Goal: Task Accomplishment & Management: Complete application form

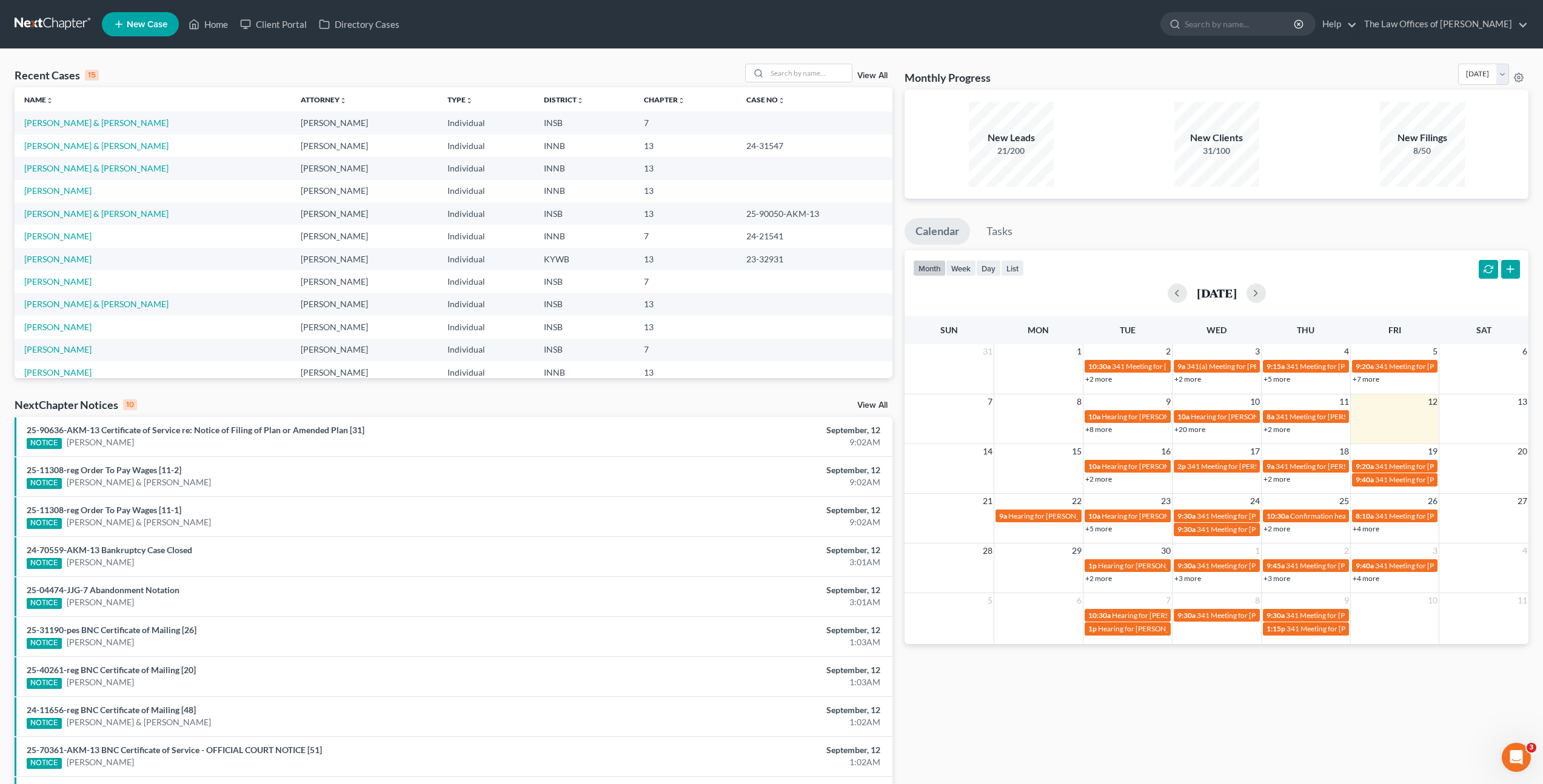
click at [369, 405] on div "NextChapter Notices 10 View All" at bounding box center [453, 407] width 878 height 19
click at [795, 72] on input "search" at bounding box center [809, 72] width 85 height 18
click at [782, 71] on input "search" at bounding box center [809, 72] width 85 height 18
type input "d"
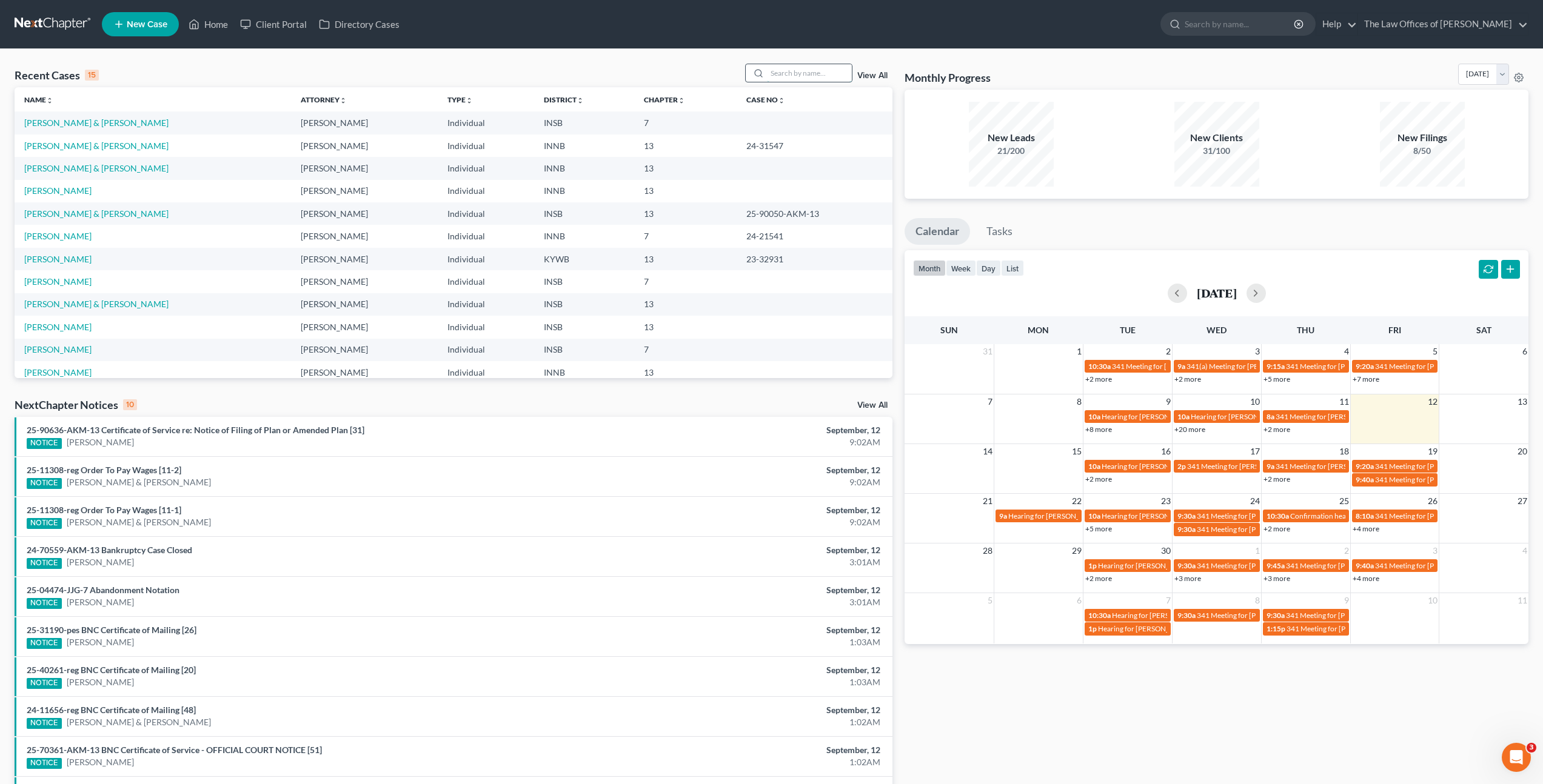
click at [793, 74] on input "search" at bounding box center [809, 72] width 85 height 18
type input "jody wright"
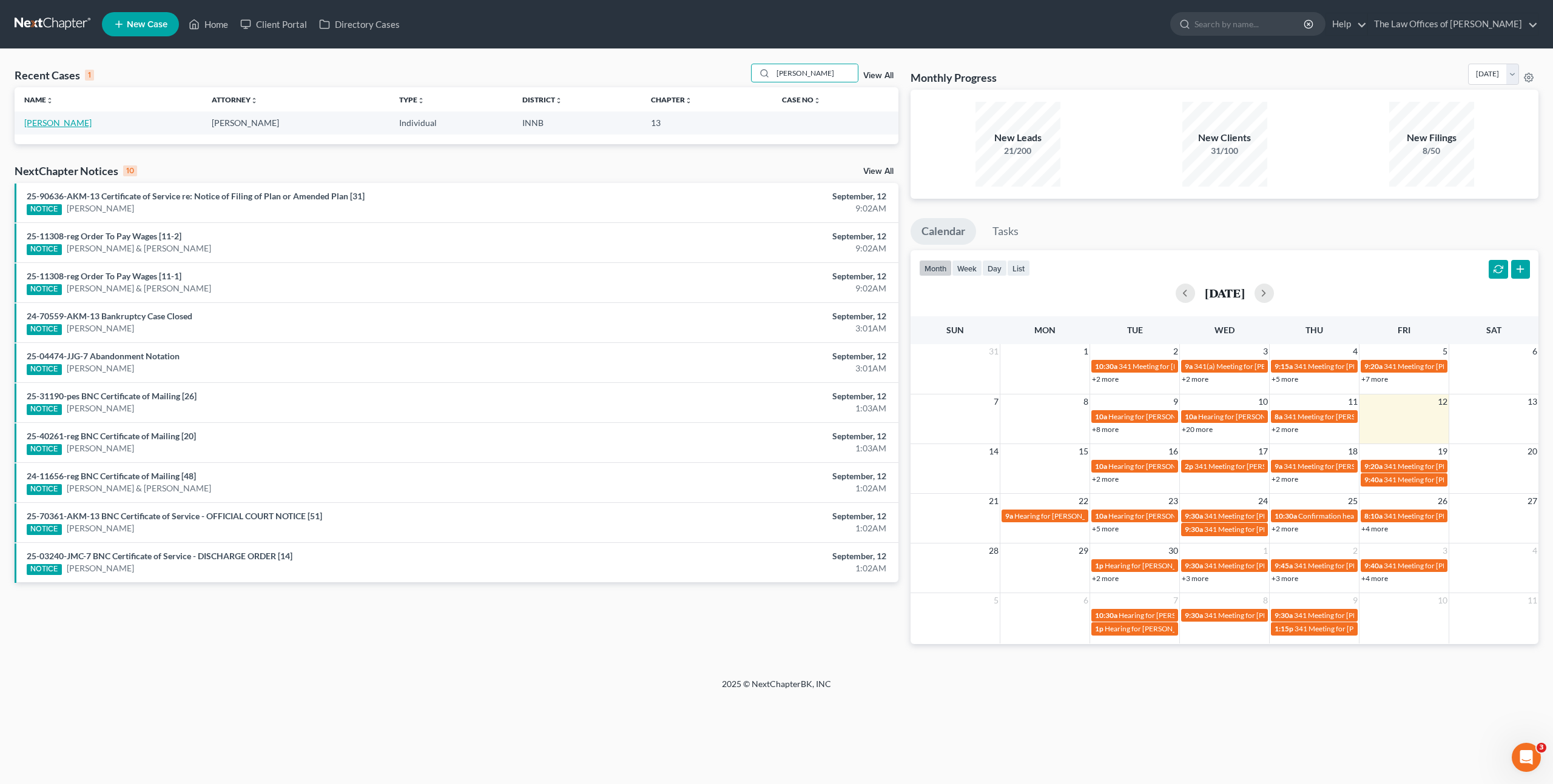
click at [70, 124] on link "[PERSON_NAME]" at bounding box center [58, 123] width 67 height 10
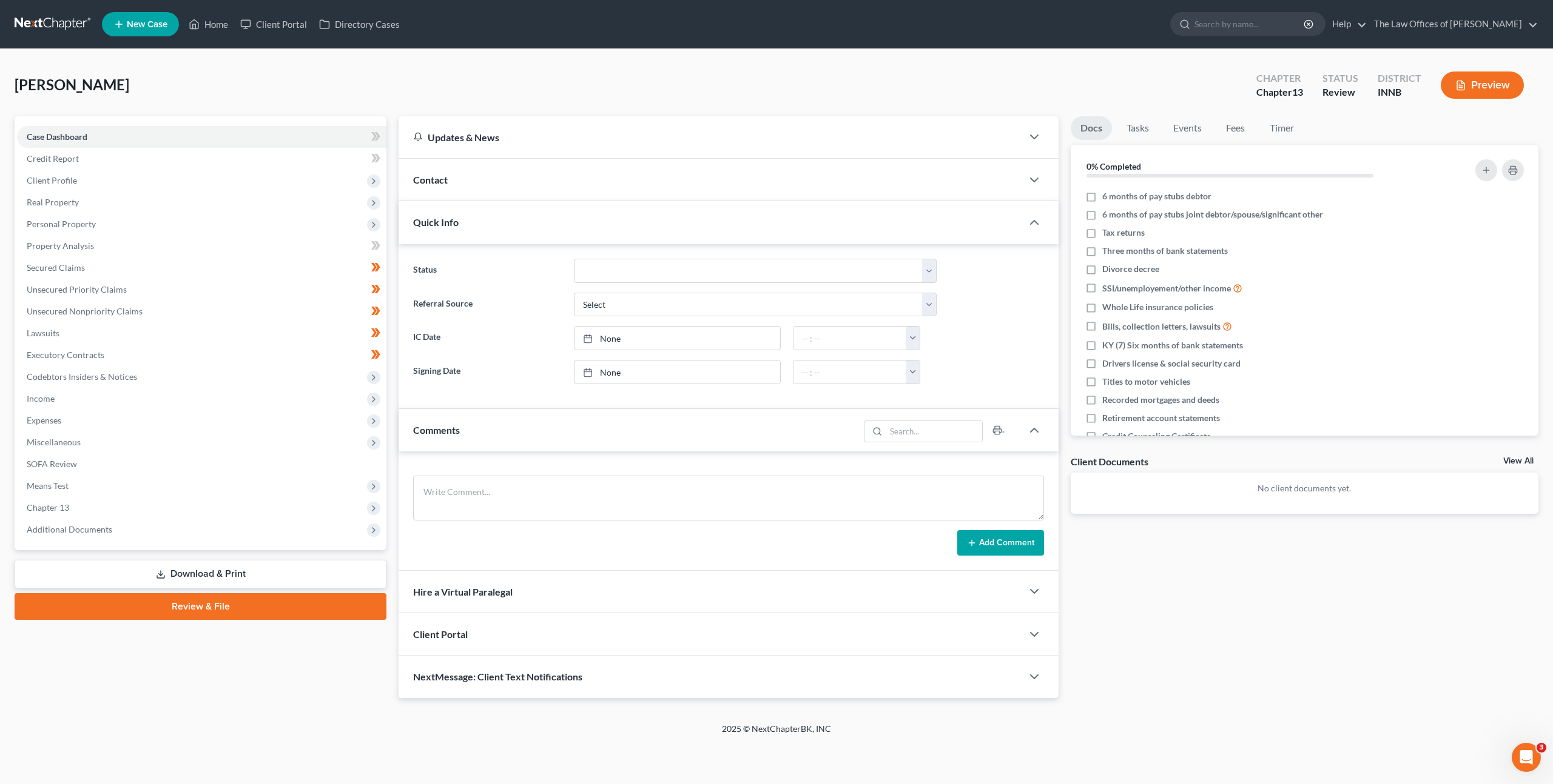
click at [750, 99] on div "Wright, Jody Upgraded Chapter Chapter 13 Status Review District INNB Preview" at bounding box center [776, 90] width 1524 height 53
click at [82, 325] on link "Lawsuits" at bounding box center [201, 333] width 370 height 22
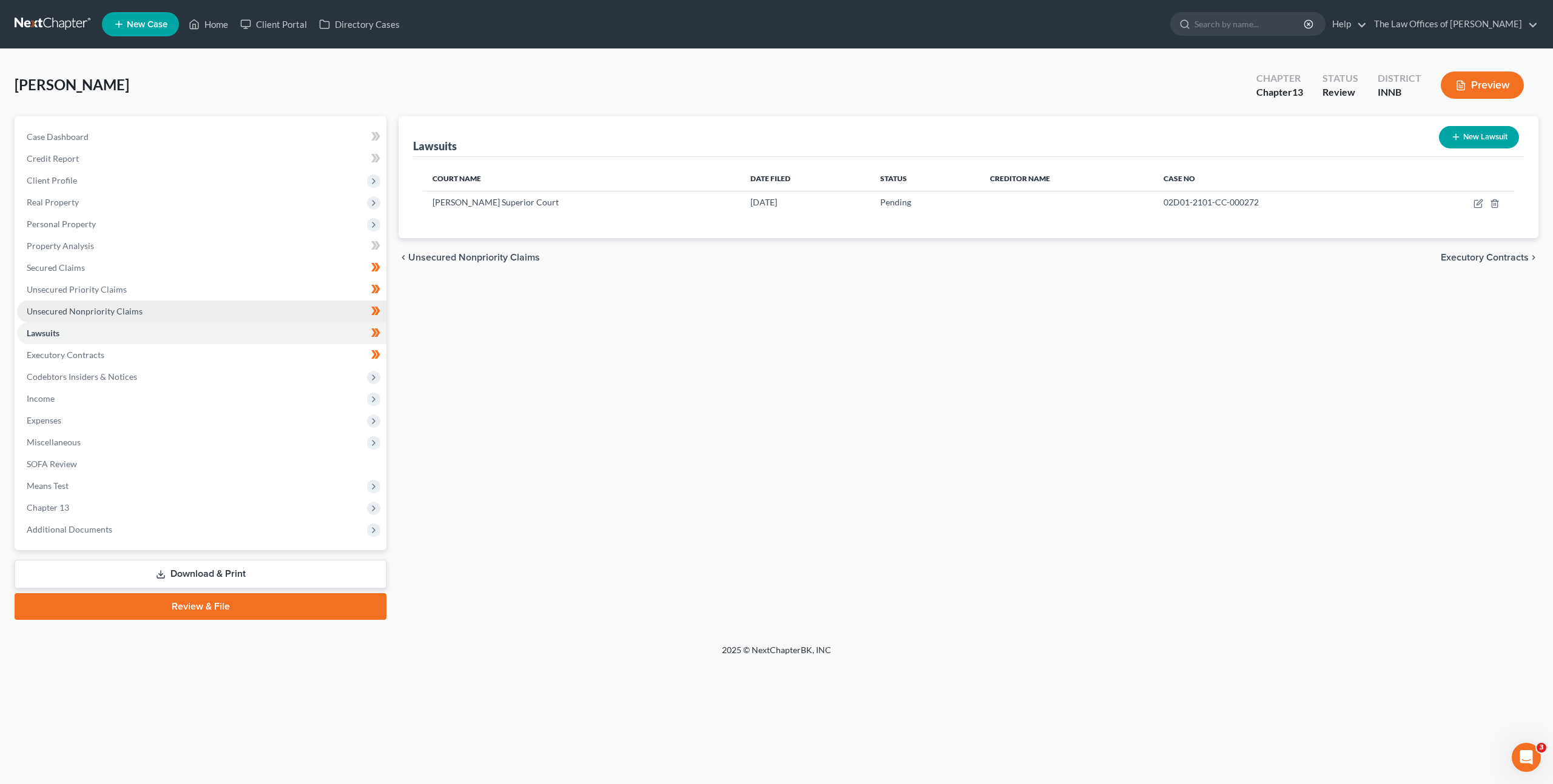
click at [101, 311] on span "Unsecured Nonpriority Claims" at bounding box center [85, 311] width 116 height 10
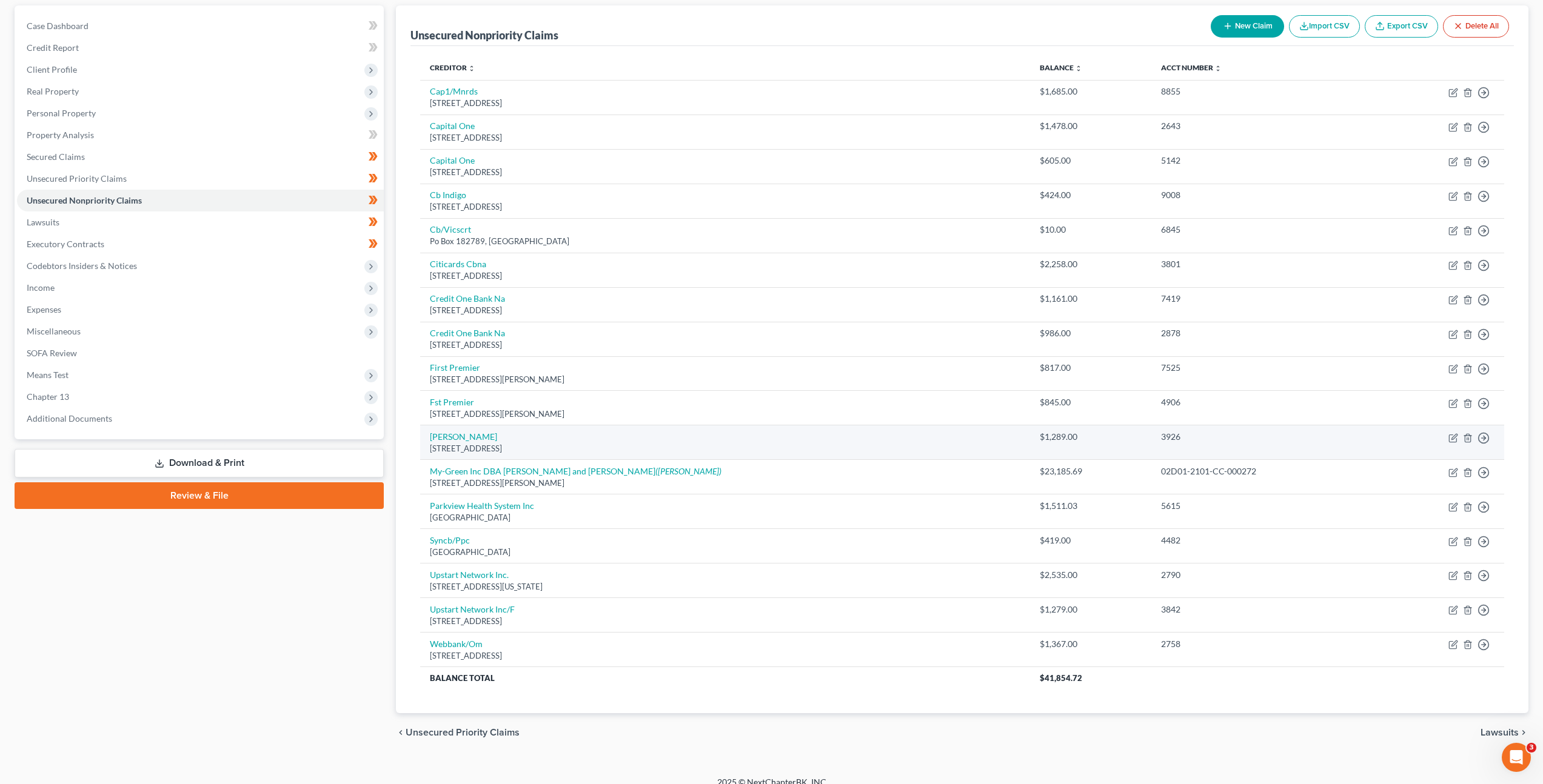
scroll to position [124, 0]
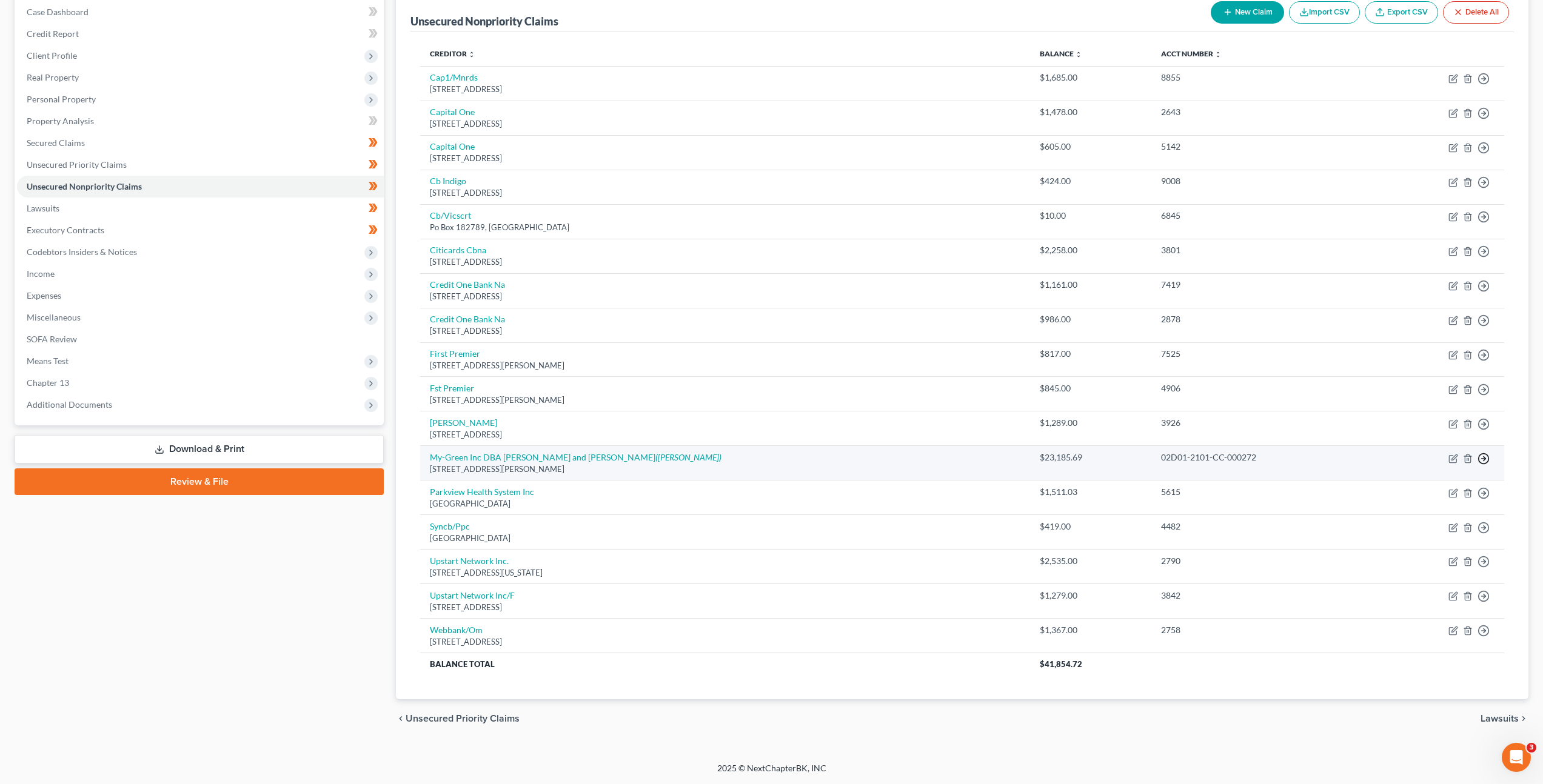
click at [1479, 461] on circle "button" at bounding box center [1483, 458] width 10 height 10
click at [1433, 464] on link "Move to D" at bounding box center [1428, 467] width 101 height 20
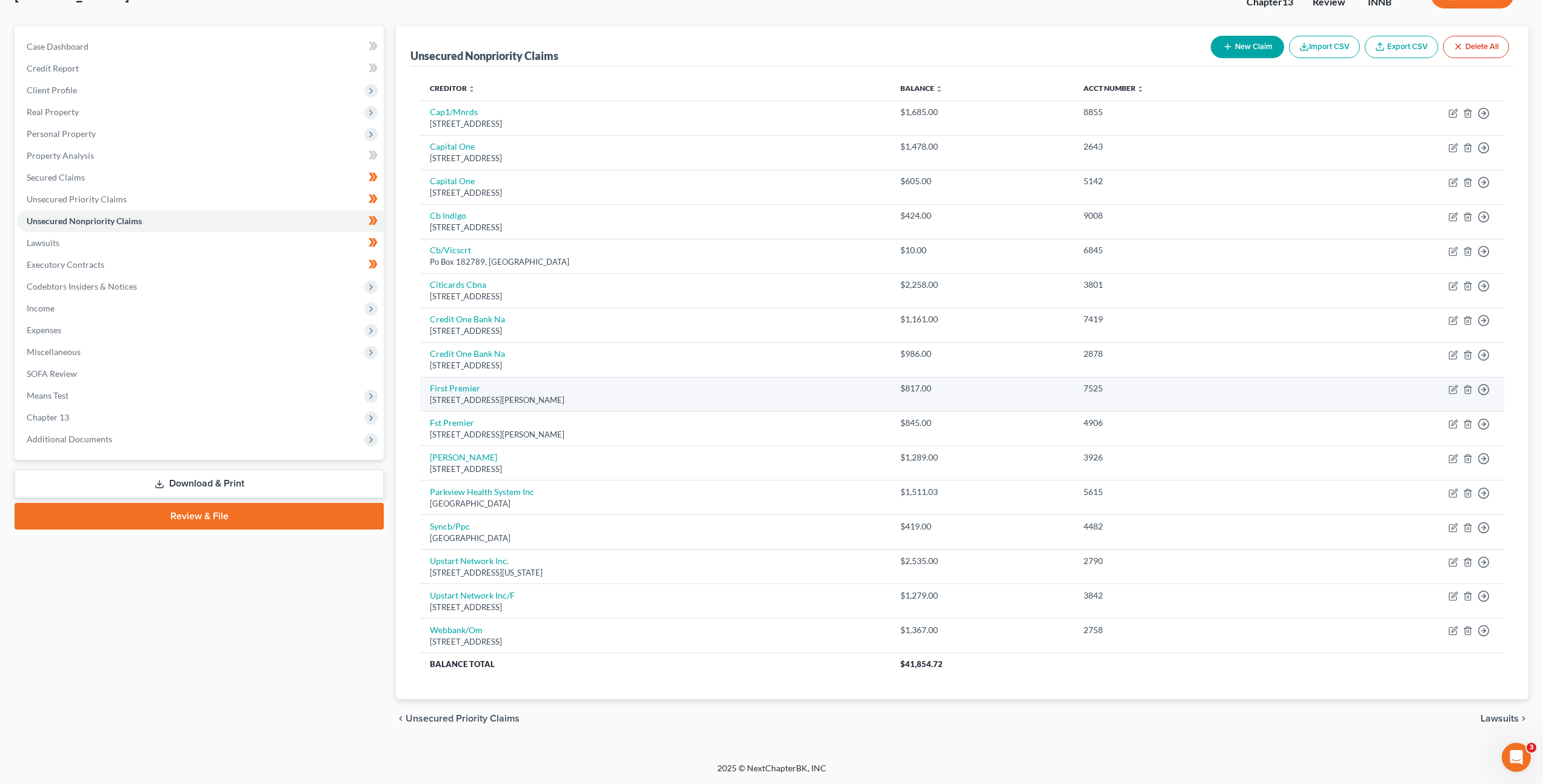
scroll to position [90, 0]
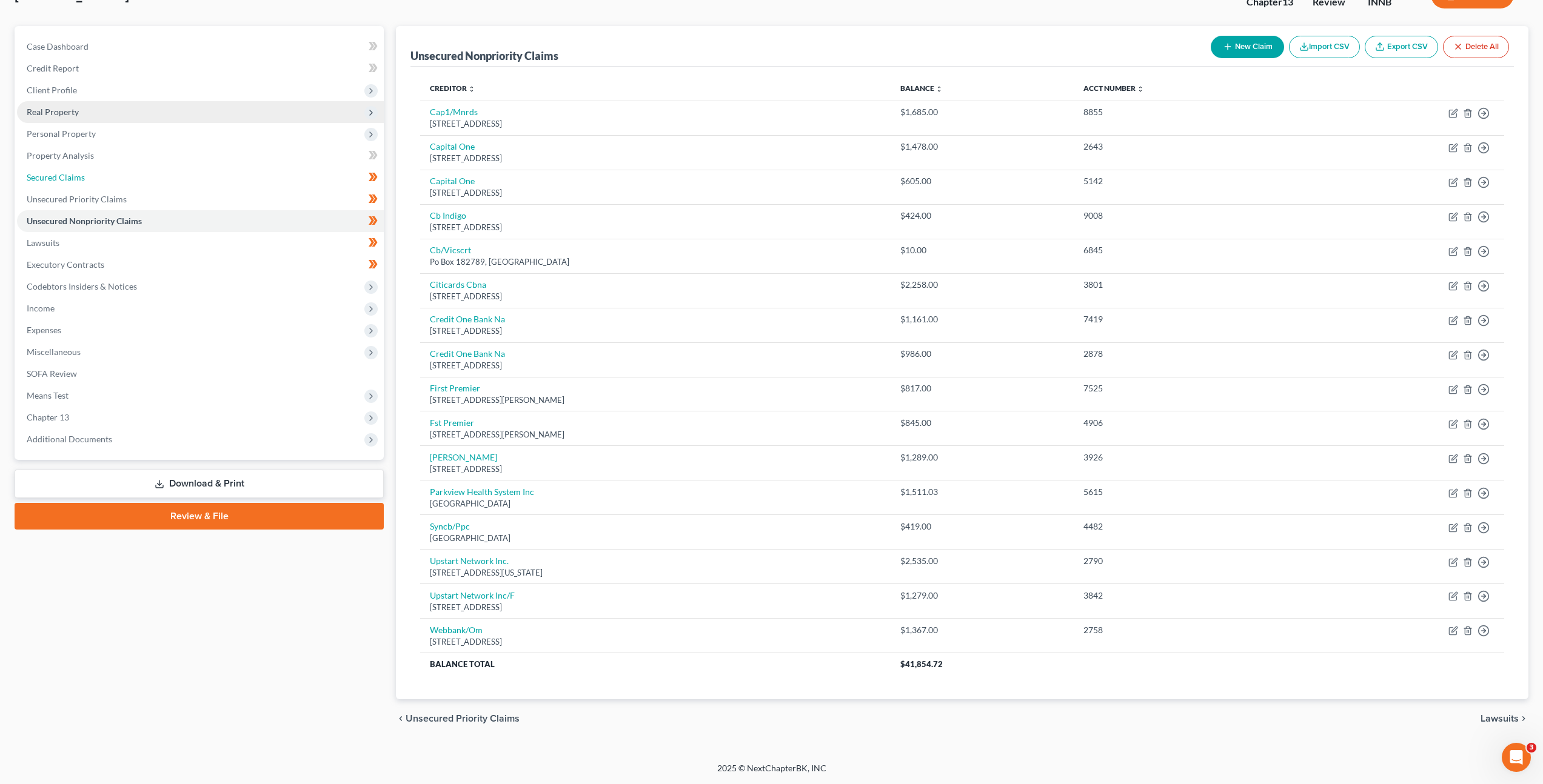
drag, startPoint x: 155, startPoint y: 179, endPoint x: 233, endPoint y: 196, distance: 79.8
click at [155, 179] on link "Secured Claims" at bounding box center [200, 177] width 367 height 22
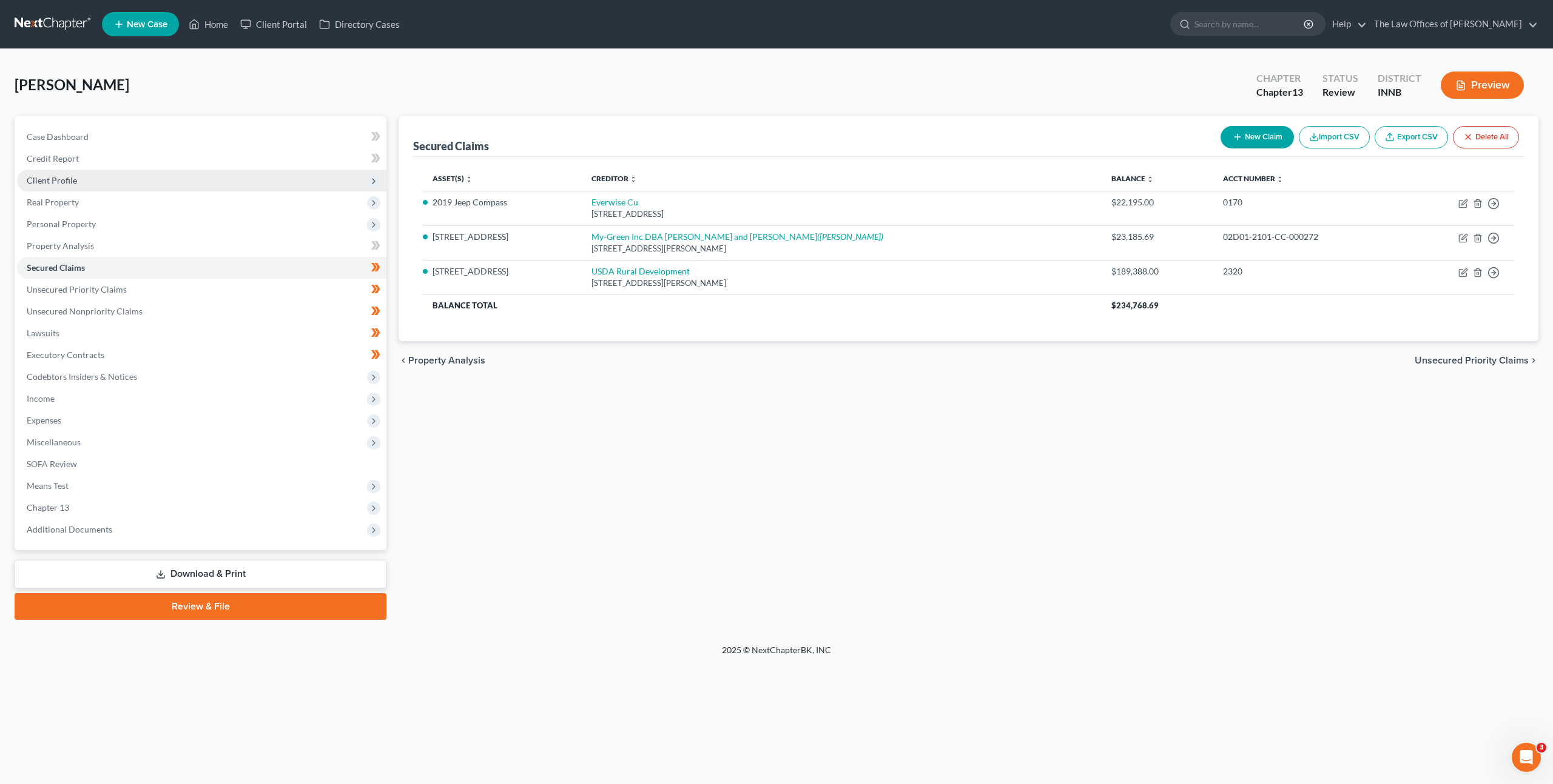
click at [192, 178] on span "Client Profile" at bounding box center [201, 181] width 370 height 22
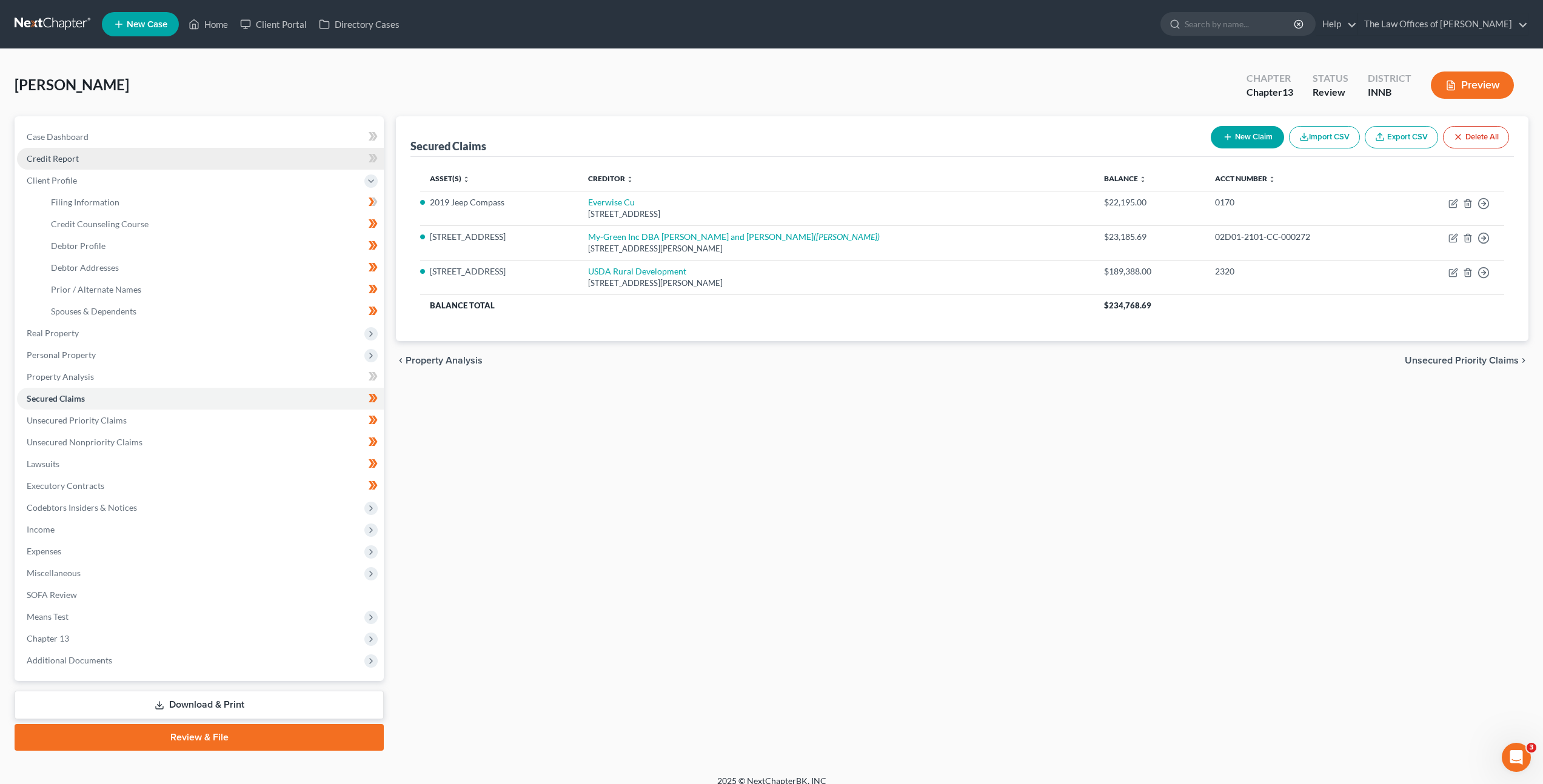
click at [183, 164] on link "Credit Report" at bounding box center [200, 159] width 367 height 22
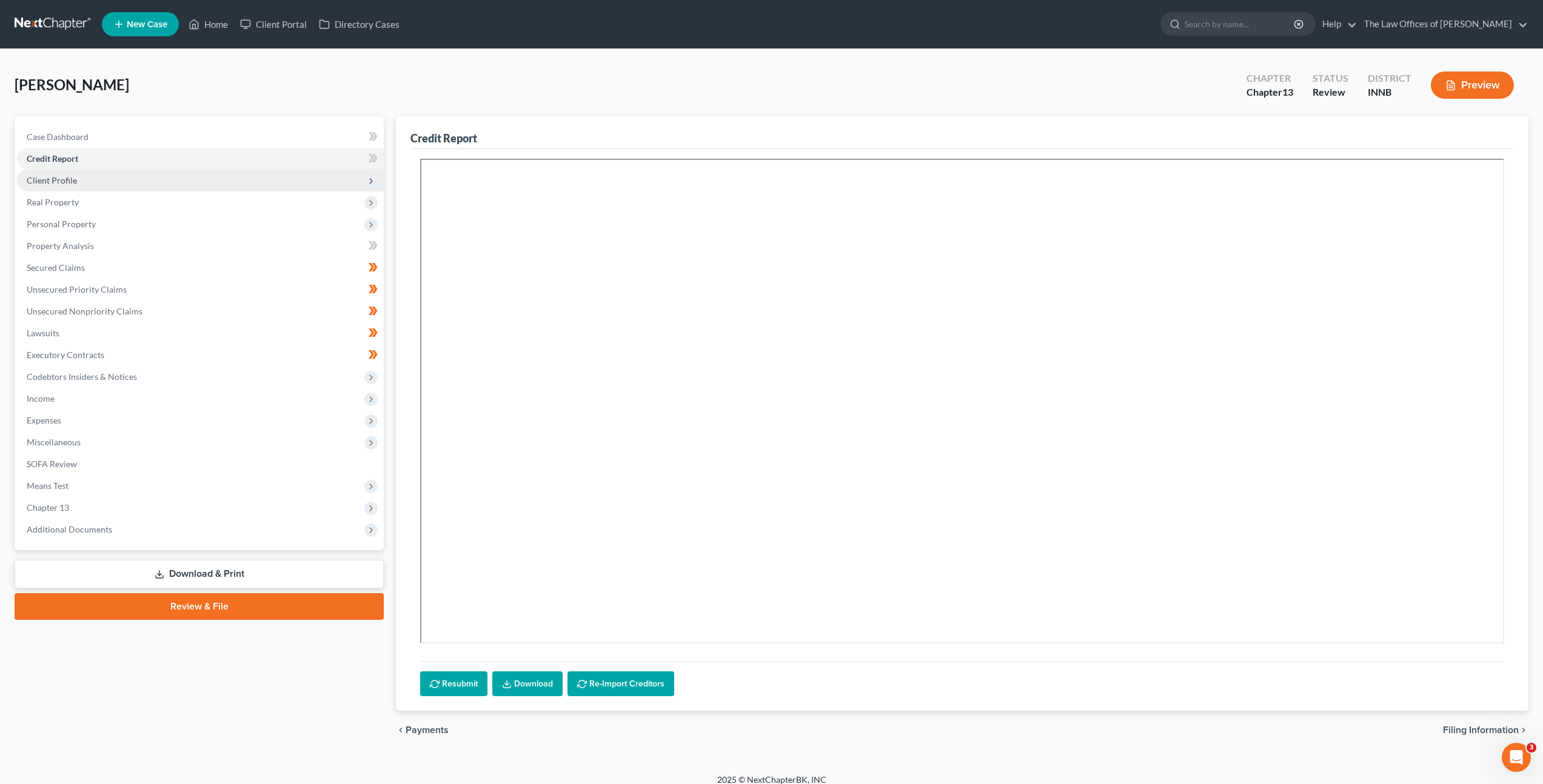
click at [165, 181] on span "Client Profile" at bounding box center [200, 181] width 367 height 22
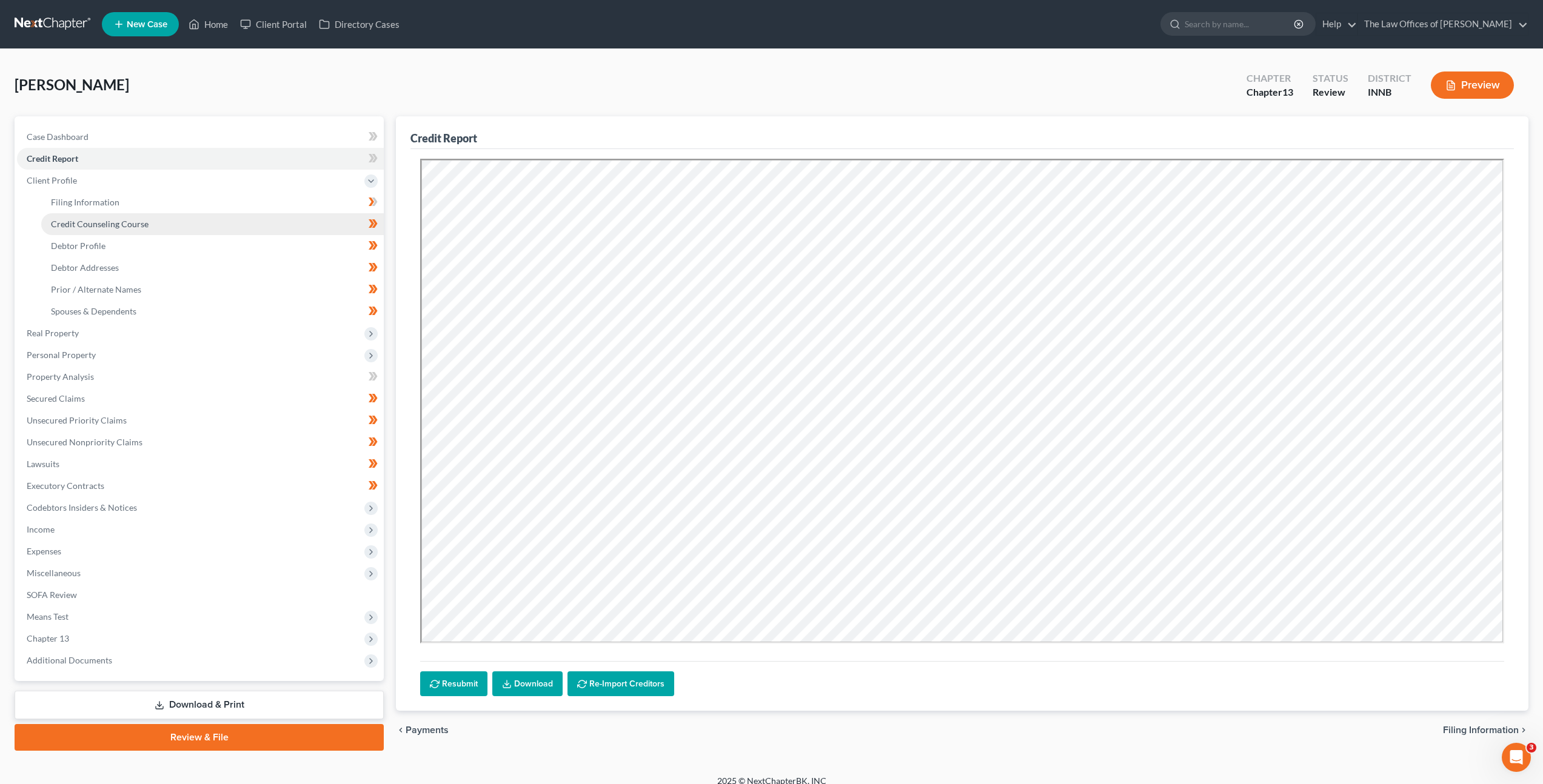
click at [172, 225] on link "Credit Counseling Course" at bounding box center [212, 225] width 342 height 22
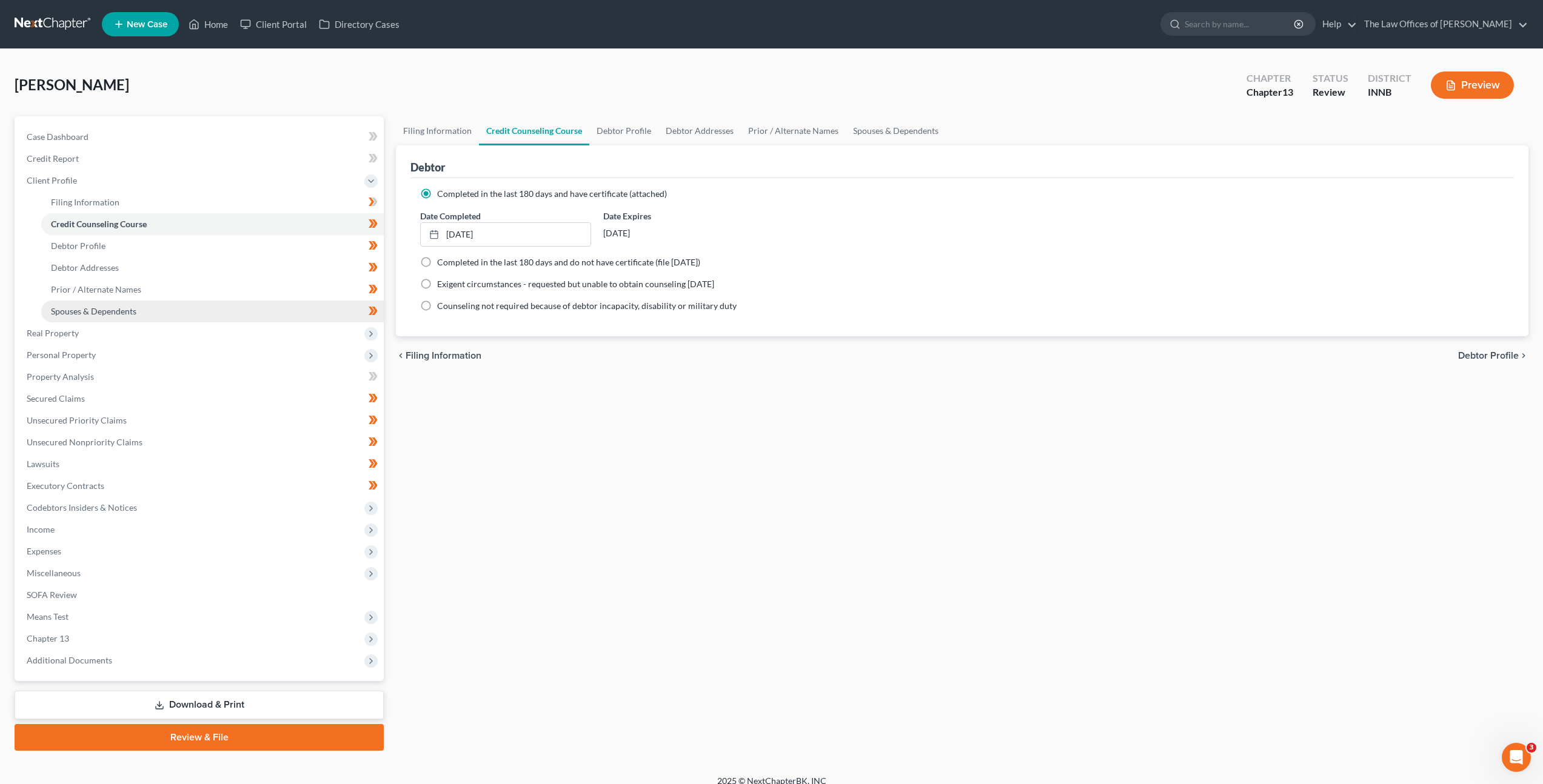
click at [141, 318] on link "Spouses & Dependents" at bounding box center [212, 311] width 342 height 22
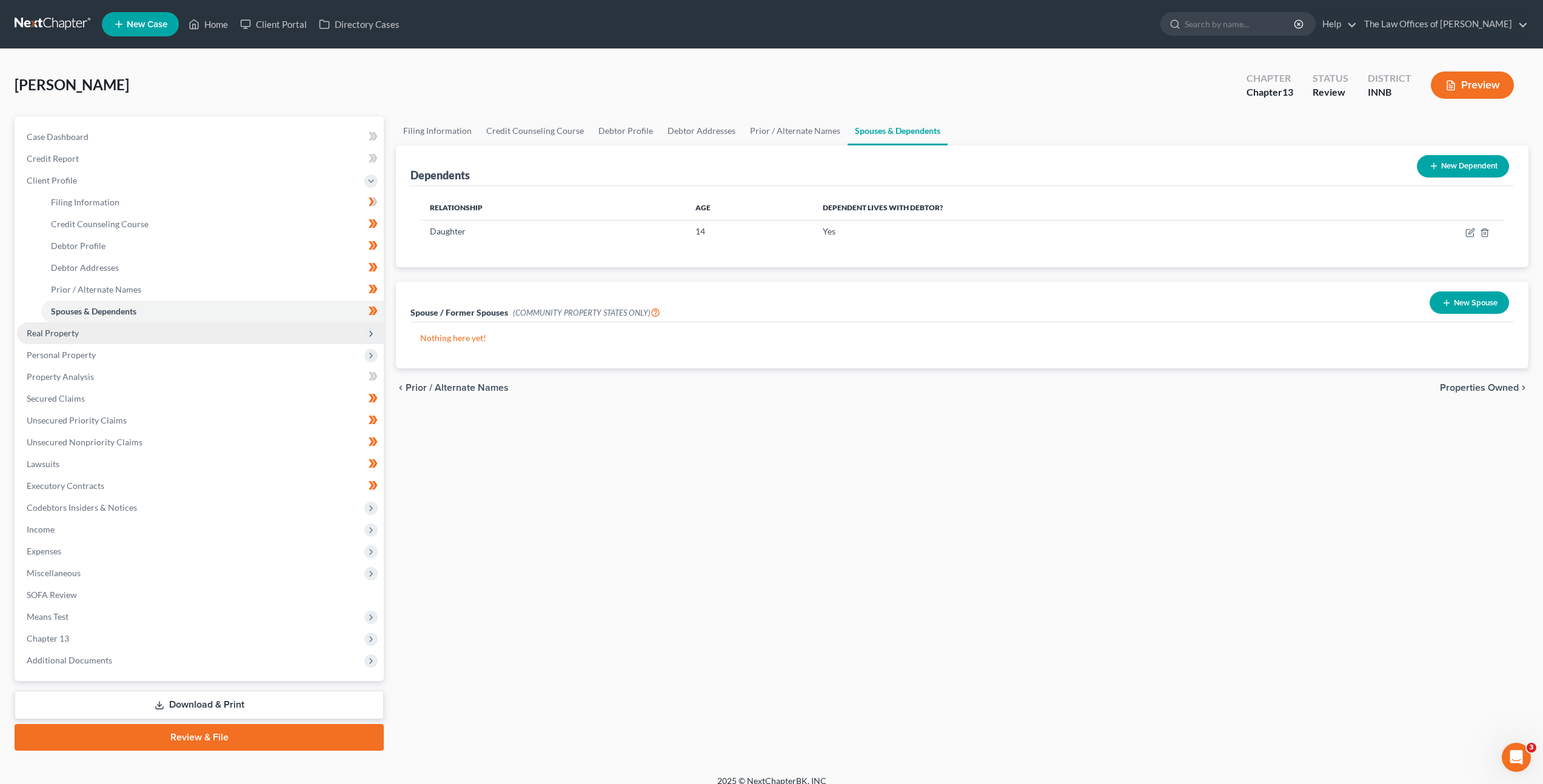
click at [138, 325] on span "Real Property" at bounding box center [200, 333] width 367 height 22
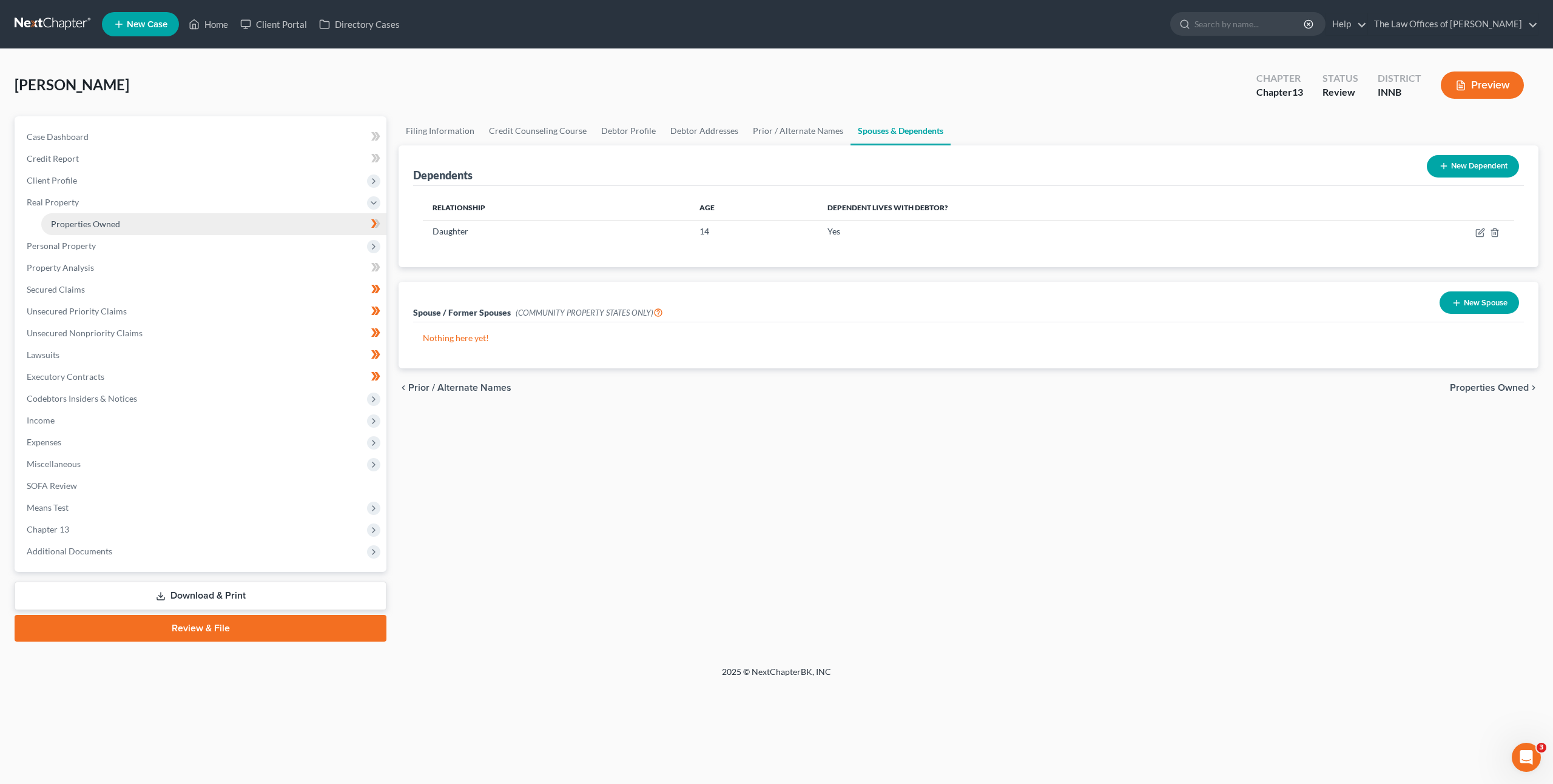
click at [137, 225] on link "Properties Owned" at bounding box center [214, 225] width 345 height 22
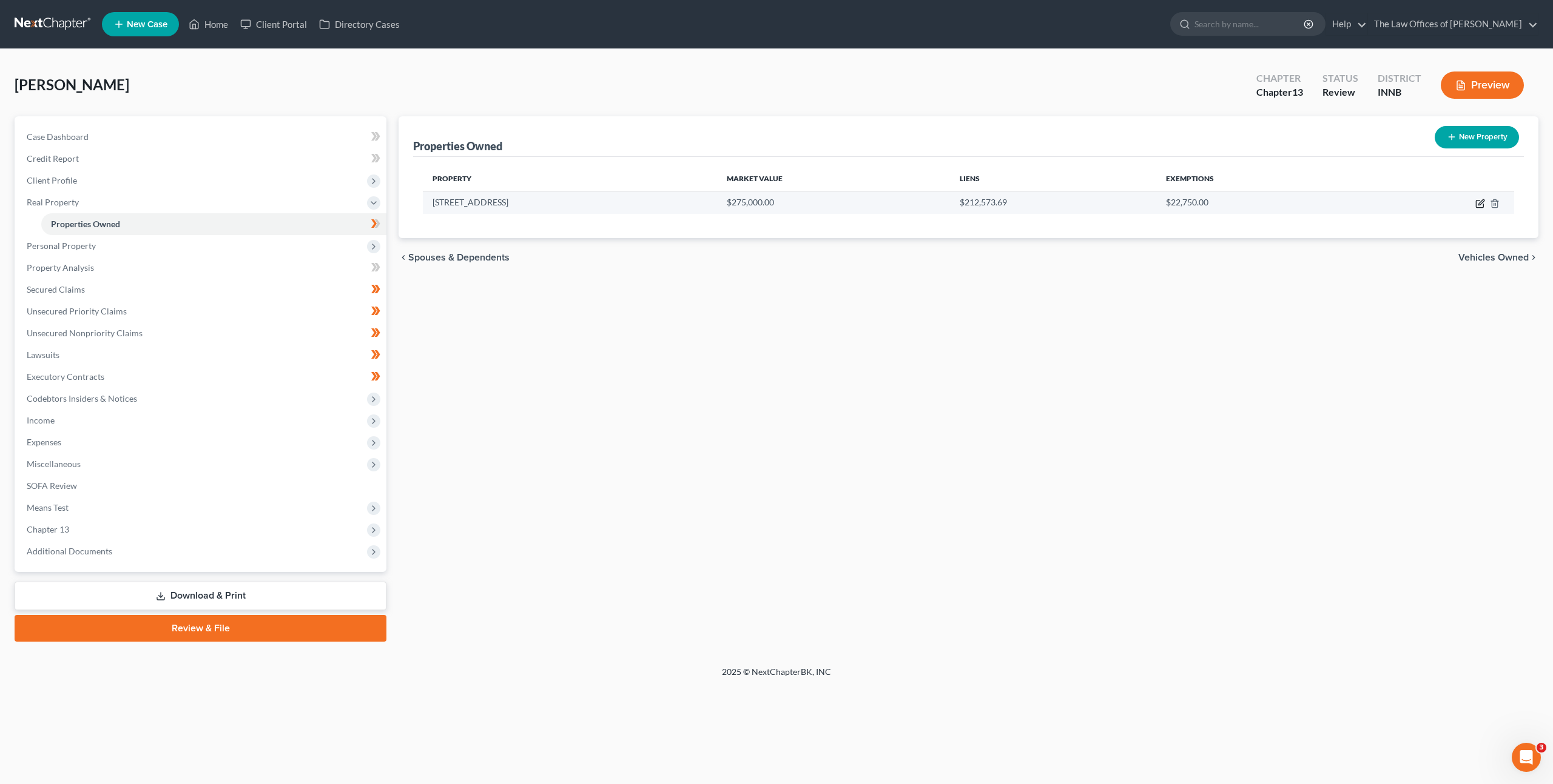
click at [1476, 205] on icon "button" at bounding box center [1480, 204] width 10 height 10
select select "15"
select select "0"
select select "15"
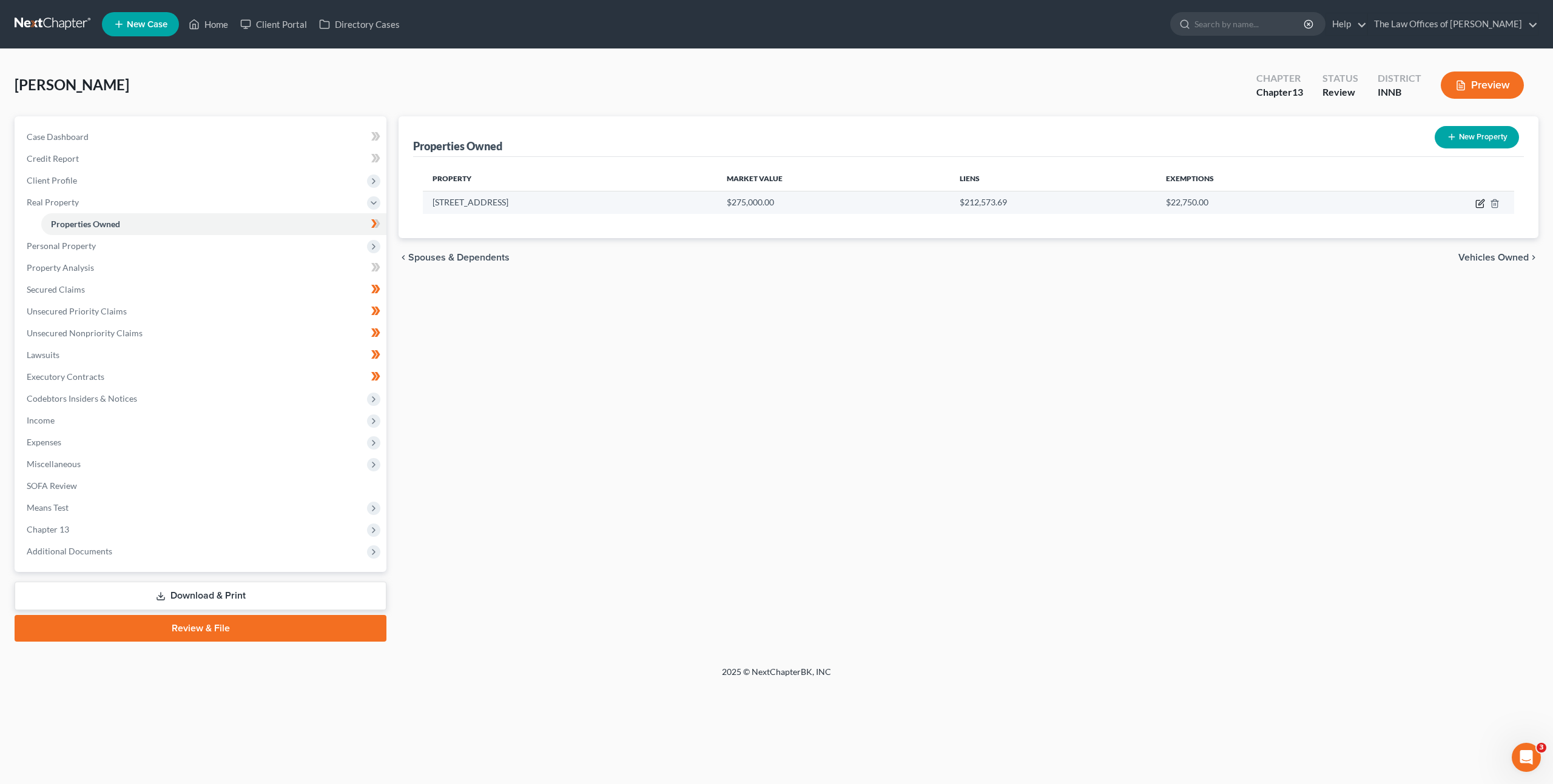
select select "0"
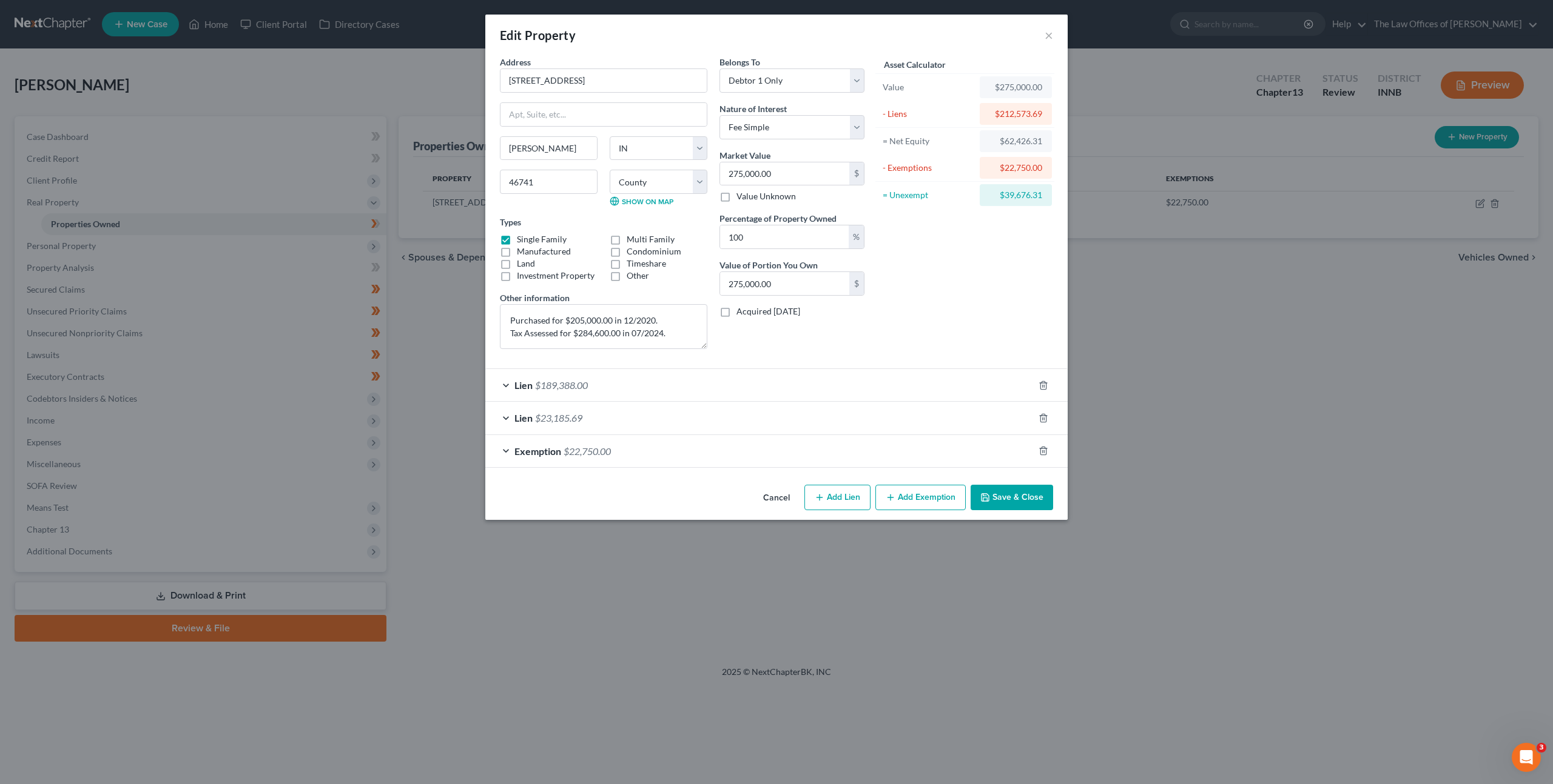
click at [726, 424] on div "Lien $23,185.69" at bounding box center [758, 418] width 548 height 32
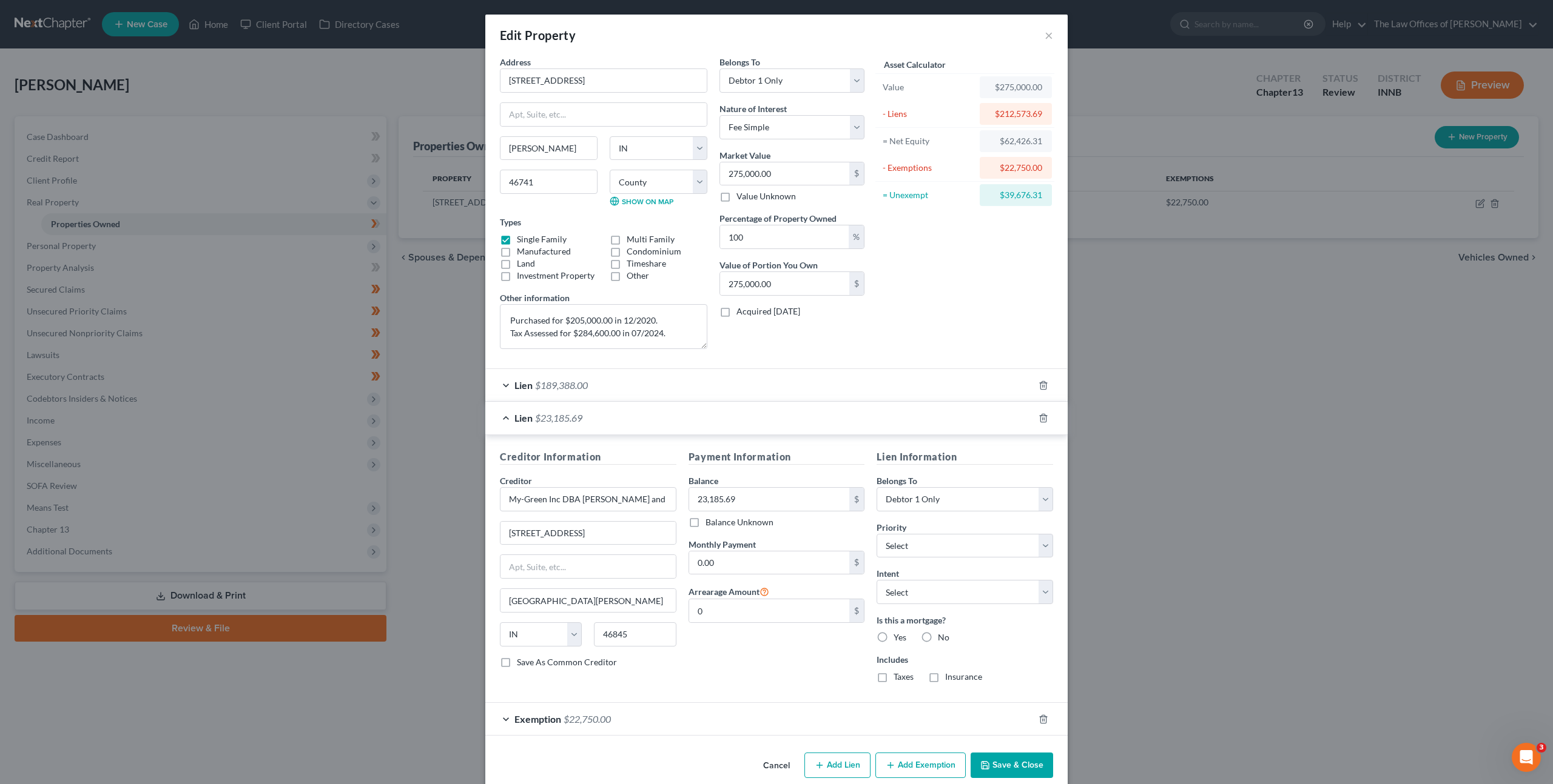
click at [726, 424] on div "Lien $23,185.69" at bounding box center [758, 418] width 548 height 32
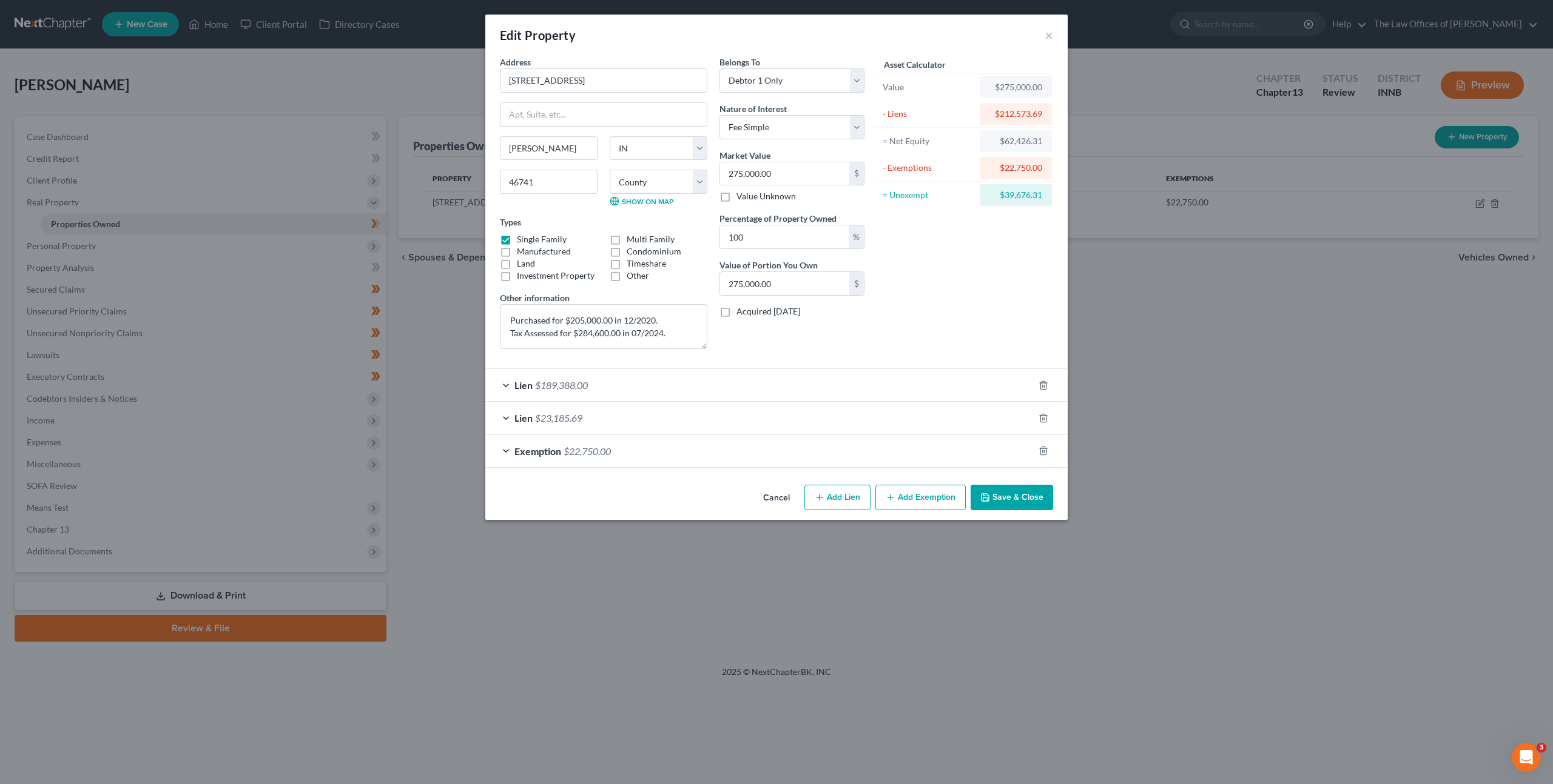
click at [726, 424] on div "Lien $23,185.69" at bounding box center [758, 418] width 548 height 32
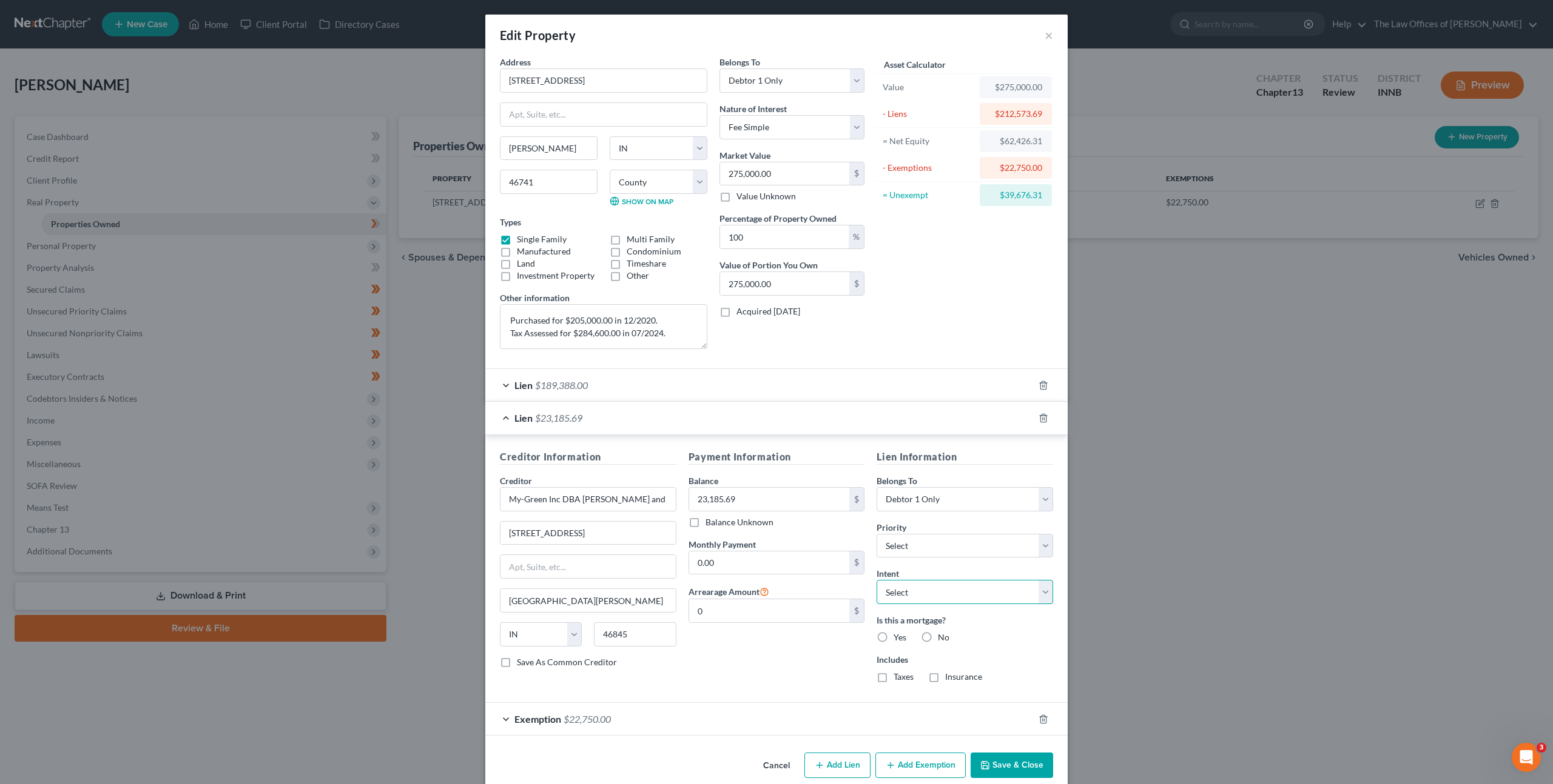
click at [921, 585] on select "Select Surrender Redeem Reaffirm Avoid Other" at bounding box center [965, 592] width 177 height 24
select select "2"
click at [876, 580] on select "Select Surrender Redeem Reaffirm Avoid Other" at bounding box center [965, 592] width 177 height 24
click at [913, 585] on select "Select Surrender Redeem Reaffirm Avoid Other" at bounding box center [965, 592] width 177 height 24
select select
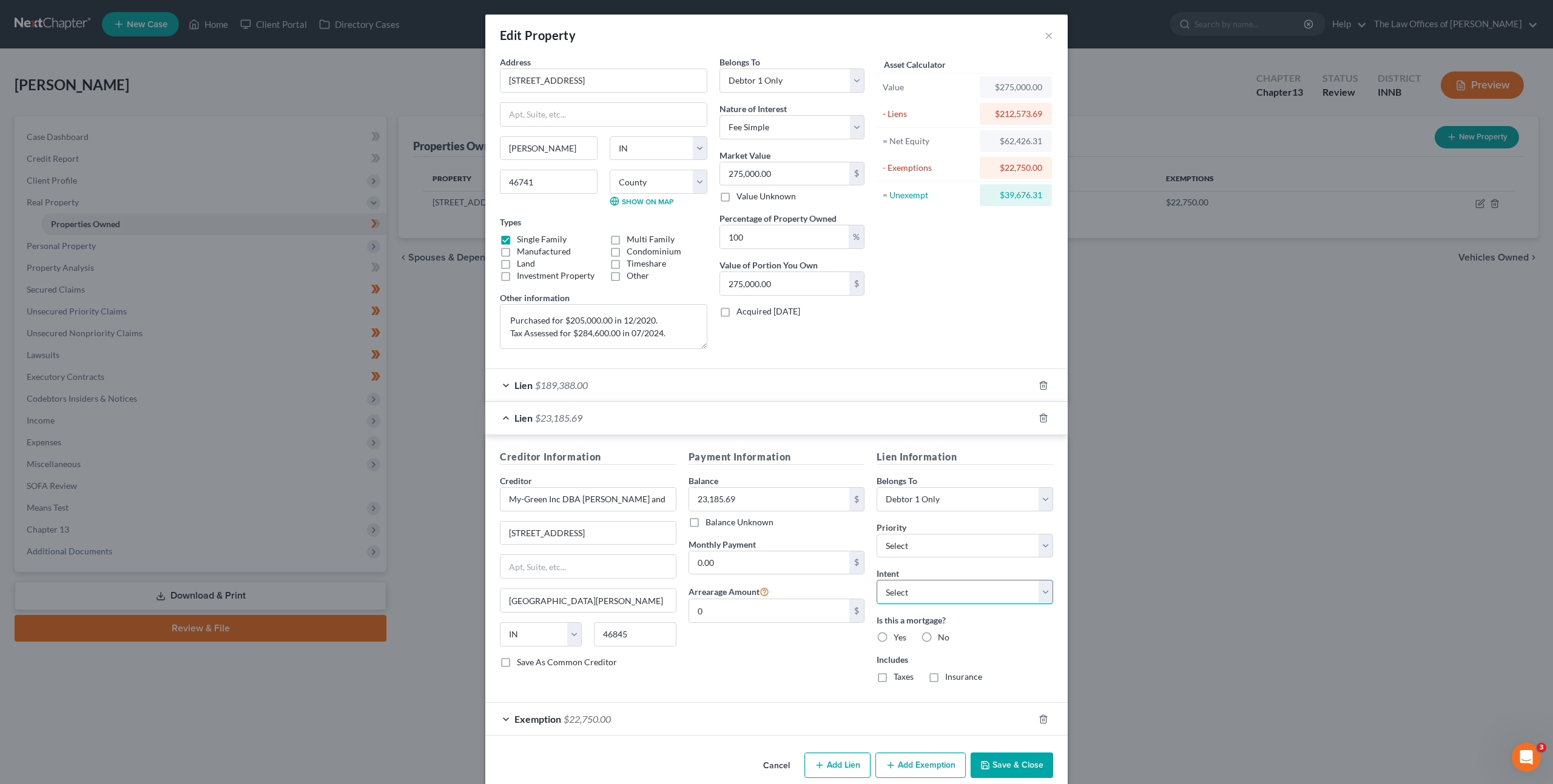
click at [876, 580] on select "Select Surrender Redeem Reaffirm Avoid Other" at bounding box center [965, 592] width 177 height 24
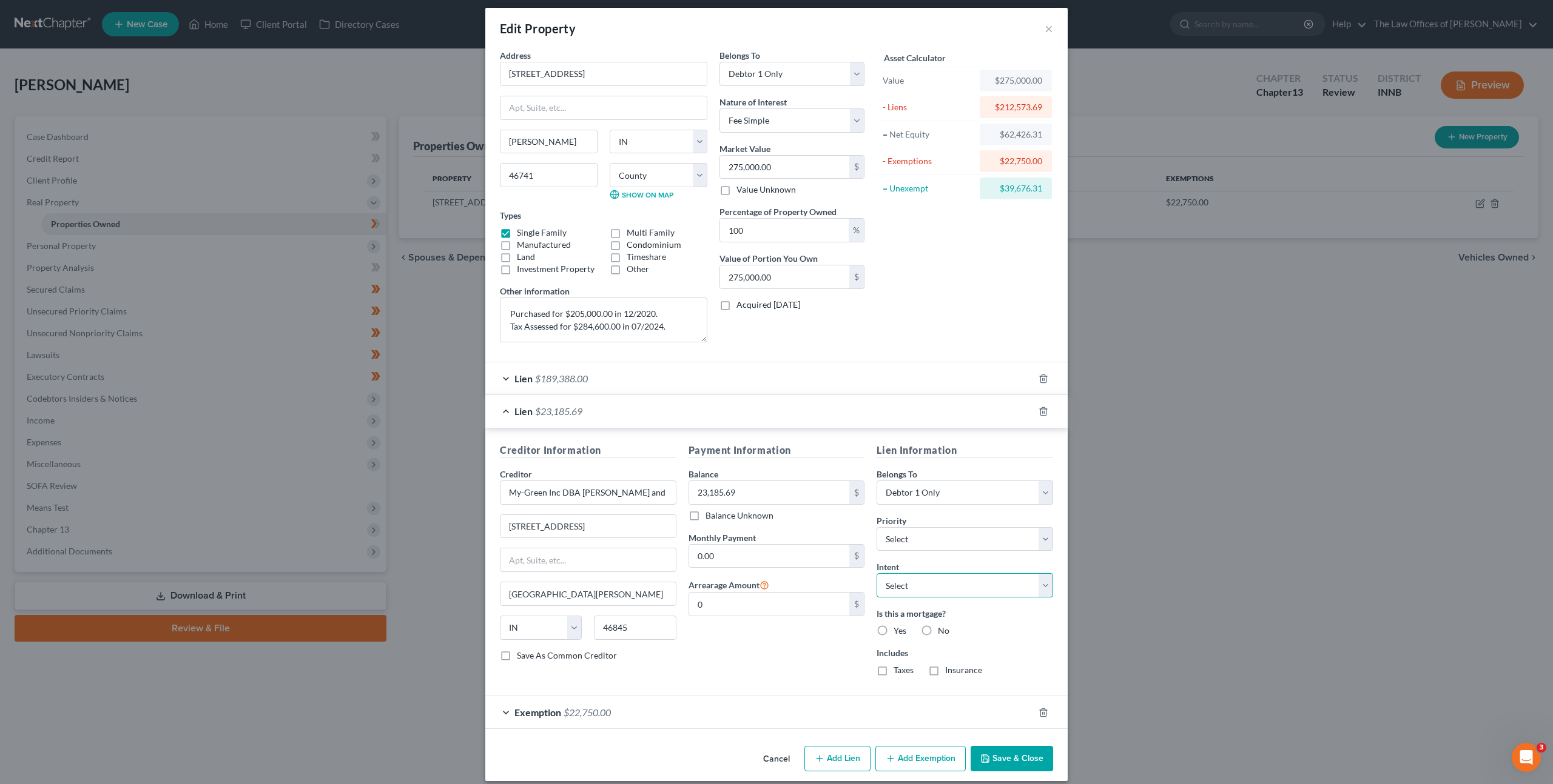
scroll to position [19, 0]
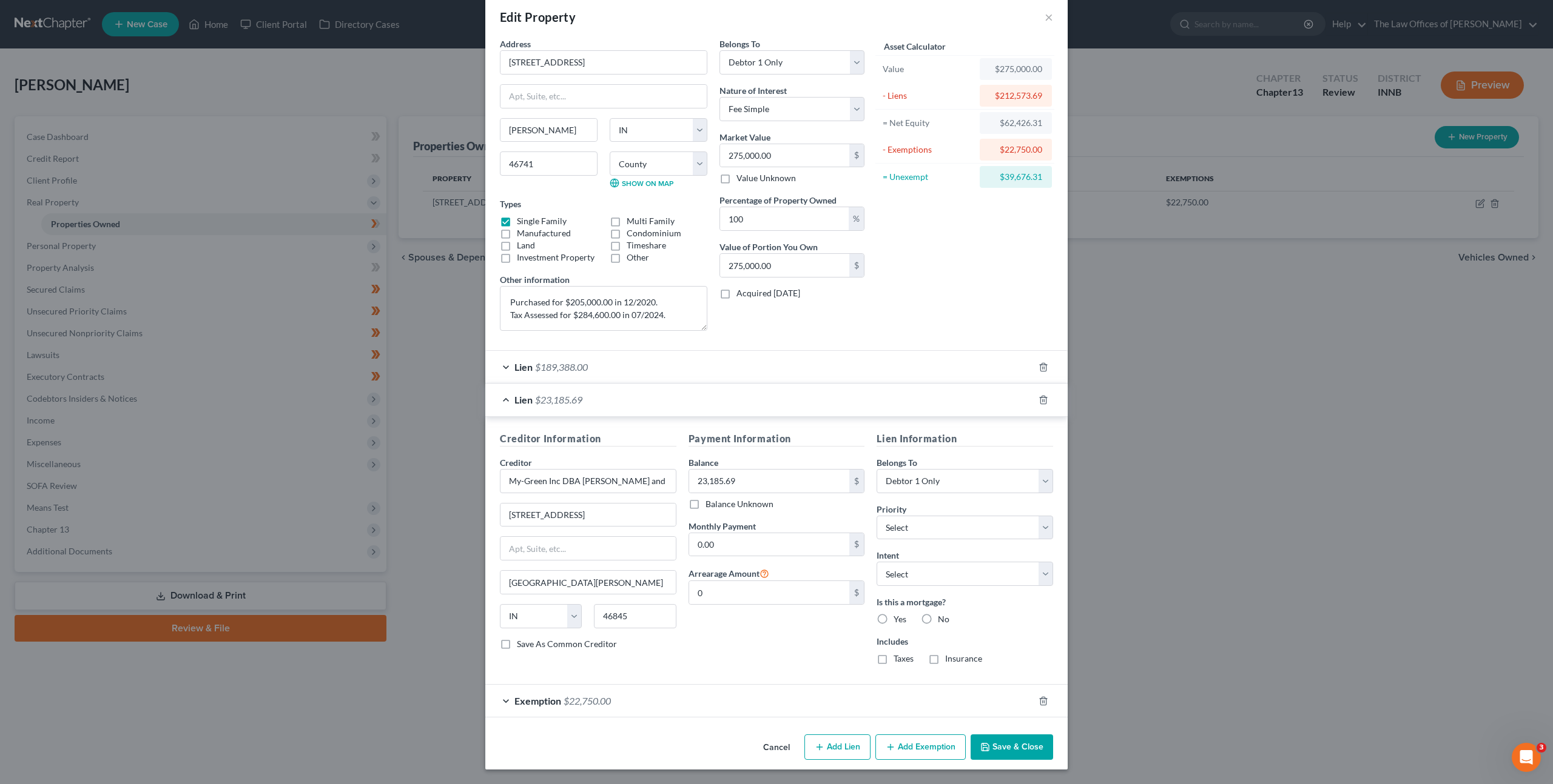
click at [997, 745] on button "Save & Close" at bounding box center [1012, 747] width 82 height 25
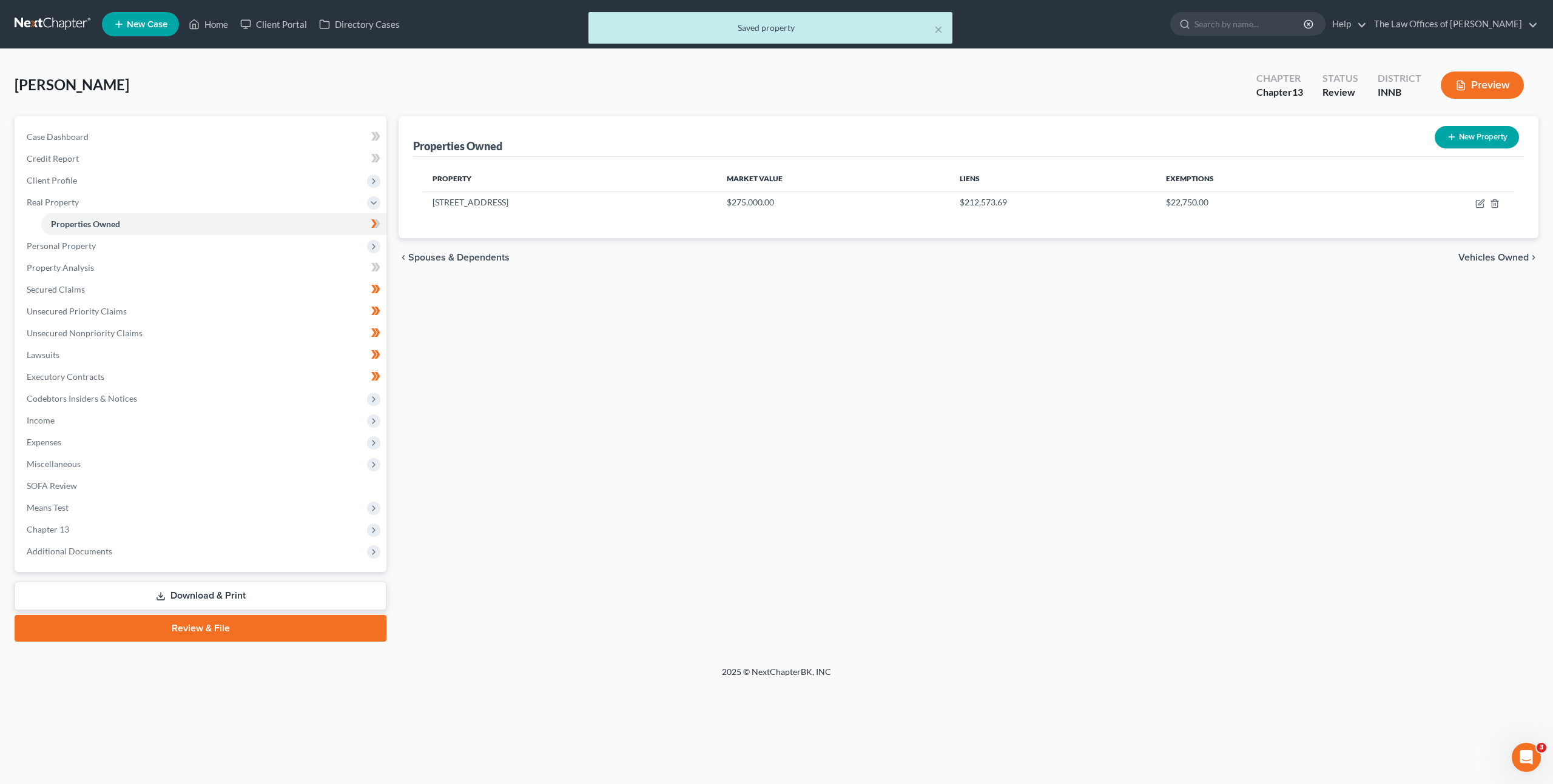
drag, startPoint x: 1014, startPoint y: 500, endPoint x: 995, endPoint y: 489, distance: 22.0
click at [1011, 498] on div "Properties Owned New Property Property Market Value Liens Exemptions 13618 Wake…" at bounding box center [968, 379] width 1151 height 526
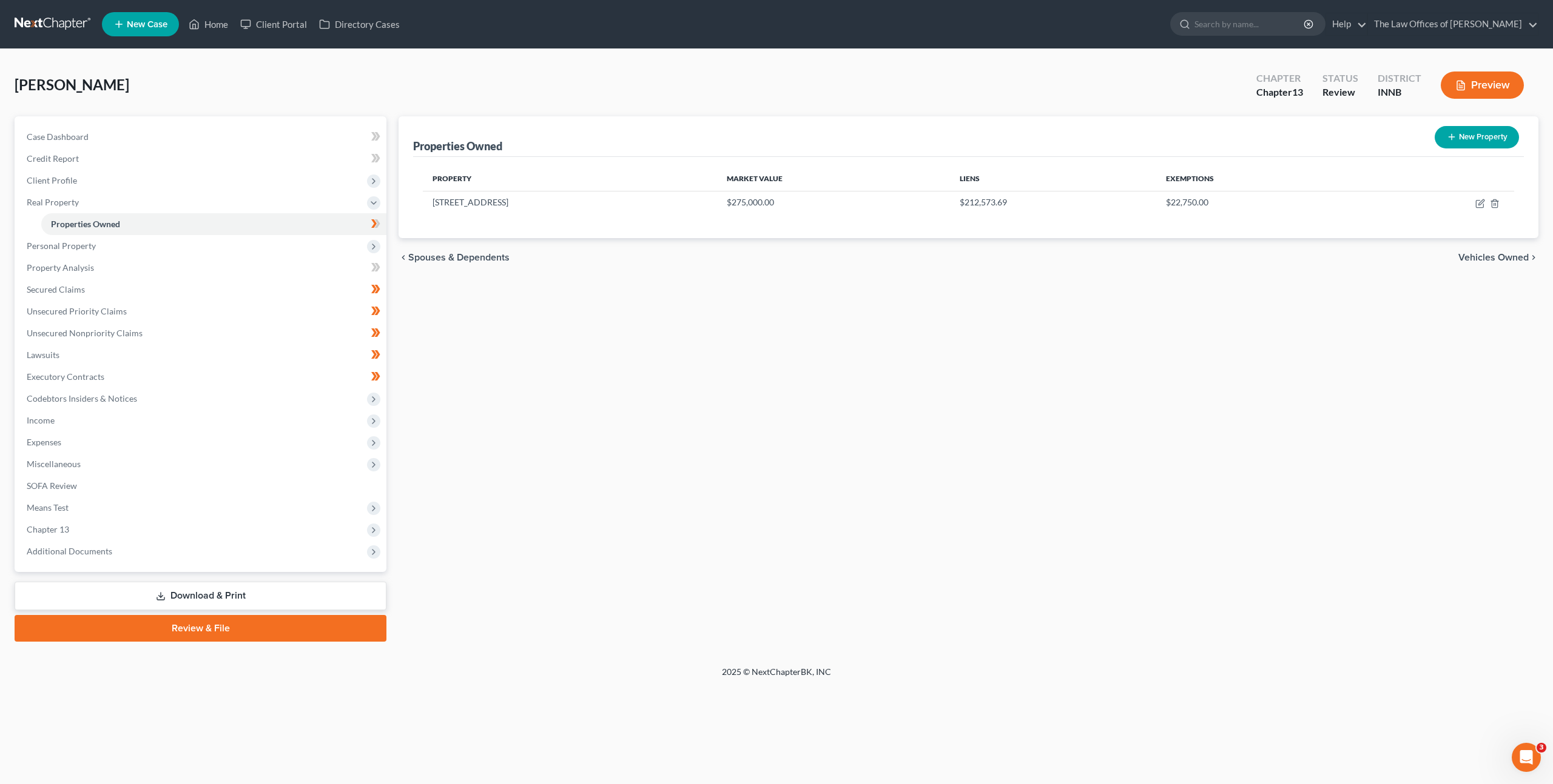
click at [57, 26] on link at bounding box center [53, 24] width 77 height 22
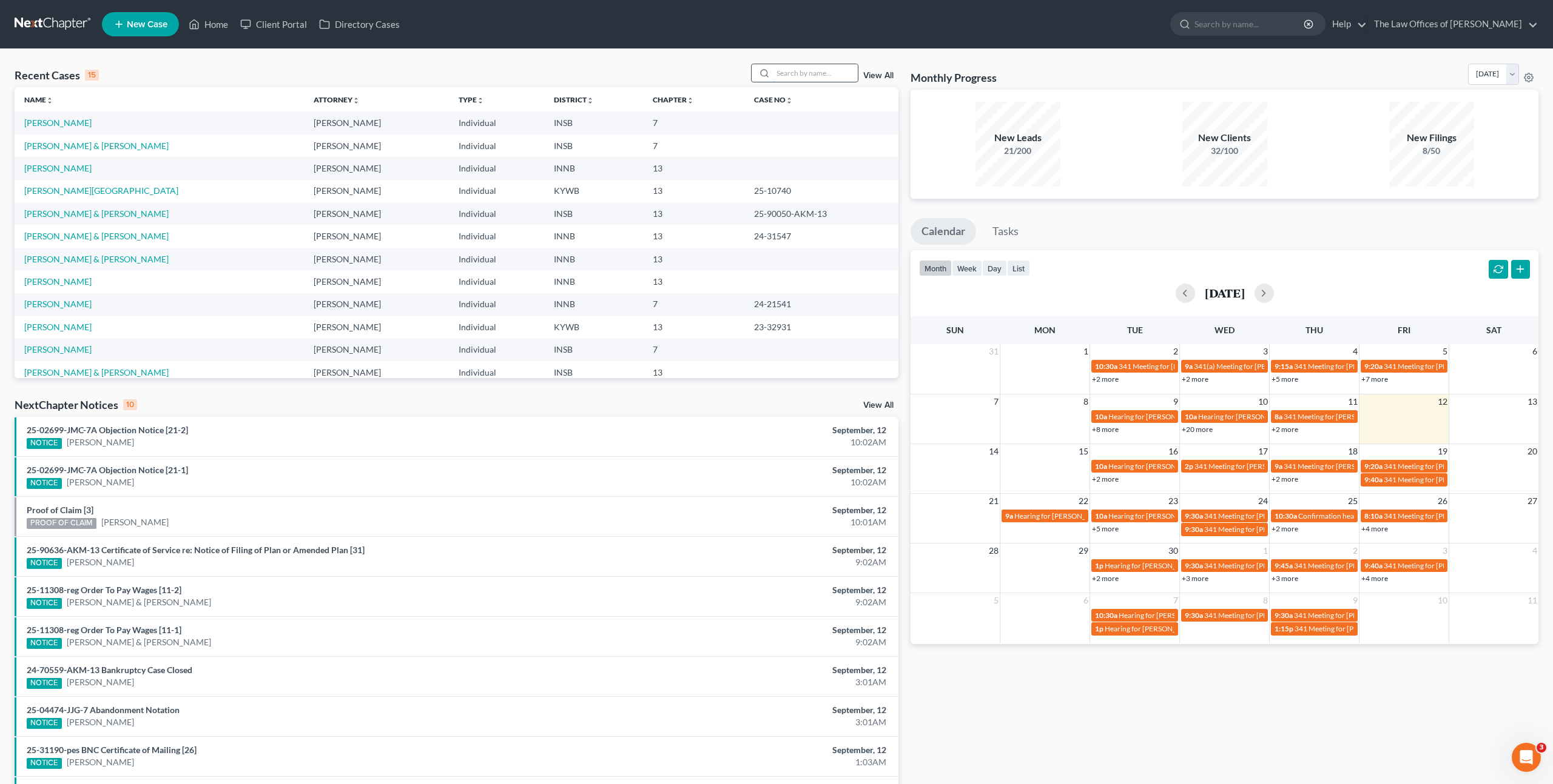
click at [848, 77] on input "search" at bounding box center [815, 72] width 85 height 18
type input "Mark Conn"
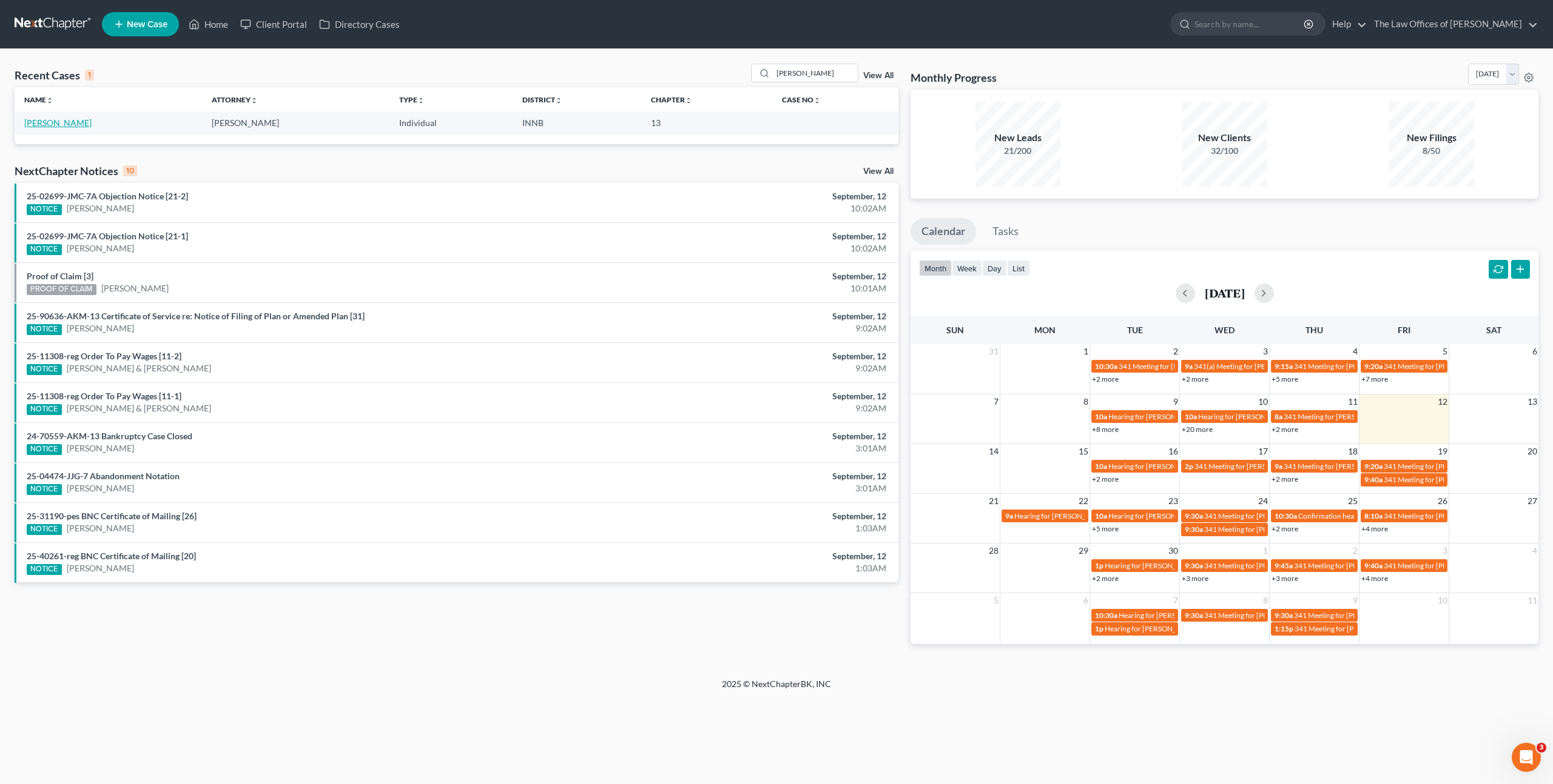
click at [50, 126] on link "[PERSON_NAME]" at bounding box center [58, 123] width 67 height 10
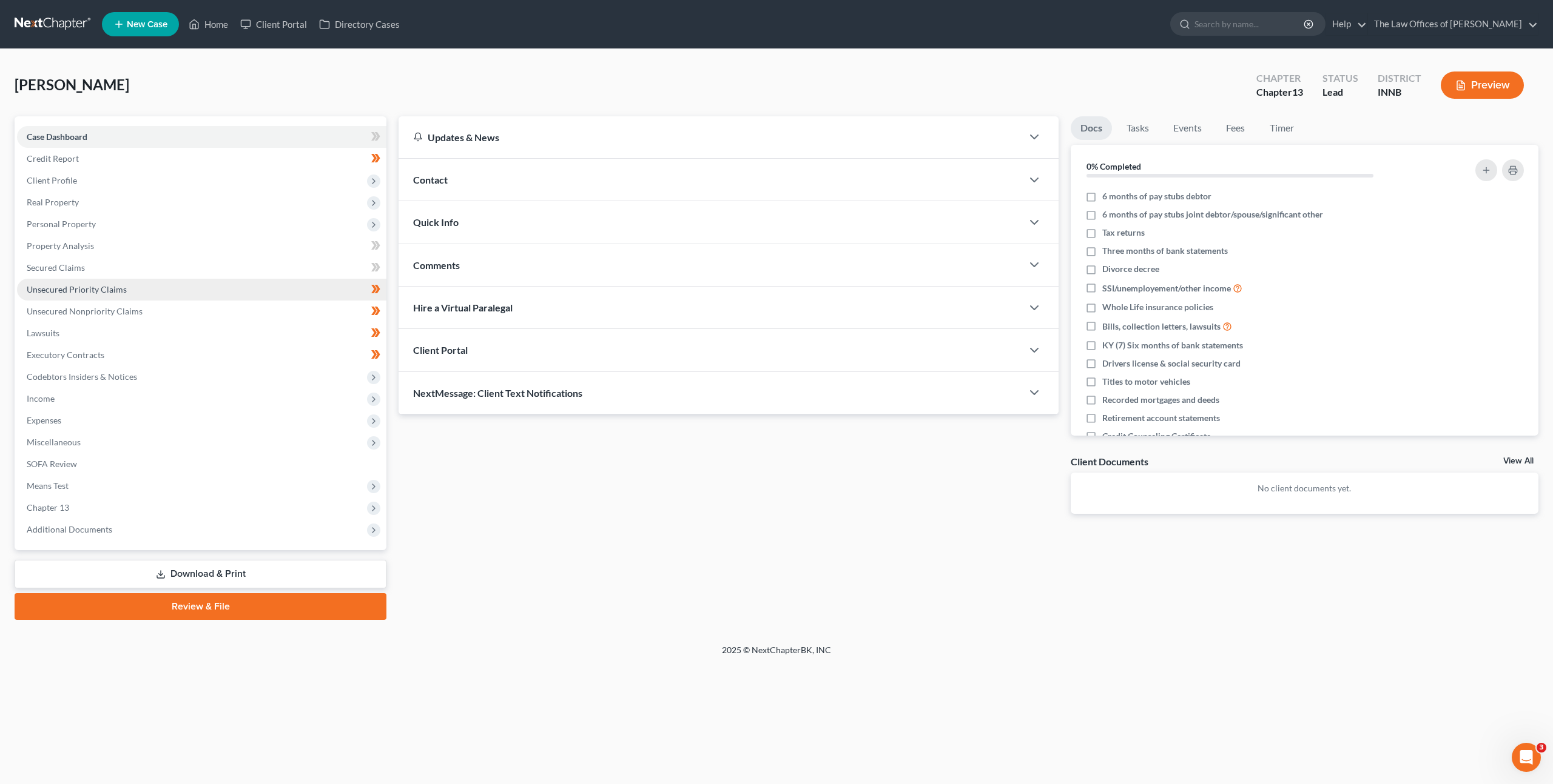
click at [286, 285] on link "Unsecured Priority Claims" at bounding box center [201, 289] width 370 height 22
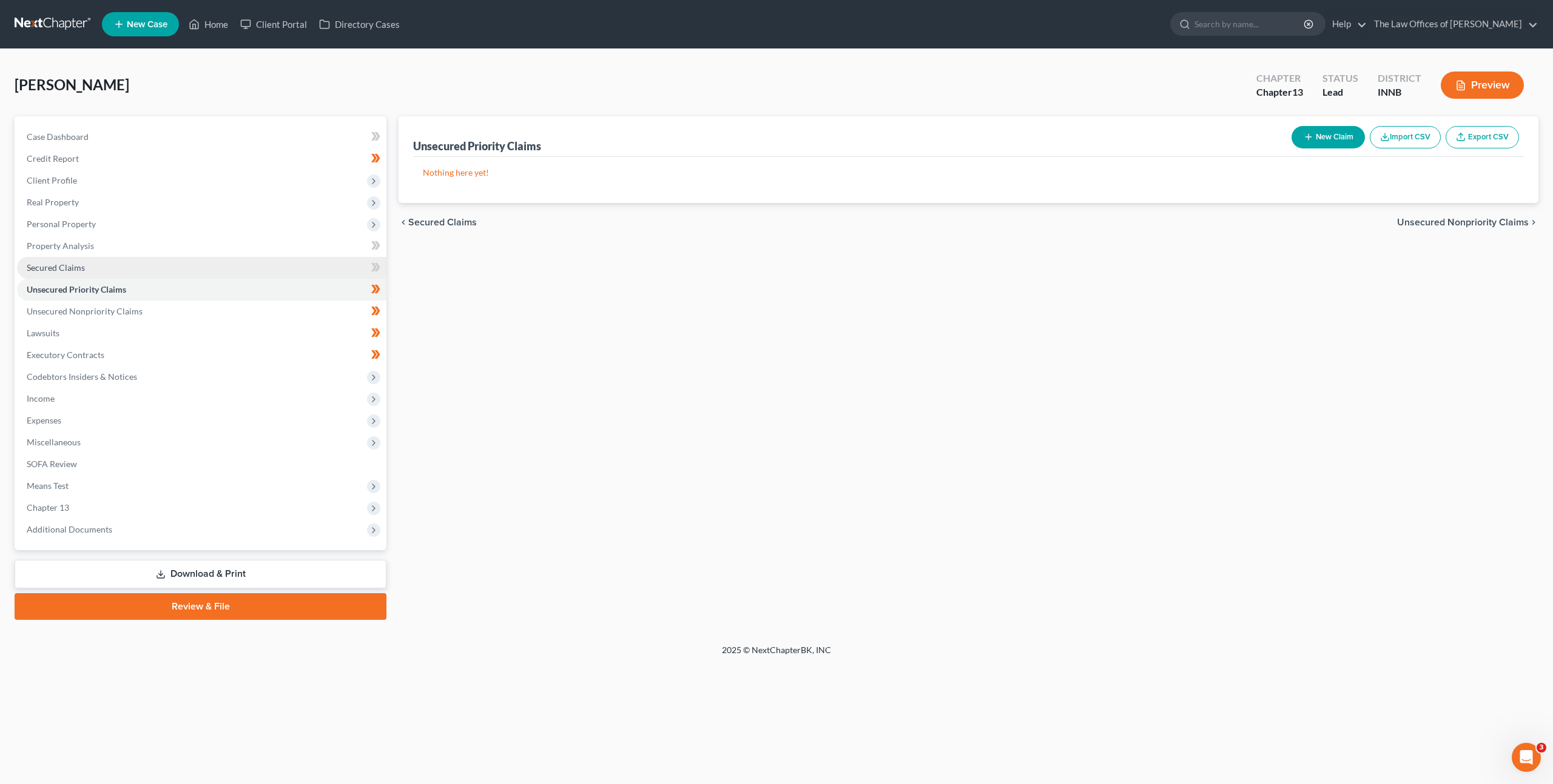
click at [282, 261] on link "Secured Claims" at bounding box center [201, 268] width 370 height 22
click at [369, 273] on span at bounding box center [375, 269] width 21 height 19
click at [379, 265] on icon at bounding box center [375, 268] width 9 height 15
click at [378, 265] on icon at bounding box center [377, 268] width 5 height 8
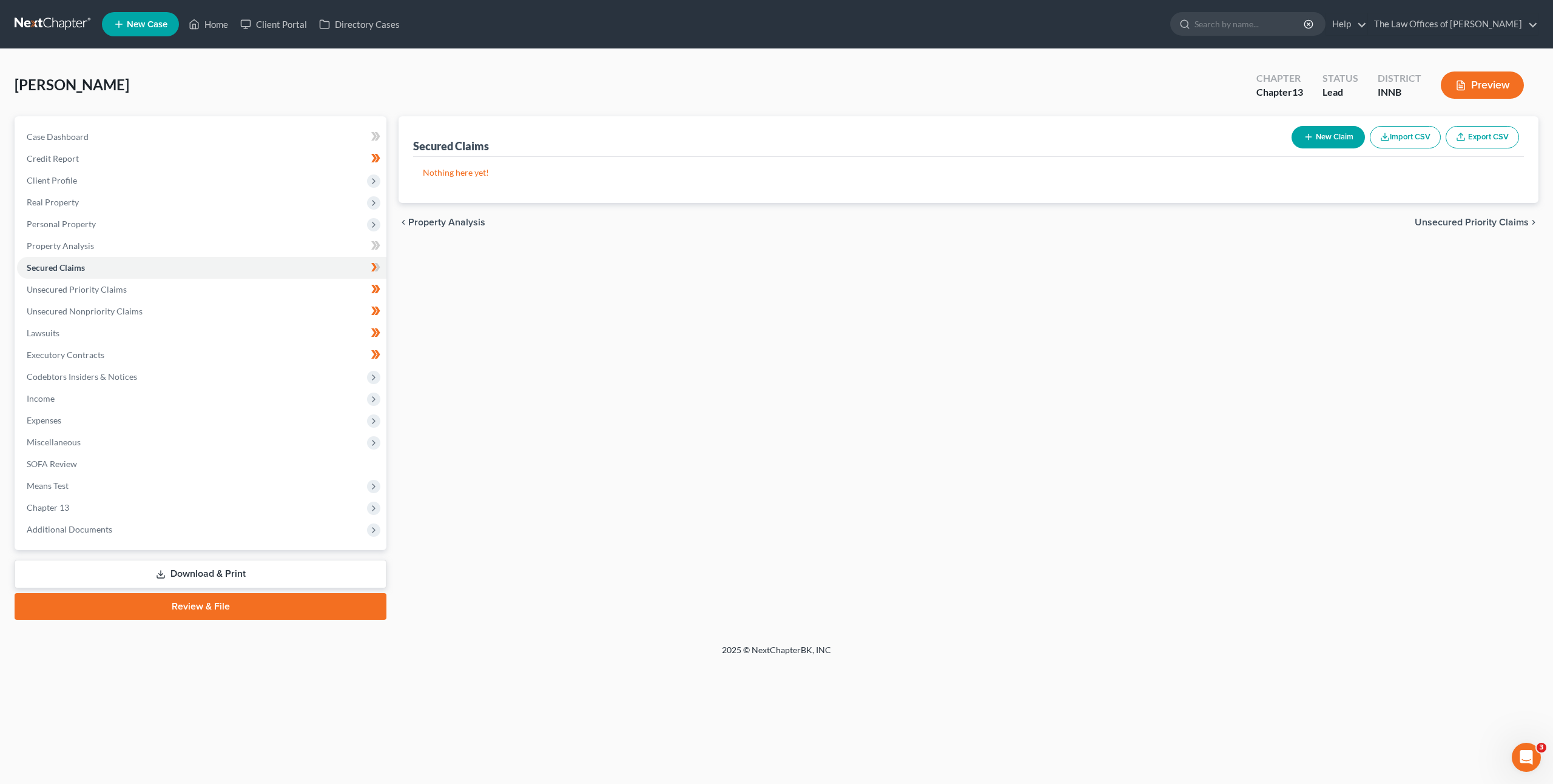
click at [507, 285] on div "Secured Claims New Claim Import CSV Export CSV Nothing here yet! Previous 1 Nex…" at bounding box center [968, 368] width 1151 height 504
click at [943, 352] on div "Secured Claims New Claim Import CSV Export CSV Nothing here yet! Previous 1 Nex…" at bounding box center [968, 368] width 1151 height 504
click at [549, 299] on div "Secured Claims New Claim Import CSV Export CSV Nothing here yet! Previous 1 Nex…" at bounding box center [968, 368] width 1151 height 504
click at [910, 387] on div "Secured Claims New Claim Import CSV Export CSV Nothing here yet! Previous 1 Nex…" at bounding box center [968, 368] width 1151 height 504
click at [322, 289] on link "Unsecured Priority Claims" at bounding box center [201, 289] width 370 height 22
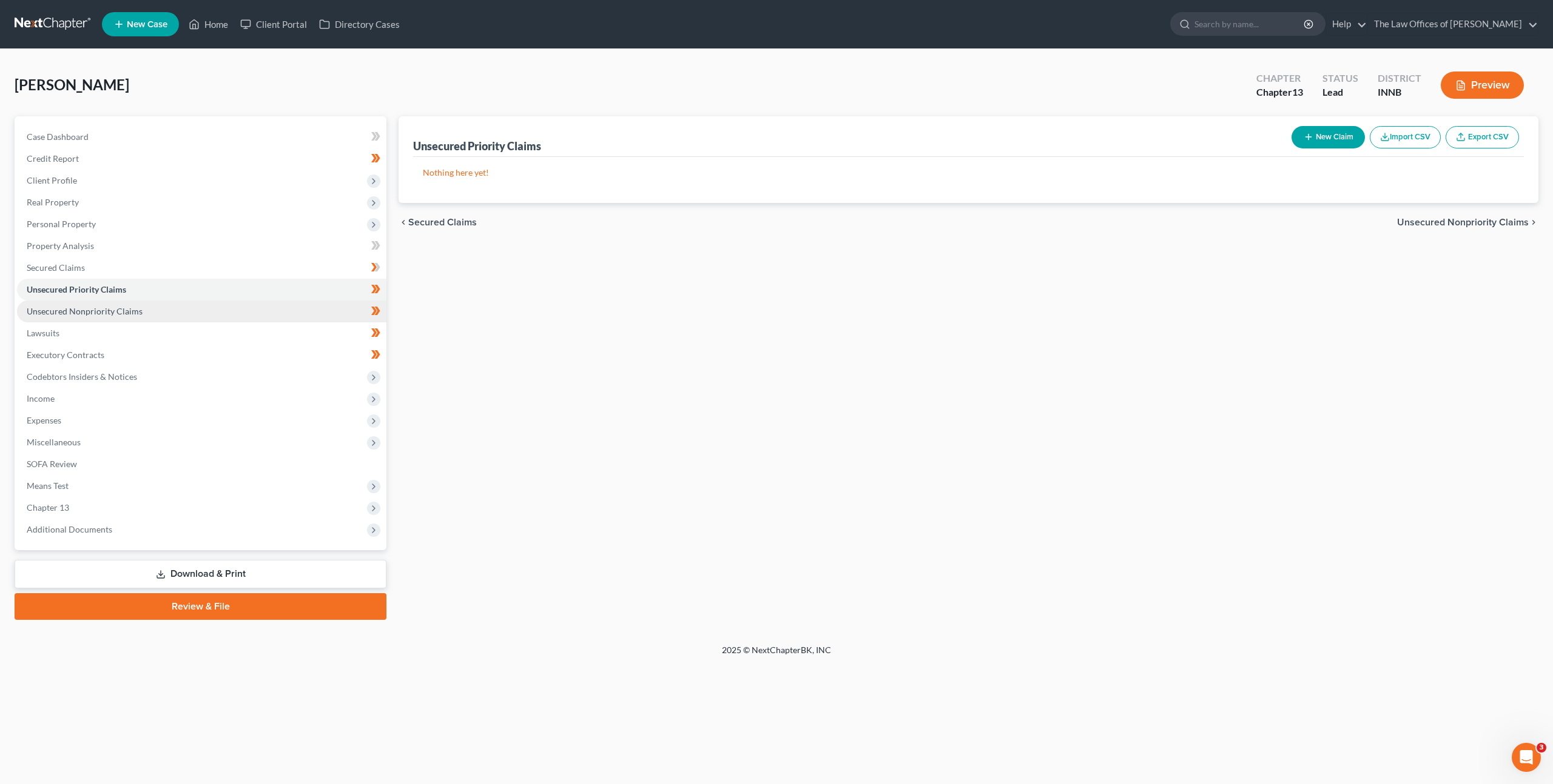
click at [306, 309] on link "Unsecured Nonpriority Claims" at bounding box center [201, 311] width 370 height 22
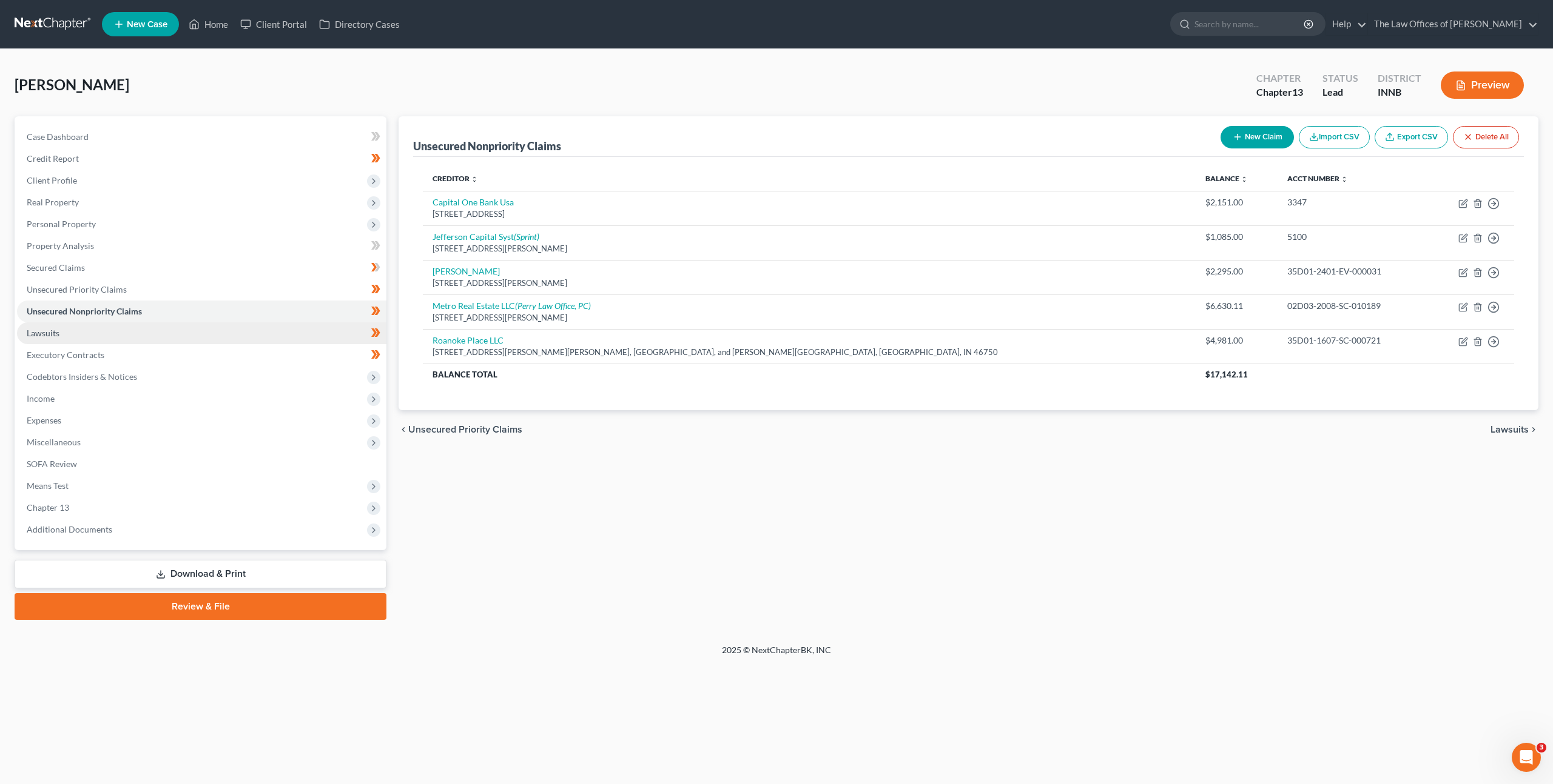
click at [298, 324] on link "Lawsuits" at bounding box center [201, 333] width 370 height 22
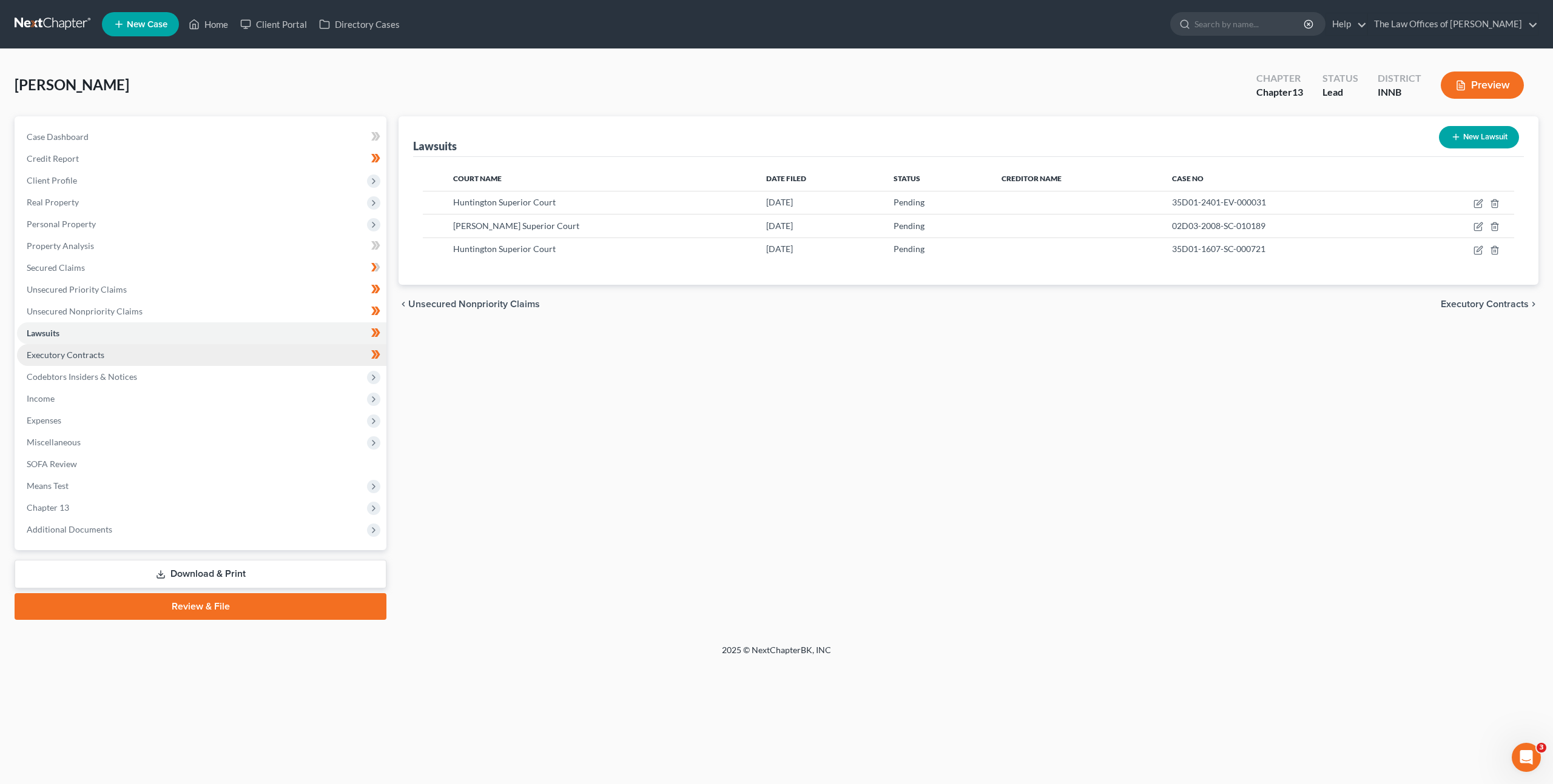
click at [288, 346] on link "Executory Contracts" at bounding box center [201, 355] width 370 height 22
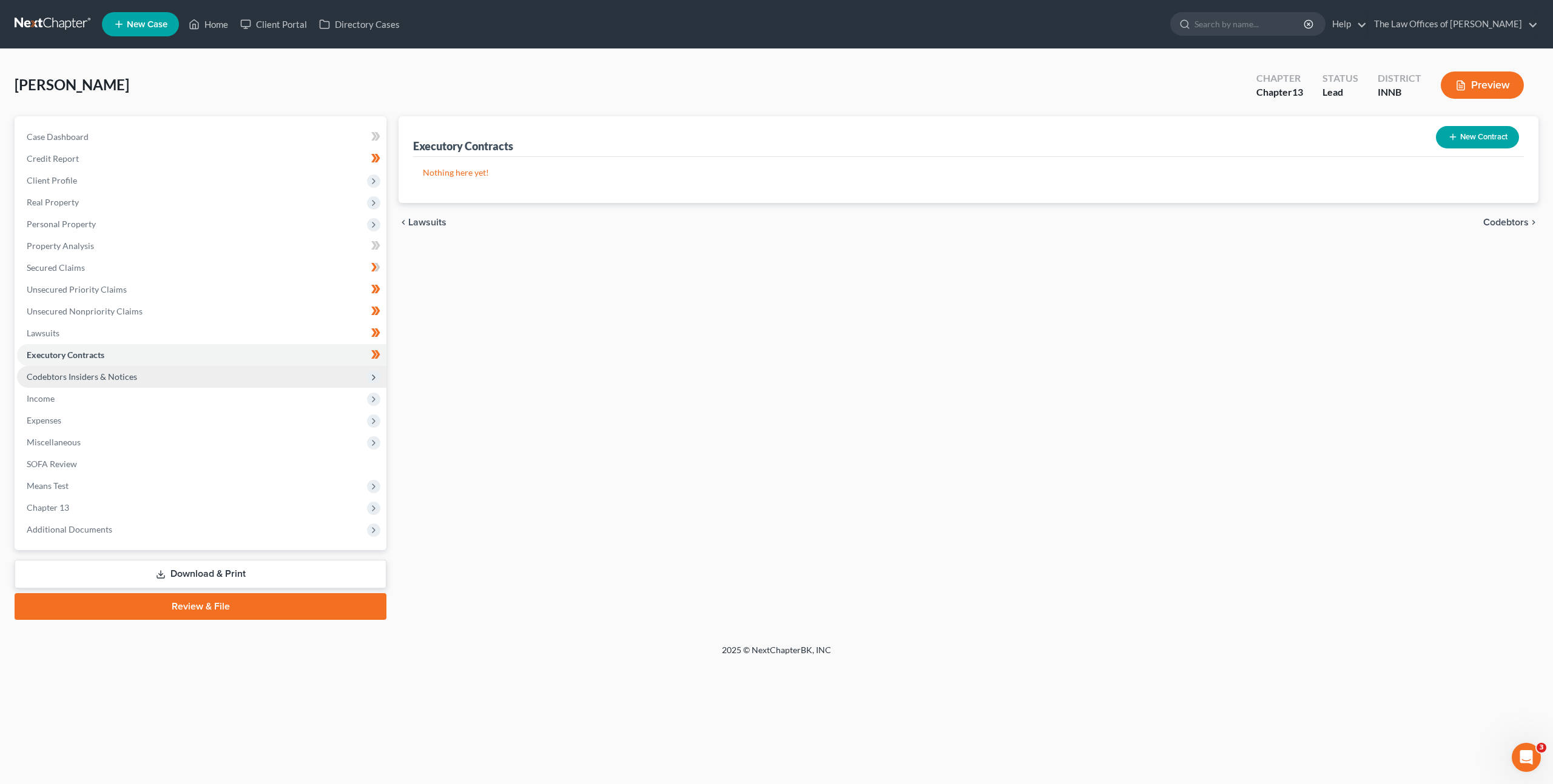
click at [276, 372] on span "Codebtors Insiders & Notices" at bounding box center [201, 377] width 370 height 22
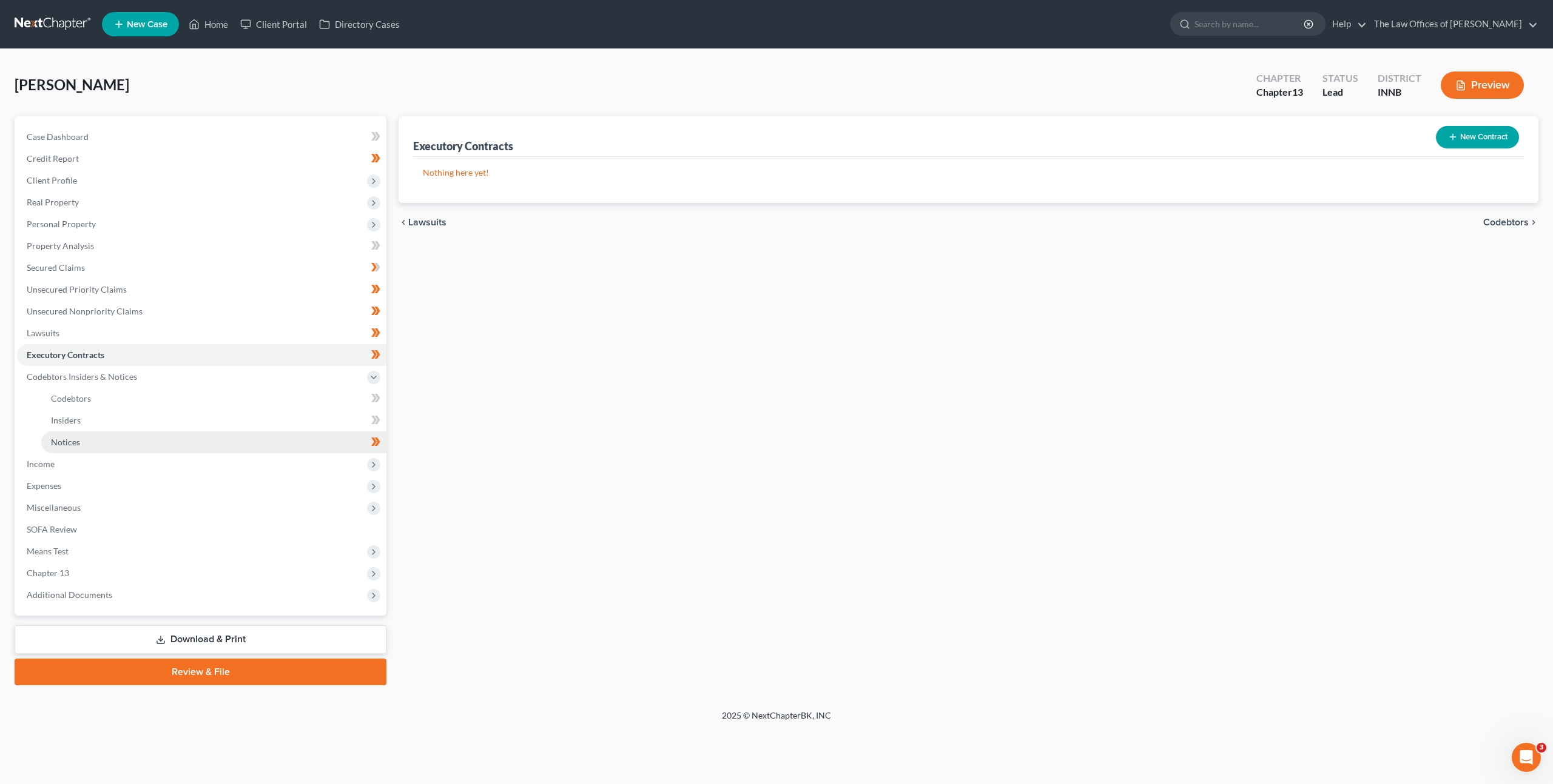
click at [268, 444] on link "Notices" at bounding box center [214, 442] width 345 height 22
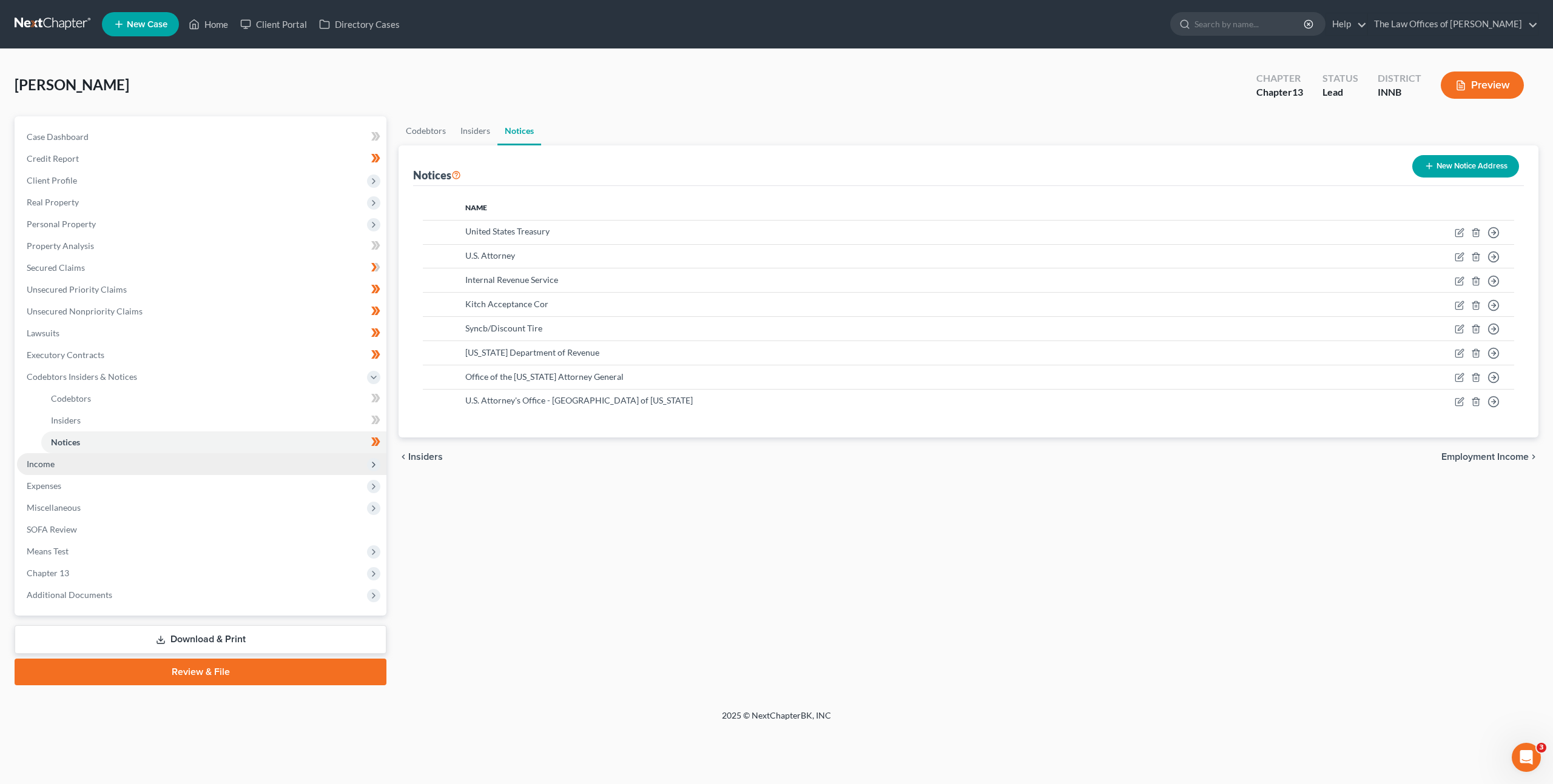
click at [251, 465] on span "Income" at bounding box center [201, 464] width 370 height 22
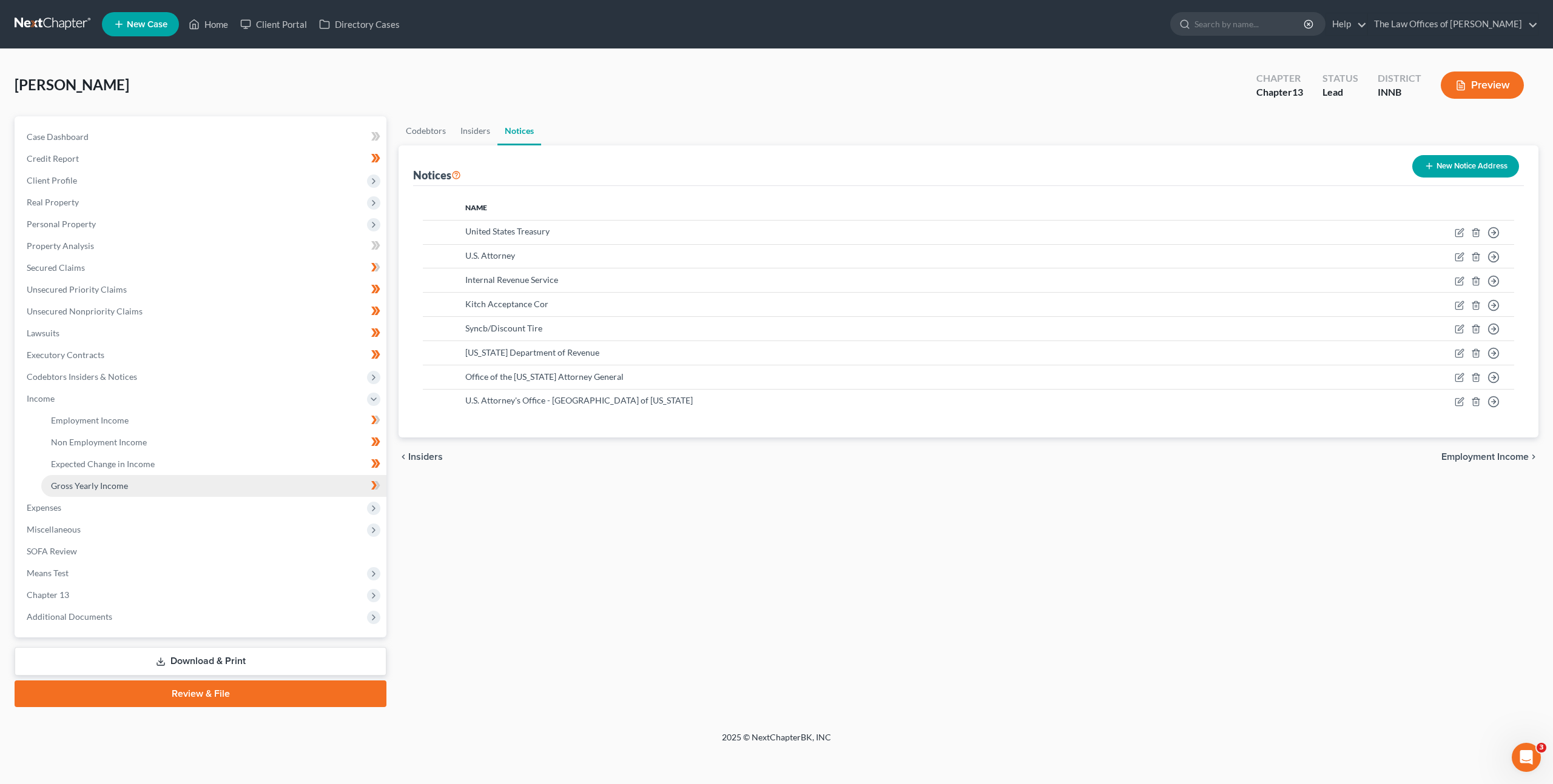
click at [226, 483] on link "Gross Yearly Income" at bounding box center [214, 486] width 345 height 22
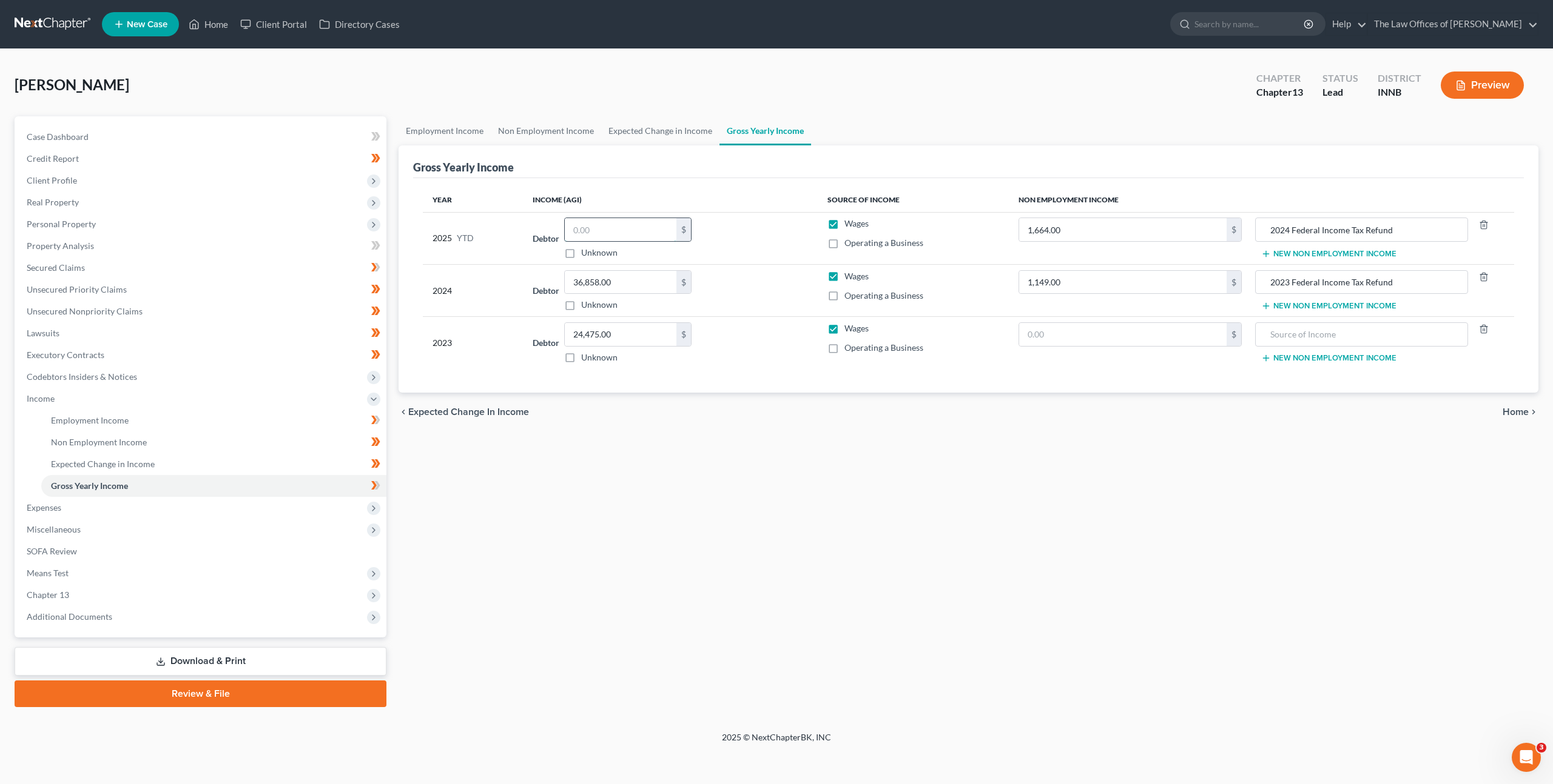
click at [604, 222] on input "text" at bounding box center [620, 229] width 112 height 23
click at [771, 236] on div "Debtor 61,140.00 $ Unknown Balance Undetermined 61,140 $ Unknown" at bounding box center [670, 238] width 275 height 41
click at [639, 241] on div "61,140 $ Unknown" at bounding box center [627, 238] width 127 height 41
click at [639, 228] on input "61,140" at bounding box center [620, 229] width 112 height 23
type input "61,141"
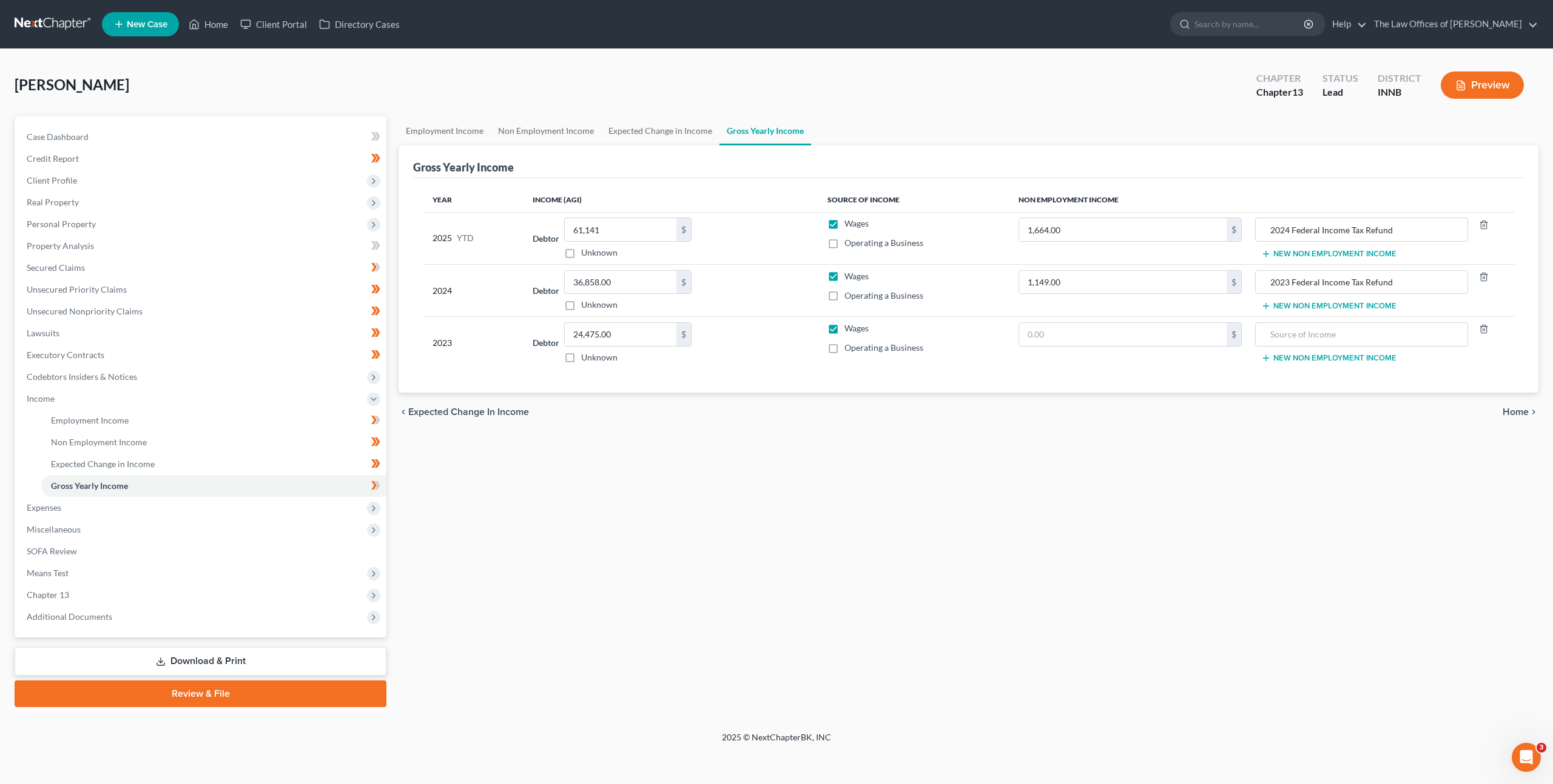
click at [787, 231] on div "Debtor 61,141.00 $ Unknown Balance Undetermined 61,141 $ Unknown" at bounding box center [670, 238] width 275 height 41
click at [370, 483] on span at bounding box center [375, 487] width 21 height 19
click at [304, 508] on span "Expenses" at bounding box center [201, 508] width 370 height 22
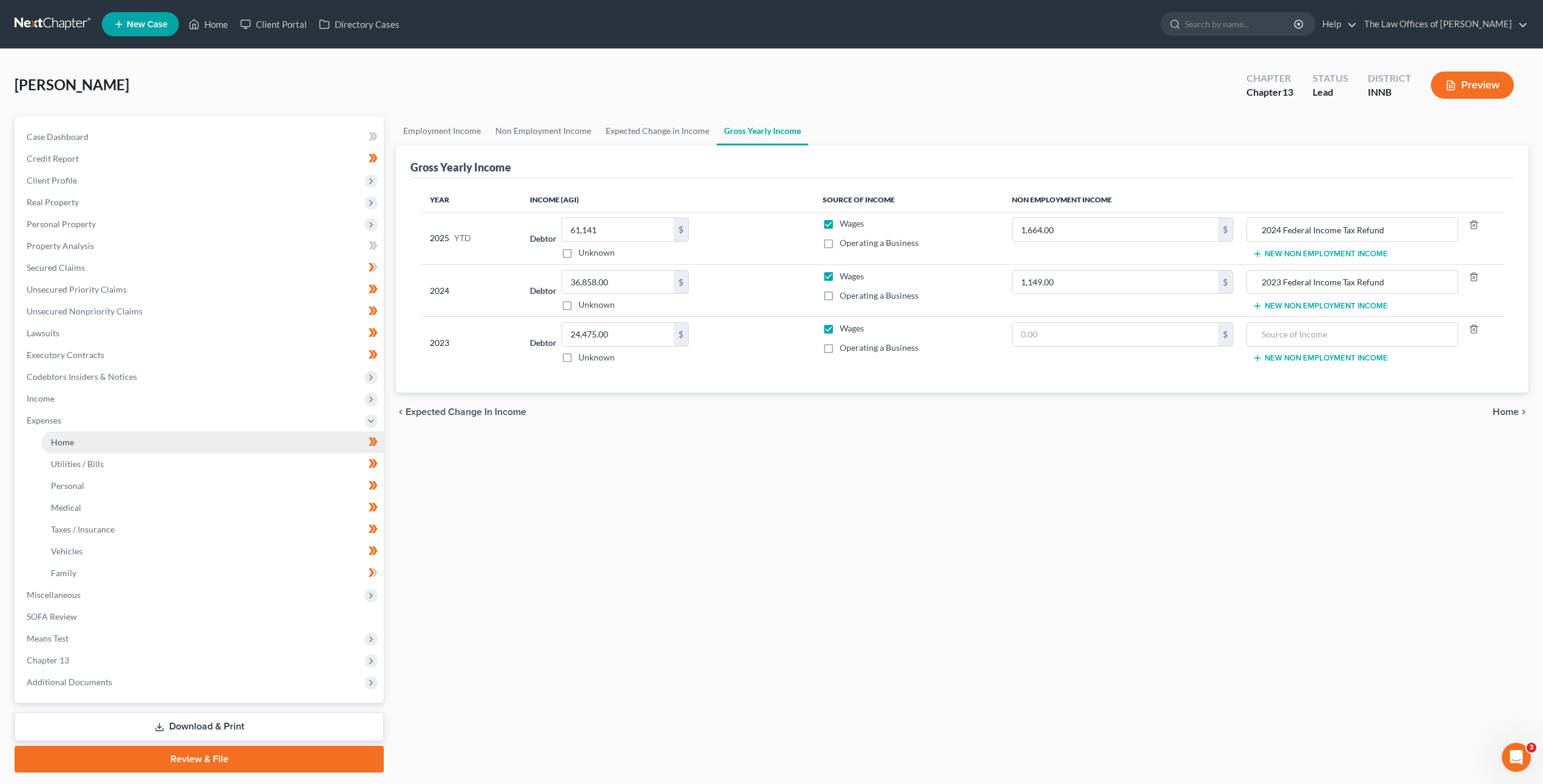
click at [257, 450] on link "Home" at bounding box center [212, 442] width 342 height 22
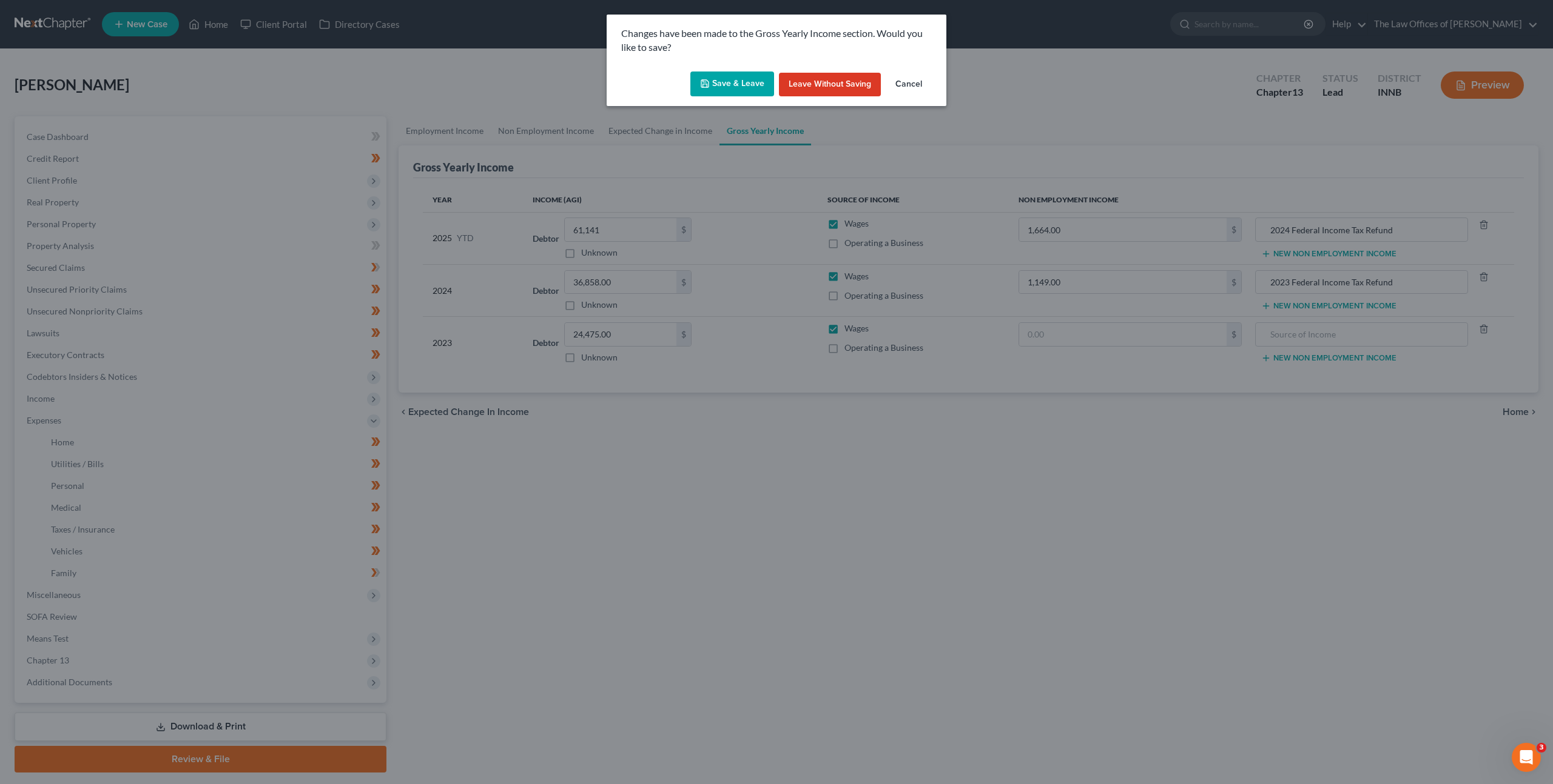
click at [734, 77] on button "Save & Leave" at bounding box center [731, 84] width 83 height 25
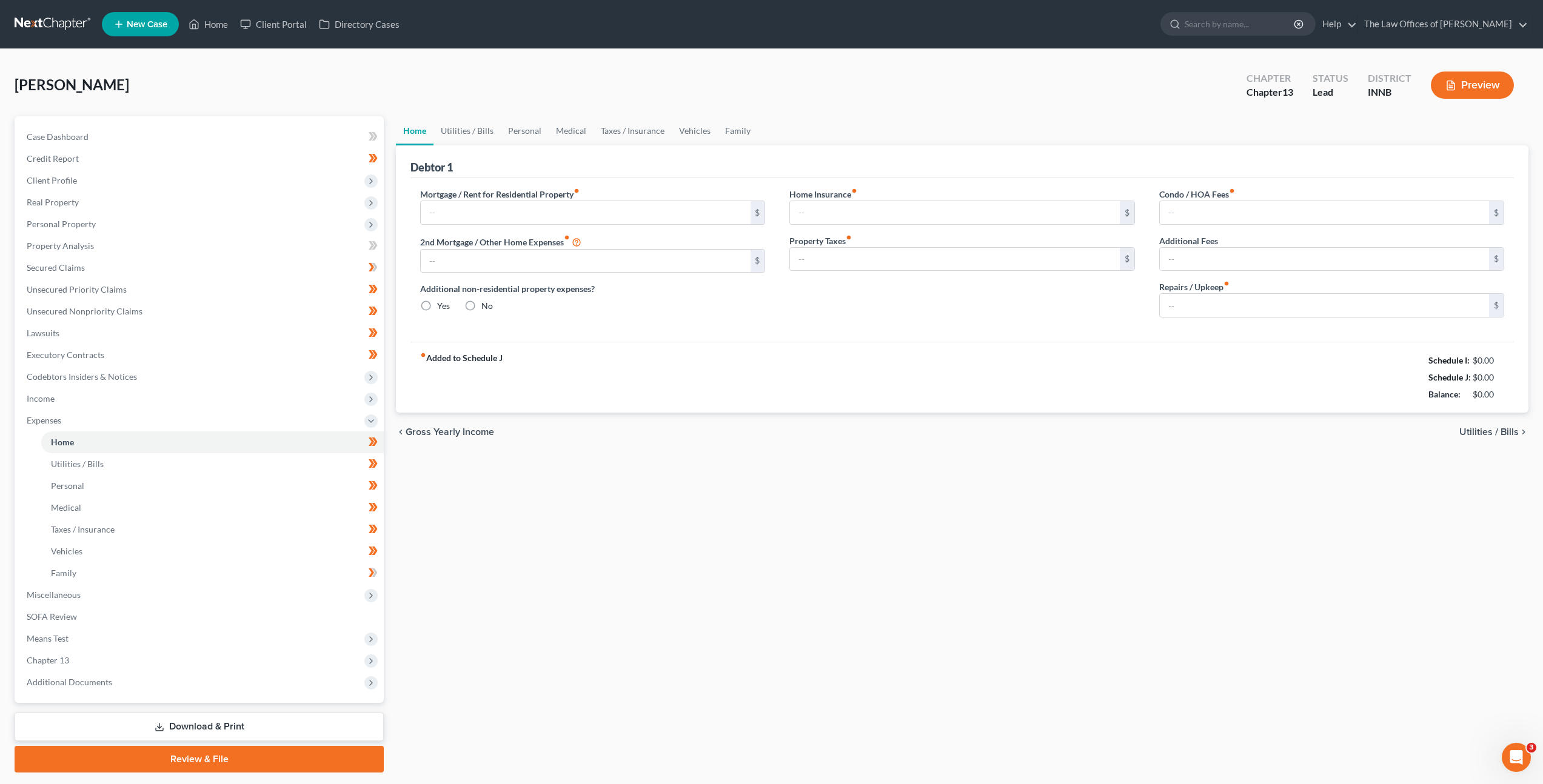
type input "0.00"
radio input "true"
type input "0.00"
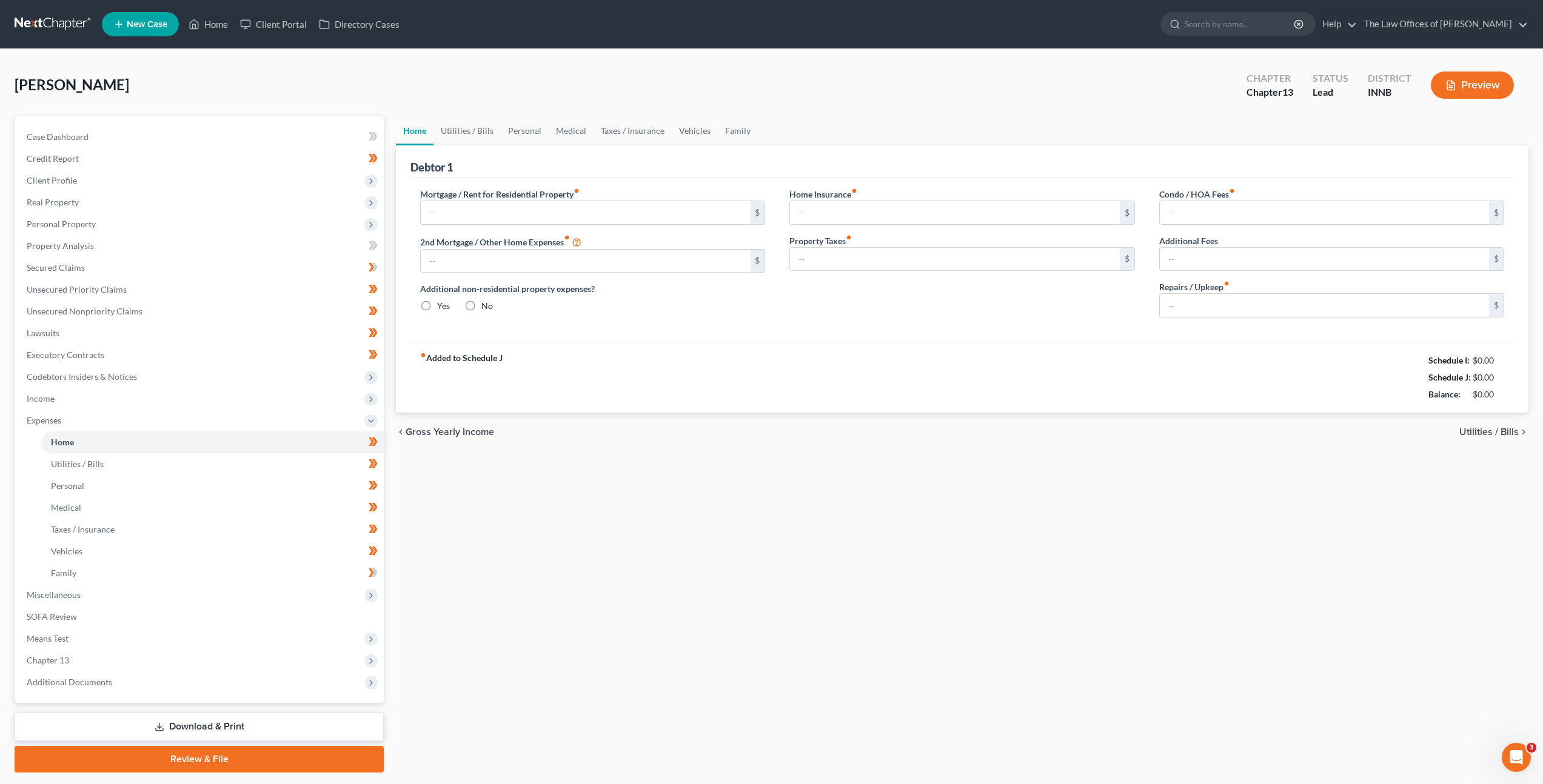
type input "0.00"
click at [559, 457] on div "Home Utilities / Bills Personal Medical Taxes / Insurance Vehicles Family Debto…" at bounding box center [968, 444] width 1151 height 656
click at [464, 131] on link "Utilities / Bills" at bounding box center [469, 130] width 67 height 29
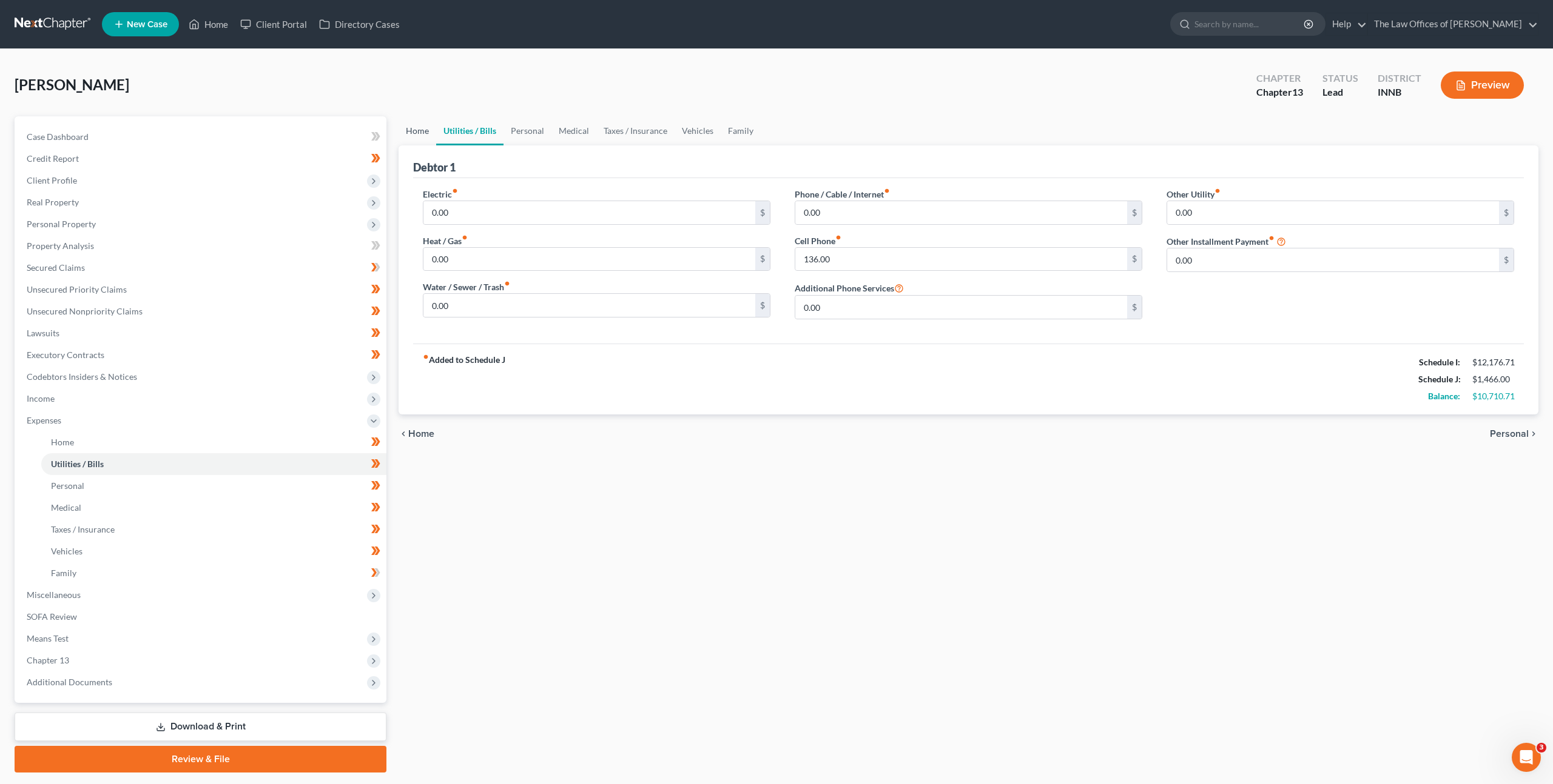
click at [433, 125] on link "Home" at bounding box center [417, 130] width 38 height 29
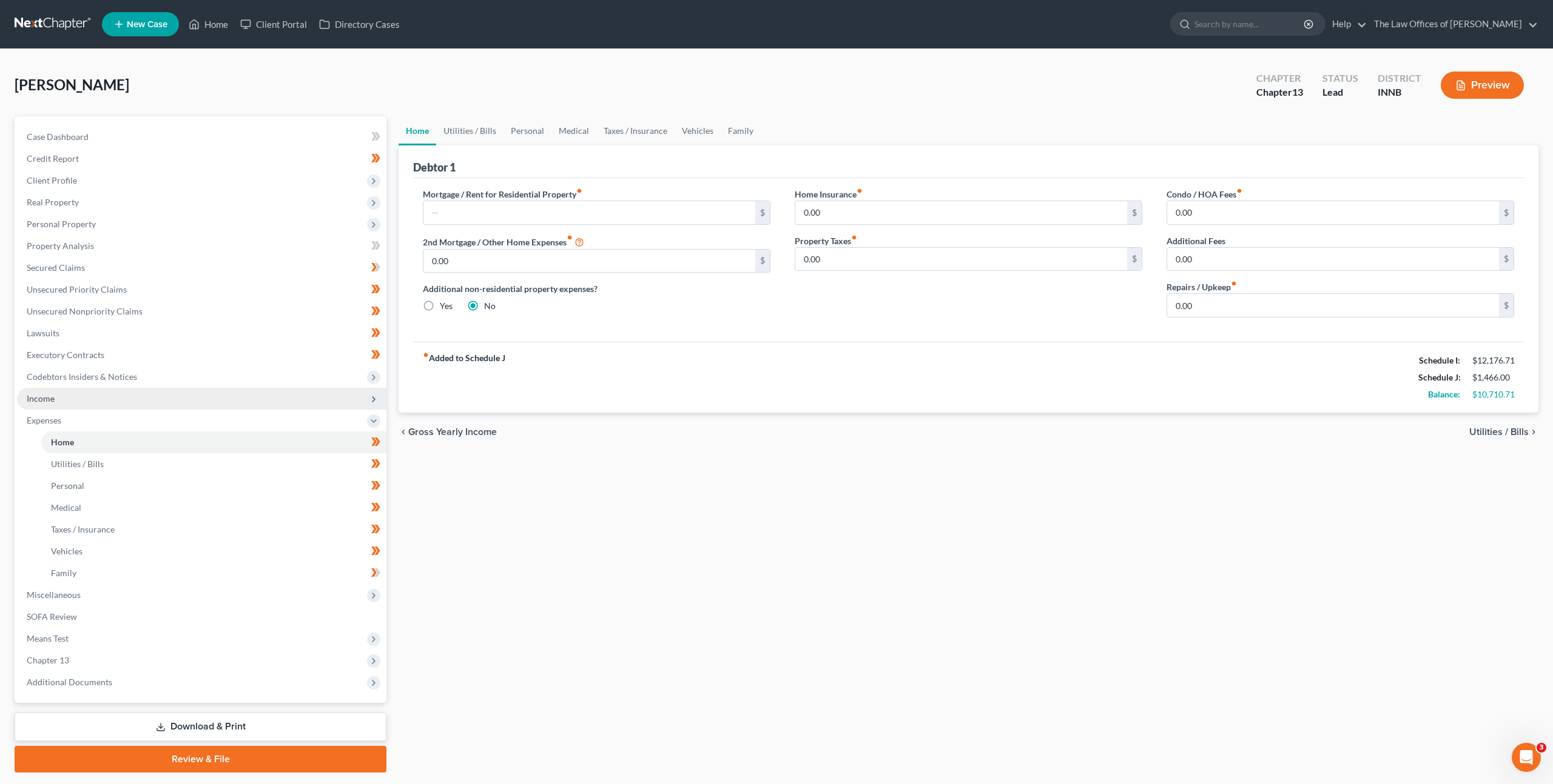
click at [173, 395] on span "Income" at bounding box center [201, 399] width 370 height 22
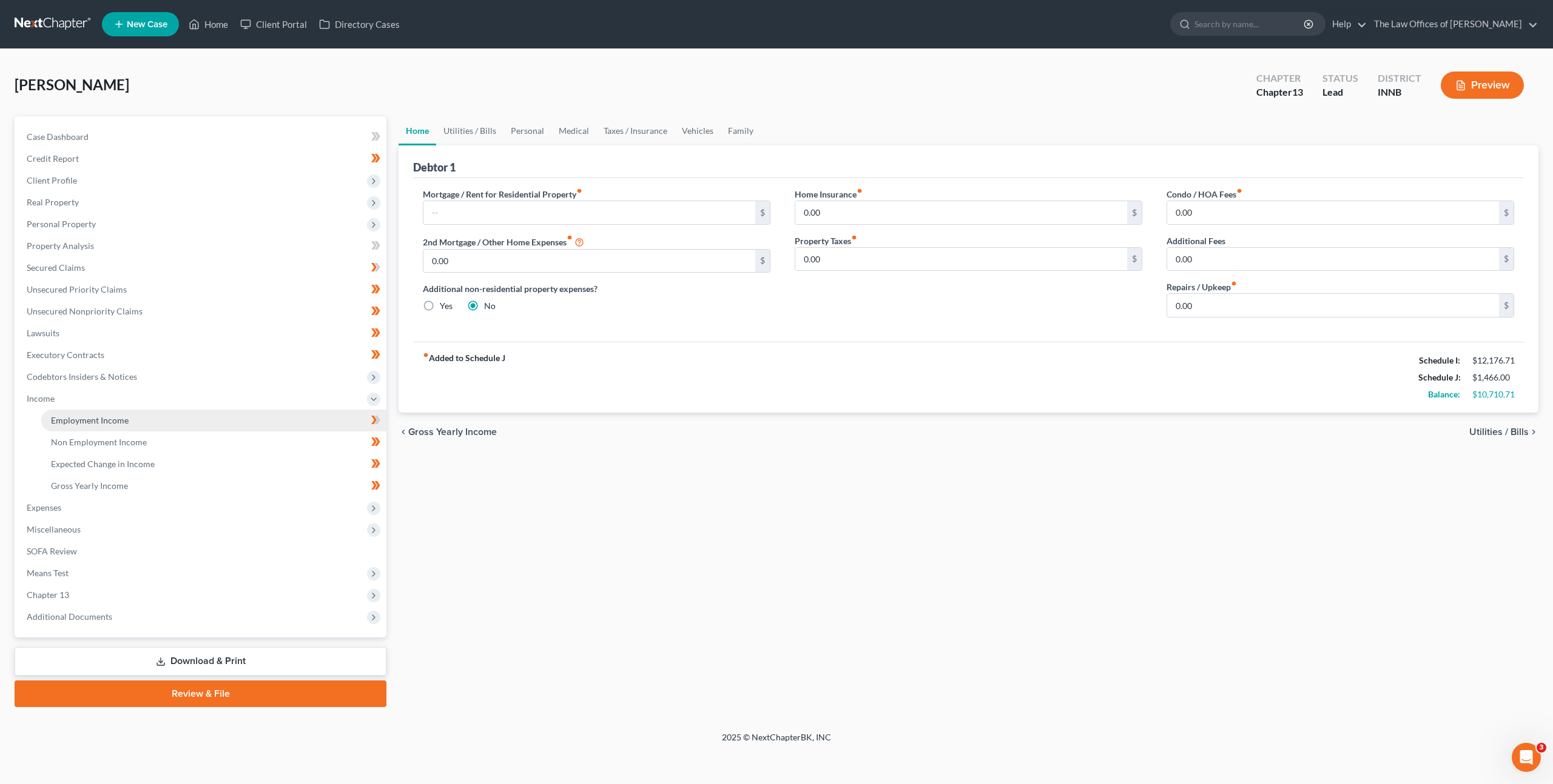
click at [172, 417] on link "Employment Income" at bounding box center [214, 421] width 345 height 22
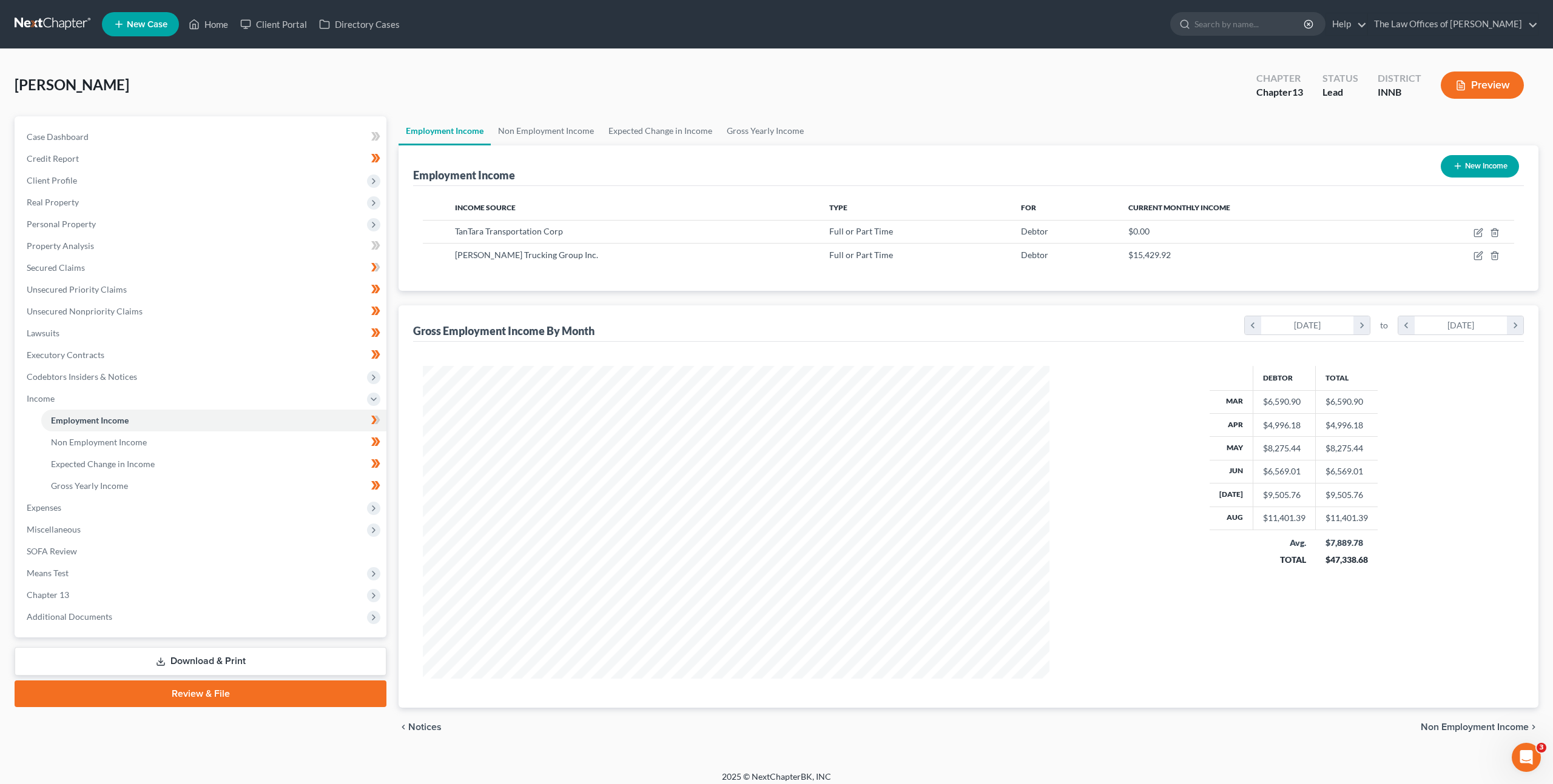
scroll to position [313, 651]
click at [1482, 236] on icon "button" at bounding box center [1478, 233] width 10 height 10
select select "0"
select select "14"
select select "3"
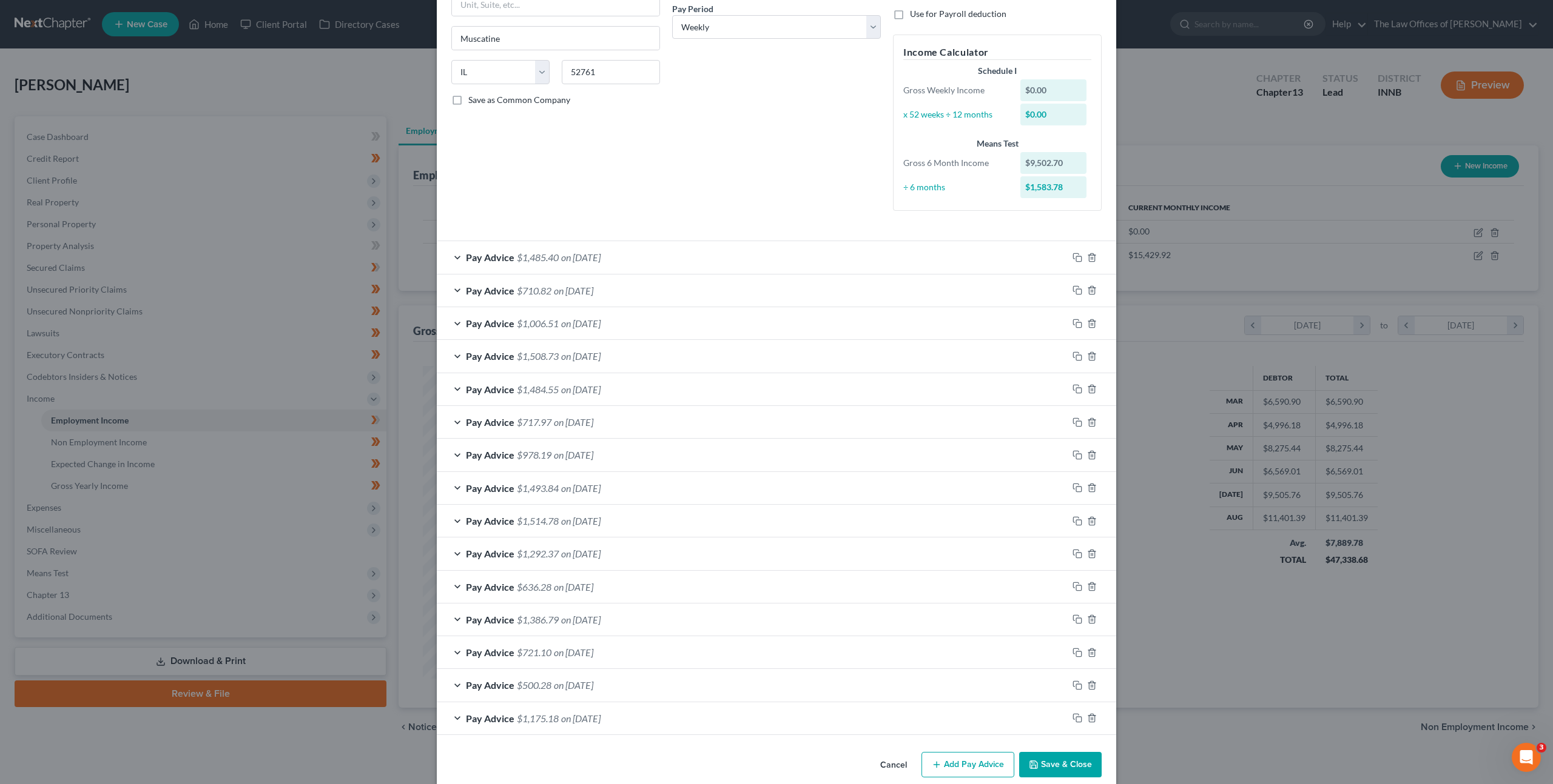
scroll to position [208, 0]
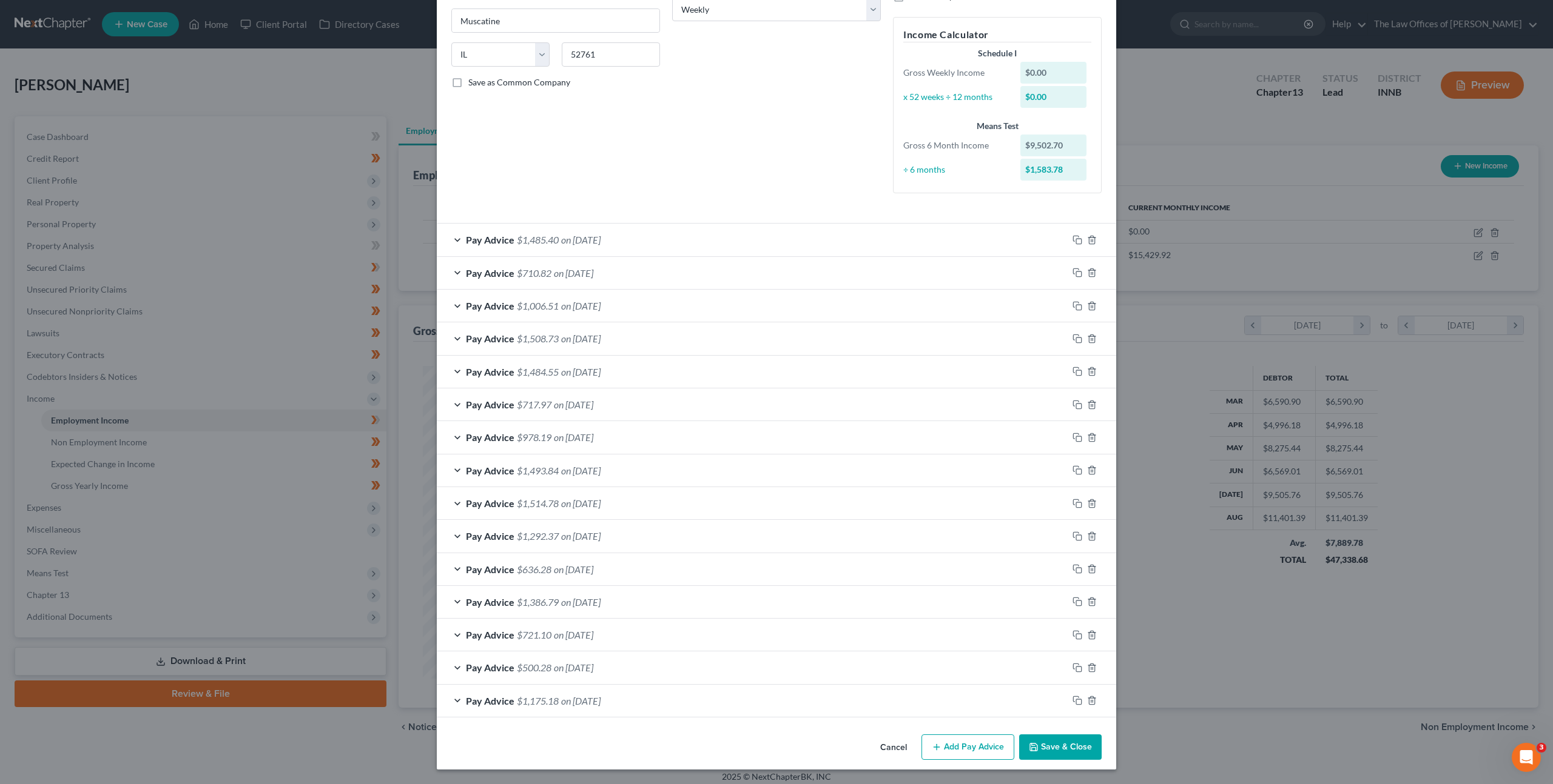
click at [1048, 749] on button "Save & Close" at bounding box center [1060, 747] width 82 height 25
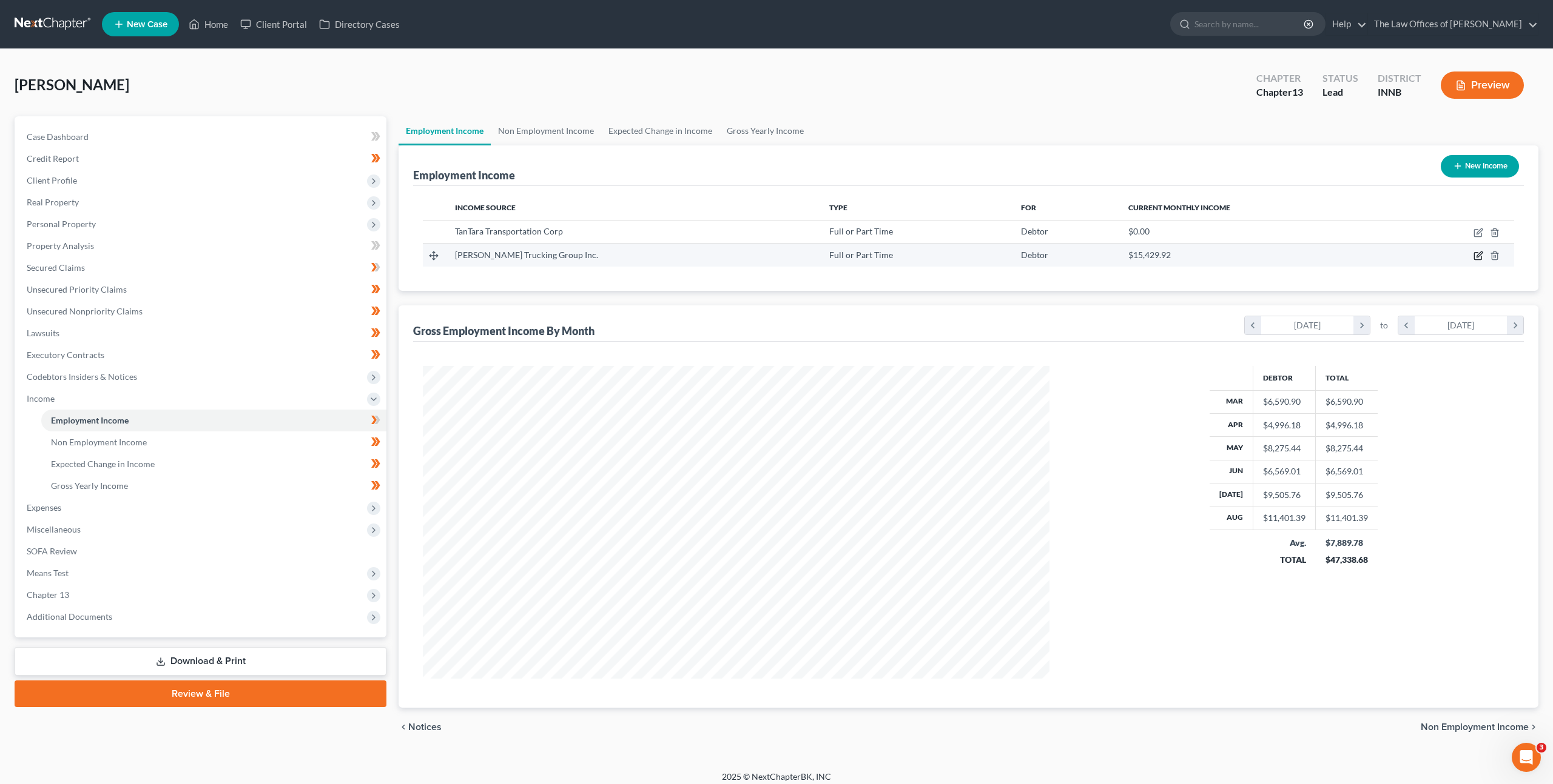
click at [1479, 257] on icon "button" at bounding box center [1478, 256] width 10 height 10
select select "0"
select select "15"
select select "3"
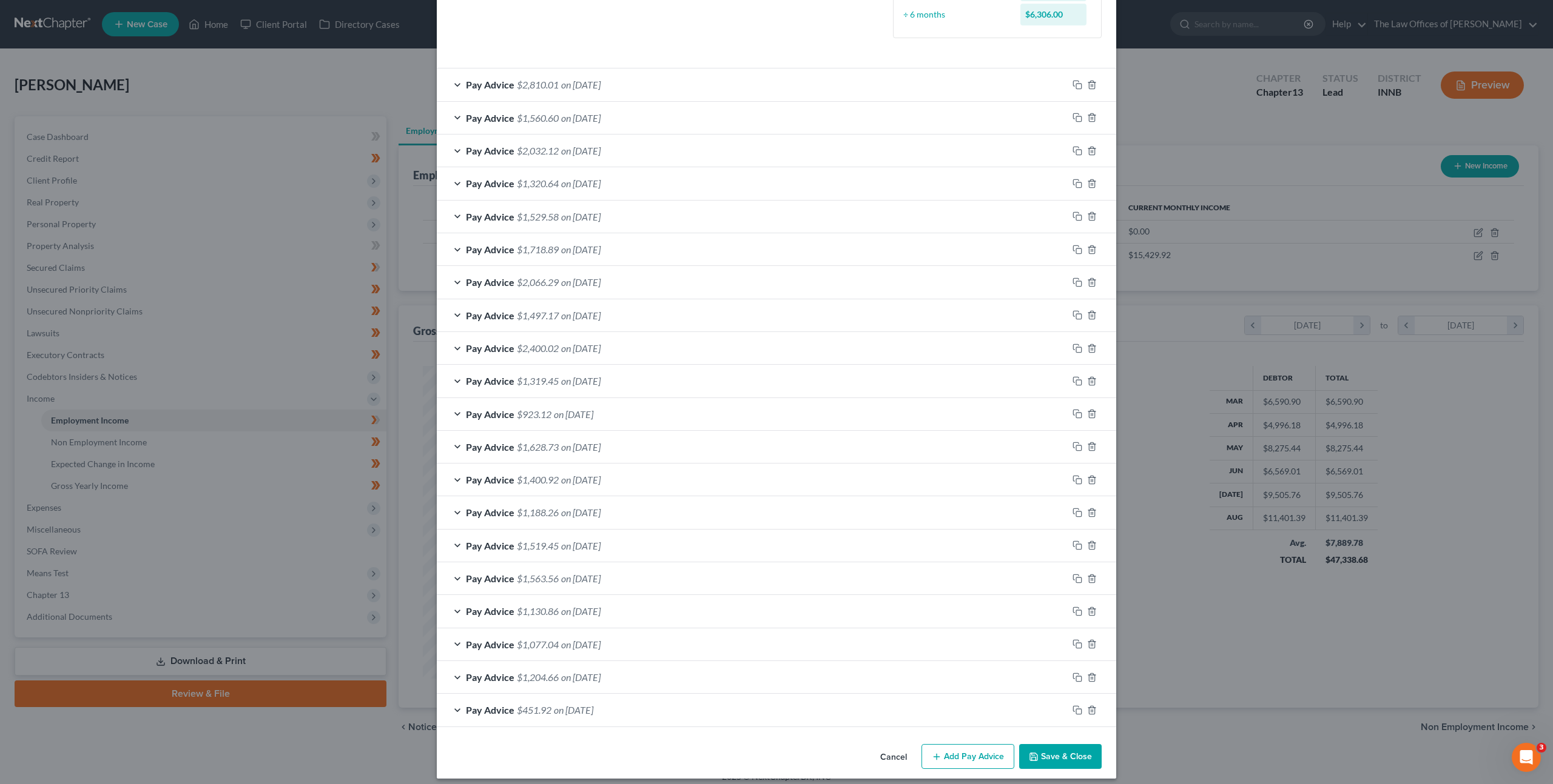
scroll to position [372, 0]
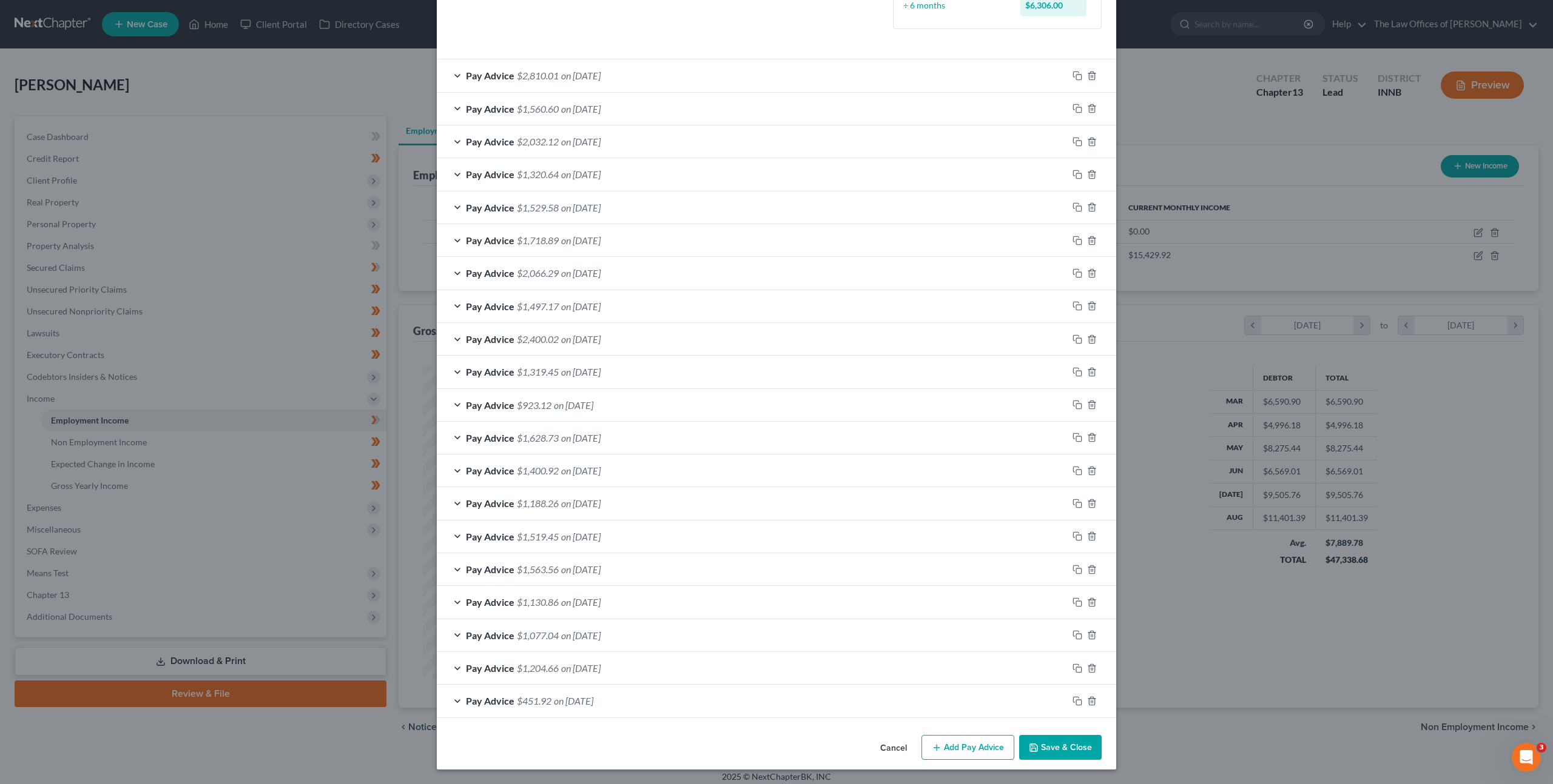
click at [689, 532] on div "Pay Advice $1,519.45 on 05/23/2025" at bounding box center [752, 537] width 630 height 32
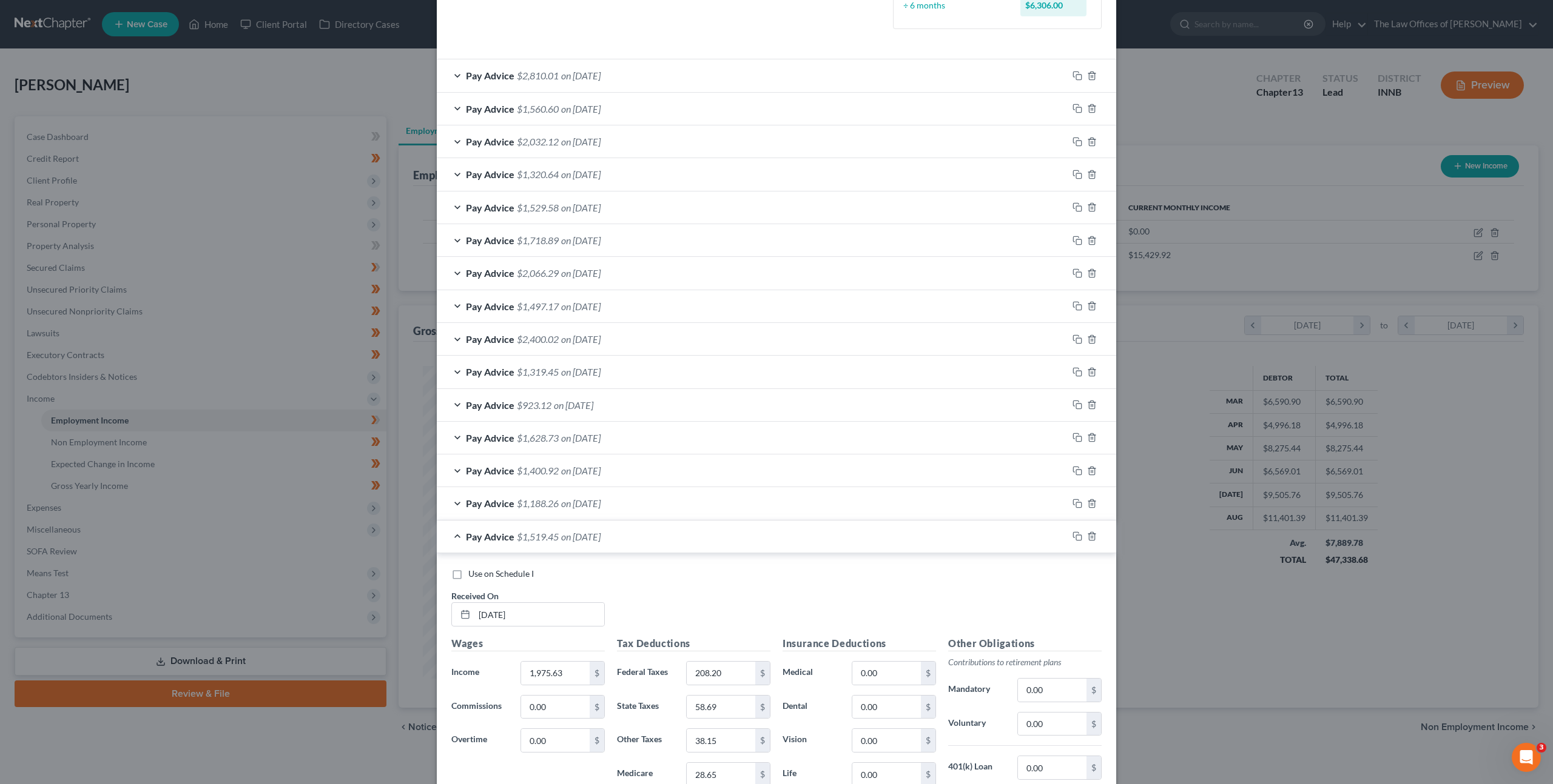
click at [481, 569] on span "Use on Schedule I" at bounding box center [501, 574] width 66 height 10
click at [481, 569] on input "Use on Schedule I" at bounding box center [476, 571] width 8 height 8
checkbox input "true"
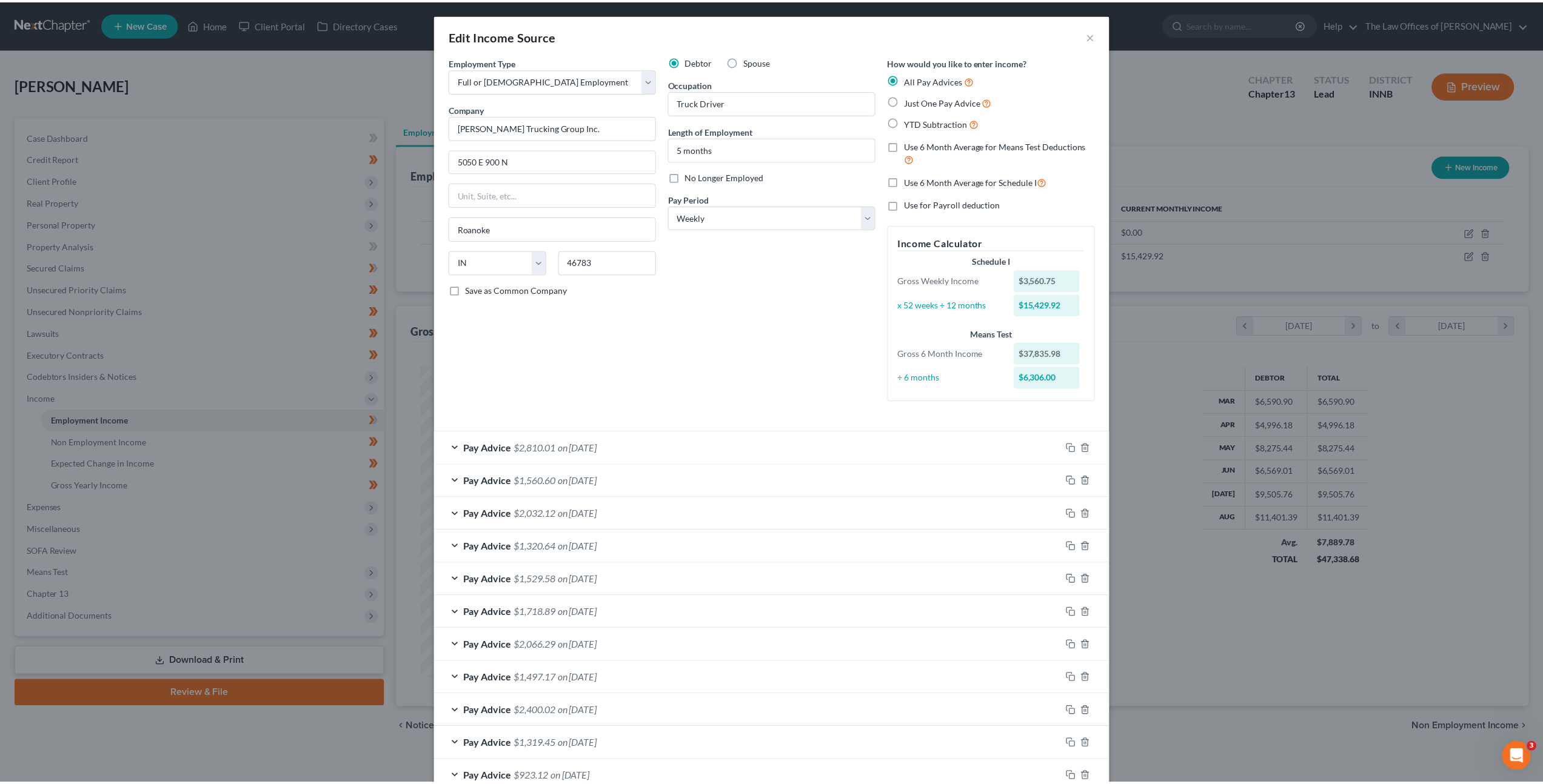
scroll to position [738, 0]
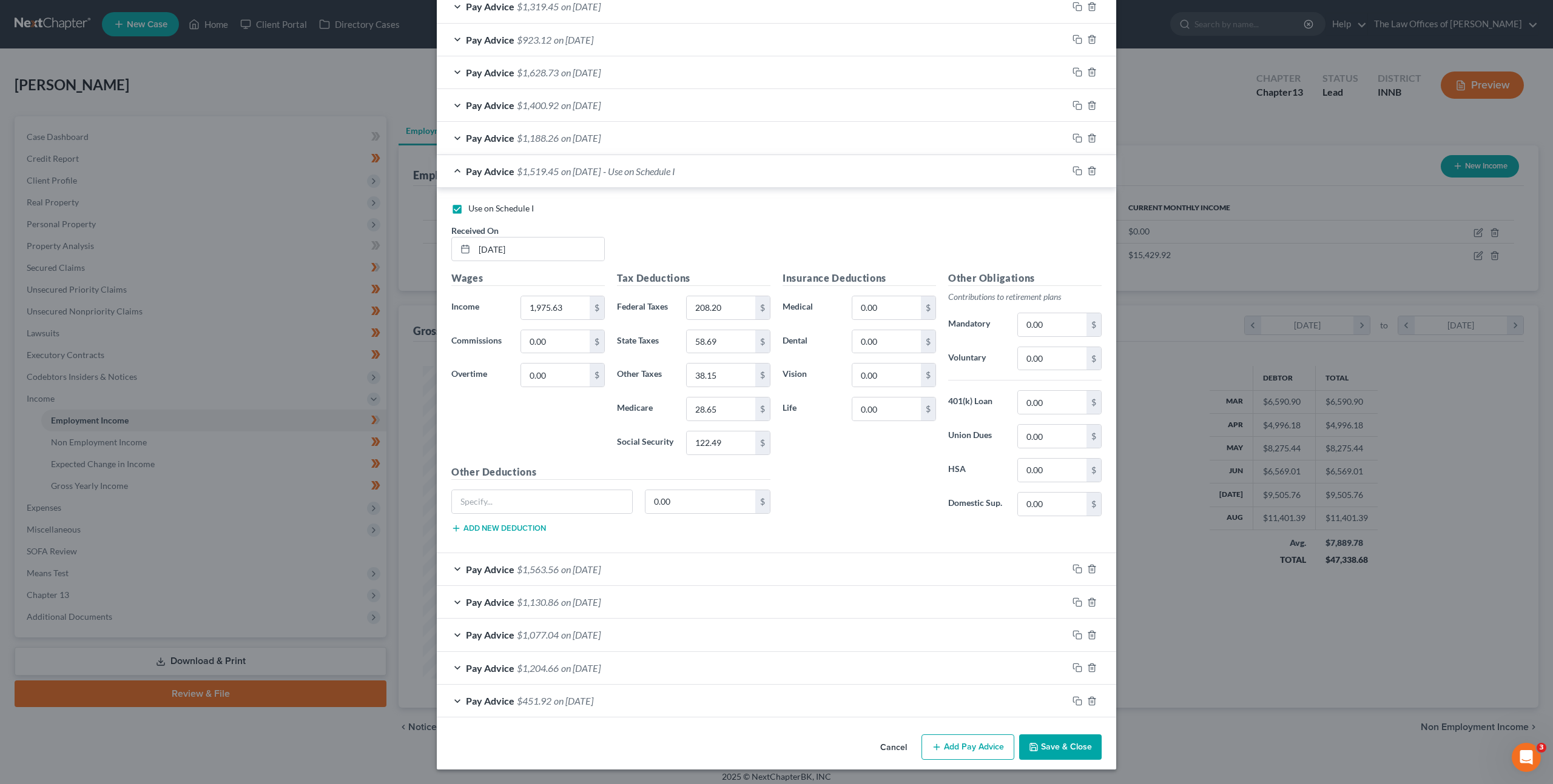
click at [1041, 739] on button "Save & Close" at bounding box center [1060, 747] width 82 height 25
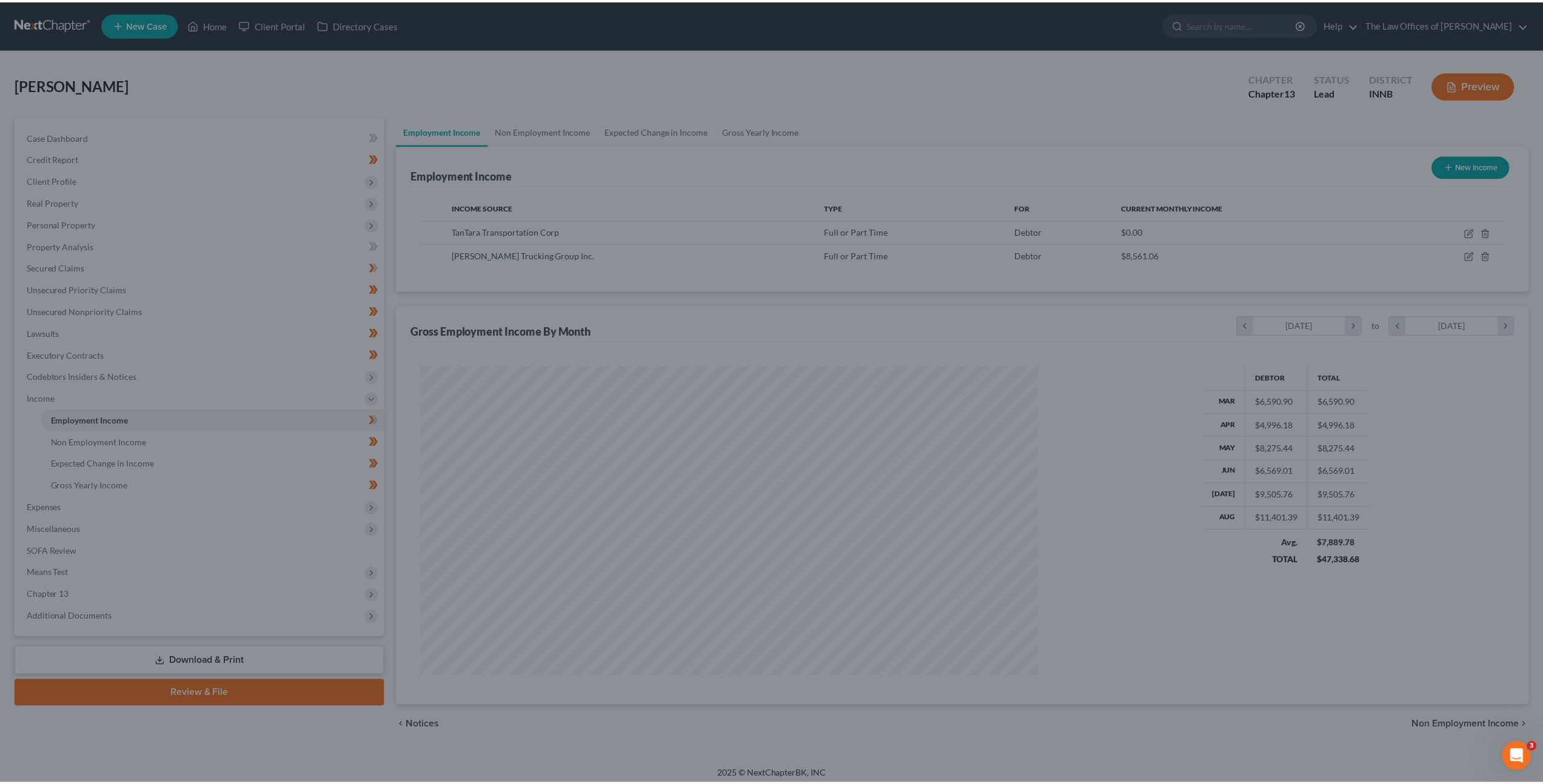
scroll to position [605789, 605546]
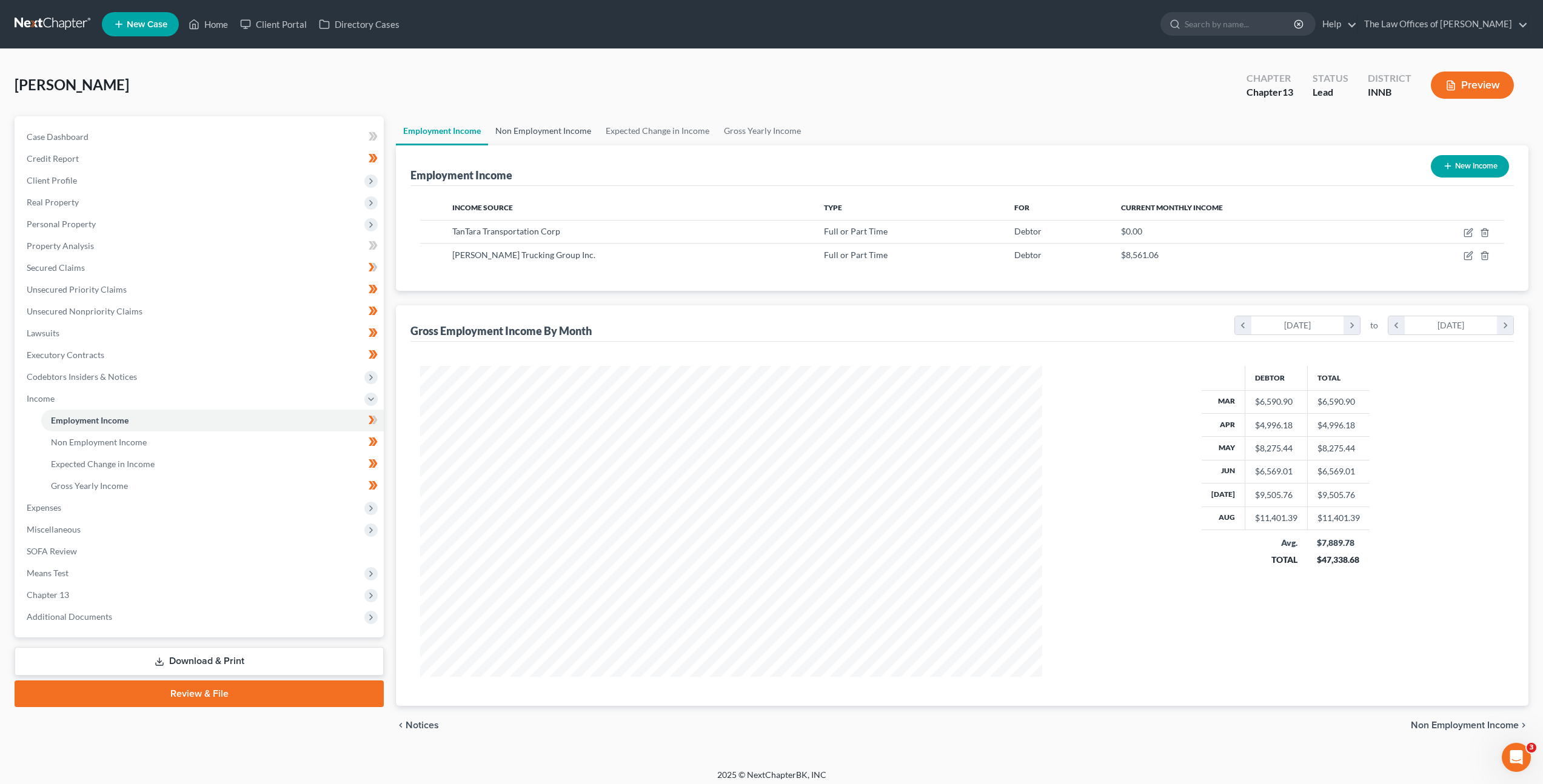
click at [565, 136] on link "Non Employment Income" at bounding box center [543, 130] width 110 height 29
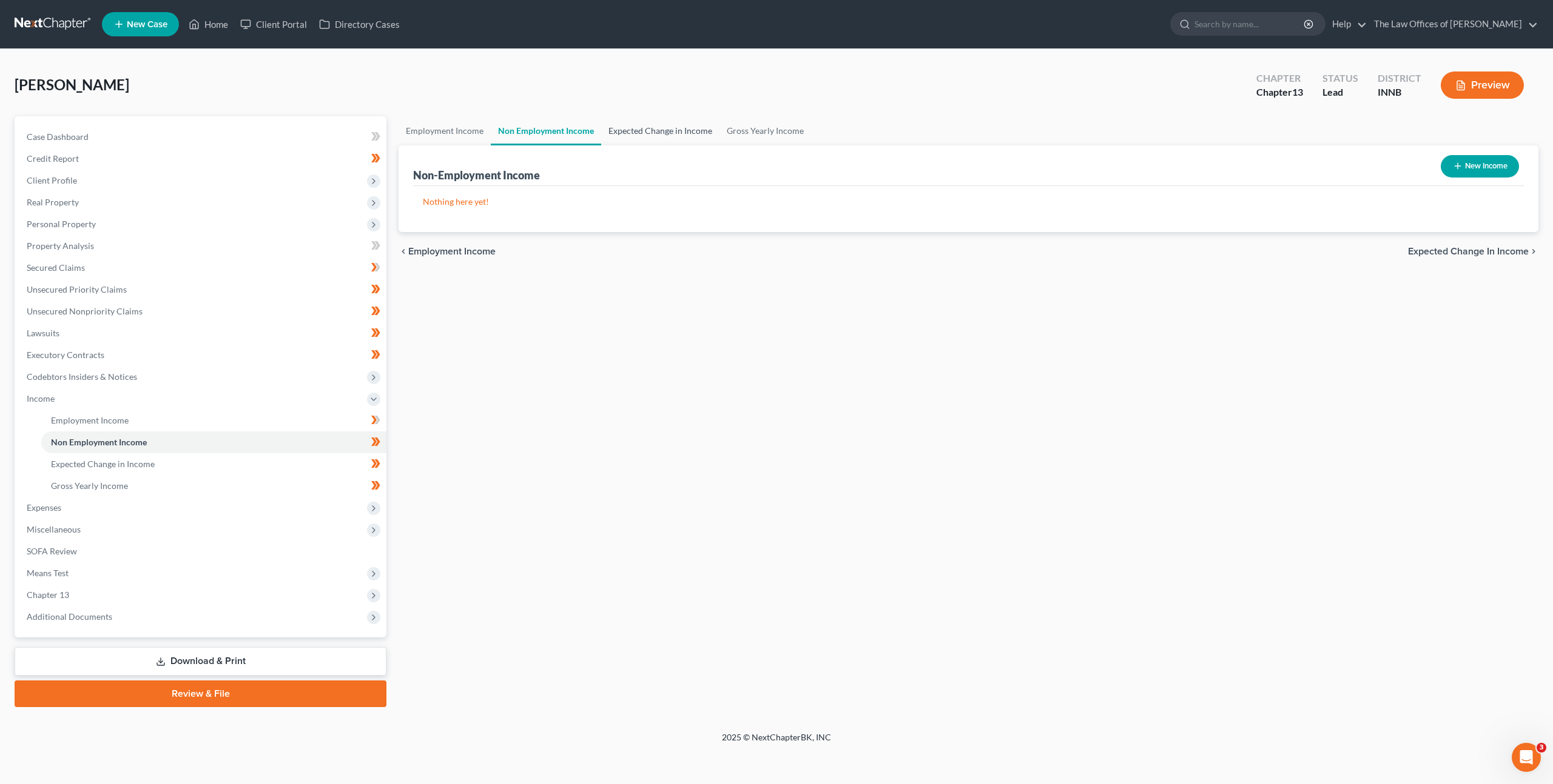
click at [649, 129] on link "Expected Change in Income" at bounding box center [660, 130] width 119 height 29
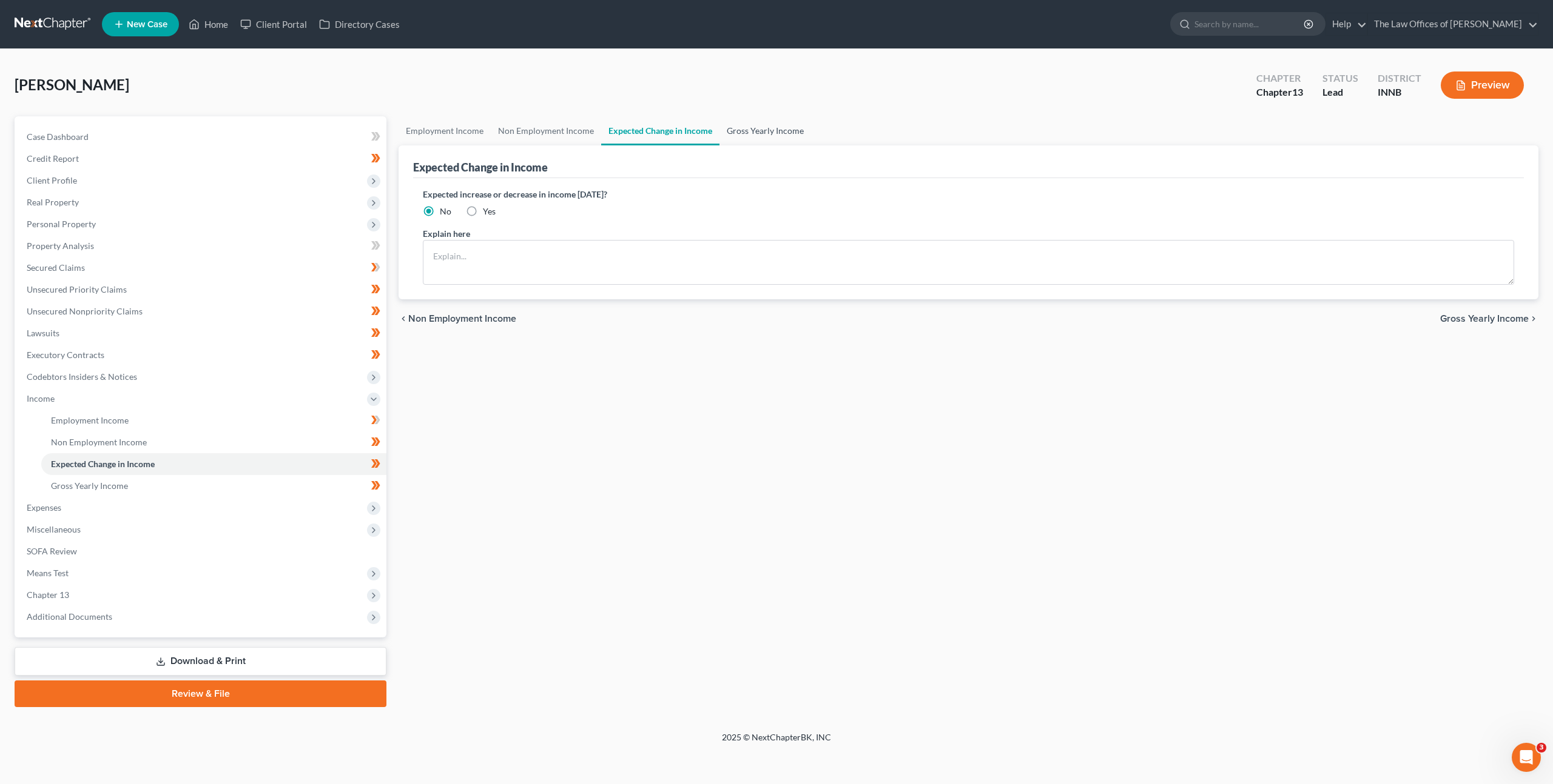
click at [746, 136] on link "Gross Yearly Income" at bounding box center [765, 130] width 92 height 29
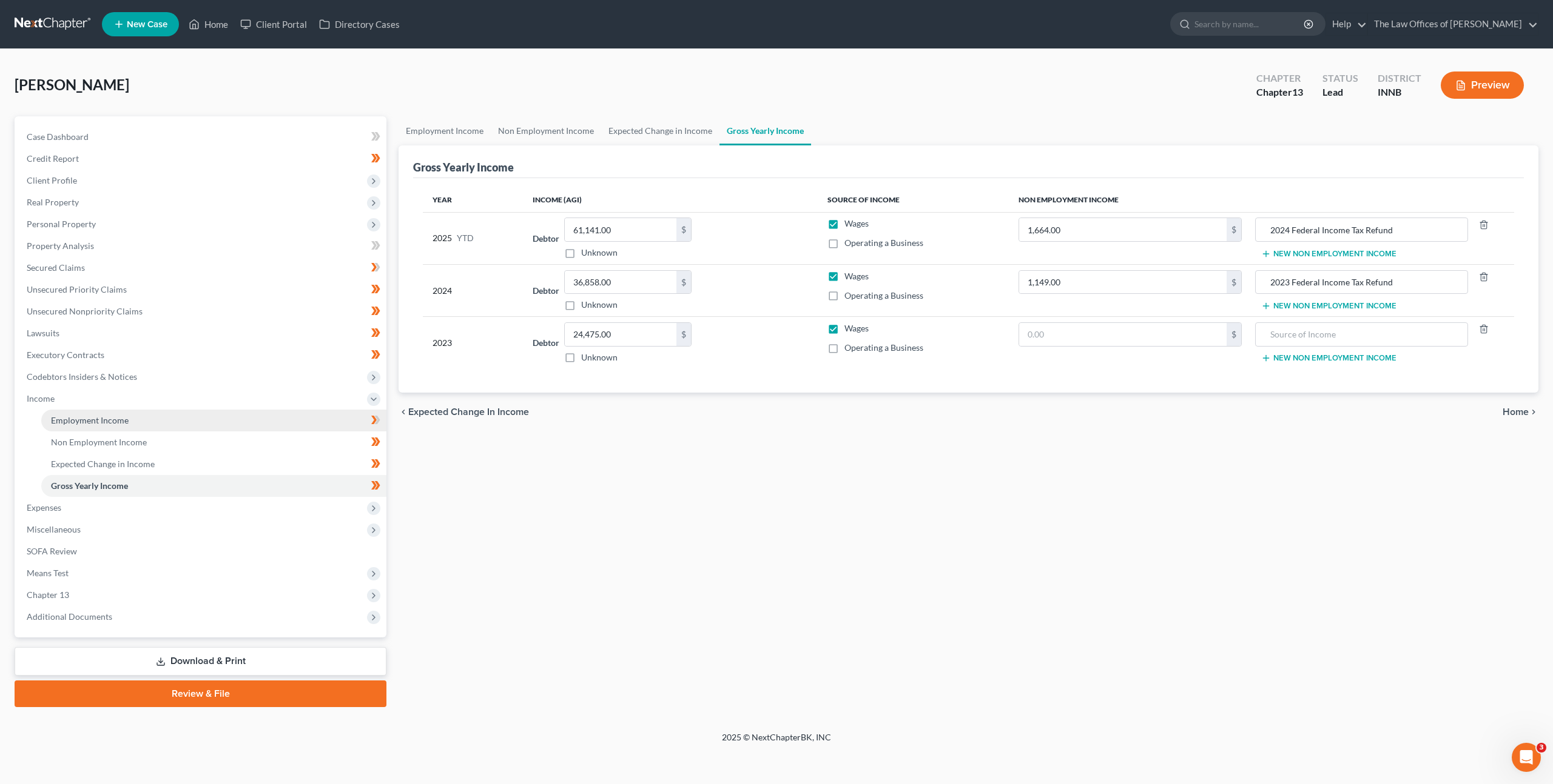
click at [354, 424] on link "Employment Income" at bounding box center [214, 421] width 345 height 22
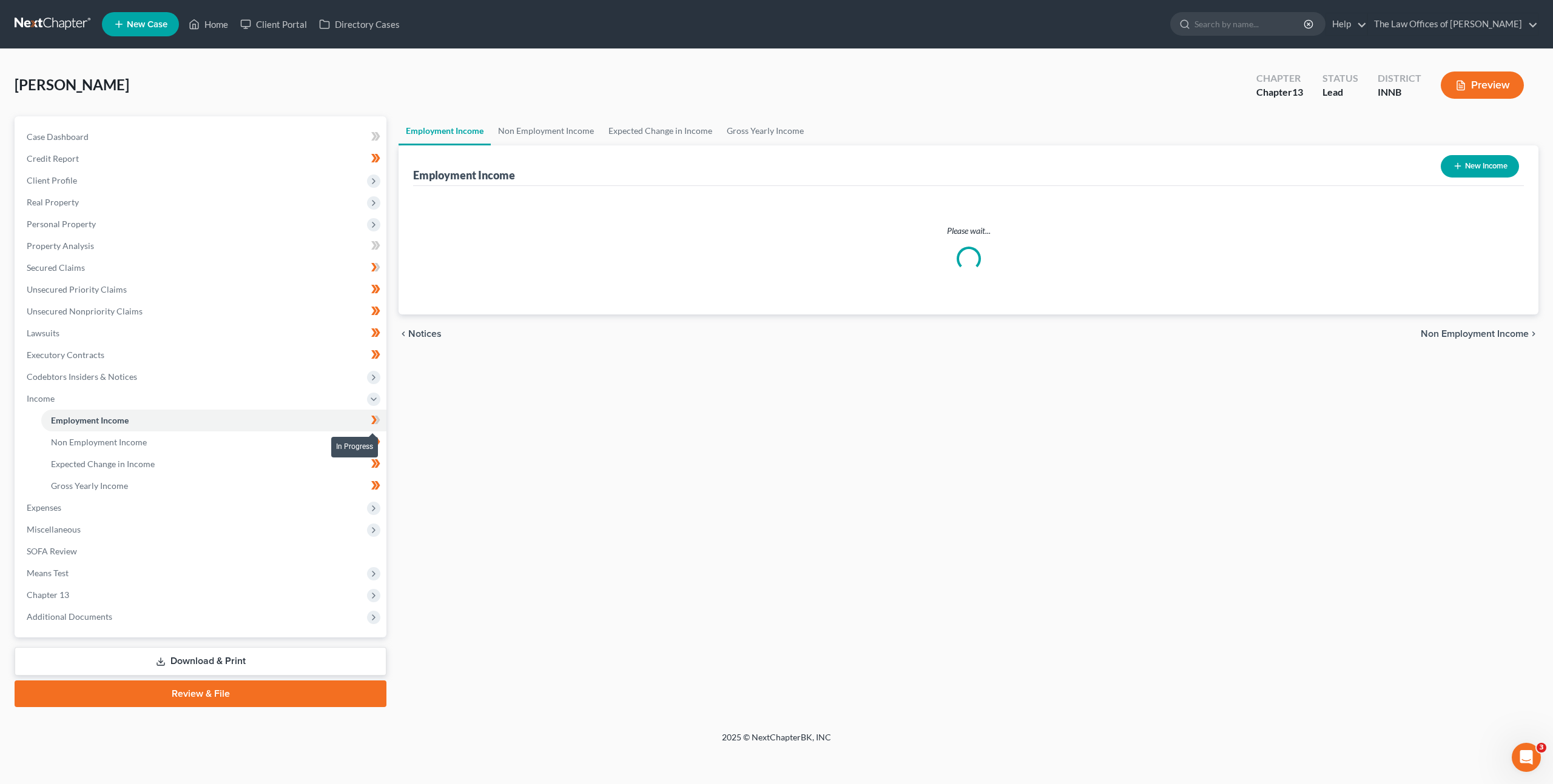
click at [380, 420] on span at bounding box center [375, 422] width 21 height 19
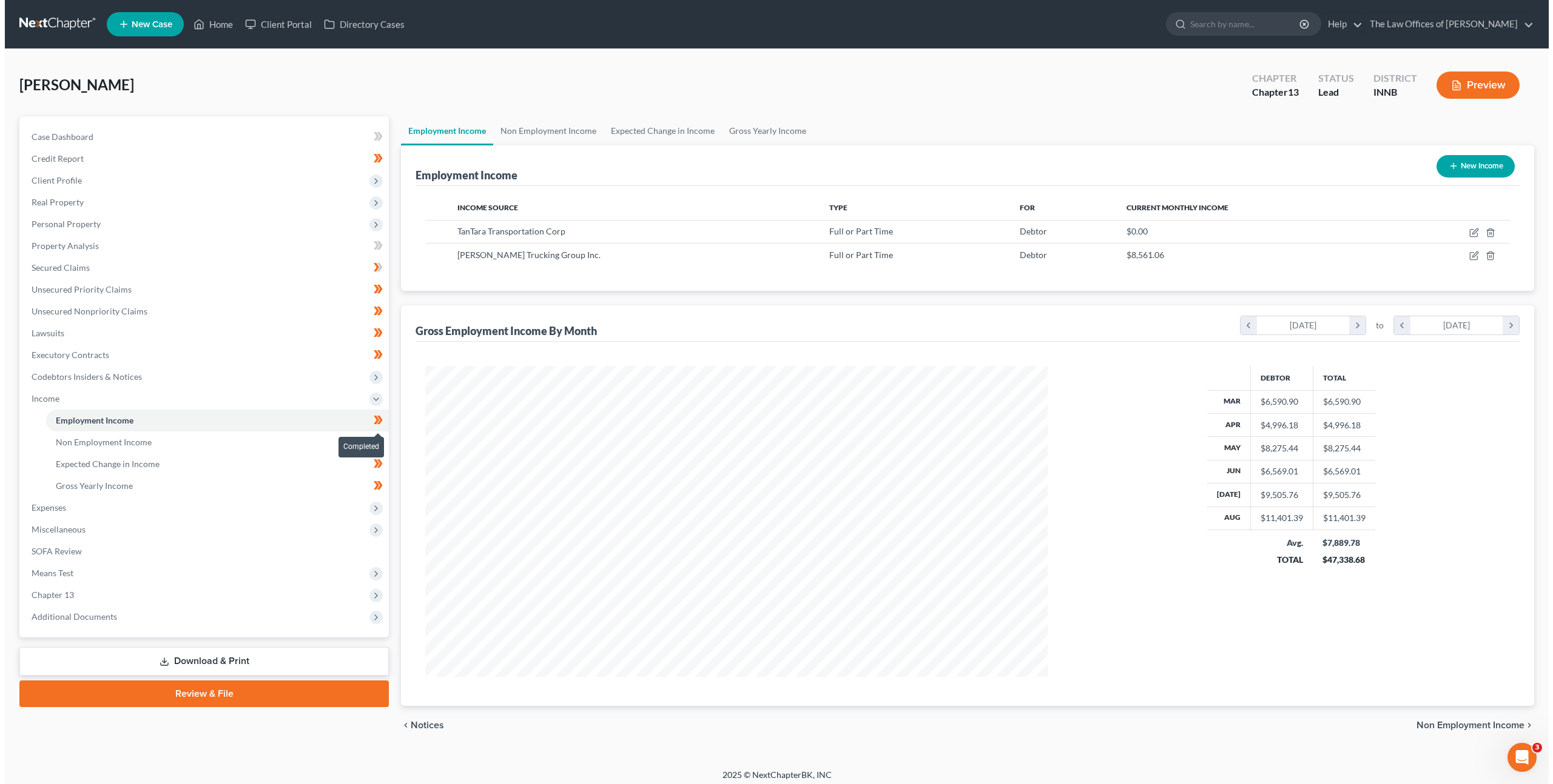
scroll to position [311, 646]
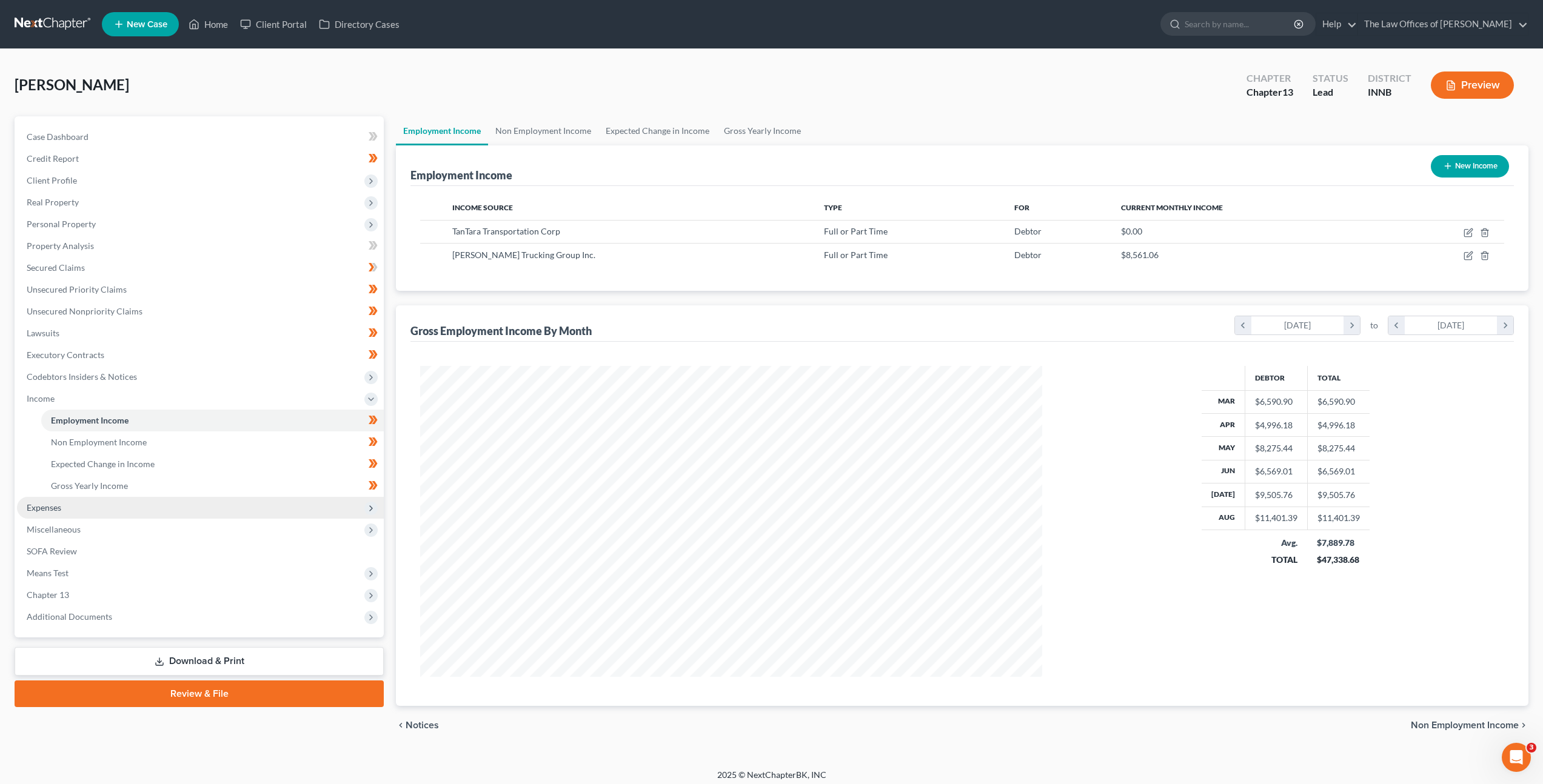
click at [210, 510] on span "Expenses" at bounding box center [200, 508] width 367 height 22
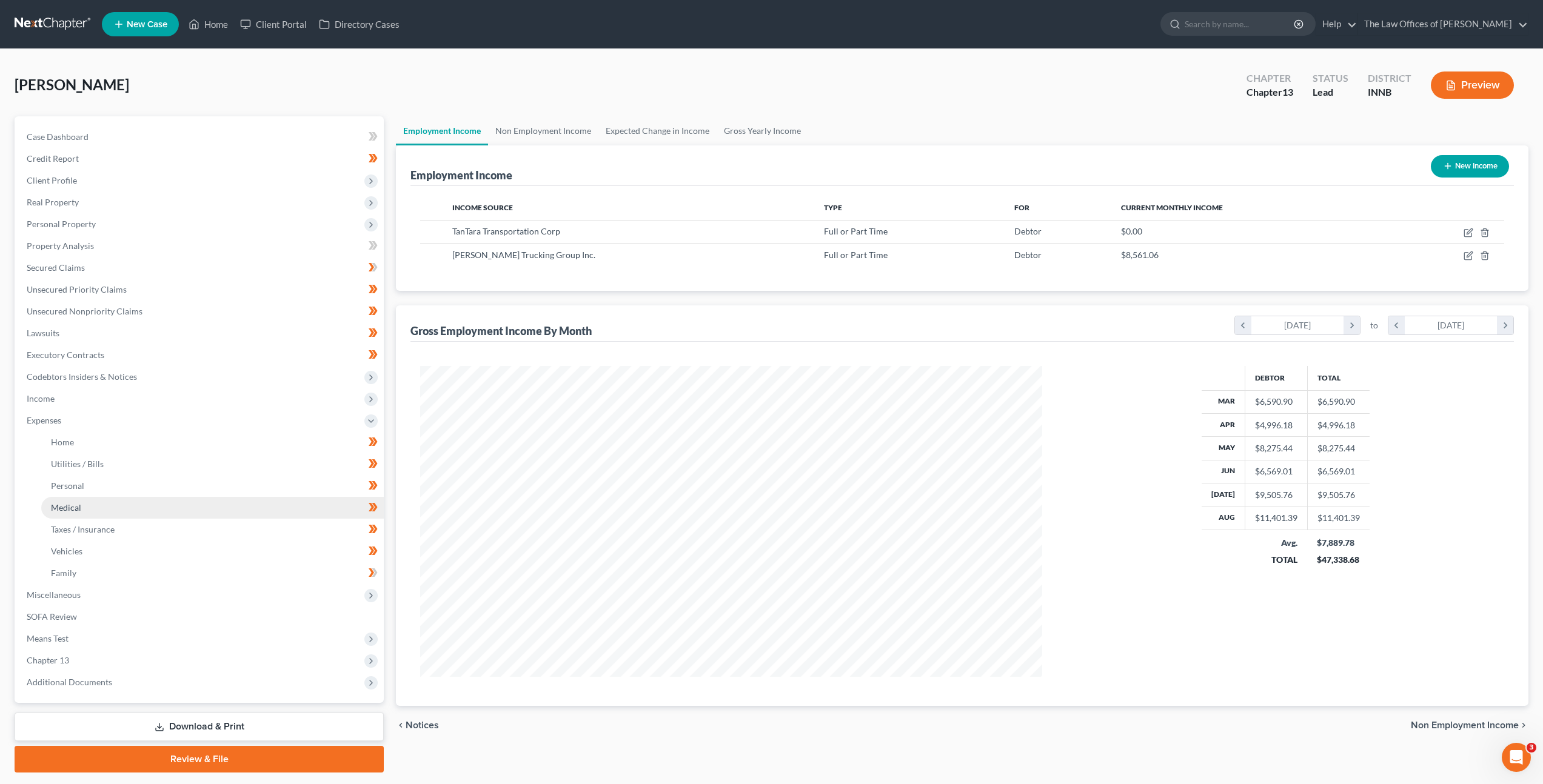
click at [214, 509] on link "Medical" at bounding box center [212, 508] width 342 height 22
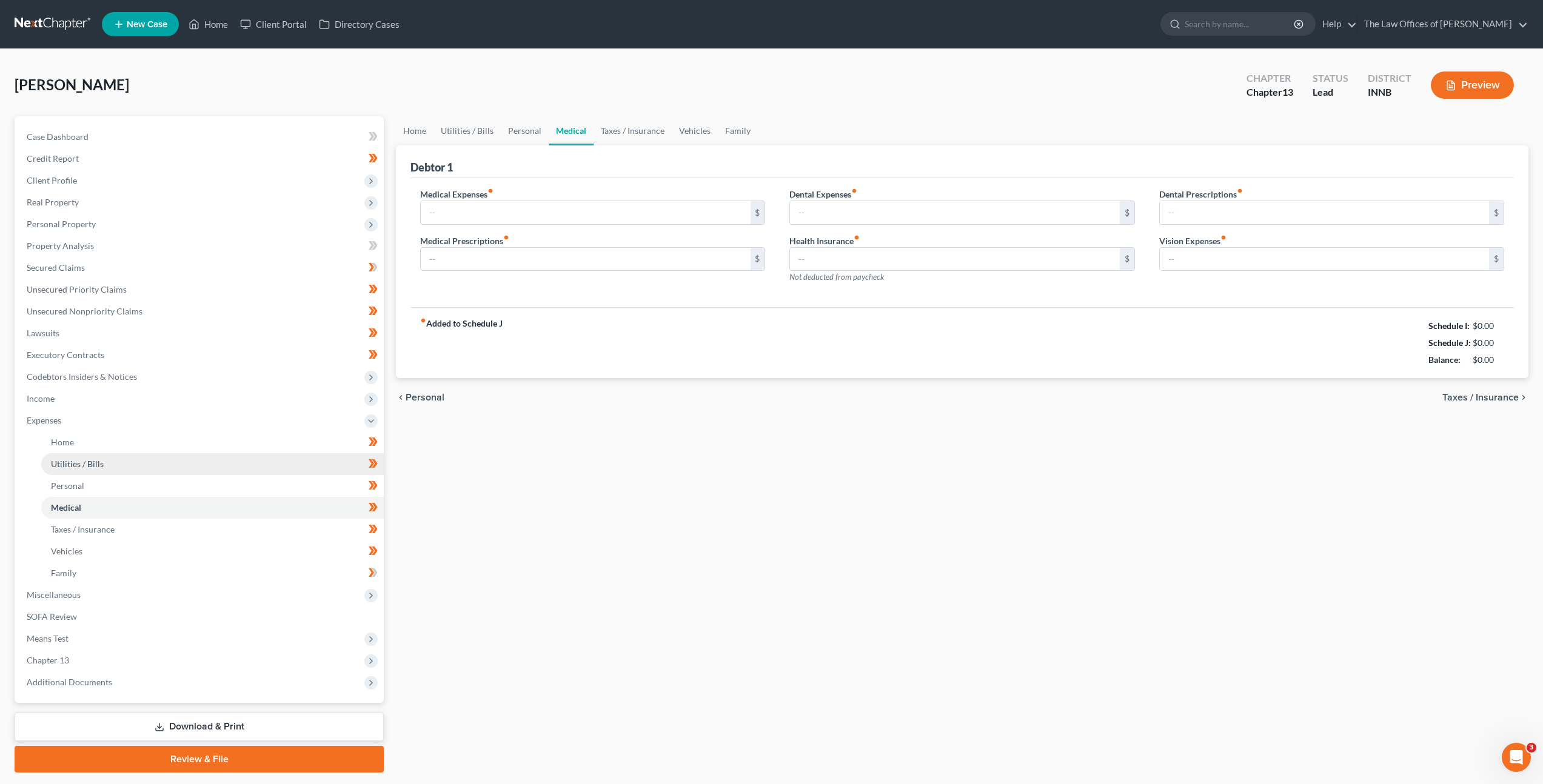
type input "0.00"
type input "10.00"
type input "15.00"
type input "0.00"
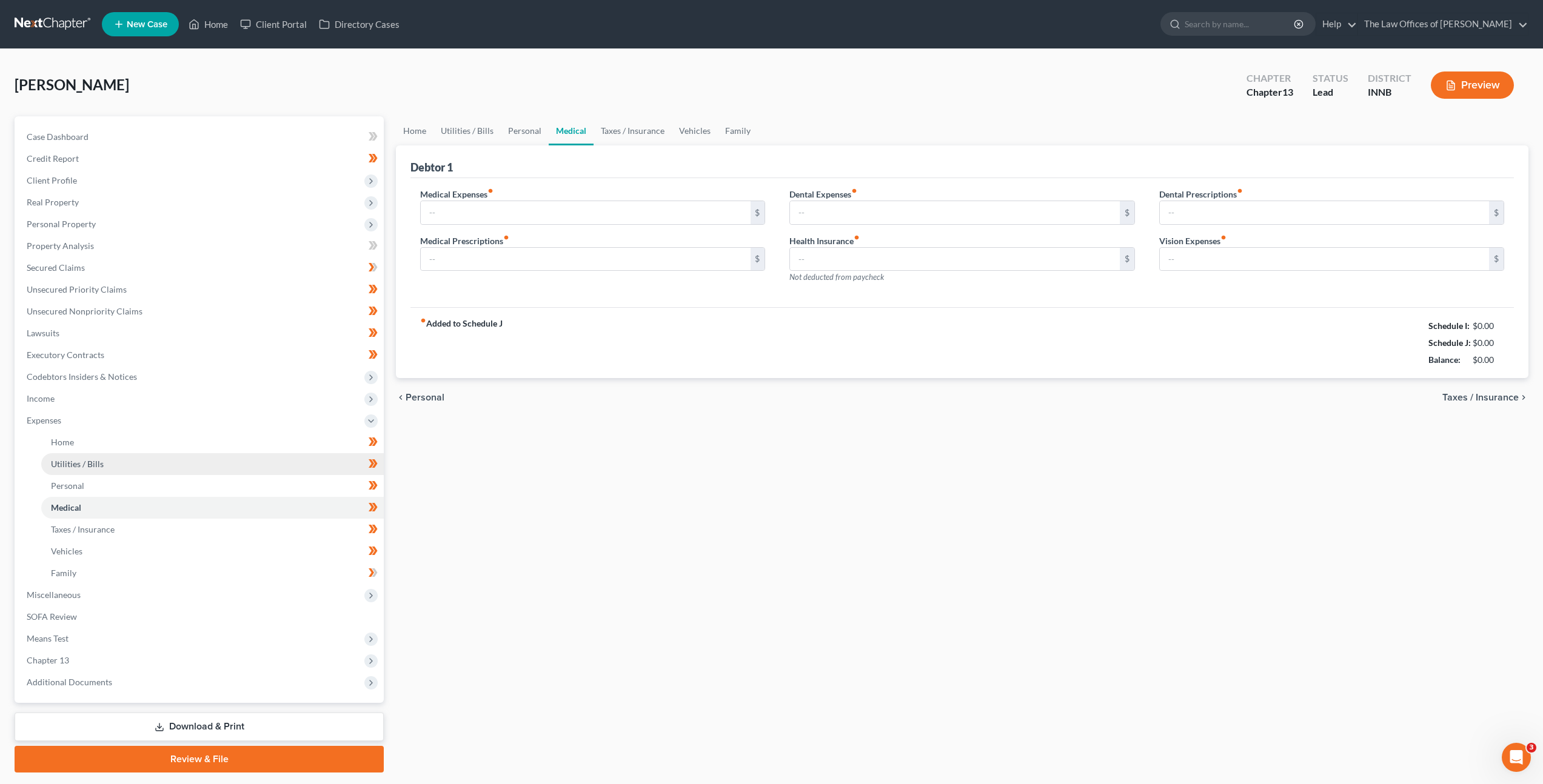
type input "50.00"
drag, startPoint x: 928, startPoint y: 444, endPoint x: 879, endPoint y: 494, distance: 70.0
click at [928, 443] on div "Home Utilities / Bills Personal Medical Taxes / Insurance Vehicles Family Debto…" at bounding box center [968, 444] width 1151 height 656
click at [576, 460] on div "Home Utilities / Bills Personal Medical Taxes / Insurance Vehicles Family Debto…" at bounding box center [968, 444] width 1151 height 656
click at [630, 132] on link "Taxes / Insurance" at bounding box center [634, 130] width 78 height 29
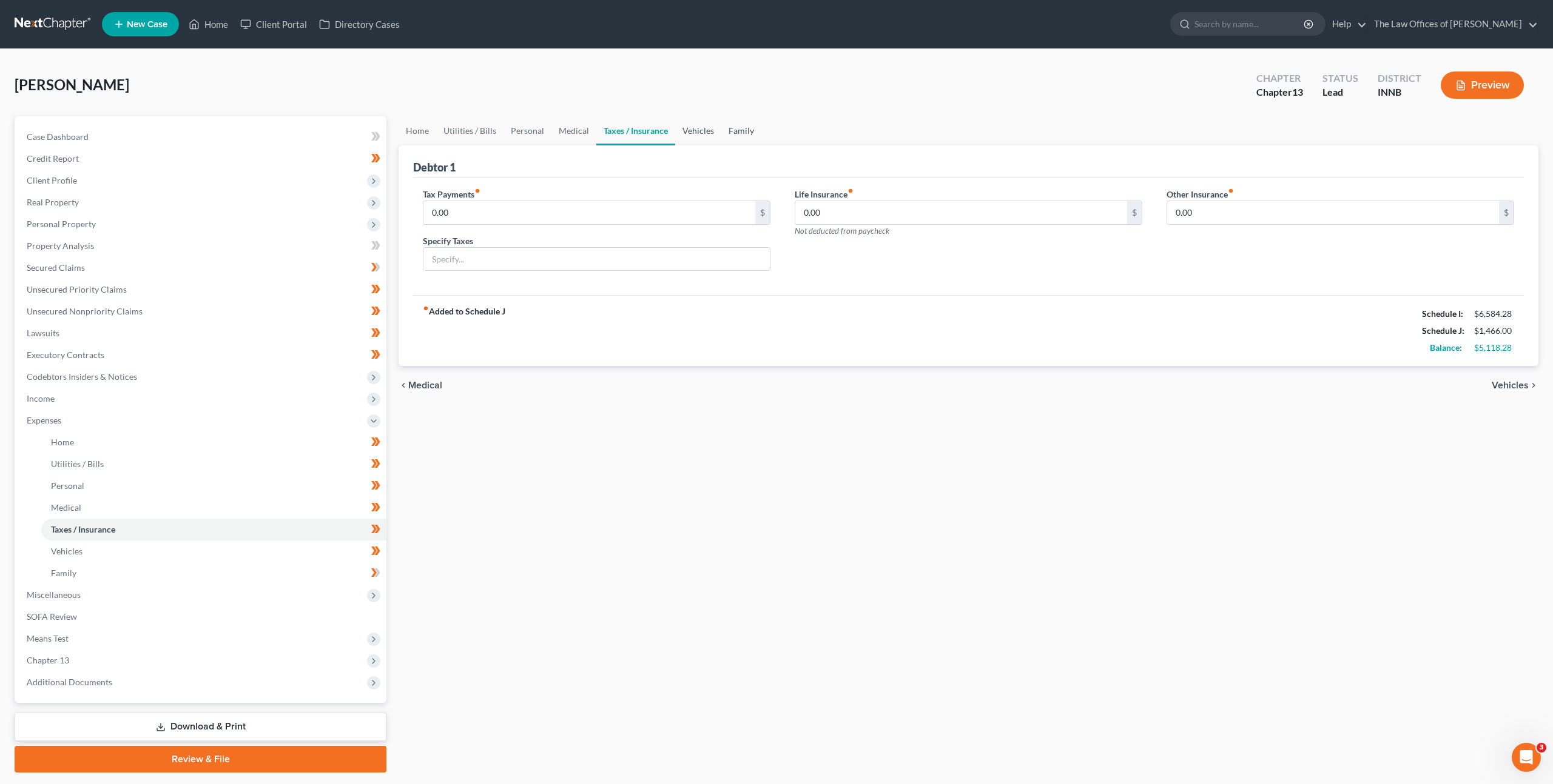
click at [702, 135] on link "Vehicles" at bounding box center [698, 130] width 46 height 29
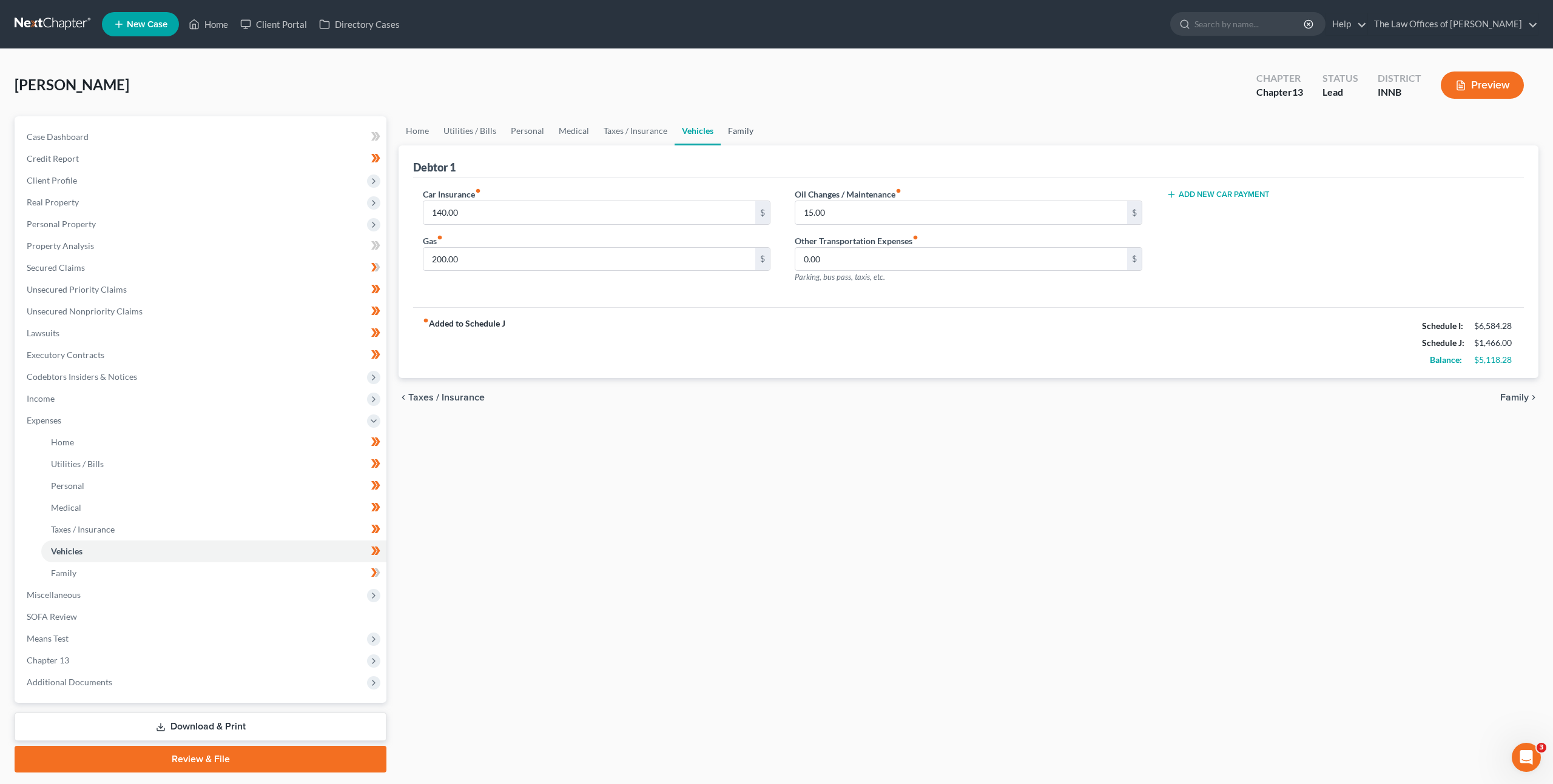
click at [745, 132] on link "Family" at bounding box center [741, 130] width 40 height 29
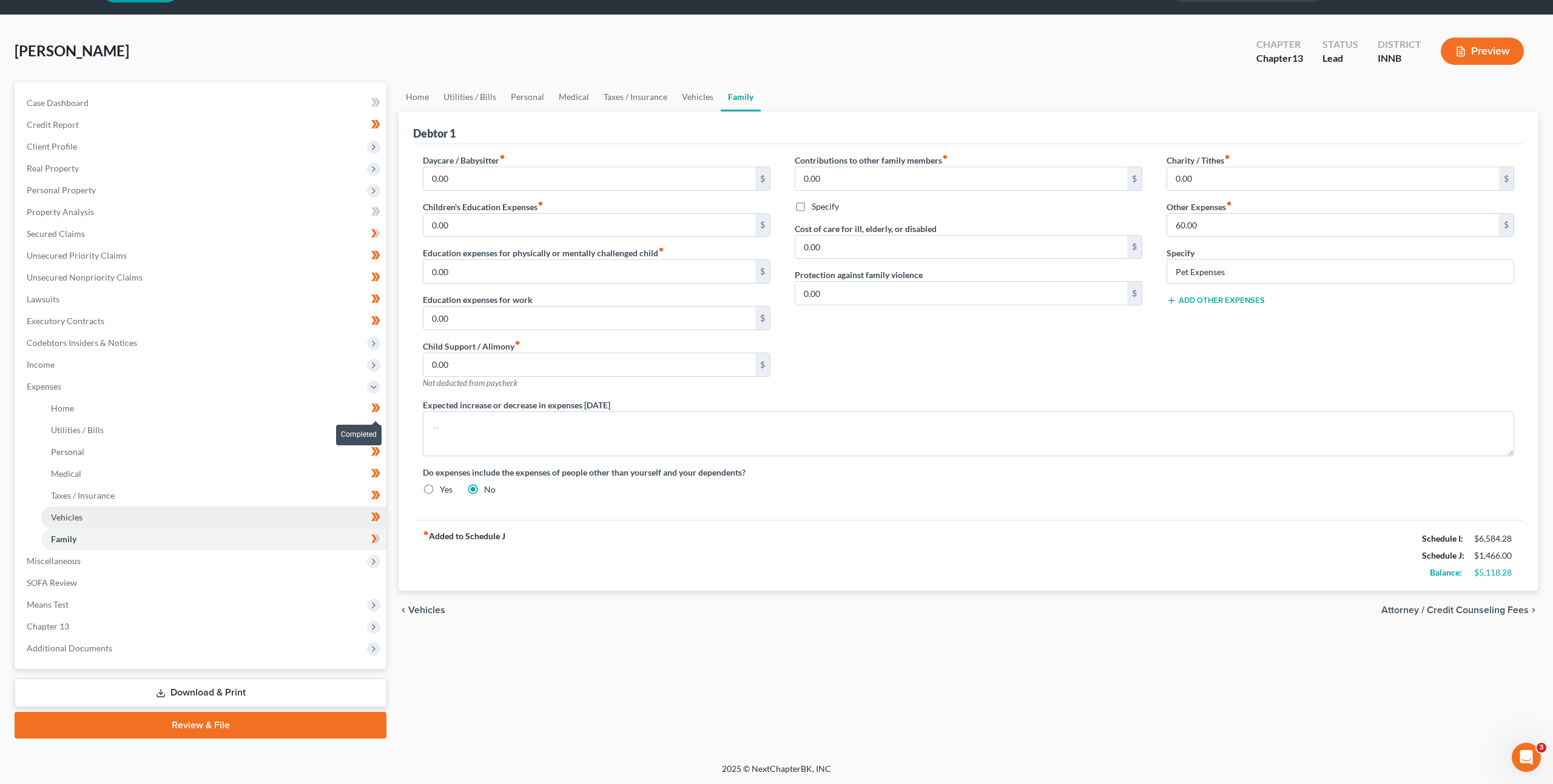
scroll to position [34, 0]
click at [229, 596] on span "Means Test" at bounding box center [201, 604] width 370 height 22
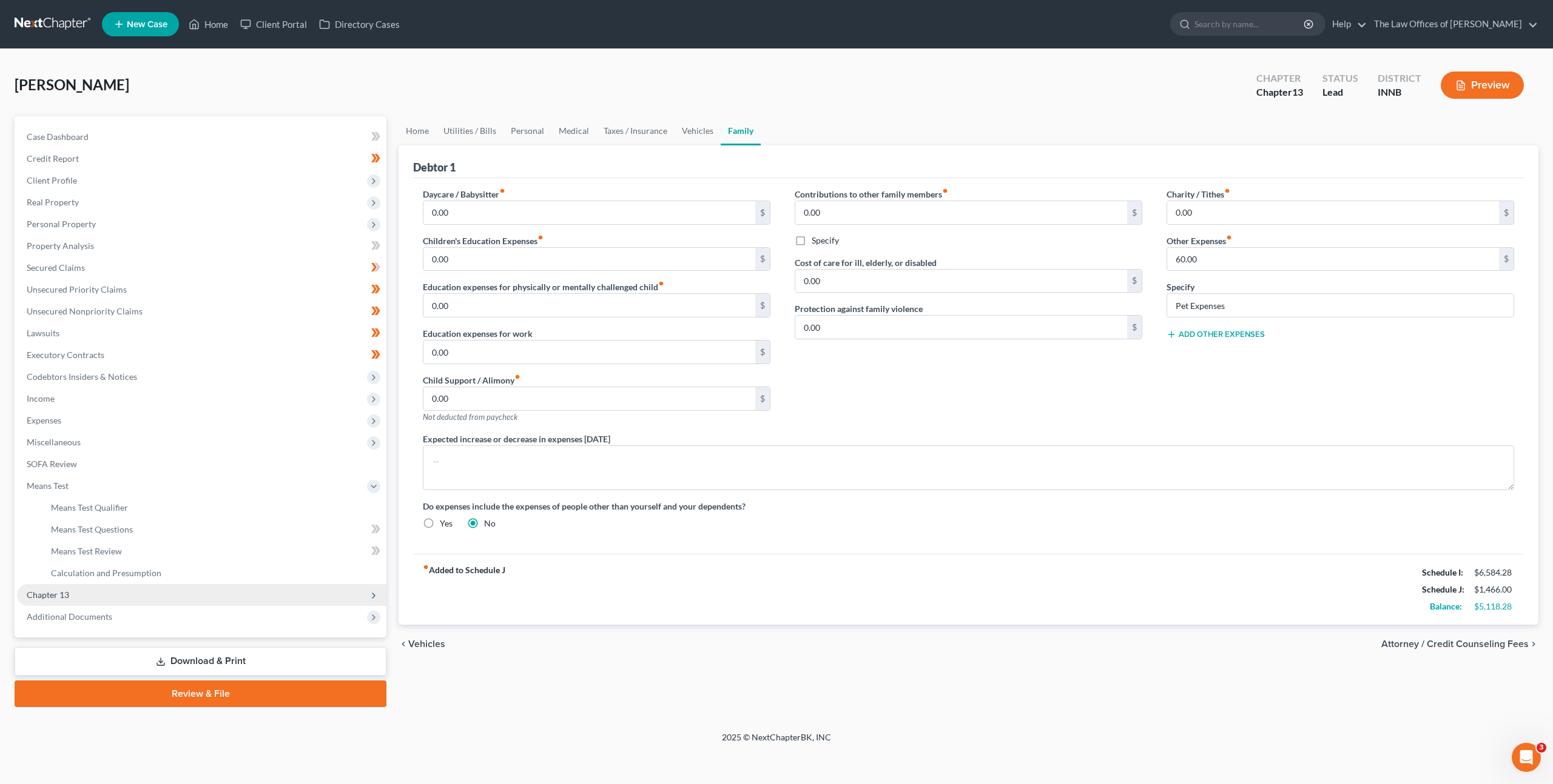
scroll to position [0, 0]
click at [181, 509] on link "Means Test Qualifier" at bounding box center [214, 508] width 345 height 22
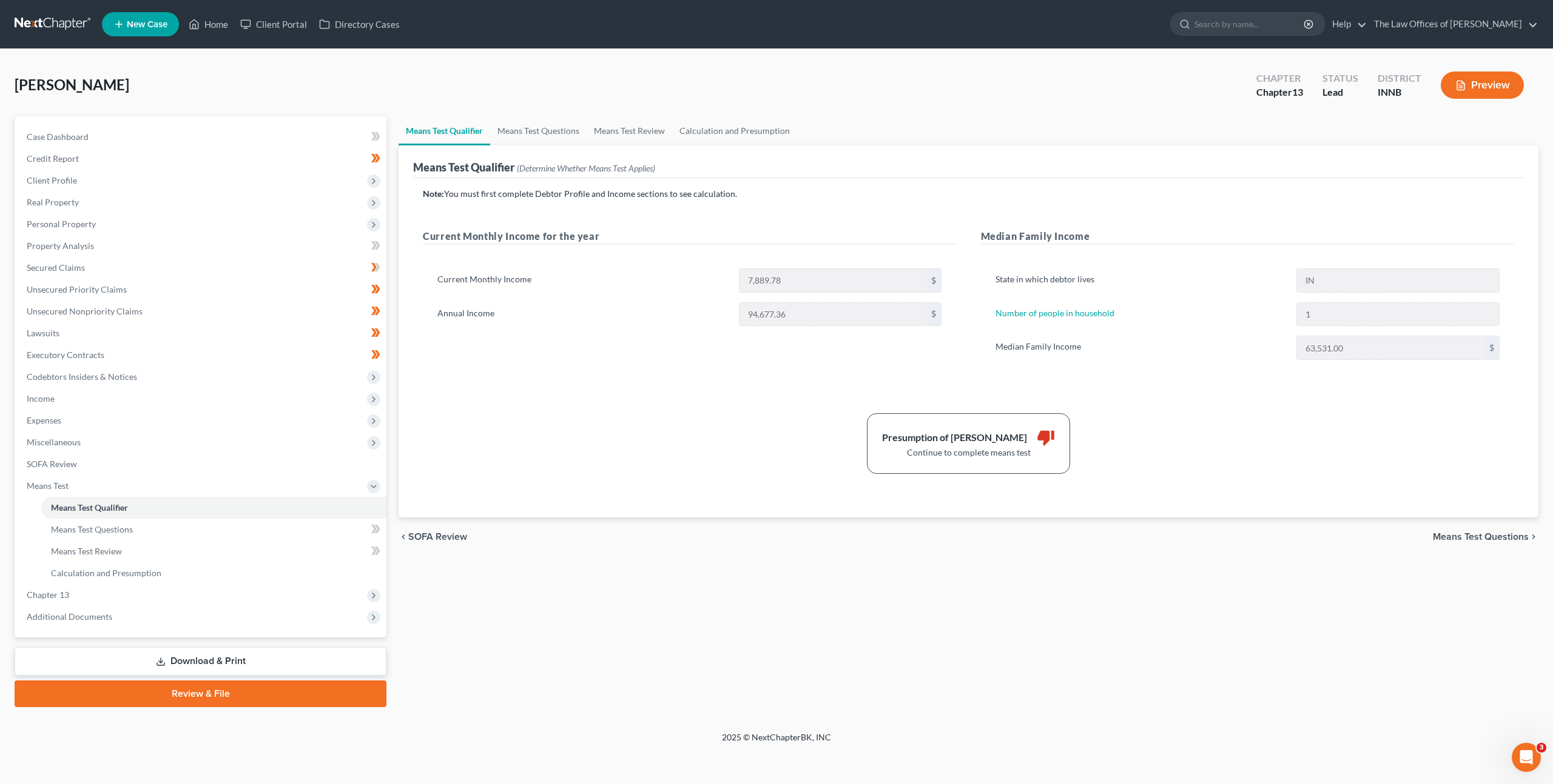
click at [626, 367] on div "Current Monthly Income for the year Current Monthly Income 7,889.78 $ Annual In…" at bounding box center [689, 306] width 558 height 155
click at [540, 134] on link "Means Test Questions" at bounding box center [538, 130] width 97 height 29
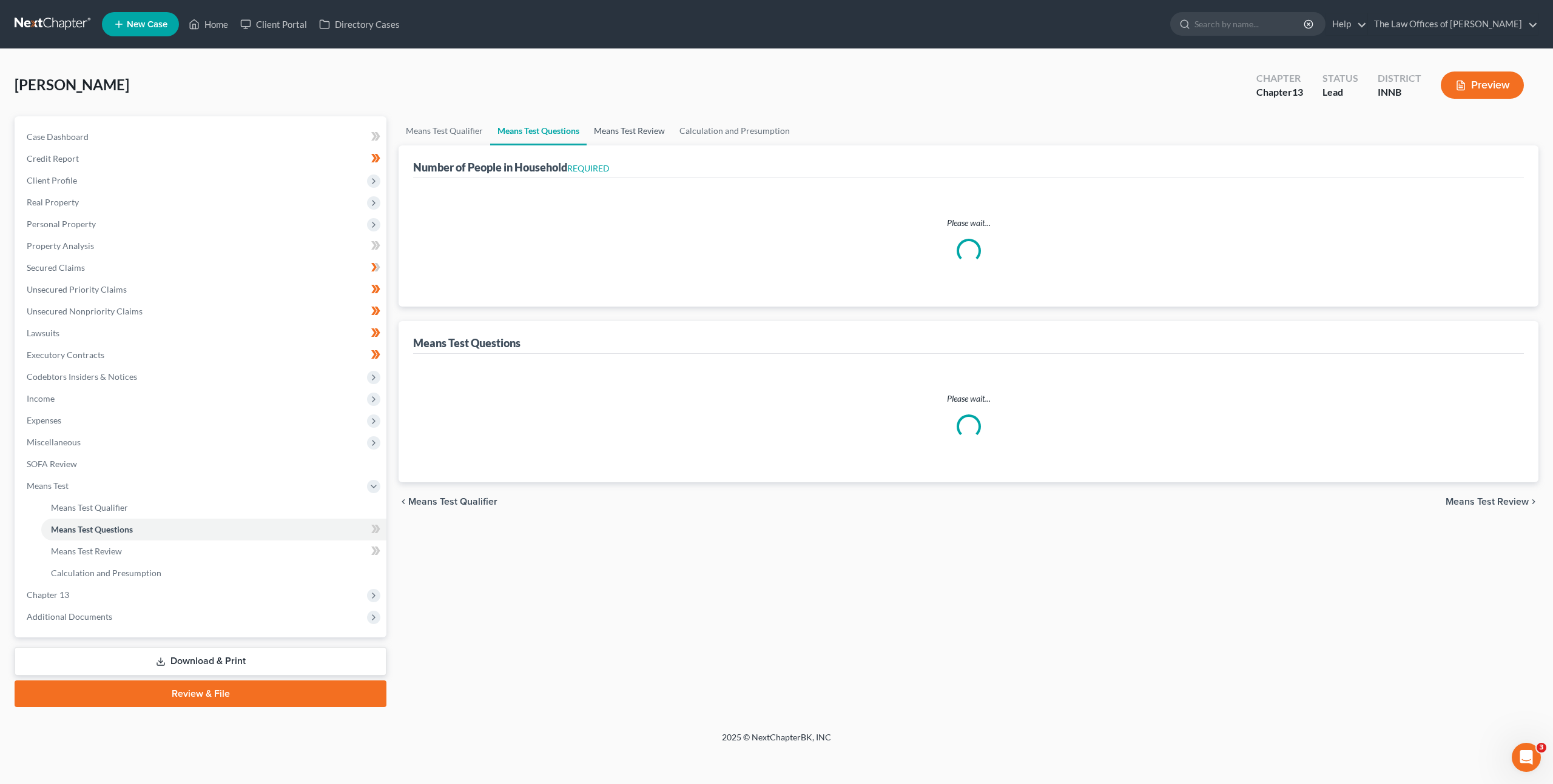
select select "2"
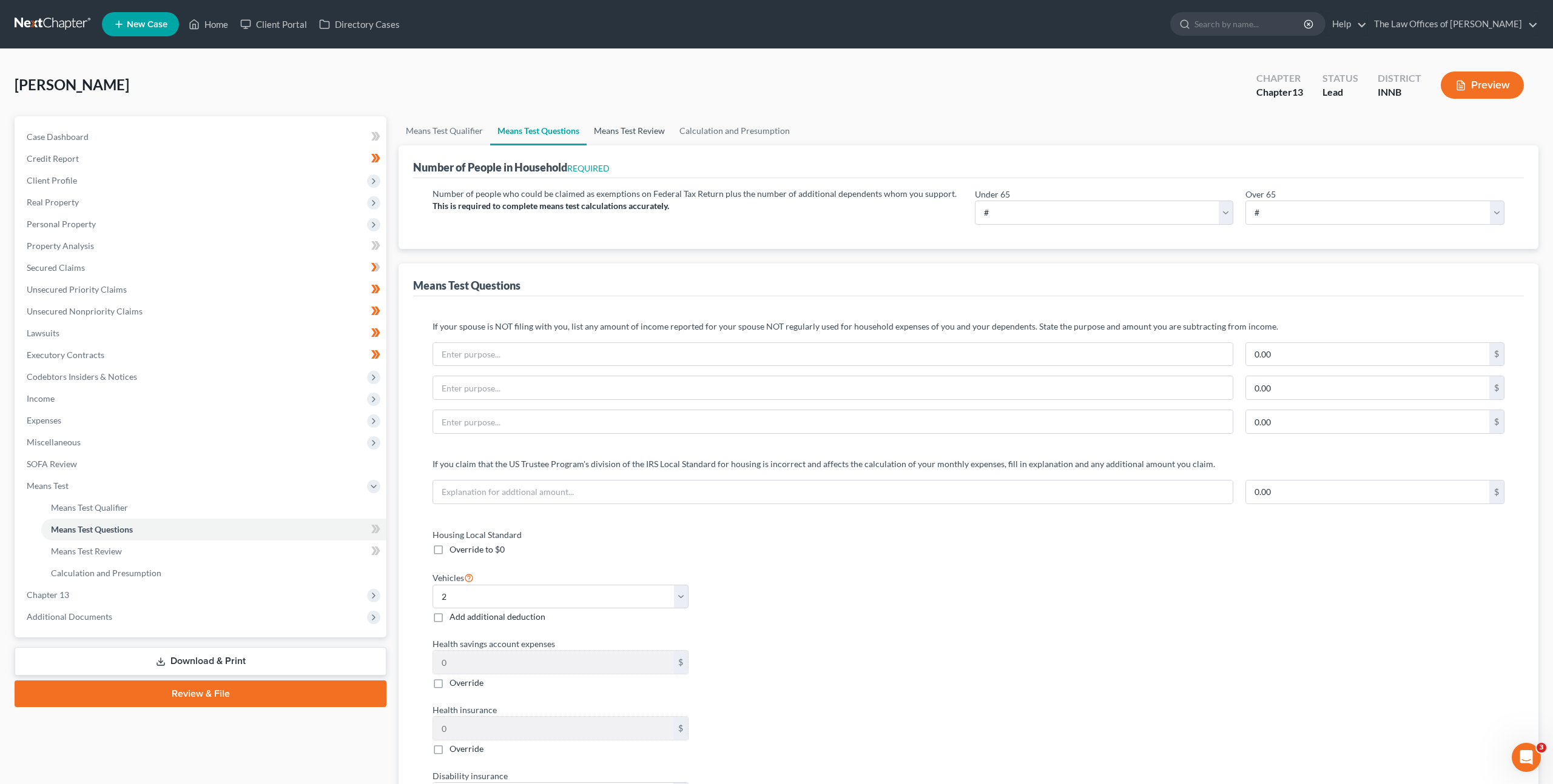
click at [621, 132] on link "Means Test Review" at bounding box center [630, 130] width 86 height 29
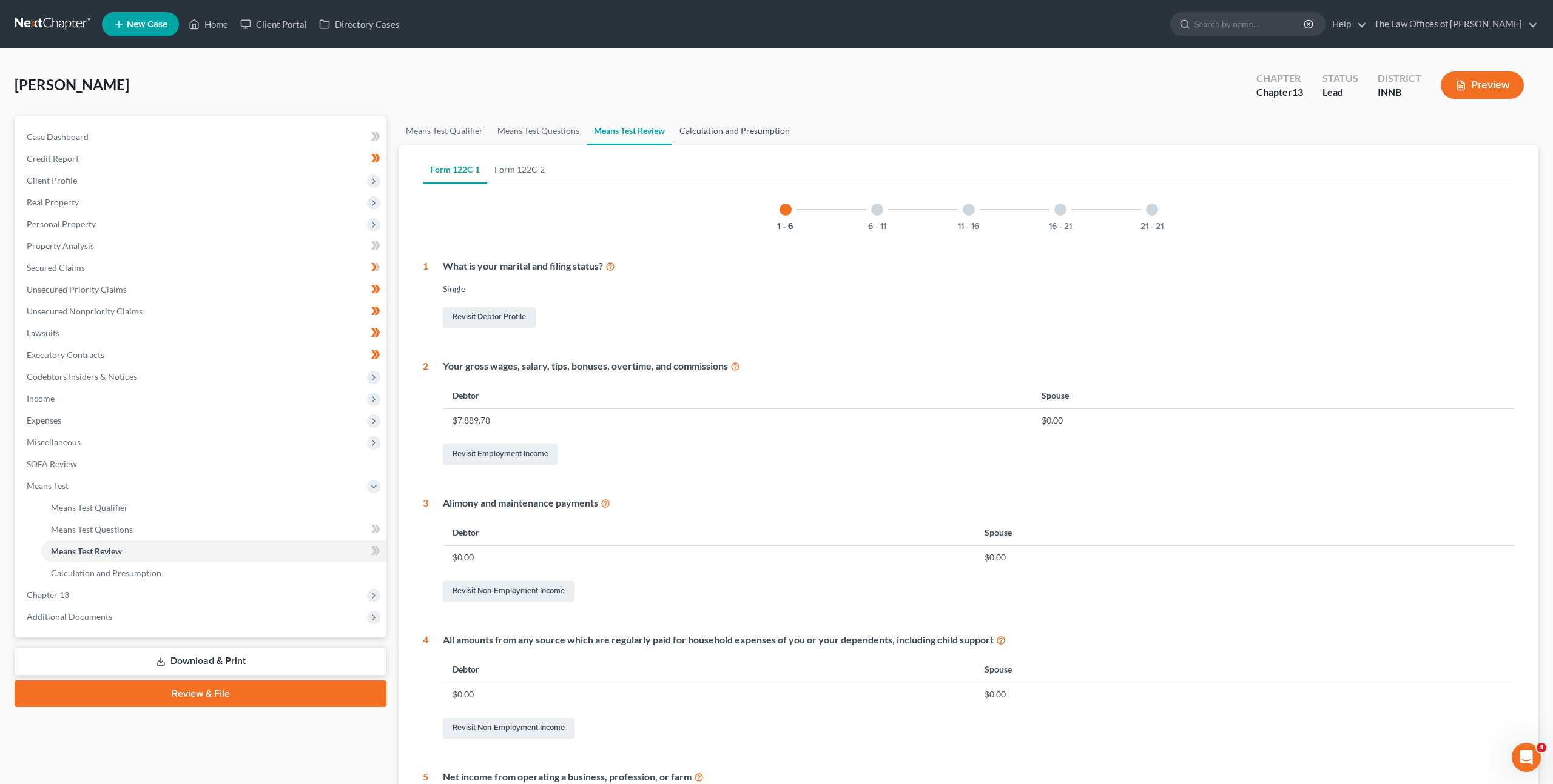
click at [721, 138] on link "Calculation and Presumption" at bounding box center [734, 130] width 125 height 29
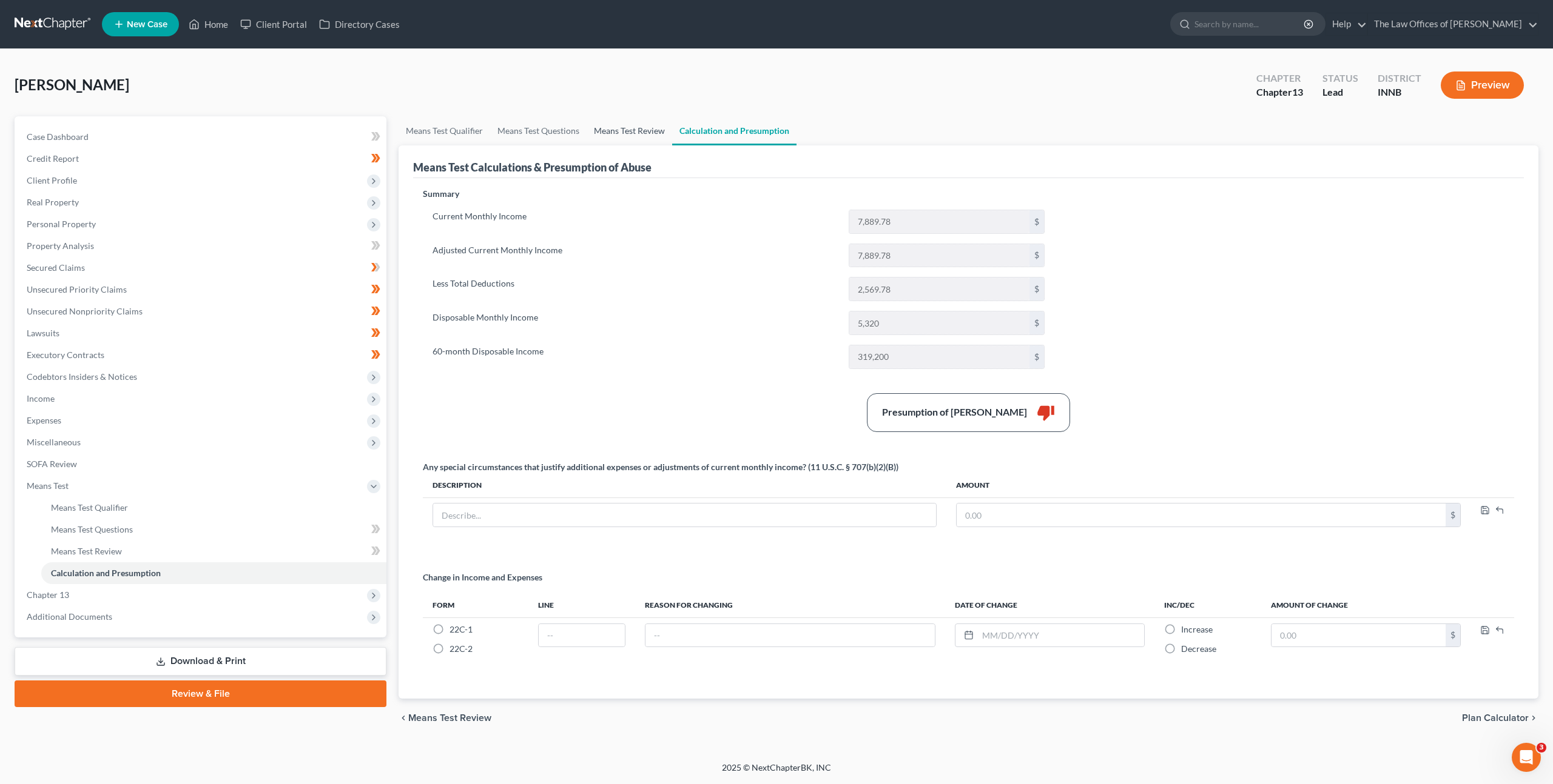
click at [624, 139] on link "Means Test Review" at bounding box center [630, 130] width 86 height 29
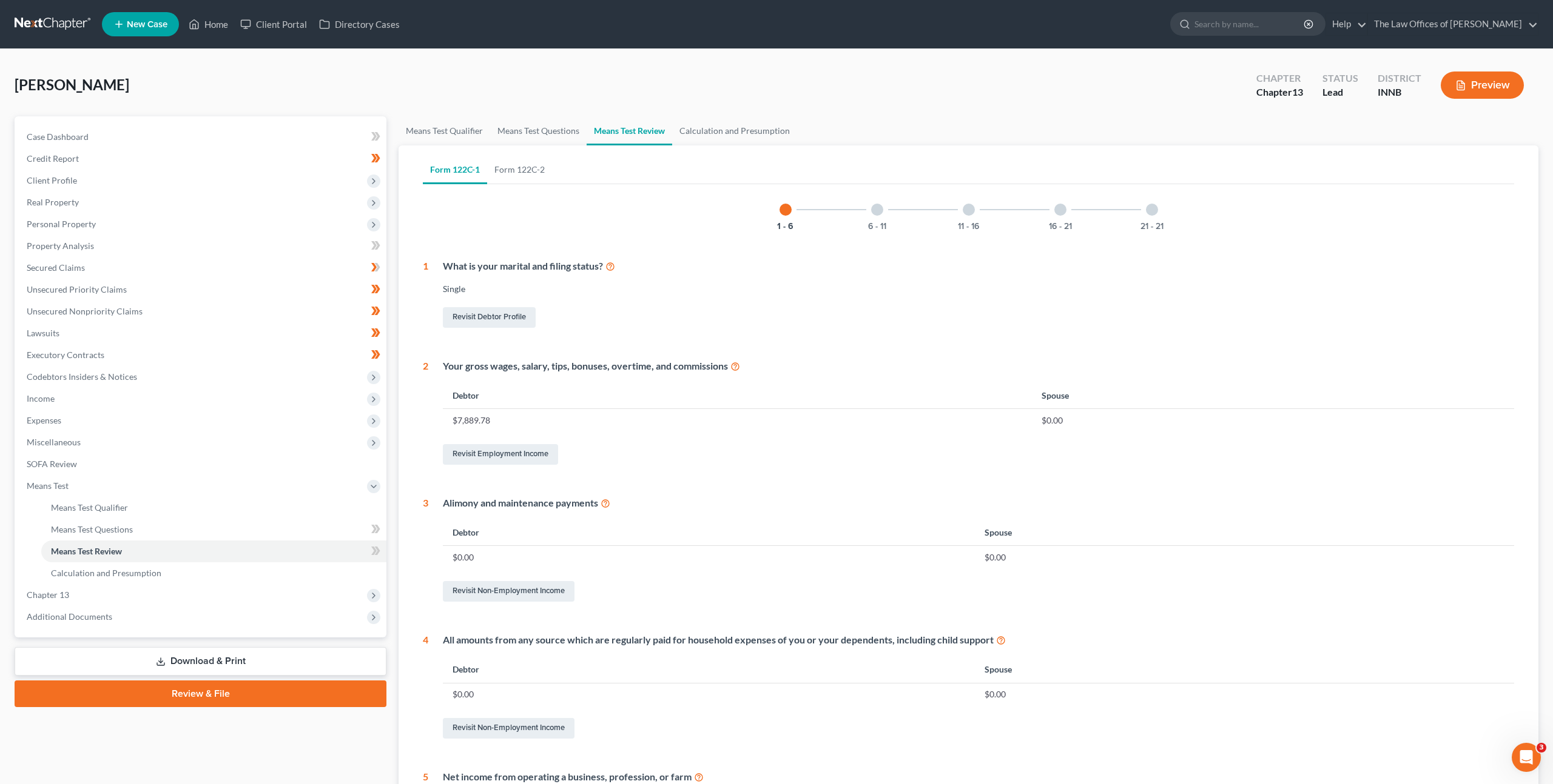
click at [766, 305] on div "Revisit Debtor Profile" at bounding box center [978, 317] width 1071 height 25
click at [188, 413] on span "Expenses" at bounding box center [201, 421] width 370 height 22
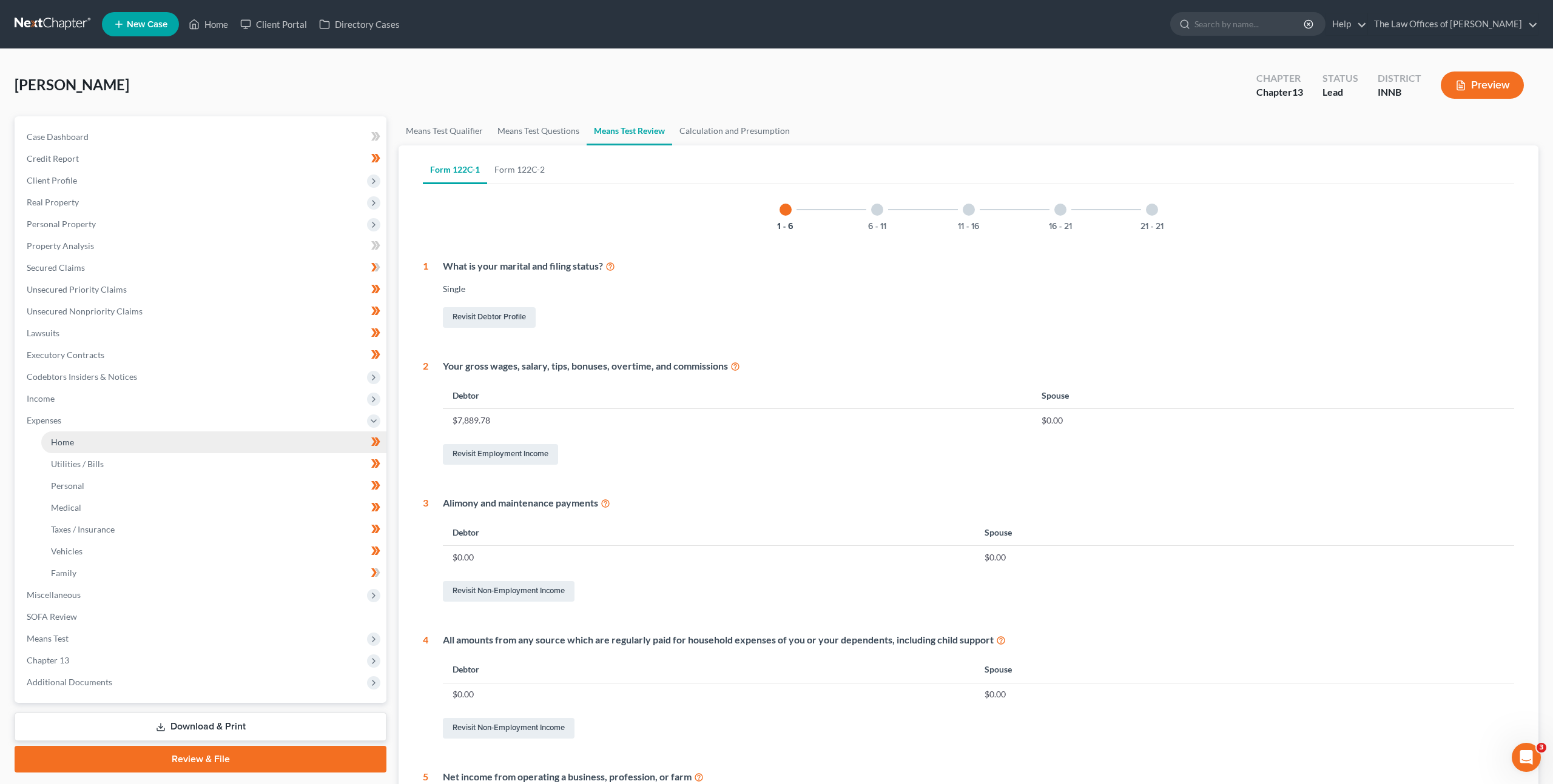
click at [199, 442] on link "Home" at bounding box center [214, 442] width 345 height 22
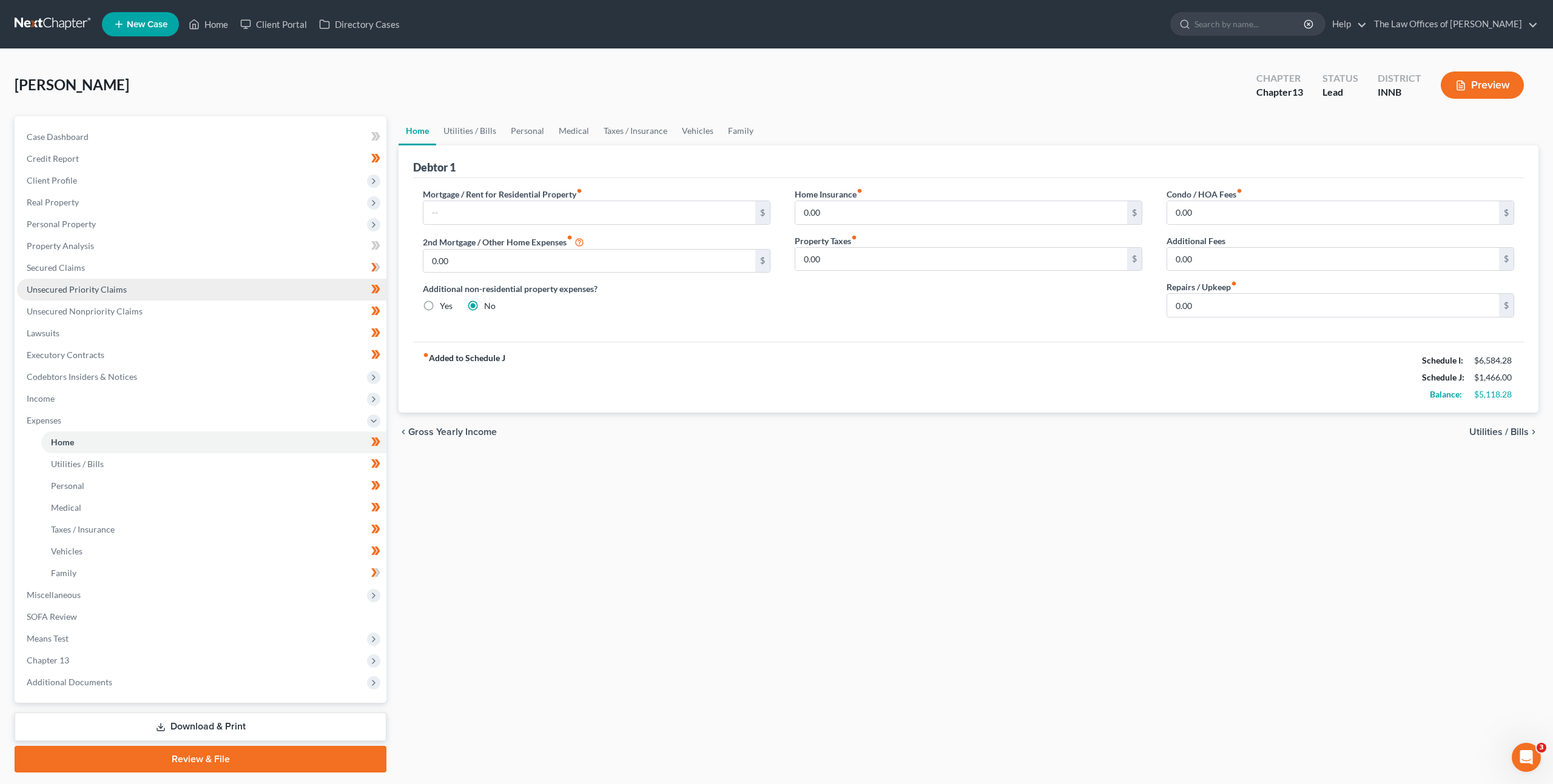
click at [198, 285] on link "Unsecured Priority Claims" at bounding box center [201, 289] width 370 height 22
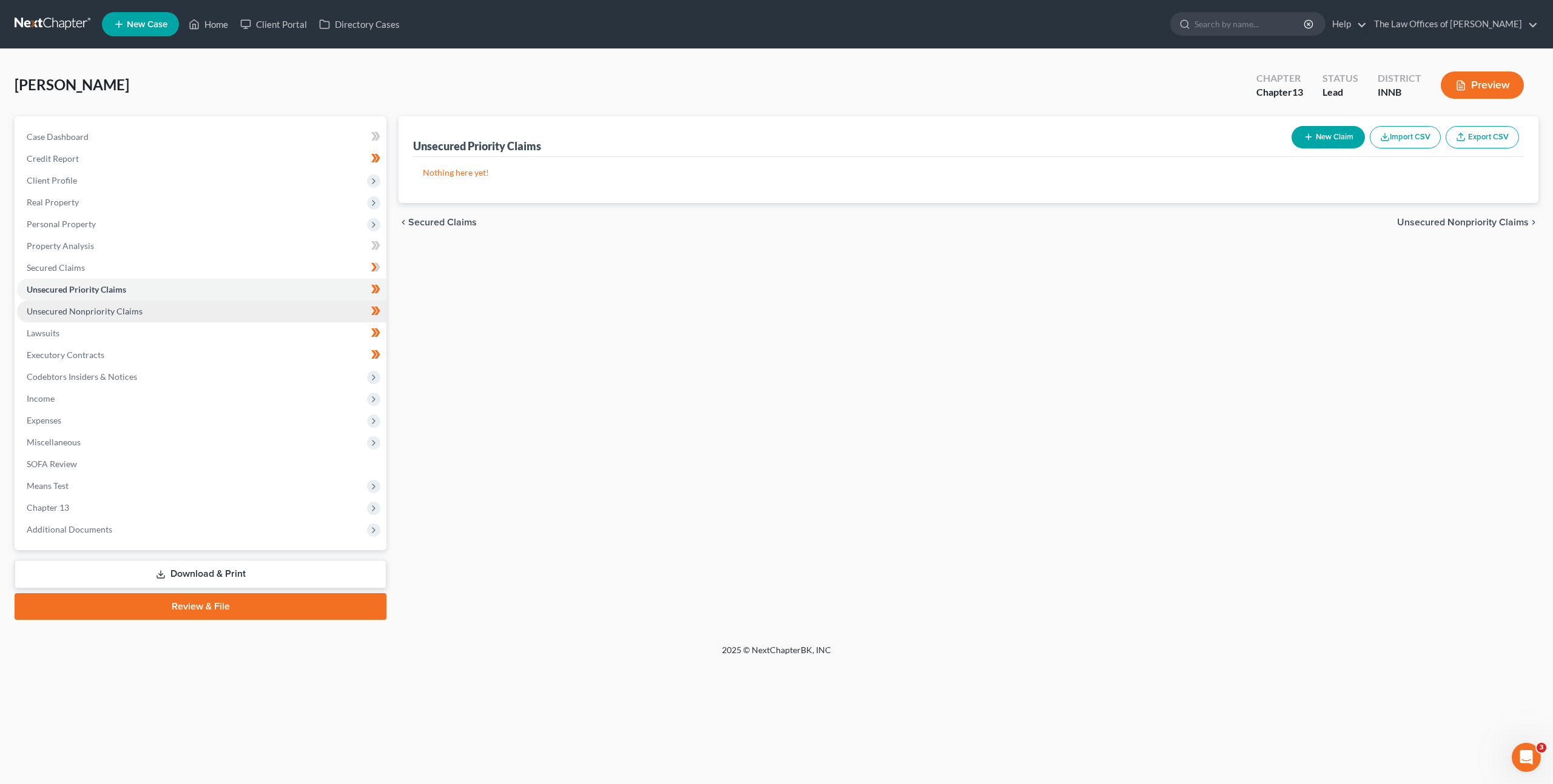
click at [235, 310] on link "Unsecured Nonpriority Claims" at bounding box center [201, 311] width 370 height 22
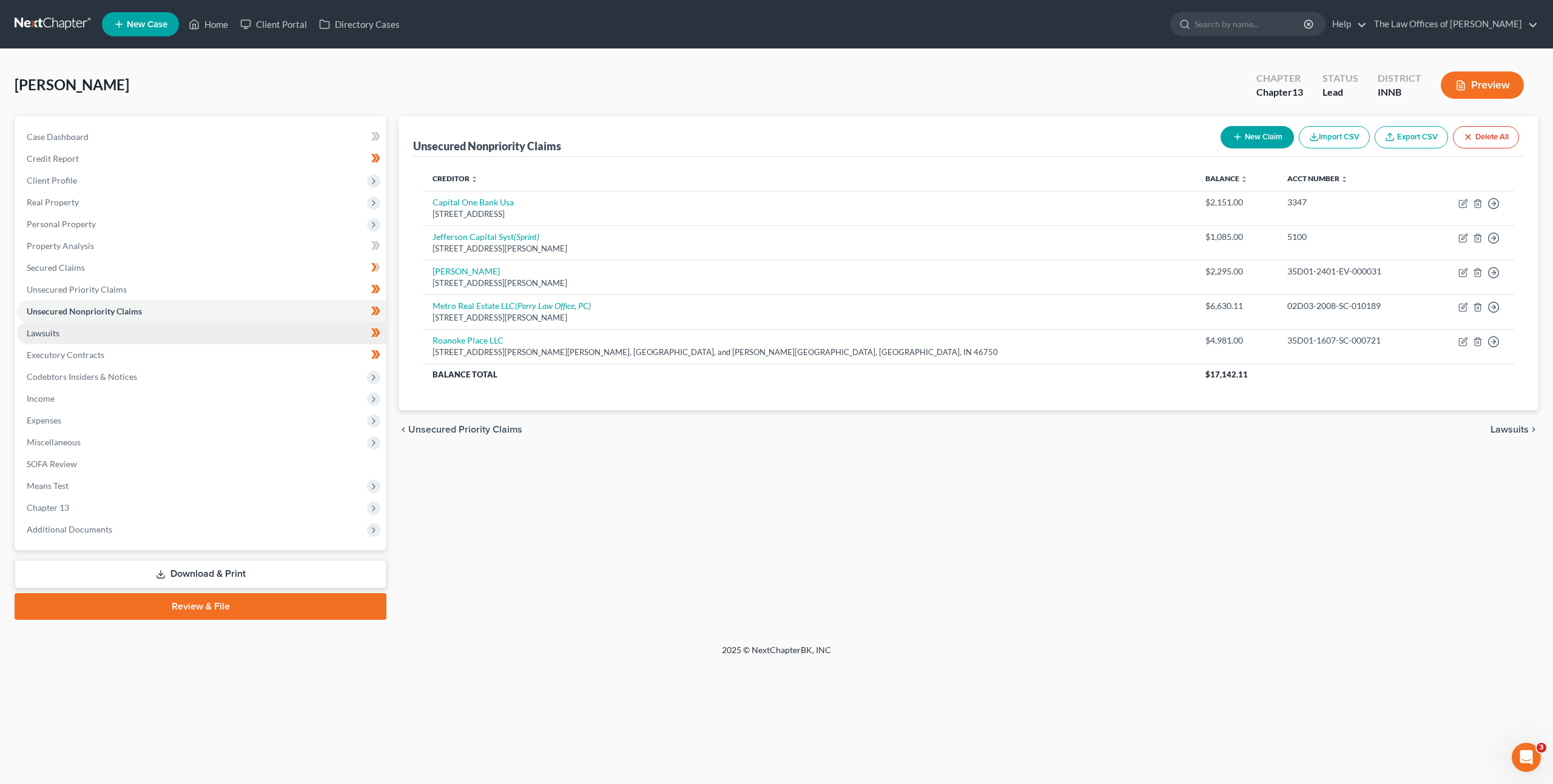
click at [225, 326] on link "Lawsuits" at bounding box center [201, 333] width 370 height 22
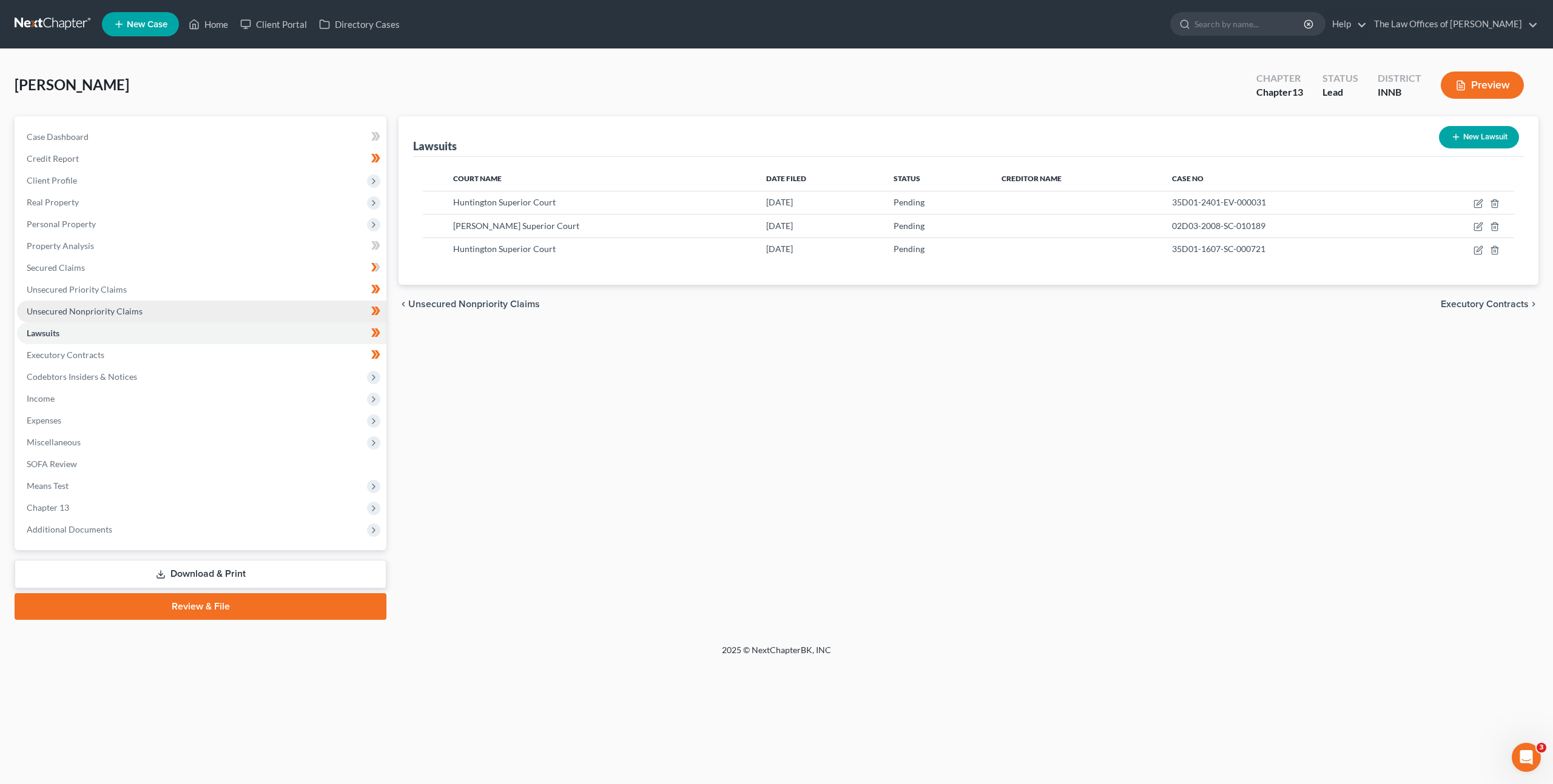
click at [224, 314] on link "Unsecured Nonpriority Claims" at bounding box center [201, 311] width 370 height 22
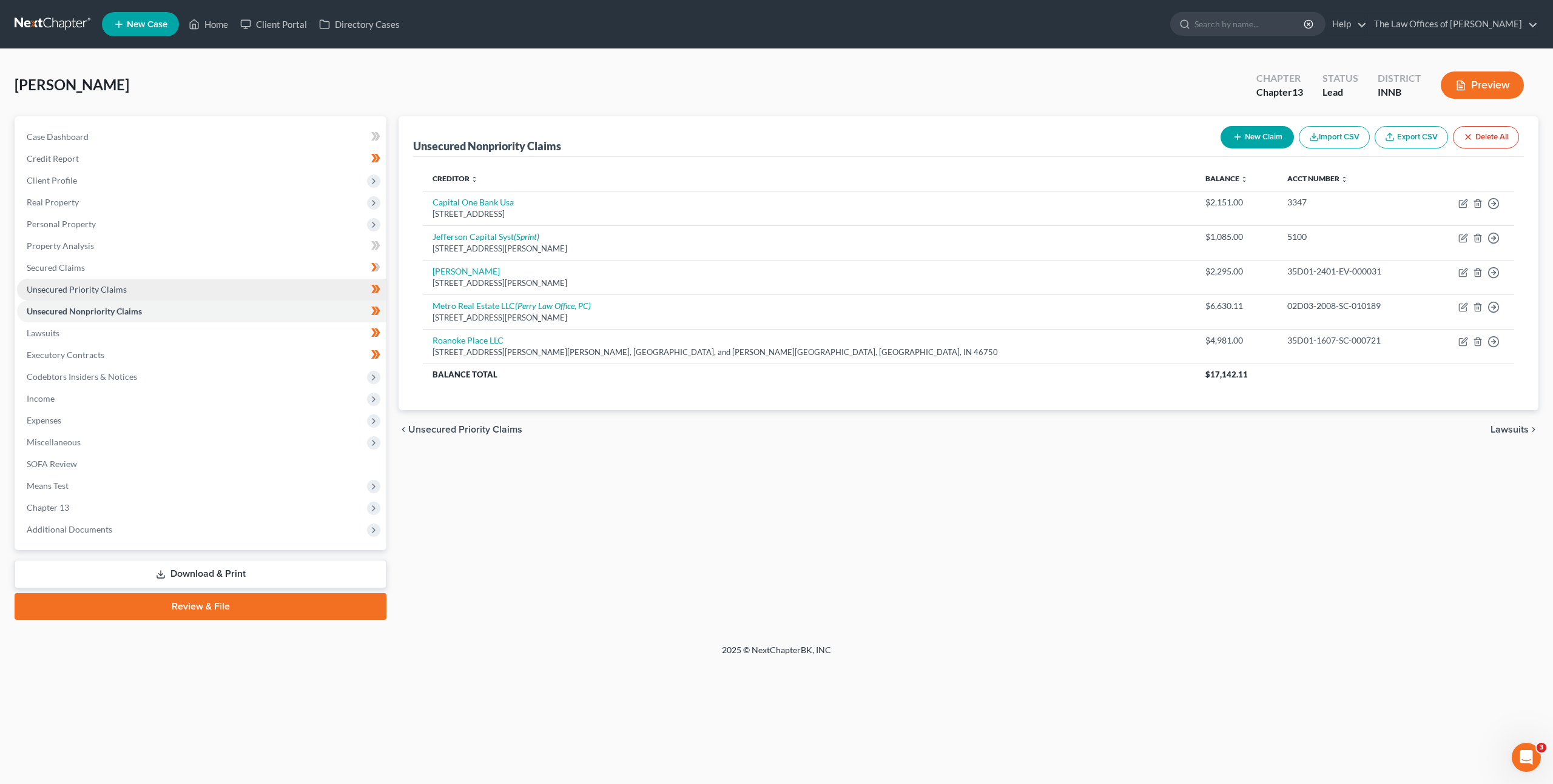
click at [224, 294] on link "Unsecured Priority Claims" at bounding box center [201, 289] width 370 height 22
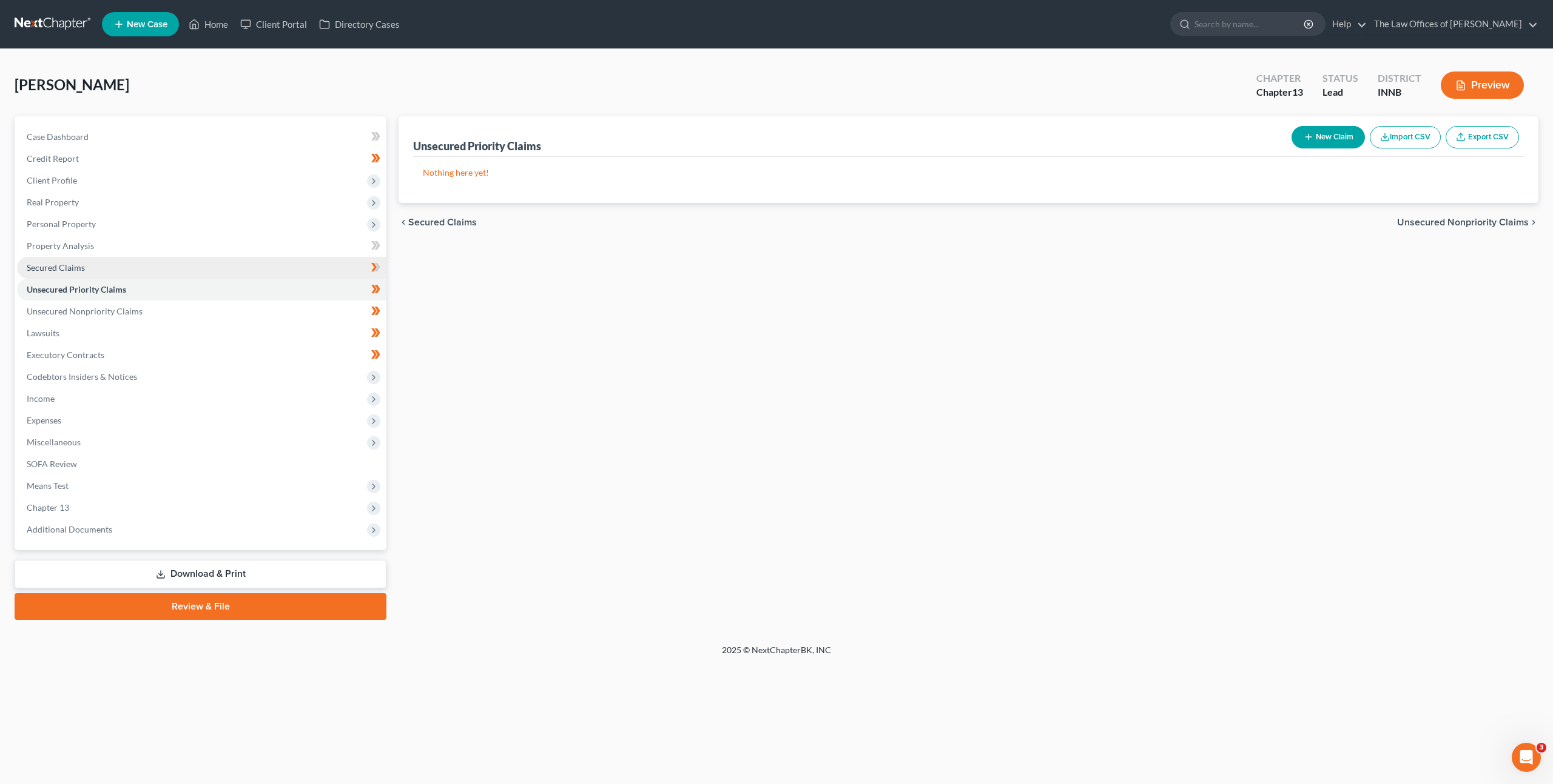
click at [221, 273] on link "Secured Claims" at bounding box center [201, 268] width 370 height 22
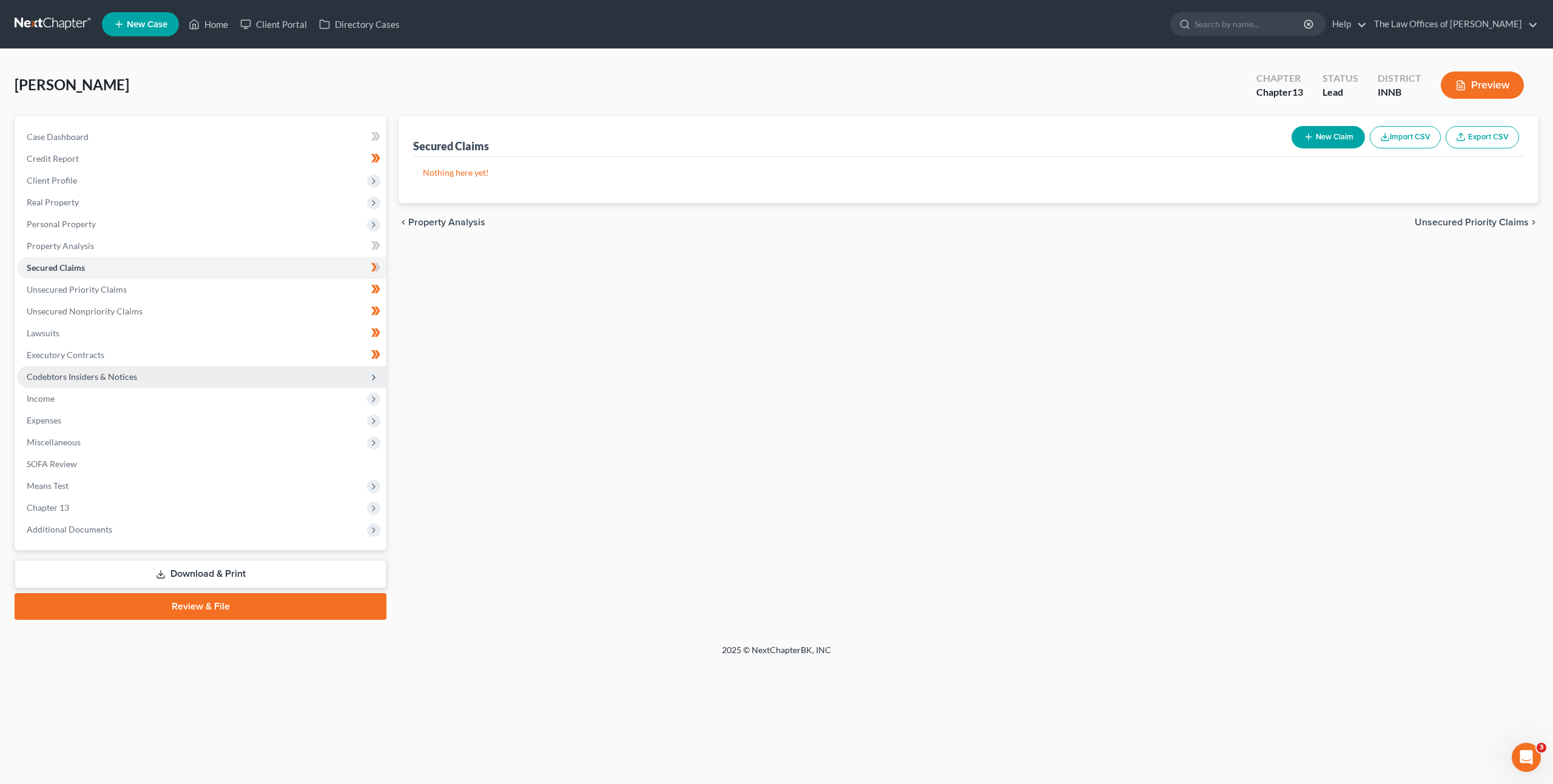
click at [214, 368] on span "Codebtors Insiders & Notices" at bounding box center [201, 377] width 370 height 22
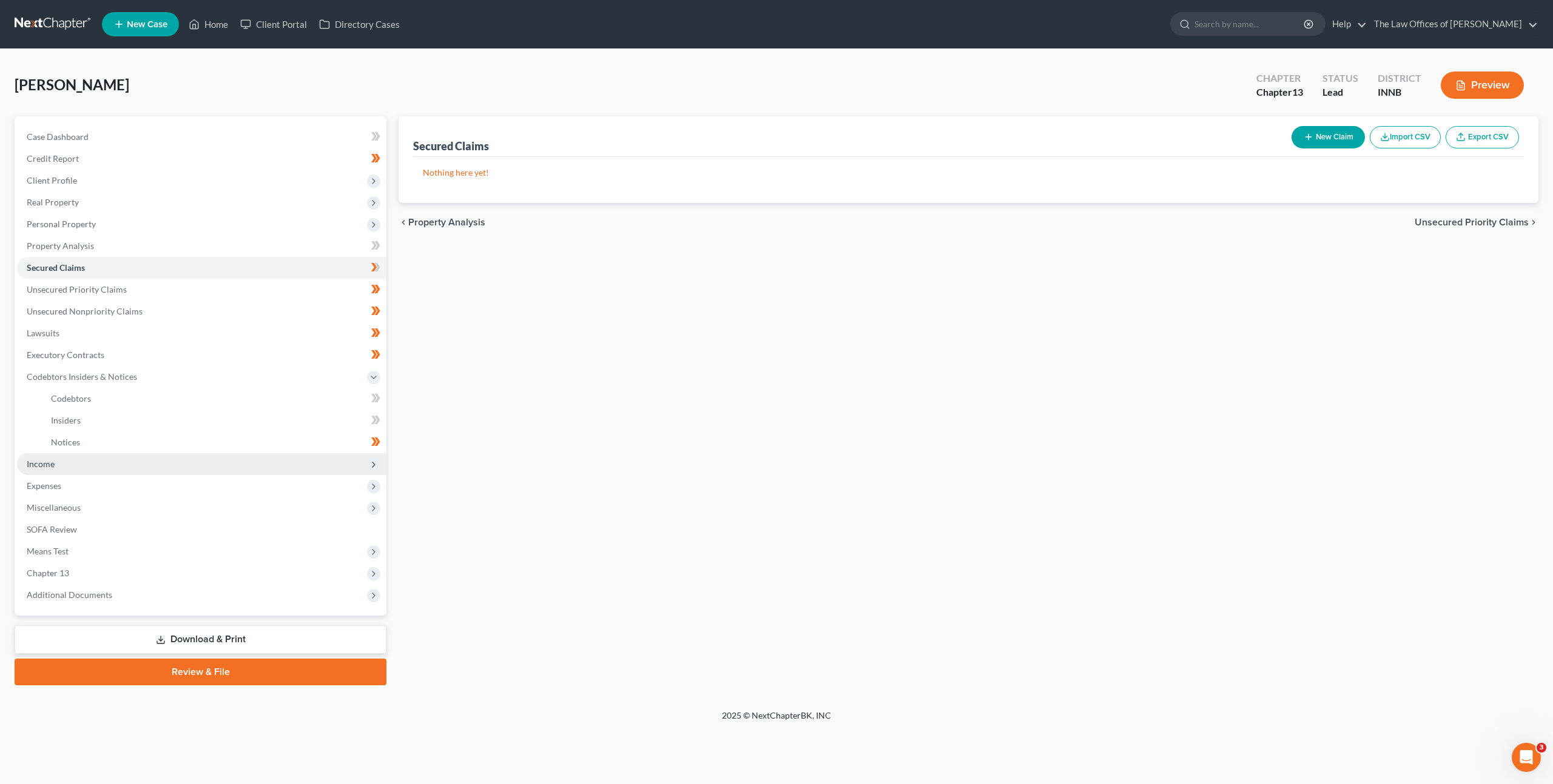
click at [201, 465] on span "Income" at bounding box center [201, 464] width 370 height 22
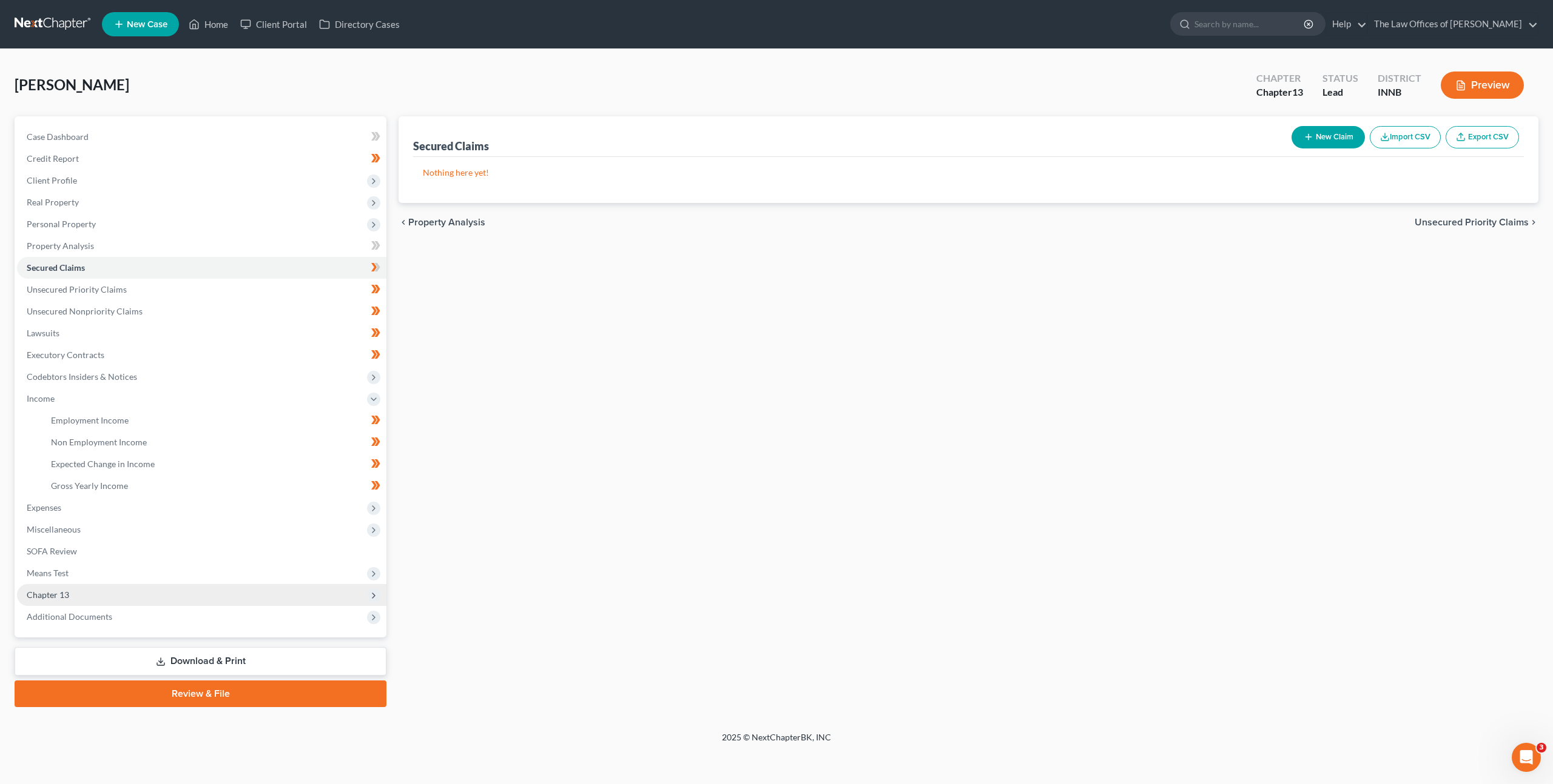
click at [192, 590] on span "Chapter 13" at bounding box center [201, 596] width 370 height 22
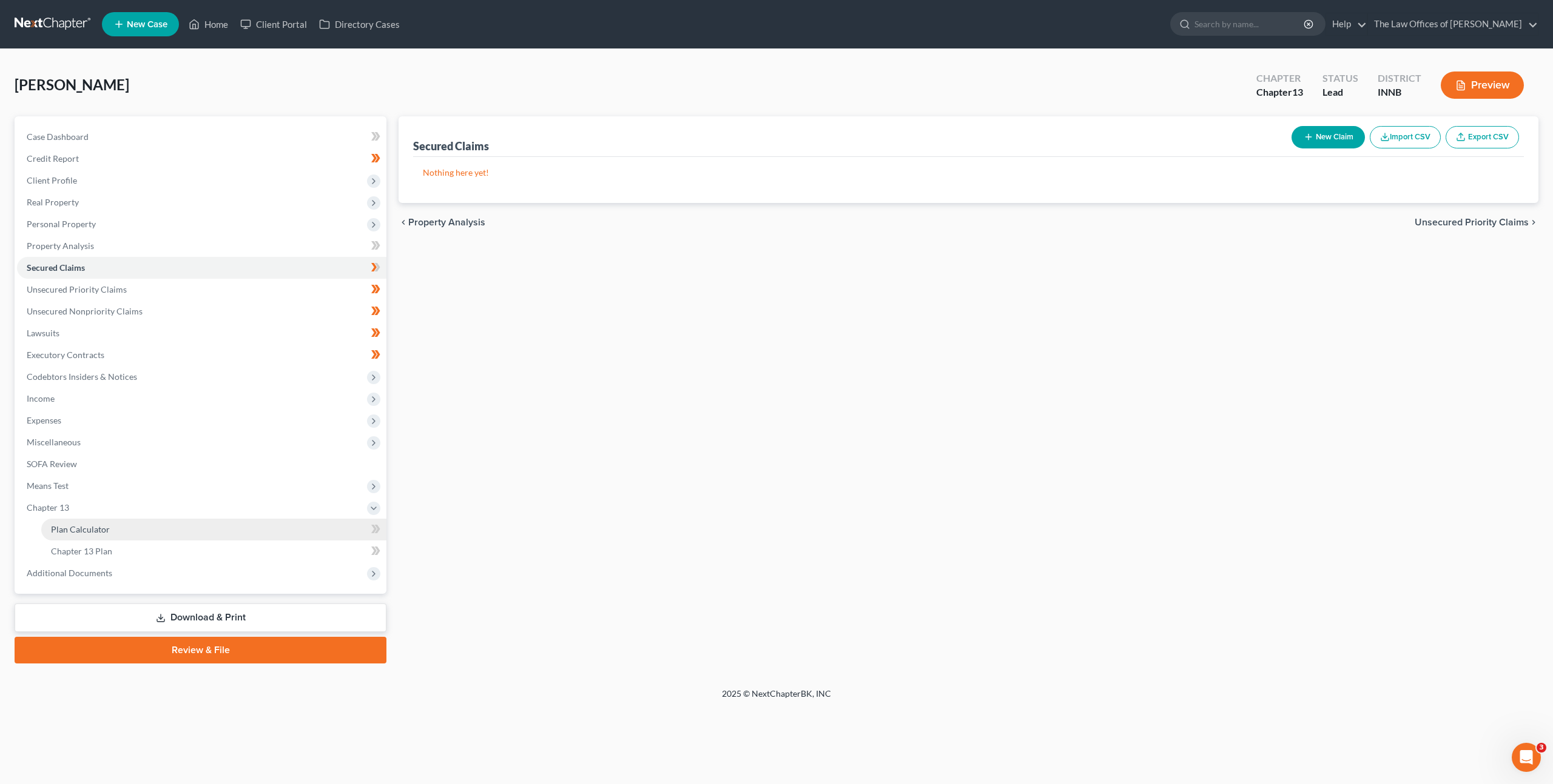
click at [178, 524] on link "Plan Calculator" at bounding box center [214, 530] width 345 height 22
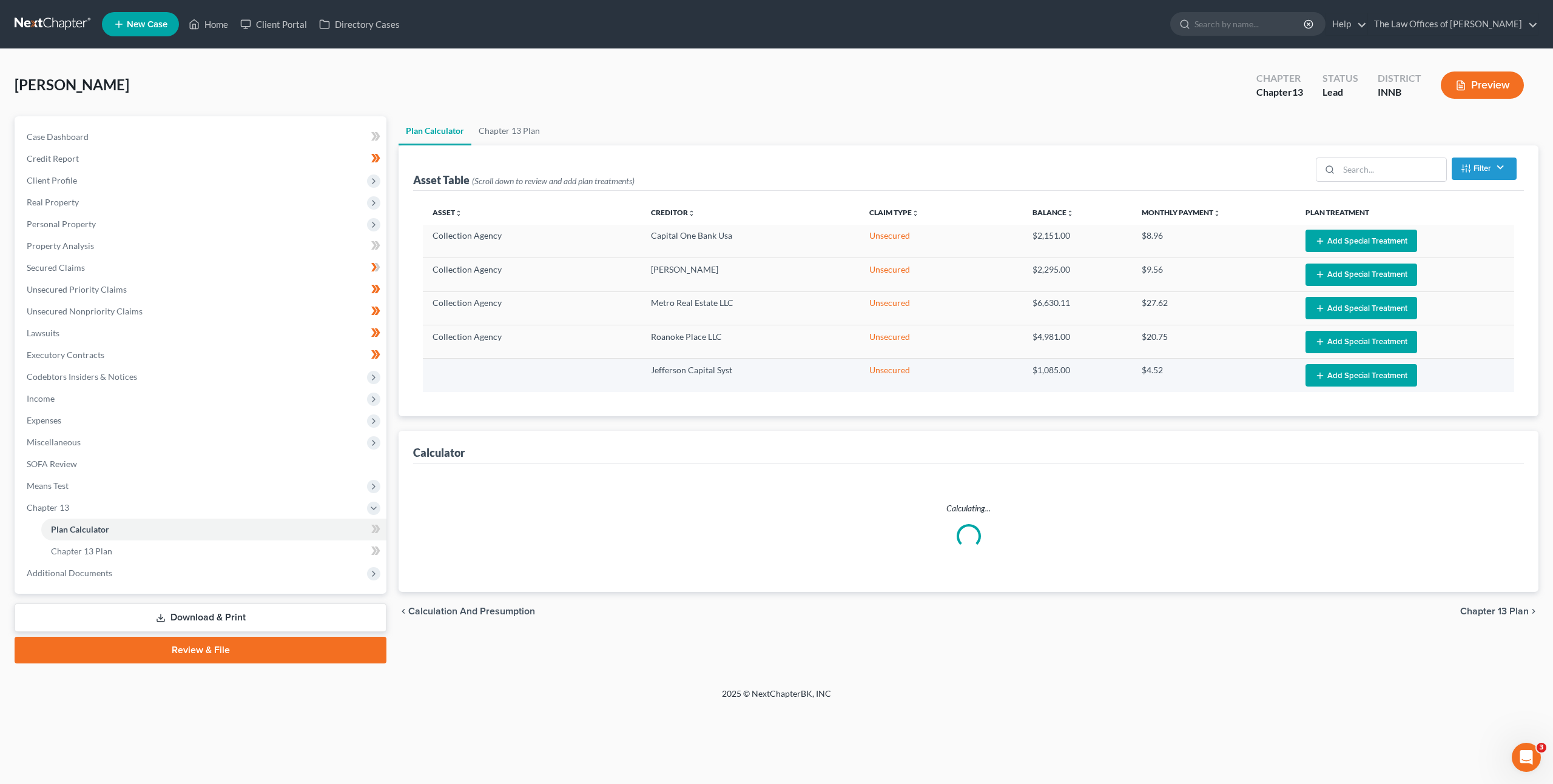
select select "59"
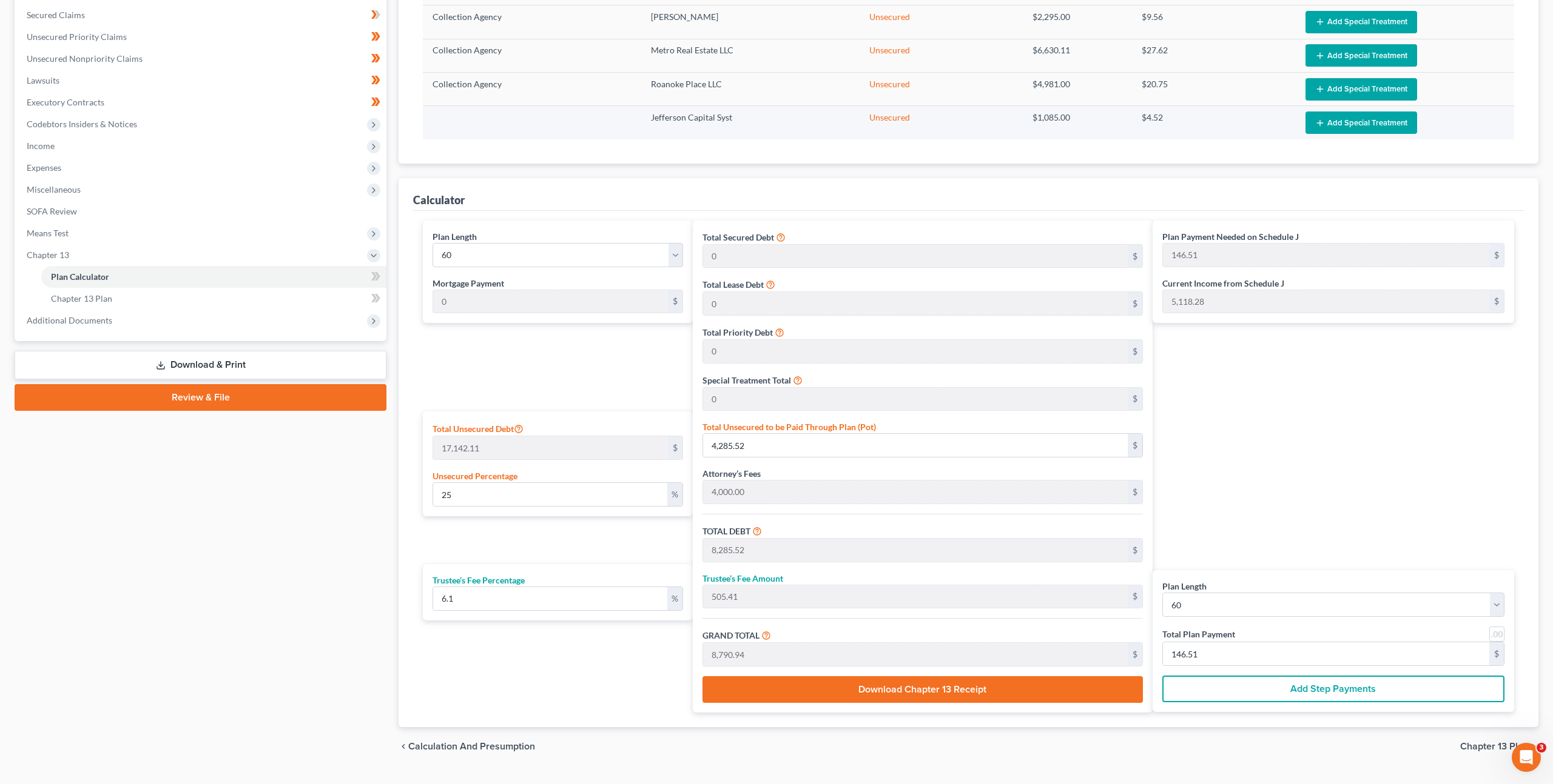
scroll to position [281, 0]
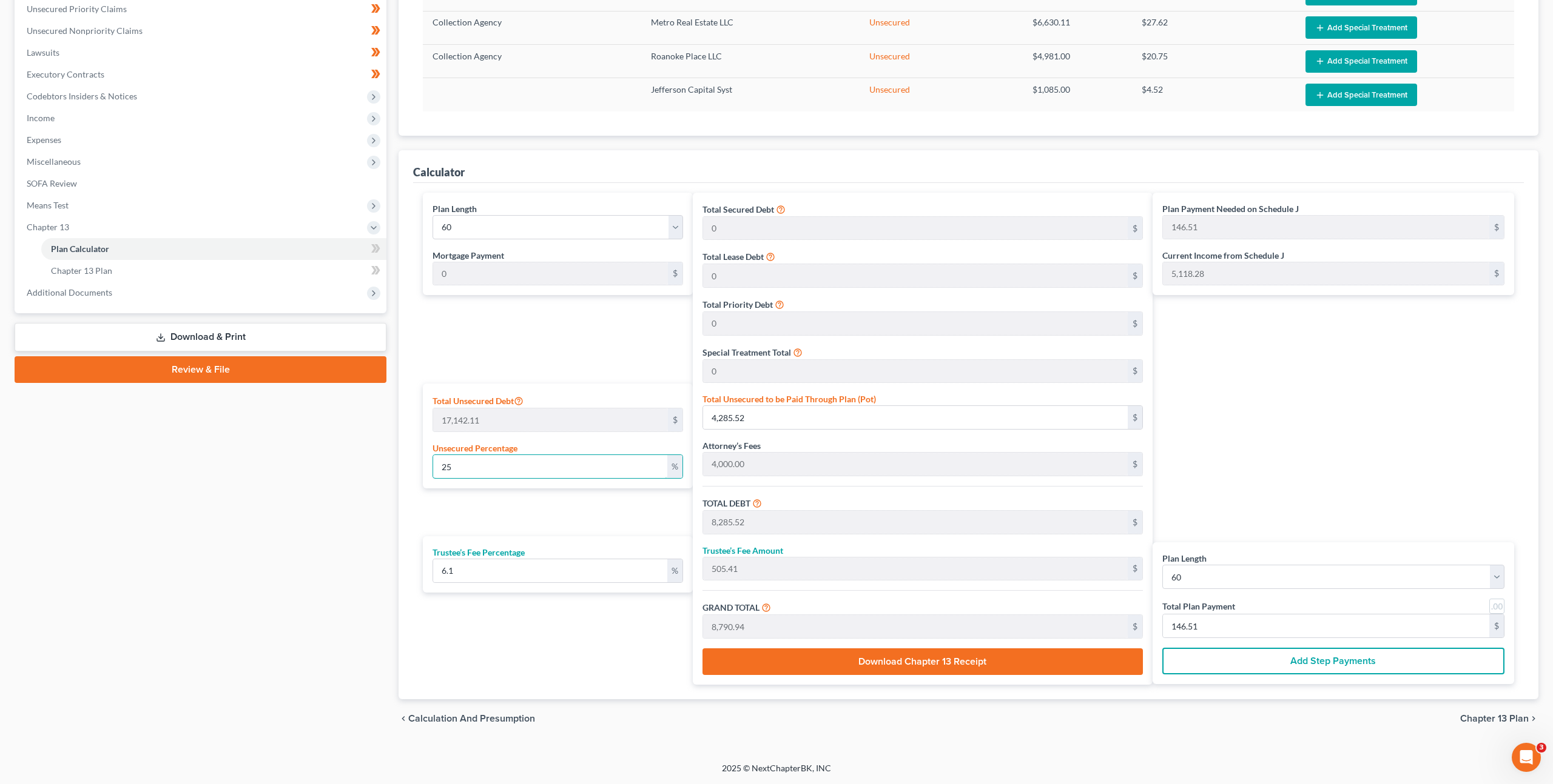
drag, startPoint x: 537, startPoint y: 461, endPoint x: 253, endPoint y: 454, distance: 284.1
click at [262, 461] on div "Petition Navigation Case Dashboard Payments Invoices Payments Payments Credit R…" at bounding box center [776, 287] width 1535 height 903
type input "2"
type input "342.84"
type input "4,342.84"
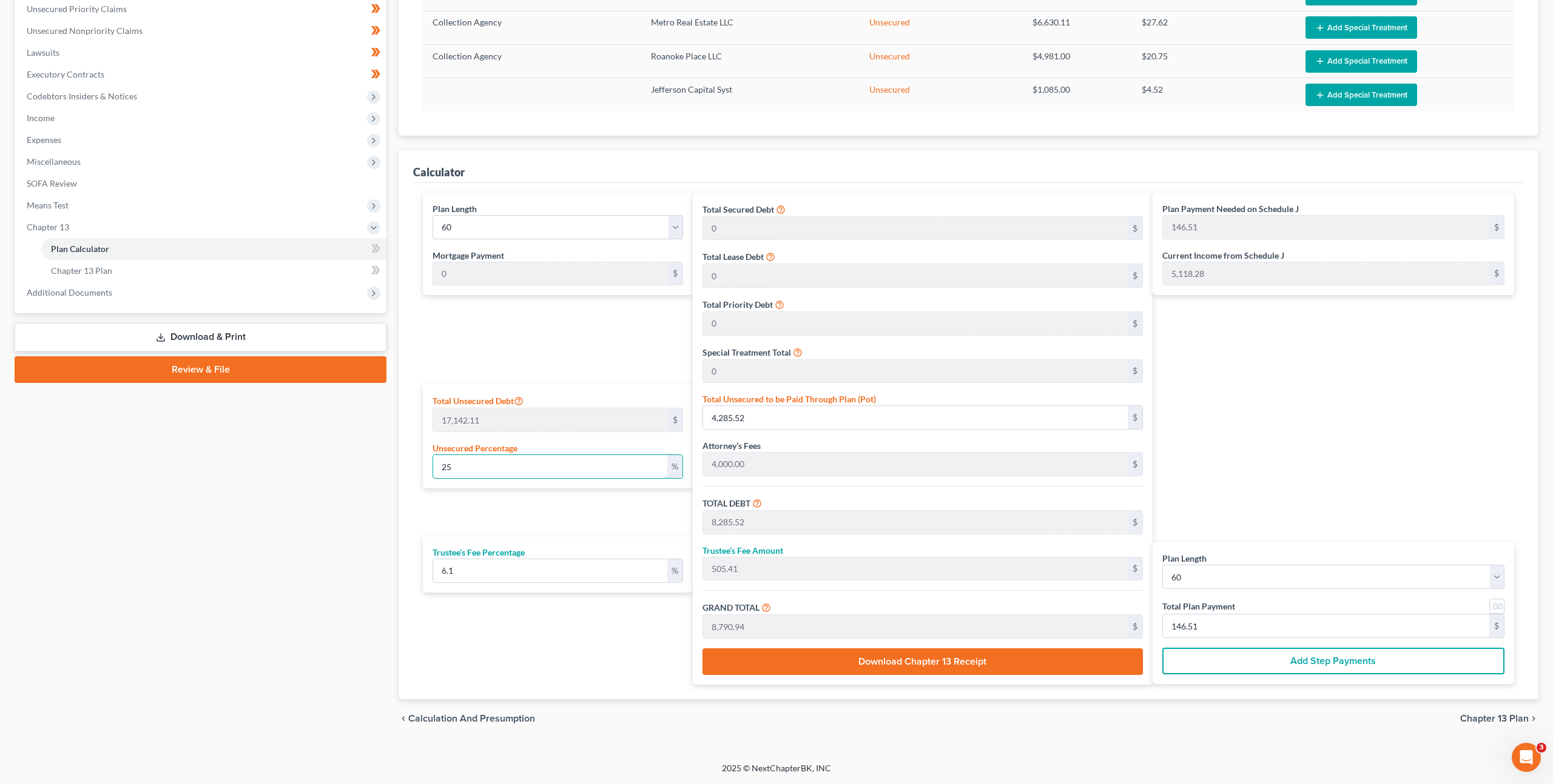
type input "264.91"
type input "4,607.75"
type input "76.79"
type input "20"
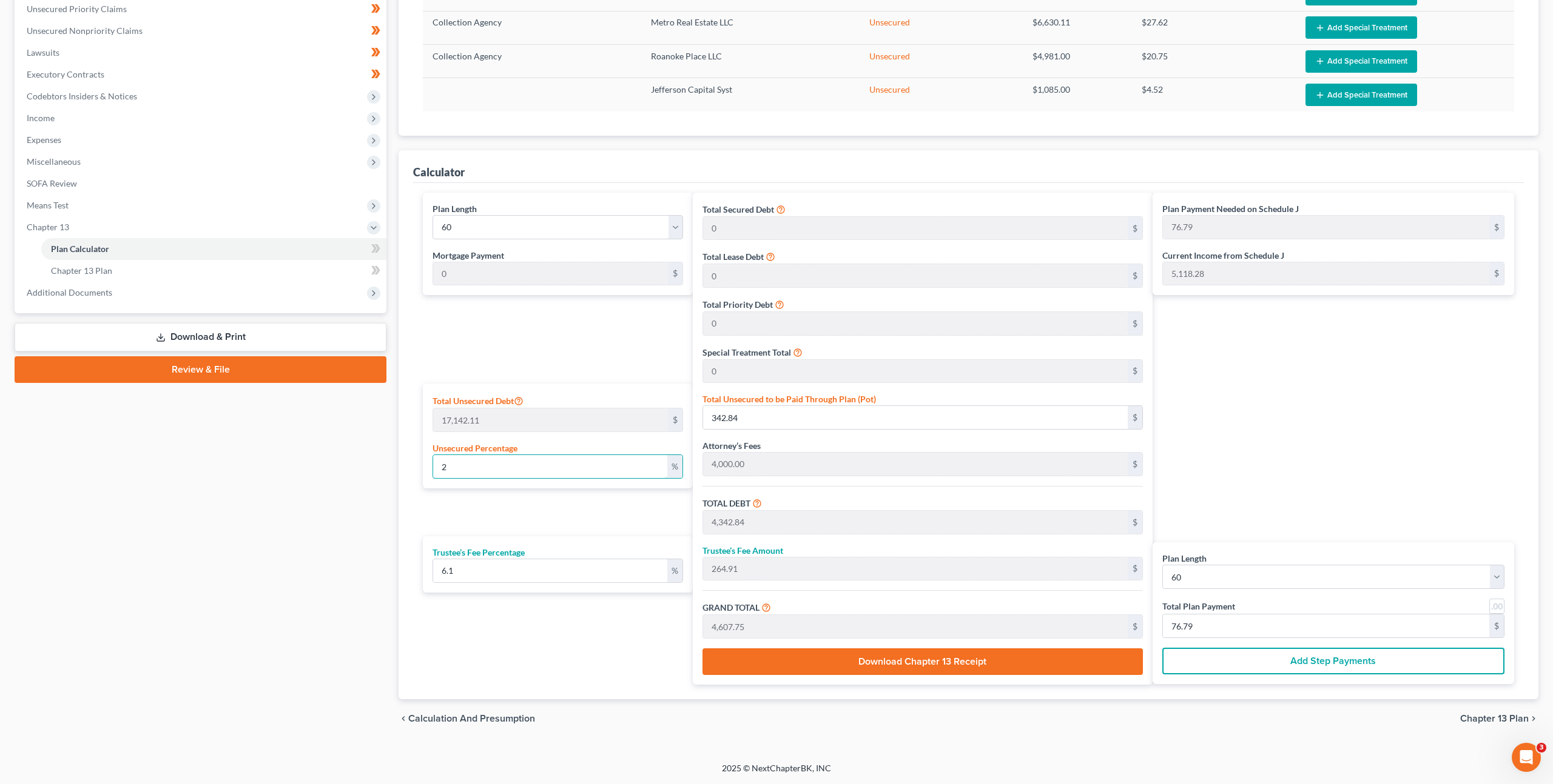
type input "3,428.42"
type input "7,428.42"
type input "453.13"
type input "7,881.55"
type input "131.35"
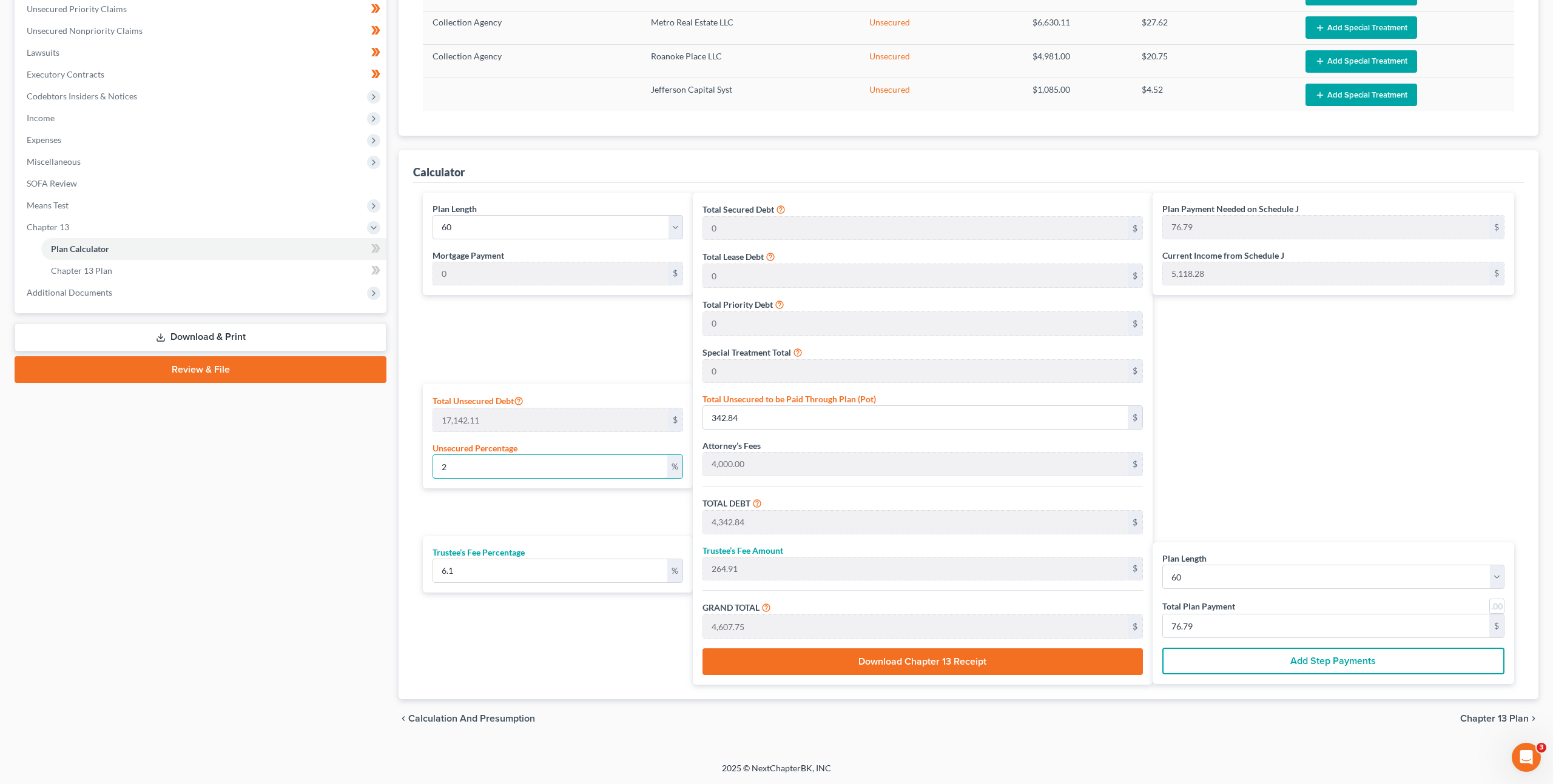
type input "131.35"
type input "200"
type input "34,284.22"
type input "38,284.22"
type input "2,335.33"
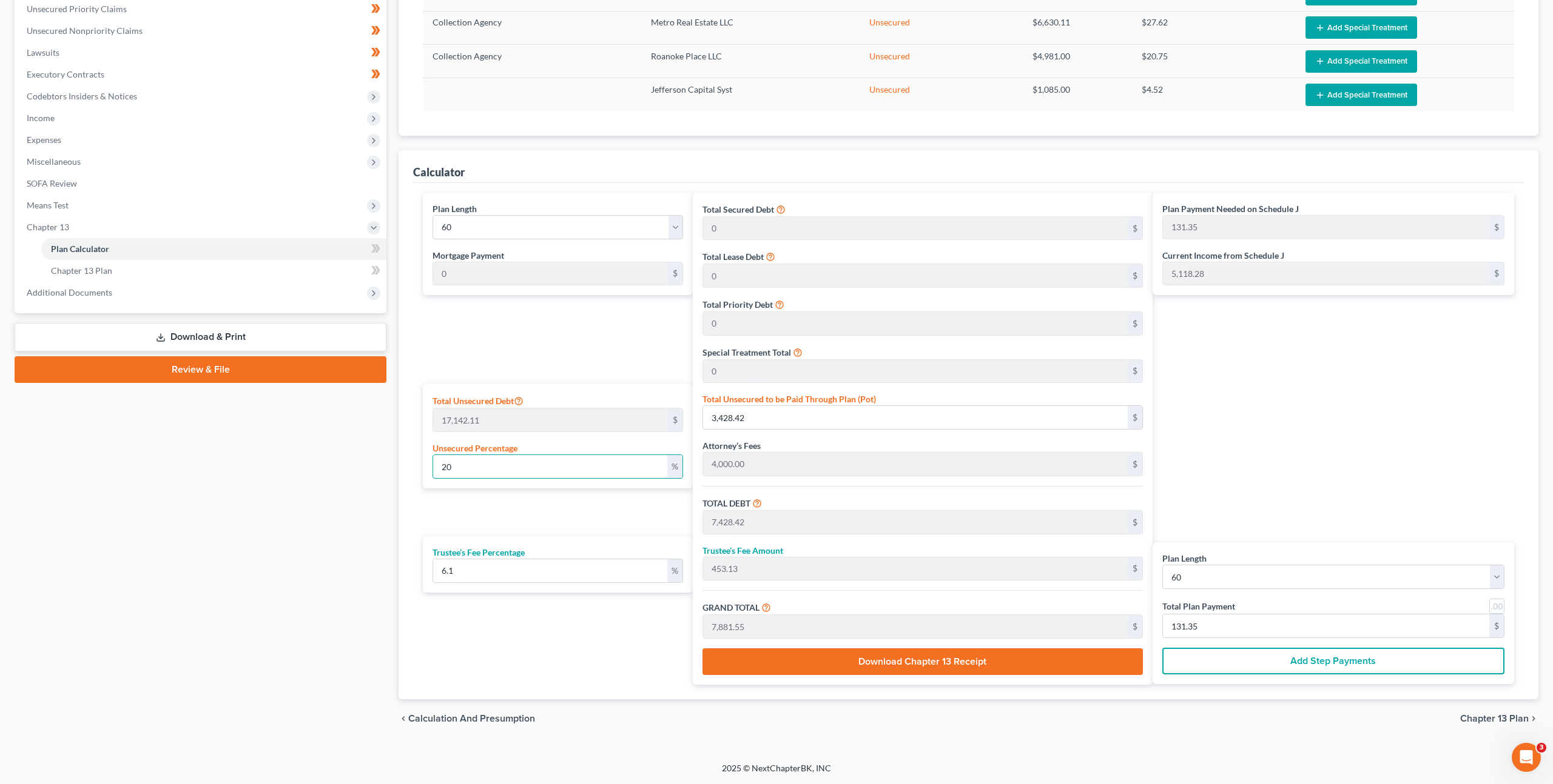
type input "40,619.55"
type input "676.99"
type input "200"
click at [590, 361] on div "Plan Length 1 2 3 4 5 6 7 8 9 10 11 12 13 14 15 16 17 18 19 20 21 22 23 24 25 2…" at bounding box center [555, 438] width 276 height 492
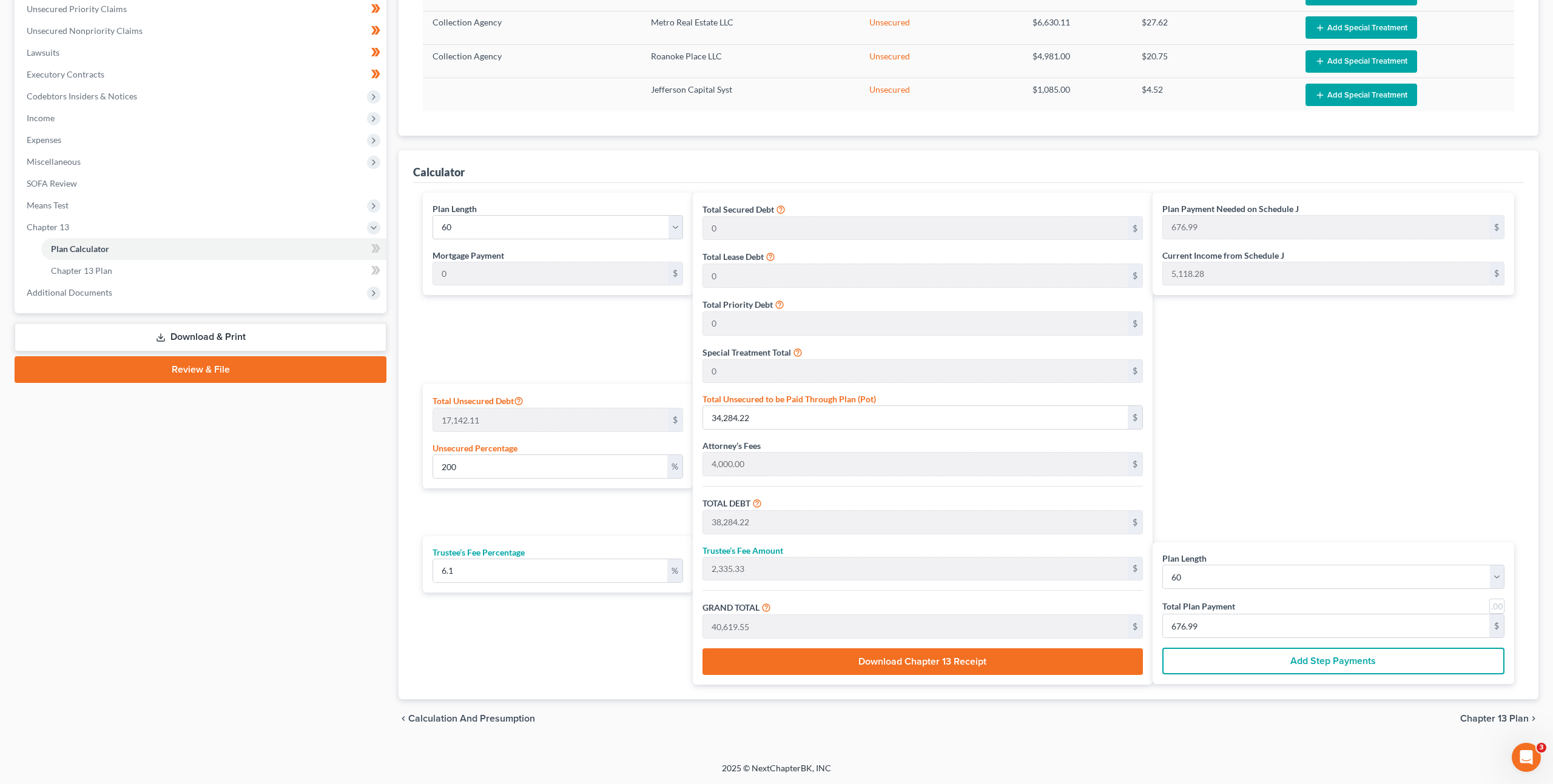
click at [1492, 607] on link at bounding box center [1497, 607] width 15 height 15
type input "677.00"
click at [1494, 607] on link at bounding box center [1497, 607] width 15 height 15
type input "676.99"
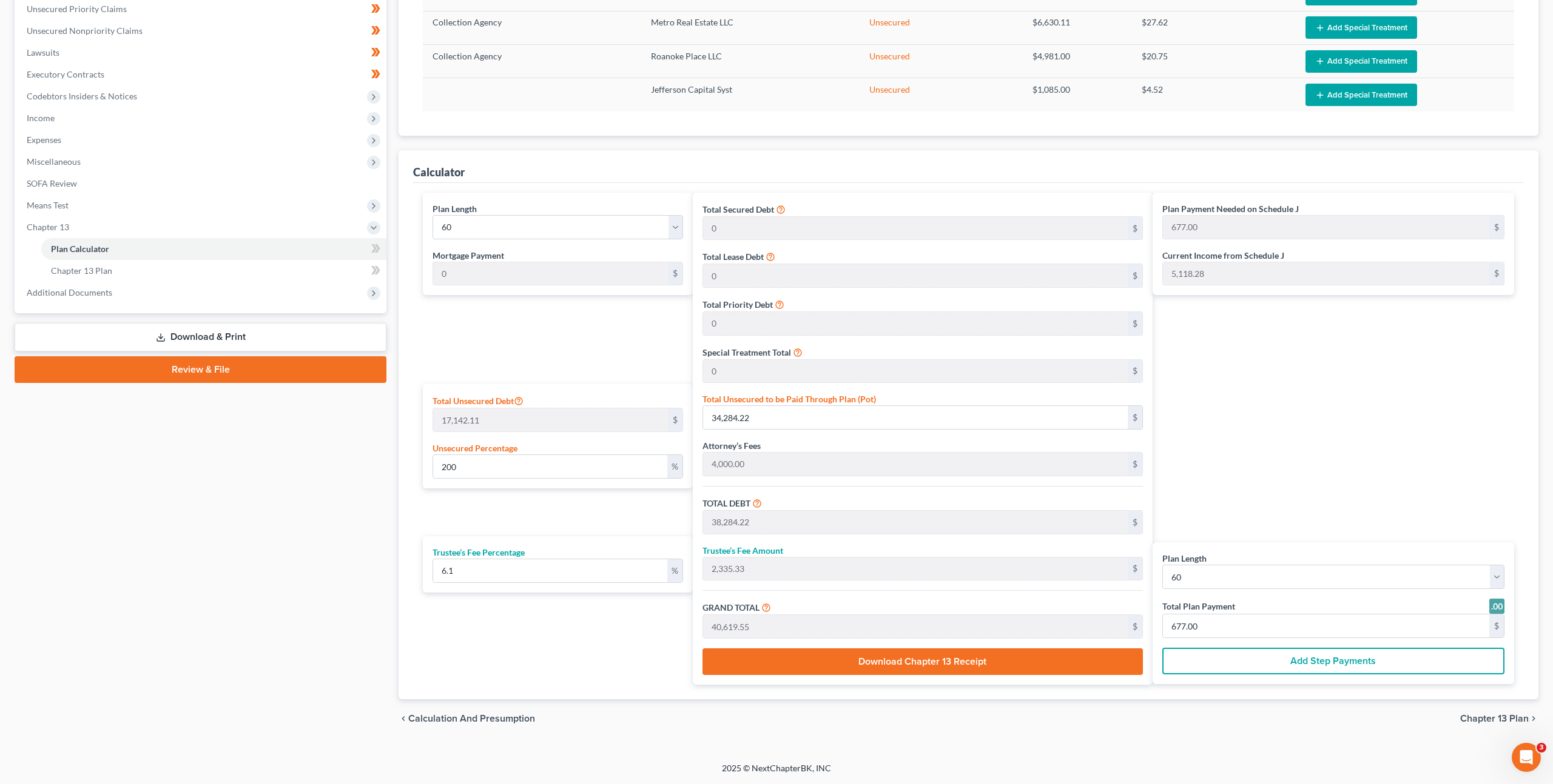
type input "676.99"
click at [1383, 503] on div "Plan Payment Needed on Schedule J 676.99 $ Current Income from Schedule J 5,118…" at bounding box center [1336, 438] width 368 height 492
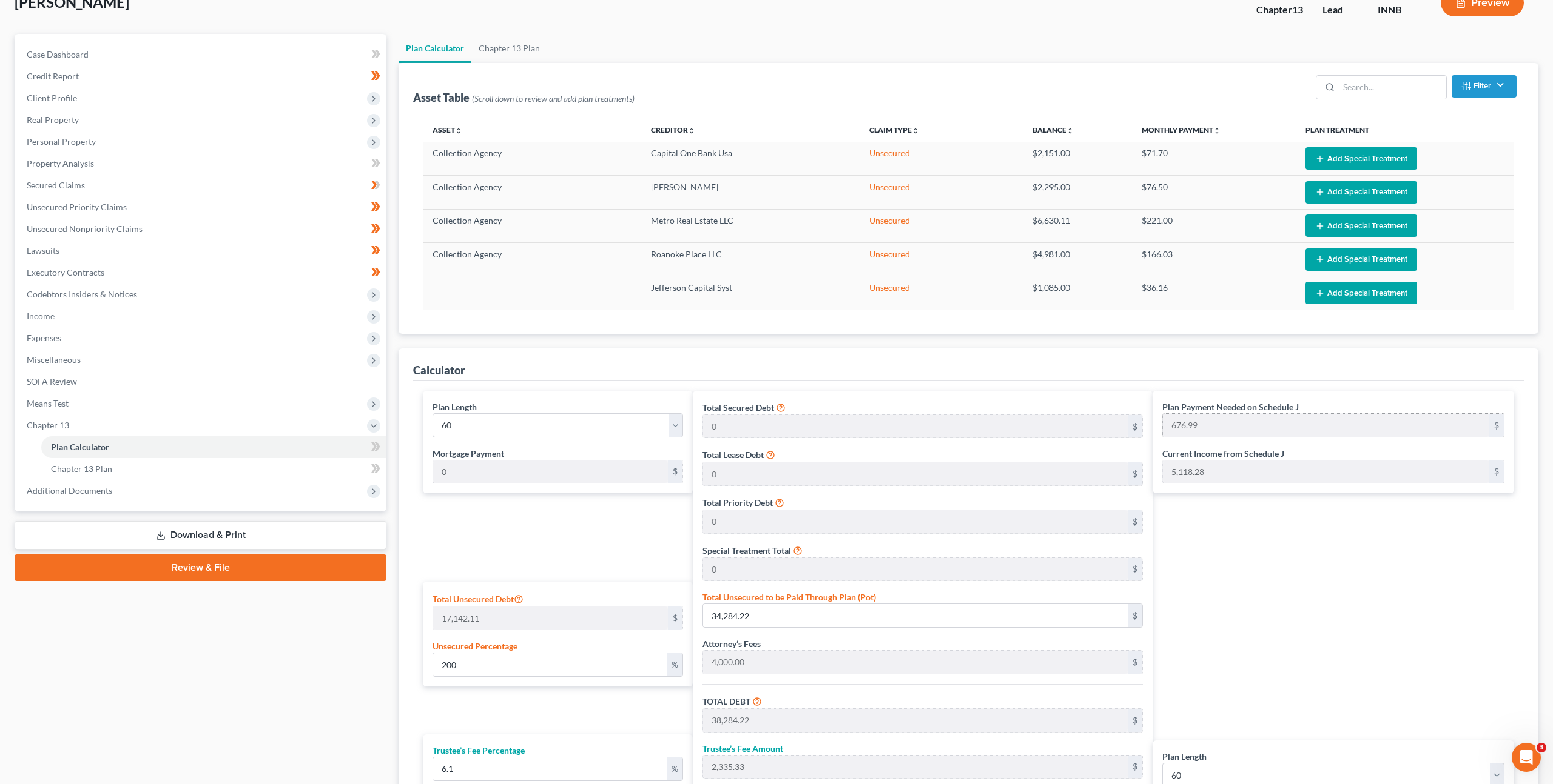
scroll to position [0, 0]
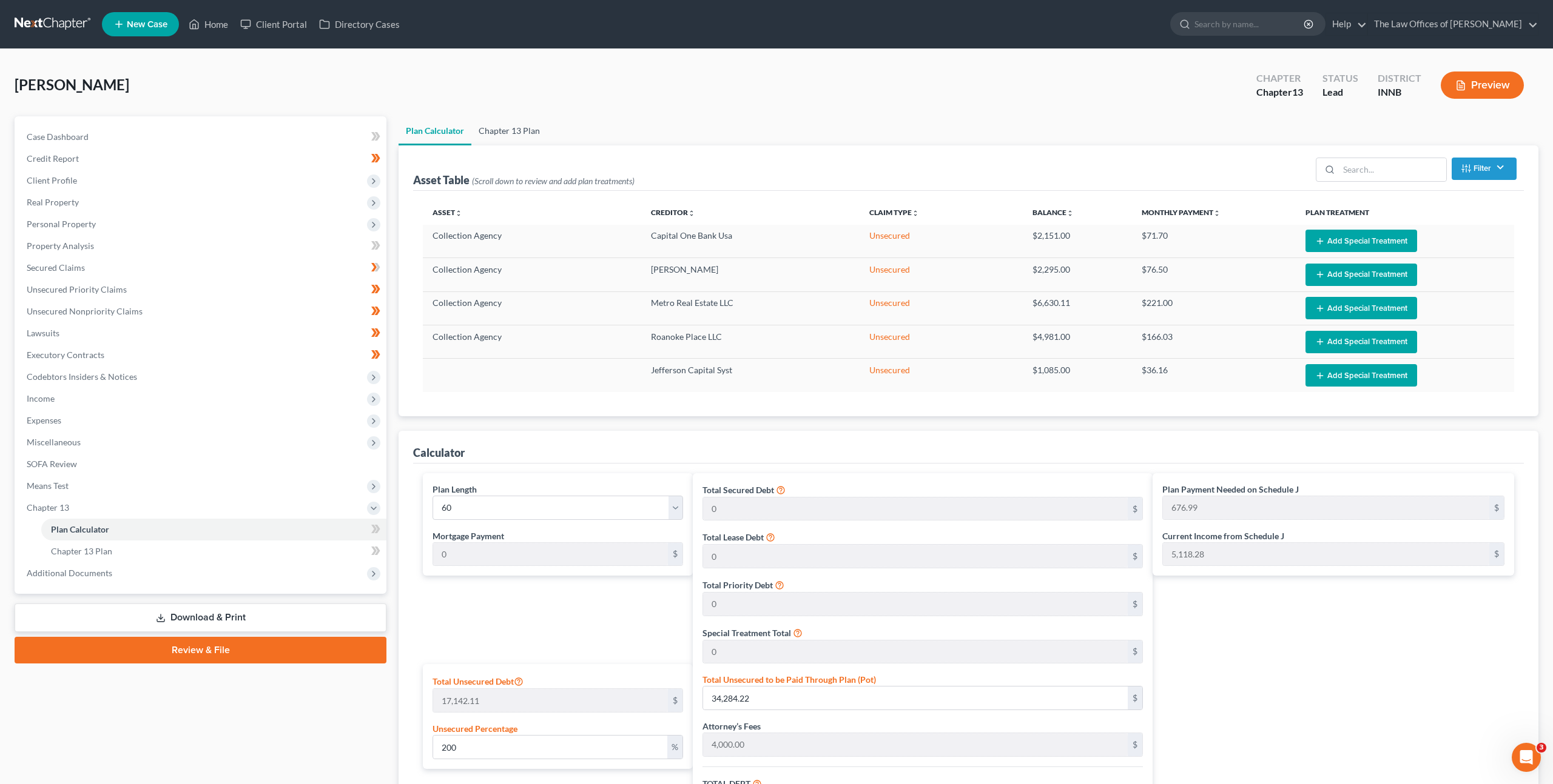
click at [525, 129] on link "Chapter 13 Plan" at bounding box center [509, 130] width 76 height 29
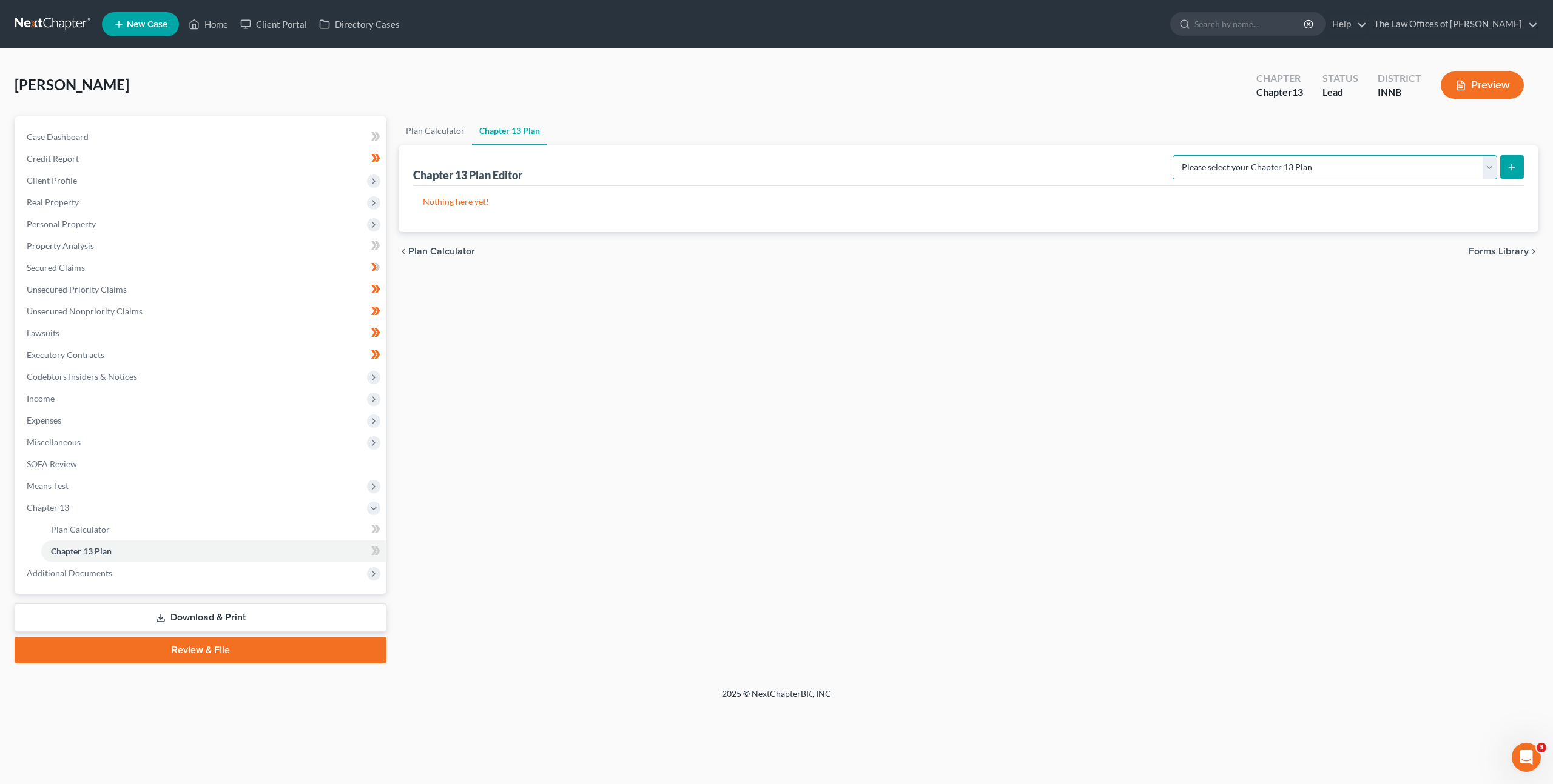
click at [1257, 173] on select "Please select your Chapter 13 Plan National Form Plan - Official Form 113 Natio…" at bounding box center [1334, 167] width 324 height 24
select select "1"
click at [1199, 155] on select "Please select your Chapter 13 Plan National Form Plan - Official Form 113 Natio…" at bounding box center [1334, 167] width 324 height 24
click at [1501, 162] on button "submit" at bounding box center [1512, 167] width 24 height 24
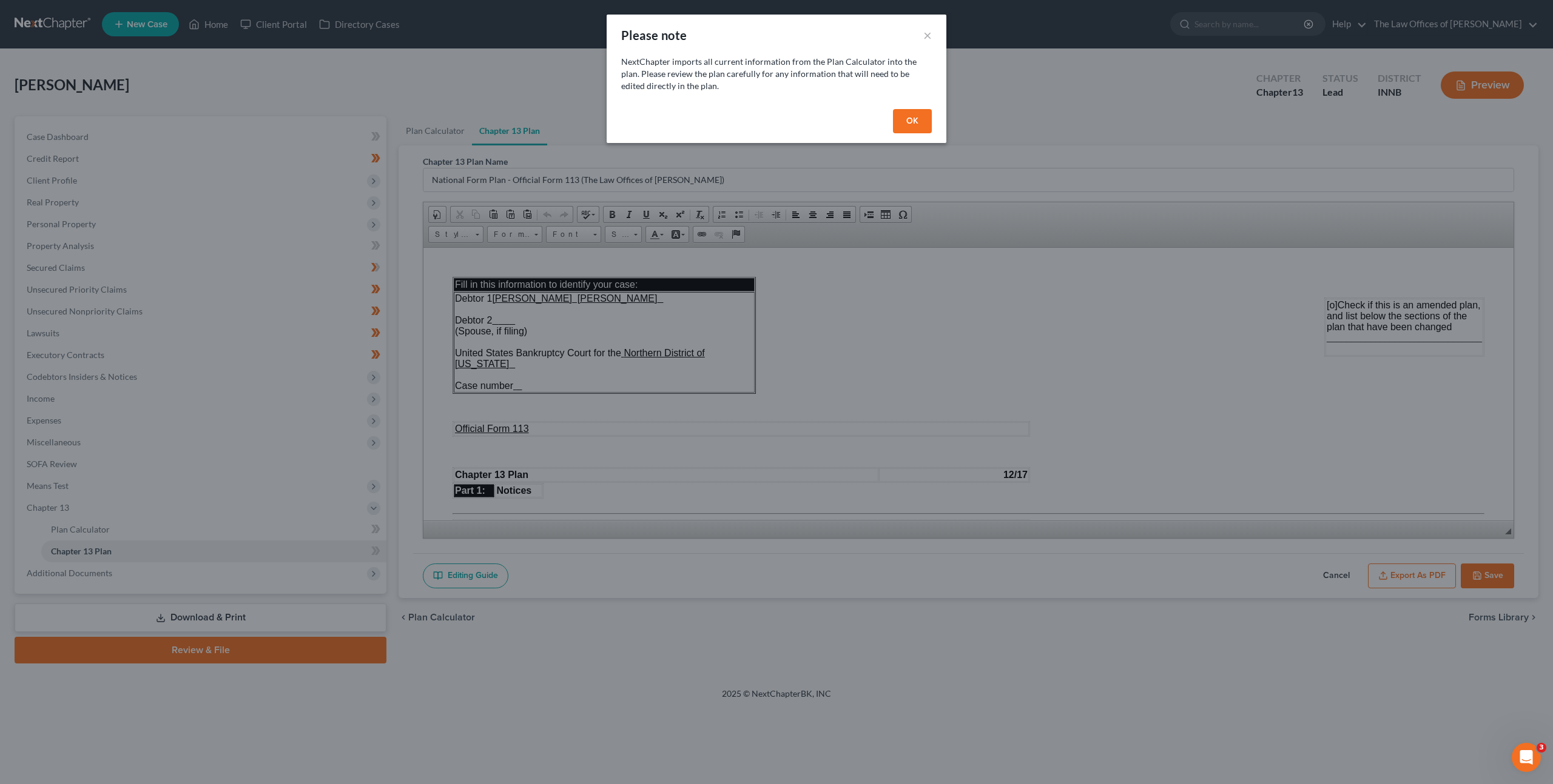
click at [907, 116] on button "OK" at bounding box center [912, 121] width 39 height 24
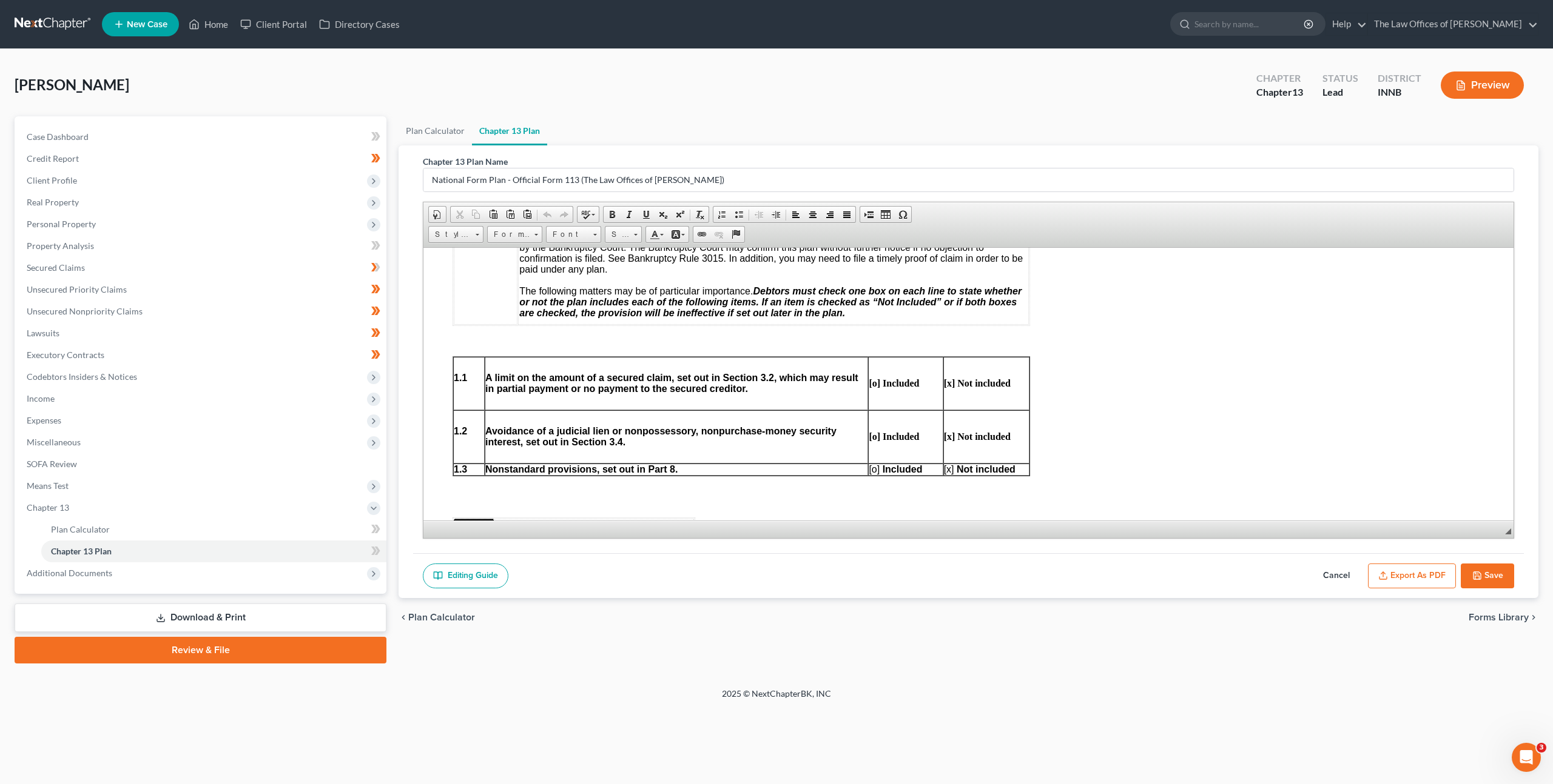
scroll to position [437, 0]
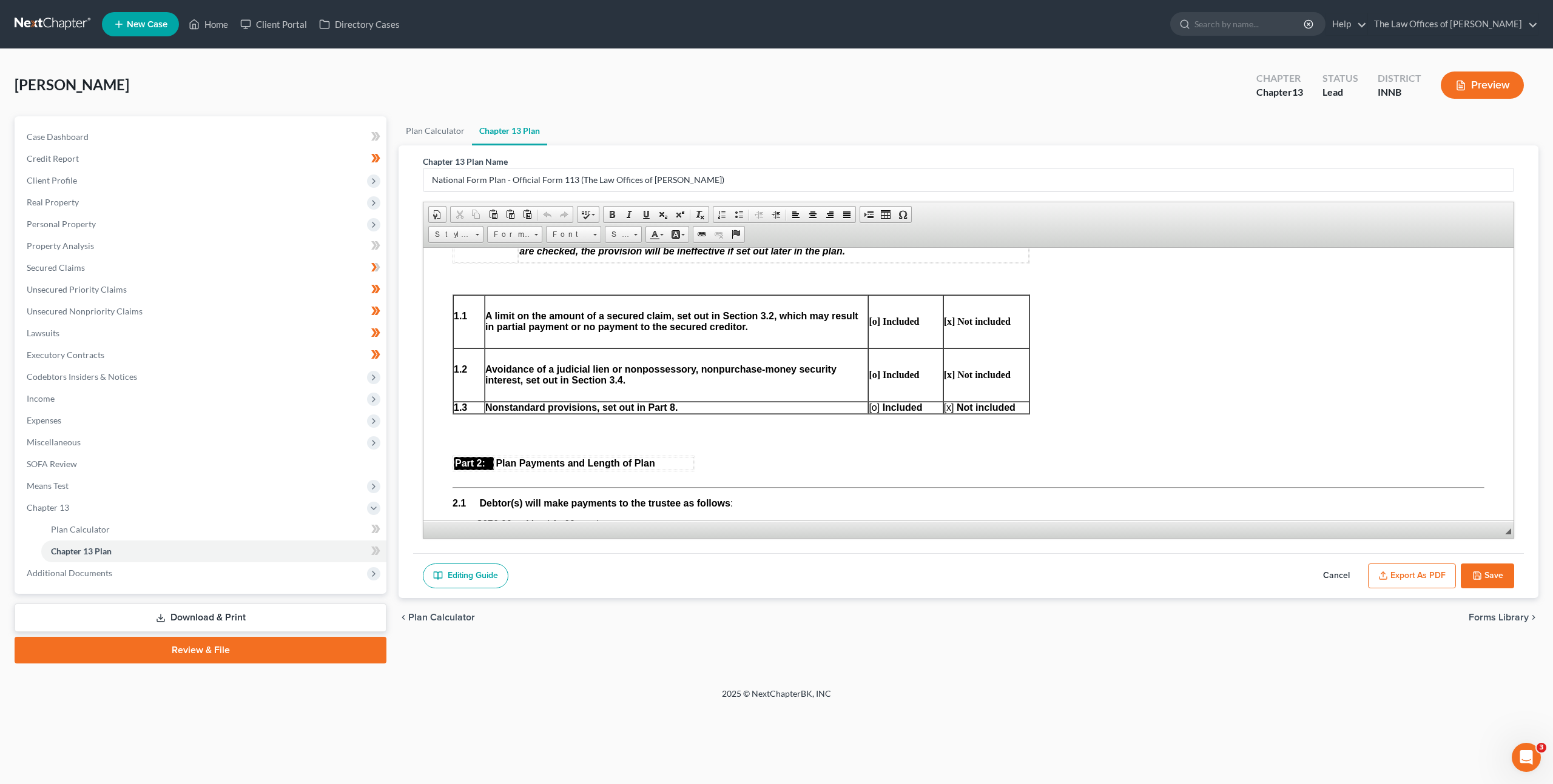
click at [875, 405] on span "[o]" at bounding box center [874, 407] width 11 height 10
click at [951, 408] on span "[x]" at bounding box center [948, 407] width 10 height 10
click at [599, 596] on div "Editing Guide Cancel Export as PDF Save" at bounding box center [968, 576] width 1110 height 45
drag, startPoint x: 612, startPoint y: 593, endPoint x: 621, endPoint y: 568, distance: 26.6
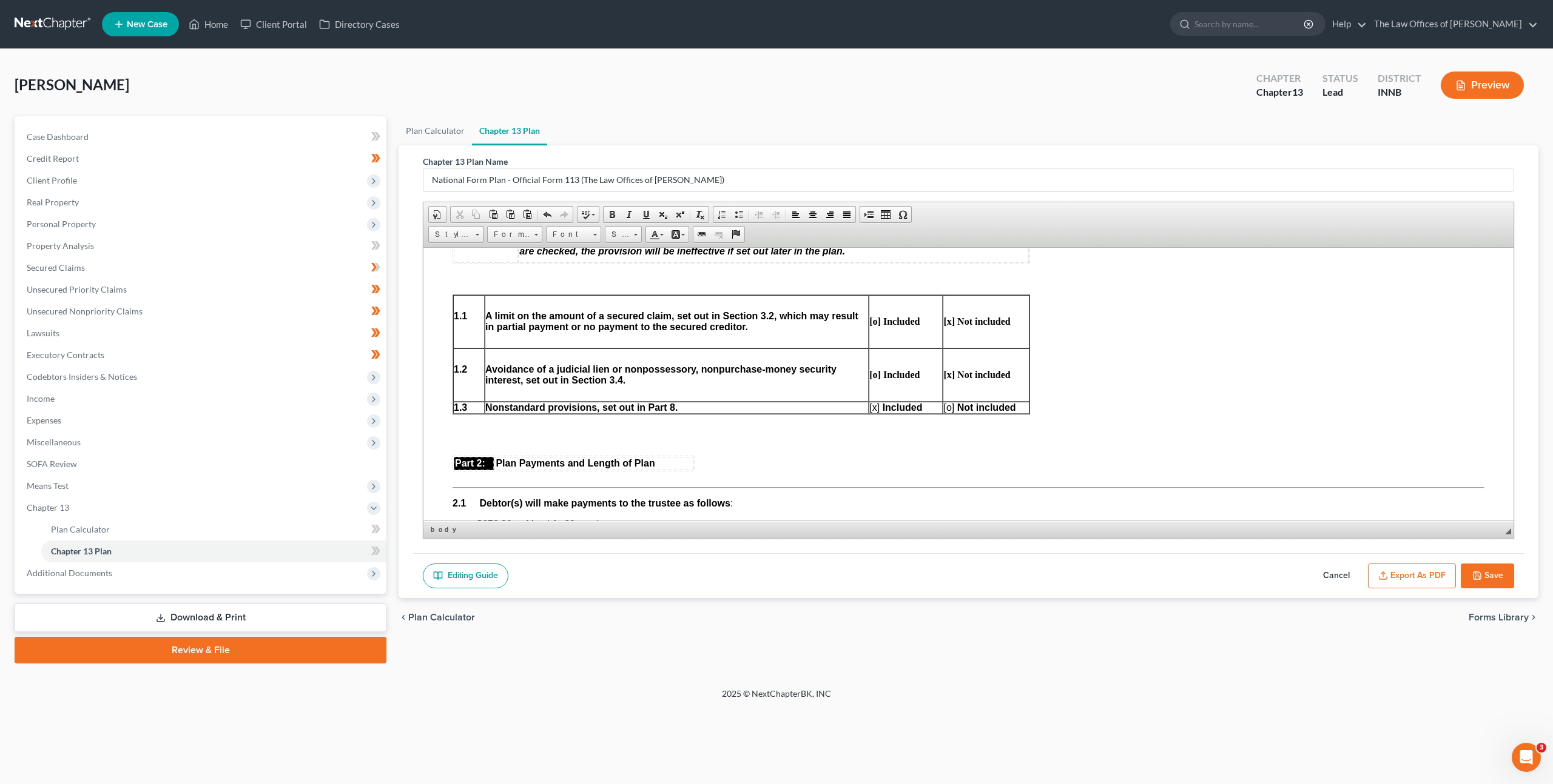
click at [612, 593] on div "Editing Guide Cancel Export as PDF Save" at bounding box center [968, 576] width 1110 height 45
click at [204, 400] on span "Income" at bounding box center [201, 399] width 370 height 22
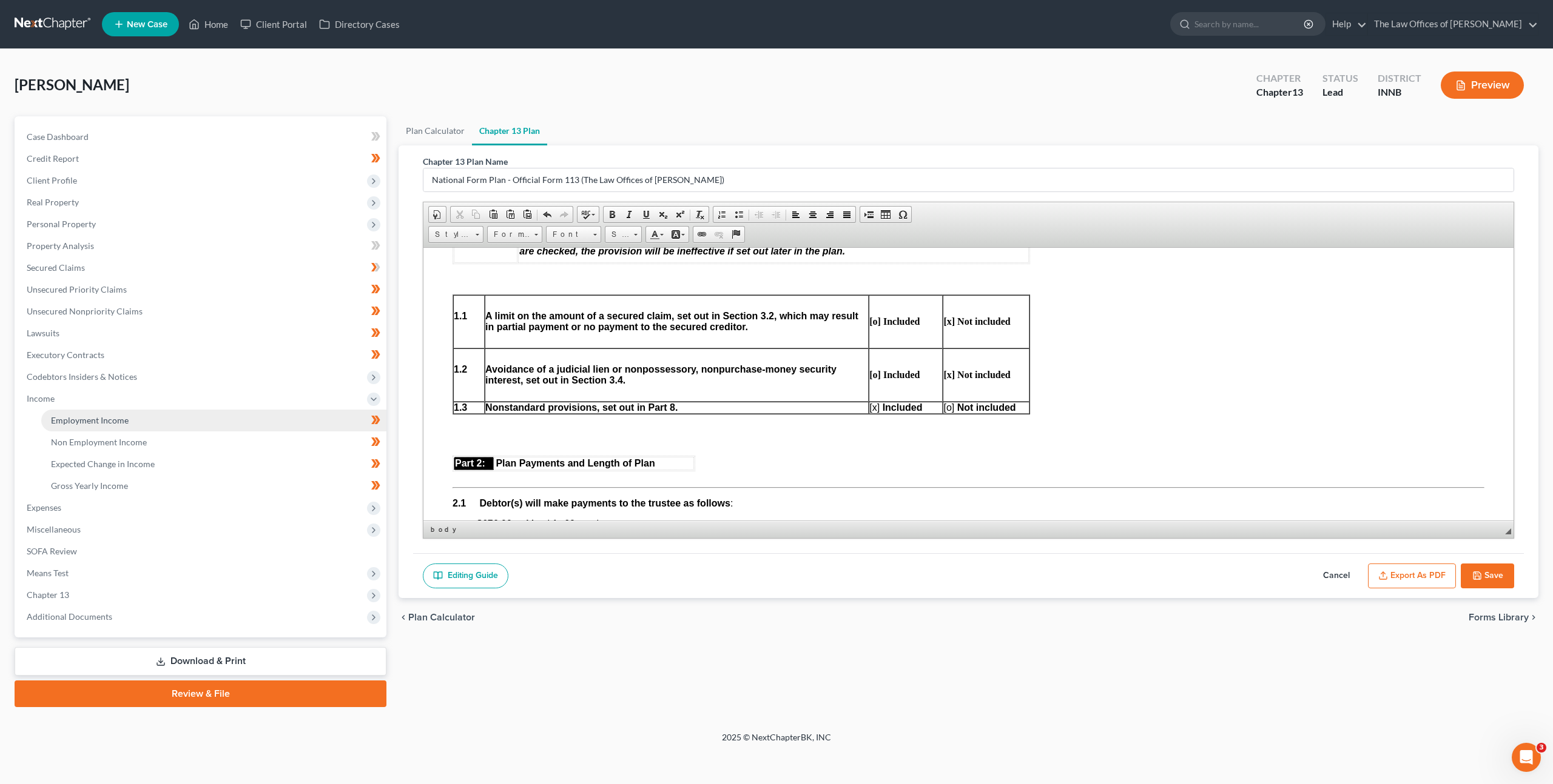
click at [193, 419] on link "Employment Income" at bounding box center [214, 421] width 345 height 22
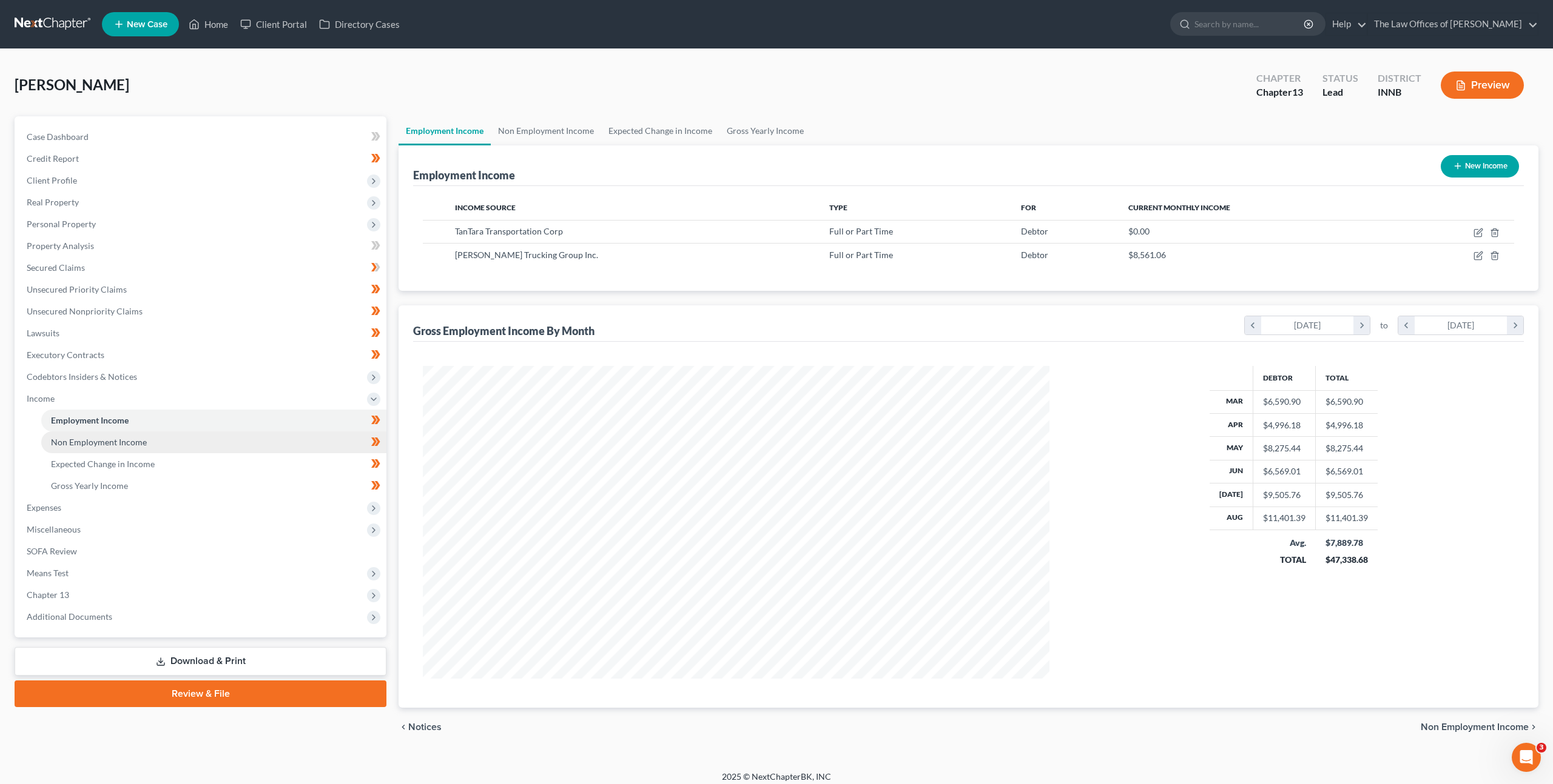
scroll to position [313, 651]
click at [207, 449] on link "Non Employment Income" at bounding box center [214, 442] width 345 height 22
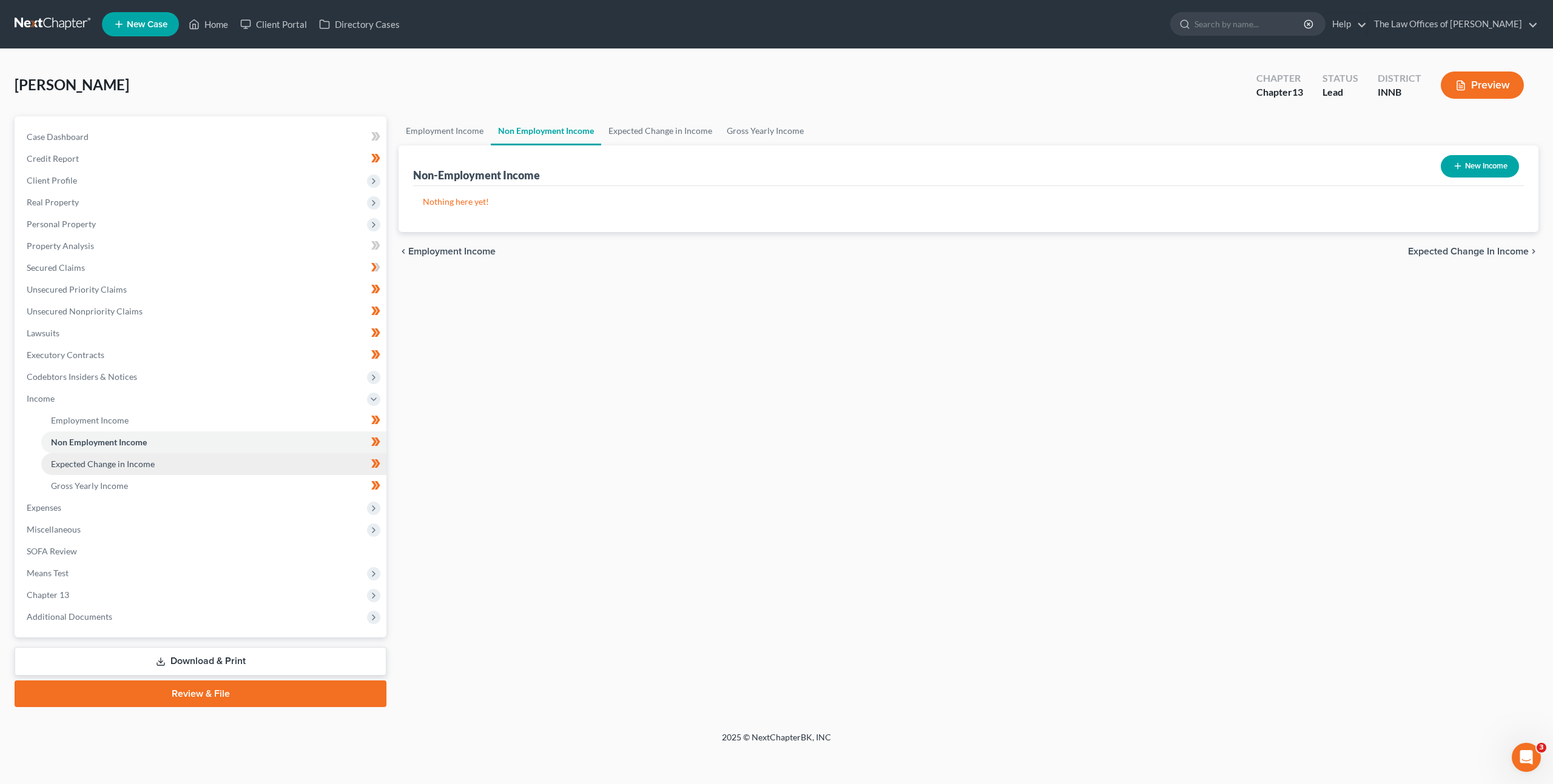
click at [205, 468] on link "Expected Change in Income" at bounding box center [214, 464] width 345 height 22
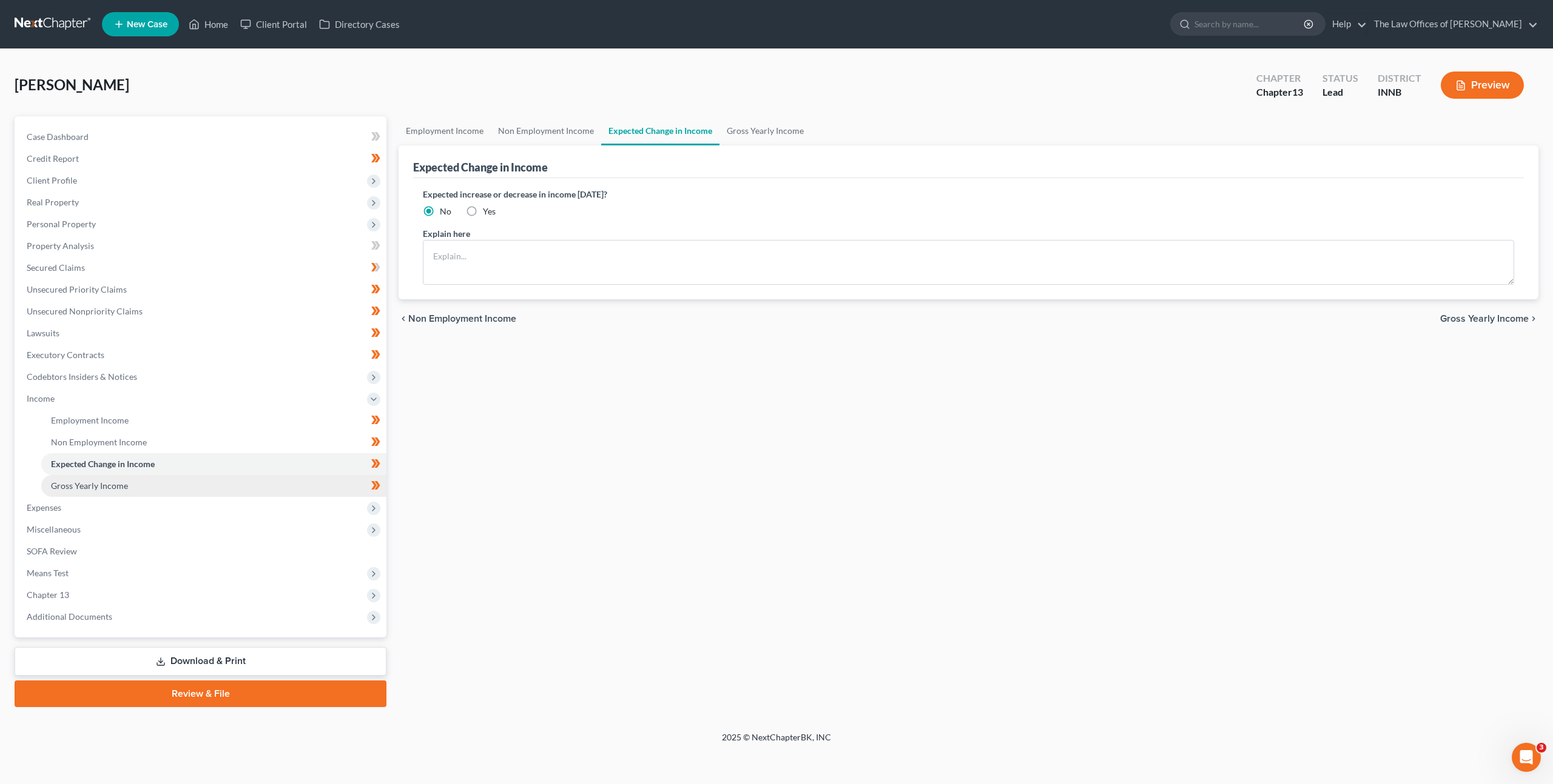
click at [189, 487] on link "Gross Yearly Income" at bounding box center [214, 486] width 345 height 22
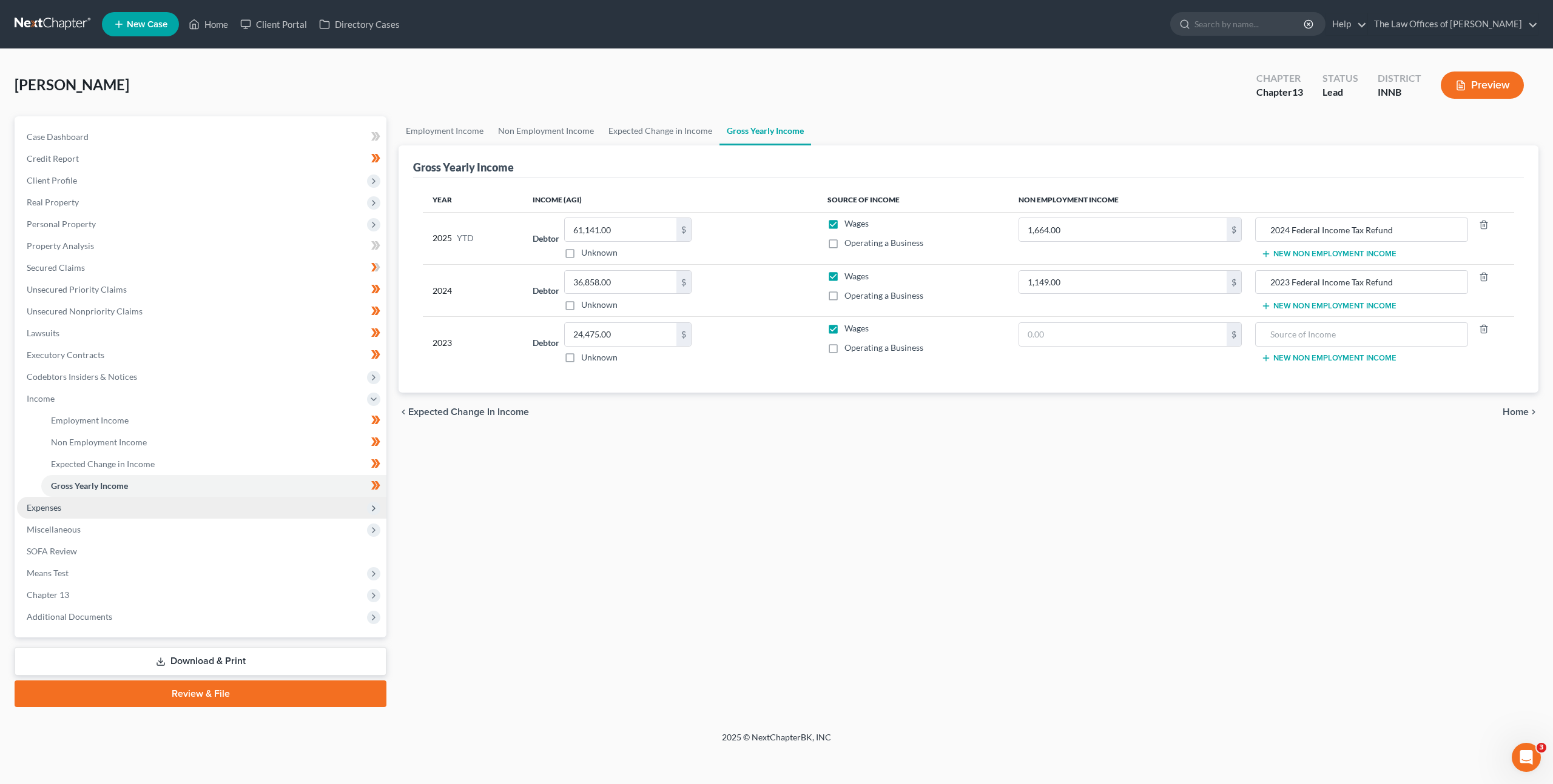
click at [180, 516] on span "Expenses" at bounding box center [201, 508] width 370 height 22
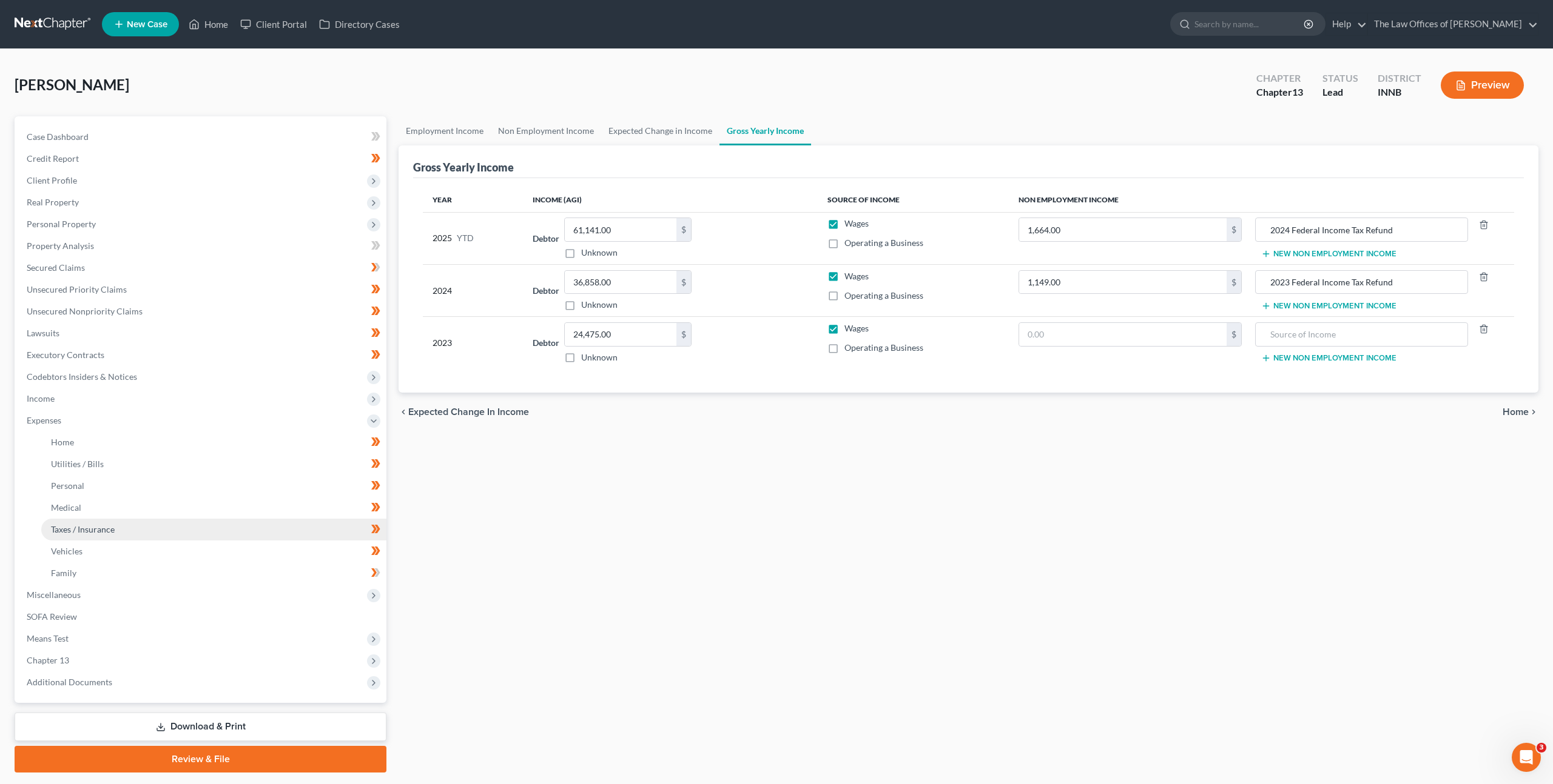
click at [182, 538] on link "Taxes / Insurance" at bounding box center [214, 530] width 345 height 22
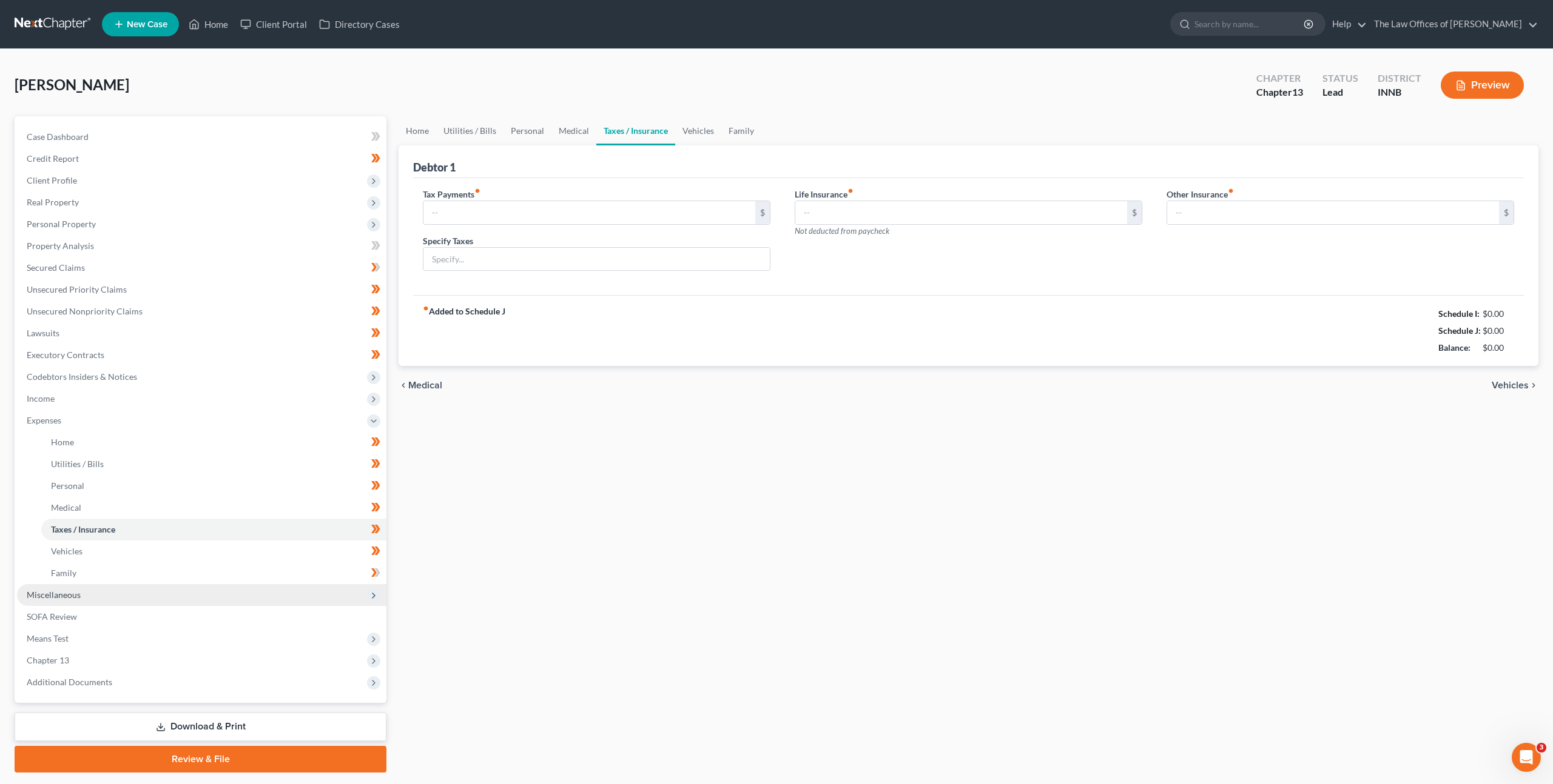
type input "0.00"
click at [148, 593] on span "Miscellaneous" at bounding box center [201, 596] width 370 height 22
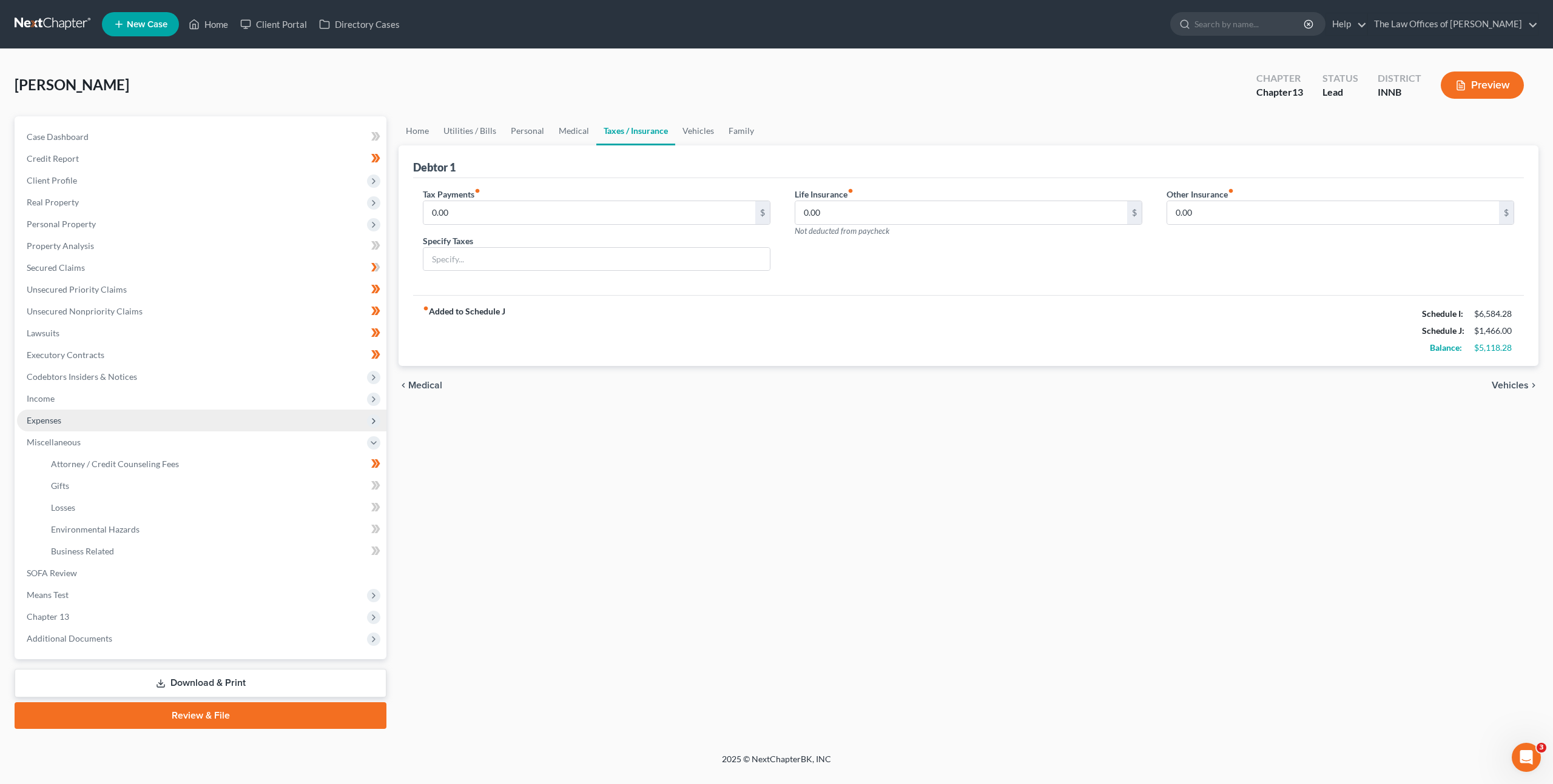
click at [127, 411] on span "Expenses" at bounding box center [201, 421] width 370 height 22
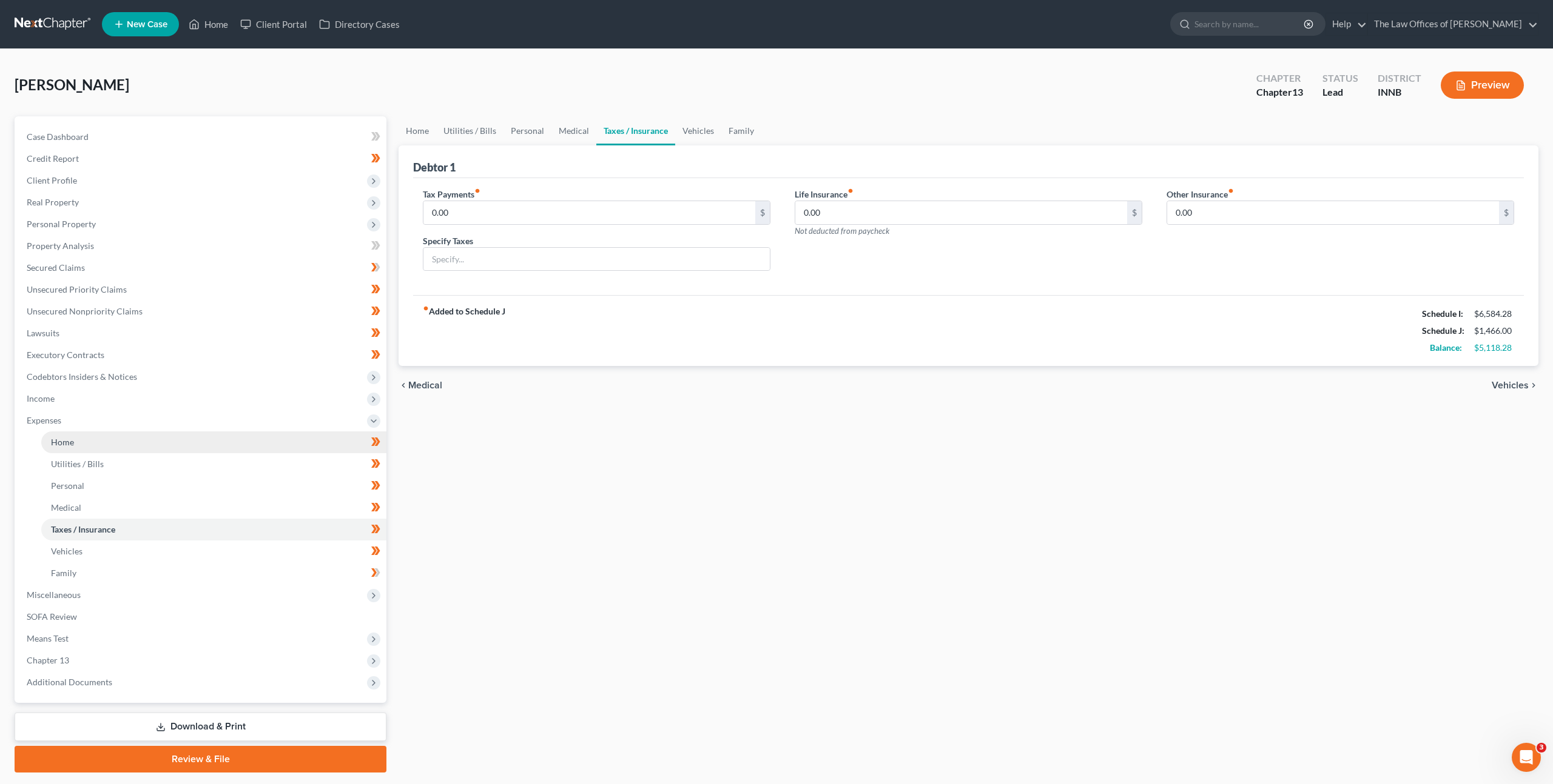
click at [129, 445] on link "Home" at bounding box center [214, 442] width 345 height 22
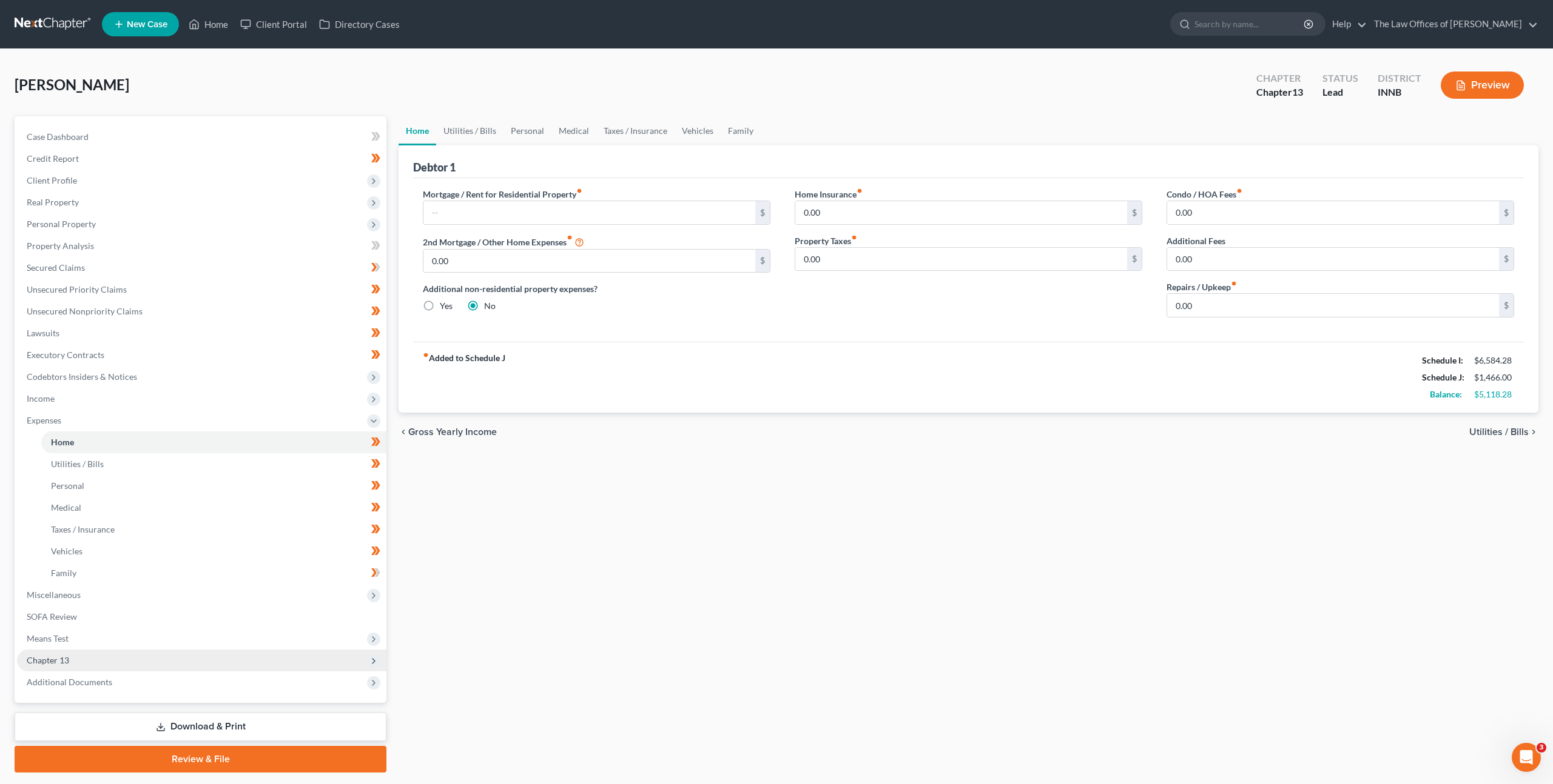
click at [161, 654] on span "Chapter 13" at bounding box center [201, 660] width 370 height 22
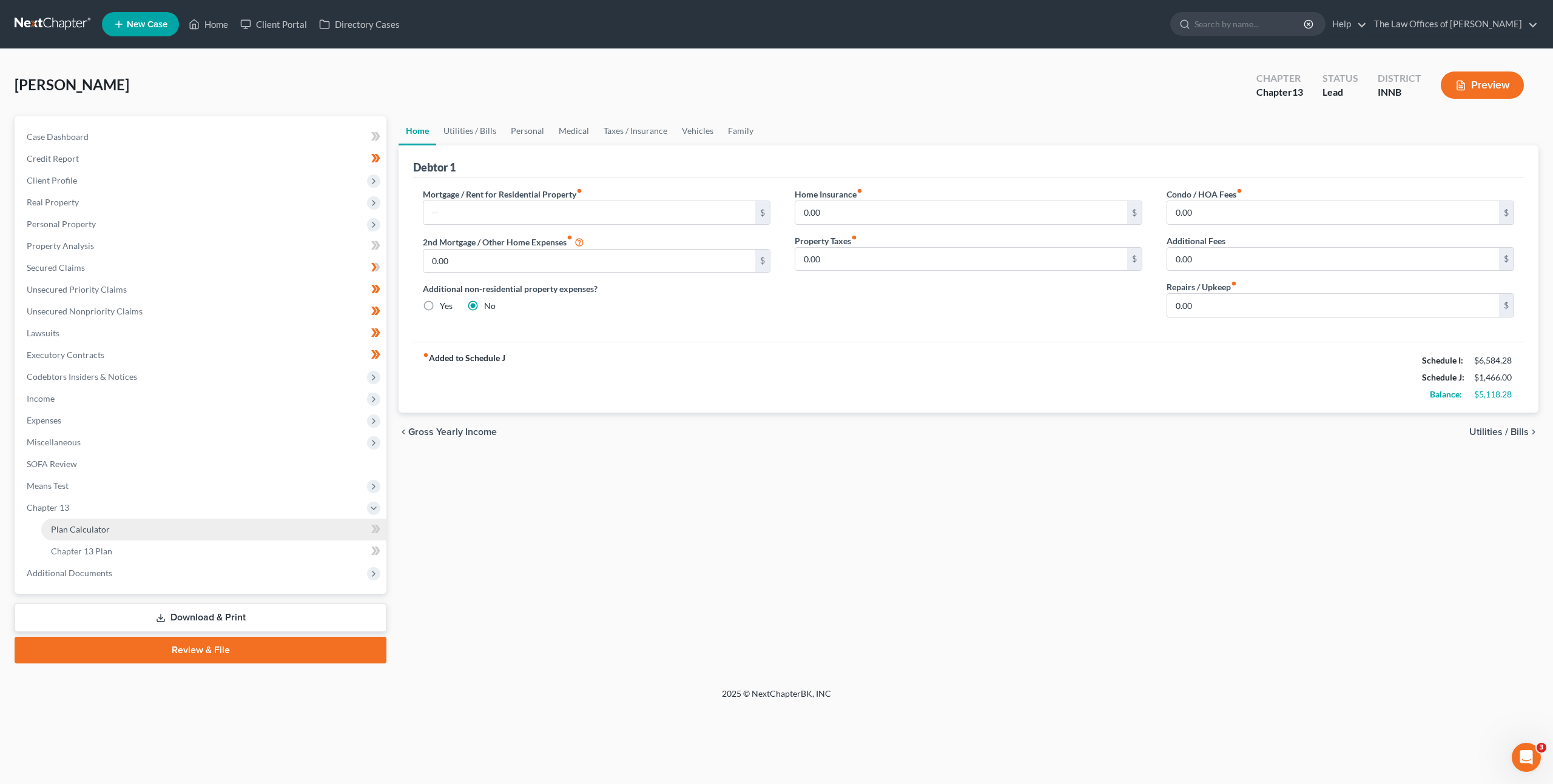
click at [159, 533] on link "Plan Calculator" at bounding box center [214, 530] width 345 height 22
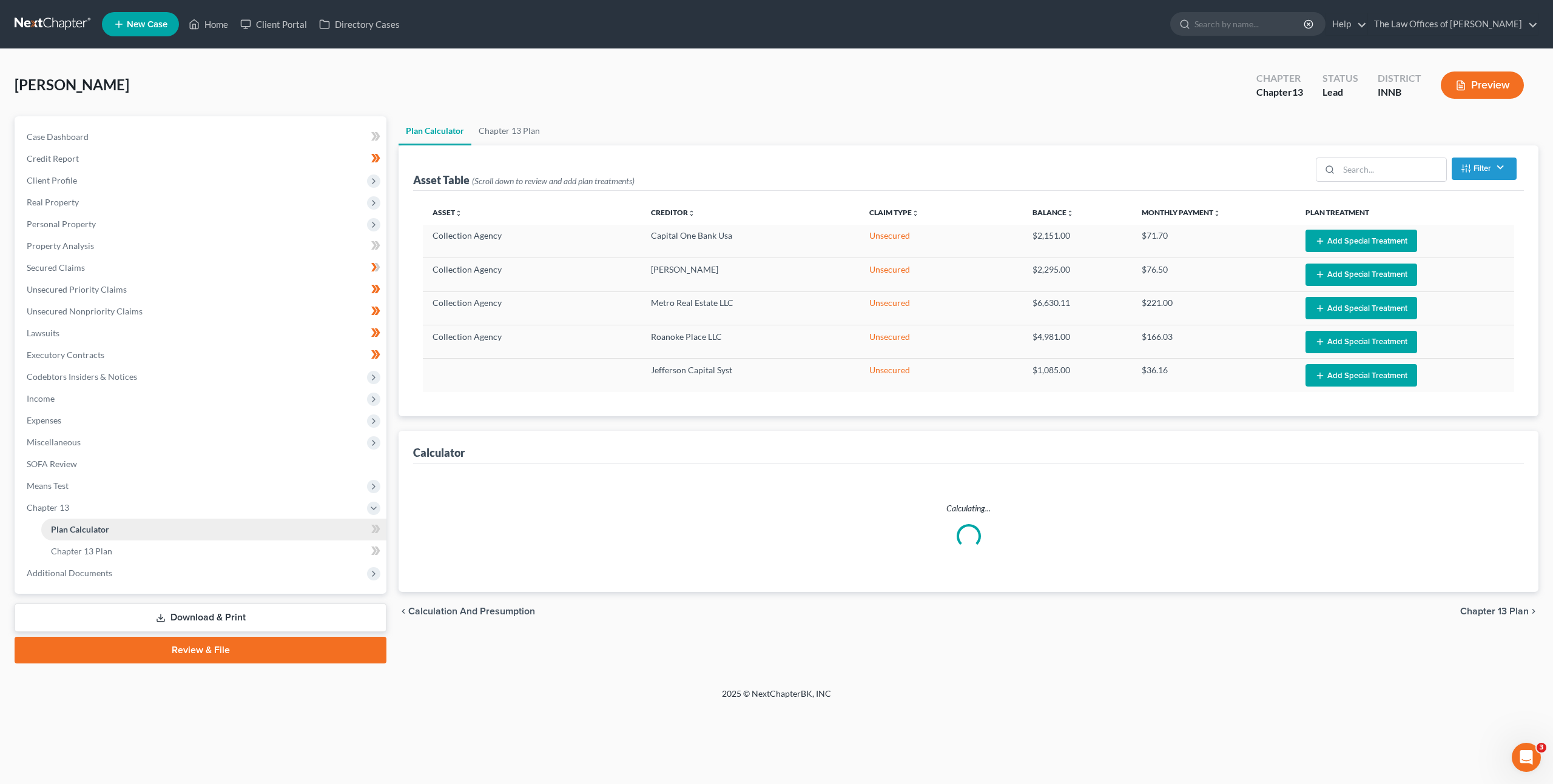
select select "59"
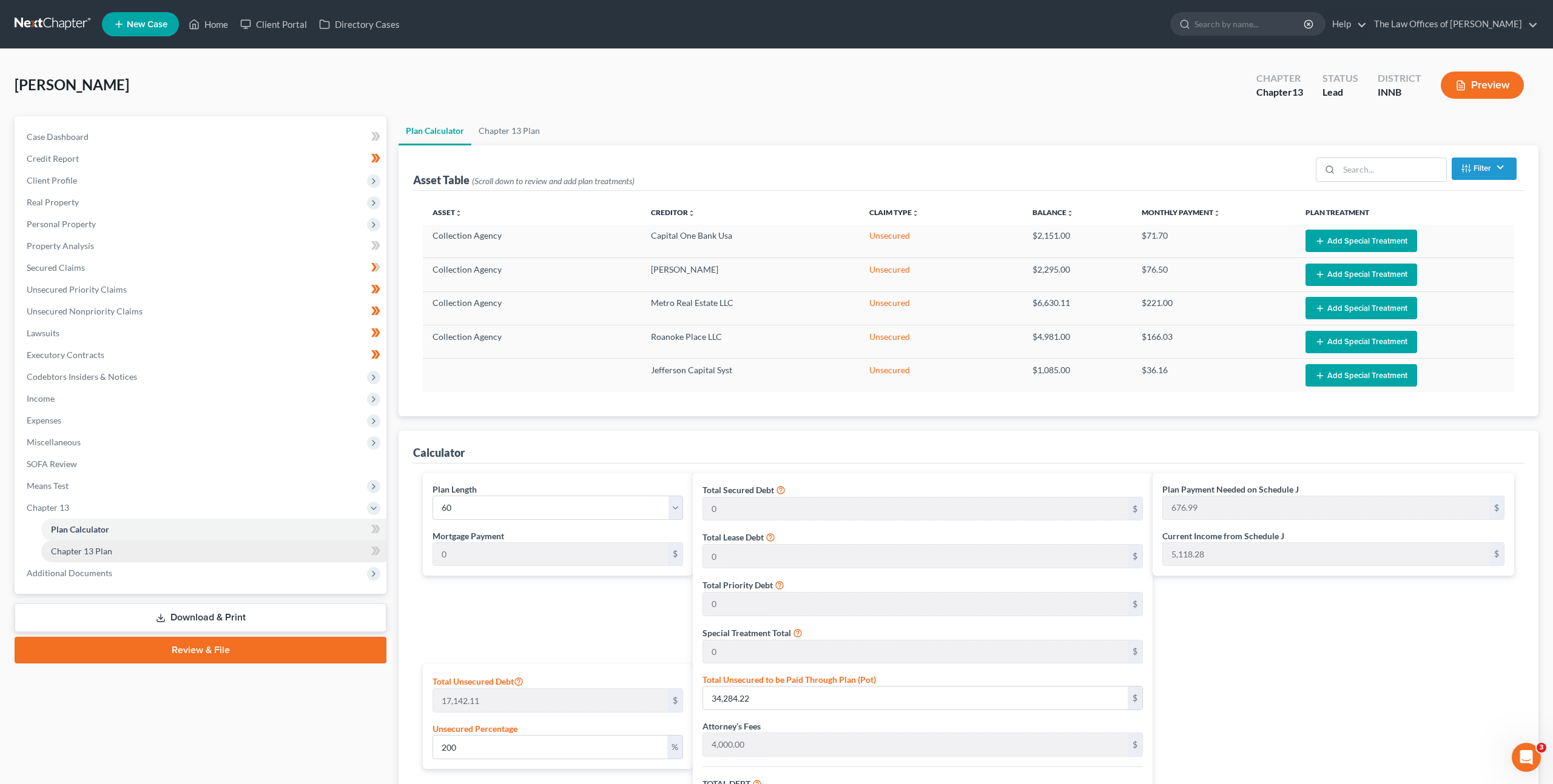
click at [195, 541] on link "Chapter 13 Plan" at bounding box center [214, 552] width 345 height 22
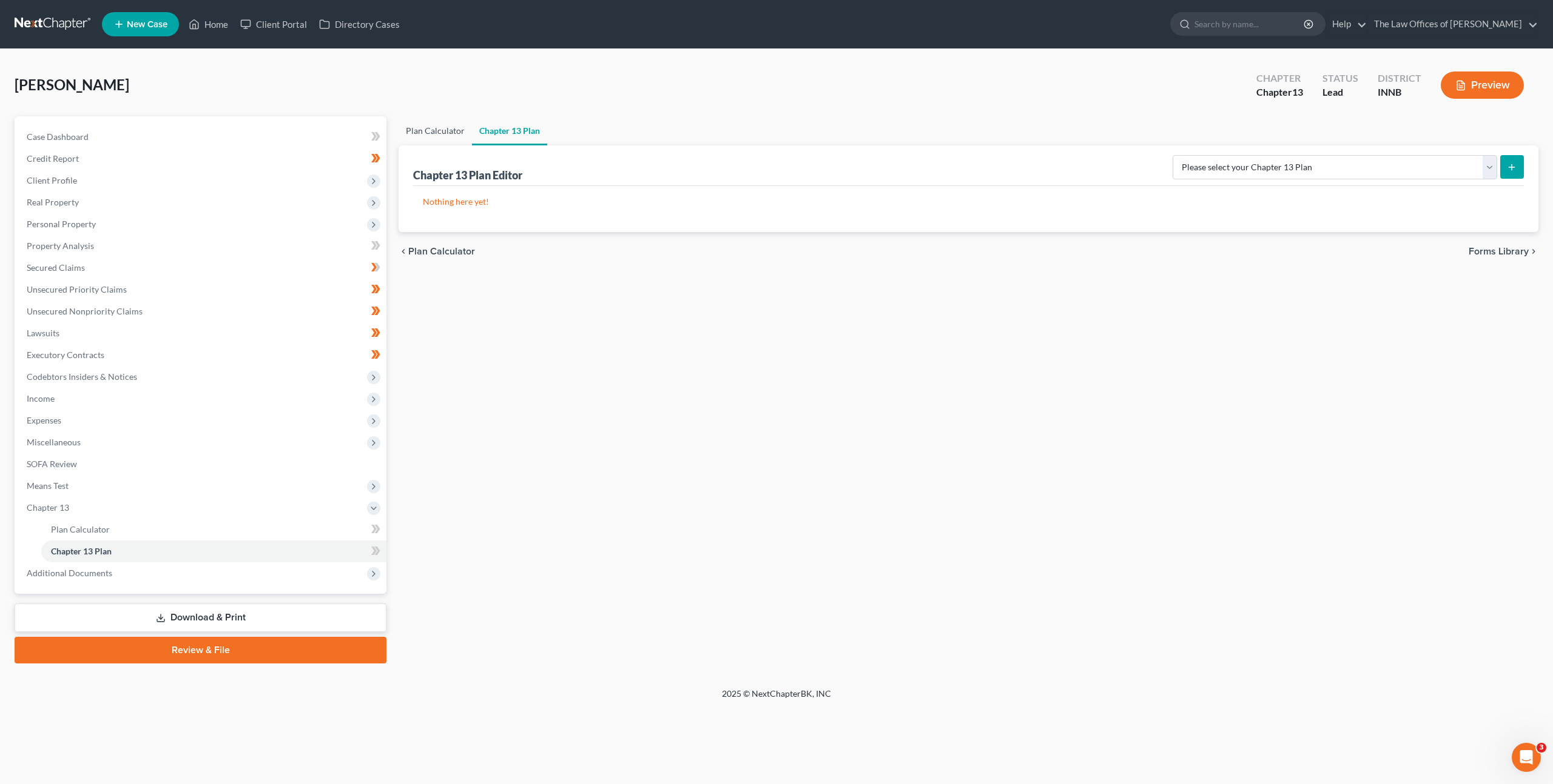
click at [431, 135] on link "Plan Calculator" at bounding box center [434, 130] width 73 height 29
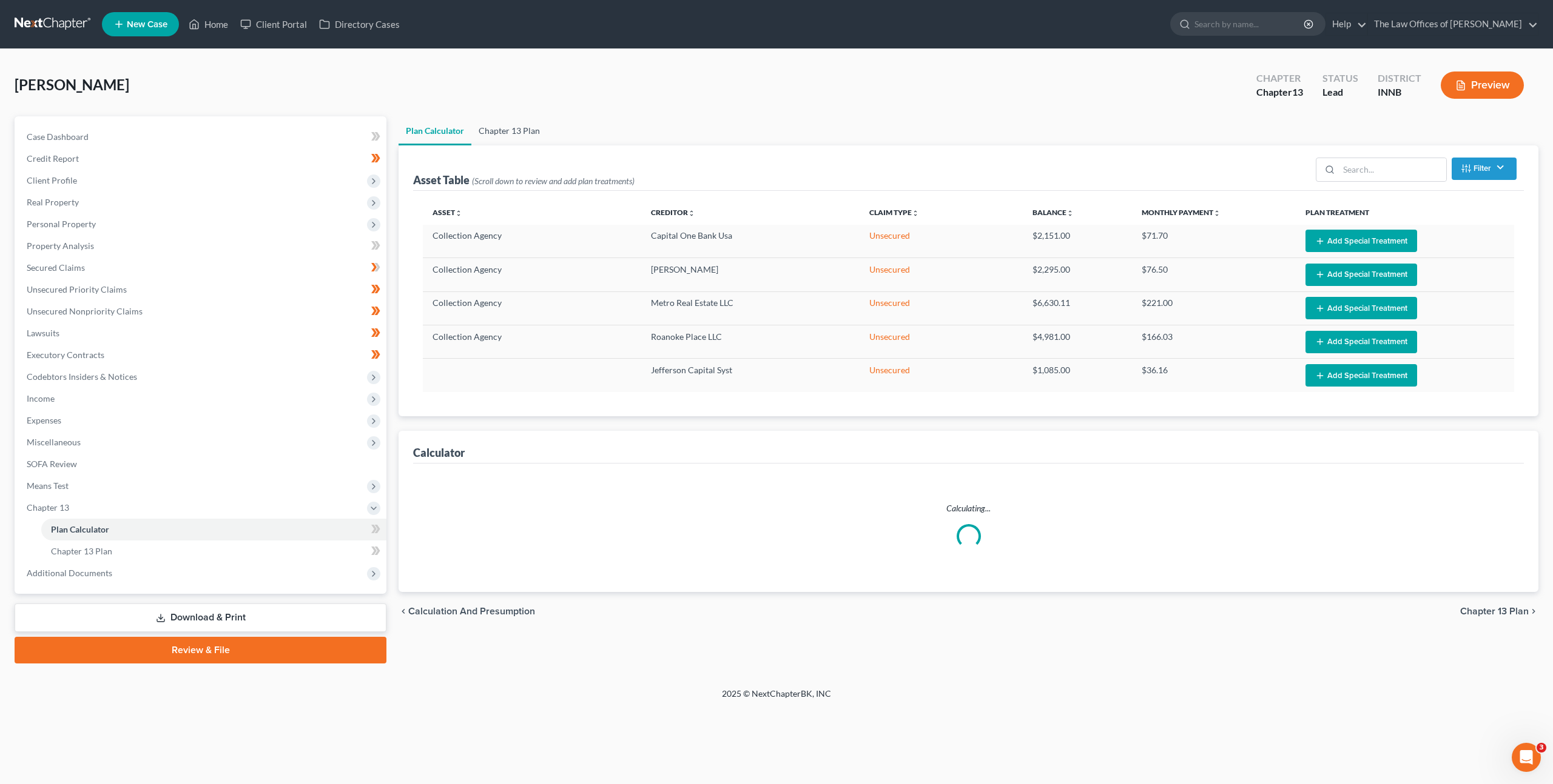
select select "59"
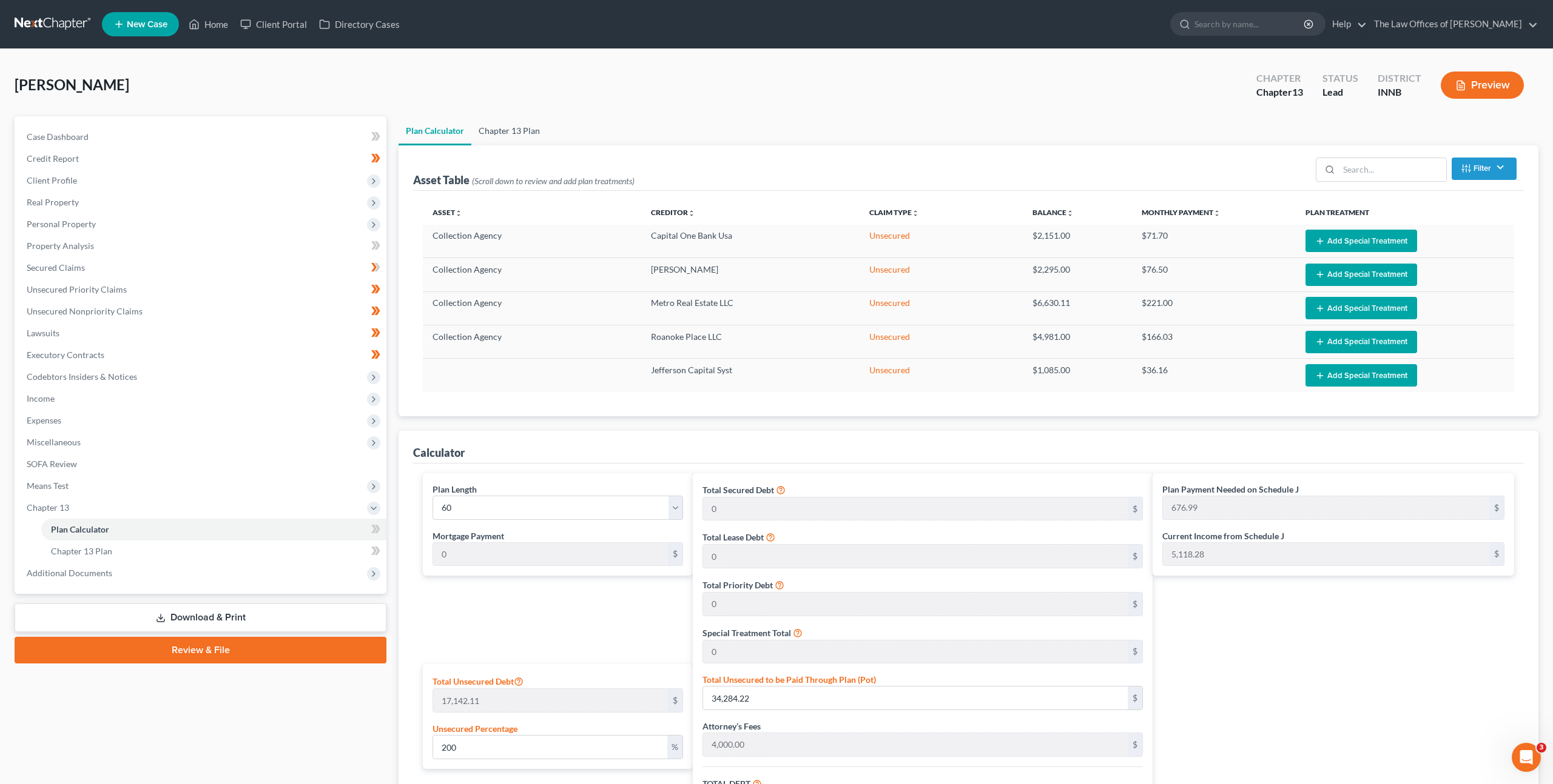
click at [515, 130] on link "Chapter 13 Plan" at bounding box center [509, 130] width 76 height 29
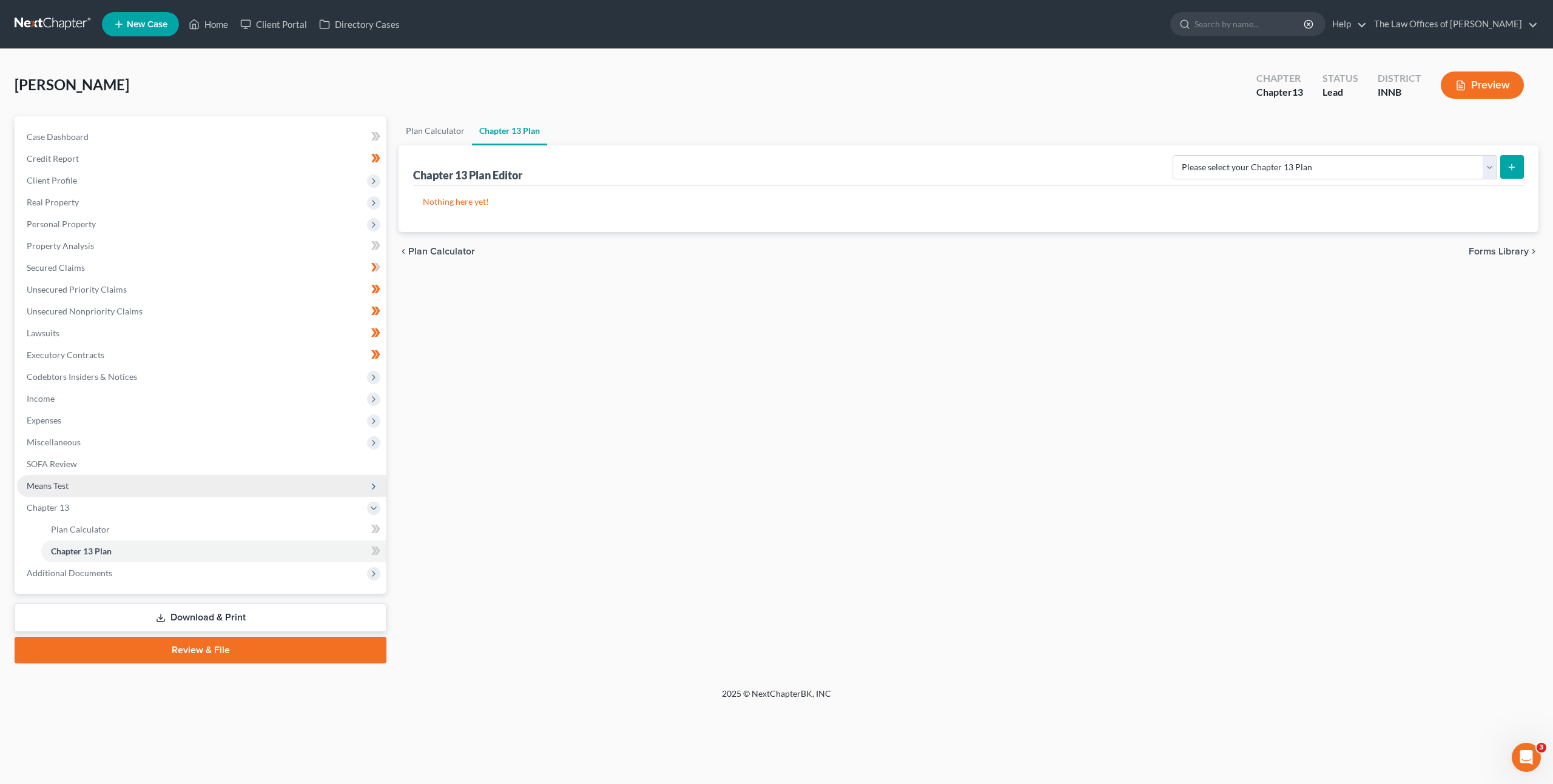
click at [244, 489] on span "Means Test" at bounding box center [201, 486] width 370 height 22
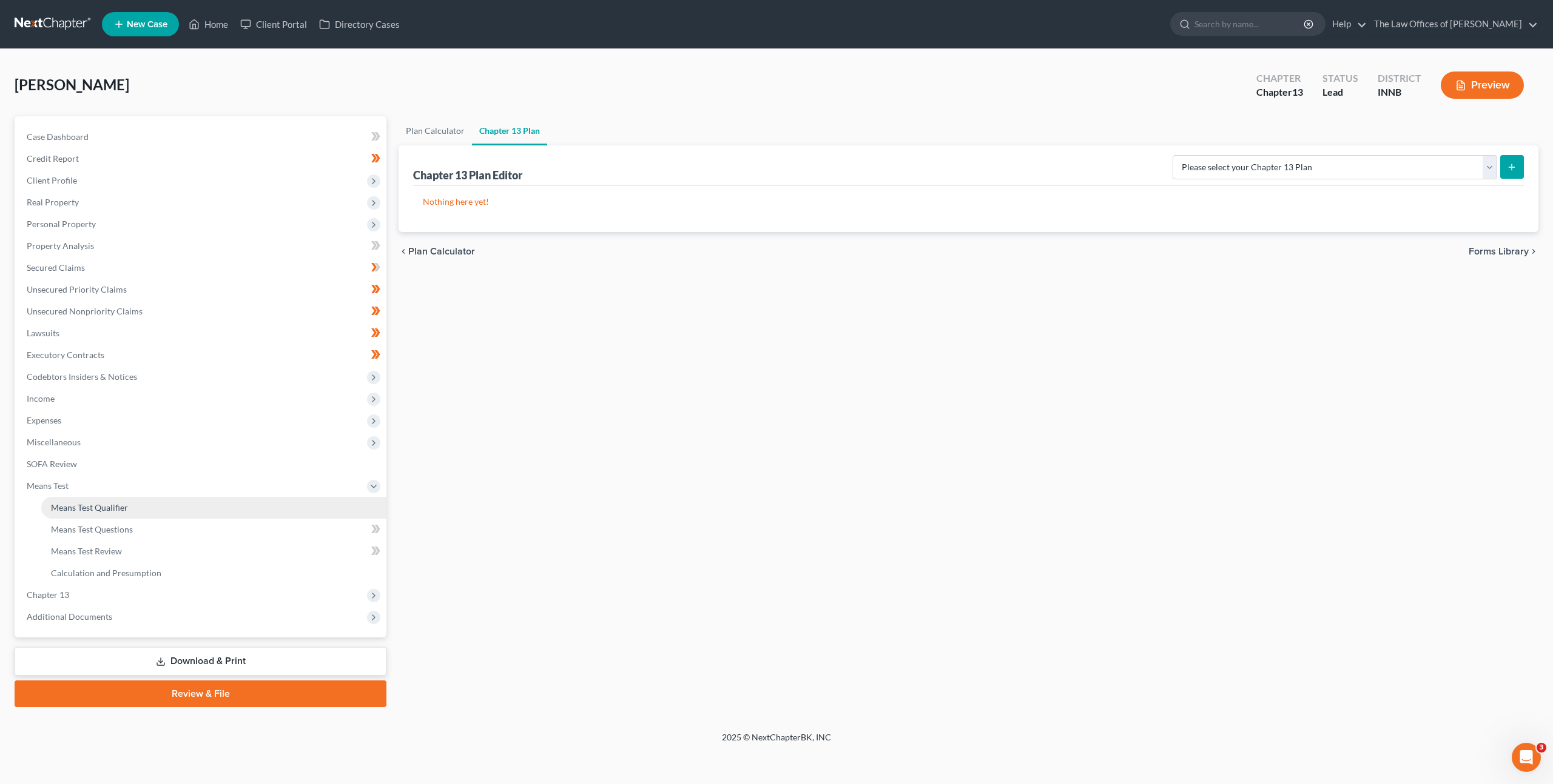
click at [233, 511] on link "Means Test Qualifier" at bounding box center [214, 508] width 345 height 22
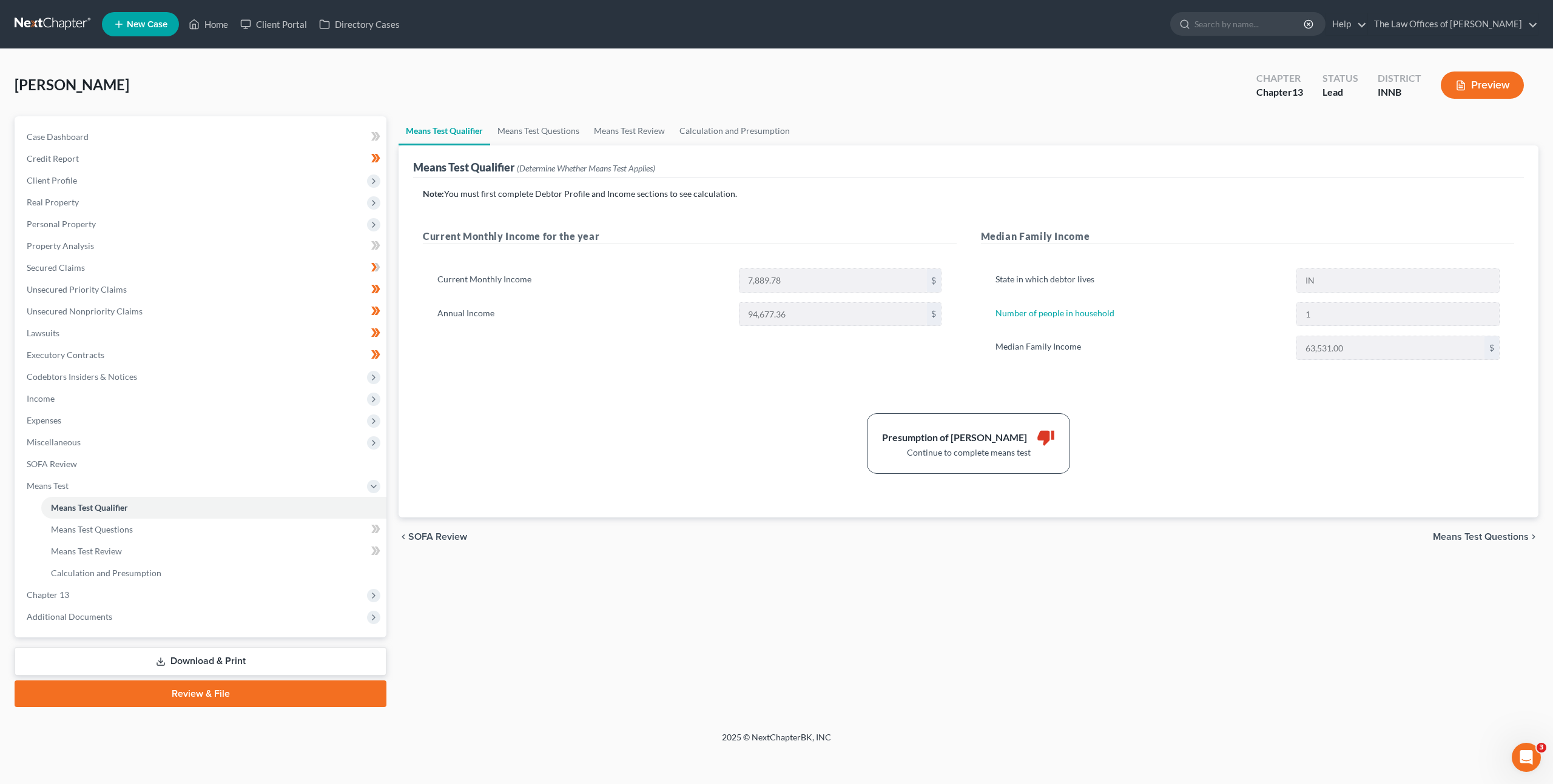
click at [724, 425] on div "Presumption of Abuse Arises thumb_down Continue to complete means test" at bounding box center [968, 443] width 1104 height 61
click at [540, 131] on link "Means Test Questions" at bounding box center [538, 130] width 97 height 29
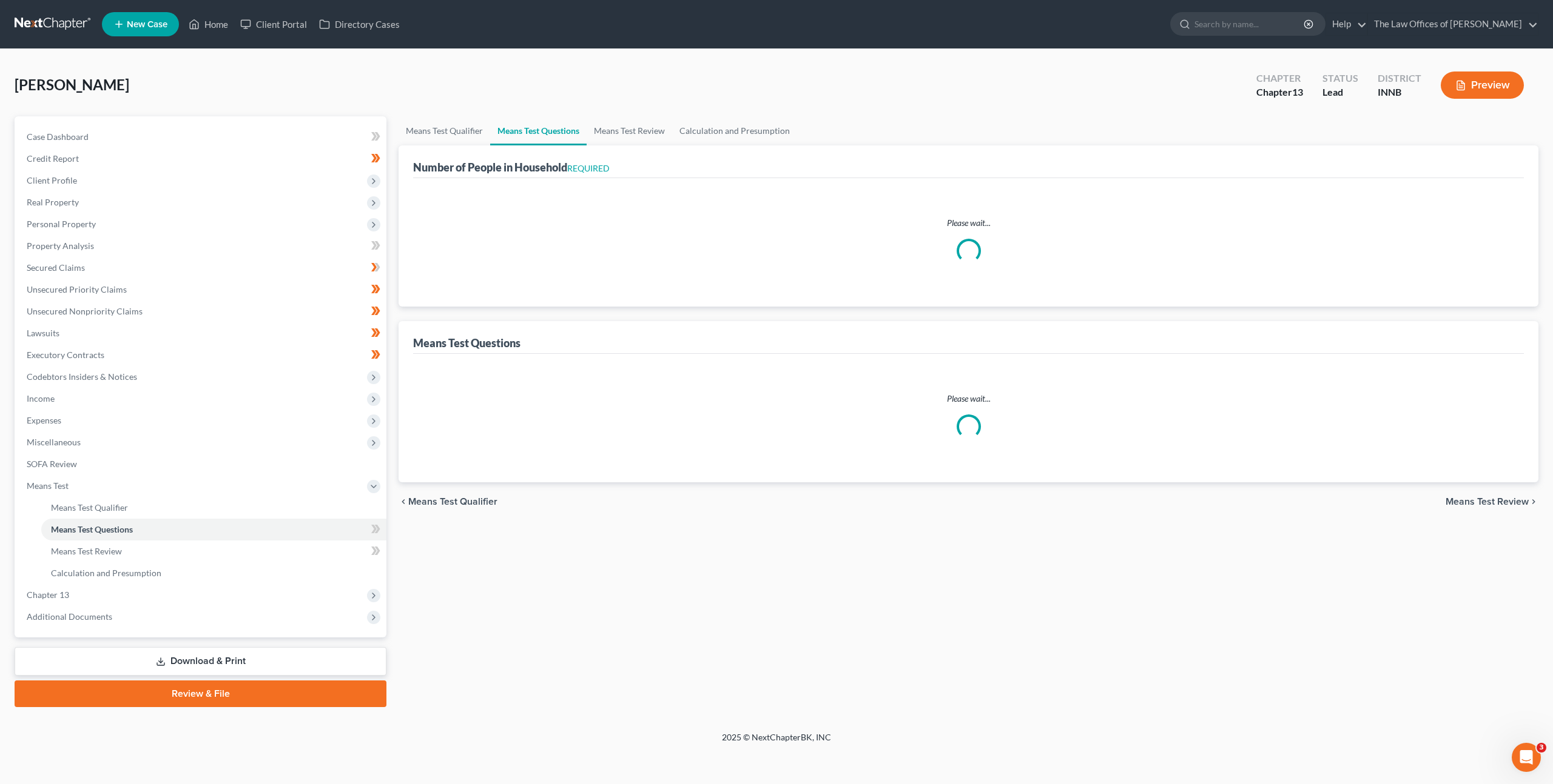
select select "2"
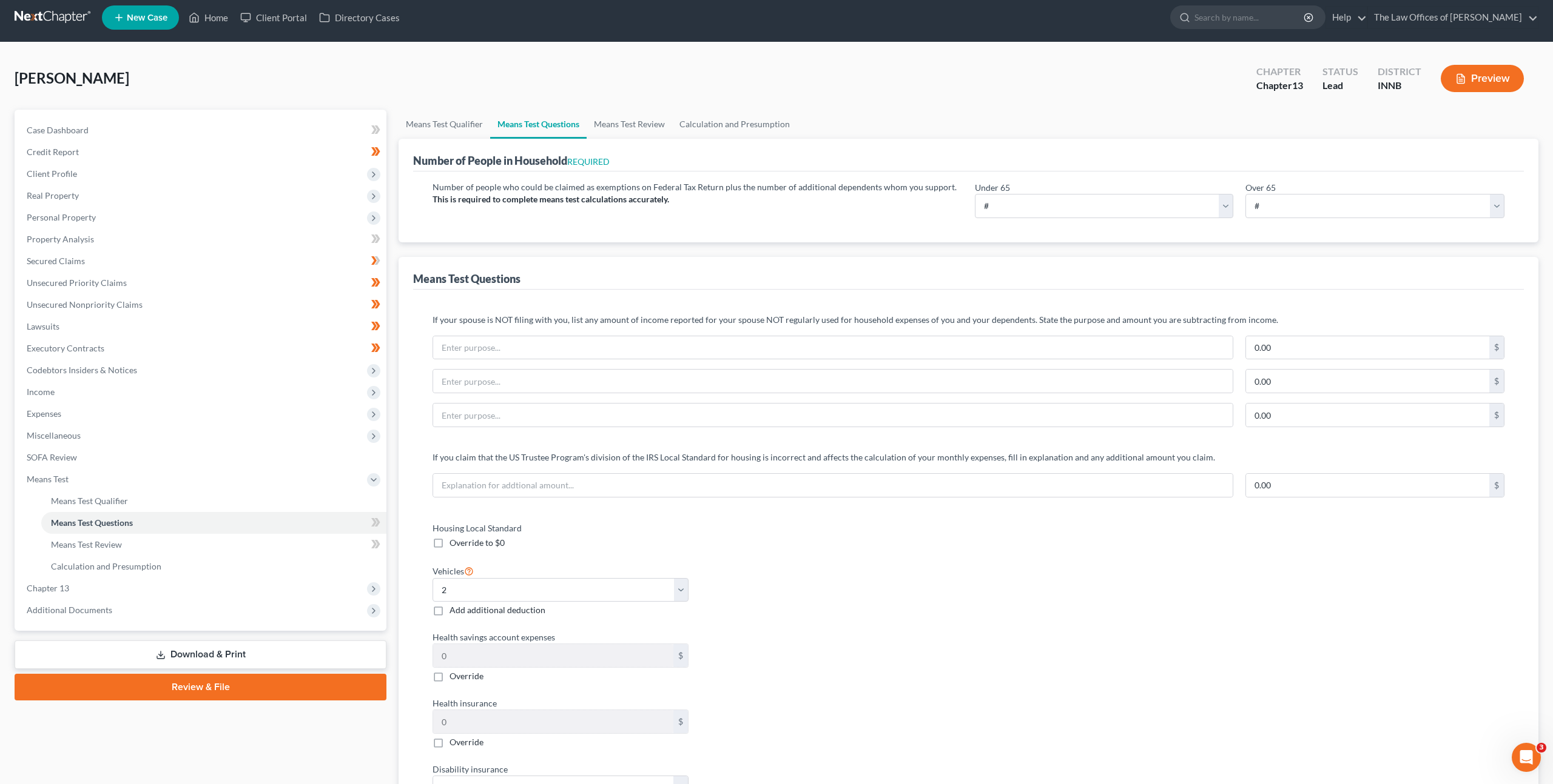
scroll to position [8, 0]
click at [998, 209] on select "# 0 1 2 3 4 5 6 7 8 9 10" at bounding box center [1104, 205] width 259 height 24
select select "1"
click at [975, 193] on select "# 0 1 2 3 4 5 6 7 8 9 10" at bounding box center [1104, 205] width 259 height 24
click at [743, 232] on div "Number of people who could be claimed as exemptions on Federal Tax Return plus …" at bounding box center [968, 206] width 1110 height 71
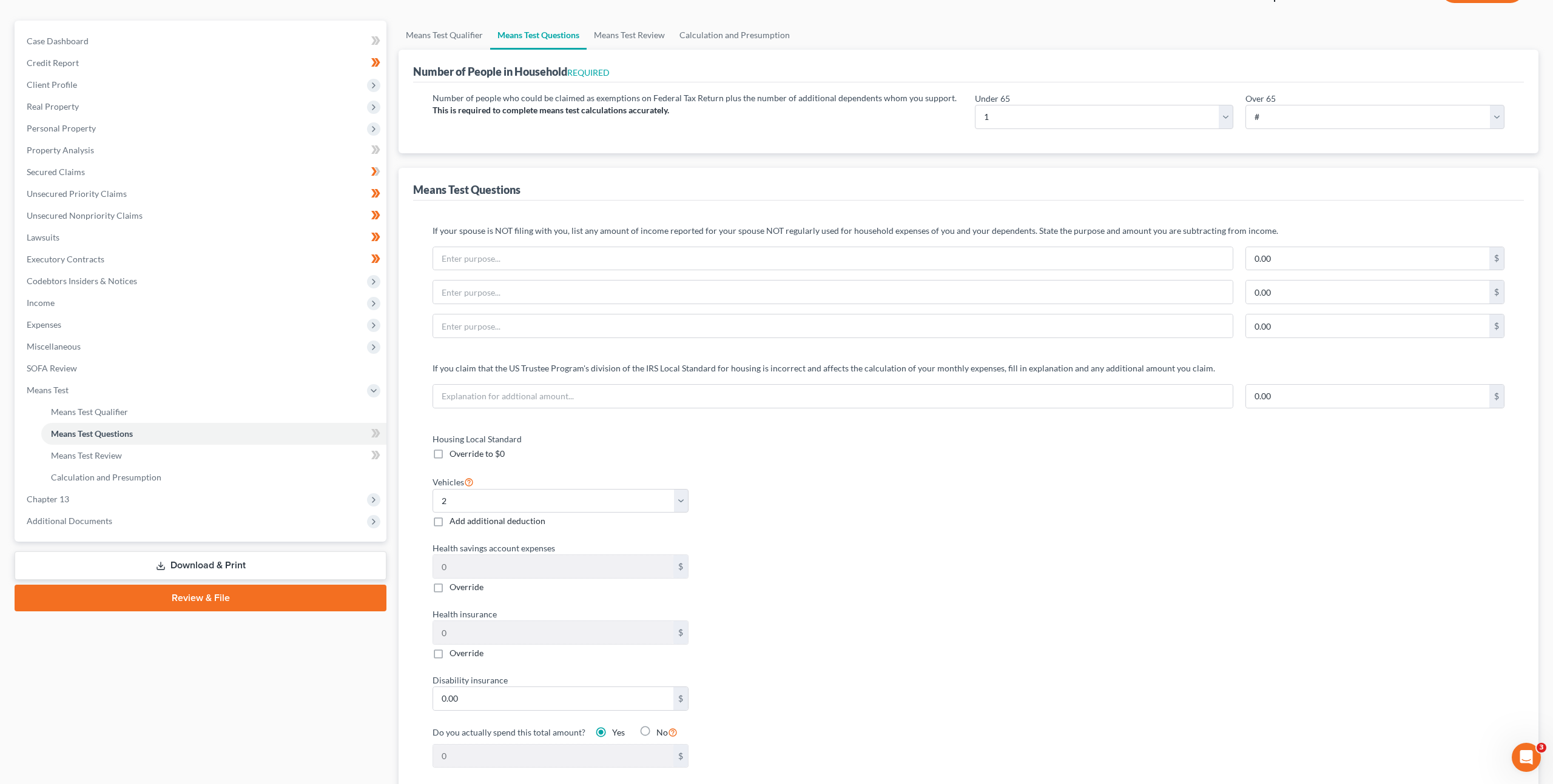
scroll to position [105, 0]
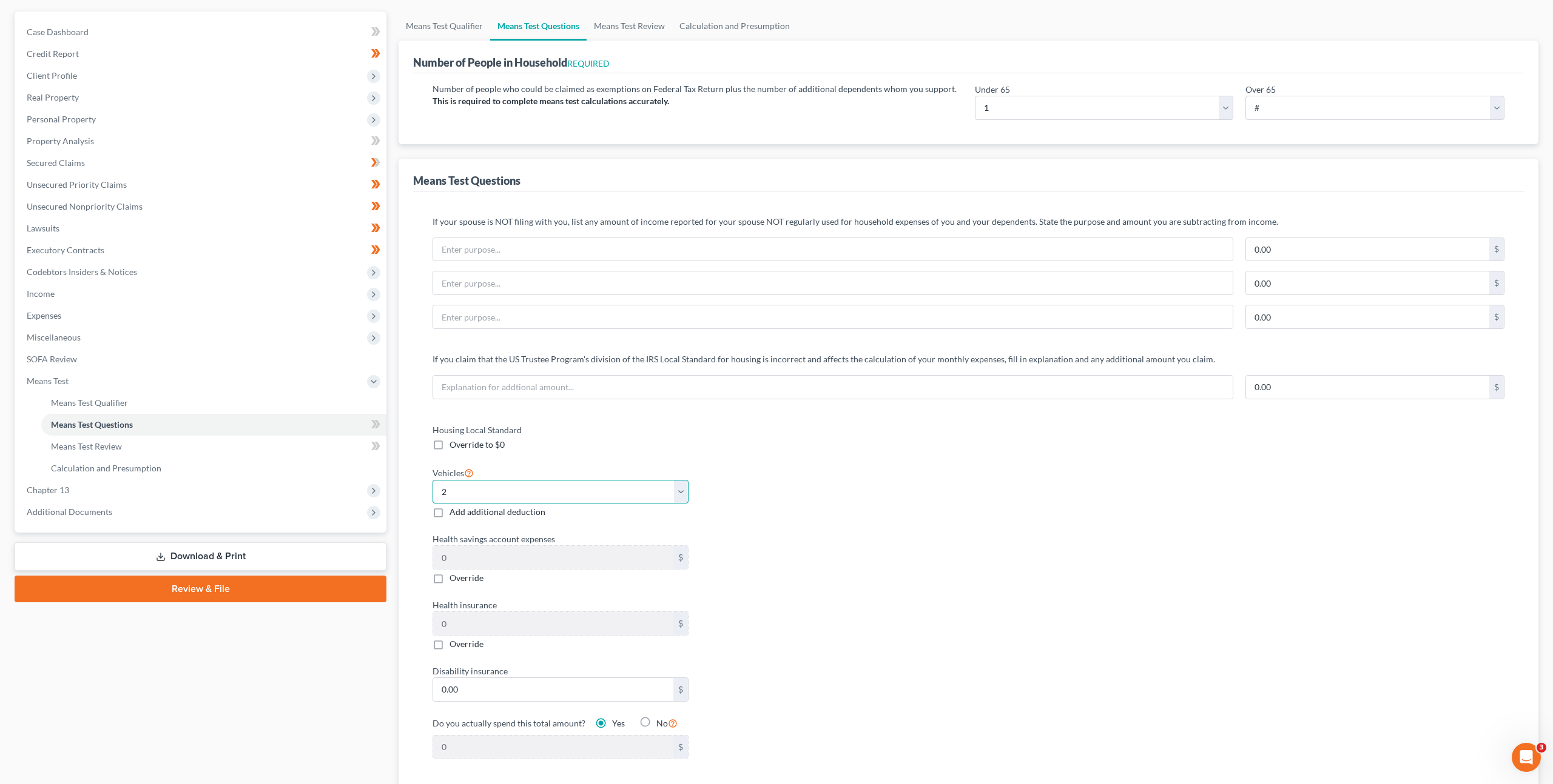
click at [547, 501] on select "Select 0 1 2 3 4 5" at bounding box center [561, 492] width 256 height 24
select select "1"
click at [433, 480] on select "Select 0 1 2 3 4 5" at bounding box center [561, 492] width 256 height 24
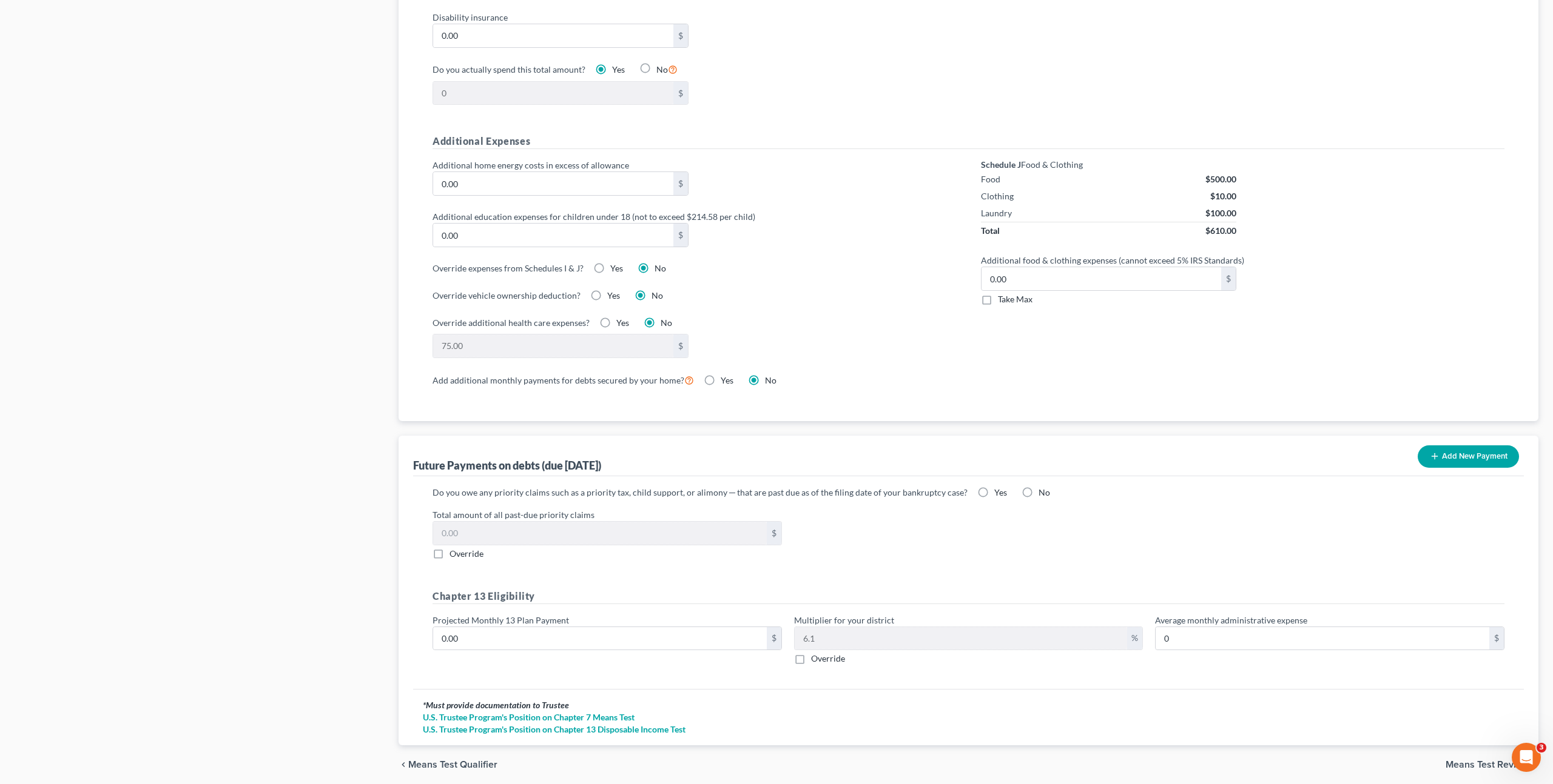
scroll to position [805, 0]
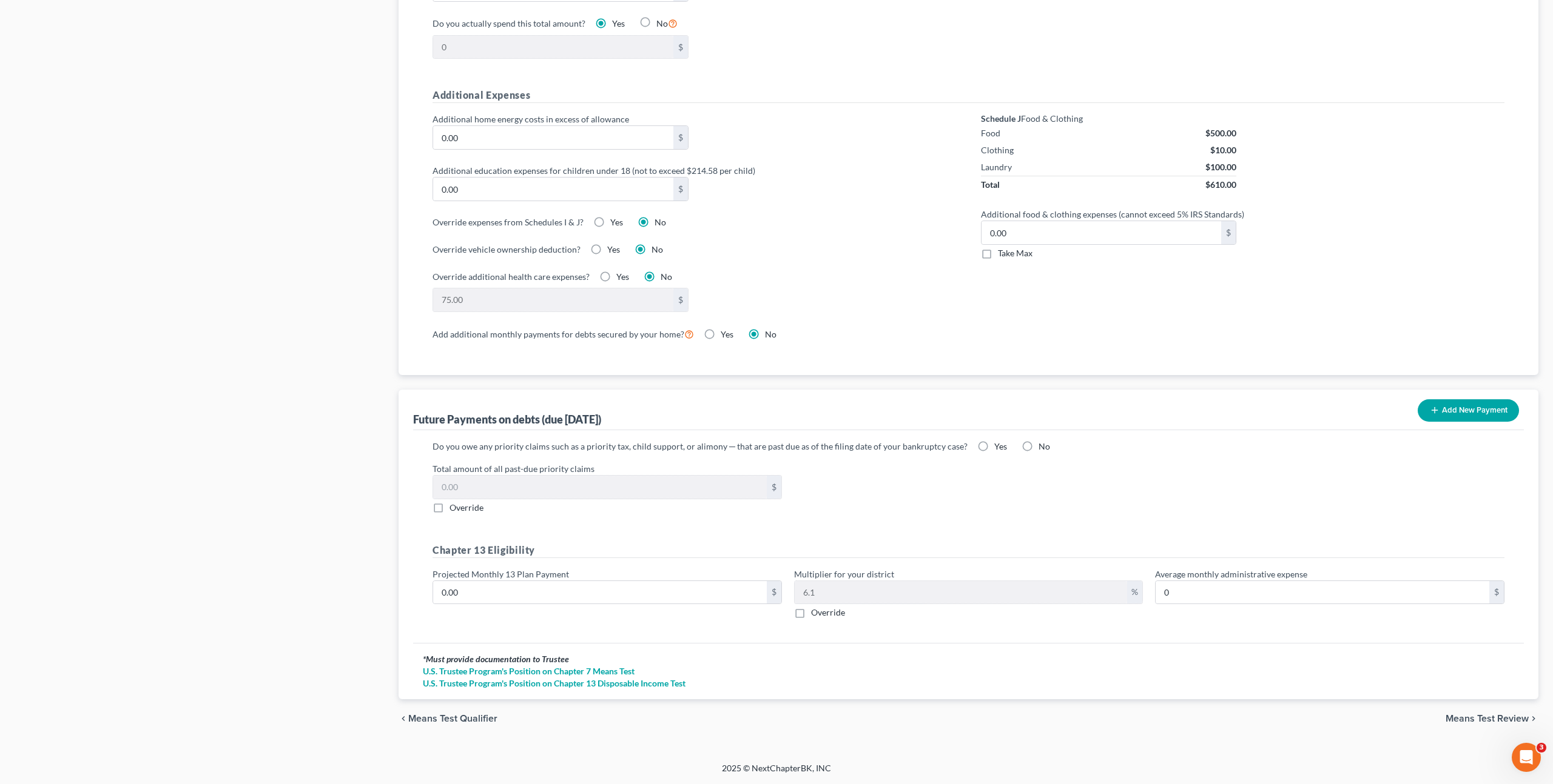
click at [849, 479] on div "Total amount of all past-due priority claims $ Override" at bounding box center [969, 488] width 1084 height 51
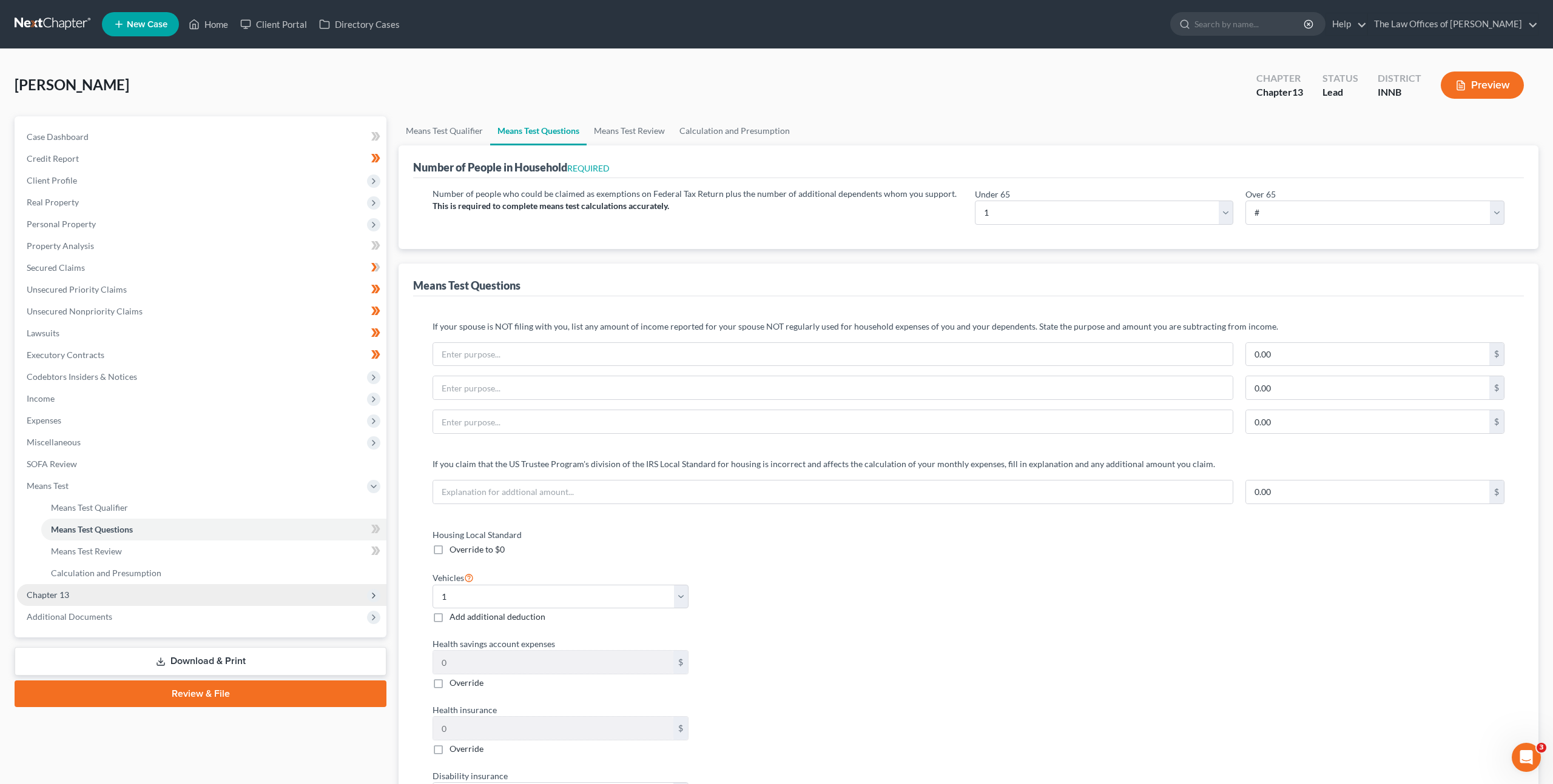
click at [173, 588] on span "Chapter 13" at bounding box center [201, 596] width 370 height 22
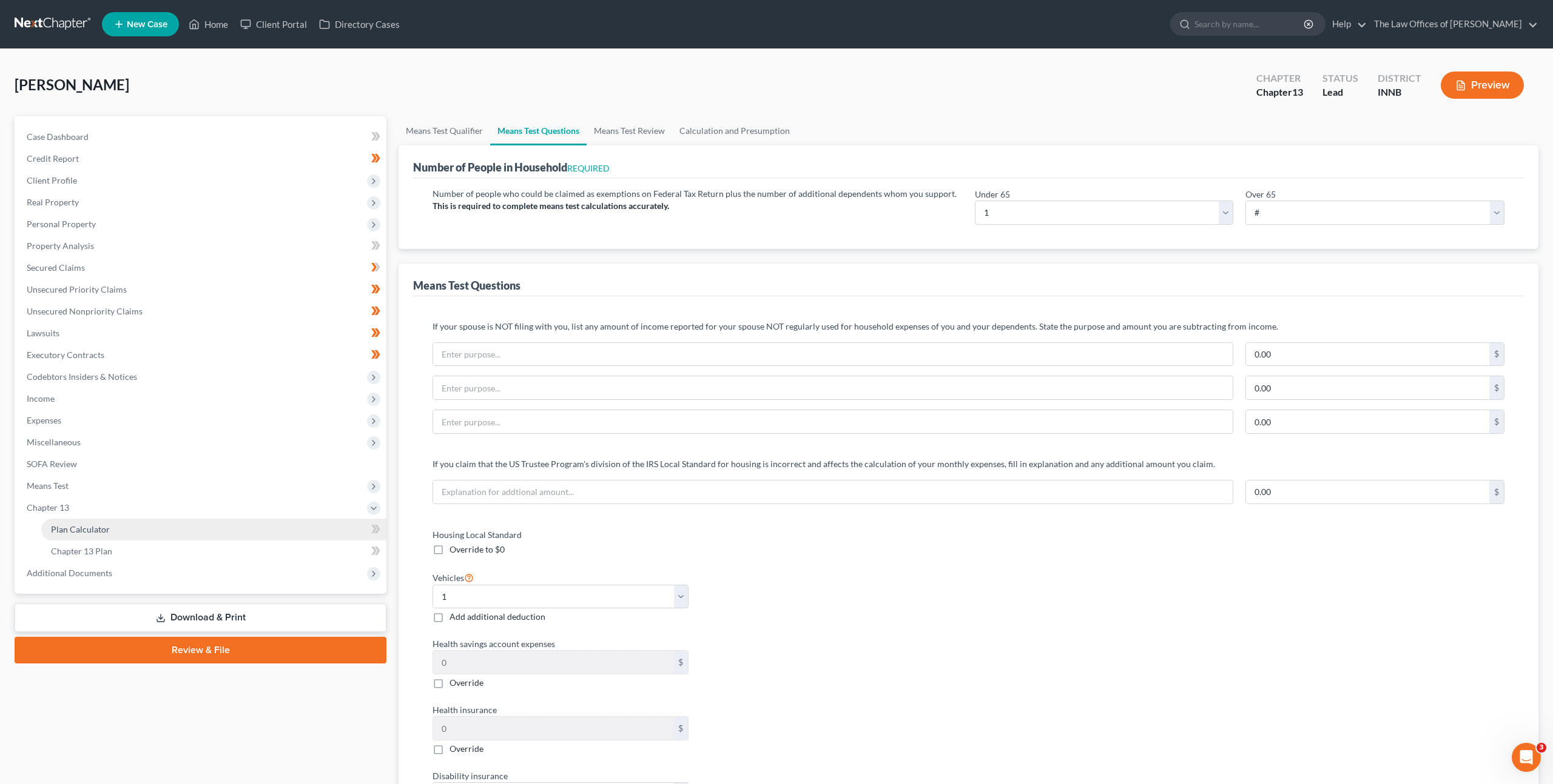
drag, startPoint x: 188, startPoint y: 530, endPoint x: 217, endPoint y: 528, distance: 29.1
click at [188, 530] on link "Plan Calculator" at bounding box center [214, 530] width 345 height 22
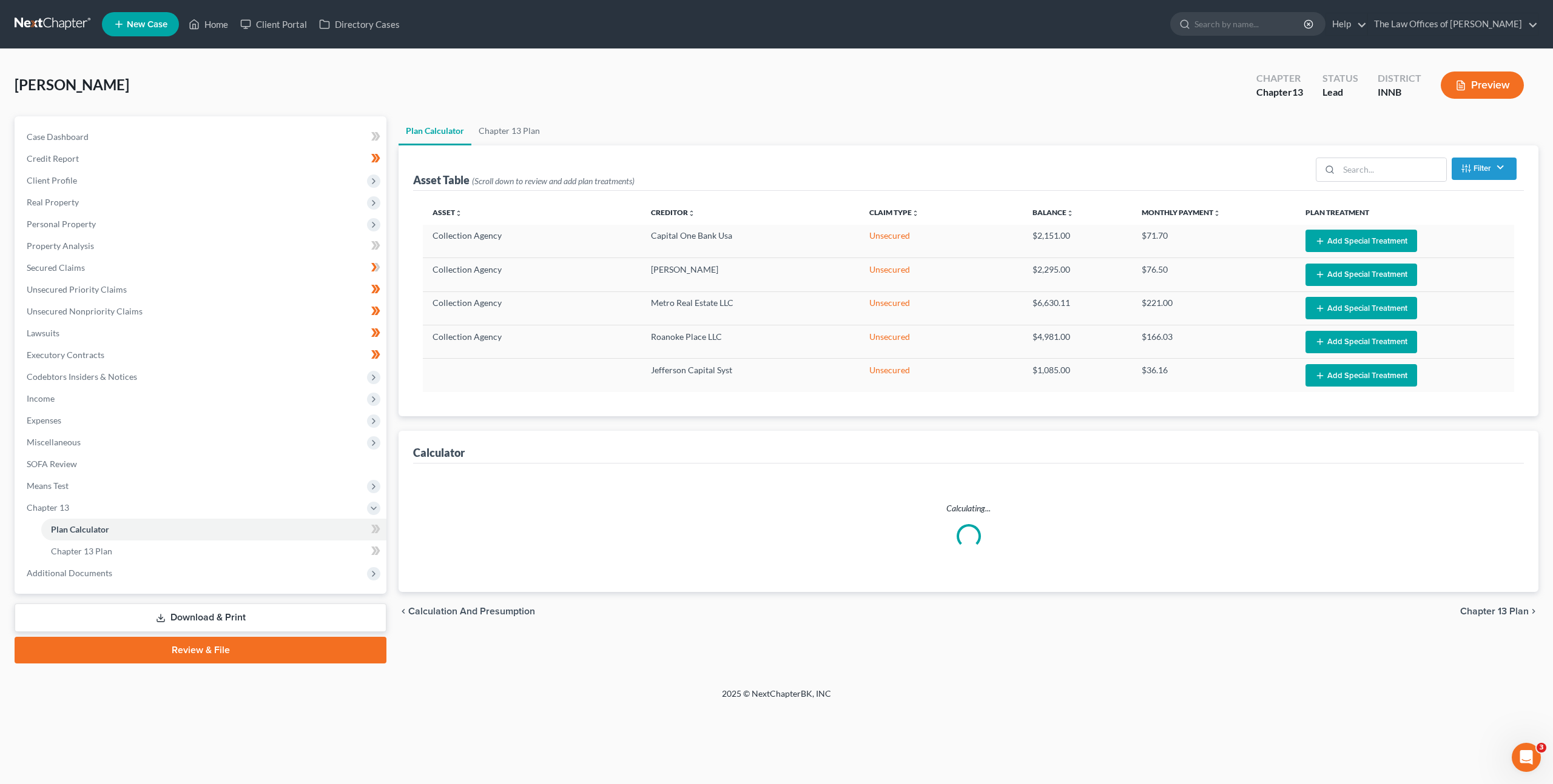
select select "59"
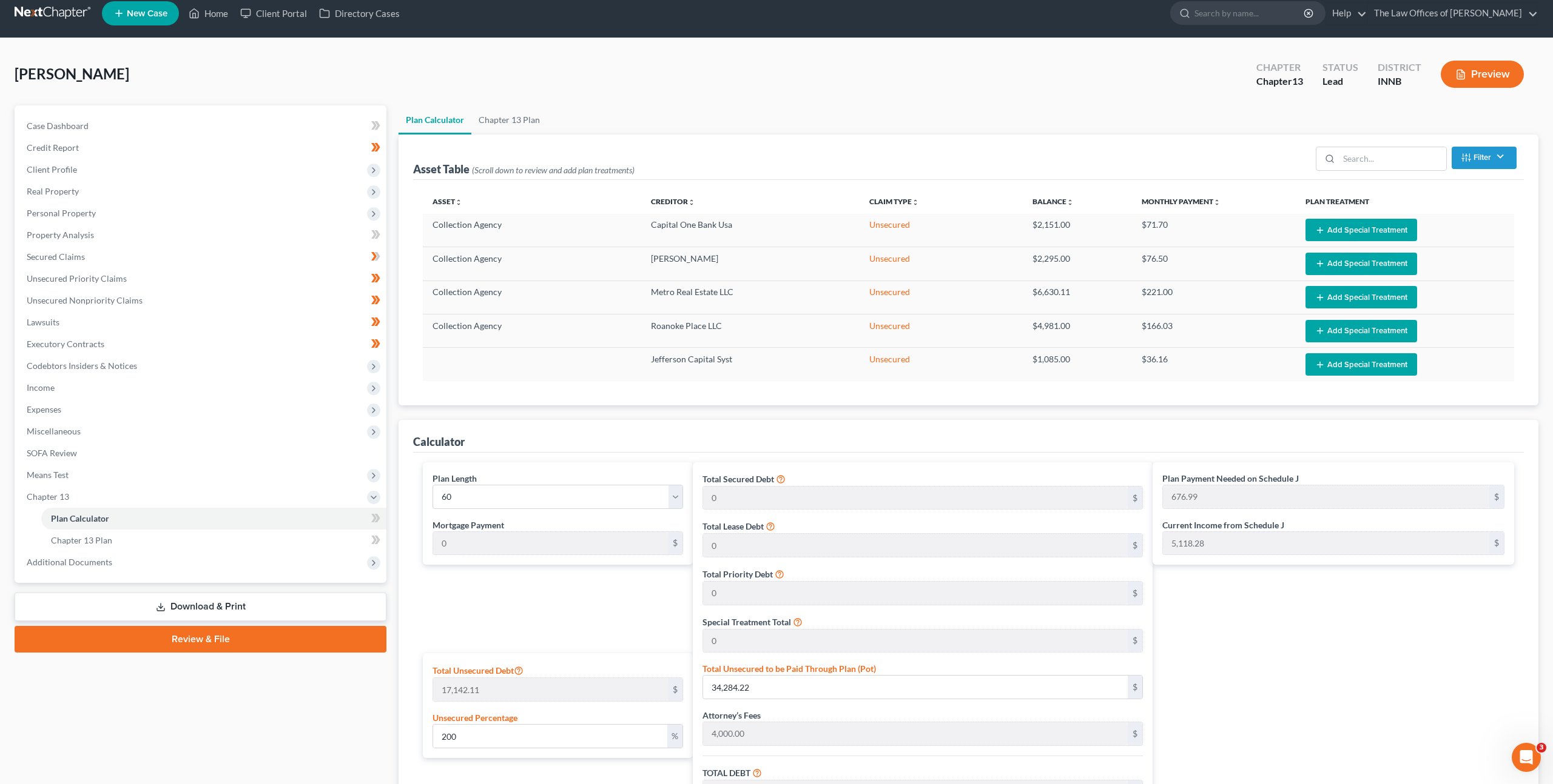
scroll to position [281, 0]
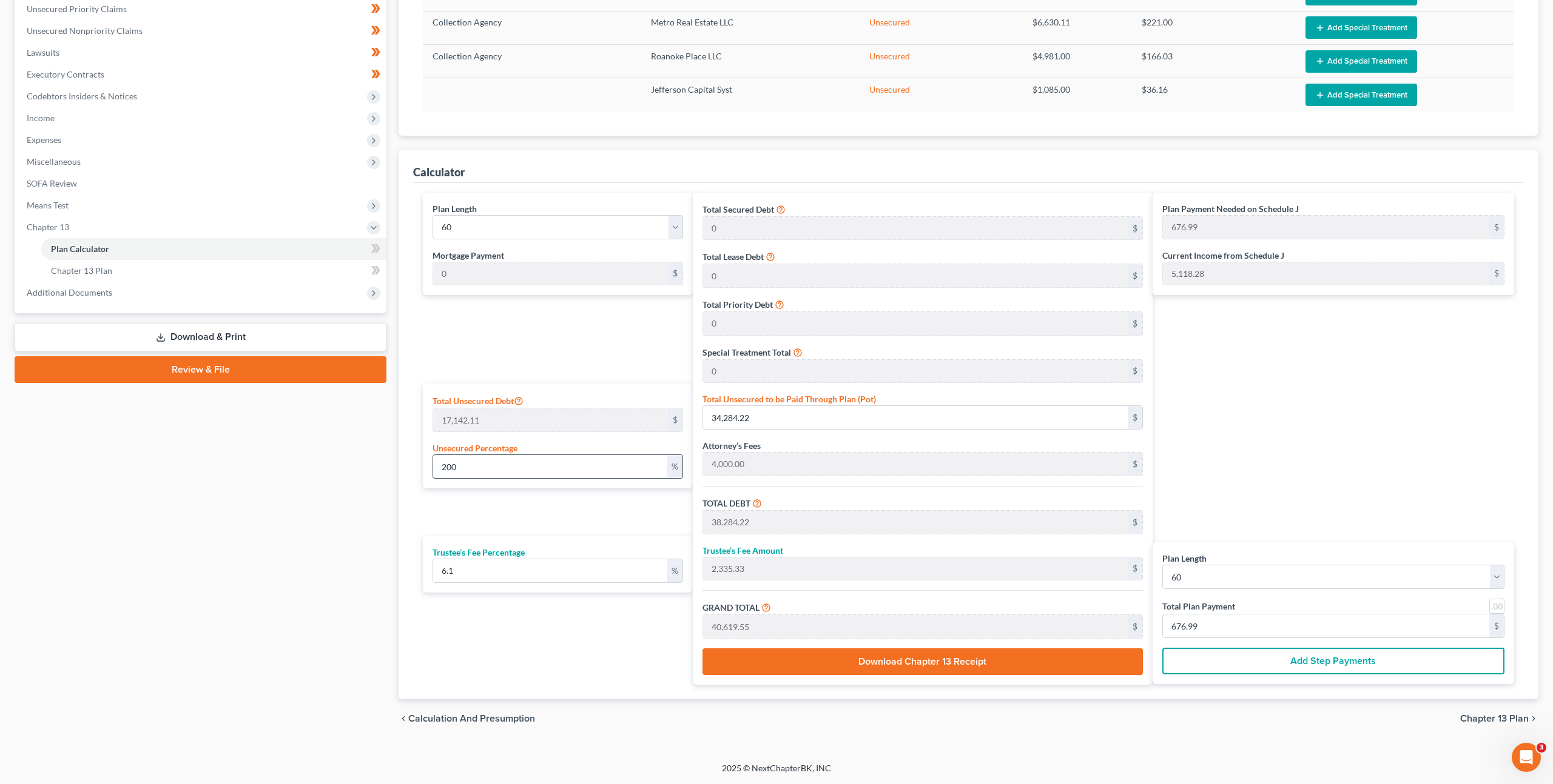
click at [544, 465] on input "200" at bounding box center [550, 466] width 234 height 23
drag, startPoint x: 543, startPoint y: 466, endPoint x: 381, endPoint y: 416, distance: 169.5
click at [376, 432] on div "Petition Navigation Case Dashboard Payments Invoices Payments Payments Credit R…" at bounding box center [776, 287] width 1535 height 903
type input "1"
type input "171.42"
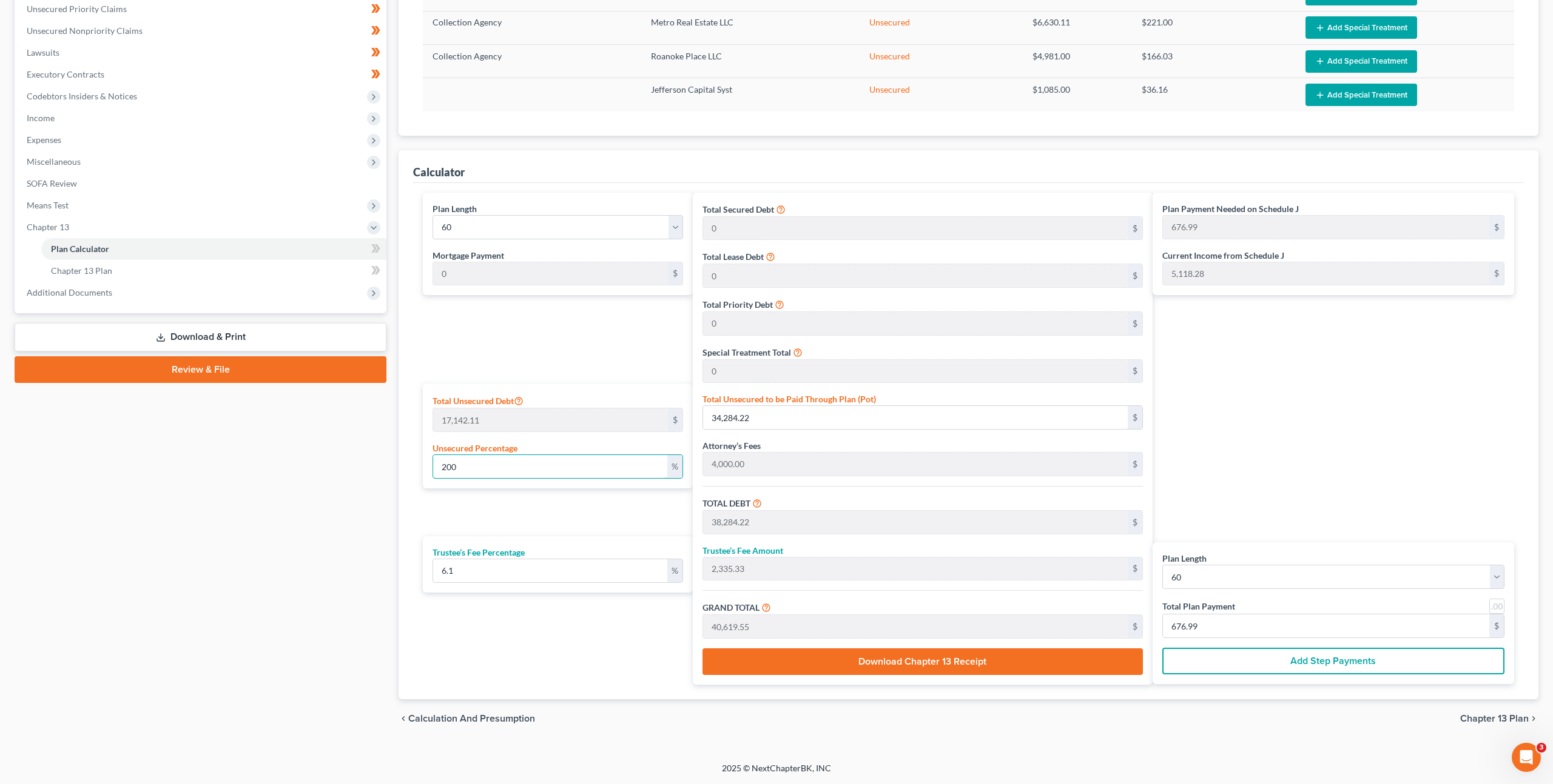
type input "4,171.42"
type input "254.45"
type input "4,425.87"
type input "73.76"
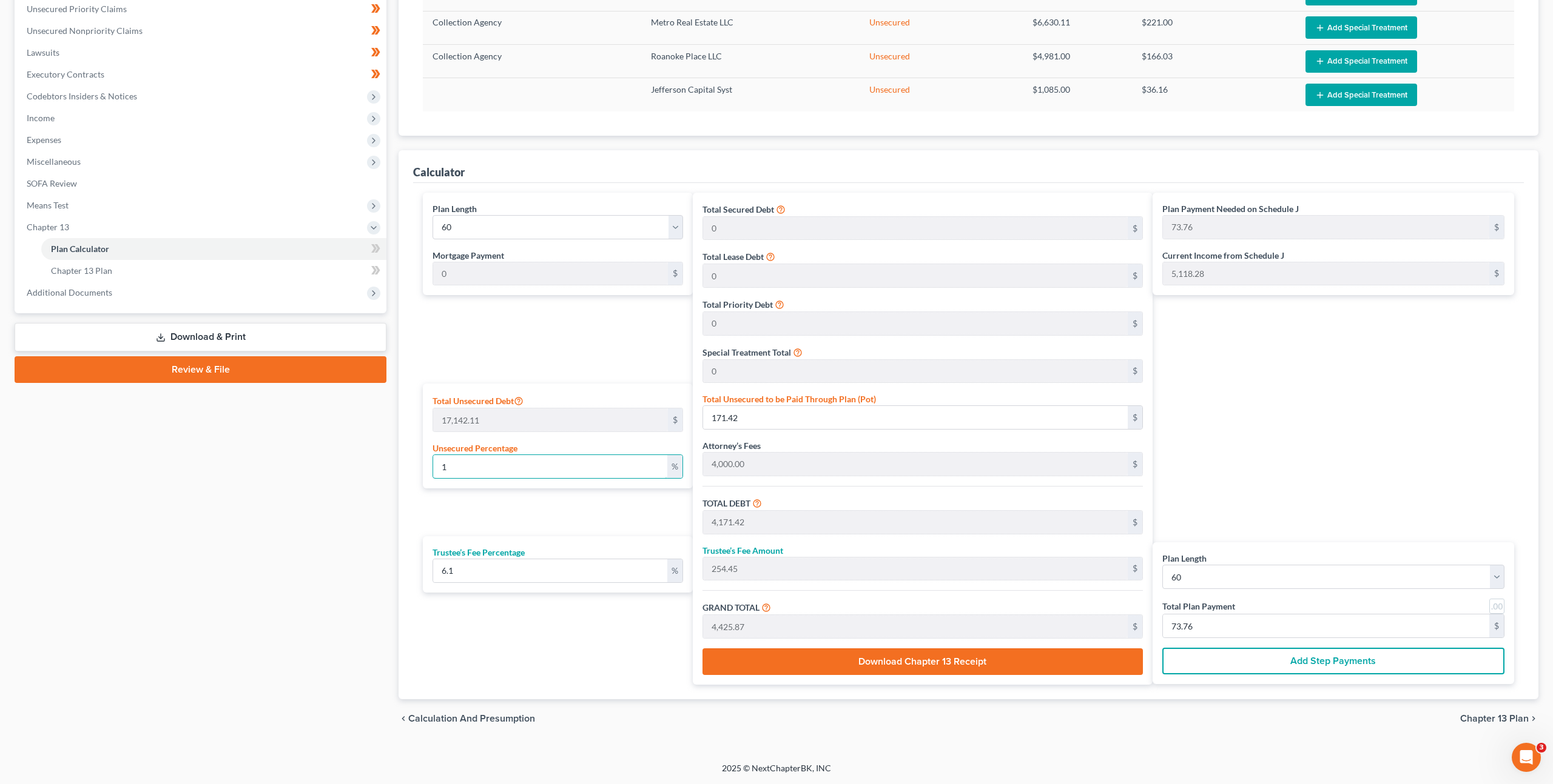
type input "10"
type input "1,714.21"
type input "5,714.21"
type input "348.56"
type input "6,062.77"
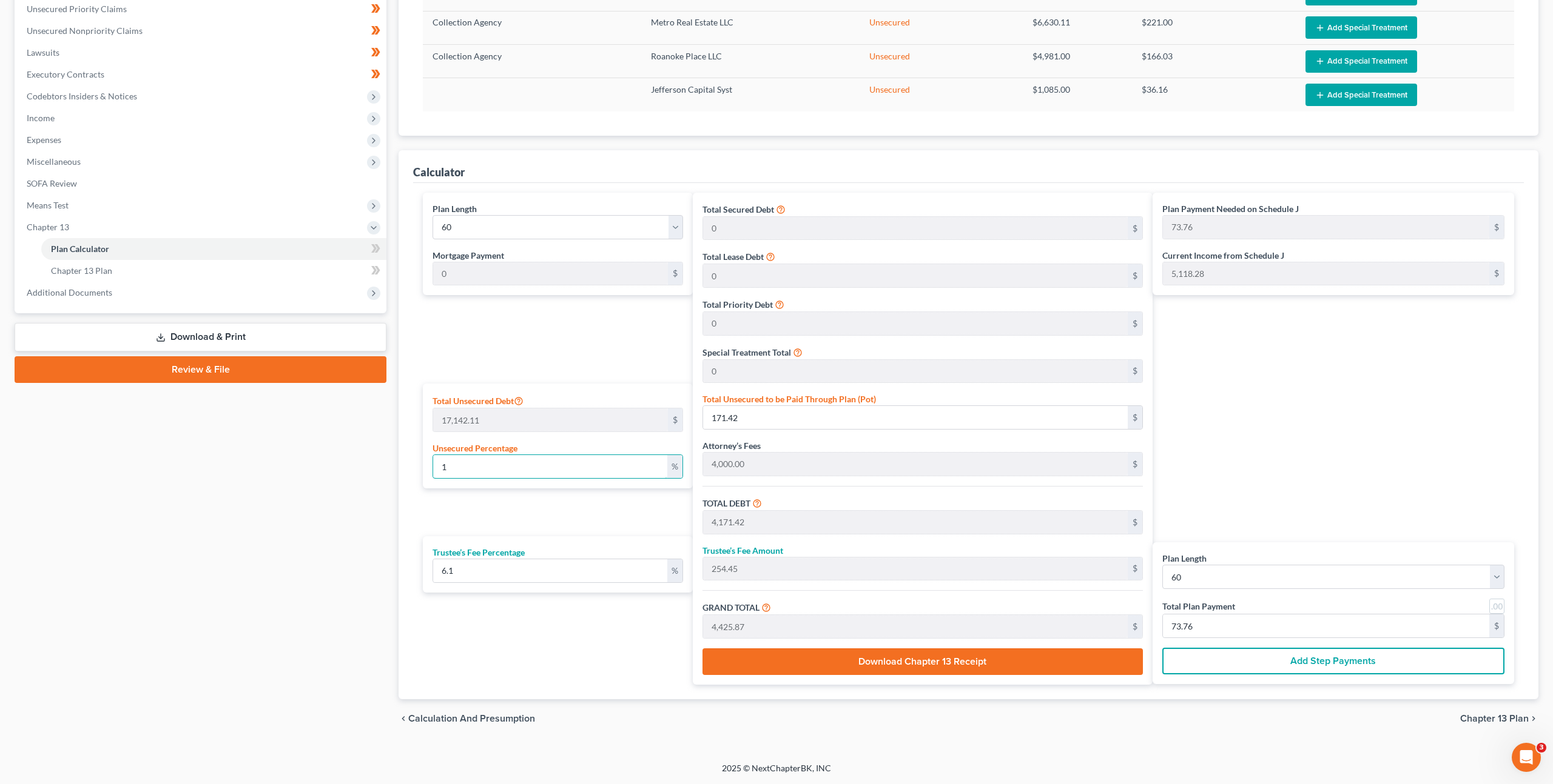
type input "101.04"
type input "100"
type input "17,142.11"
type input "21,142.11"
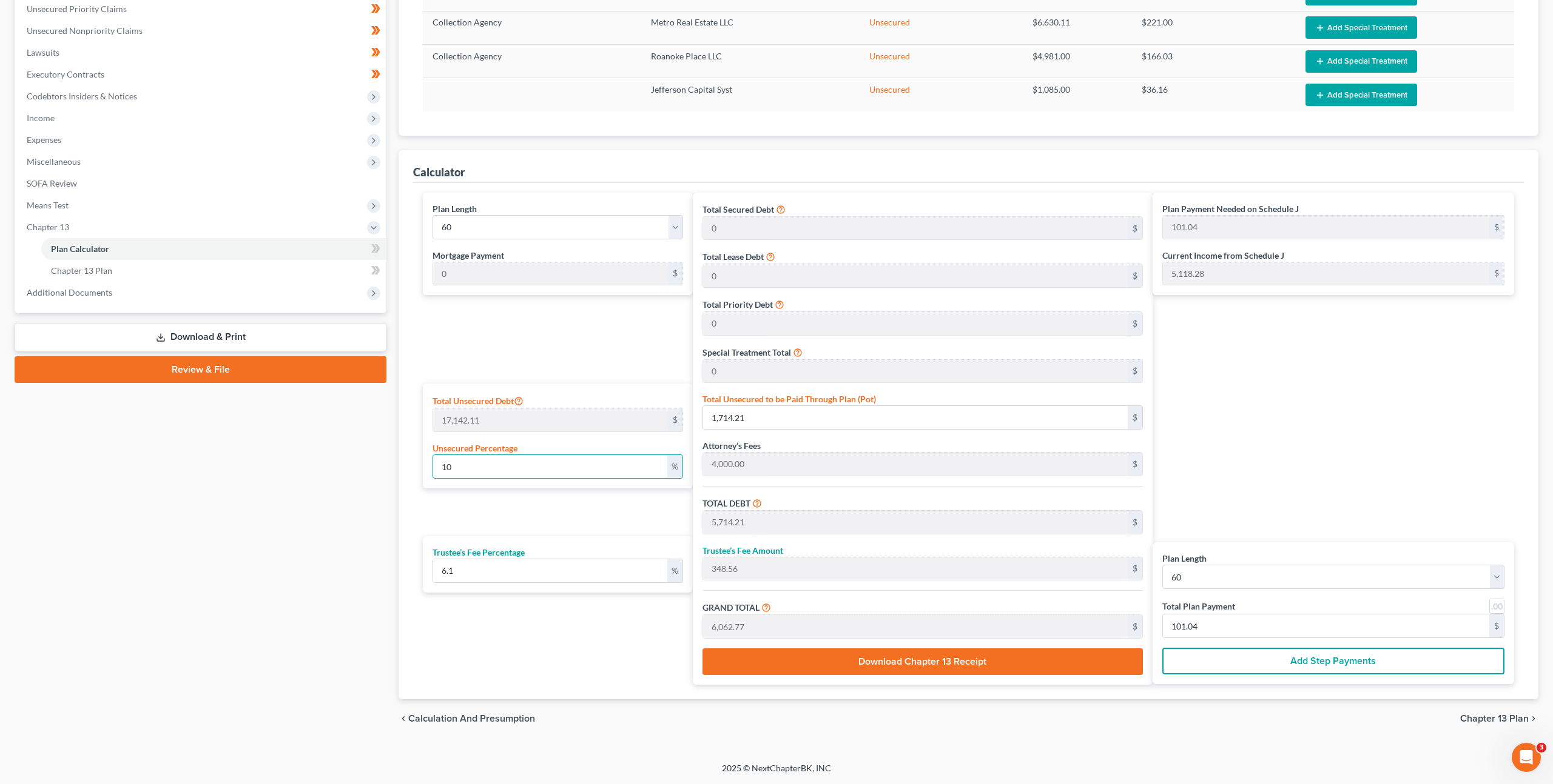
type input "1,289.66"
type input "22,431.77"
type input "373.86"
type input "100"
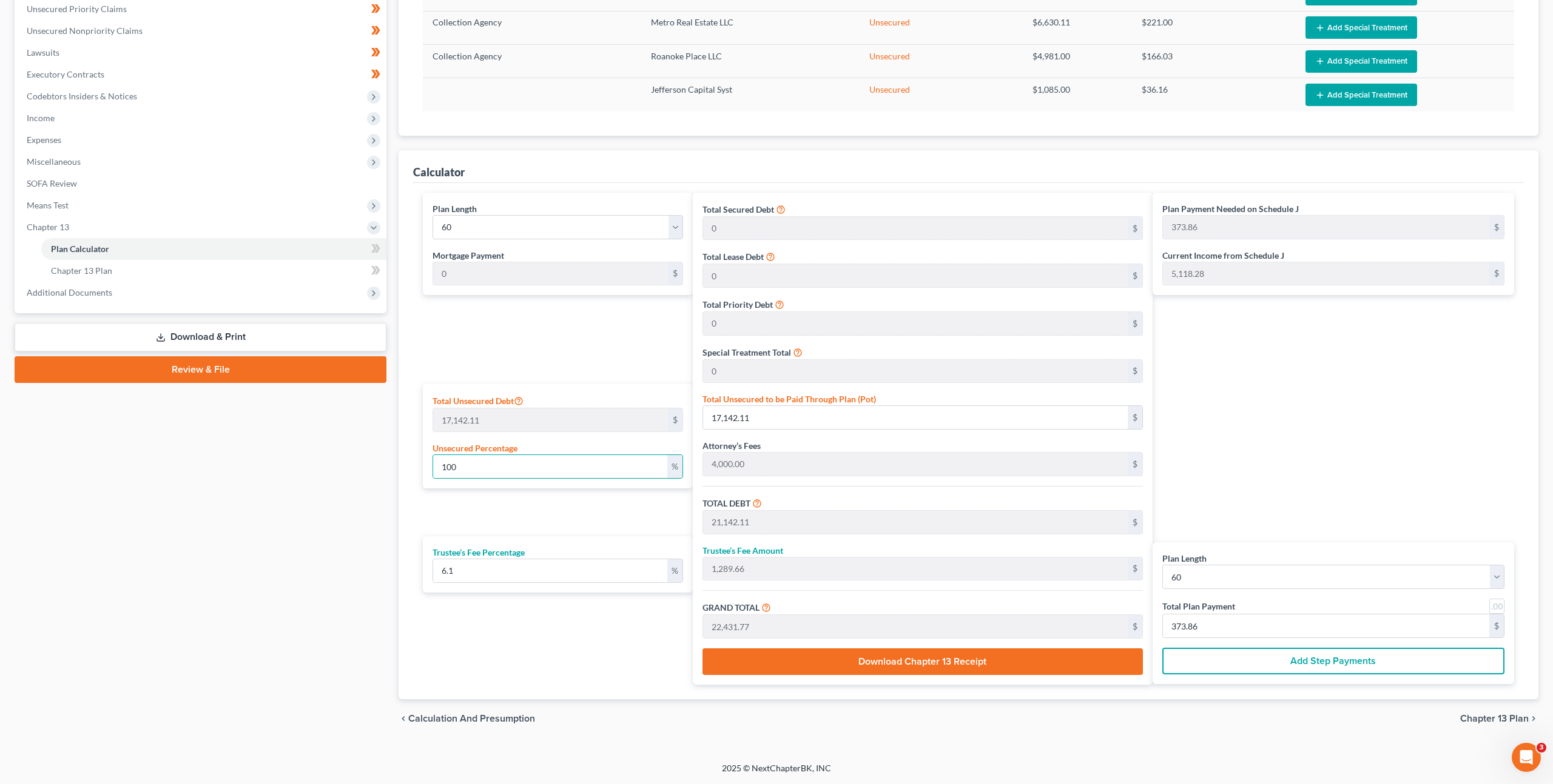
click at [606, 335] on div "Plan Length 1 2 3 4 5 6 7 8 9 10 11 12 13 14 15 16 17 18 19 20 21 22 23 24 25 2…" at bounding box center [555, 438] width 276 height 492
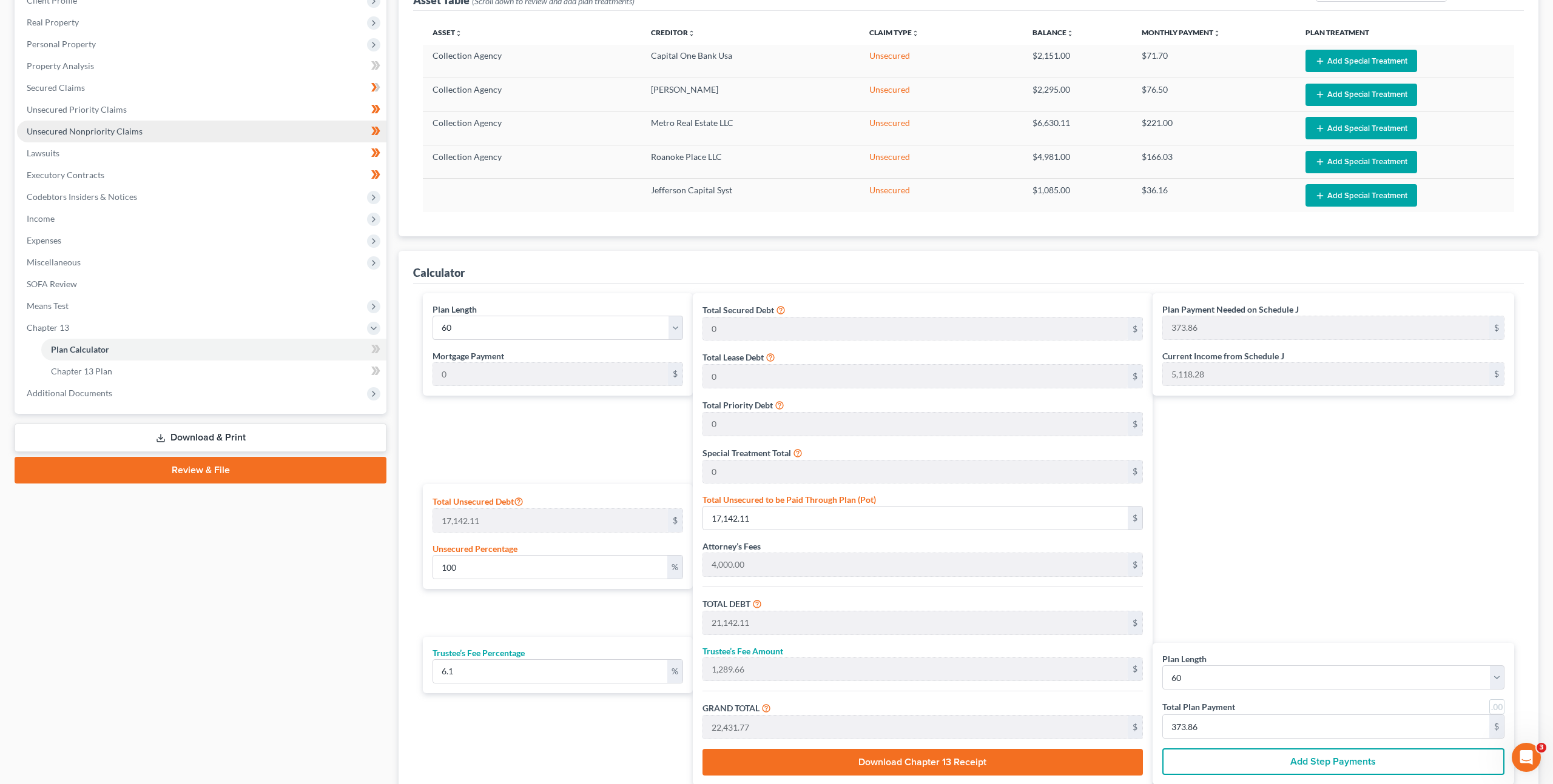
scroll to position [56, 0]
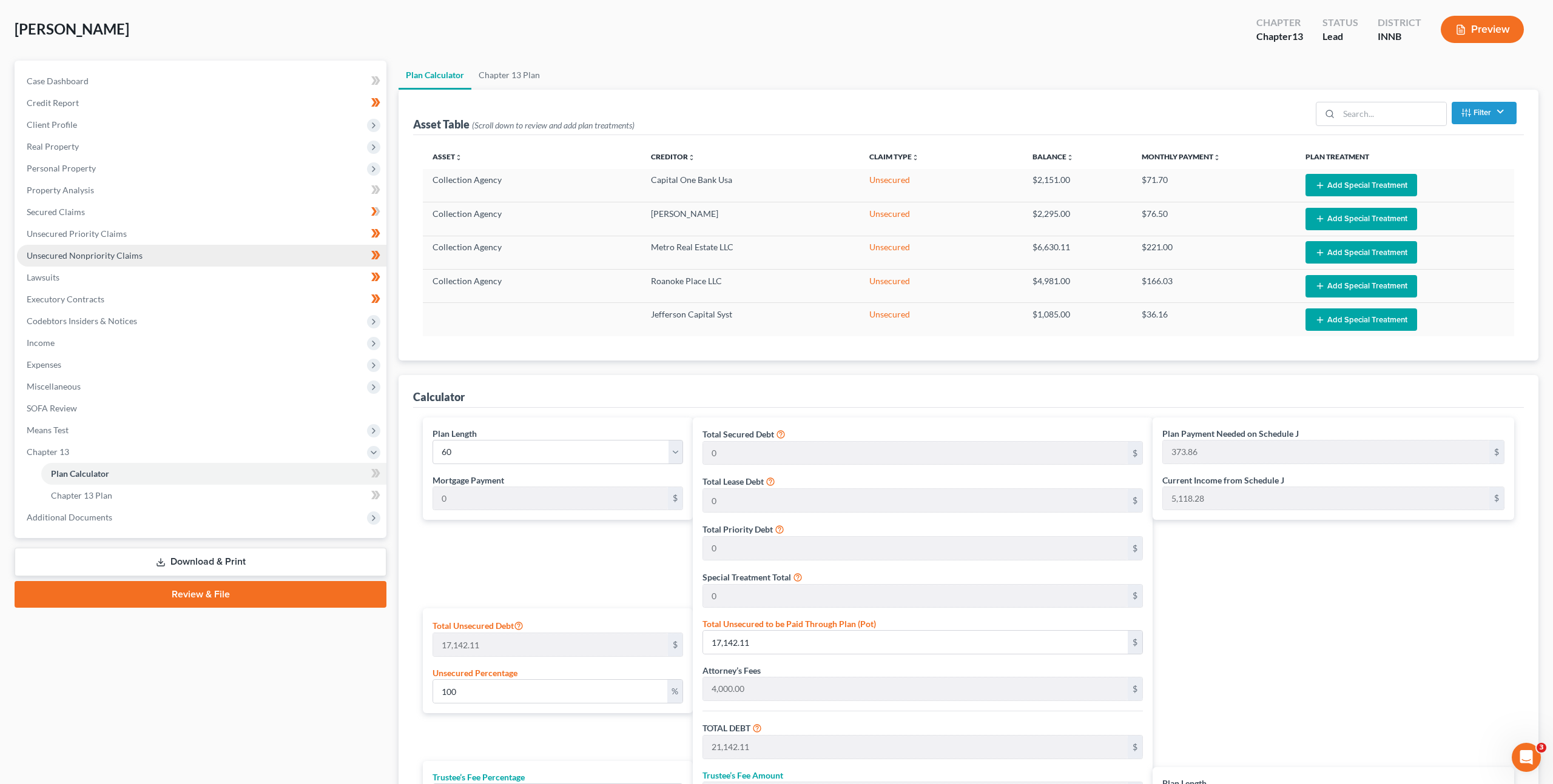
click at [166, 260] on link "Unsecured Nonpriority Claims" at bounding box center [201, 256] width 370 height 22
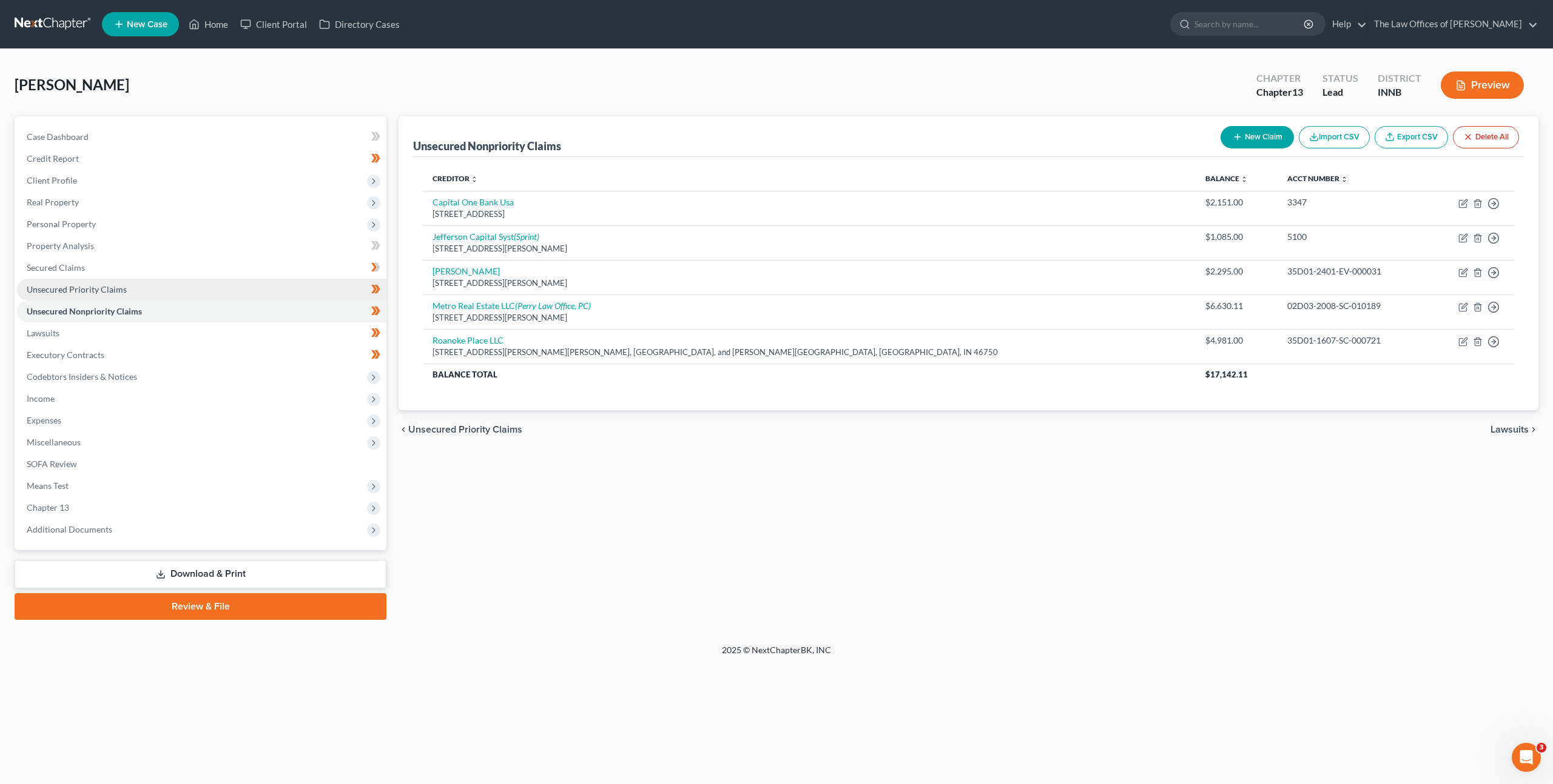
click at [311, 296] on link "Unsecured Priority Claims" at bounding box center [201, 289] width 370 height 22
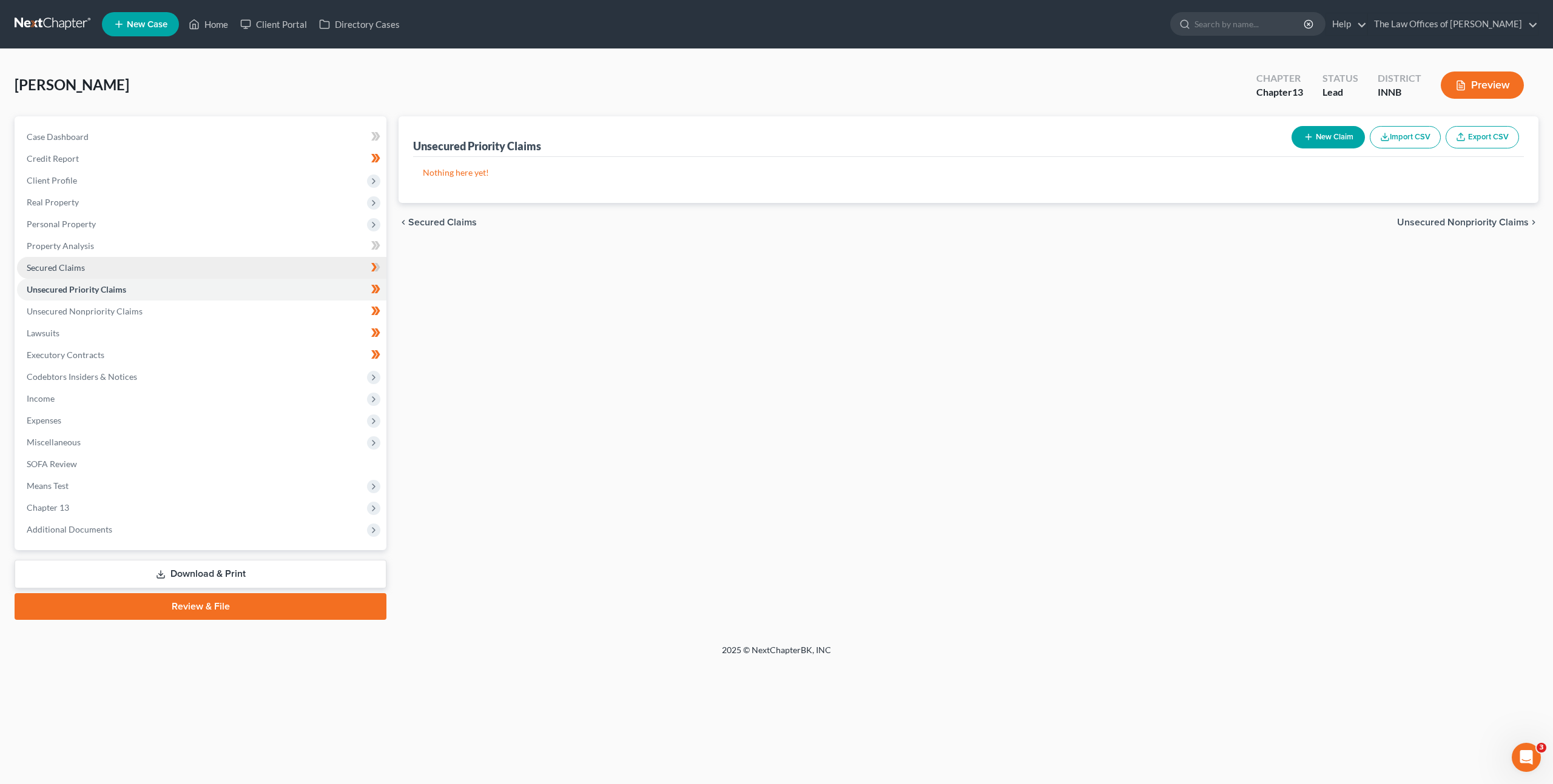
click at [279, 276] on link "Secured Claims" at bounding box center [201, 268] width 370 height 22
click at [277, 286] on link "Unsecured Priority Claims" at bounding box center [201, 289] width 370 height 22
click at [273, 305] on link "Unsecured Nonpriority Claims" at bounding box center [201, 311] width 370 height 22
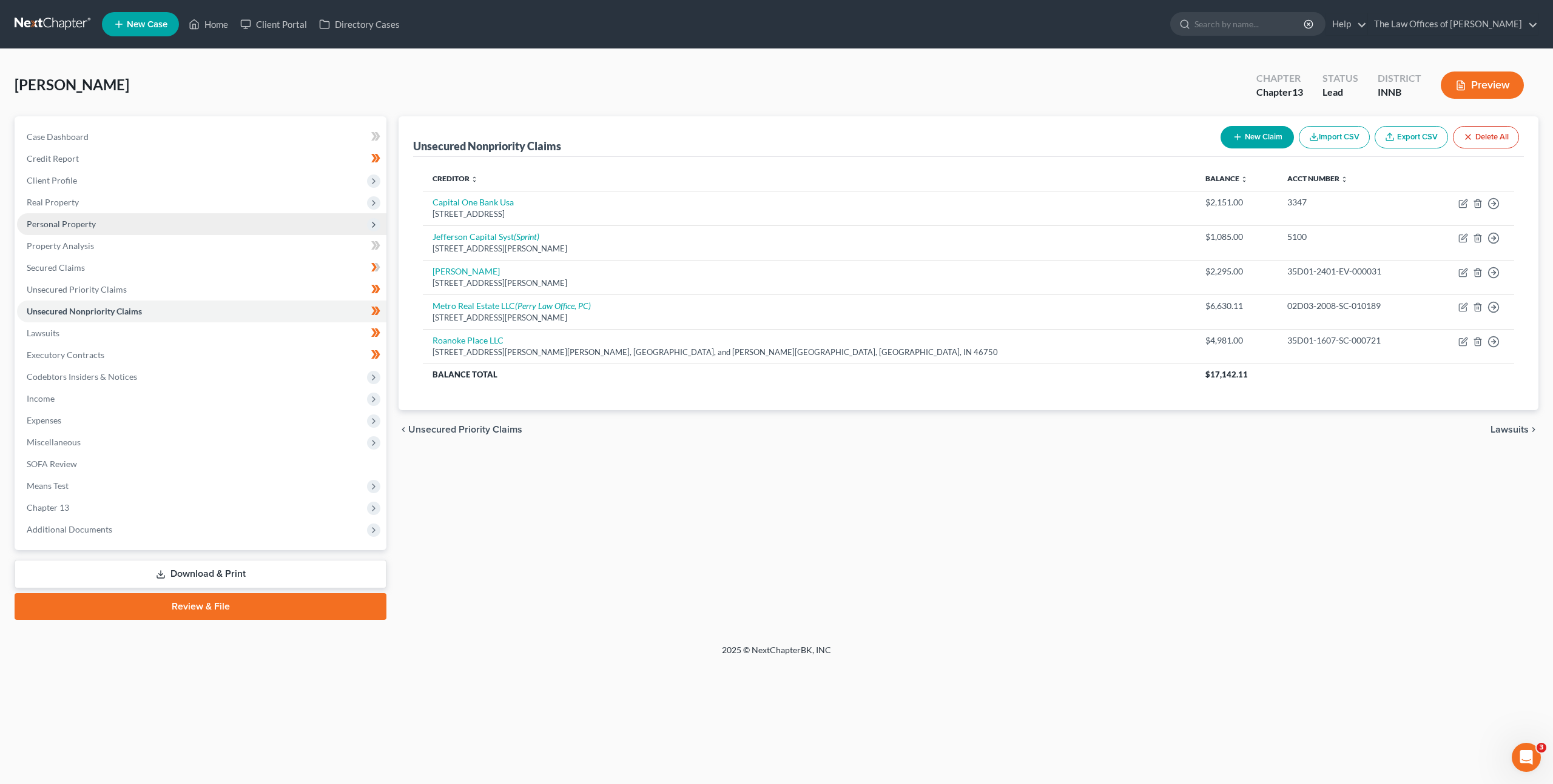
click at [188, 221] on span "Personal Property" at bounding box center [201, 225] width 370 height 22
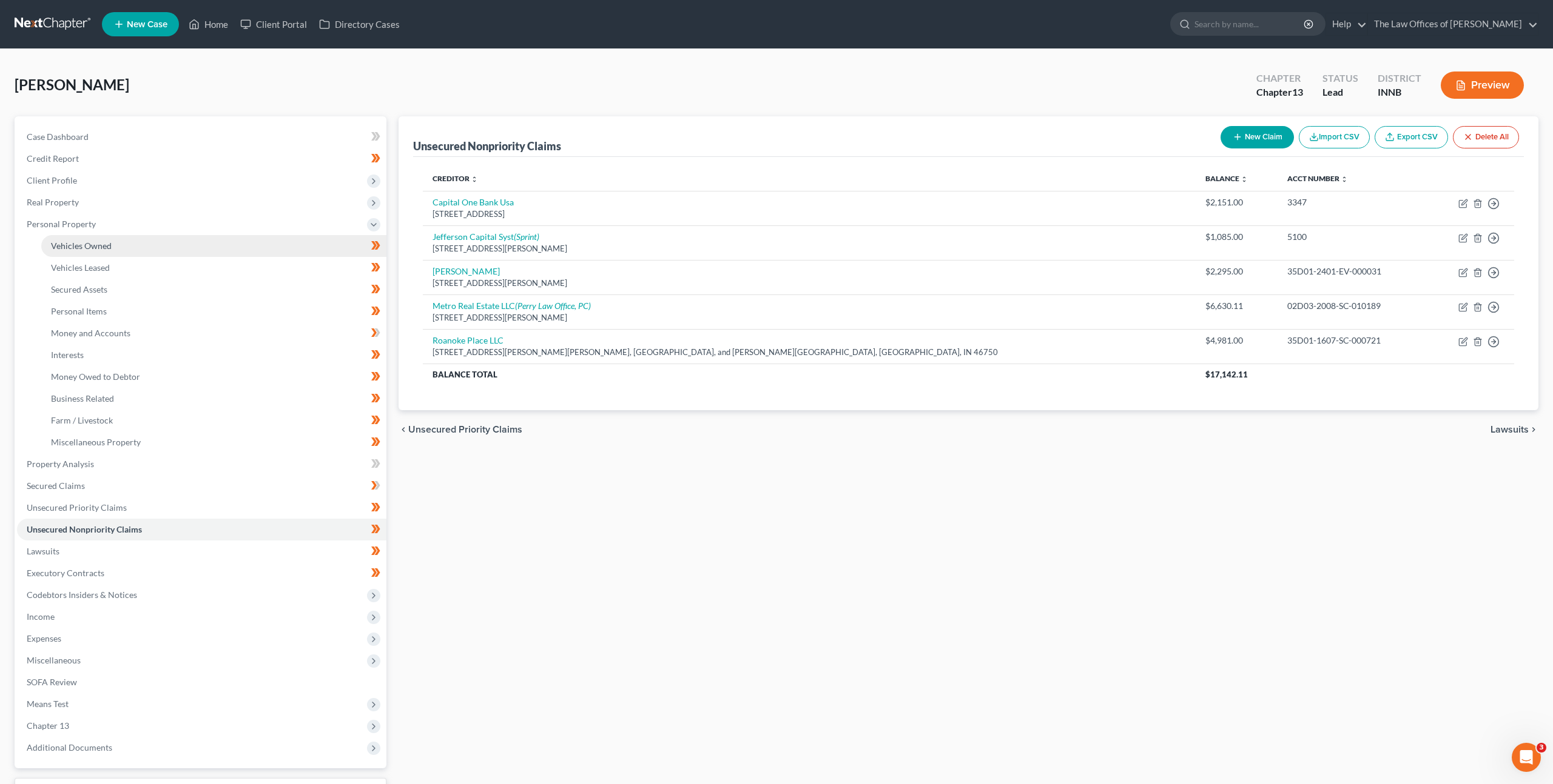
click at [173, 241] on link "Vehicles Owned" at bounding box center [214, 246] width 345 height 22
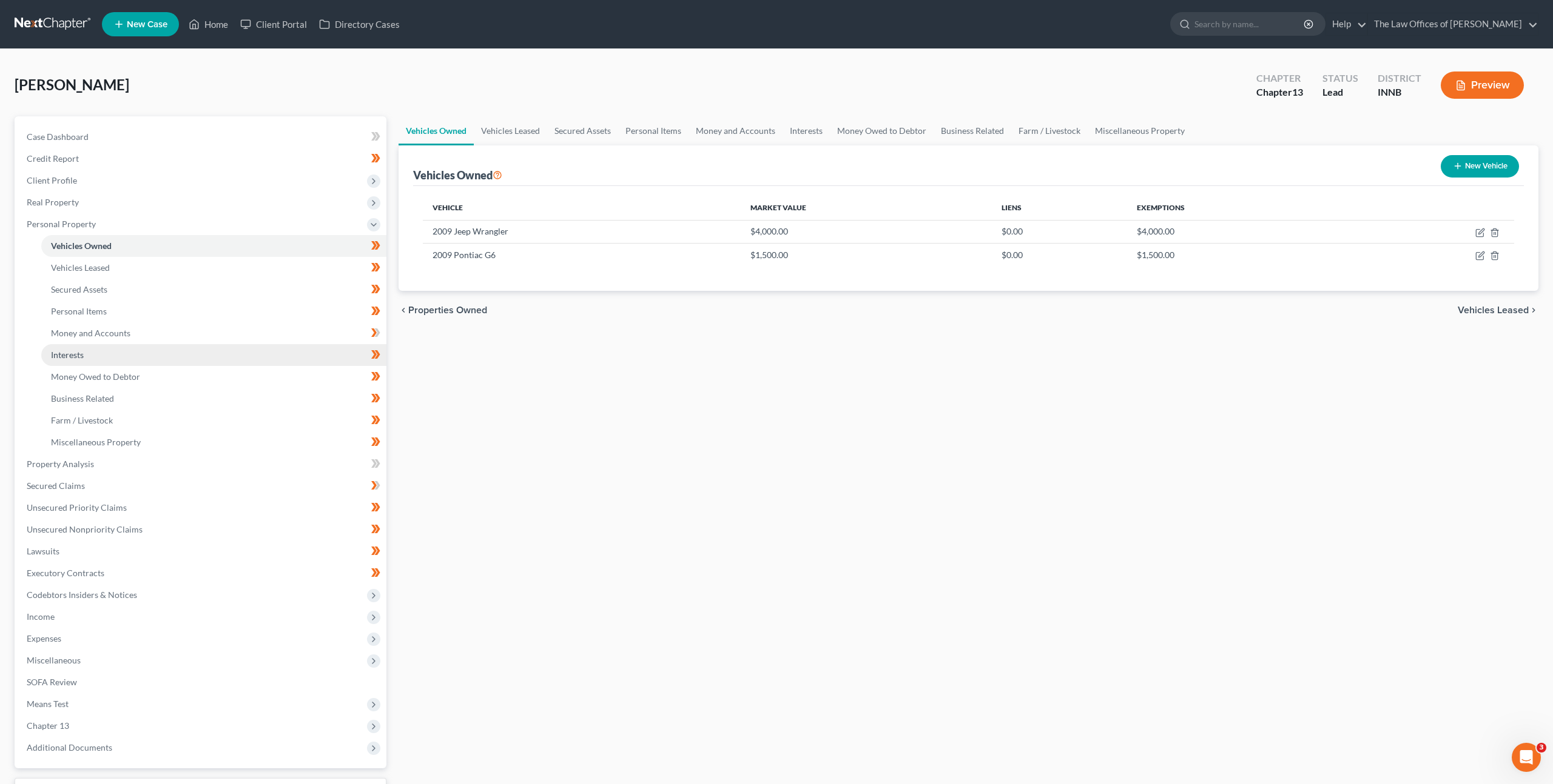
click at [198, 358] on link "Interests" at bounding box center [214, 355] width 345 height 22
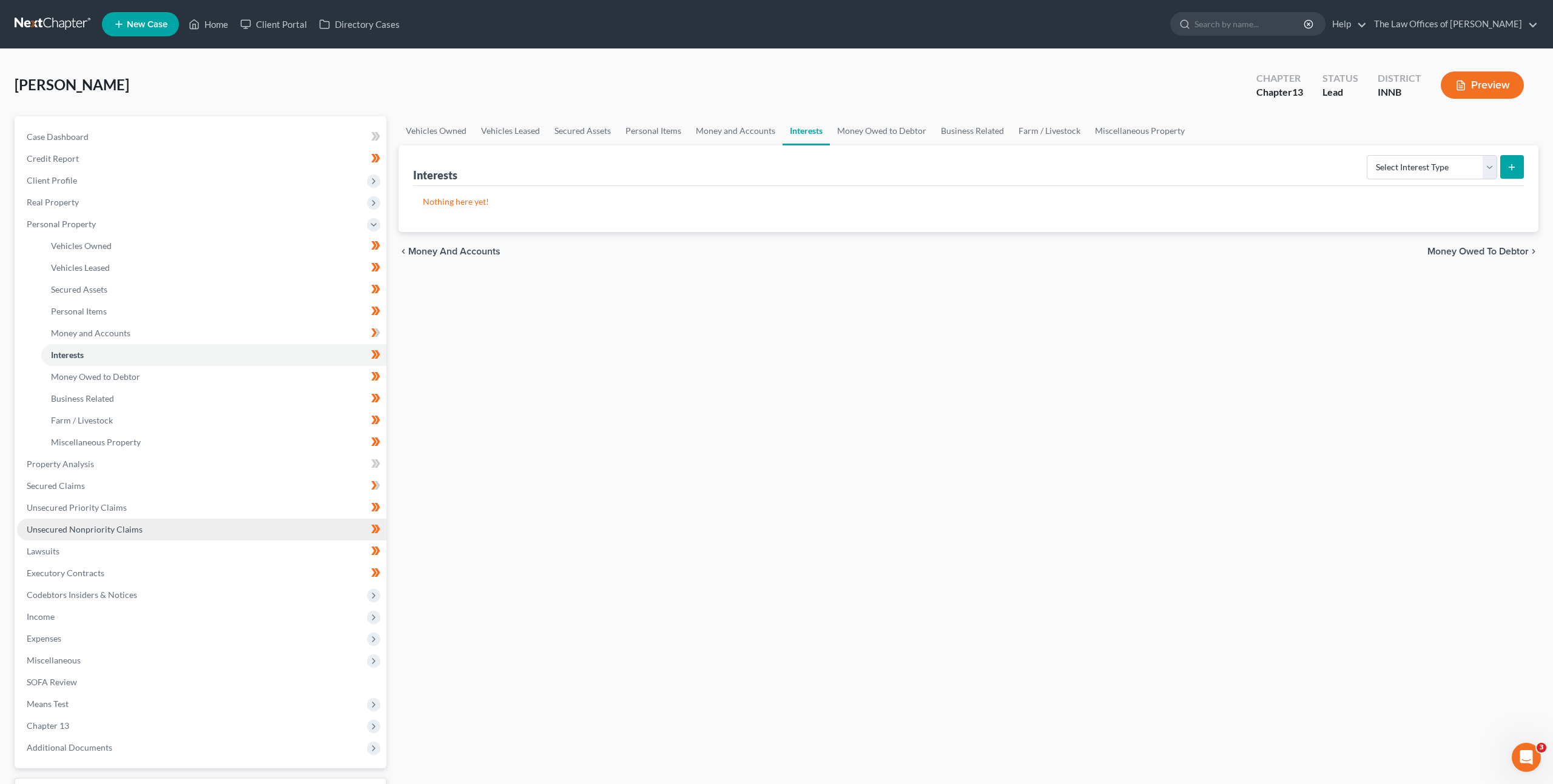
click at [146, 528] on link "Unsecured Nonpriority Claims" at bounding box center [201, 530] width 370 height 22
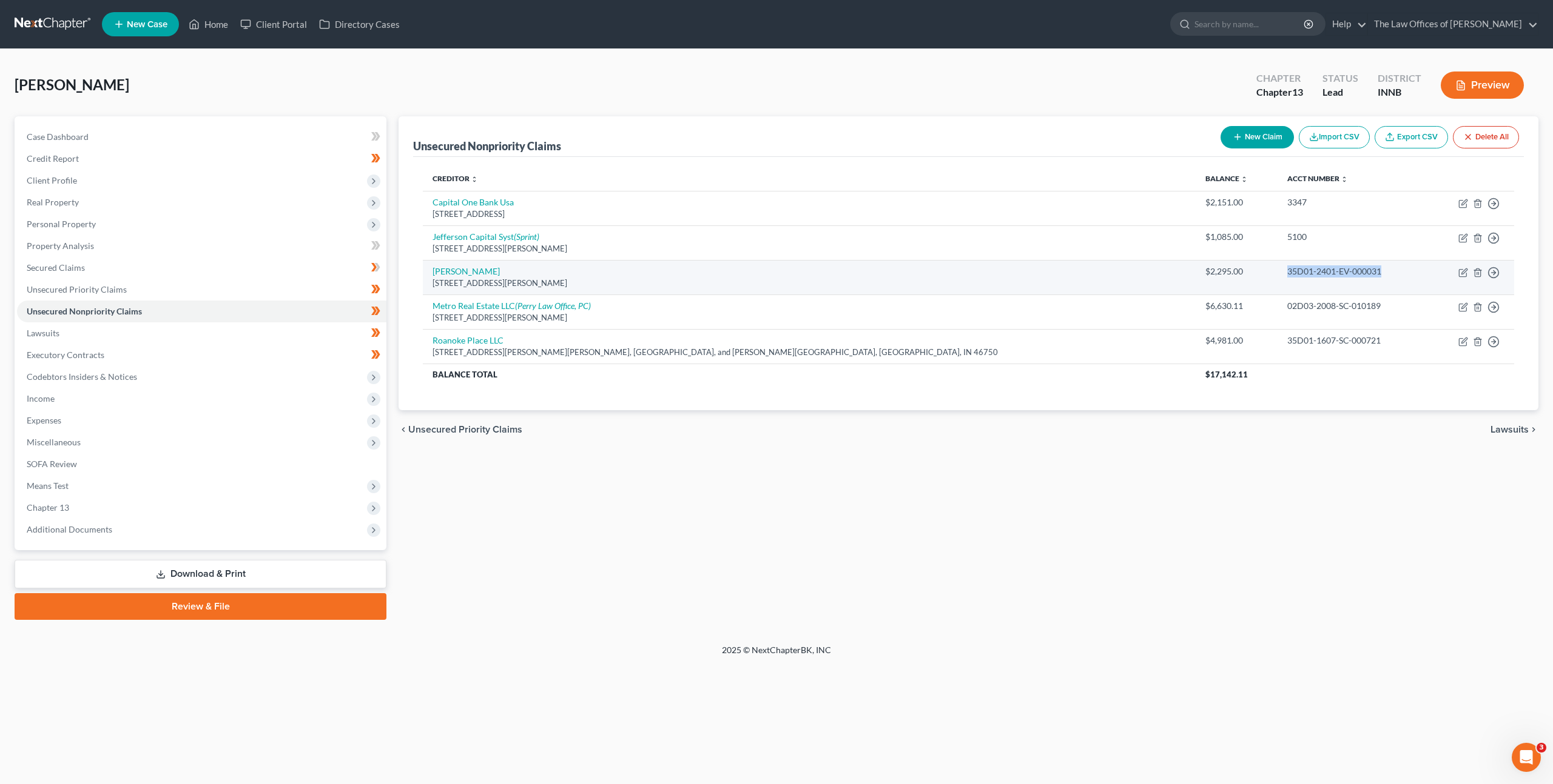
drag, startPoint x: 1147, startPoint y: 269, endPoint x: 1138, endPoint y: 268, distance: 9.1
click at [1138, 268] on tr "Jeffrey L. Berke 309 N. Jefferson C/O Wall Legal Services, Huntington, IN 46750…" at bounding box center [968, 277] width 1091 height 34
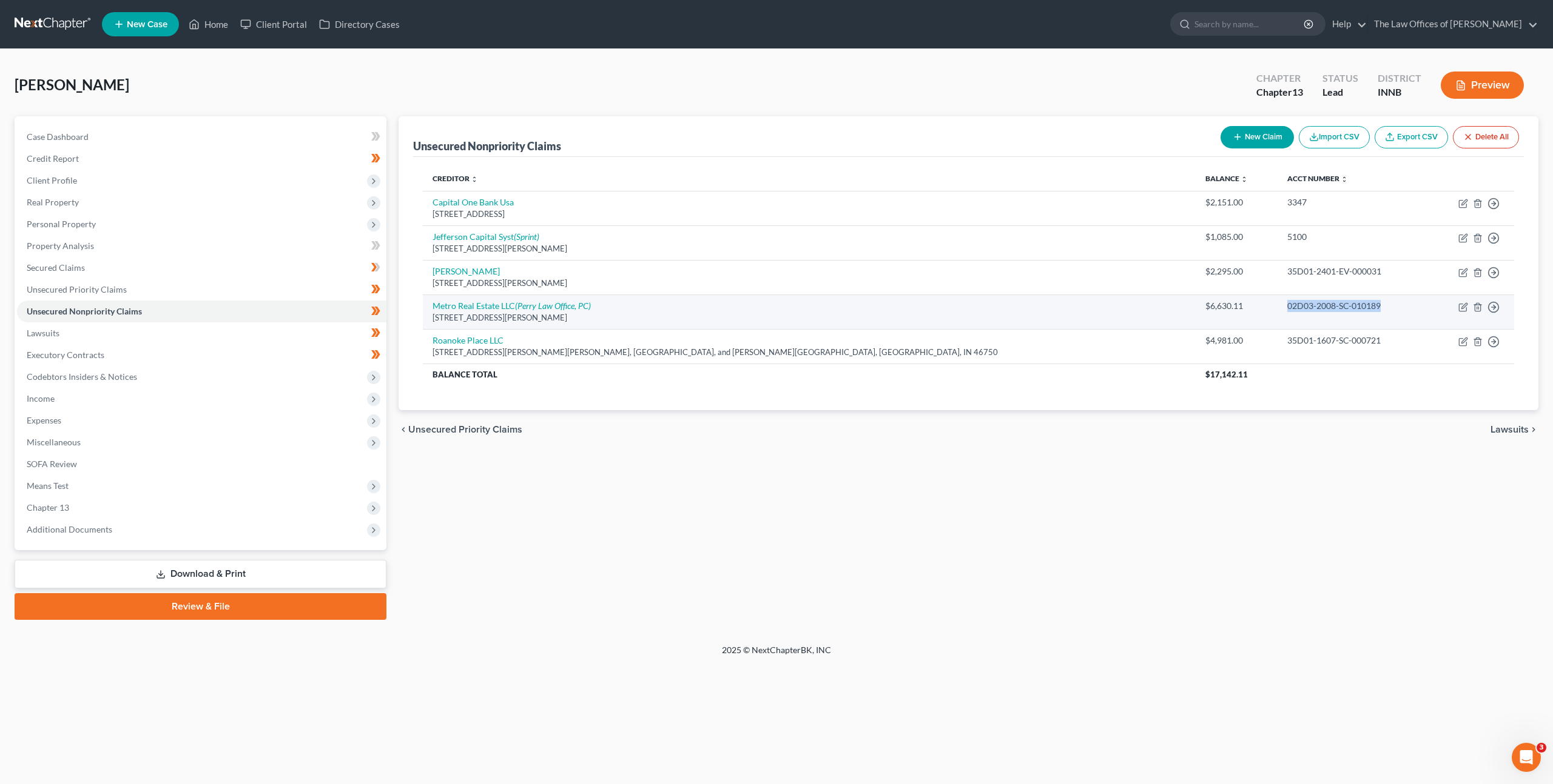
drag, startPoint x: 1216, startPoint y: 306, endPoint x: 1172, endPoint y: 302, distance: 44.2
click at [1277, 302] on td "02D03-2008-SC-010189" at bounding box center [1352, 311] width 150 height 34
copy div "02D03-2008-SC-010189"
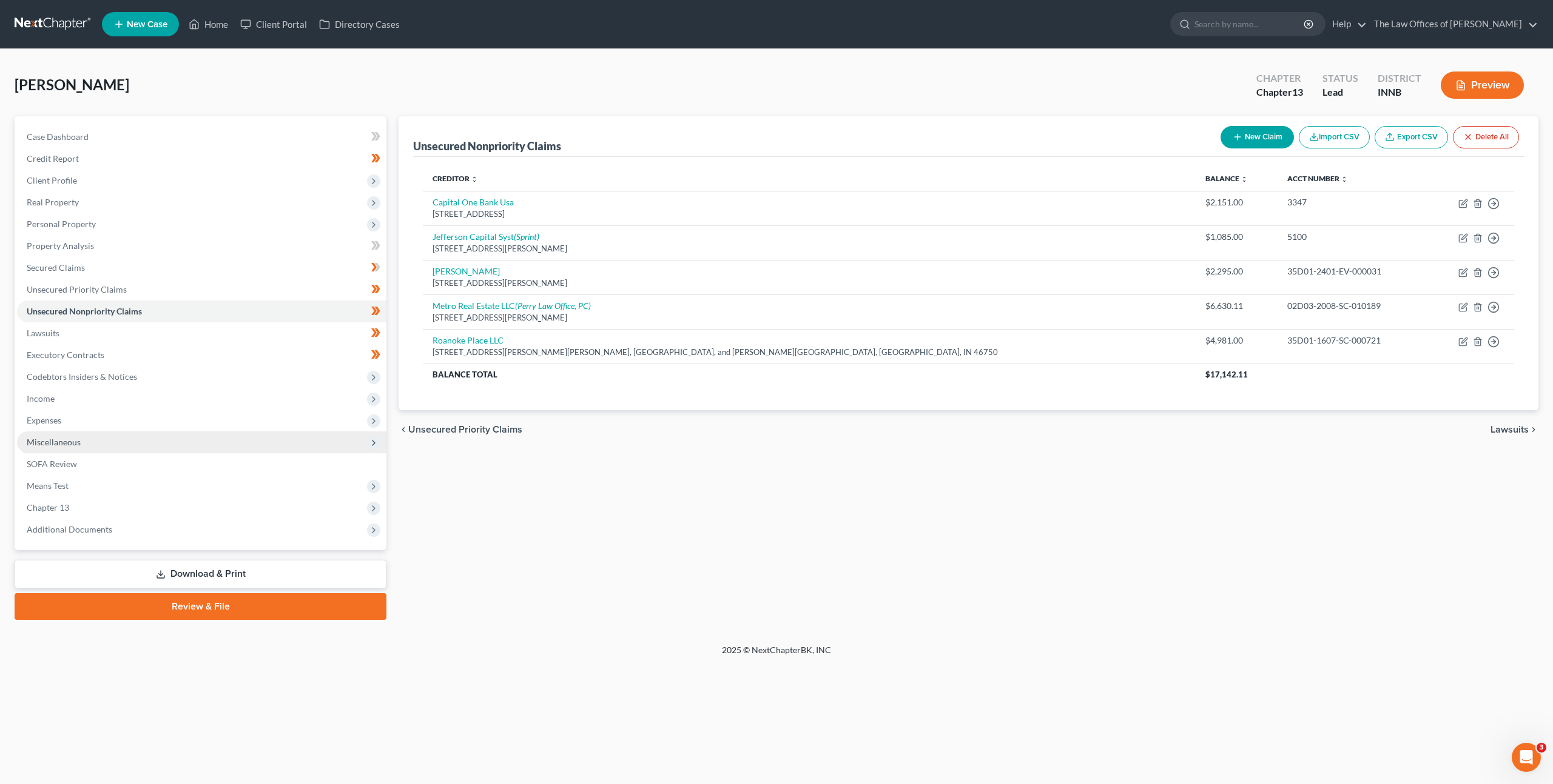
click at [289, 432] on span "Miscellaneous" at bounding box center [201, 442] width 370 height 22
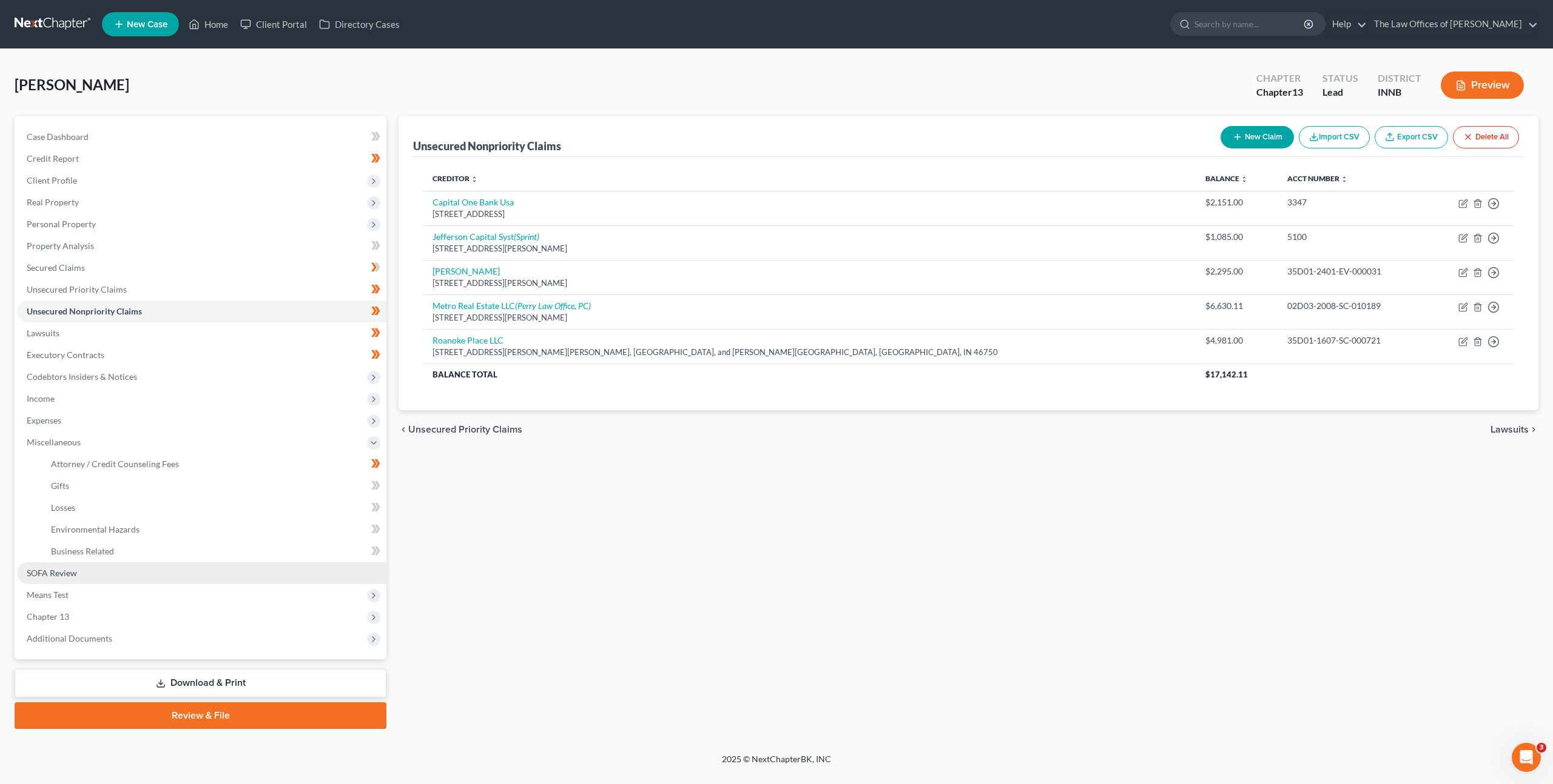
click at [181, 569] on link "SOFA Review" at bounding box center [201, 574] width 370 height 22
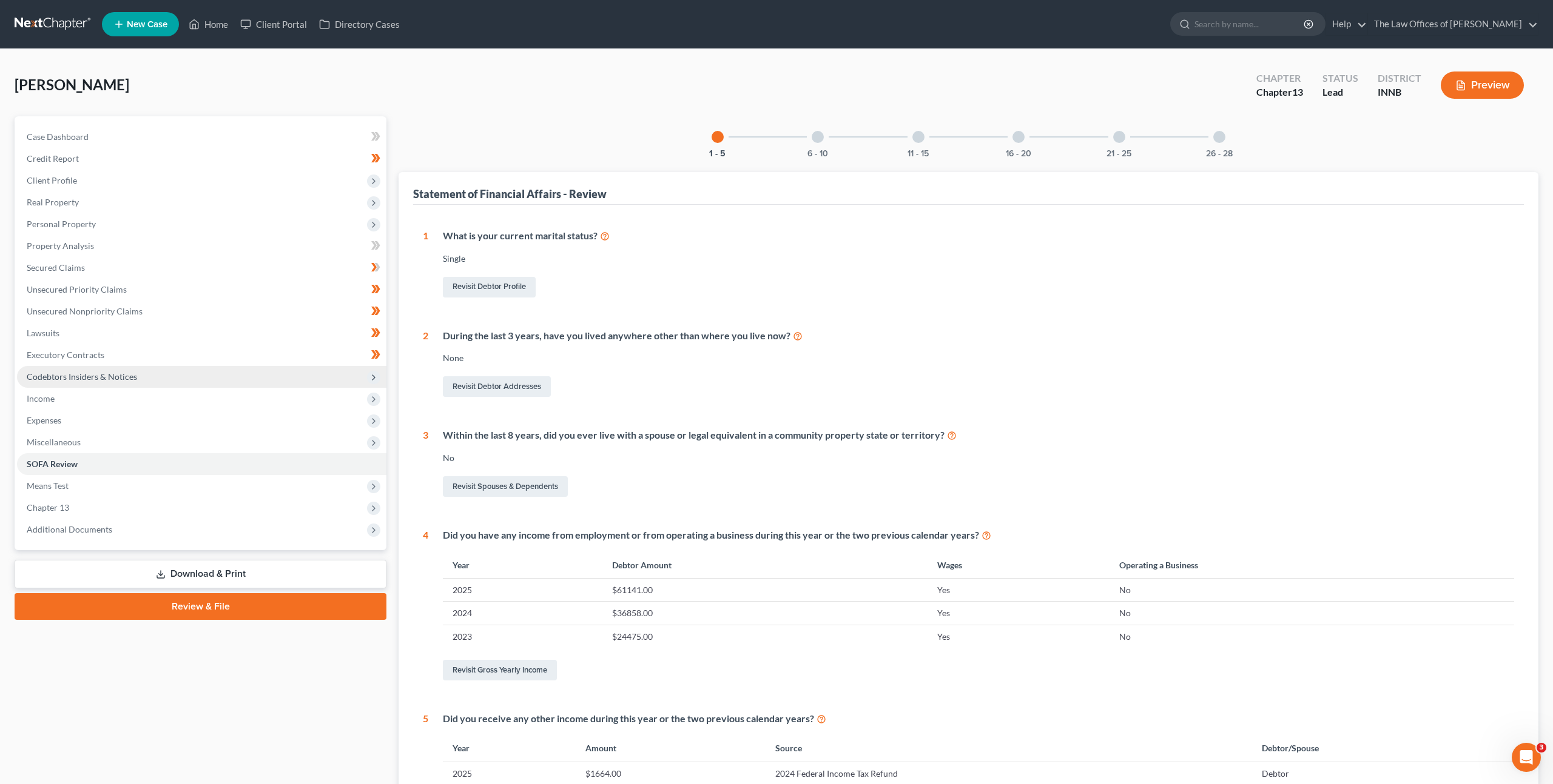
click at [168, 371] on span "Codebtors Insiders & Notices" at bounding box center [201, 377] width 370 height 22
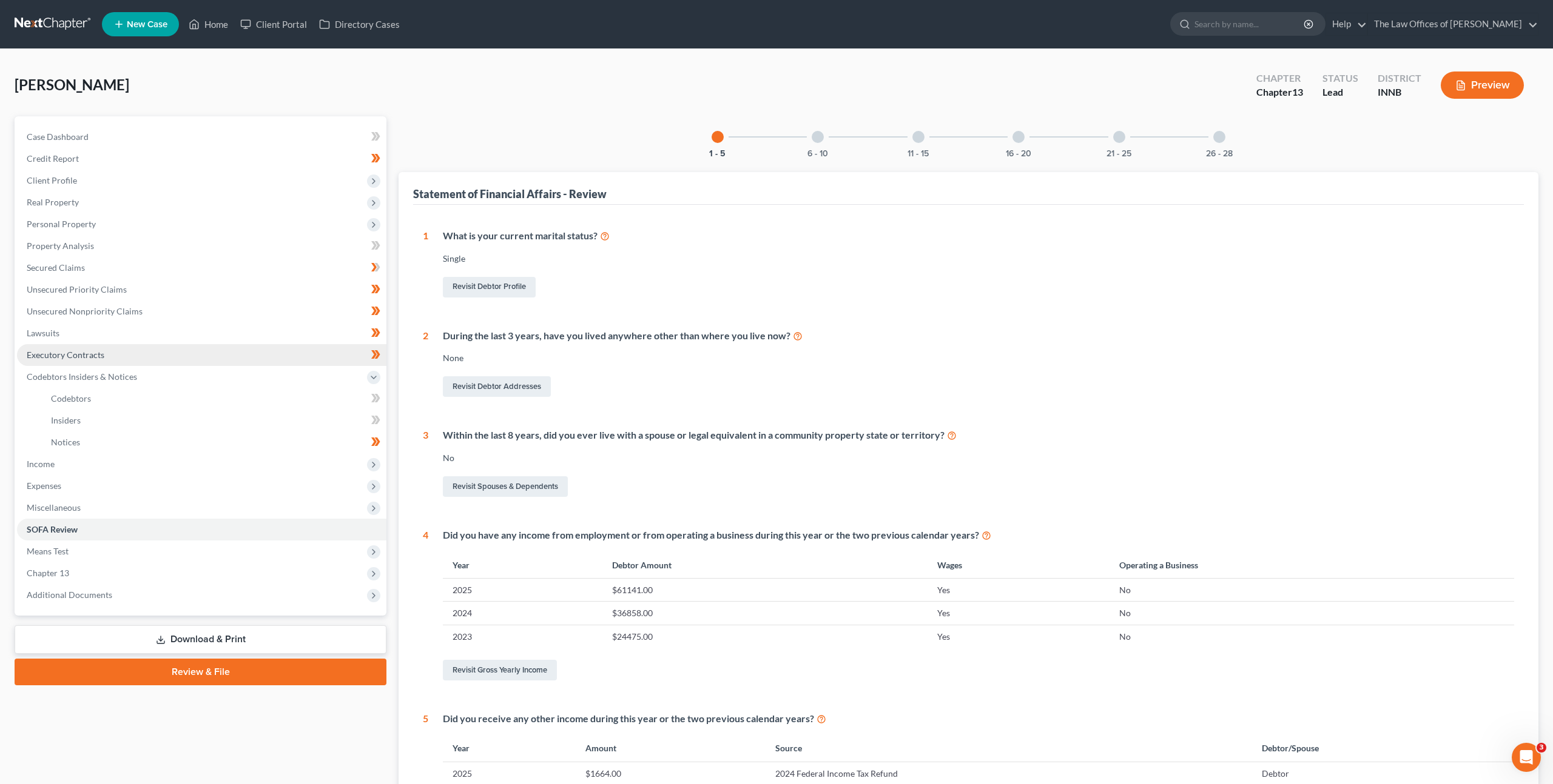
click at [162, 346] on link "Executory Contracts" at bounding box center [201, 355] width 370 height 22
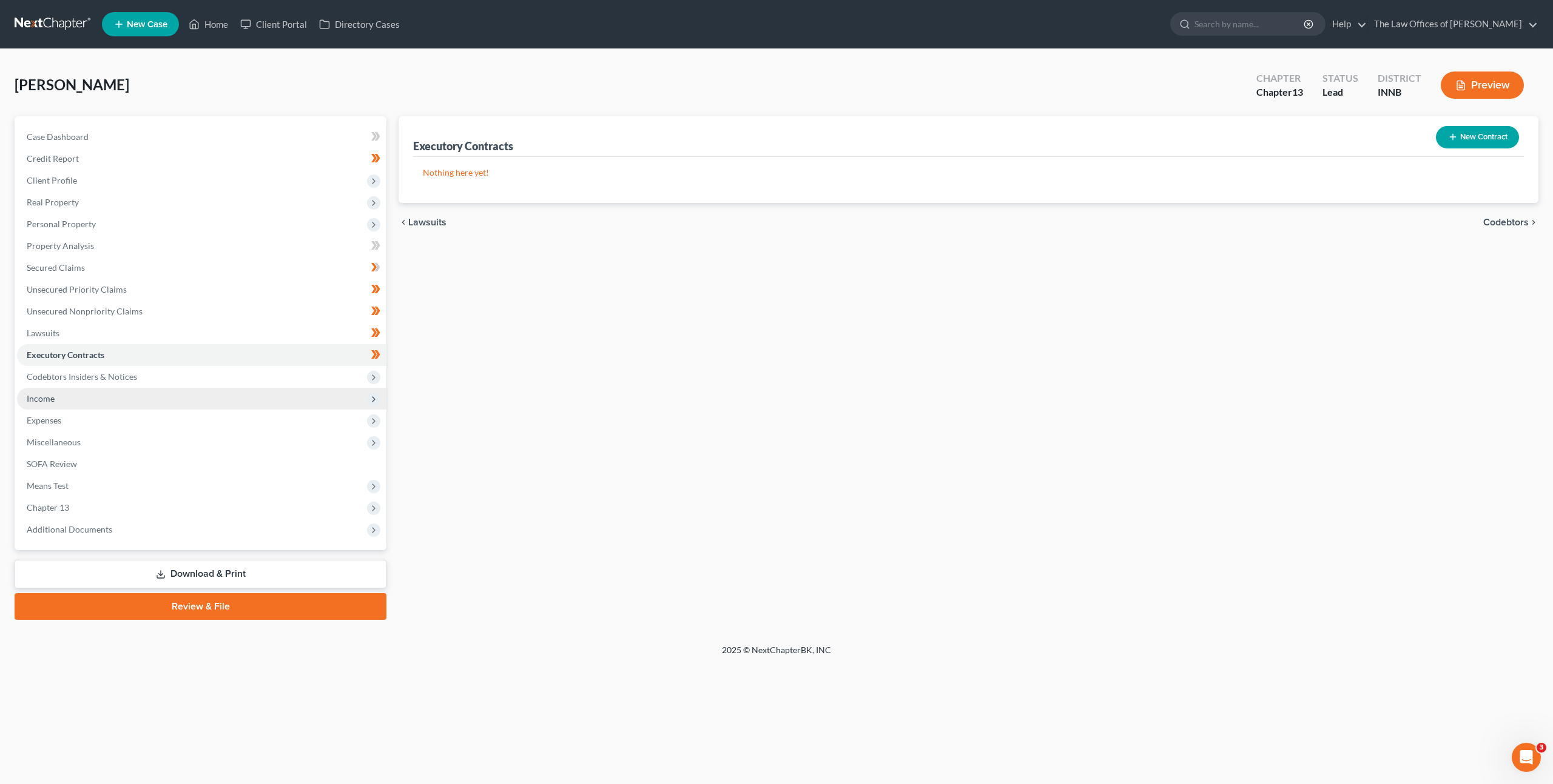
click at [136, 399] on span "Income" at bounding box center [201, 399] width 370 height 22
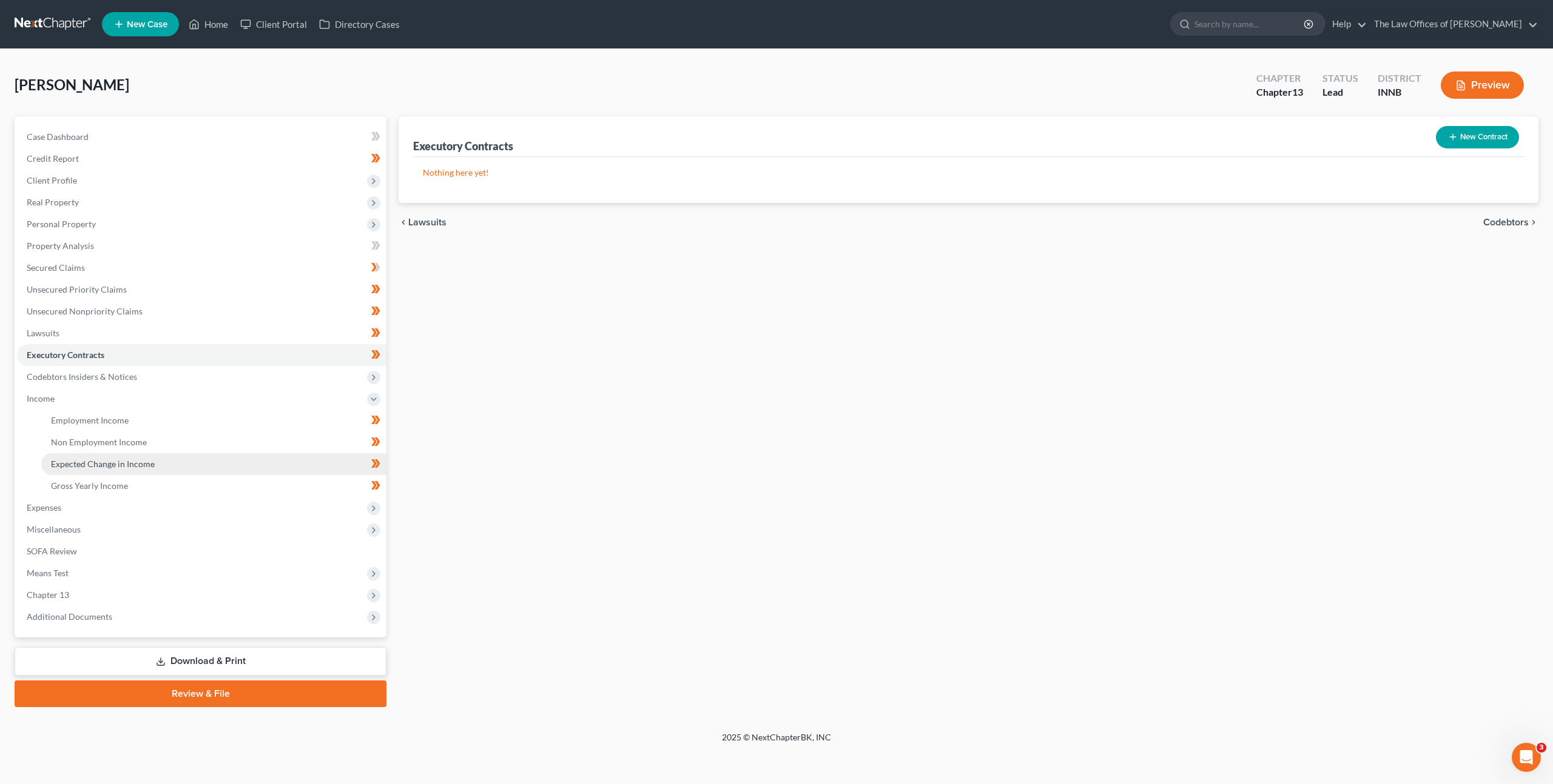
click at [127, 474] on link "Expected Change in Income" at bounding box center [214, 464] width 345 height 22
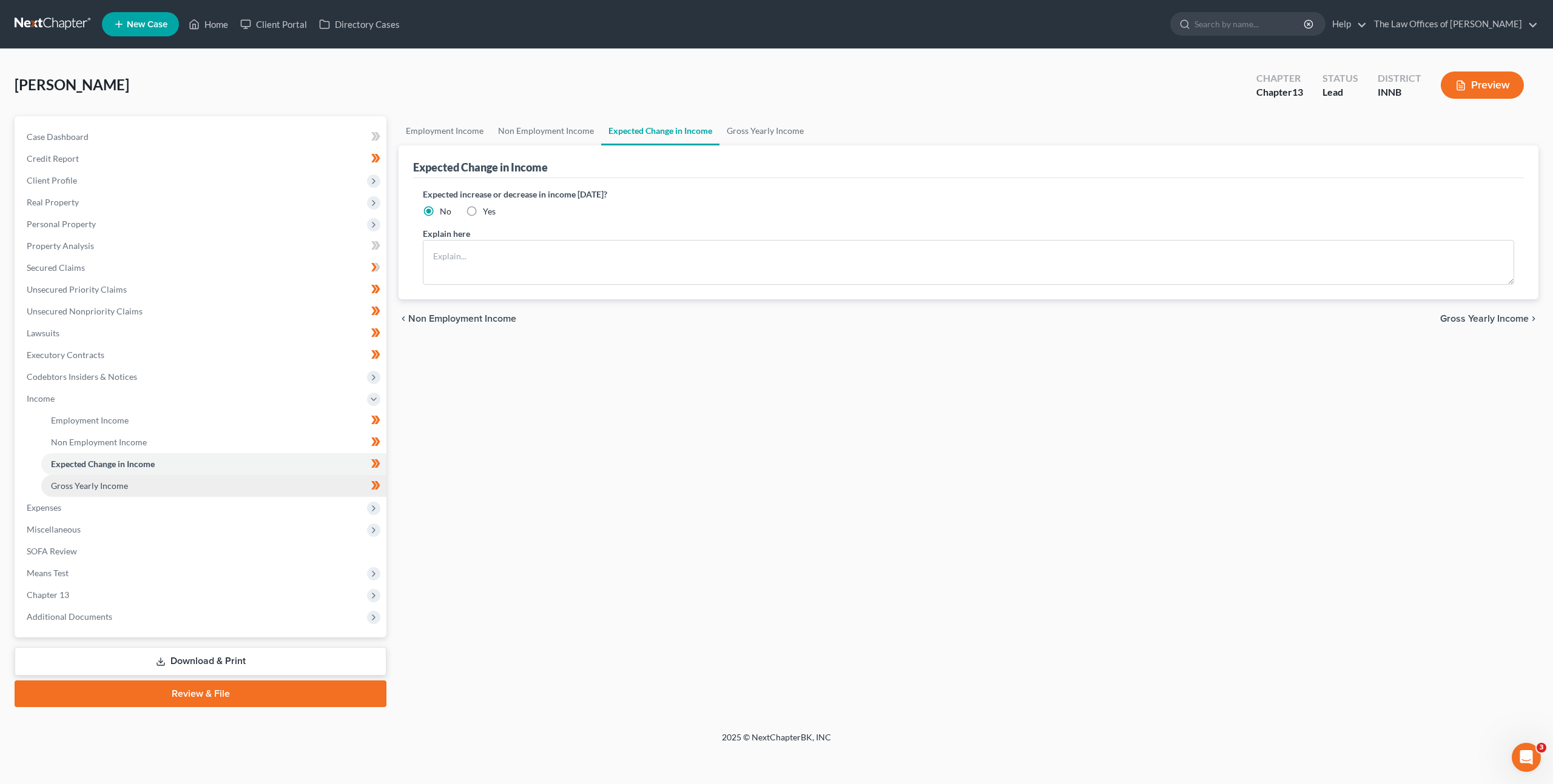
click at [125, 480] on span "Gross Yearly Income" at bounding box center [90, 485] width 77 height 10
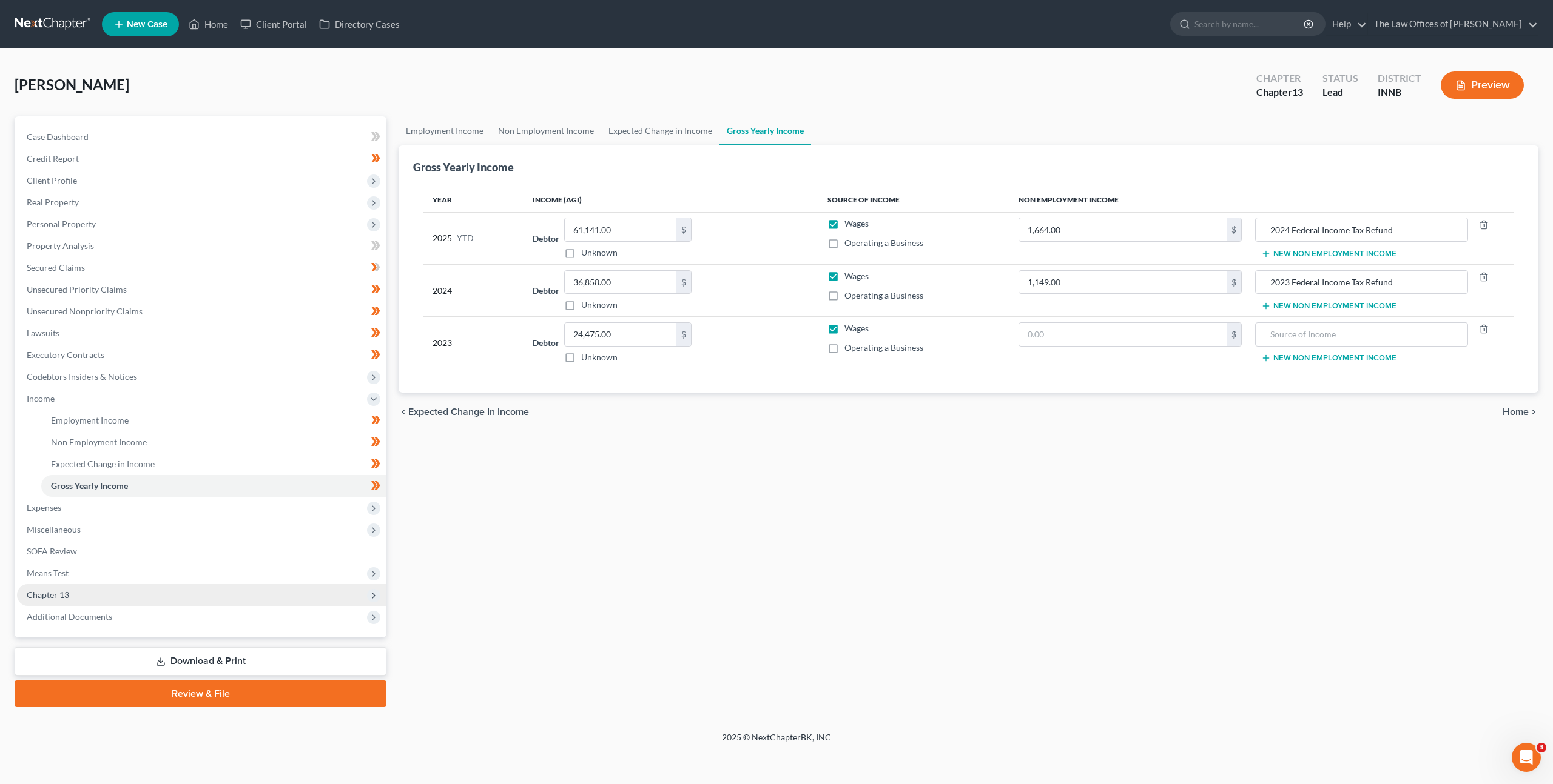
click at [242, 593] on span "Chapter 13" at bounding box center [201, 596] width 370 height 22
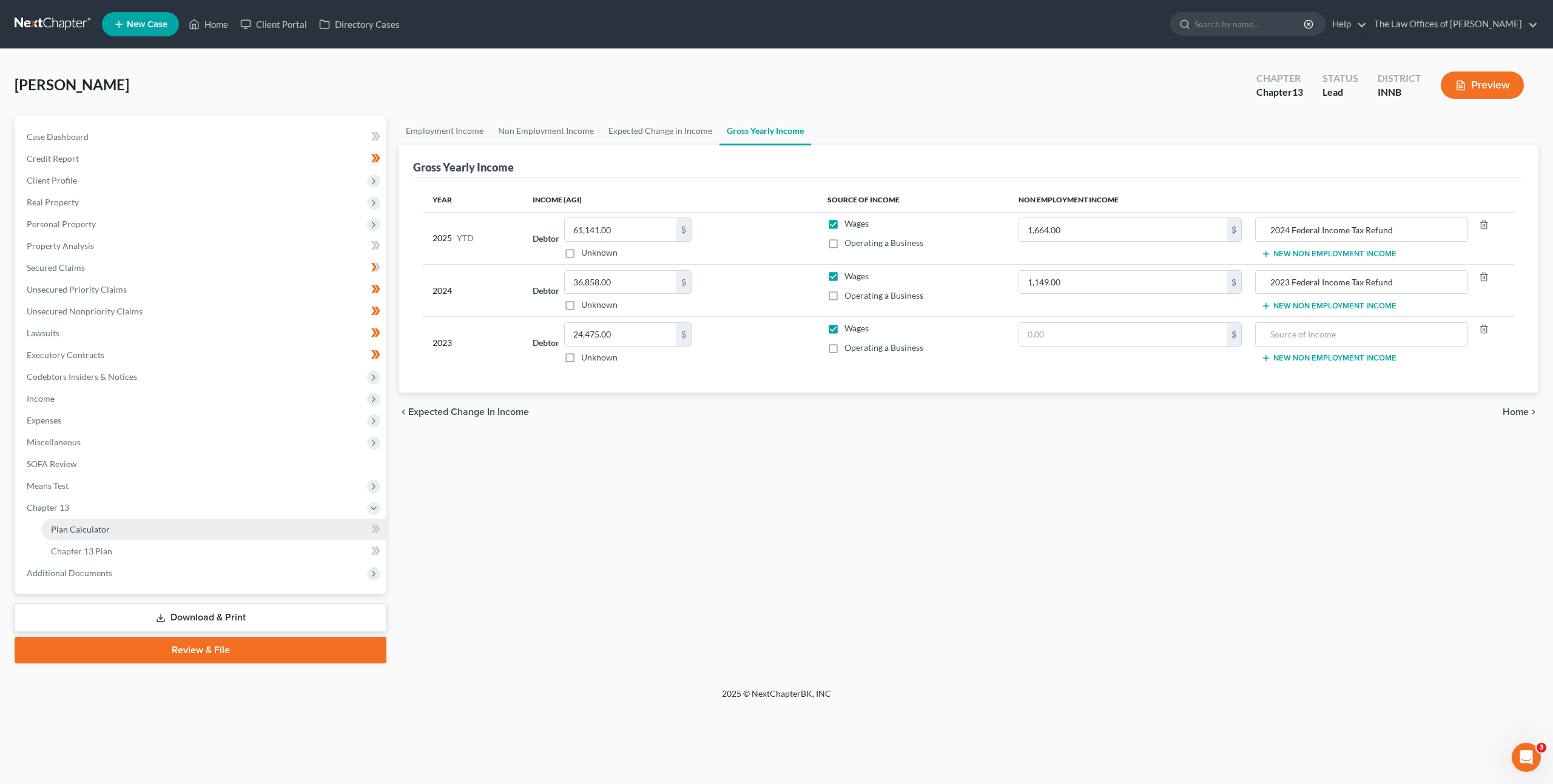
click at [273, 539] on link "Plan Calculator" at bounding box center [214, 530] width 345 height 22
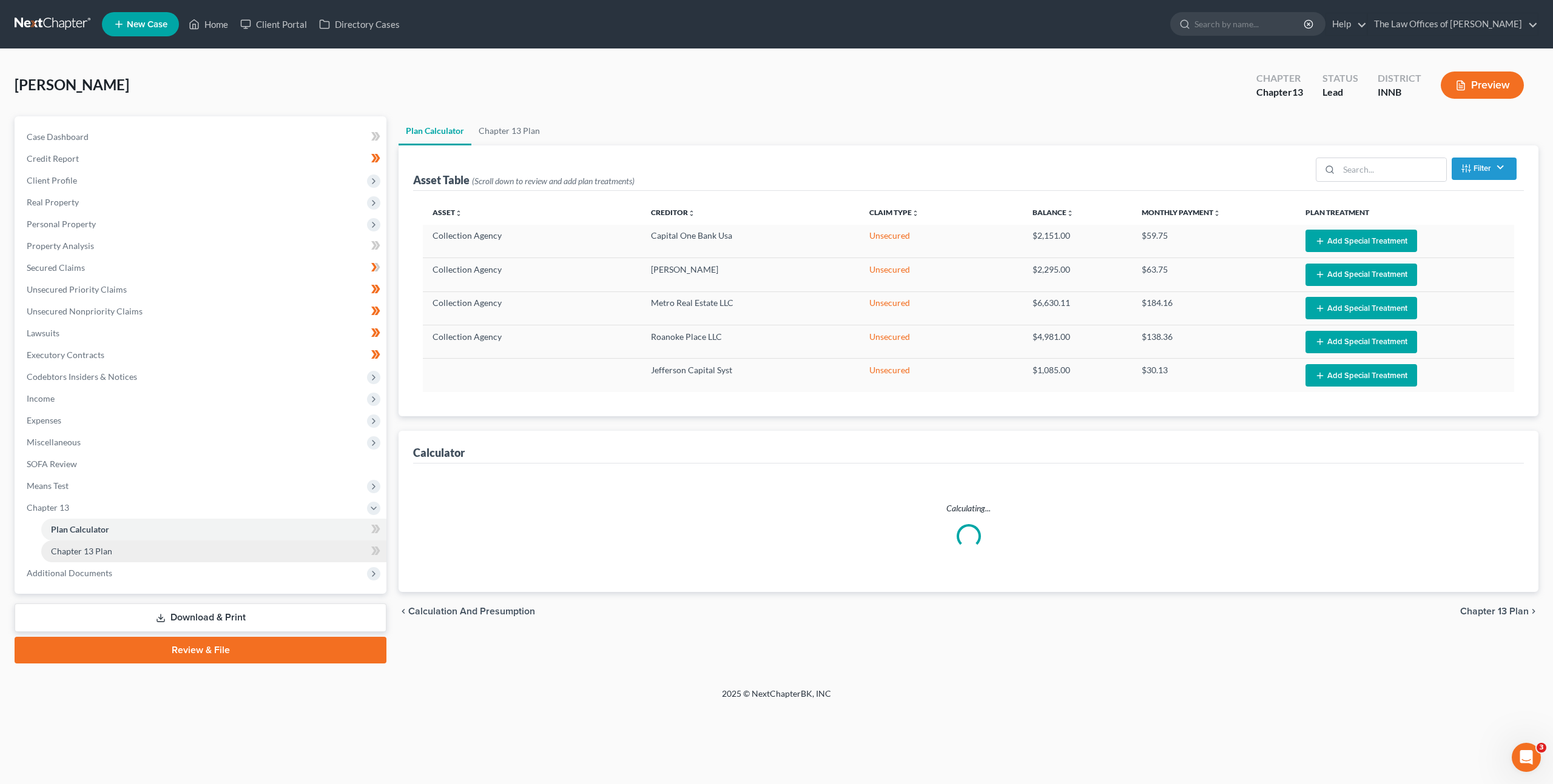
click at [273, 548] on link "Chapter 13 Plan" at bounding box center [214, 552] width 345 height 22
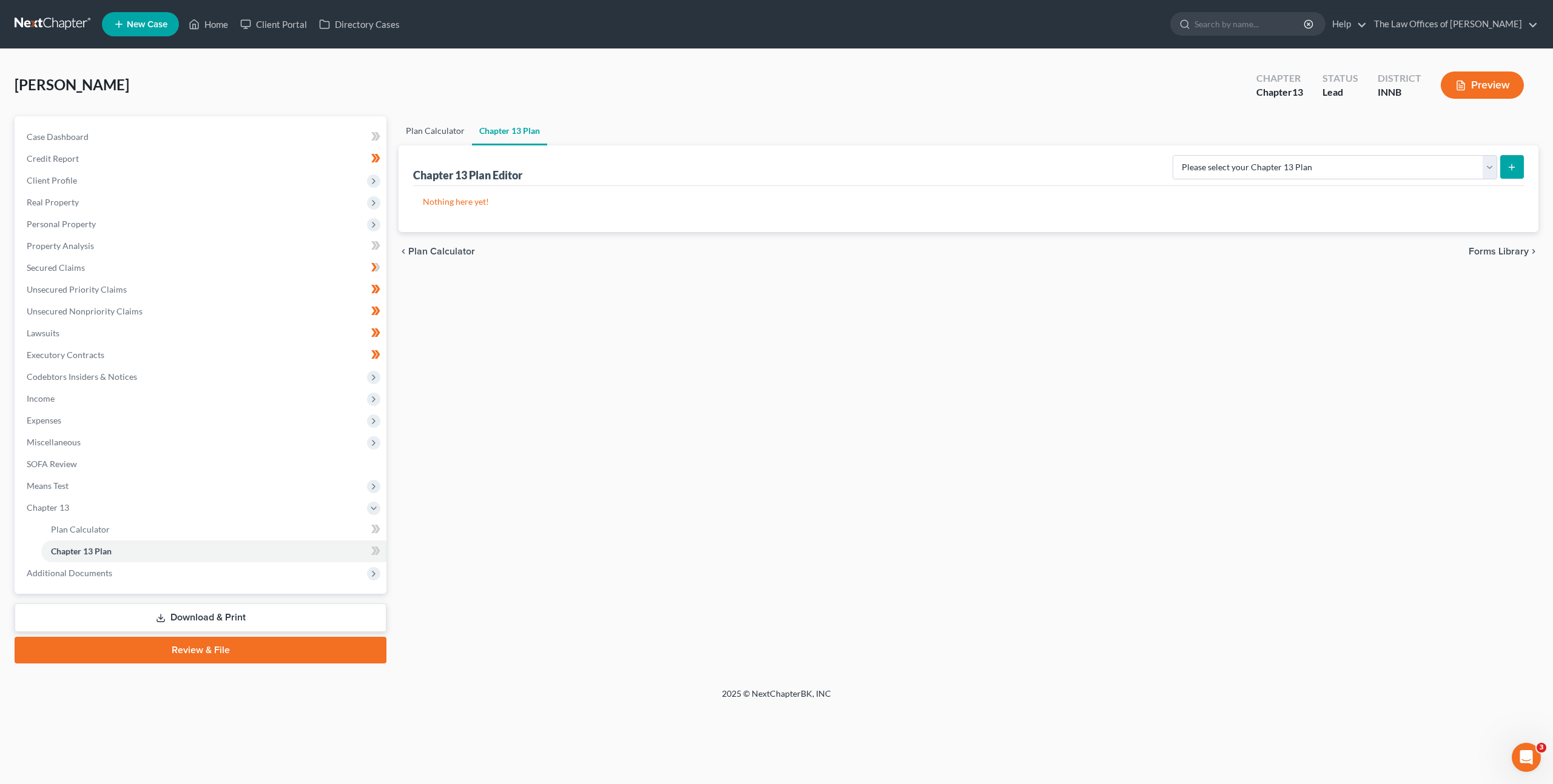
click at [435, 130] on link "Plan Calculator" at bounding box center [434, 130] width 73 height 29
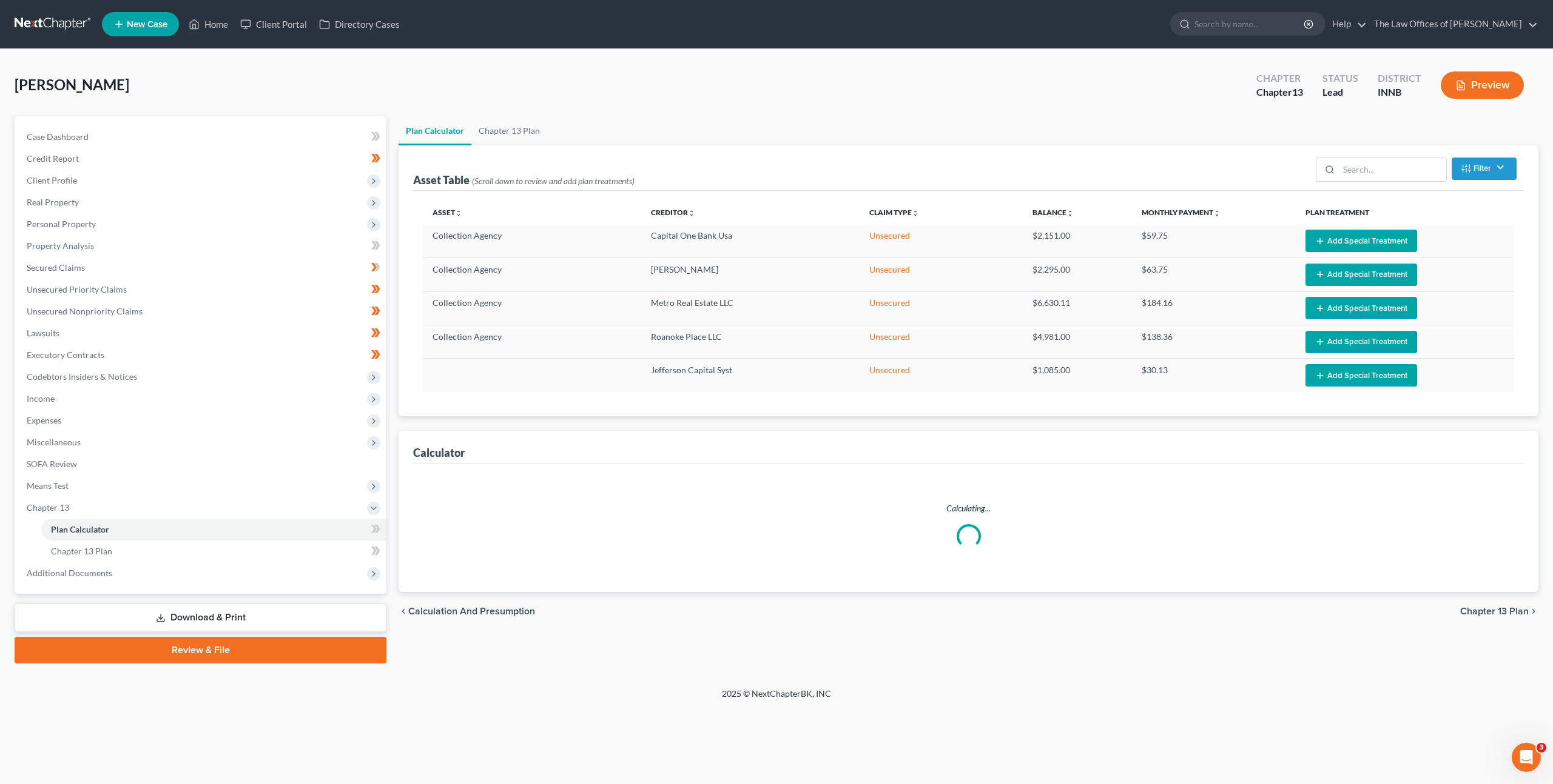
select select "35"
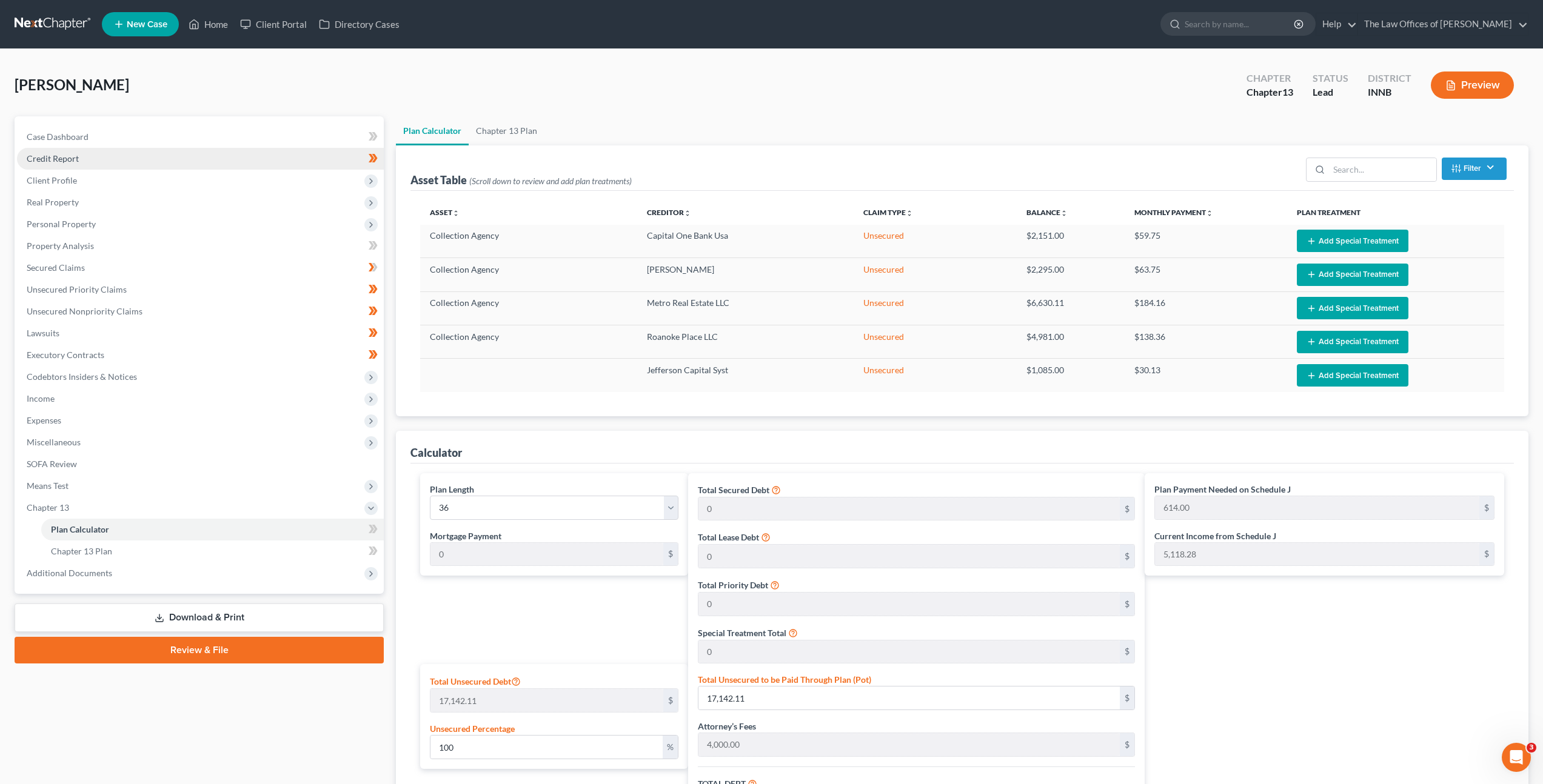
click at [181, 153] on link "Credit Report" at bounding box center [200, 159] width 367 height 22
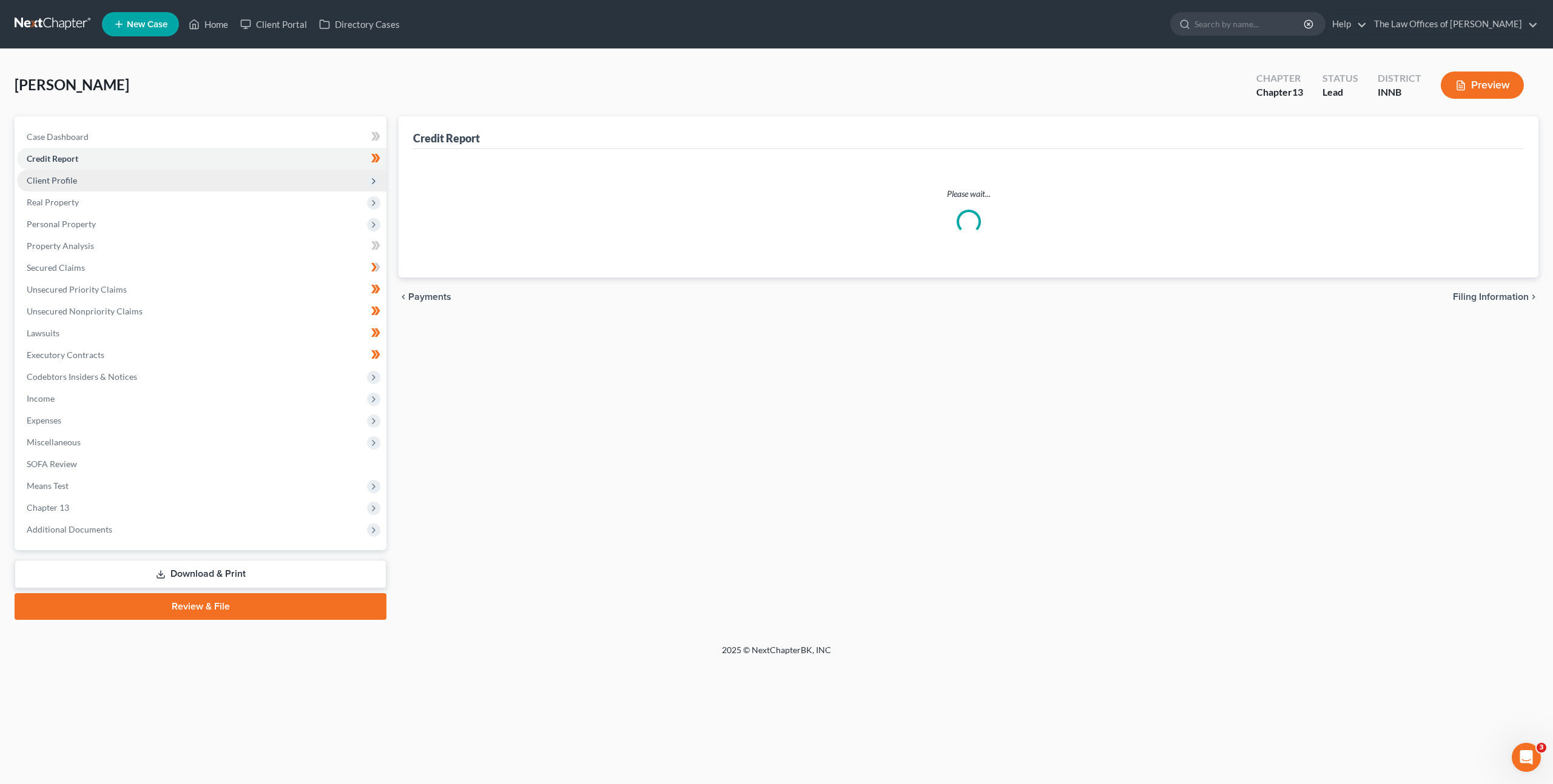
click at [181, 172] on span "Client Profile" at bounding box center [201, 181] width 370 height 22
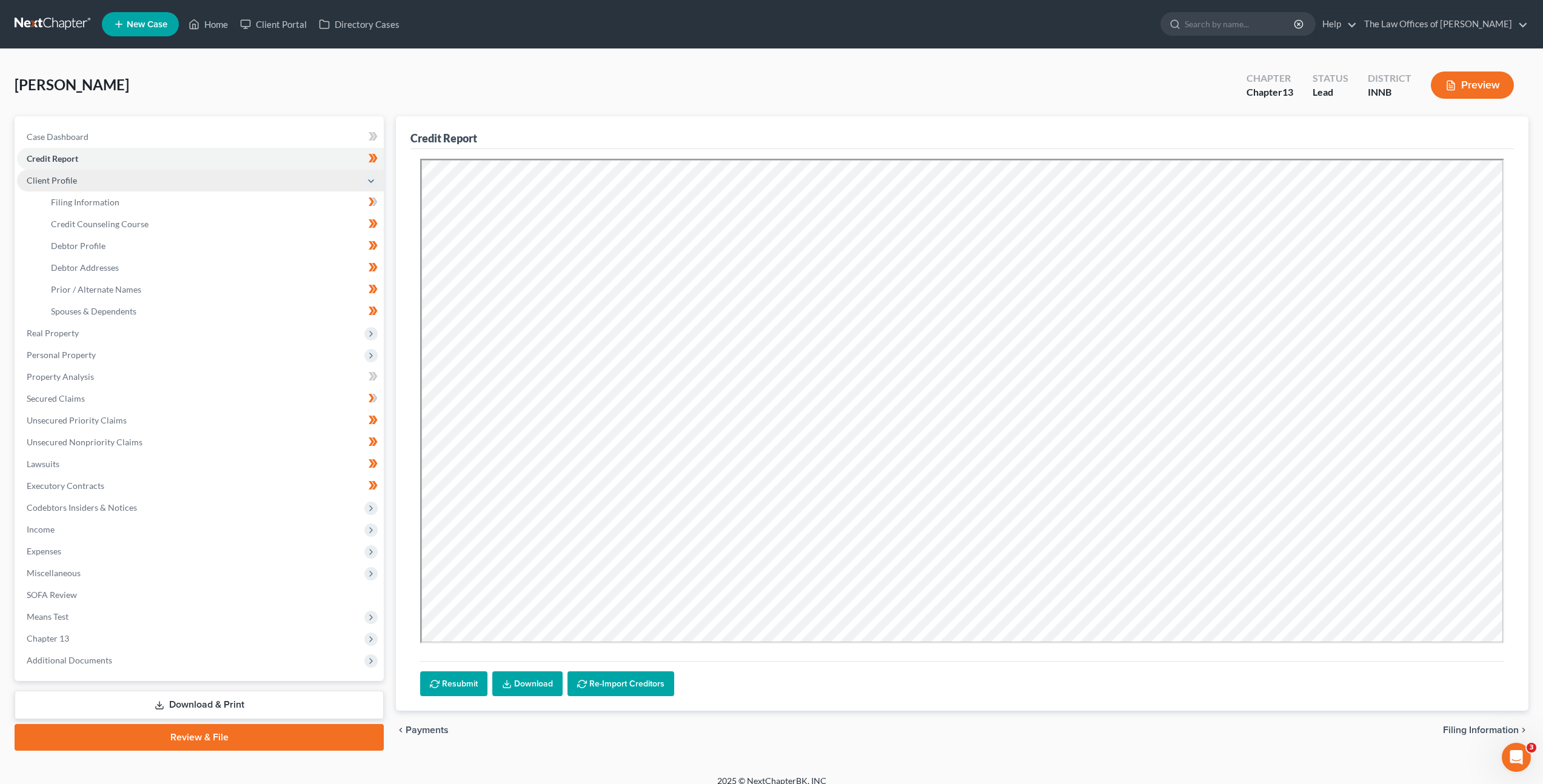
click at [294, 179] on span "Client Profile" at bounding box center [200, 181] width 367 height 22
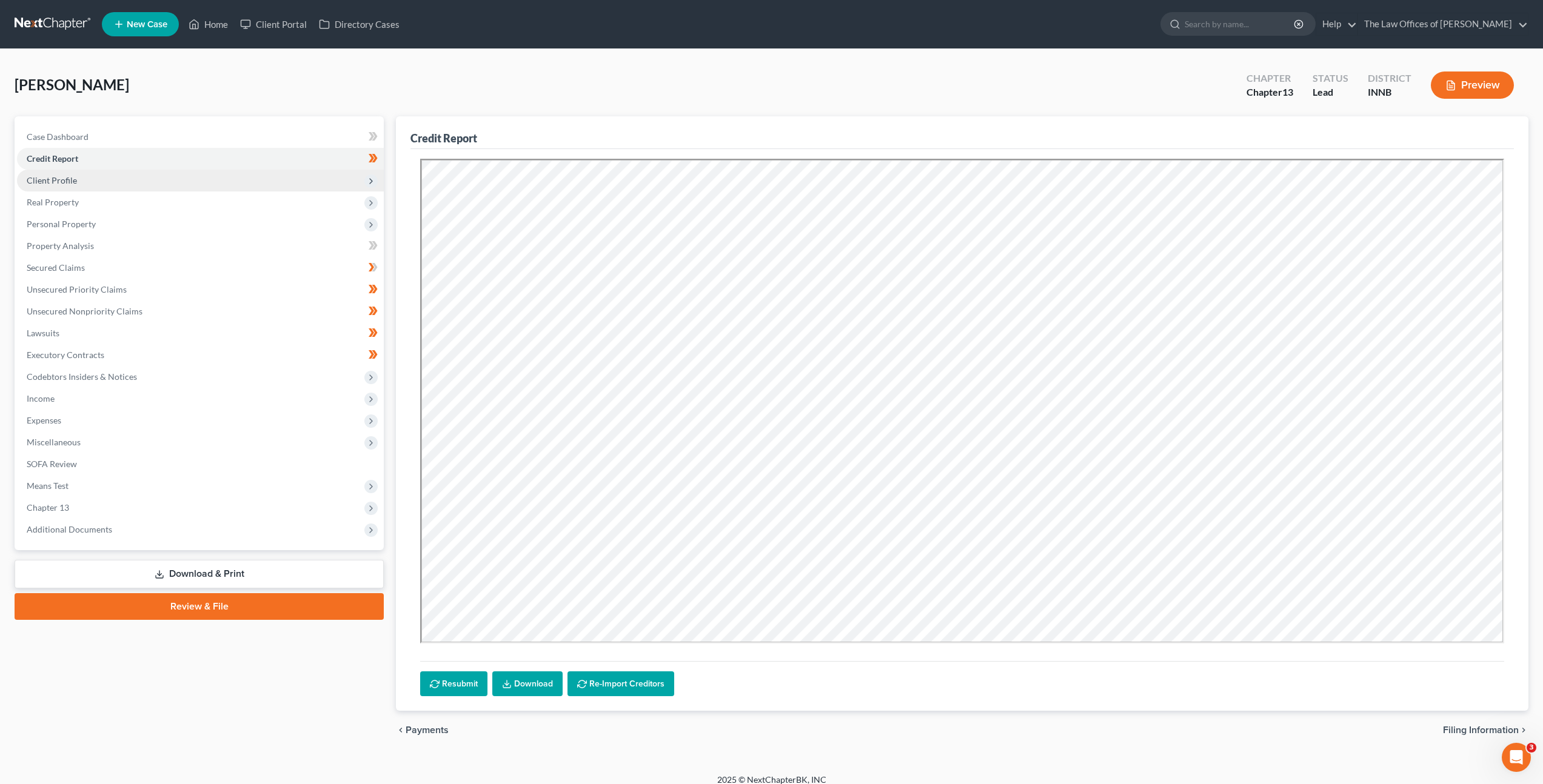
click at [287, 183] on span "Client Profile" at bounding box center [200, 181] width 367 height 22
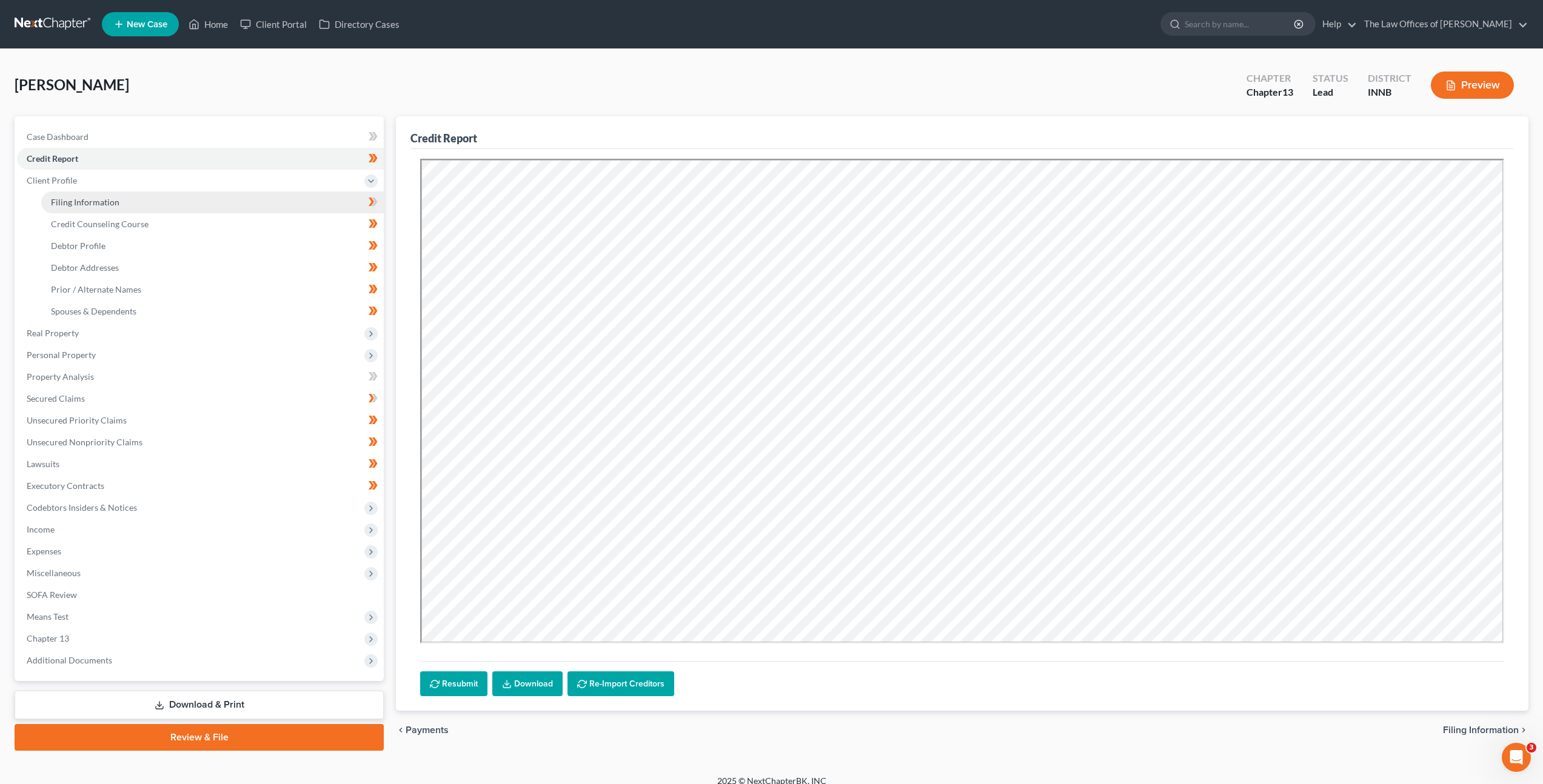
click at [254, 207] on link "Filing Information" at bounding box center [212, 203] width 342 height 22
select select "1"
select select "0"
select select "3"
select select "15"
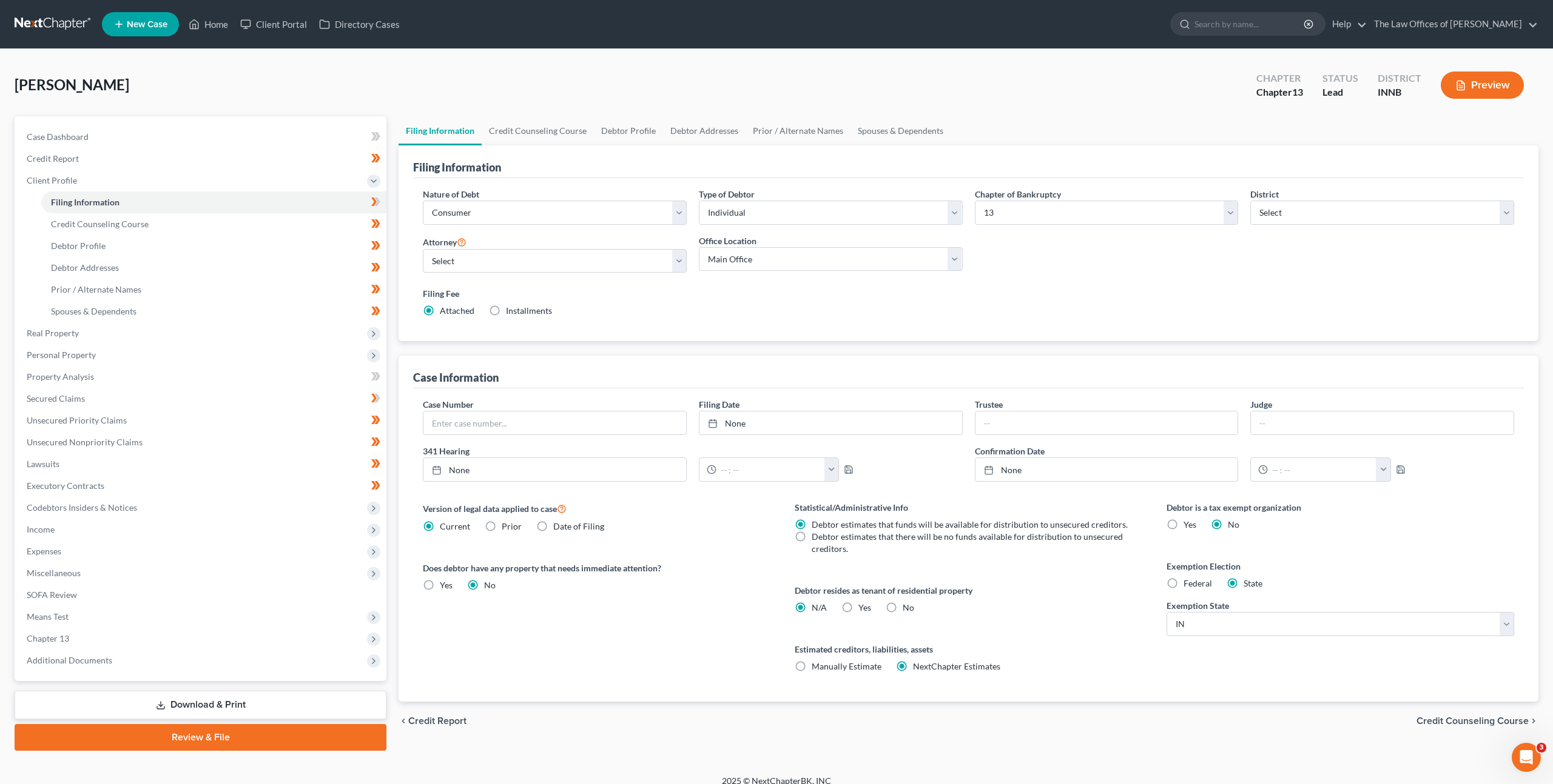
click at [783, 296] on label "Filing Fee" at bounding box center [968, 294] width 1091 height 13
click at [541, 263] on select "Select Dax Miller - INSB Dax Miller - INSB Dax Miller - GAMB Dax Miller - INNB …" at bounding box center [554, 261] width 263 height 24
select select "7"
click at [423, 249] on select "Select Dax Miller - INSB Dax Miller - INSB Dax Miller - GAMB Dax Miller - INNB …" at bounding box center [554, 261] width 263 height 24
click at [670, 305] on div "Filing Fee Attached Installments Installments" at bounding box center [968, 302] width 1091 height 29
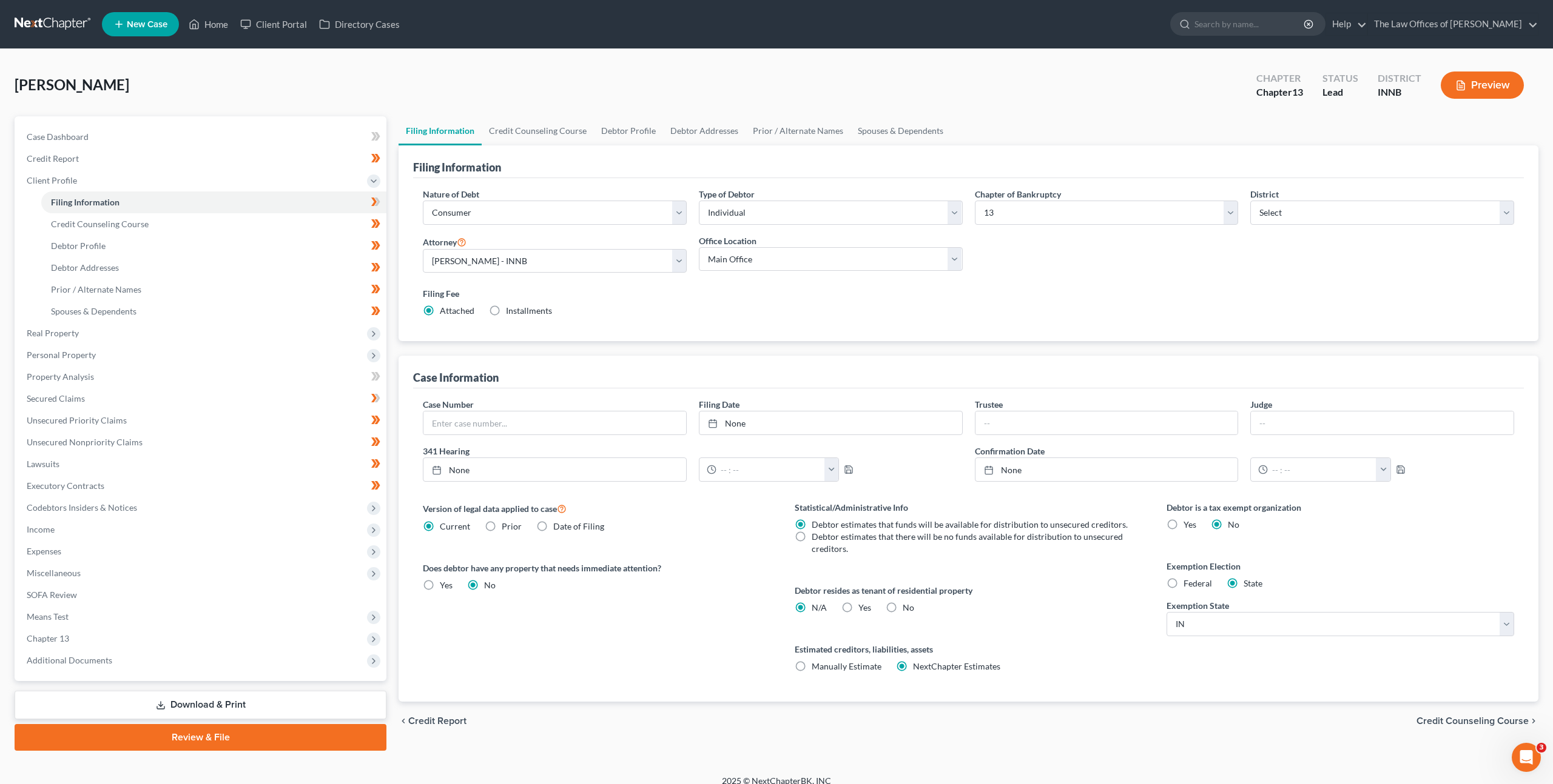
click at [621, 320] on div "Filing Fee Attached Installments Installments" at bounding box center [968, 305] width 1104 height 45
click at [689, 316] on div "Filing Fee Attached Installments Installments" at bounding box center [968, 302] width 1091 height 29
drag, startPoint x: 98, startPoint y: 630, endPoint x: 109, endPoint y: 625, distance: 12.1
click at [98, 631] on span "Chapter 13" at bounding box center [201, 638] width 370 height 22
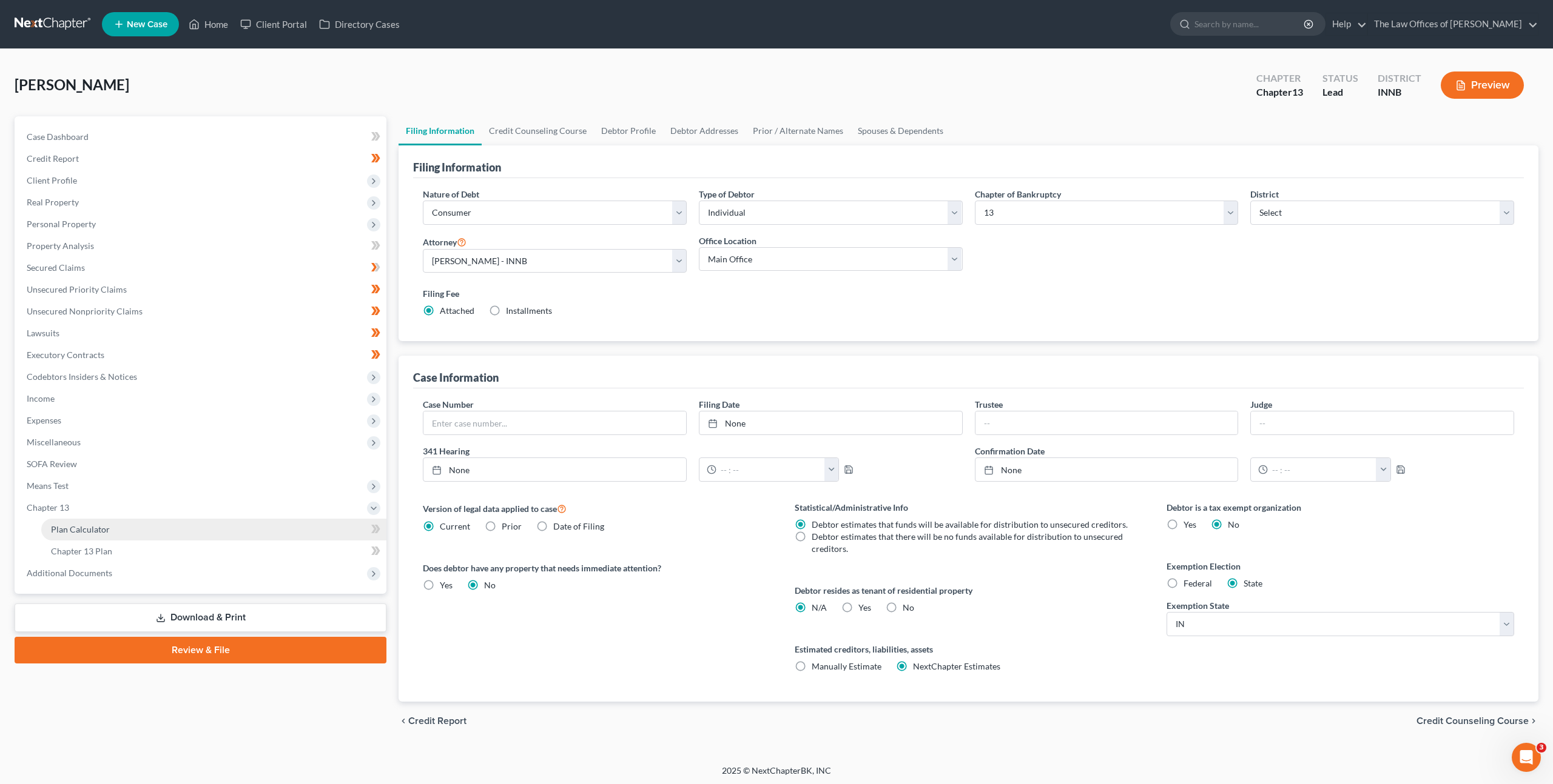
click at [136, 526] on link "Plan Calculator" at bounding box center [214, 530] width 345 height 22
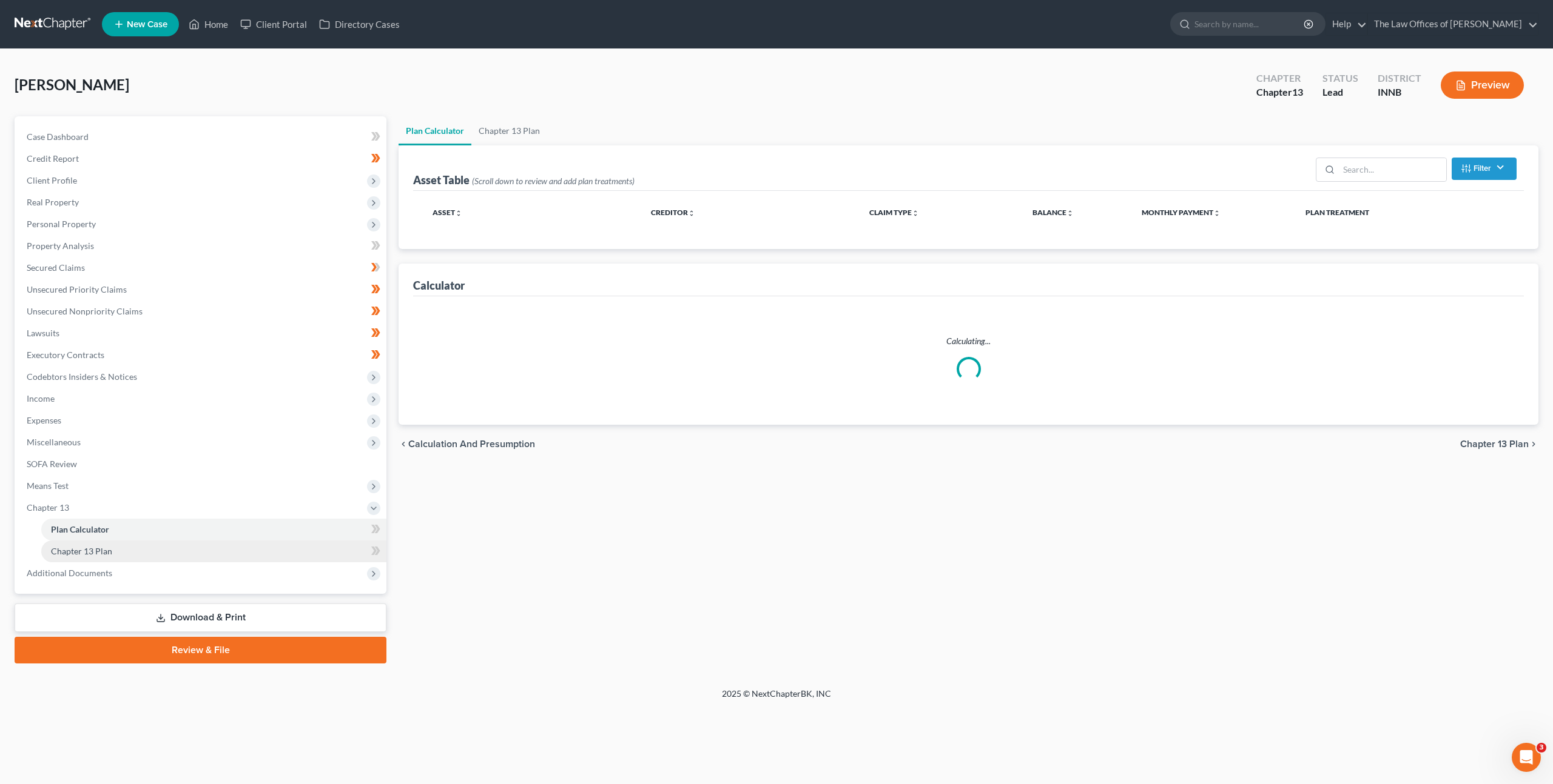
select select "35"
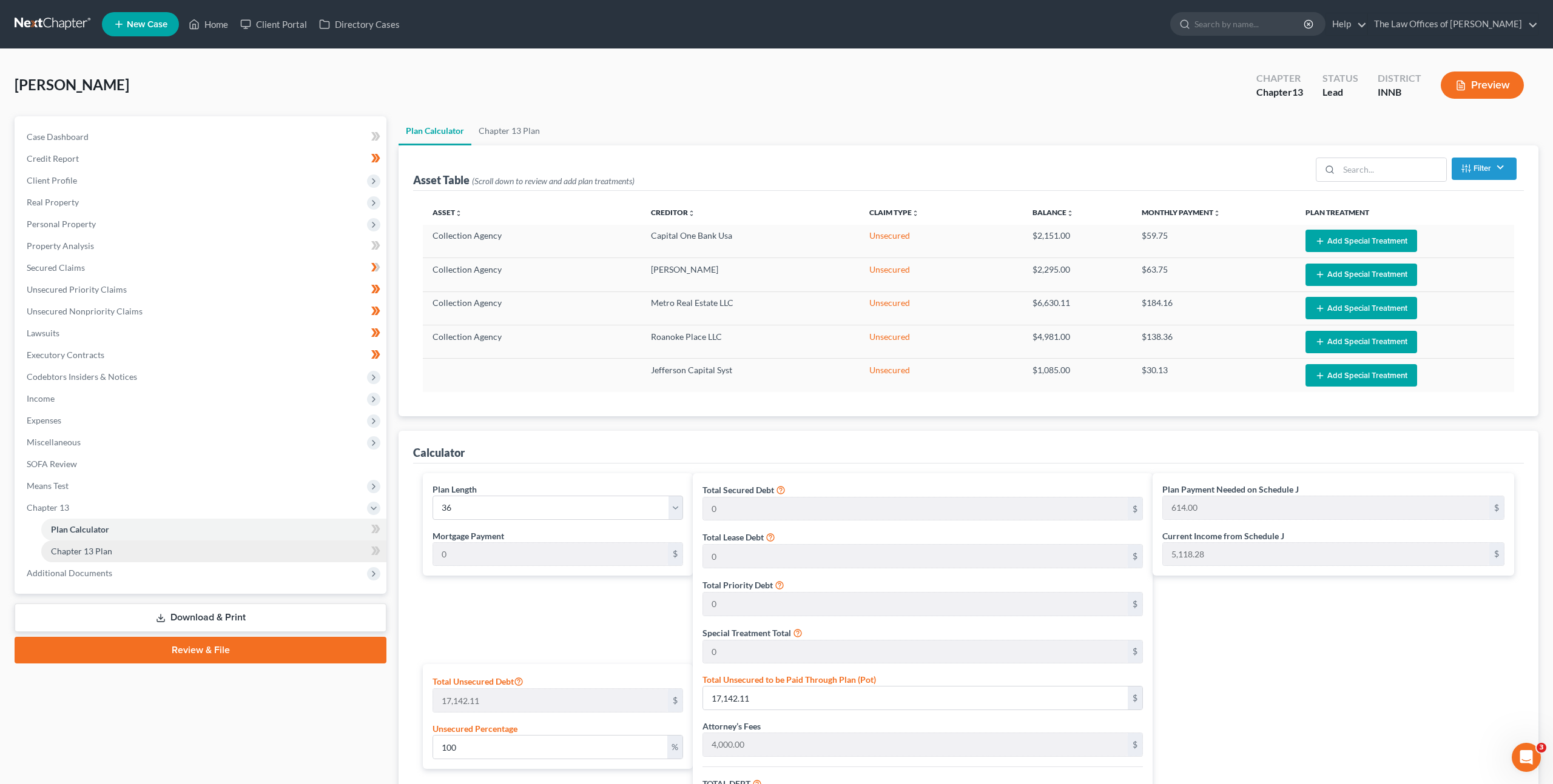
click at [205, 549] on link "Chapter 13 Plan" at bounding box center [214, 552] width 345 height 22
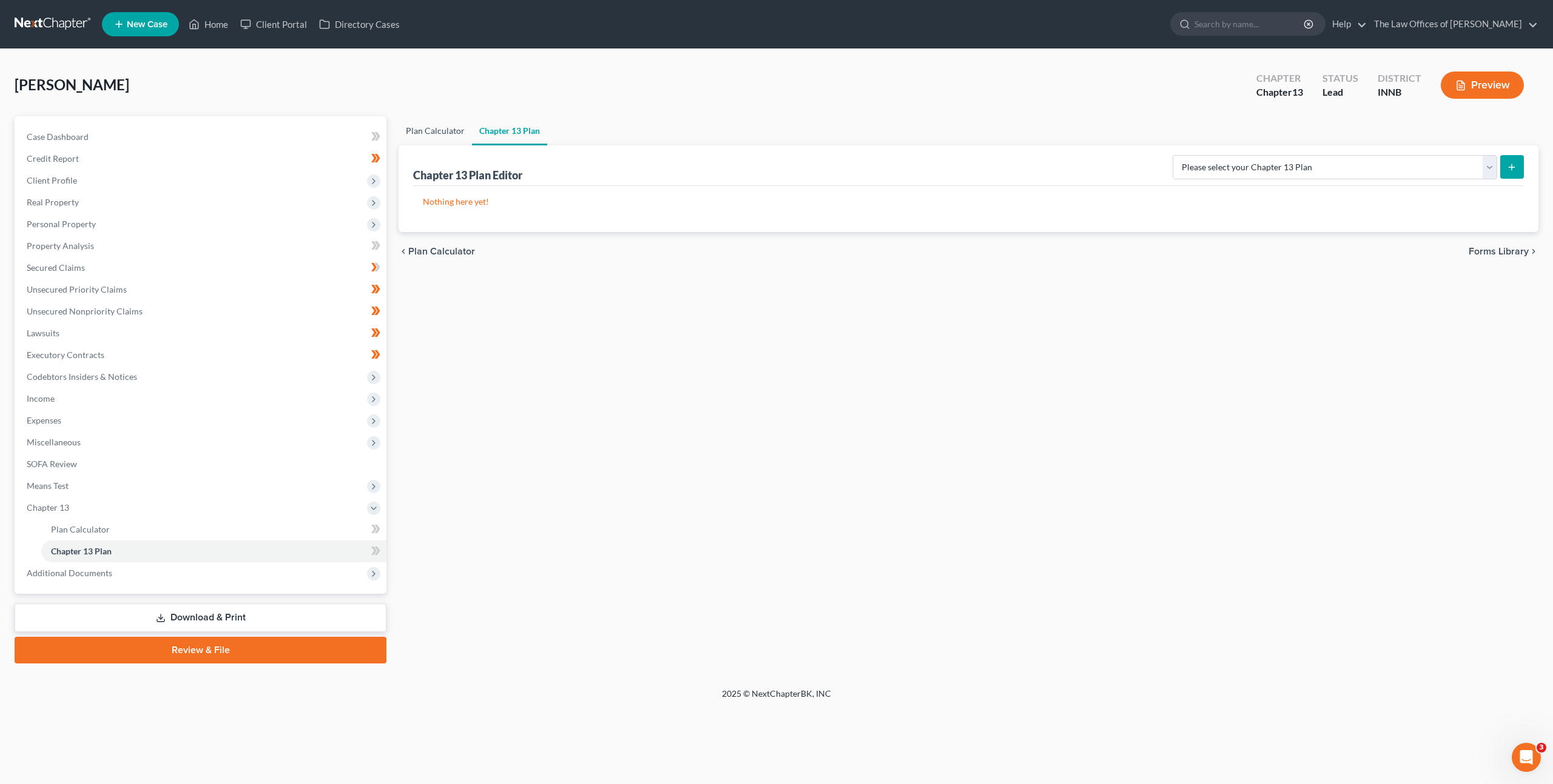
click at [455, 140] on link "Plan Calculator" at bounding box center [434, 130] width 73 height 29
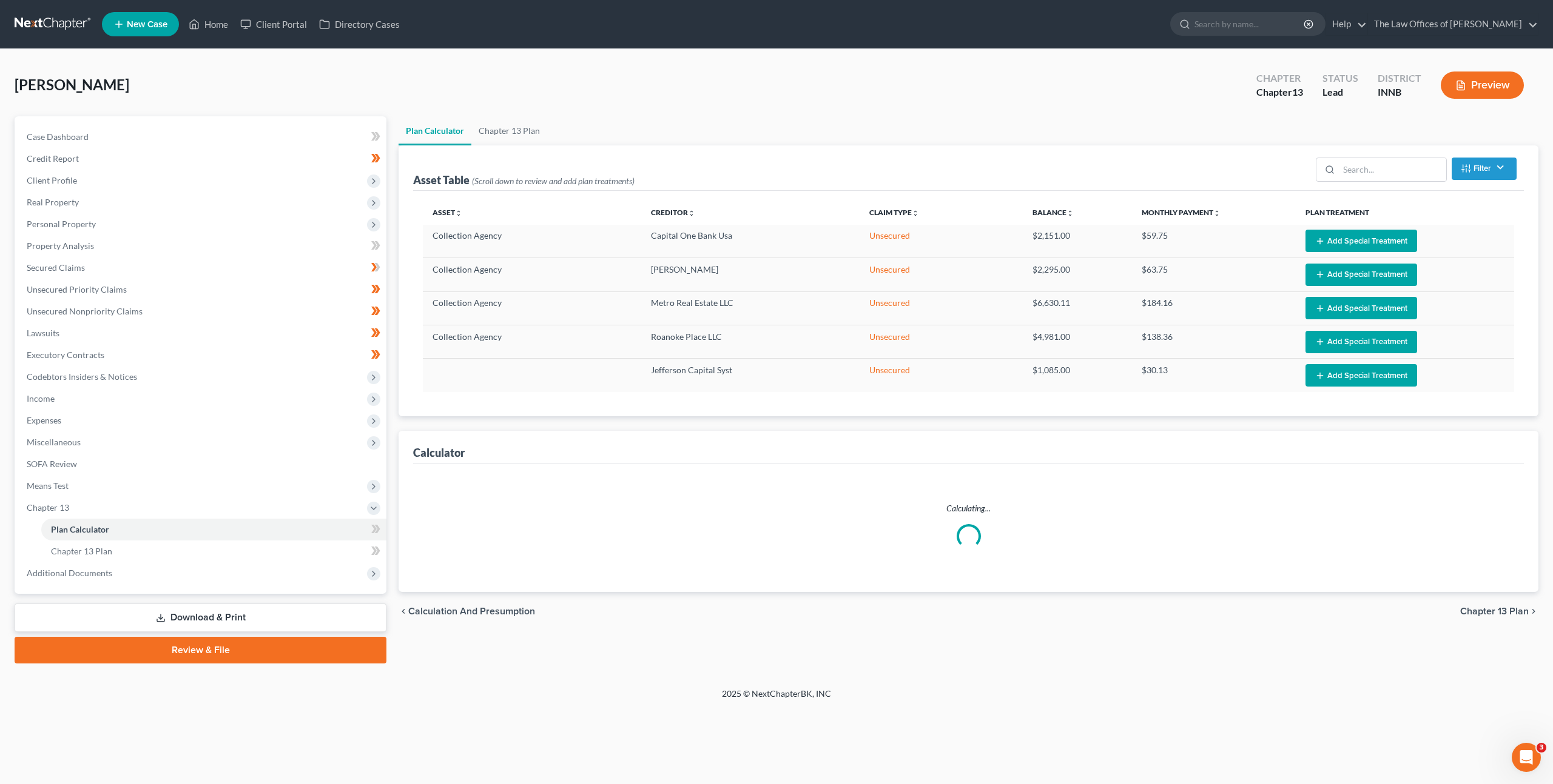
select select "35"
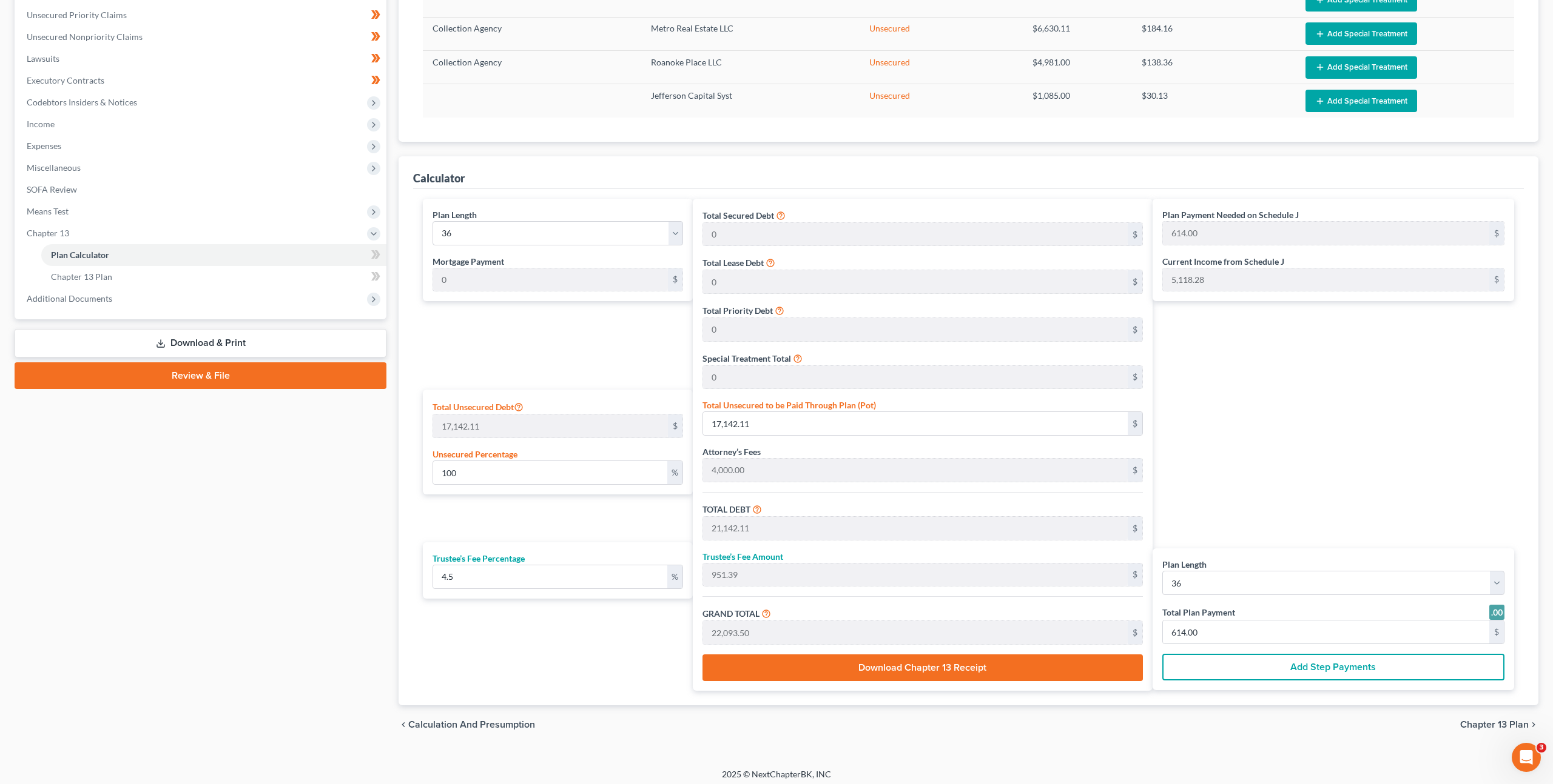
scroll to position [281, 0]
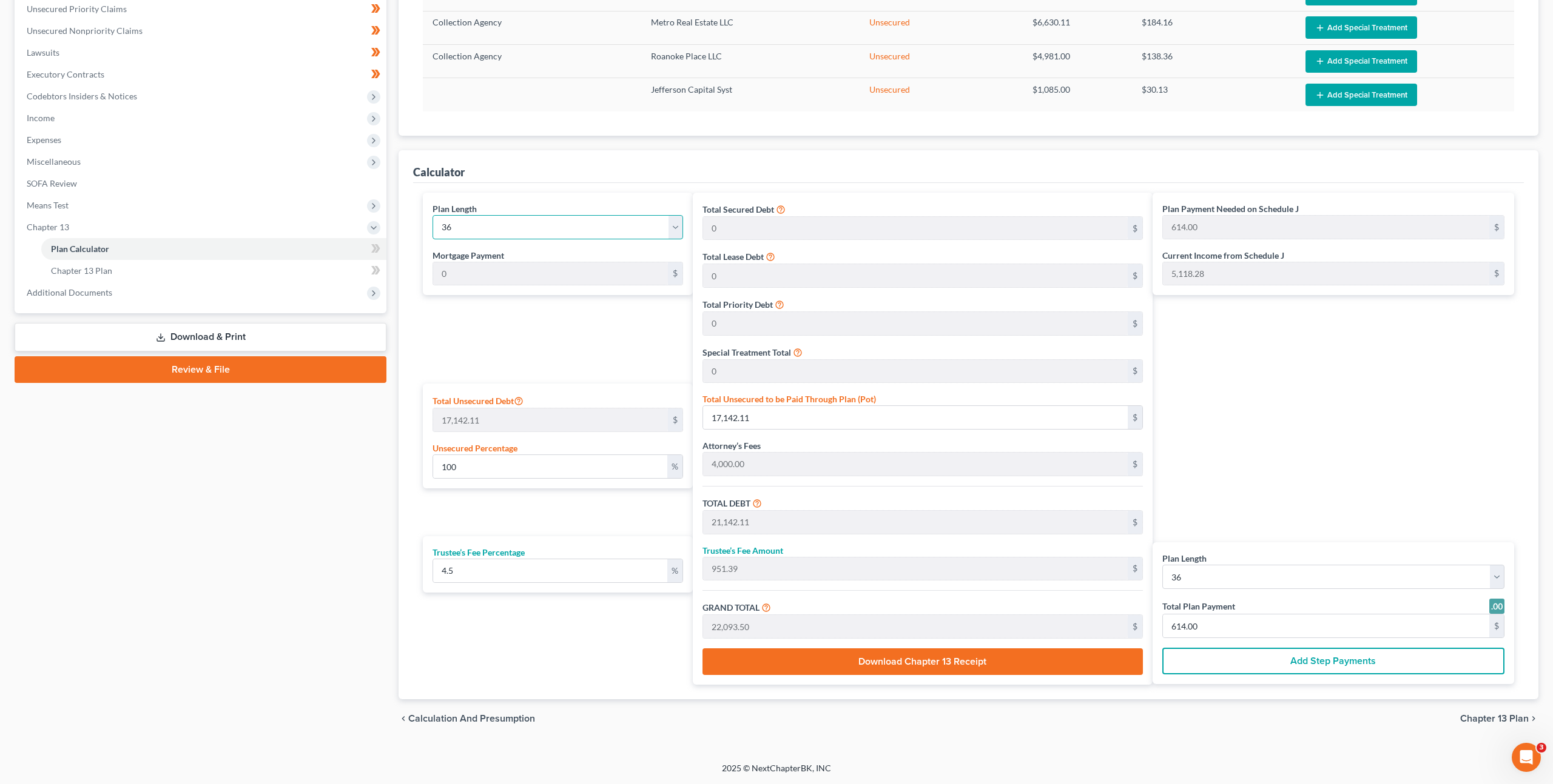
click at [584, 233] on select "1 2 3 4 5 6 7 8 9 10 11 12 13 14 15 16 17 18 19 20 21 22 23 24 25 26 27 28 29 3…" at bounding box center [558, 227] width 251 height 24
click at [492, 350] on div "Plan Length 1 2 3 4 5 6 7 8 9 10 11 12 13 14 15 16 17 18 19 20 21 22 23 24 25 2…" at bounding box center [555, 438] width 276 height 492
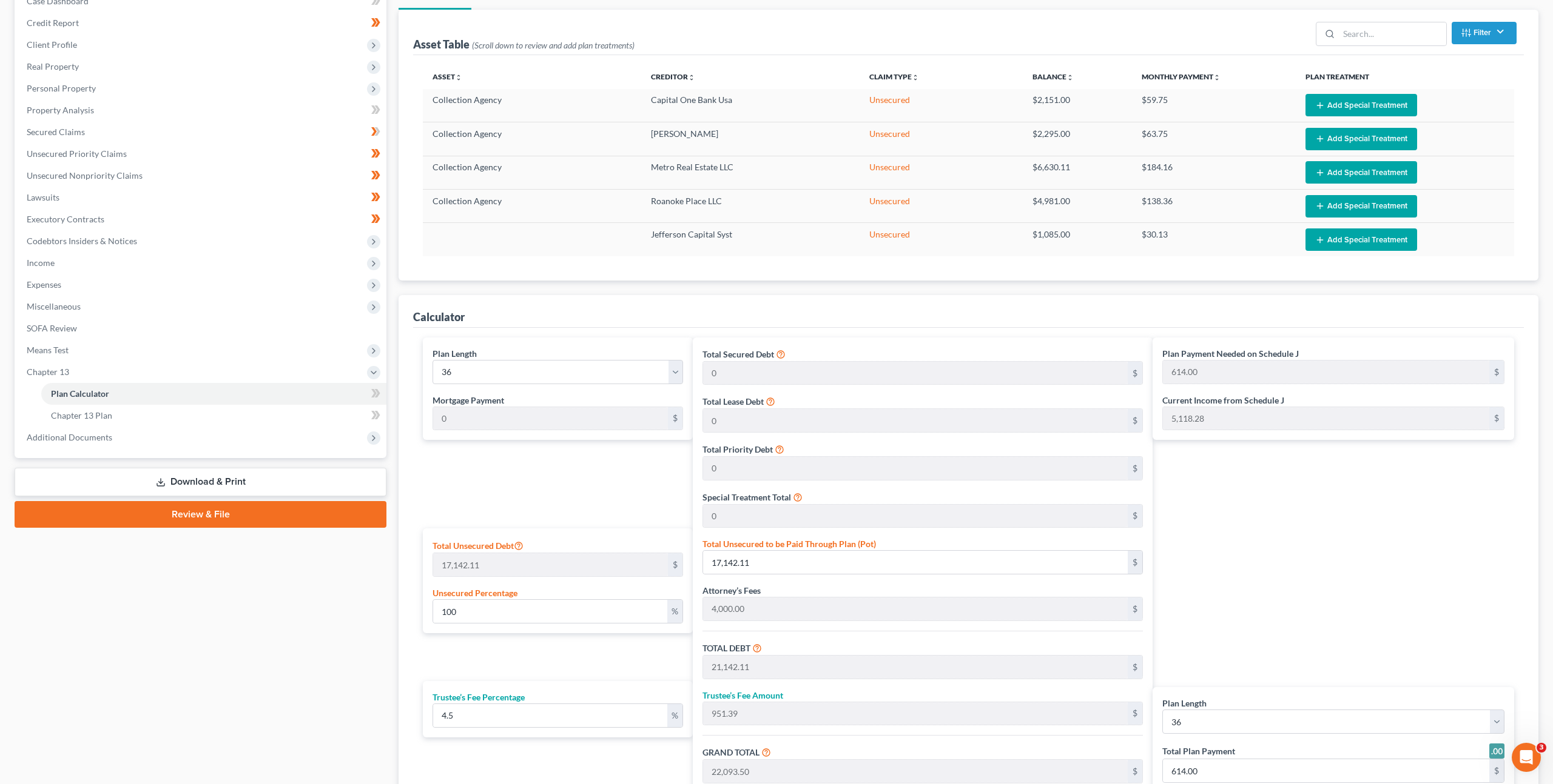
scroll to position [0, 0]
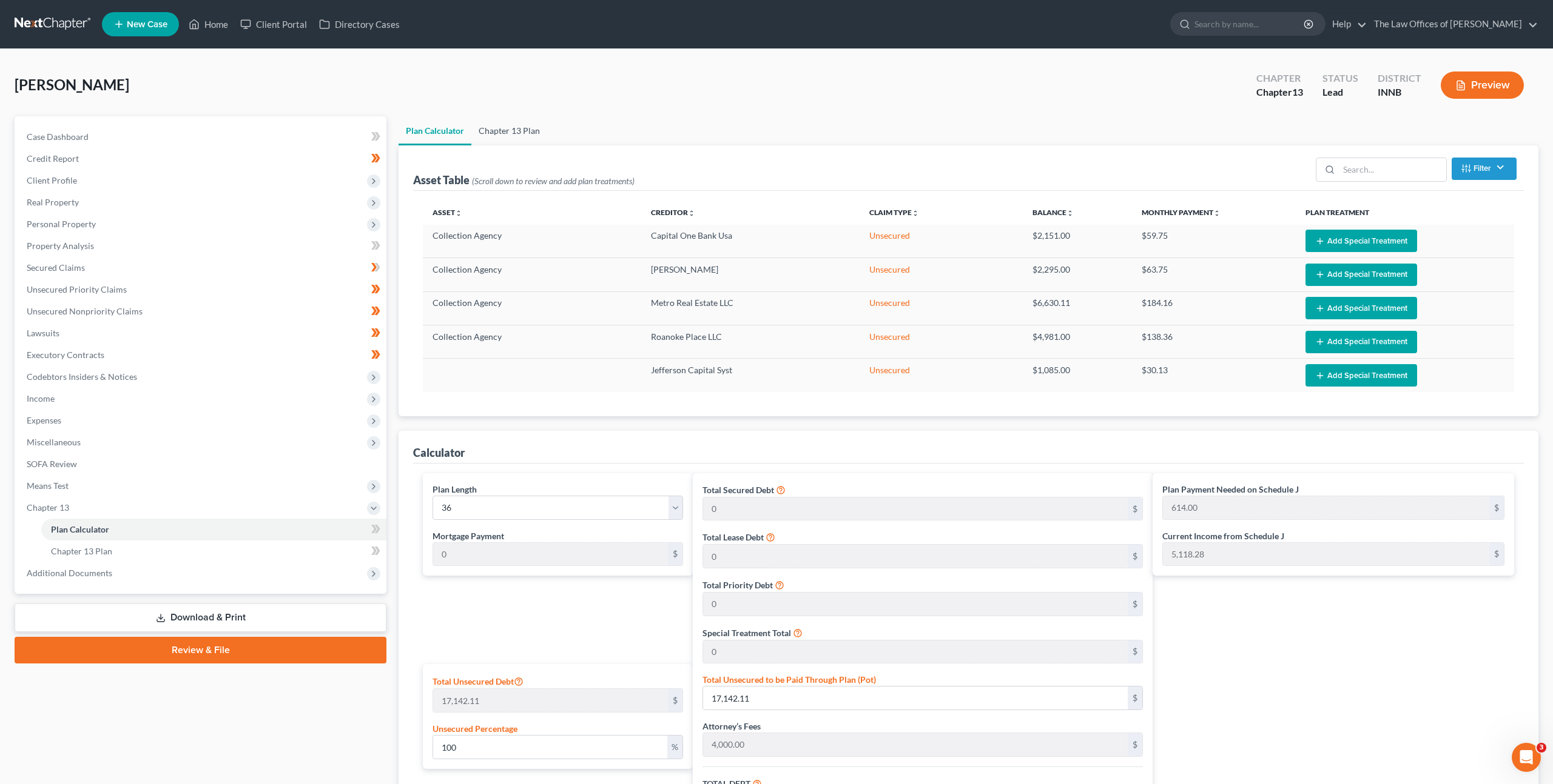
click at [513, 129] on link "Chapter 13 Plan" at bounding box center [509, 130] width 76 height 29
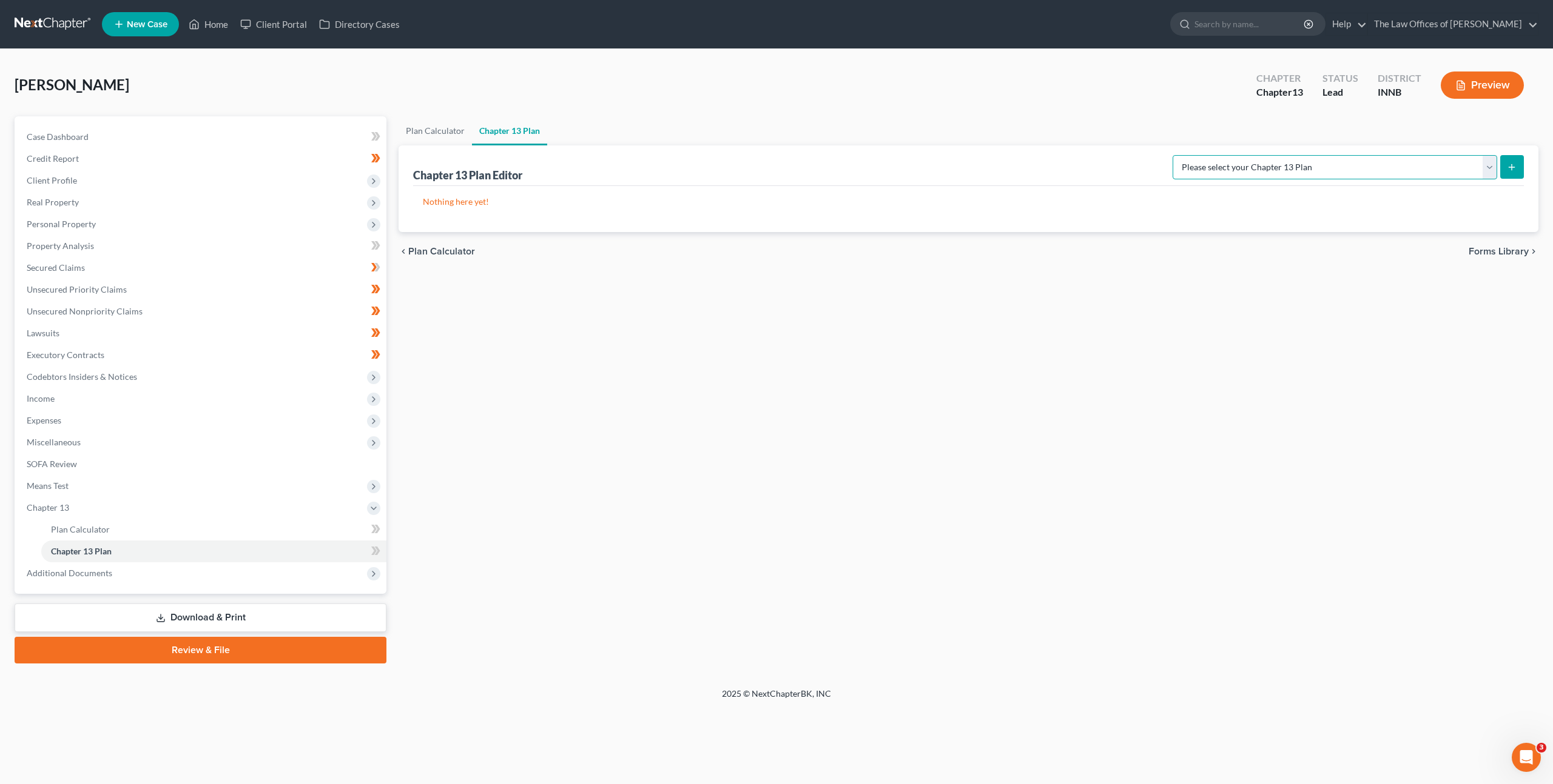
click at [1329, 177] on select "Please select your Chapter 13 Plan National Form Plan - Official Form 113 Natio…" at bounding box center [1334, 167] width 324 height 24
select select "1"
click at [1199, 155] on select "Please select your Chapter 13 Plan National Form Plan - Official Form 113 Natio…" at bounding box center [1334, 167] width 324 height 24
click at [1525, 164] on div "Chapter 13 Plan Editor Please select your Chapter 13 Plan National Form Plan - …" at bounding box center [968, 188] width 1140 height 87
click at [1518, 165] on button "submit" at bounding box center [1512, 167] width 24 height 24
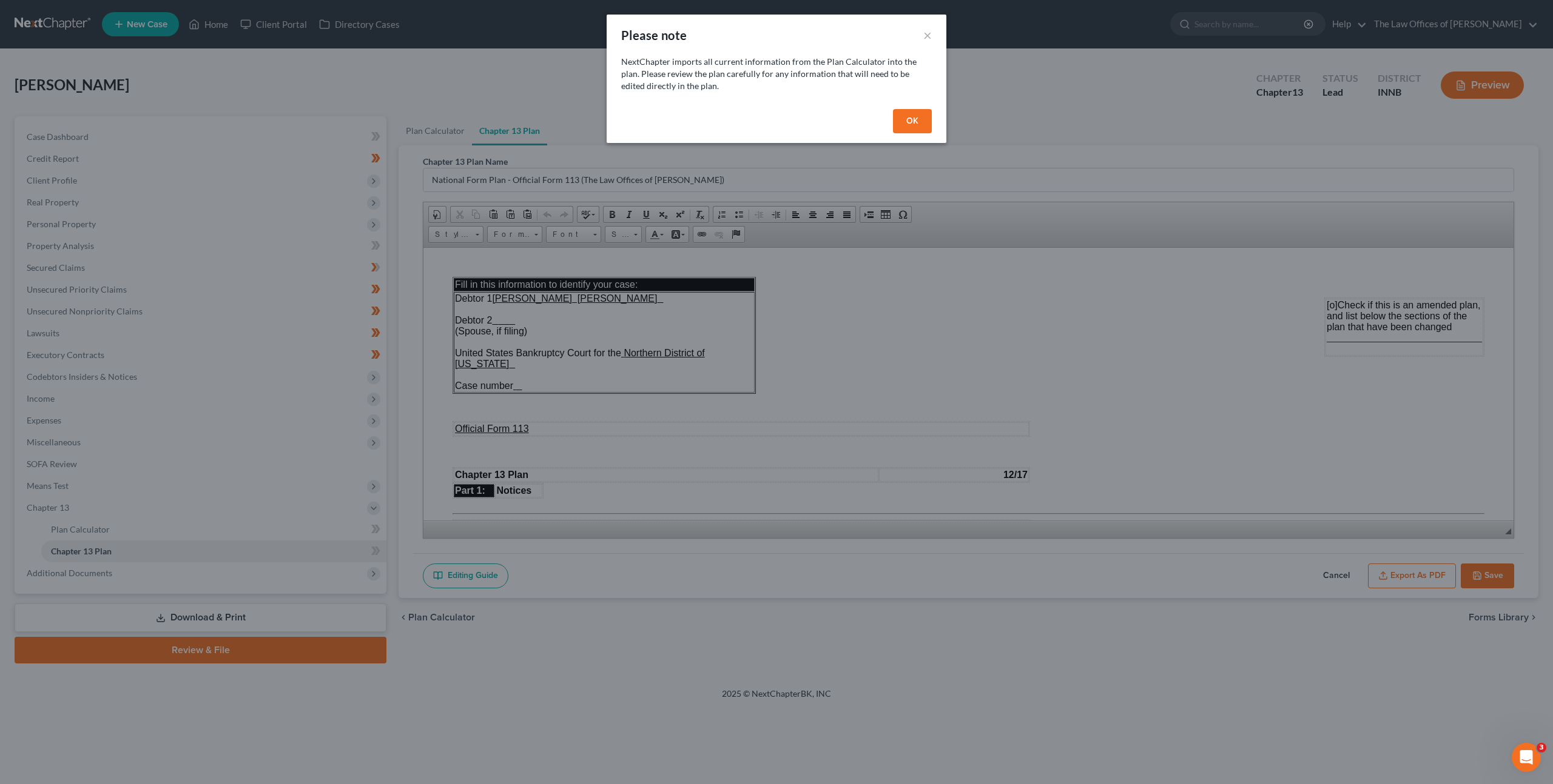
click at [907, 112] on button "OK" at bounding box center [912, 121] width 39 height 24
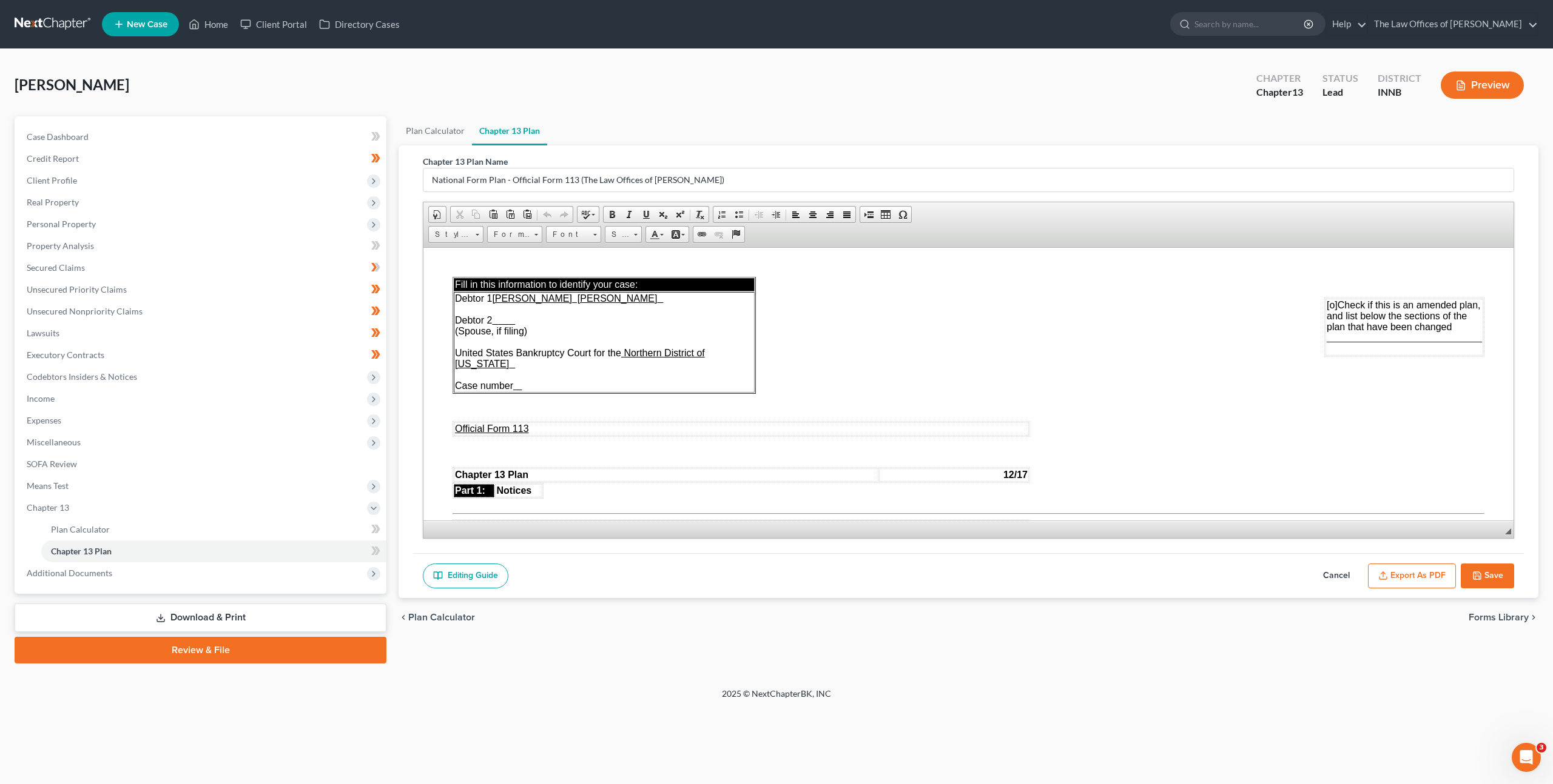
drag, startPoint x: 646, startPoint y: 610, endPoint x: 646, endPoint y: 617, distance: 7.0
click at [646, 610] on div "chevron_left Plan Calculator Forms Library chevron_right" at bounding box center [968, 617] width 1140 height 39
click at [654, 667] on div "Petition Navigation Case Dashboard Payments Invoices Payments Payments Credit R…" at bounding box center [776, 395] width 1524 height 557
click at [1138, 83] on div "Conn, Mark Upgraded Chapter Chapter 13 Status Lead District INNB Preview" at bounding box center [776, 90] width 1524 height 53
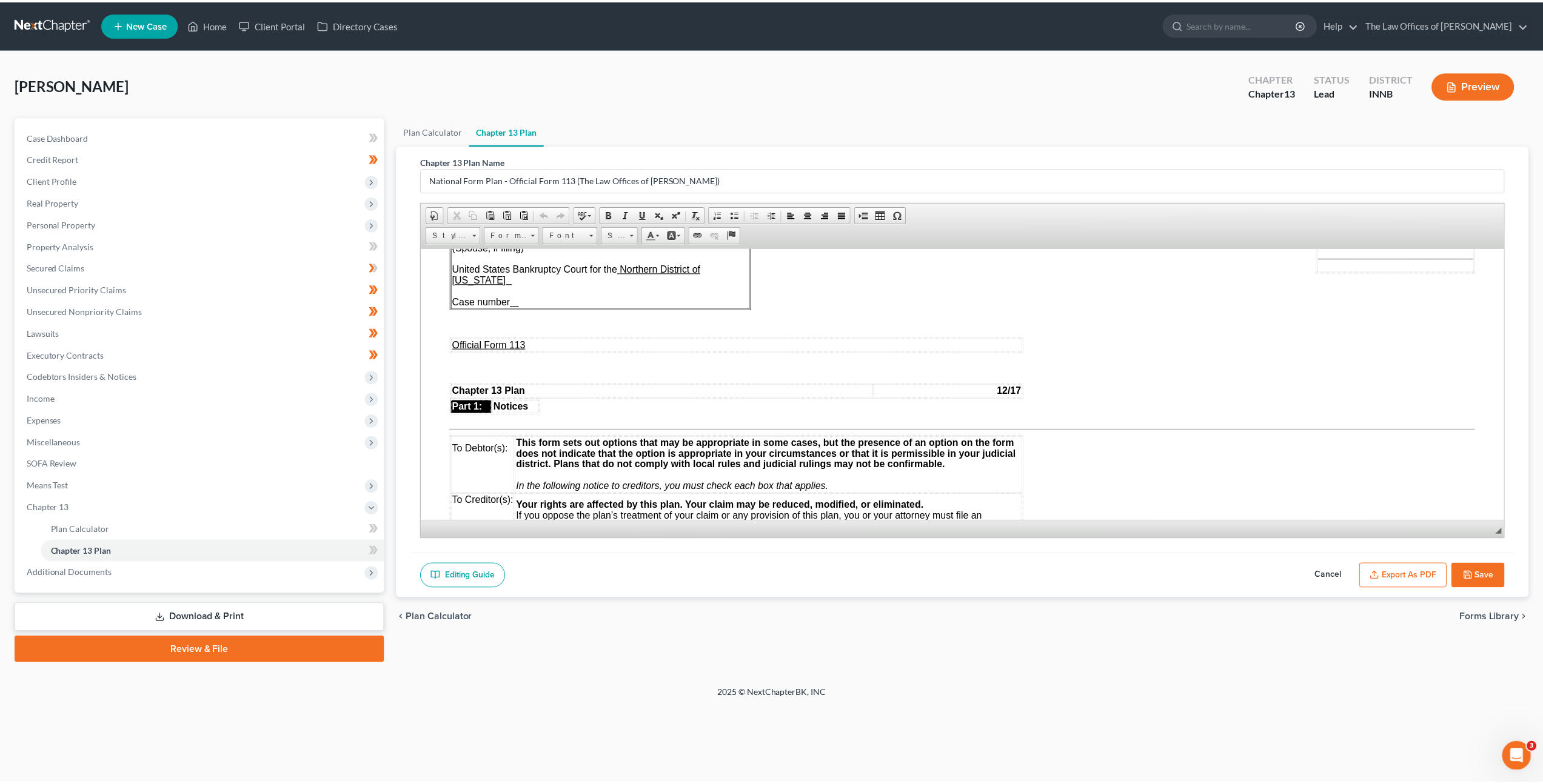
scroll to position [92, 0]
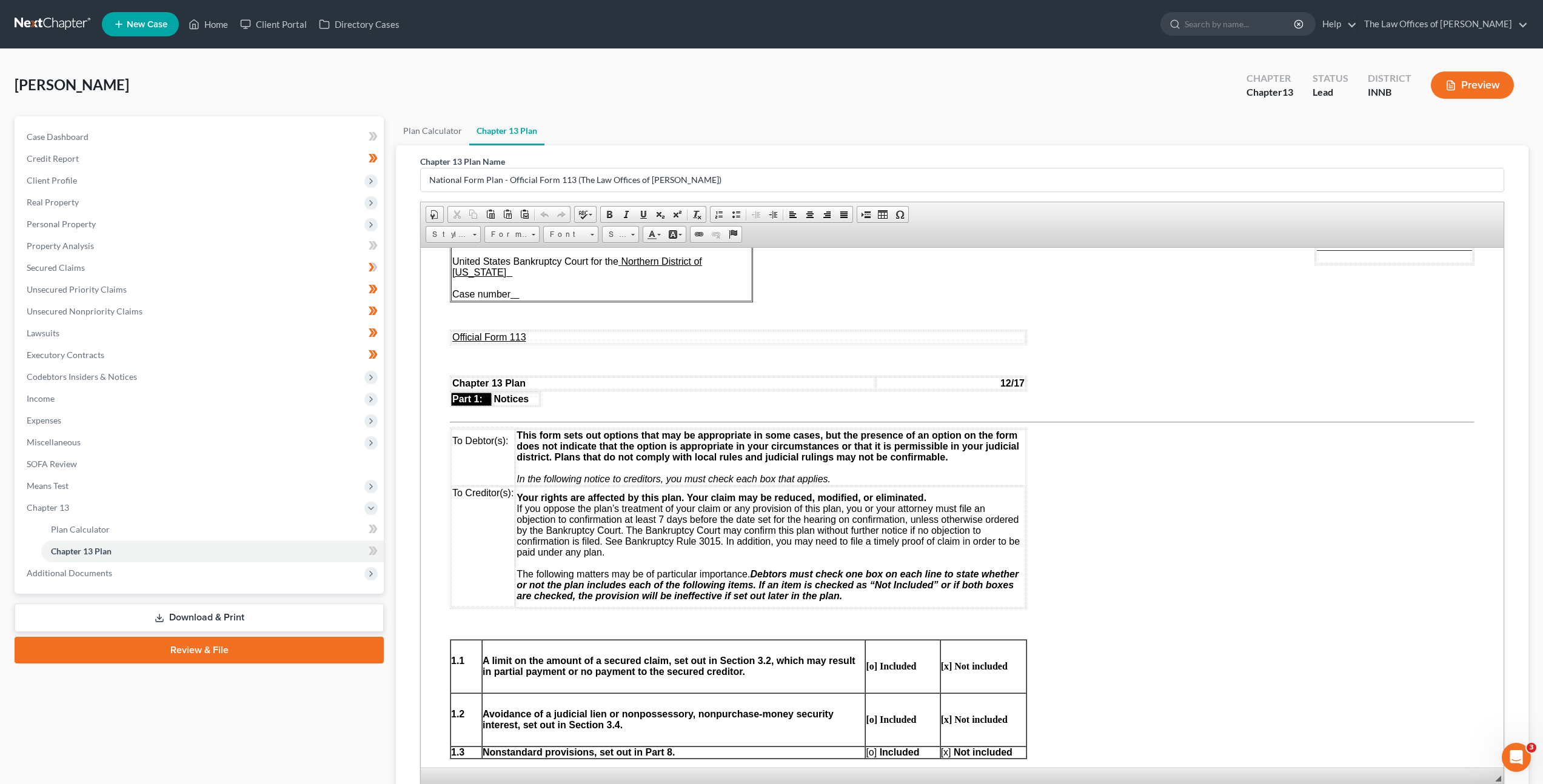
drag, startPoint x: 1509, startPoint y: 533, endPoint x: 1478, endPoint y: 780, distance: 248.9
click at [1478, 780] on span "◢ Elements path" at bounding box center [962, 776] width 1083 height 18
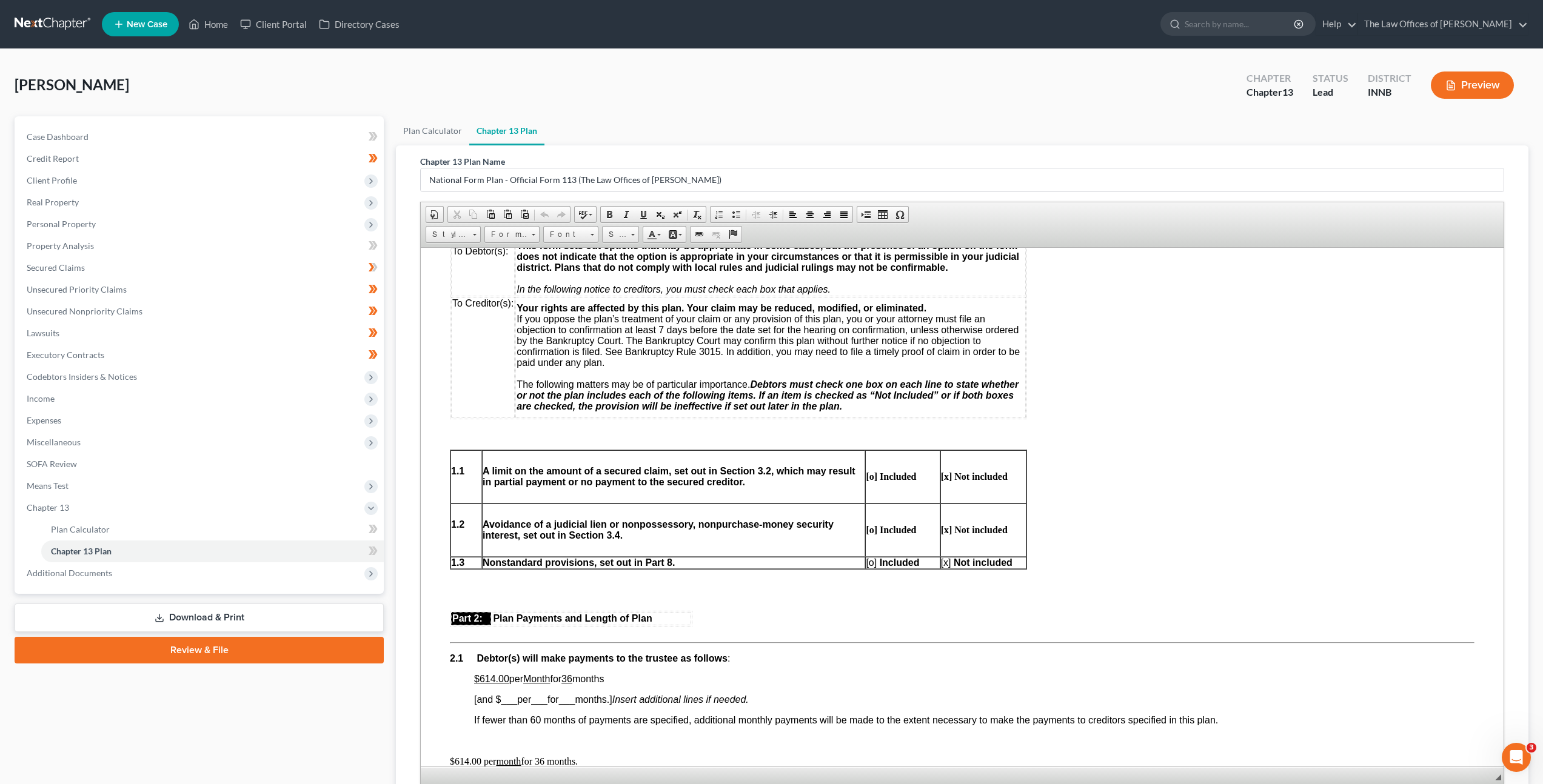
scroll to position [308, 0]
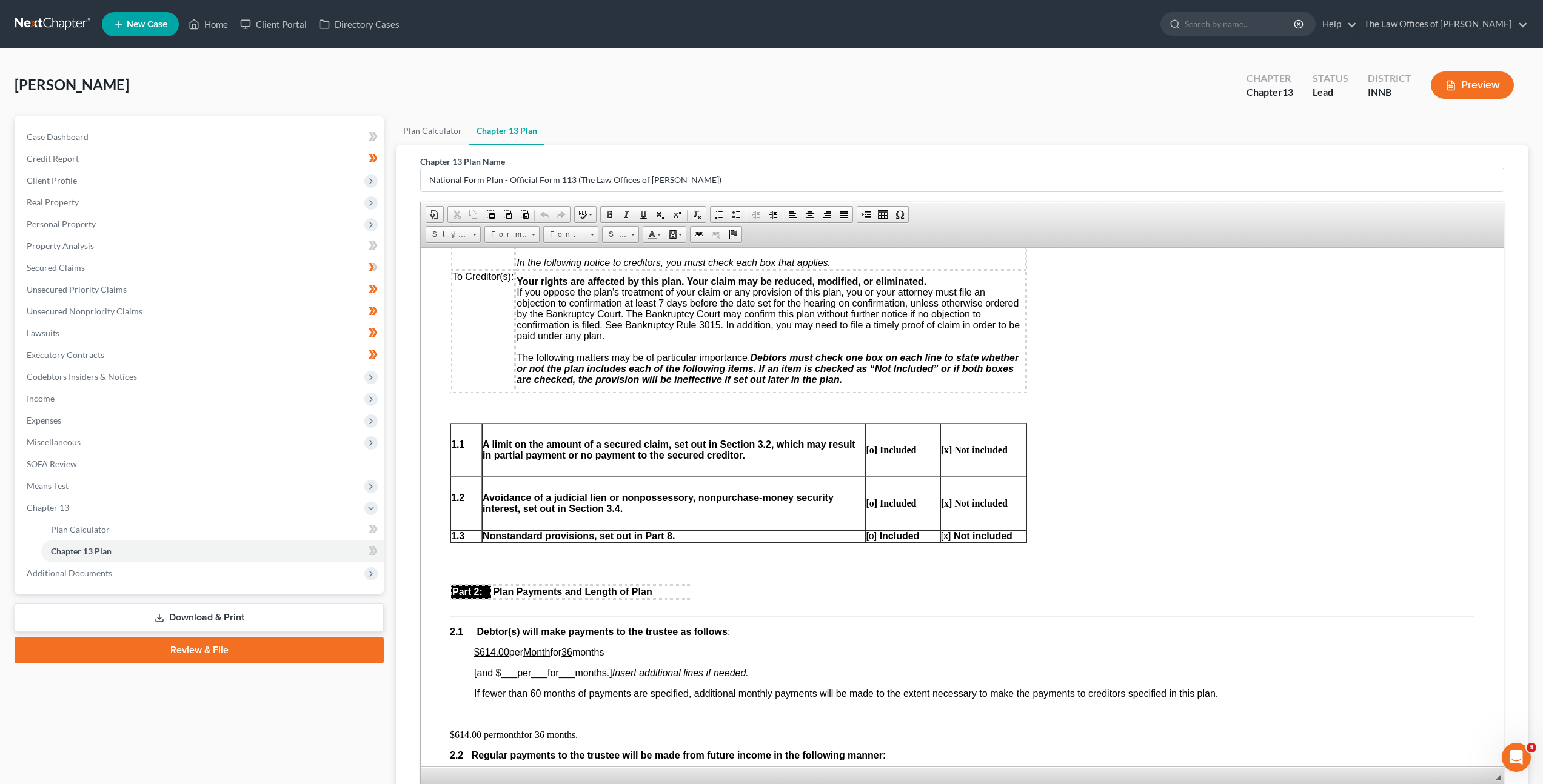
click at [946, 535] on span "[x]" at bounding box center [946, 535] width 10 height 10
click at [872, 537] on span "[o]" at bounding box center [871, 535] width 11 height 10
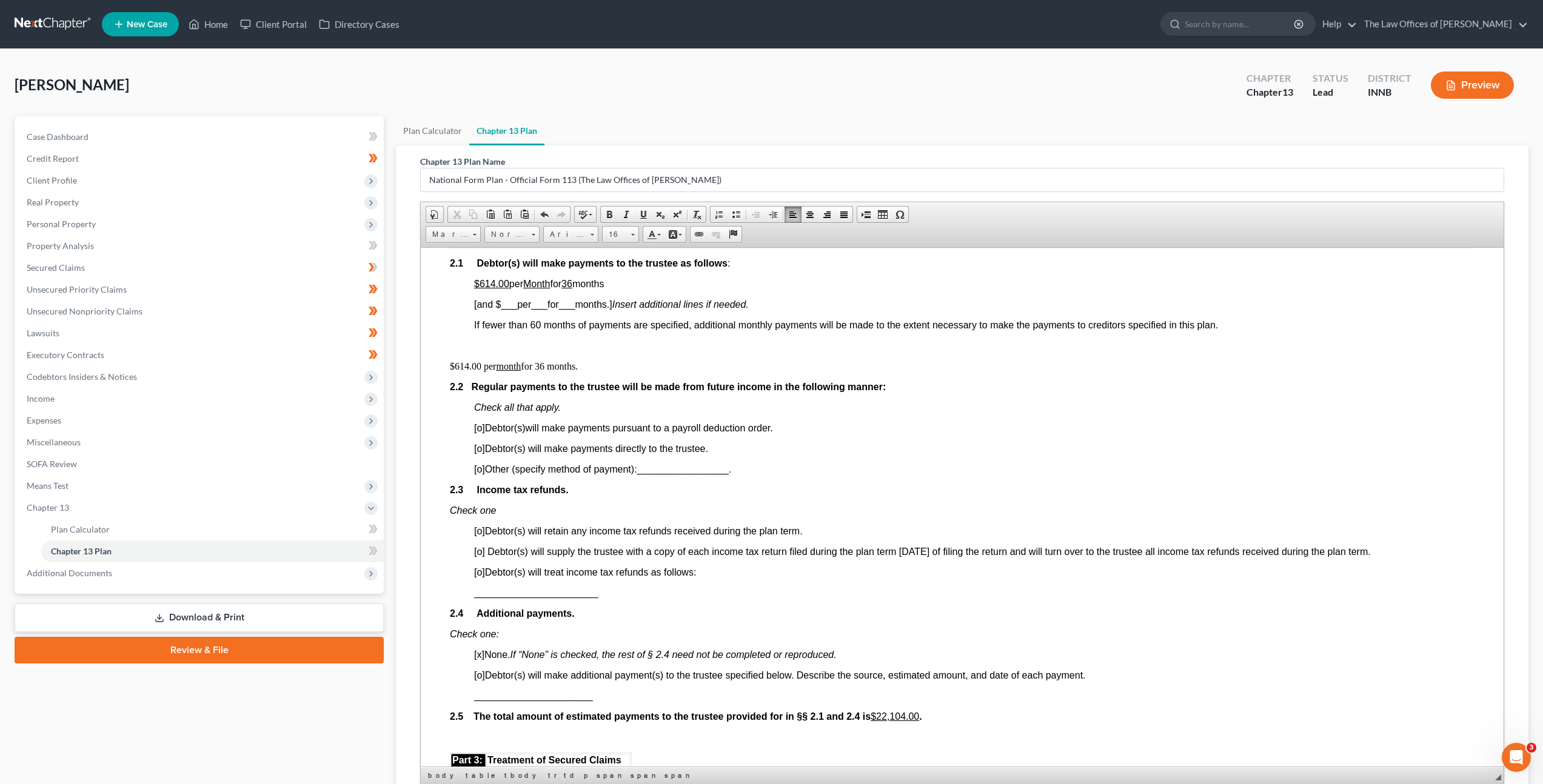
scroll to position [679, 0]
click at [480, 421] on span "[o]" at bounding box center [479, 425] width 11 height 10
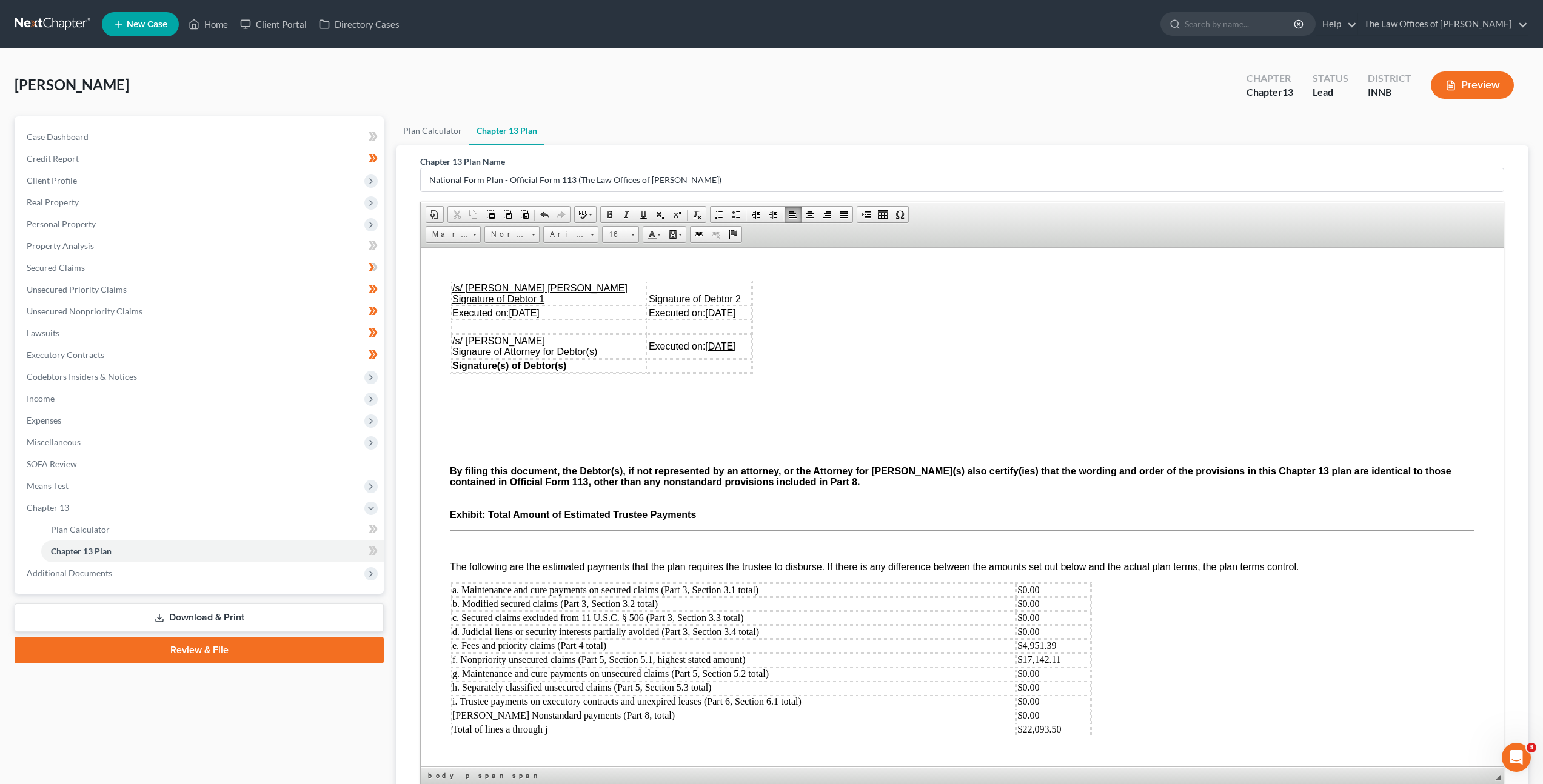
scroll to position [144, 0]
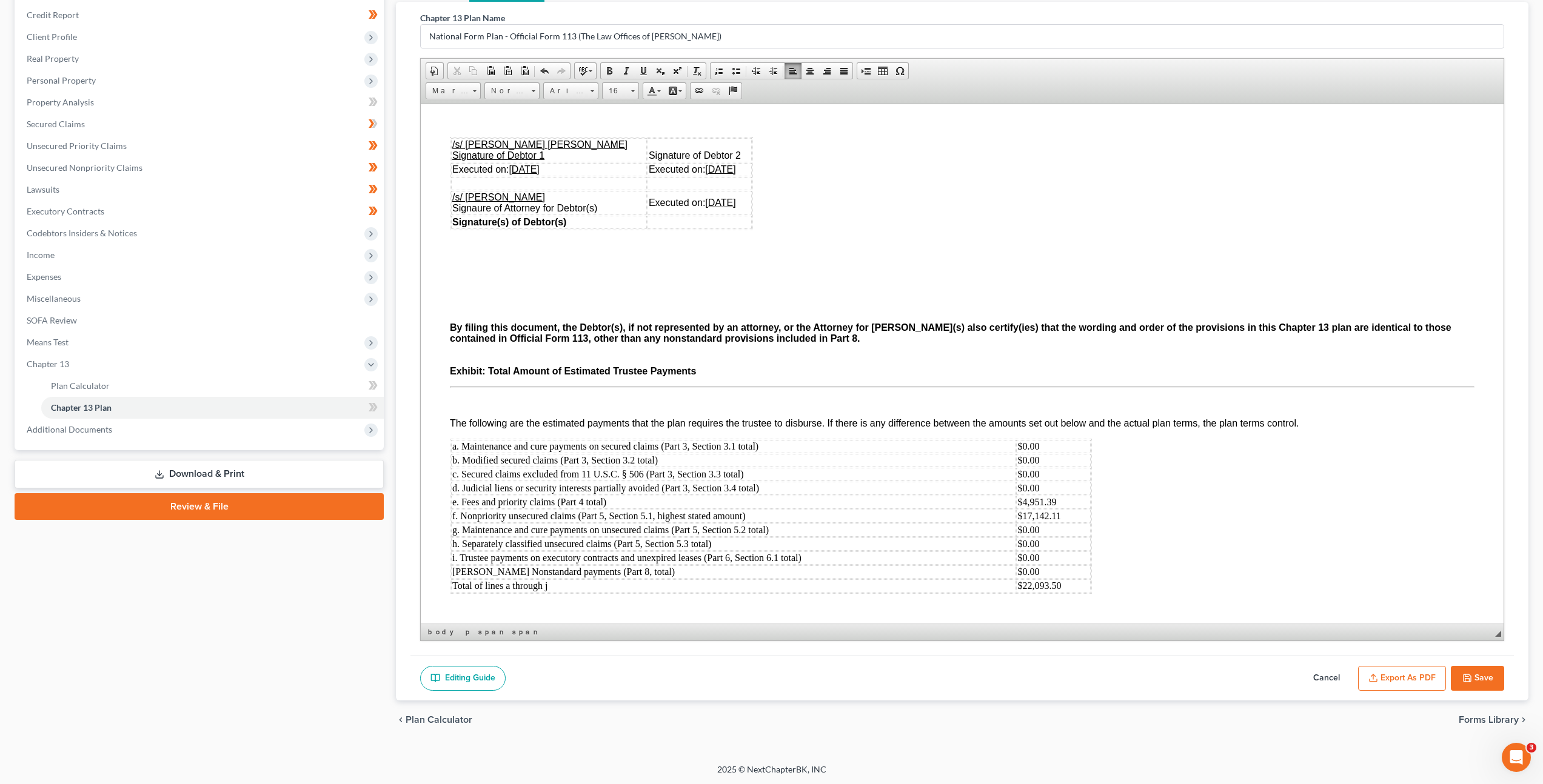
click at [1477, 678] on button "Save" at bounding box center [1477, 679] width 53 height 25
select select "1"
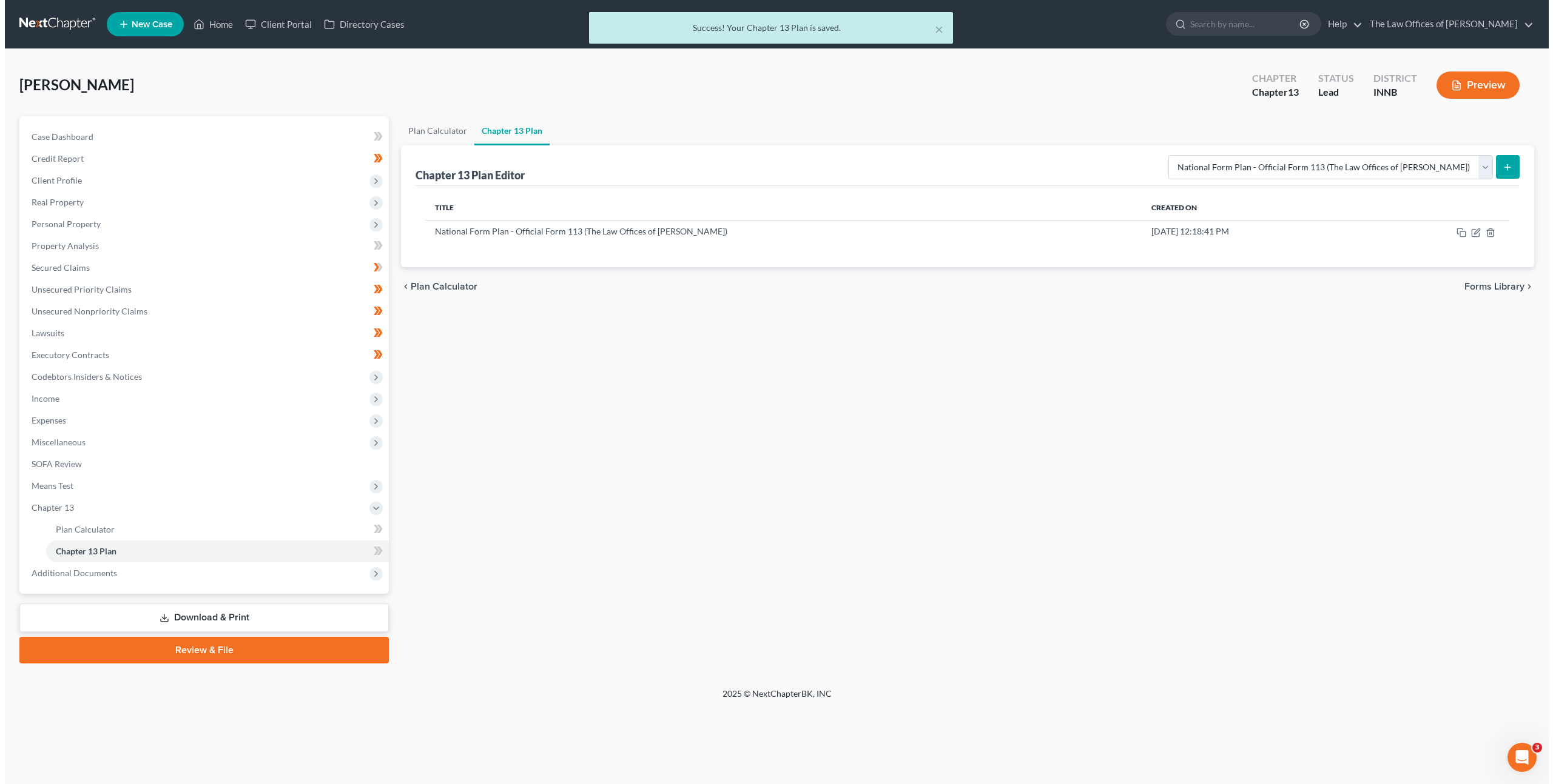
scroll to position [0, 0]
click at [257, 424] on span "Expenses" at bounding box center [201, 421] width 370 height 22
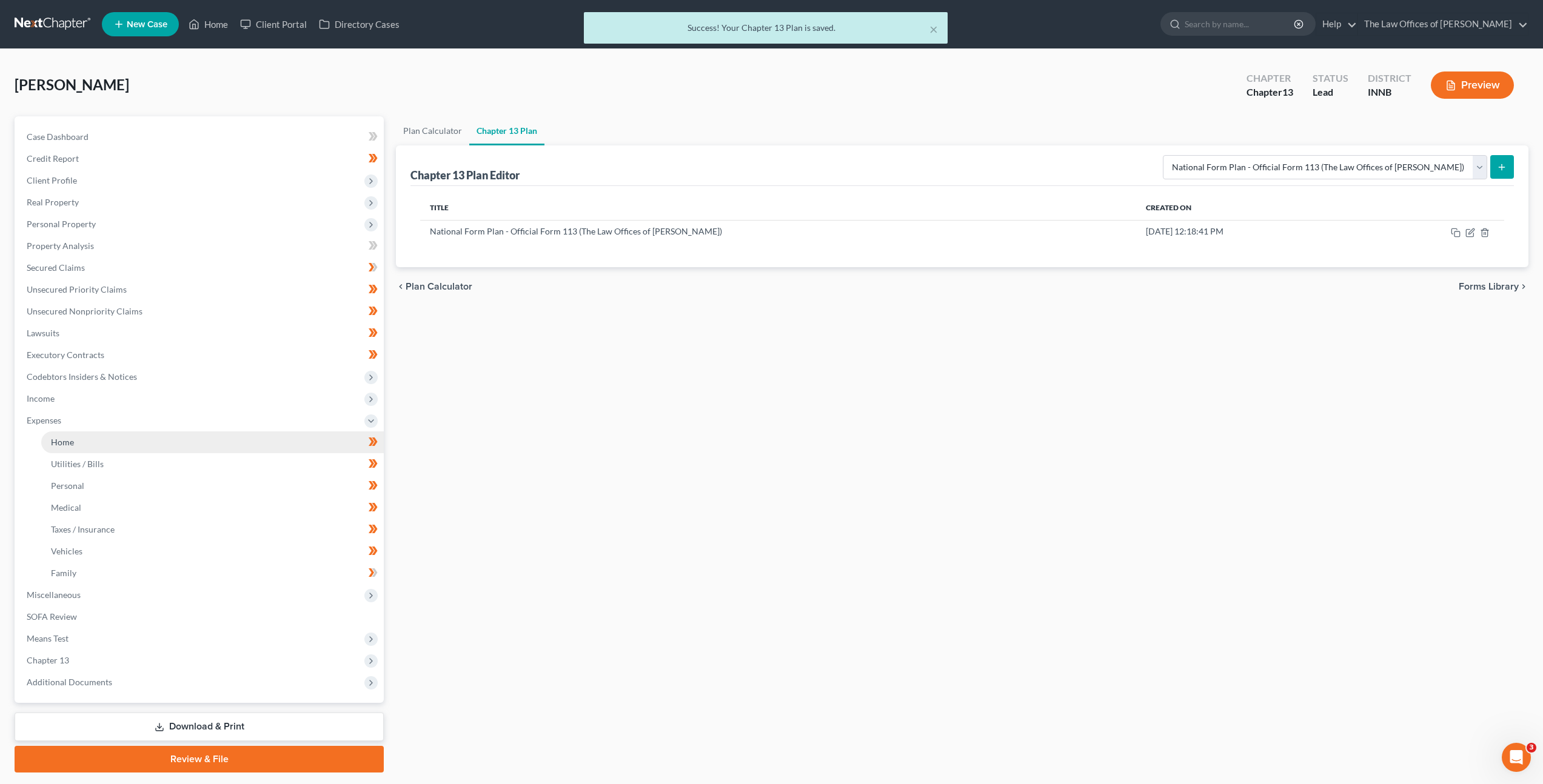
click at [221, 447] on link "Home" at bounding box center [212, 442] width 342 height 22
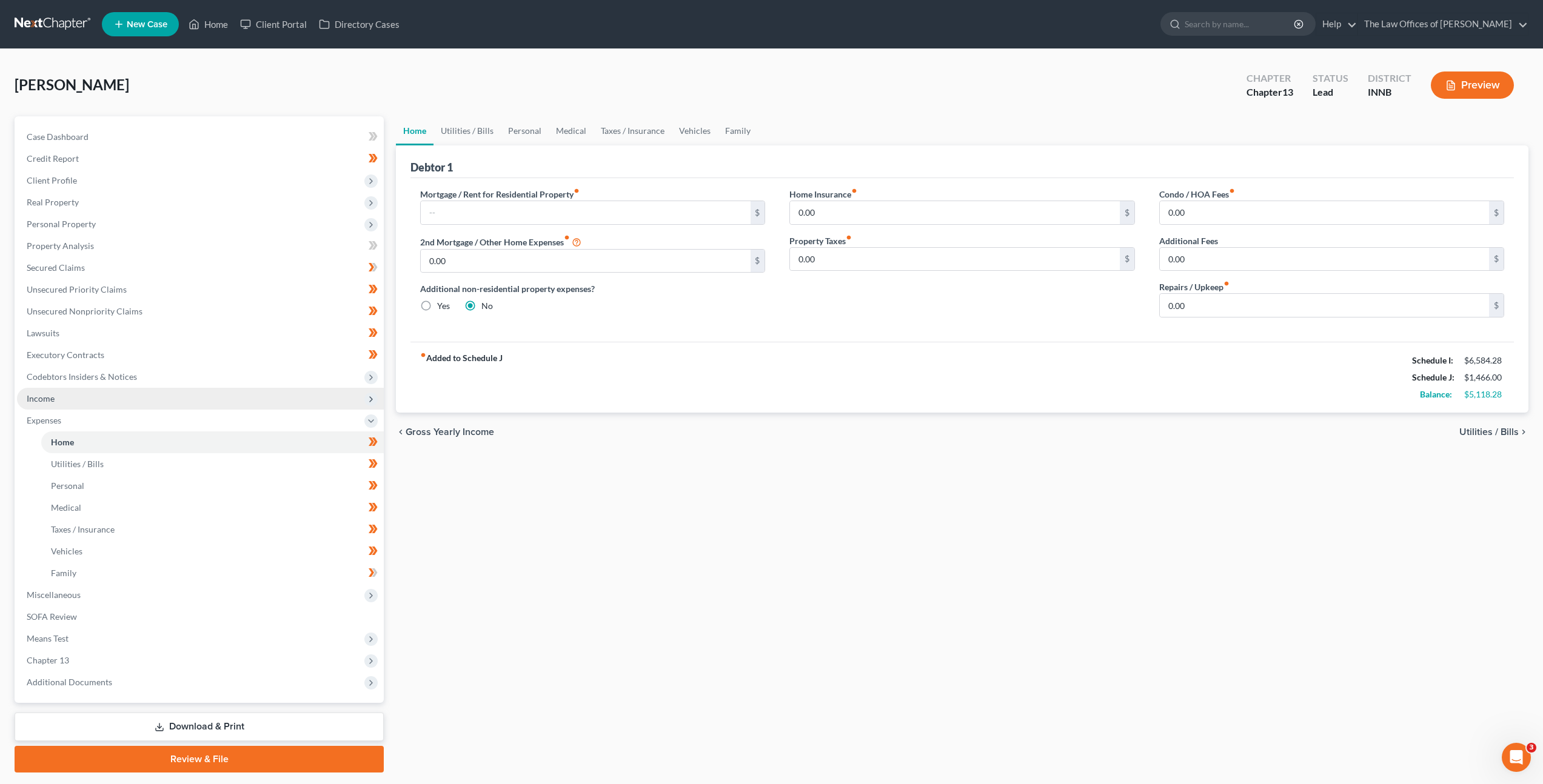
click at [255, 400] on span "Income" at bounding box center [200, 399] width 367 height 22
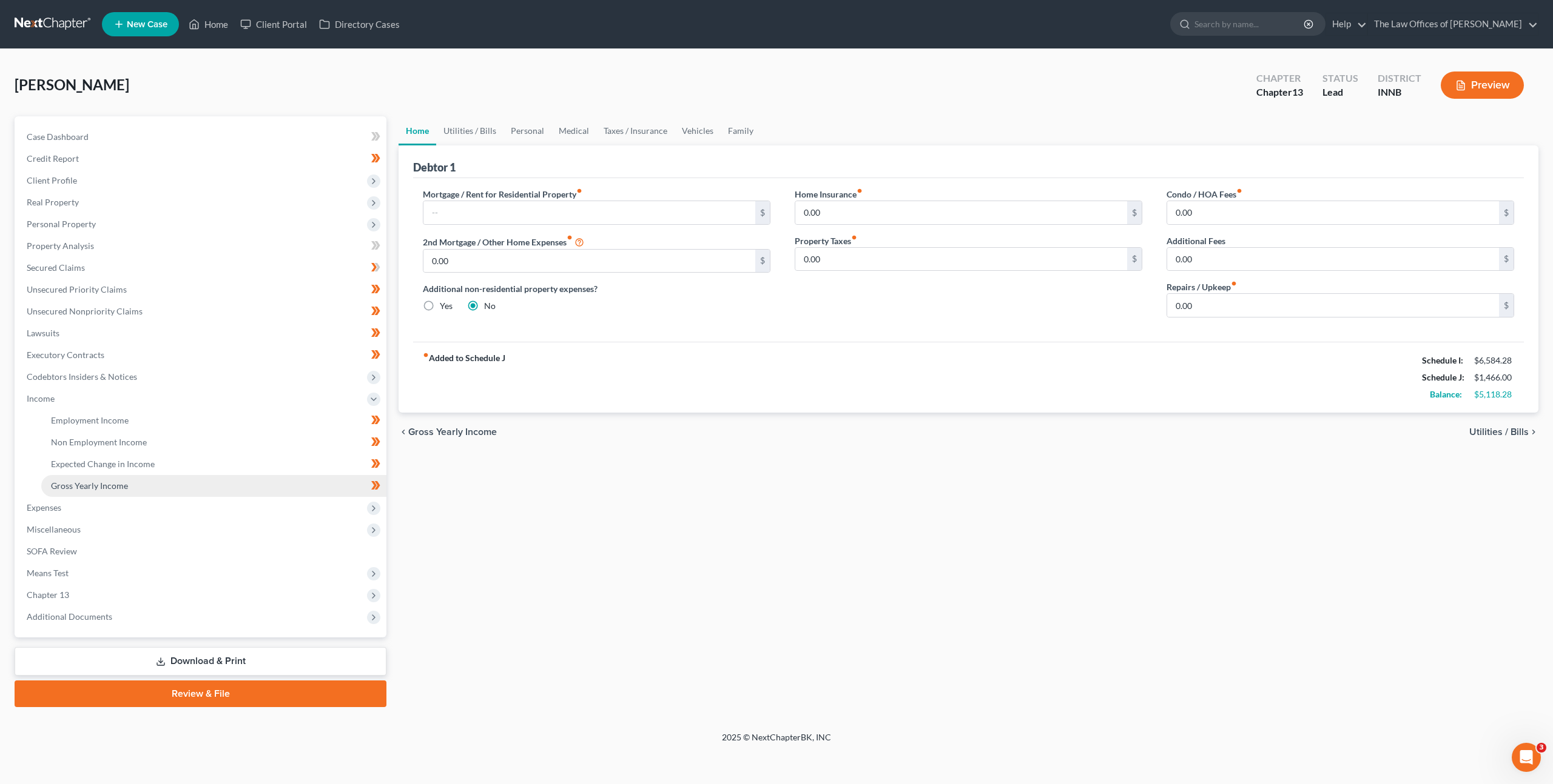
click at [217, 487] on link "Gross Yearly Income" at bounding box center [214, 486] width 345 height 22
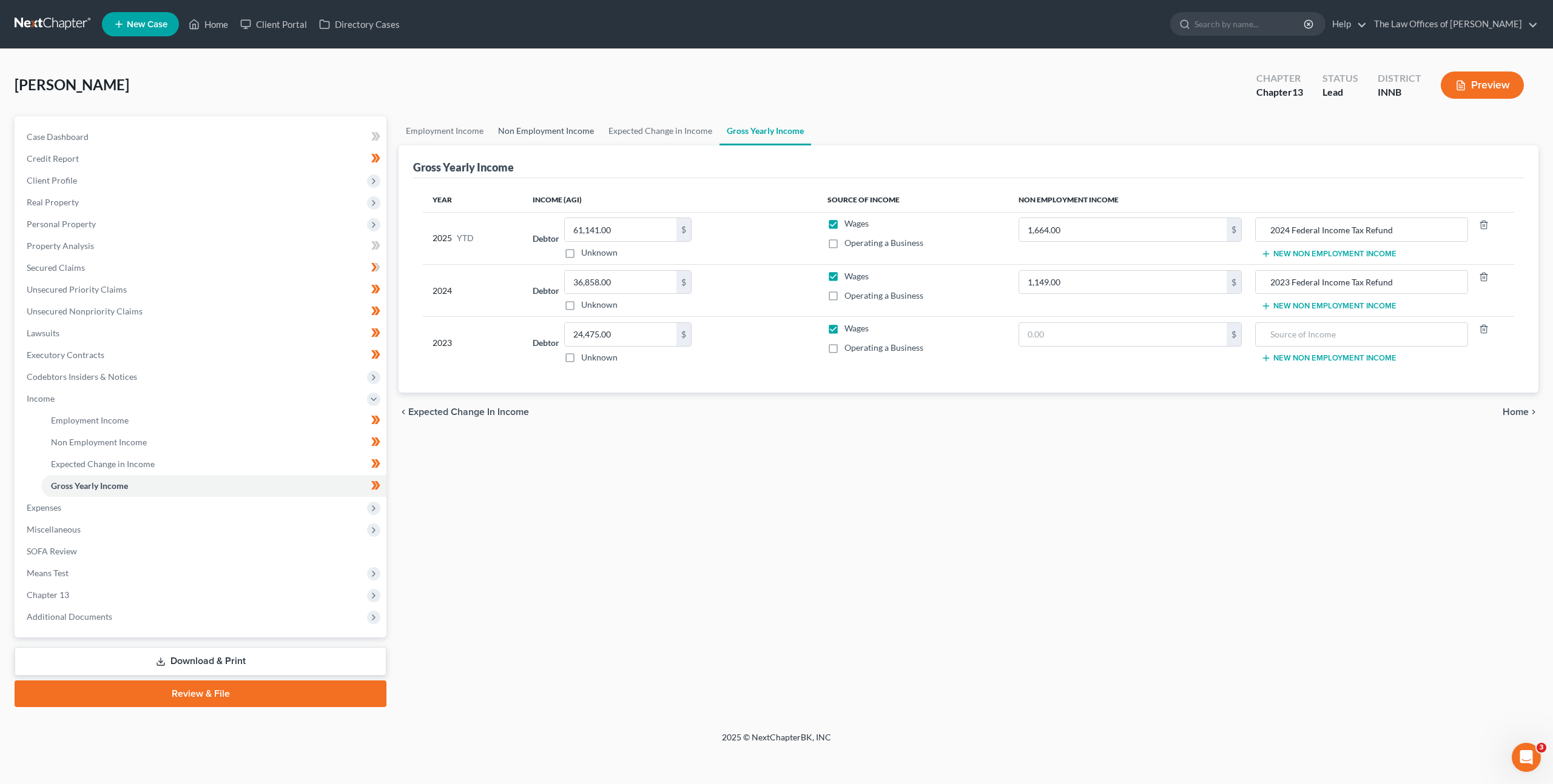
click at [530, 134] on link "Non Employment Income" at bounding box center [545, 130] width 110 height 29
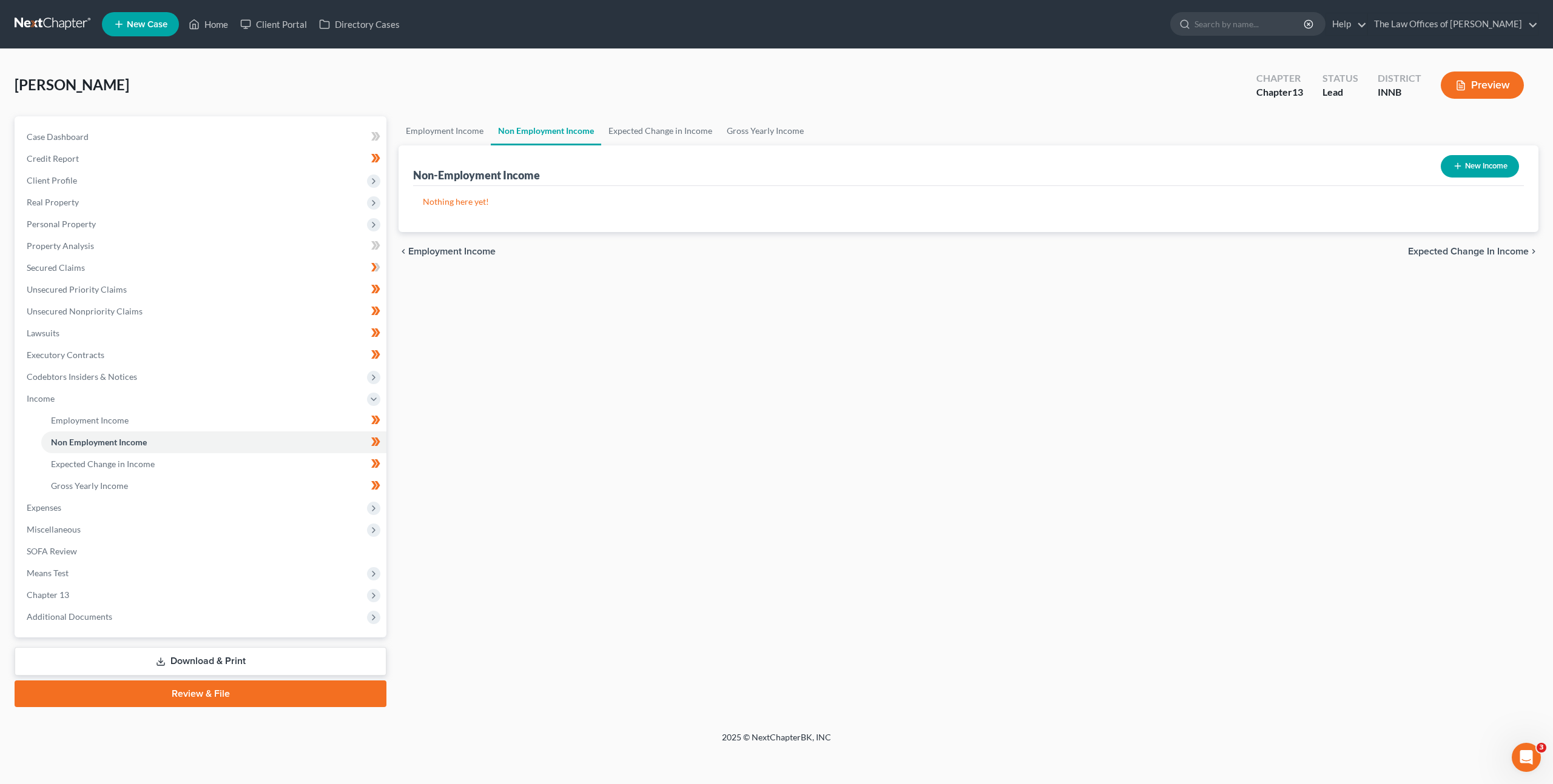
click at [1452, 172] on button "New Income" at bounding box center [1479, 166] width 78 height 23
select select "0"
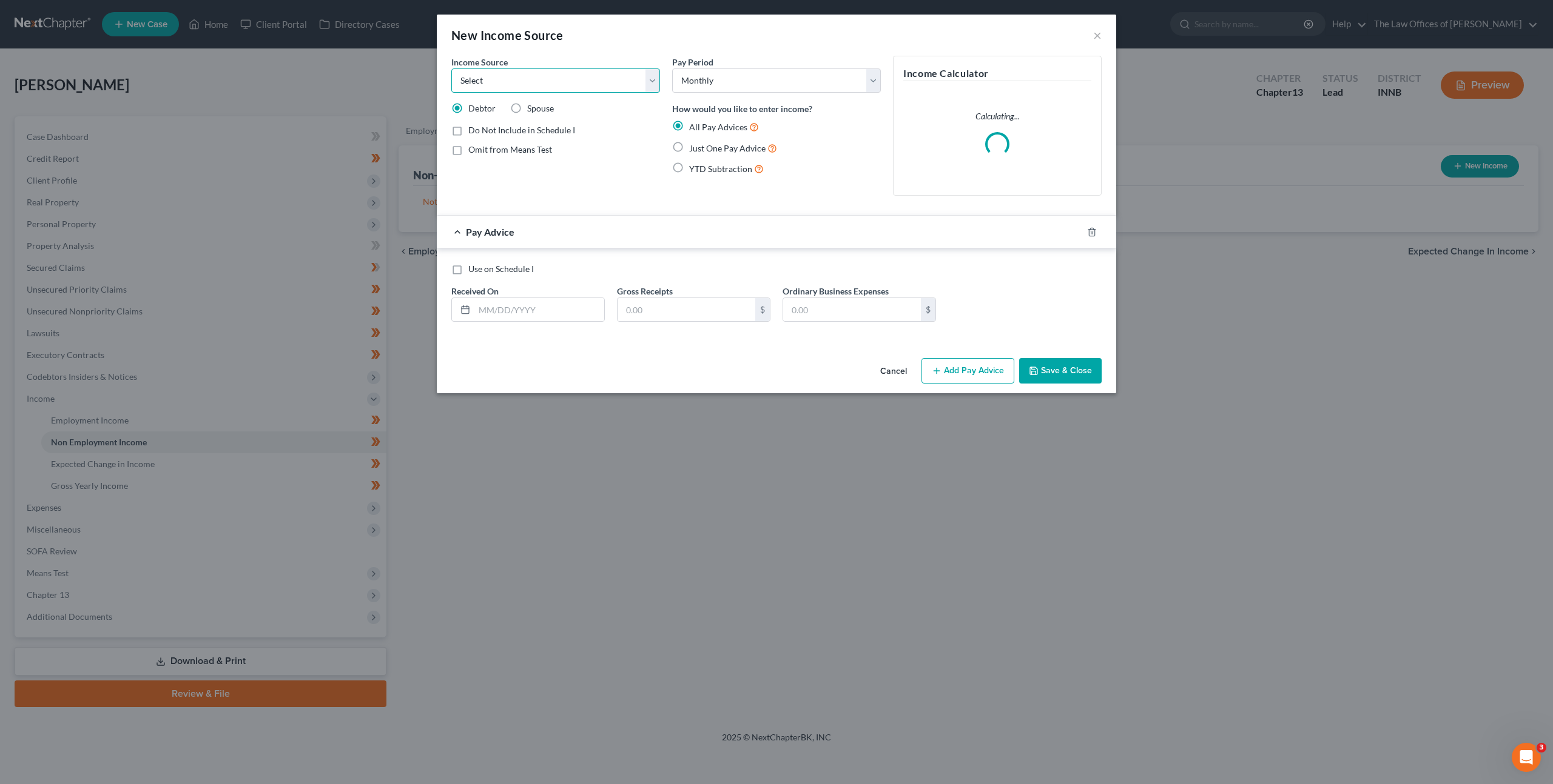
click at [577, 79] on select "Select Unemployment Disability (from employer) Pension Retirement Social Securi…" at bounding box center [556, 80] width 209 height 24
select select "13"
click at [451, 68] on select "Select Unemployment Disability (from employer) Pension Retirement Social Securi…" at bounding box center [556, 80] width 209 height 24
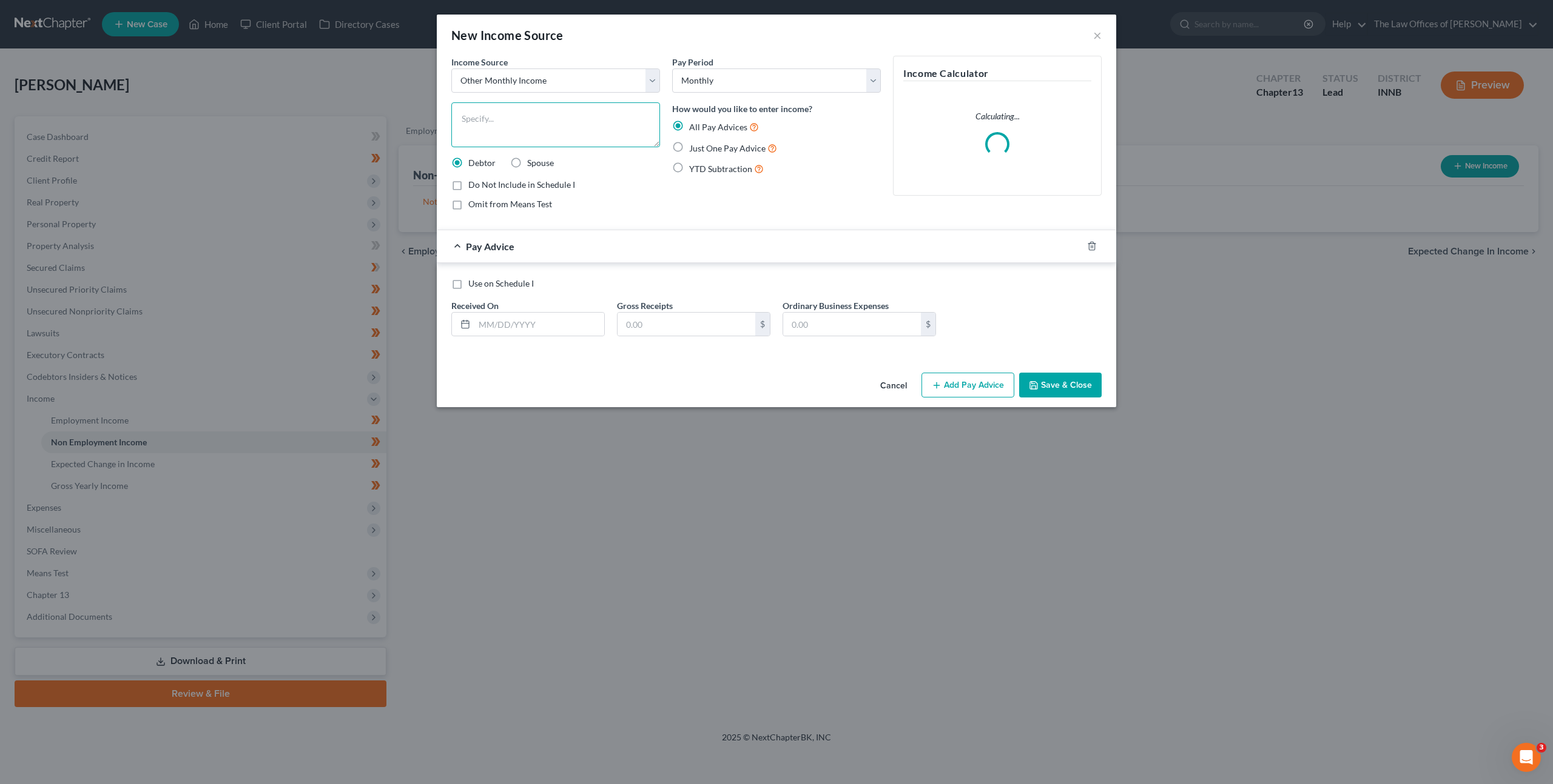
click at [549, 135] on textarea at bounding box center [556, 124] width 209 height 45
click at [678, 248] on div "Pay Advice" at bounding box center [759, 246] width 646 height 32
click at [588, 105] on textarea at bounding box center [556, 124] width 209 height 45
click at [620, 203] on div "Omit from Means Test" at bounding box center [556, 204] width 209 height 12
click at [559, 315] on input "text" at bounding box center [539, 324] width 130 height 23
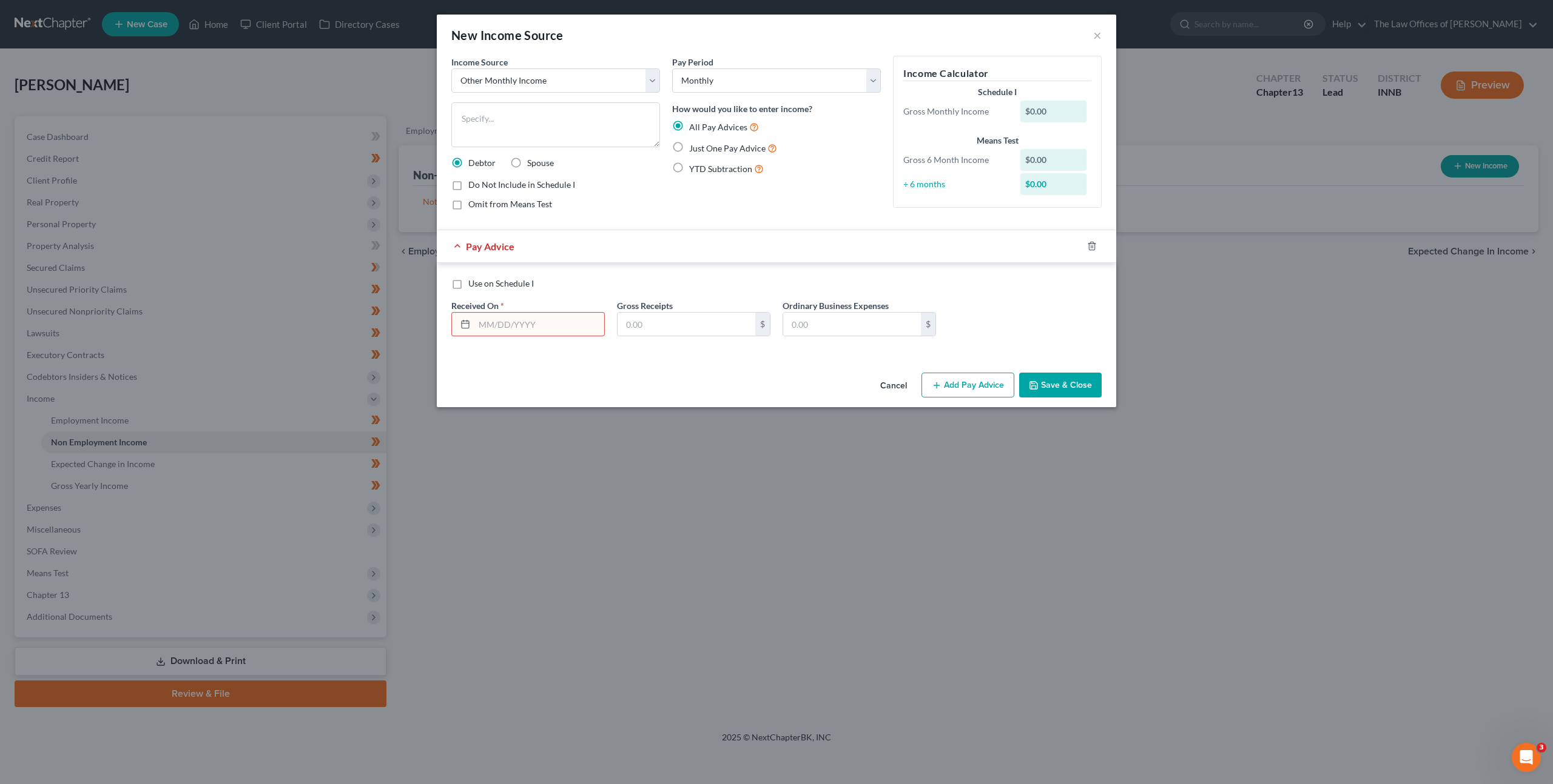
click at [641, 213] on div "Income Source * Select Unemployment Disability (from employer) Pension Retireme…" at bounding box center [556, 137] width 221 height 164
click at [555, 127] on textarea at bounding box center [556, 124] width 209 height 45
paste textarea "Averaged Federal Income Tax Refund"
type textarea "Averaged Federal Income Tax Refund"
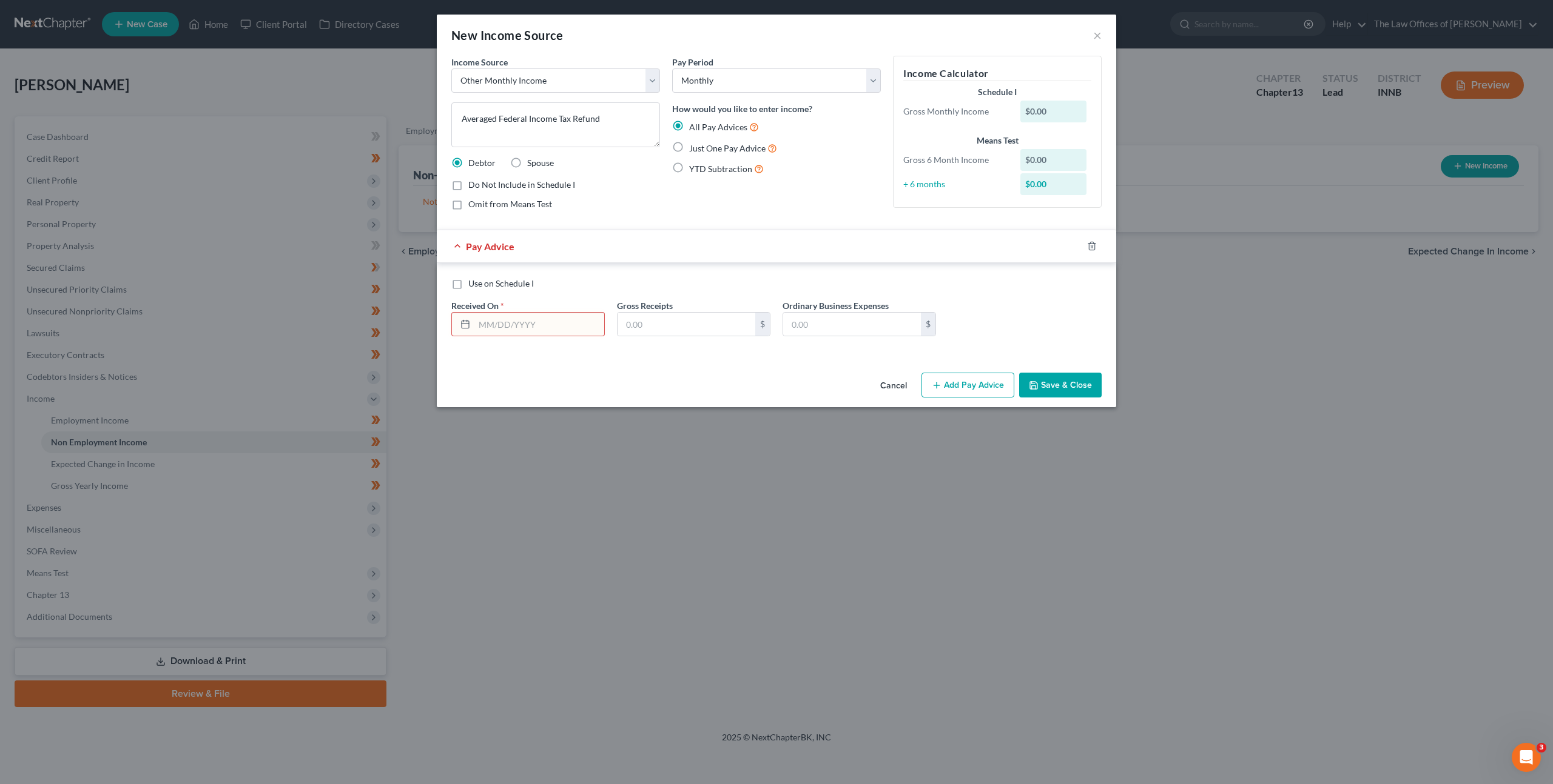
drag, startPoint x: 639, startPoint y: 185, endPoint x: 648, endPoint y: 222, distance: 38.1
click at [639, 185] on div "Do Not Include in Schedule I" at bounding box center [556, 185] width 209 height 12
click at [557, 326] on input "text" at bounding box center [539, 324] width 130 height 23
click at [689, 146] on label "Just One Pay Advice" at bounding box center [733, 148] width 88 height 14
click at [694, 146] on input "Just One Pay Advice" at bounding box center [697, 145] width 8 height 8
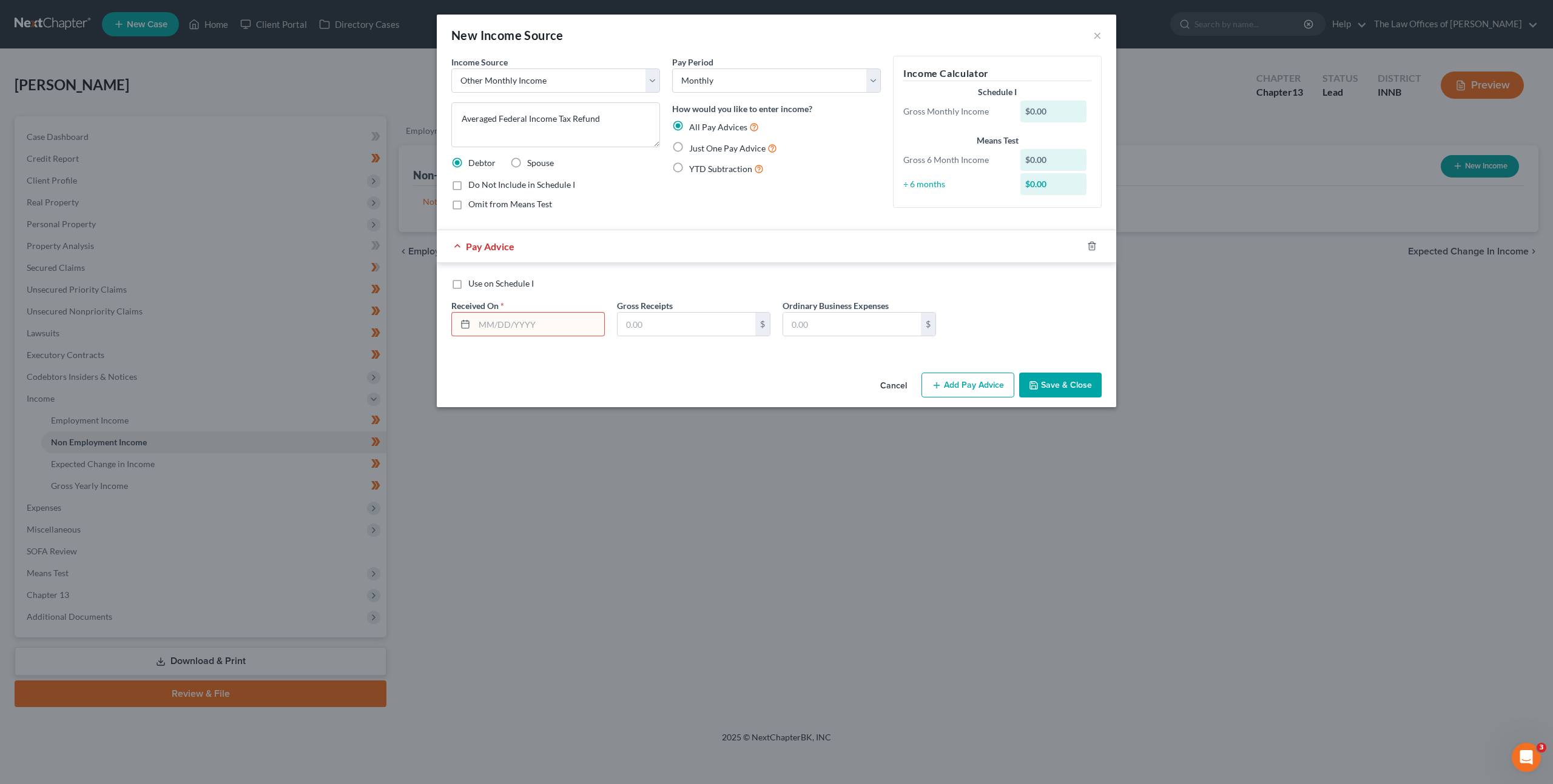
radio input "true"
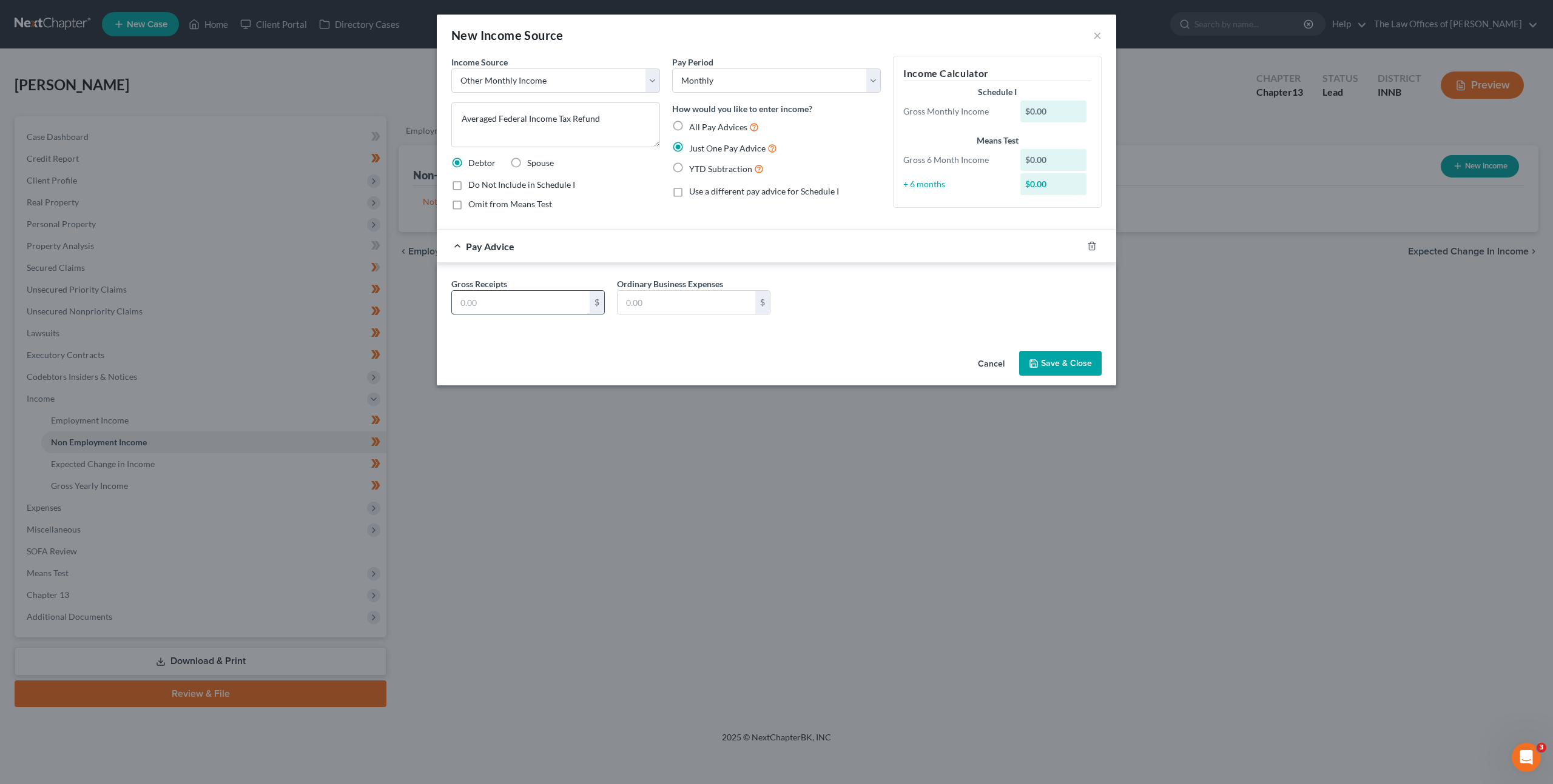
click at [533, 289] on div "Gross Receipts $" at bounding box center [528, 296] width 166 height 37
drag, startPoint x: 531, startPoint y: 294, endPoint x: 591, endPoint y: 273, distance: 63.6
click at [530, 294] on input "text" at bounding box center [521, 302] width 138 height 23
click at [545, 298] on input "text" at bounding box center [521, 302] width 138 height 23
type input "137"
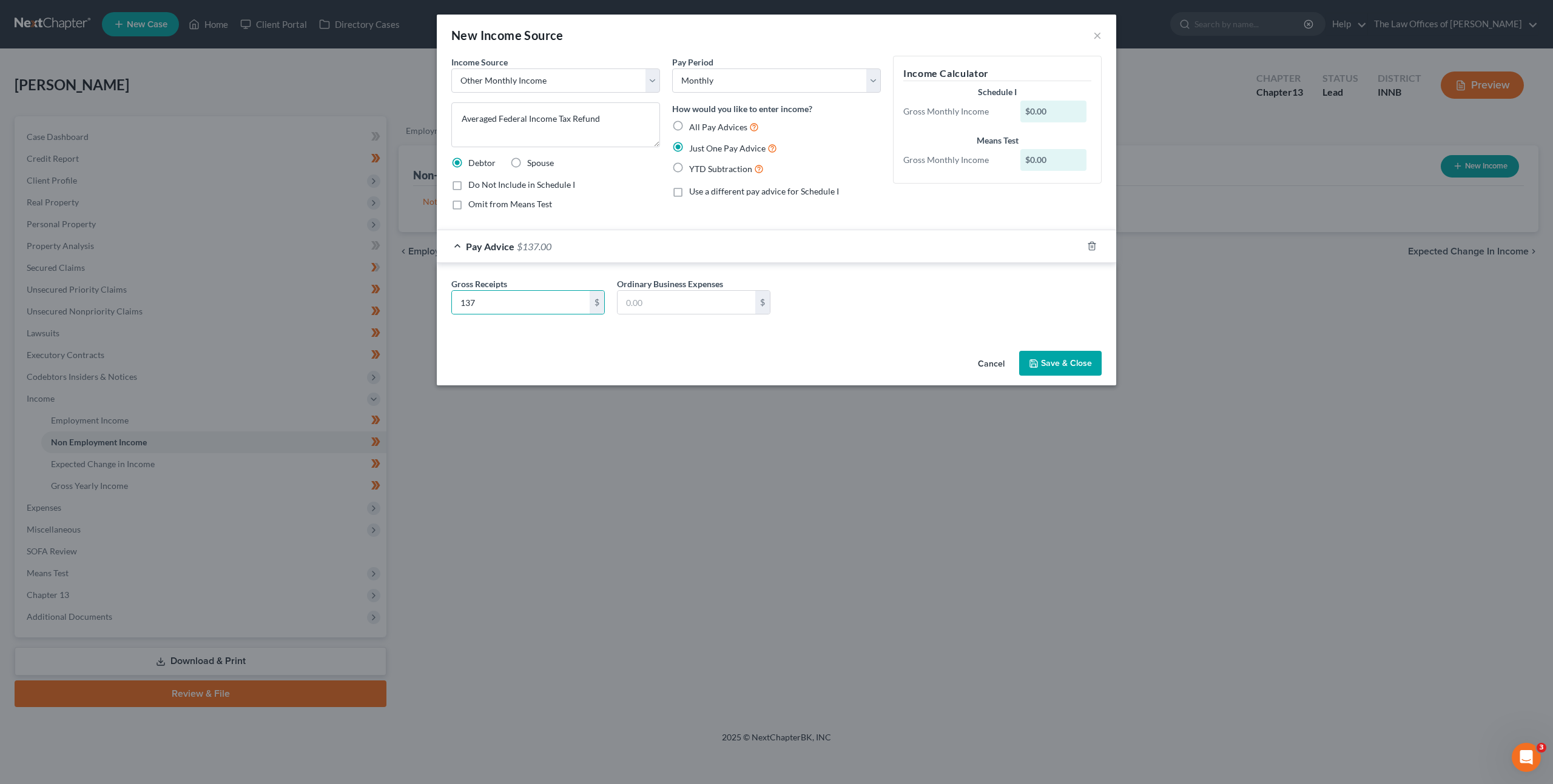
drag, startPoint x: 1037, startPoint y: 357, endPoint x: 1026, endPoint y: 372, distance: 18.6
click at [1037, 357] on button "Save & Close" at bounding box center [1060, 363] width 82 height 25
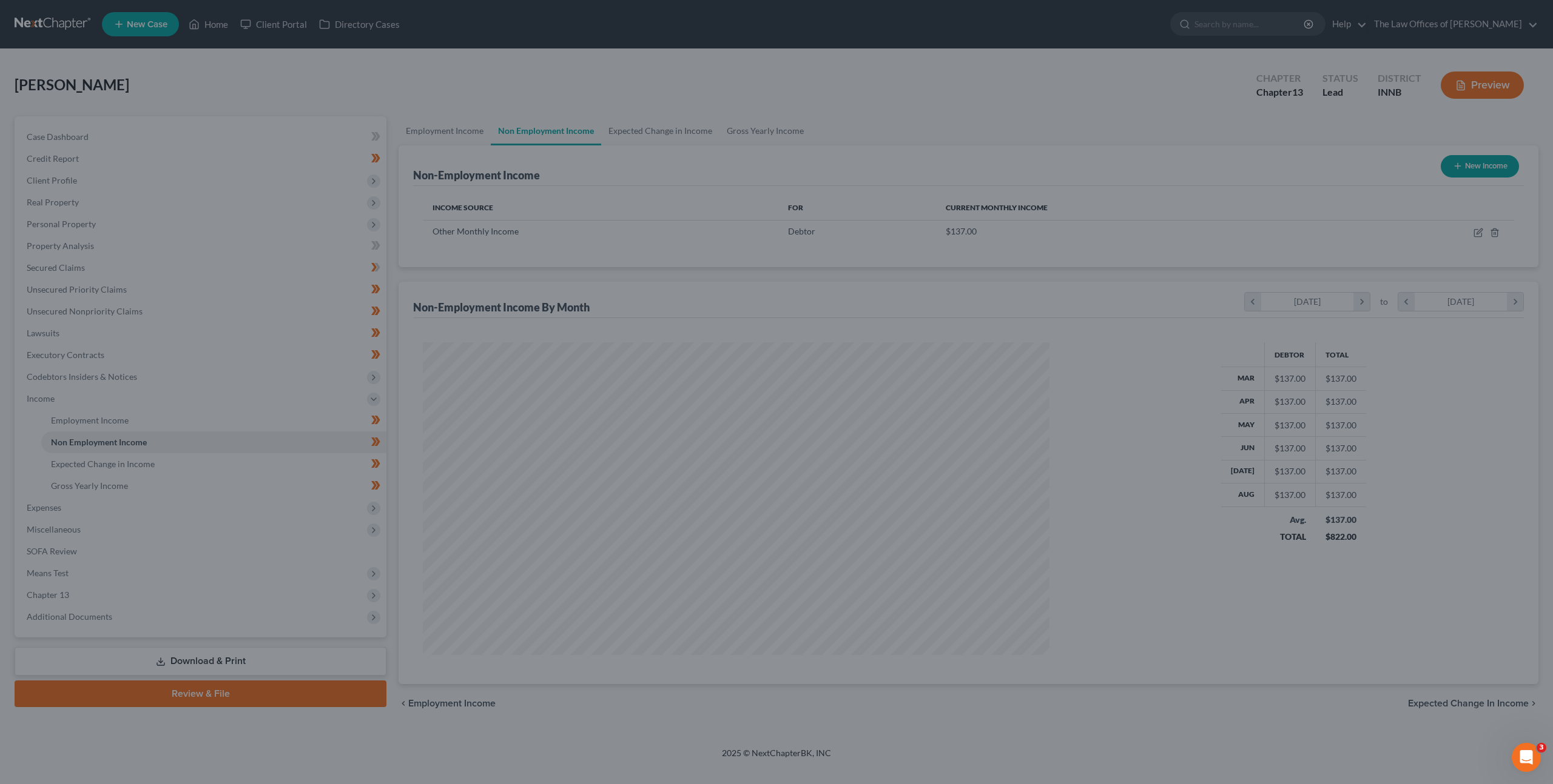
scroll to position [313, 651]
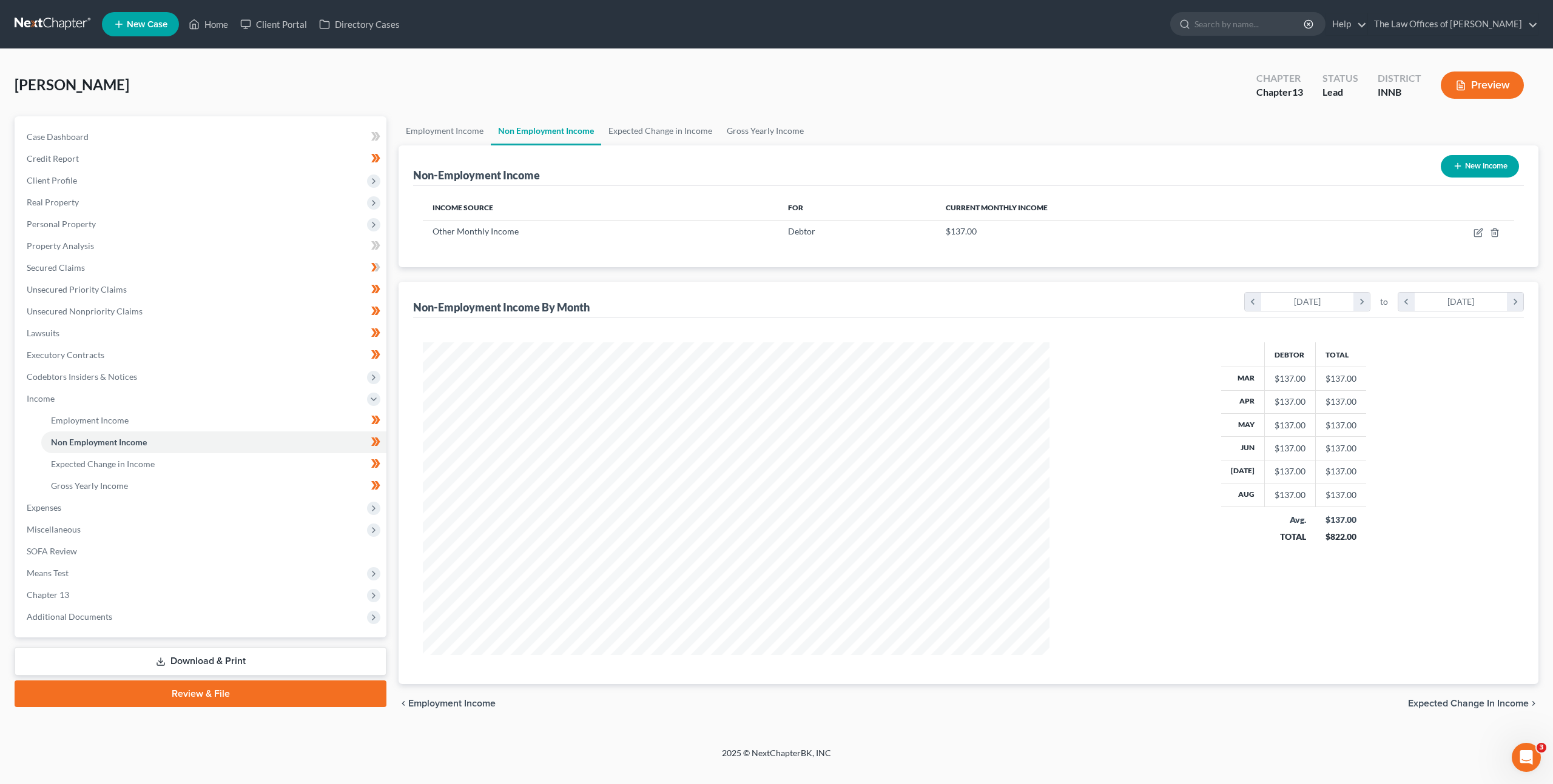
click at [765, 114] on div "Conn, Mark Upgraded Chapter Chapter 13 Status Lead District INNB Preview" at bounding box center [776, 90] width 1524 height 53
click at [760, 125] on link "Gross Yearly Income" at bounding box center [765, 130] width 92 height 29
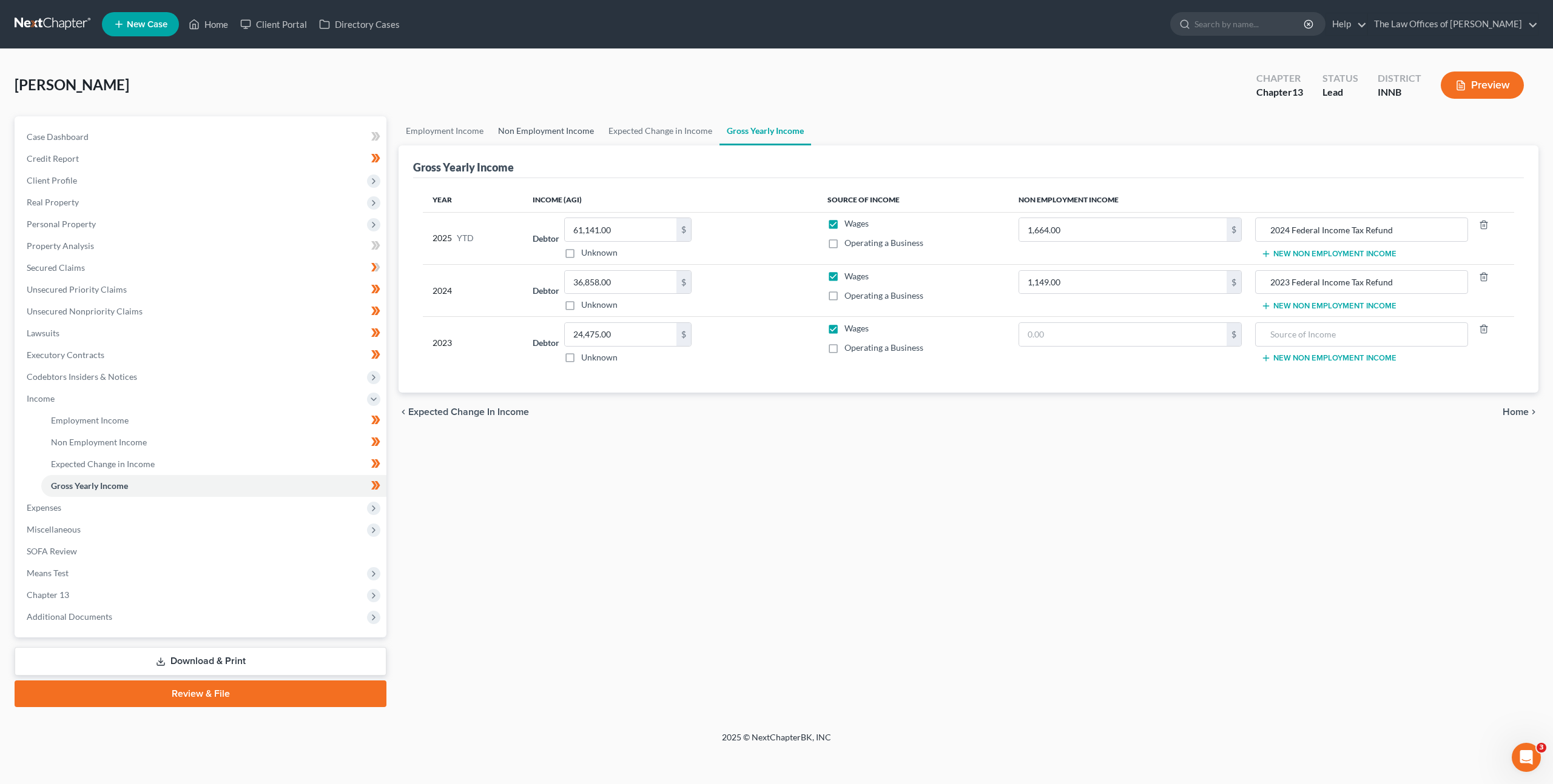
click at [549, 125] on link "Non Employment Income" at bounding box center [545, 130] width 110 height 29
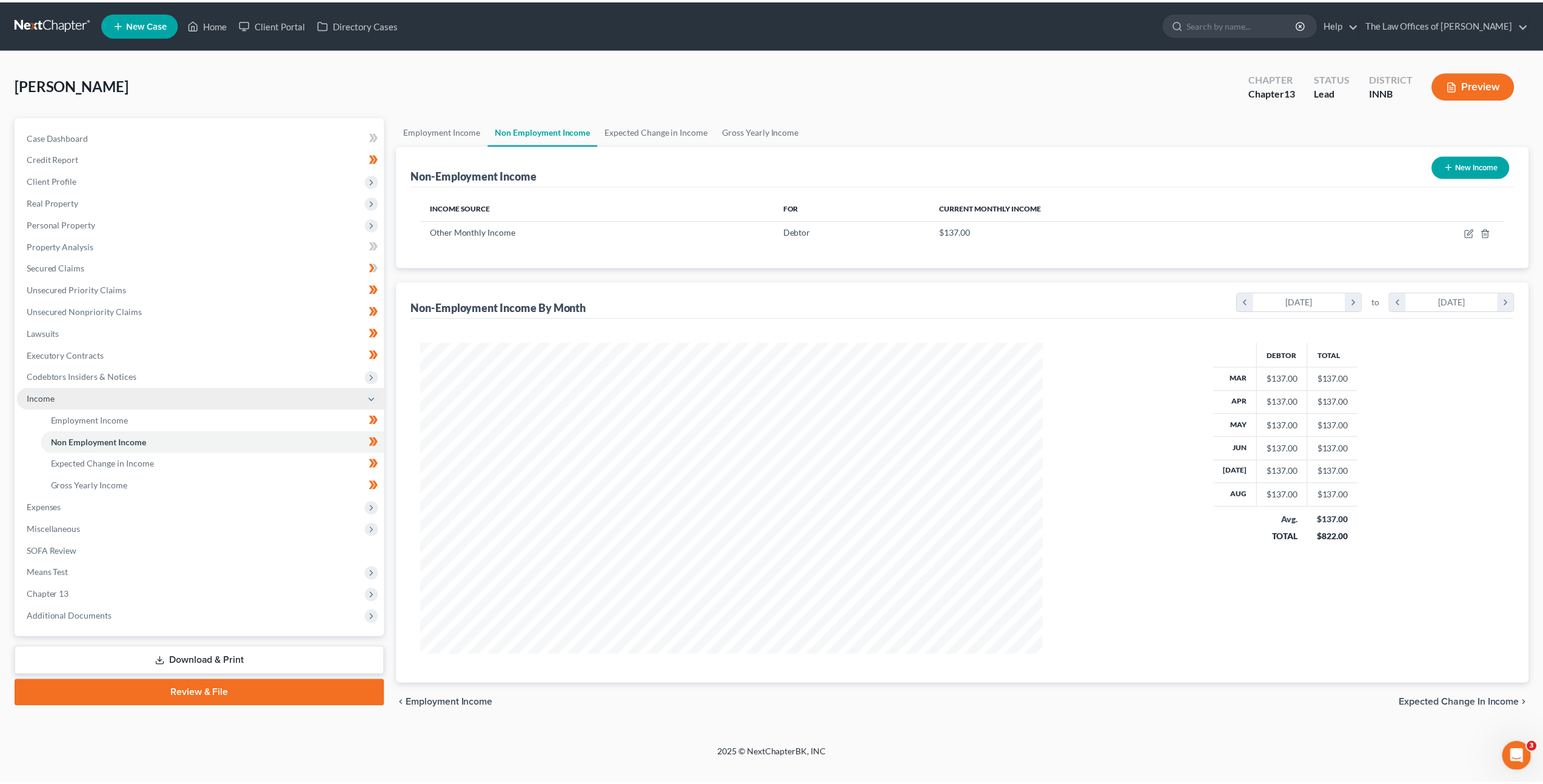
scroll to position [313, 650]
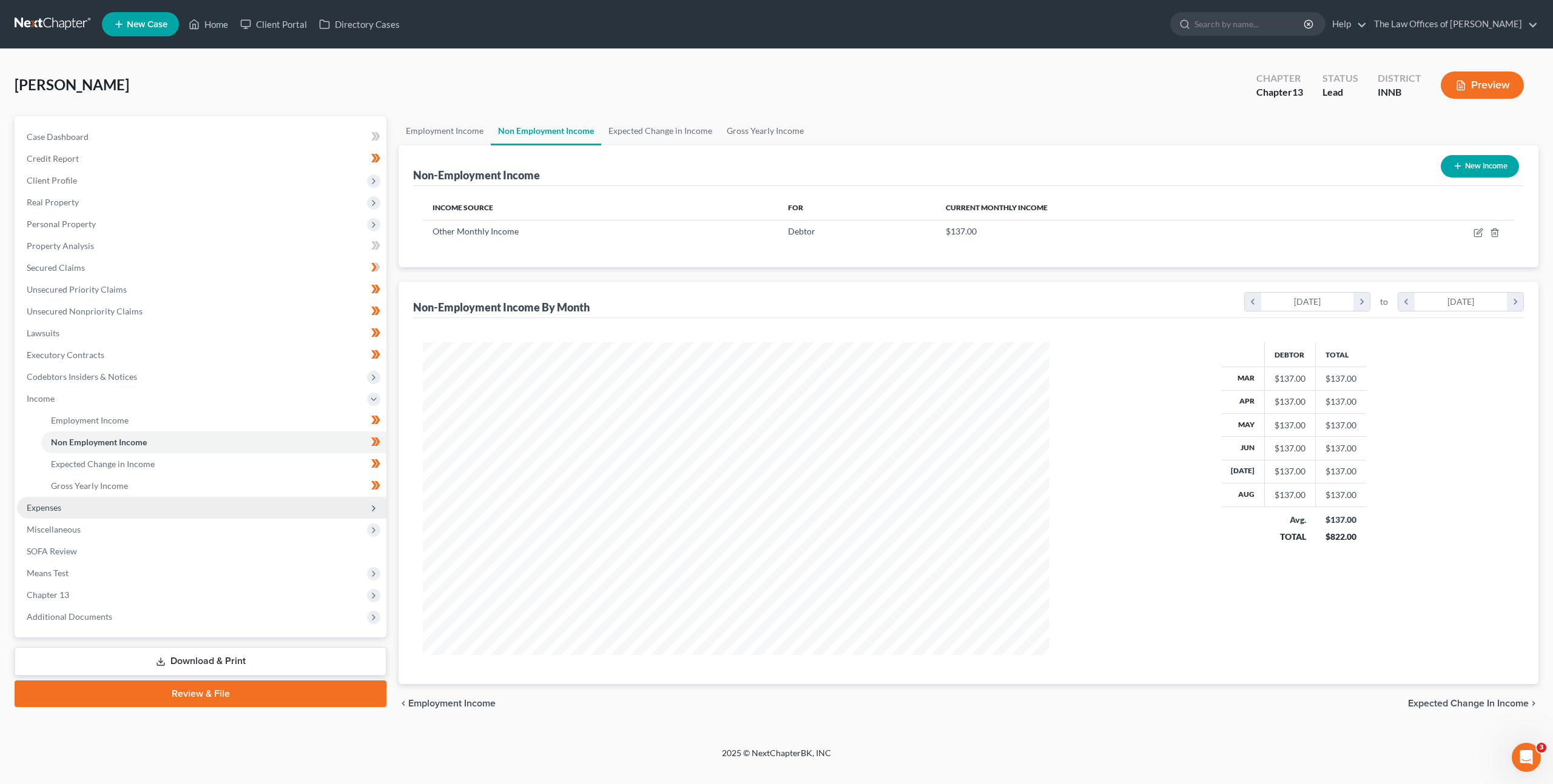
click at [198, 516] on span "Expenses" at bounding box center [201, 508] width 370 height 22
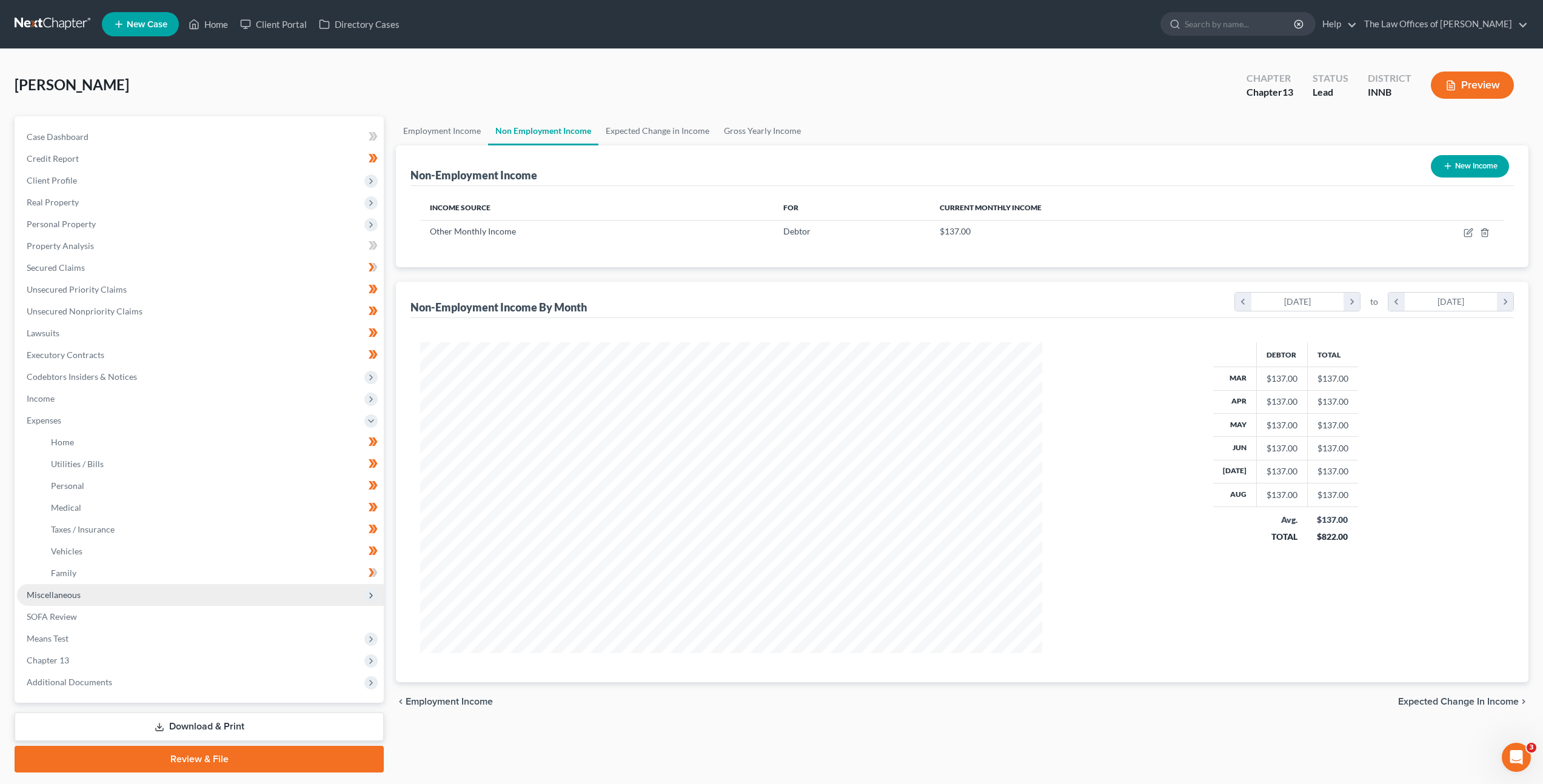
click at [151, 592] on span "Miscellaneous" at bounding box center [200, 596] width 367 height 22
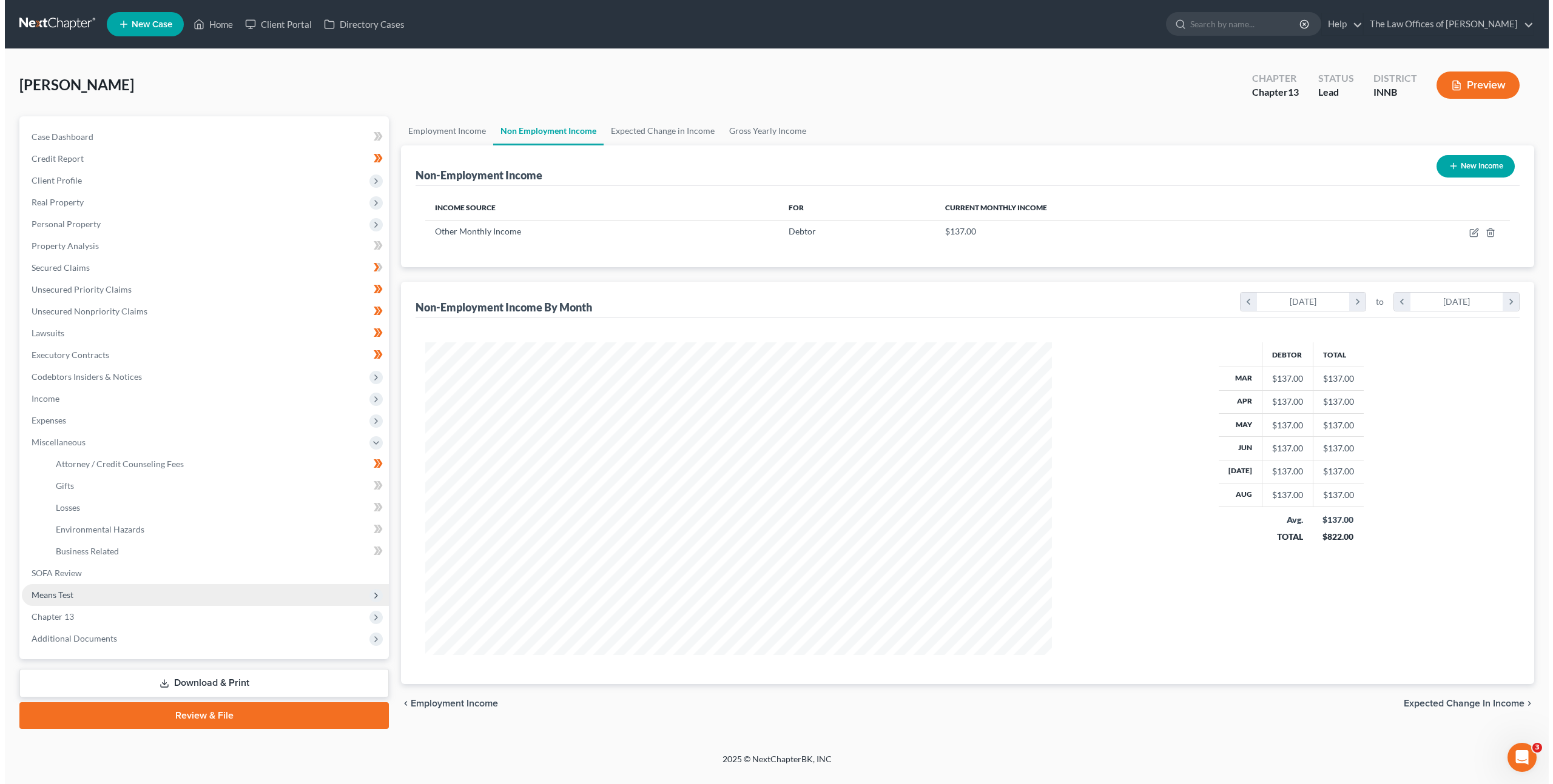
scroll to position [313, 651]
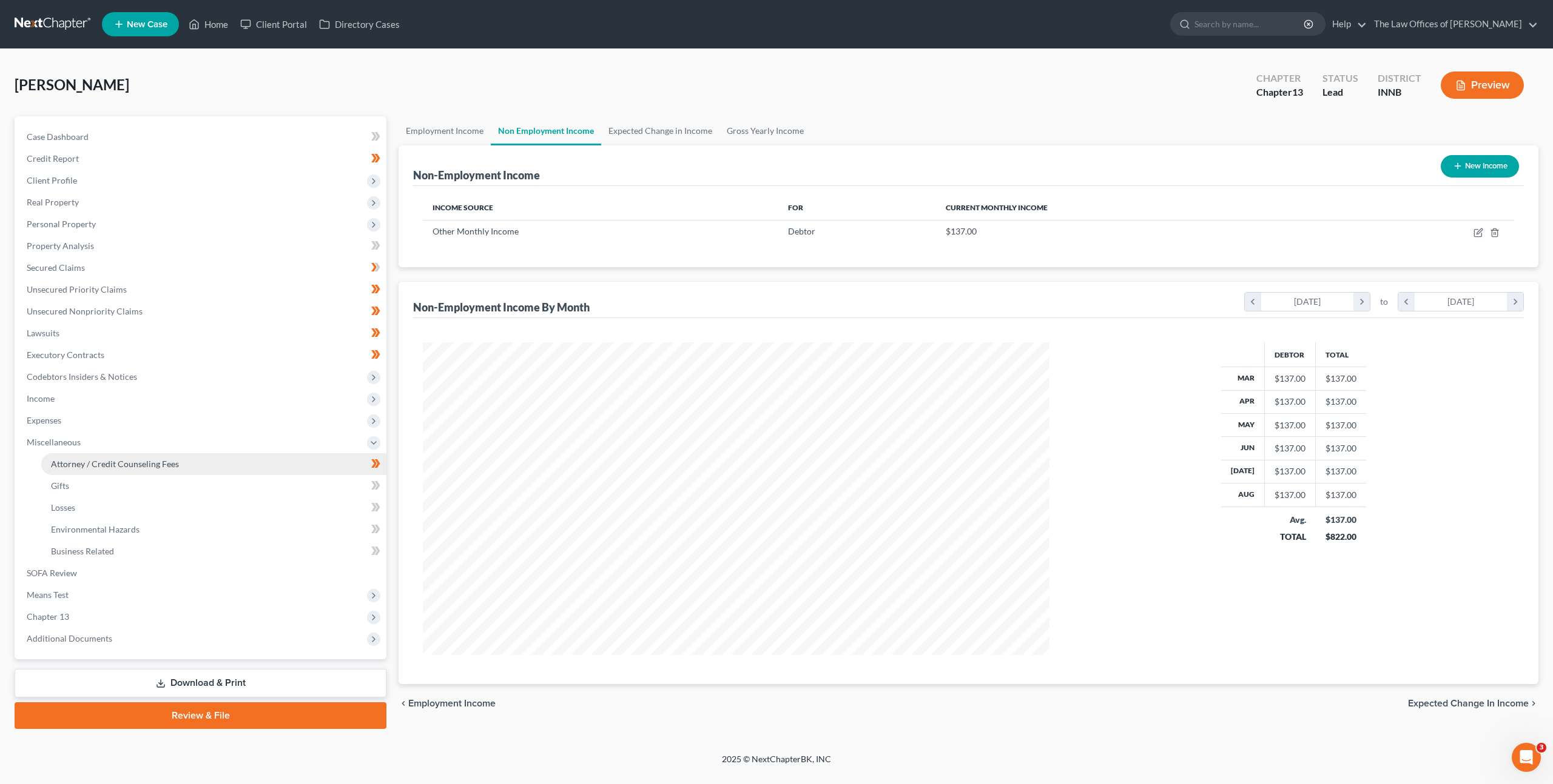
click at [180, 472] on link "Attorney / Credit Counseling Fees" at bounding box center [214, 464] width 345 height 22
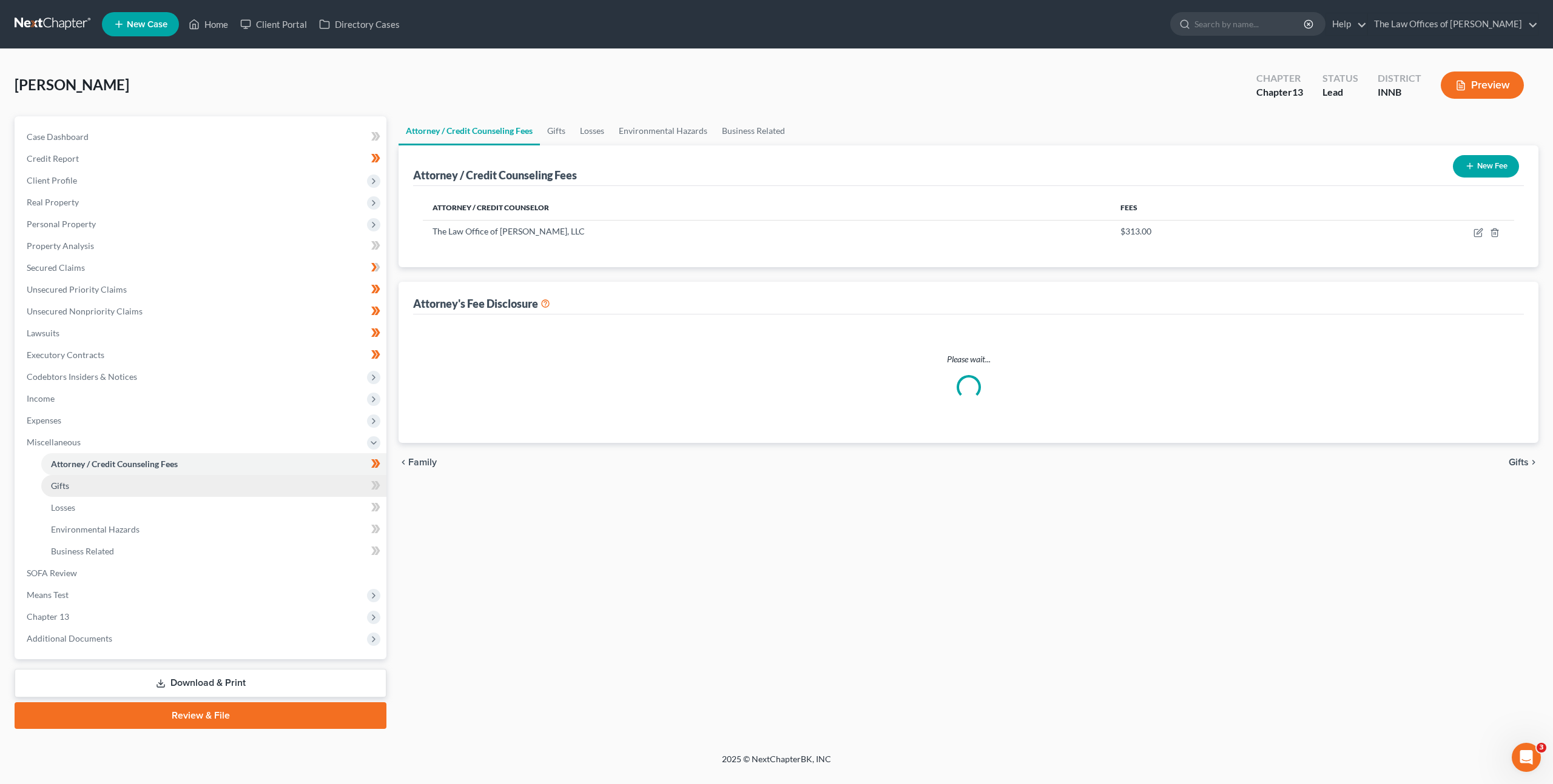
select select "3"
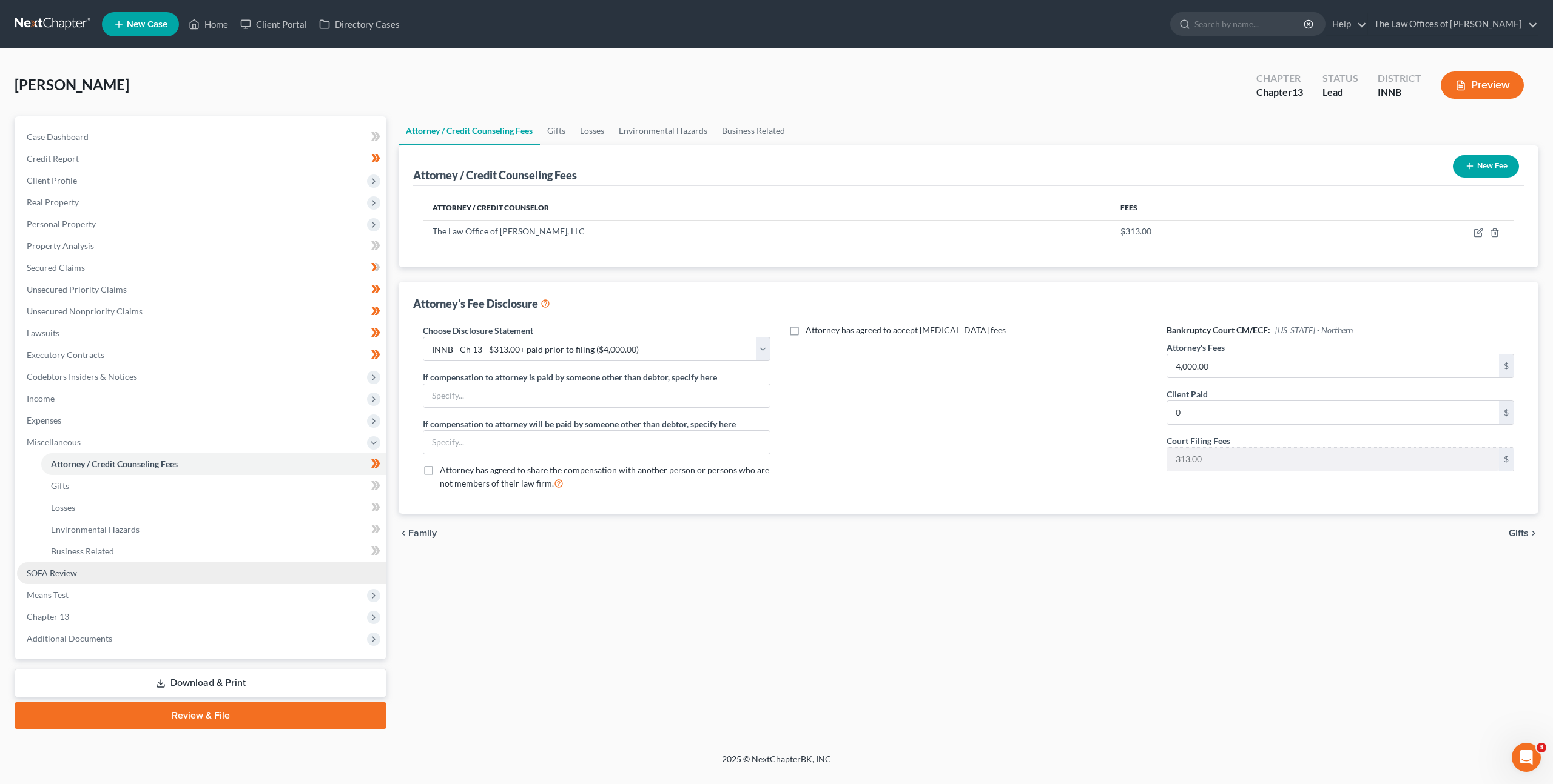
click at [149, 580] on link "SOFA Review" at bounding box center [201, 574] width 370 height 22
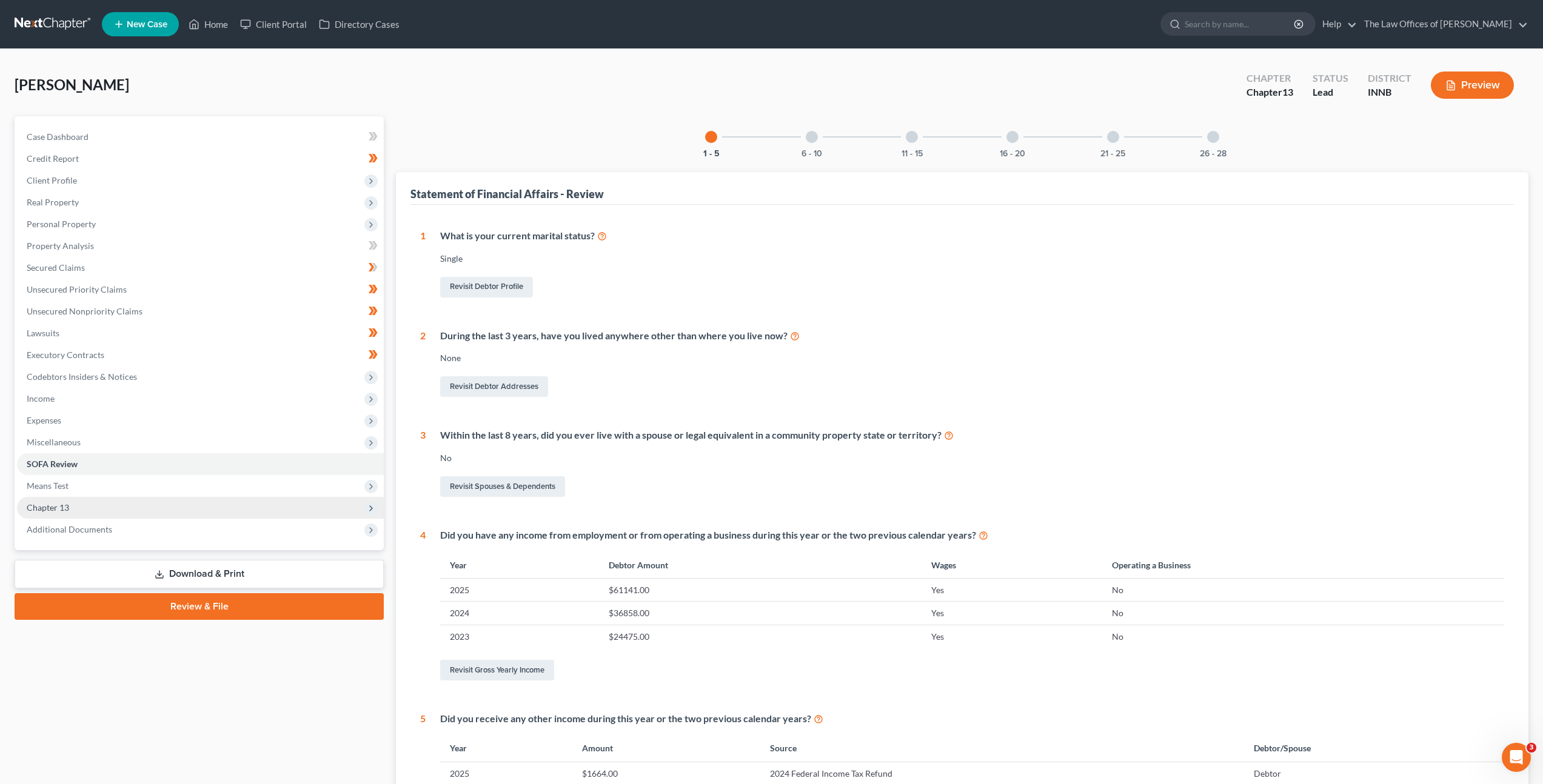
click at [162, 510] on span "Chapter 13" at bounding box center [200, 508] width 367 height 22
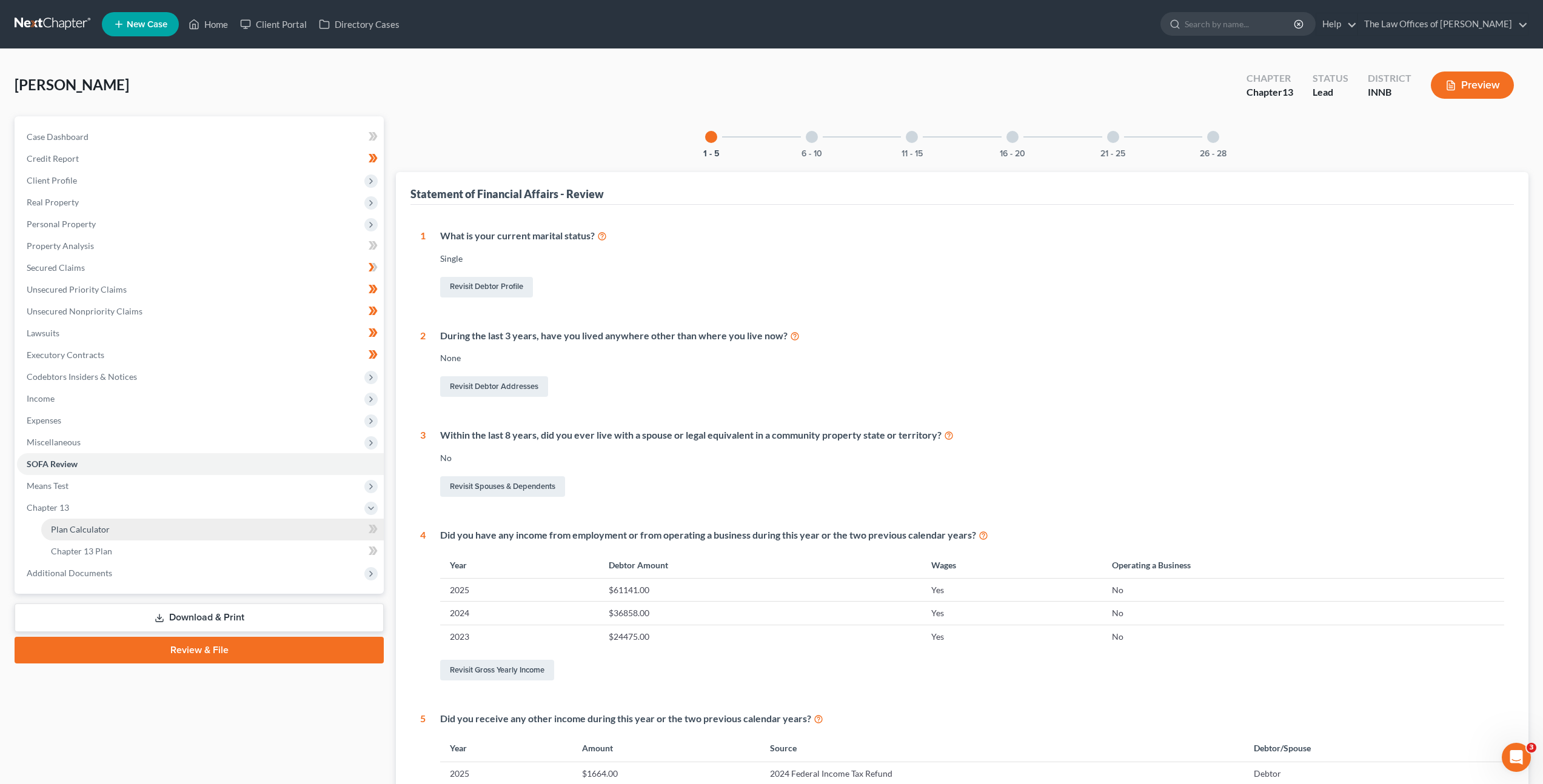
click at [142, 535] on link "Plan Calculator" at bounding box center [212, 530] width 342 height 22
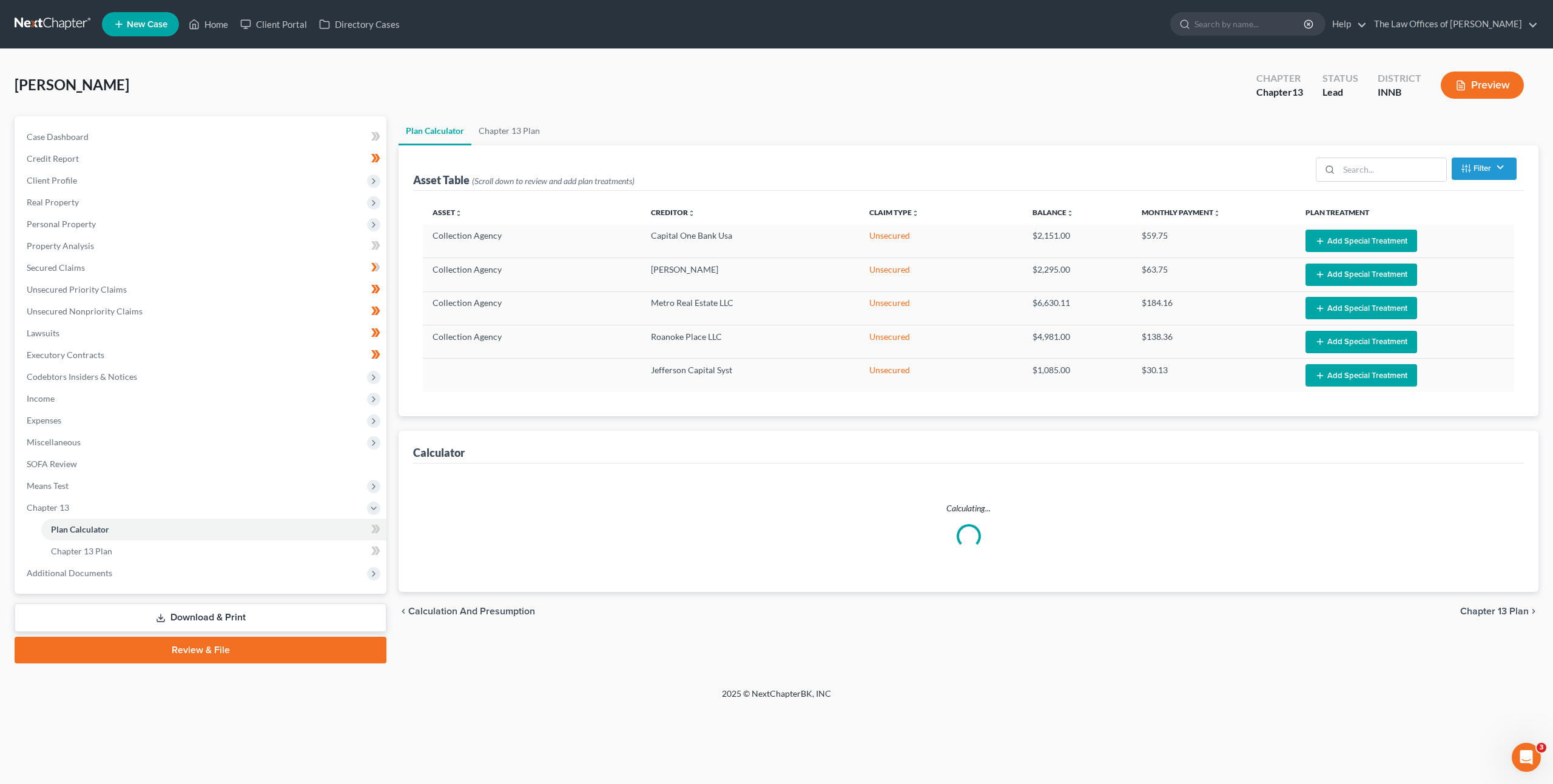
drag, startPoint x: 373, startPoint y: 528, endPoint x: 364, endPoint y: 536, distance: 12.0
click at [373, 529] on div at bounding box center [373, 531] width 8 height 3
select select "35"
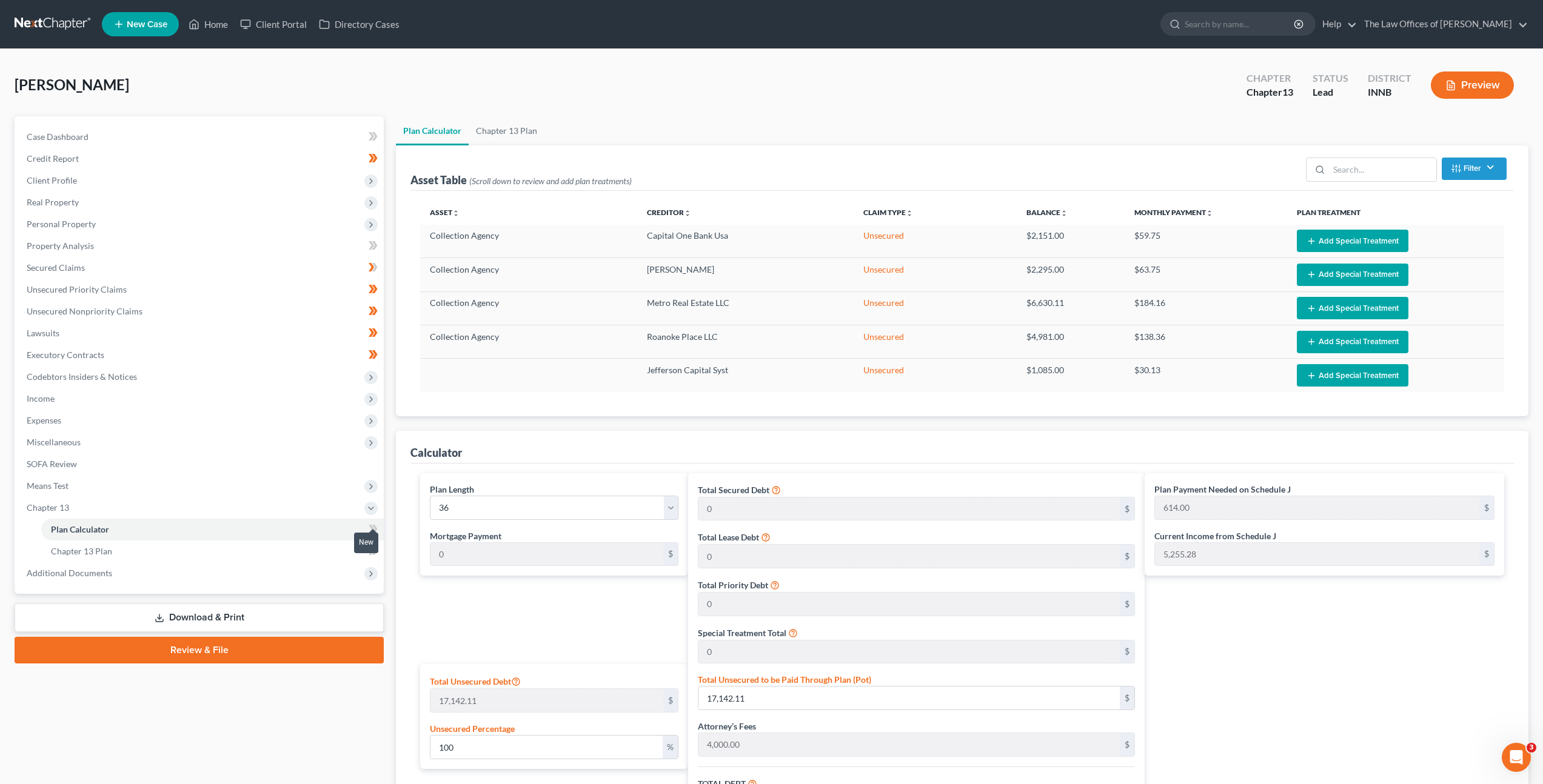
click at [379, 528] on span at bounding box center [373, 531] width 21 height 19
click at [338, 546] on link "Chapter 13 Plan" at bounding box center [212, 552] width 342 height 22
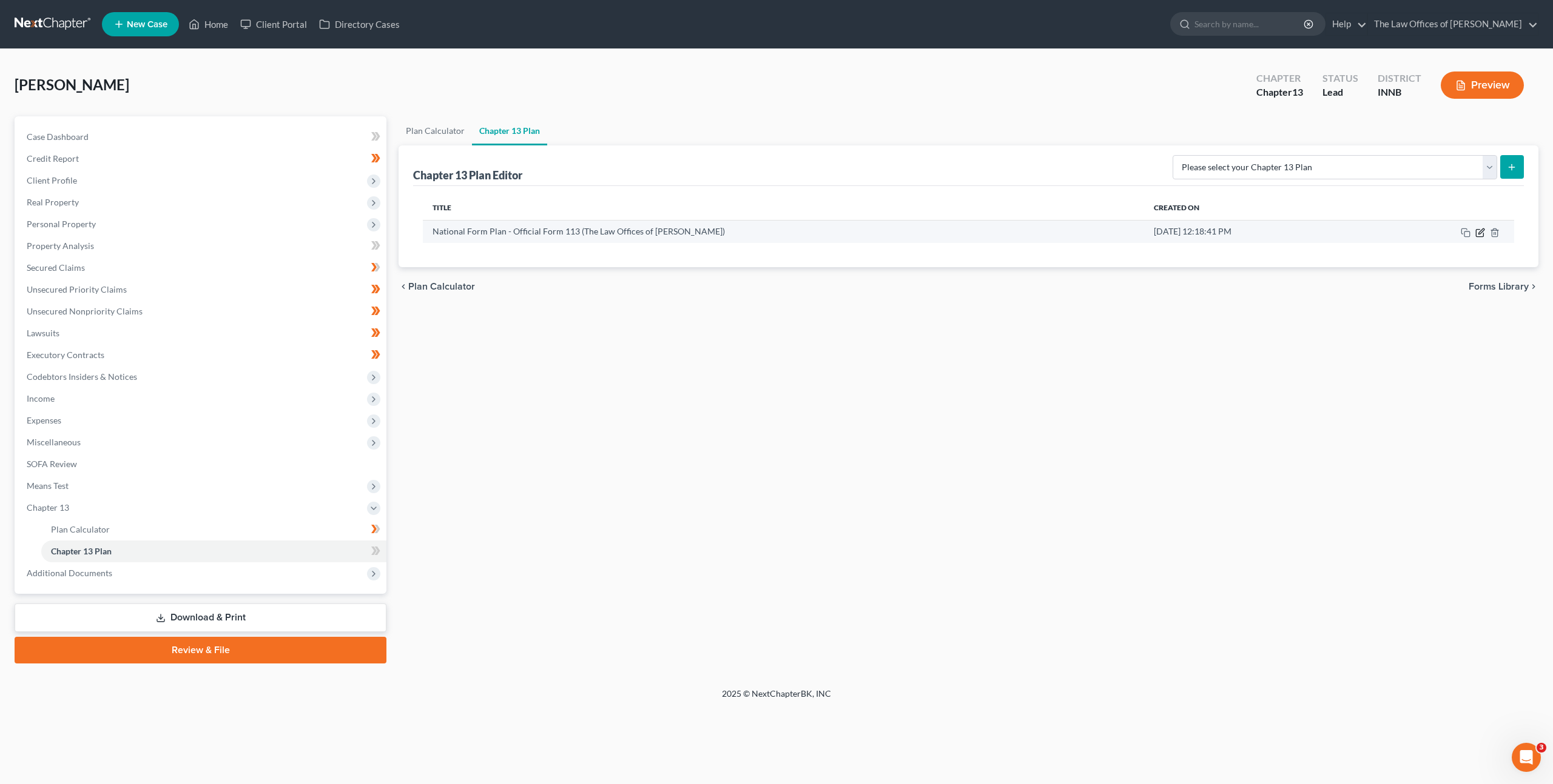
click at [1476, 232] on icon "button" at bounding box center [1480, 233] width 10 height 10
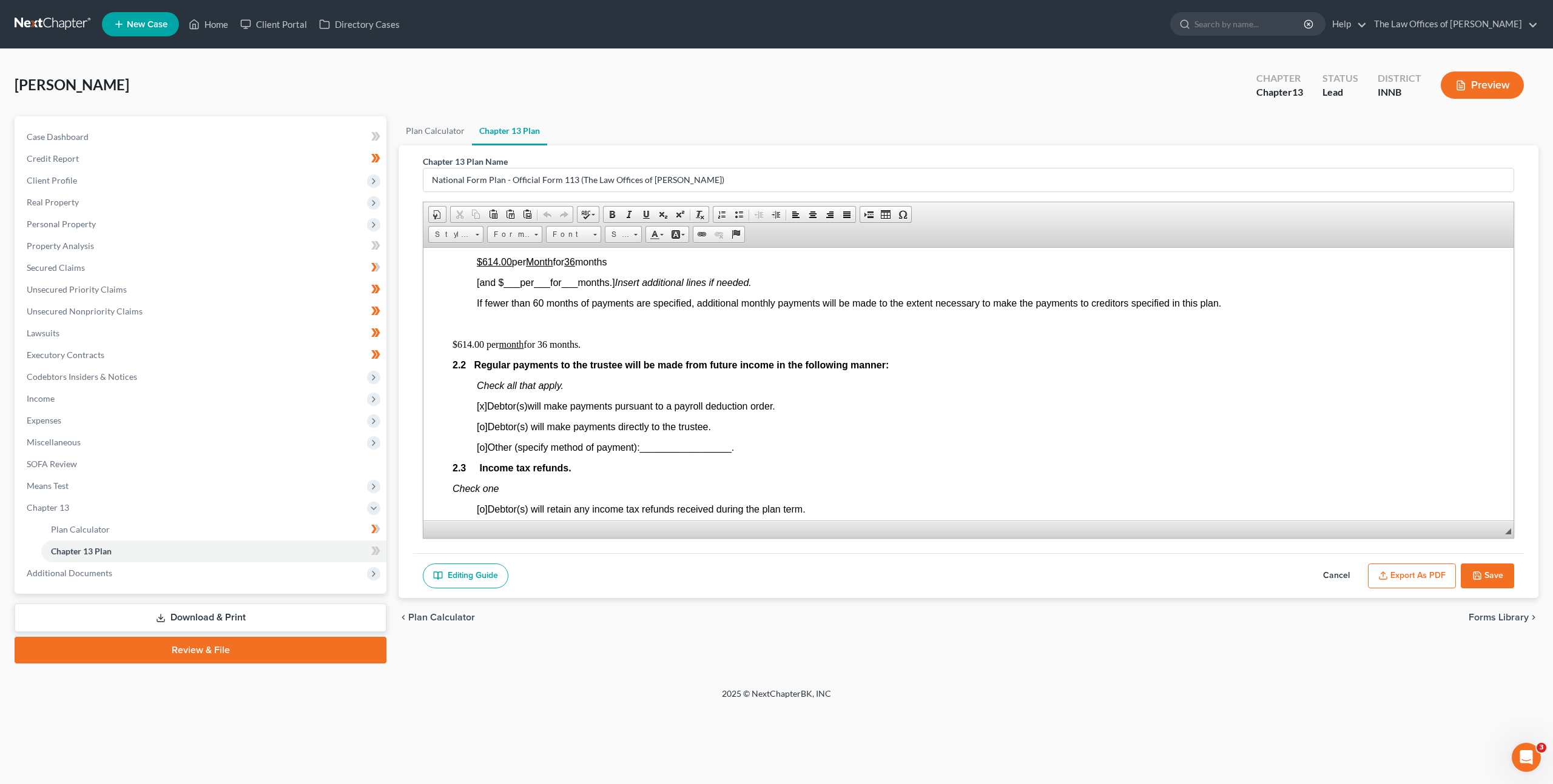
scroll to position [832, 0]
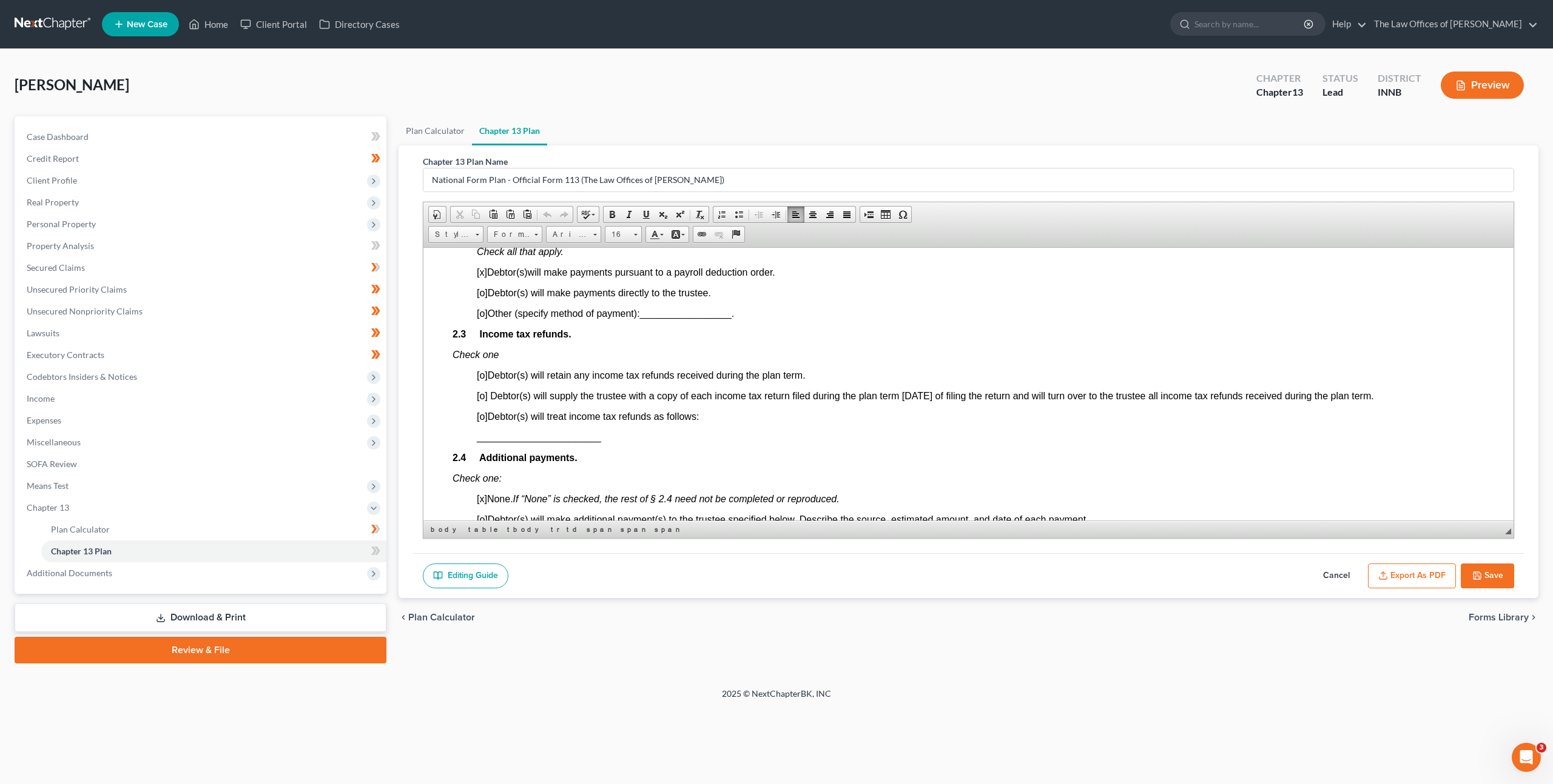
click at [485, 419] on span "[o]" at bounding box center [481, 416] width 11 height 10
click at [721, 420] on p "[x ] Debtor(s) will treat income tax refunds as follows:" at bounding box center [980, 416] width 1008 height 11
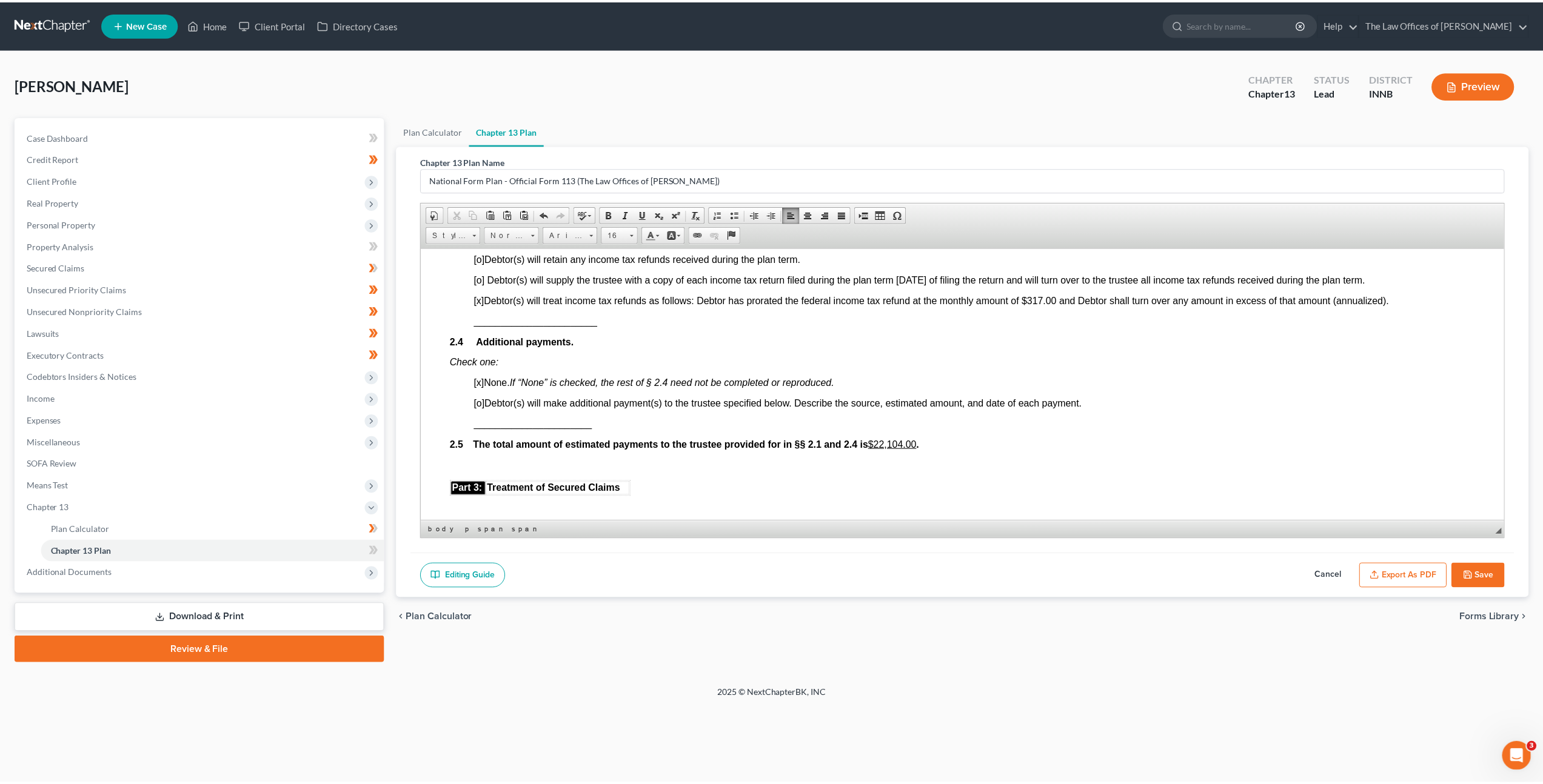
scroll to position [964, 0]
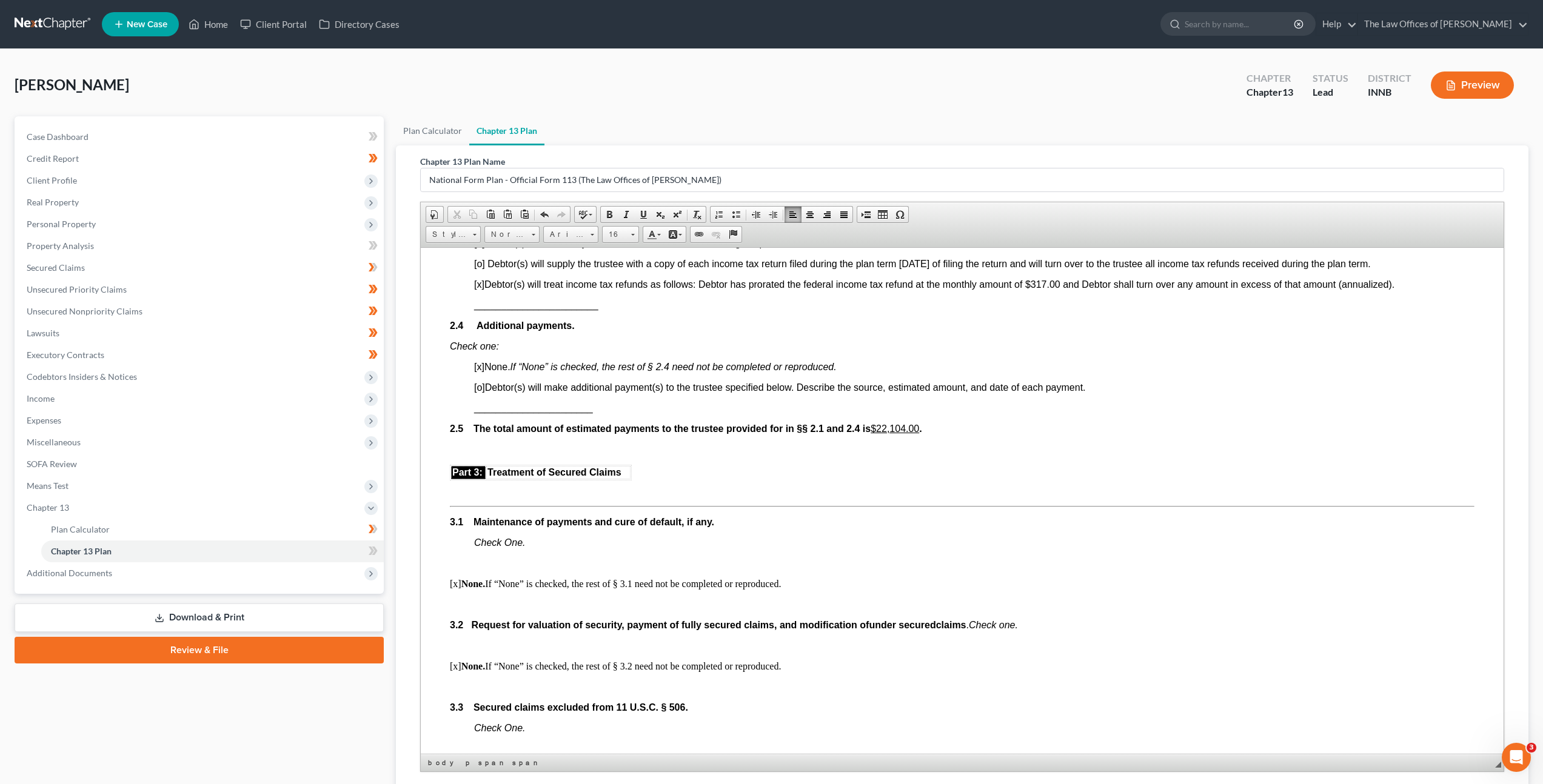
drag, startPoint x: 1508, startPoint y: 533, endPoint x: 1489, endPoint y: 752, distance: 219.8
click at [1489, 766] on span "◢ Elements path body p span span" at bounding box center [962, 762] width 1083 height 18
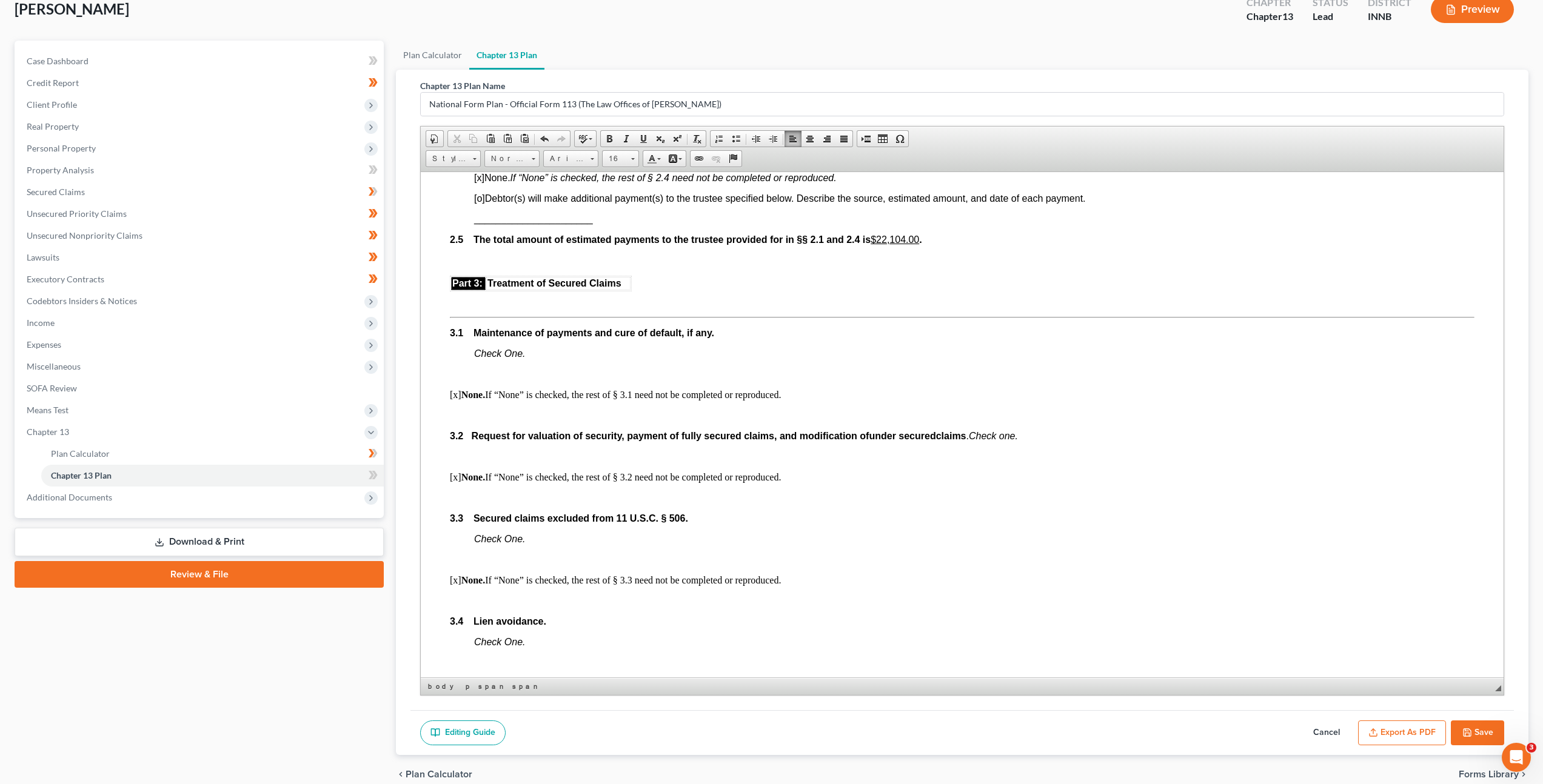
scroll to position [130, 0]
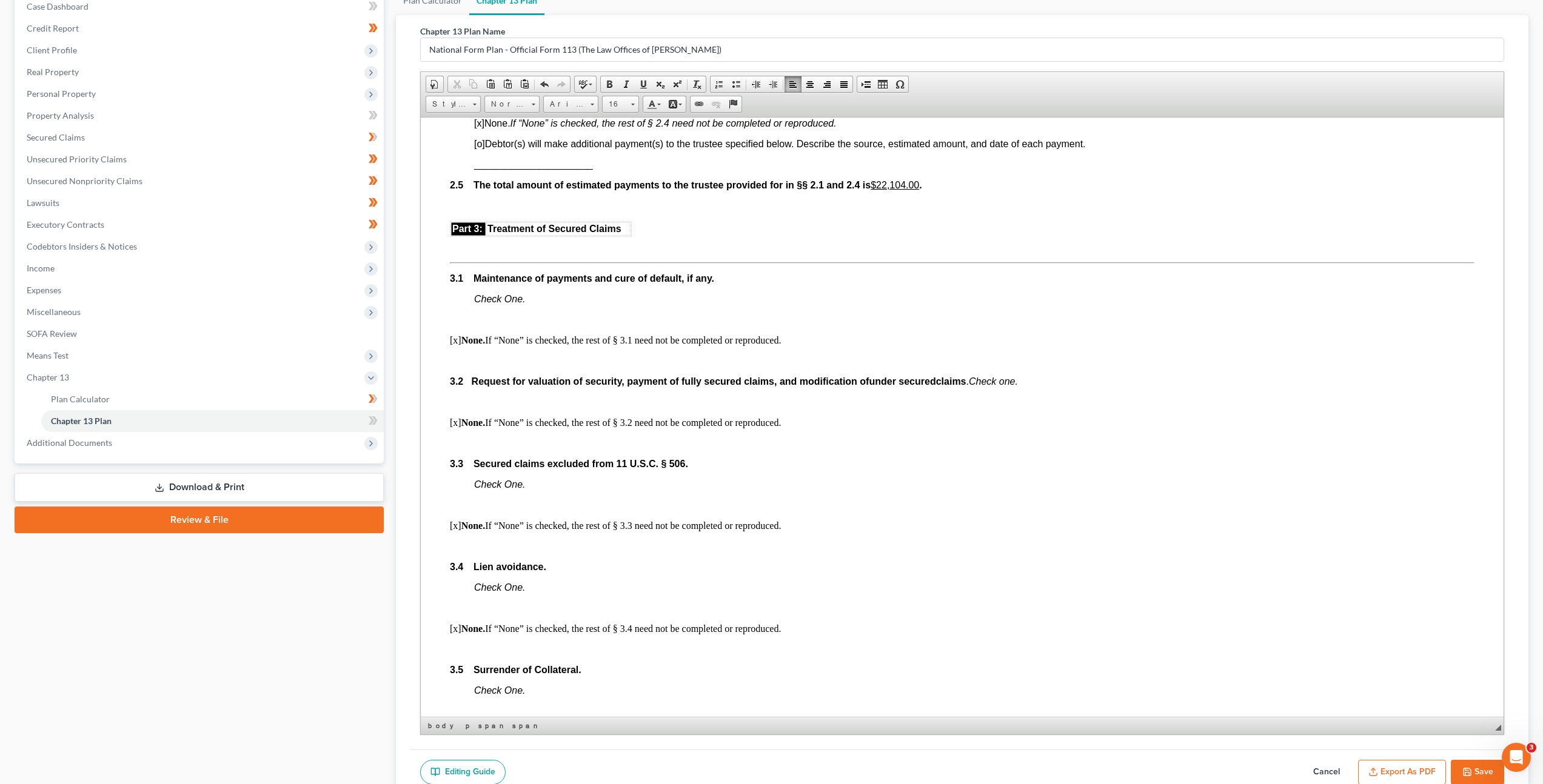
drag, startPoint x: 1496, startPoint y: 633, endPoint x: 1496, endPoint y: 725, distance: 92.0
click at [1496, 725] on span "◢" at bounding box center [1498, 728] width 6 height 6
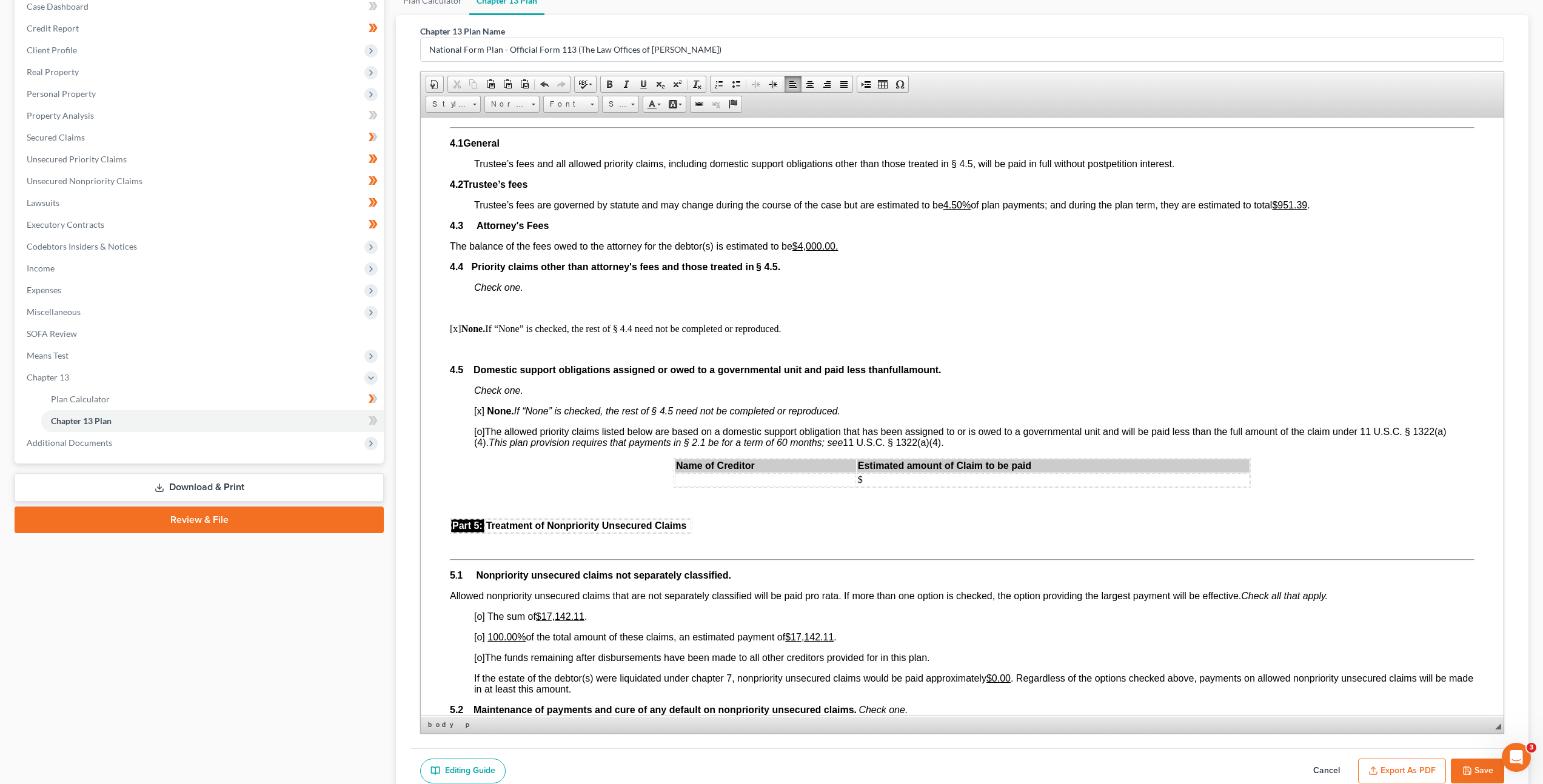
scroll to position [0, 0]
click at [999, 305] on p at bounding box center [973, 308] width 1000 height 11
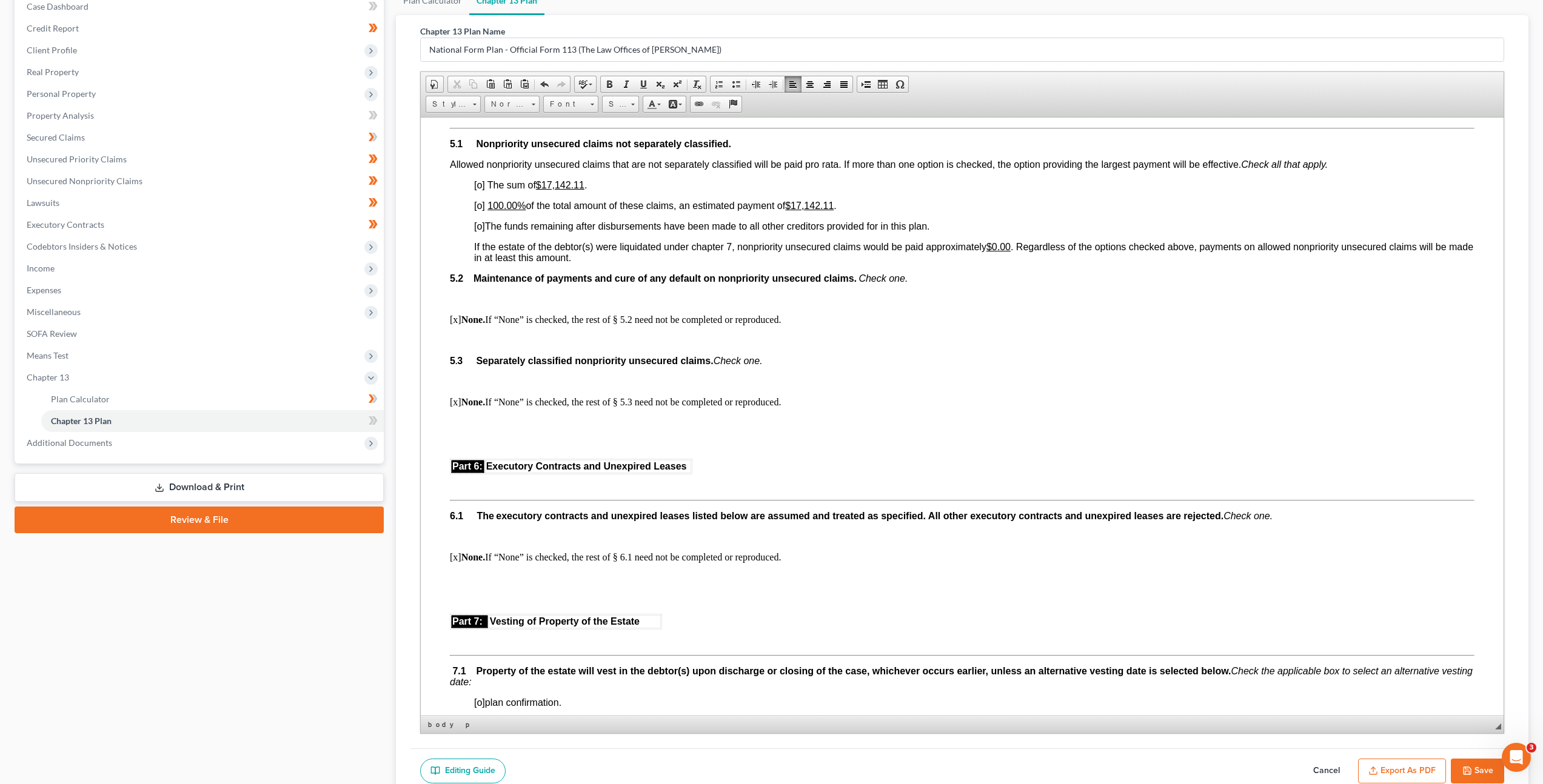
scroll to position [2221, 0]
click at [482, 206] on span "[o]" at bounding box center [479, 207] width 11 height 10
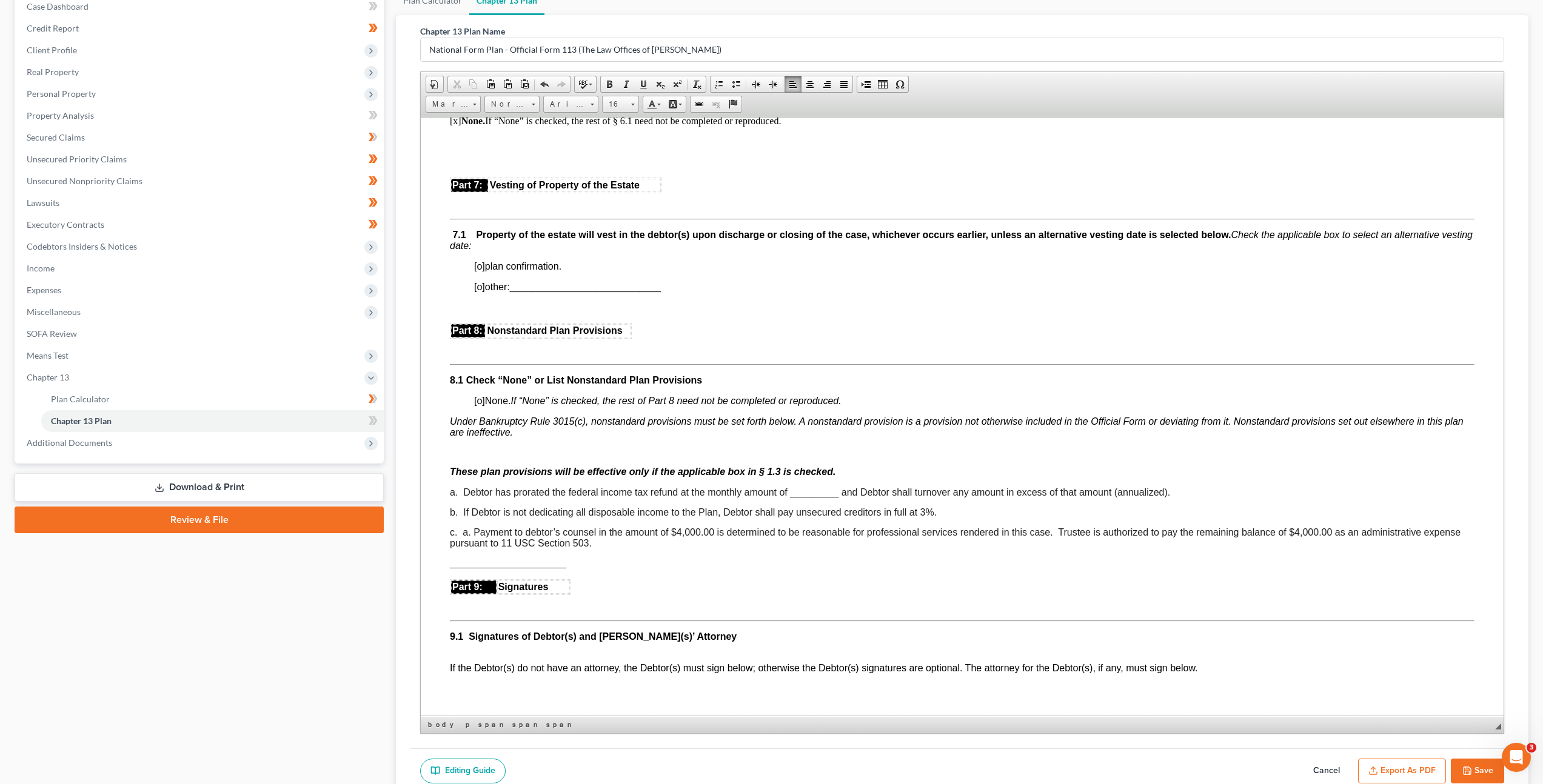
scroll to position [2662, 0]
click at [481, 283] on span "[o]" at bounding box center [479, 283] width 11 height 10
click at [660, 287] on span "____________________________" at bounding box center [584, 283] width 151 height 10
click at [624, 289] on span "[x ] other: ____________________________" at bounding box center [566, 283] width 186 height 10
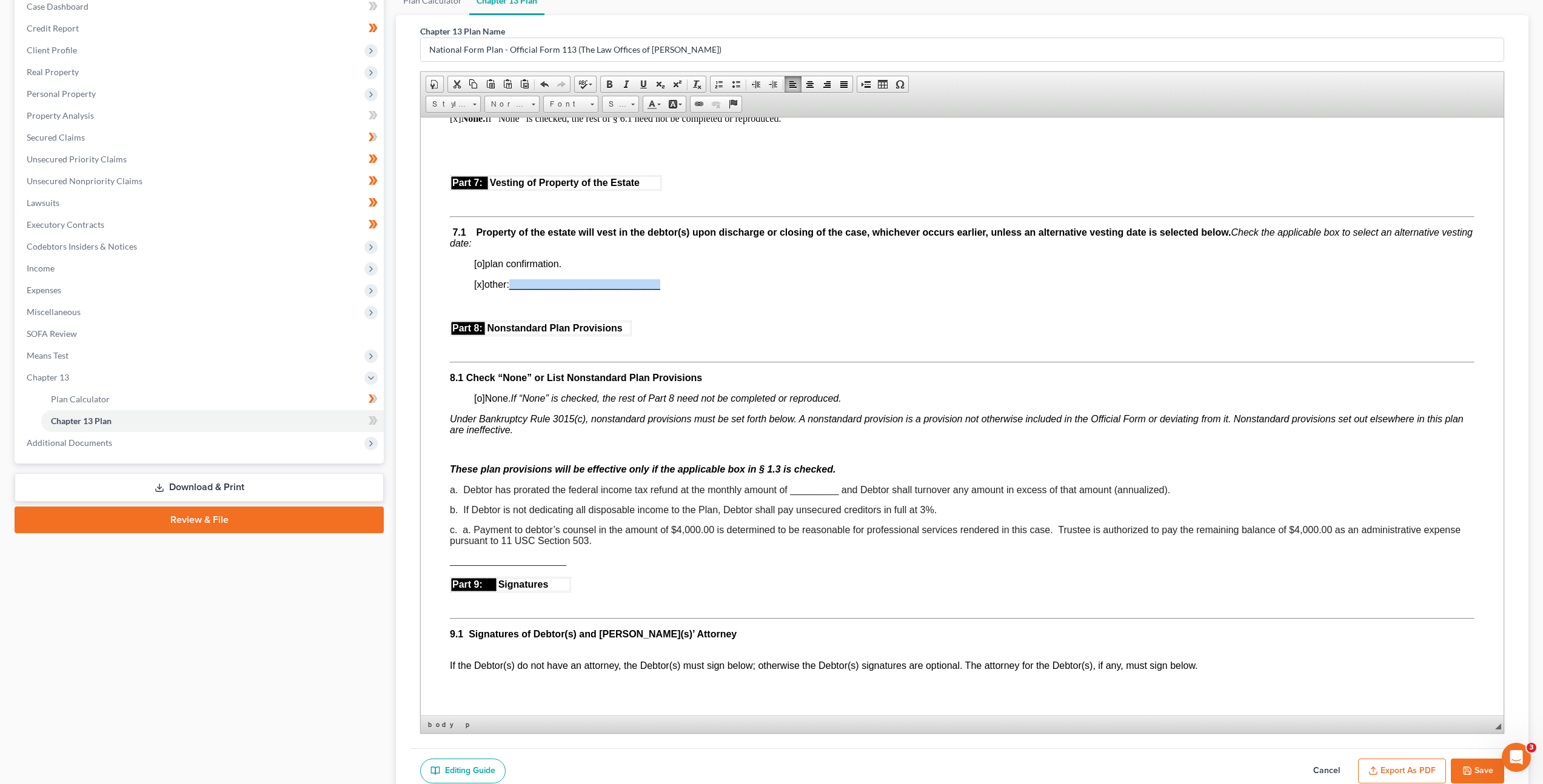
click at [624, 289] on span "[x ] other: ____________________________" at bounding box center [566, 283] width 186 height 10
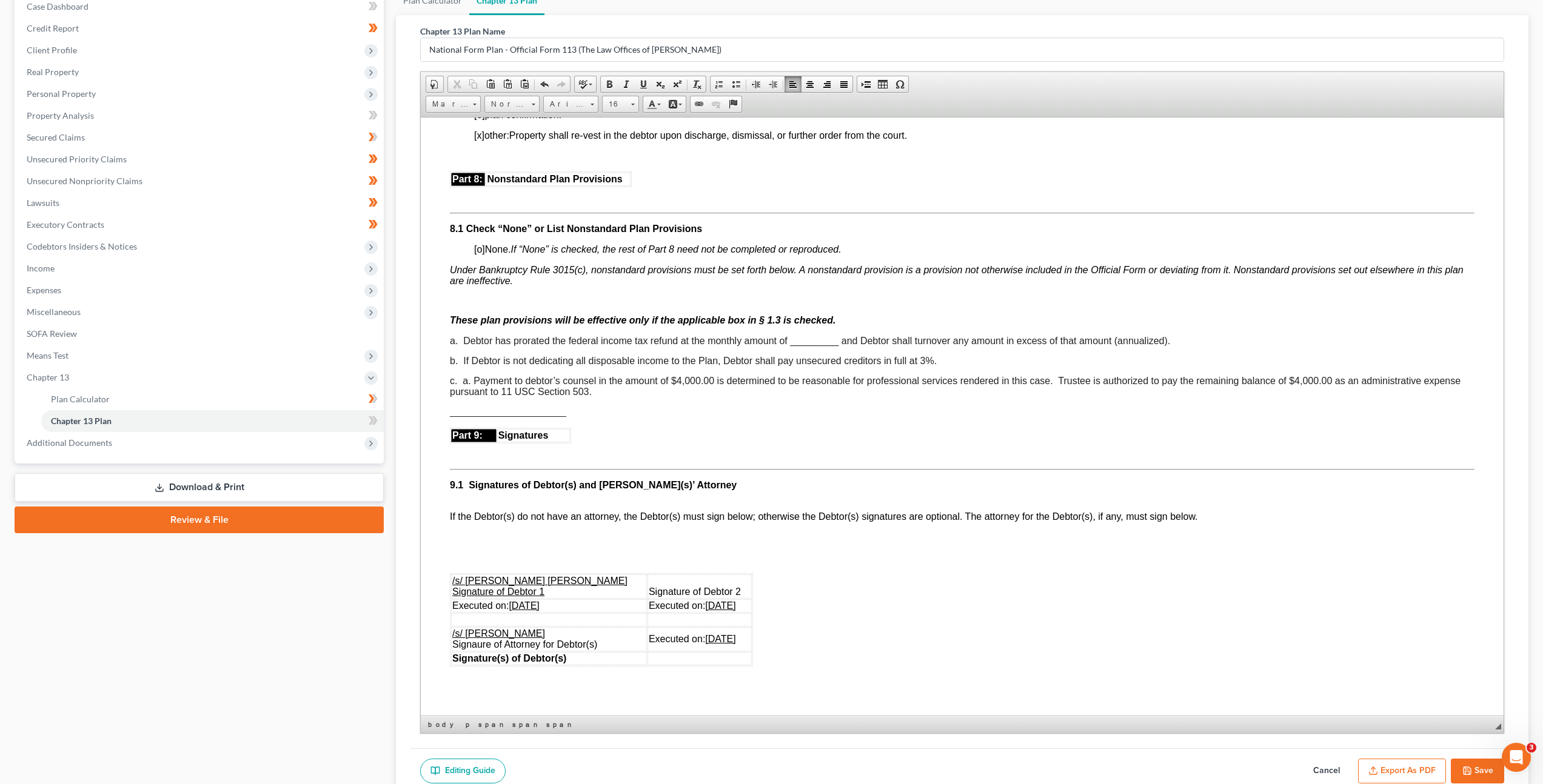
scroll to position [2815, 0]
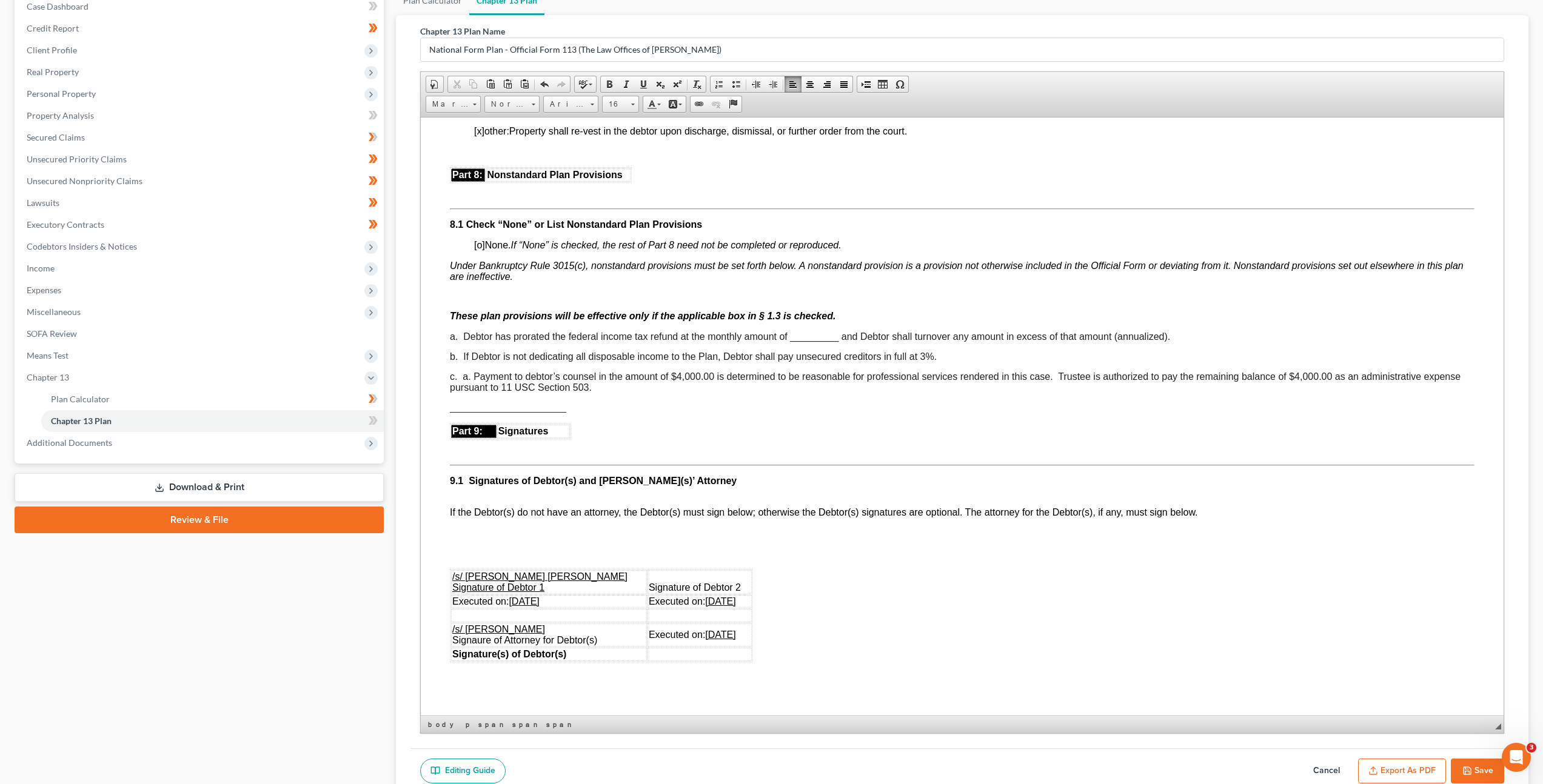
click at [829, 336] on span "a. Debtor has prorated the federal income tax refund at the monthly amount of _…" at bounding box center [810, 336] width 720 height 10
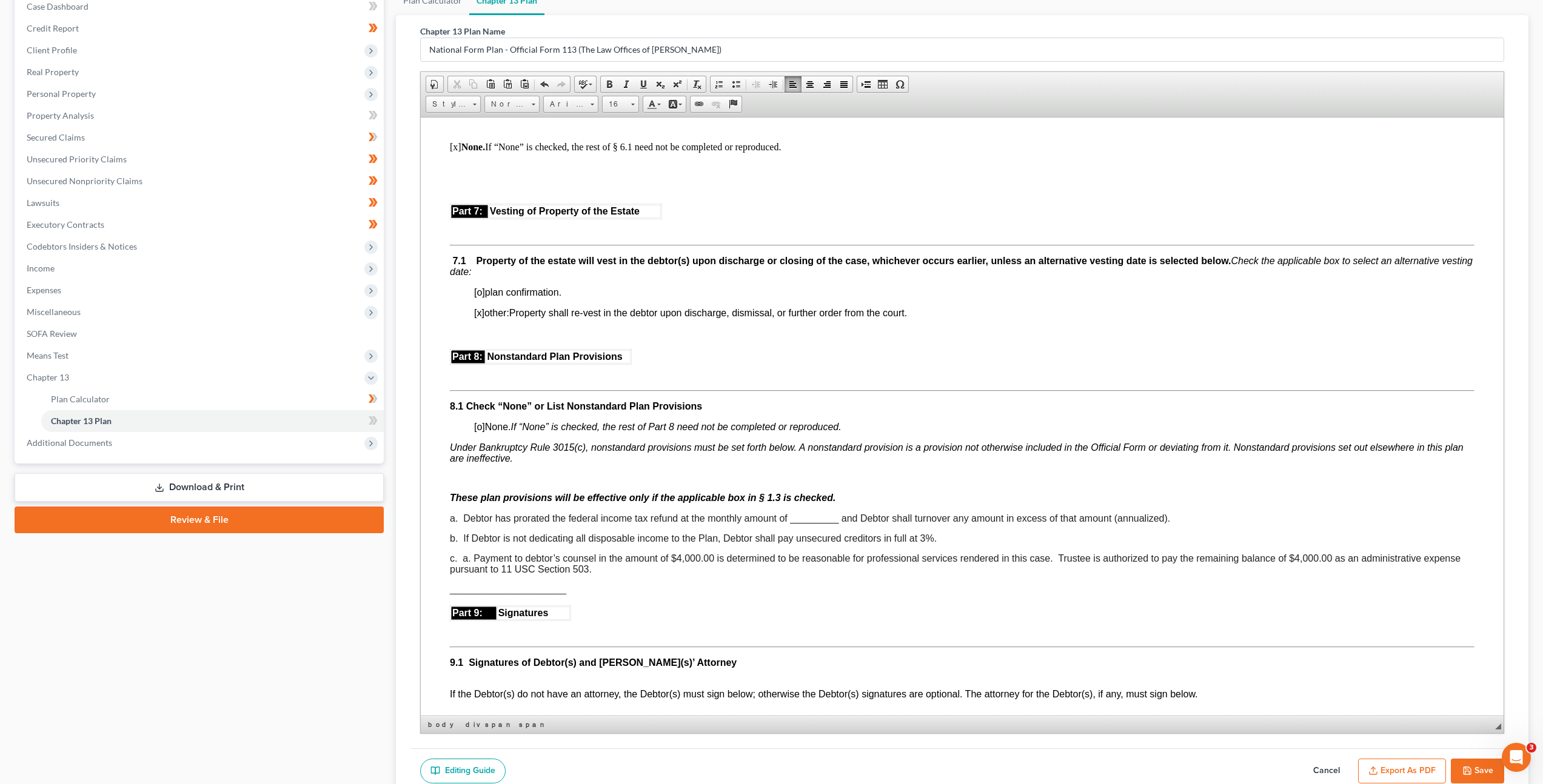
scroll to position [2626, 0]
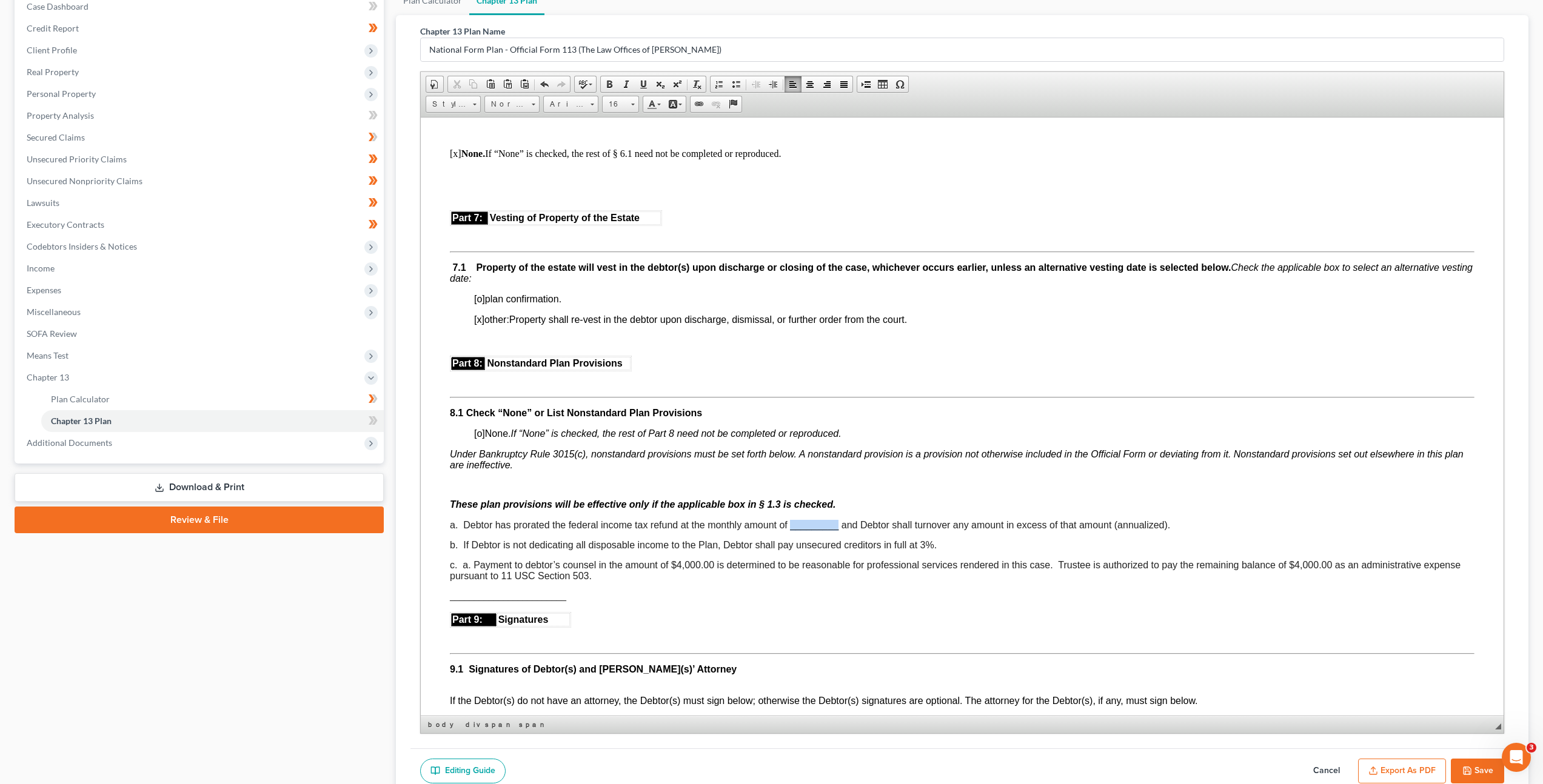
drag, startPoint x: 838, startPoint y: 528, endPoint x: 791, endPoint y: 526, distance: 47.0
click at [791, 526] on span "a. Debtor has prorated the federal income tax refund at the monthly amount of _…" at bounding box center [810, 524] width 720 height 10
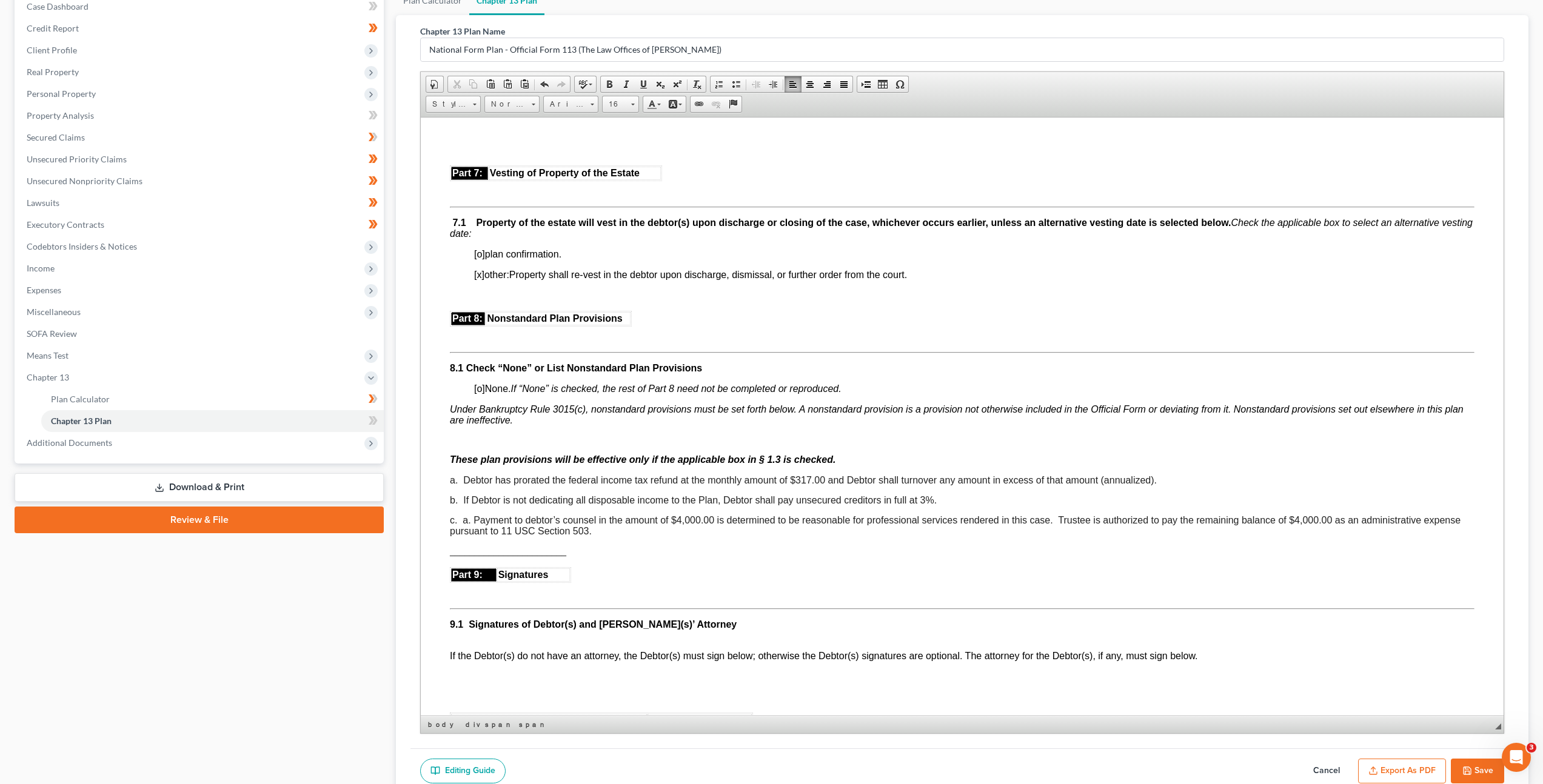
scroll to position [2332, 0]
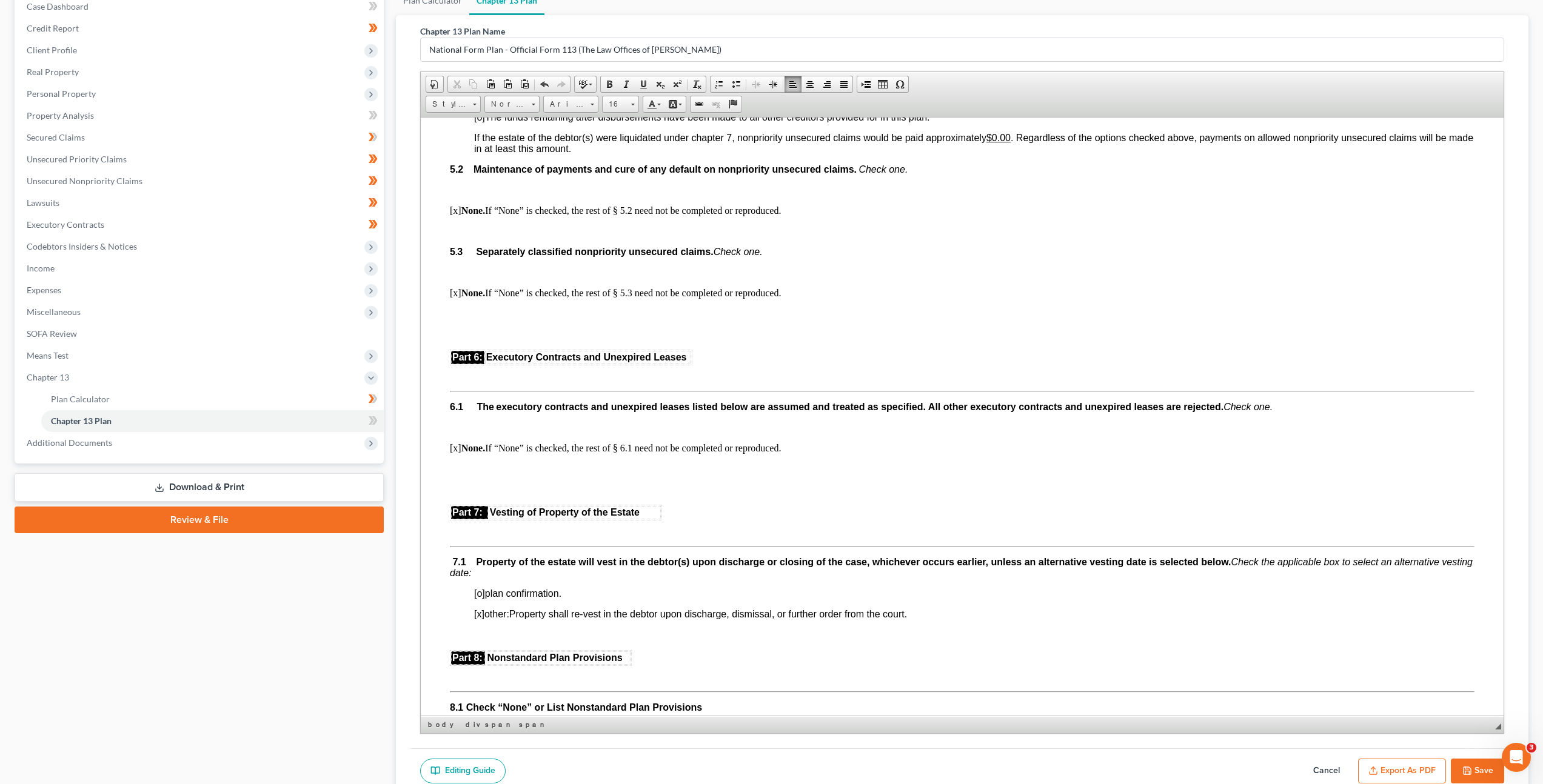
click at [1459, 765] on button "Save" at bounding box center [1477, 771] width 53 height 25
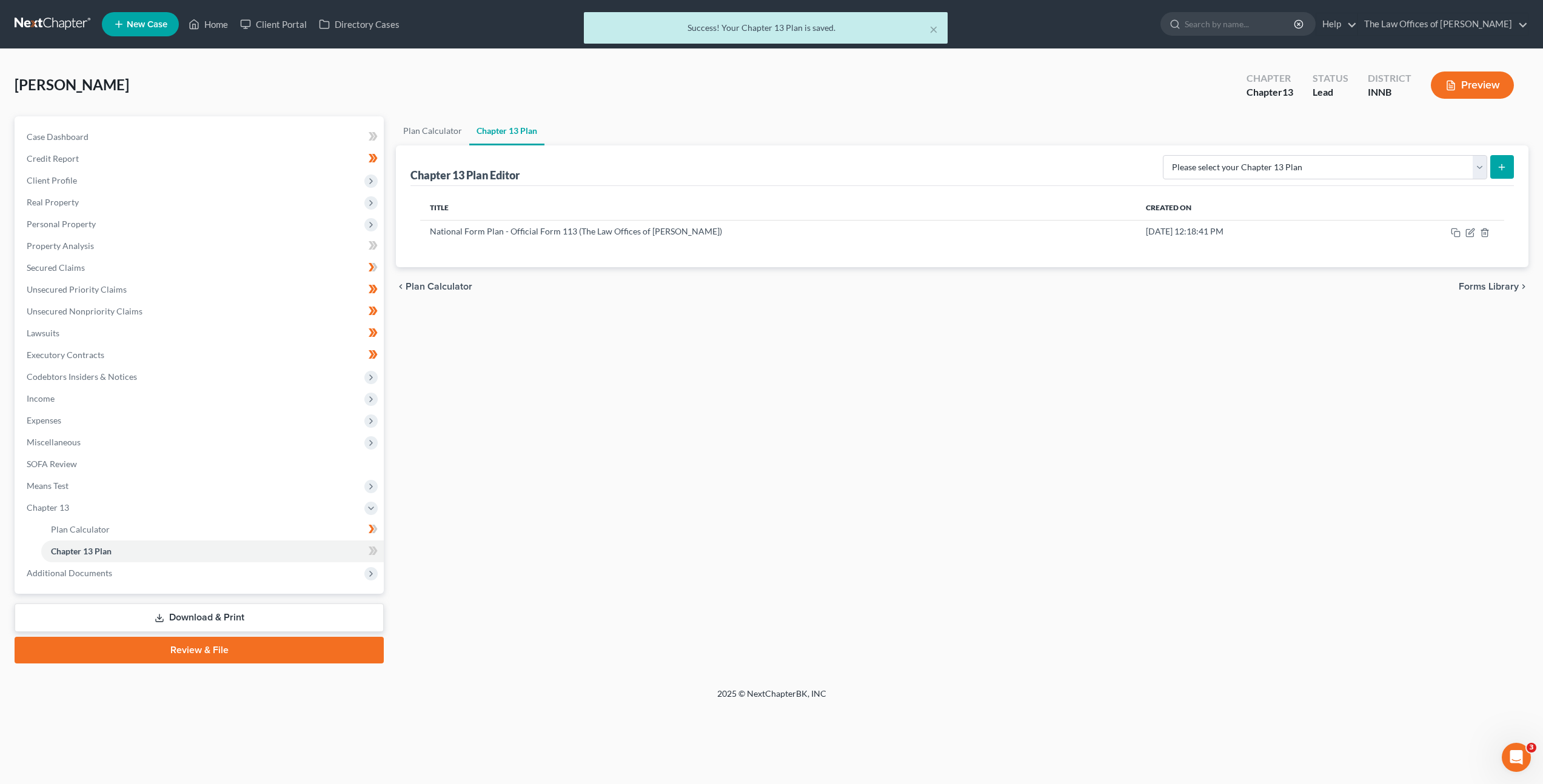
scroll to position [0, 0]
click at [1064, 470] on div "Plan Calculator Chapter 13 Plan Chapter 13 Plan Editor Please select your Chapt…" at bounding box center [968, 389] width 1151 height 548
click at [431, 123] on link "Plan Calculator" at bounding box center [434, 130] width 73 height 29
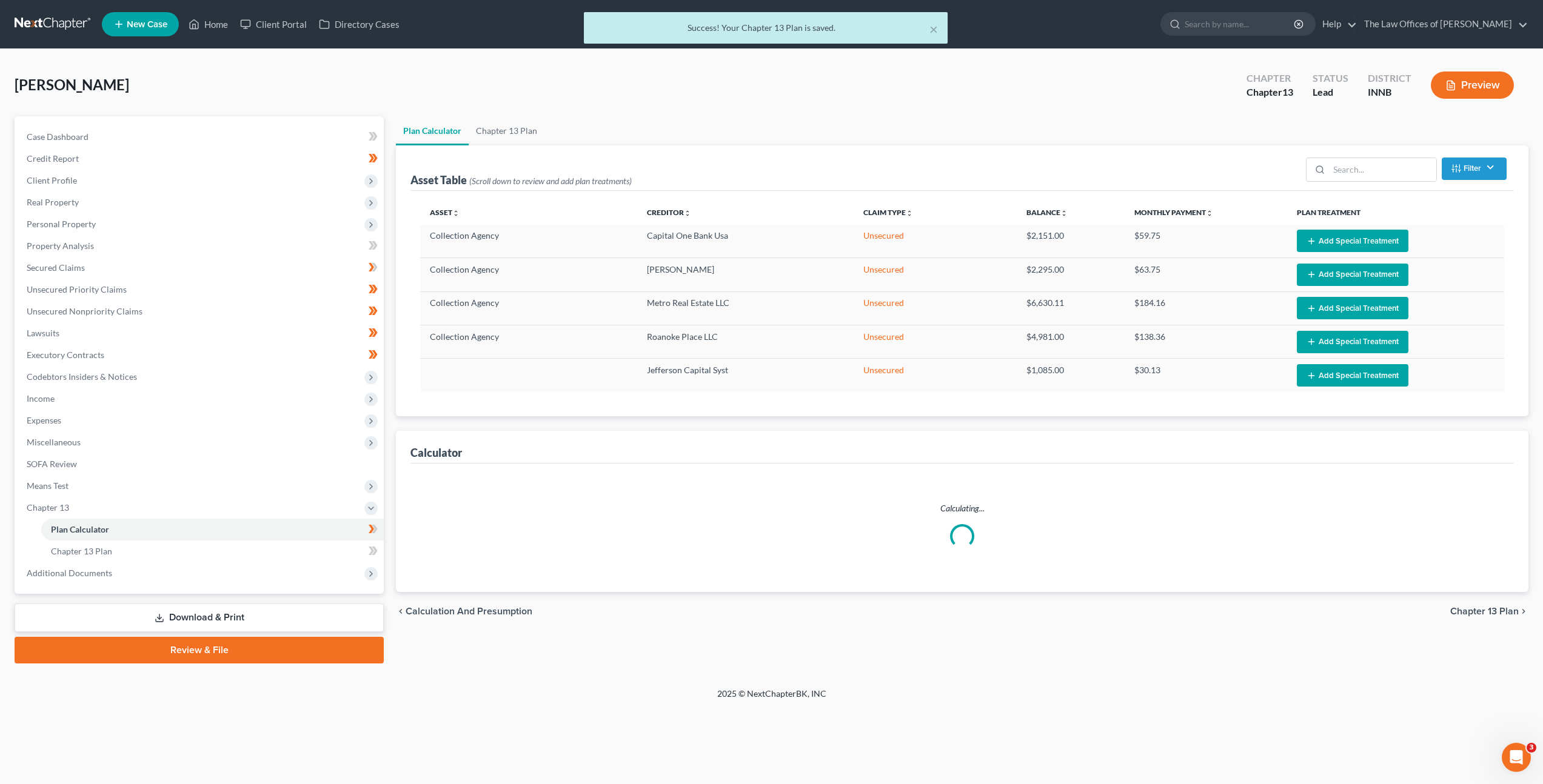
select select "35"
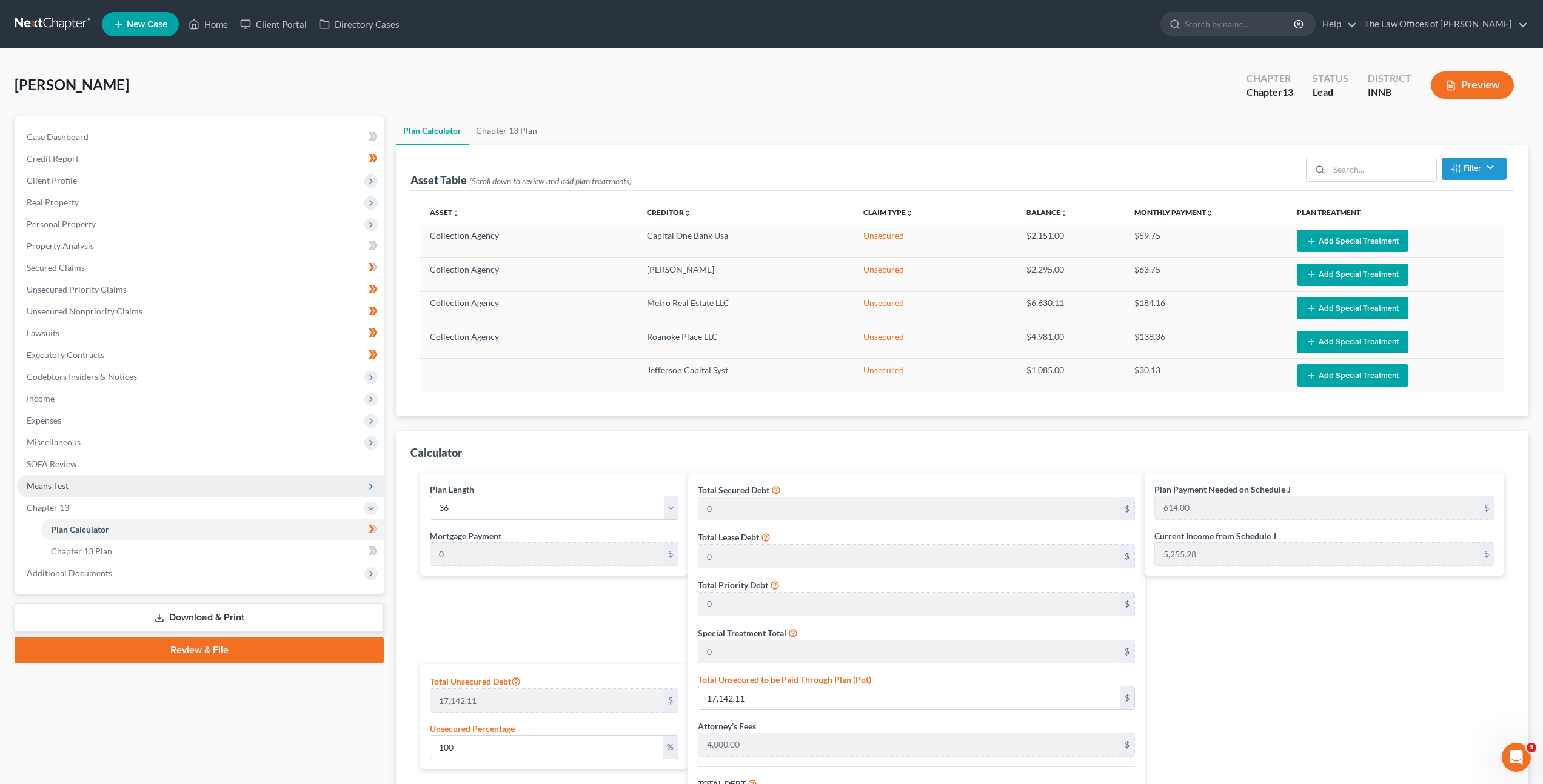
click at [175, 490] on span "Means Test" at bounding box center [200, 486] width 367 height 22
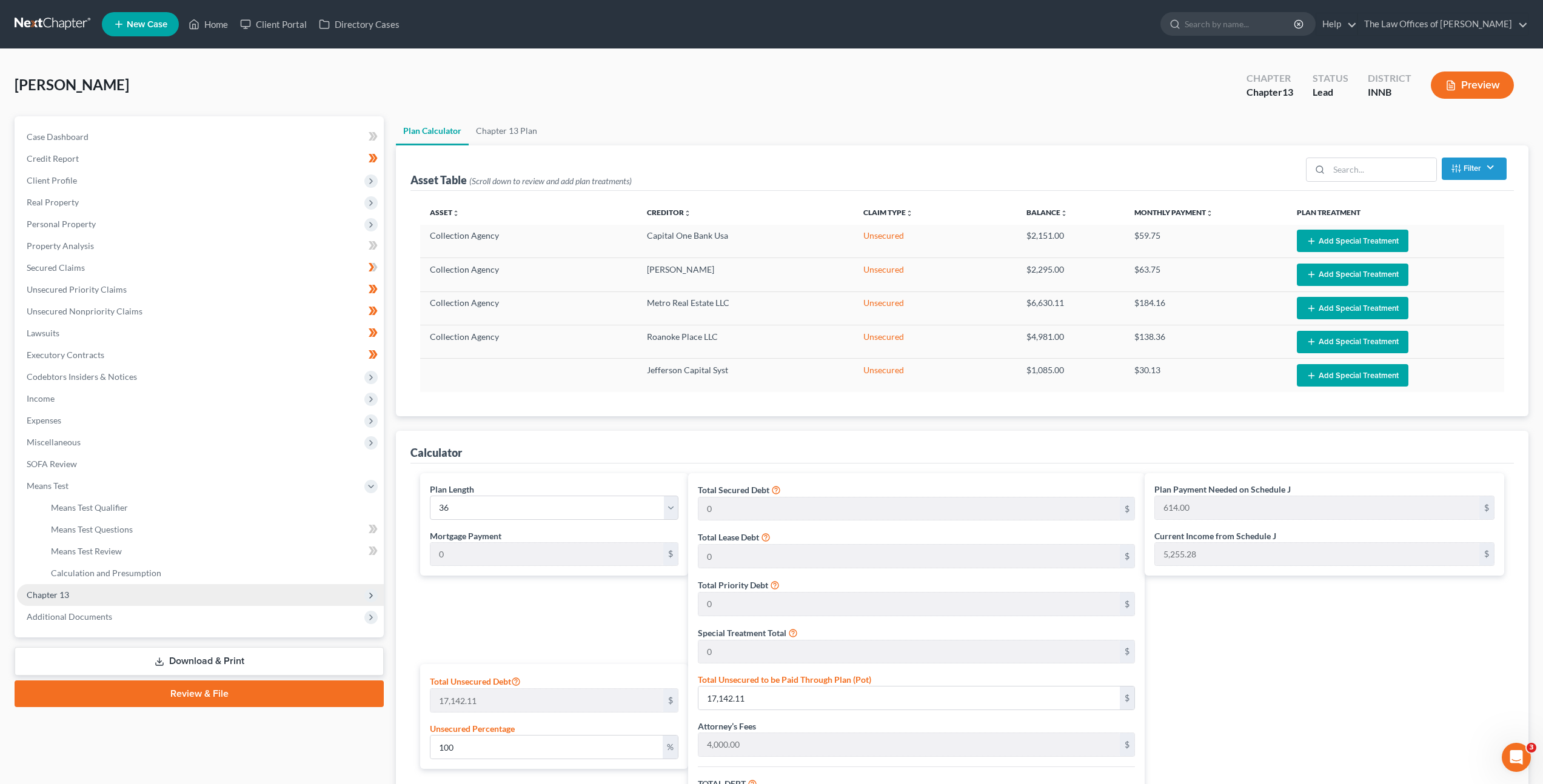
click at [100, 597] on span "Chapter 13" at bounding box center [200, 596] width 367 height 22
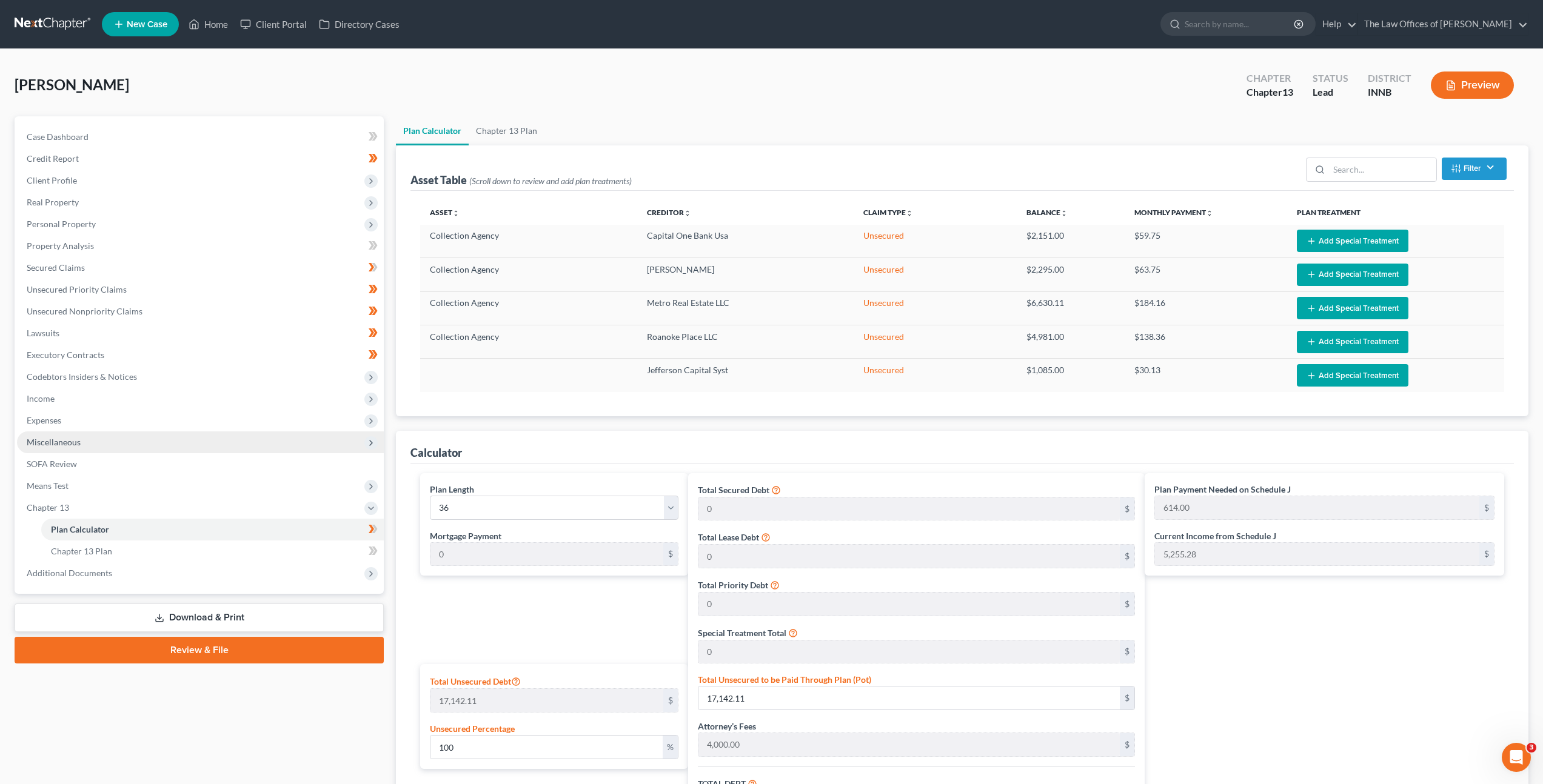
click at [151, 446] on span "Miscellaneous" at bounding box center [200, 442] width 367 height 22
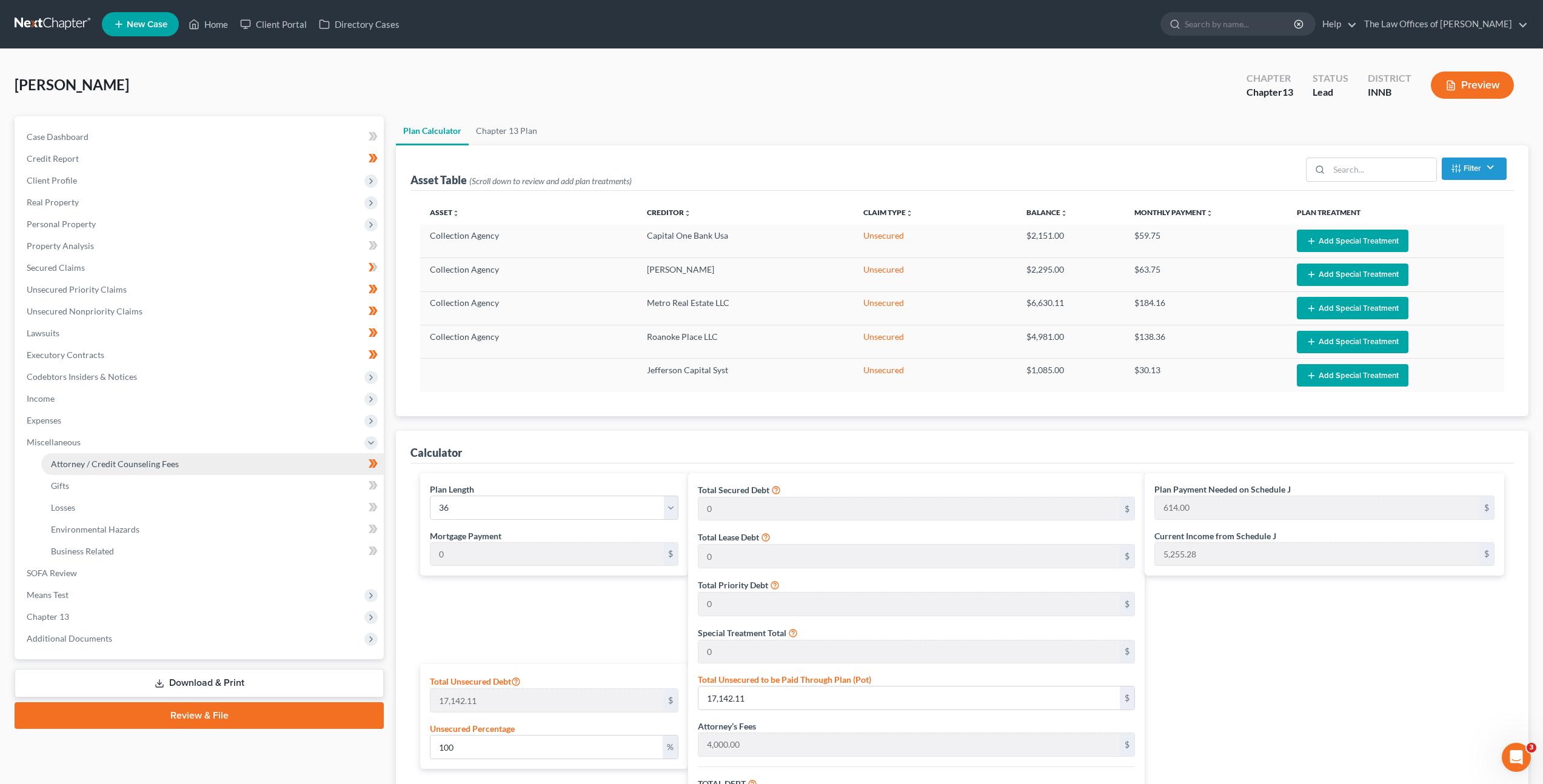
click at [153, 463] on span "Attorney / Credit Counseling Fees" at bounding box center [115, 464] width 128 height 10
select select "3"
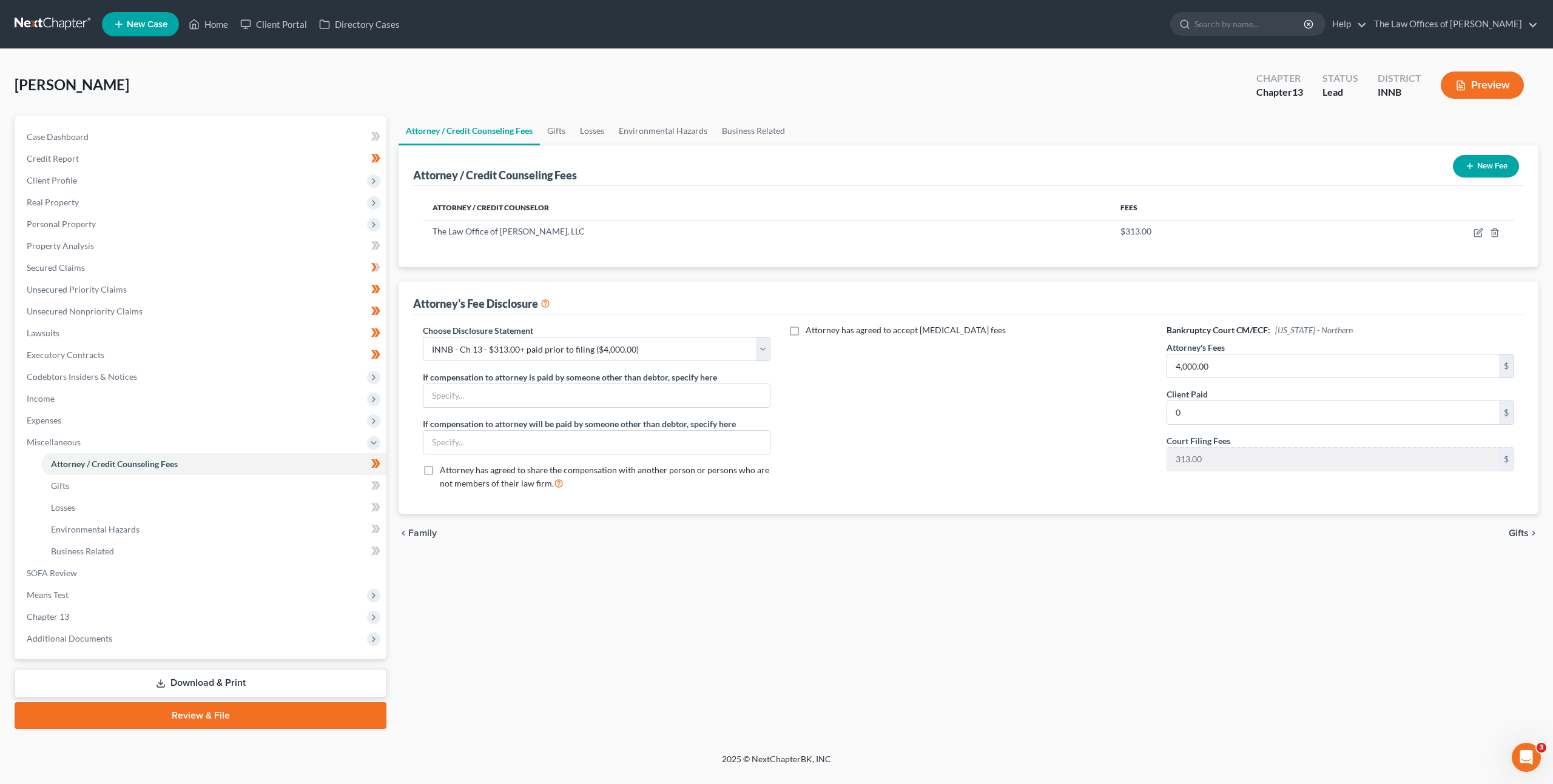
click at [932, 450] on div "Attorney has agreed to accept [MEDICAL_DATA] fees" at bounding box center [968, 411] width 372 height 175
click at [315, 600] on span "Means Test" at bounding box center [201, 596] width 370 height 22
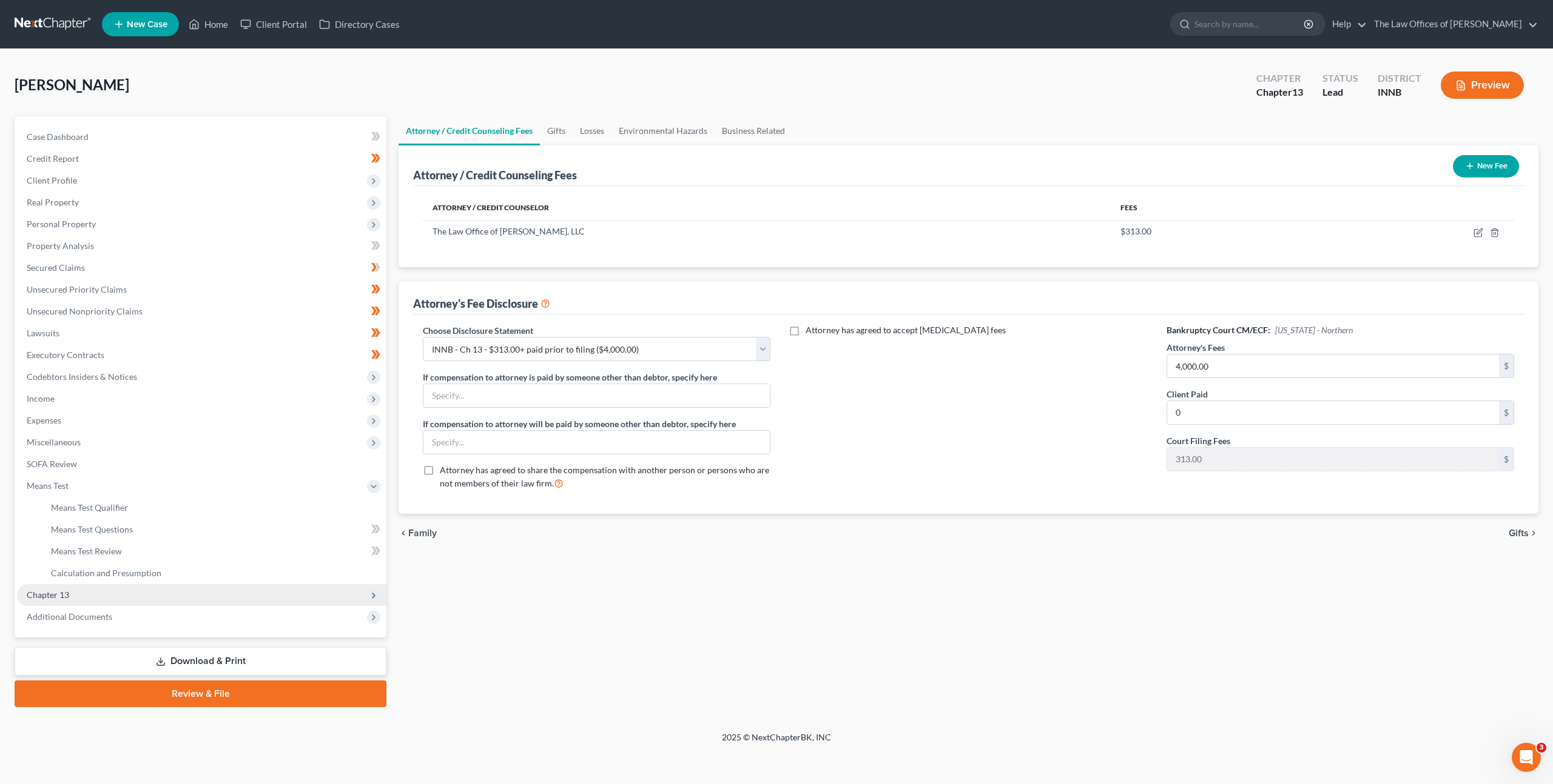
click at [296, 592] on span "Chapter 13" at bounding box center [201, 596] width 370 height 22
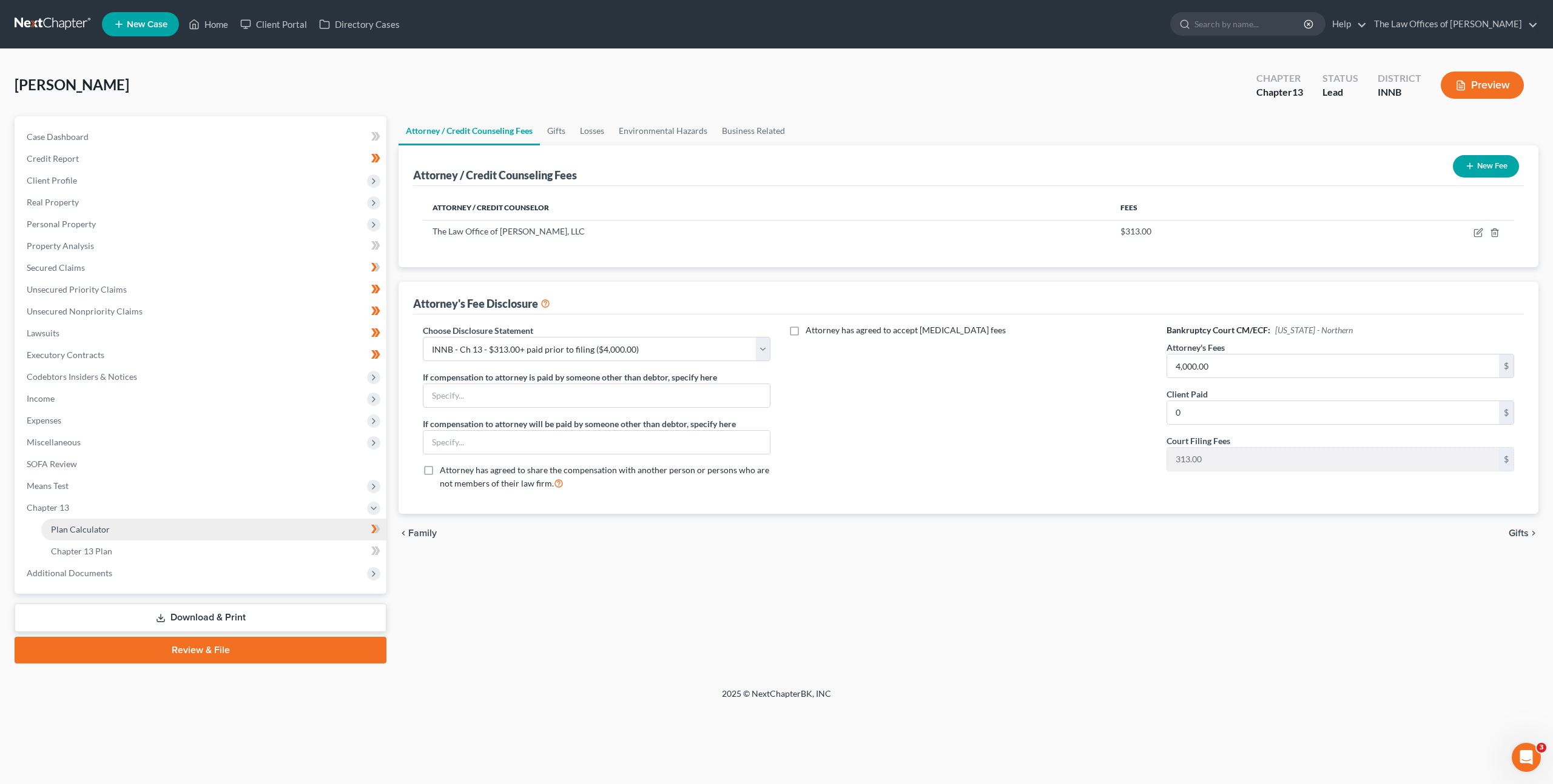
click at [297, 539] on link "Plan Calculator" at bounding box center [214, 530] width 345 height 22
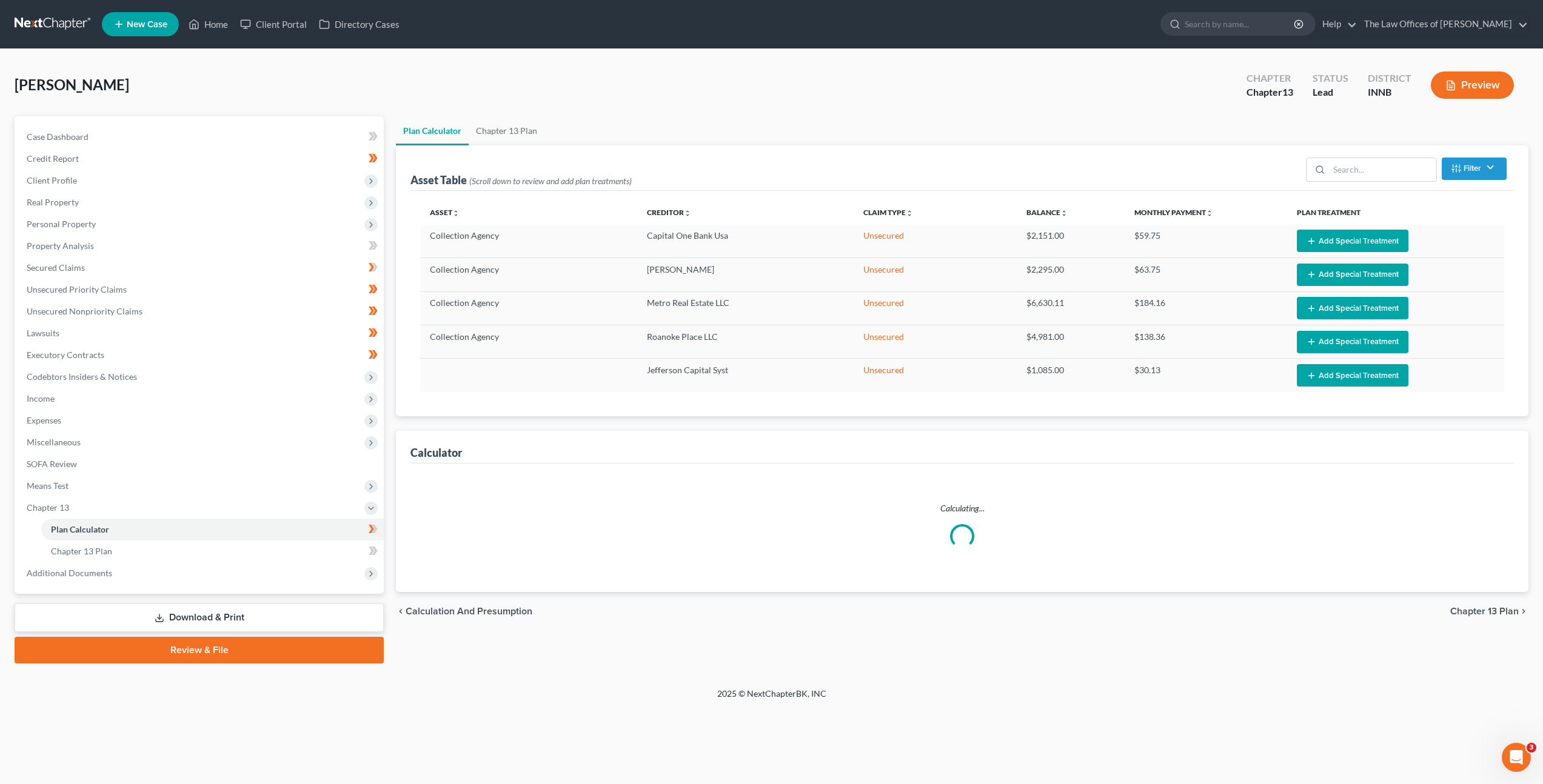
select select "35"
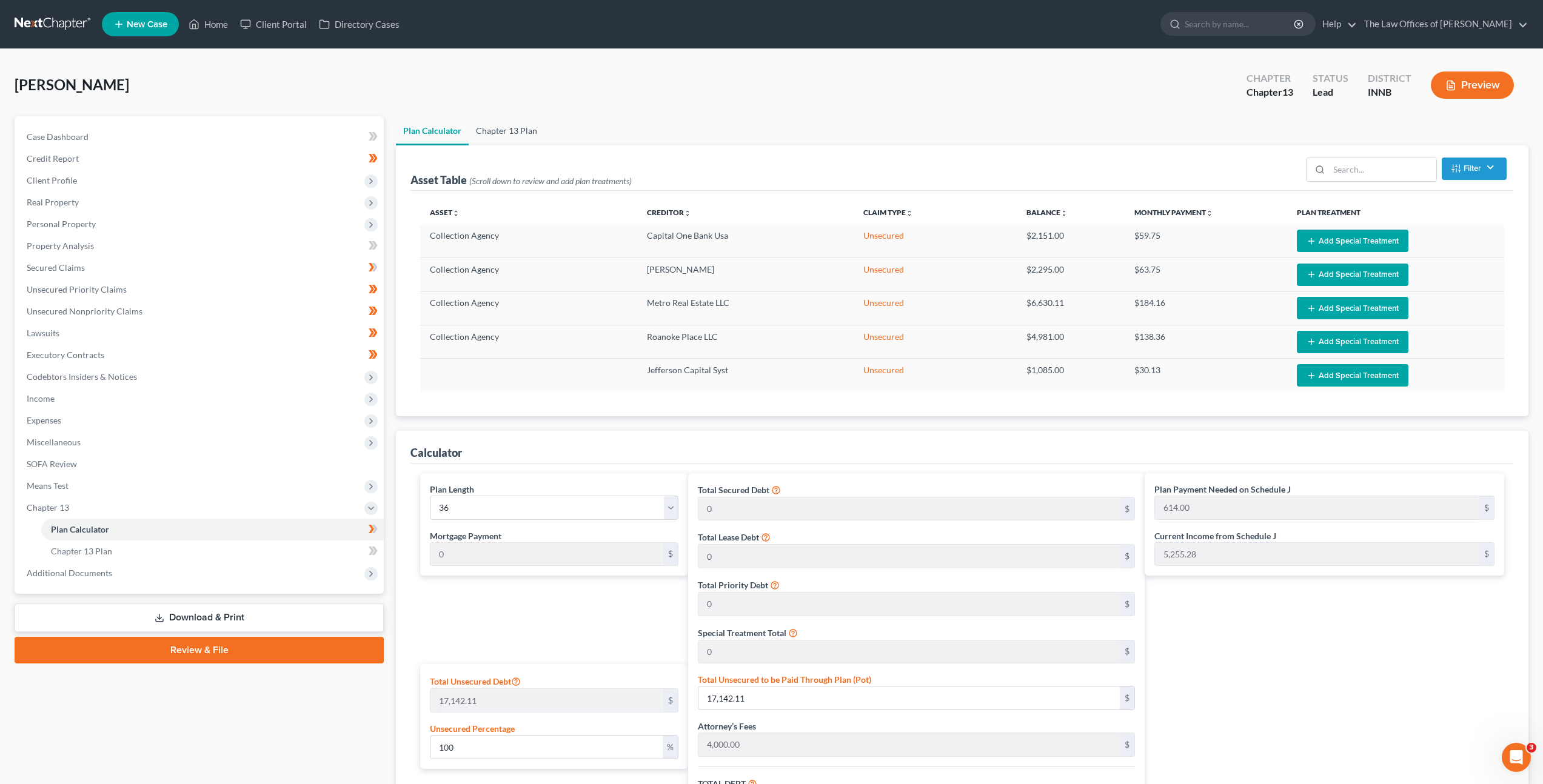
click at [513, 131] on link "Chapter 13 Plan" at bounding box center [506, 130] width 76 height 29
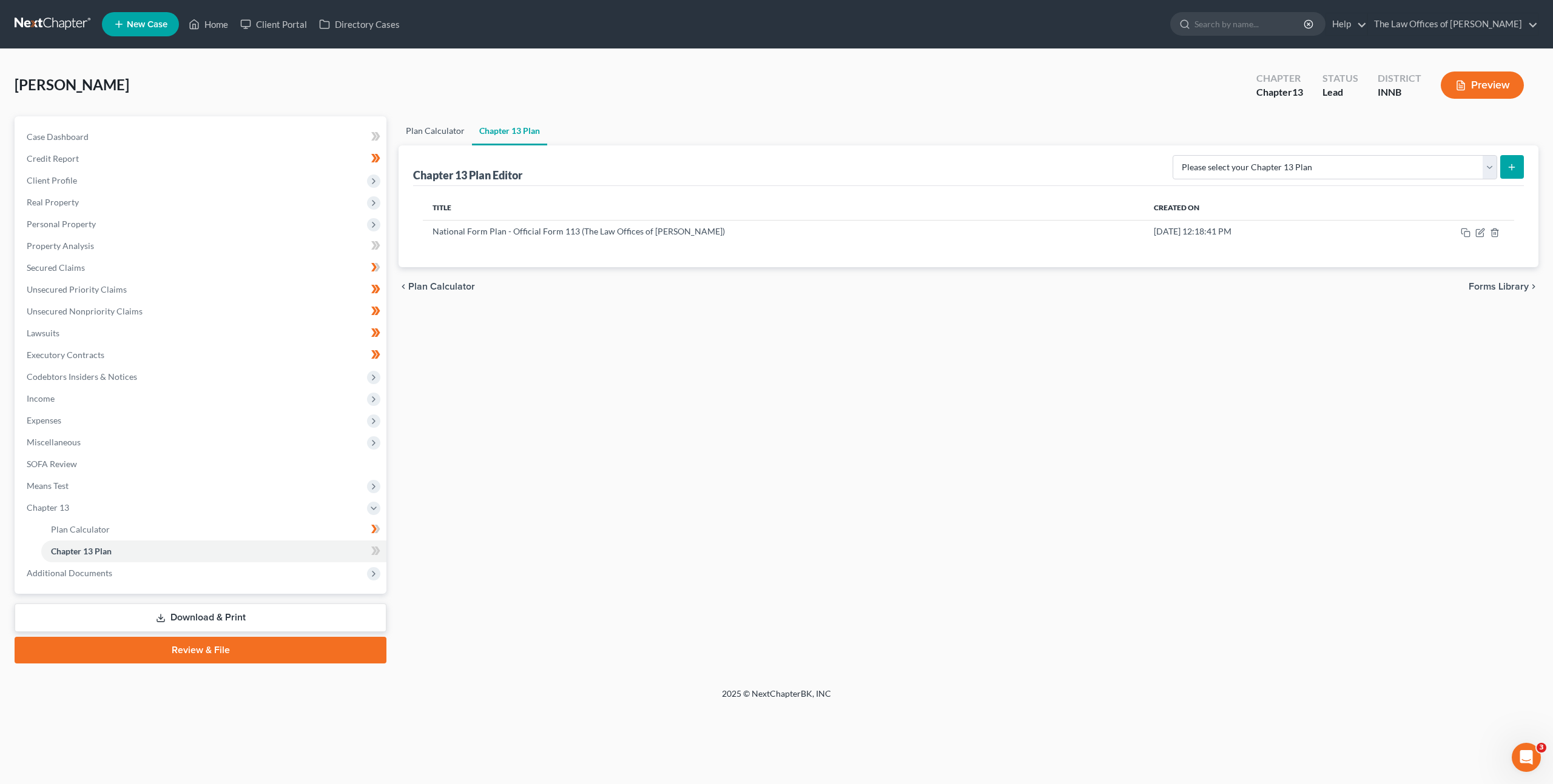
drag, startPoint x: 447, startPoint y: 135, endPoint x: 459, endPoint y: 164, distance: 31.4
click at [447, 135] on link "Plan Calculator" at bounding box center [434, 130] width 73 height 29
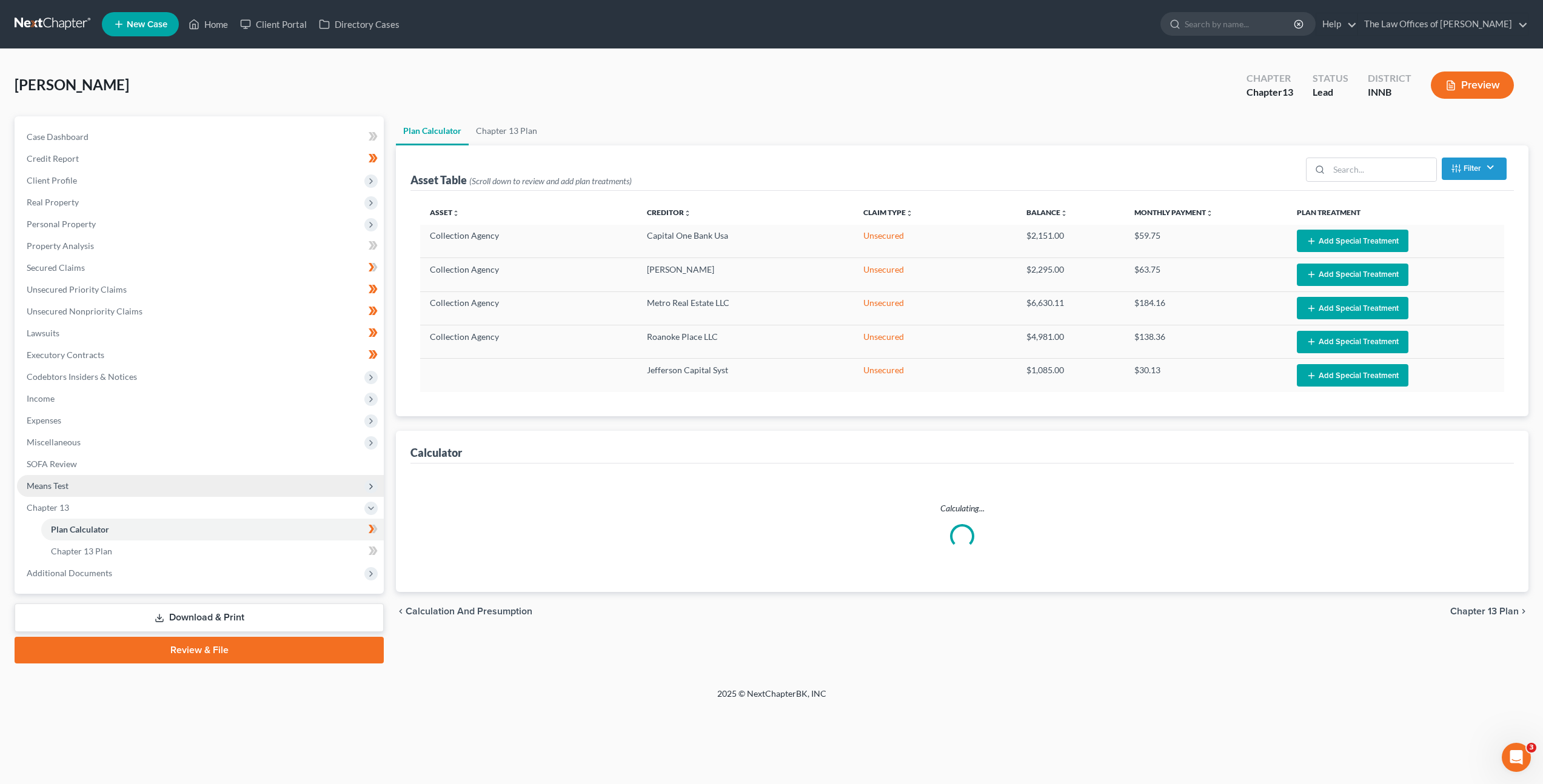
select select "35"
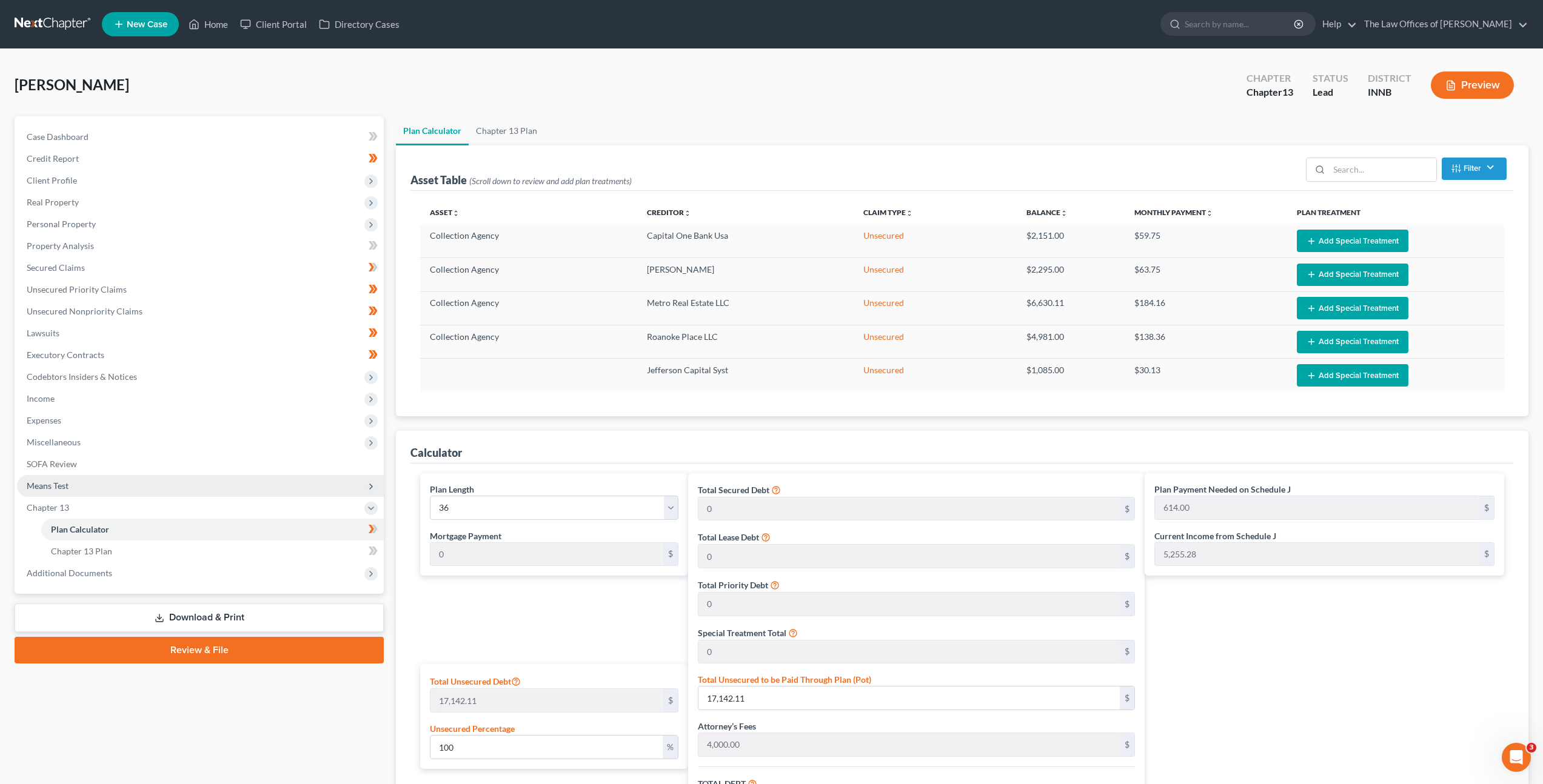
click at [133, 491] on span "Means Test" at bounding box center [200, 486] width 367 height 22
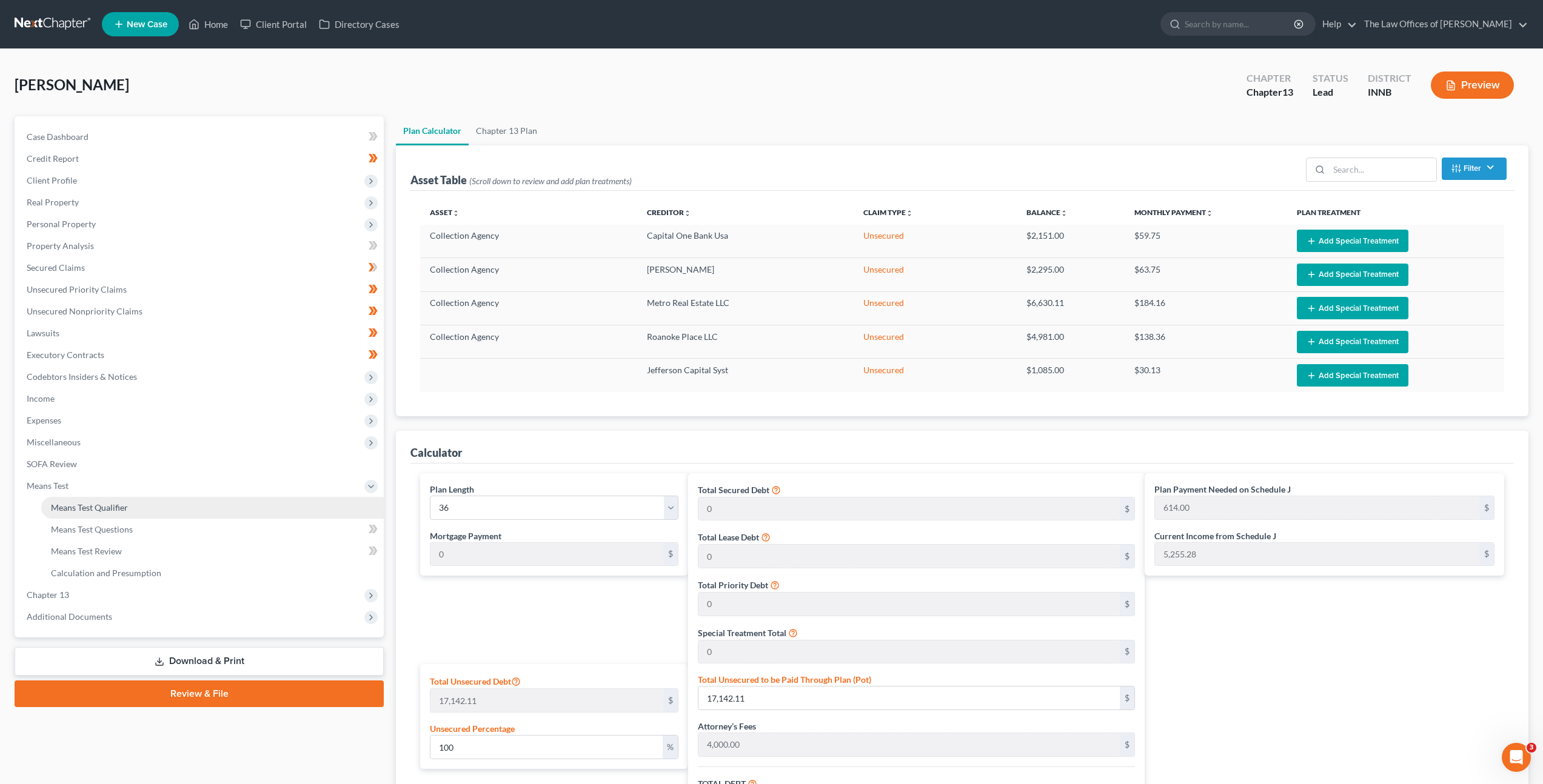
click at [134, 501] on link "Means Test Qualifier" at bounding box center [212, 508] width 342 height 22
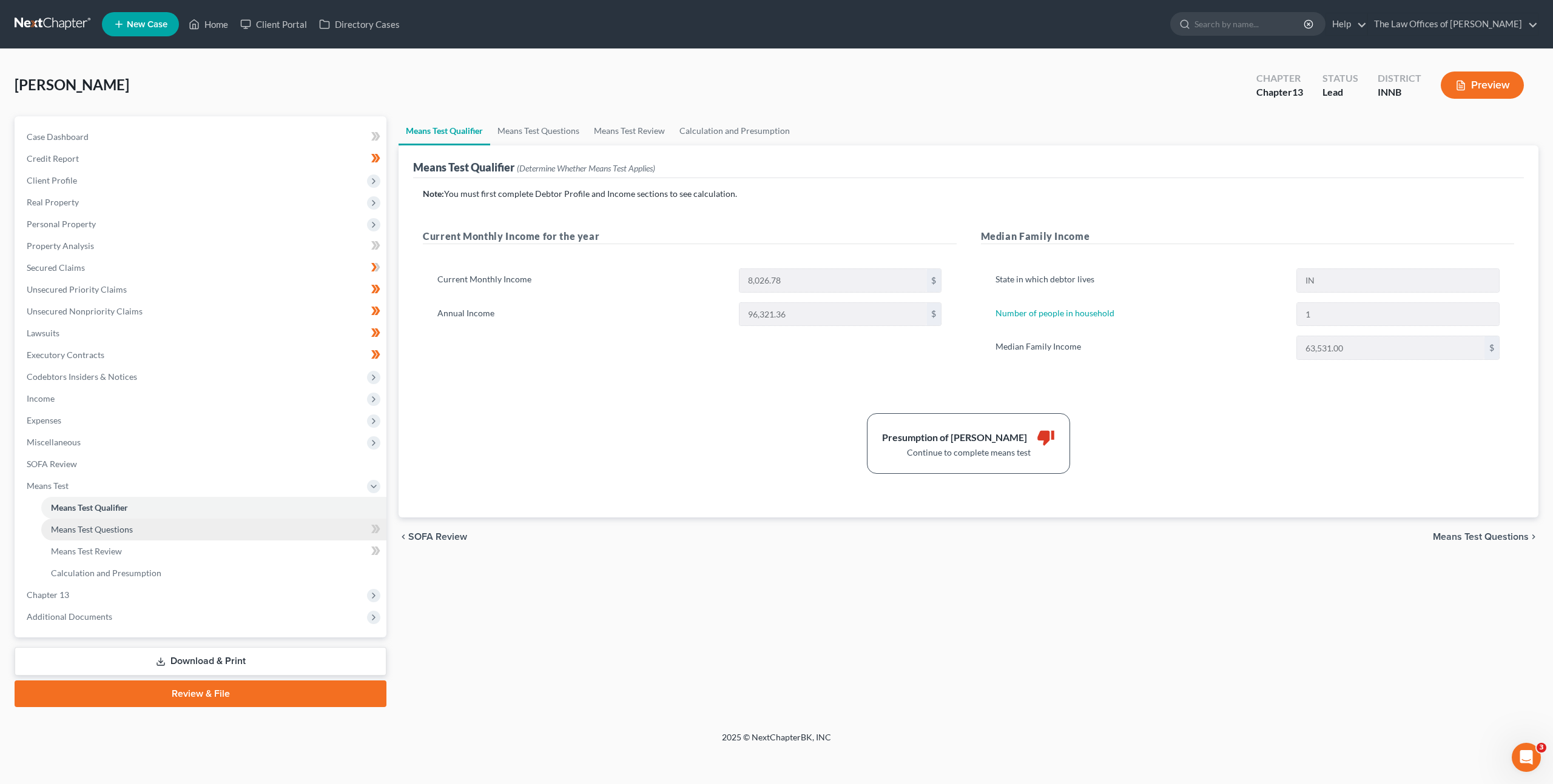
click at [321, 531] on link "Means Test Questions" at bounding box center [214, 530] width 345 height 22
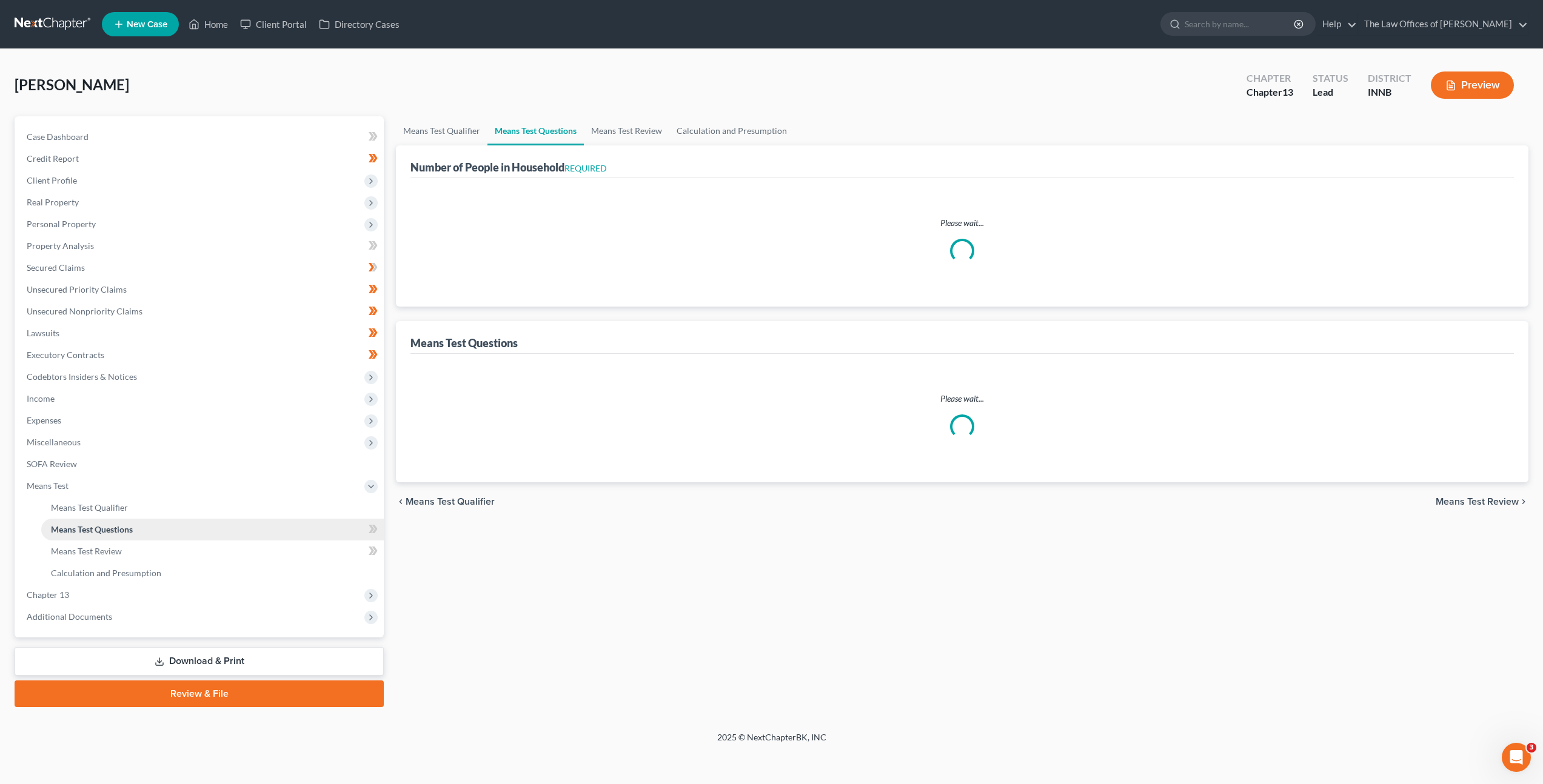
select select "1"
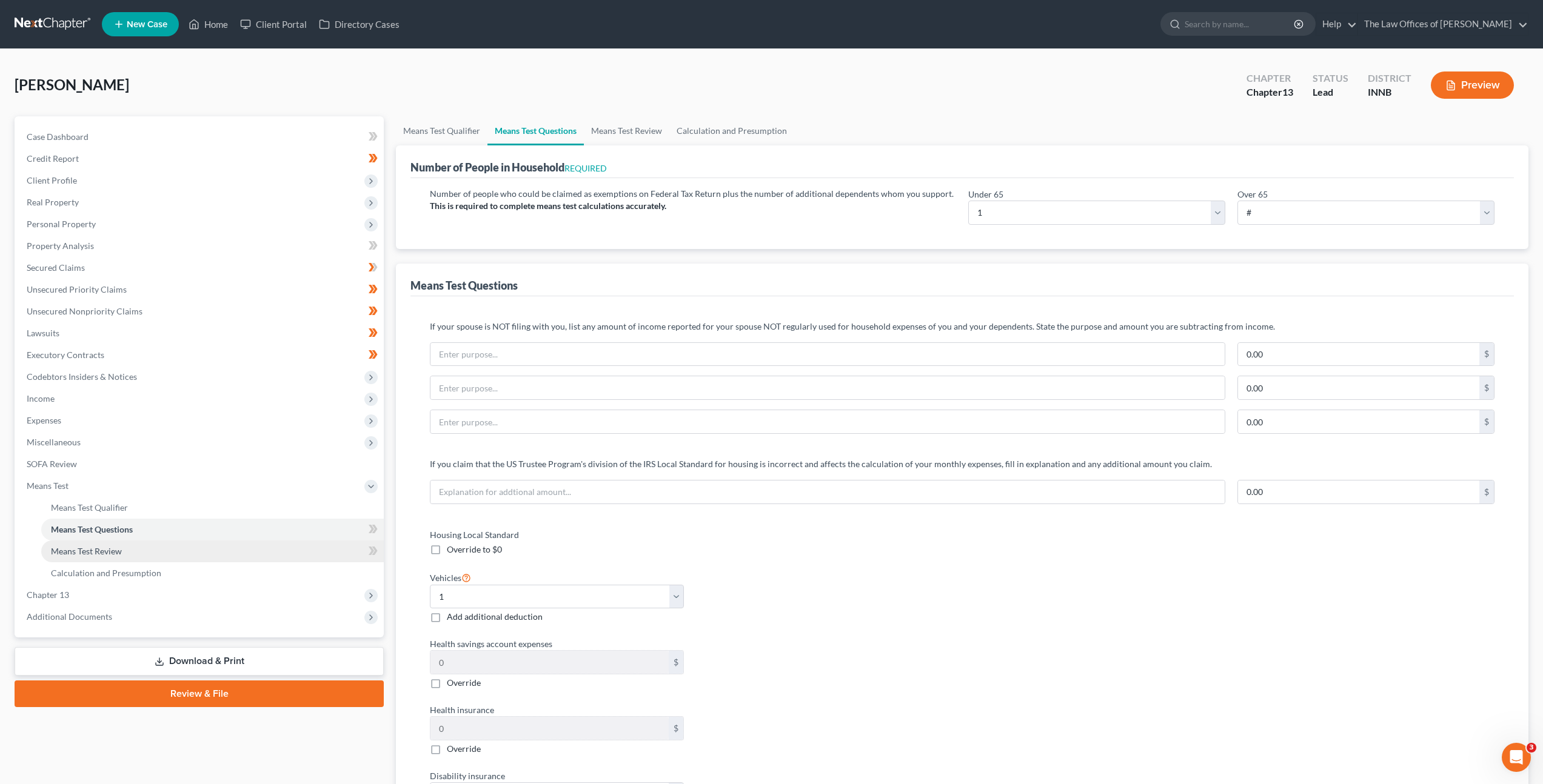
click at [277, 551] on link "Means Test Review" at bounding box center [212, 552] width 342 height 22
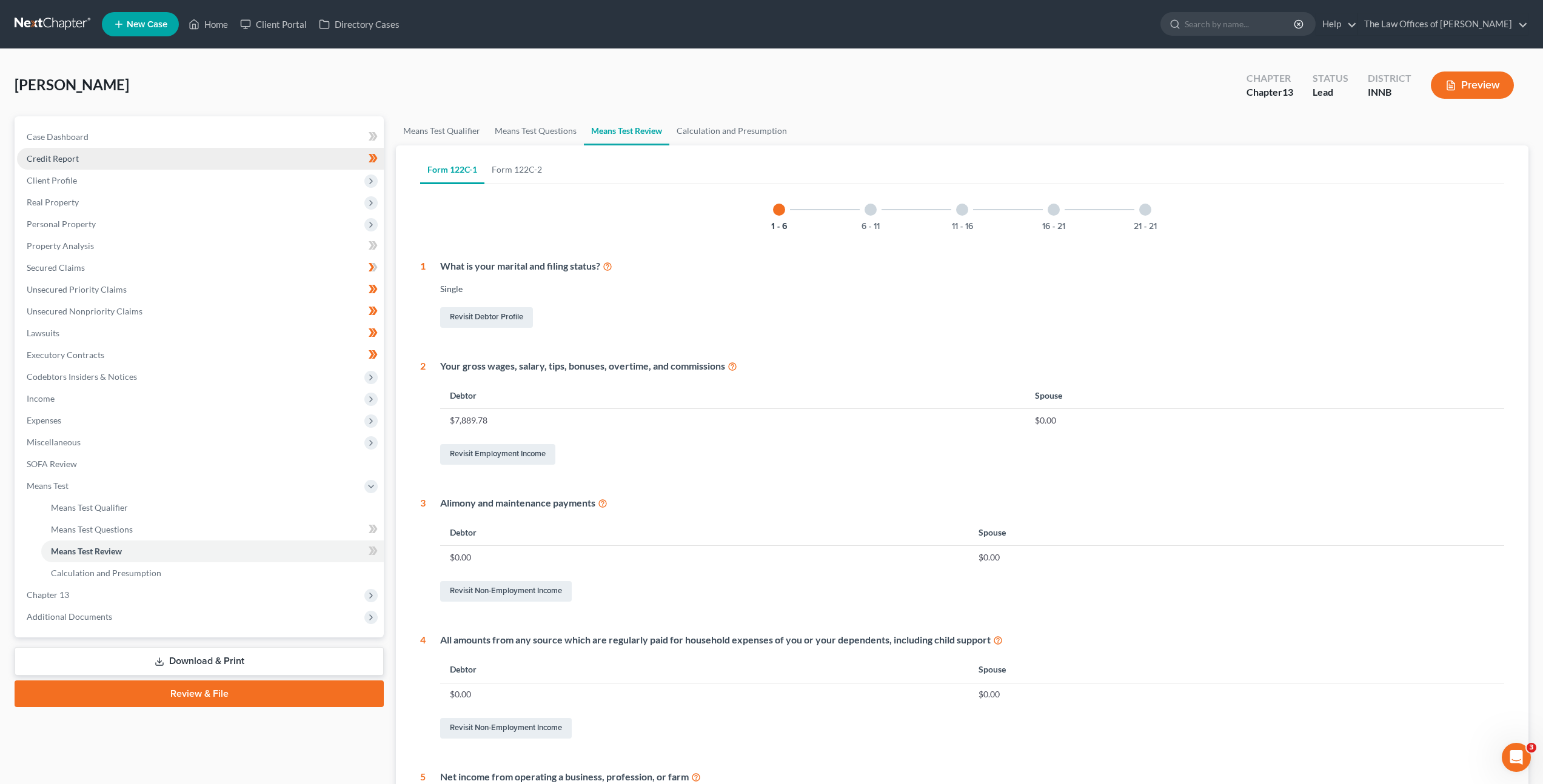
click at [257, 168] on link "Credit Report" at bounding box center [200, 159] width 367 height 22
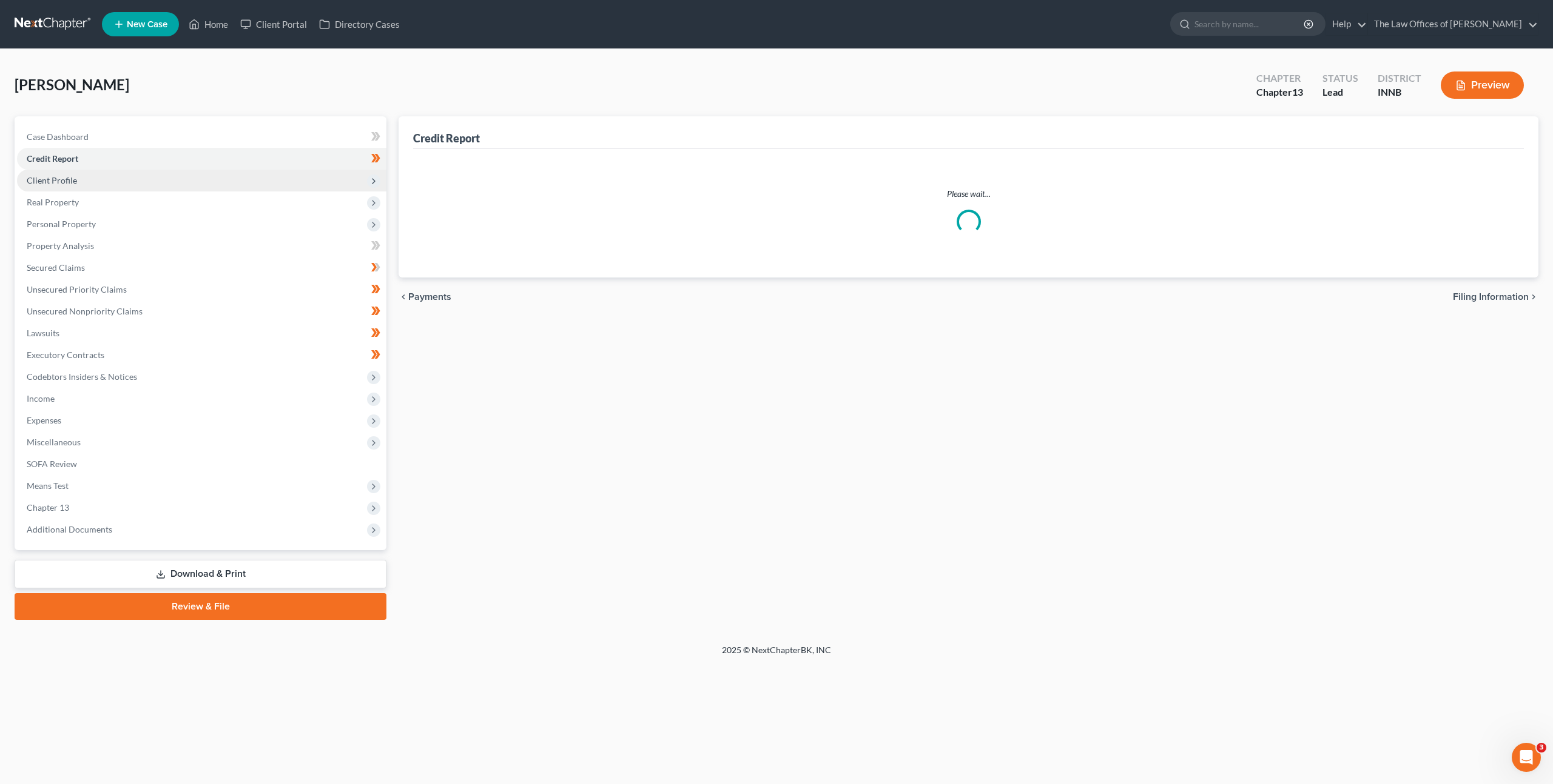
click at [255, 177] on span "Client Profile" at bounding box center [201, 181] width 370 height 22
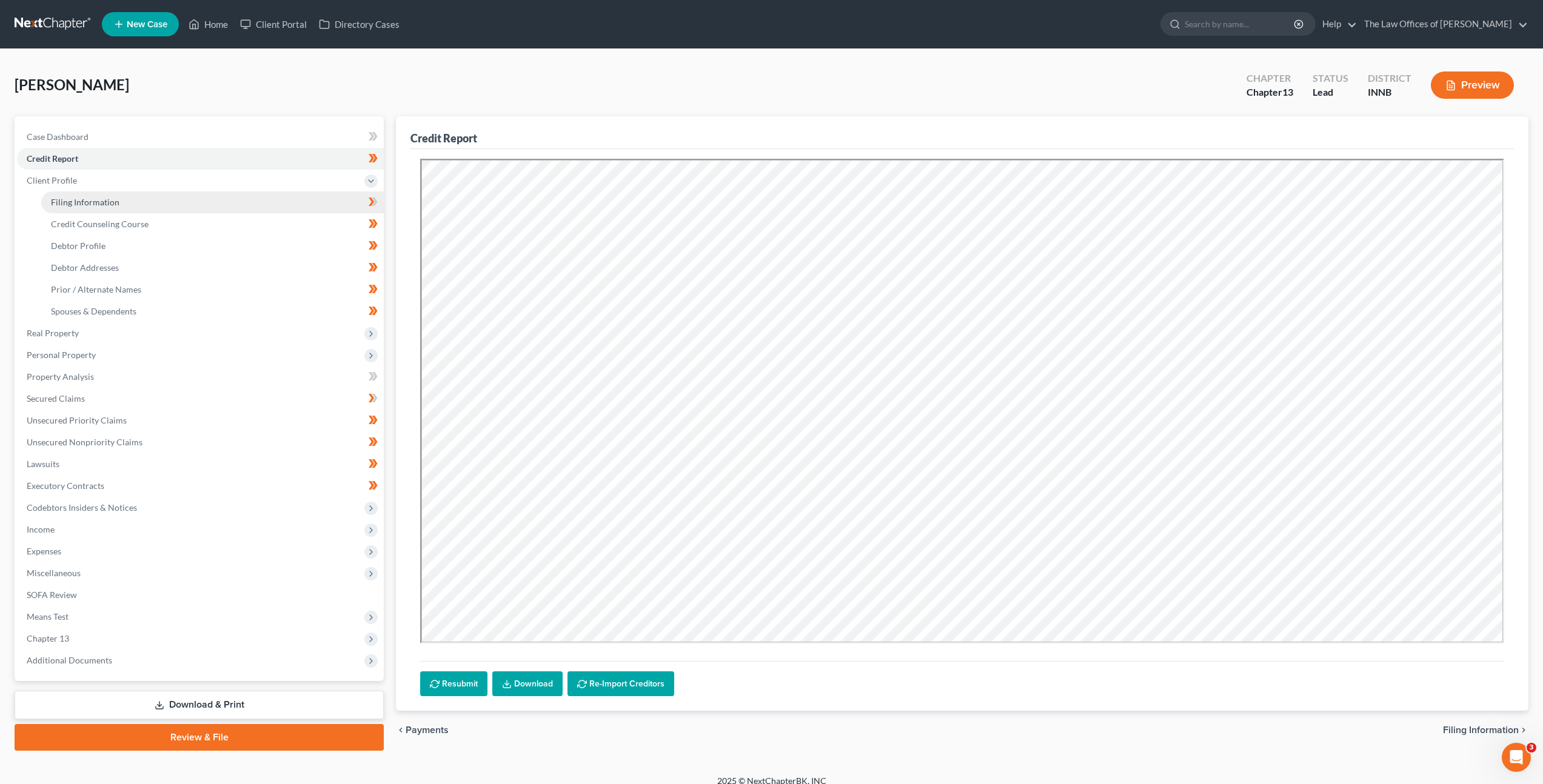
click at [231, 209] on link "Filing Information" at bounding box center [212, 203] width 342 height 22
select select "1"
select select "0"
select select "3"
select select "27"
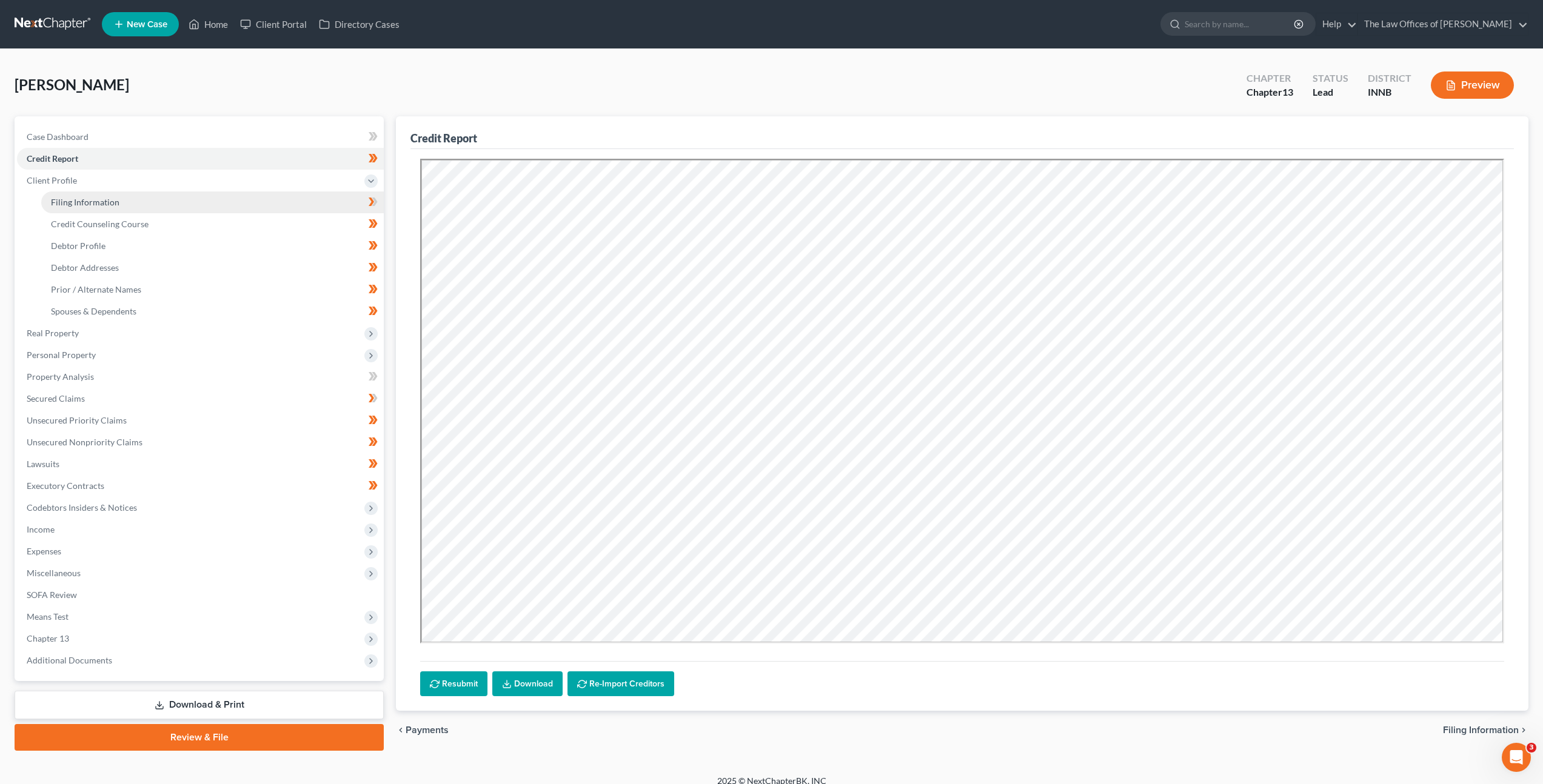
select select "7"
select select "15"
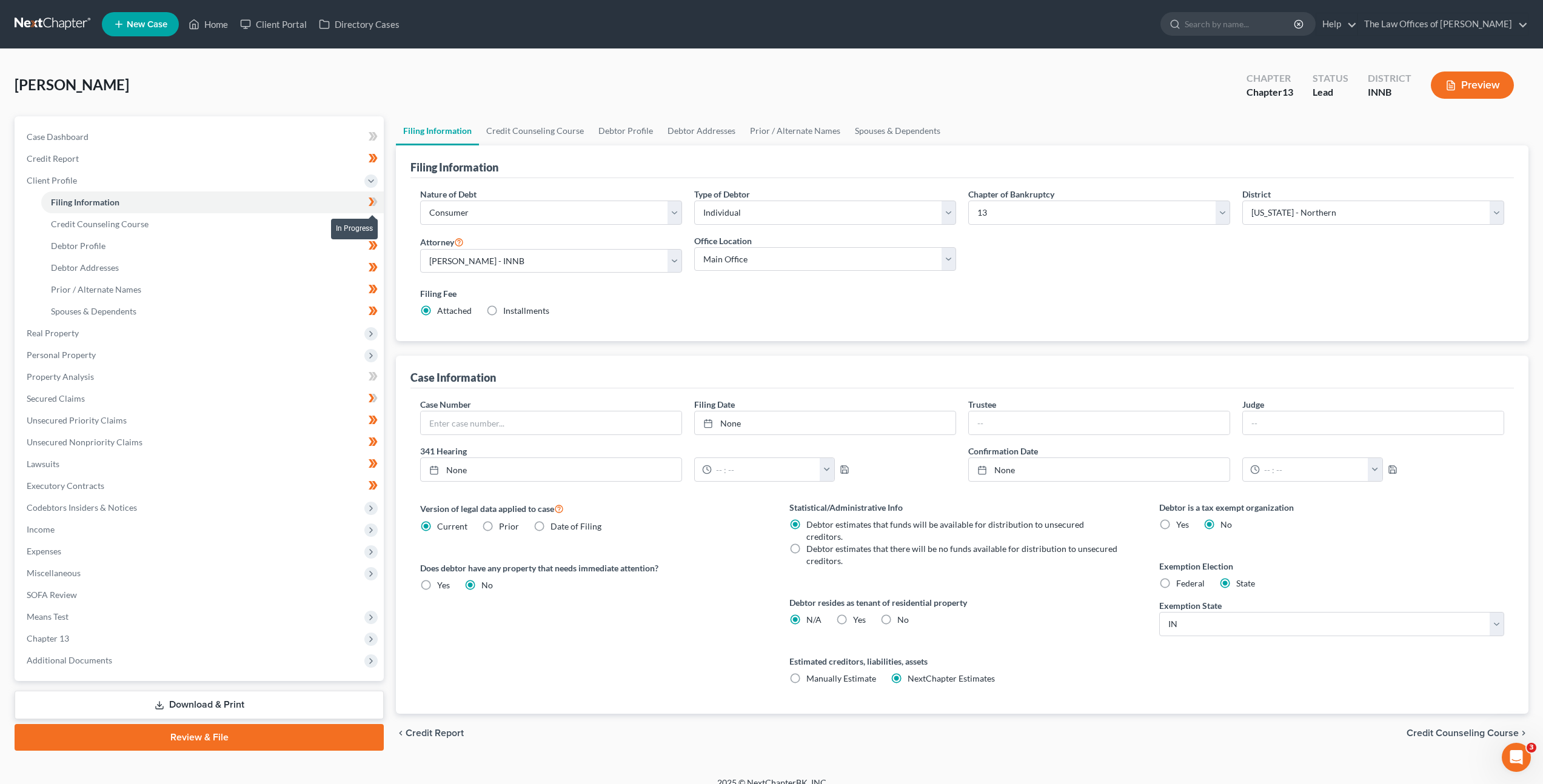
click at [375, 203] on icon at bounding box center [374, 202] width 5 height 8
click at [197, 221] on link "Credit Counseling Course" at bounding box center [212, 225] width 342 height 22
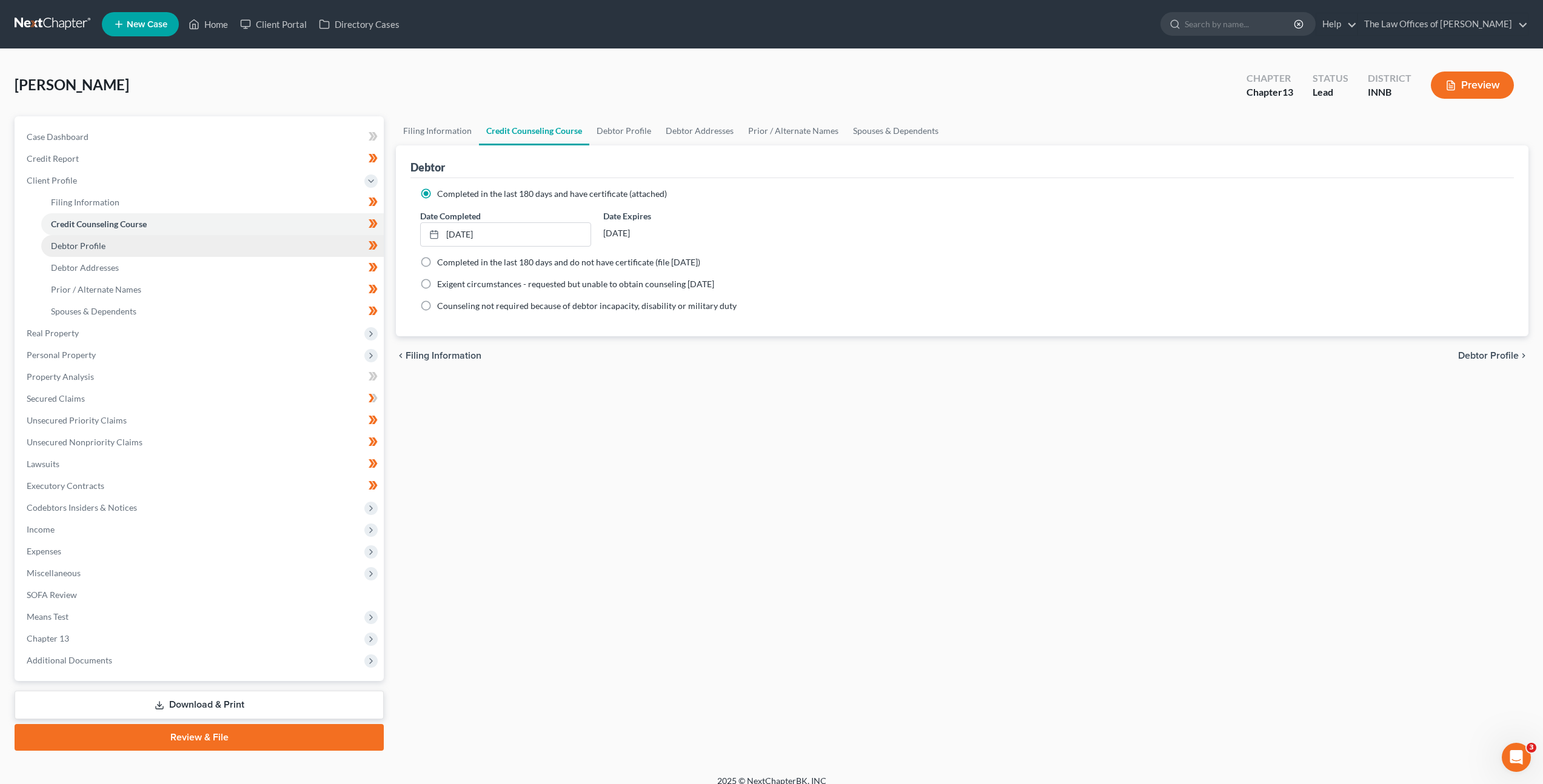
click at [188, 240] on link "Debtor Profile" at bounding box center [212, 246] width 342 height 22
select select "0"
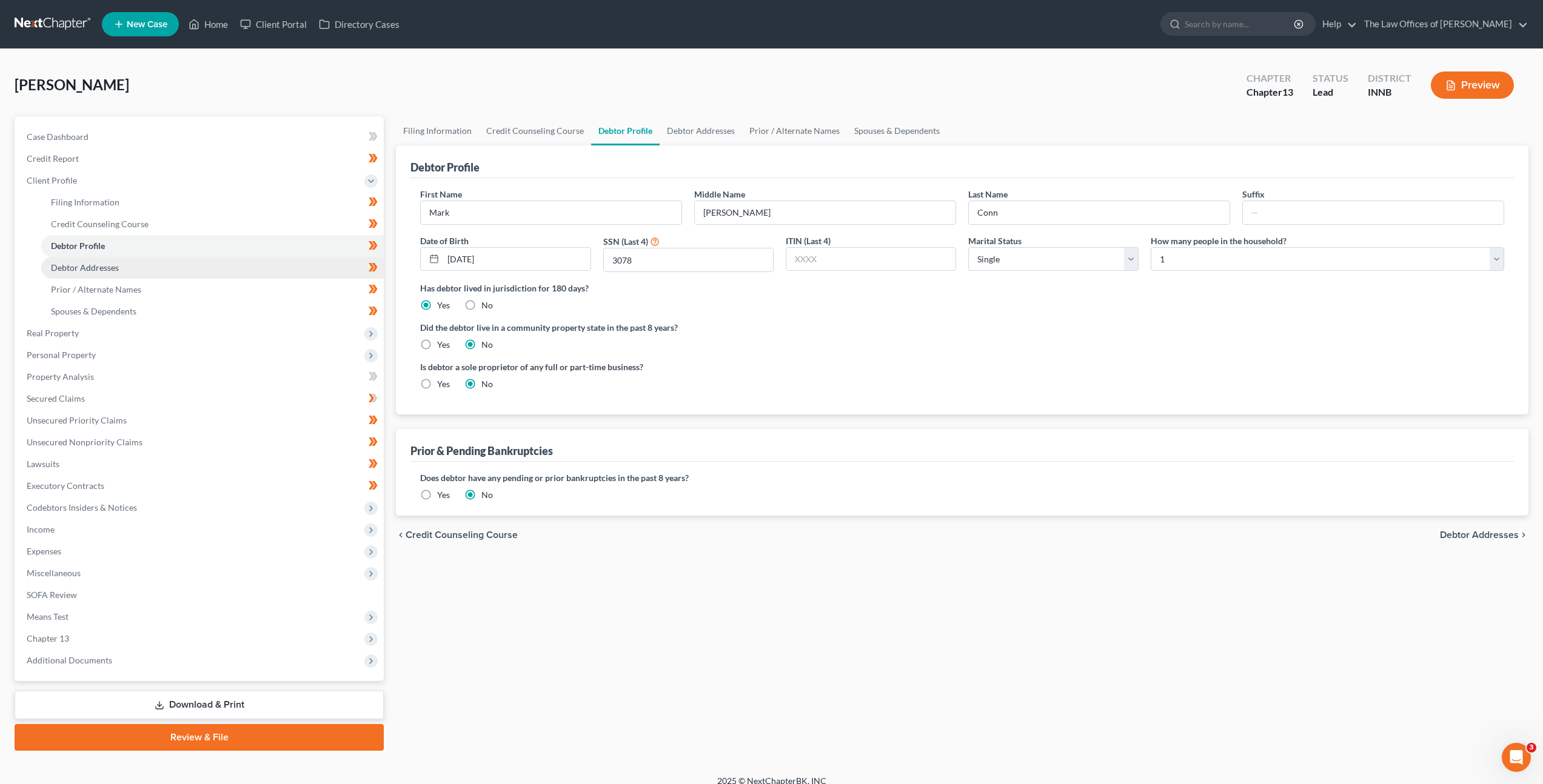
click at [188, 260] on link "Debtor Addresses" at bounding box center [212, 268] width 342 height 22
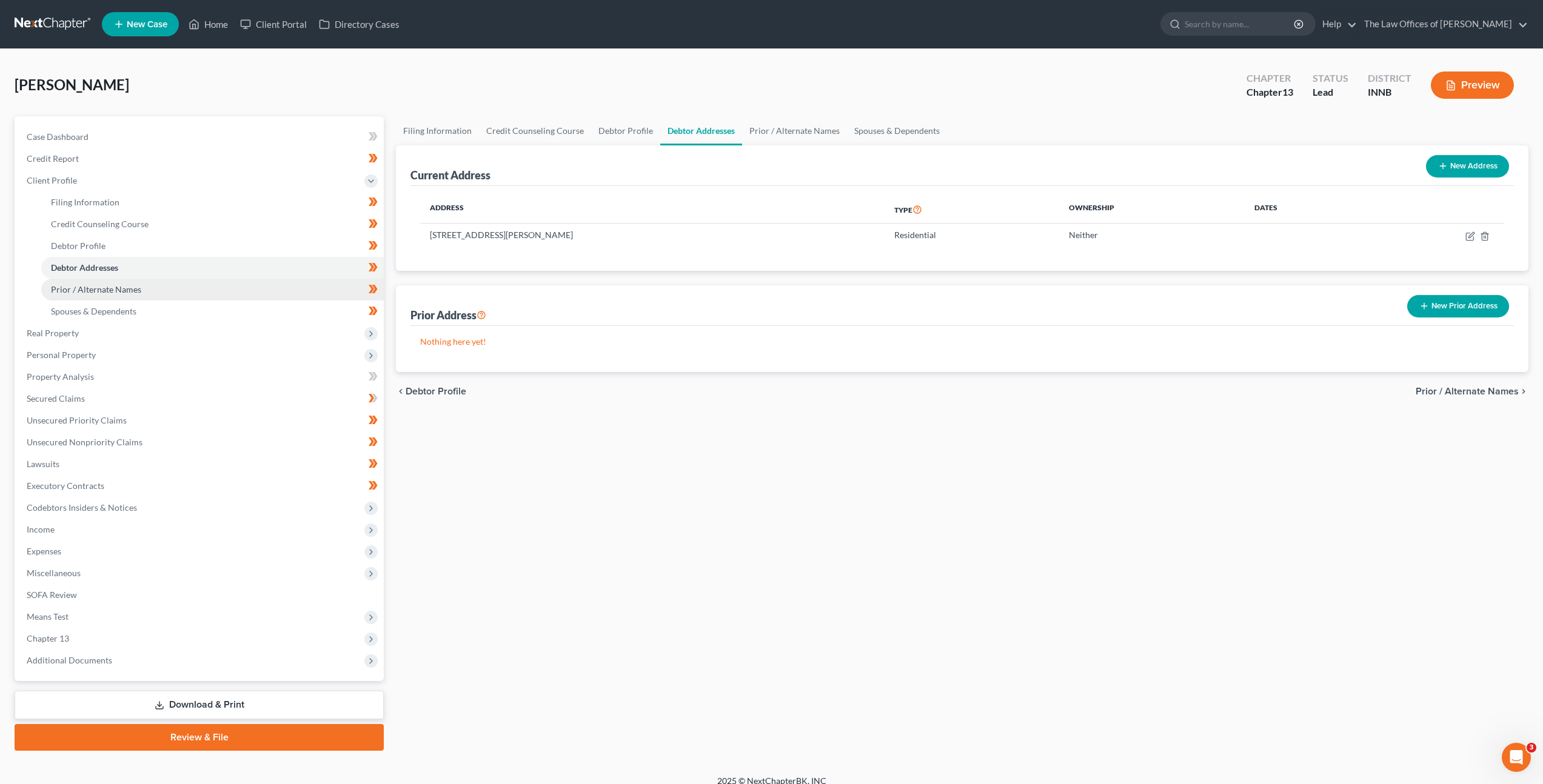
click at [183, 289] on link "Prior / Alternate Names" at bounding box center [212, 289] width 342 height 22
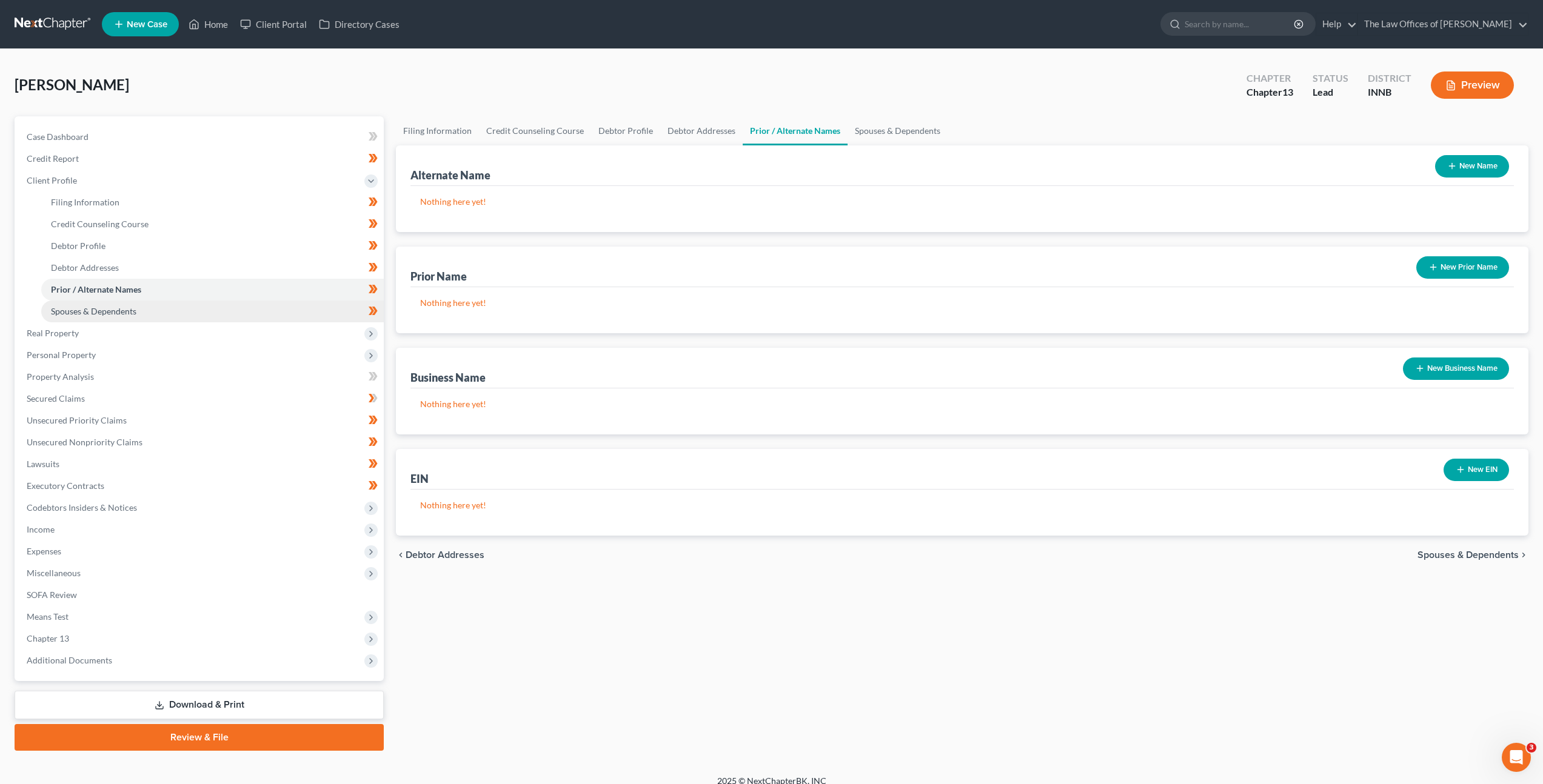
click at [179, 303] on link "Spouses & Dependents" at bounding box center [212, 311] width 342 height 22
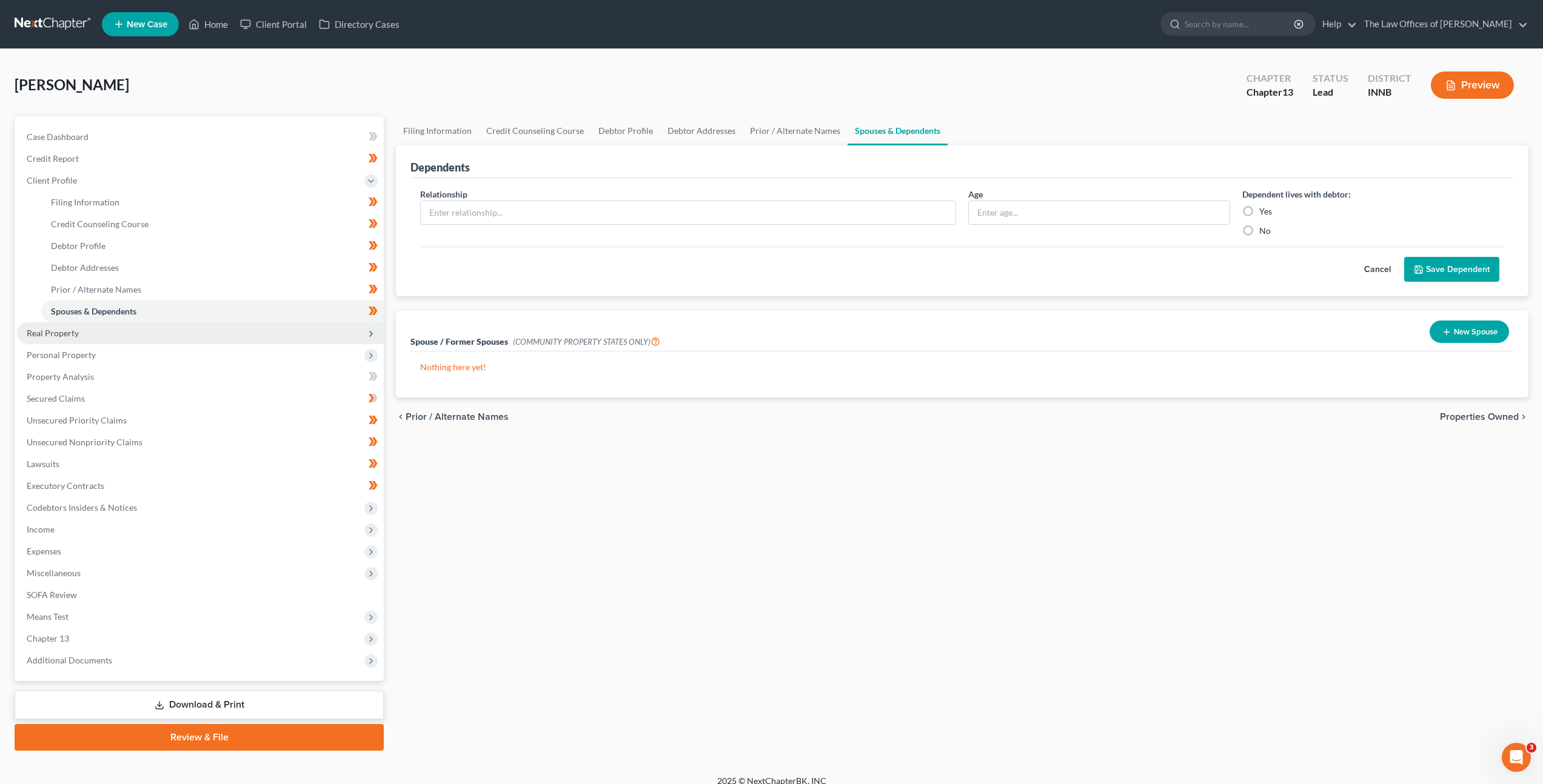
click at [154, 331] on span "Real Property" at bounding box center [200, 333] width 367 height 22
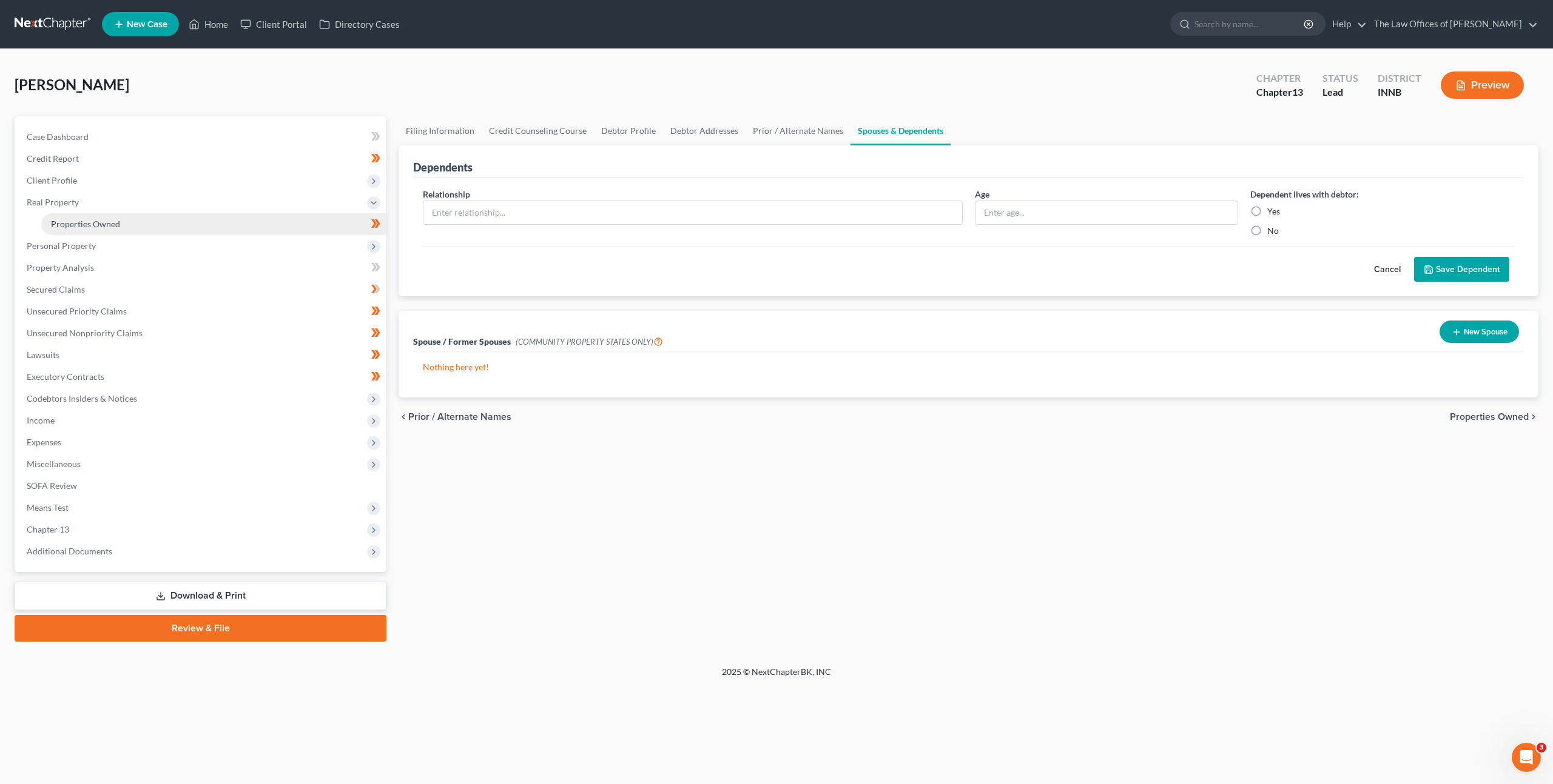
click at [144, 225] on link "Properties Owned" at bounding box center [214, 225] width 345 height 22
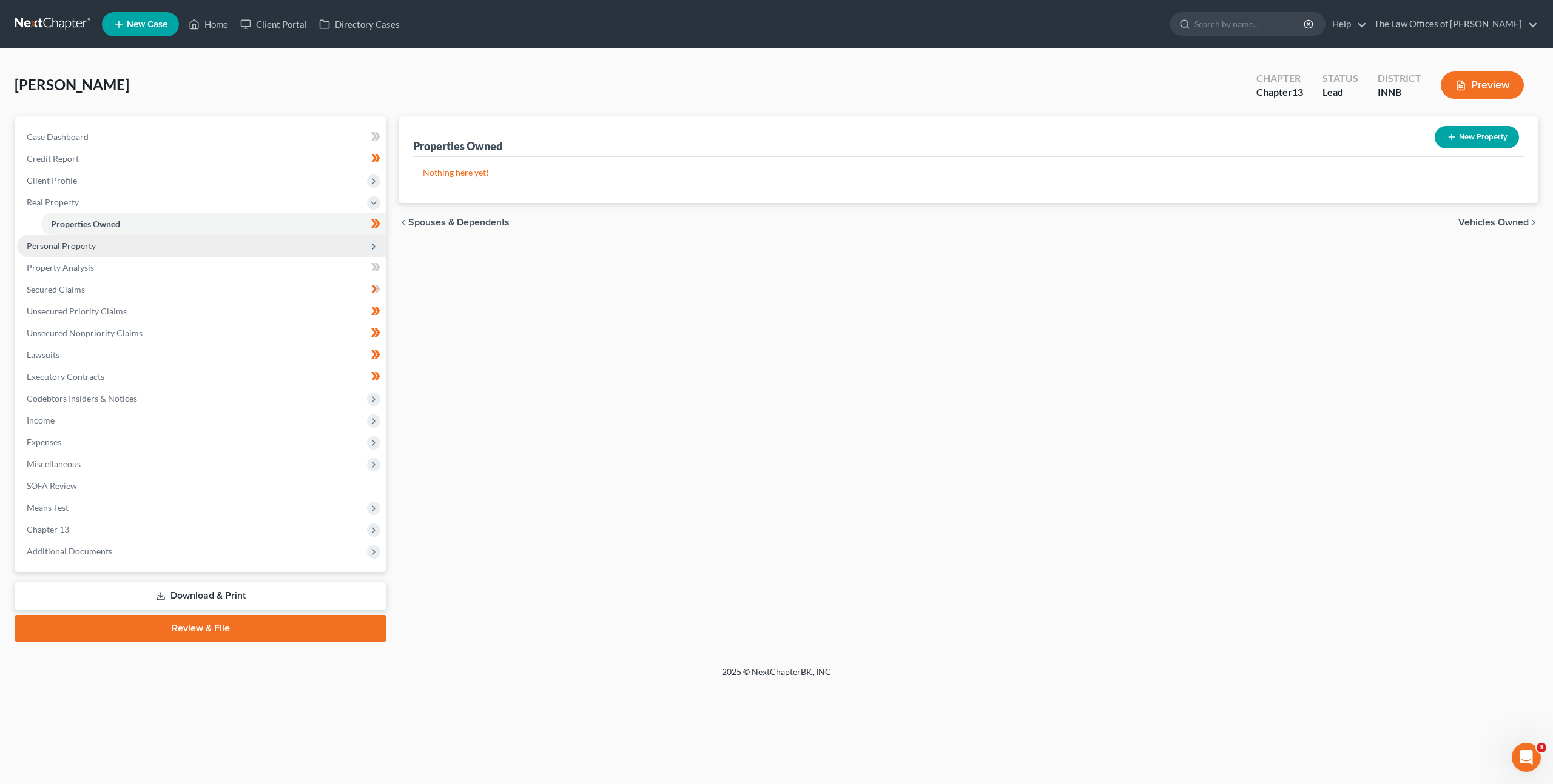
click at [60, 248] on span "Personal Property" at bounding box center [61, 246] width 69 height 10
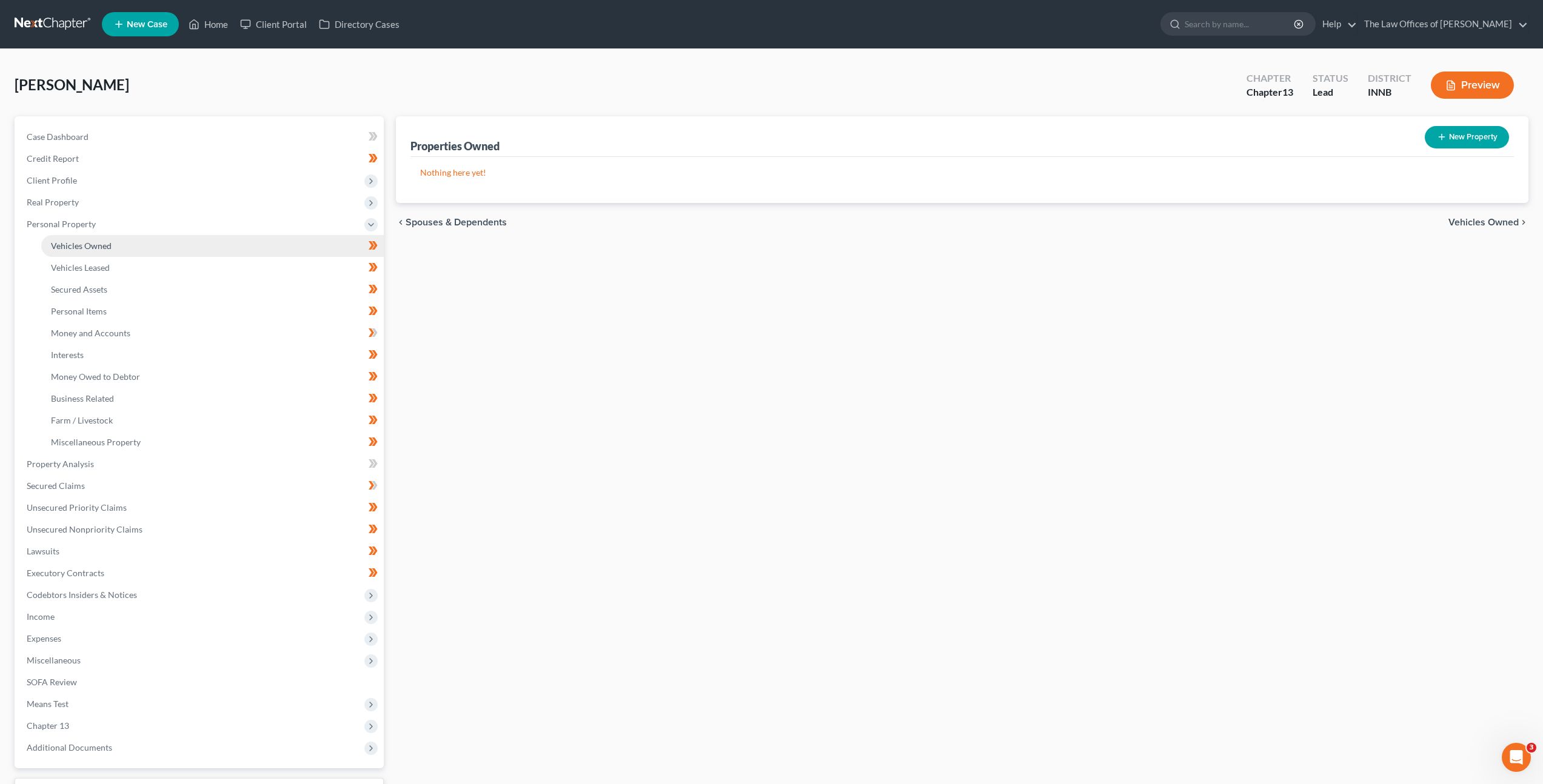
click at [63, 252] on link "Vehicles Owned" at bounding box center [212, 246] width 342 height 22
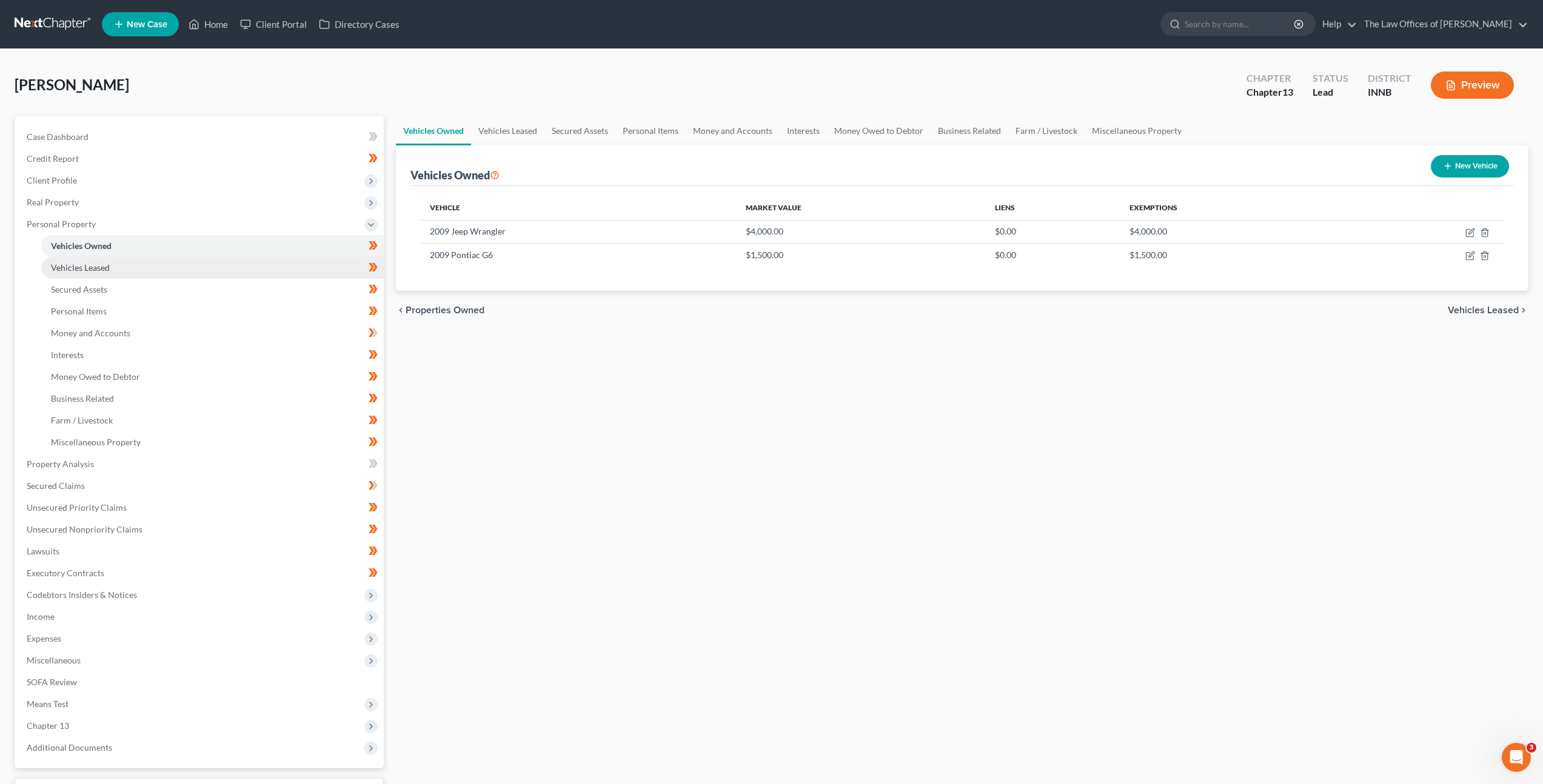
click at [287, 266] on link "Vehicles Leased" at bounding box center [212, 268] width 342 height 22
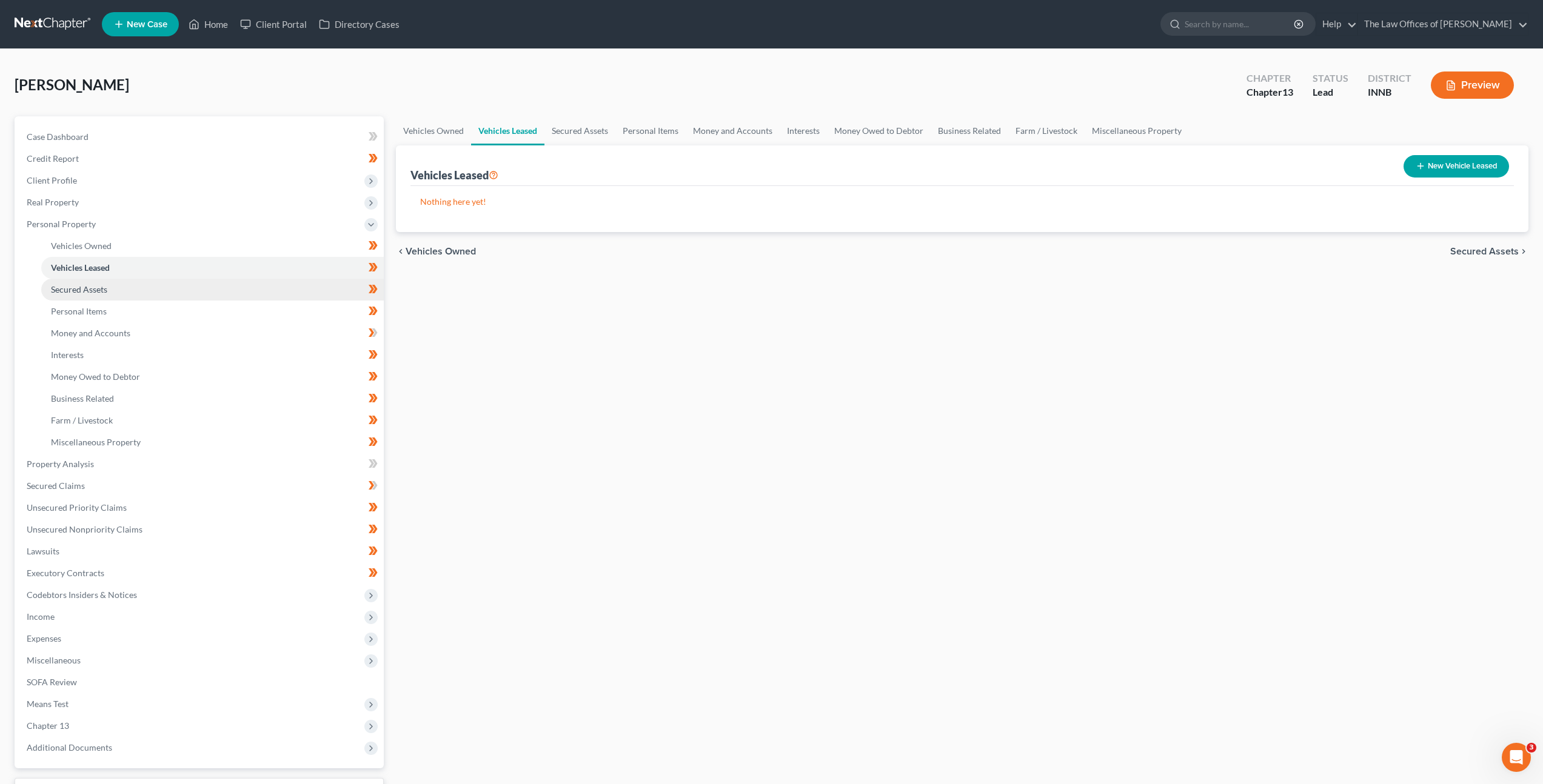
click at [278, 282] on link "Secured Assets" at bounding box center [212, 289] width 342 height 22
click at [271, 303] on link "Personal Items" at bounding box center [212, 311] width 342 height 22
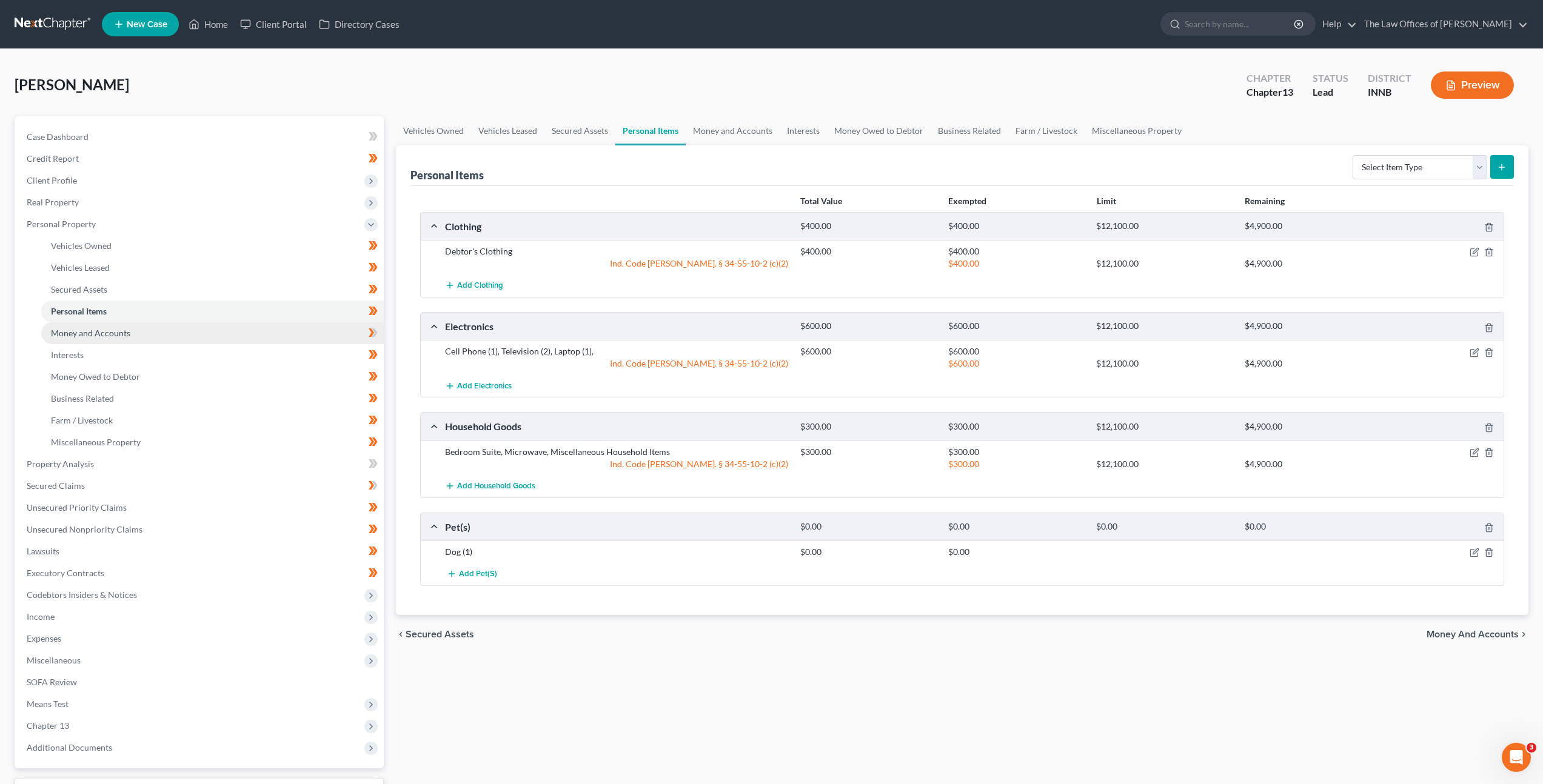
click at [260, 323] on link "Money and Accounts" at bounding box center [212, 333] width 342 height 22
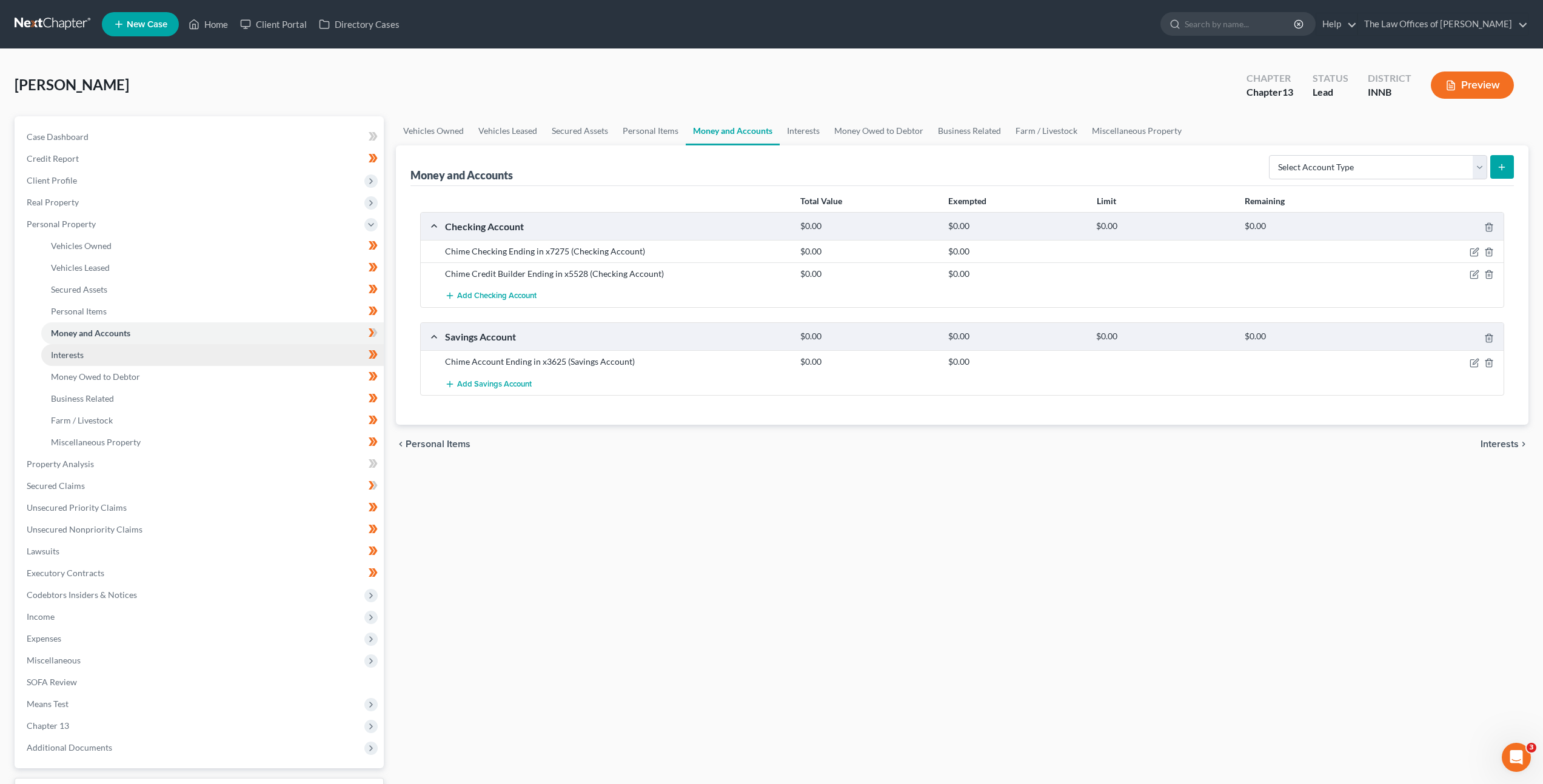
click at [241, 353] on link "Interests" at bounding box center [212, 355] width 342 height 22
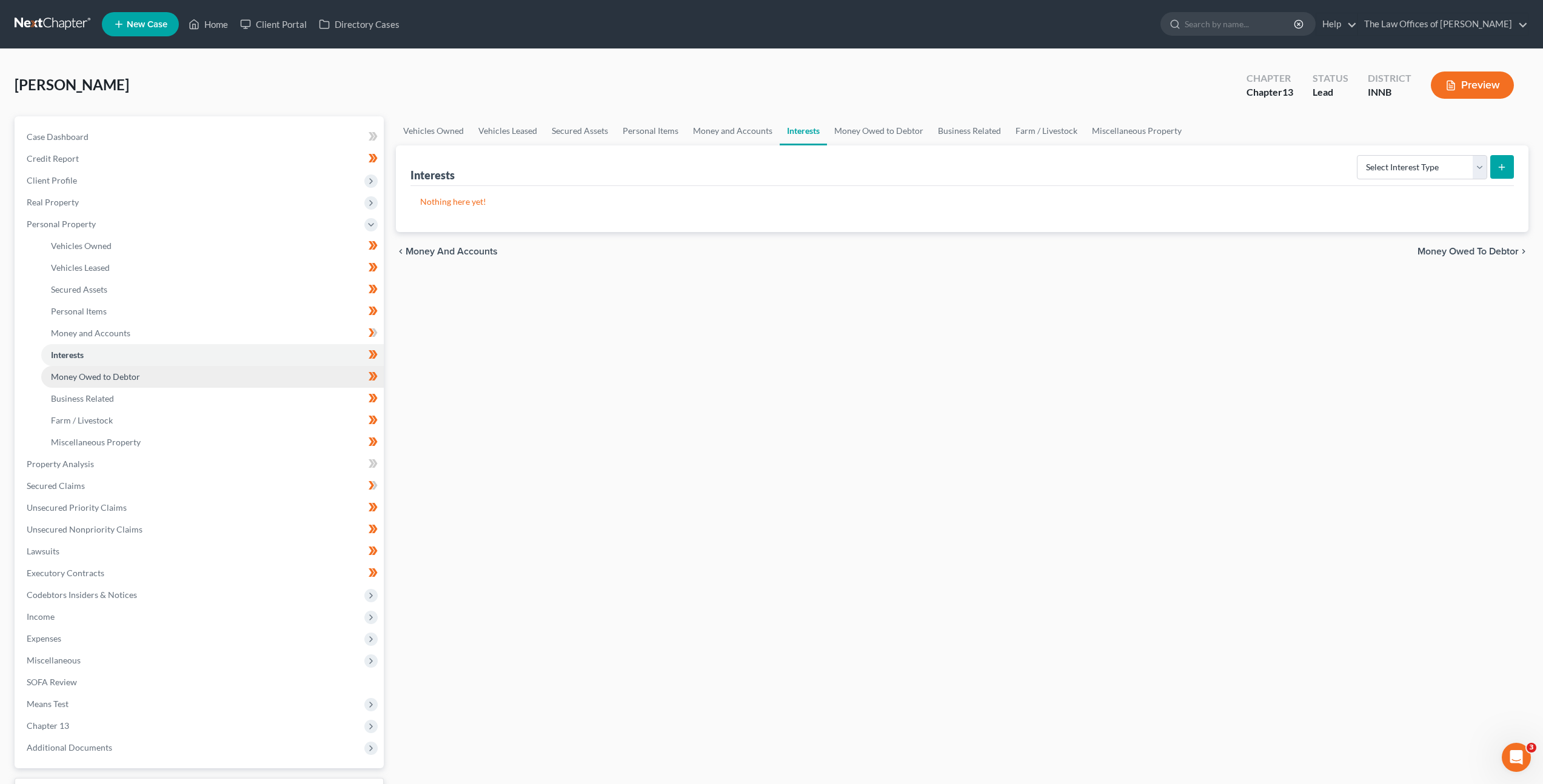
click at [233, 375] on link "Money Owed to Debtor" at bounding box center [212, 377] width 342 height 22
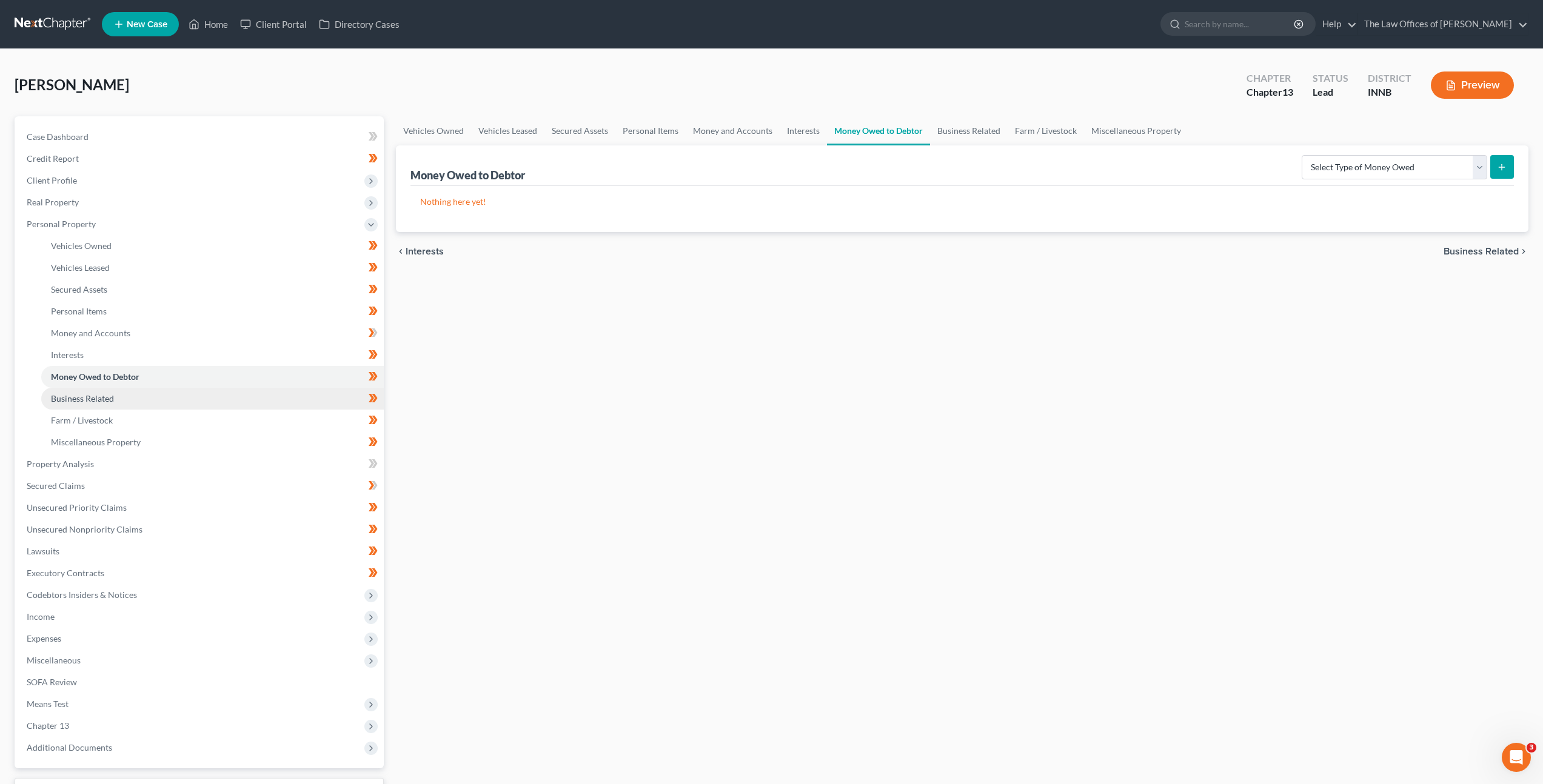
click at [218, 397] on link "Business Related" at bounding box center [212, 399] width 342 height 22
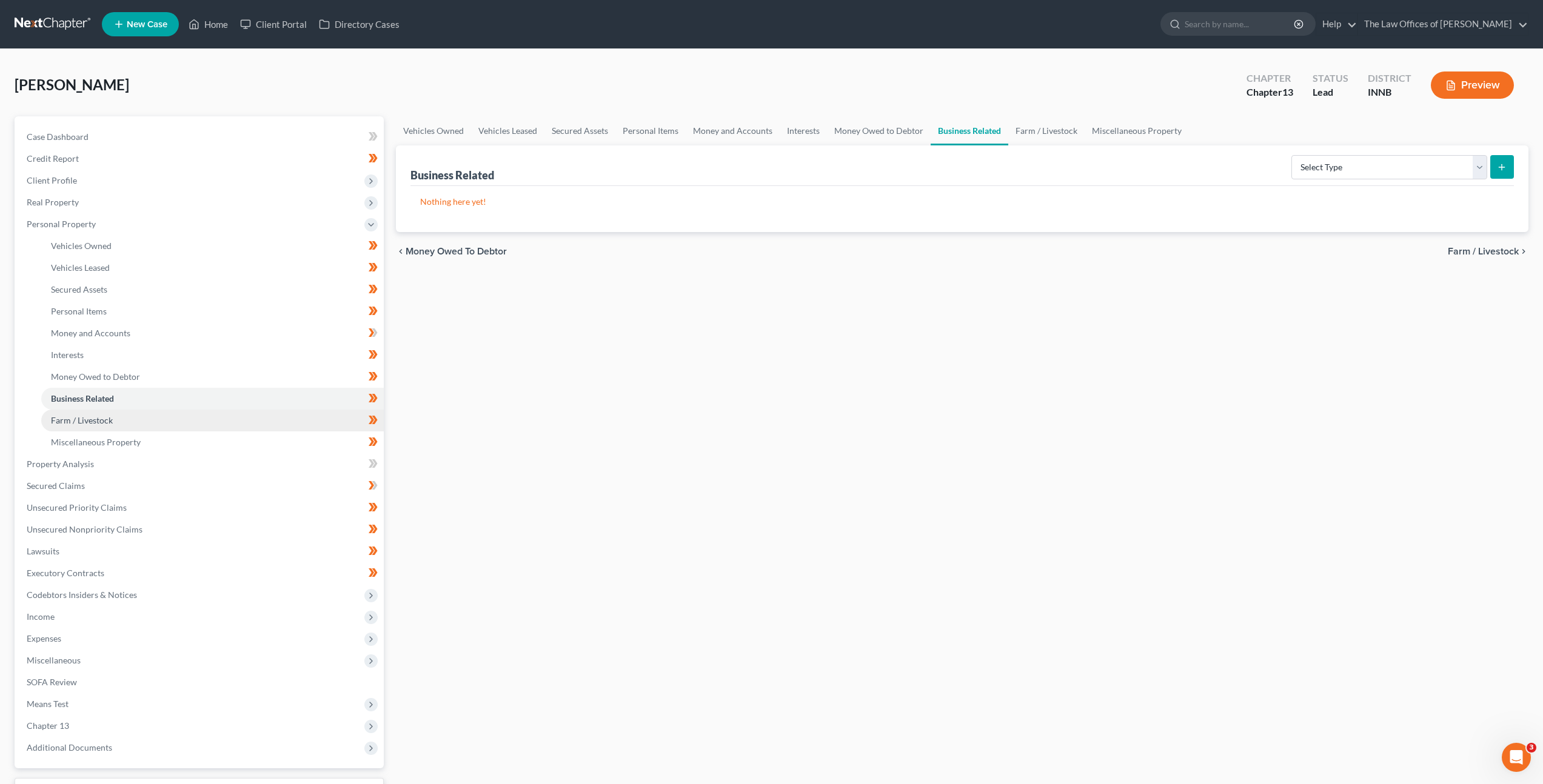
click at [209, 416] on link "Farm / Livestock" at bounding box center [212, 421] width 342 height 22
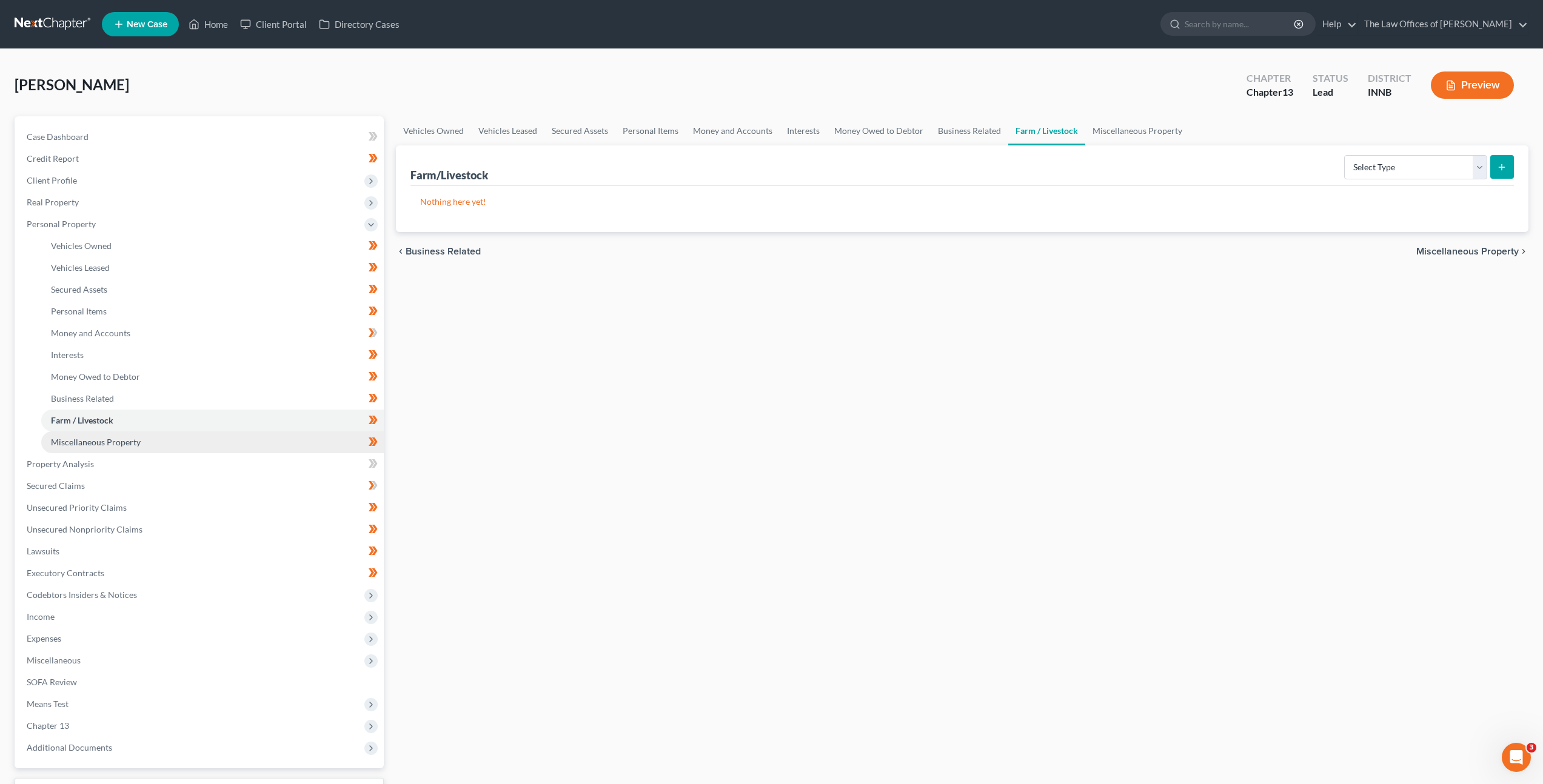
click at [205, 437] on link "Miscellaneous Property" at bounding box center [212, 442] width 342 height 22
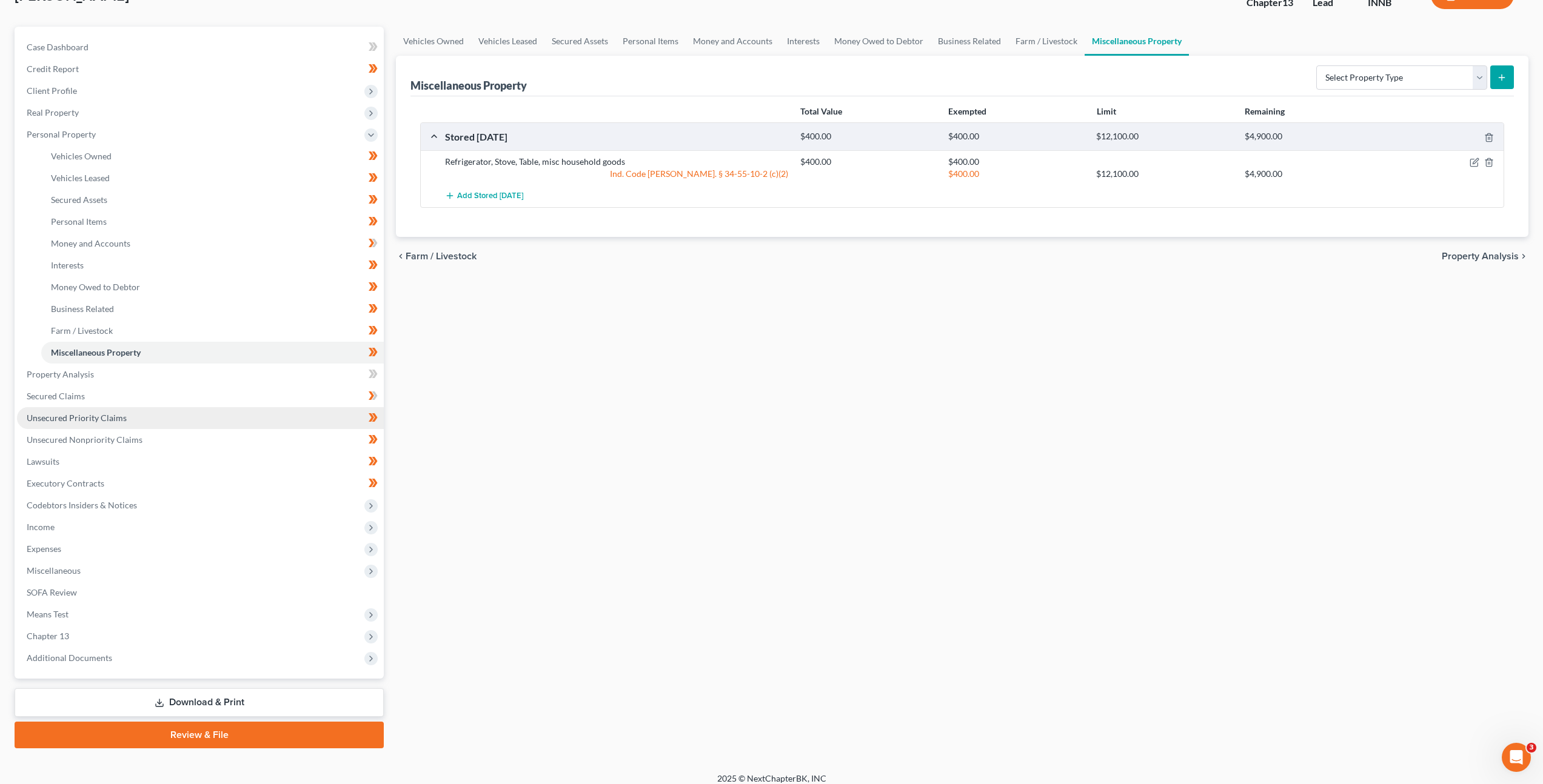
scroll to position [96, 0]
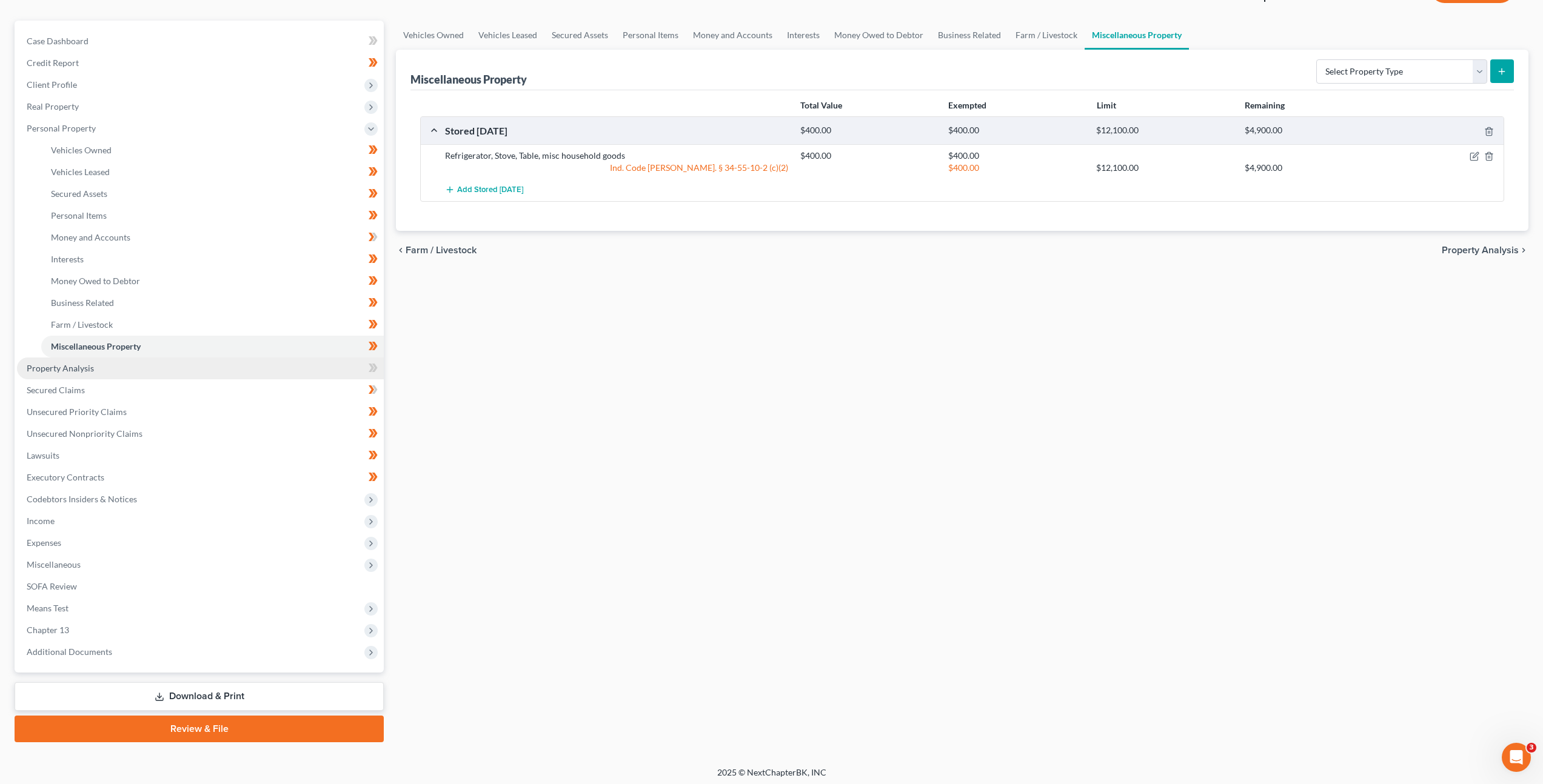
click at [174, 363] on link "Property Analysis" at bounding box center [200, 368] width 367 height 22
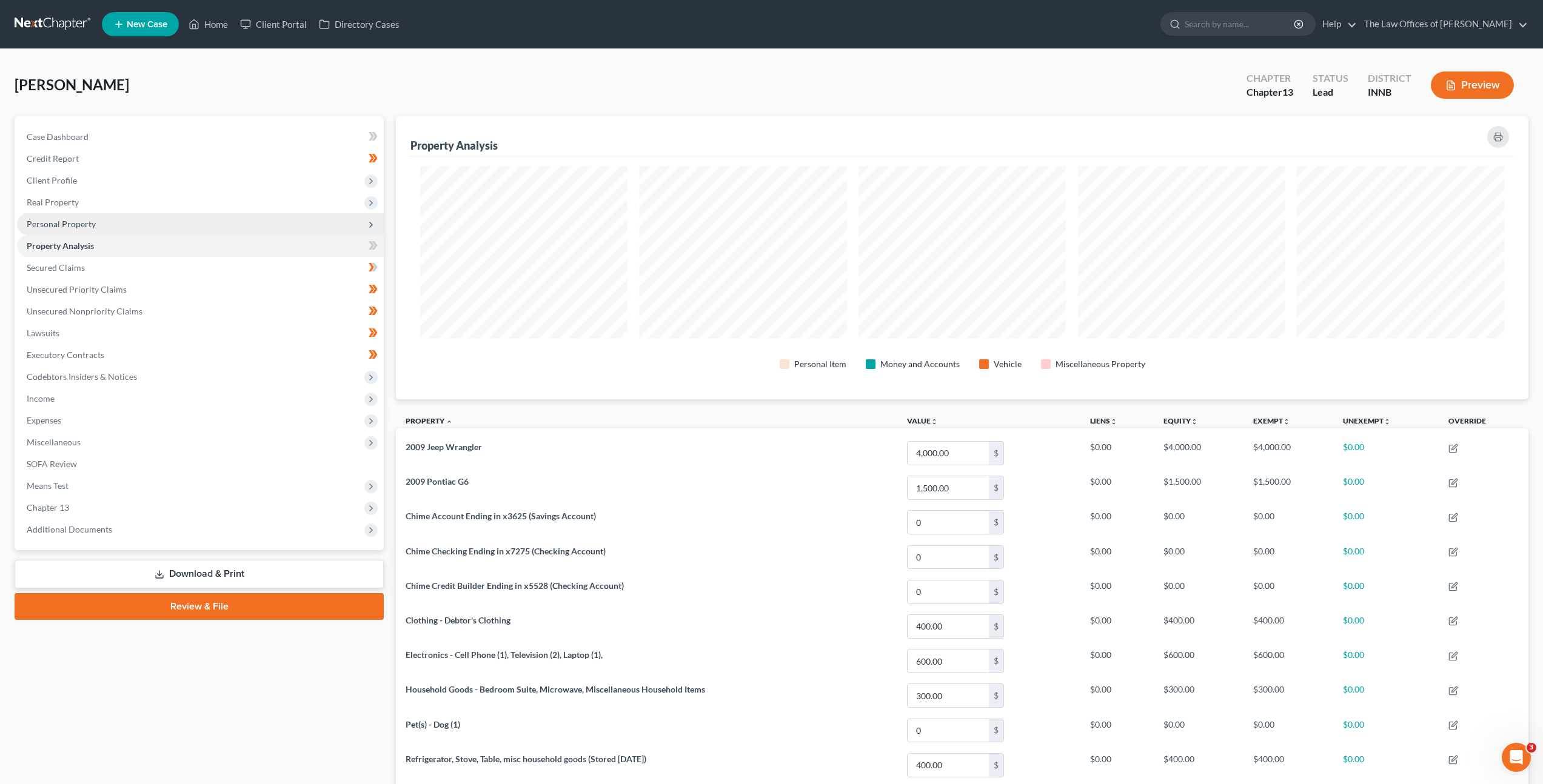
click at [161, 223] on span "Personal Property" at bounding box center [200, 225] width 367 height 22
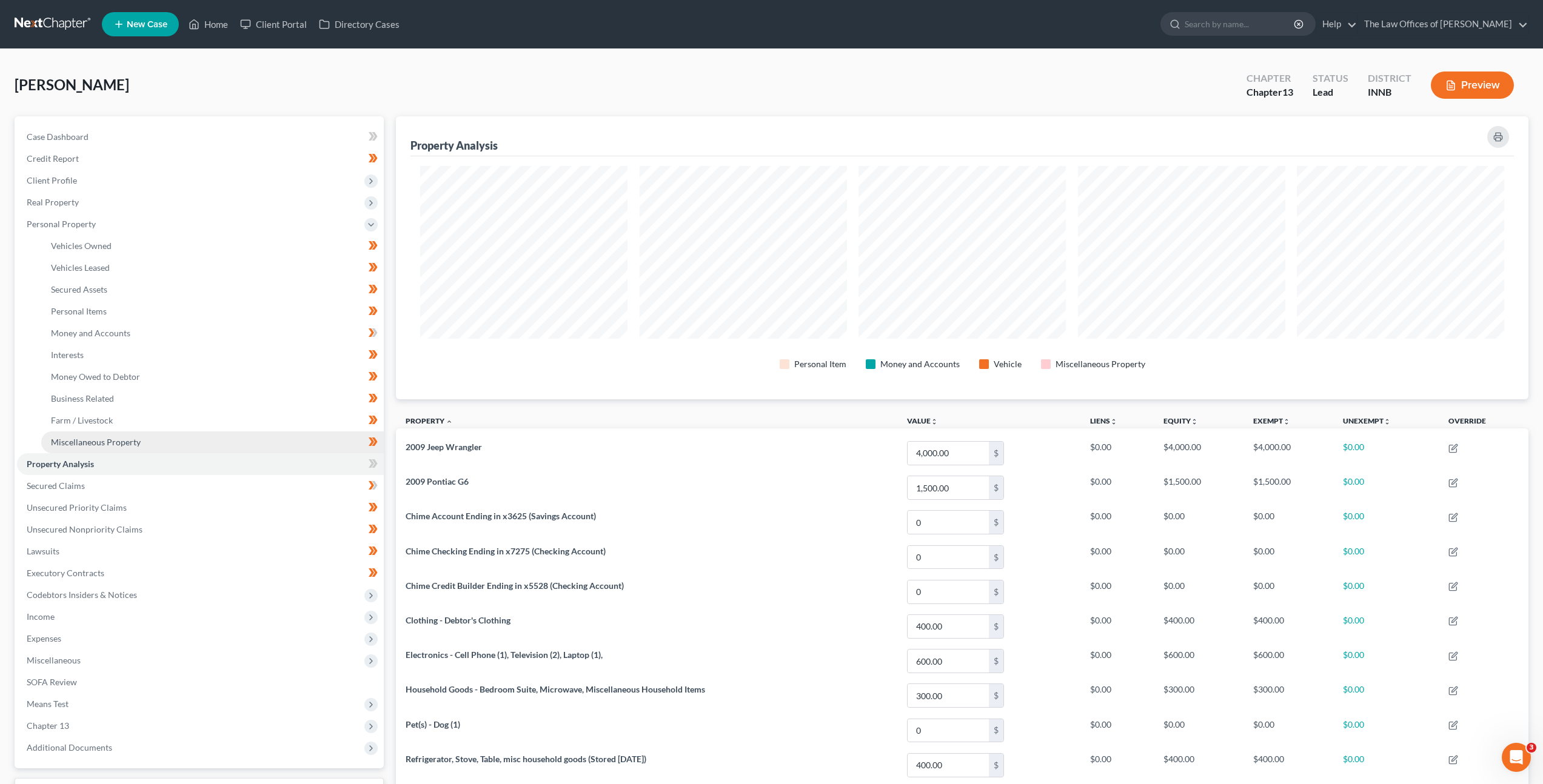
click at [129, 437] on span "Miscellaneous Property" at bounding box center [96, 442] width 90 height 10
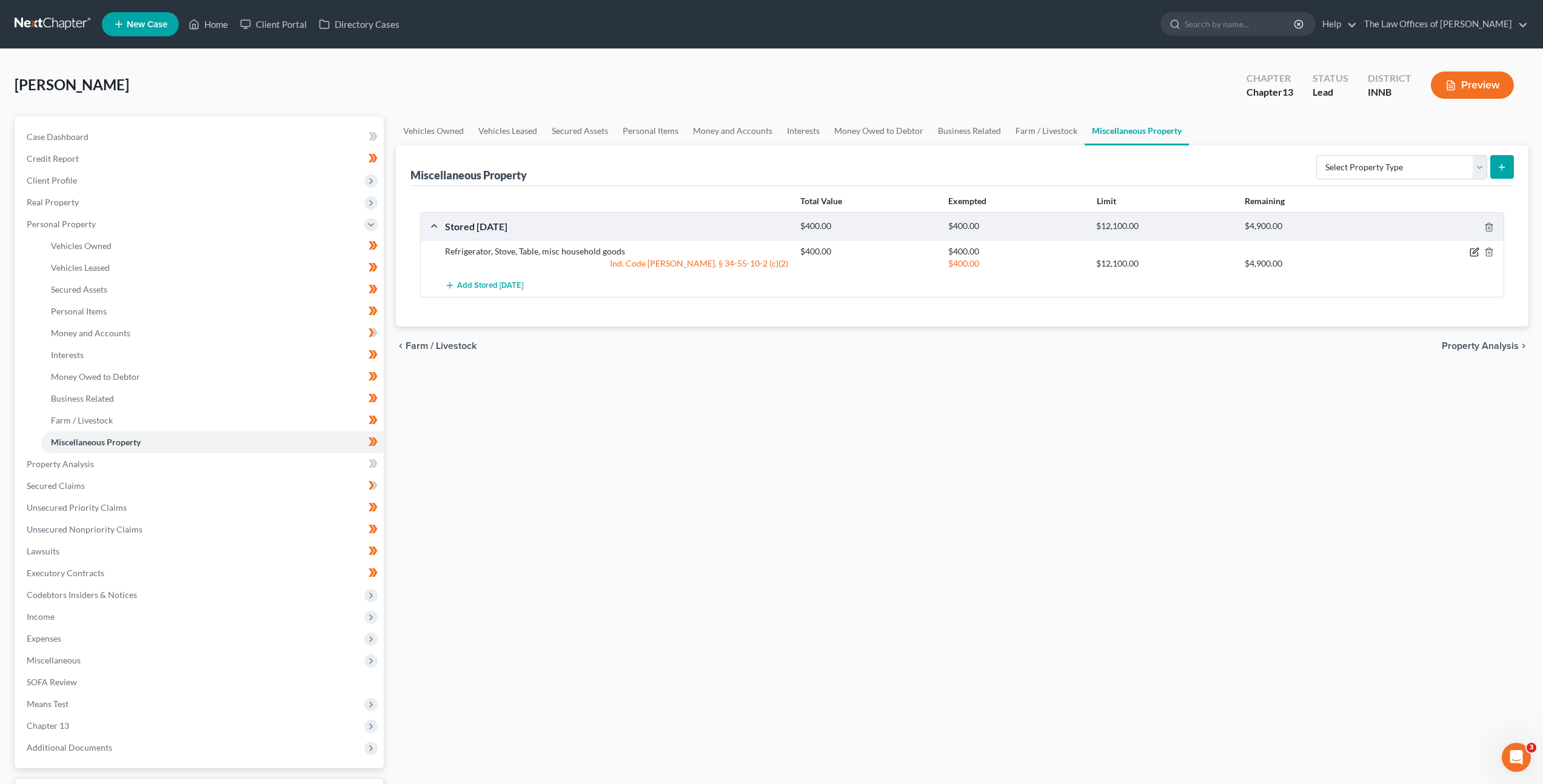
click at [1474, 252] on icon "button" at bounding box center [1475, 252] width 10 height 10
select select "15"
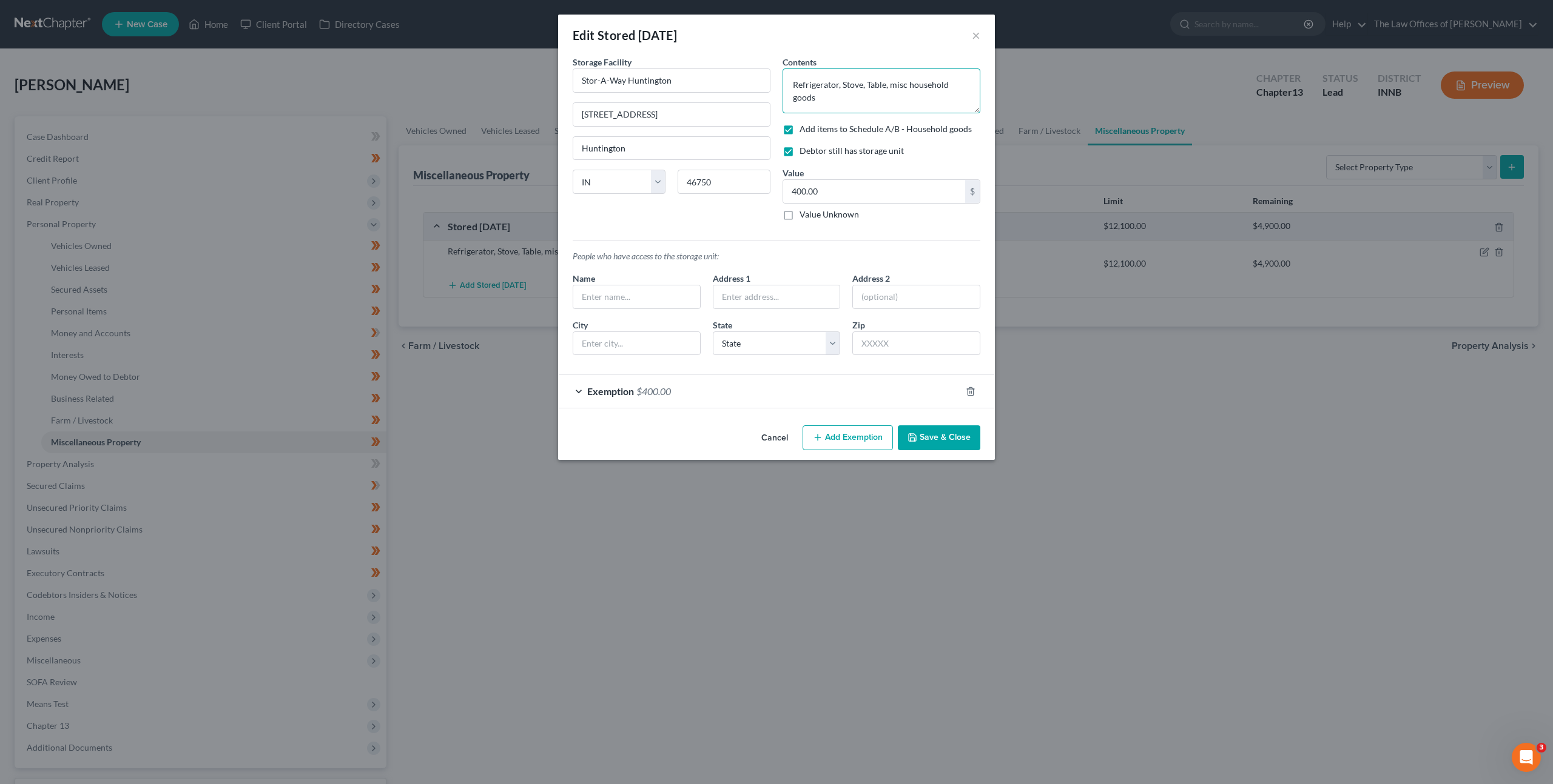
drag, startPoint x: 859, startPoint y: 97, endPoint x: 763, endPoint y: 64, distance: 101.5
click at [763, 64] on div "Storage Facility Stor-A-Way Huntington 325 Commerce Dr Huntington State AL AK A…" at bounding box center [776, 209] width 420 height 309
click at [889, 86] on textarea "Refrigerator, Stove, Table, misc household goods" at bounding box center [880, 90] width 198 height 45
type textarea "Refrigerator, Stove, Table, and misc household goods"
click at [771, 435] on button "Cancel" at bounding box center [774, 438] width 46 height 24
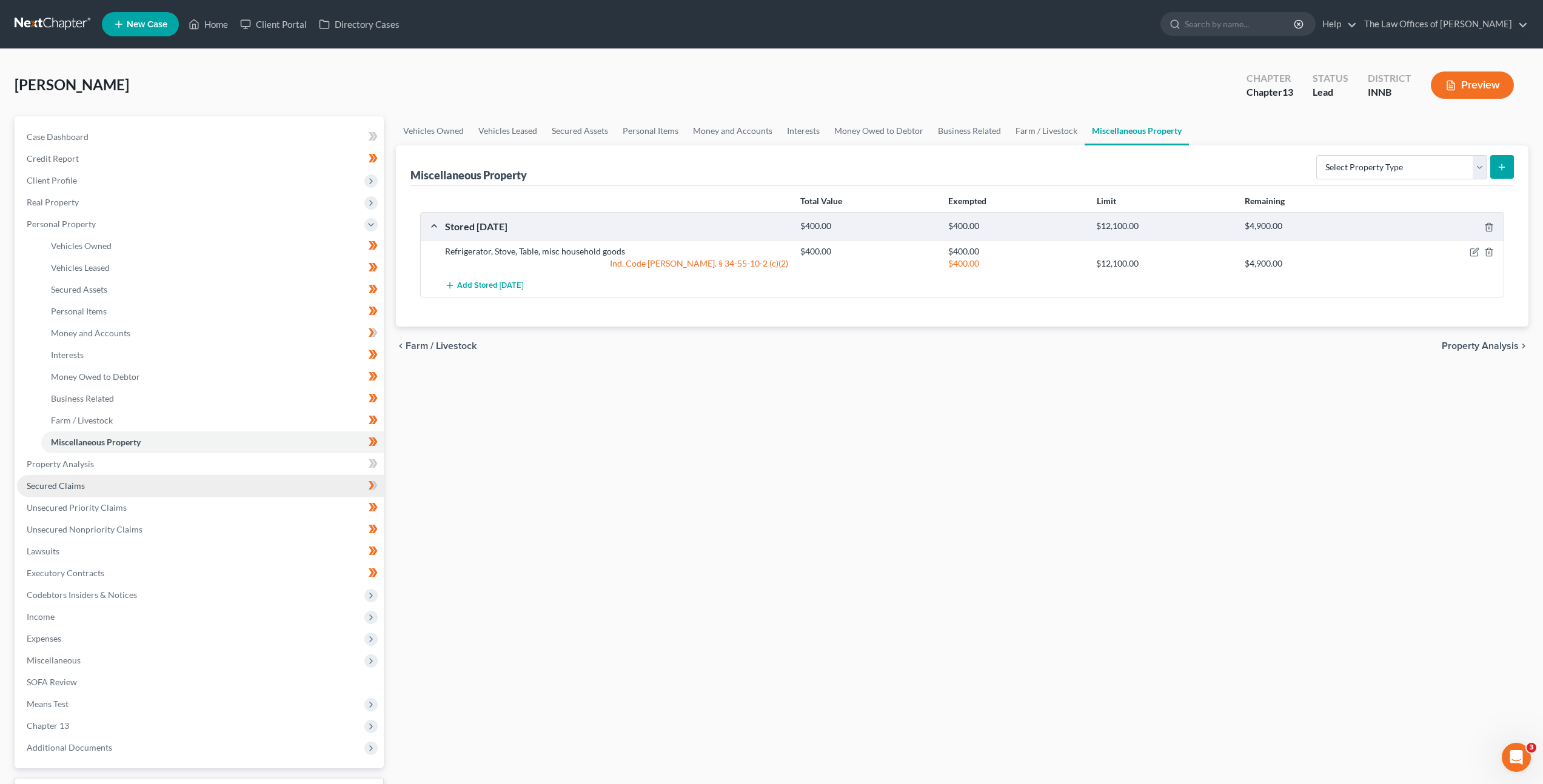
click at [281, 485] on link "Secured Claims" at bounding box center [200, 486] width 367 height 22
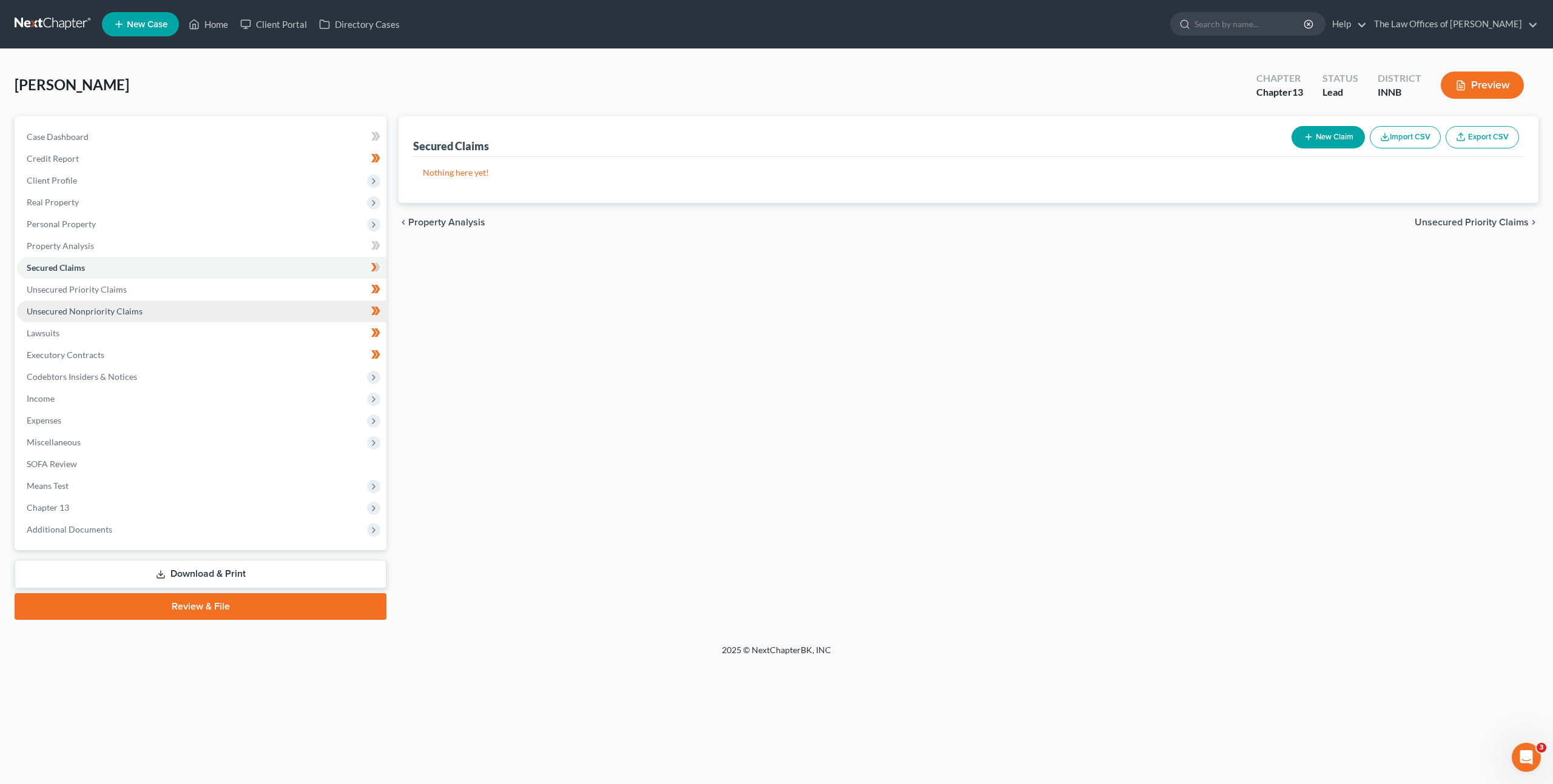
click at [268, 304] on link "Unsecured Nonpriority Claims" at bounding box center [201, 311] width 370 height 22
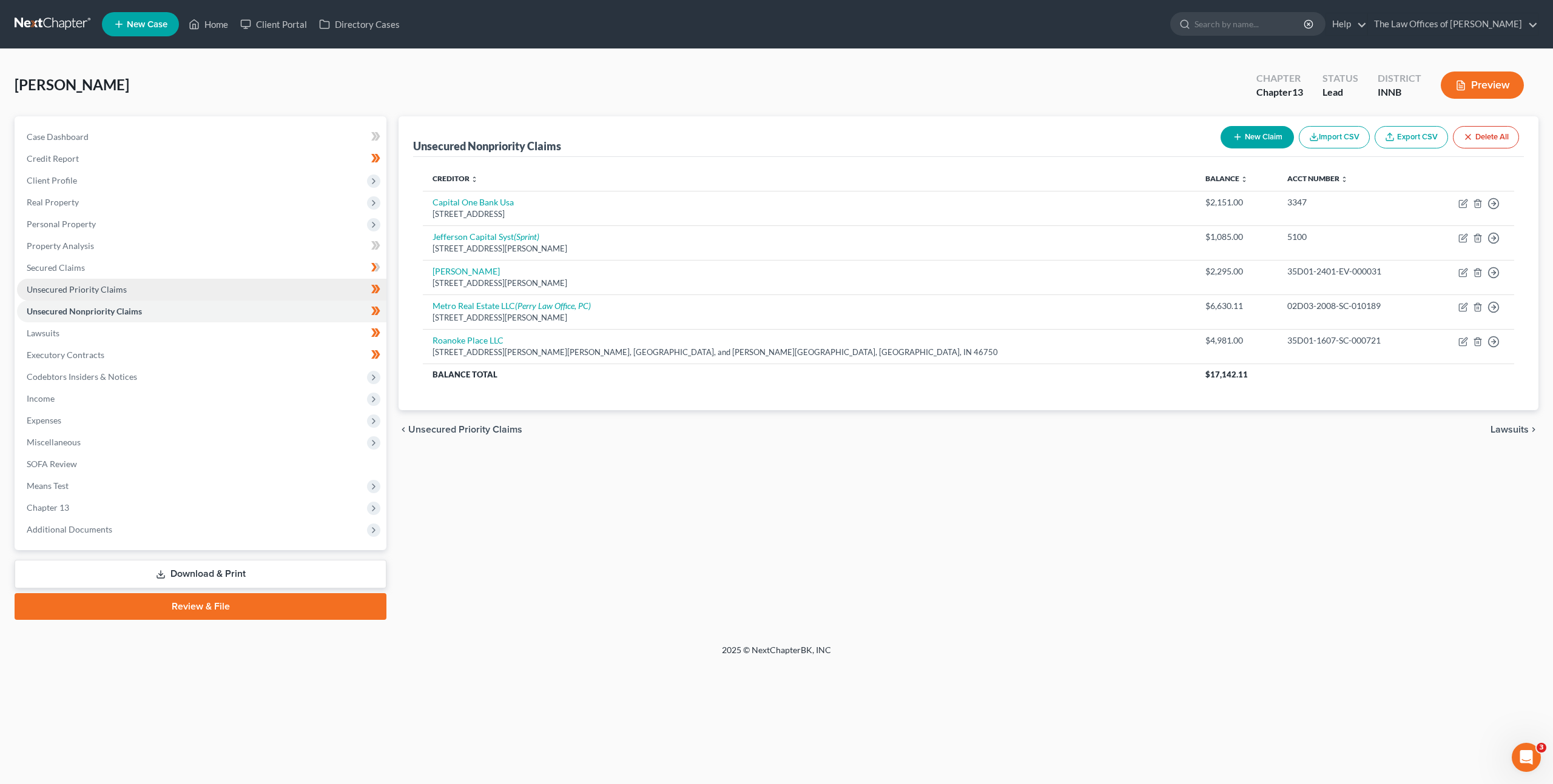
click at [271, 295] on link "Unsecured Priority Claims" at bounding box center [201, 289] width 370 height 22
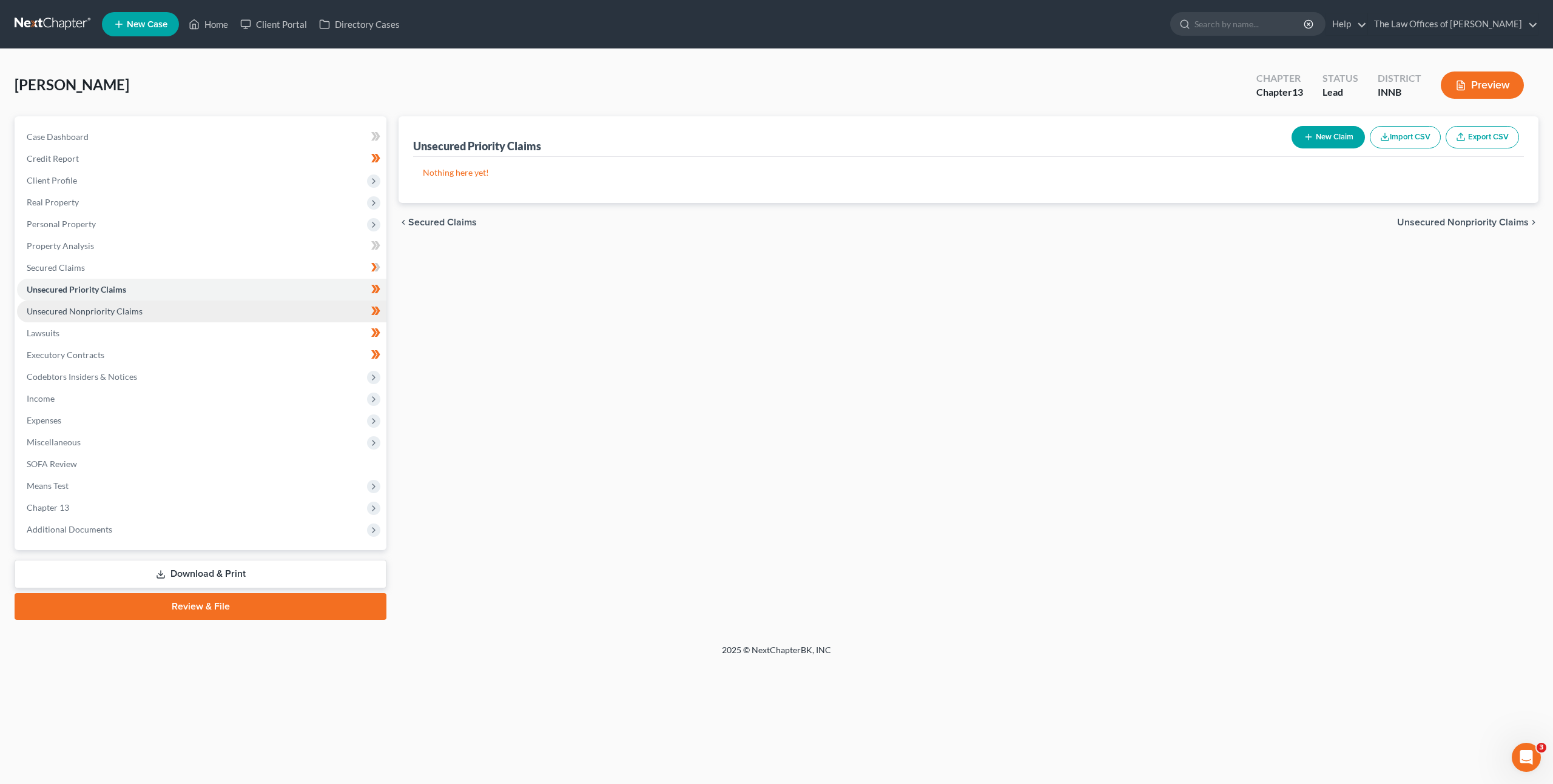
click at [258, 310] on link "Unsecured Nonpriority Claims" at bounding box center [201, 311] width 370 height 22
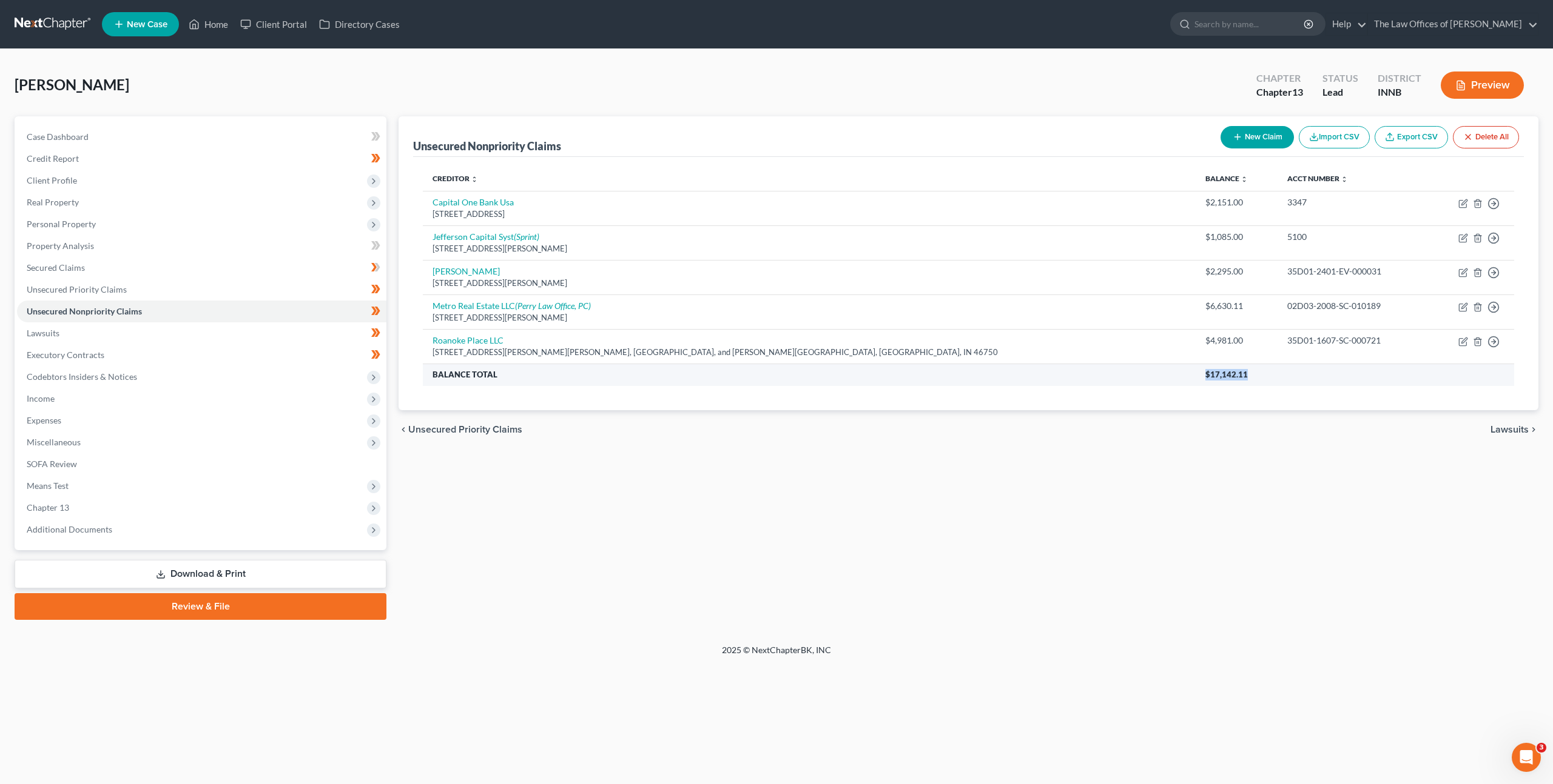
drag, startPoint x: 1084, startPoint y: 376, endPoint x: 1033, endPoint y: 374, distance: 51.0
click at [1033, 374] on tr "Balance Total $17,142.11" at bounding box center [968, 374] width 1091 height 22
copy tr "$17,142.11"
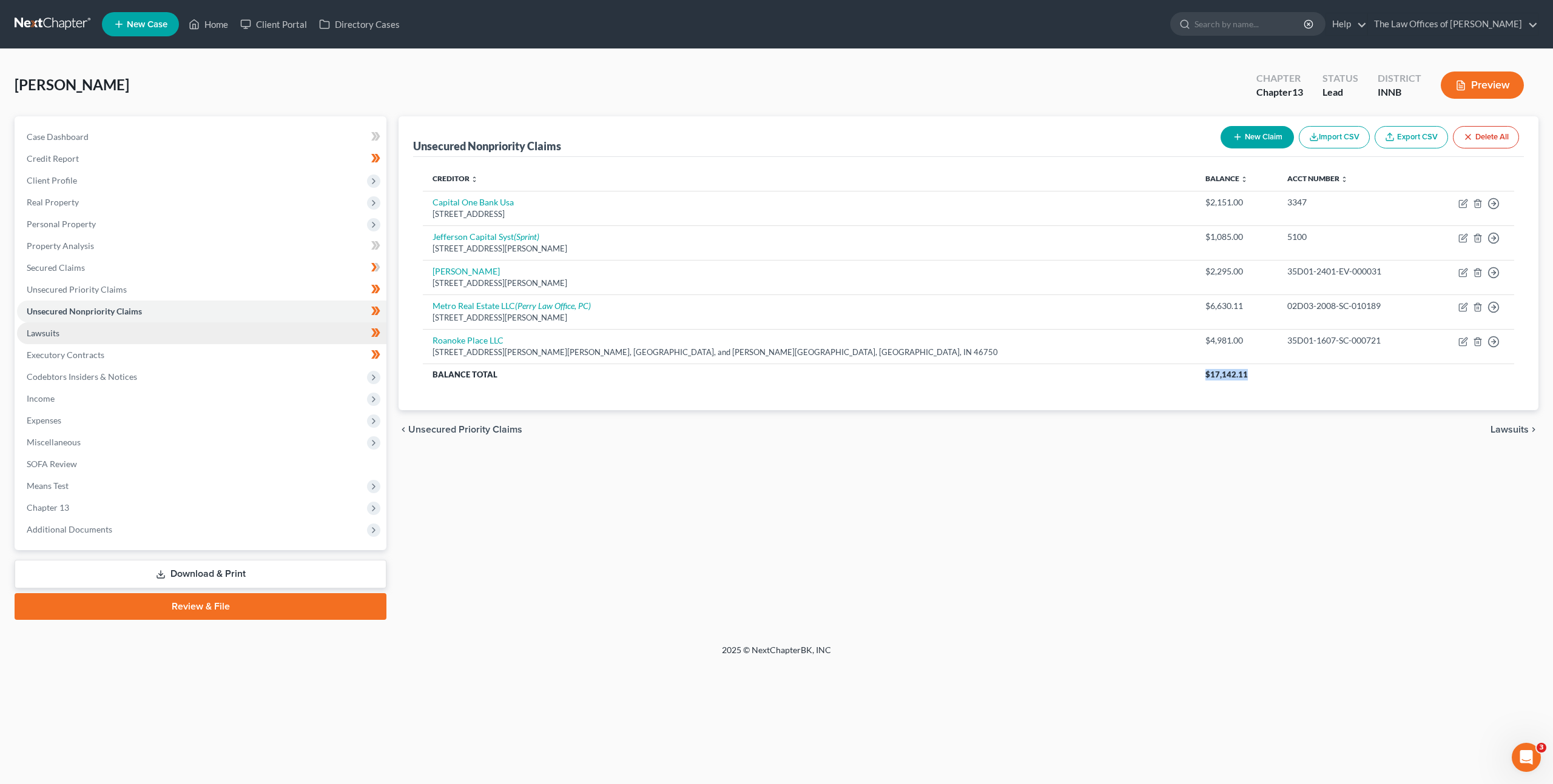
click at [173, 330] on link "Lawsuits" at bounding box center [201, 333] width 370 height 22
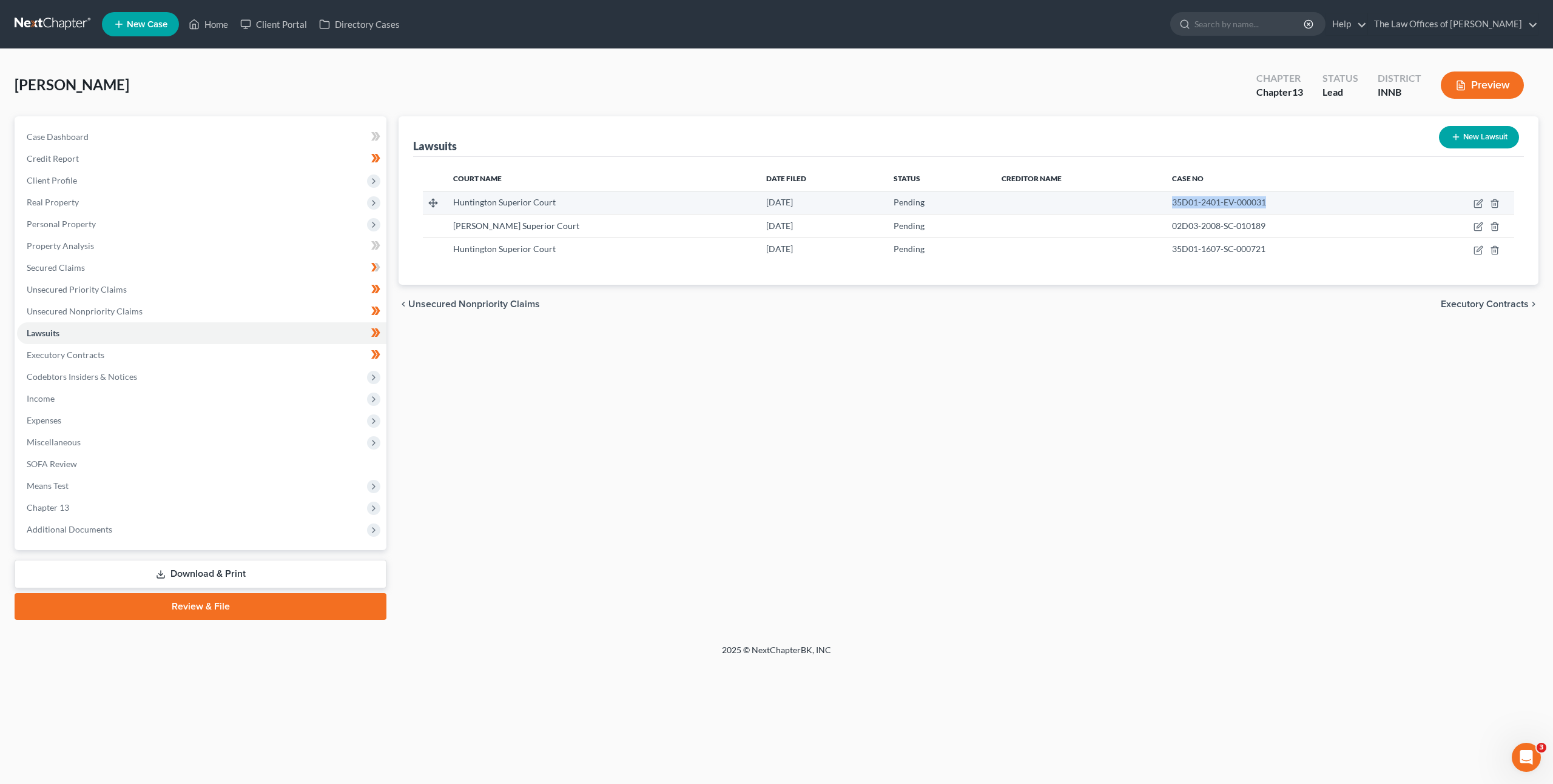
drag, startPoint x: 1268, startPoint y: 206, endPoint x: 1144, endPoint y: 207, distance: 124.0
click at [1129, 202] on tr "Huntington Superior Court 01/18/2024 Pending 35D01-2401-EV-000031" at bounding box center [968, 202] width 1091 height 23
copy span "35D01-2401-EV-000031"
drag, startPoint x: 1222, startPoint y: 221, endPoint x: 1120, endPoint y: 218, distance: 102.0
click at [1120, 218] on tr "Allen Superior Court 08/24/2020 Pending 02D03-2008-SC-010189" at bounding box center [968, 225] width 1091 height 23
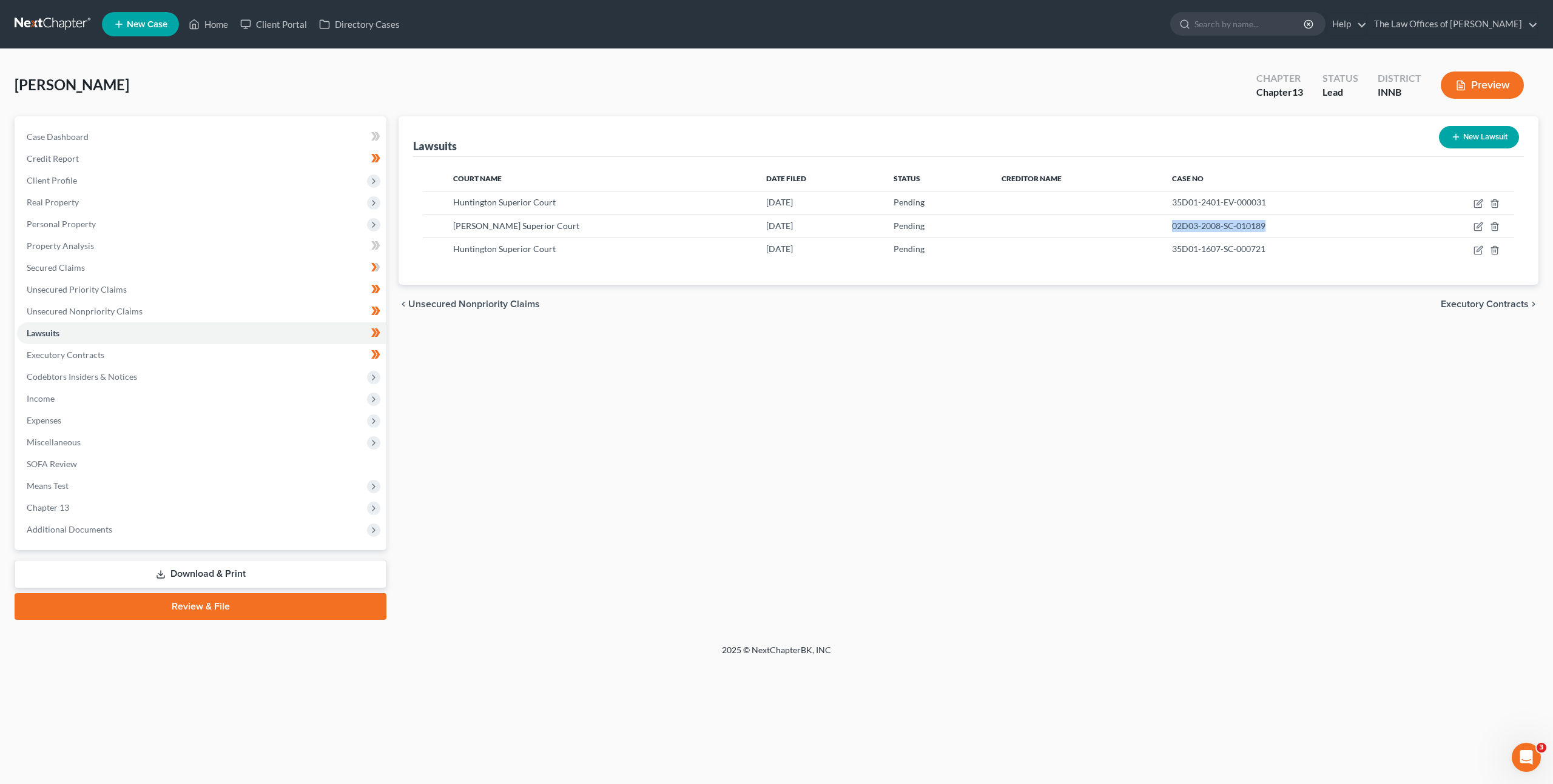
copy span "02D03-2008-SC-010189"
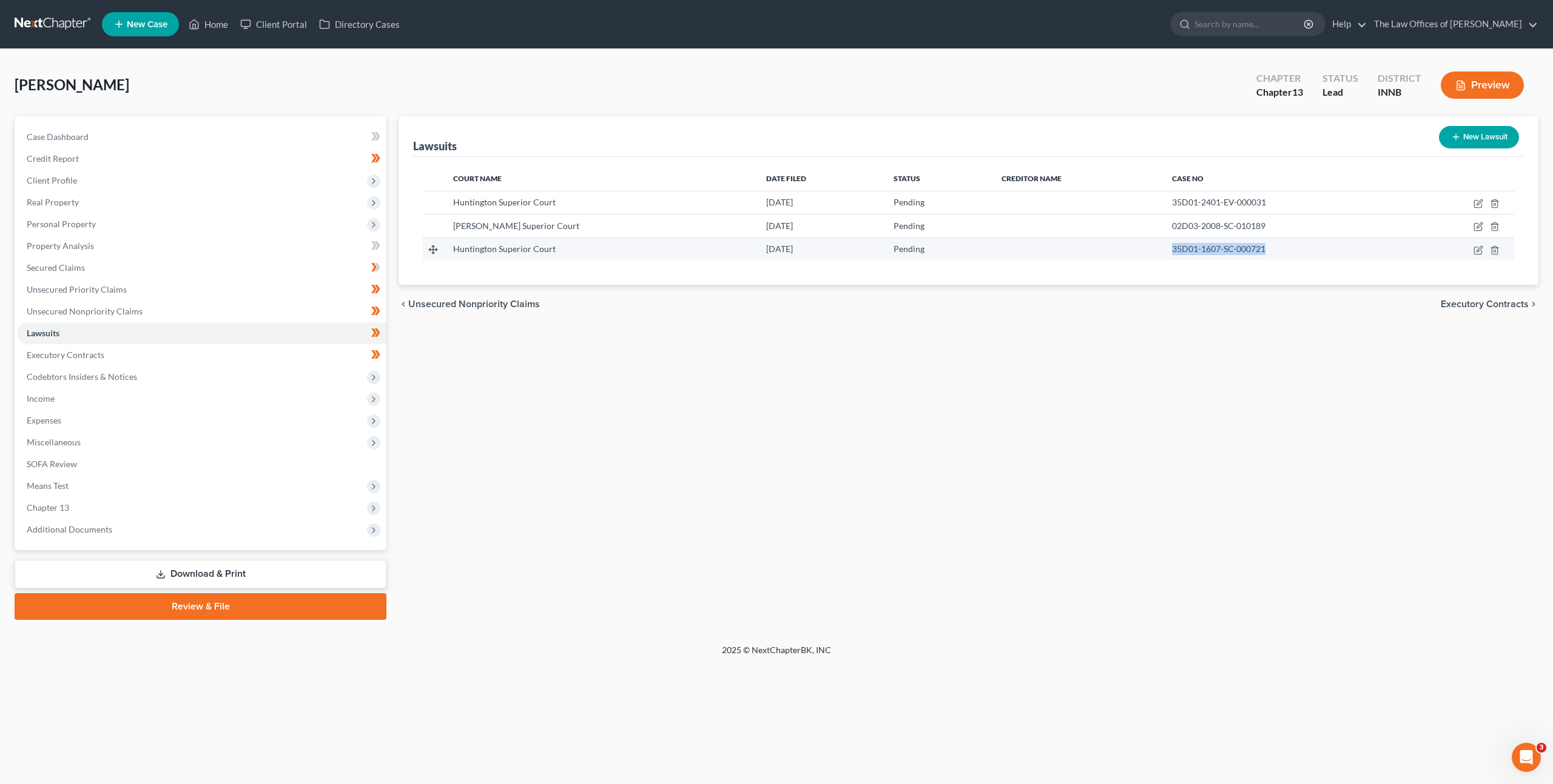
drag, startPoint x: 1253, startPoint y: 246, endPoint x: 1149, endPoint y: 248, distance: 104.0
click at [1162, 248] on td "35D01-1607-SC-000721" at bounding box center [1284, 248] width 243 height 23
copy span "35D01-1607-SC-000721"
click at [800, 432] on div "Lawsuits New Lawsuit Court Name Date Filed Status Creditor Name Case No Hunting…" at bounding box center [968, 368] width 1151 height 504
click at [1480, 227] on icon "button" at bounding box center [1478, 227] width 10 height 10
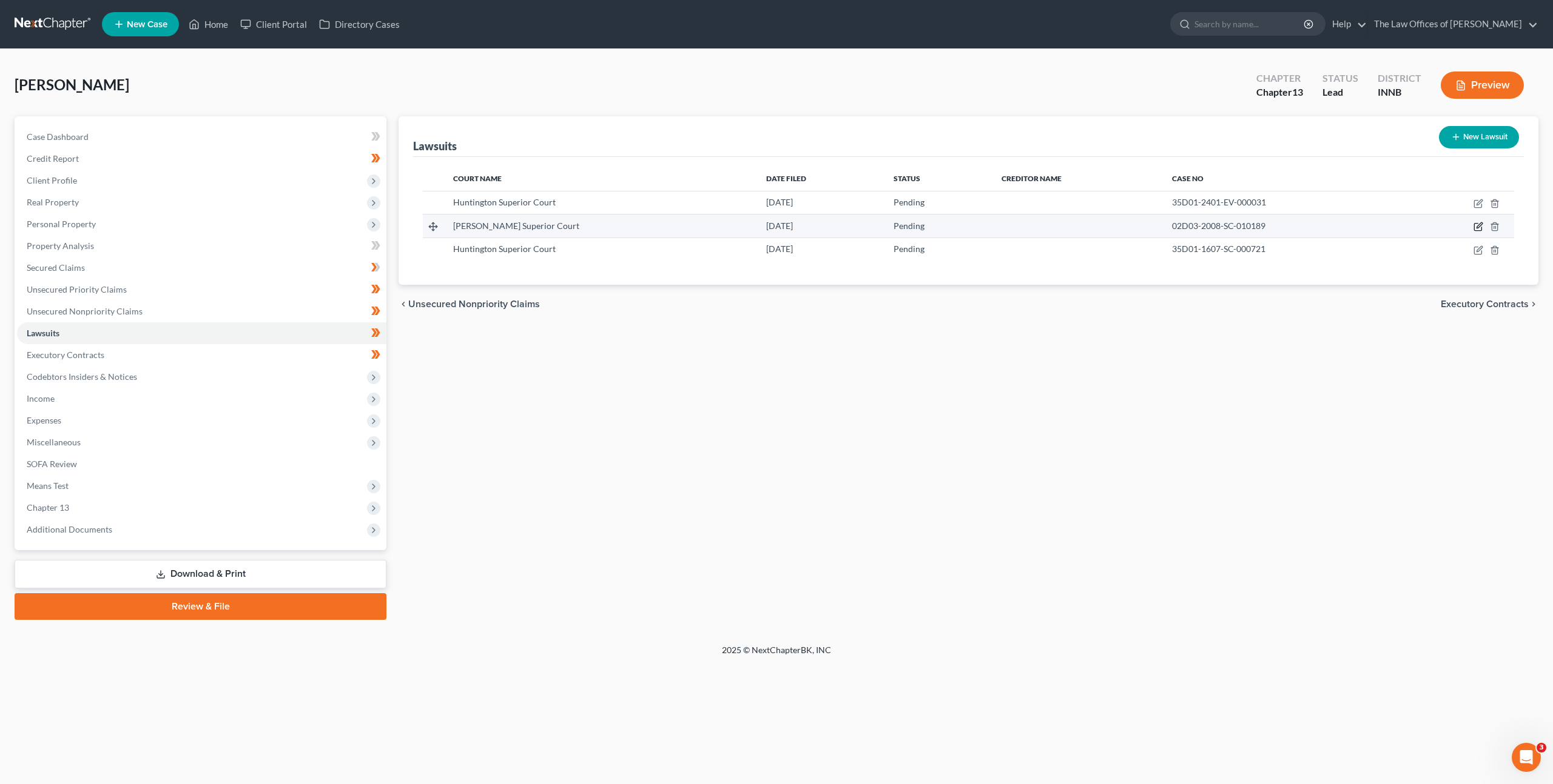
select select "15"
select select "0"
click at [1476, 225] on icon "button" at bounding box center [1478, 227] width 10 height 10
select select "15"
select select "0"
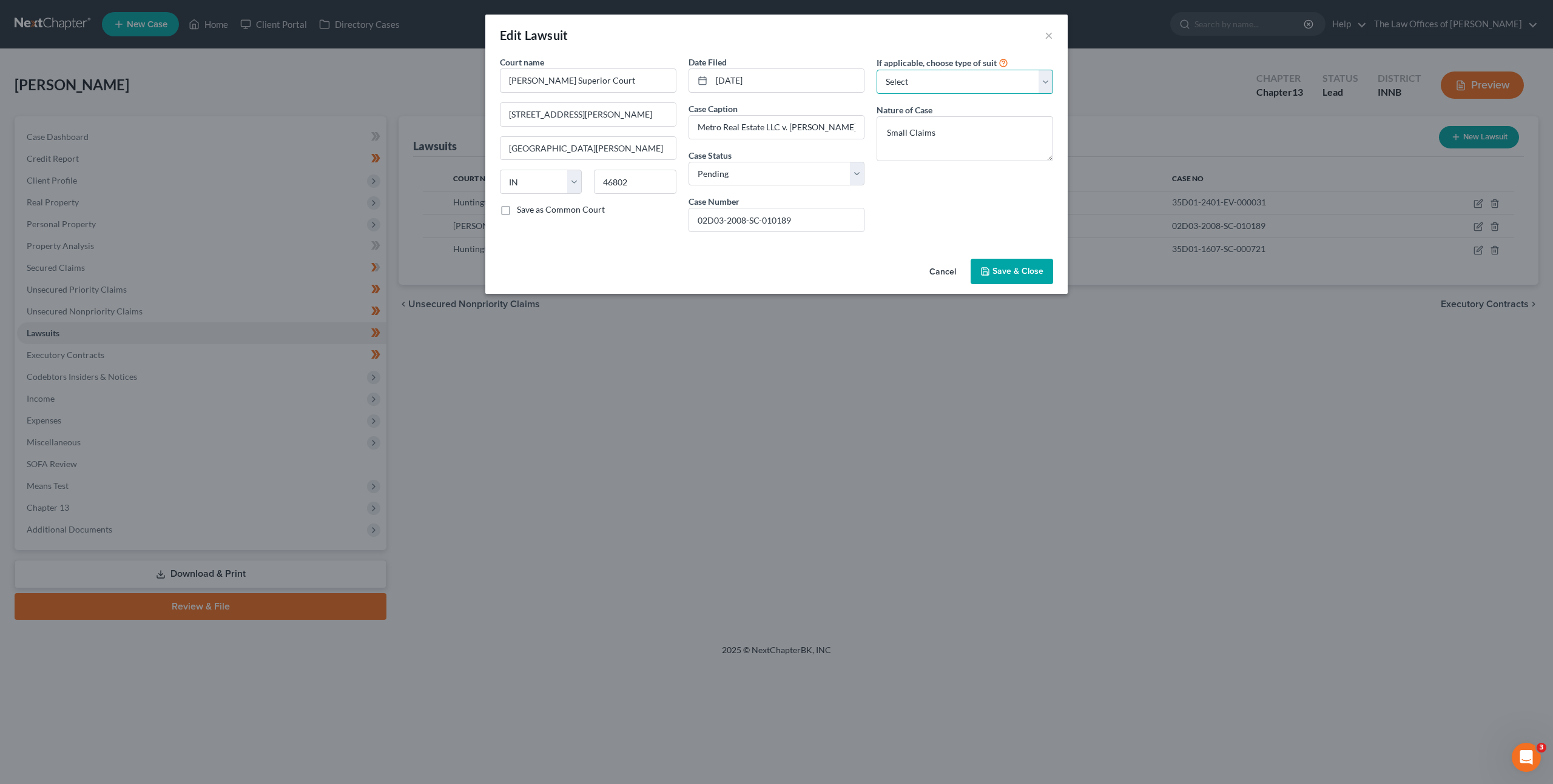
click at [998, 87] on select "Select Repossession Garnishment Foreclosure Attached, Seized, Or Levied Other" at bounding box center [965, 82] width 177 height 24
select select "1"
click at [876, 70] on select "Select Repossession Garnishment Foreclosure Attached, Seized, Or Levied Other" at bounding box center [965, 82] width 177 height 24
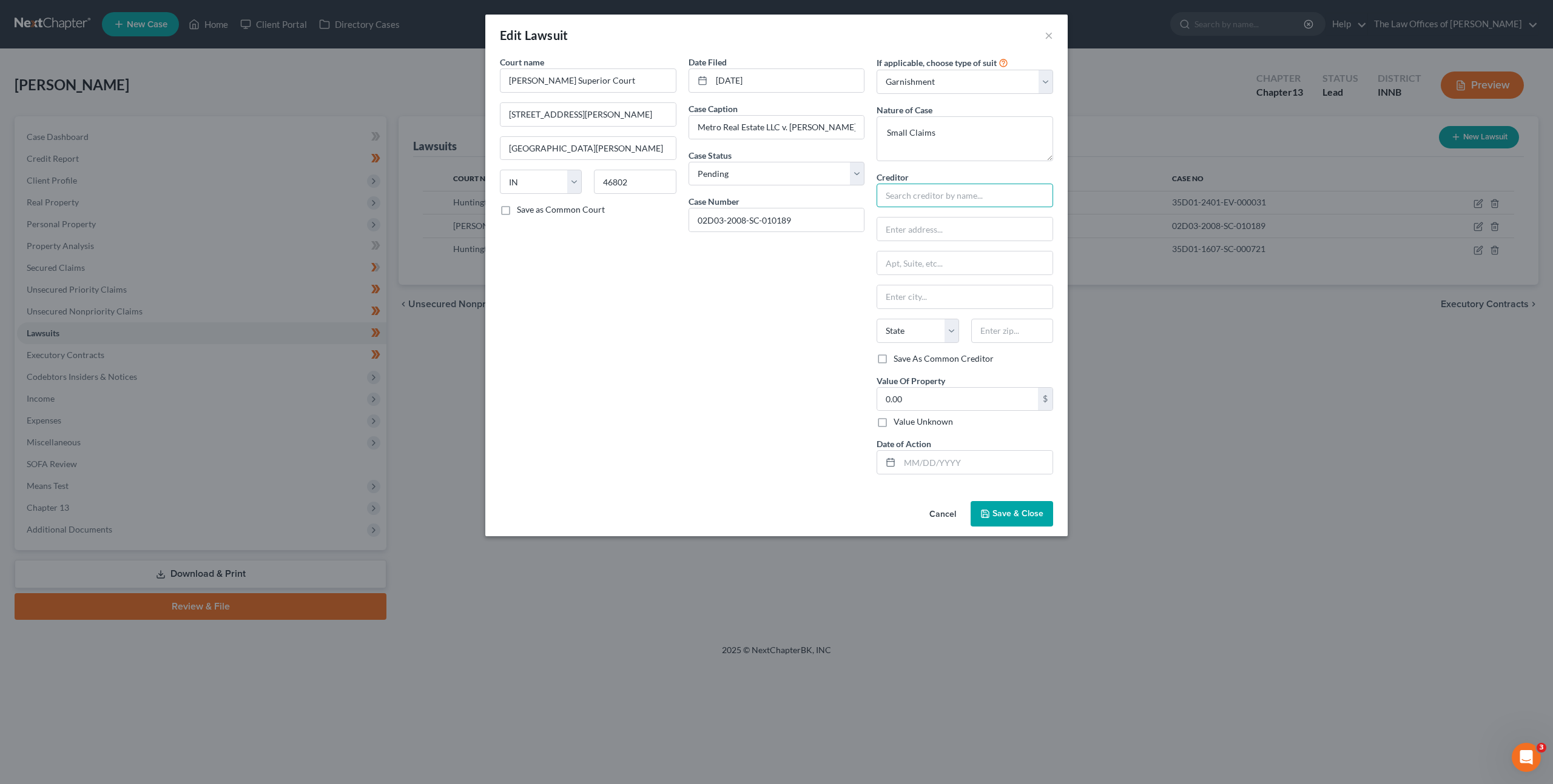
click at [917, 194] on input "text" at bounding box center [965, 195] width 177 height 24
type input "Metro Real Estate LLC"
type input "2042 Broadway"
type input "46802"
type input "Fort Wayne"
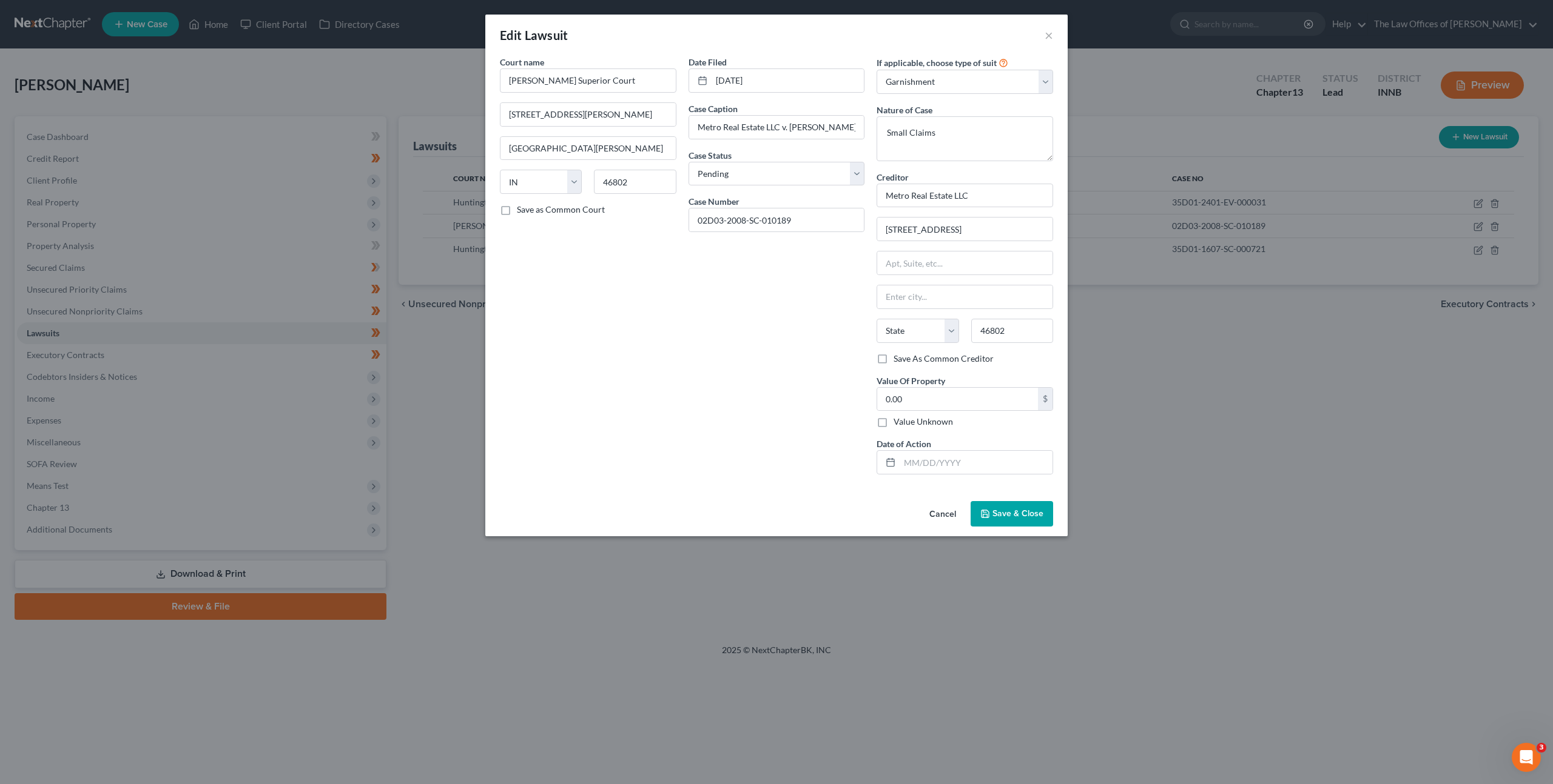
select select "15"
drag, startPoint x: 696, startPoint y: 342, endPoint x: 769, endPoint y: 358, distance: 74.7
click at [696, 342] on div "Date Filed 08/24/2020 Case Caption Metro Real Estate LLC v. Mark A Conn Case St…" at bounding box center [777, 269] width 189 height 428
click at [993, 506] on button "Save & Close" at bounding box center [1012, 514] width 82 height 25
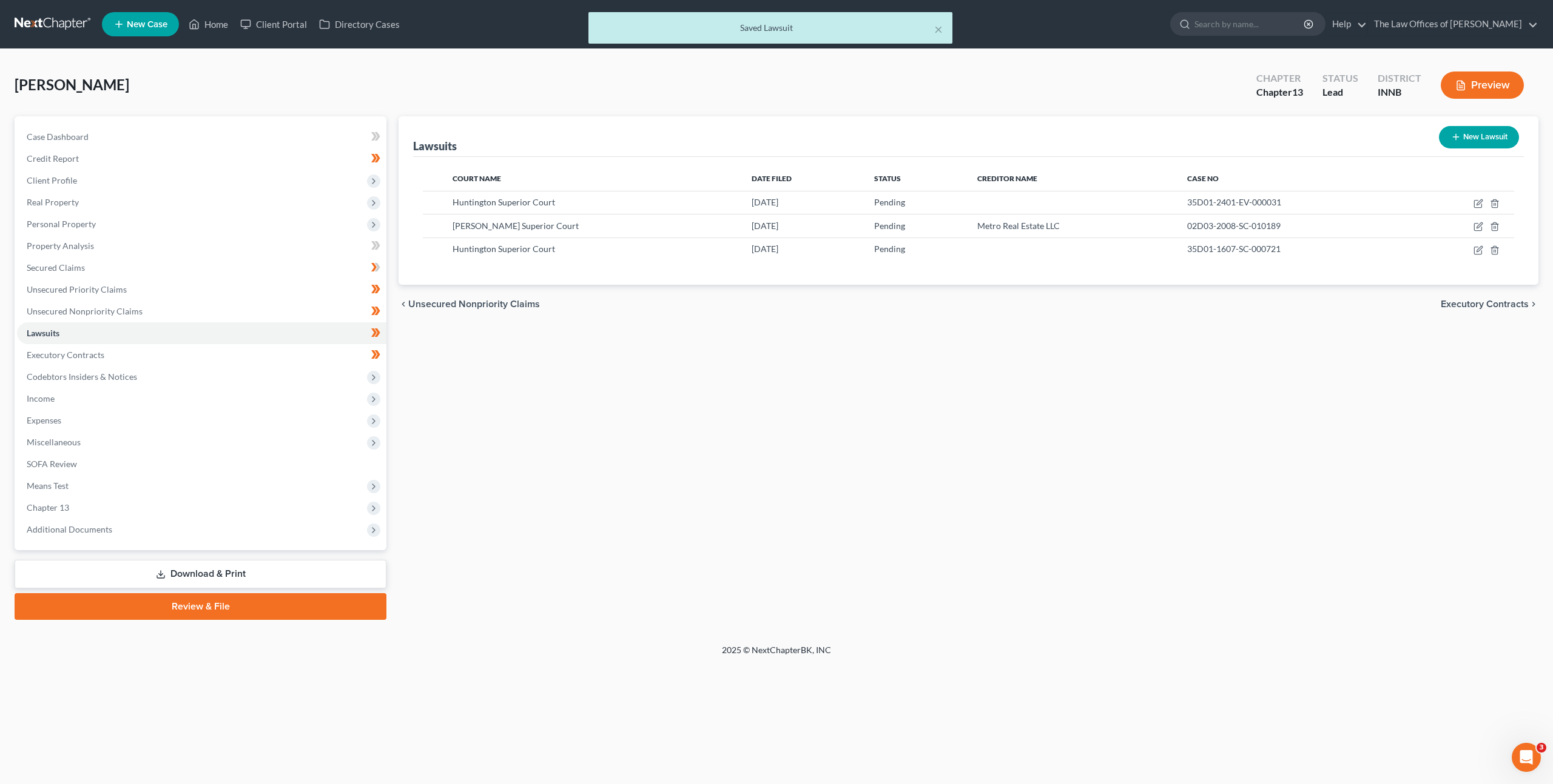
drag, startPoint x: 836, startPoint y: 421, endPoint x: 742, endPoint y: 469, distance: 105.5
click at [835, 421] on div "Lawsuits New Lawsuit Court Name Date Filed Status Creditor Name Case No Hunting…" at bounding box center [968, 368] width 1151 height 504
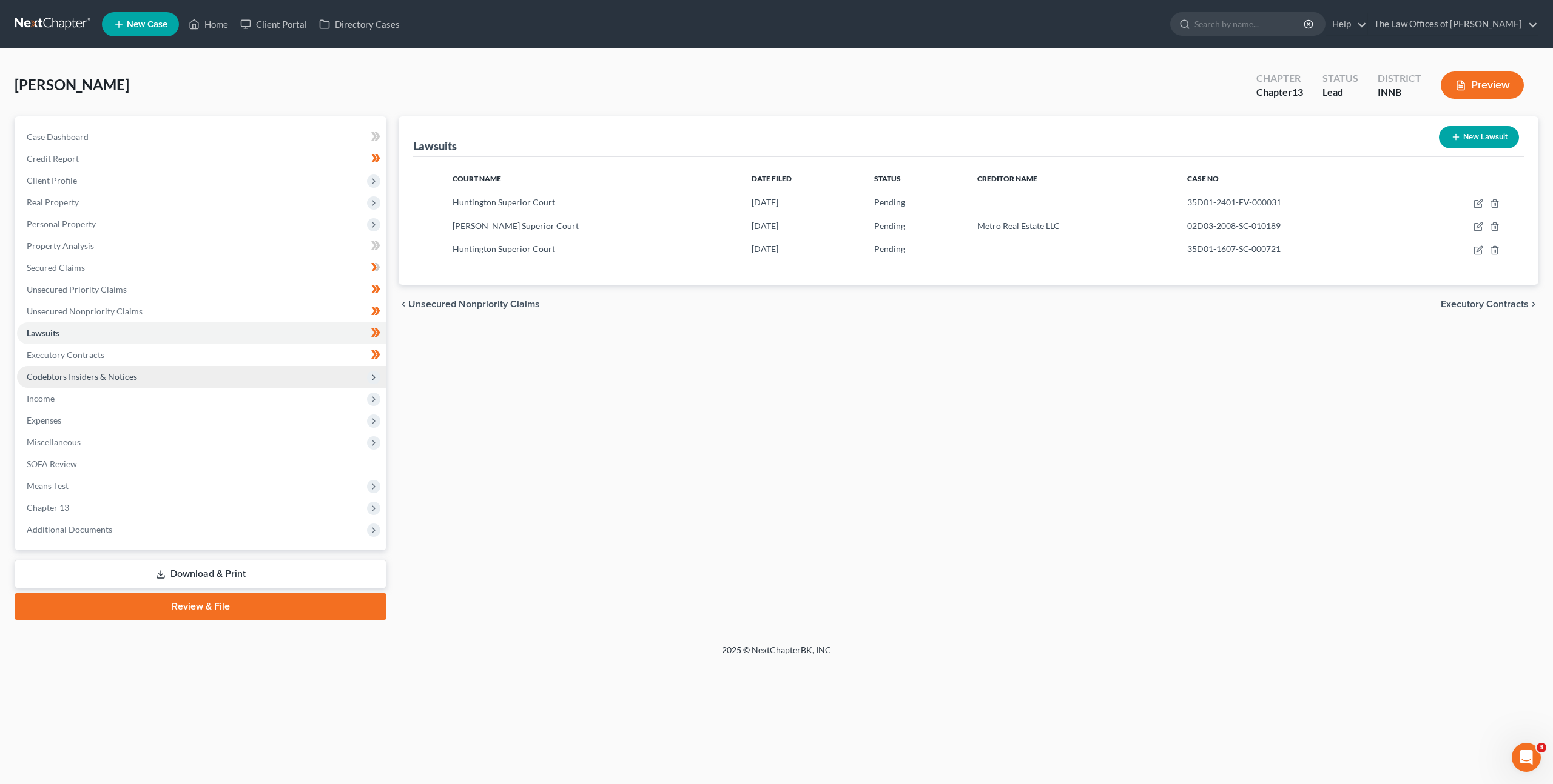
click at [205, 379] on span "Codebtors Insiders & Notices" at bounding box center [201, 377] width 370 height 22
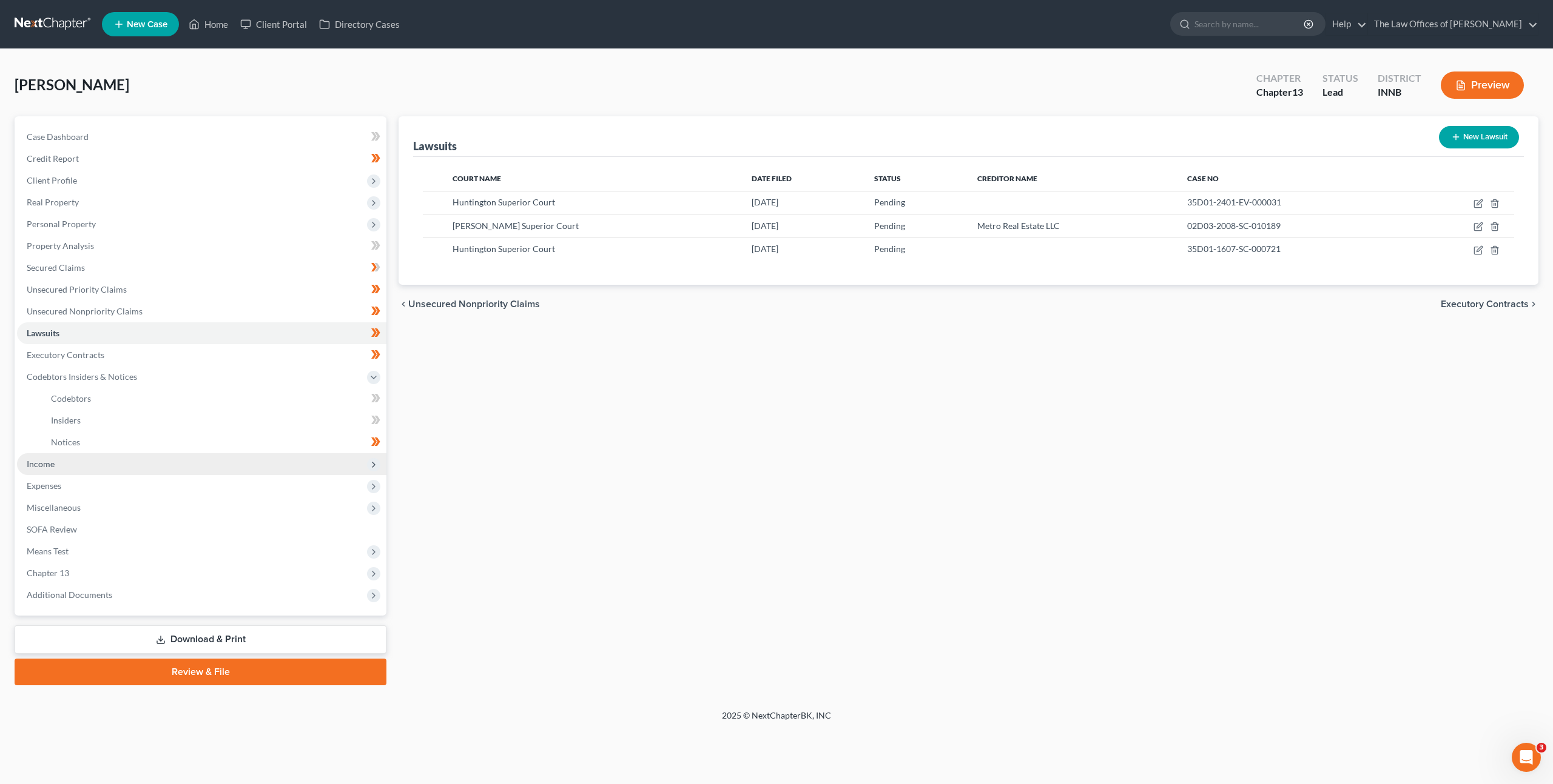
click at [179, 469] on span "Income" at bounding box center [201, 464] width 370 height 22
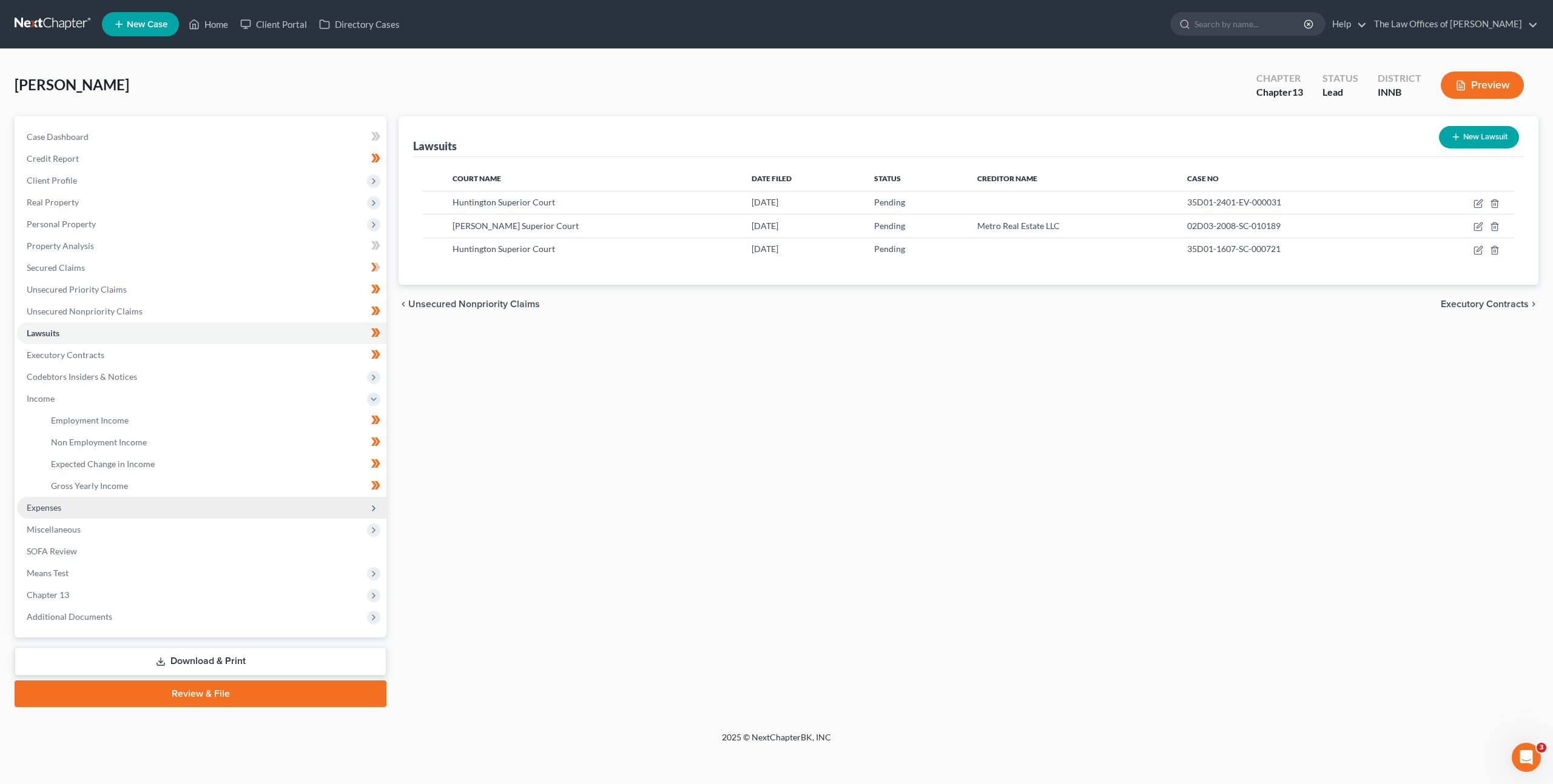
click at [136, 506] on span "Expenses" at bounding box center [201, 508] width 370 height 22
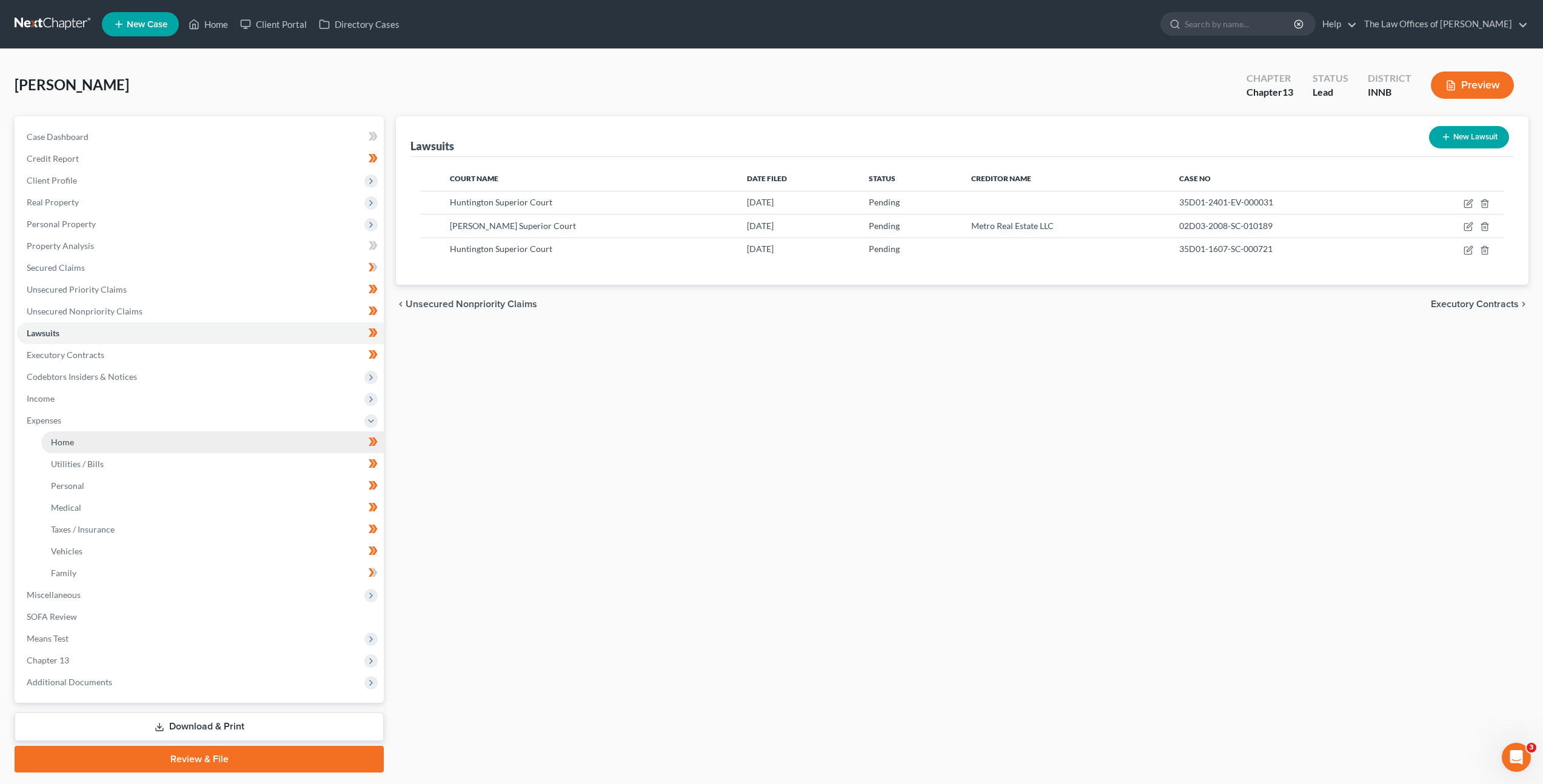
click at [169, 443] on link "Home" at bounding box center [212, 442] width 342 height 22
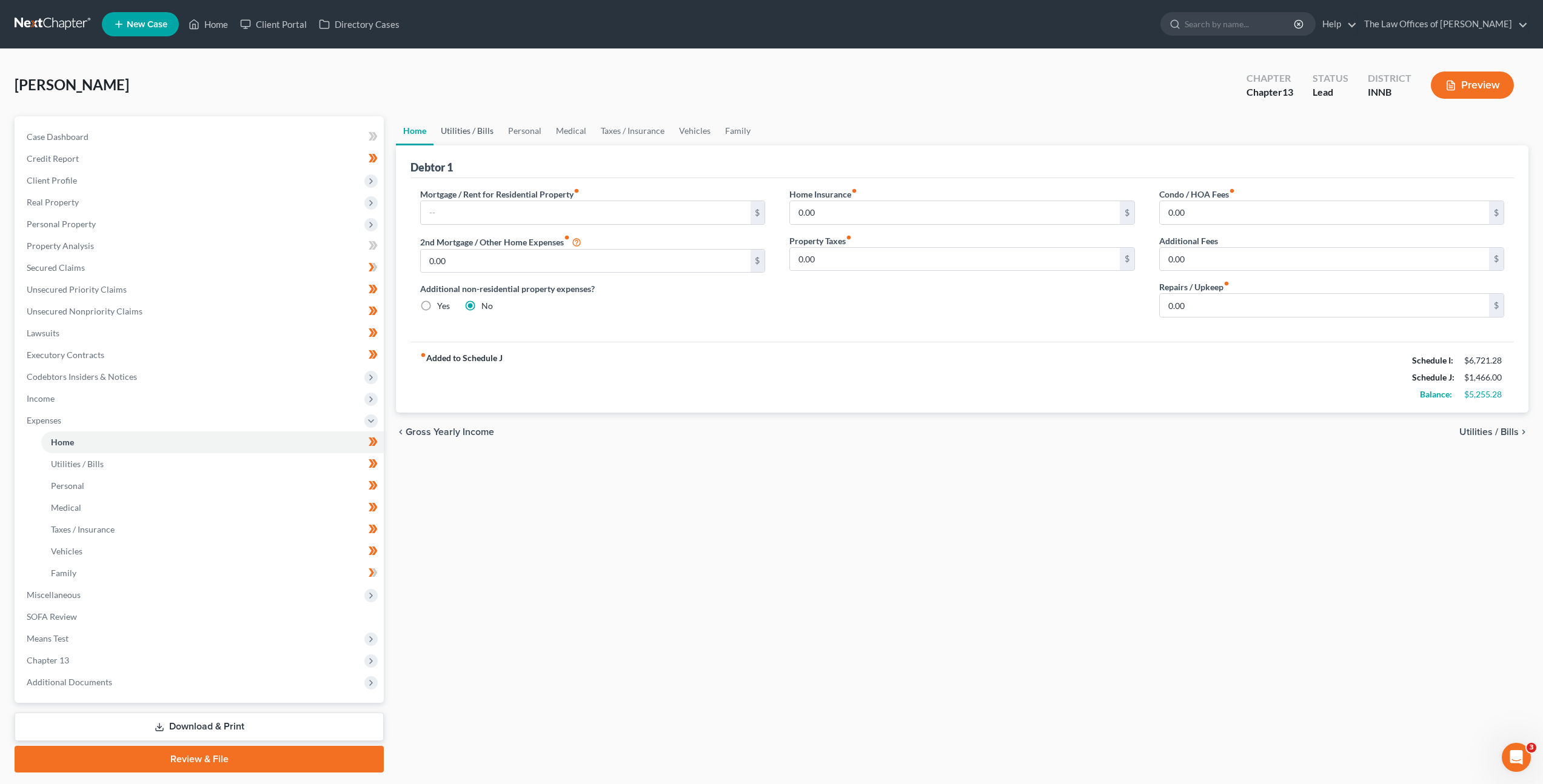
click at [481, 130] on link "Utilities / Bills" at bounding box center [467, 130] width 67 height 29
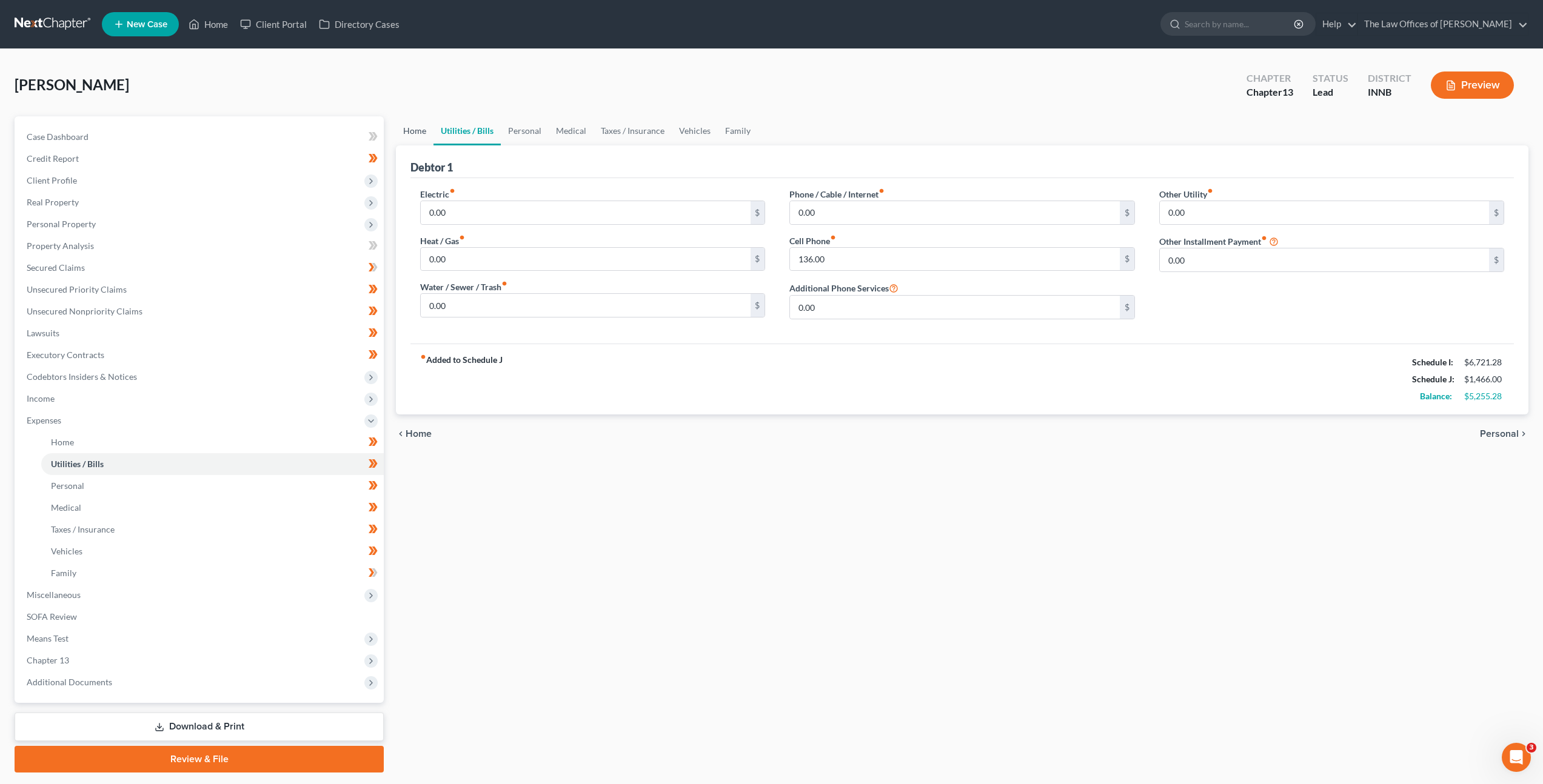
click at [404, 133] on link "Home" at bounding box center [414, 130] width 38 height 29
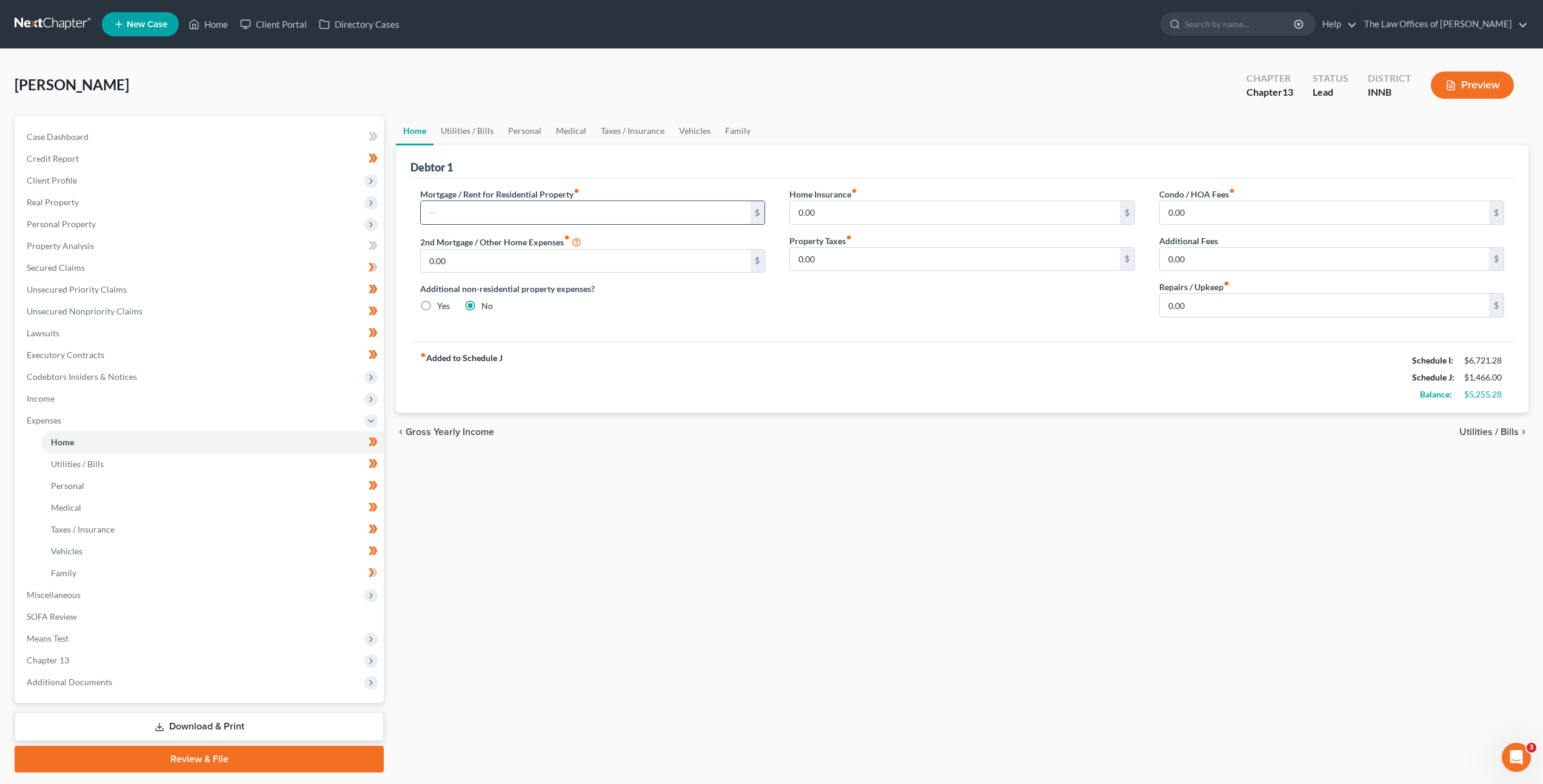
click at [509, 208] on input "text" at bounding box center [585, 212] width 329 height 23
click at [731, 133] on link "Family" at bounding box center [738, 130] width 40 height 29
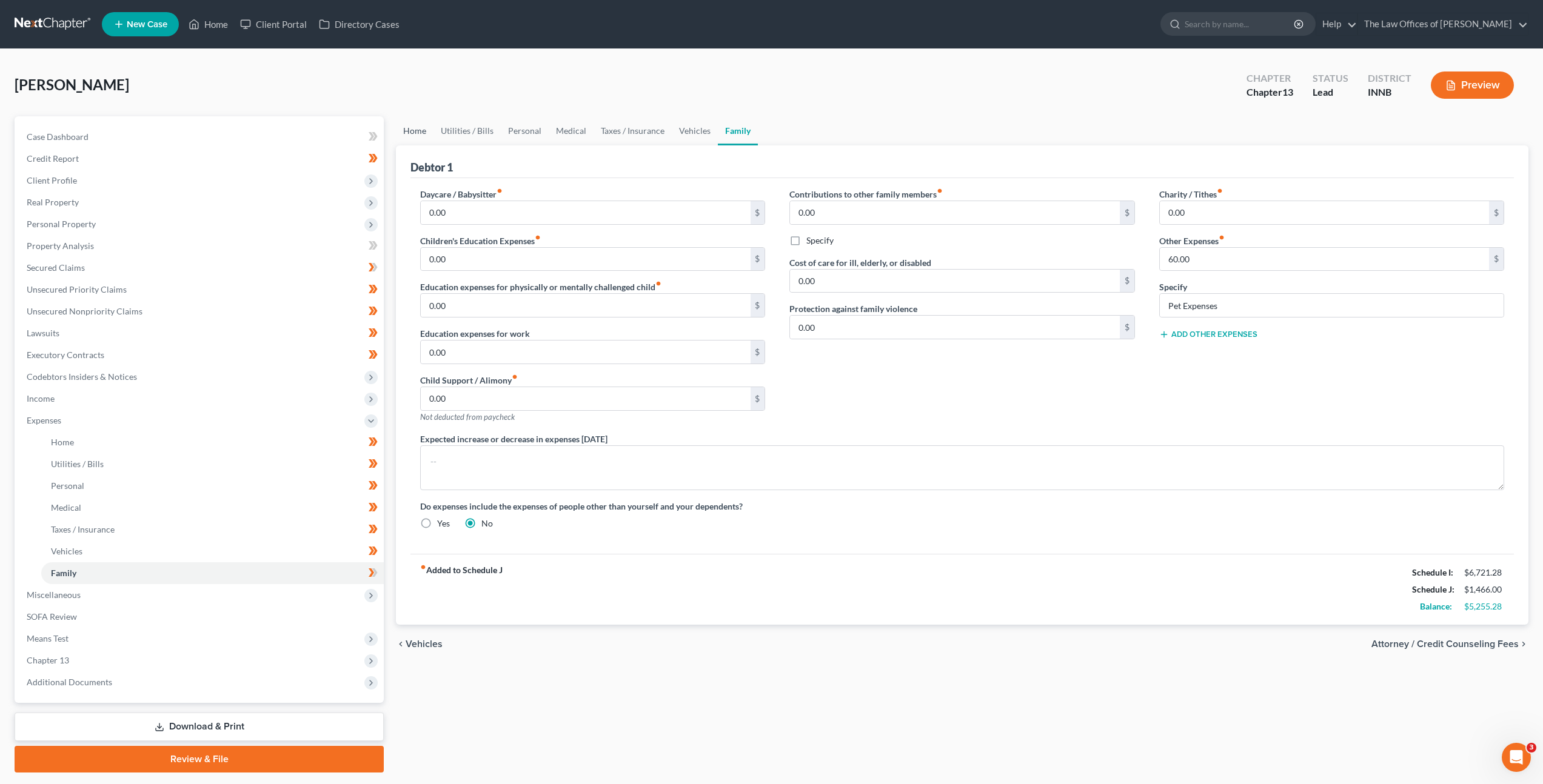
click at [421, 133] on link "Home" at bounding box center [414, 130] width 38 height 29
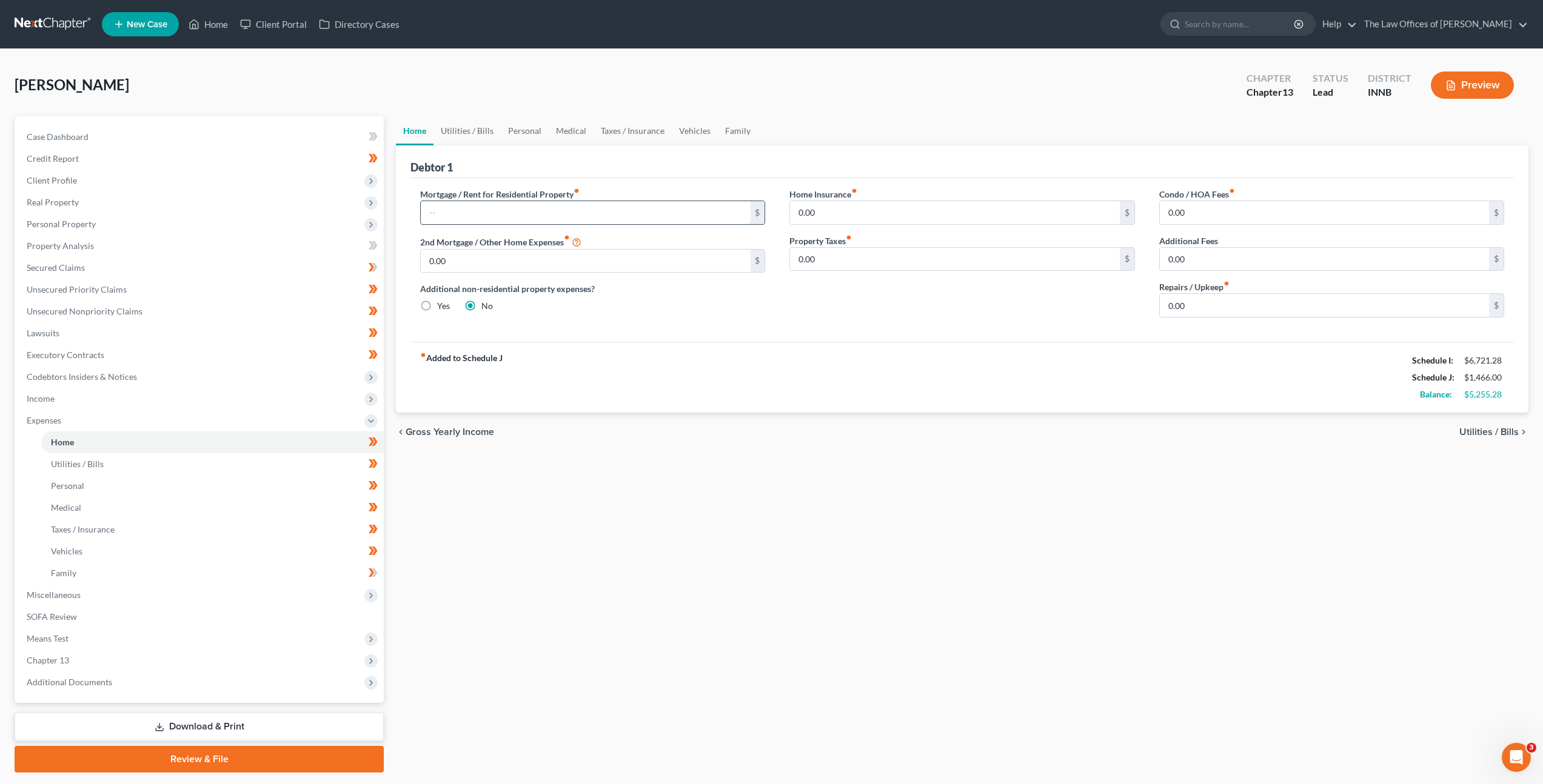
click at [457, 209] on input "text" at bounding box center [585, 212] width 329 height 23
type input "300"
click at [598, 283] on label "Additional non-residential property expenses?" at bounding box center [592, 289] width 345 height 13
click at [478, 135] on link "Utilities / Bills" at bounding box center [467, 130] width 67 height 29
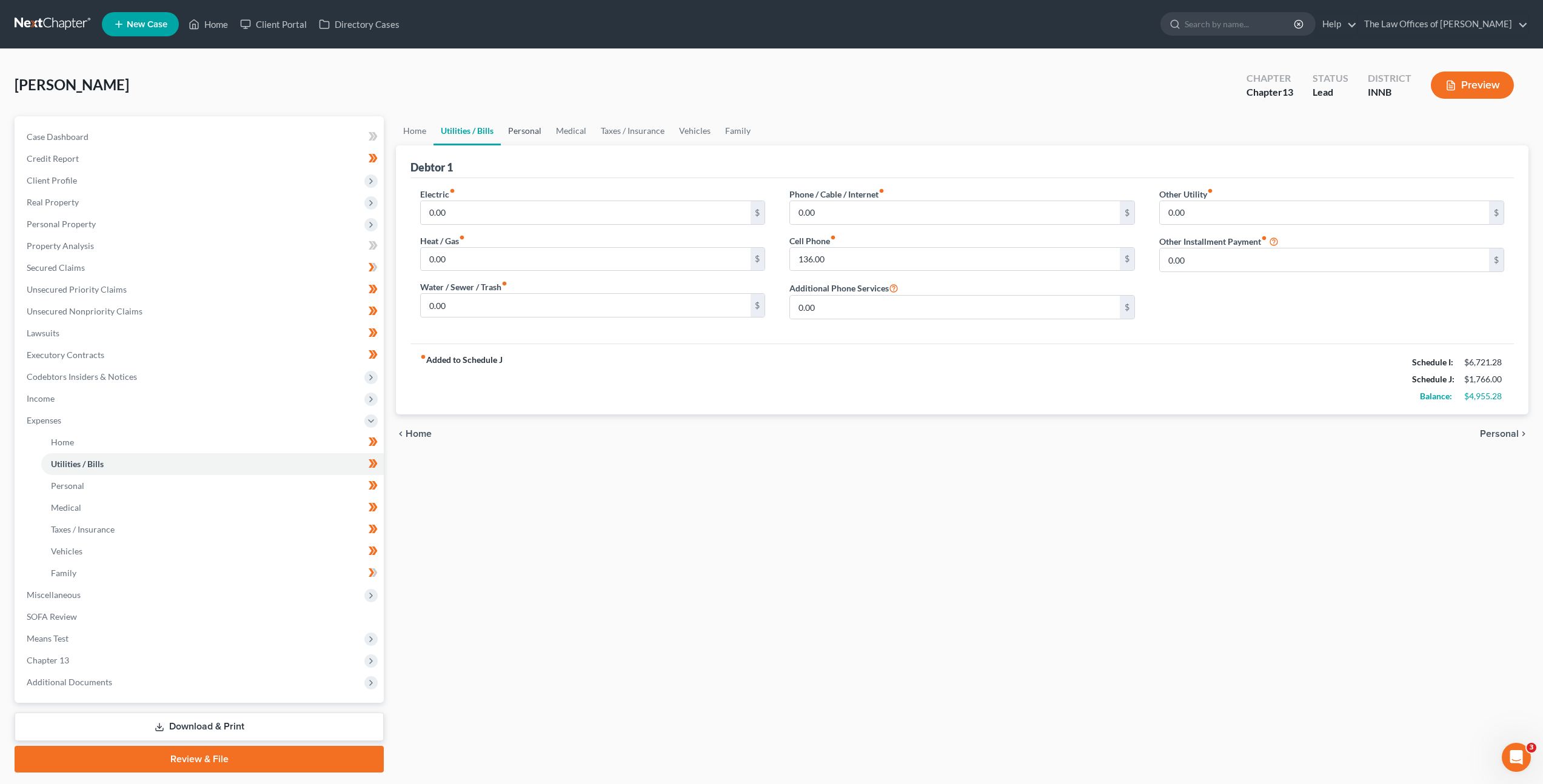
click at [515, 130] on link "Personal" at bounding box center [524, 130] width 48 height 29
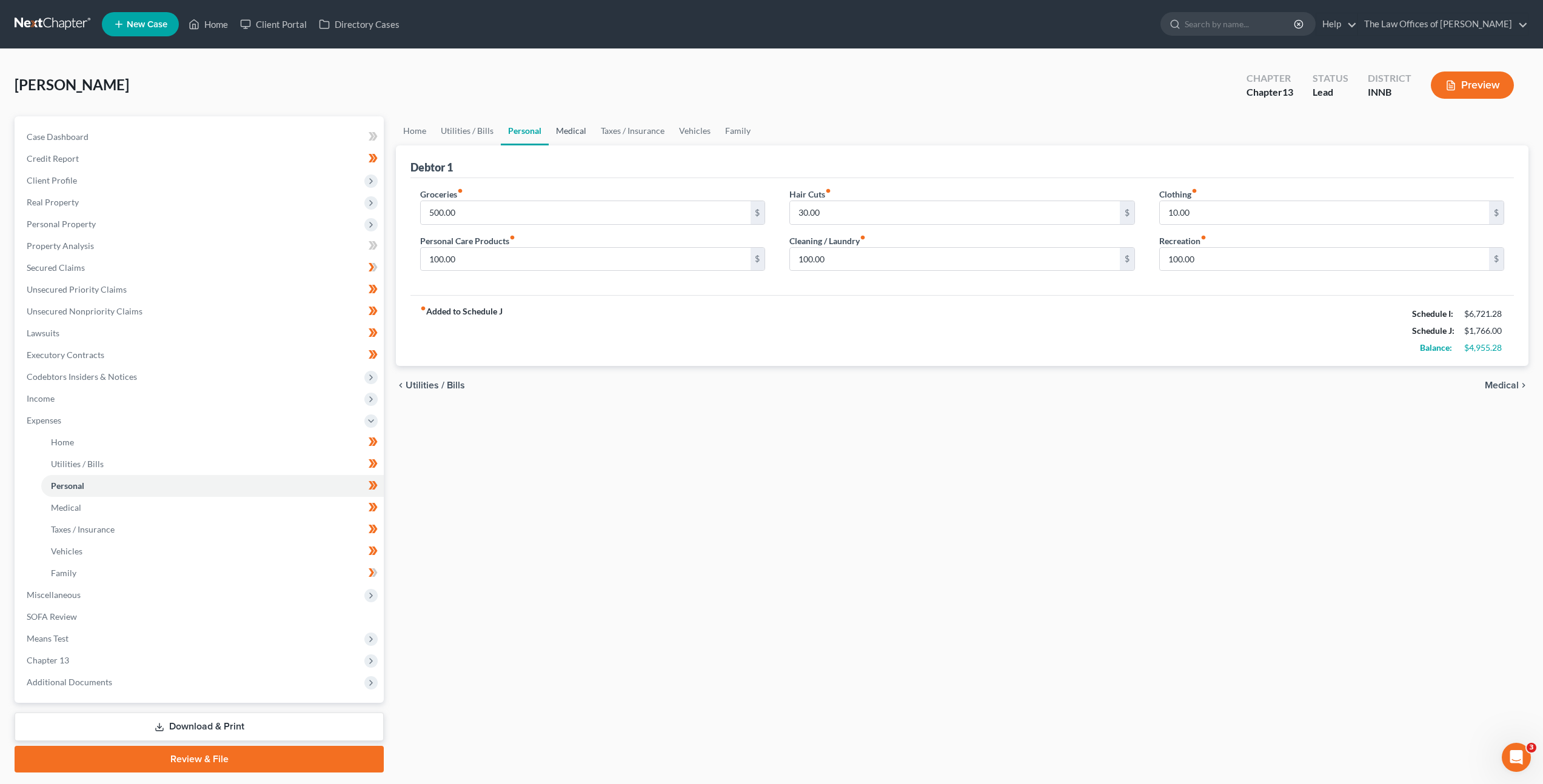
click at [568, 135] on link "Medical" at bounding box center [570, 130] width 45 height 29
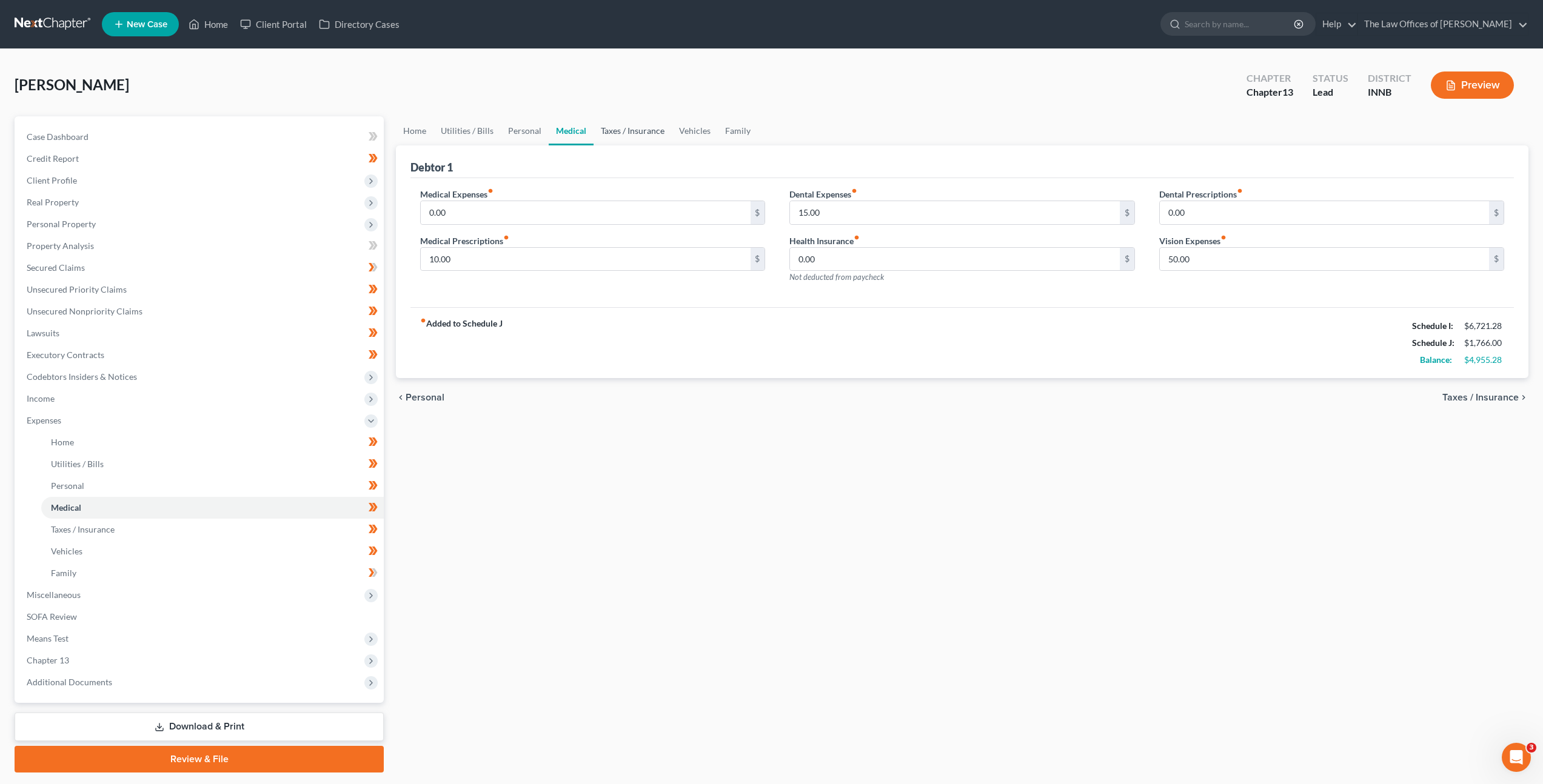
click at [616, 135] on link "Taxes / Insurance" at bounding box center [632, 130] width 78 height 29
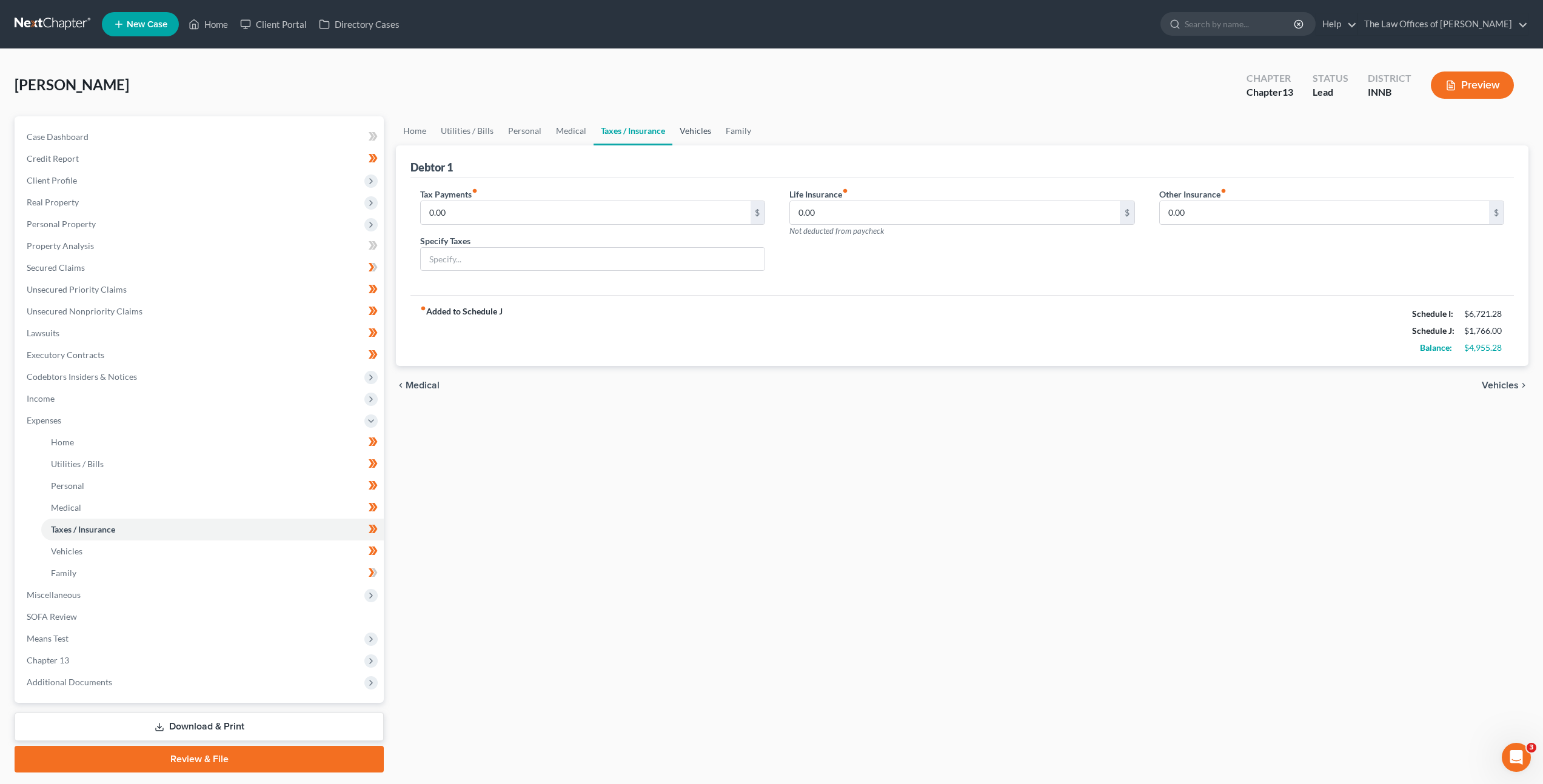
click at [682, 131] on link "Vehicles" at bounding box center [695, 130] width 46 height 29
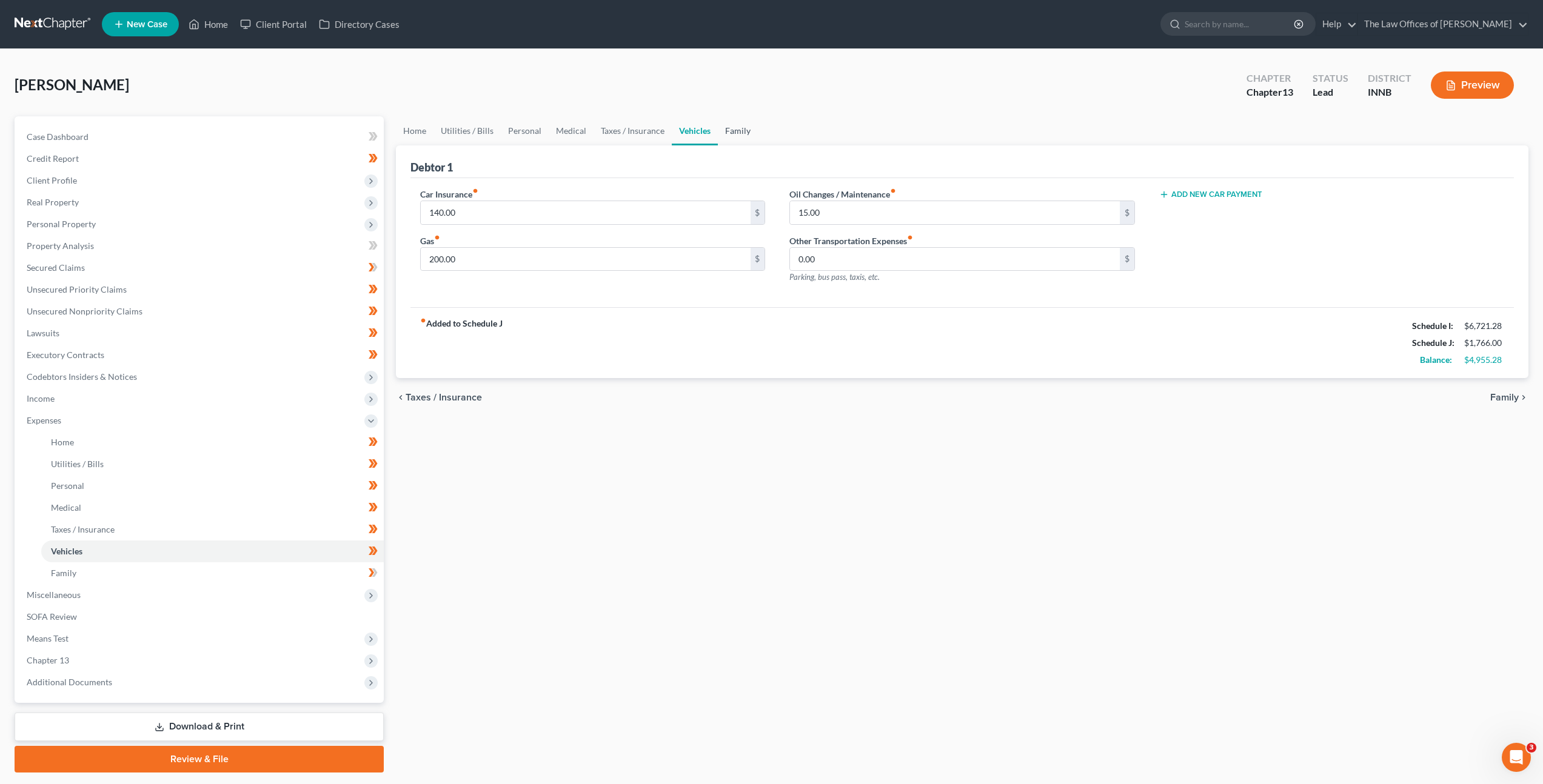
click at [745, 131] on link "Family" at bounding box center [738, 130] width 40 height 29
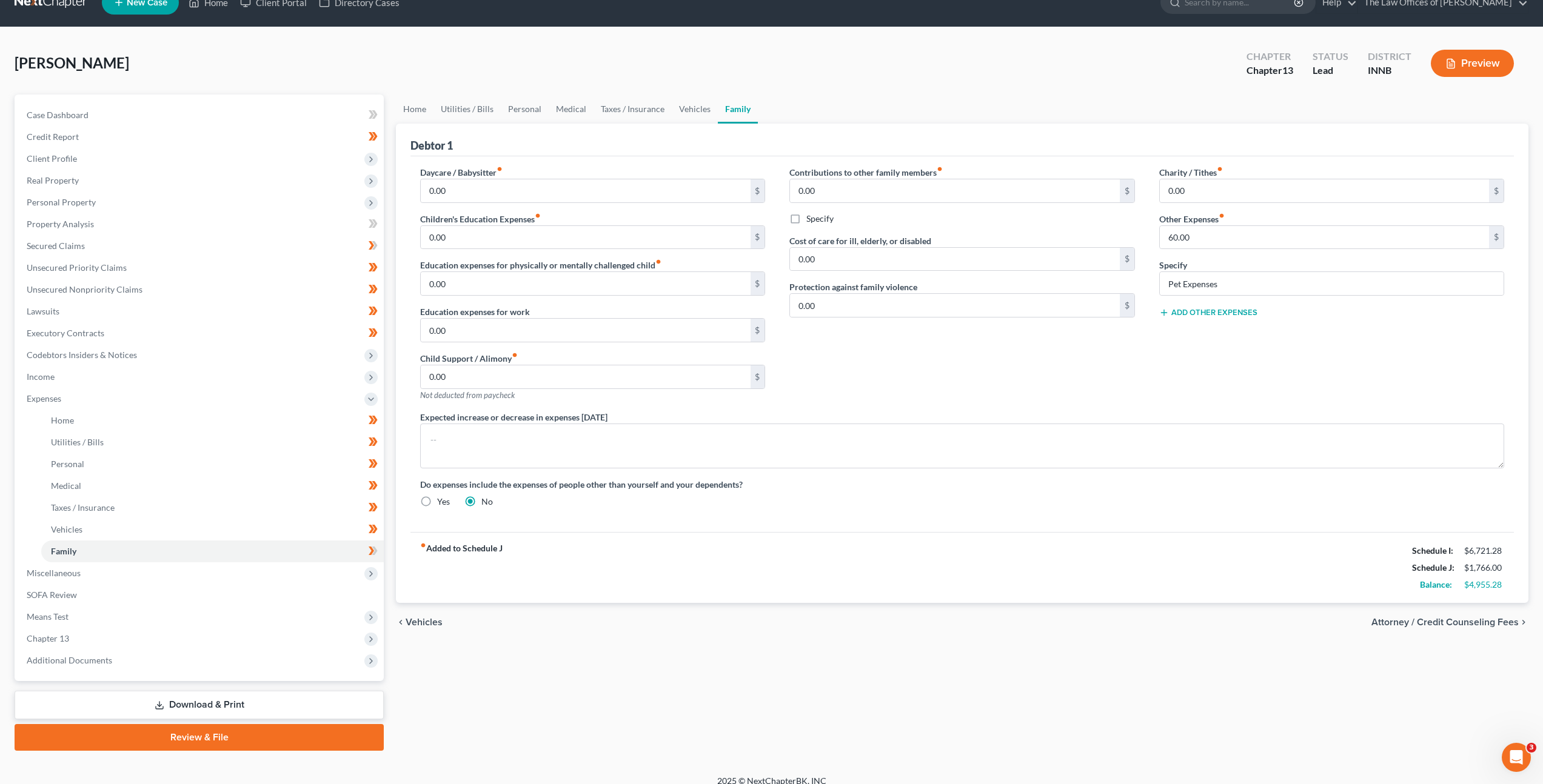
scroll to position [34, 0]
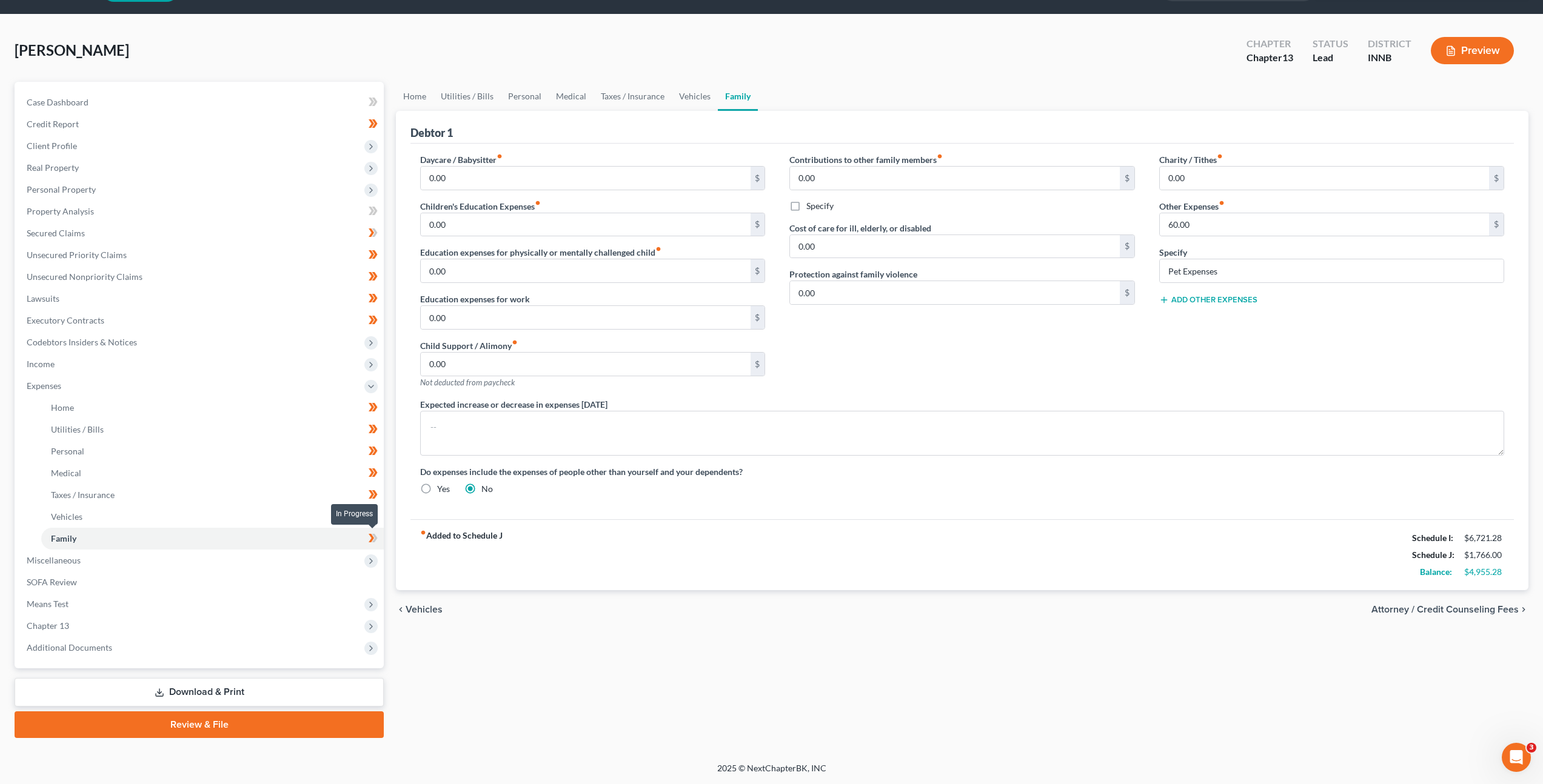
click at [375, 536] on icon at bounding box center [374, 538] width 5 height 8
click at [242, 563] on span "Miscellaneous" at bounding box center [200, 561] width 367 height 22
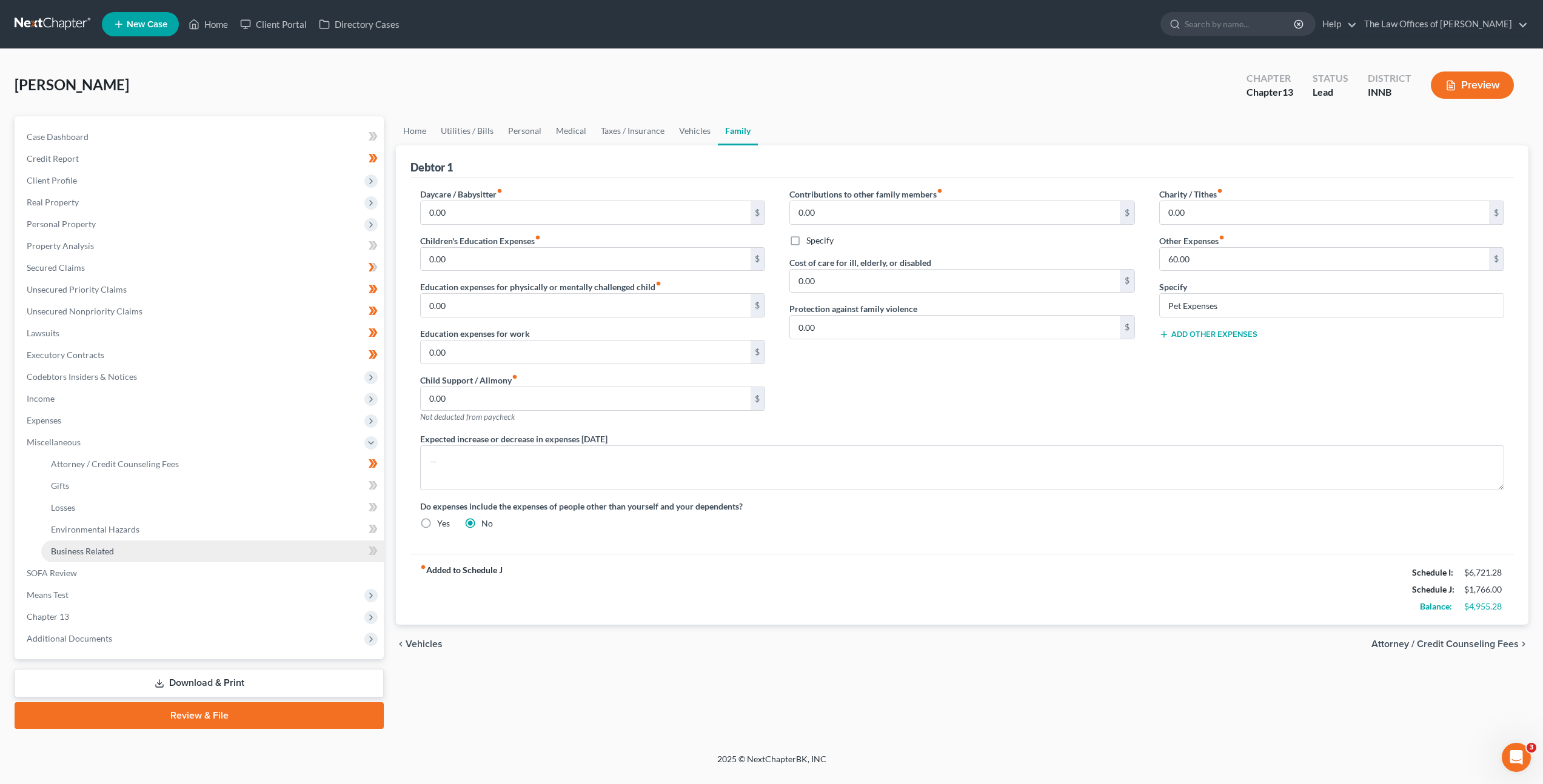
scroll to position [0, 0]
click at [231, 462] on link "Attorney / Credit Counseling Fees" at bounding box center [214, 464] width 345 height 22
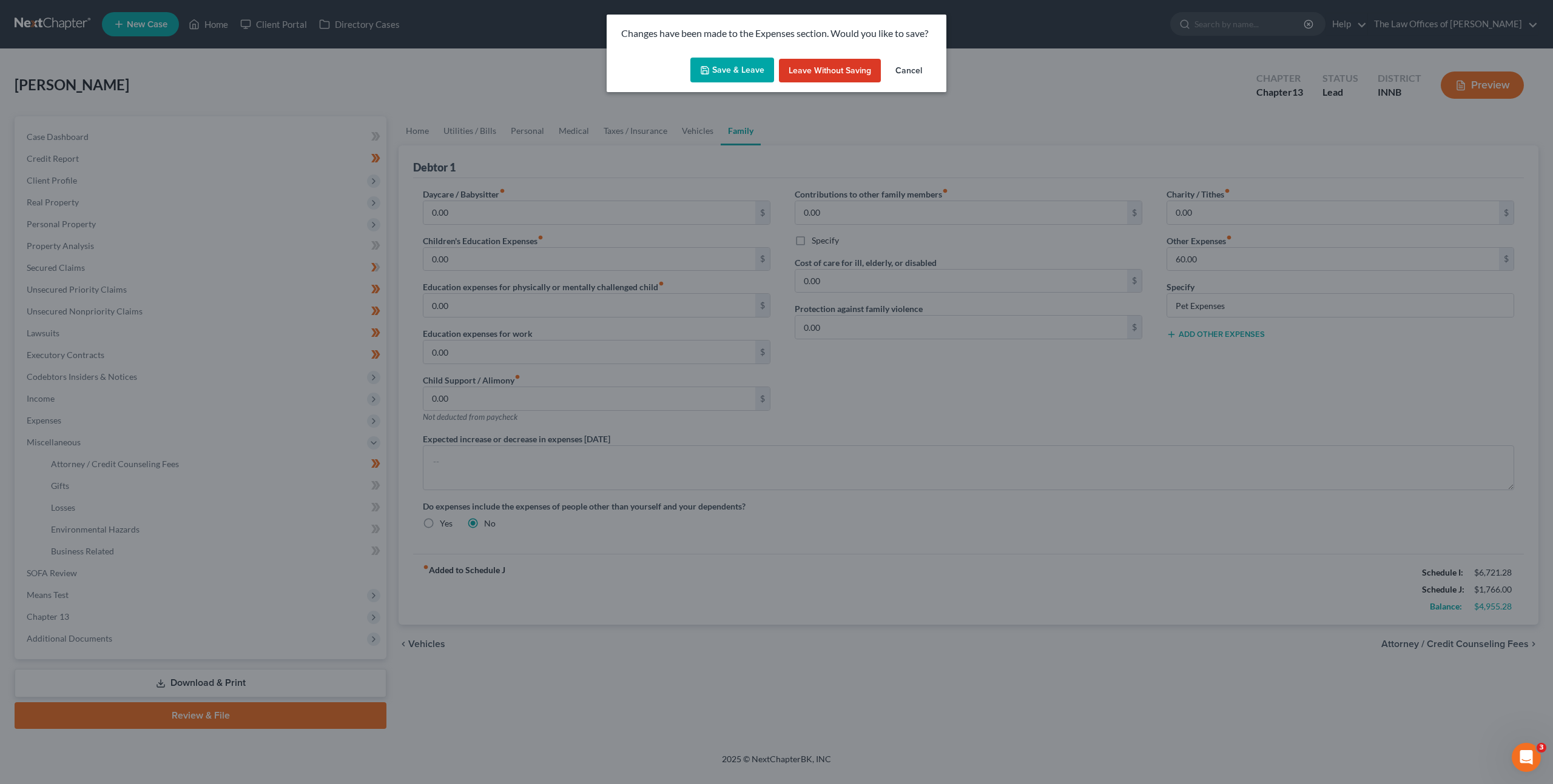
click at [747, 76] on button "Save & Leave" at bounding box center [731, 70] width 83 height 25
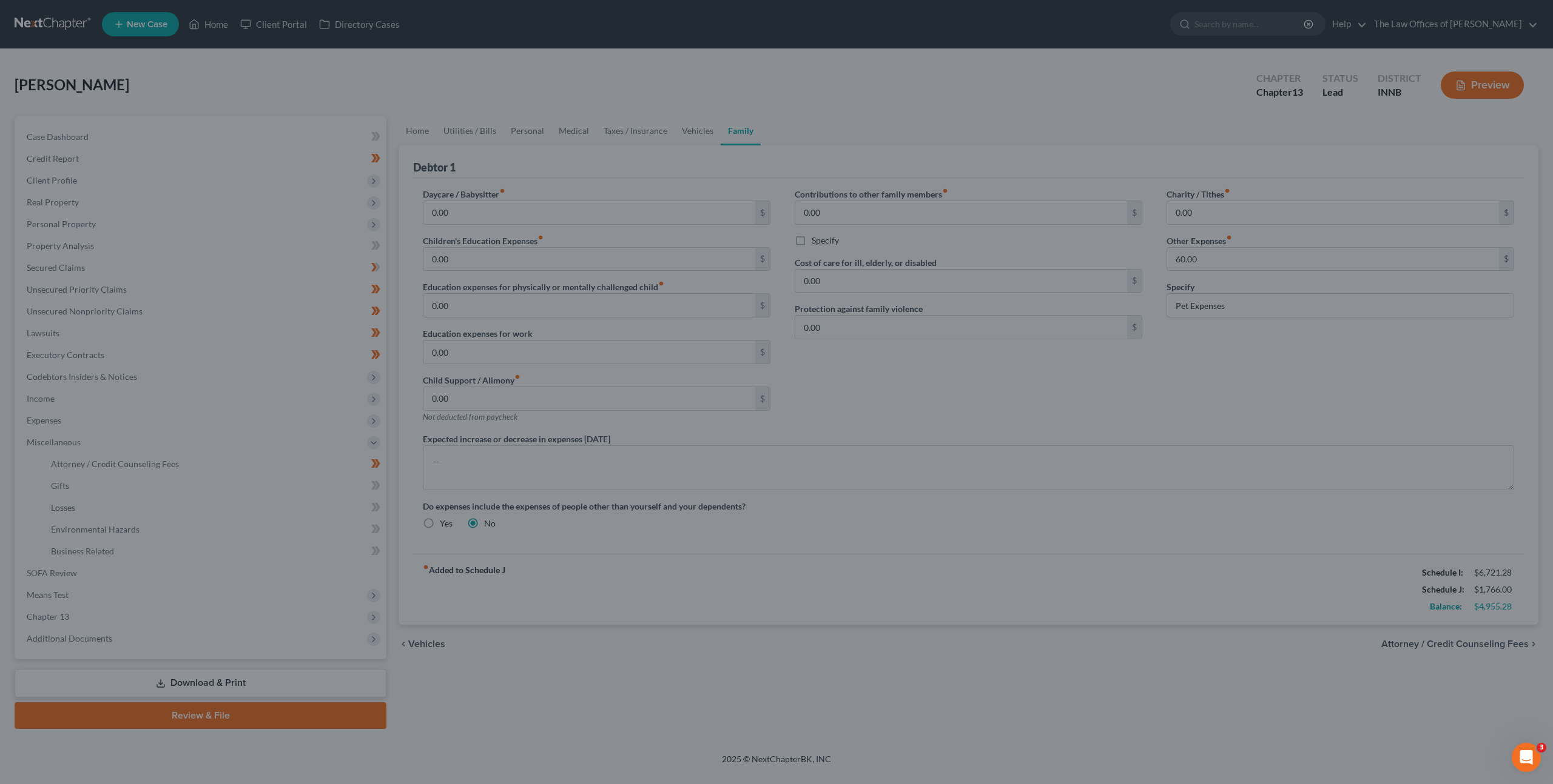
select select "3"
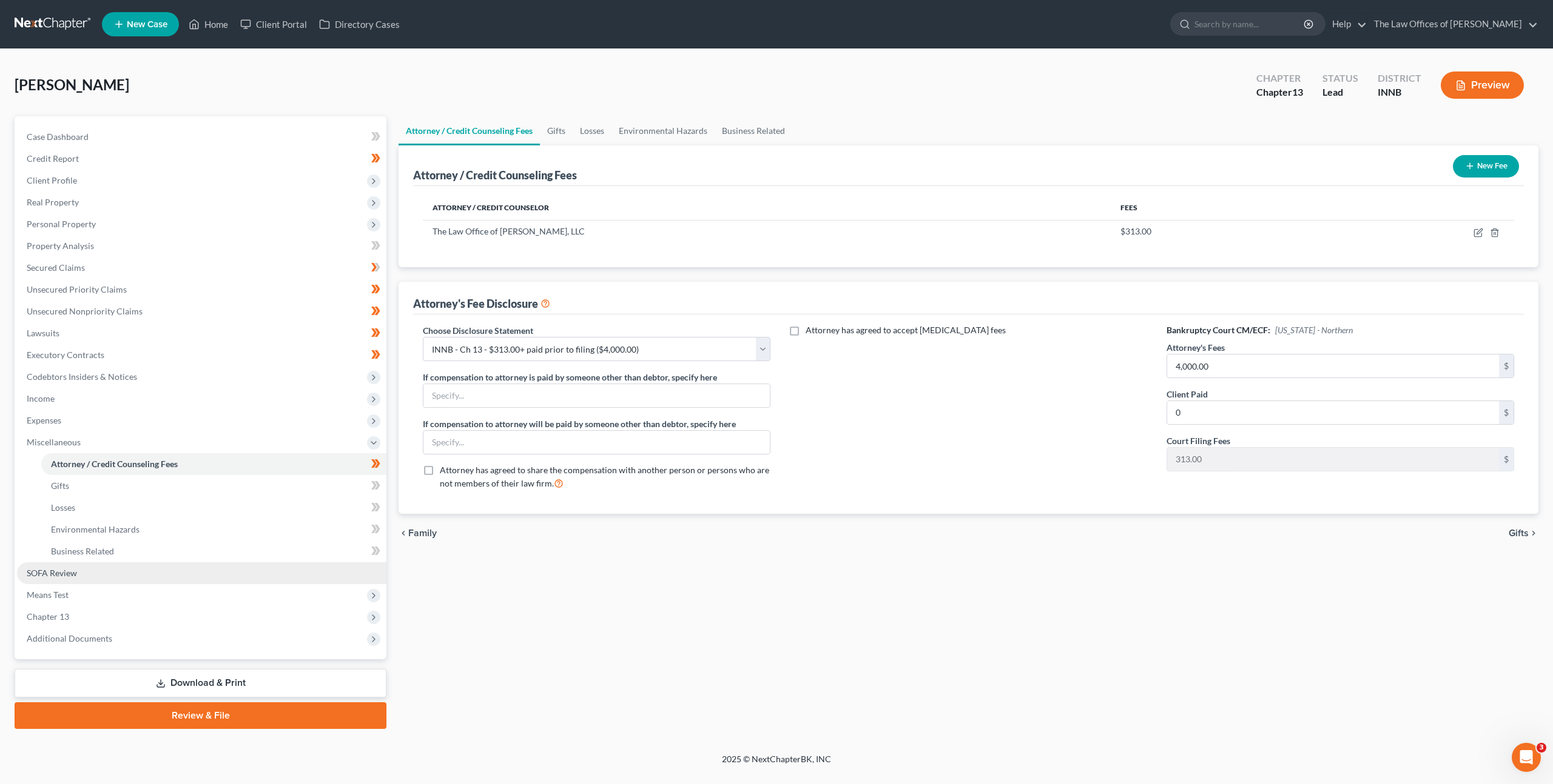
click at [153, 574] on link "SOFA Review" at bounding box center [201, 574] width 370 height 22
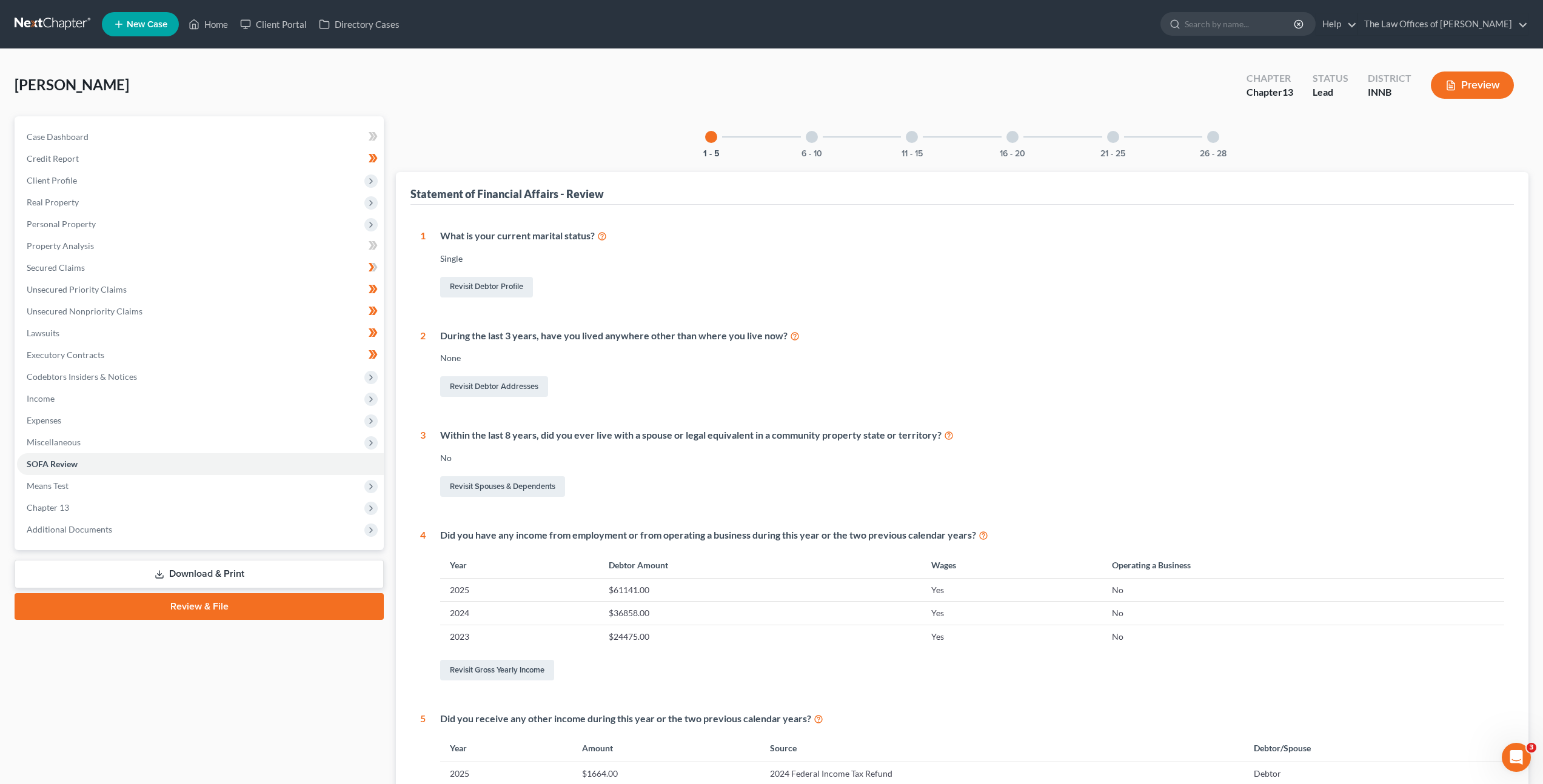
drag, startPoint x: 812, startPoint y: 146, endPoint x: 824, endPoint y: 316, distance: 170.4
click at [812, 146] on div "6 - 10" at bounding box center [811, 136] width 41 height 41
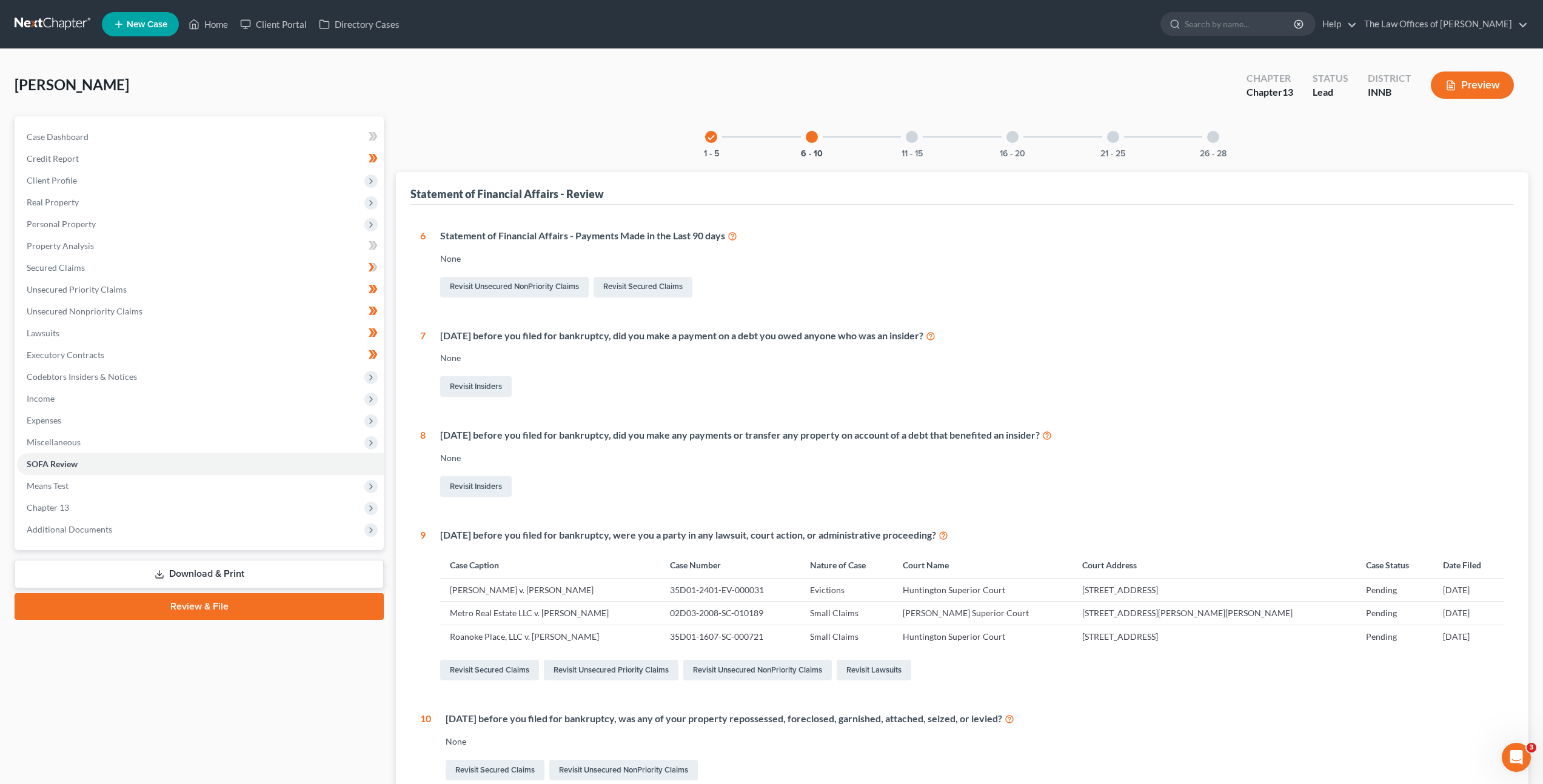
click at [912, 140] on div at bounding box center [911, 137] width 12 height 12
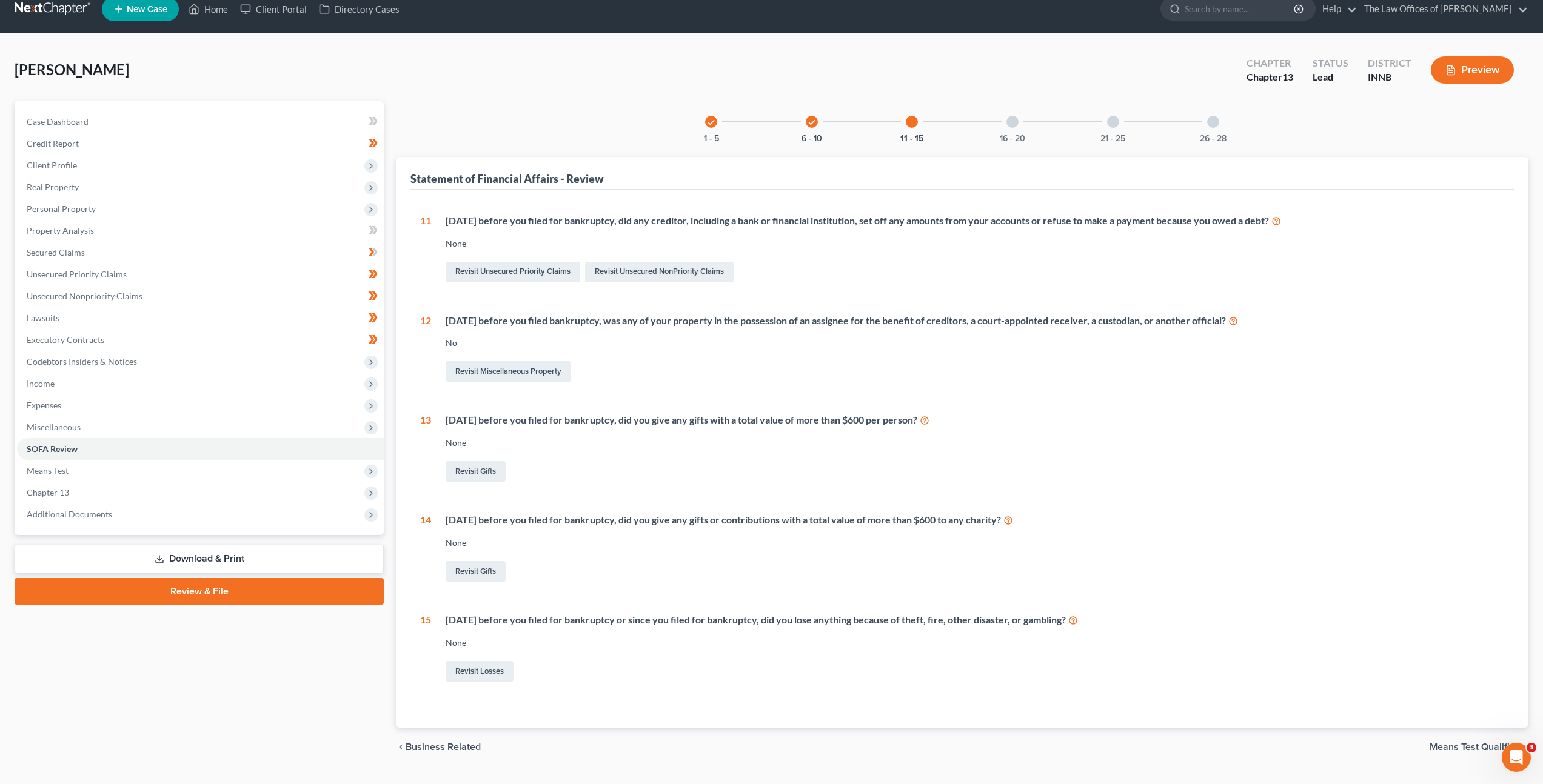
scroll to position [44, 0]
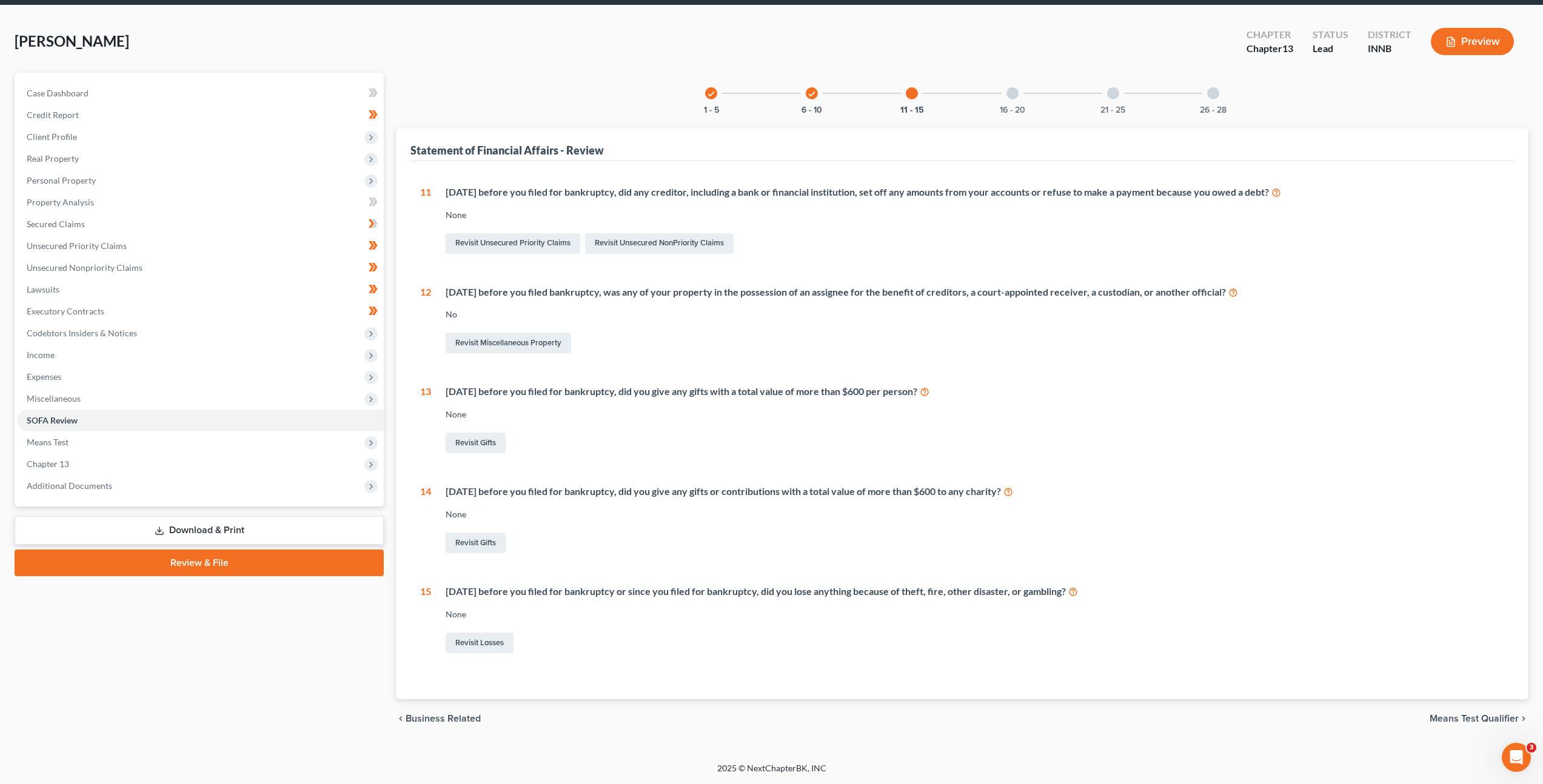
click at [1014, 94] on div at bounding box center [1012, 93] width 12 height 12
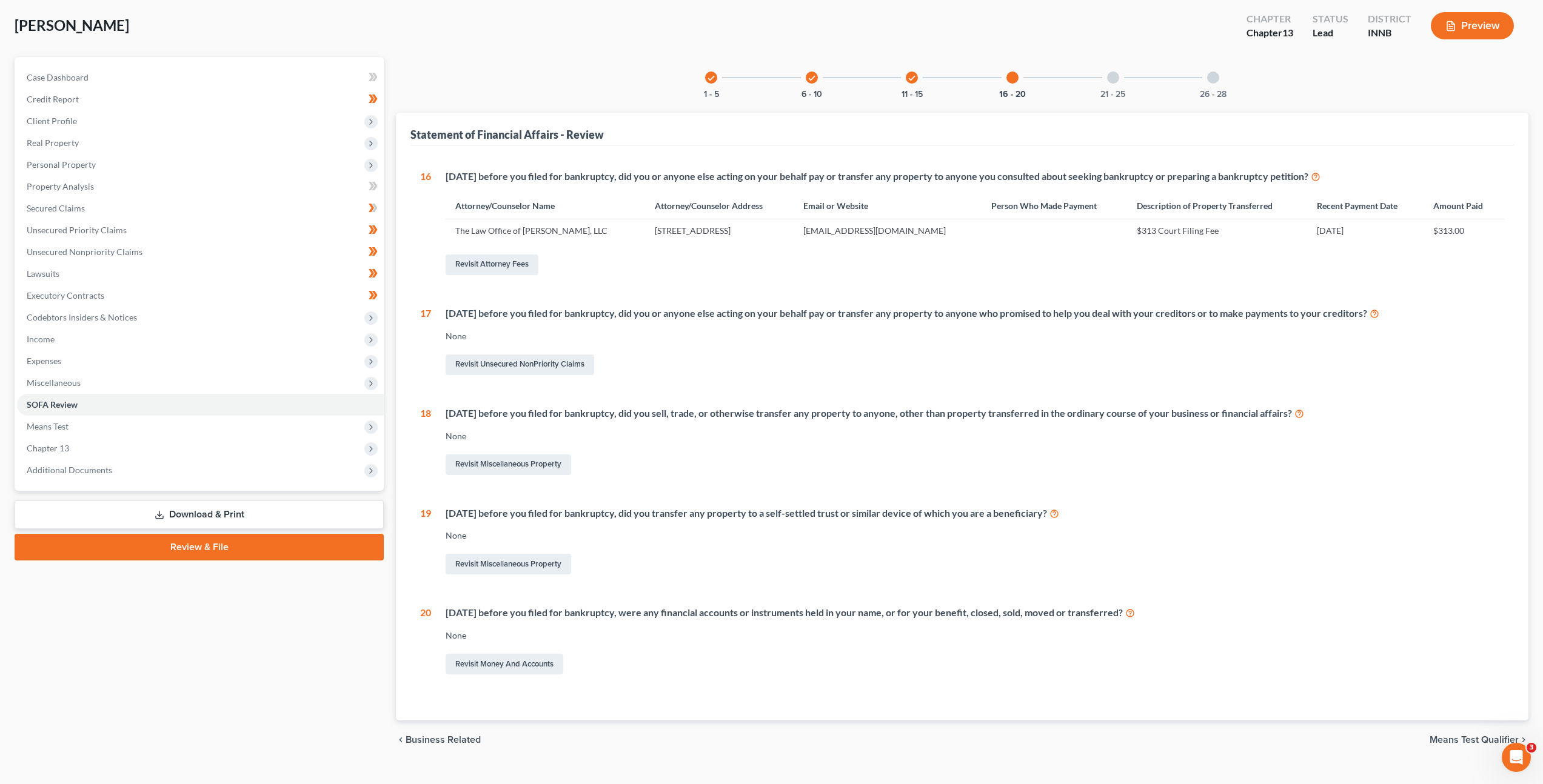
scroll to position [81, 0]
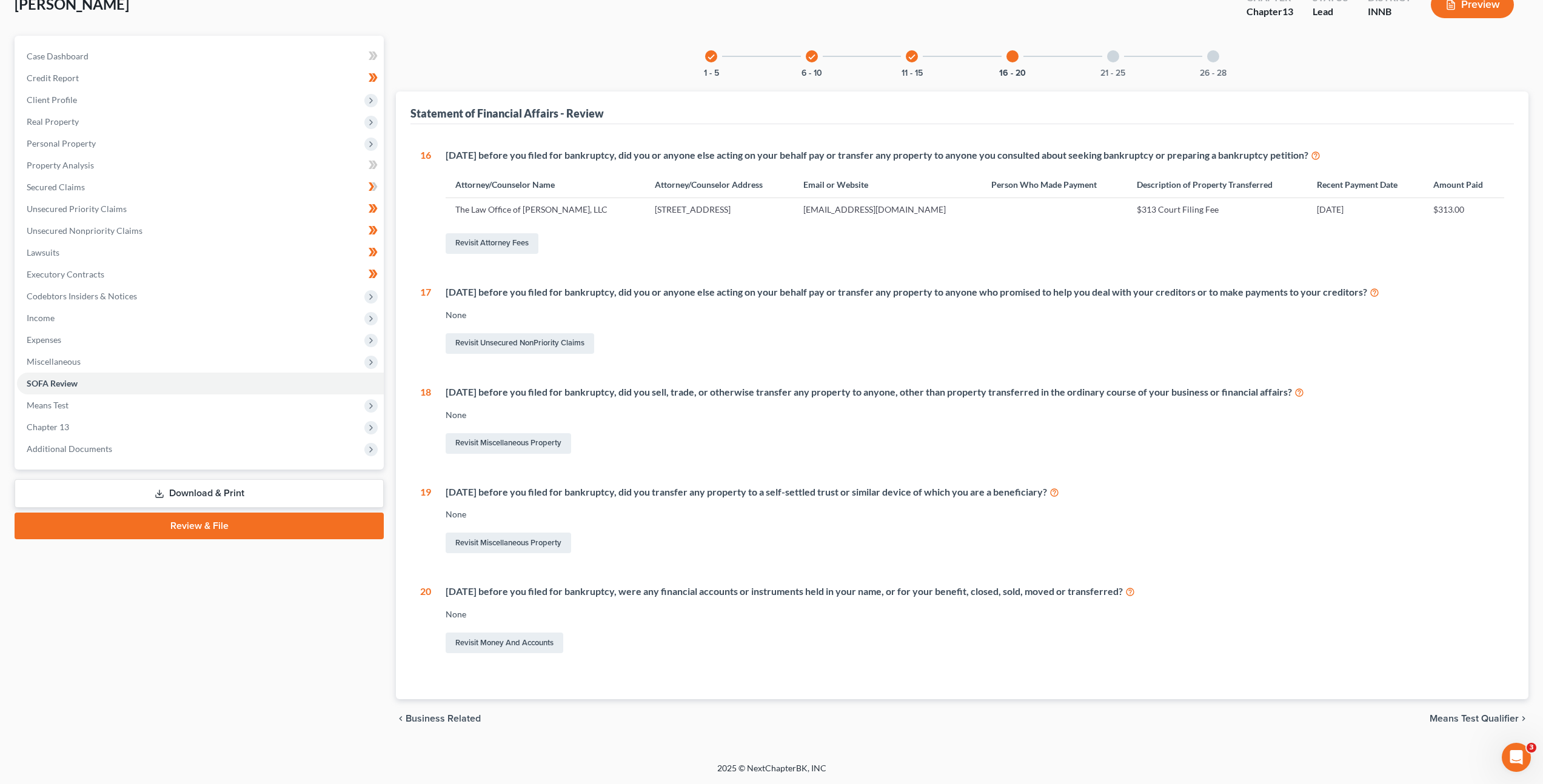
click at [1128, 55] on div "21 - 25" at bounding box center [1112, 56] width 41 height 41
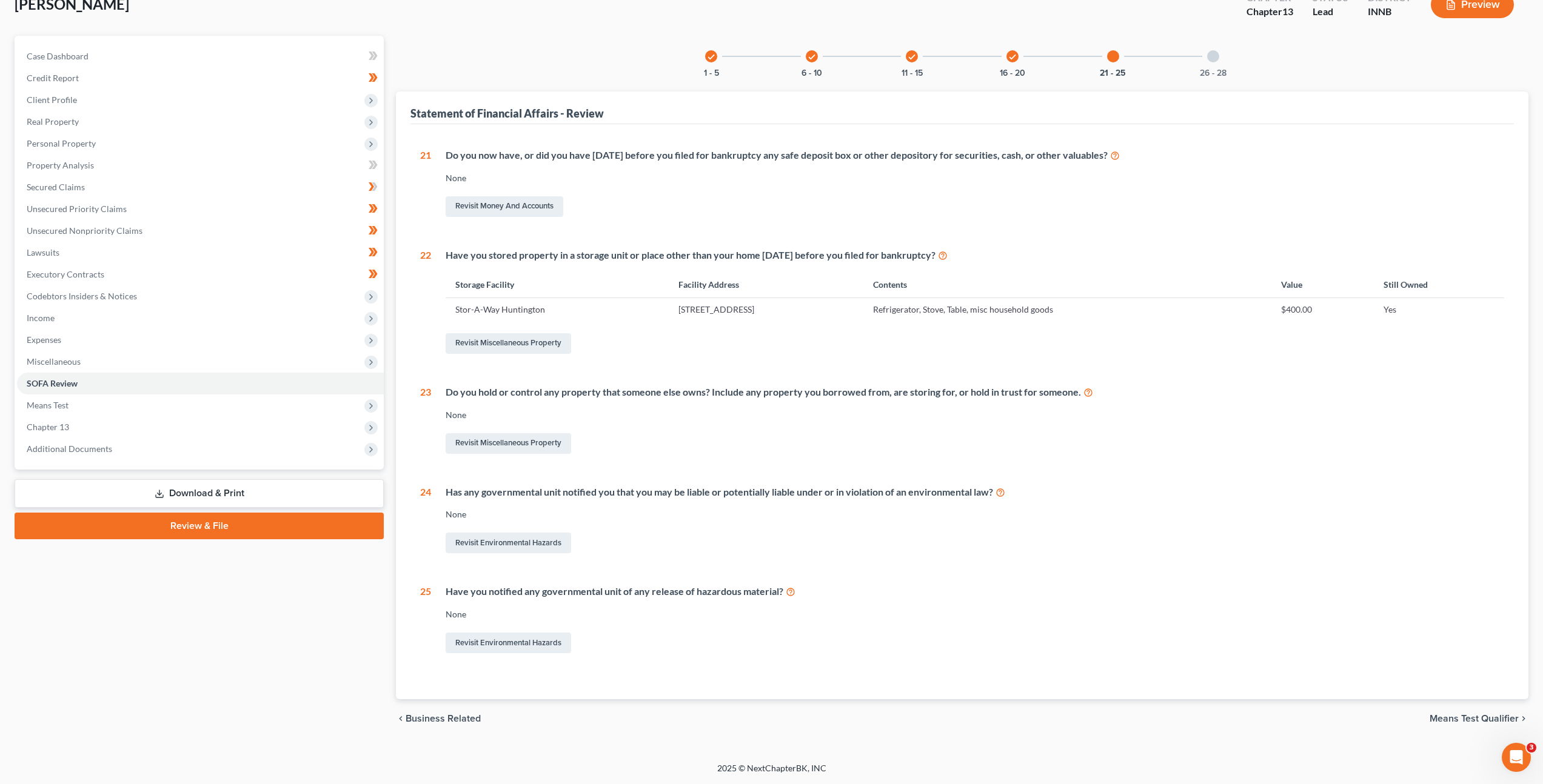
click at [1209, 56] on div at bounding box center [1213, 56] width 12 height 12
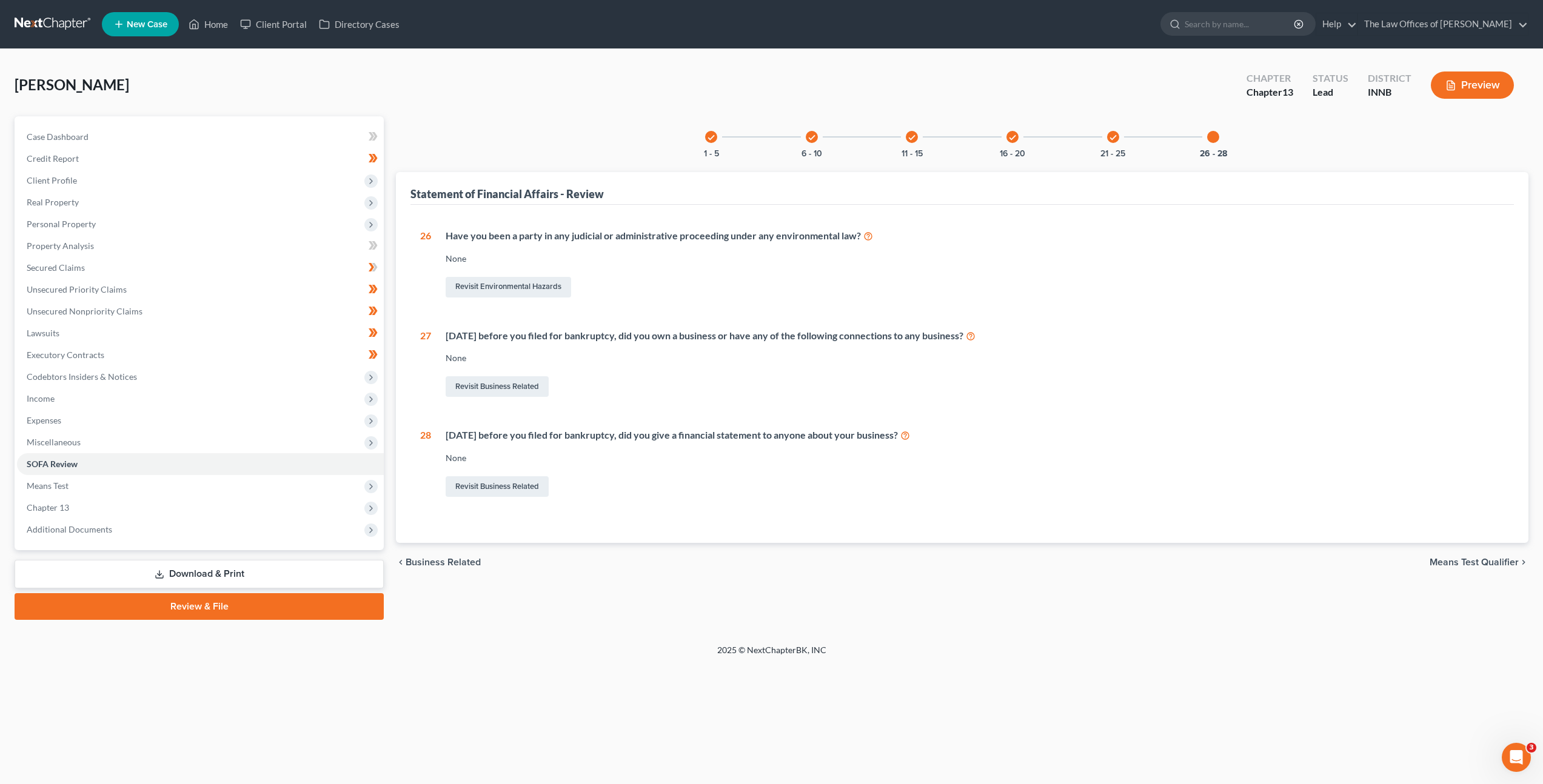
scroll to position [0, 0]
click at [227, 510] on span "Chapter 13" at bounding box center [201, 508] width 369 height 22
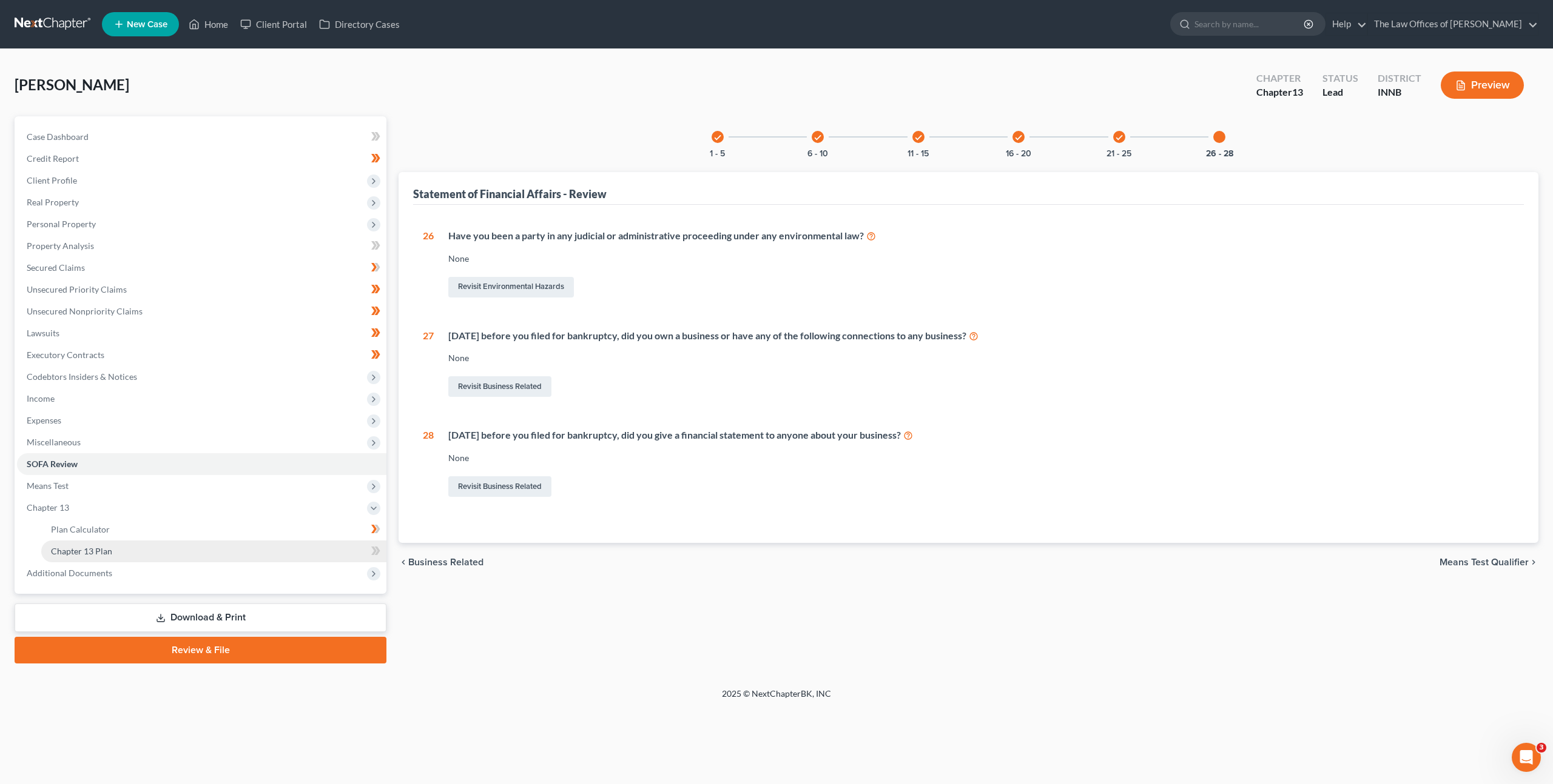
click at [199, 543] on link "Chapter 13 Plan" at bounding box center [214, 552] width 345 height 22
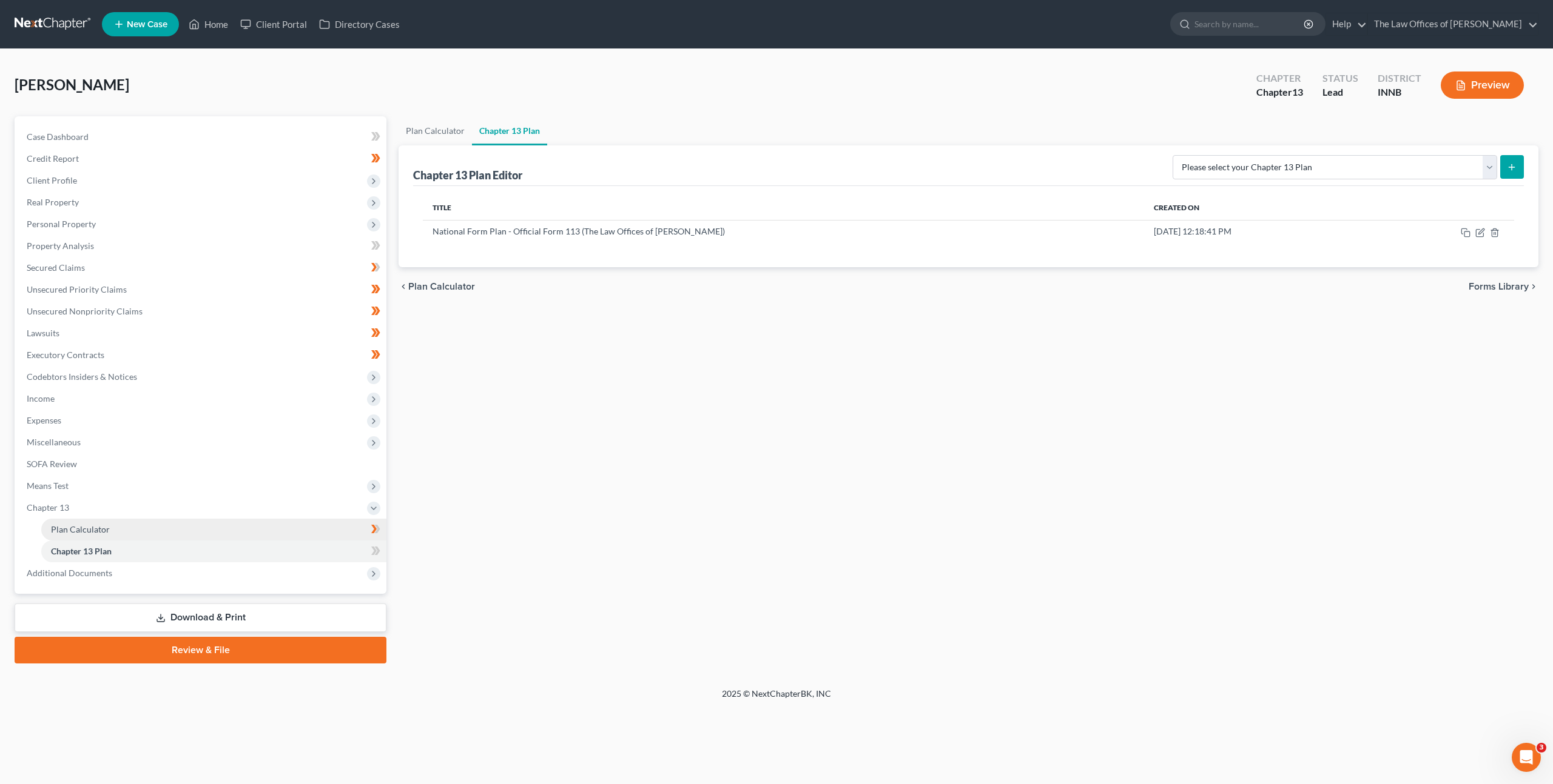
click at [205, 528] on link "Plan Calculator" at bounding box center [214, 530] width 345 height 22
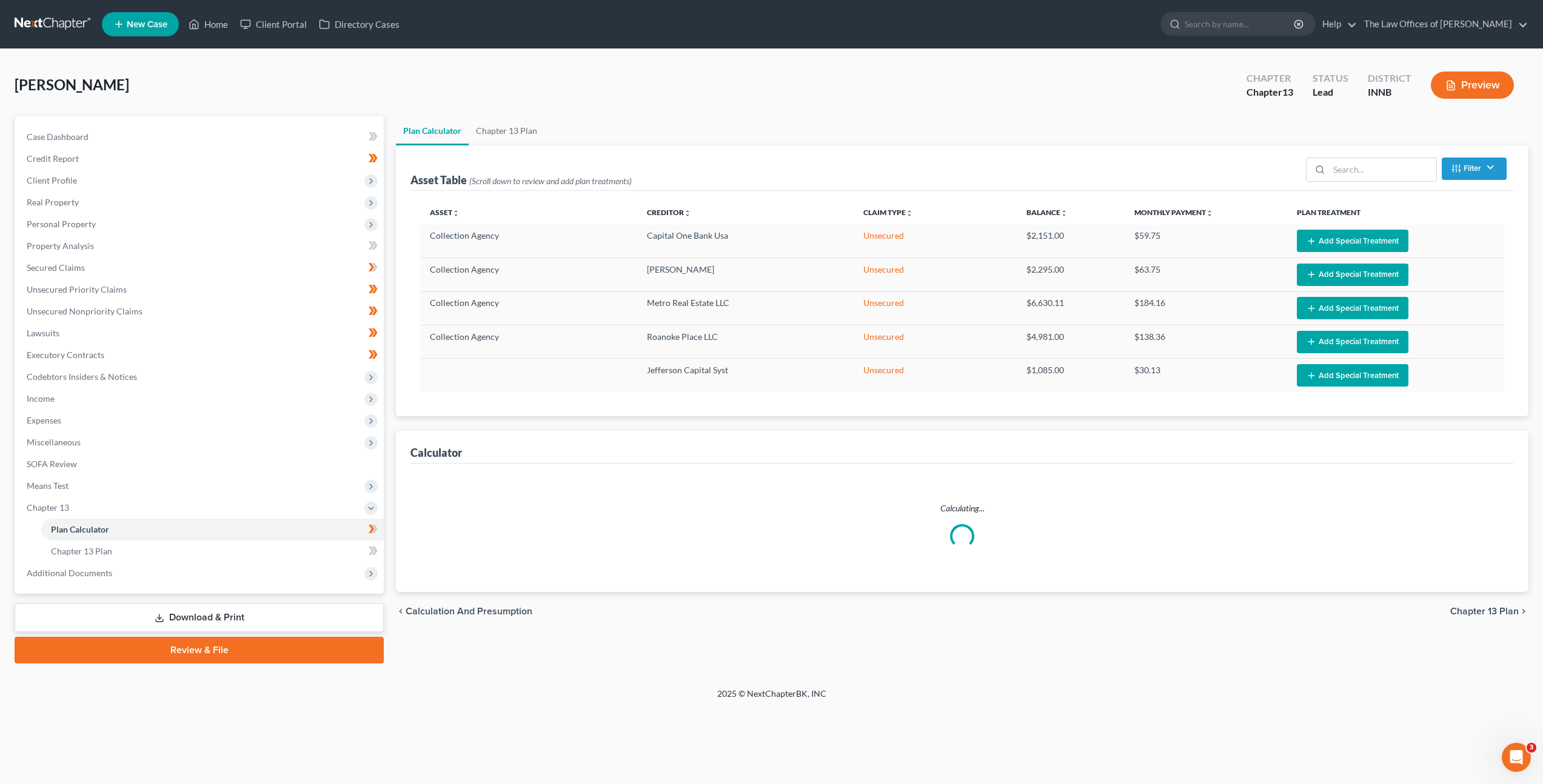
select select "35"
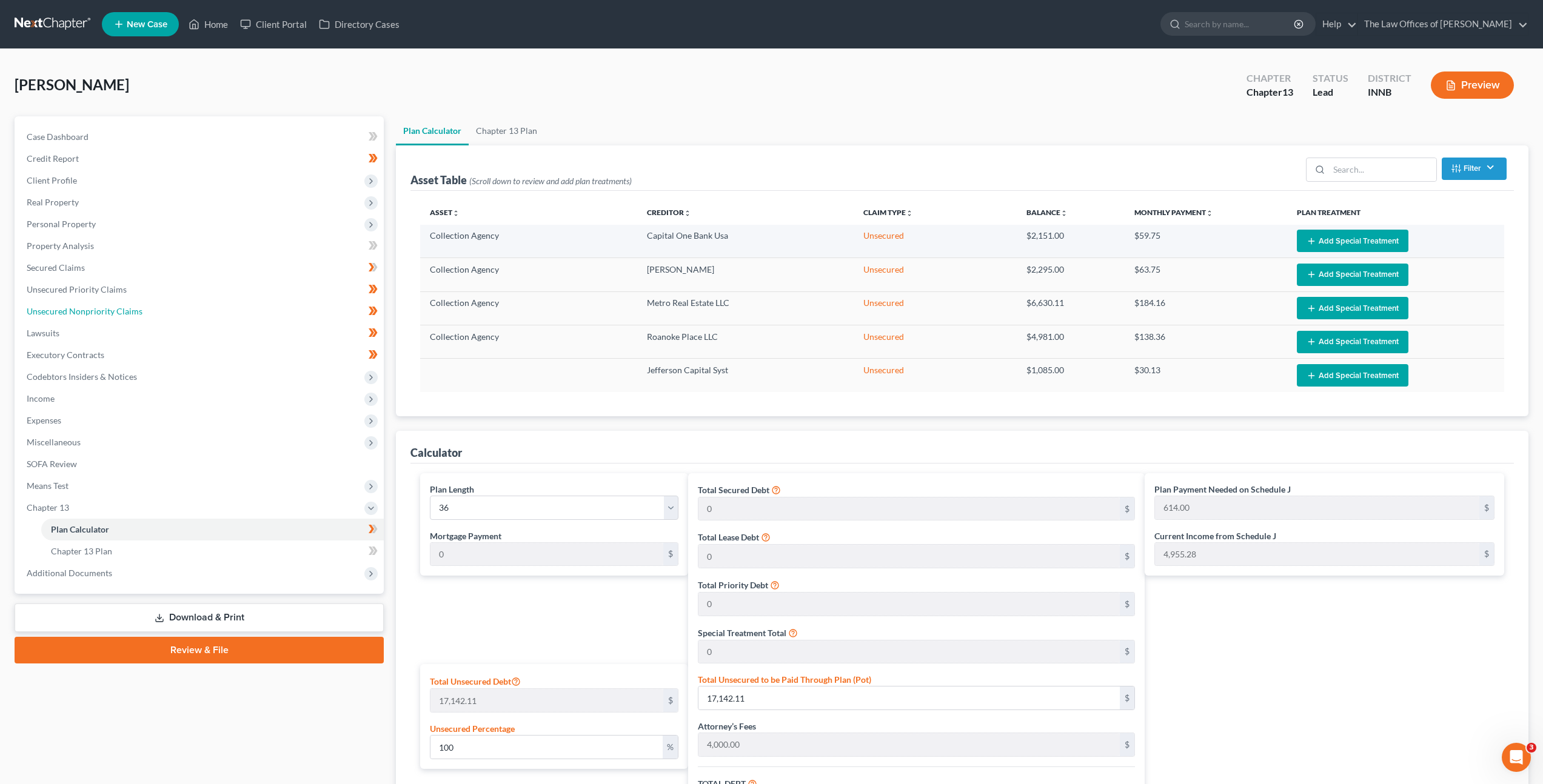
drag, startPoint x: 154, startPoint y: 312, endPoint x: 517, endPoint y: 244, distance: 369.3
click at [155, 312] on link "Unsecured Nonpriority Claims" at bounding box center [200, 311] width 367 height 22
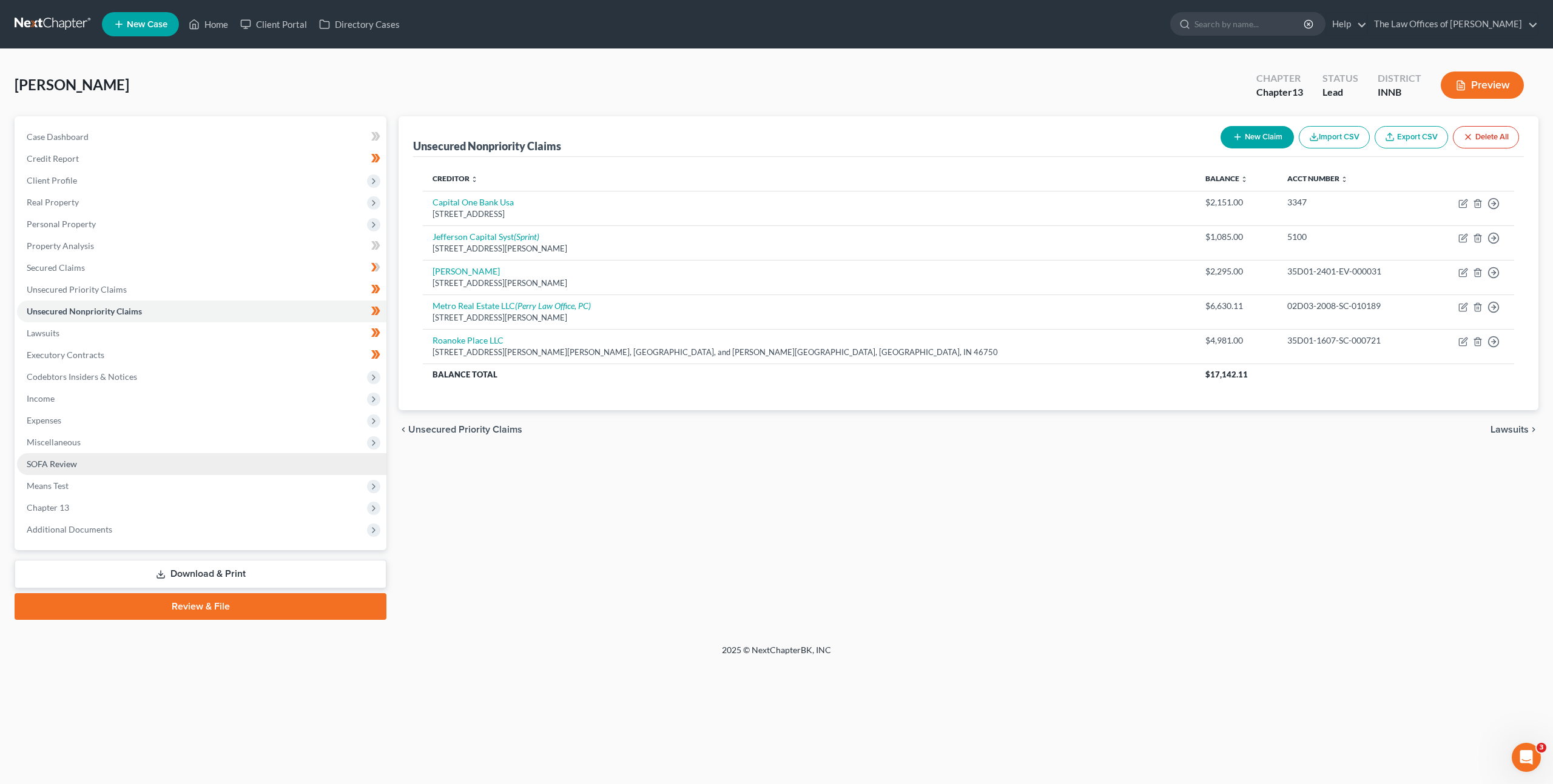
drag, startPoint x: 149, startPoint y: 502, endPoint x: 173, endPoint y: 468, distance: 41.6
click at [149, 502] on span "Chapter 13" at bounding box center [201, 508] width 370 height 22
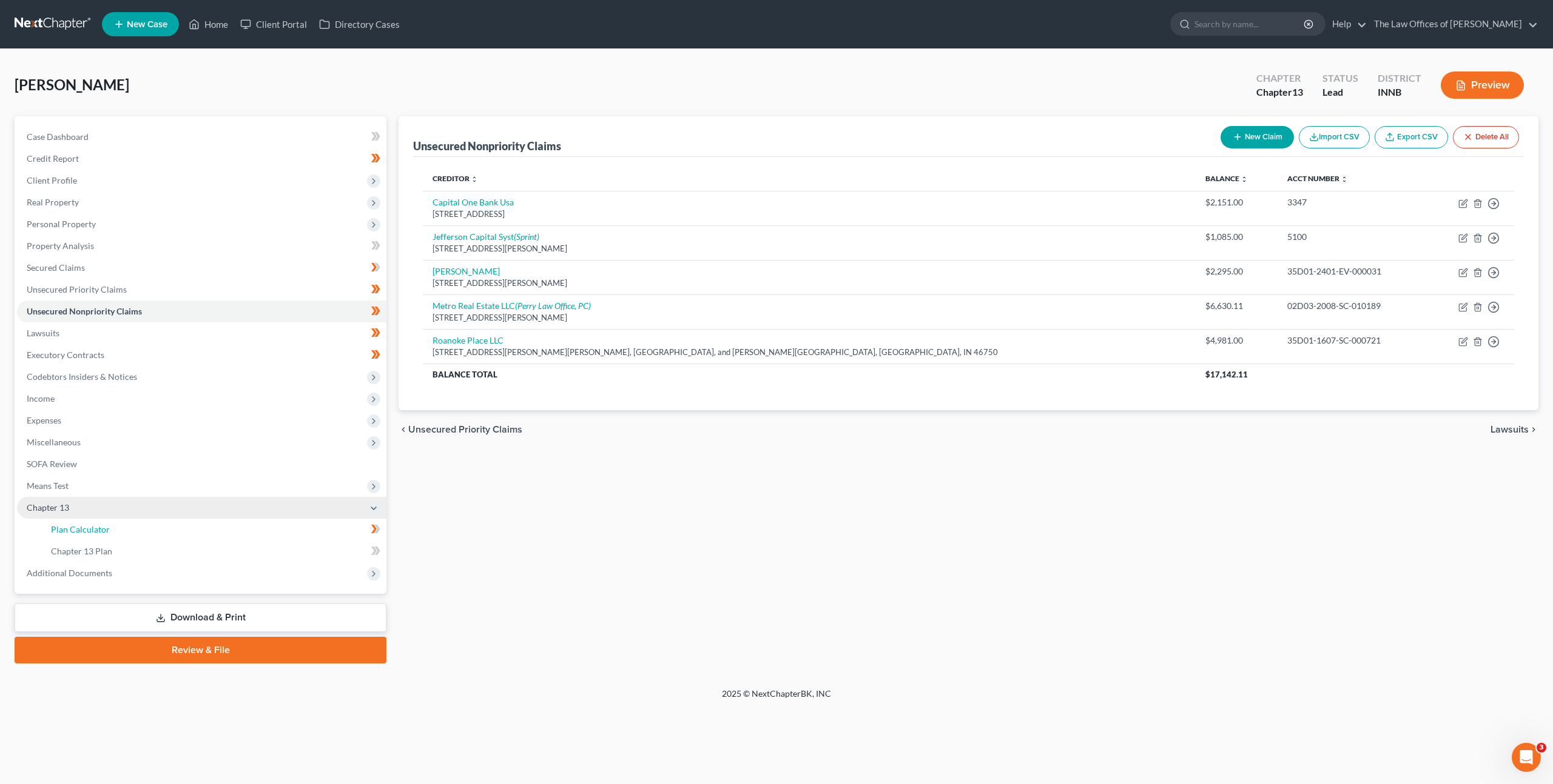
drag, startPoint x: 148, startPoint y: 527, endPoint x: 214, endPoint y: 505, distance: 69.6
click at [149, 526] on link "Plan Calculator" at bounding box center [214, 530] width 345 height 22
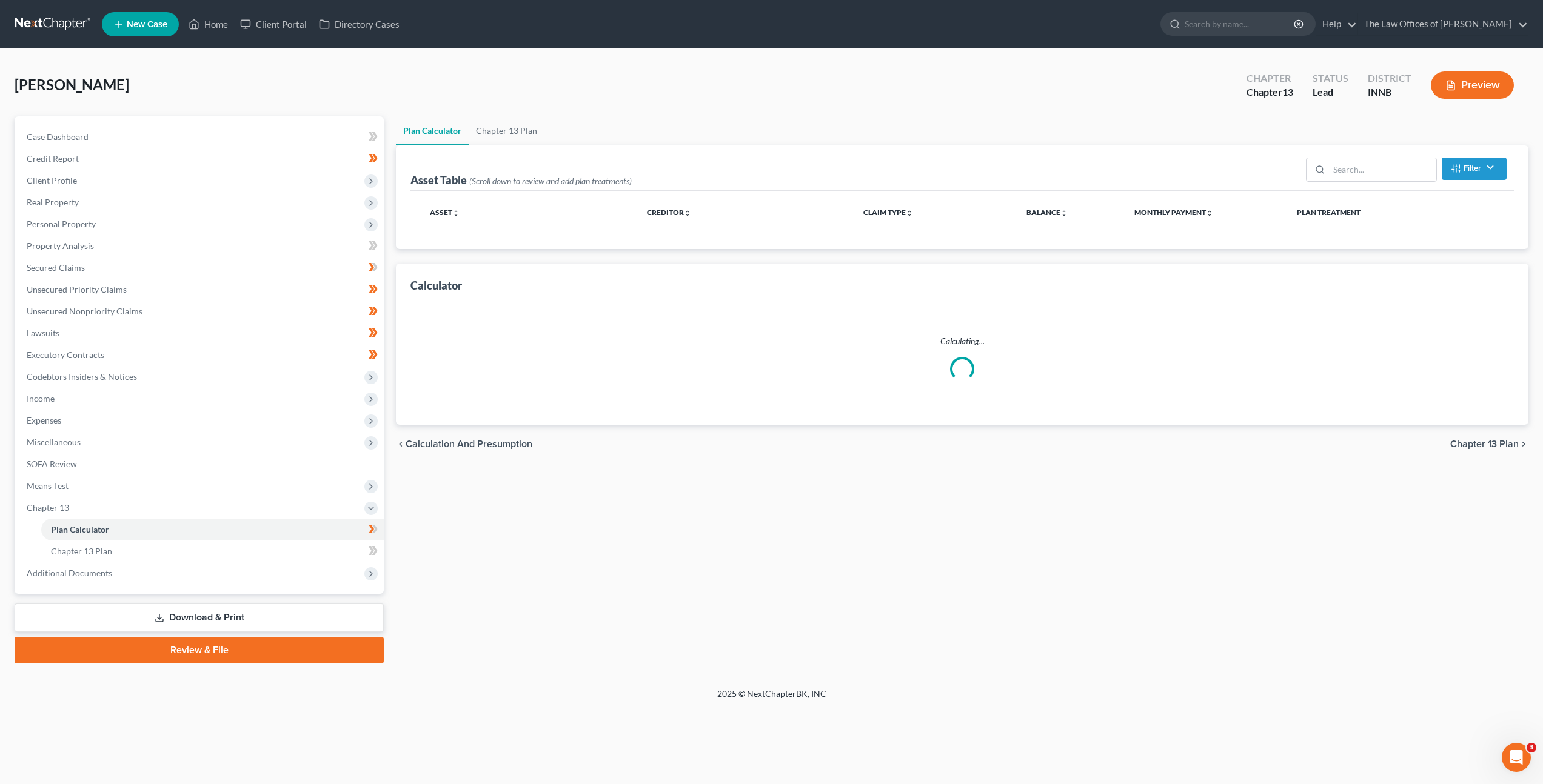
select select "35"
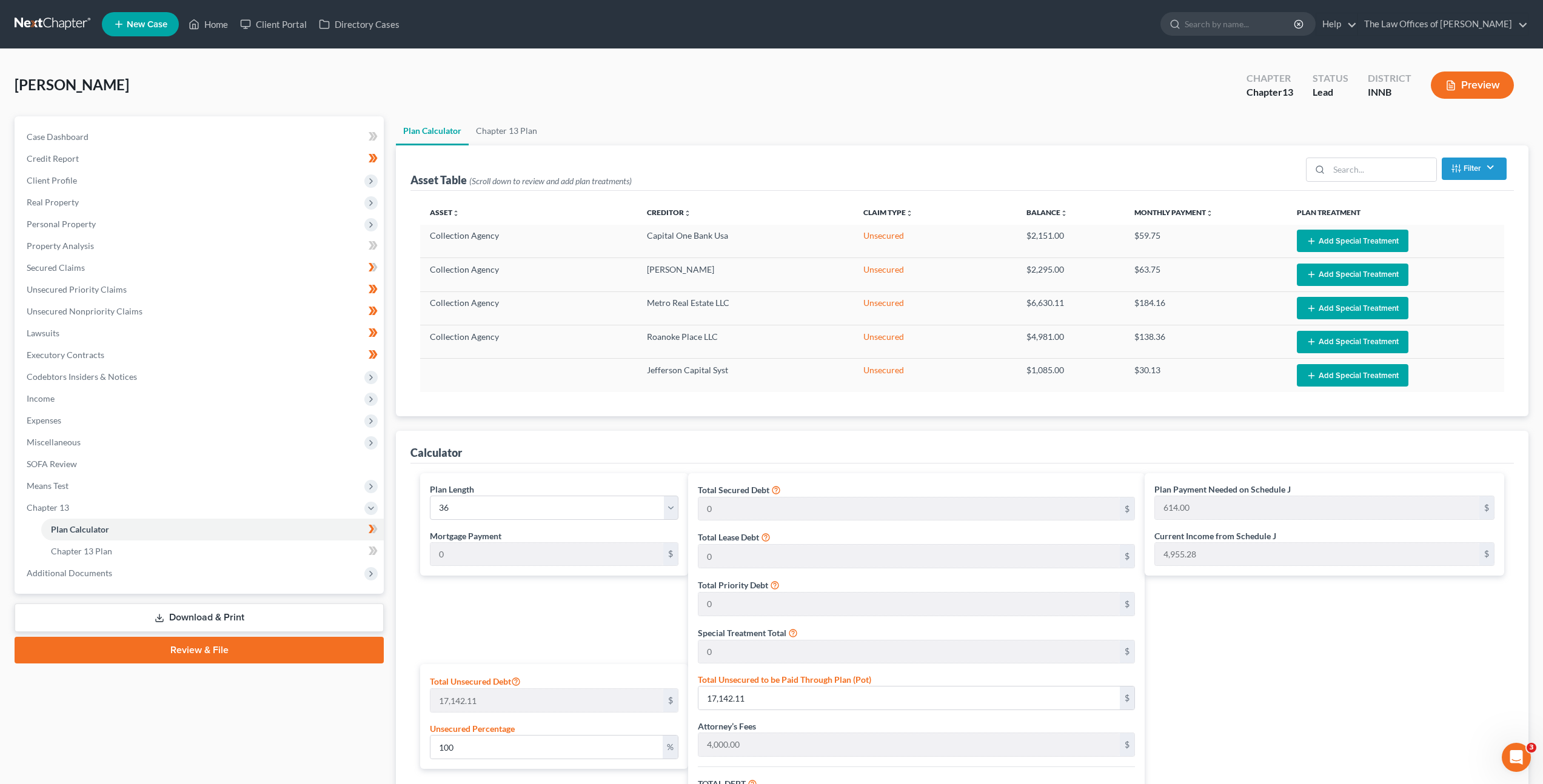
click at [62, 23] on link at bounding box center [53, 24] width 77 height 22
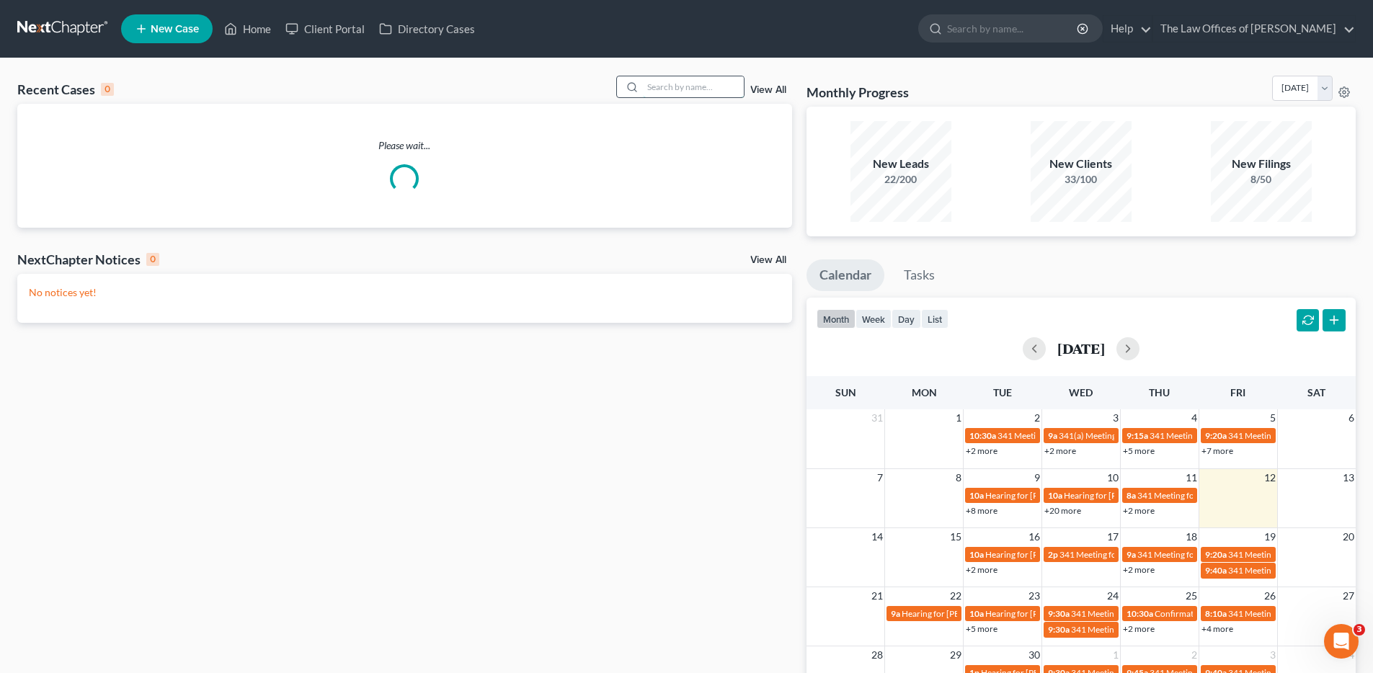
click at [678, 87] on input "search" at bounding box center [693, 86] width 101 height 21
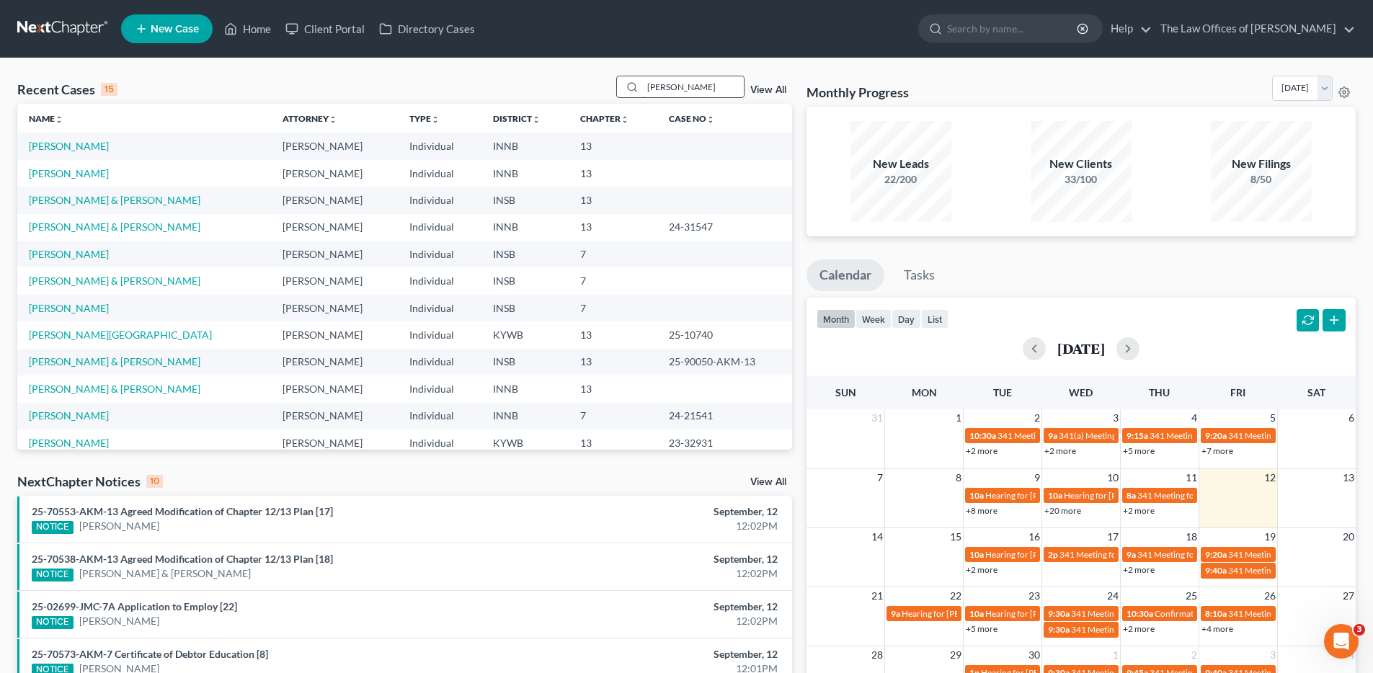
type input "[PERSON_NAME]"
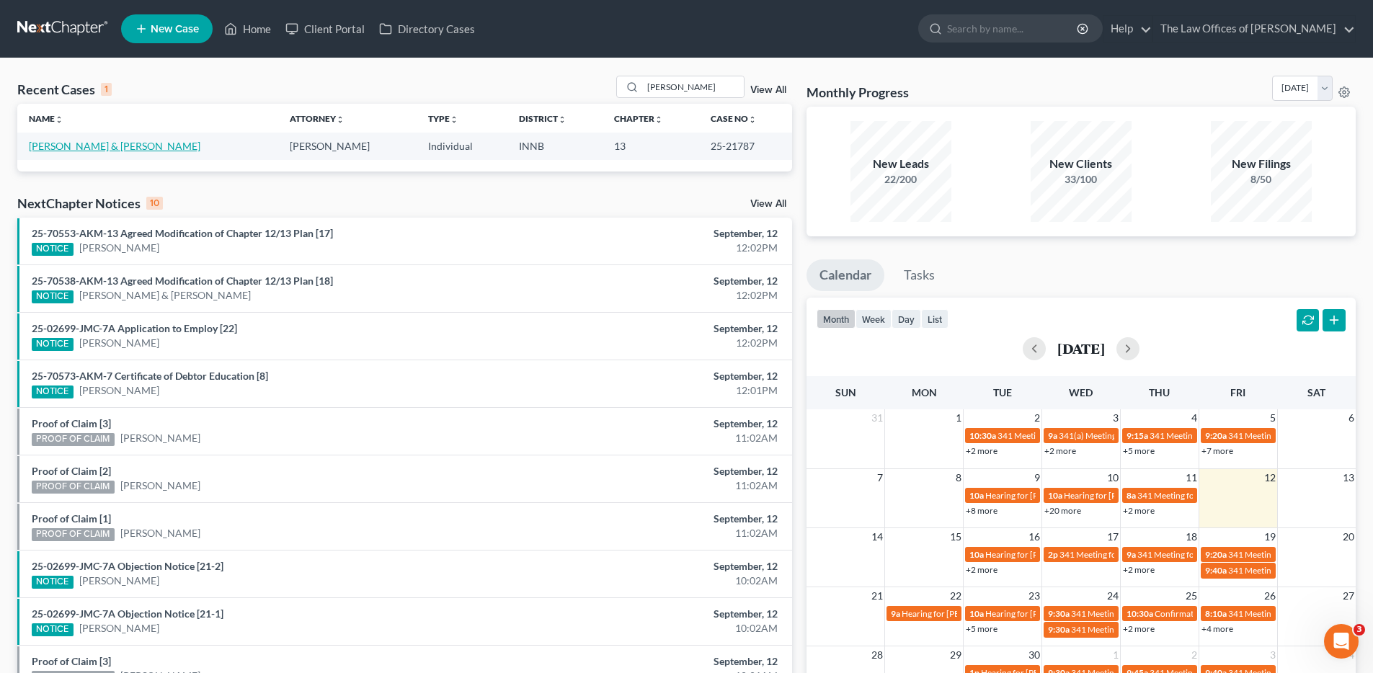
click at [95, 149] on link "[PERSON_NAME] & [PERSON_NAME]" at bounding box center [114, 146] width 171 height 12
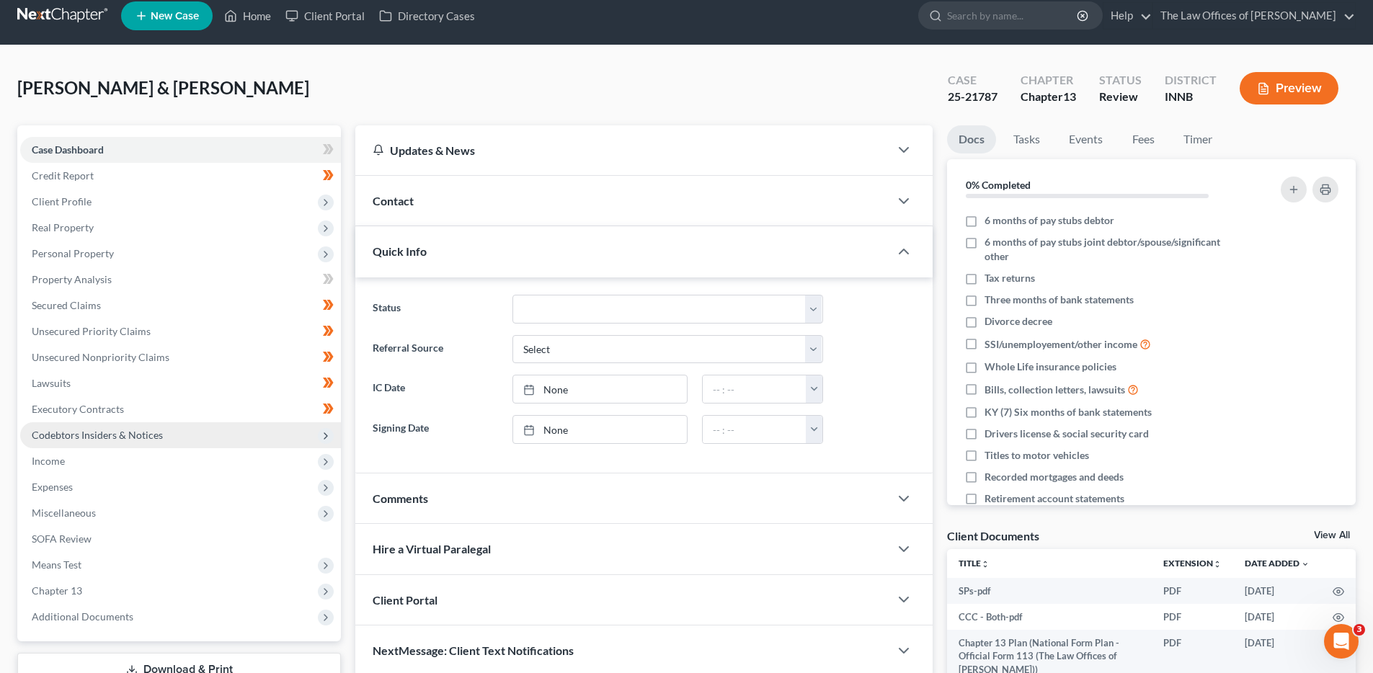
scroll to position [32, 0]
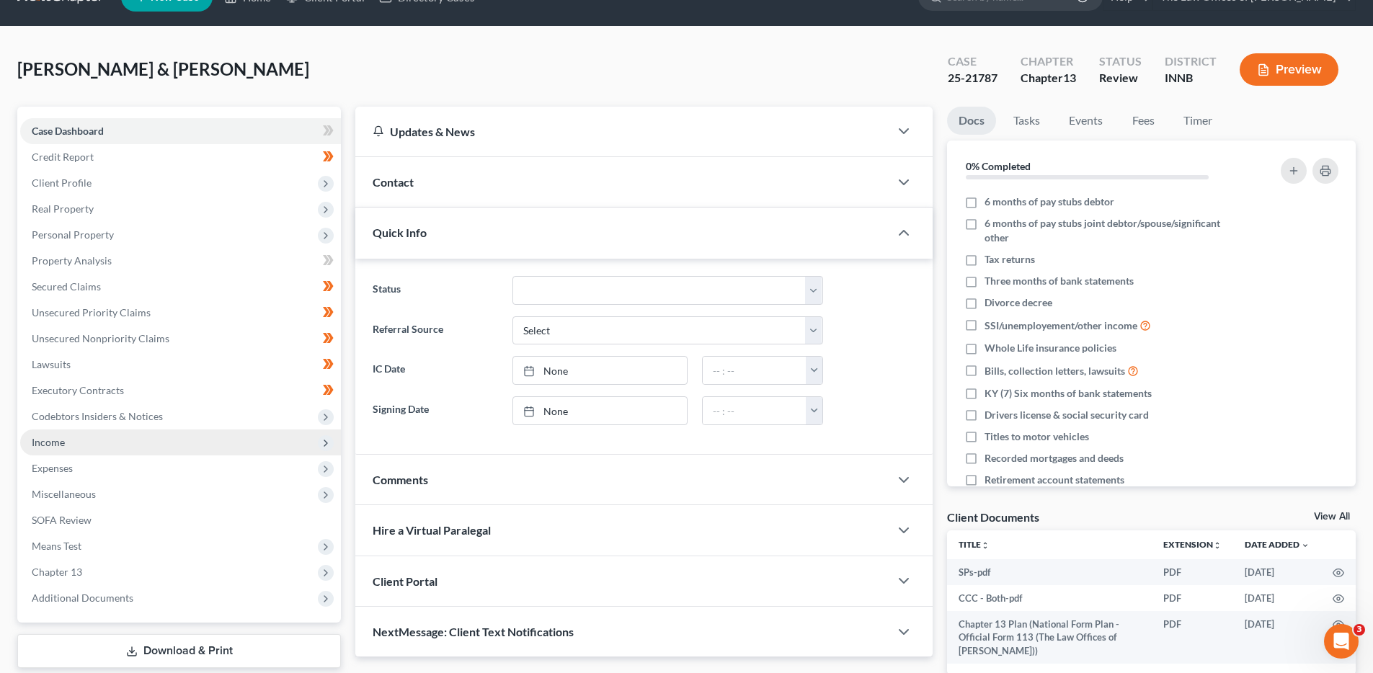
click at [161, 440] on span "Income" at bounding box center [180, 442] width 321 height 26
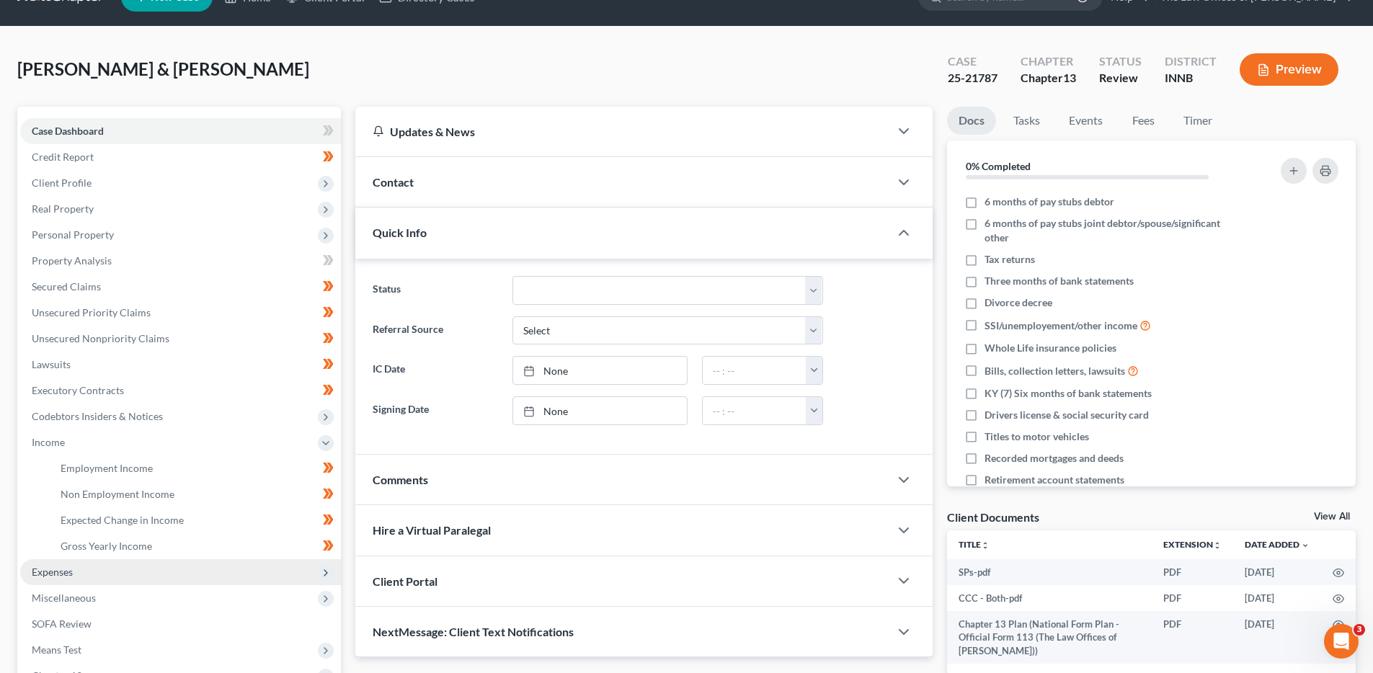
click at [115, 573] on span "Expenses" at bounding box center [180, 572] width 321 height 26
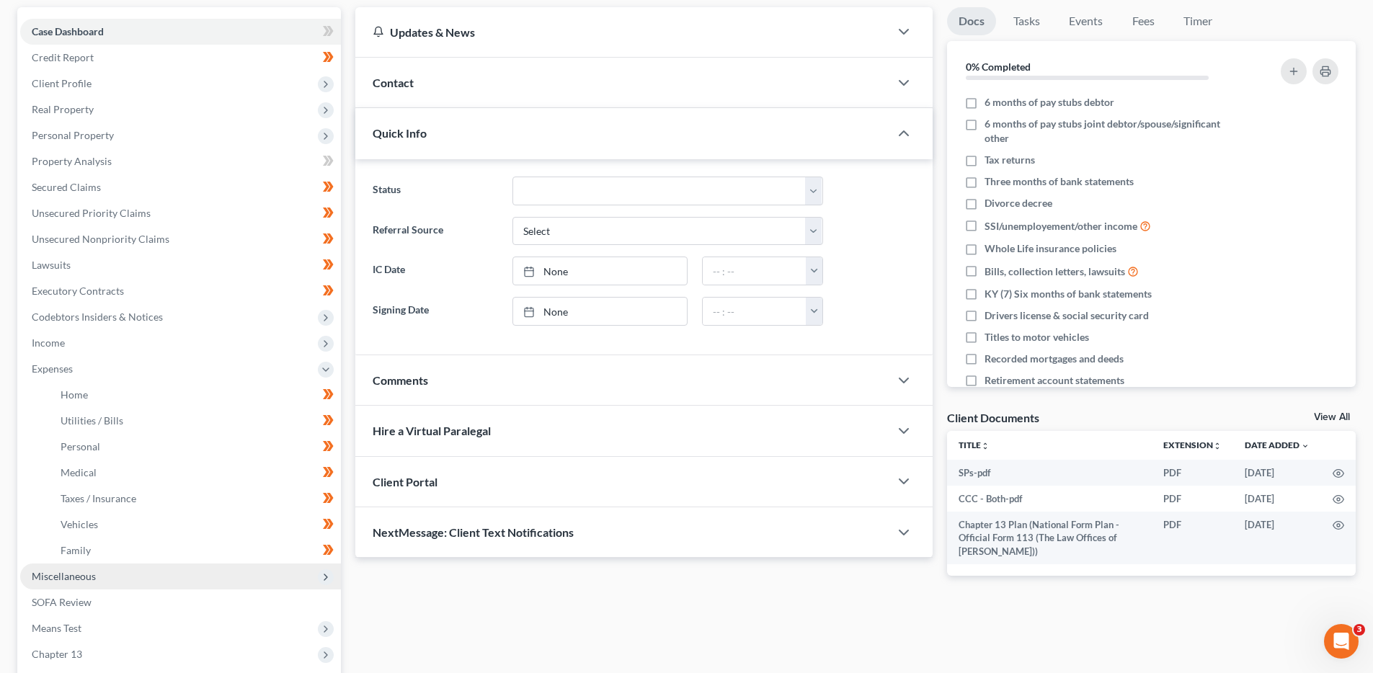
scroll to position [188, 0]
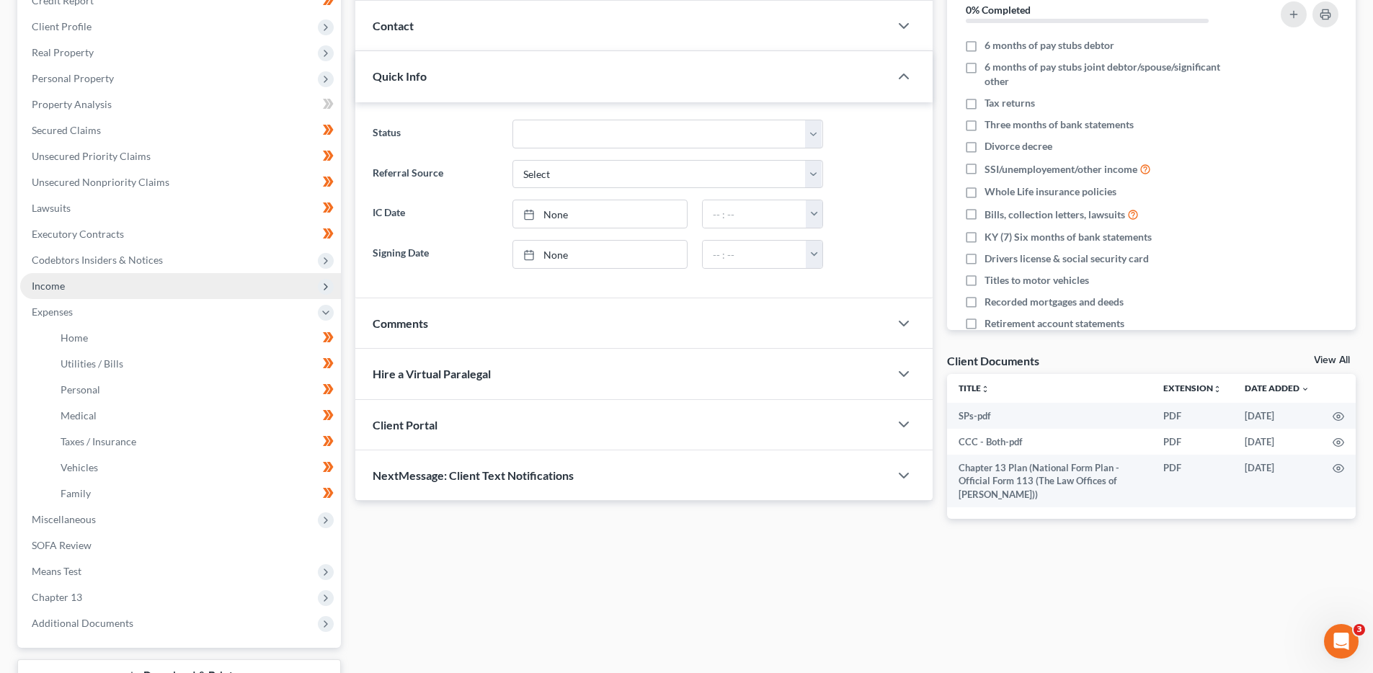
click at [114, 287] on span "Income" at bounding box center [180, 286] width 321 height 26
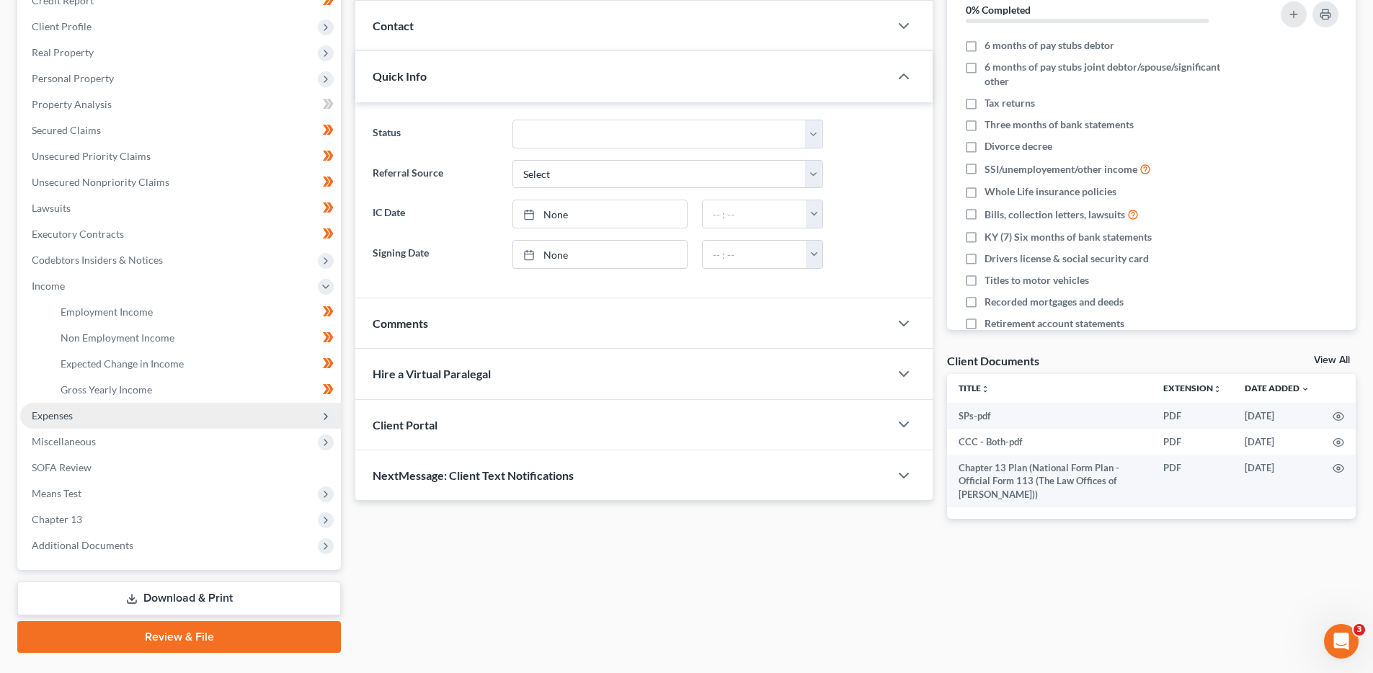
click at [142, 411] on span "Expenses" at bounding box center [180, 416] width 321 height 26
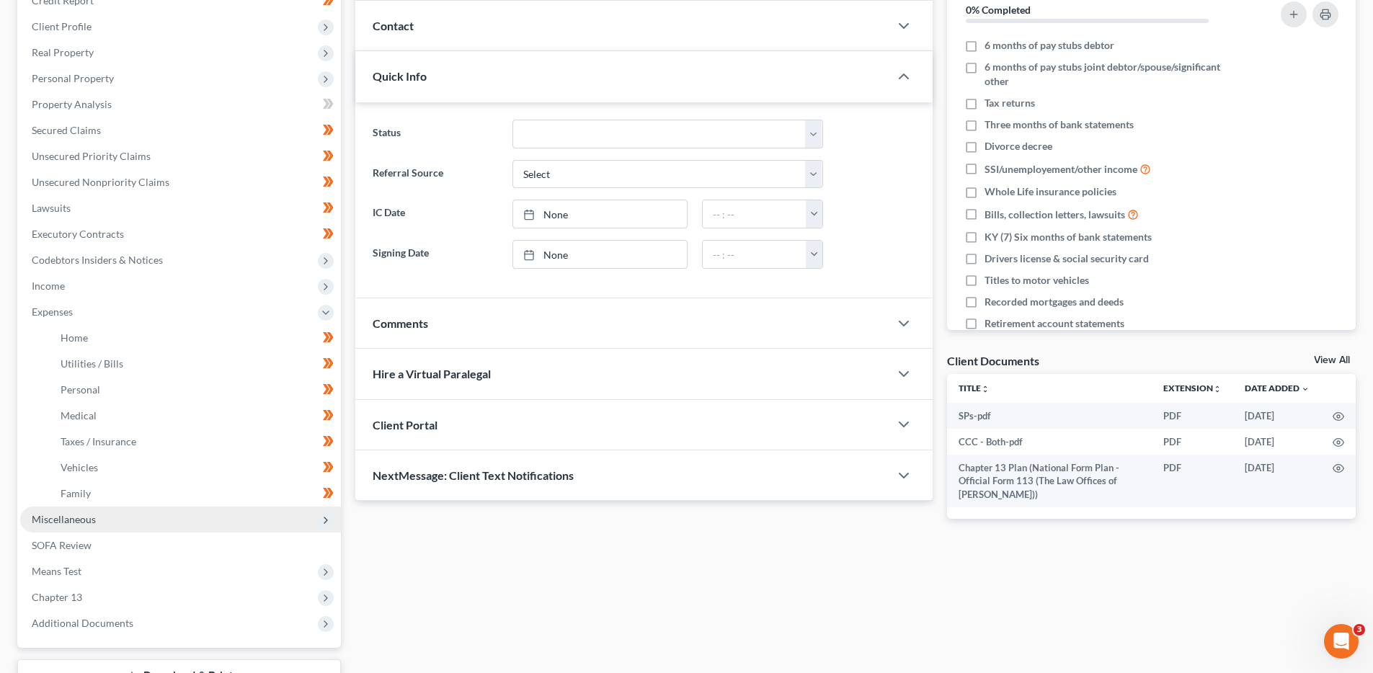
click at [96, 524] on span "Miscellaneous" at bounding box center [180, 520] width 321 height 26
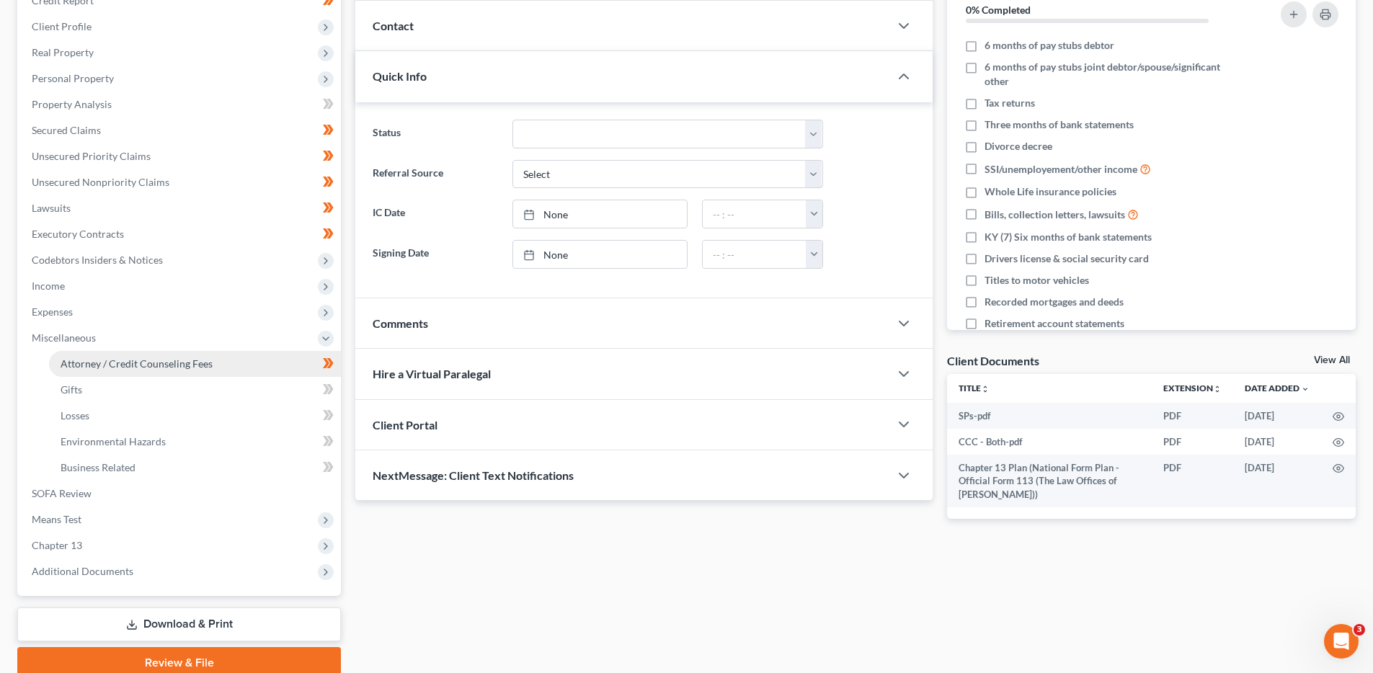
click at [153, 367] on span "Attorney / Credit Counseling Fees" at bounding box center [137, 363] width 152 height 12
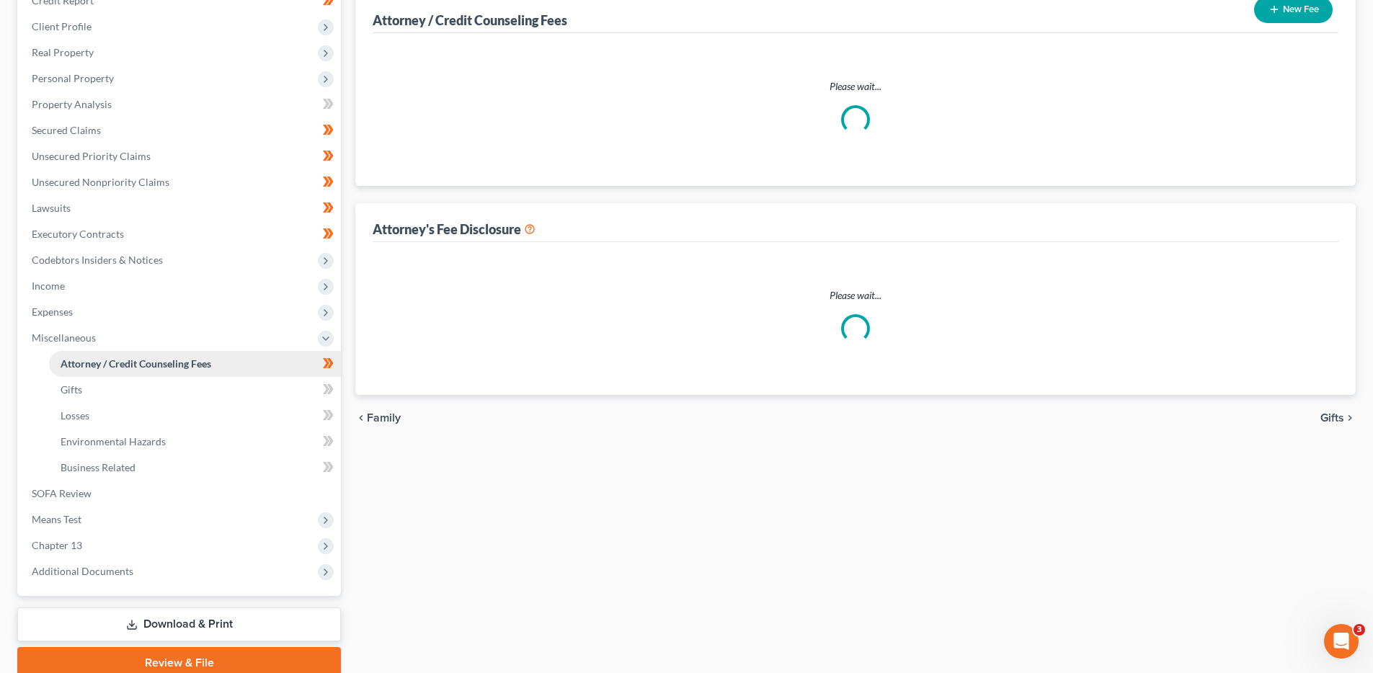
scroll to position [13, 0]
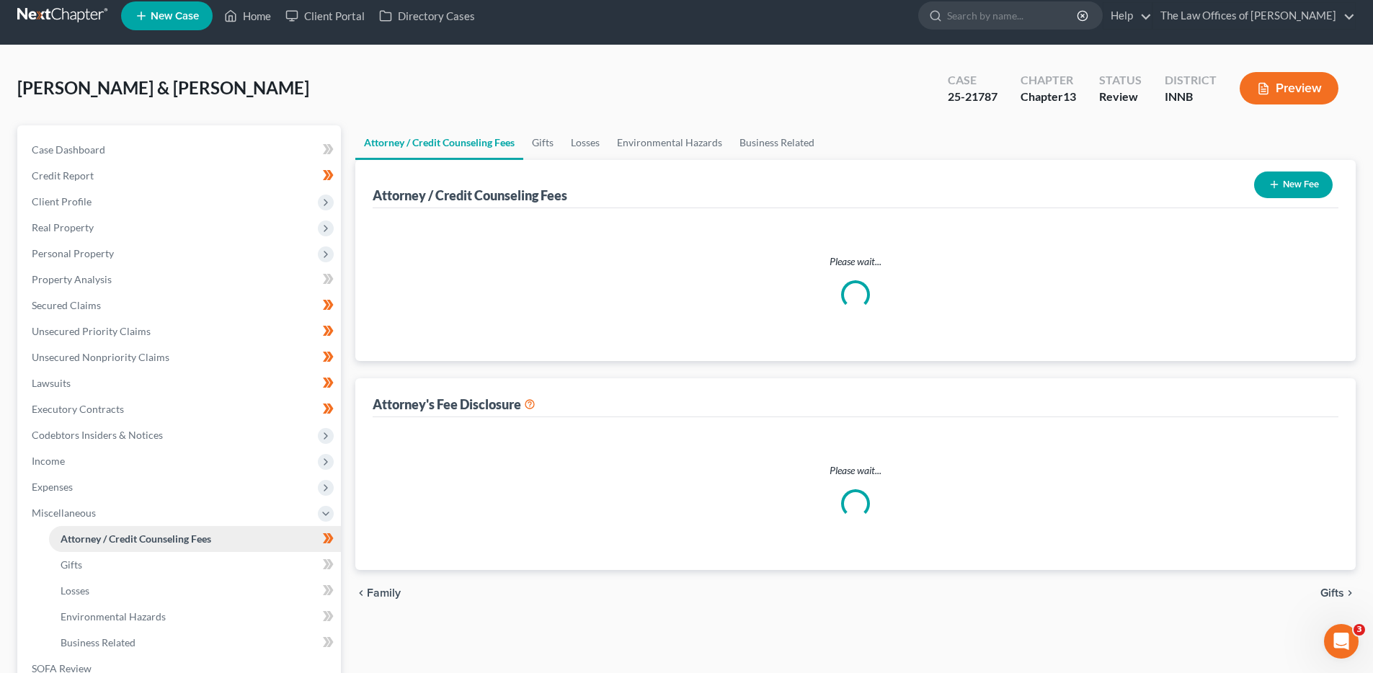
select select "3"
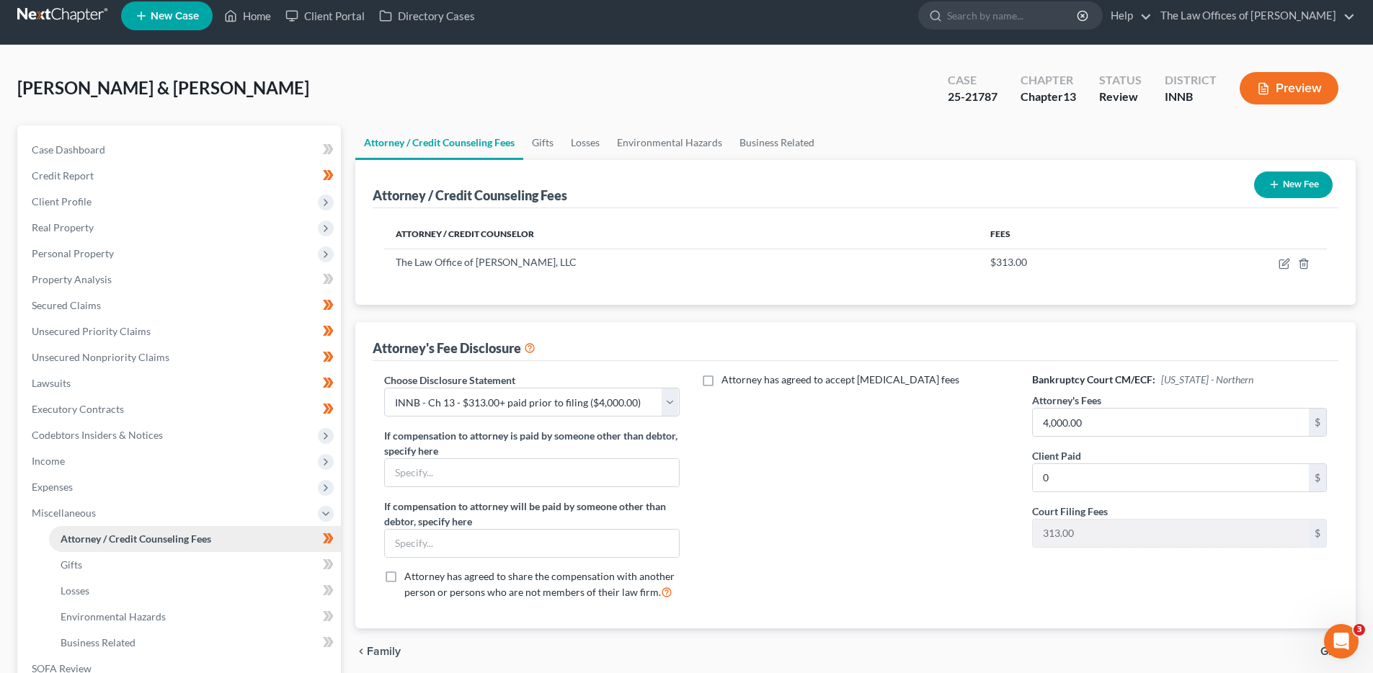
scroll to position [0, 0]
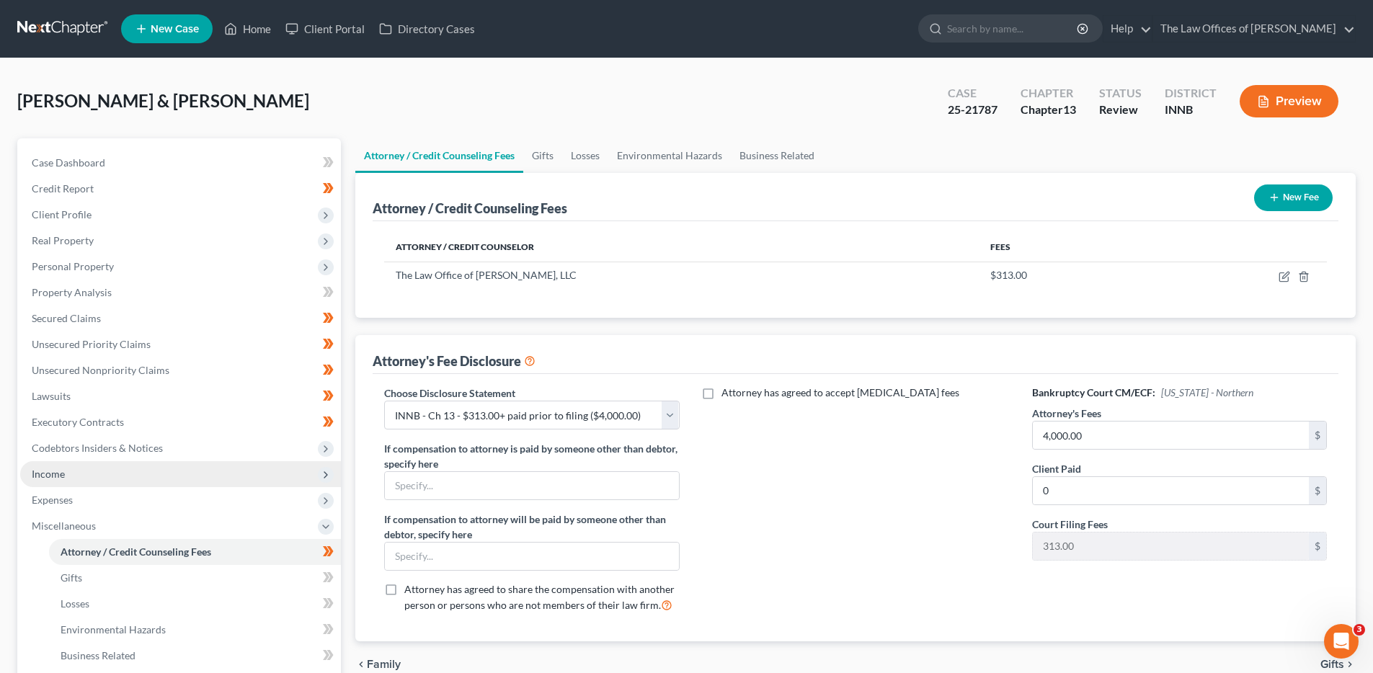
click at [112, 478] on span "Income" at bounding box center [180, 474] width 321 height 26
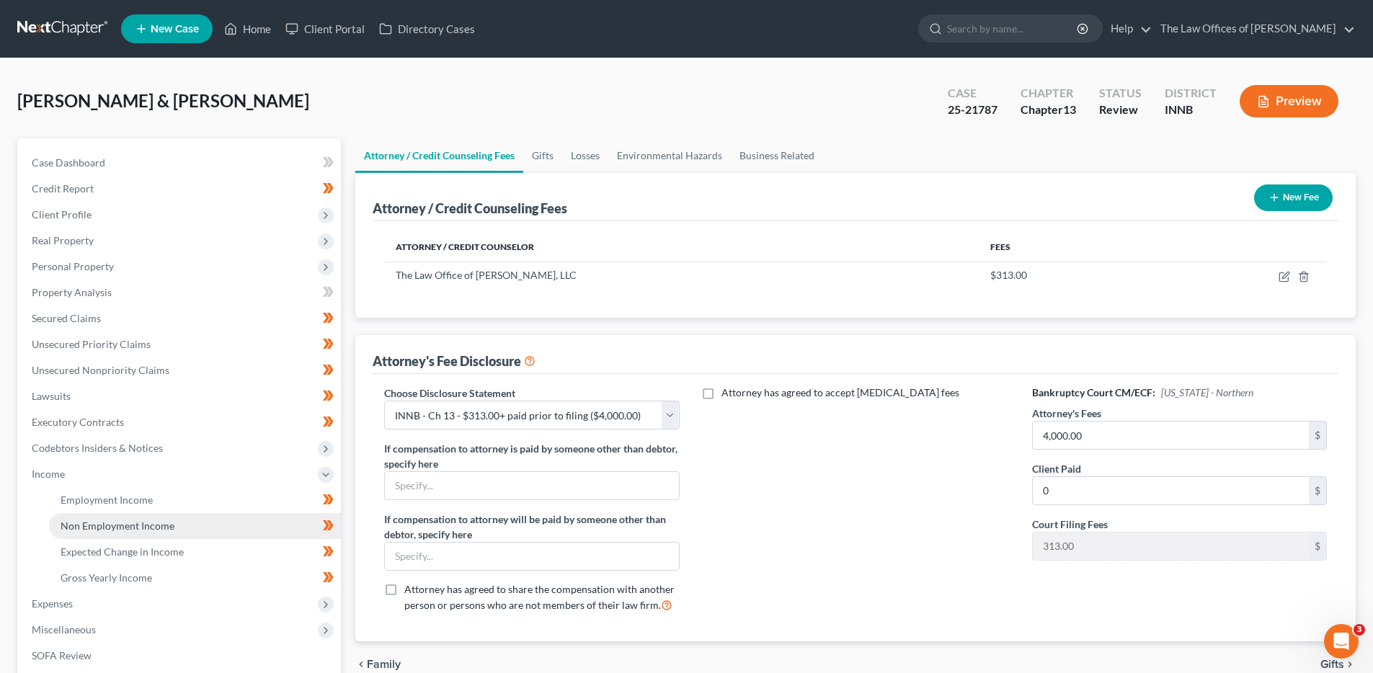
click at [144, 531] on span "Non Employment Income" at bounding box center [118, 525] width 114 height 12
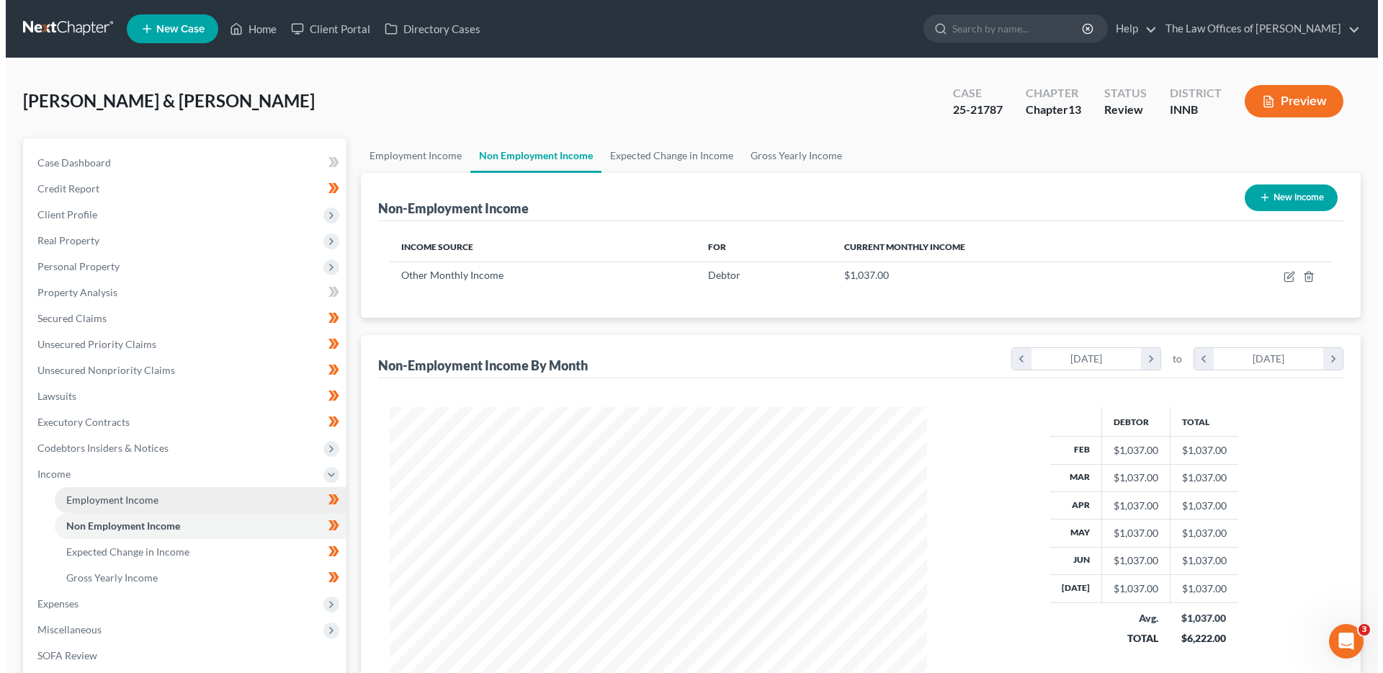
scroll to position [269, 566]
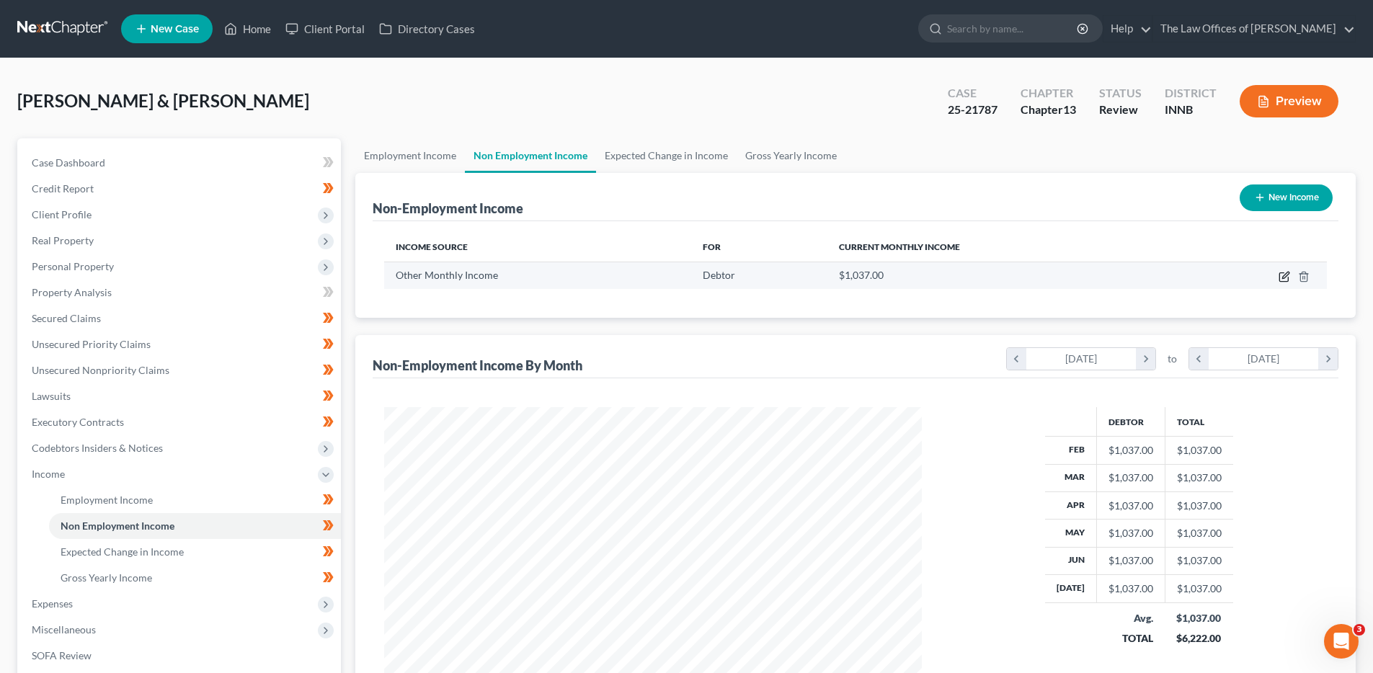
click at [1282, 271] on icon "button" at bounding box center [1284, 277] width 12 height 12
select select "13"
select select "0"
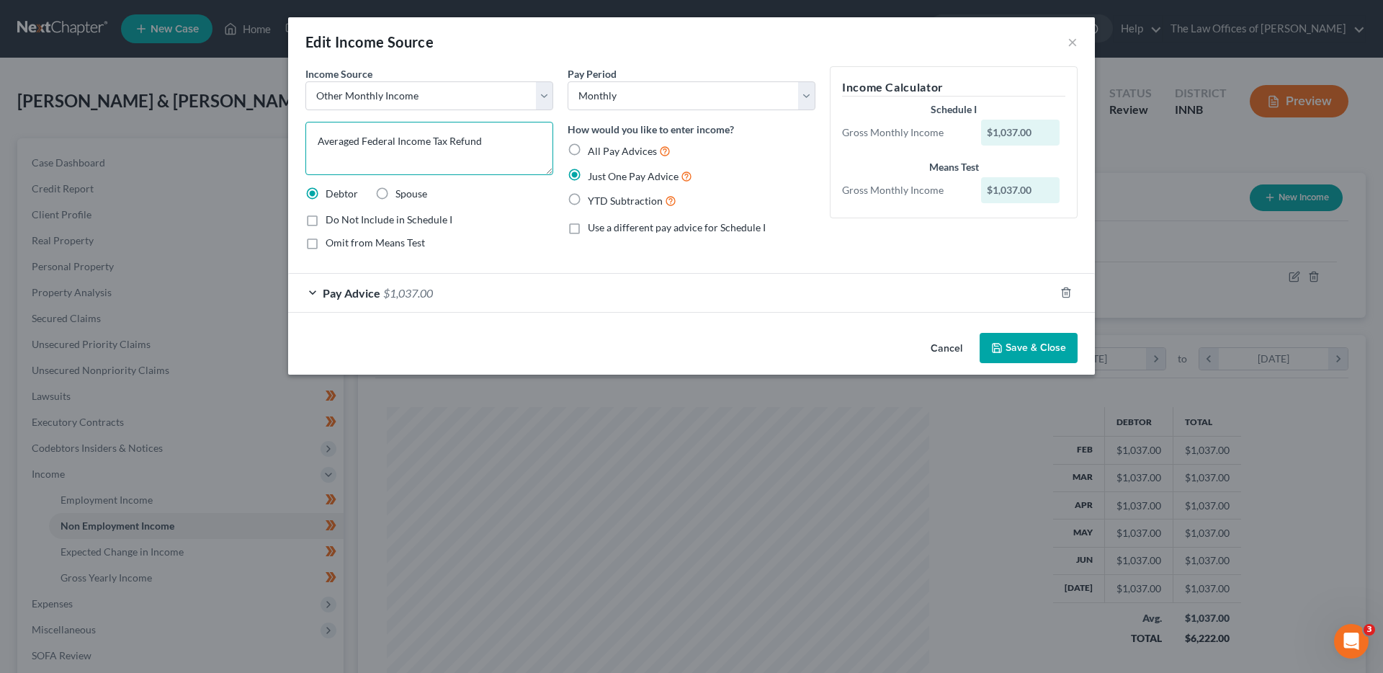
click at [508, 148] on textarea "Averaged Federal Income Tax Refund" at bounding box center [429, 148] width 248 height 53
click at [965, 349] on button "Cancel" at bounding box center [946, 348] width 55 height 29
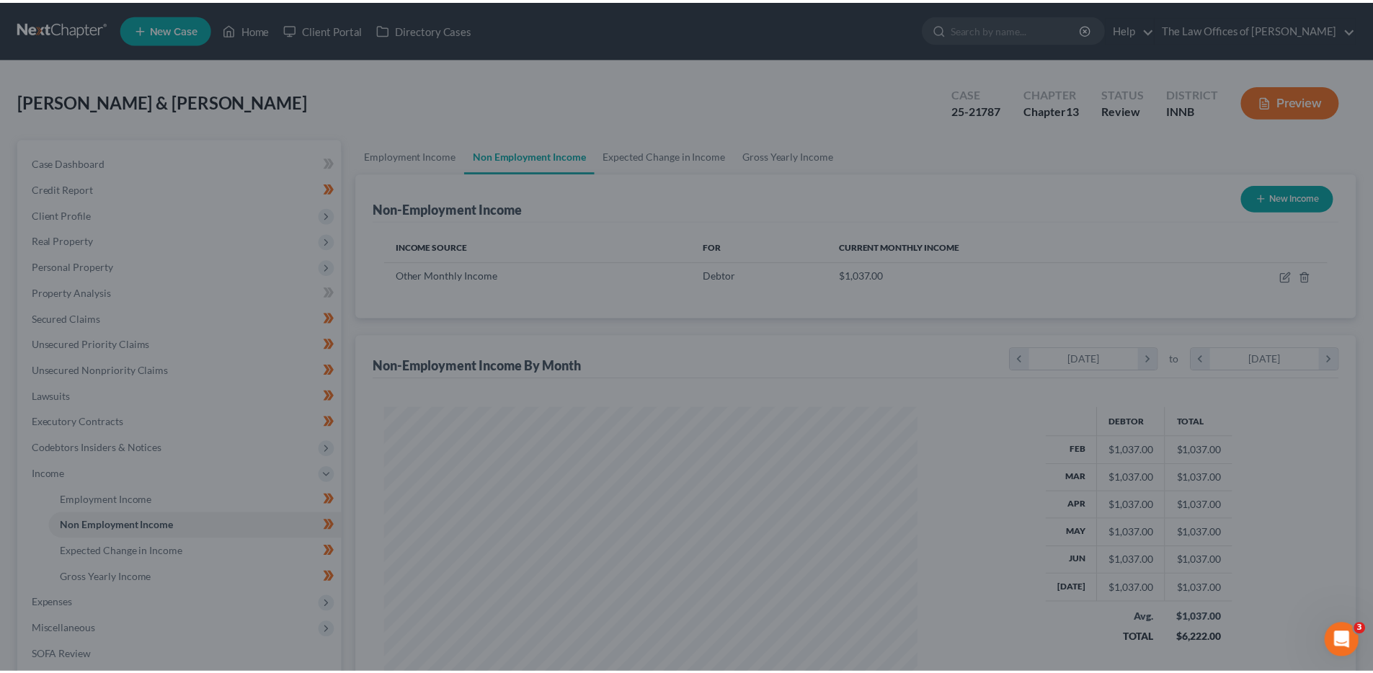
scroll to position [720248, 719950]
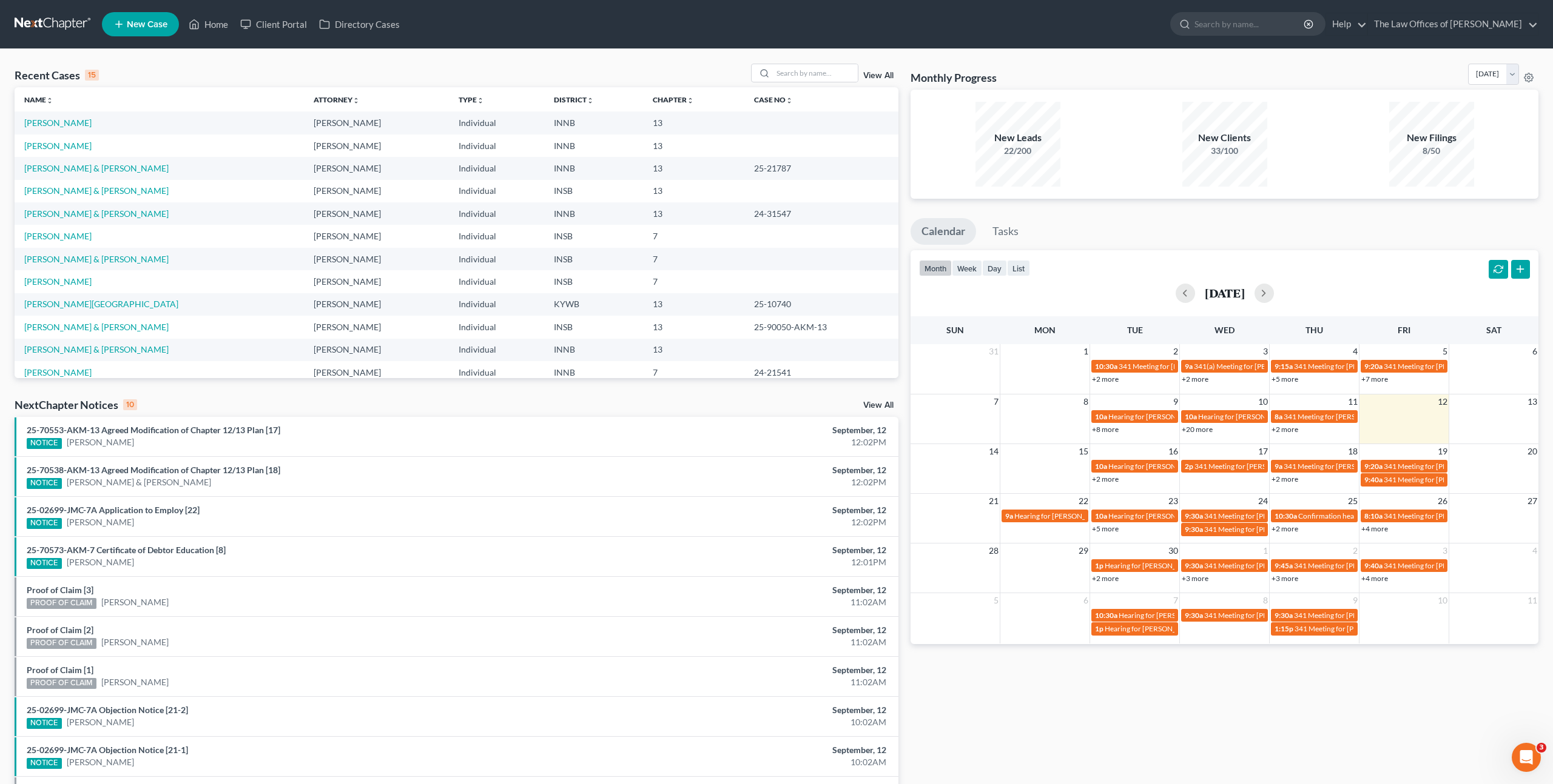
click at [160, 26] on span "New Case" at bounding box center [147, 24] width 40 height 9
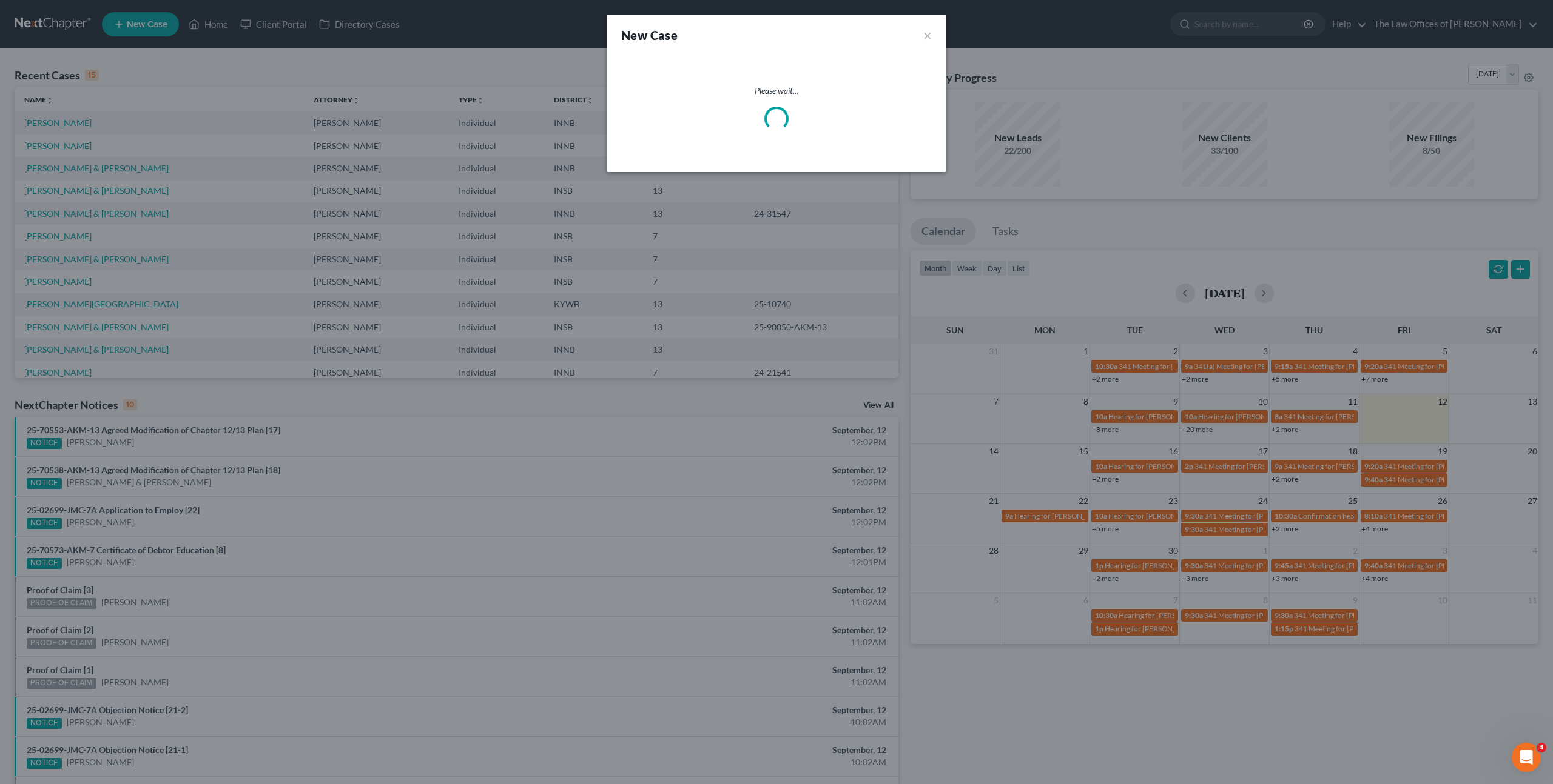
click at [160, 26] on div "New Case × Please wait..." at bounding box center [776, 392] width 1553 height 784
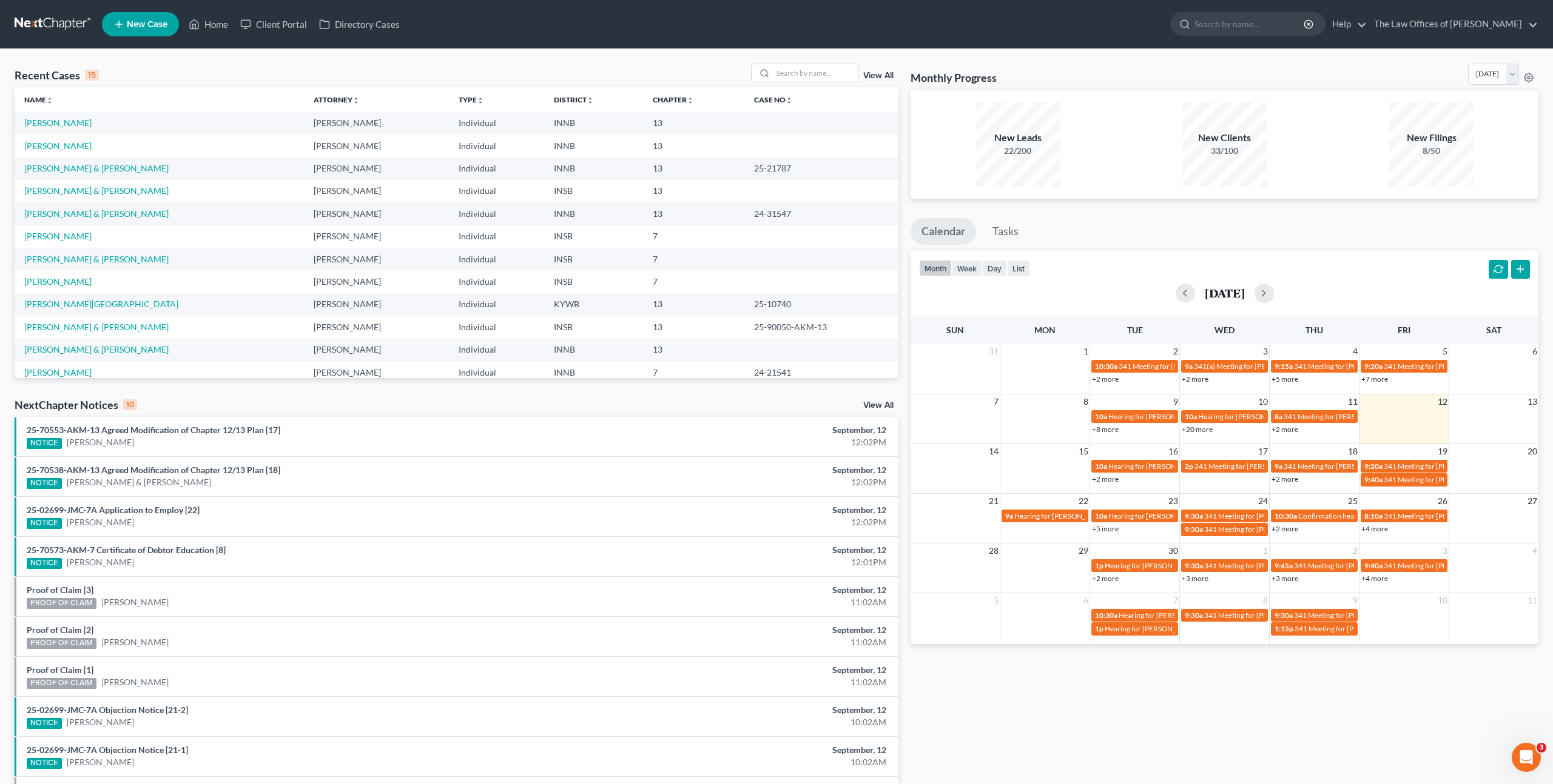
click at [151, 25] on span "New Case" at bounding box center [147, 24] width 40 height 9
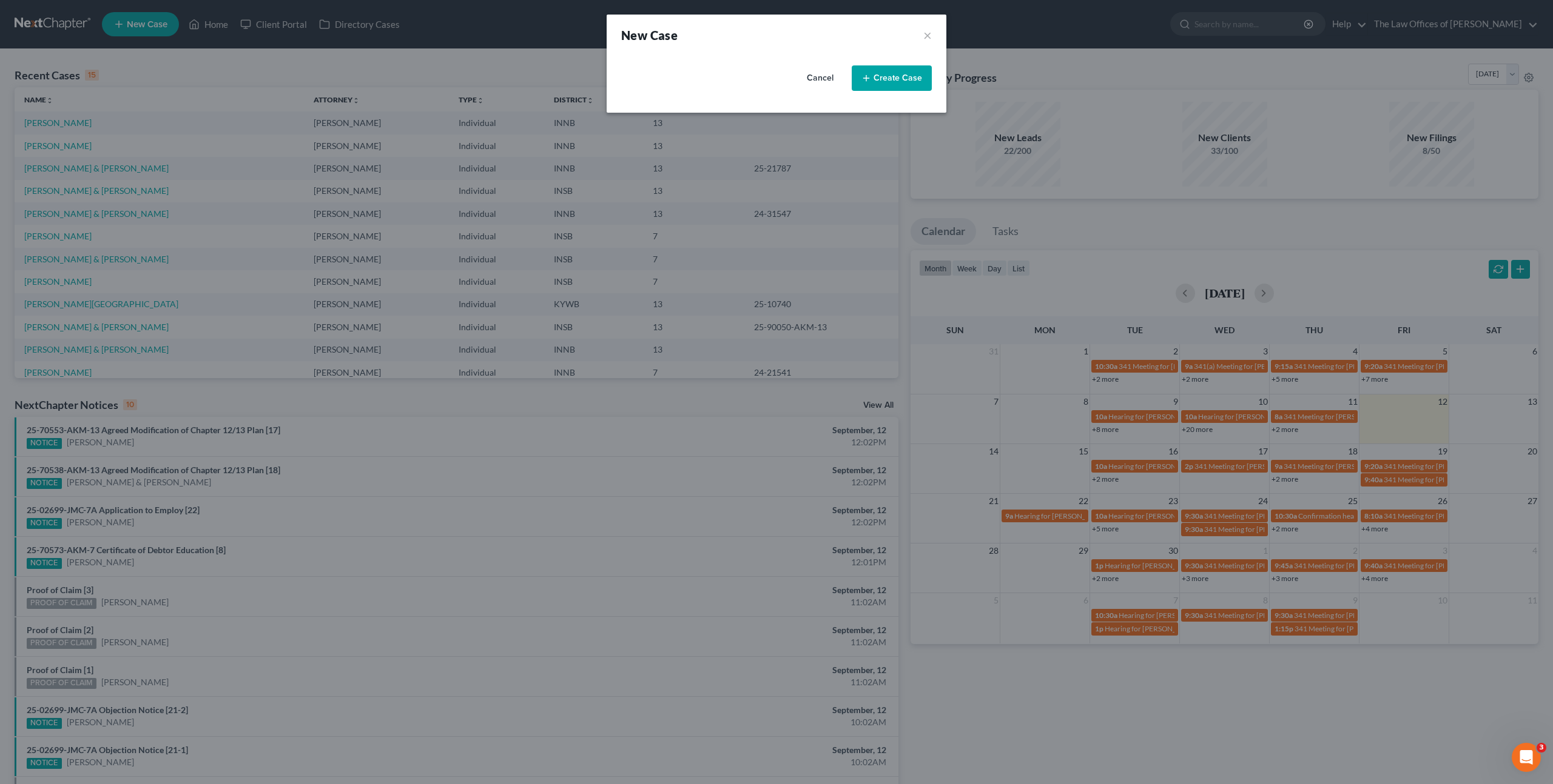
select select "28"
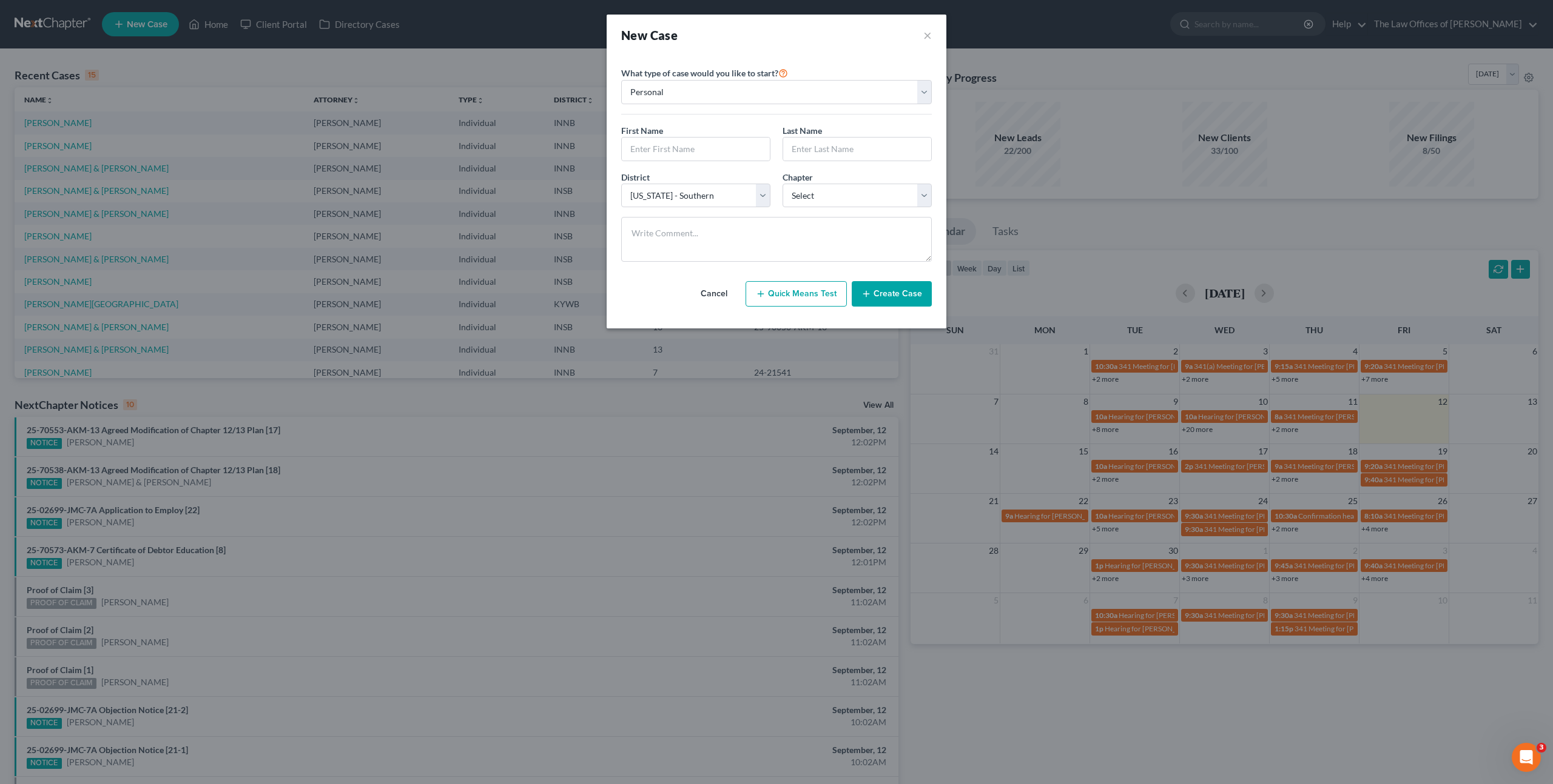
click at [720, 292] on button "Cancel" at bounding box center [713, 294] width 53 height 24
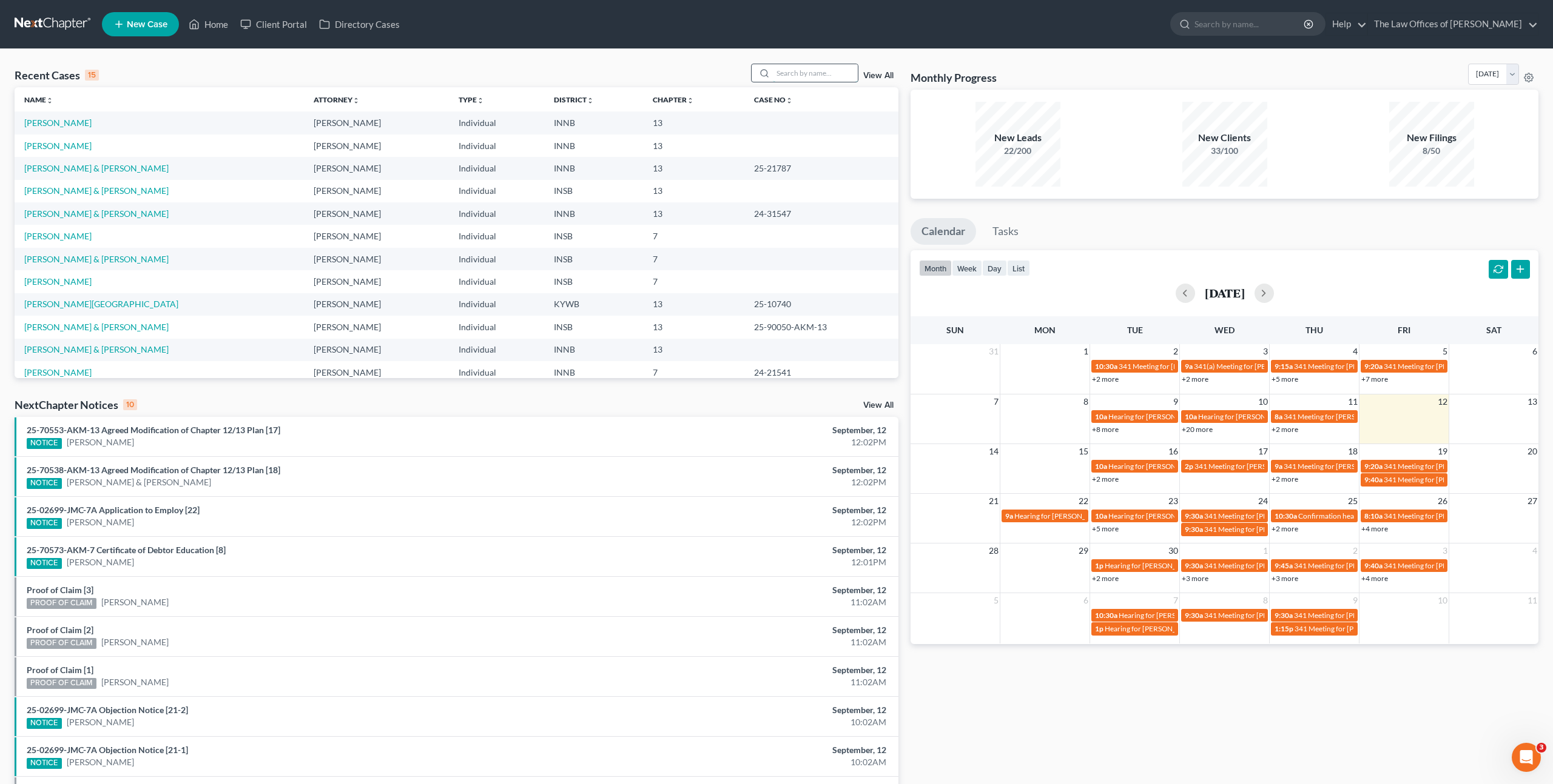
click at [823, 66] on input "search" at bounding box center [815, 72] width 85 height 18
type input "Kayla Burr"
click at [148, 28] on span "New Case" at bounding box center [147, 24] width 40 height 9
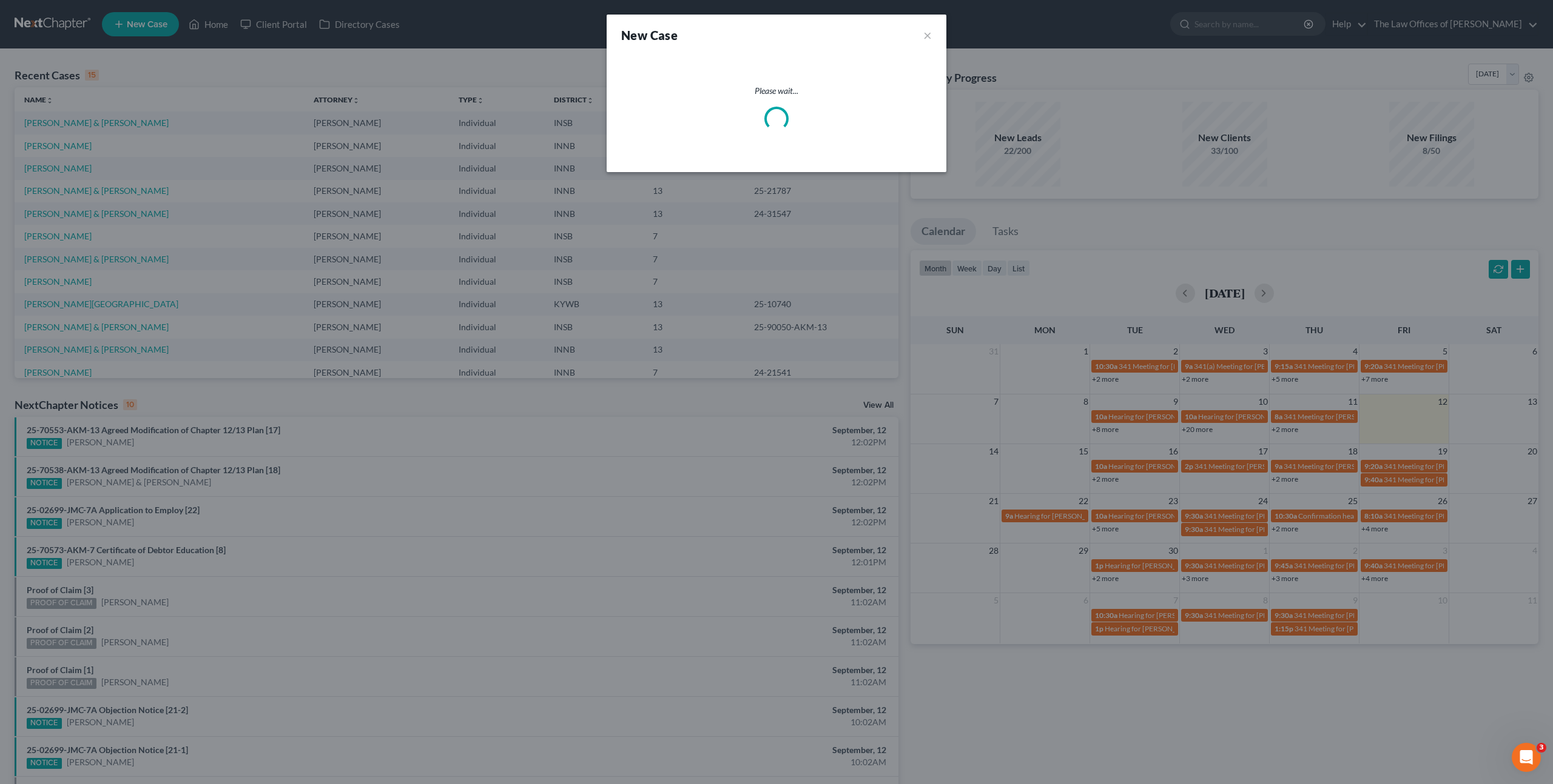
select select "28"
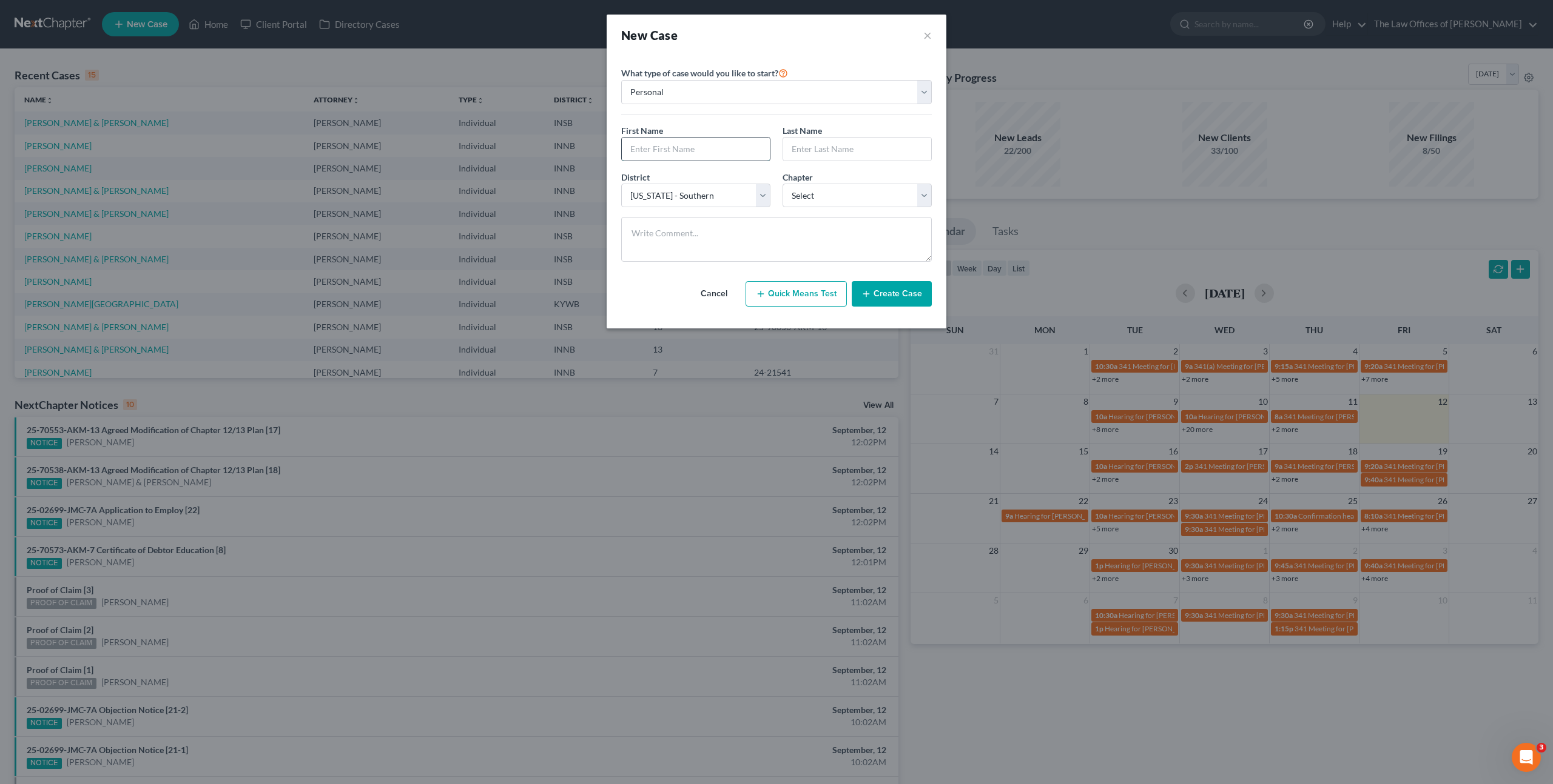
click at [677, 157] on input "text" at bounding box center [696, 149] width 148 height 23
type input "Kayla"
type input "Burress"
click at [797, 196] on select "Select 7 11 12 13" at bounding box center [856, 195] width 149 height 24
select select "0"
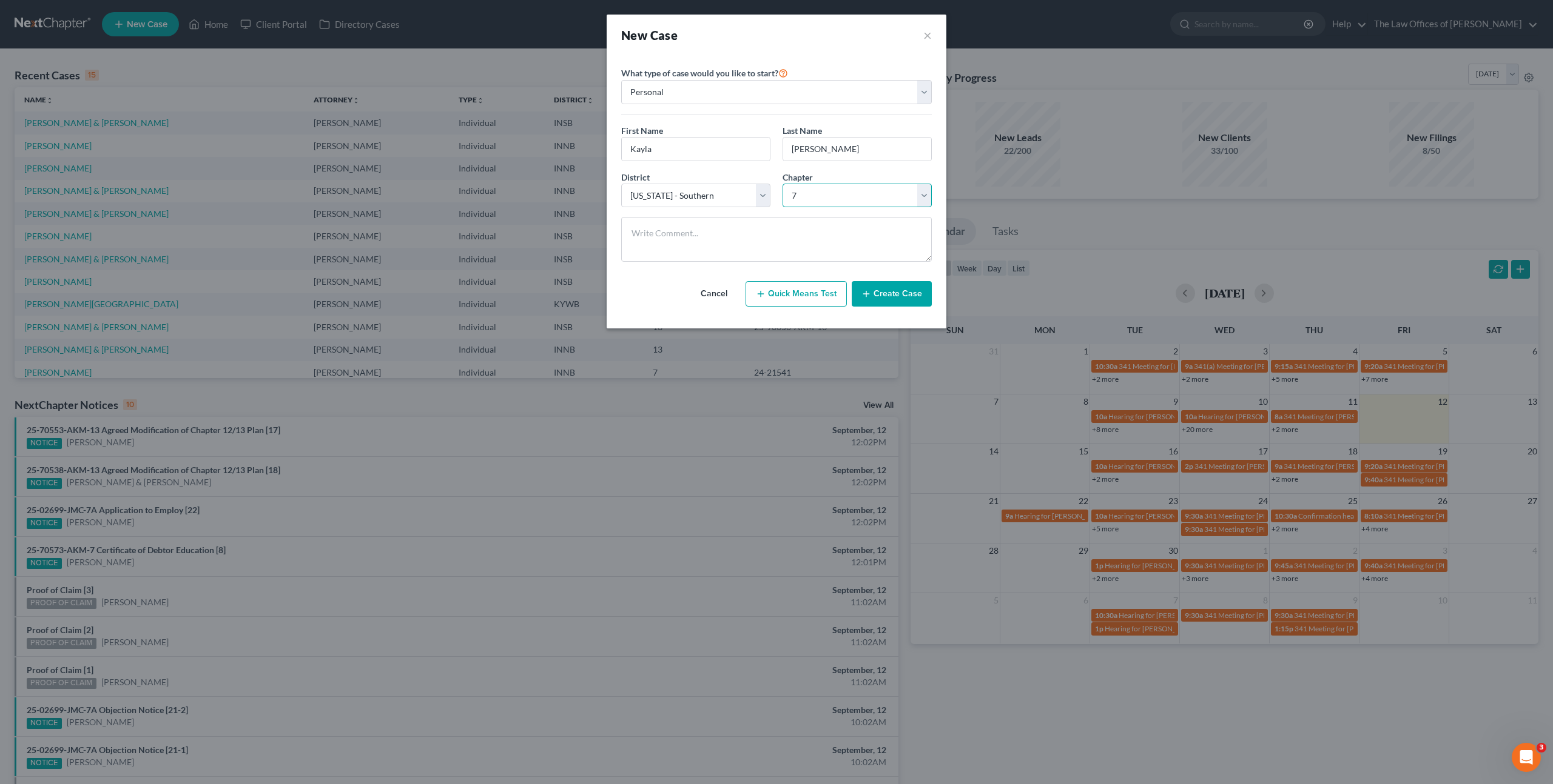
click at [782, 183] on select "Select 7 11 12 13" at bounding box center [856, 195] width 149 height 24
click at [874, 294] on button "Create Case" at bounding box center [891, 294] width 80 height 25
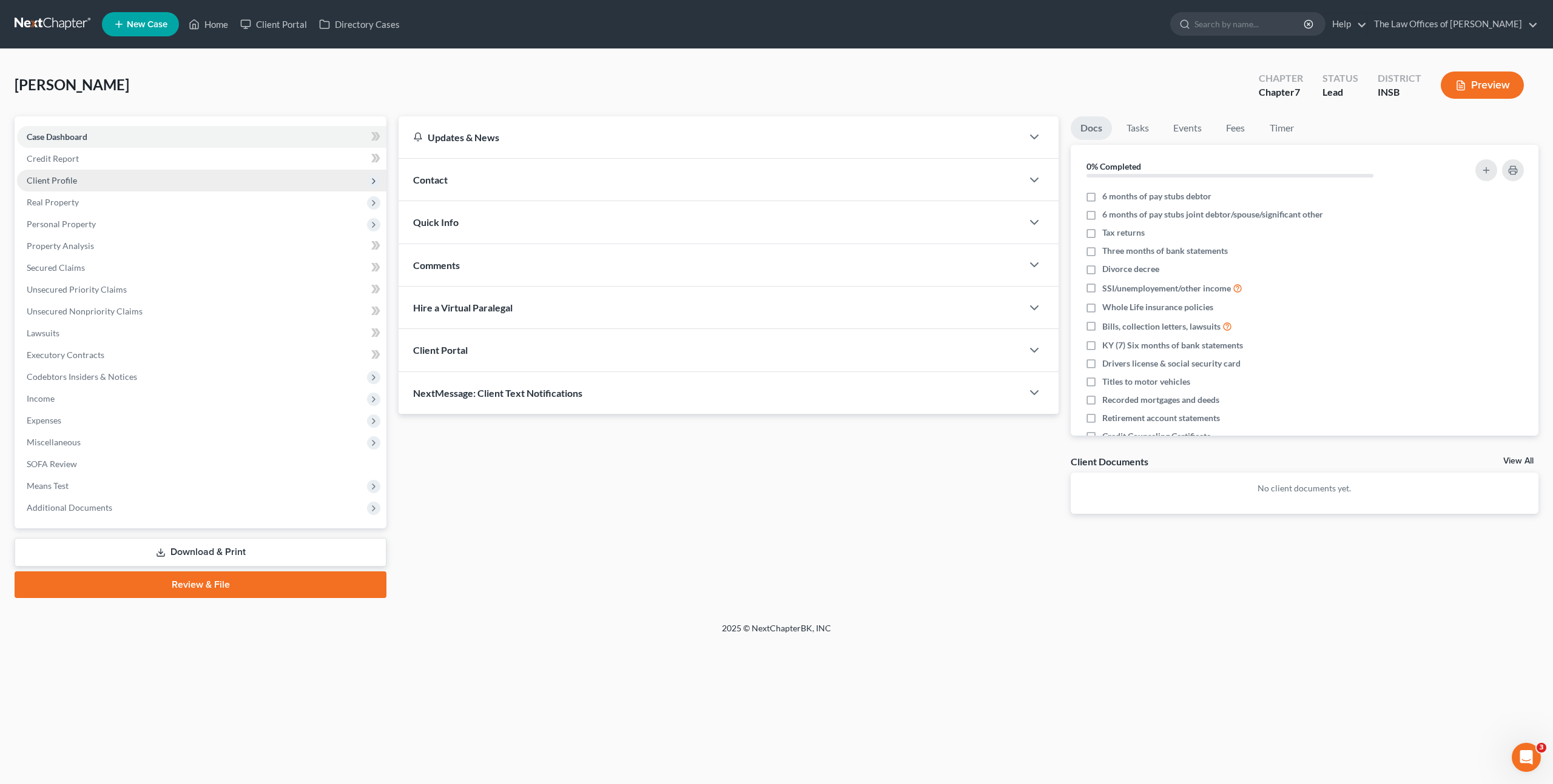
click at [211, 178] on span "Client Profile" at bounding box center [201, 181] width 370 height 22
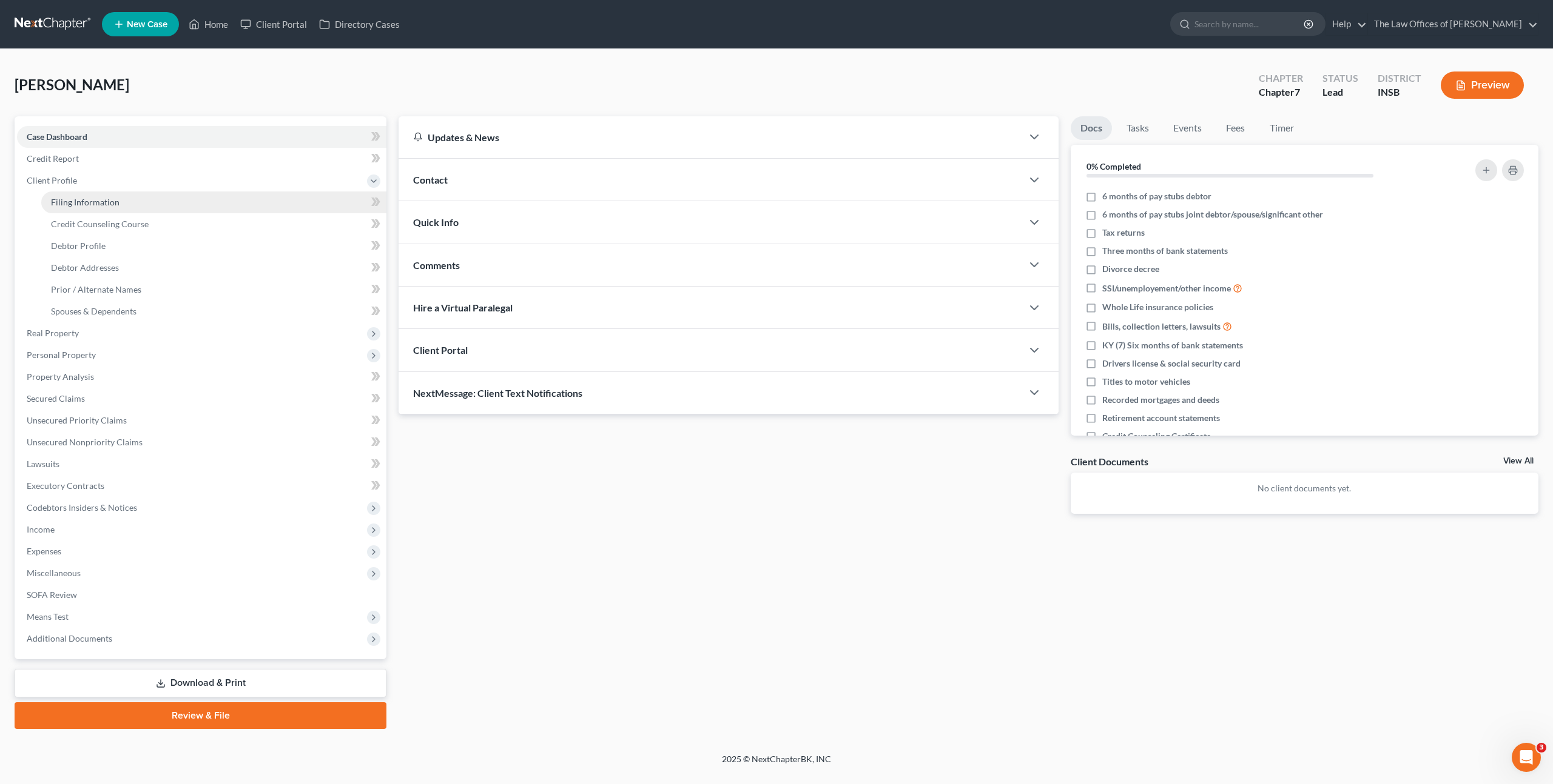
click at [211, 207] on link "Filing Information" at bounding box center [214, 203] width 345 height 22
select select "1"
select select "0"
select select "28"
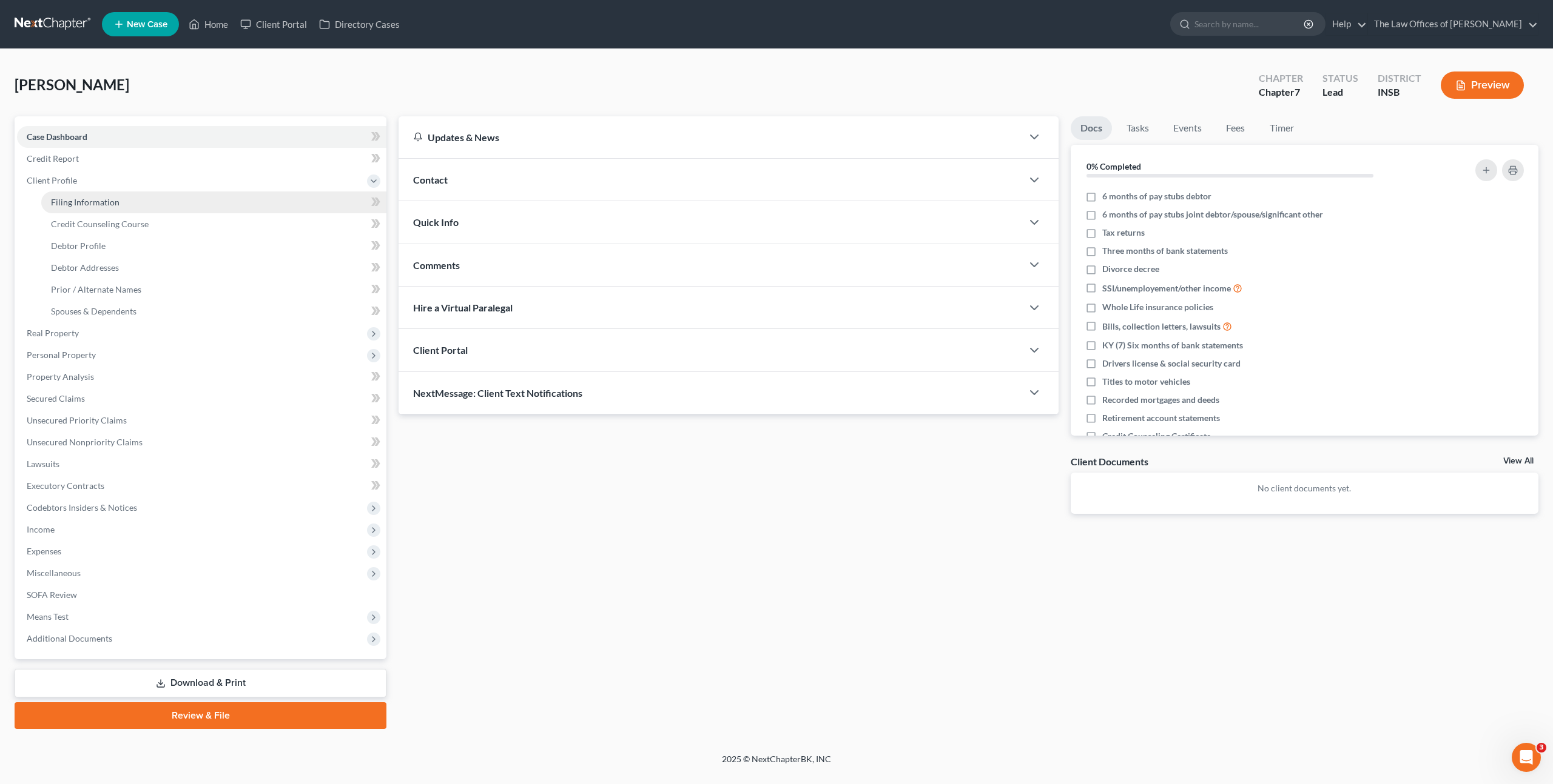
select select "15"
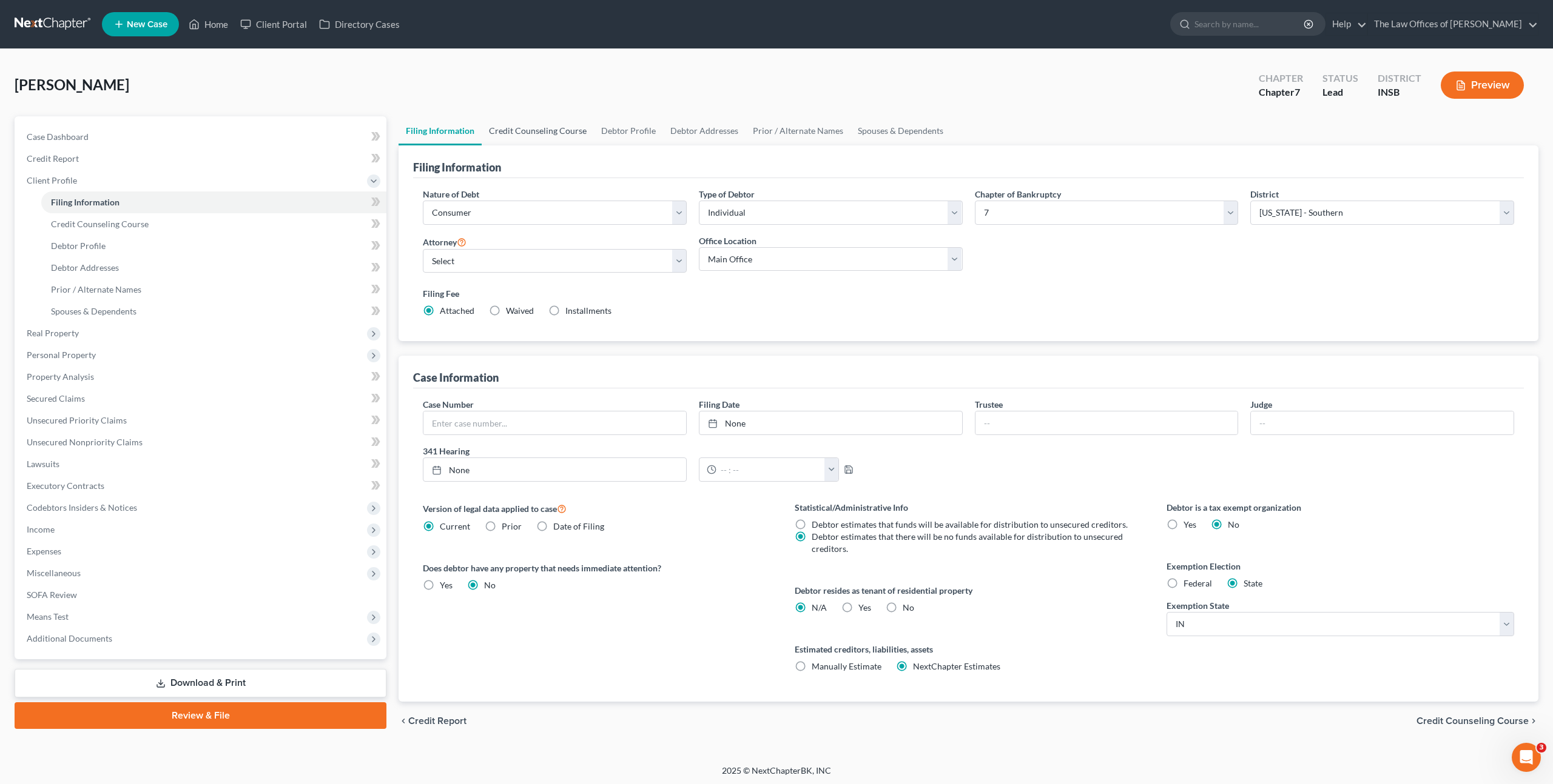
click at [538, 135] on link "Credit Counseling Course" at bounding box center [537, 130] width 112 height 29
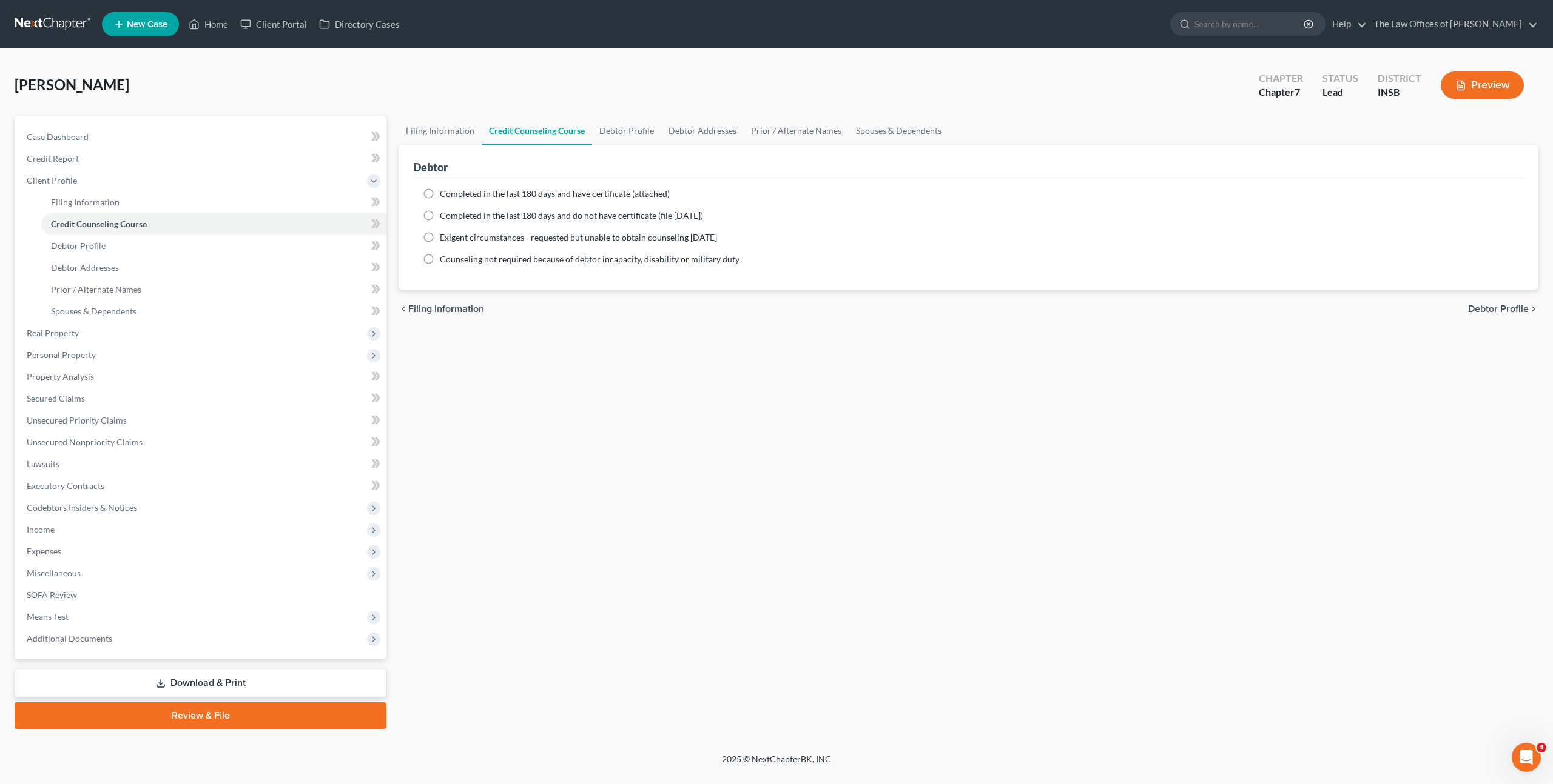
click at [1179, 114] on div "Burress, Kayla Upgraded Chapter Chapter 7 Status Lead District INSB Preview" at bounding box center [776, 90] width 1524 height 53
click at [949, 379] on div "Filing Information Credit Counseling Course Debtor Profile Debtor Addresses Pri…" at bounding box center [968, 422] width 1151 height 612
click at [439, 192] on label "Completed in the last 180 days and have certificate (attached)" at bounding box center [554, 193] width 230 height 12
click at [444, 192] on input "Completed in the last 180 days and have certificate (attached)" at bounding box center [448, 191] width 8 height 8
radio input "true"
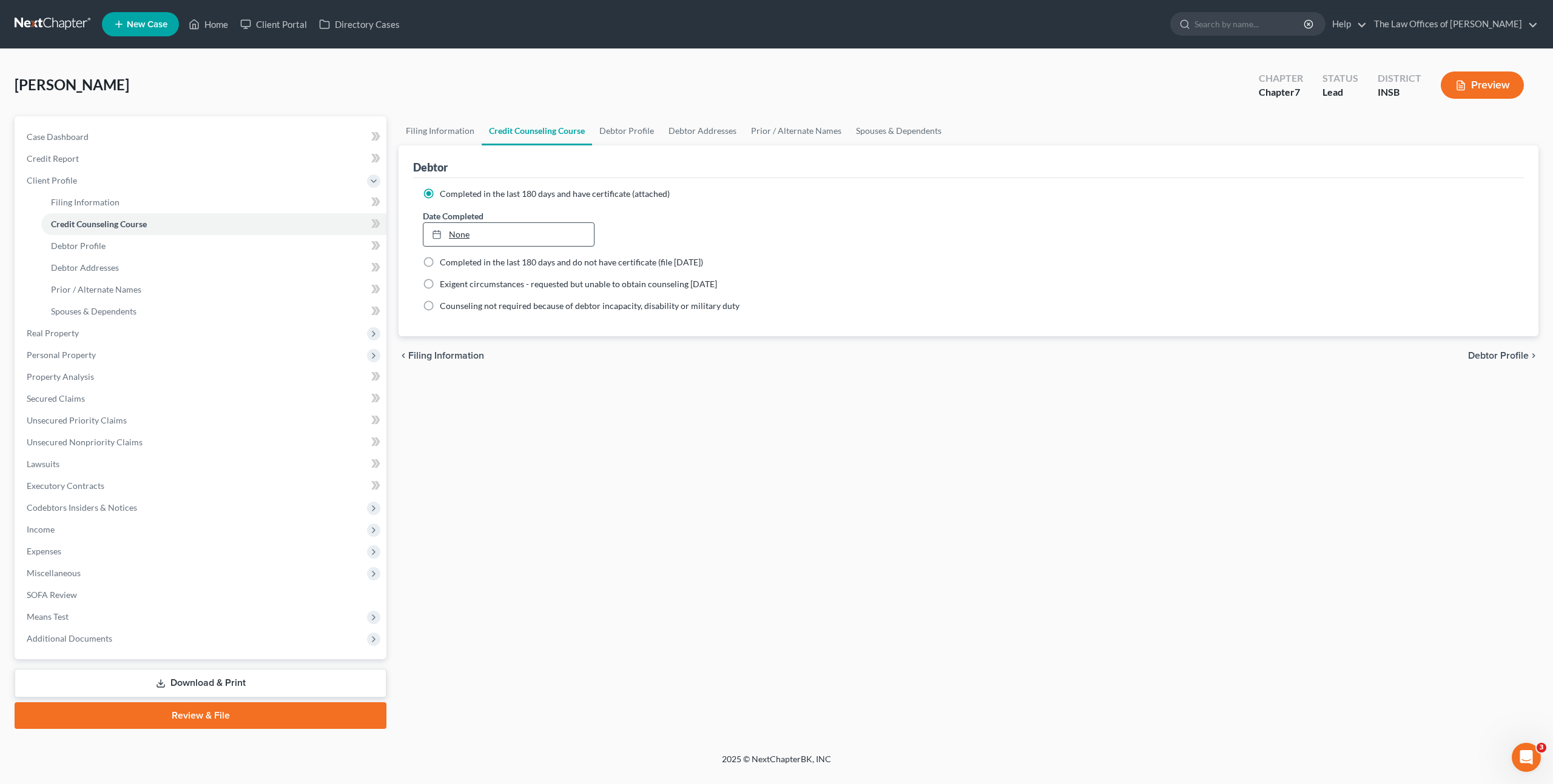
click at [483, 231] on link "None" at bounding box center [508, 234] width 170 height 23
type input "9/12/2025"
click at [519, 427] on div "Filing Information Credit Counseling Course Debtor Profile Debtor Addresses Pri…" at bounding box center [968, 422] width 1151 height 612
click at [375, 228] on icon at bounding box center [375, 224] width 9 height 15
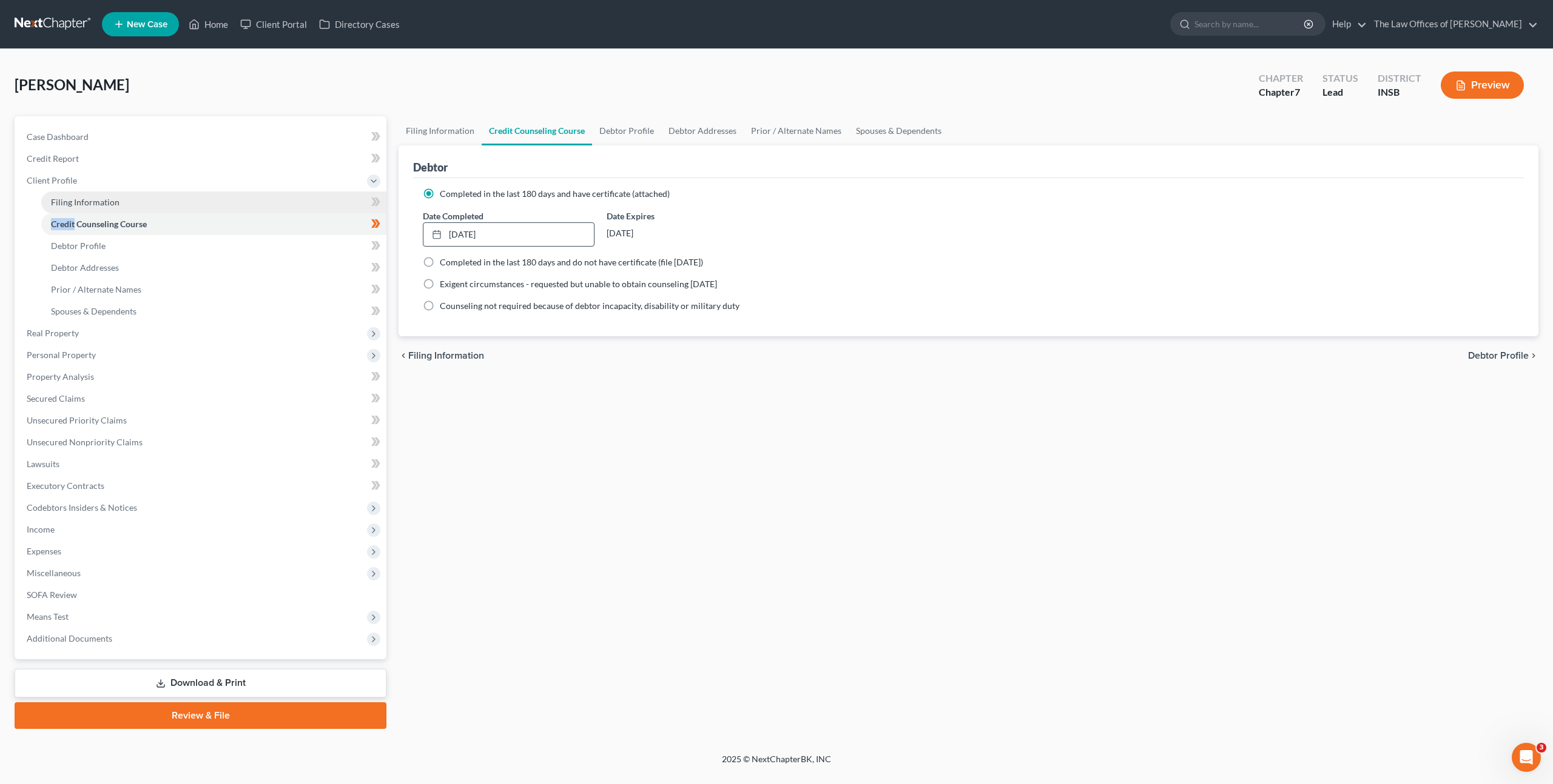
click at [351, 202] on link "Filing Information" at bounding box center [214, 203] width 345 height 22
select select "1"
select select "0"
select select "28"
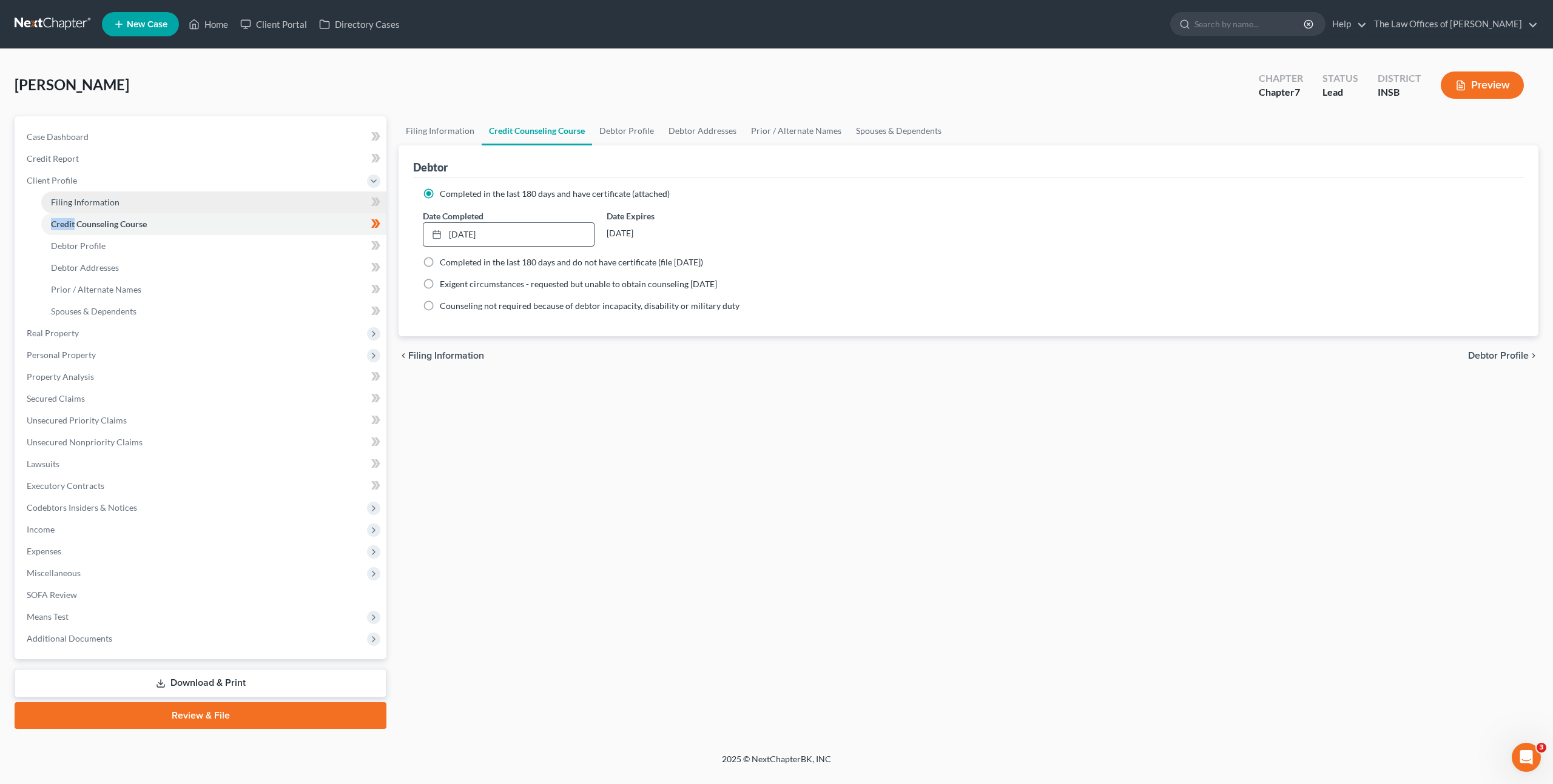
select select "15"
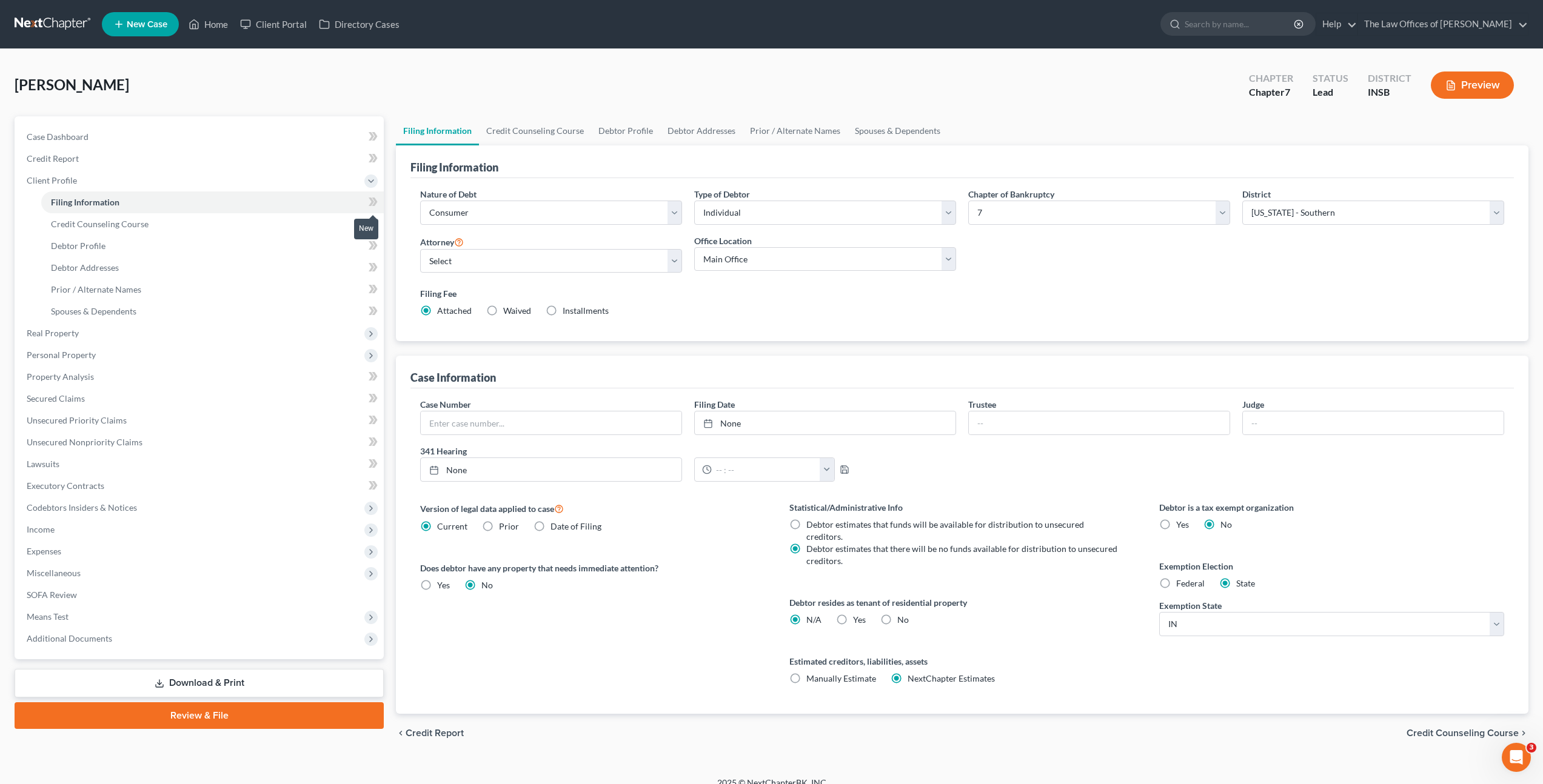
click at [370, 204] on icon at bounding box center [371, 202] width 5 height 8
click at [257, 233] on link "Credit Counseling Course" at bounding box center [212, 225] width 342 height 22
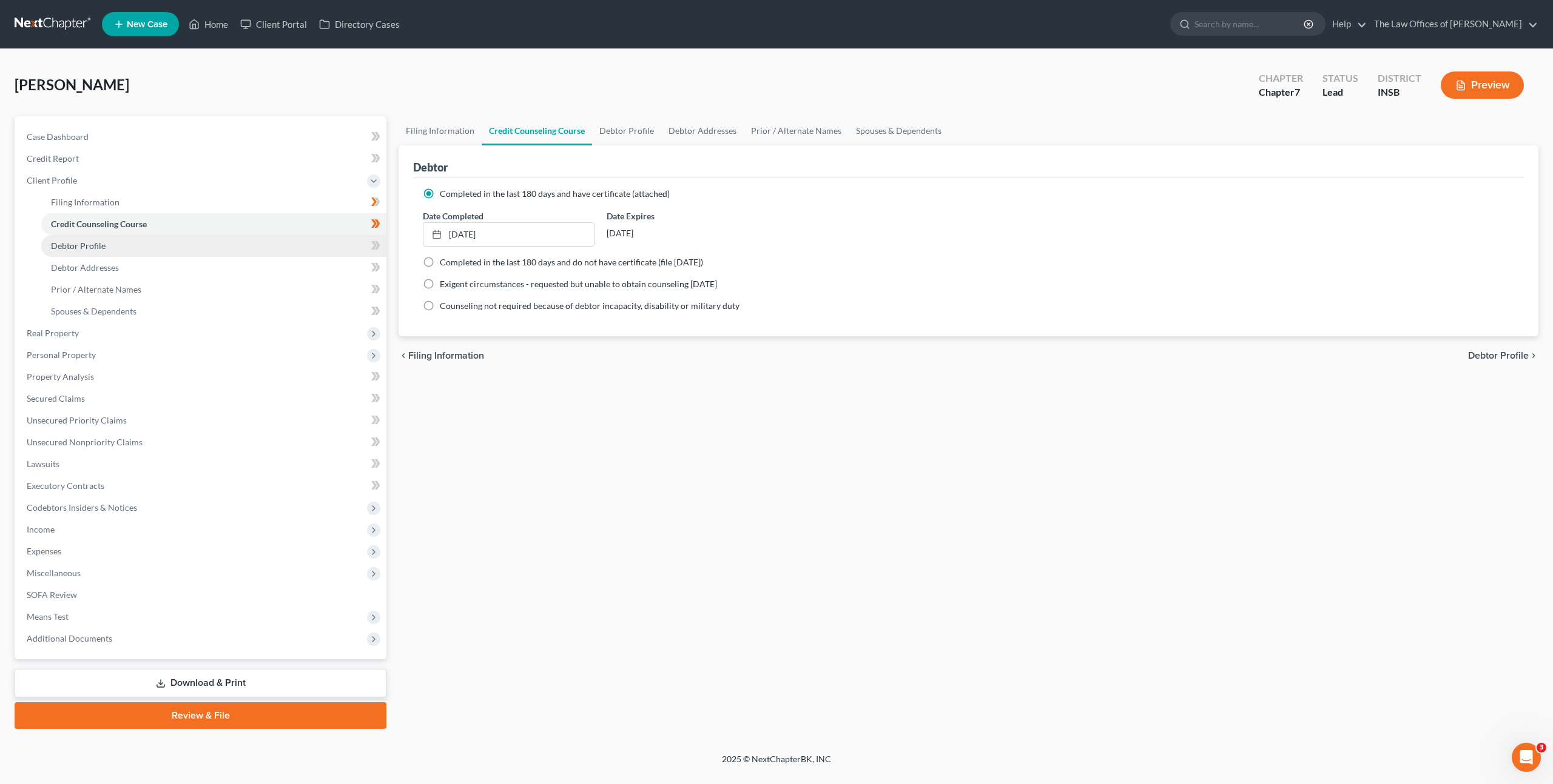
click at [258, 236] on link "Debtor Profile" at bounding box center [214, 246] width 345 height 22
select select "0"
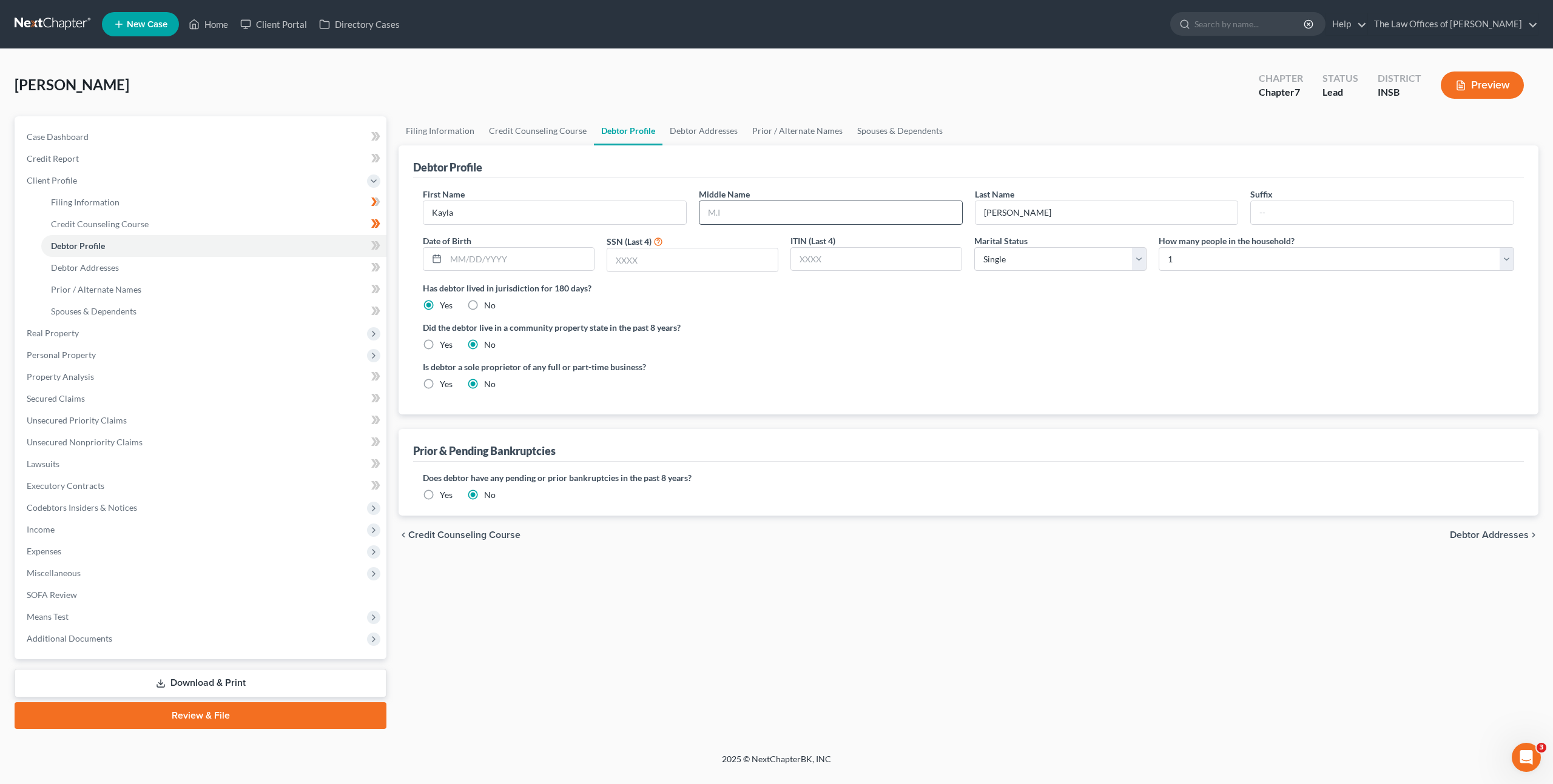
drag, startPoint x: 751, startPoint y: 200, endPoint x: 757, endPoint y: 207, distance: 9.2
click at [752, 202] on div at bounding box center [830, 212] width 263 height 24
click at [763, 201] on input "text" at bounding box center [831, 212] width 263 height 23
type input "Renea"
type input "11/21/1998"
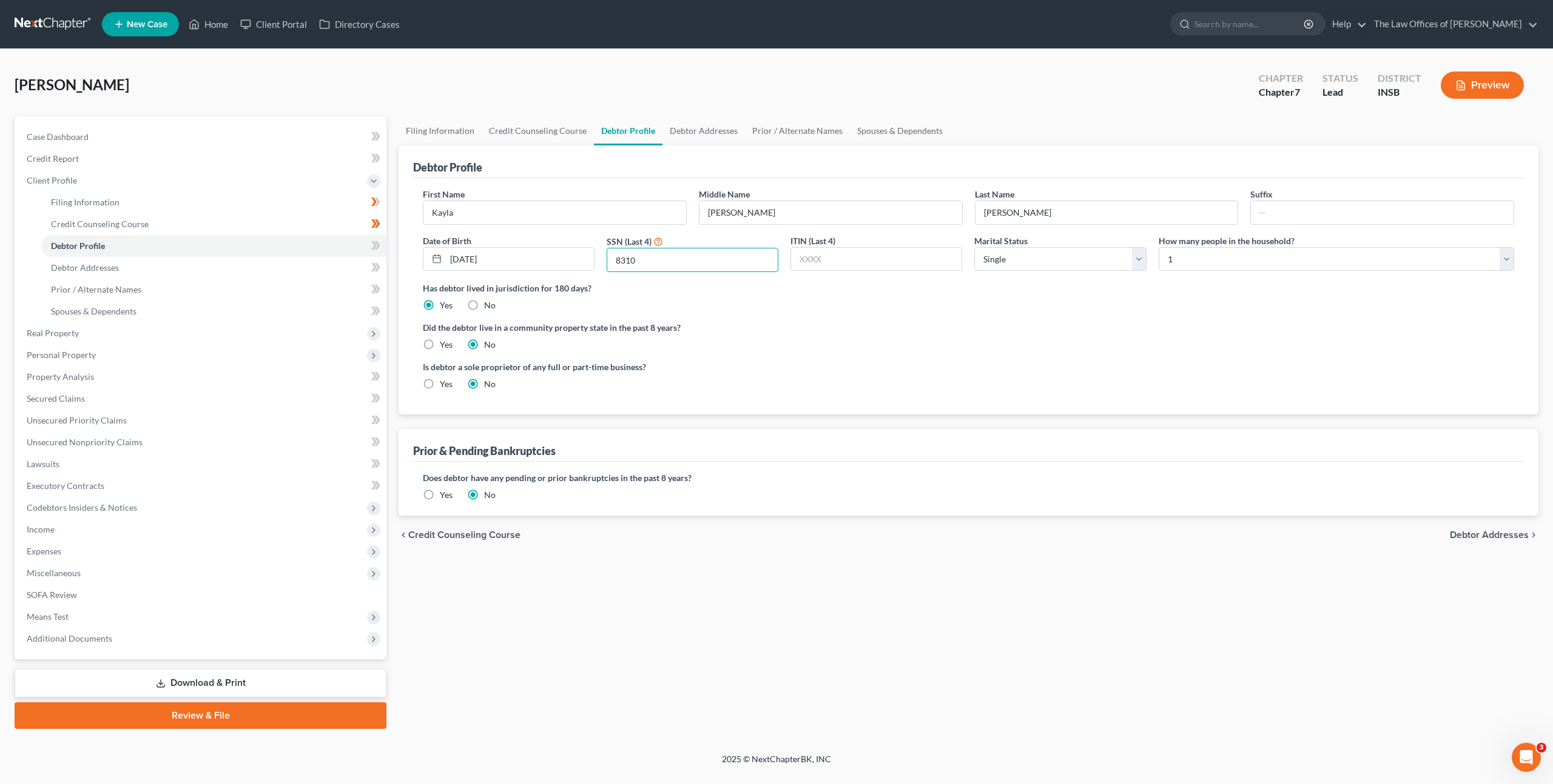
type input "8310"
click at [1034, 292] on label "Has debtor lived in jurisdiction for 180 days?" at bounding box center [968, 288] width 1091 height 13
click at [1068, 248] on select "Select Single Married Separated Divorced Widowed" at bounding box center [1060, 259] width 172 height 24
select select "1"
click at [974, 247] on select "Select Single Married Separated Divorced Widowed" at bounding box center [1060, 259] width 172 height 24
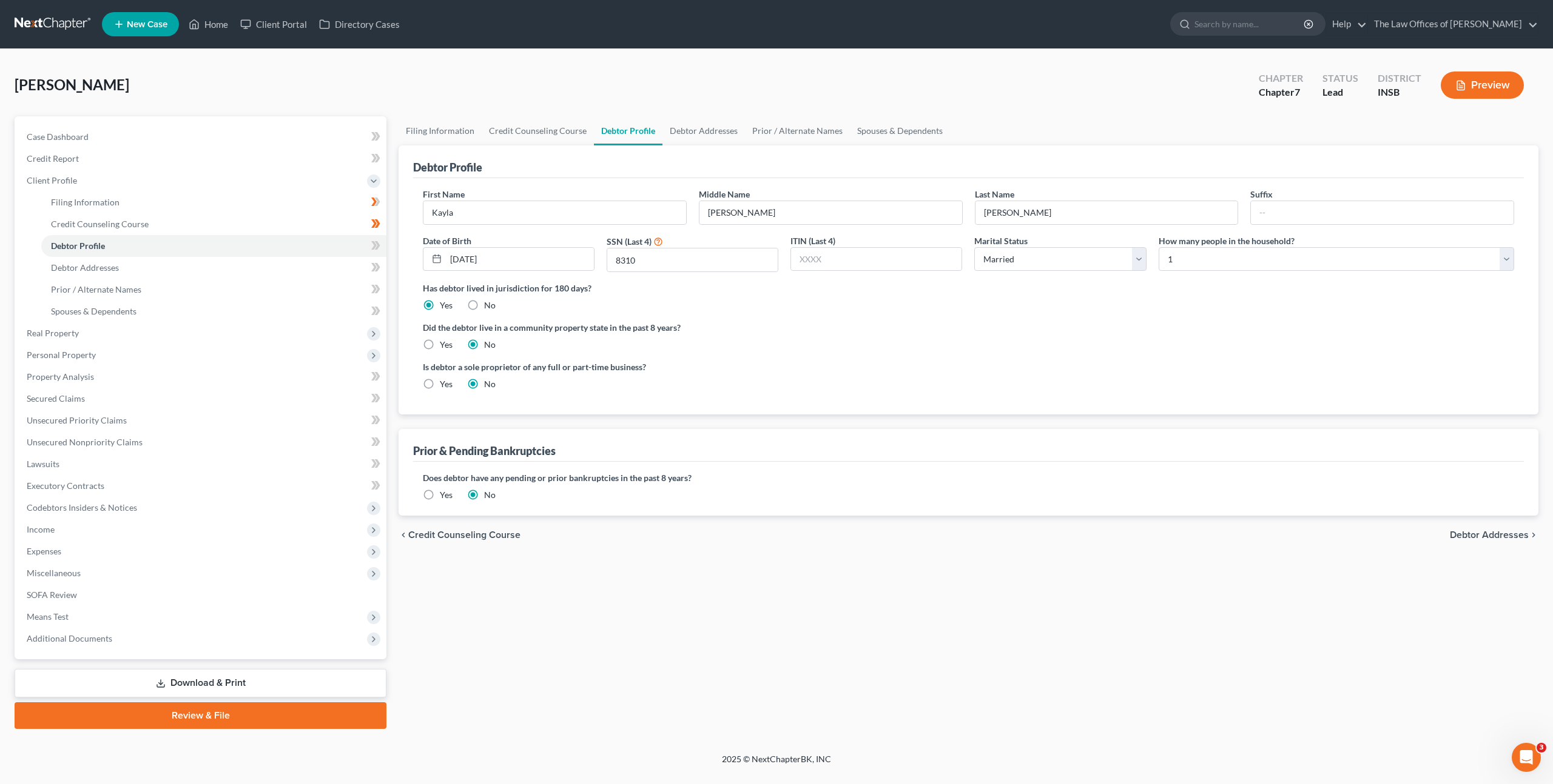
click at [1173, 321] on label "Did the debtor live in a community property state in the past 8 years?" at bounding box center [968, 327] width 1091 height 13
click at [1217, 267] on select "Select 1 2 3 4 5 6 7 8 9 10 11 12 13 14 15 16 17 18 19 20" at bounding box center [1336, 259] width 355 height 24
select select "1"
click at [1158, 247] on select "Select 1 2 3 4 5 6 7 8 9 10 11 12 13 14 15 16 17 18 19 20" at bounding box center [1336, 259] width 355 height 24
click at [1065, 339] on div "Did the debtor live in a community property state in the past 8 years? Yes No" at bounding box center [968, 336] width 1091 height 29
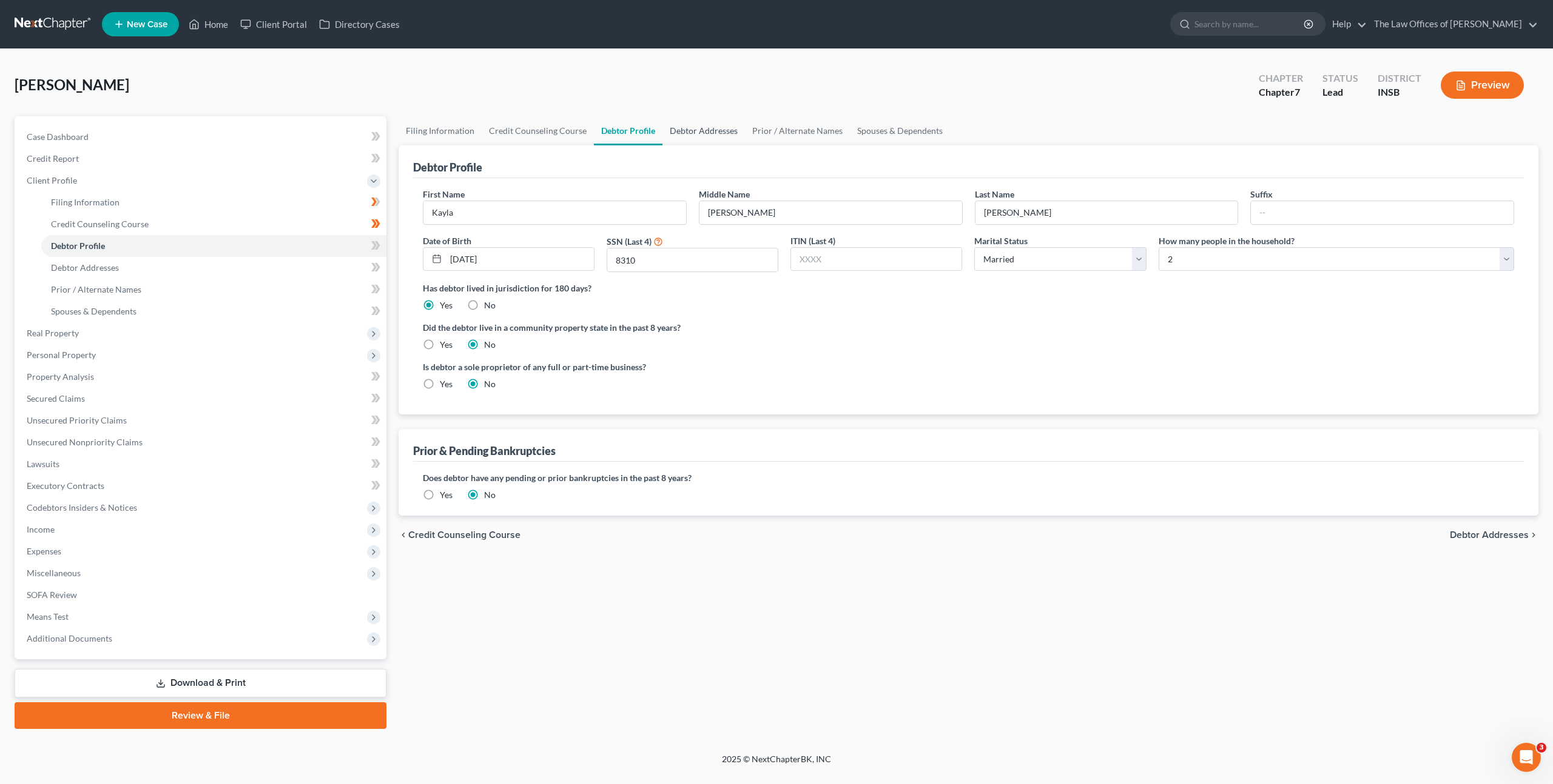
click at [695, 127] on link "Debtor Addresses" at bounding box center [704, 130] width 82 height 29
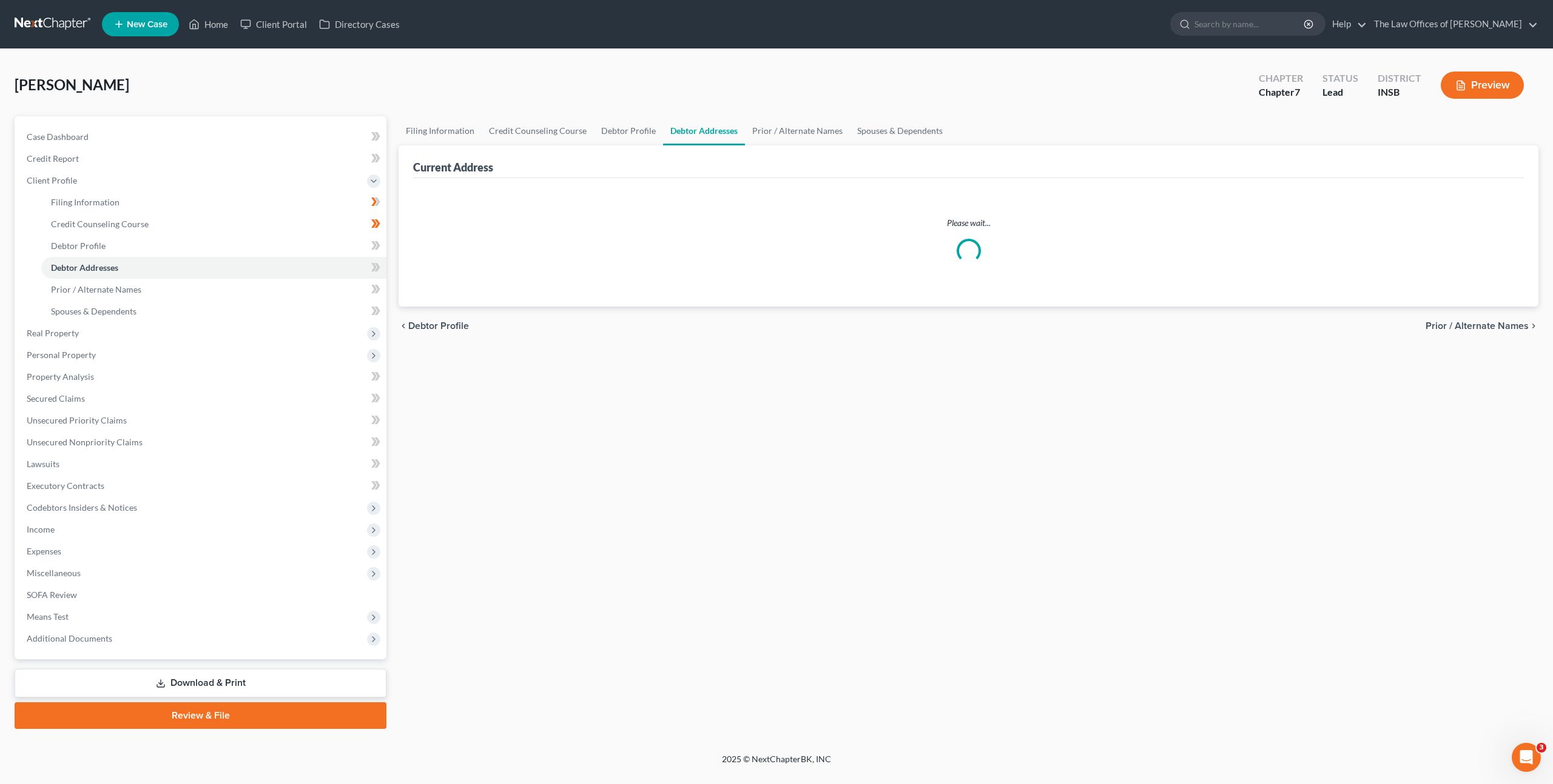
select select "0"
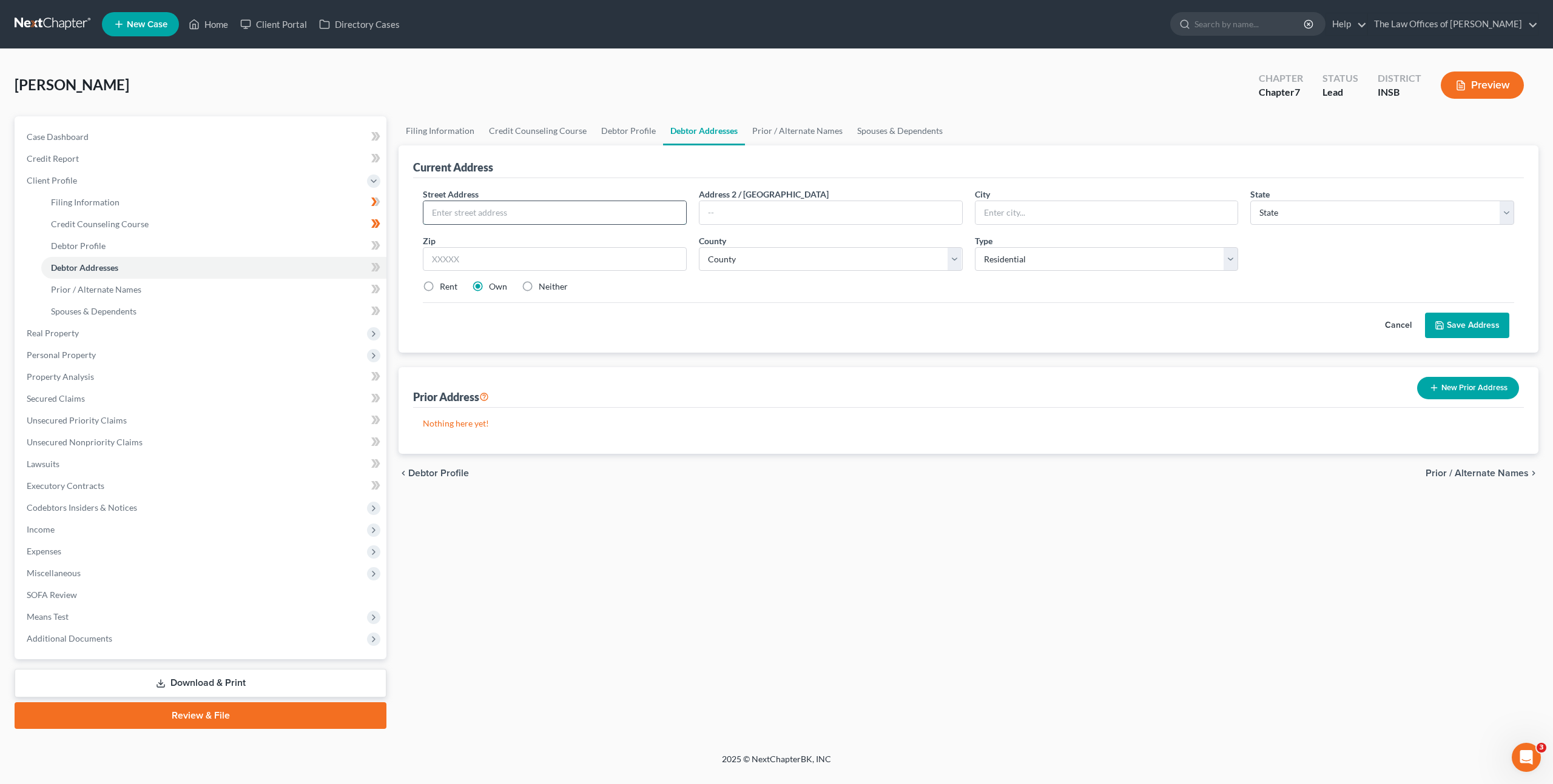
click at [548, 204] on input "text" at bounding box center [555, 212] width 263 height 23
type input "6366 N Kellerville Rd"
type input "47546"
click at [836, 303] on div "Cancel Save Address" at bounding box center [968, 320] width 1091 height 36
type input "Jasper"
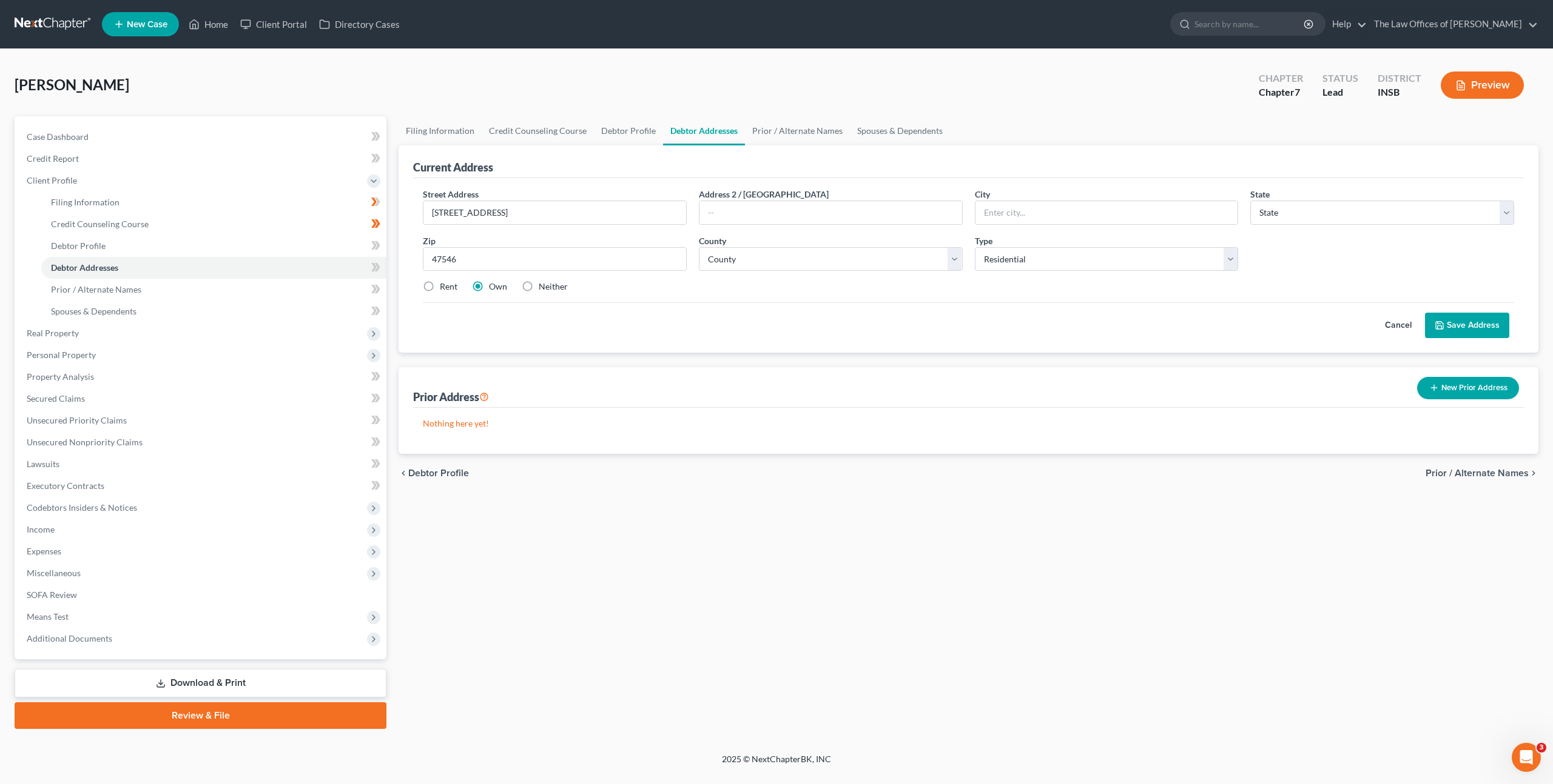
select select "15"
click at [860, 262] on select "County" at bounding box center [830, 259] width 263 height 24
select select "18"
click at [699, 247] on select "County Adams County Allen County Bartholomew County Benton County Blackford Cou…" at bounding box center [830, 259] width 263 height 24
click at [709, 333] on div "Cancel Save Address" at bounding box center [968, 320] width 1091 height 36
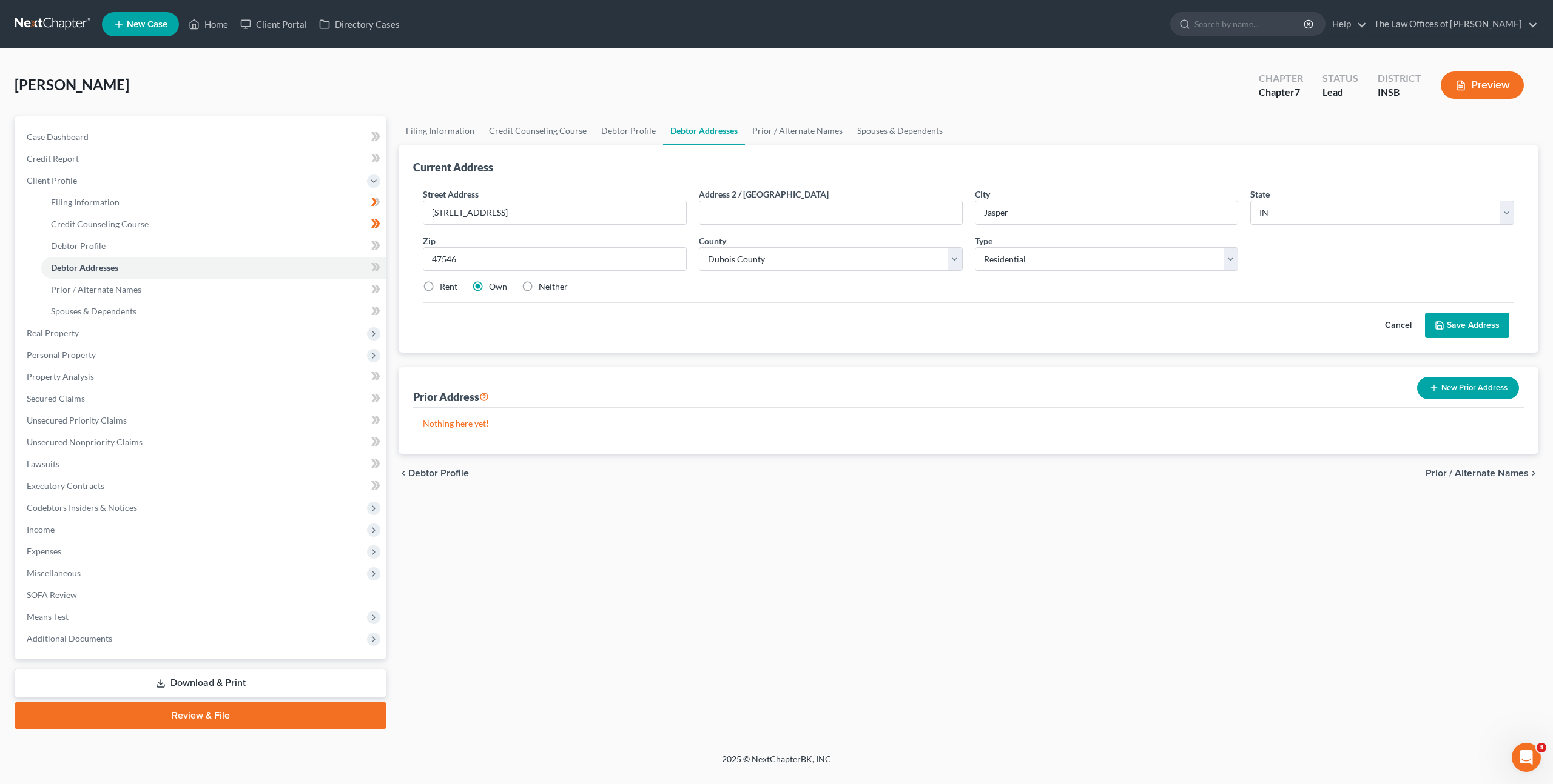
click at [439, 284] on label "Rent" at bounding box center [448, 287] width 18 height 12
click at [444, 284] on input "Rent" at bounding box center [448, 284] width 8 height 8
radio input "true"
click at [613, 309] on div "Cancel Save Address" at bounding box center [968, 320] width 1091 height 36
click at [1453, 322] on button "Save Address" at bounding box center [1466, 326] width 84 height 25
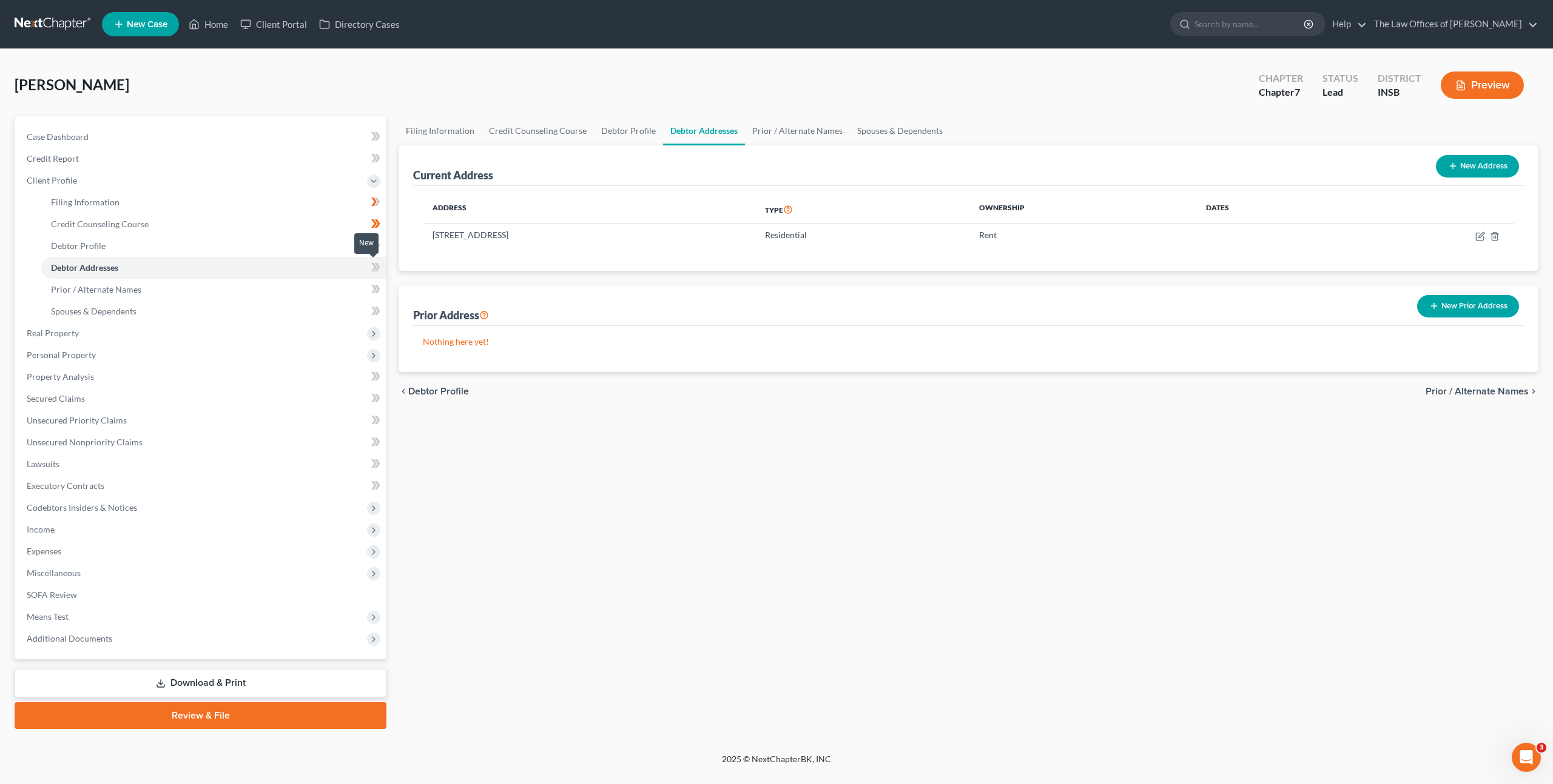
click at [370, 263] on span at bounding box center [375, 269] width 21 height 19
click at [370, 265] on span at bounding box center [375, 269] width 21 height 19
click at [373, 244] on icon at bounding box center [375, 246] width 9 height 15
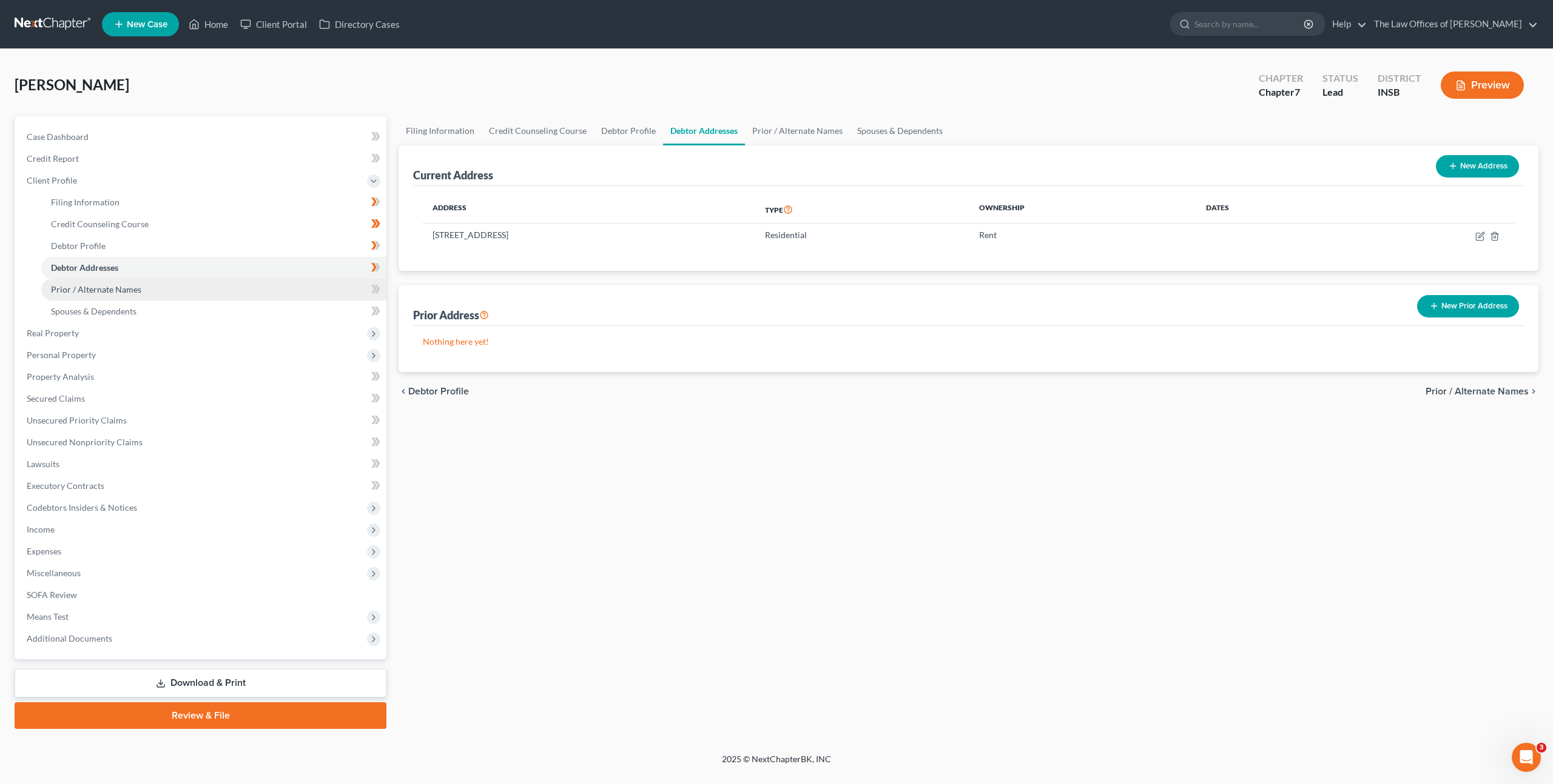
click at [314, 288] on link "Prior / Alternate Names" at bounding box center [214, 289] width 345 height 22
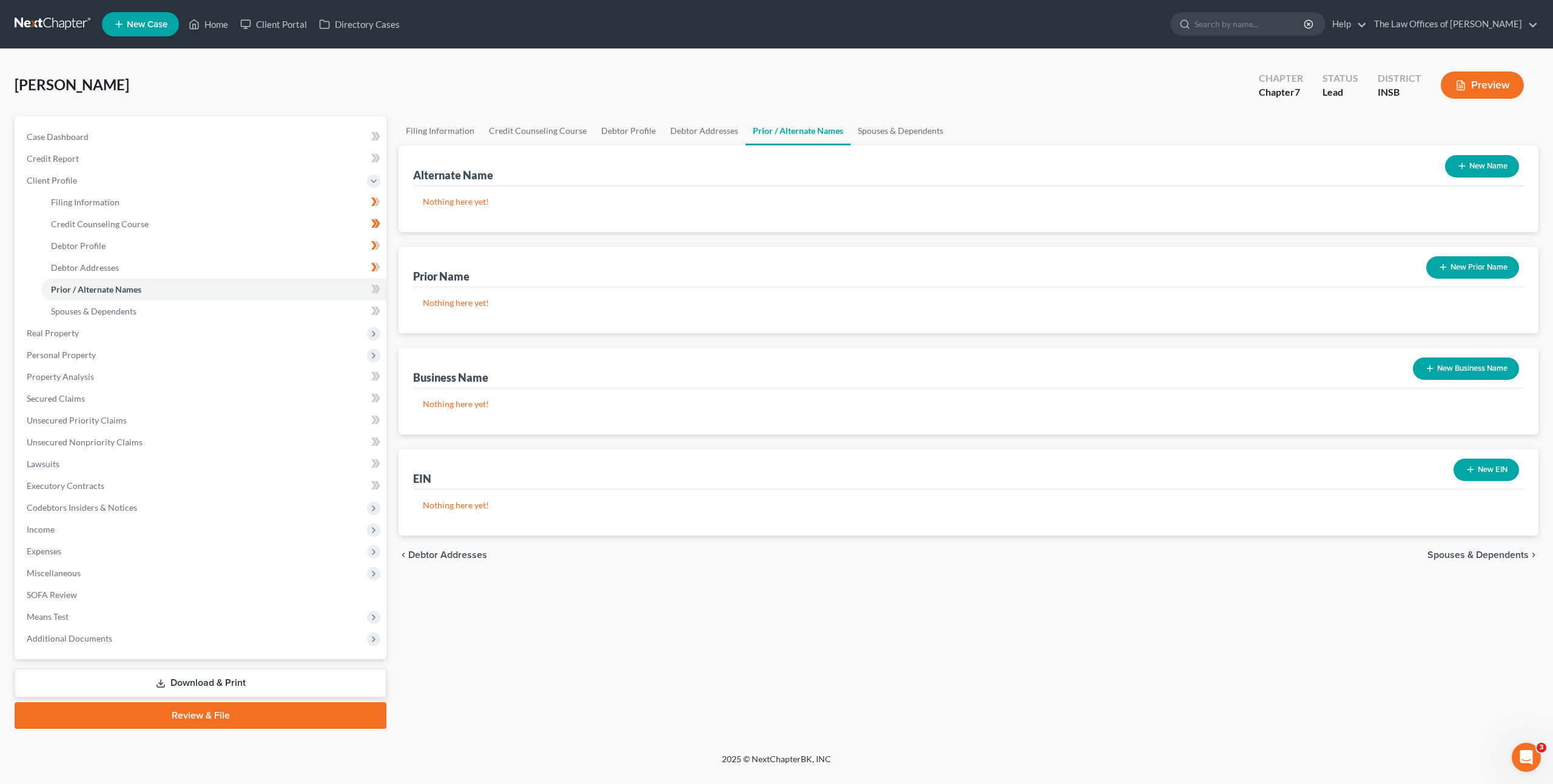
click at [1464, 267] on button "New Prior Name" at bounding box center [1472, 268] width 93 height 23
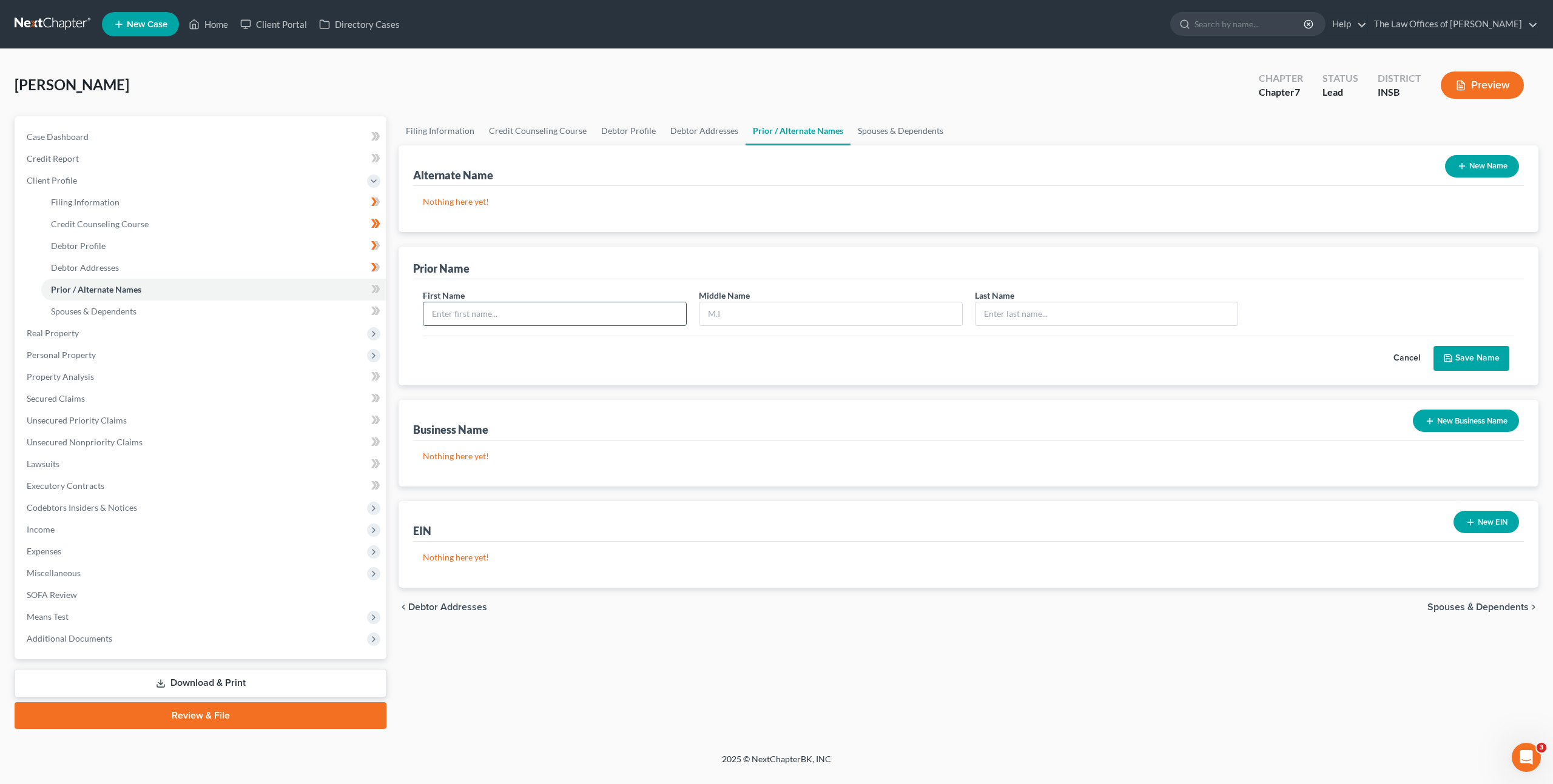
click at [519, 321] on input "text" at bounding box center [555, 314] width 263 height 23
type input "Kayla"
type input "Renea"
click at [828, 402] on div "Business Name New Business Name" at bounding box center [968, 421] width 1110 height 40
click at [1021, 321] on input "Rob" at bounding box center [1107, 314] width 263 height 23
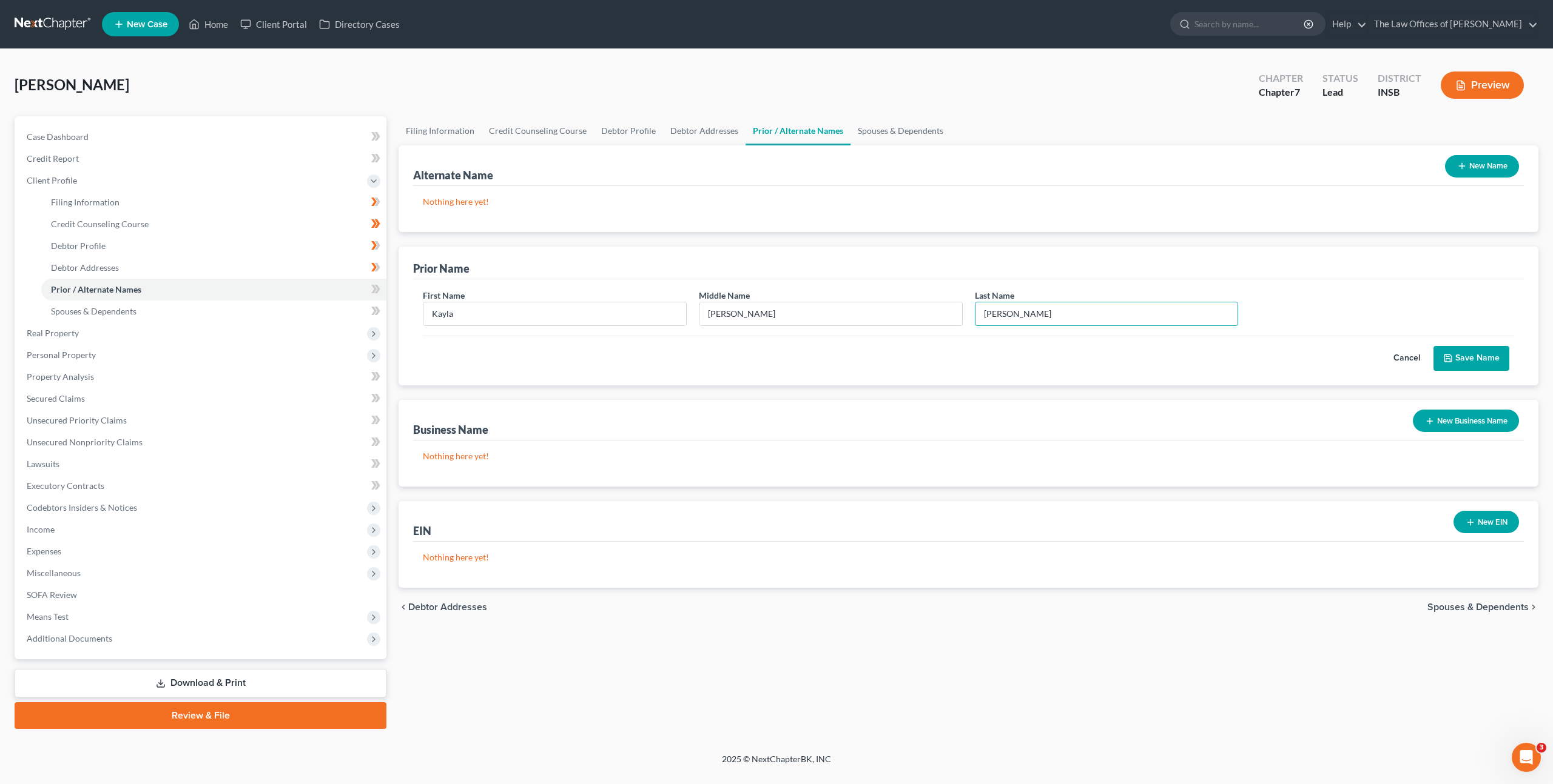
type input "Robinson"
click at [1487, 357] on button "Save Name" at bounding box center [1471, 358] width 76 height 25
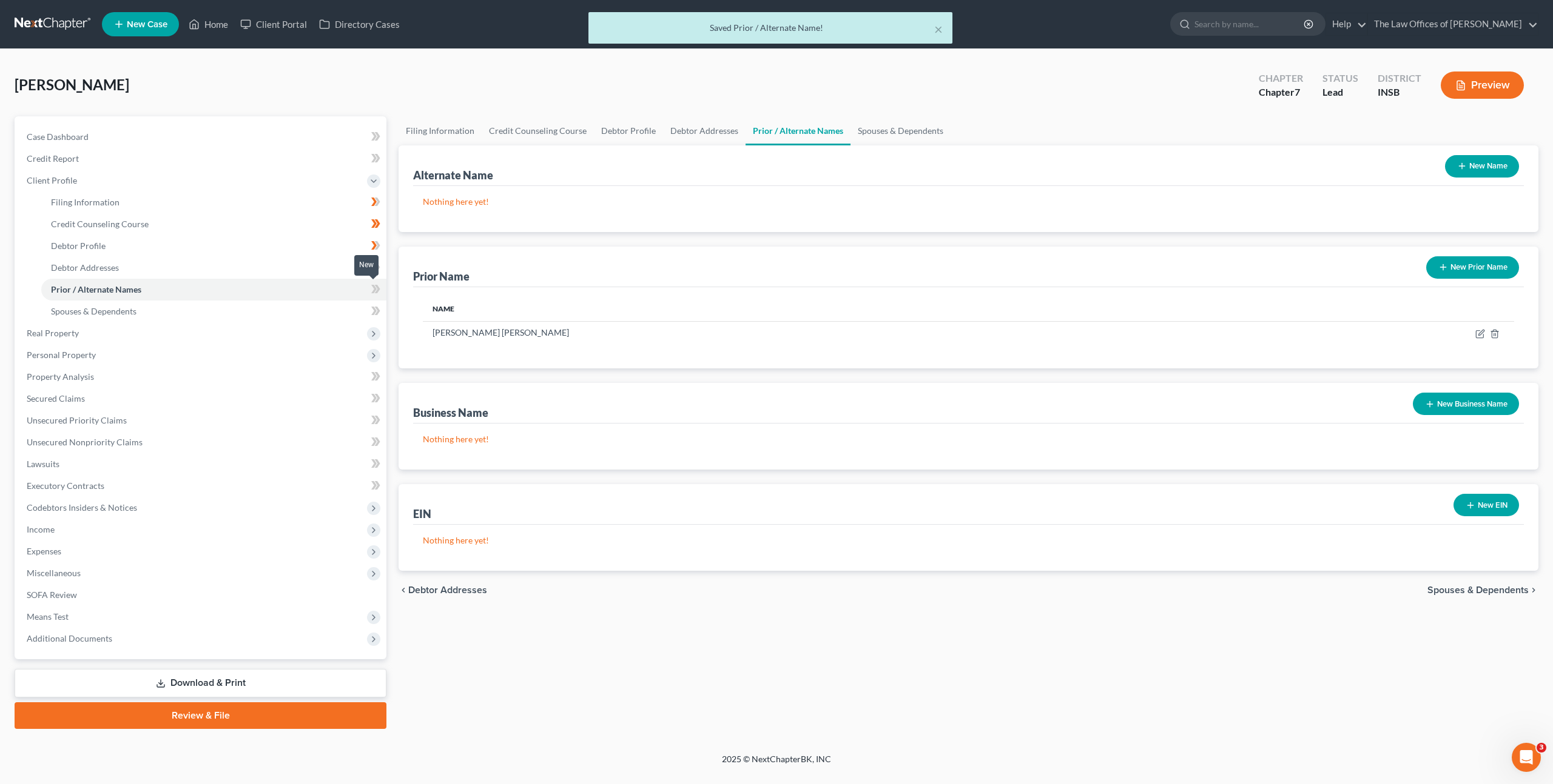
click at [376, 291] on icon at bounding box center [377, 289] width 5 height 8
click at [348, 309] on link "Spouses & Dependents" at bounding box center [214, 311] width 345 height 22
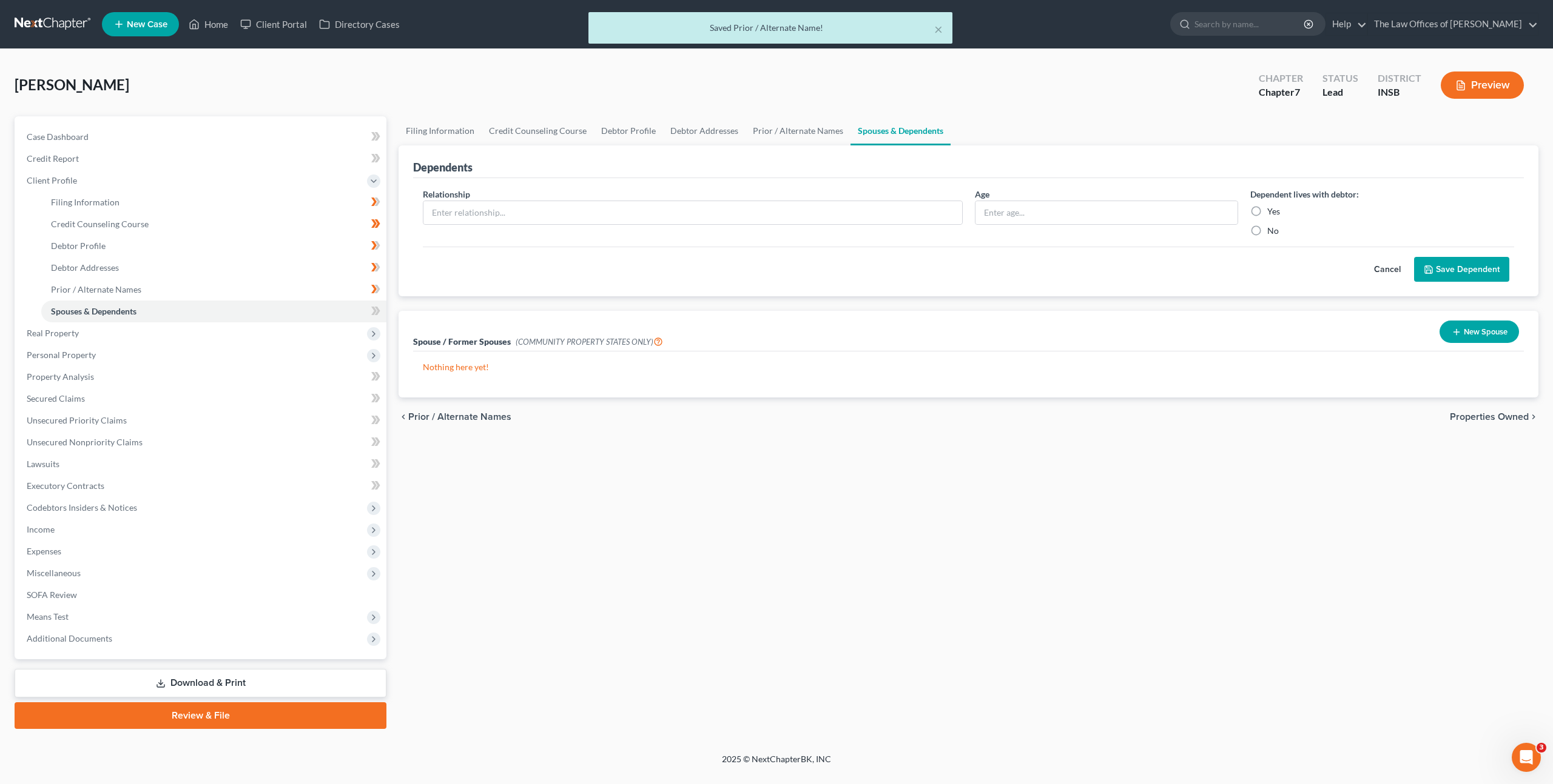
click at [724, 501] on div "Filing Information Credit Counseling Course Debtor Profile Debtor Addresses Pri…" at bounding box center [968, 422] width 1151 height 612
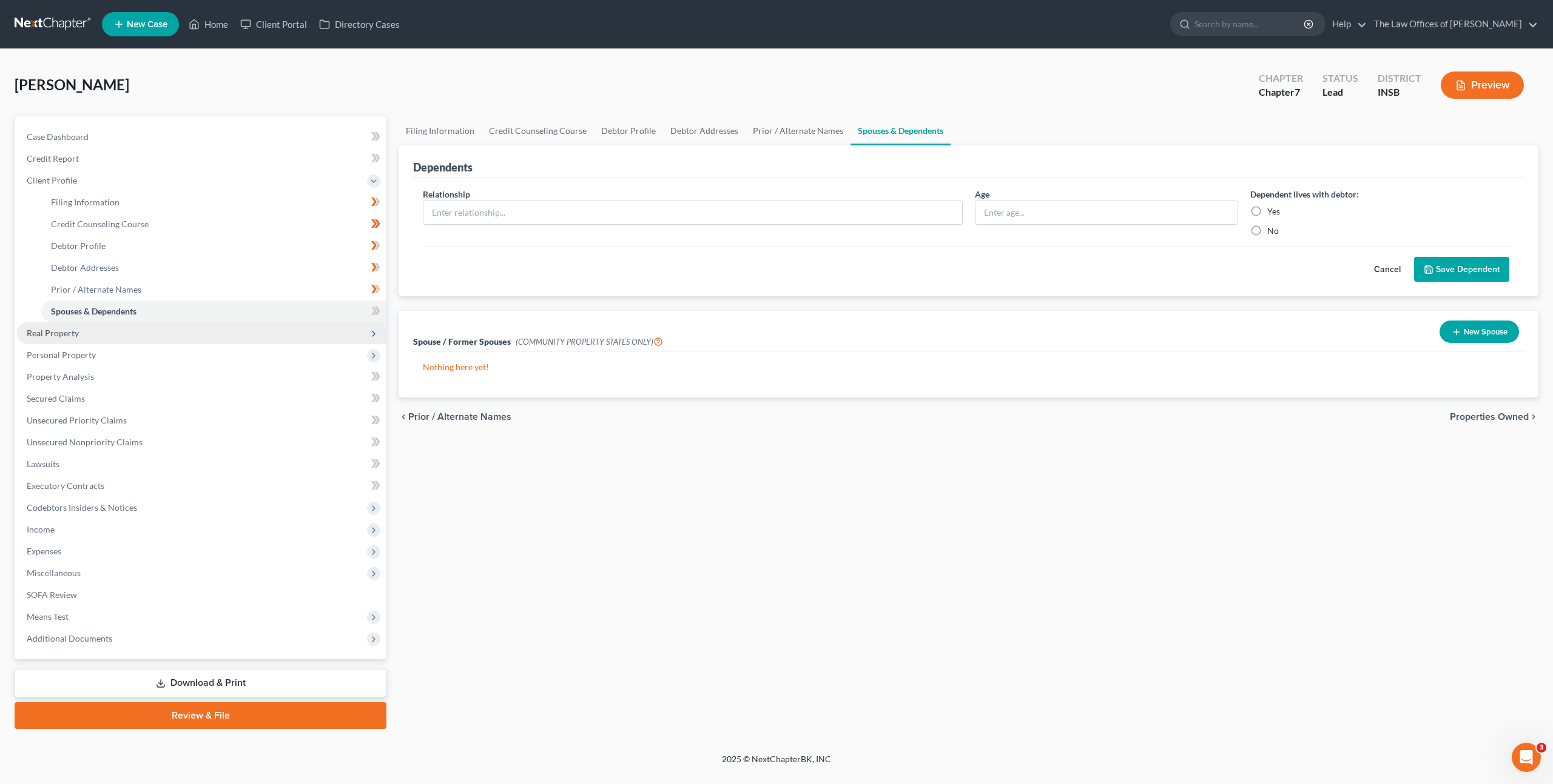
click at [263, 329] on span "Real Property" at bounding box center [201, 333] width 370 height 22
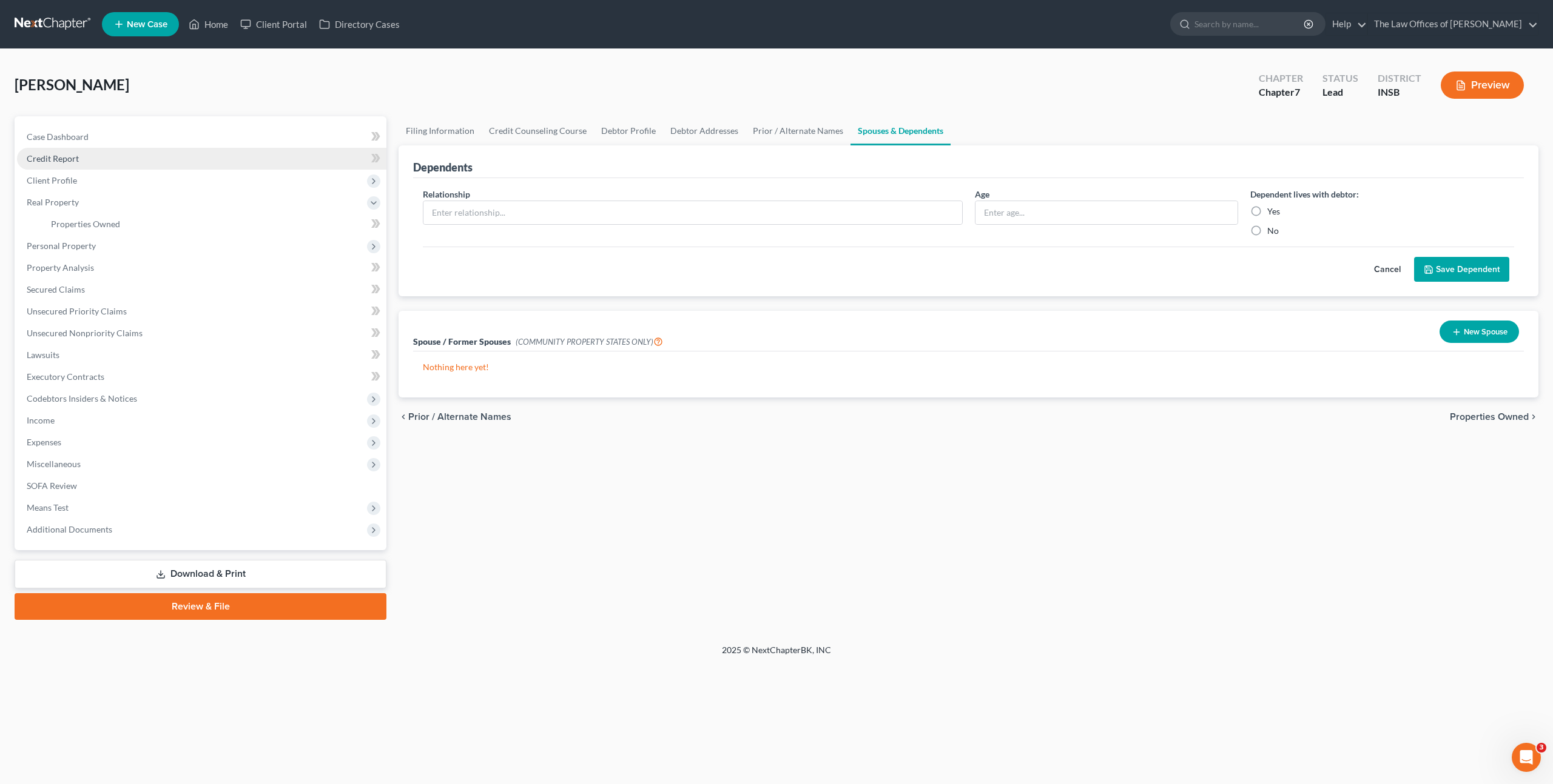
click at [256, 161] on link "Credit Report" at bounding box center [201, 159] width 370 height 22
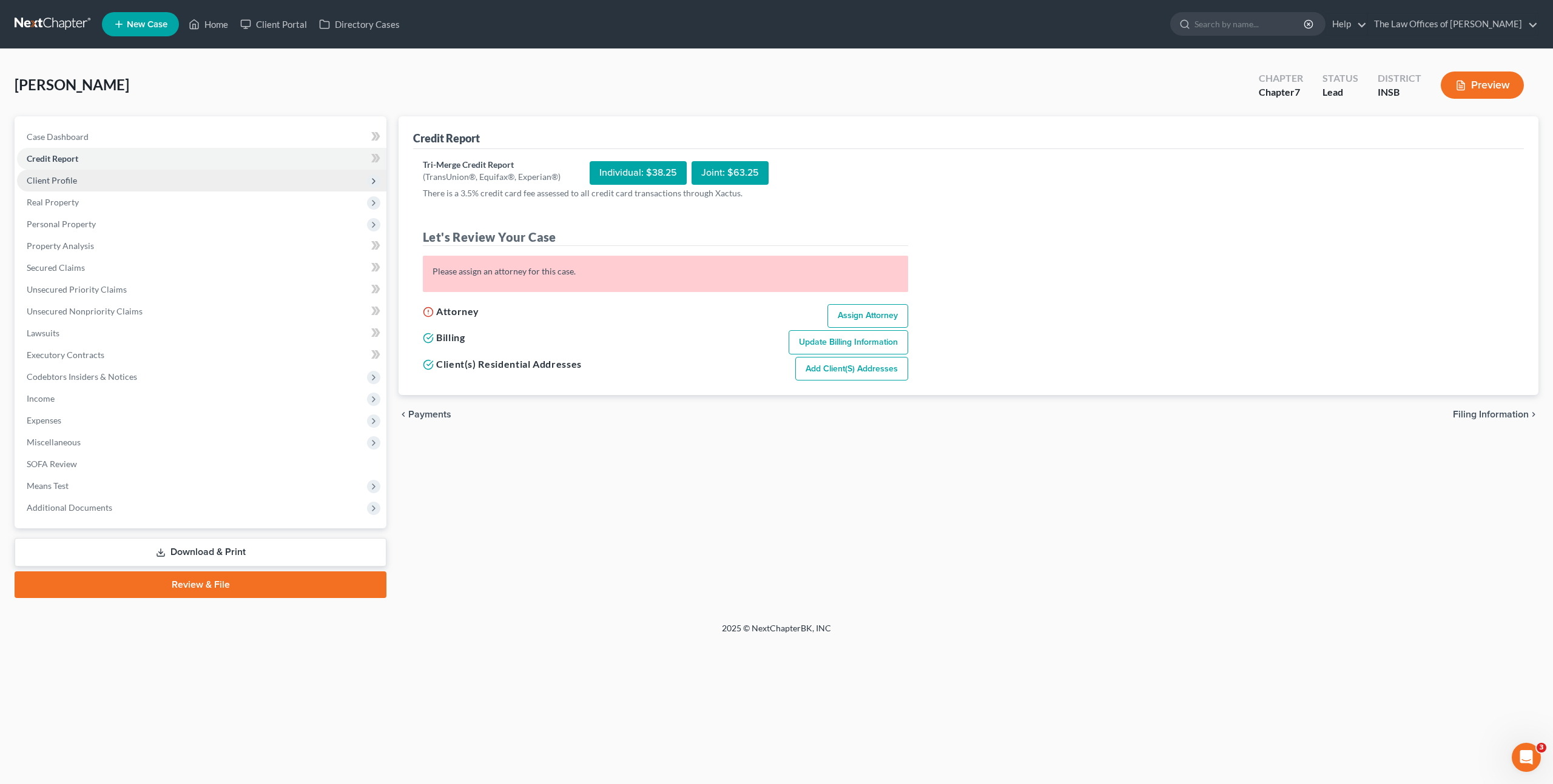
click at [200, 183] on span "Client Profile" at bounding box center [201, 181] width 370 height 22
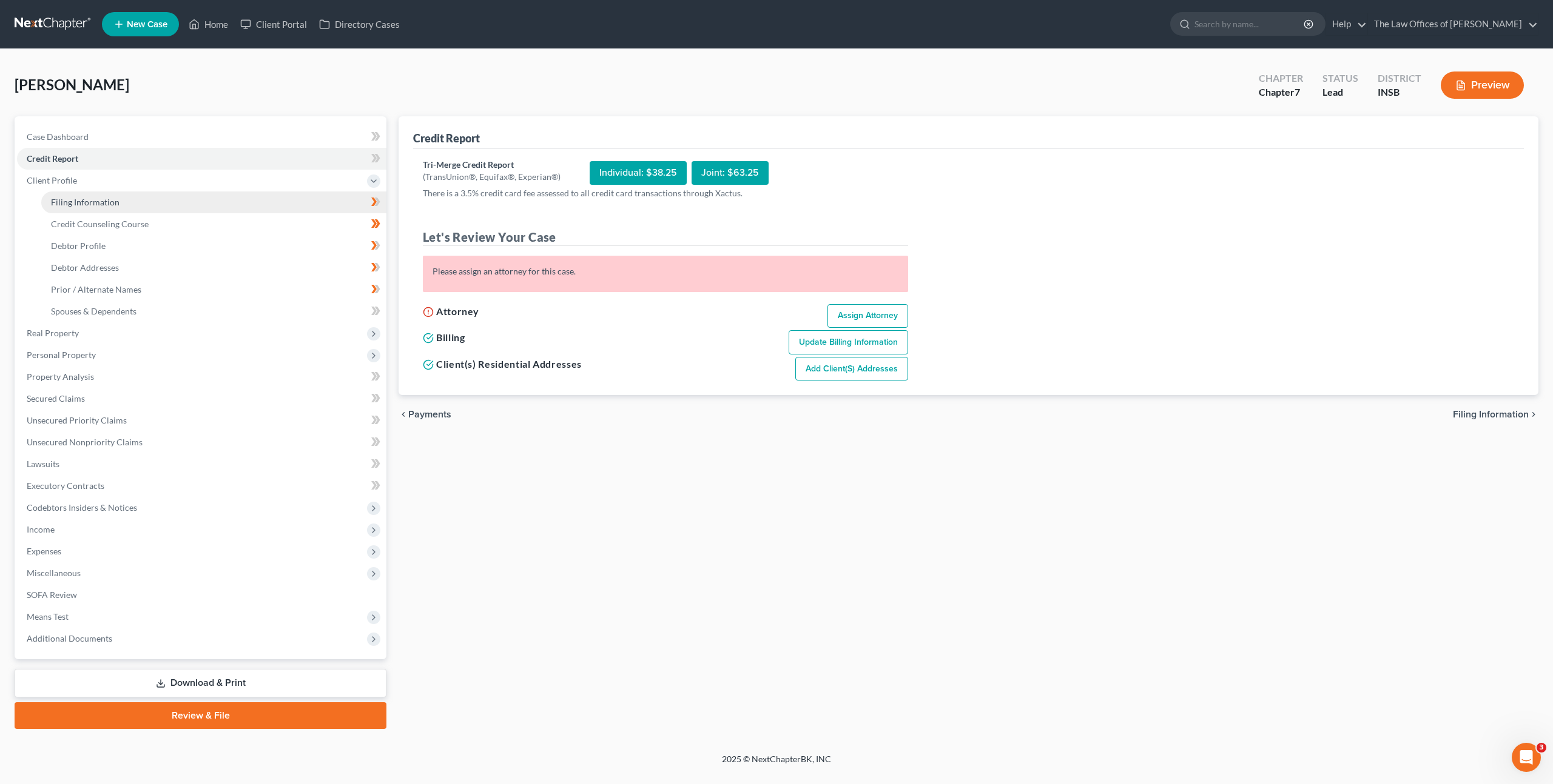
click at [190, 198] on link "Filing Information" at bounding box center [214, 203] width 345 height 22
select select "1"
select select "0"
select select "28"
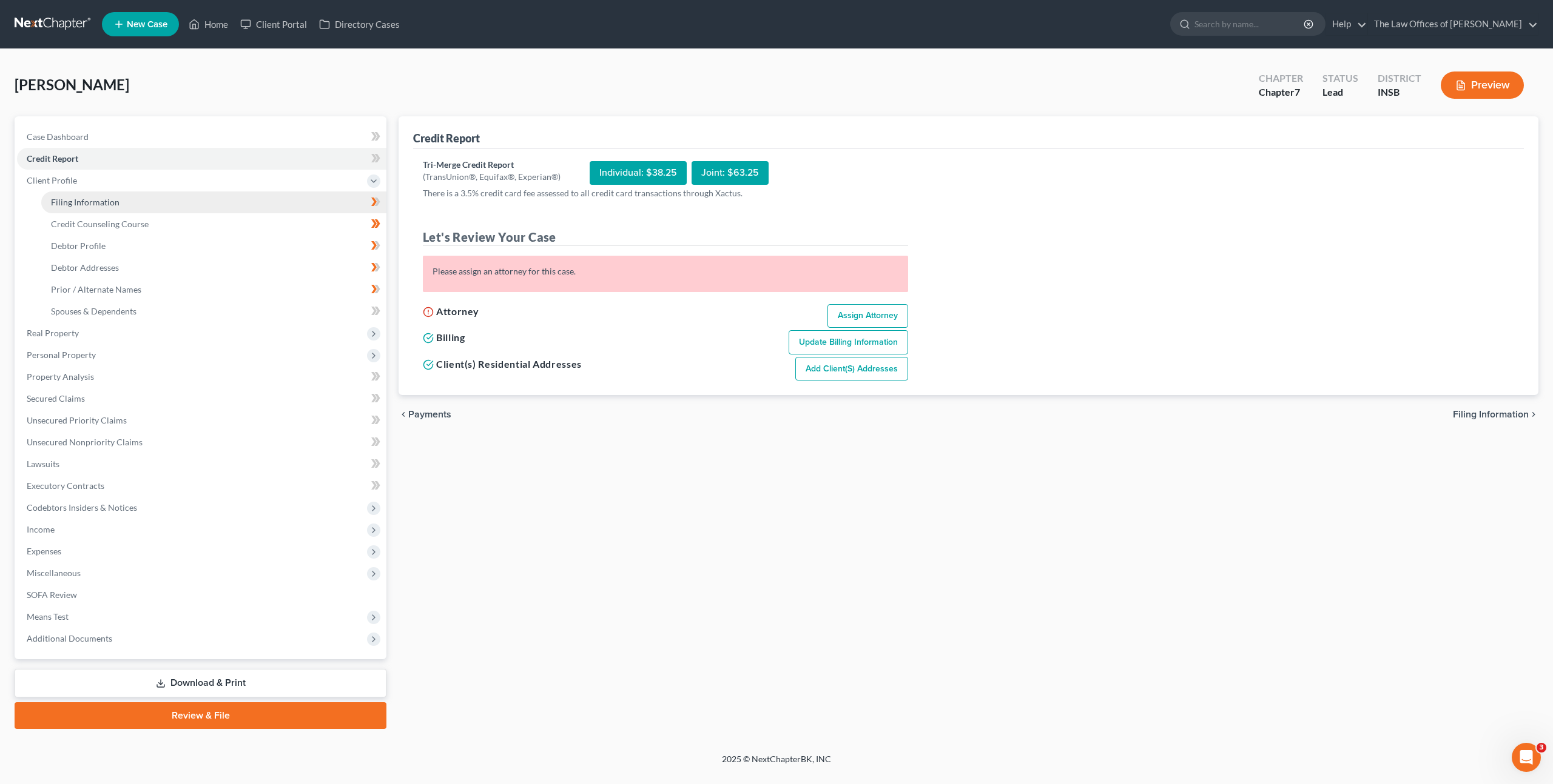
select select "15"
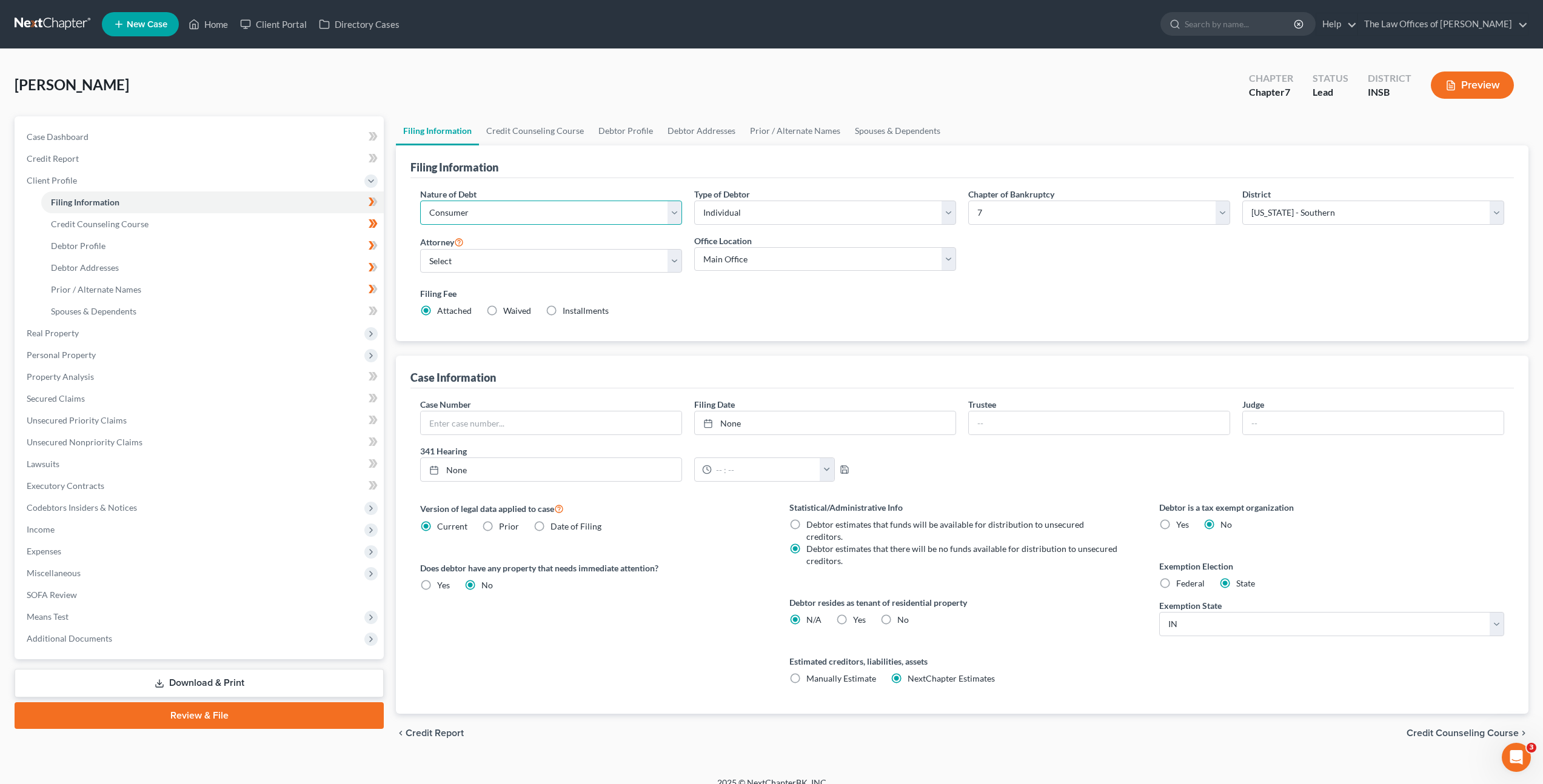
click at [453, 218] on select "Select Business Consumer Other" at bounding box center [550, 212] width 262 height 24
click at [464, 263] on select "Select Dax Miller - INSB Dax Miller - INSB Dax Miller - GAMB Dax Miller - INNB …" at bounding box center [550, 261] width 262 height 24
select select "0"
click at [420, 249] on select "Select Dax Miller - INSB Dax Miller - INSB Dax Miller - GAMB Dax Miller - INNB …" at bounding box center [550, 261] width 262 height 24
click at [225, 155] on link "Credit Report" at bounding box center [200, 159] width 367 height 22
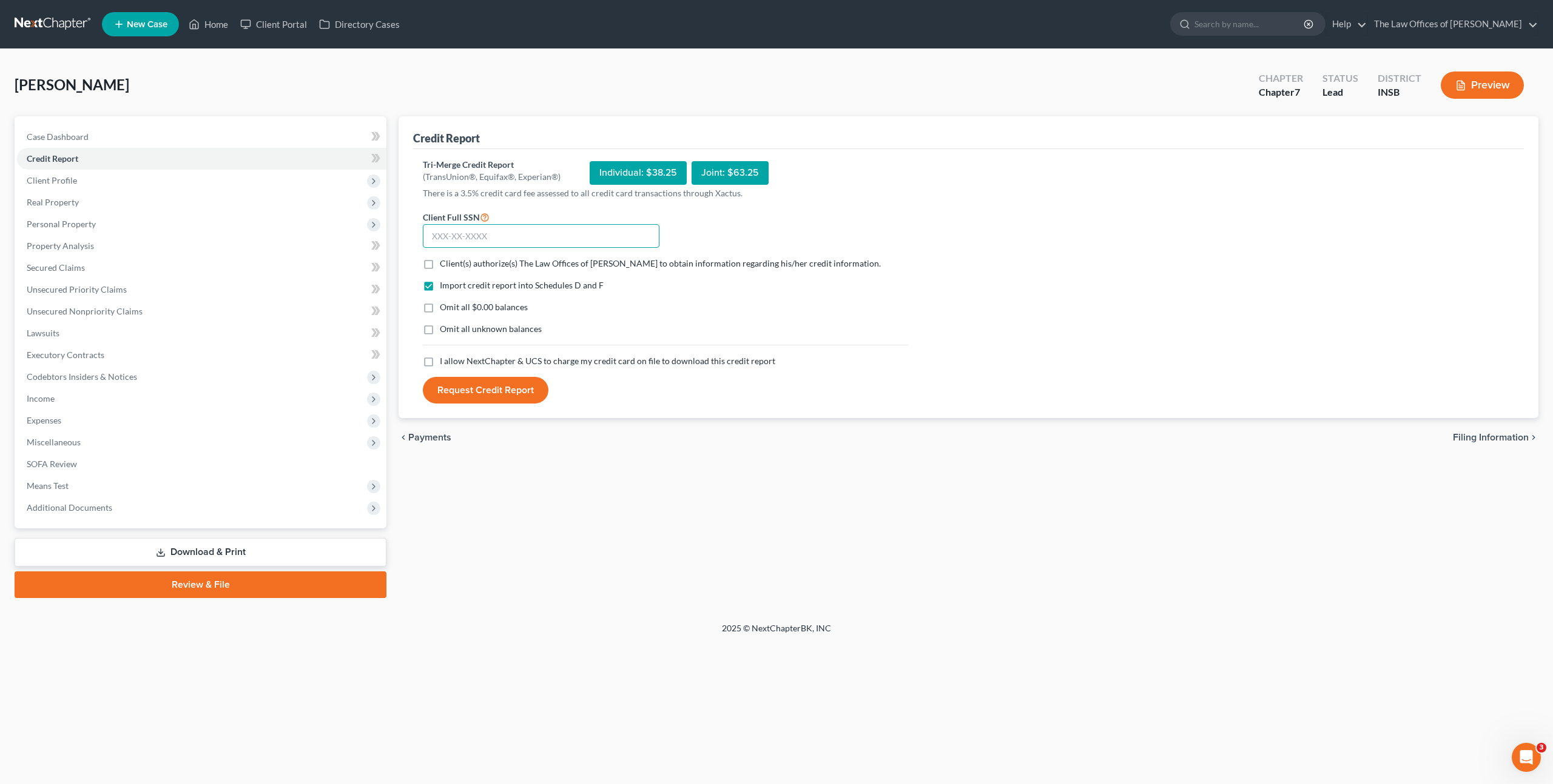
click at [587, 235] on input "text" at bounding box center [540, 236] width 237 height 24
paste input "306-21-8310"
type input "306-21-8310"
click at [439, 259] on label "Client(s) authorize(s) The Law Offices of Dax J. Miller to obtain information r…" at bounding box center [660, 263] width 441 height 12
click at [444, 259] on input "Client(s) authorize(s) The Law Offices of Dax J. Miller to obtain information r…" at bounding box center [448, 261] width 8 height 8
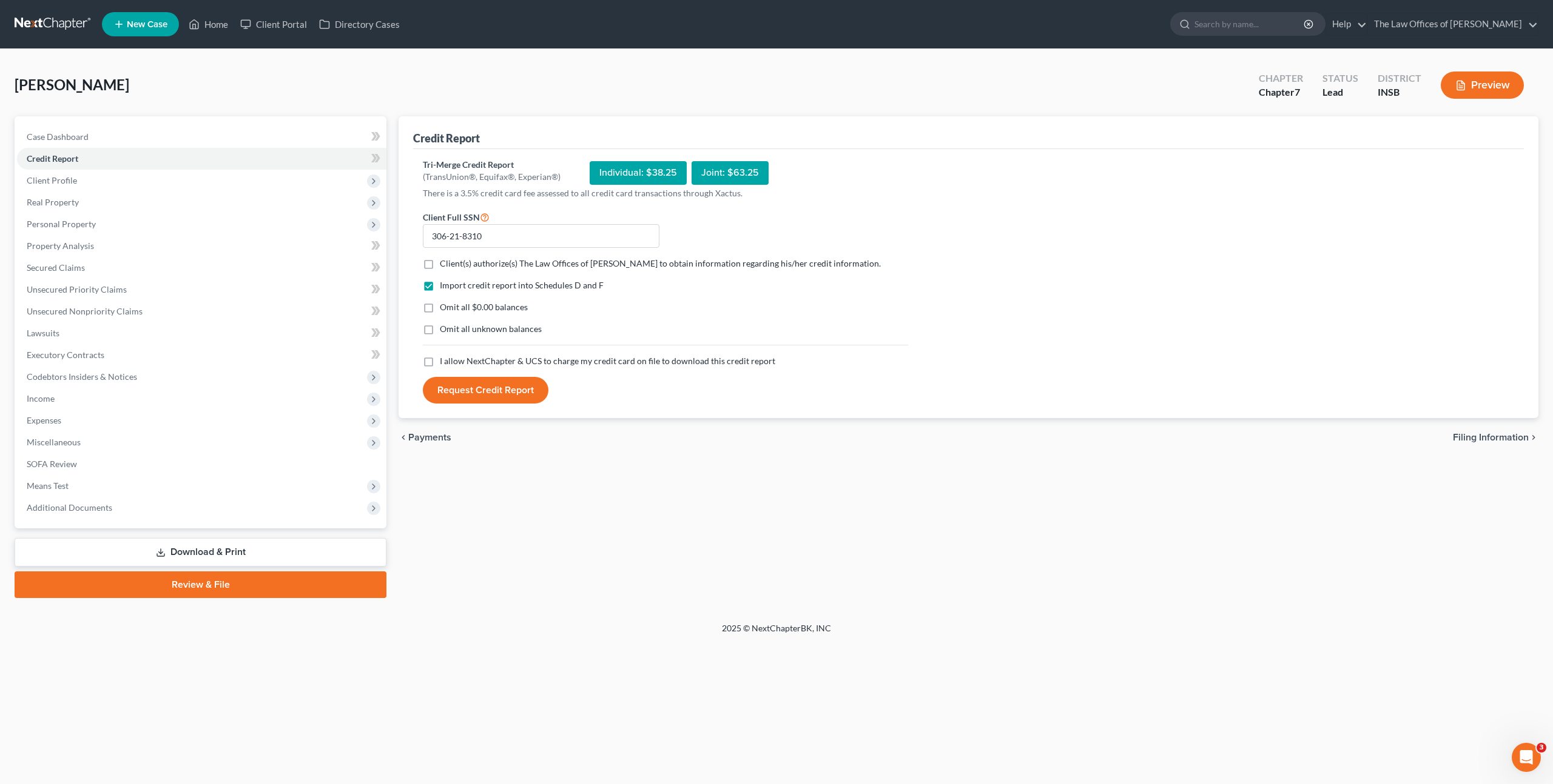
checkbox input "true"
click at [439, 365] on label "I allow NextChapter & UCS to charge my credit card on file to download this cre…" at bounding box center [607, 361] width 335 height 12
click at [444, 363] on input "I allow NextChapter & UCS to charge my credit card on file to download this cre…" at bounding box center [448, 358] width 8 height 8
checkbox input "true"
click at [453, 380] on button "Request Credit Report" at bounding box center [485, 390] width 125 height 27
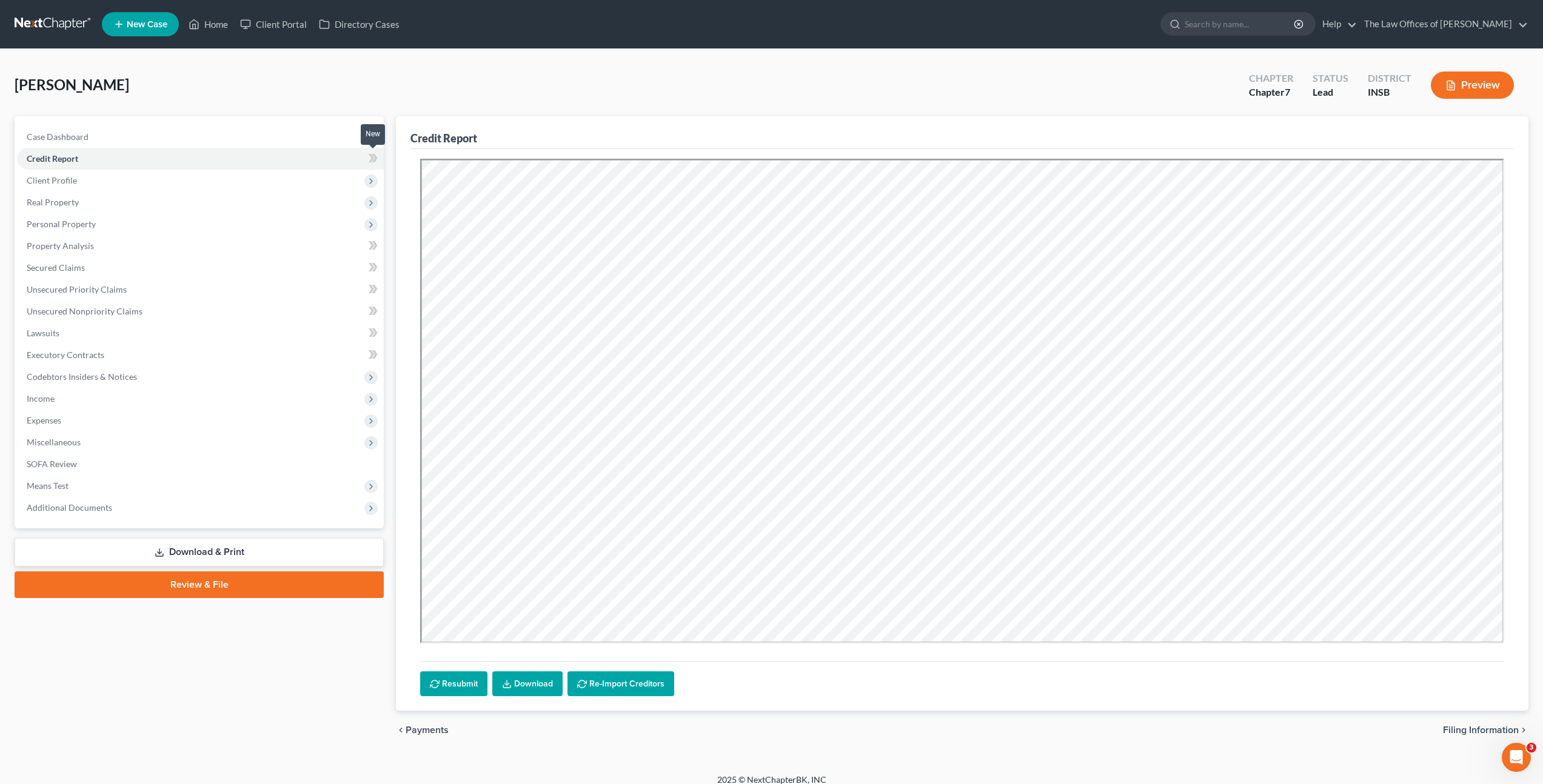
click at [375, 159] on icon at bounding box center [374, 158] width 5 height 8
click at [541, 677] on link "Download" at bounding box center [528, 684] width 71 height 25
click at [251, 177] on span "Client Profile" at bounding box center [200, 181] width 367 height 22
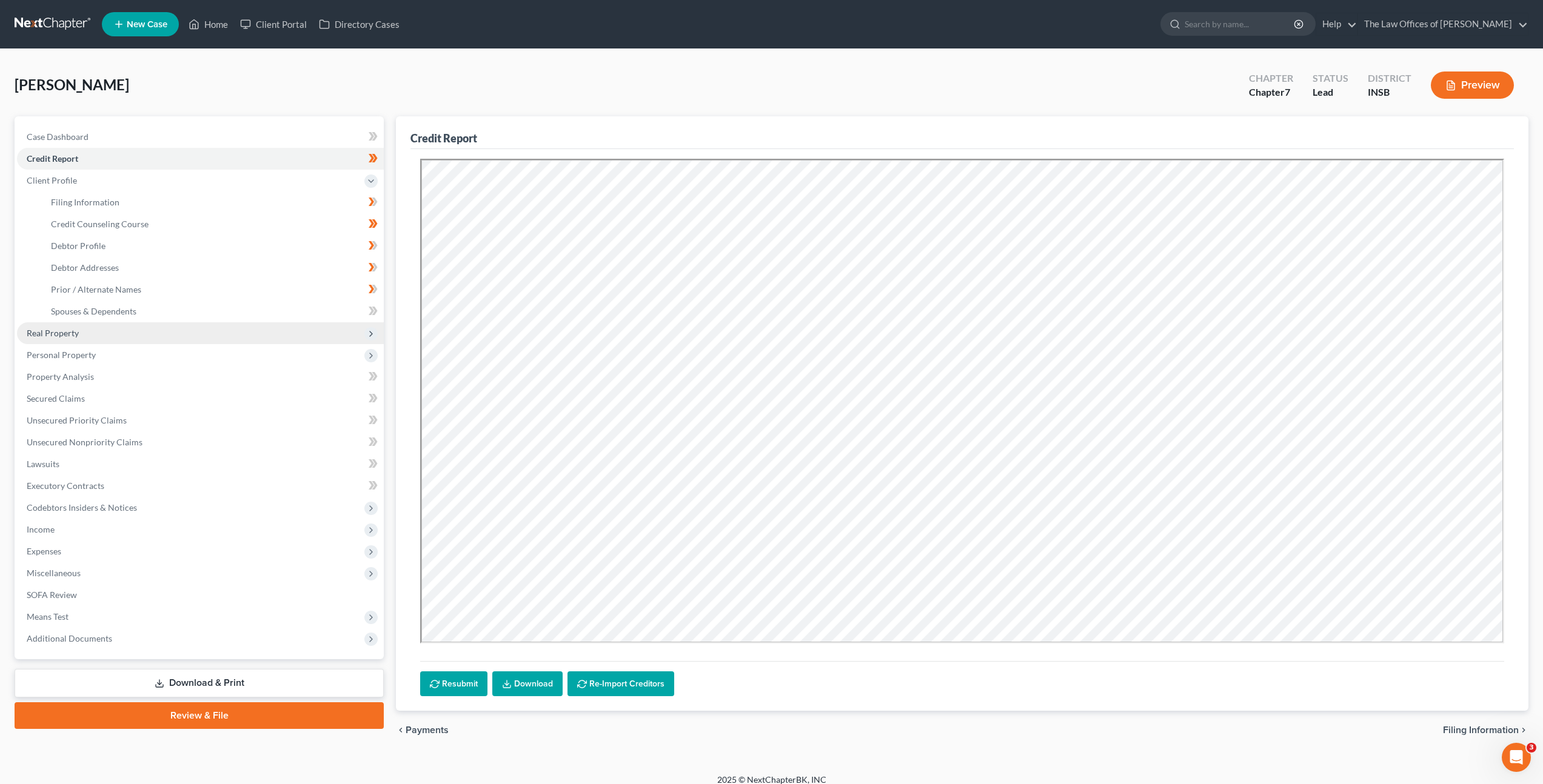
click at [209, 333] on span "Real Property" at bounding box center [200, 333] width 367 height 22
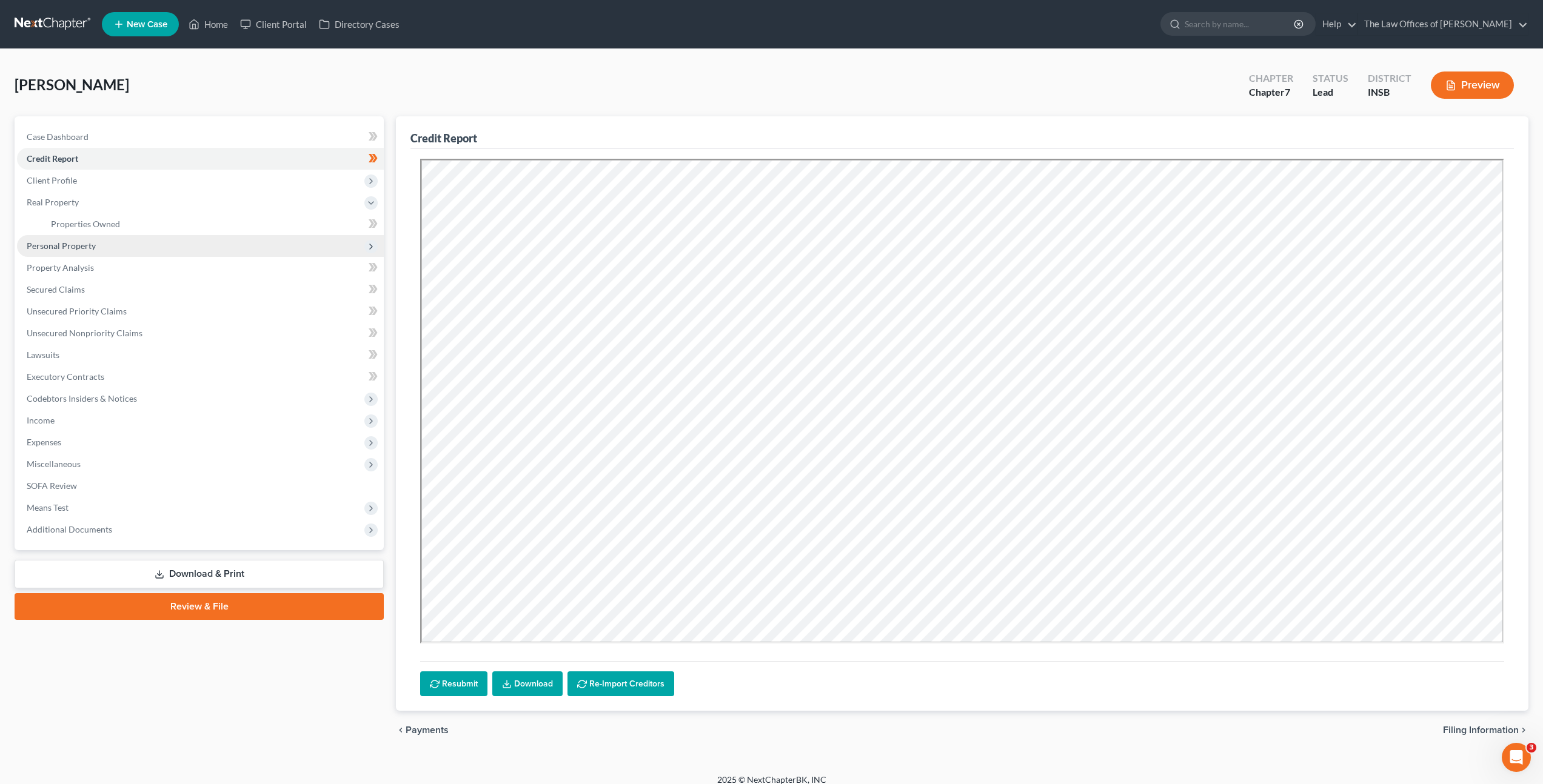
click at [194, 236] on span "Personal Property" at bounding box center [200, 246] width 367 height 22
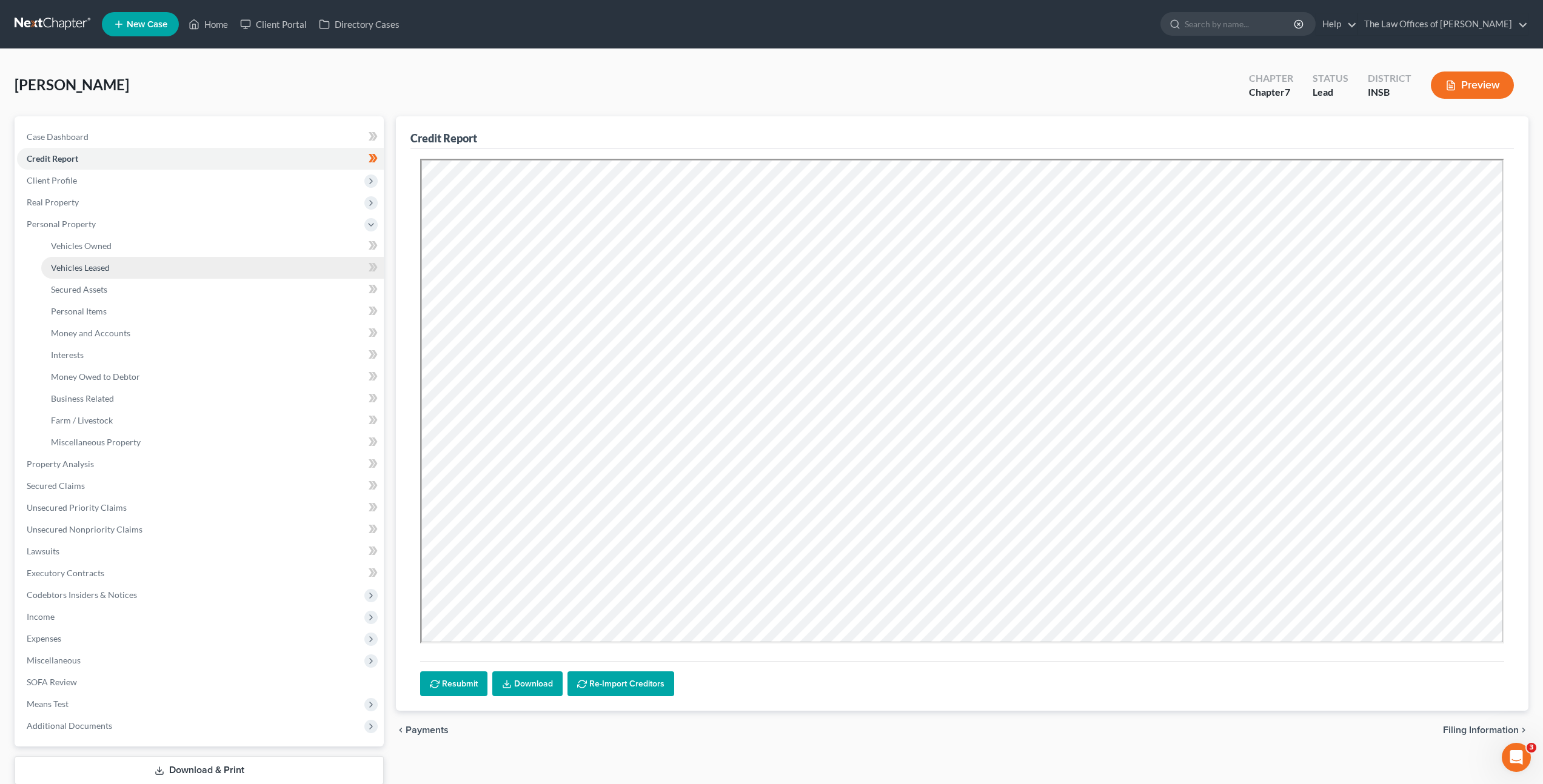
click at [199, 263] on link "Vehicles Leased" at bounding box center [212, 268] width 342 height 22
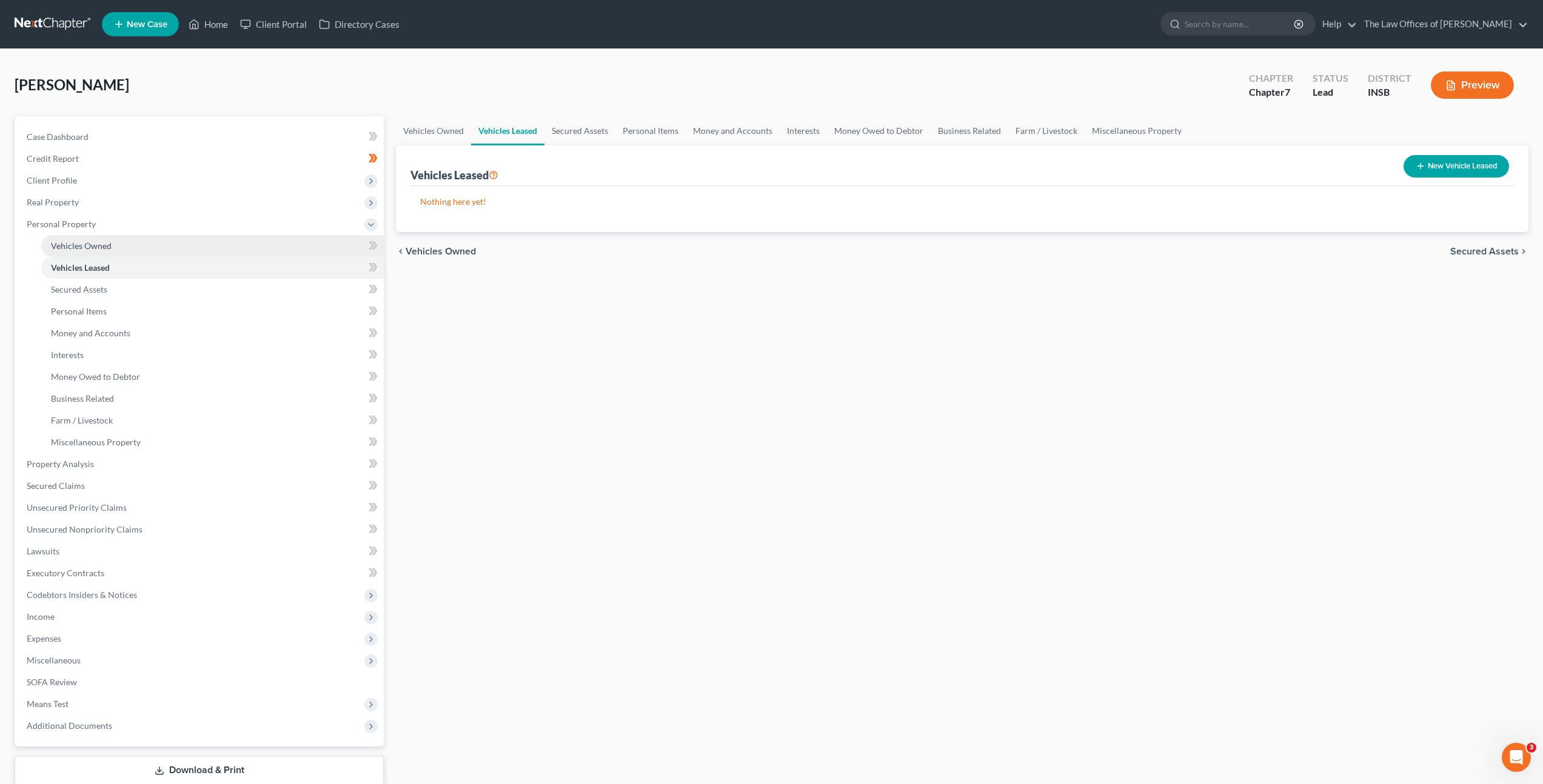
click at [204, 252] on link "Vehicles Owned" at bounding box center [212, 246] width 342 height 22
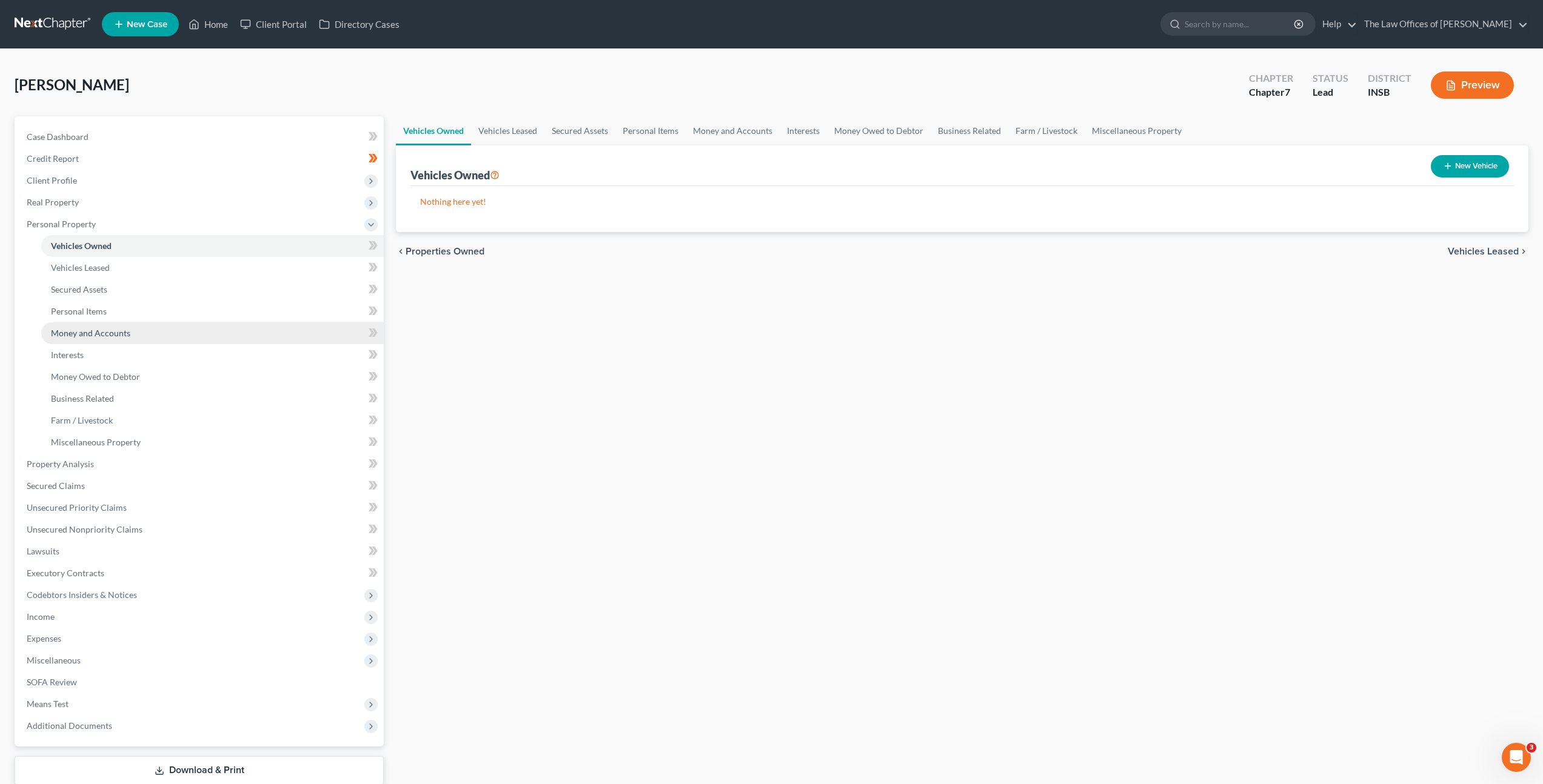
click at [186, 331] on link "Money and Accounts" at bounding box center [212, 333] width 342 height 22
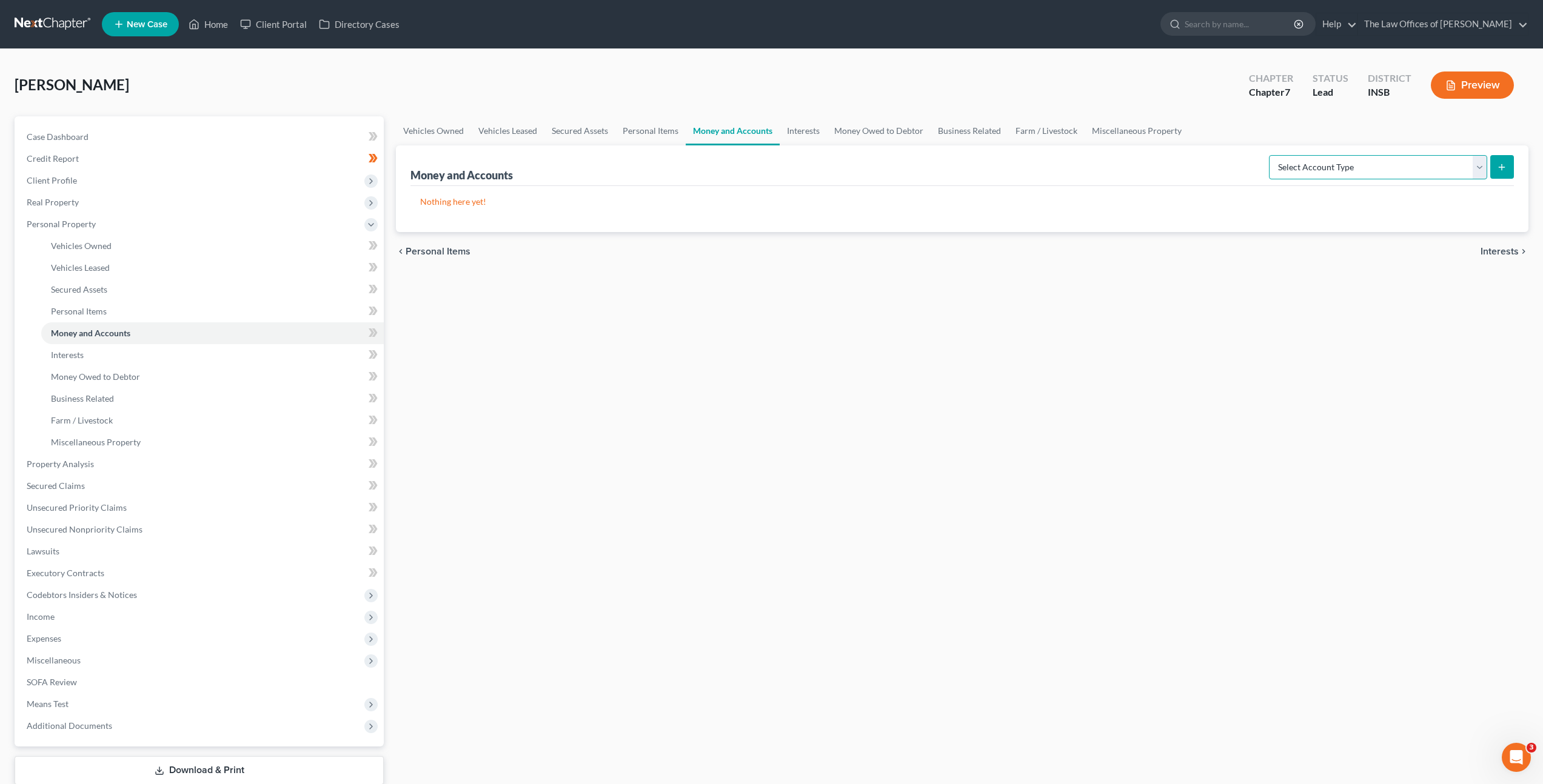
click at [1314, 168] on select "Select Account Type Brokerage Cash on Hand Certificates of Deposit Checking Acc…" at bounding box center [1377, 167] width 218 height 24
click at [1376, 167] on select "Select Account Type Brokerage Cash on Hand Certificates of Deposit Checking Acc…" at bounding box center [1377, 167] width 218 height 24
select select "checking"
click at [1271, 155] on select "Select Account Type Brokerage Cash on Hand Certificates of Deposit Checking Acc…" at bounding box center [1377, 167] width 218 height 24
click at [1506, 167] on button "submit" at bounding box center [1502, 167] width 24 height 24
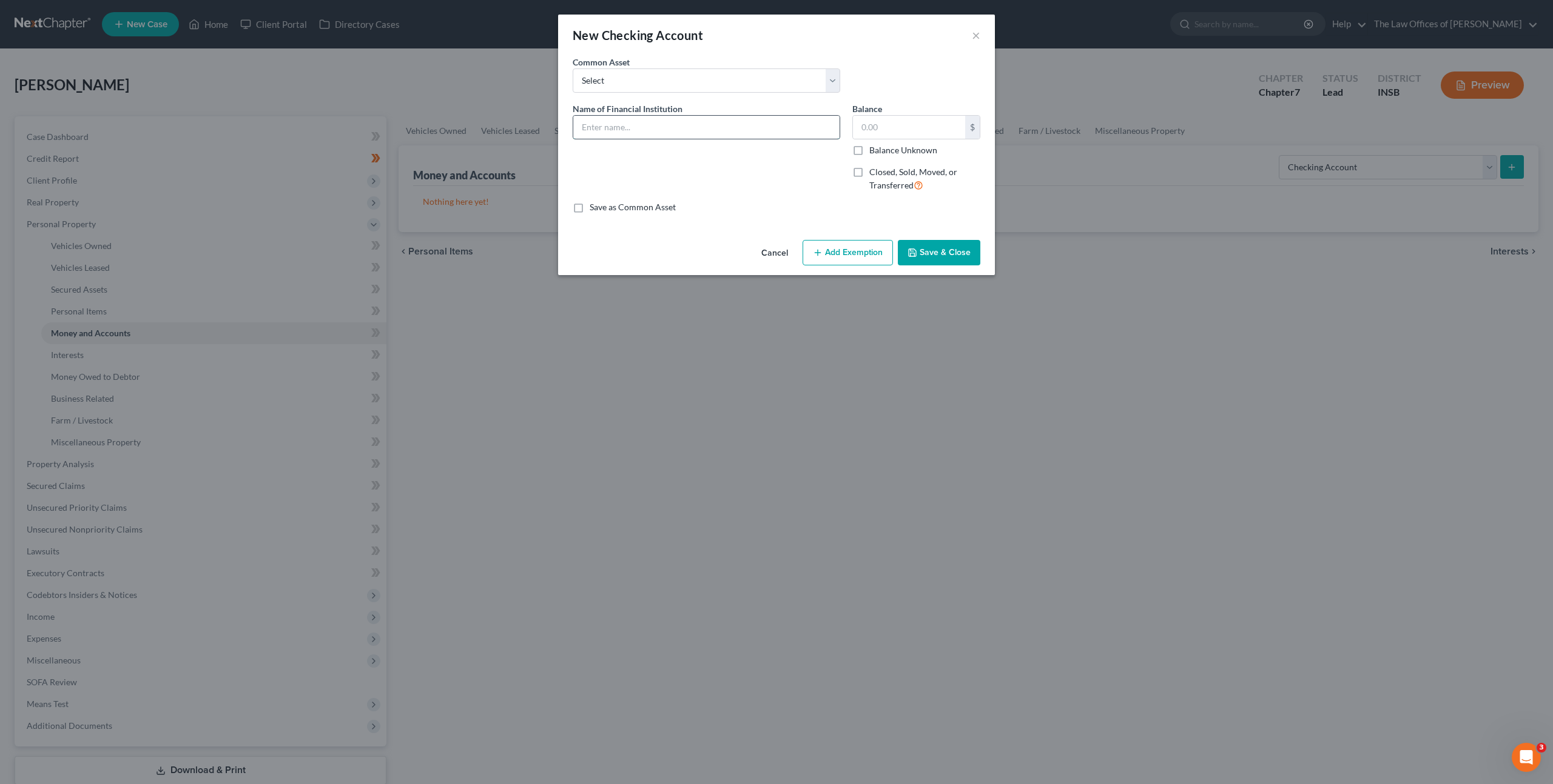
click at [815, 132] on input "text" at bounding box center [706, 127] width 266 height 23
type input "C"
type input "Cash App"
click at [925, 258] on button "Save & Close" at bounding box center [939, 252] width 82 height 25
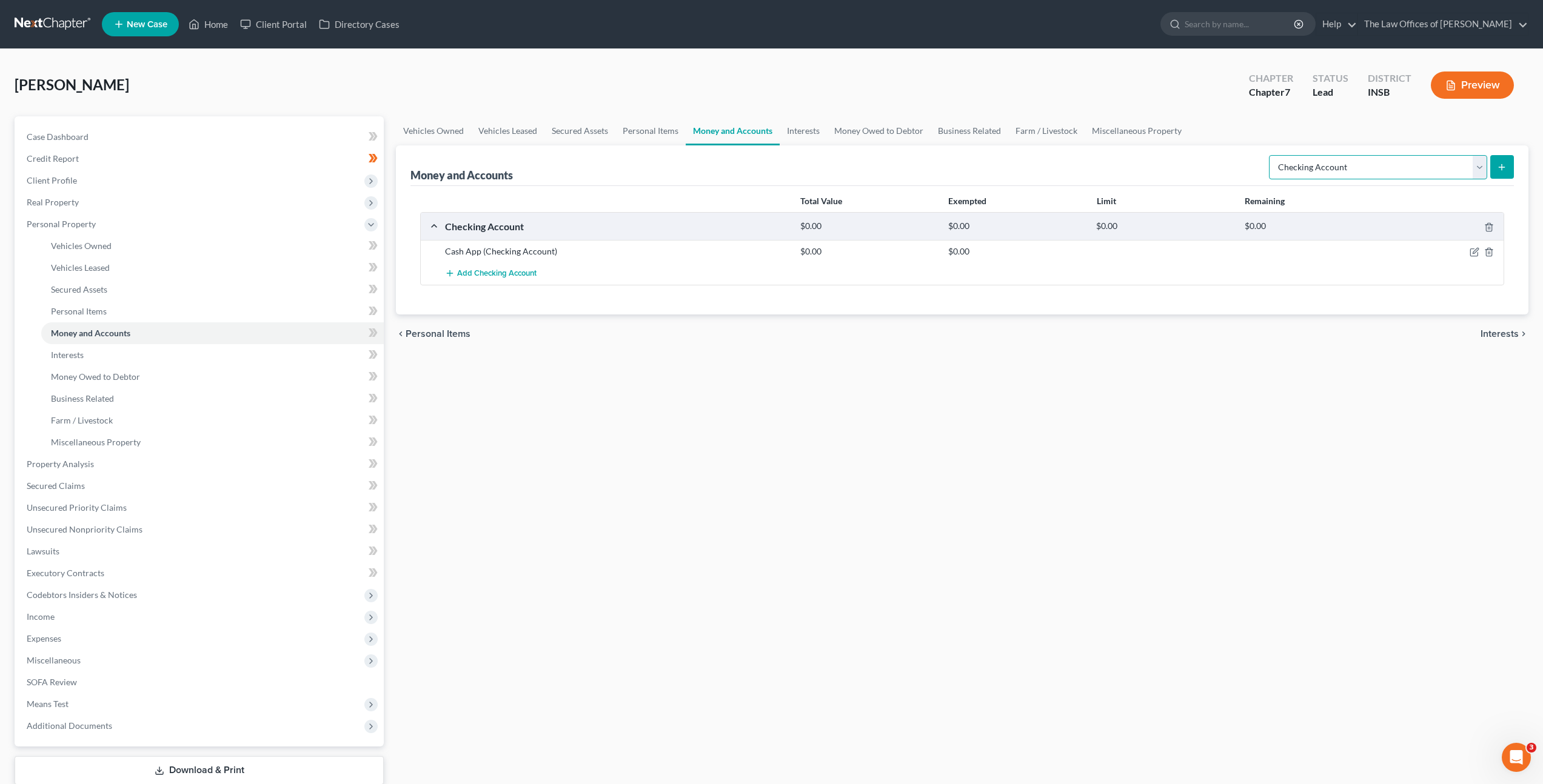
click at [1273, 173] on select "Select Account Type Brokerage Cash on Hand Certificates of Deposit Checking Acc…" at bounding box center [1377, 167] width 218 height 24
select select "savings"
click at [1271, 155] on select "Select Account Type Brokerage Cash on Hand Certificates of Deposit Checking Acc…" at bounding box center [1377, 167] width 218 height 24
click at [1494, 165] on button "submit" at bounding box center [1502, 167] width 24 height 24
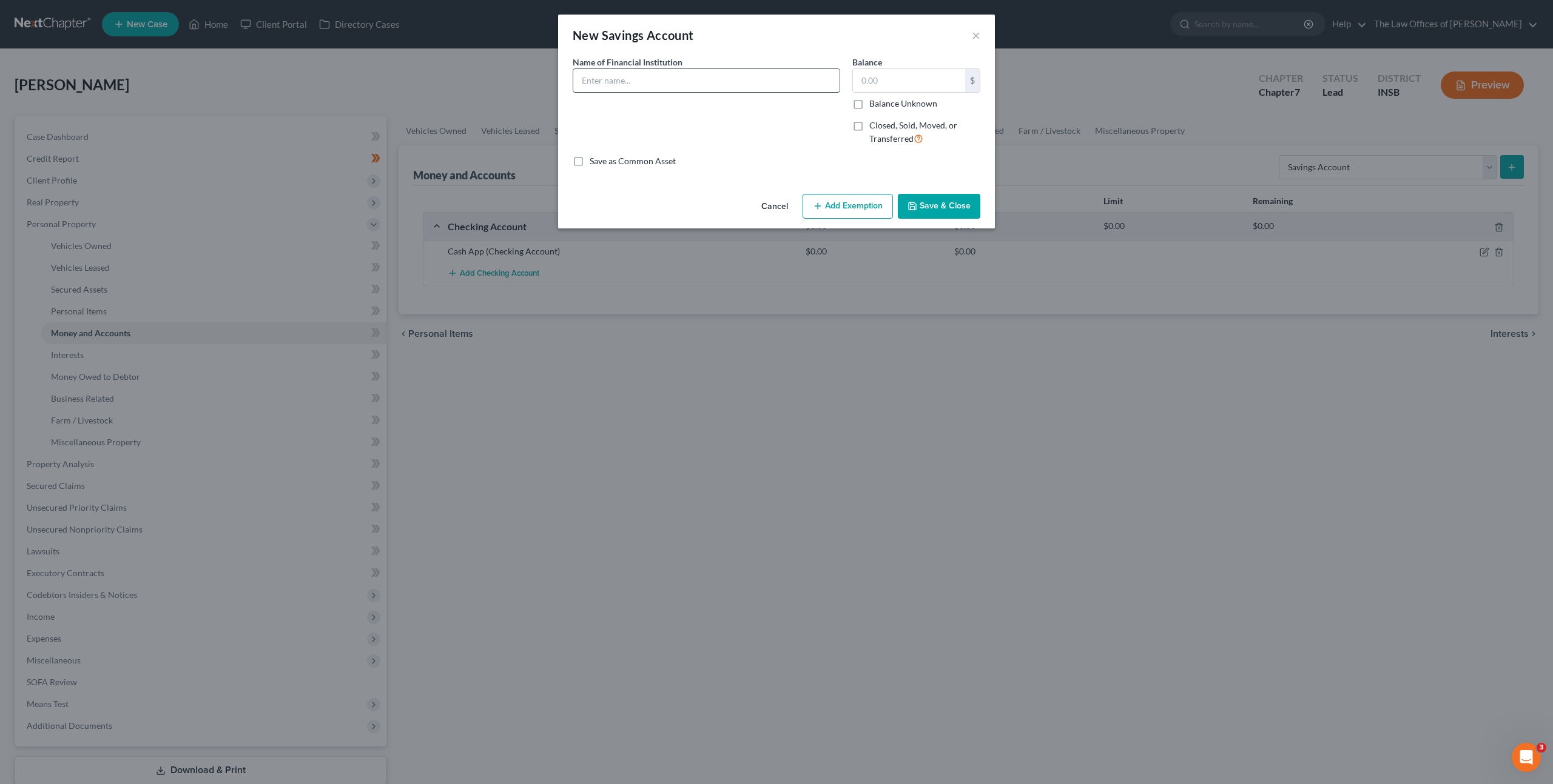
click at [689, 73] on input "text" at bounding box center [706, 80] width 266 height 23
type input "Cash App"
click at [933, 205] on button "Save & Close" at bounding box center [939, 207] width 82 height 25
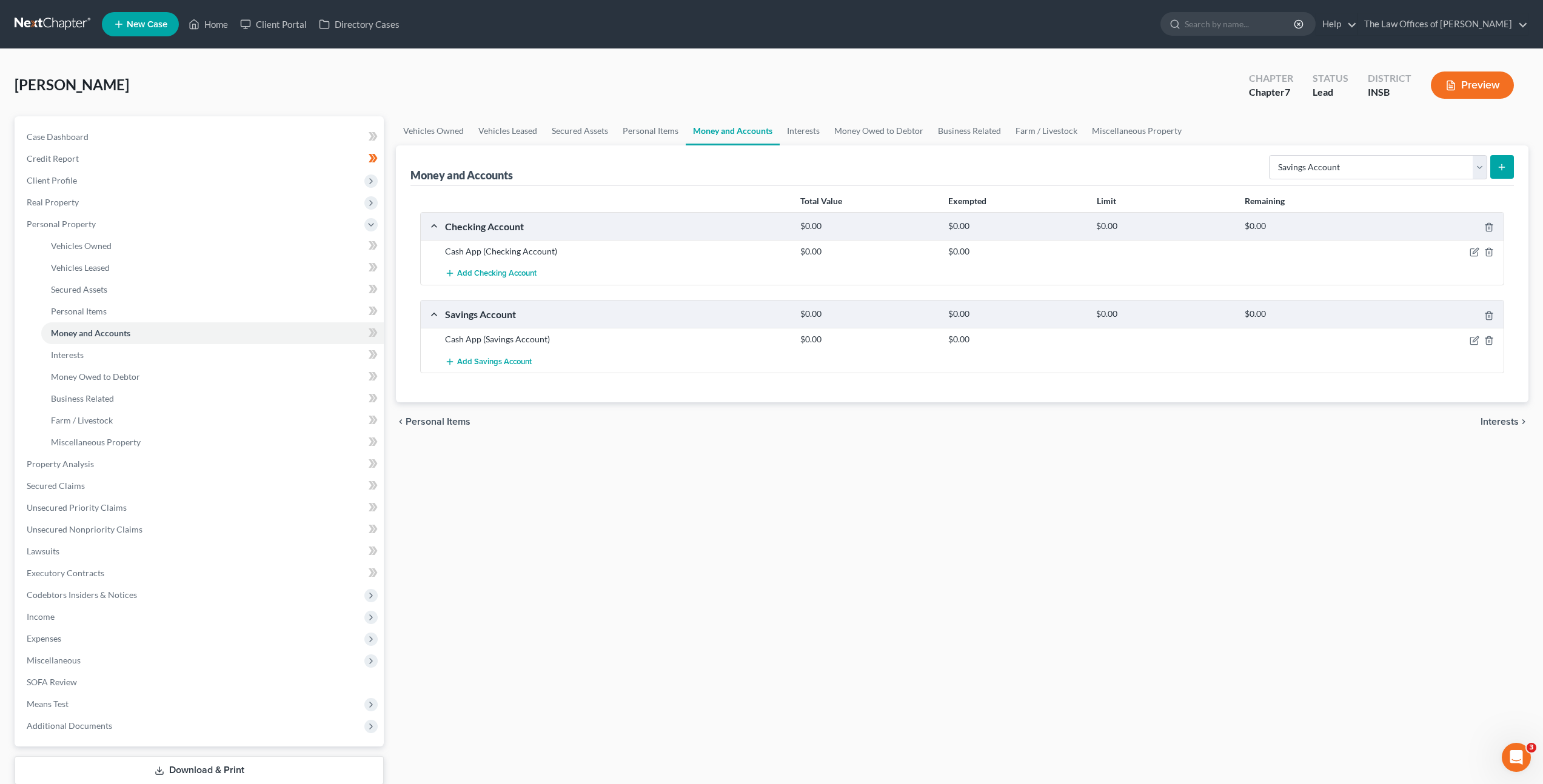
click at [874, 472] on div "Vehicles Owned Vehicles Leased Secured Assets Personal Items Money and Accounts…" at bounding box center [962, 466] width 1144 height 700
click at [838, 465] on div "Vehicles Owned Vehicles Leased Secured Assets Personal Items Money and Accounts…" at bounding box center [962, 466] width 1144 height 700
click at [367, 335] on span at bounding box center [373, 335] width 21 height 19
click at [205, 483] on link "Secured Claims" at bounding box center [200, 486] width 367 height 22
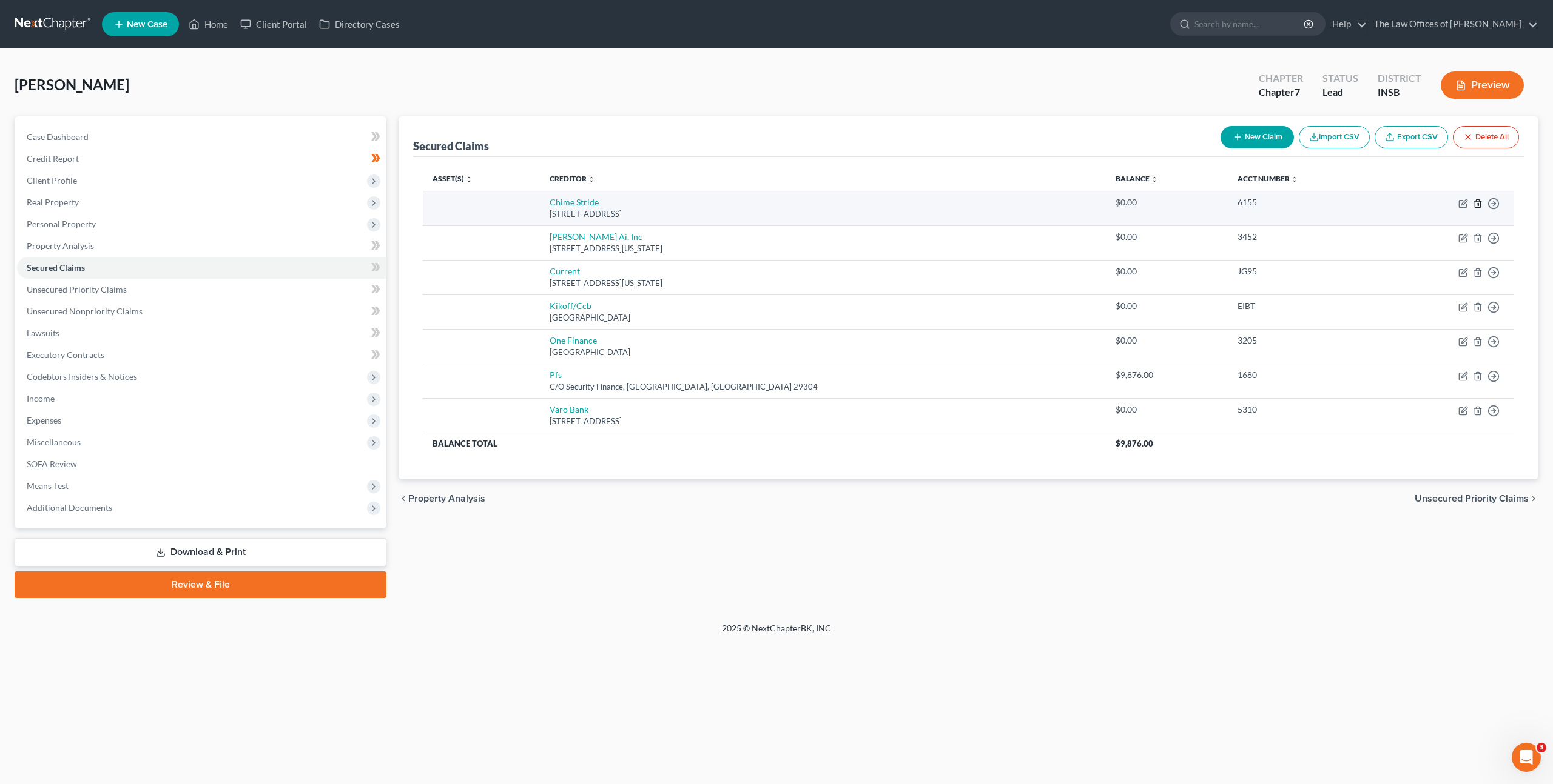
click at [1479, 205] on icon "button" at bounding box center [1477, 204] width 10 height 10
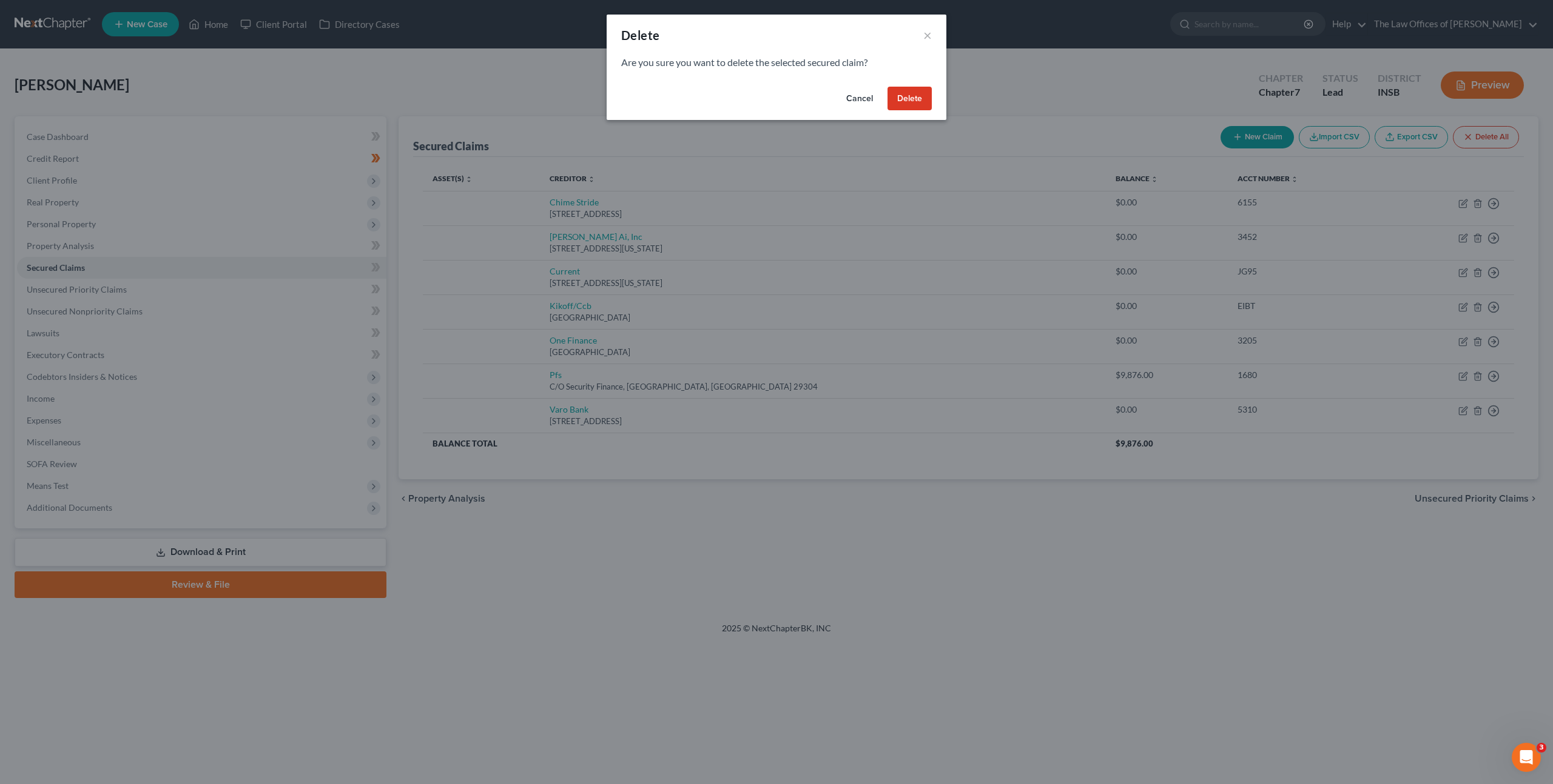
click at [888, 98] on button "Delete" at bounding box center [909, 98] width 45 height 24
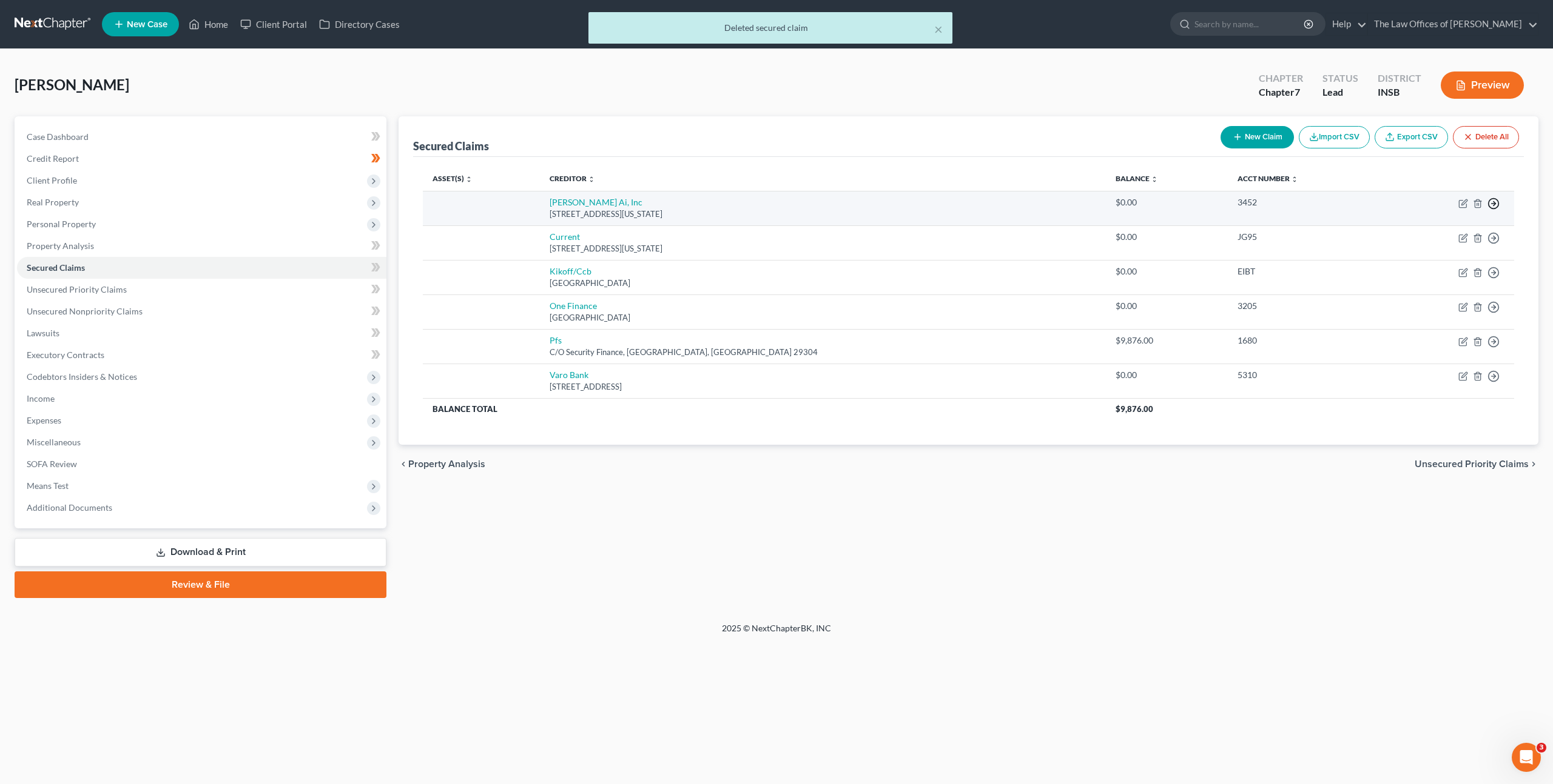
click at [1494, 204] on line "button" at bounding box center [1493, 204] width 4 height 0
click at [1435, 272] on link "Move to Notice Only" at bounding box center [1438, 273] width 101 height 20
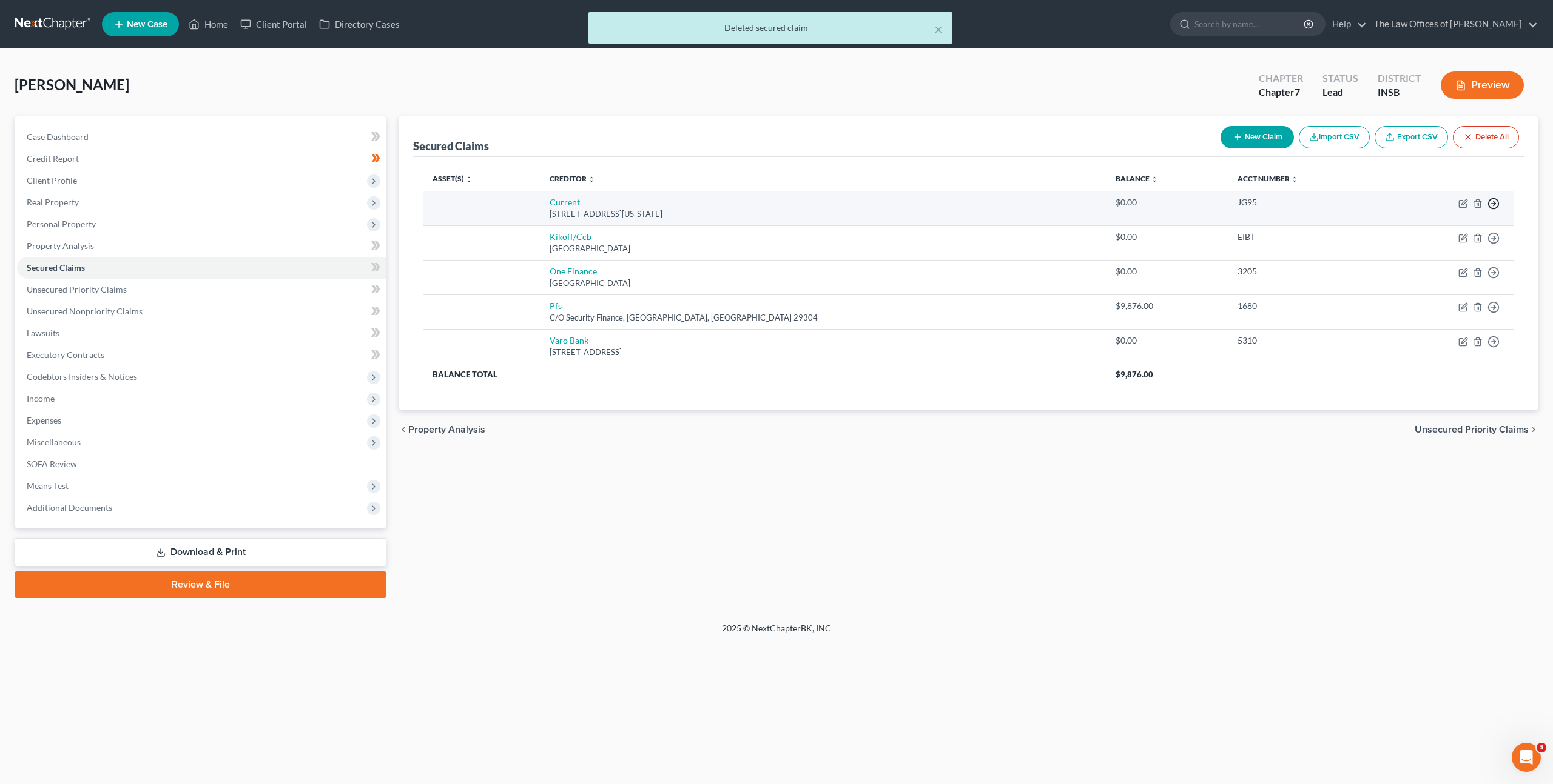
click at [1490, 205] on icon "button" at bounding box center [1493, 204] width 12 height 12
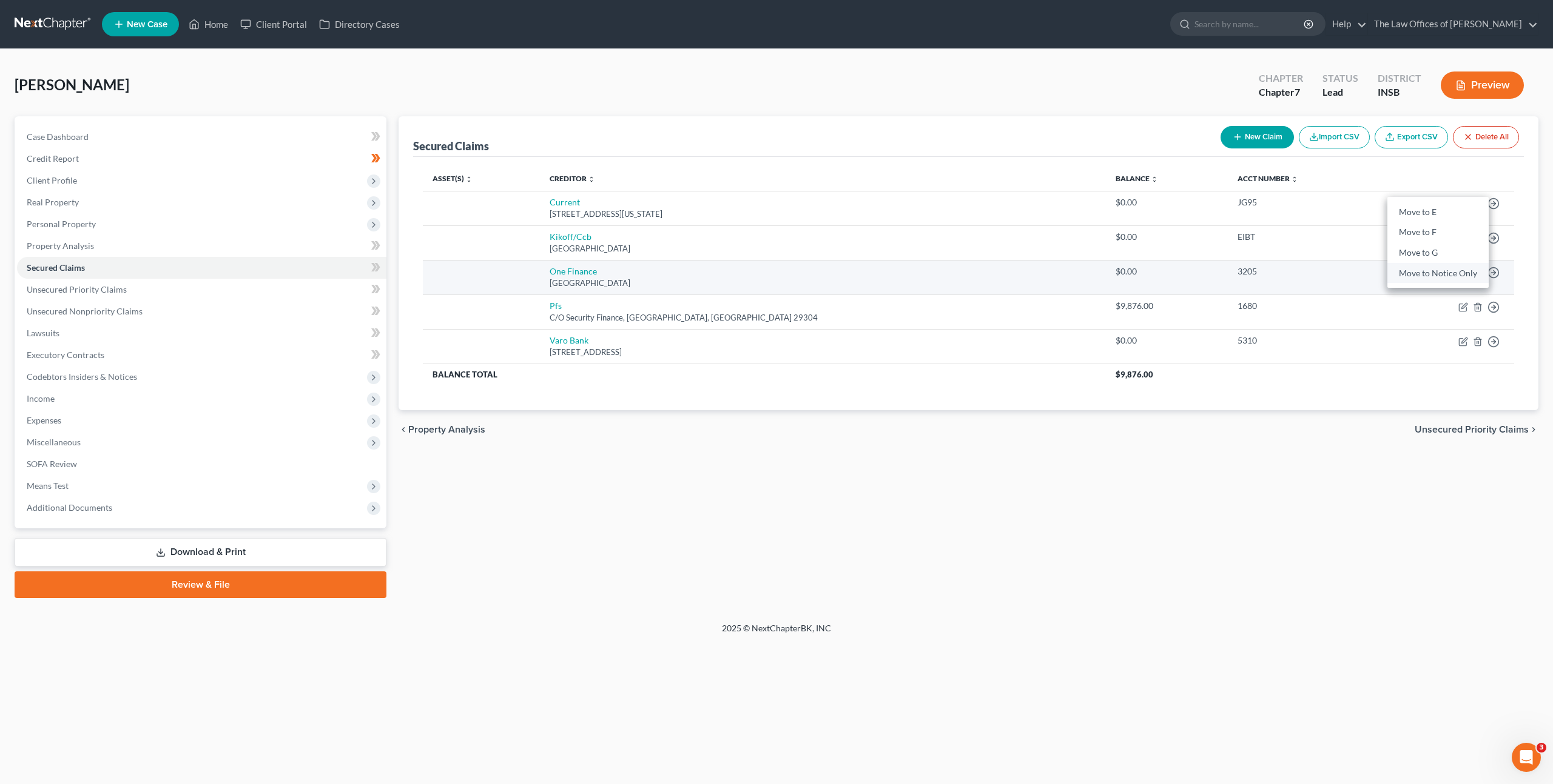
click at [1460, 273] on link "Move to Notice Only" at bounding box center [1438, 273] width 101 height 20
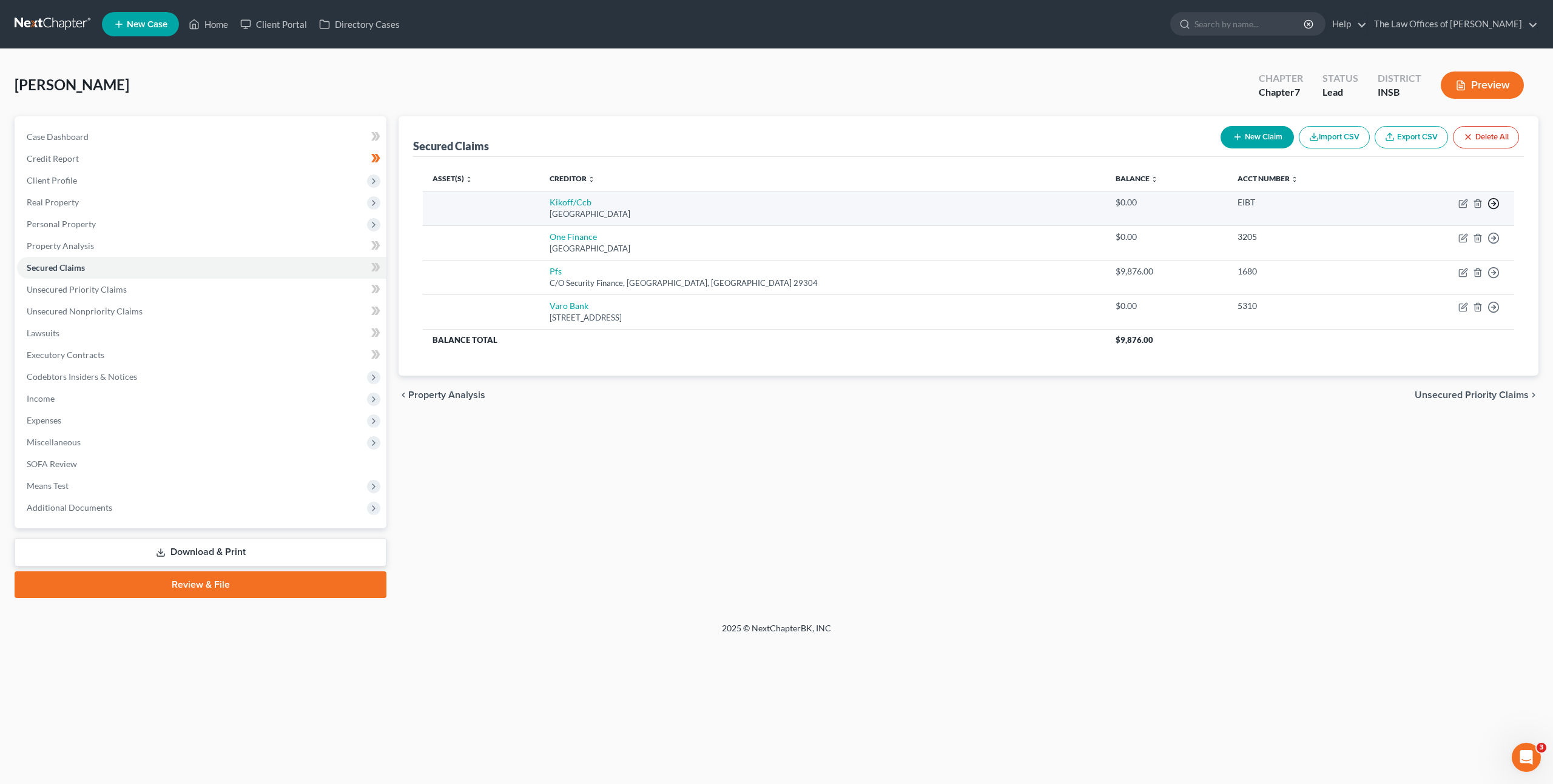
click at [1496, 206] on icon "button" at bounding box center [1493, 204] width 12 height 12
click at [1453, 282] on link "Move to Notice Only" at bounding box center [1438, 273] width 101 height 20
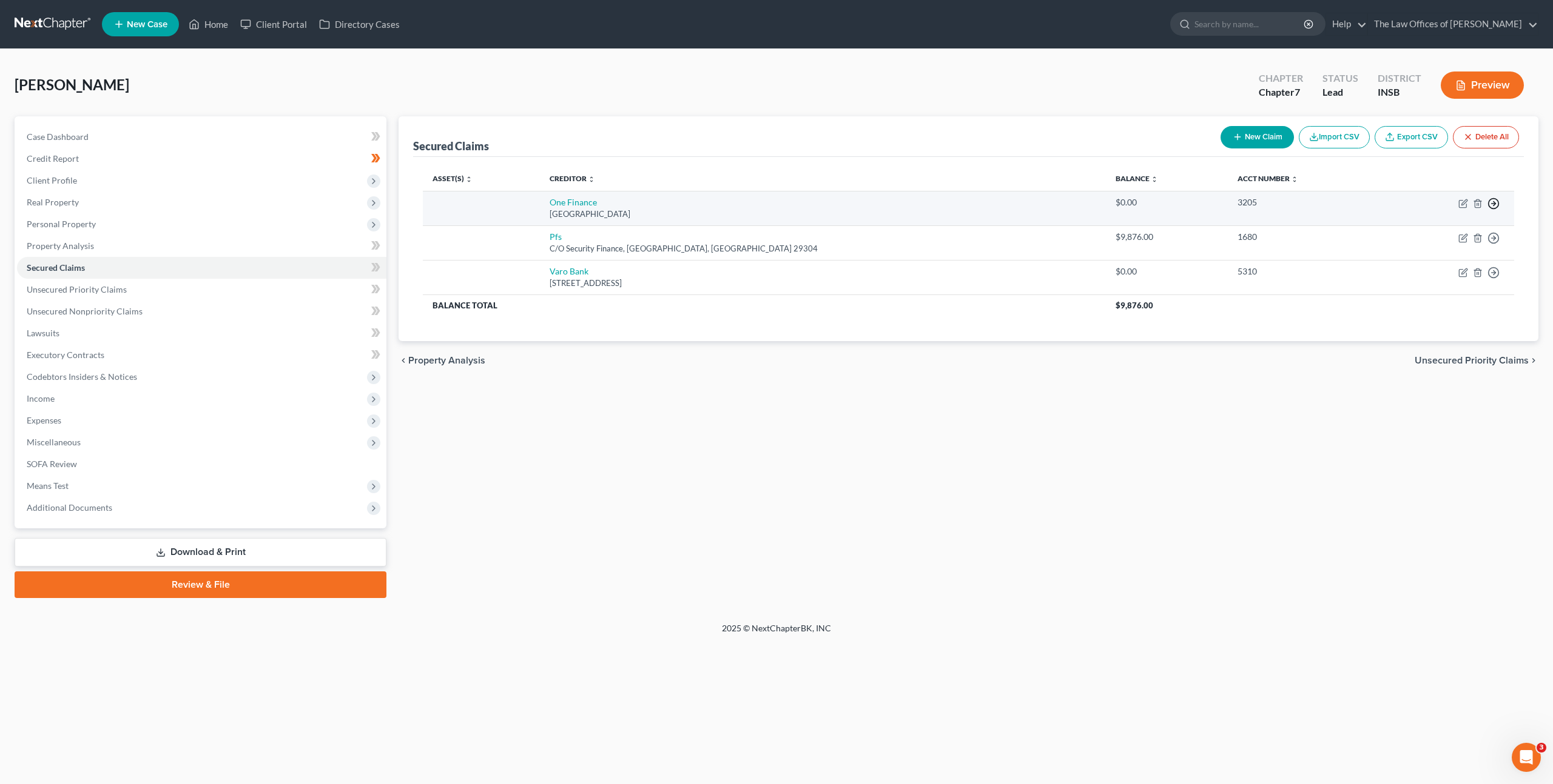
click at [1497, 200] on circle "button" at bounding box center [1493, 204] width 10 height 10
click at [1462, 271] on link "Move to Notice Only" at bounding box center [1438, 273] width 101 height 20
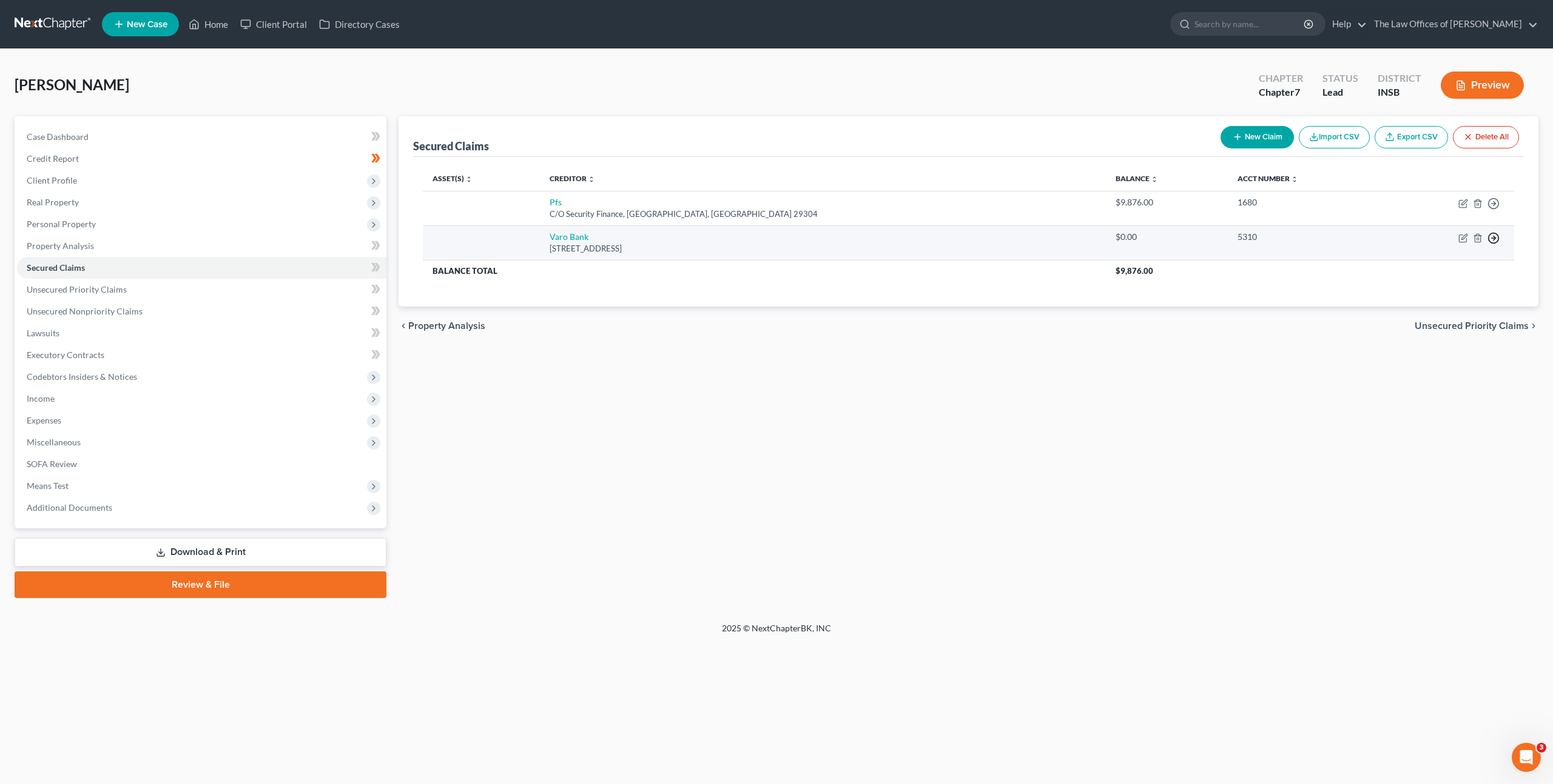
click at [1497, 237] on icon "button" at bounding box center [1493, 238] width 12 height 12
click at [1447, 307] on link "Move to Notice Only" at bounding box center [1438, 308] width 101 height 20
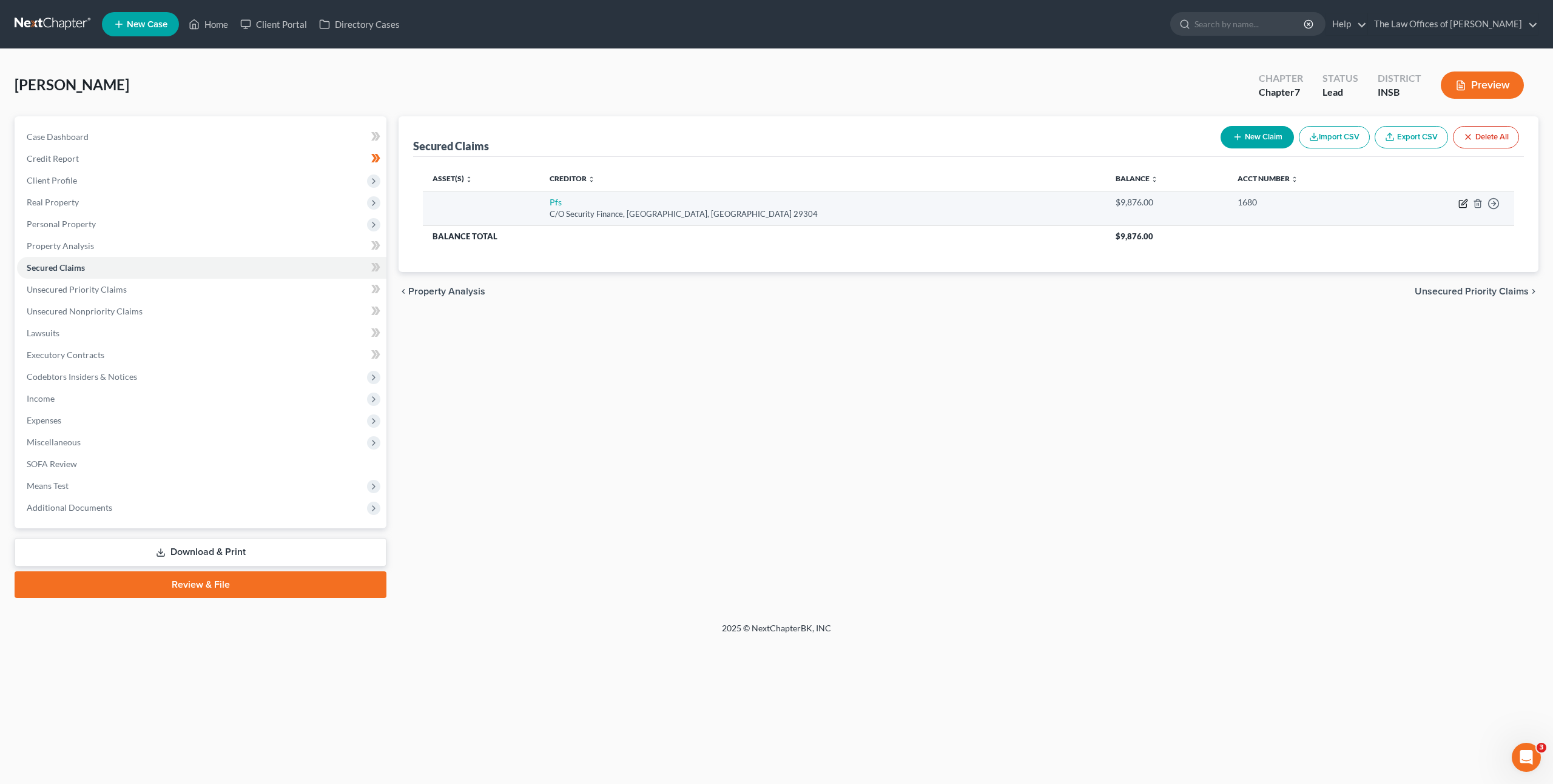
click at [1465, 205] on icon "button" at bounding box center [1463, 204] width 10 height 10
select select "42"
select select "0"
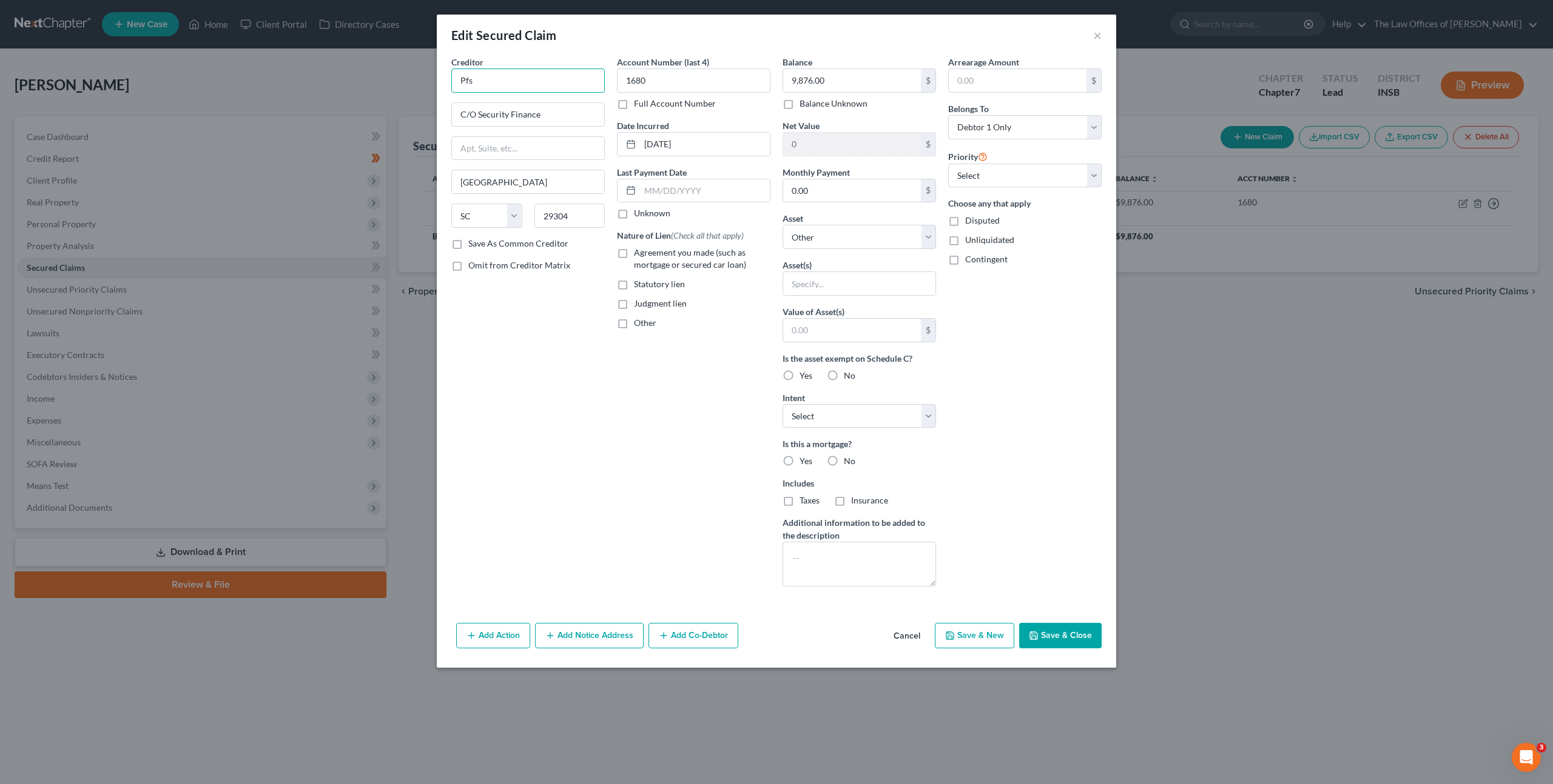
drag, startPoint x: 490, startPoint y: 72, endPoint x: 390, endPoint y: 66, distance: 100.2
click at [390, 66] on div "Edit Secured Claim × Creditor * Pfs C/O Security Finance Spartanburg State AL A…" at bounding box center [776, 392] width 1553 height 784
type input "Premier Financial Services"
click at [572, 372] on div "Creditor * Premier Financial Services C/O Security Finance Spartanburg State AL…" at bounding box center [528, 326] width 166 height 541
click at [1045, 633] on button "Save & Close" at bounding box center [1060, 636] width 82 height 25
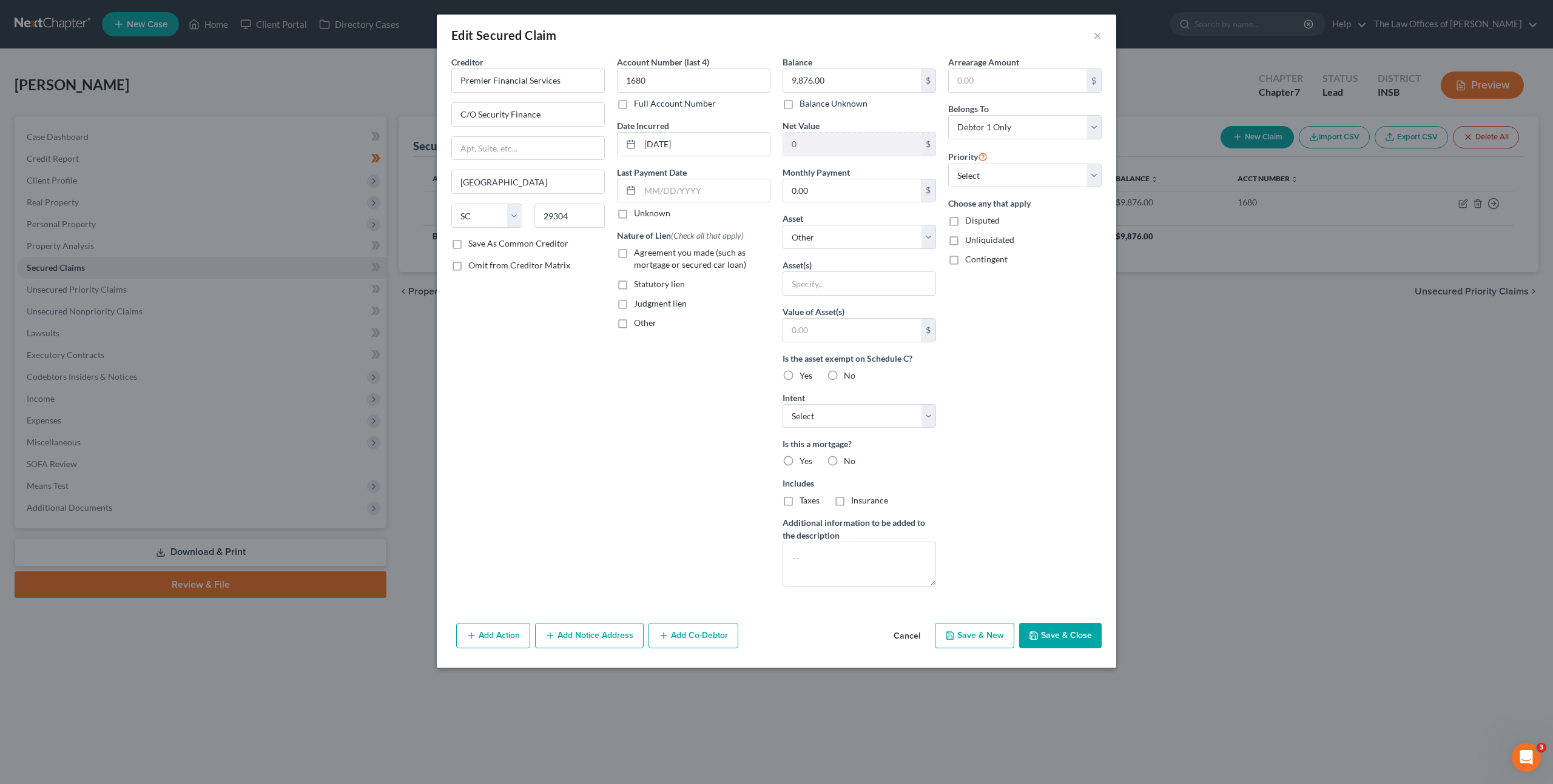
select select
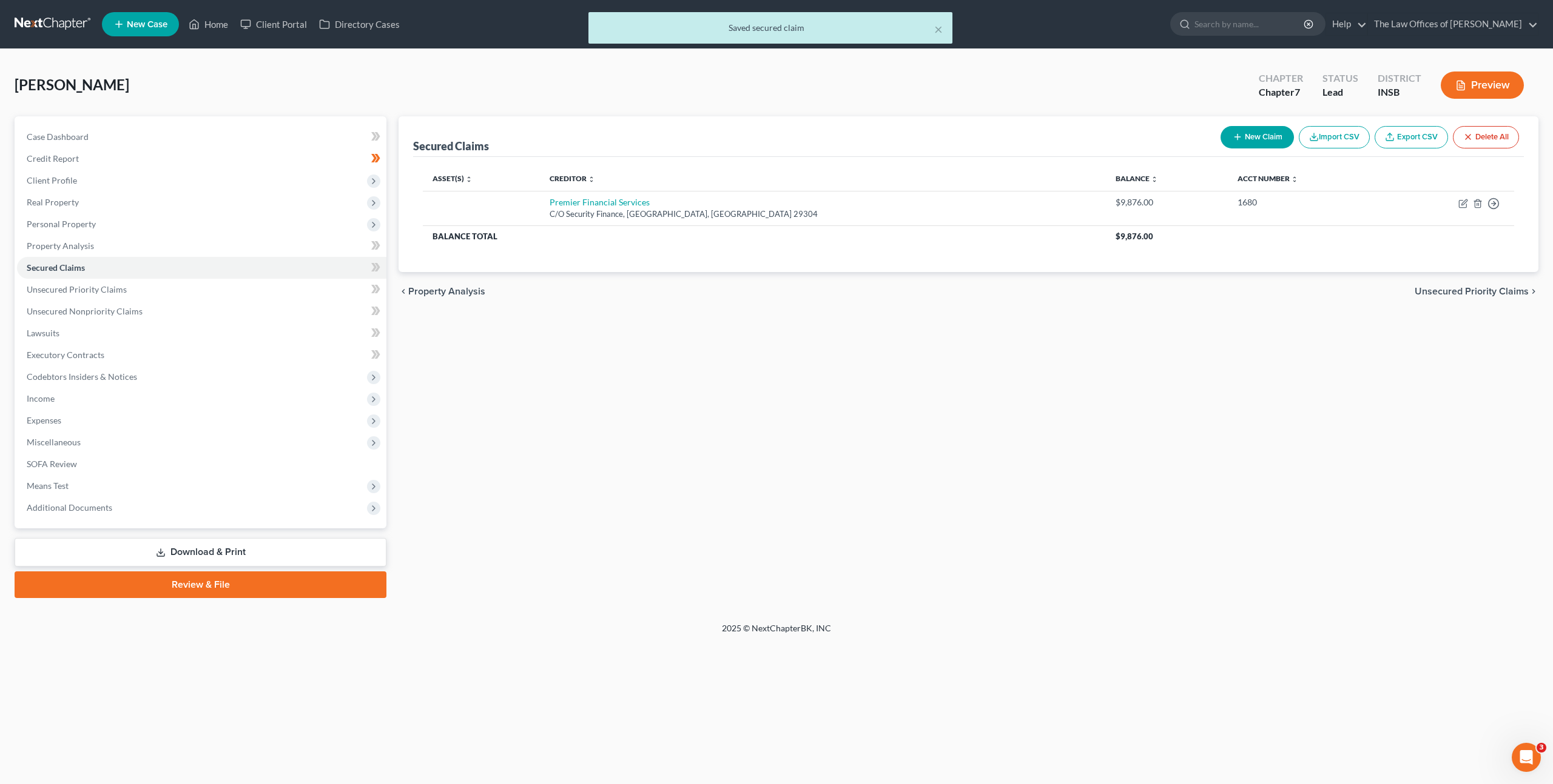
click at [753, 465] on div "Secured Claims New Claim Import CSV Export CSV Delete All Asset(s) expand_more …" at bounding box center [968, 357] width 1151 height 482
click at [383, 271] on span at bounding box center [375, 269] width 21 height 19
click at [318, 289] on link "Unsecured Priority Claims" at bounding box center [201, 289] width 370 height 22
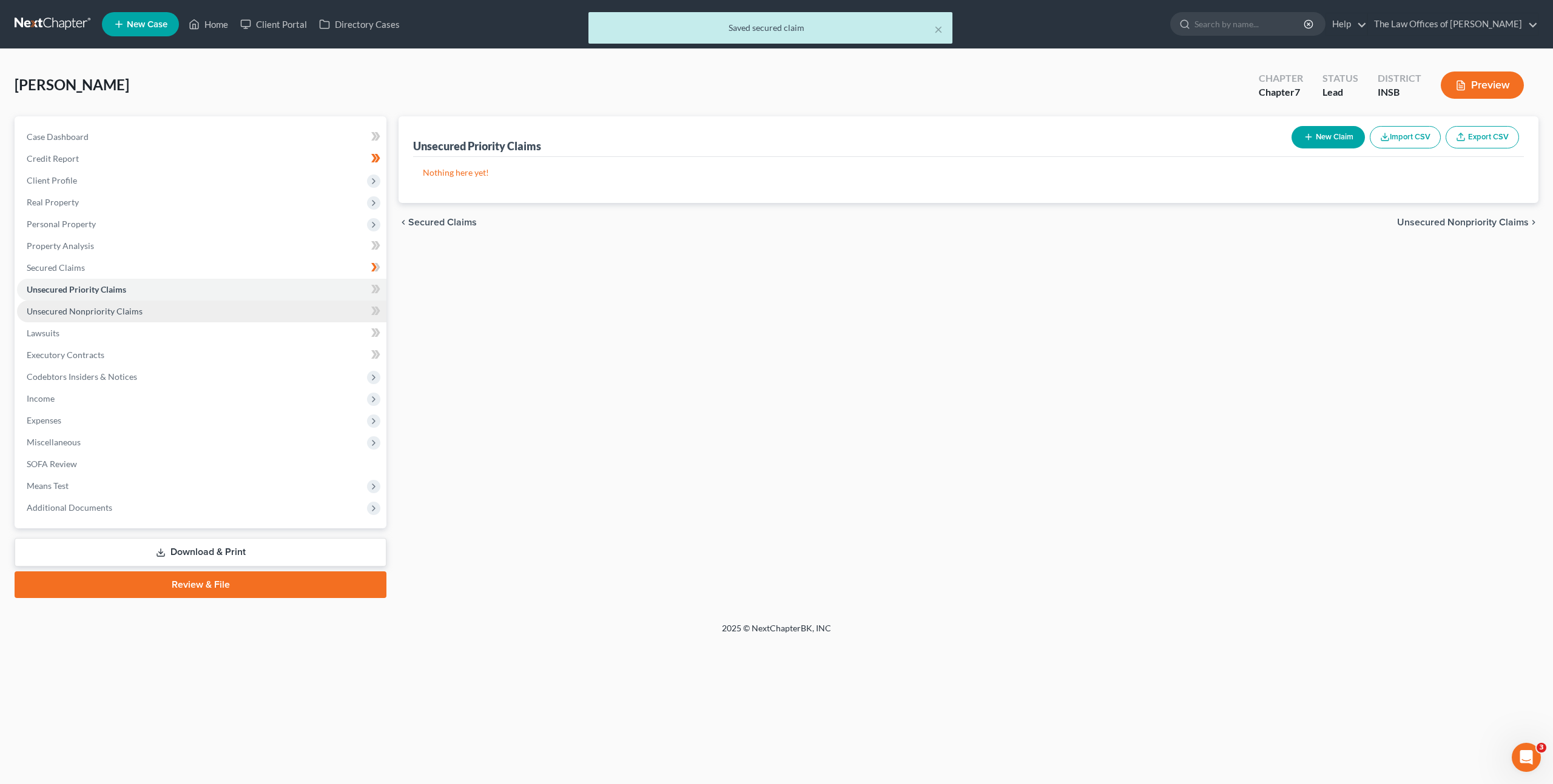
click at [295, 307] on link "Unsecured Nonpriority Claims" at bounding box center [201, 311] width 370 height 22
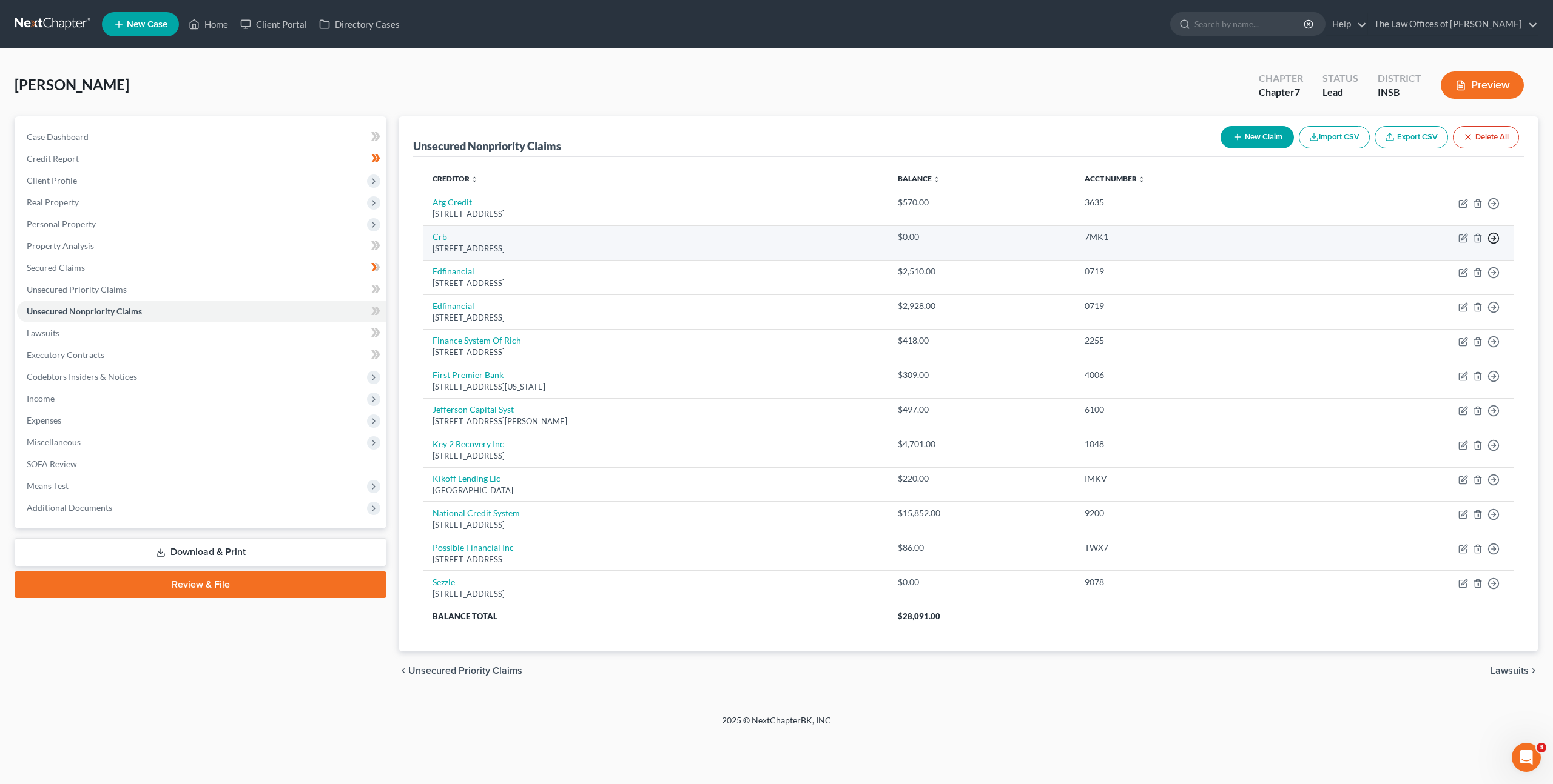
click at [1493, 238] on icon "button" at bounding box center [1493, 238] width 12 height 12
click at [1444, 309] on link "Move to Notice Only" at bounding box center [1438, 308] width 101 height 20
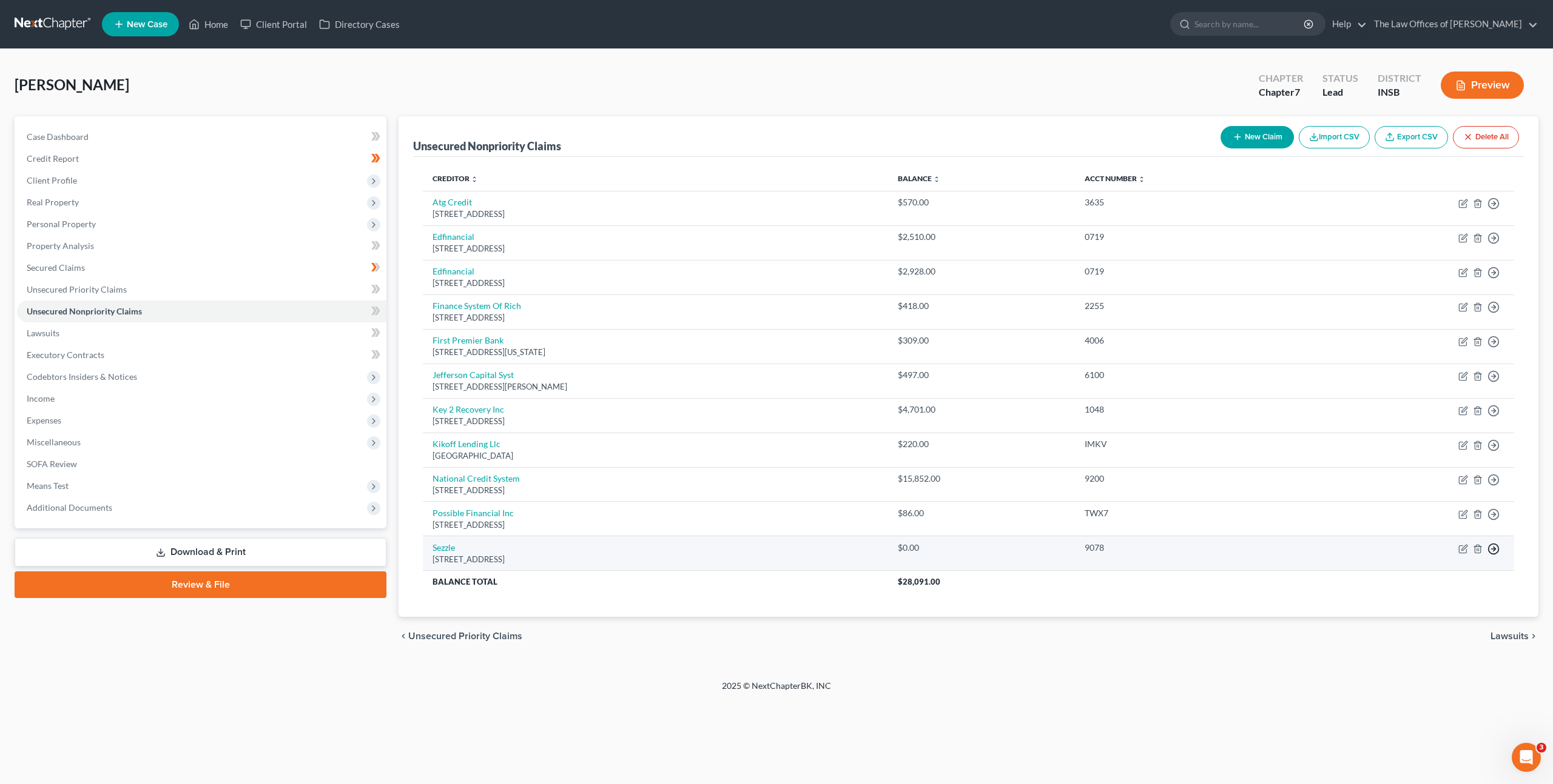
click at [1497, 551] on circle "button" at bounding box center [1493, 548] width 10 height 10
click at [1446, 612] on link "Move to Notice Only" at bounding box center [1438, 618] width 101 height 20
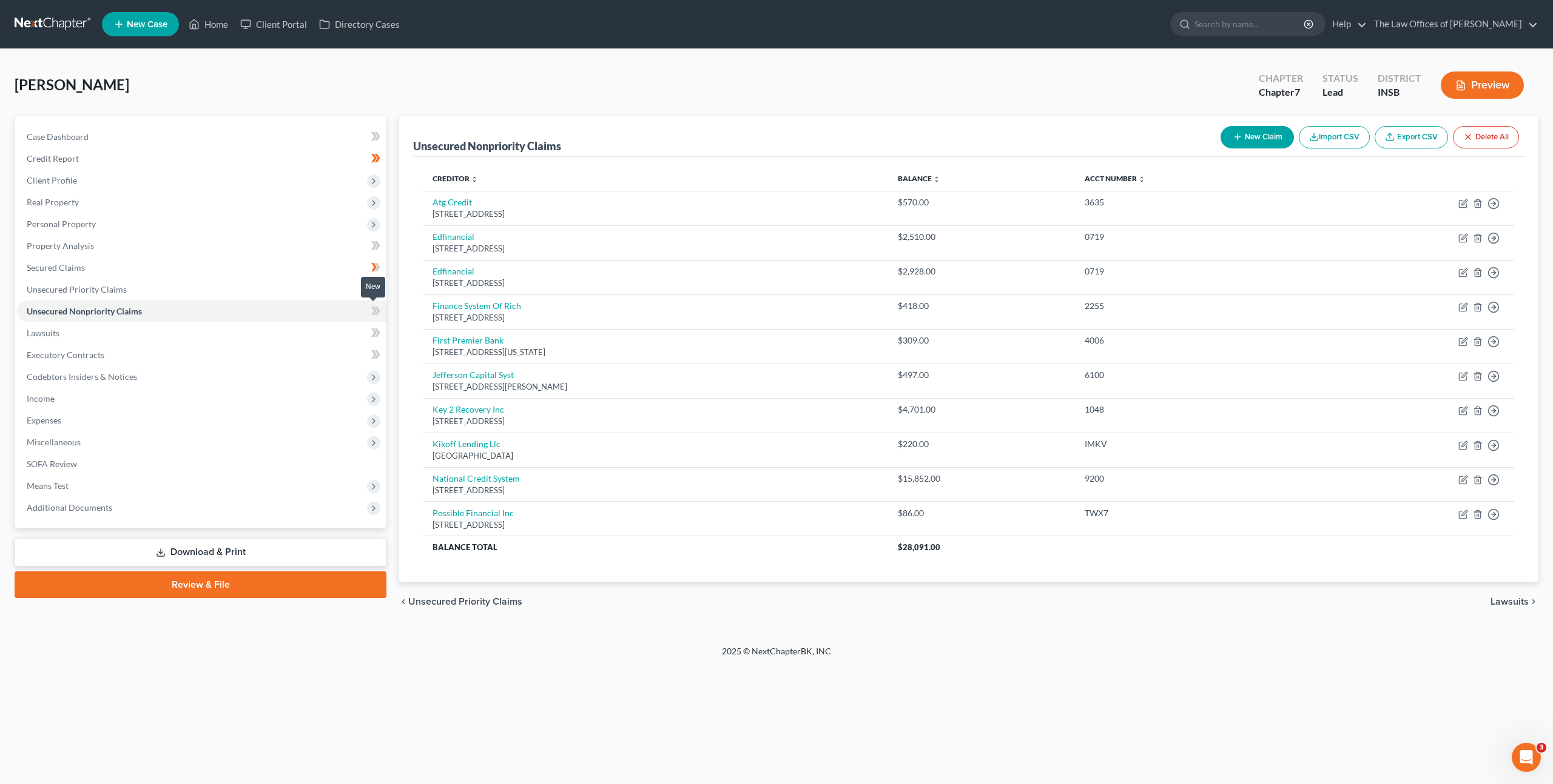
click at [380, 310] on span at bounding box center [375, 313] width 21 height 19
click at [290, 323] on link "Lawsuits" at bounding box center [201, 333] width 370 height 22
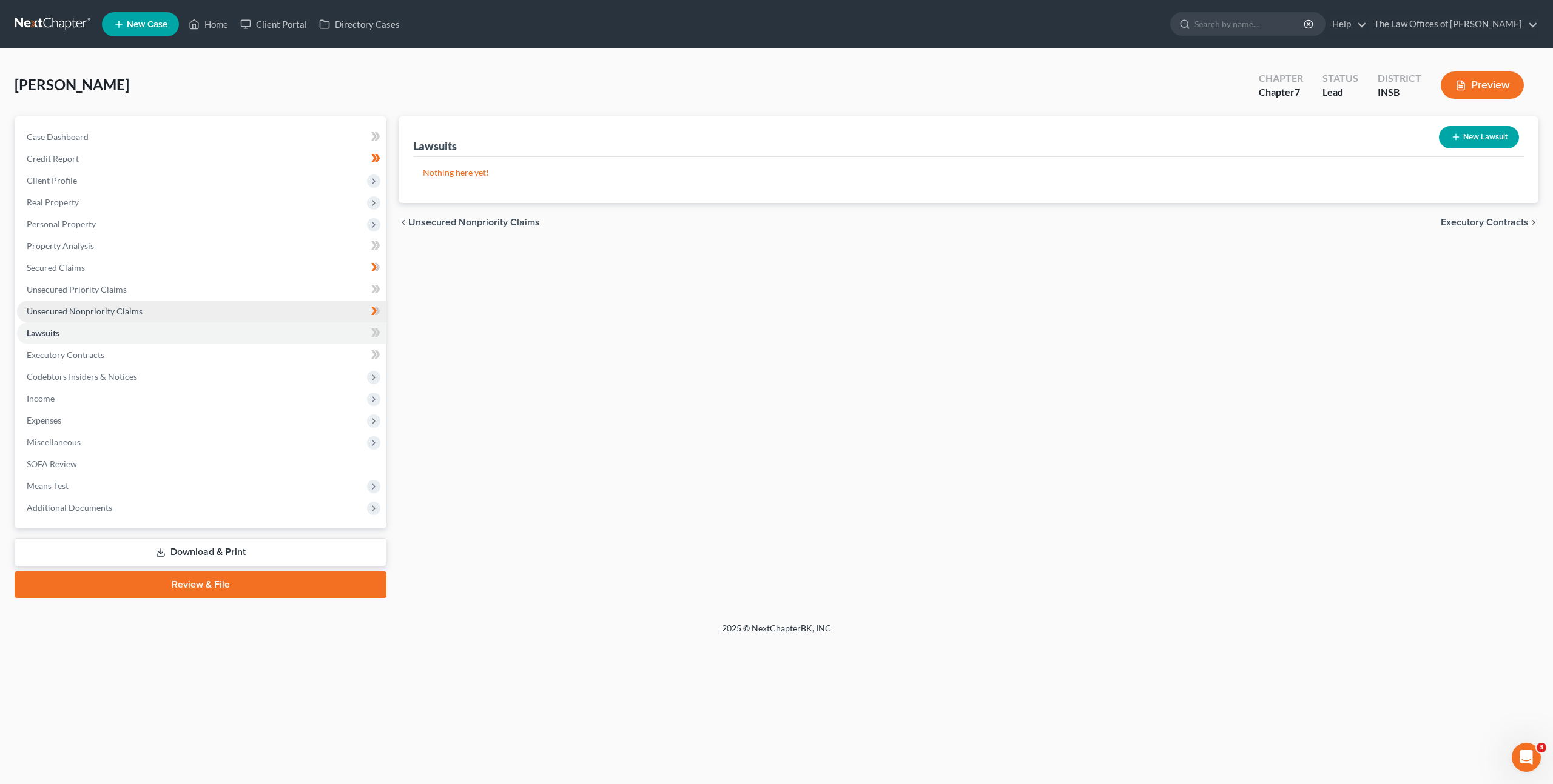
click at [226, 315] on link "Unsecured Nonpriority Claims" at bounding box center [201, 311] width 370 height 22
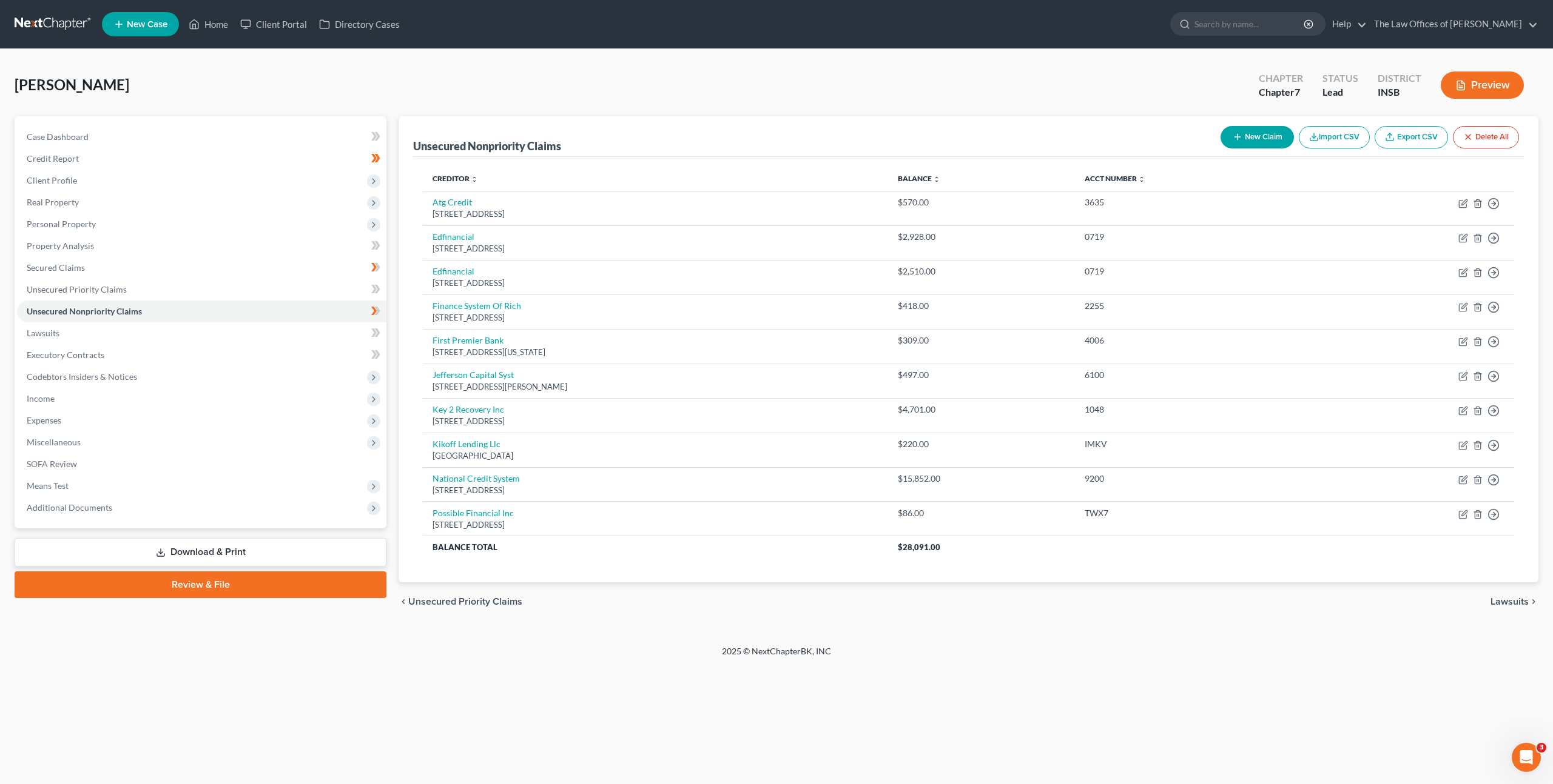
click at [1241, 140] on button "New Claim" at bounding box center [1257, 137] width 73 height 23
select select "0"
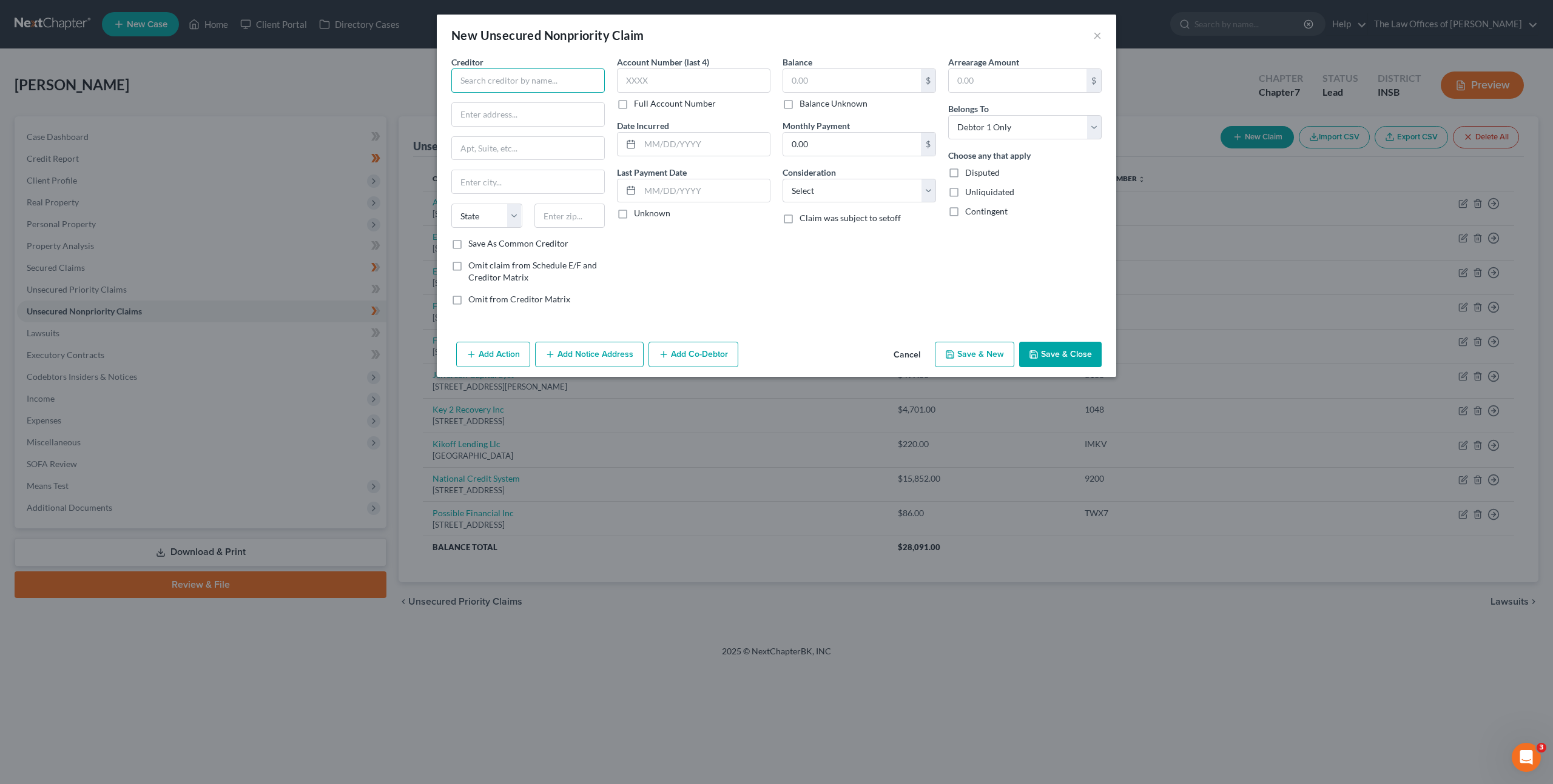
click at [544, 74] on input "text" at bounding box center [528, 80] width 153 height 24
type input "New Pekin Properties LLC"
type input "PO Box 143"
type input "47165"
click at [657, 74] on input "text" at bounding box center [694, 80] width 153 height 24
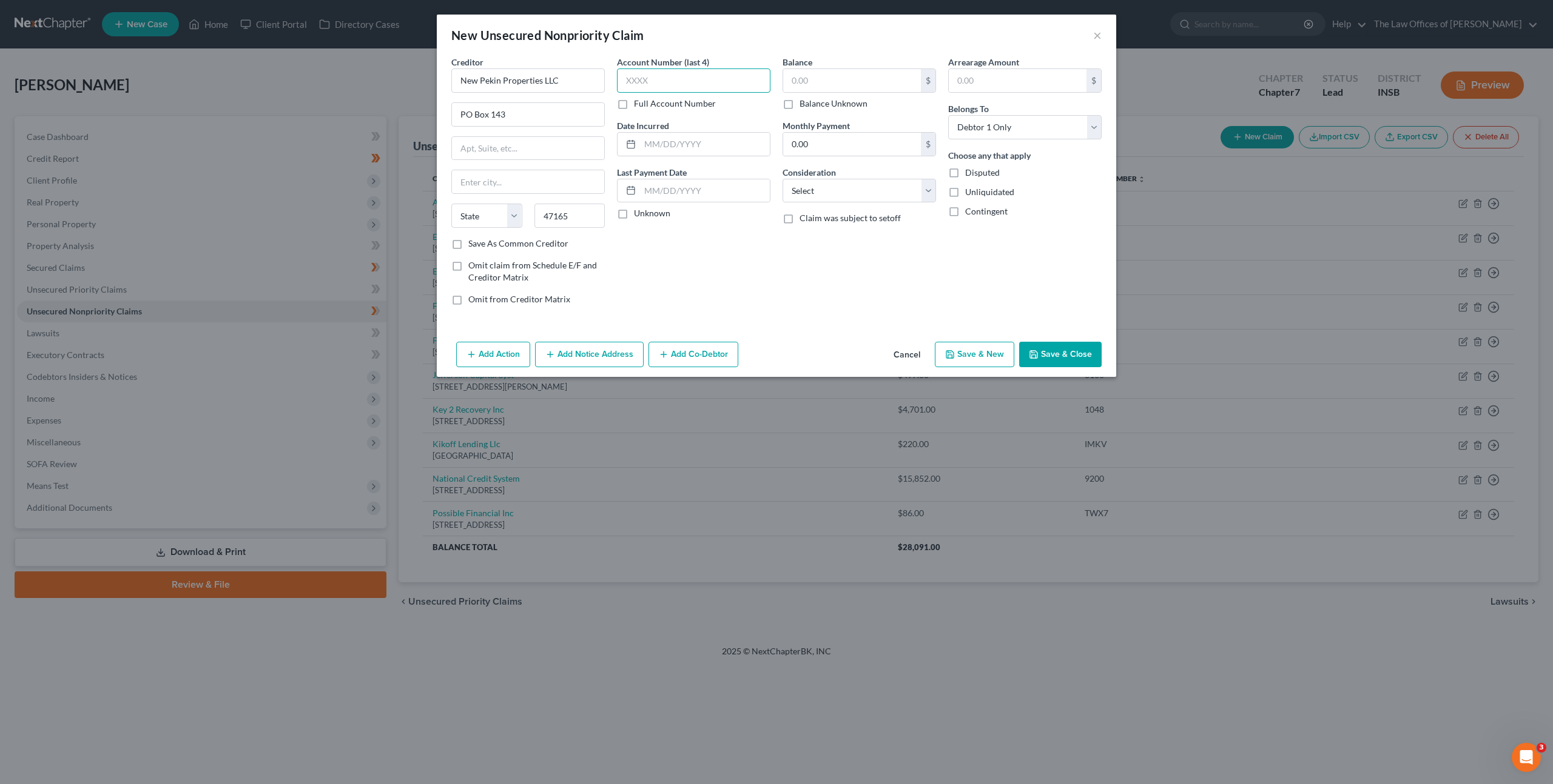
type input "Pekin"
select select "15"
click at [634, 108] on label "Full Account Number" at bounding box center [674, 103] width 82 height 12
click at [639, 105] on input "Full Account Number" at bounding box center [642, 101] width 8 height 8
click at [660, 82] on input "text" at bounding box center [694, 80] width 153 height 24
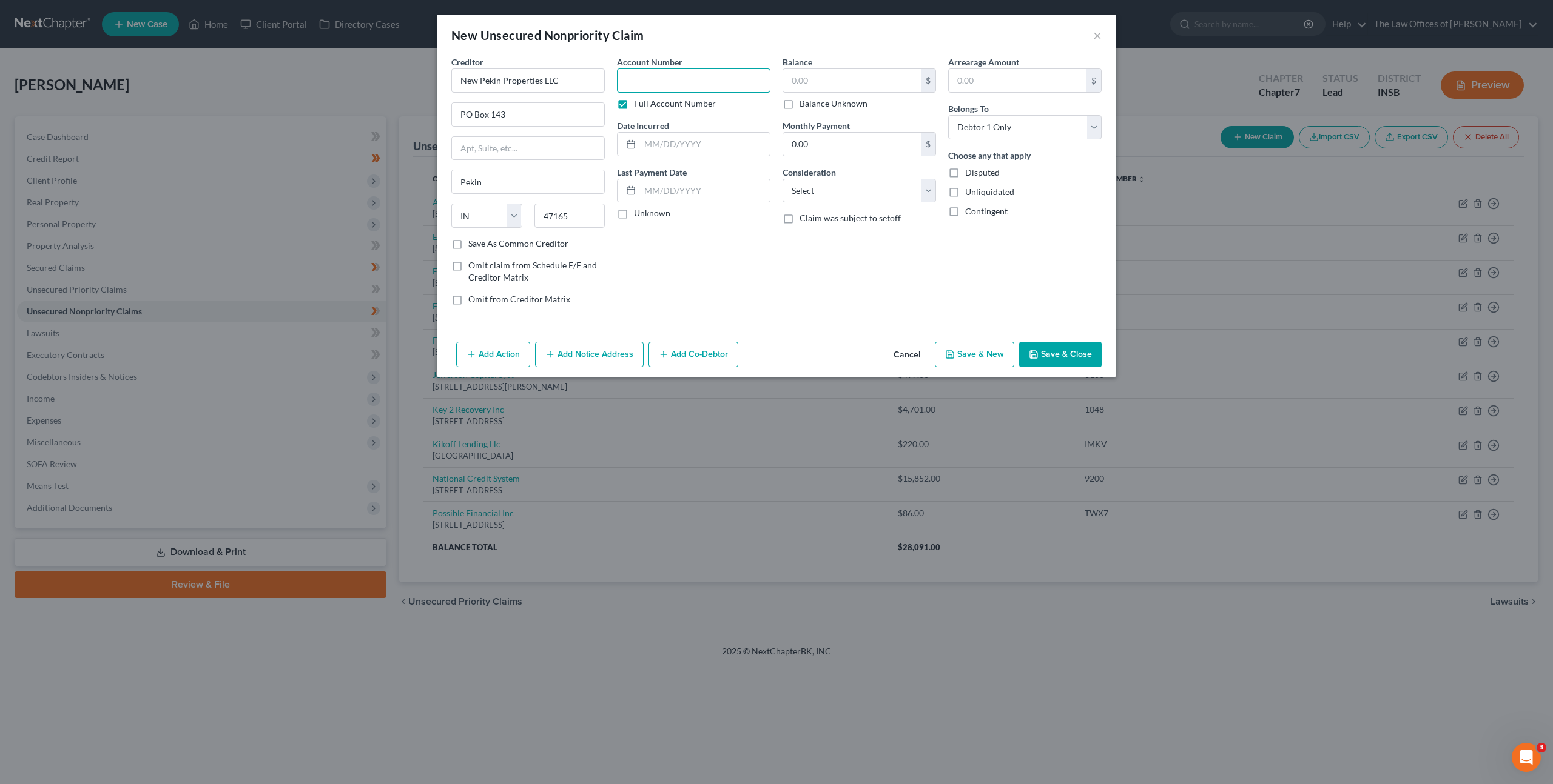
paste input "62C01-2308-SC-000157"
click at [639, 82] on input "62C01-2308-SC-000157" at bounding box center [694, 80] width 153 height 24
type input "62C01-2308-SC-000157"
click at [798, 77] on input "text" at bounding box center [852, 80] width 138 height 23
type input "1,410"
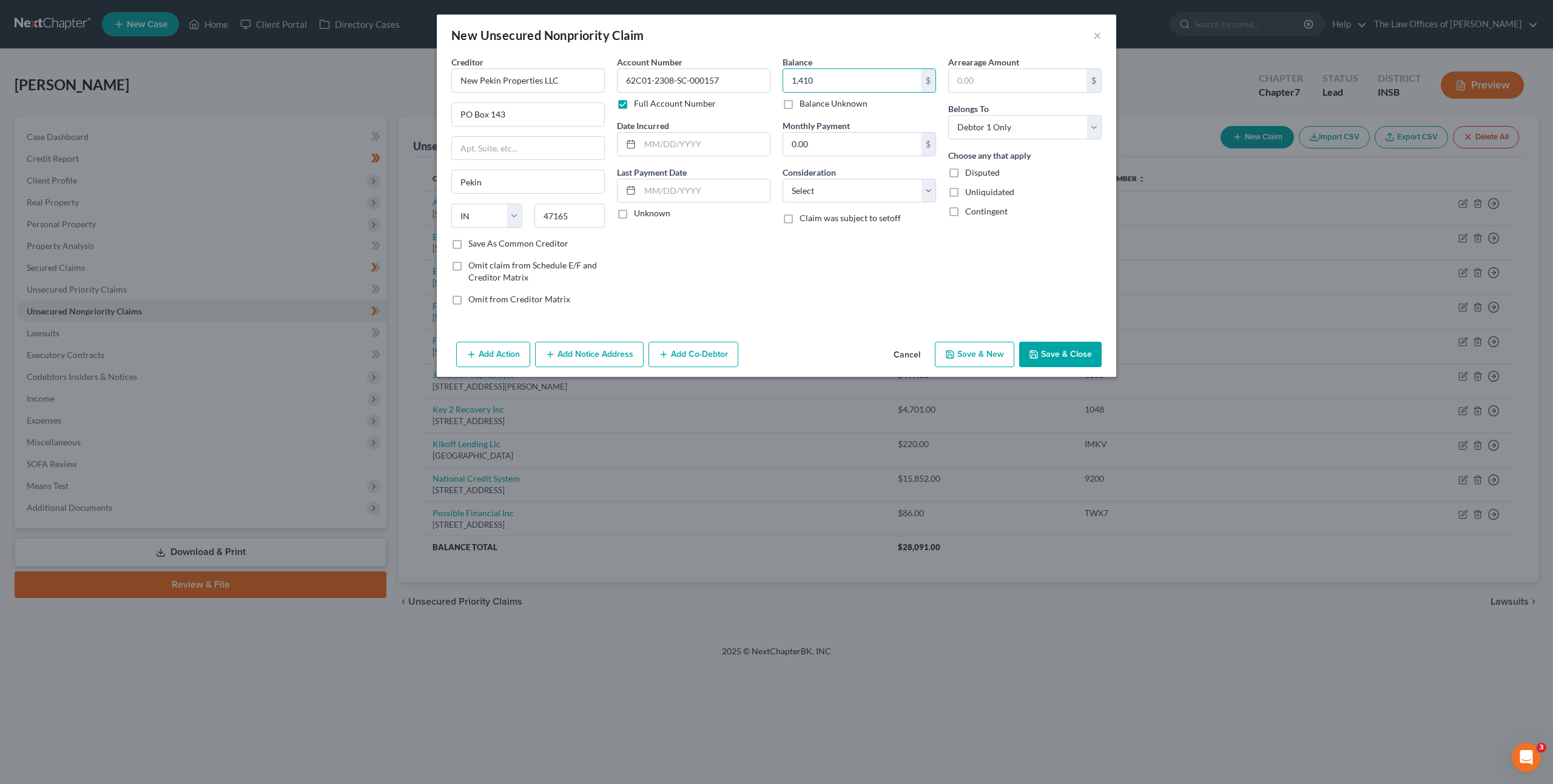
click at [871, 268] on div "Balance 1,410.00 $ Balance Unknown Balance Undetermined 1,410 $ Balance Unknown…" at bounding box center [859, 185] width 166 height 259
click at [858, 198] on select "Select Cable / Satellite Services Collection Agency Credit Card Debt Debt Couns…" at bounding box center [859, 191] width 153 height 24
select select "1"
click at [782, 179] on select "Select Cable / Satellite Services Collection Agency Credit Card Debt Debt Couns…" at bounding box center [859, 191] width 153 height 24
click at [737, 270] on div "Account Number 62C01-2308-SC-000157 Full Account Number Date Incurred Last Paym…" at bounding box center [694, 185] width 166 height 259
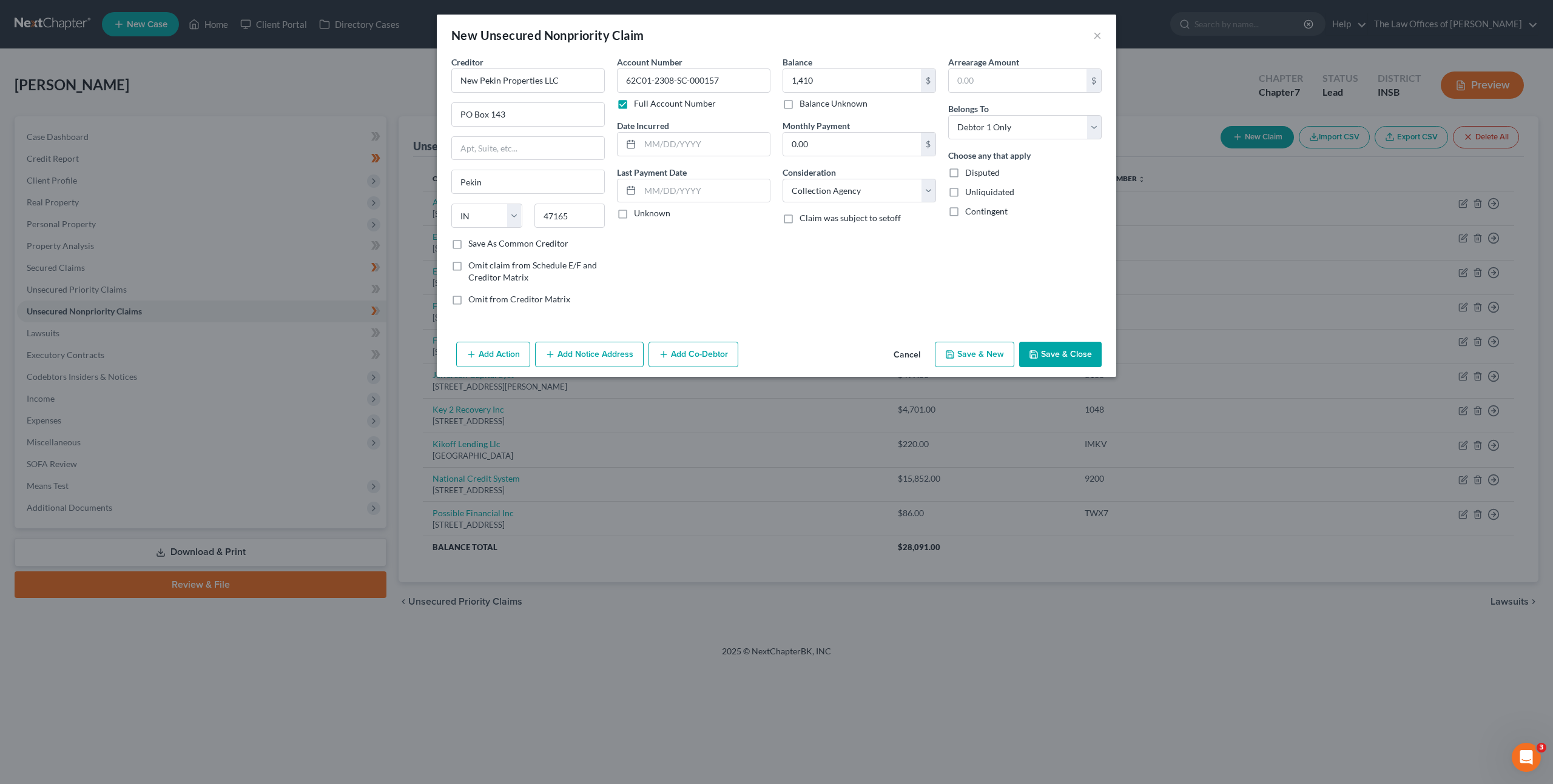
click at [1029, 347] on button "Save & Close" at bounding box center [1060, 354] width 82 height 25
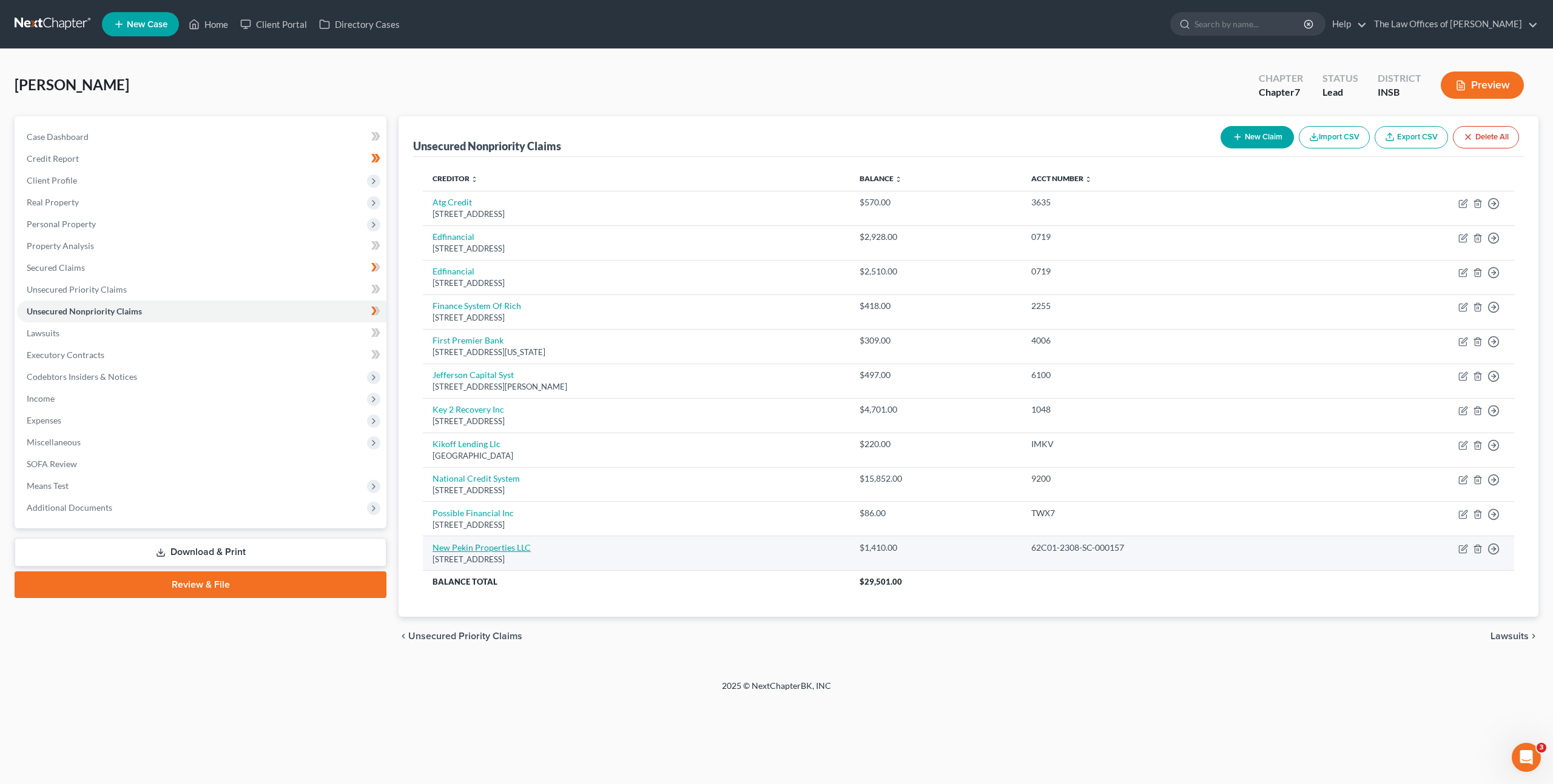
click at [493, 549] on link "New Pekin Properties LLC" at bounding box center [481, 548] width 98 height 10
select select "15"
select select "1"
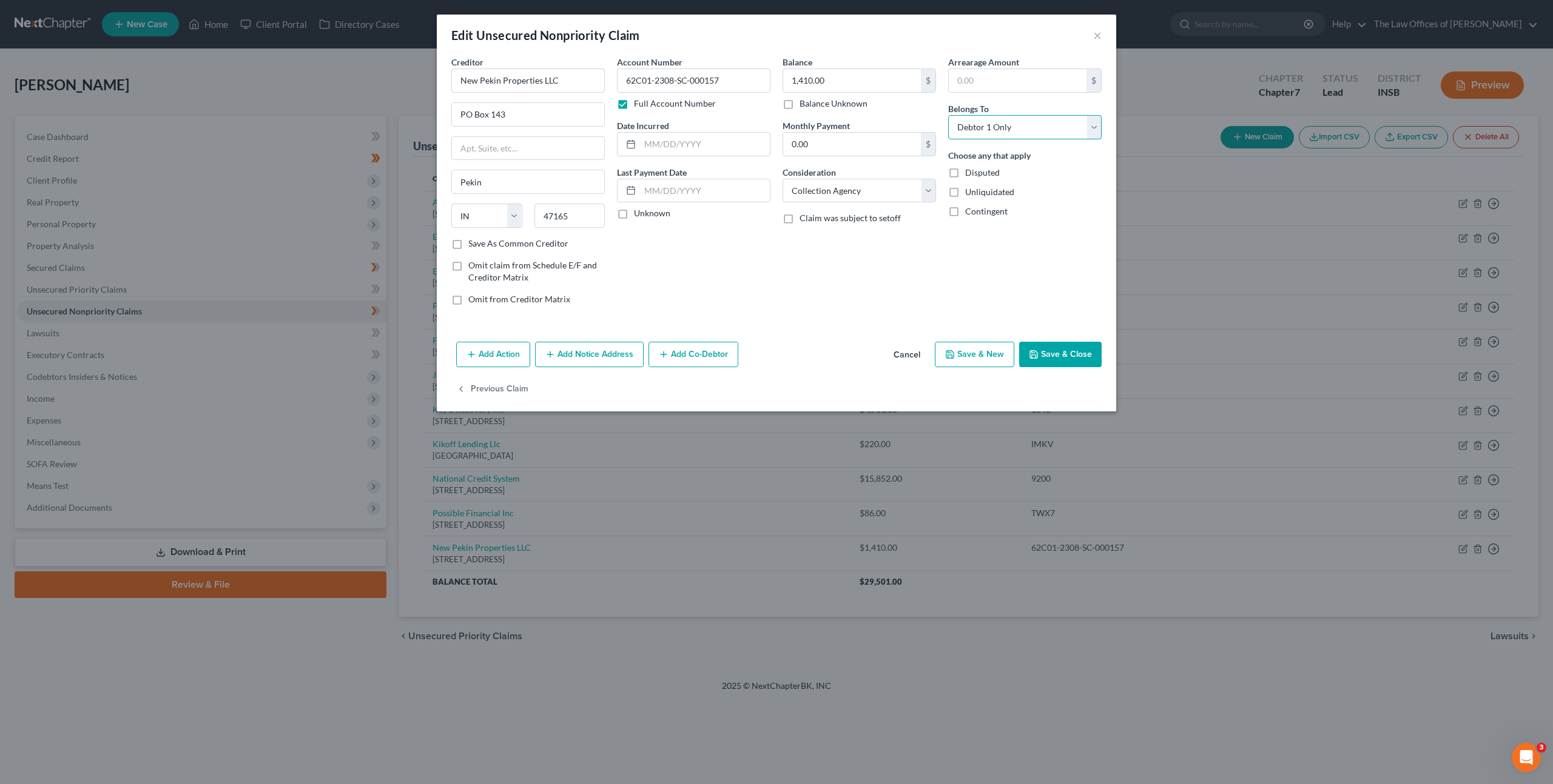
click at [1008, 134] on select "Select Debtor 1 Only Debtor 2 Only Debtor 1 And Debtor 2 Only At Least One Of T…" at bounding box center [1024, 127] width 153 height 24
select select "3"
click at [948, 115] on select "Select Debtor 1 Only Debtor 2 Only Debtor 1 And Debtor 2 Only At Least One Of T…" at bounding box center [1024, 127] width 153 height 24
click at [988, 300] on div "Arrearage Amount $ Belongs To * Select Debtor 1 Only Debtor 2 Only Debtor 1 And…" at bounding box center [1024, 185] width 166 height 259
click at [1048, 350] on button "Save & Close" at bounding box center [1060, 354] width 82 height 25
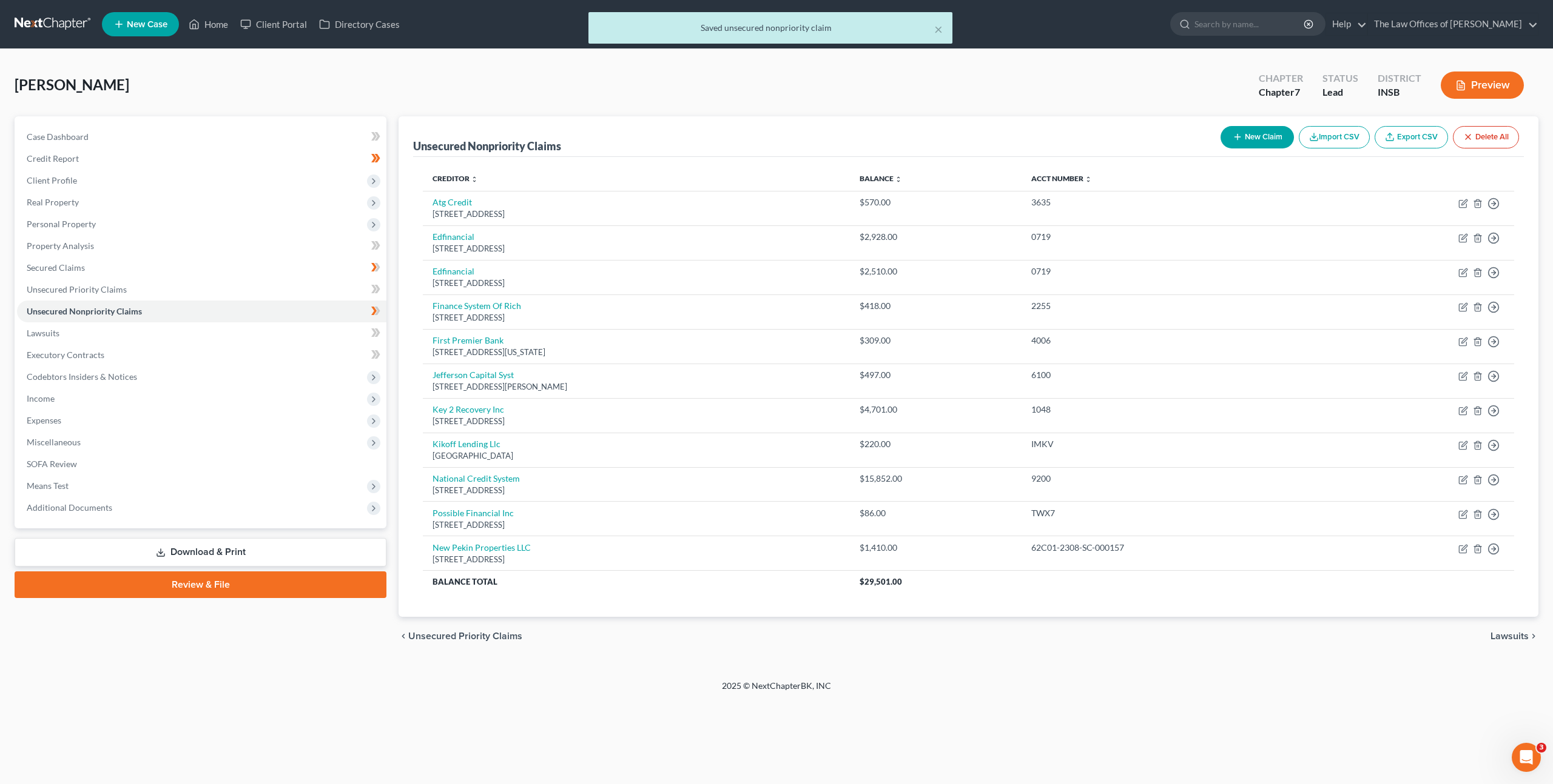
click at [1249, 135] on button "New Claim" at bounding box center [1257, 137] width 73 height 23
select select "0"
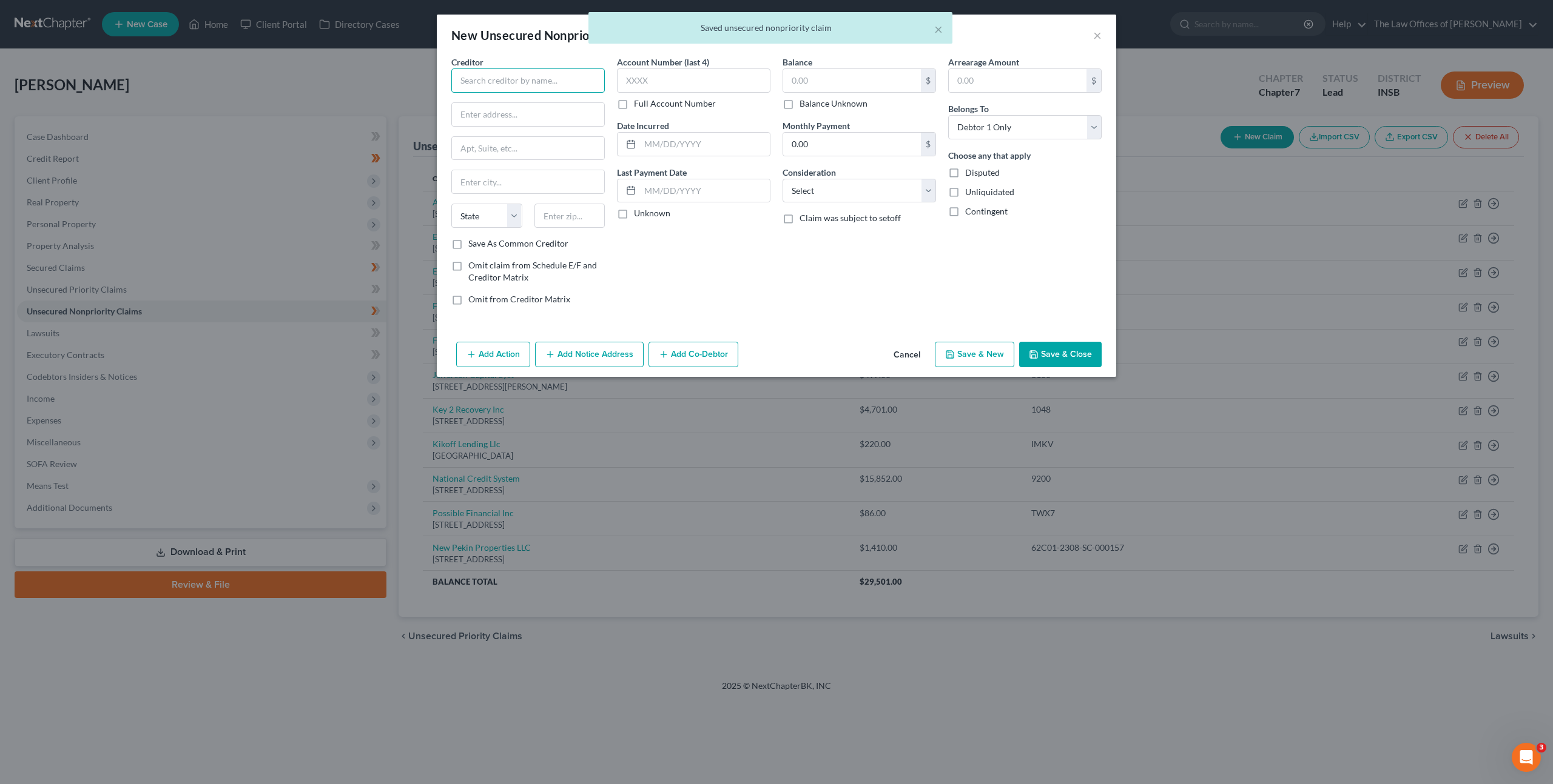
click at [529, 77] on input "text" at bounding box center [528, 80] width 153 height 24
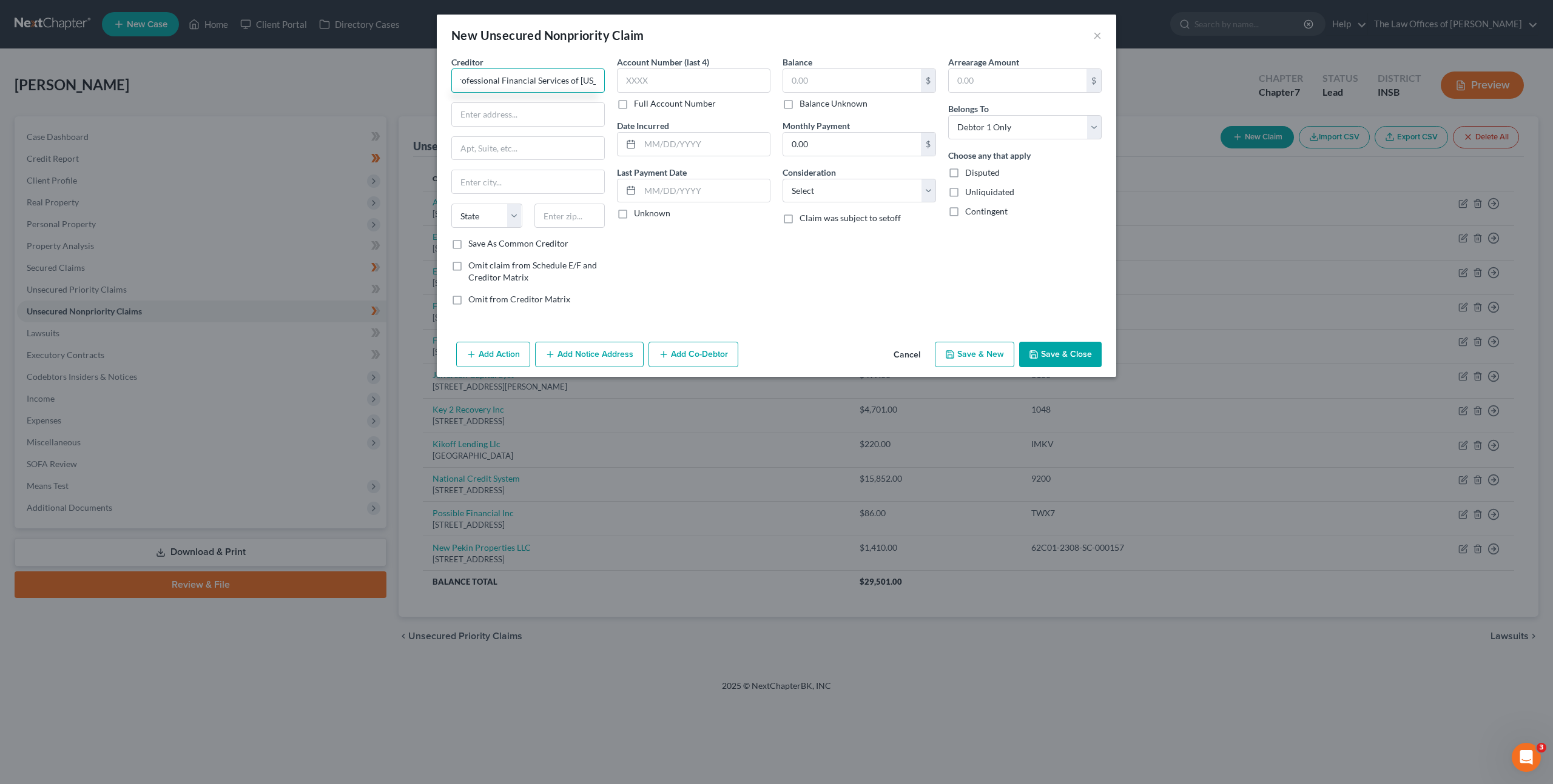
scroll to position [0, 16]
type input "Professional Financial Services of Indiana"
type input "PO Box 811"
type input "29304"
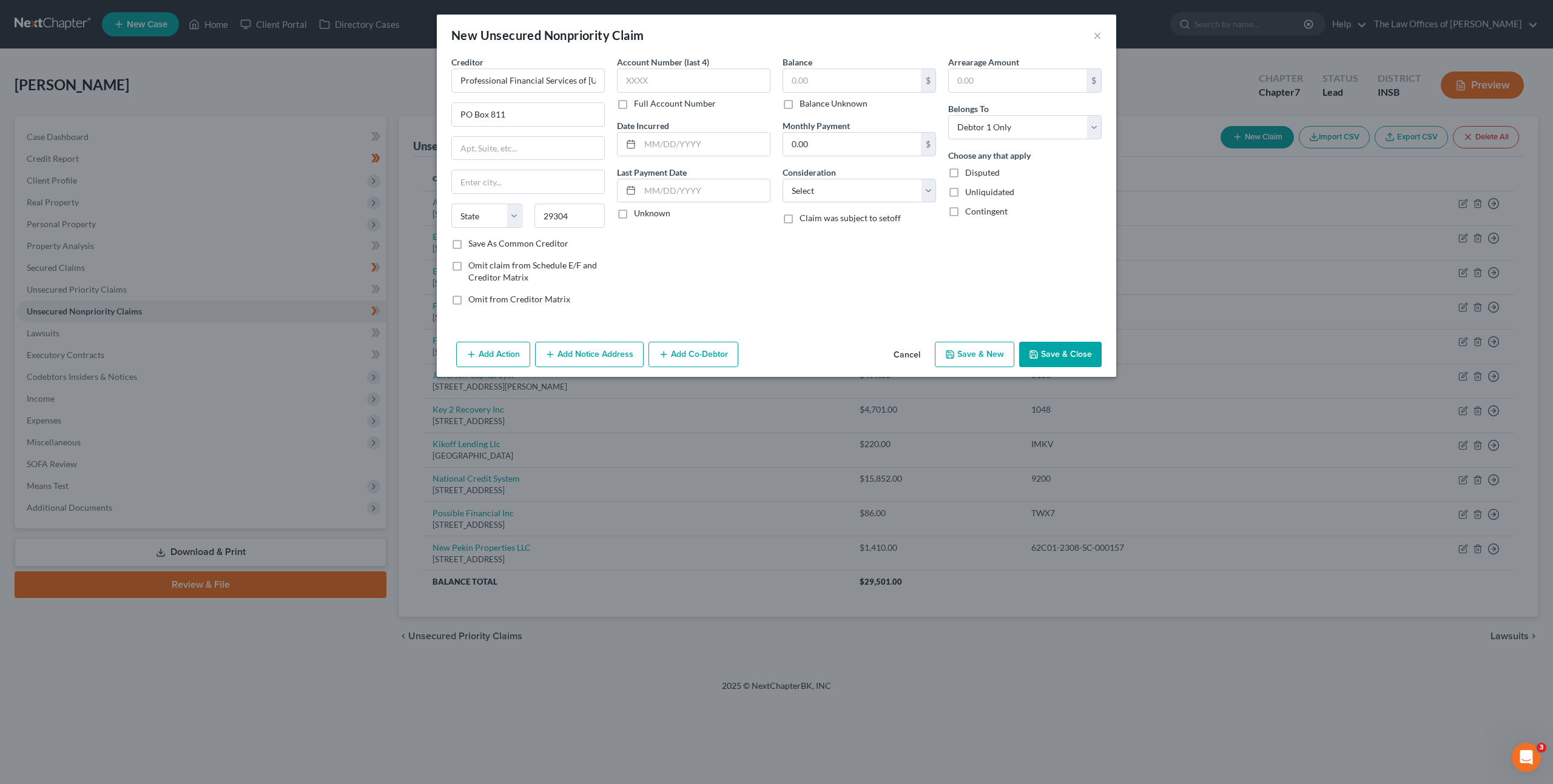
click at [718, 255] on div "Account Number (last 4) Full Account Number Date Incurred Last Payment Date Unk…" at bounding box center [694, 185] width 166 height 259
type input "Spartanburg"
select select "42"
click at [705, 83] on input "text" at bounding box center [694, 80] width 153 height 24
click at [634, 105] on label "Full Account Number" at bounding box center [674, 103] width 82 height 12
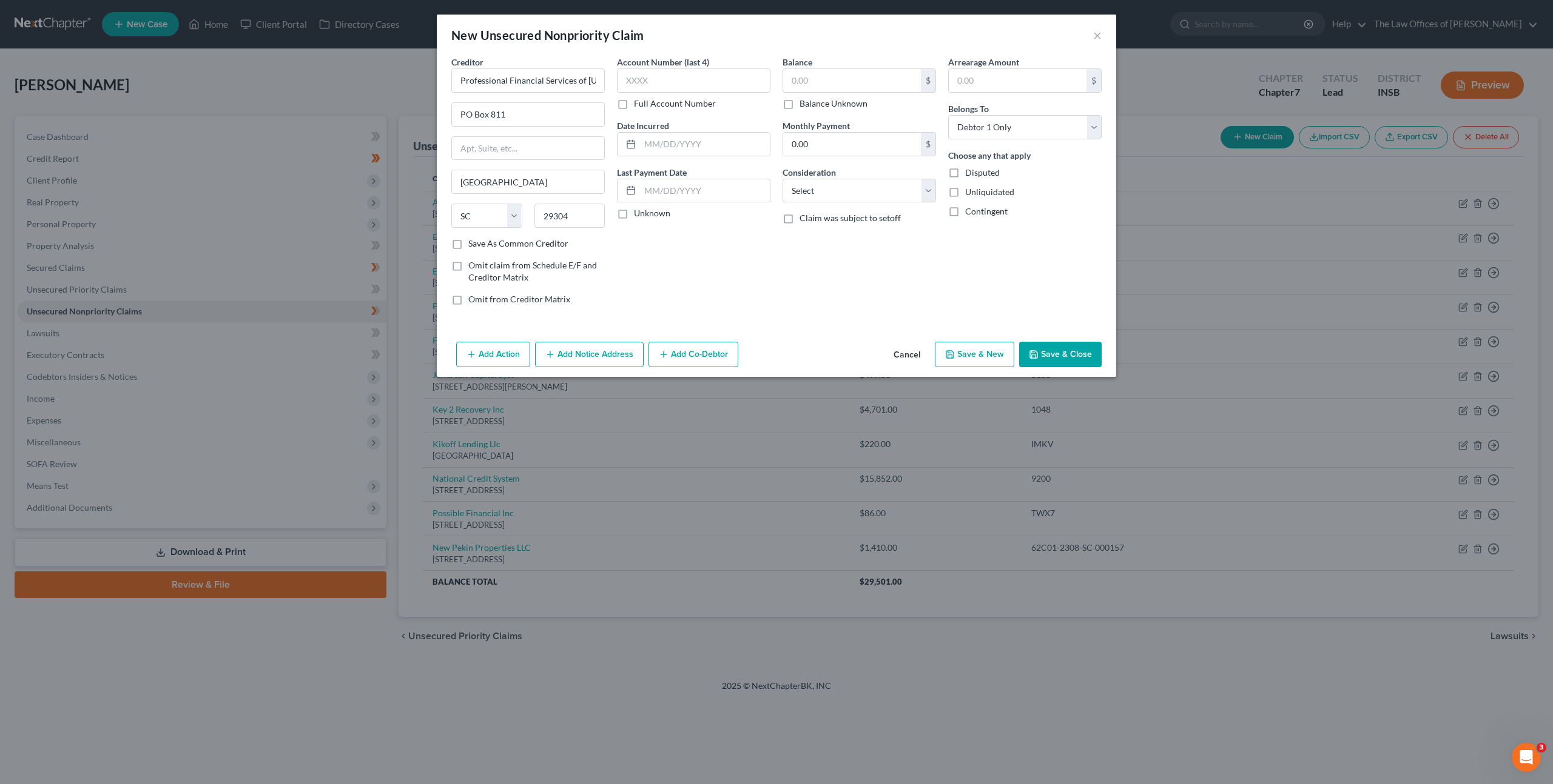
click at [639, 105] on input "Full Account Number" at bounding box center [642, 101] width 8 height 8
click at [641, 86] on input "text" at bounding box center [694, 80] width 153 height 24
paste input "65D01-2403-CC-000134"
click at [635, 82] on input "65D01-2403-CC-000134" at bounding box center [694, 80] width 153 height 24
type input "65D01-2403-CC-000134"
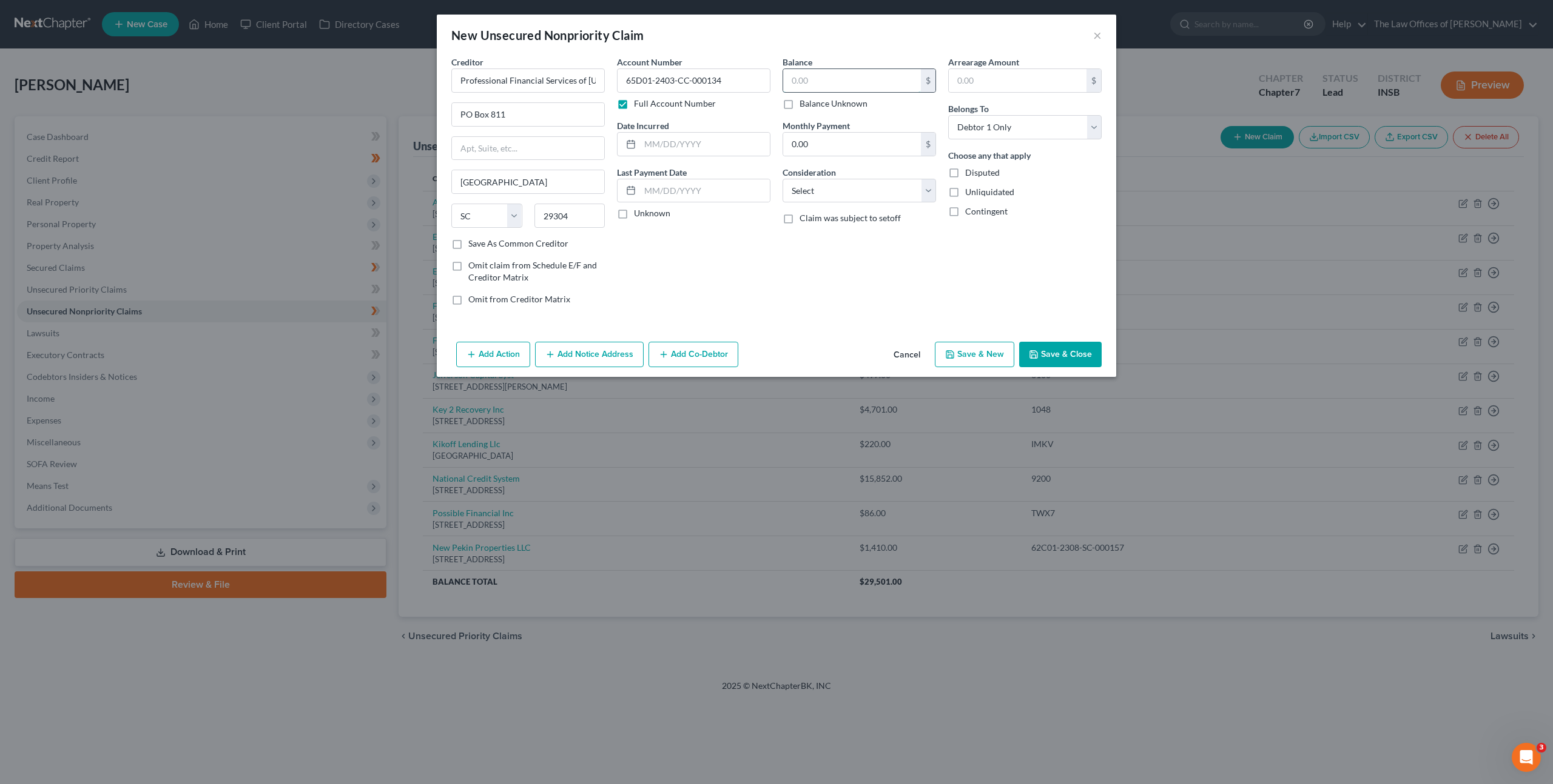
click at [802, 86] on input "text" at bounding box center [852, 80] width 138 height 23
type input "10,139.72"
click at [796, 274] on div "Balance 10,139.72 $ Balance Unknown Balance Undetermined 10,139.72 $ Balance Un…" at bounding box center [859, 185] width 166 height 259
click at [838, 190] on select "Select Cable / Satellite Services Collection Agency Credit Card Debt Debt Couns…" at bounding box center [859, 191] width 153 height 24
select select "1"
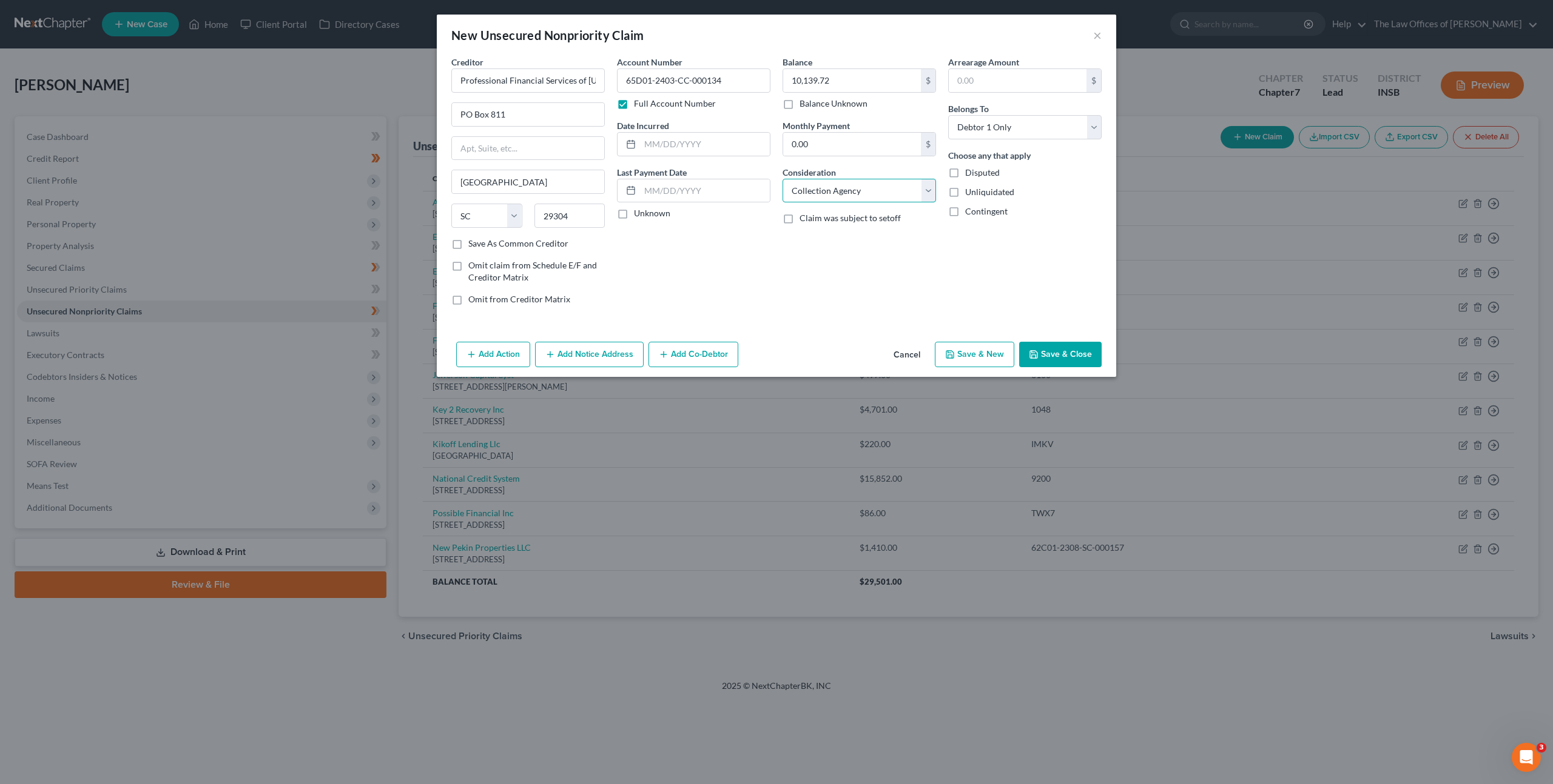
click at [782, 179] on select "Select Cable / Satellite Services Collection Agency Credit Card Debt Debt Couns…" at bounding box center [859, 191] width 153 height 24
click at [774, 288] on div "Account Number 65D01-2403-CC-000134 Full Account Number Date Incurred Last Paym…" at bounding box center [694, 185] width 166 height 259
click at [583, 357] on button "Add Notice Address" at bounding box center [588, 354] width 109 height 25
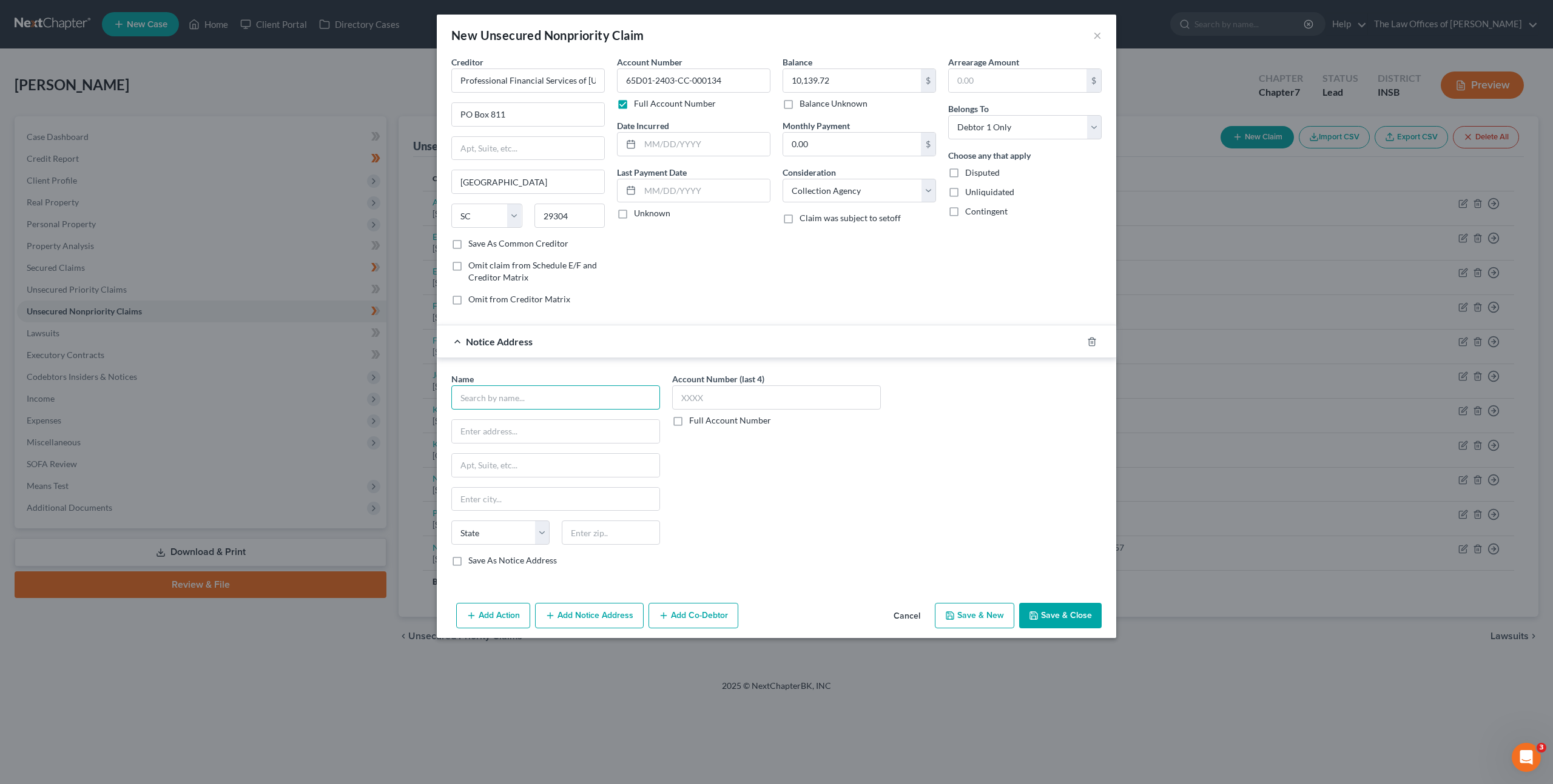
click at [552, 405] on input "text" at bounding box center [556, 397] width 209 height 24
type input "Sottile & Barlie LLC"
type input "7530 Lucerne Drive"
type input "44130"
type input "Cleveland"
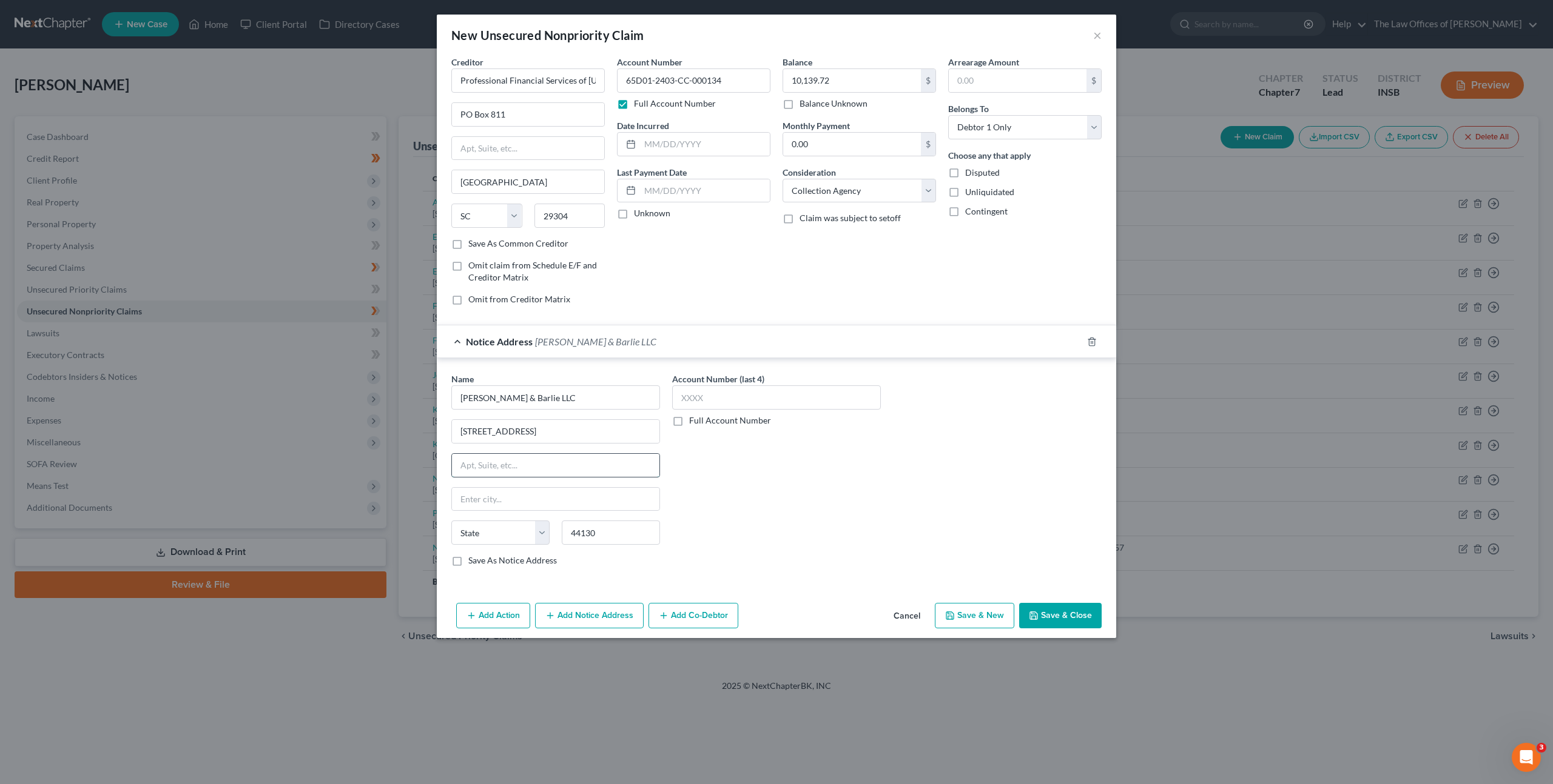
select select "36"
click at [522, 469] on input "text" at bounding box center [556, 465] width 207 height 23
type input "44130"
type input "Suite 210"
click at [851, 547] on div "Account Number (last 4) Full Account Number" at bounding box center [776, 474] width 221 height 204
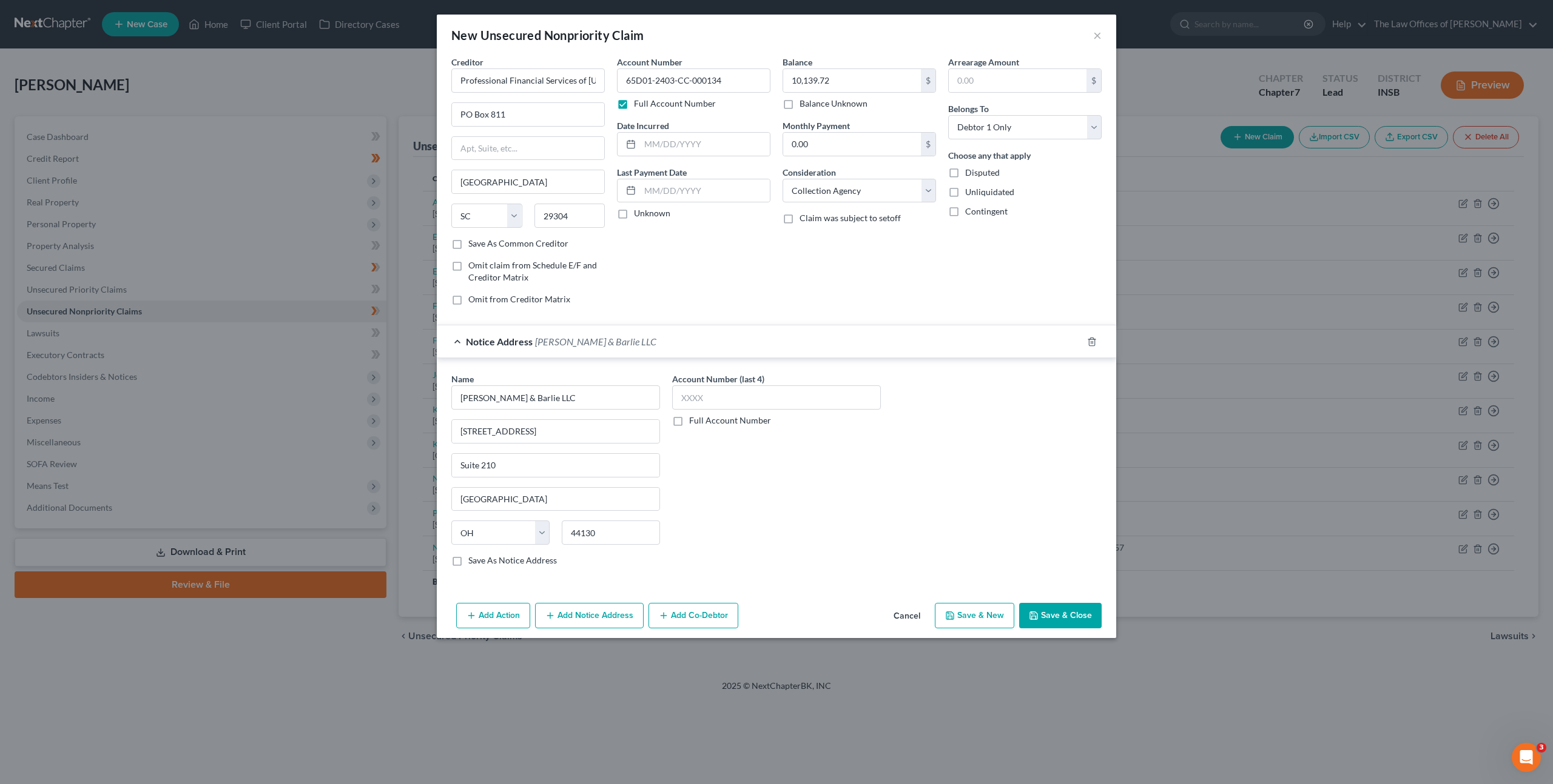
drag, startPoint x: 1034, startPoint y: 616, endPoint x: 1043, endPoint y: 611, distance: 10.3
click at [1034, 617] on polyline "button" at bounding box center [1034, 618] width 4 height 3
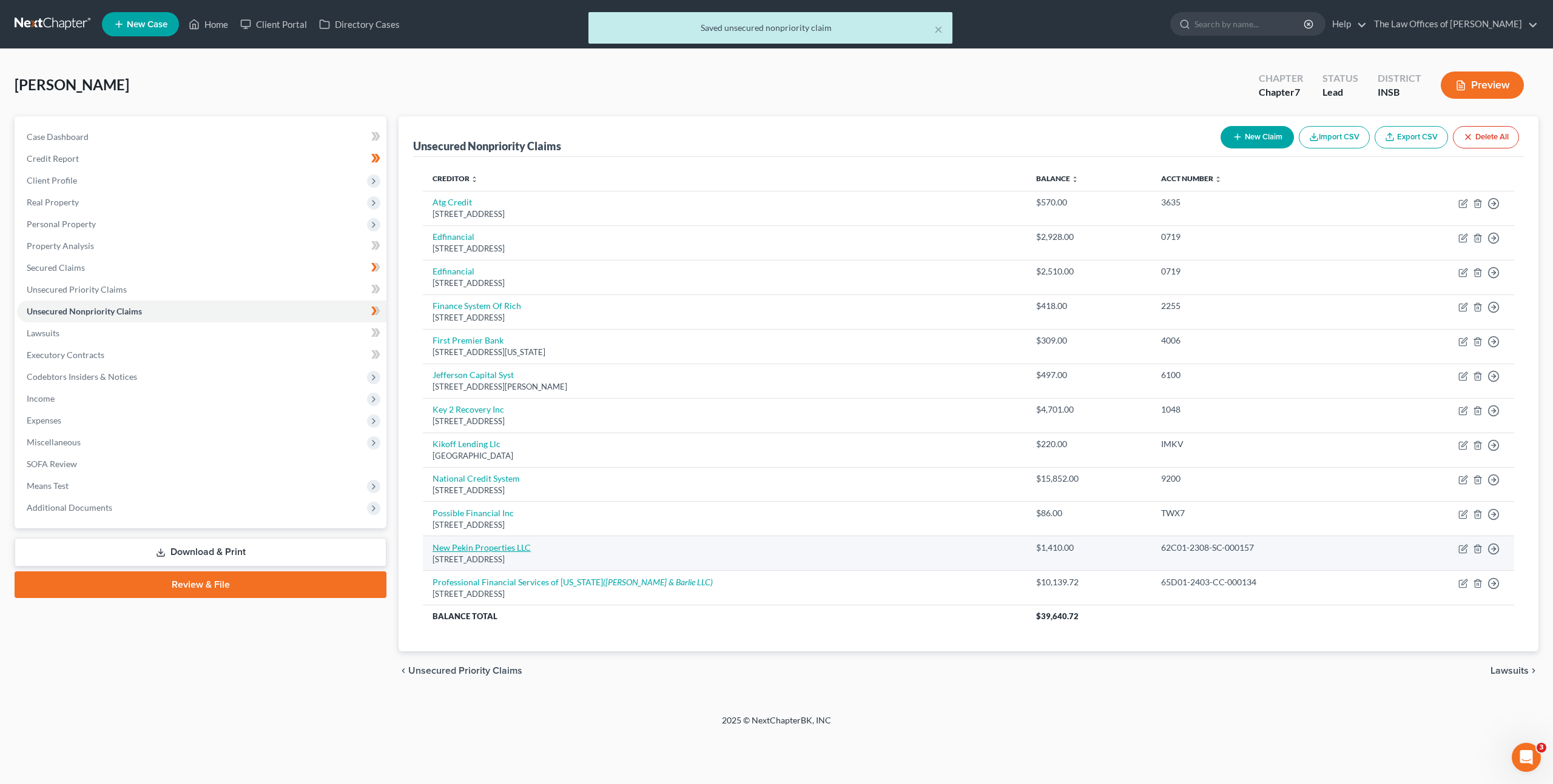
click at [509, 545] on link "New Pekin Properties LLC" at bounding box center [481, 548] width 98 height 10
select select "15"
select select "1"
select select "3"
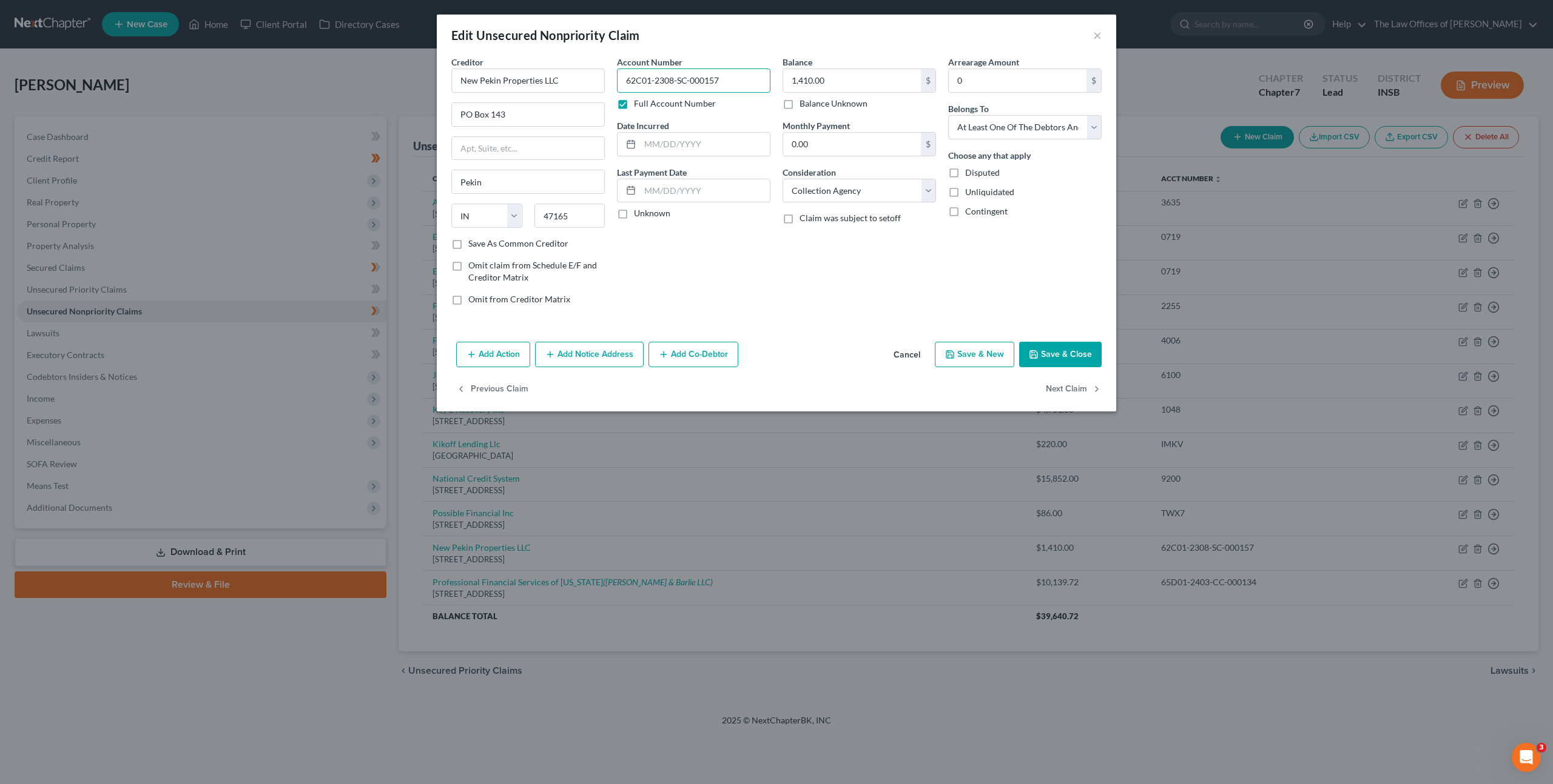
drag, startPoint x: 724, startPoint y: 78, endPoint x: 620, endPoint y: 68, distance: 104.5
click at [620, 67] on div "Account Number 62C01-2308-SC-000157 Full Account Number" at bounding box center [694, 82] width 153 height 54
click at [912, 352] on button "Cancel" at bounding box center [907, 355] width 46 height 24
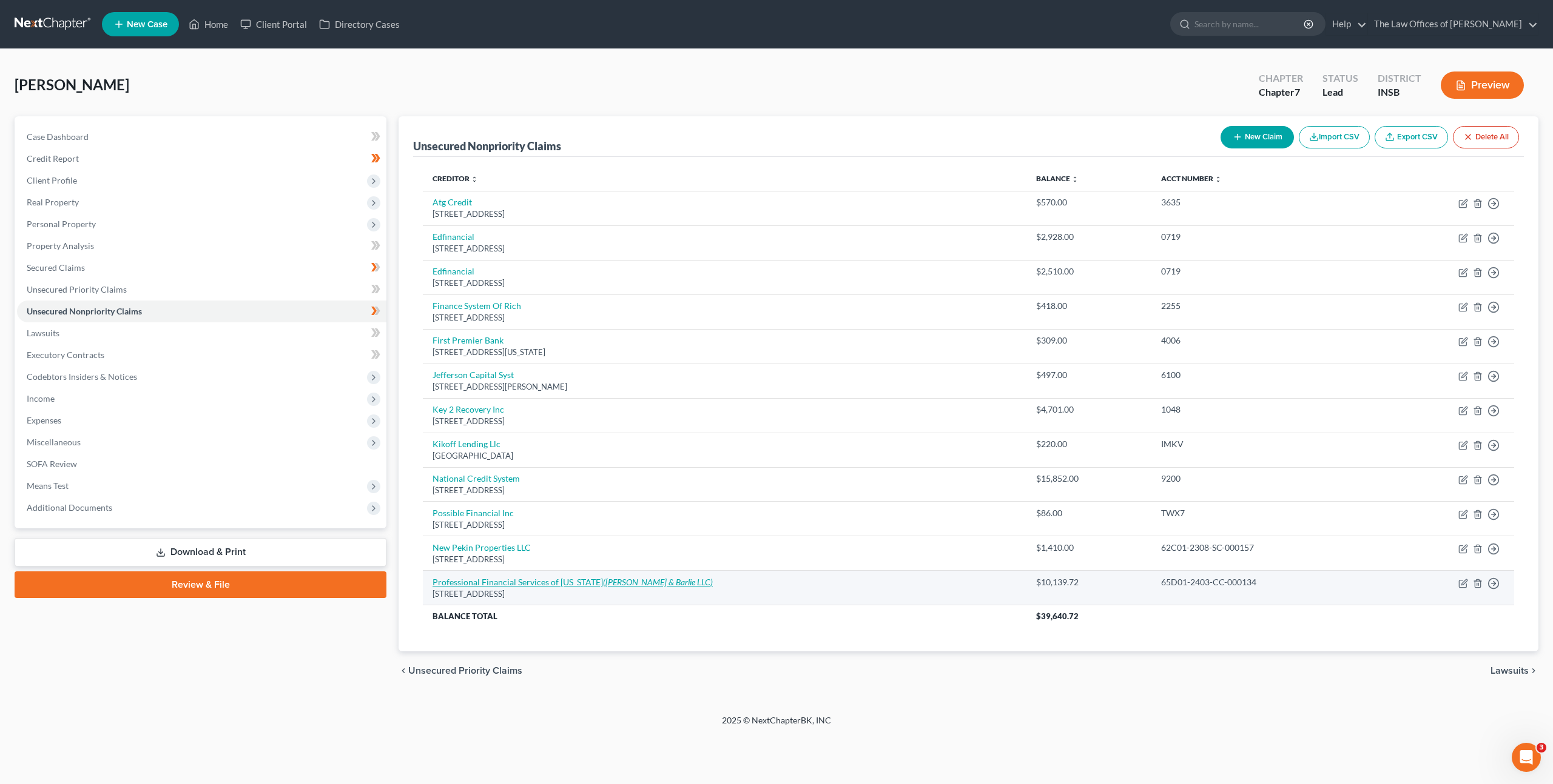
click at [553, 579] on link "Professional Financial Services of Indiana (Sottile & Barlie LLC)" at bounding box center [572, 582] width 280 height 10
select select "42"
select select "1"
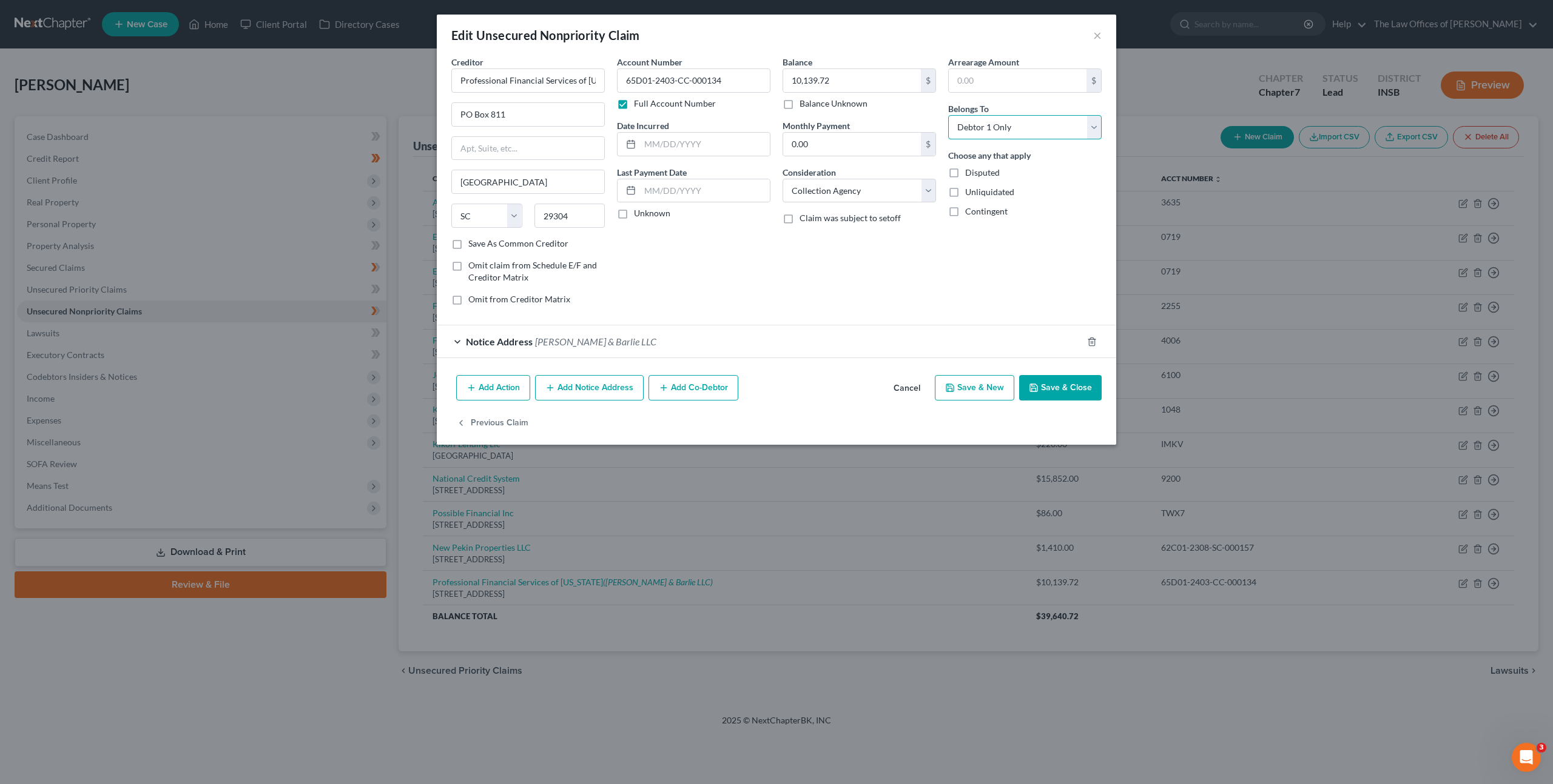
click at [1024, 135] on select "Select Debtor 1 Only Debtor 2 Only Debtor 1 And Debtor 2 Only At Least One Of T…" at bounding box center [1024, 127] width 153 height 24
select select "3"
click at [948, 115] on select "Select Debtor 1 Only Debtor 2 Only Debtor 1 And Debtor 2 Only At Least One Of T…" at bounding box center [1024, 127] width 153 height 24
click at [805, 298] on div "Balance 10,139.72 $ Balance Unknown Balance Undetermined 10,139.72 $ Balance Un…" at bounding box center [859, 185] width 166 height 259
drag, startPoint x: 1053, startPoint y: 385, endPoint x: 1056, endPoint y: 372, distance: 13.3
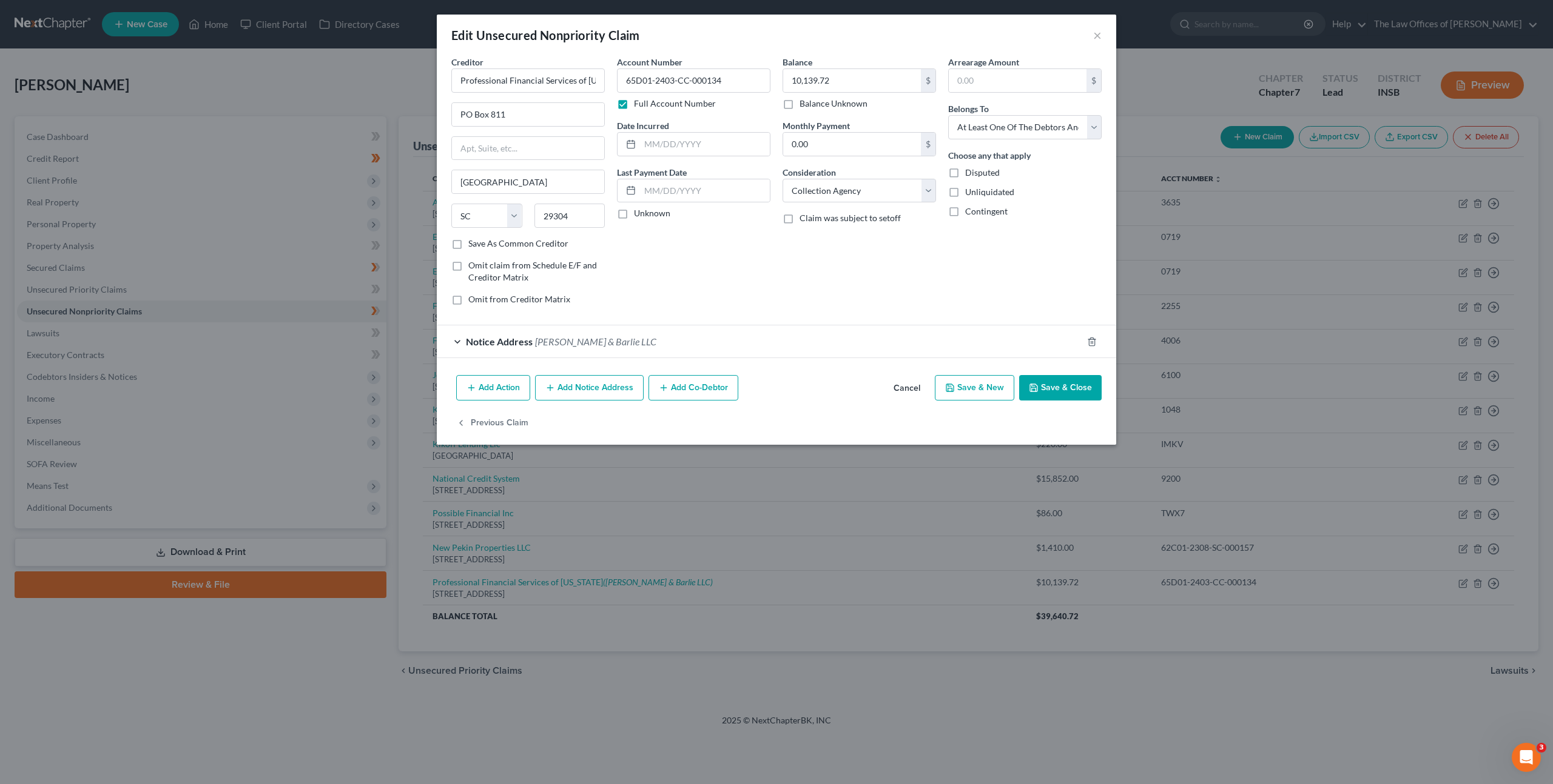
click at [1053, 385] on button "Save & Close" at bounding box center [1060, 388] width 82 height 25
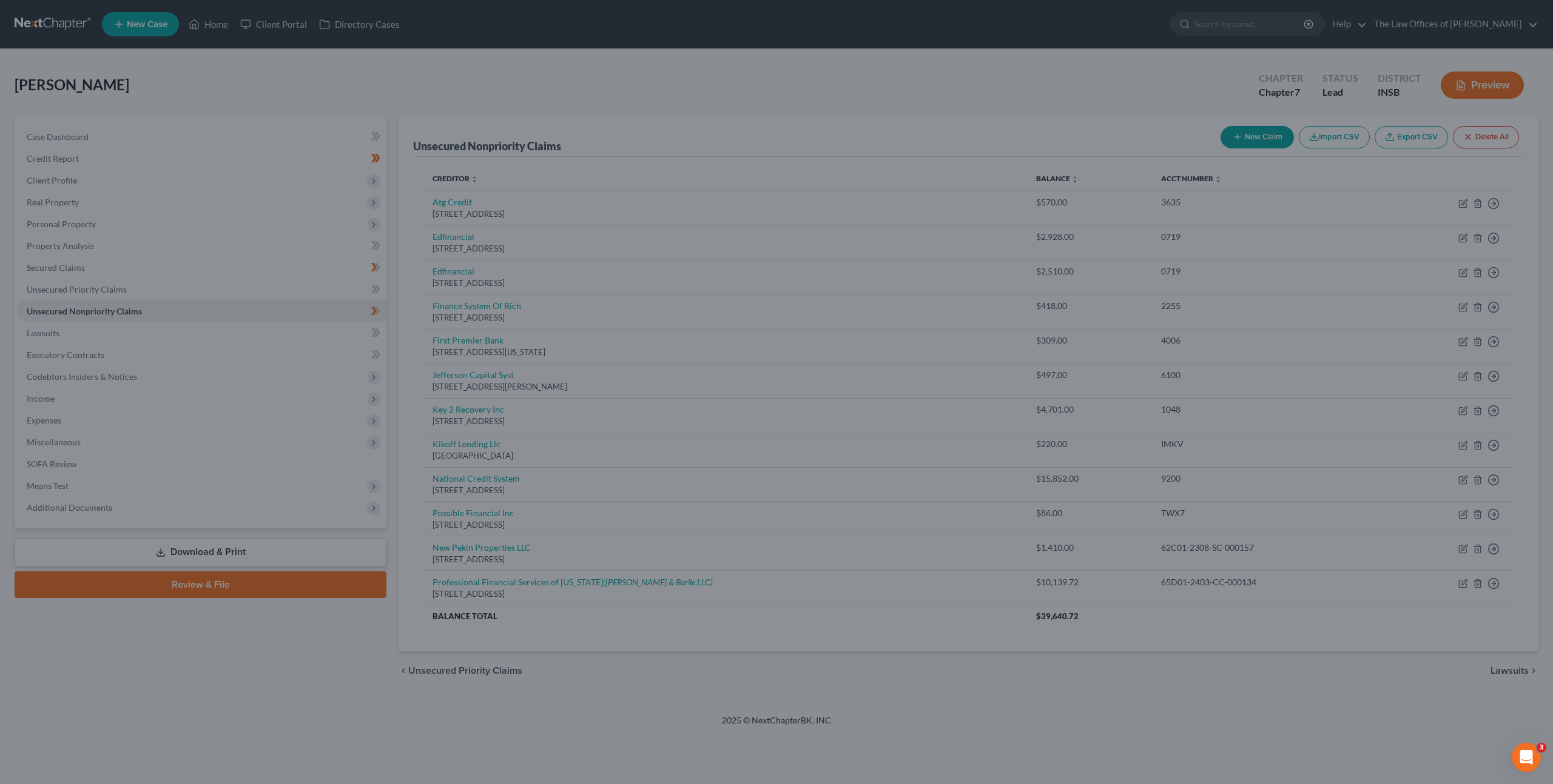
type input "0"
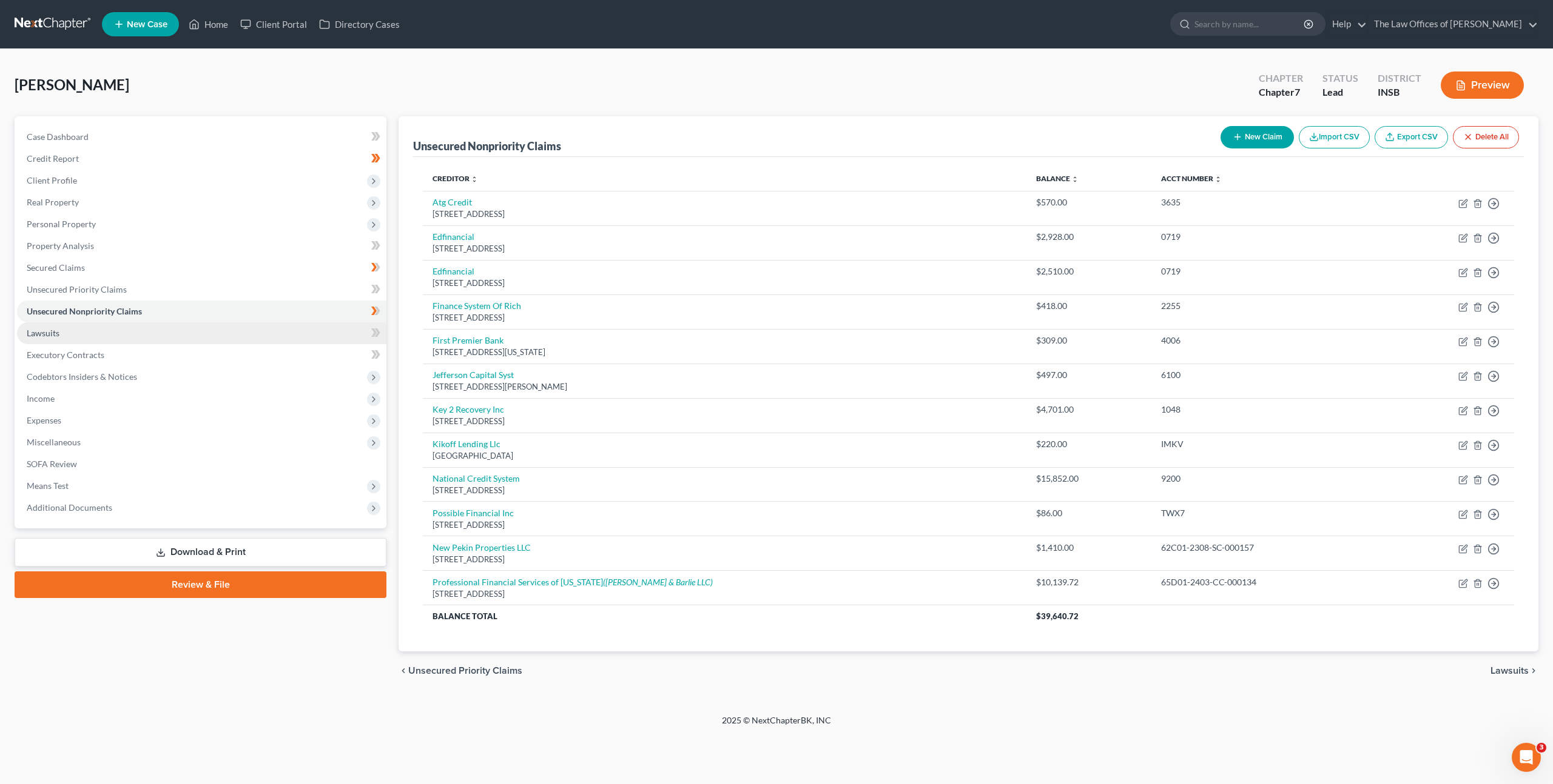
click at [294, 334] on link "Lawsuits" at bounding box center [201, 333] width 370 height 22
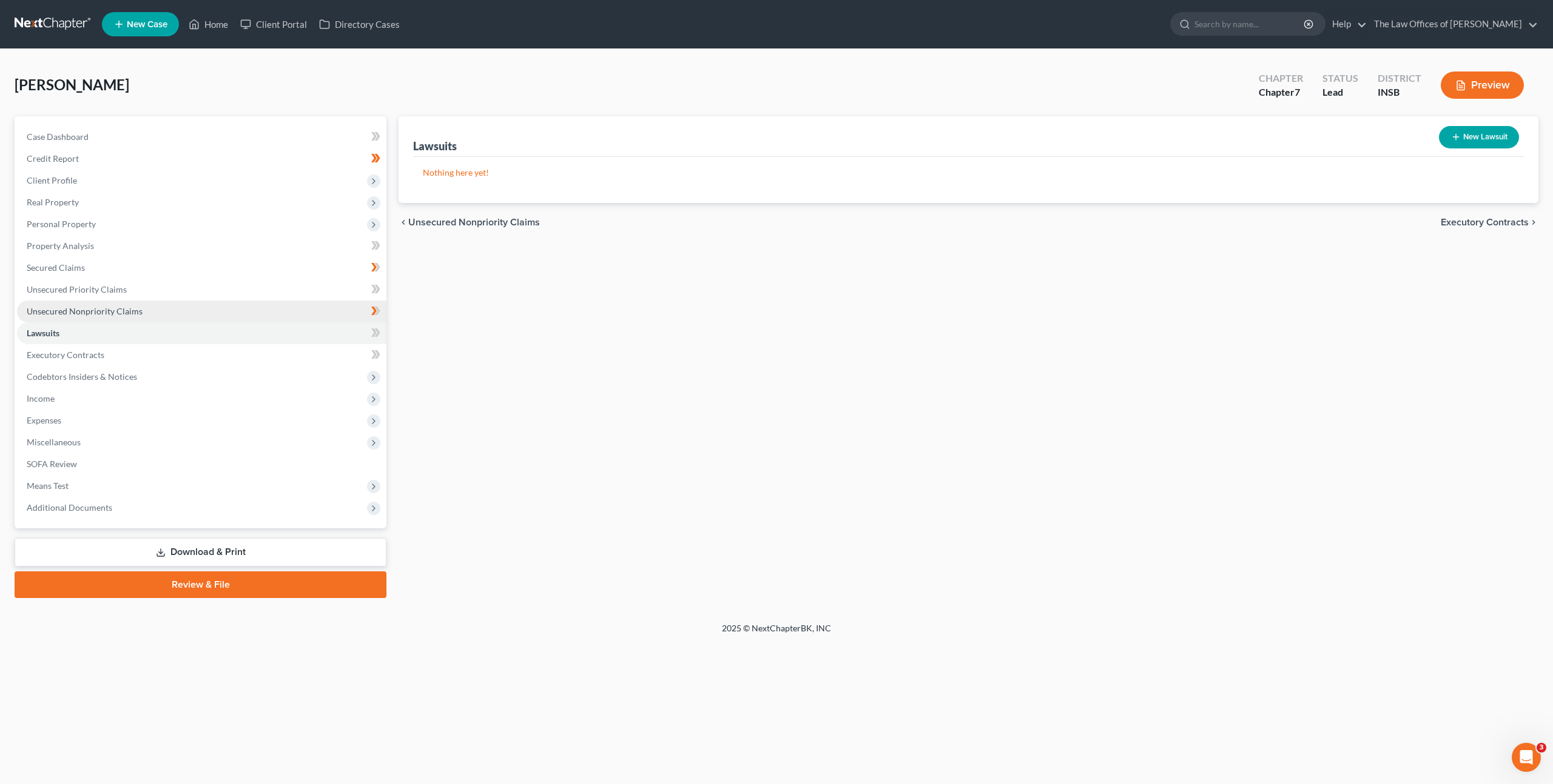
click at [320, 310] on link "Unsecured Nonpriority Claims" at bounding box center [201, 311] width 370 height 22
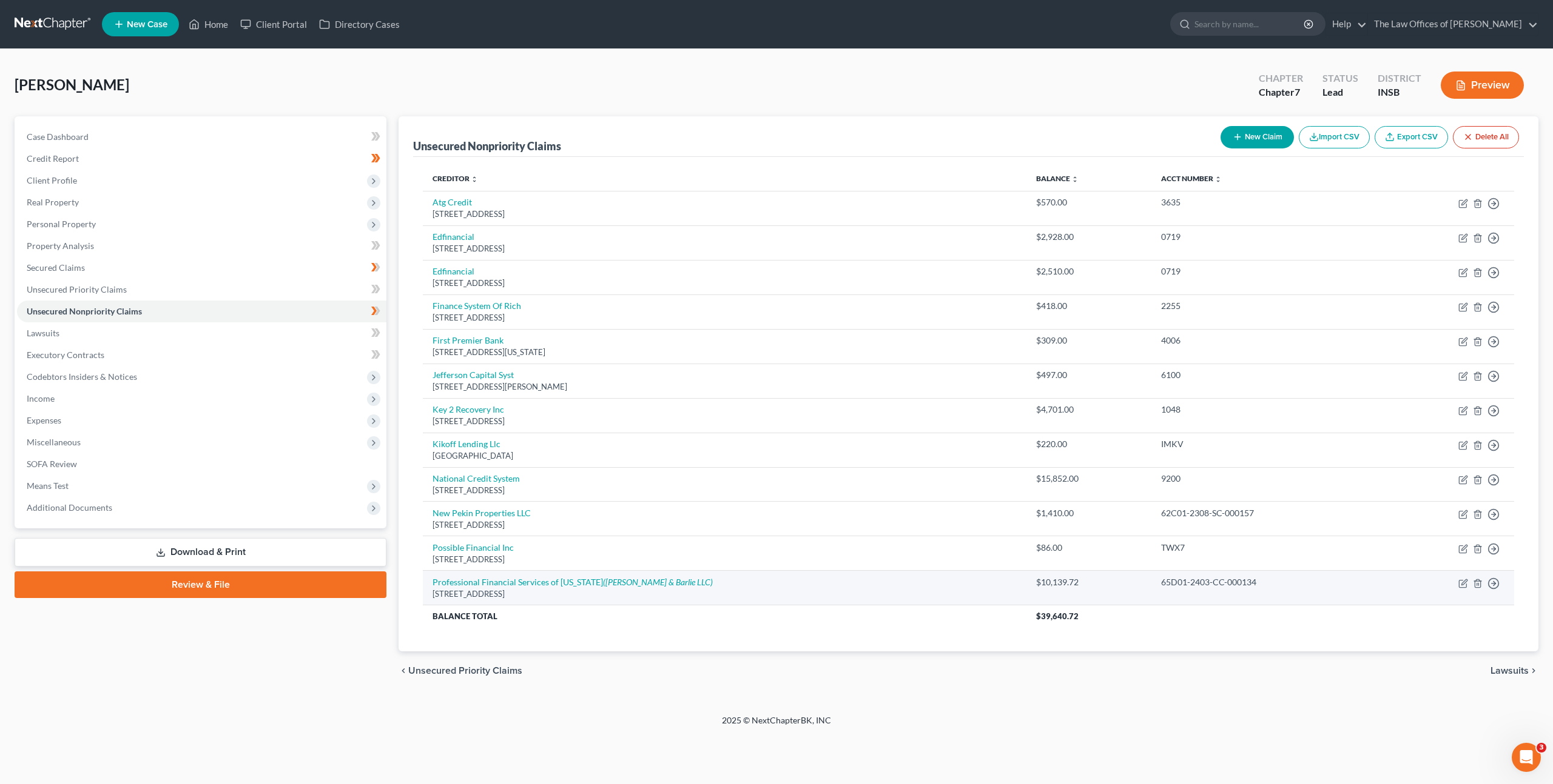
click at [1221, 582] on div "65D01-2403-CC-000134" at bounding box center [1266, 582] width 211 height 12
drag, startPoint x: 1157, startPoint y: 591, endPoint x: 1098, endPoint y: 587, distance: 59.1
click at [1098, 587] on tr "Professional Financial Services of Indiana (Sottile & Barlie LLC) PO Box 811, S…" at bounding box center [968, 588] width 1091 height 34
copy tr "65D01-2403-CC-000134"
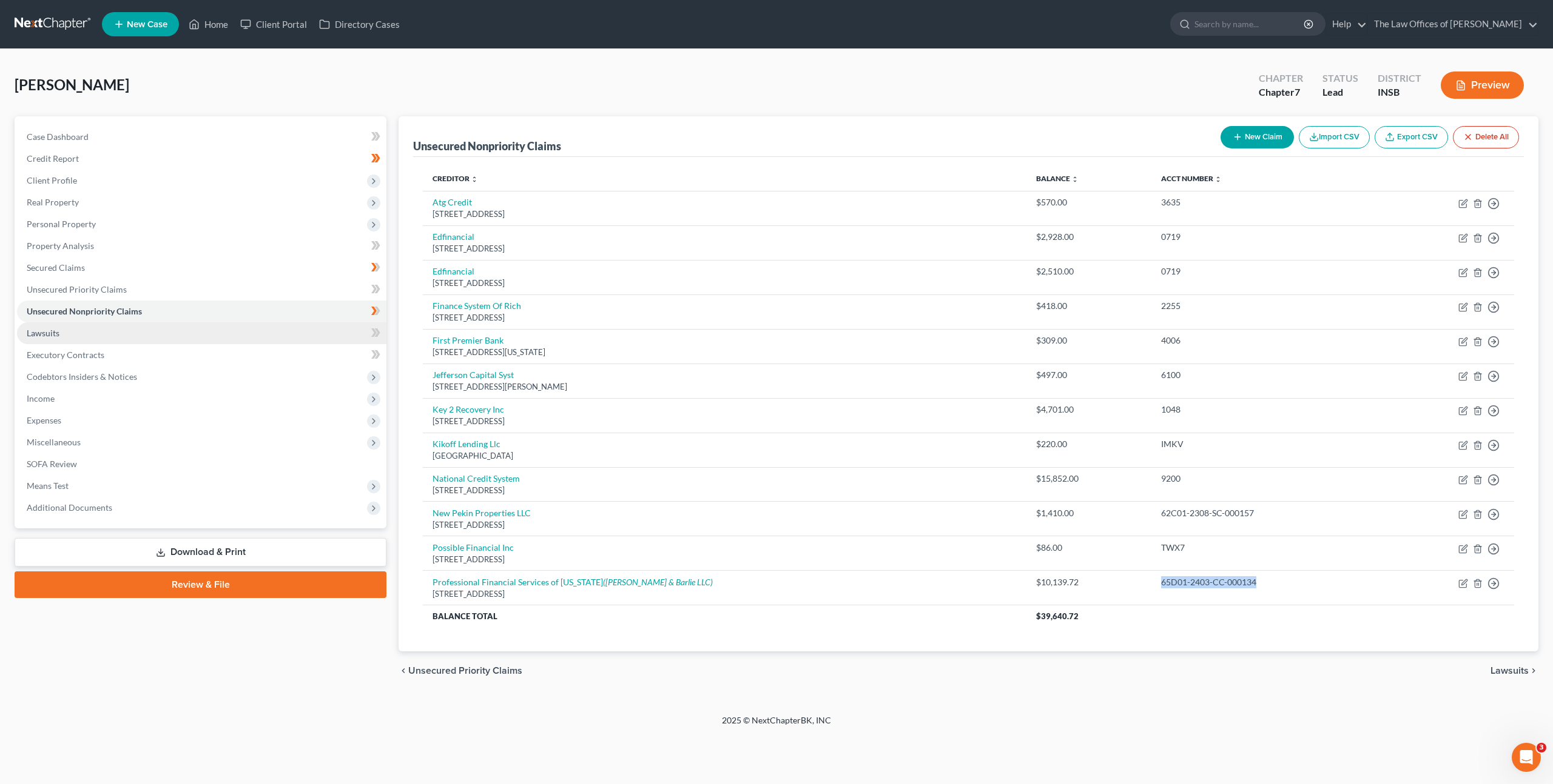
click at [83, 339] on link "Lawsuits" at bounding box center [201, 333] width 370 height 22
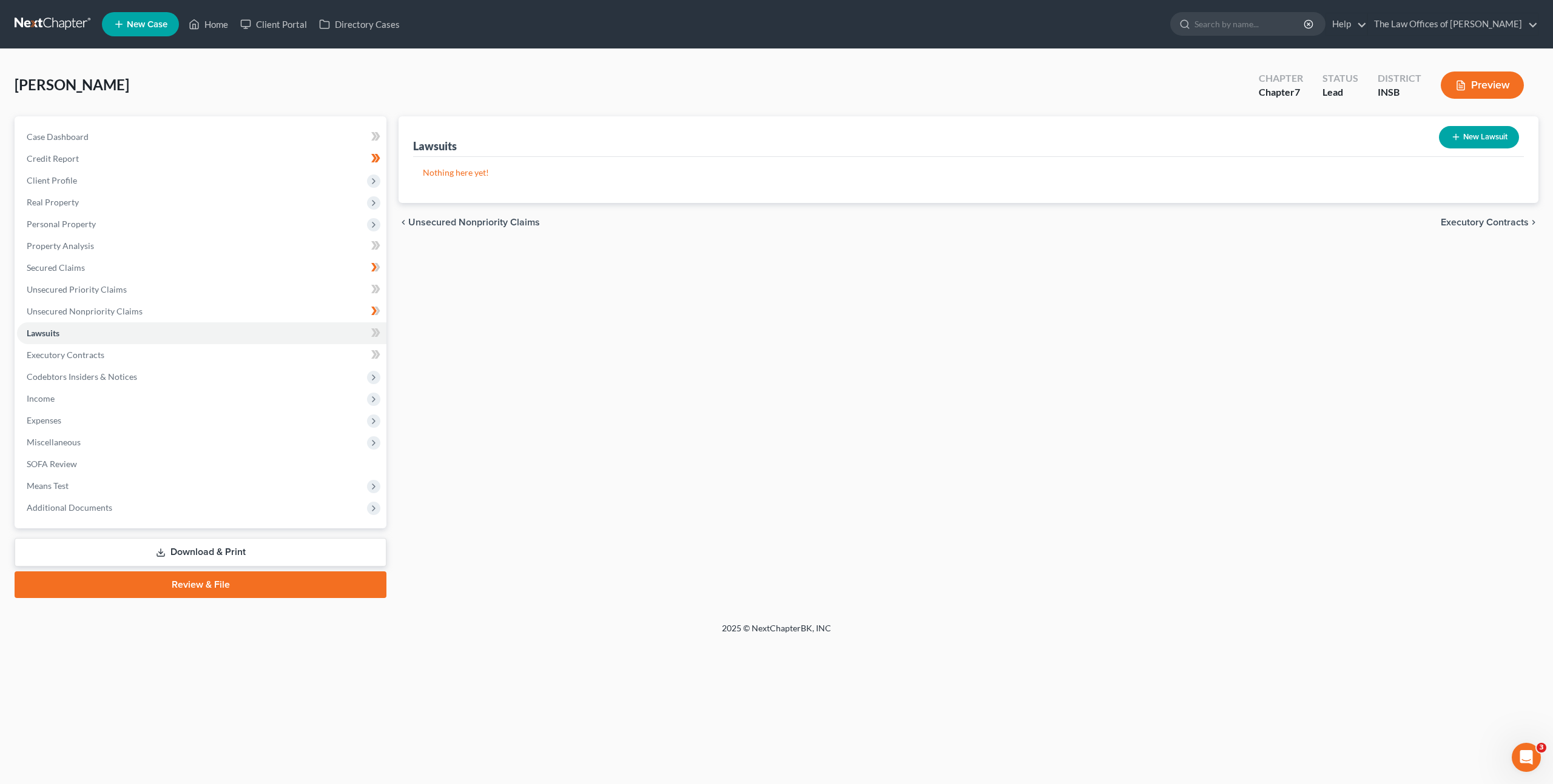
click at [1468, 138] on button "New Lawsuit" at bounding box center [1478, 137] width 80 height 23
select select "0"
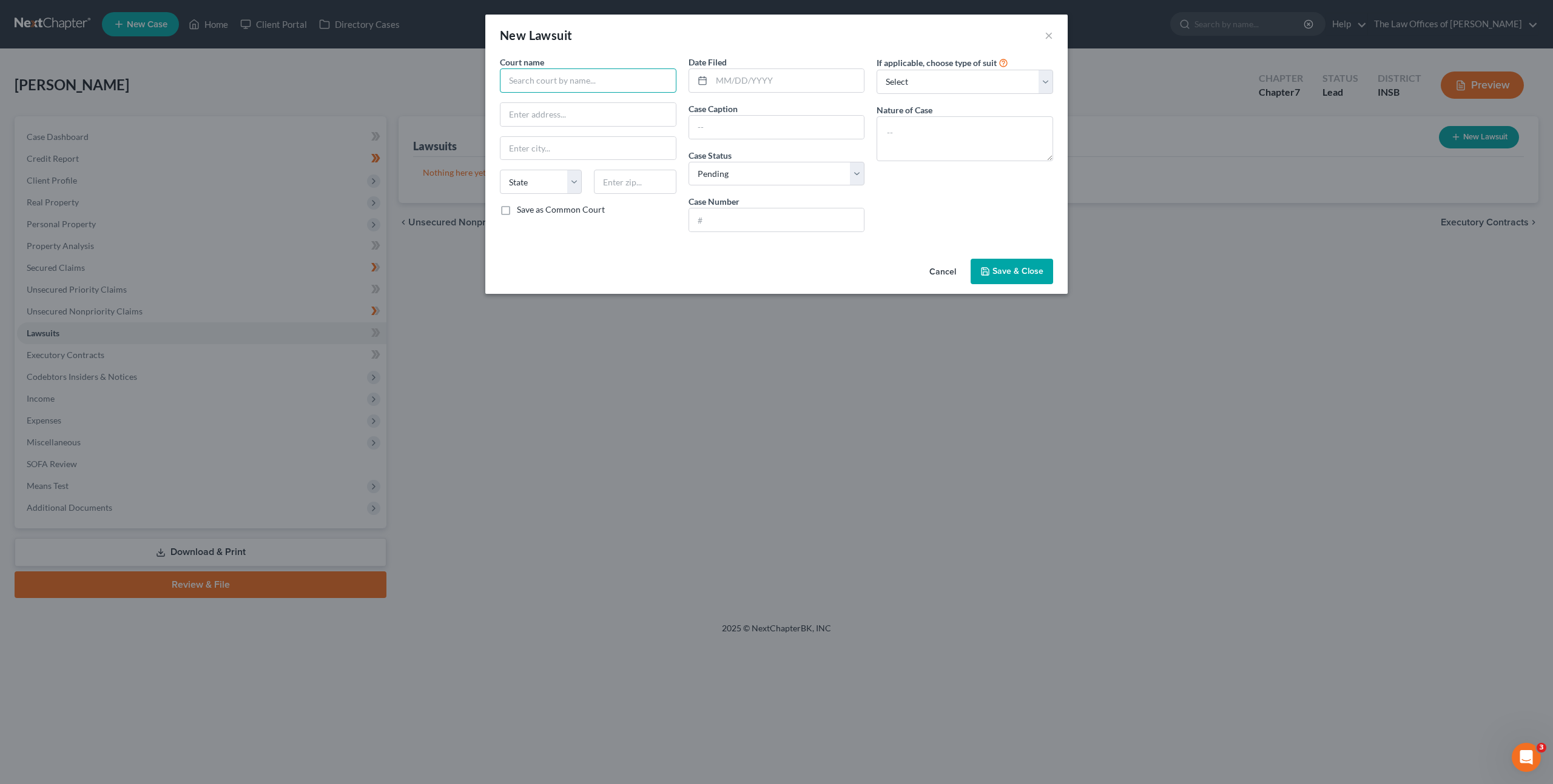
click at [613, 75] on input "text" at bounding box center [588, 80] width 177 height 24
click at [591, 118] on div "Posey Superior Court" at bounding box center [572, 119] width 126 height 12
type input "Posey Superior Court"
type input "126 East 3rd Street"
type input "Mount Vernon"
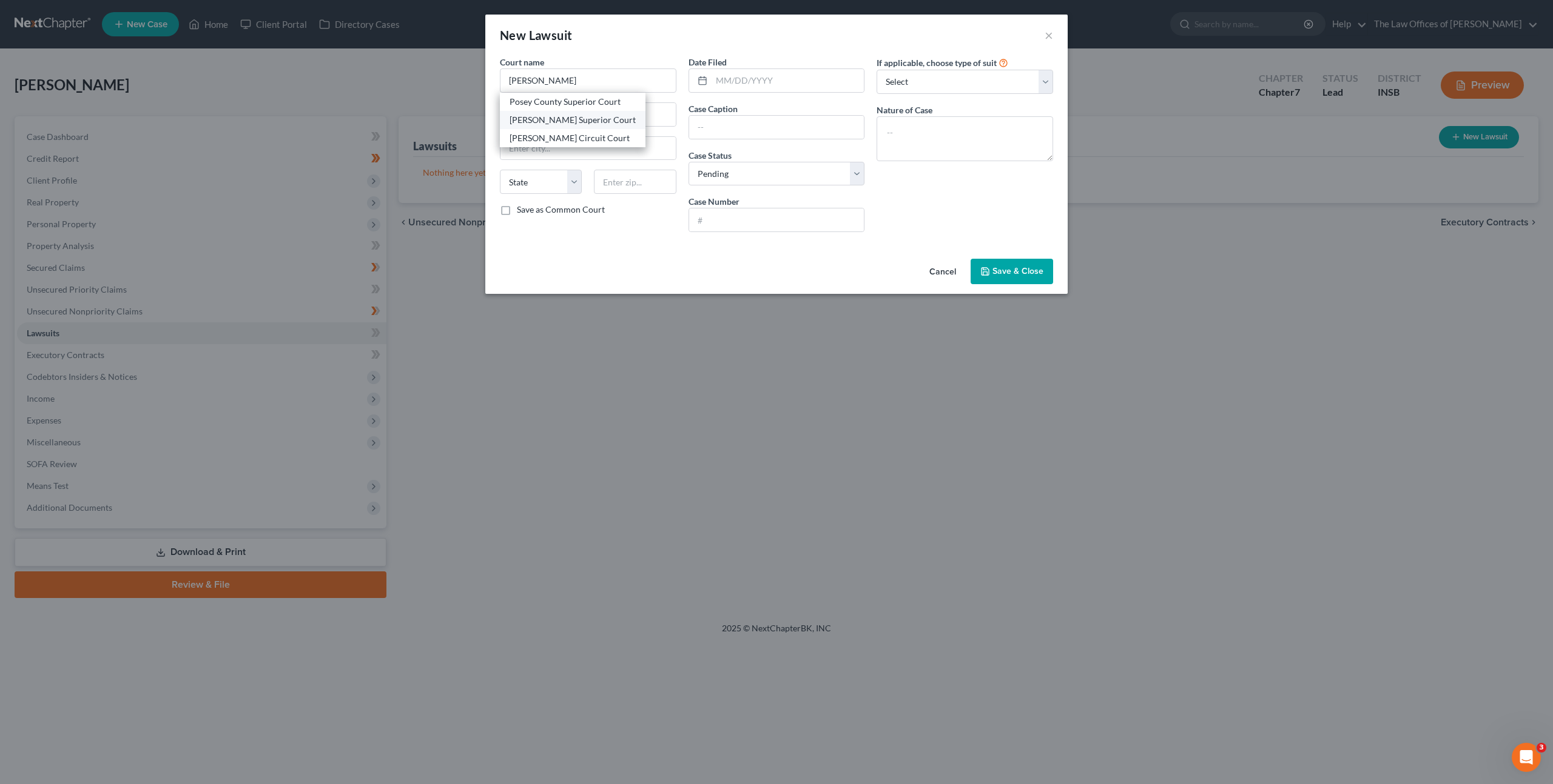
select select "15"
type input "47620"
click at [763, 85] on input "text" at bounding box center [788, 80] width 153 height 23
type input "03/28/2024"
click at [717, 130] on input "text" at bounding box center [777, 127] width 175 height 23
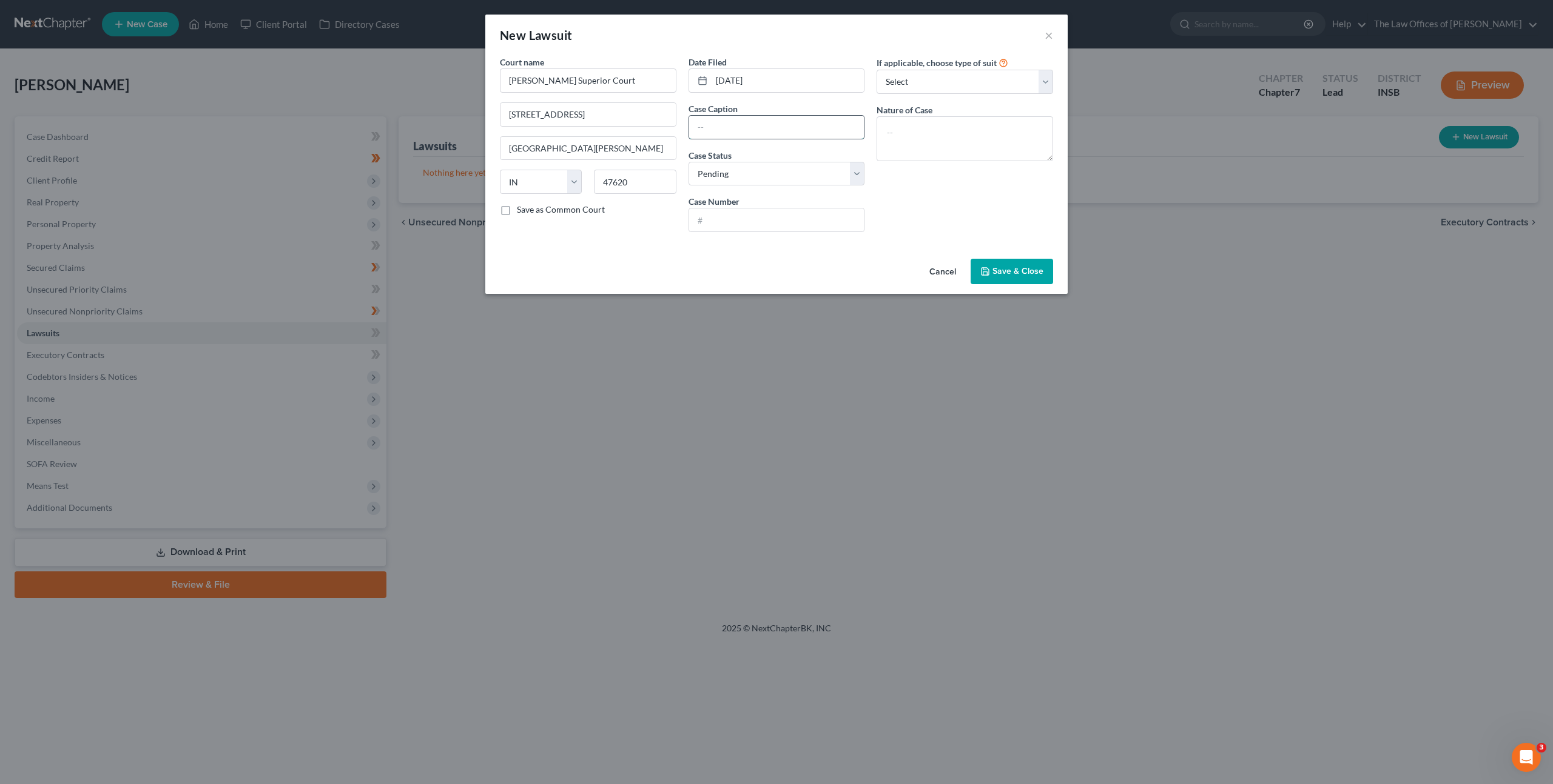
paste input "Professional Financial Services of Indiana v. Kameron Vaught, Kayla Robinson"
type input "Professional Financial Services of Indiana v. Kameron Vaught, Kayla Robinson"
click at [739, 208] on div "Case Number" at bounding box center [777, 214] width 177 height 37
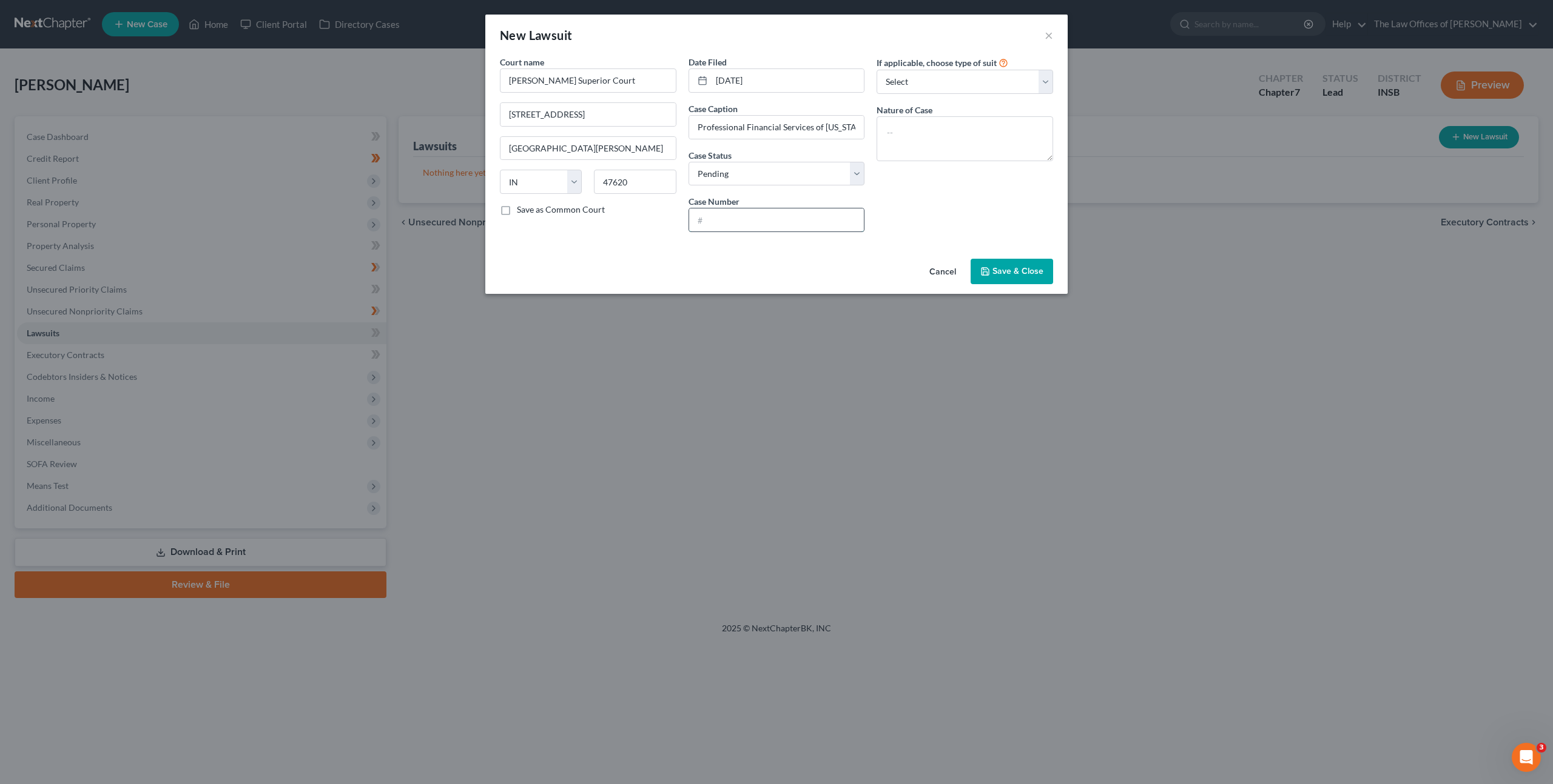
click at [742, 215] on input "text" at bounding box center [777, 220] width 175 height 23
paste input "65D01-2403-CC-000134"
click at [704, 219] on input "65D01-2403-CC-000134" at bounding box center [777, 220] width 175 height 23
type input "65D01-2403-CC-000134"
click at [958, 142] on textarea at bounding box center [965, 138] width 177 height 45
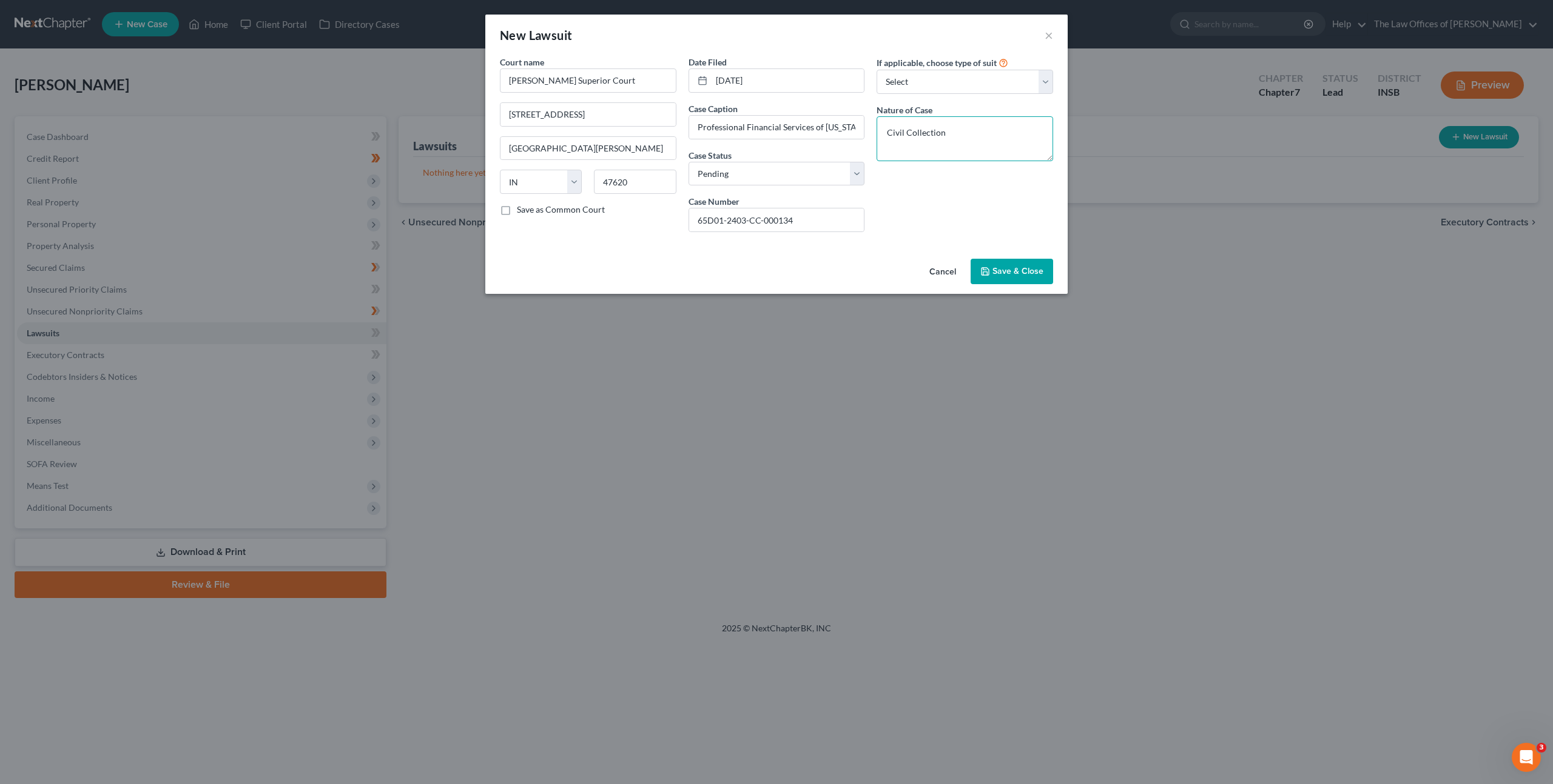
type textarea "Civil Collection"
drag, startPoint x: 1029, startPoint y: 271, endPoint x: 1036, endPoint y: 260, distance: 13.0
click at [1030, 272] on span "Save & Close" at bounding box center [1018, 271] width 51 height 10
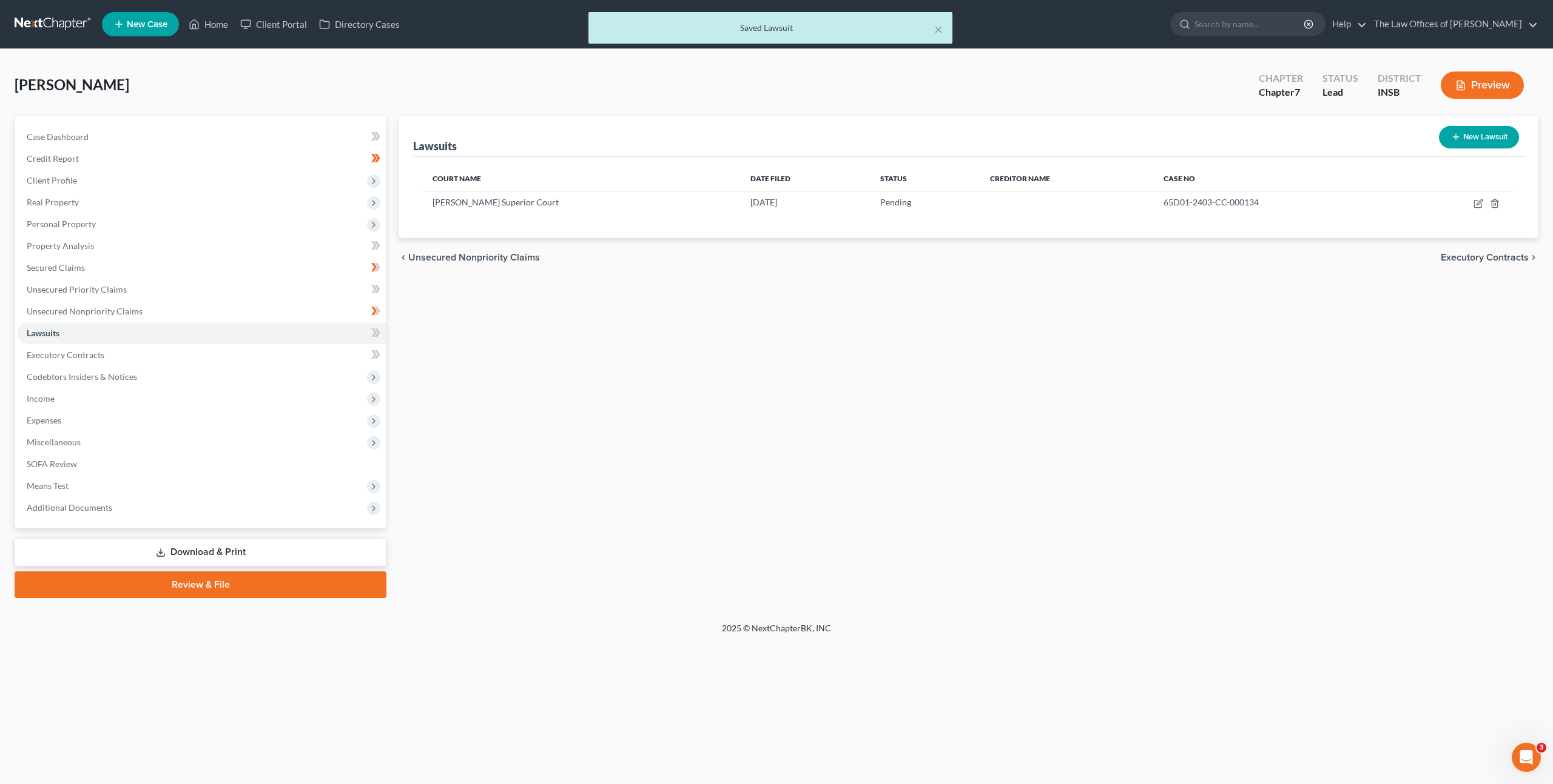
click at [806, 388] on div "Lawsuits New Lawsuit Court Name Date Filed Status Creditor Name Case No Posey S…" at bounding box center [968, 357] width 1151 height 482
click at [377, 327] on icon at bounding box center [375, 333] width 9 height 15
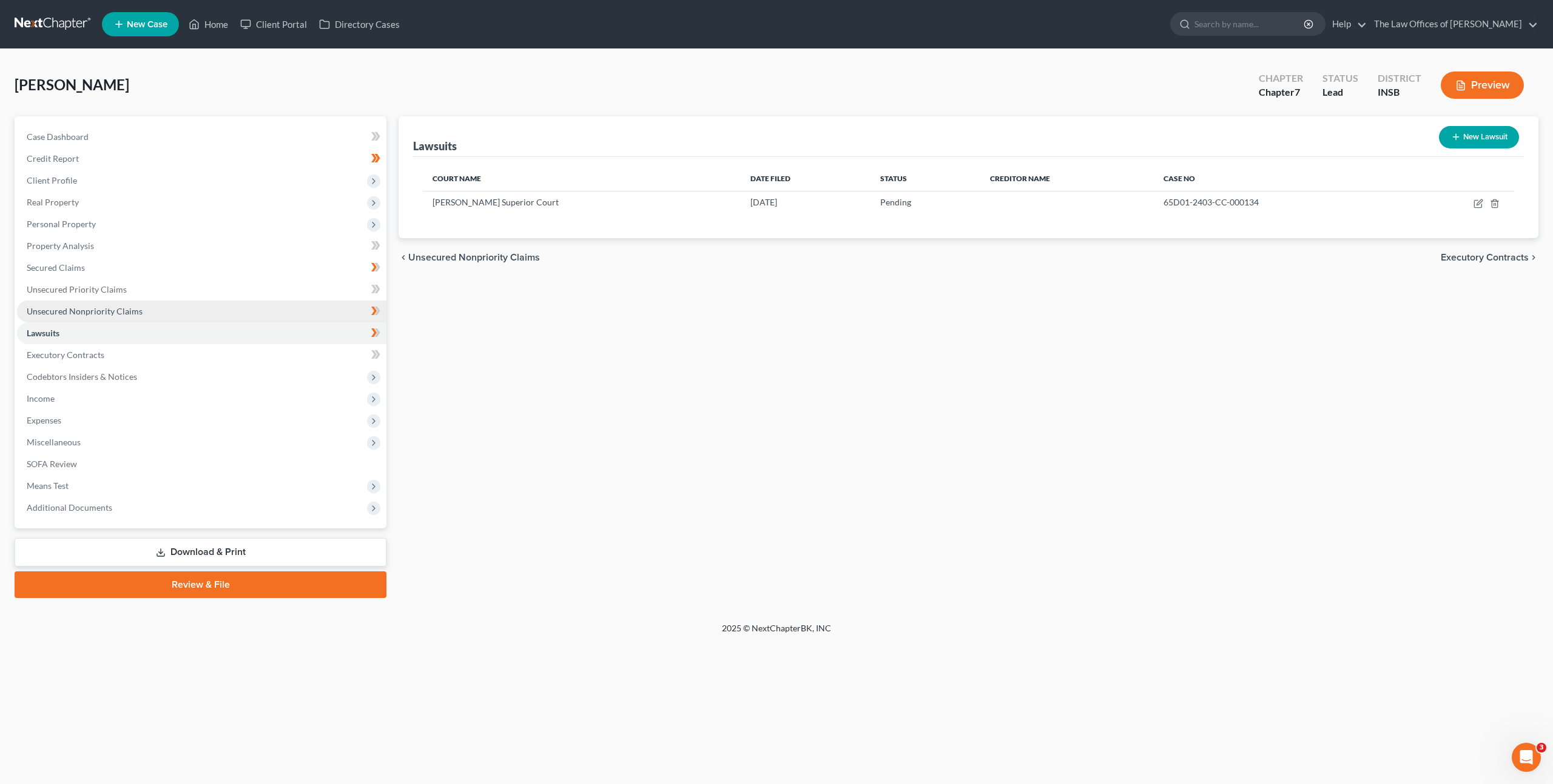
click at [195, 308] on link "Unsecured Nonpriority Claims" at bounding box center [201, 311] width 370 height 22
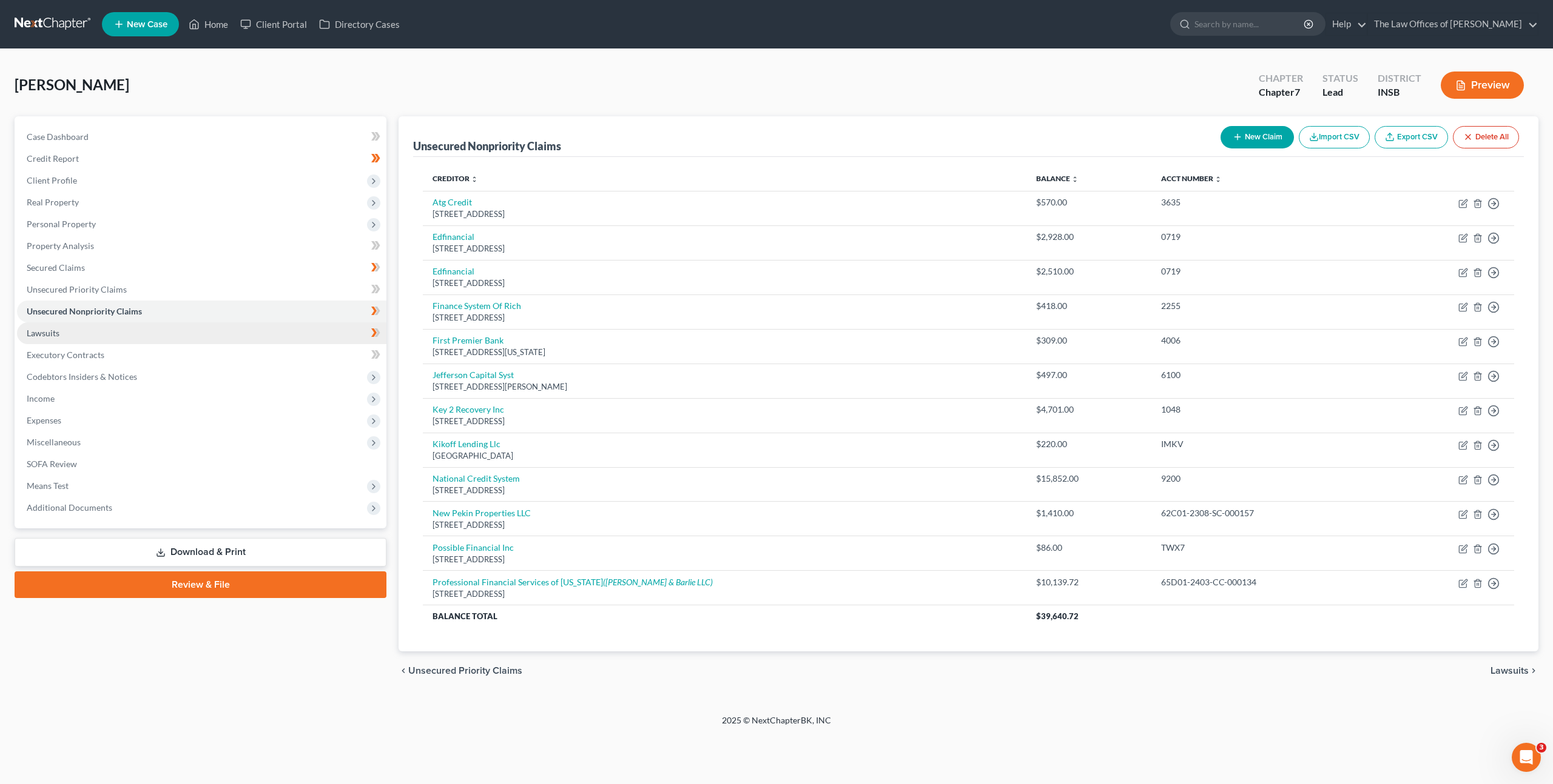
click at [114, 335] on link "Lawsuits" at bounding box center [201, 333] width 370 height 22
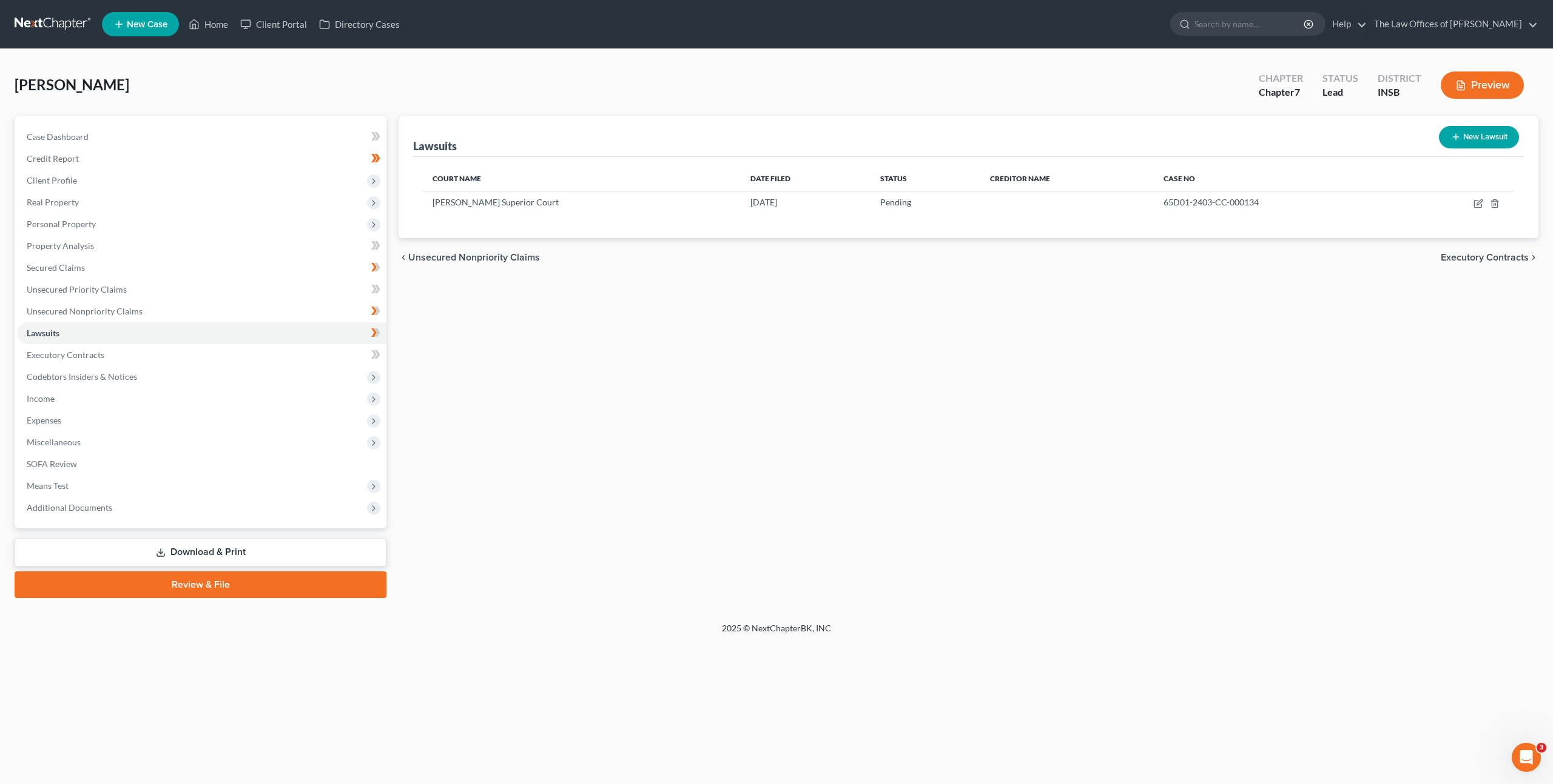
click at [1465, 140] on button "New Lawsuit" at bounding box center [1478, 137] width 80 height 23
select select "0"
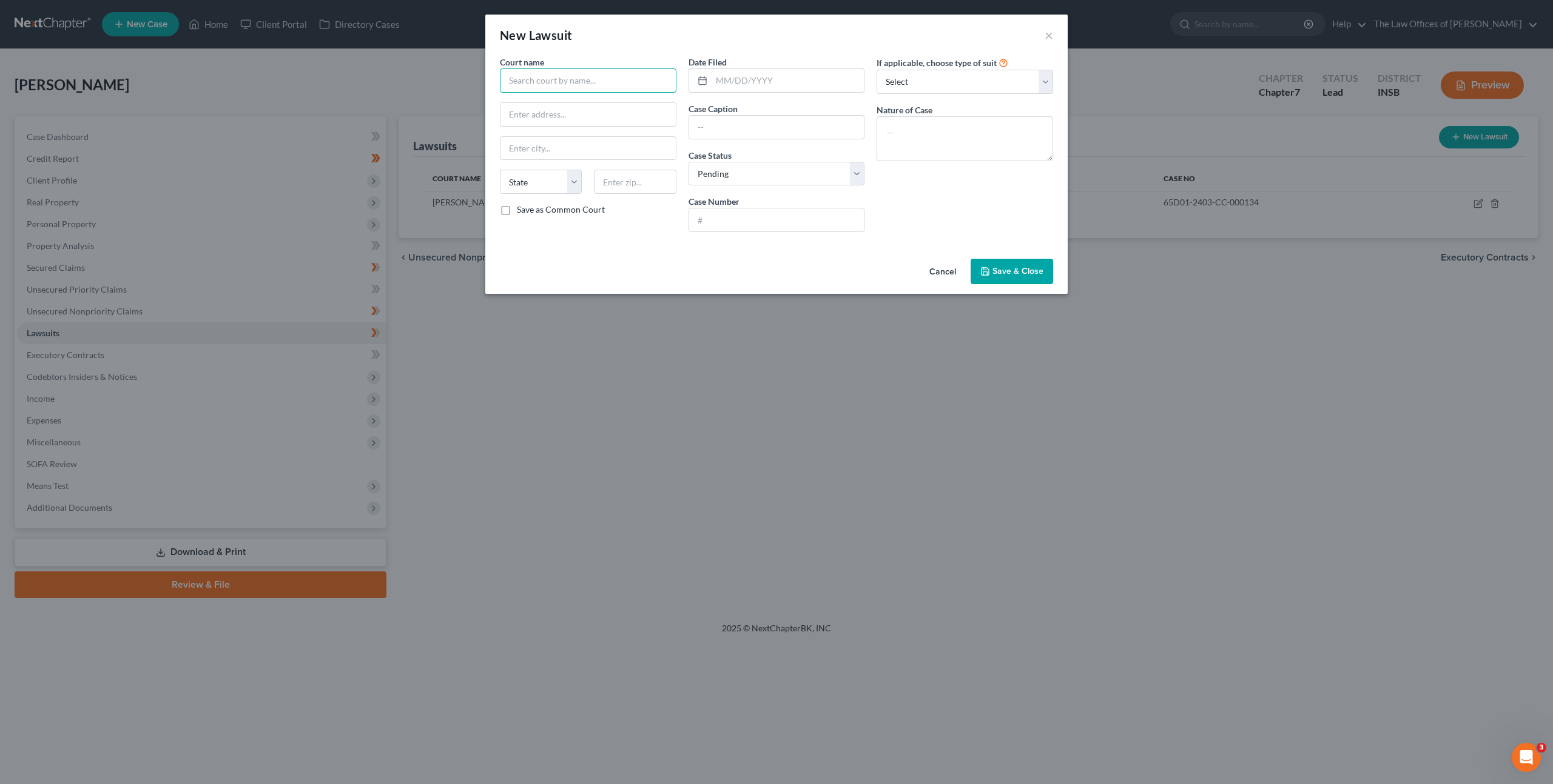
click at [605, 72] on input "text" at bounding box center [588, 80] width 177 height 24
type input "Dubois Superior Court"
type input "1 Courthouse Square # 106"
type input "Jasper"
select select "15"
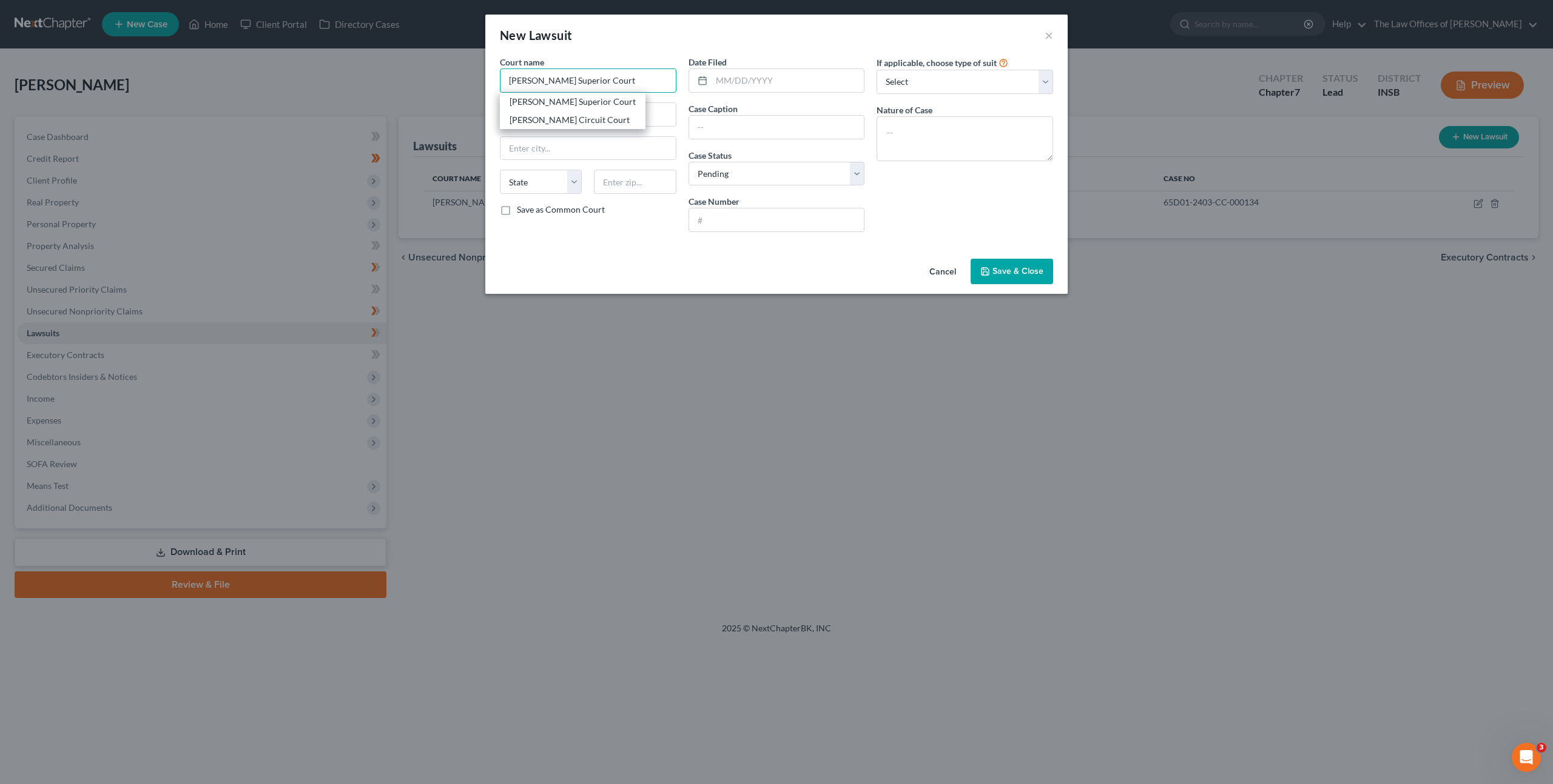
type input "47546"
type input "Dubois Superior Court"
type input "07/02/2025"
click at [767, 116] on input "text" at bounding box center [777, 127] width 175 height 23
paste input "Melbreeze Rentals v. Jim Buress, Kayla Buress"
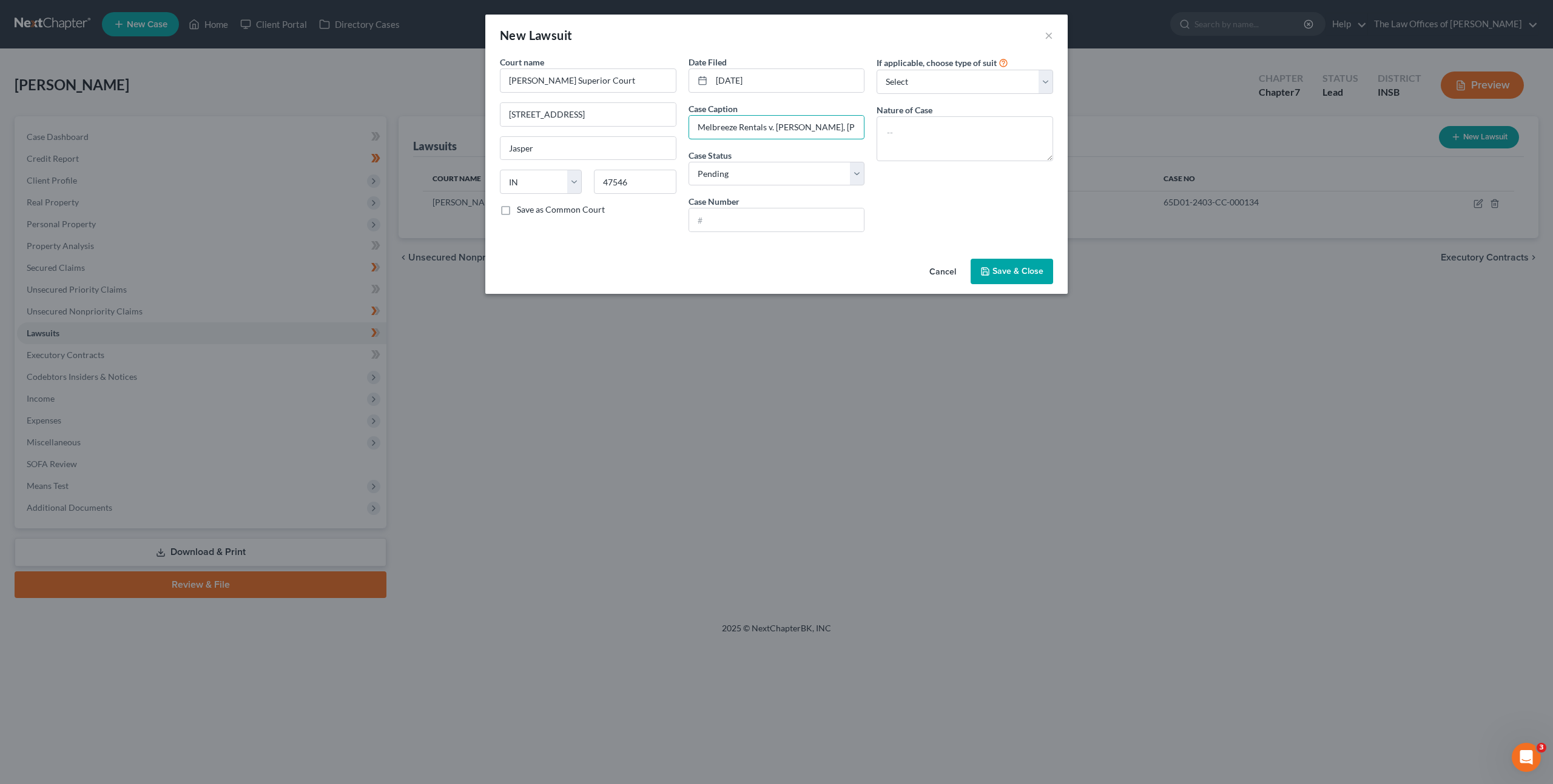
scroll to position [0, 12]
type input "Melbreeze Rentals v. Jim Buress, Kayla Buress"
click at [746, 215] on input "text" at bounding box center [777, 220] width 175 height 23
paste input "19D01-2507-EV-000324"
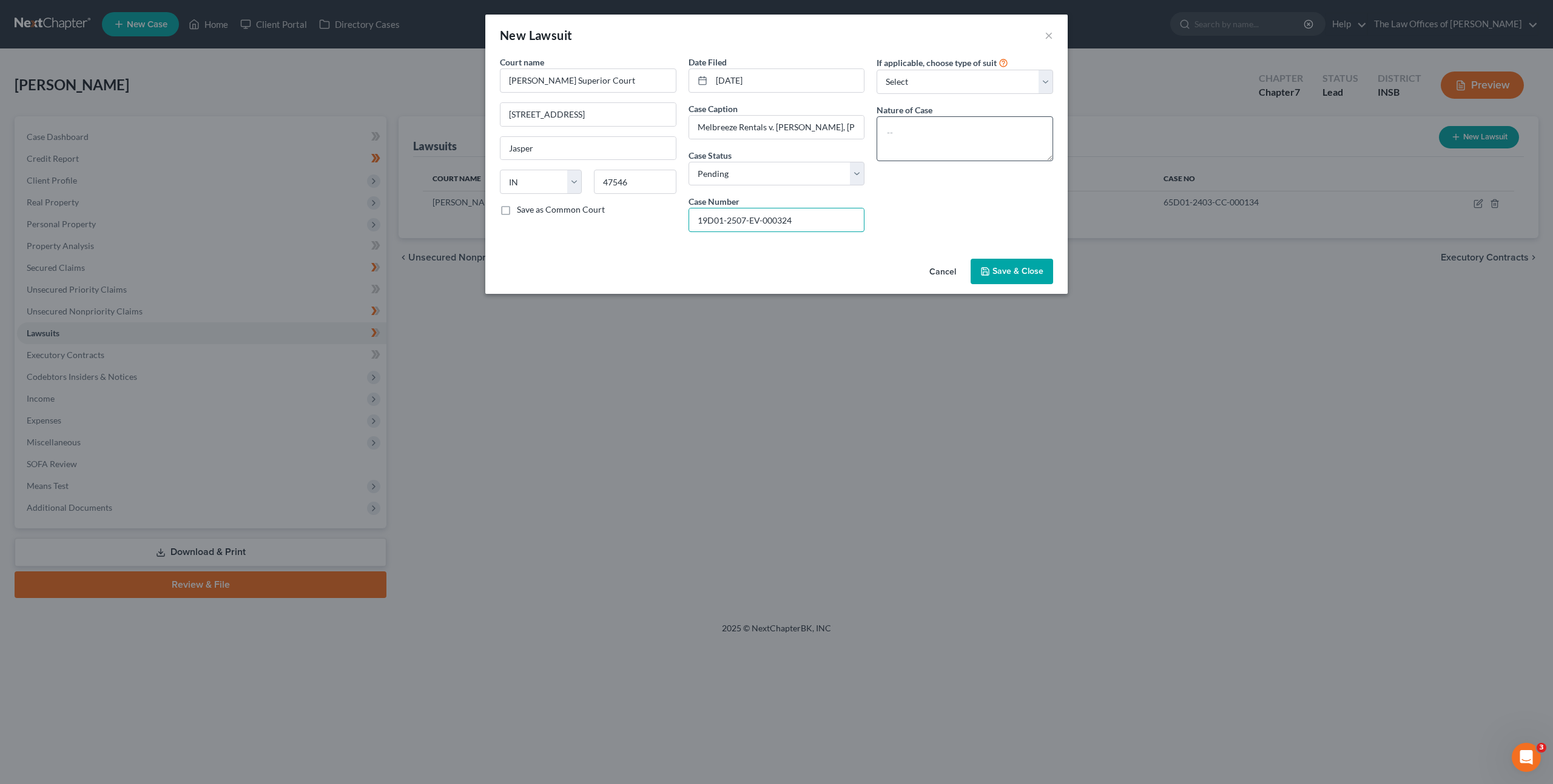
type input "19D01-2507-EV-000324"
click at [917, 144] on textarea at bounding box center [965, 138] width 177 height 45
type textarea "Evictions"
click at [1002, 268] on span "Save & Close" at bounding box center [1018, 271] width 51 height 10
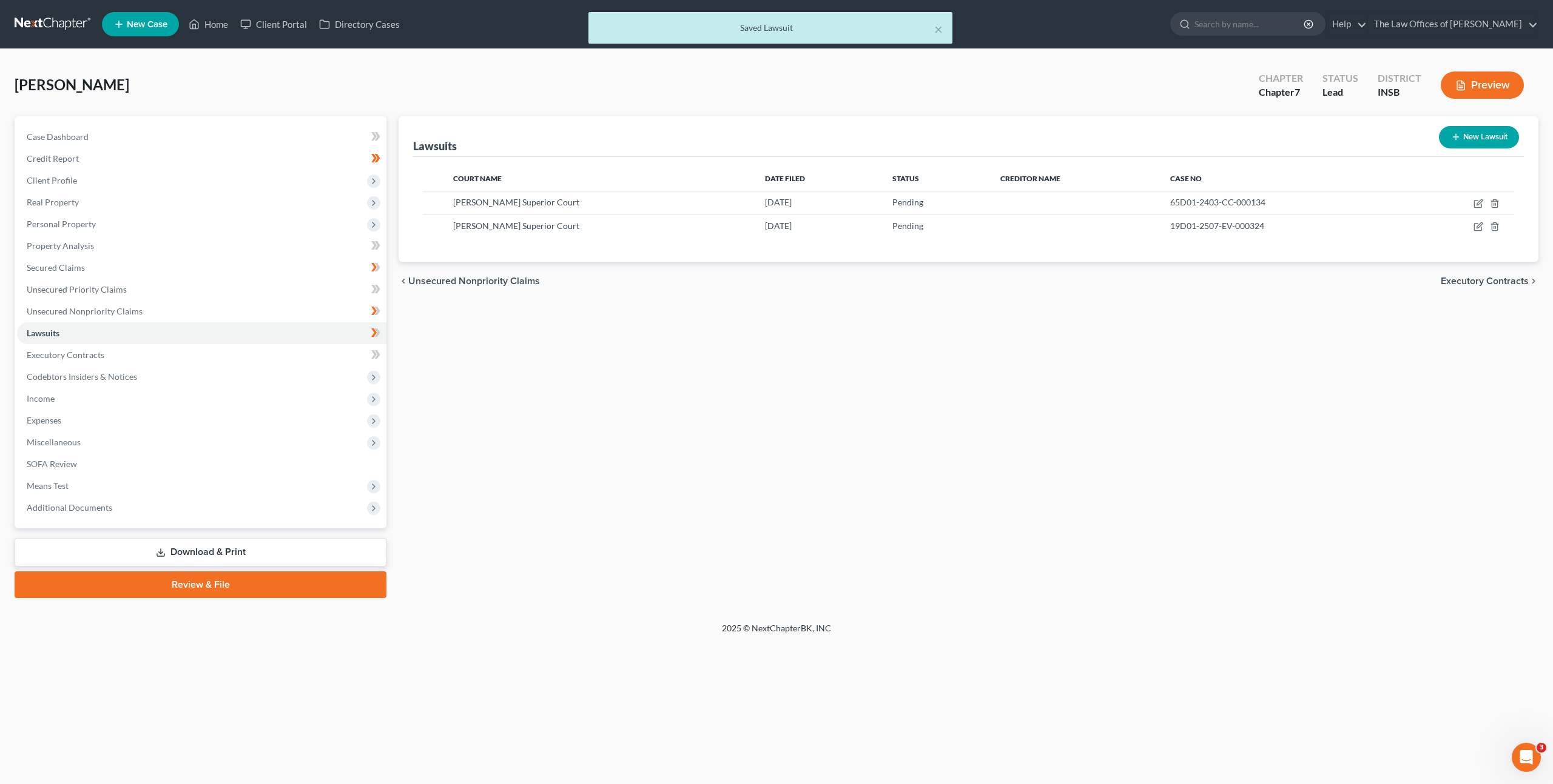
click at [640, 419] on div "Lawsuits New Lawsuit Court Name Date Filed Status Creditor Name Case No Posey S…" at bounding box center [968, 357] width 1151 height 482
click at [288, 316] on link "Unsecured Nonpriority Claims" at bounding box center [201, 311] width 370 height 22
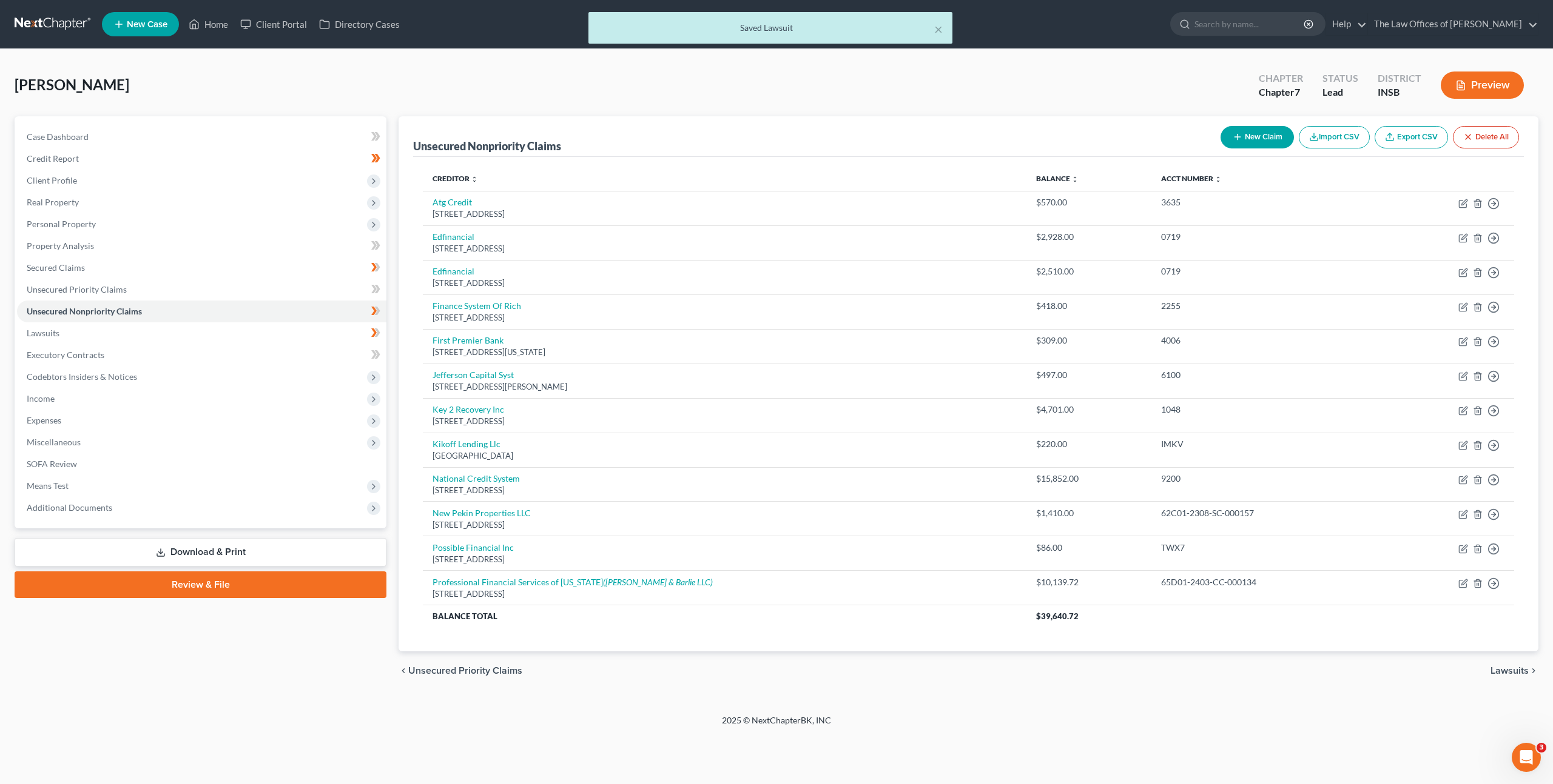
click at [1244, 138] on button "New Claim" at bounding box center [1257, 137] width 73 height 23
select select "0"
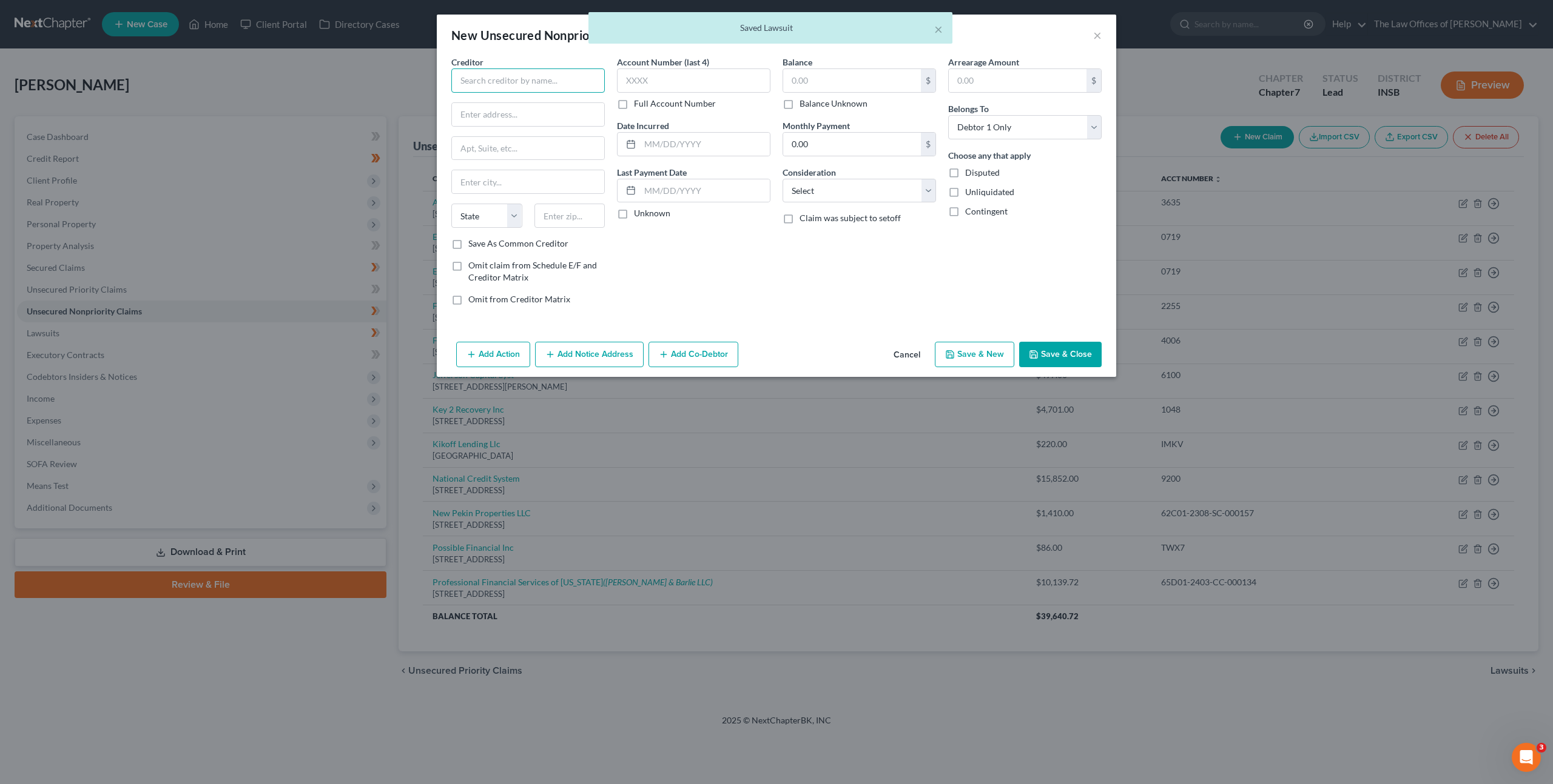
click at [533, 75] on input "text" at bounding box center [528, 80] width 153 height 24
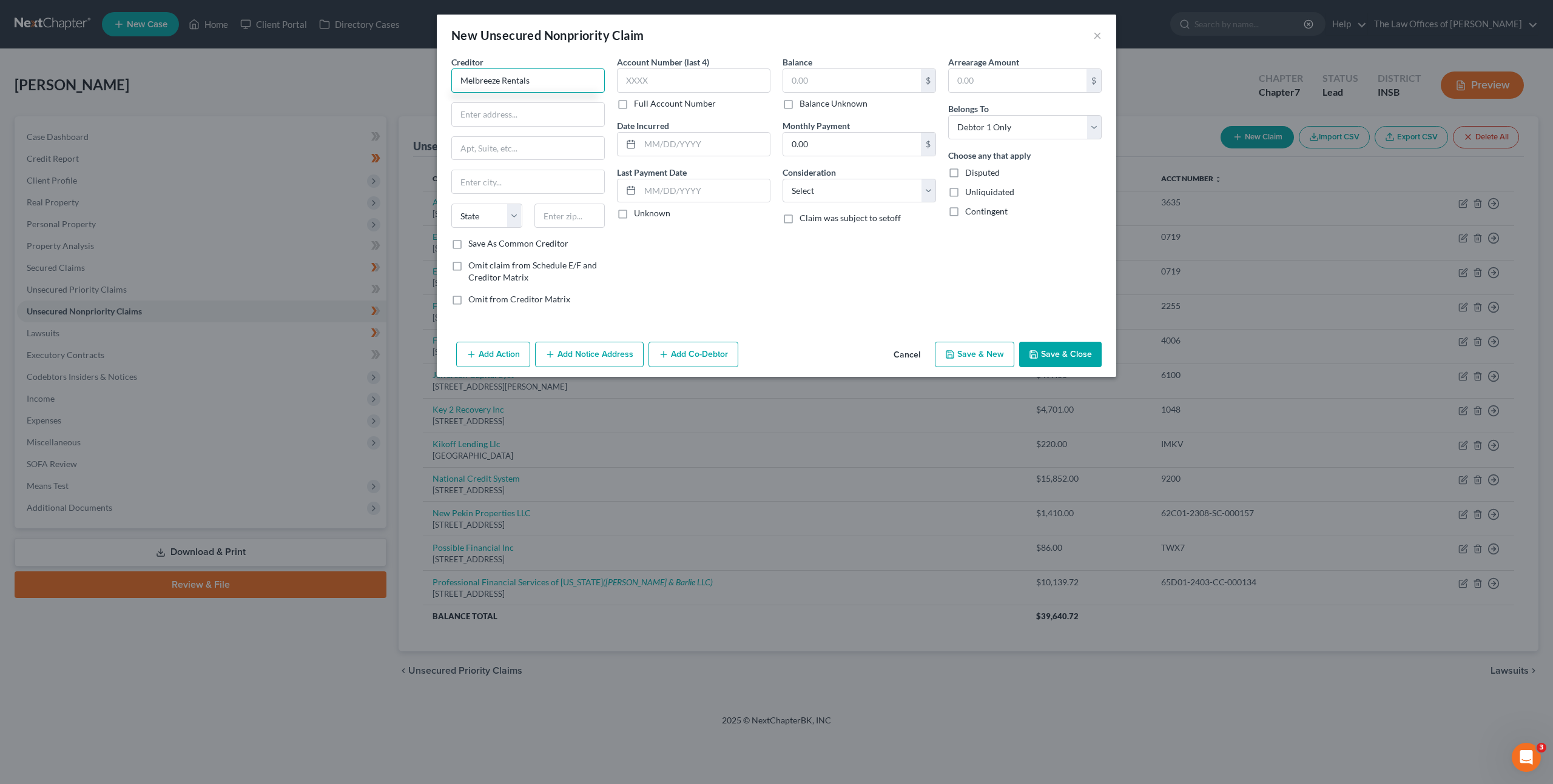
type input "Melbreeze Rentals"
type input "2682 W. 750 S"
type input "47542"
click at [707, 245] on div "Account Number (last 4) Full Account Number Date Incurred Last Payment Date Unk…" at bounding box center [694, 185] width 166 height 259
type input "Huntingburg"
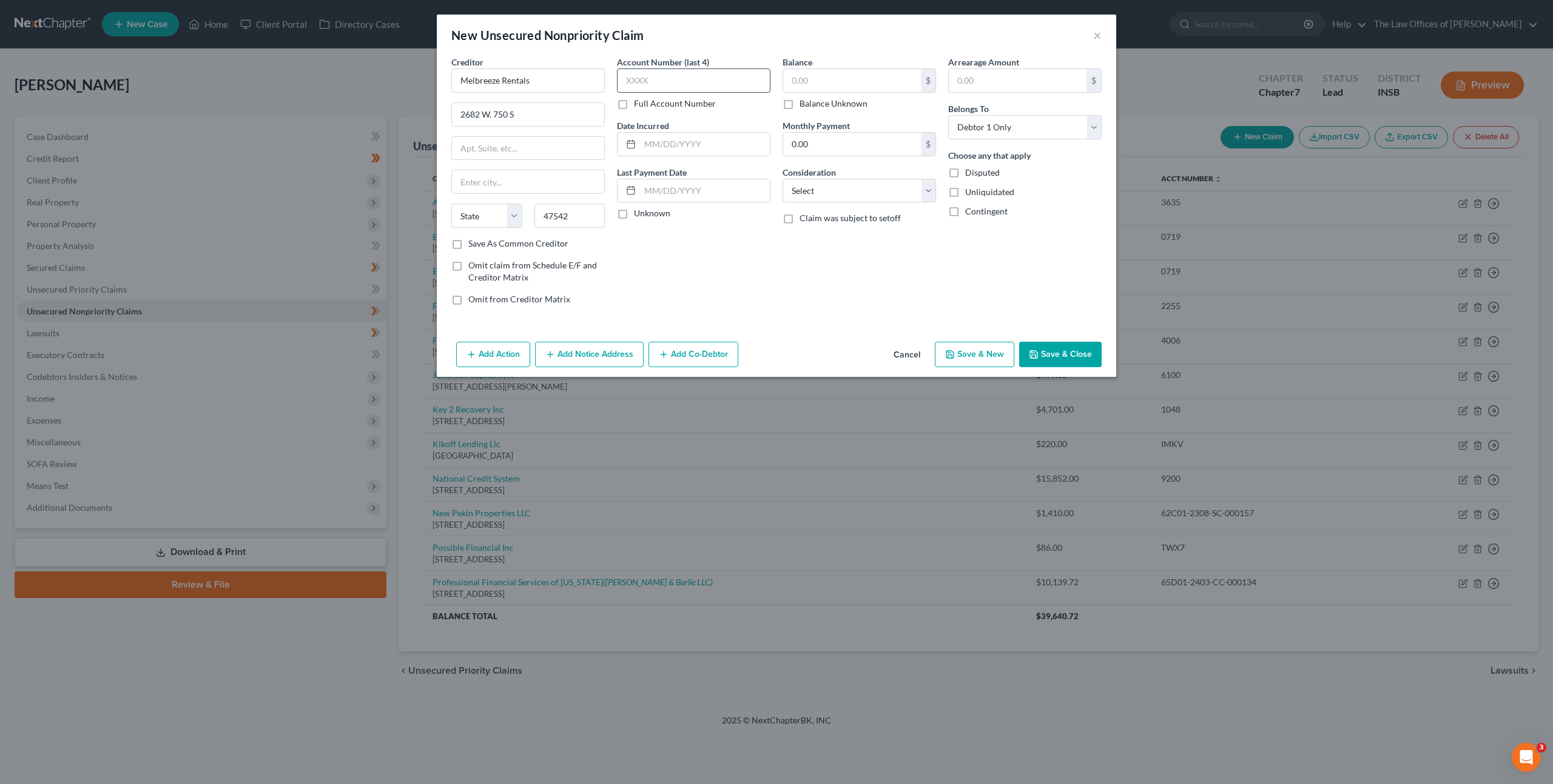
select select "15"
click at [700, 81] on input "text" at bounding box center [694, 80] width 153 height 24
click at [634, 103] on label "Full Account Number" at bounding box center [674, 103] width 82 height 12
click at [639, 103] on input "Full Account Number" at bounding box center [642, 101] width 8 height 8
click at [659, 82] on input "text" at bounding box center [694, 80] width 153 height 24
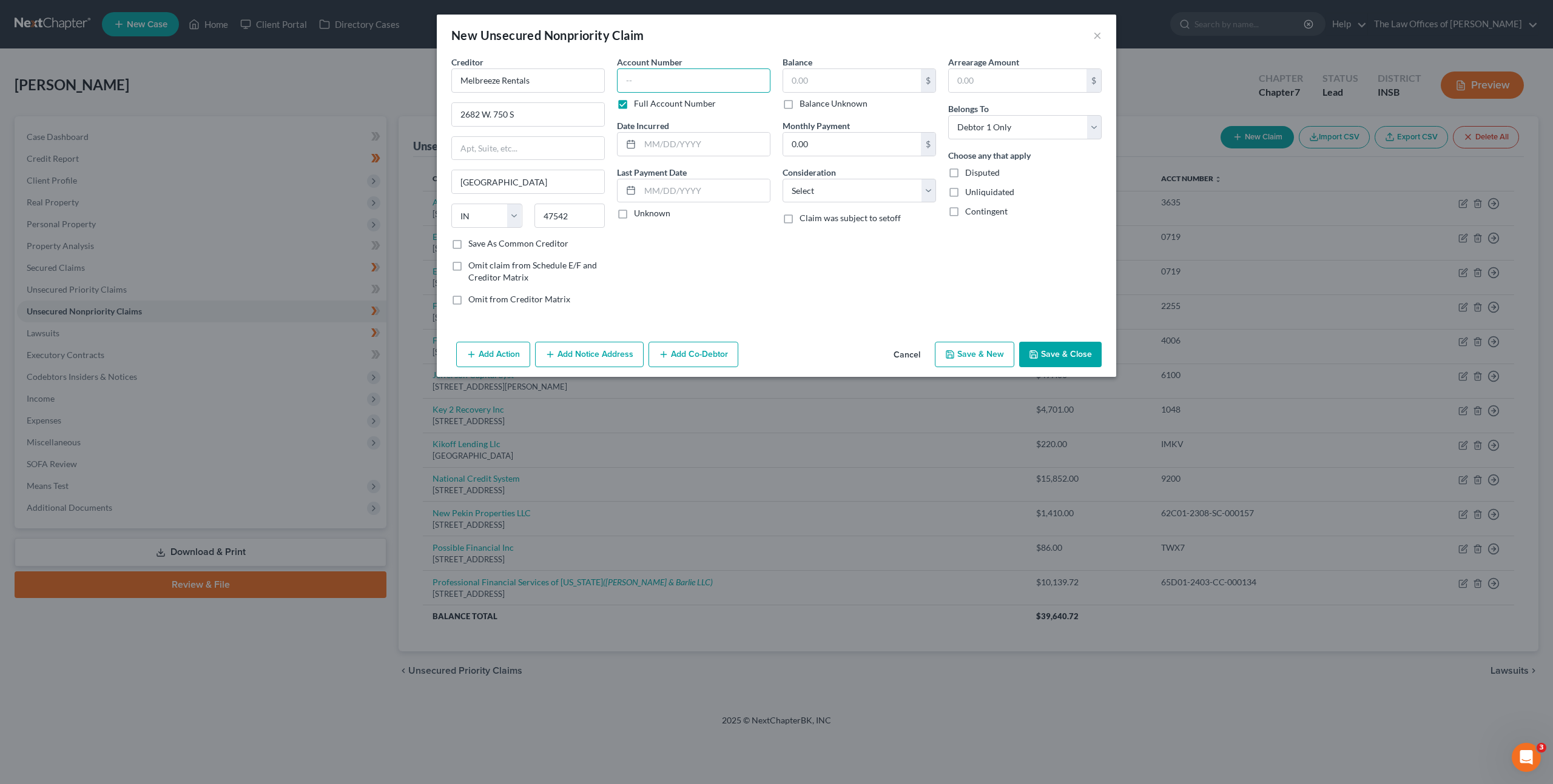
paste input "19D01-2507-EV-000324"
click at [641, 82] on input "19D01-2507-EV-000324" at bounding box center [694, 80] width 153 height 24
click at [638, 79] on input "19D01-2507-EV-000324" at bounding box center [694, 80] width 153 height 24
type input "19D01-2507-EV-000324"
click at [795, 82] on input "text" at bounding box center [852, 80] width 138 height 23
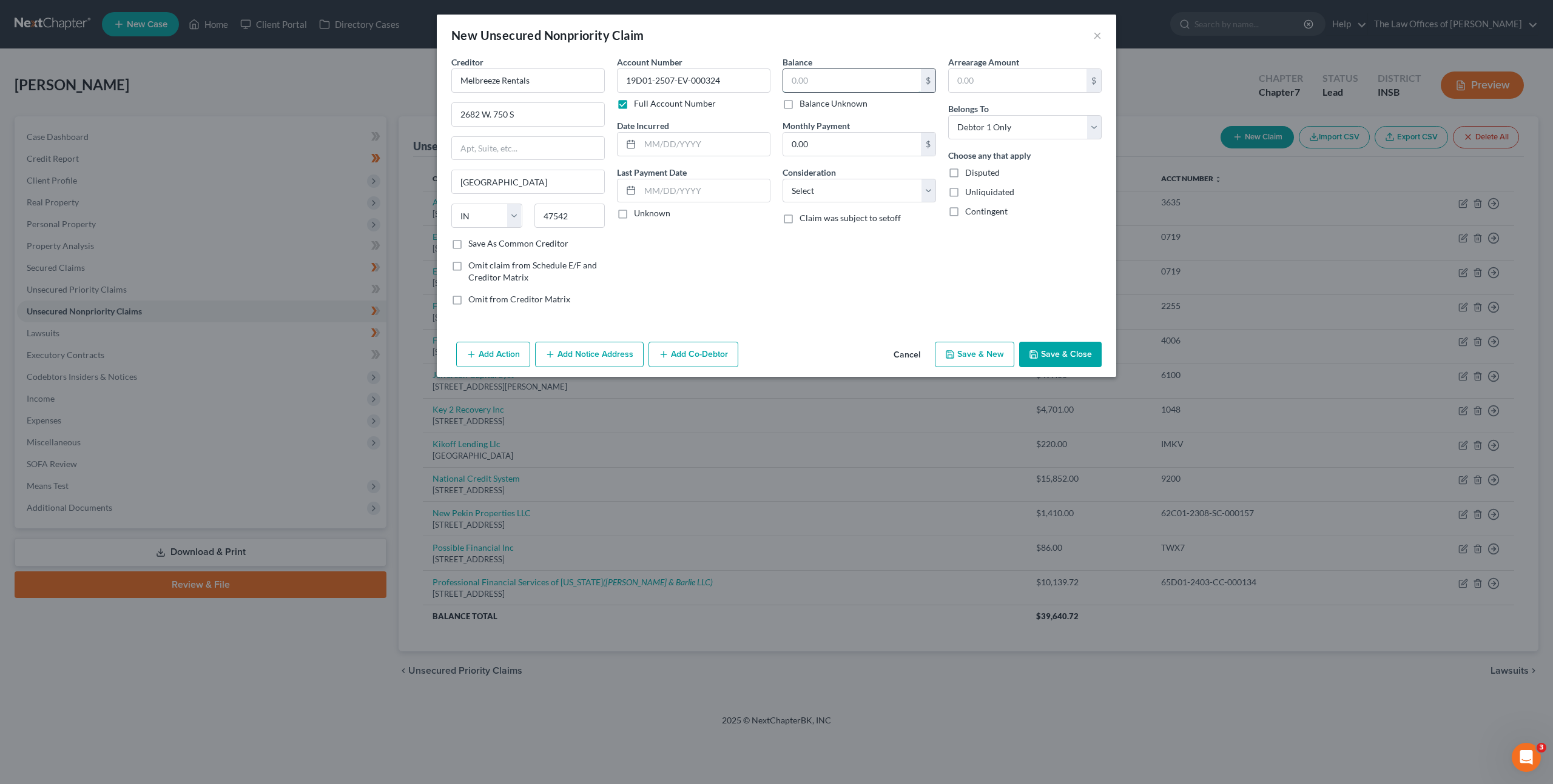
click at [854, 81] on input "text" at bounding box center [852, 80] width 138 height 23
type input "2,240.22"
click at [837, 238] on div "Balance 2,240.22 $ Balance Unknown Balance Undetermined 2,240.22 $ Balance Unkn…" at bounding box center [859, 185] width 166 height 259
click at [856, 194] on select "Select Cable / Satellite Services Collection Agency Credit Card Debt Debt Couns…" at bounding box center [859, 191] width 153 height 24
select select "1"
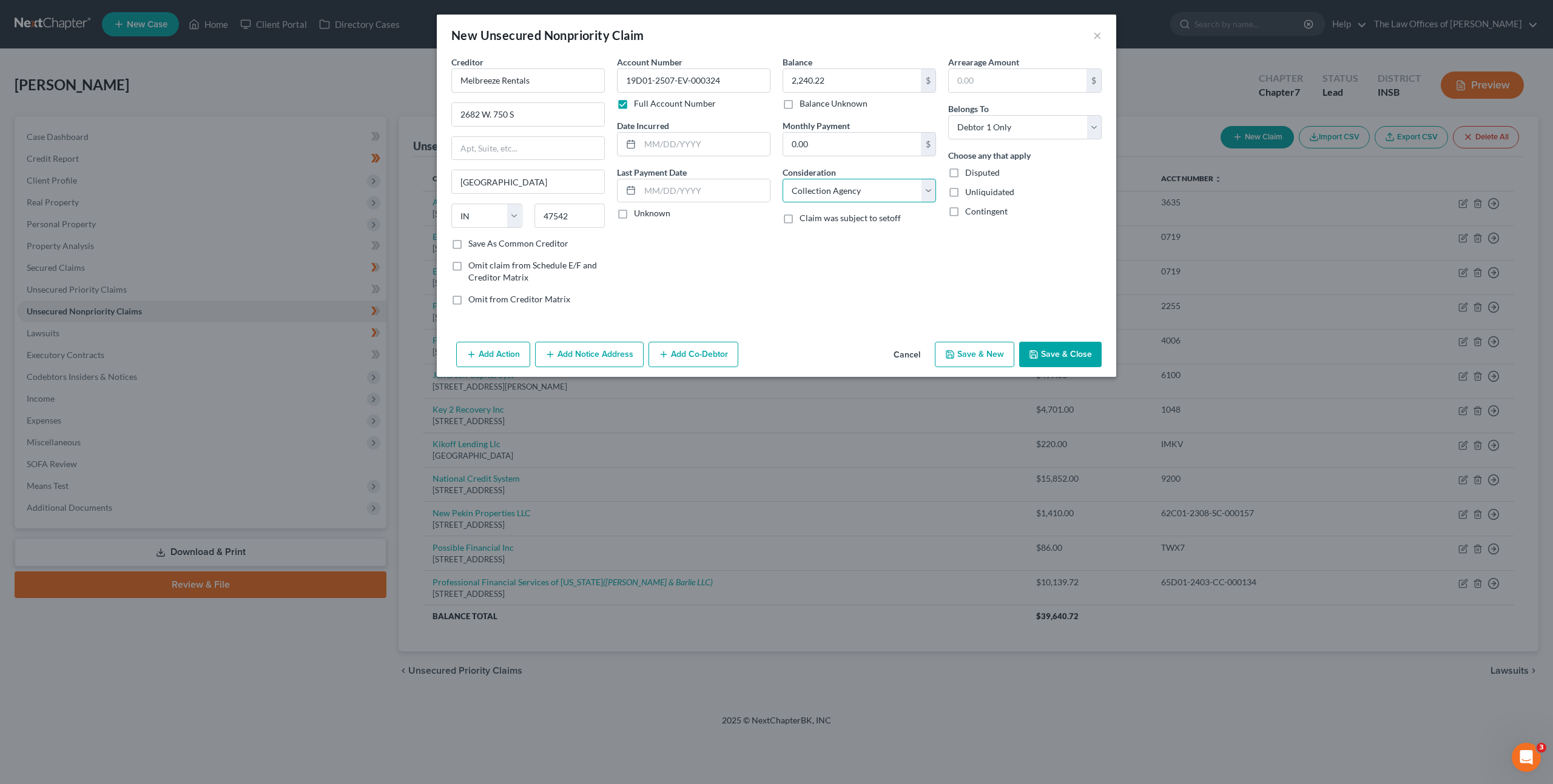
click at [782, 179] on select "Select Cable / Satellite Services Collection Agency Credit Card Debt Debt Couns…" at bounding box center [859, 191] width 153 height 24
click at [758, 262] on div "Account Number 19D01-2507-EV-000324 Full Account Number Date Incurred Last Paym…" at bounding box center [694, 185] width 166 height 259
drag, startPoint x: 630, startPoint y: 350, endPoint x: 1094, endPoint y: 296, distance: 467.1
click at [629, 354] on button "Add Notice Address" at bounding box center [588, 354] width 109 height 25
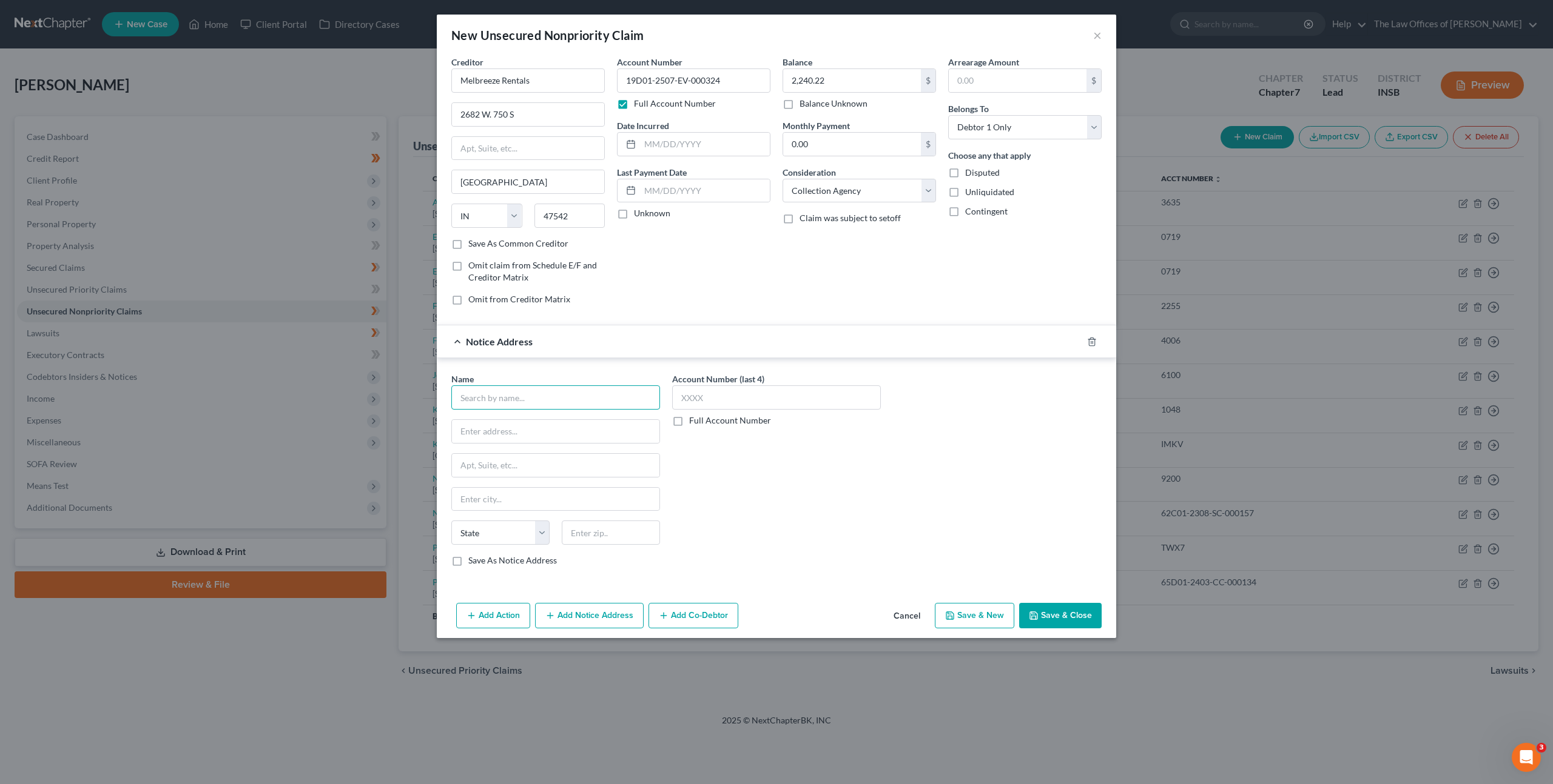
click at [535, 400] on input "text" at bounding box center [556, 397] width 209 height 24
type input "Melody Myers"
type input "PO Box 423"
type input "47542"
click at [786, 525] on div "Account Number (last 4) Full Account Number" at bounding box center [776, 474] width 221 height 204
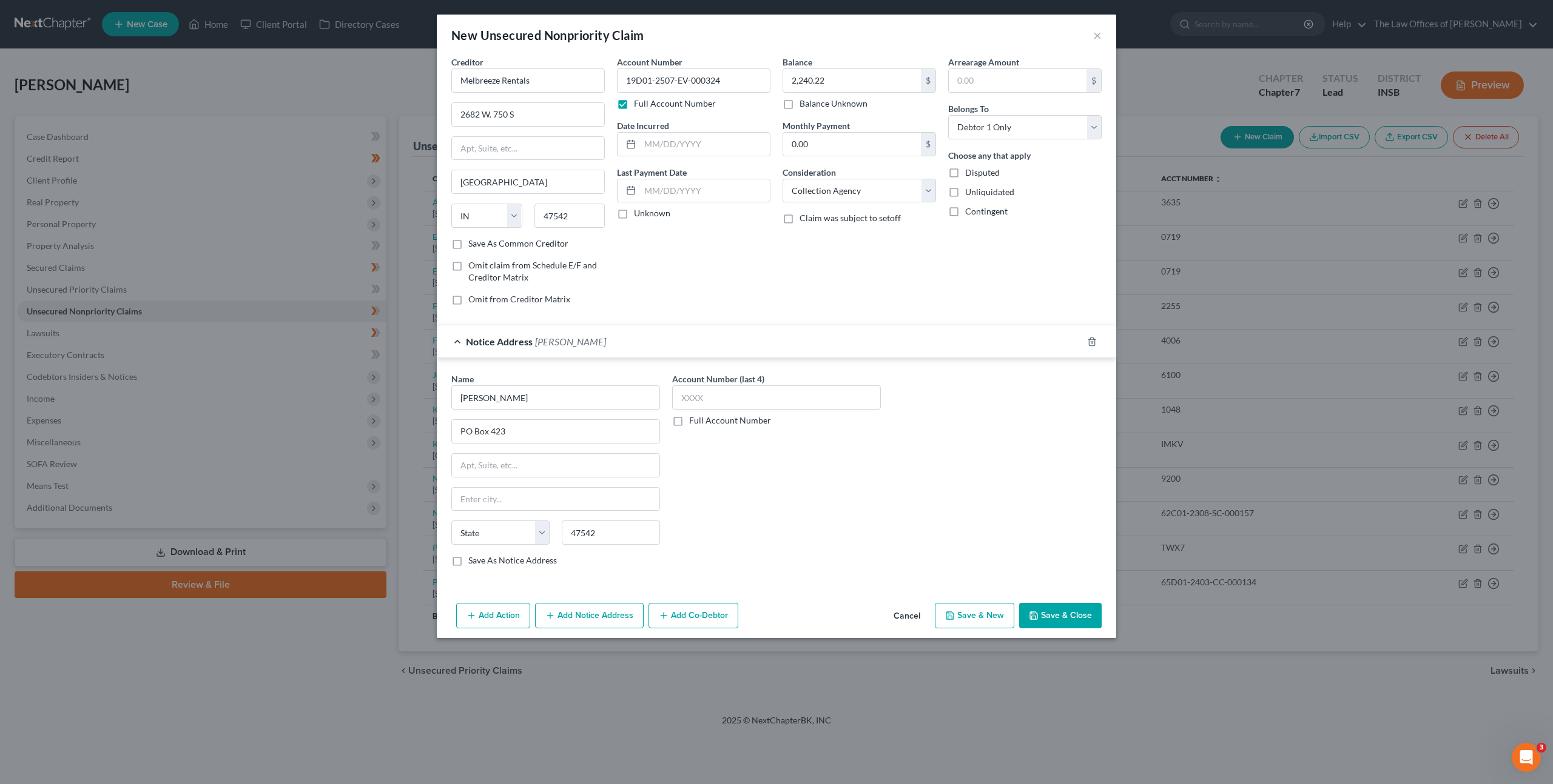
type input "Huntingburg"
select select "15"
click at [1047, 615] on button "Save & Close" at bounding box center [1060, 616] width 82 height 25
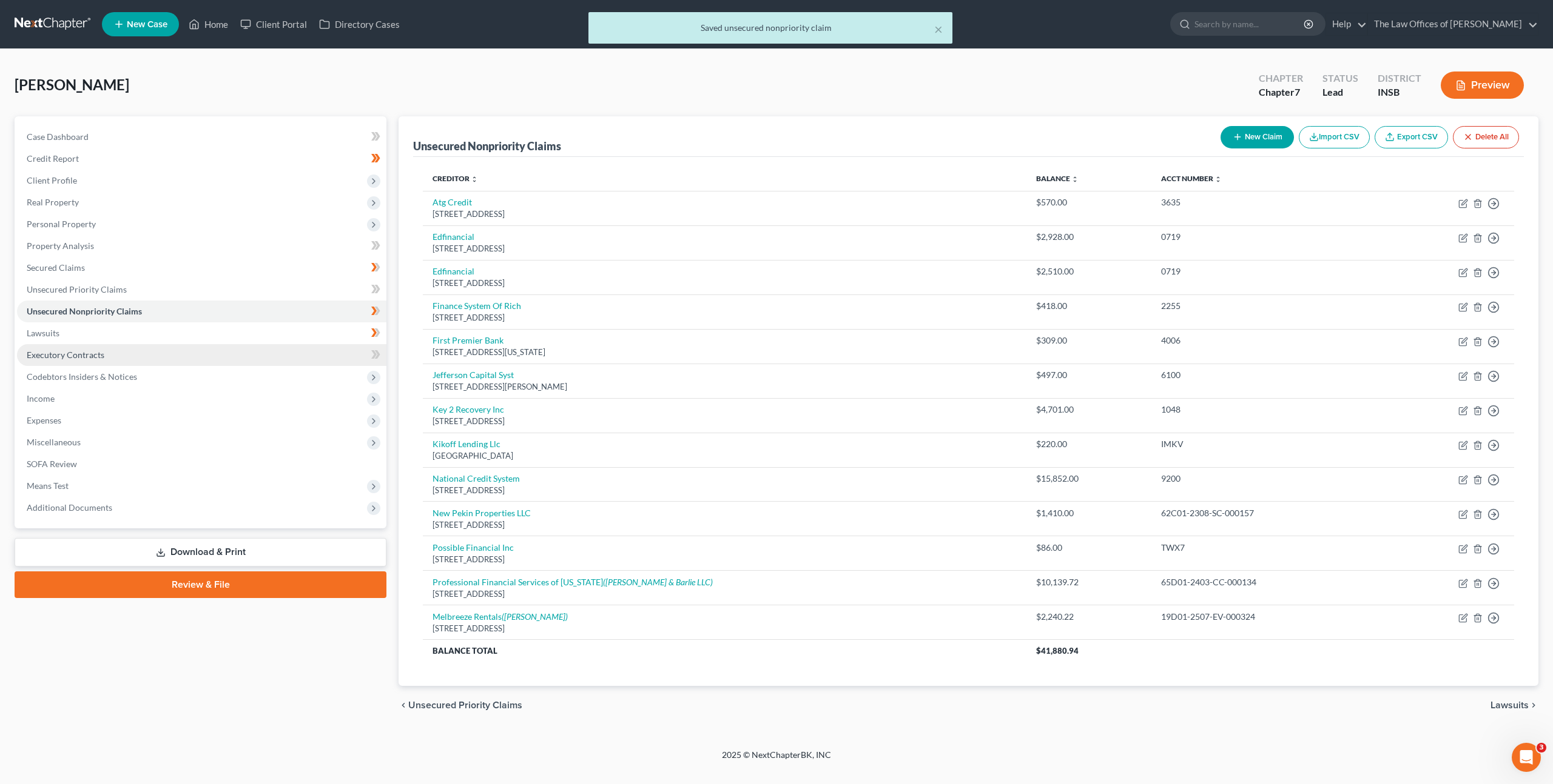
click at [276, 352] on link "Executory Contracts" at bounding box center [201, 355] width 370 height 22
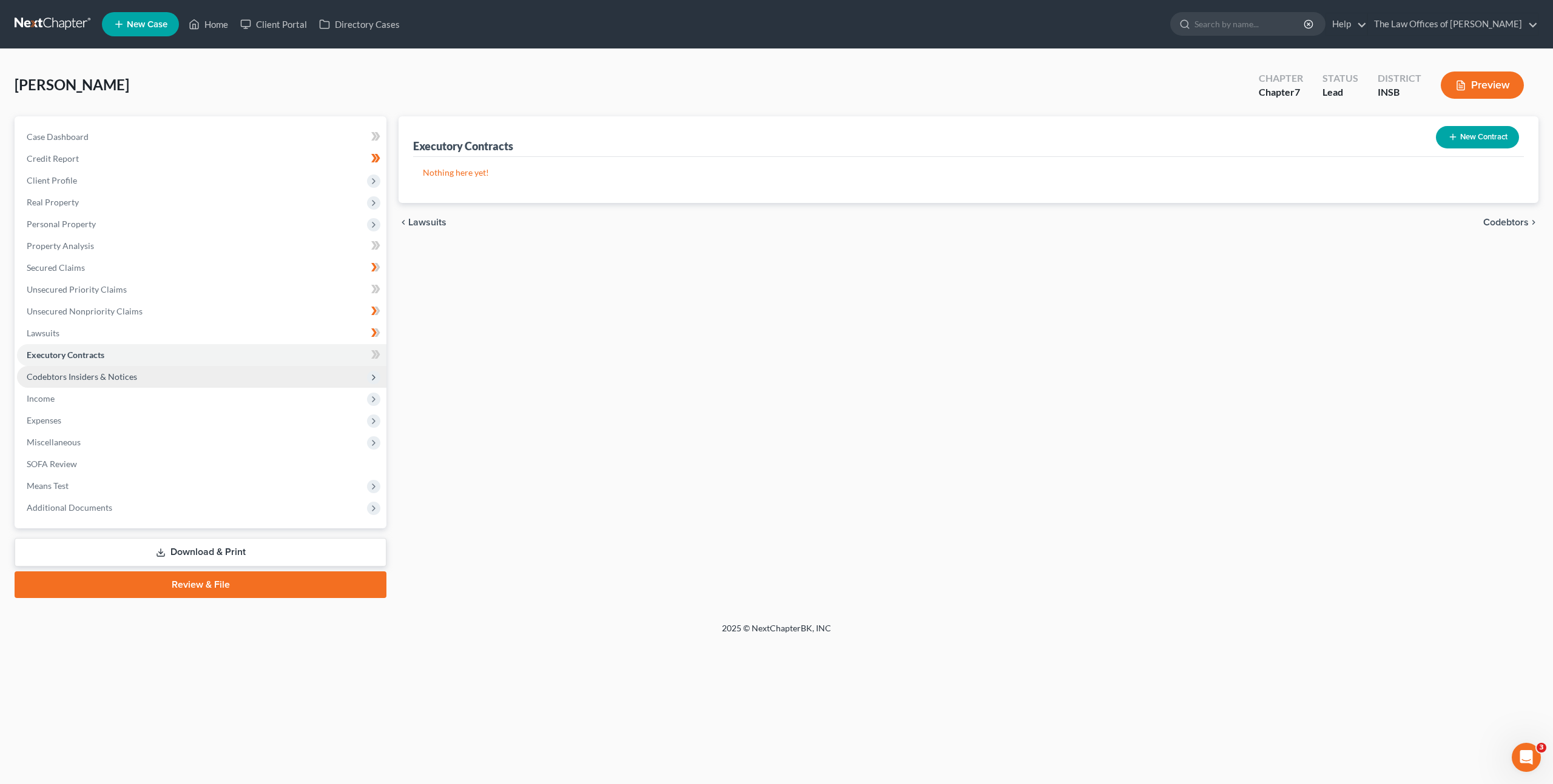
click at [262, 370] on span "Codebtors Insiders & Notices" at bounding box center [201, 377] width 370 height 22
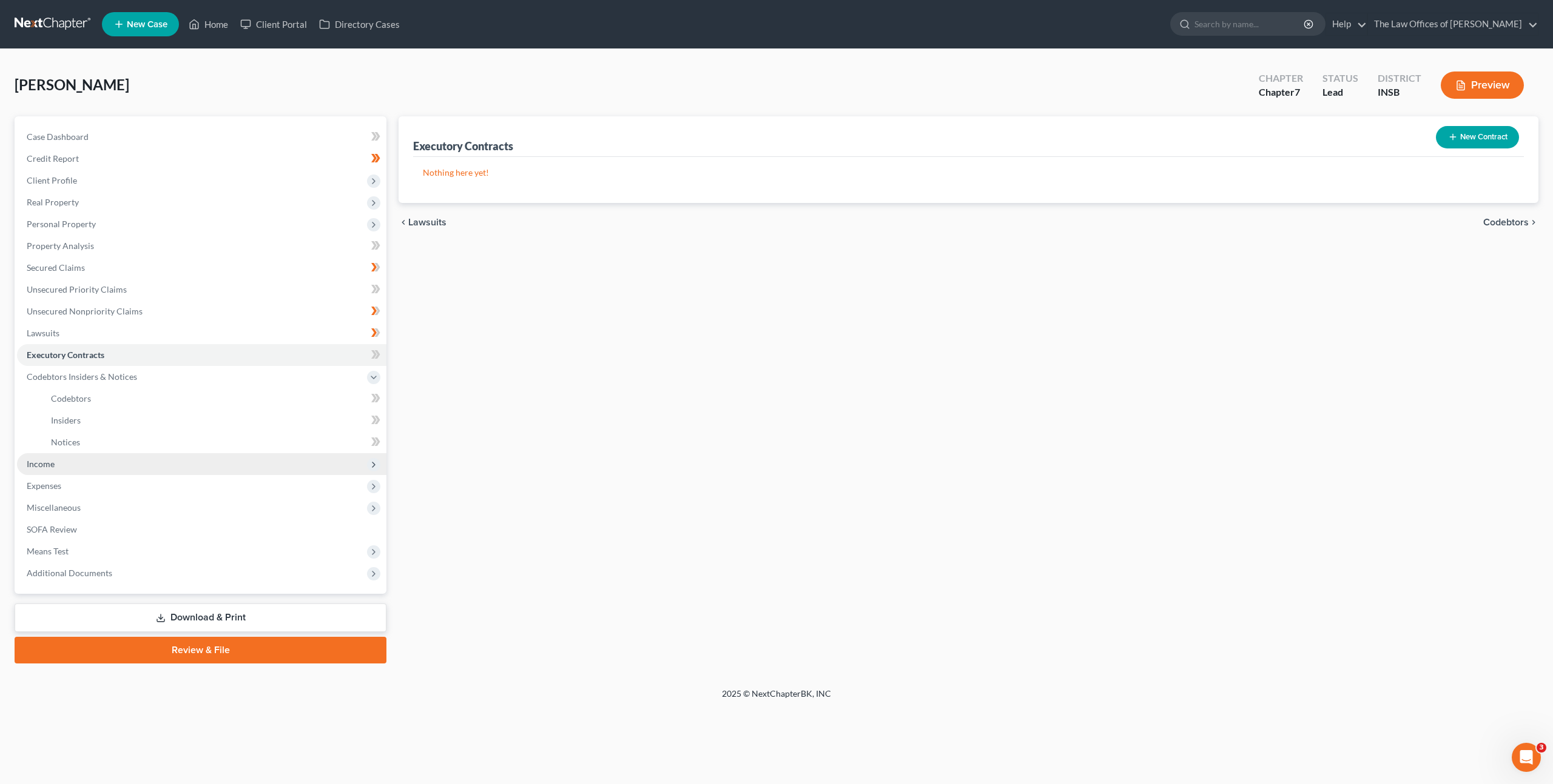
click at [226, 460] on span "Income" at bounding box center [201, 464] width 370 height 22
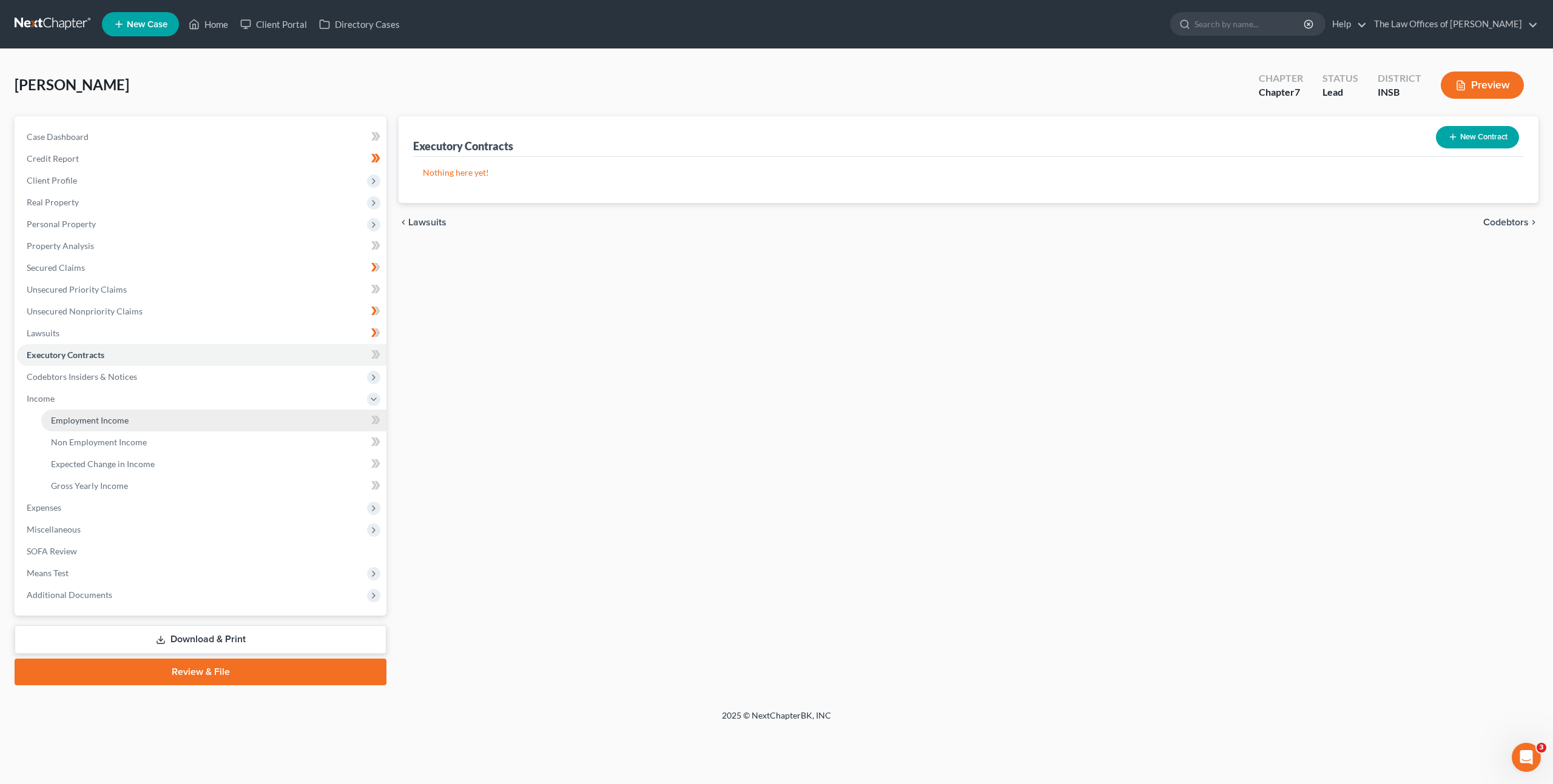
click at [231, 421] on link "Employment Income" at bounding box center [214, 421] width 345 height 22
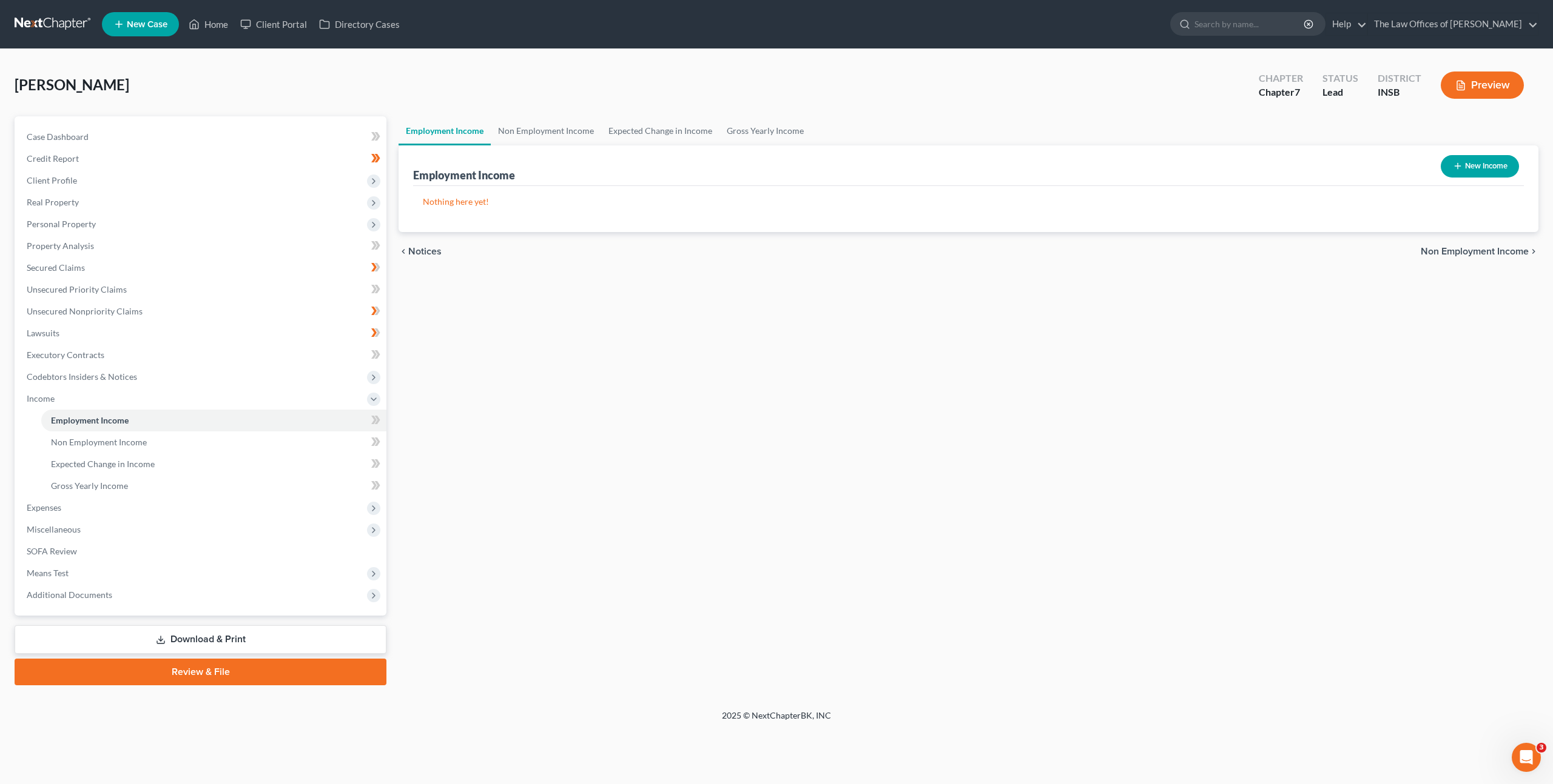
click at [1468, 165] on button "New Income" at bounding box center [1479, 166] width 78 height 23
select select "0"
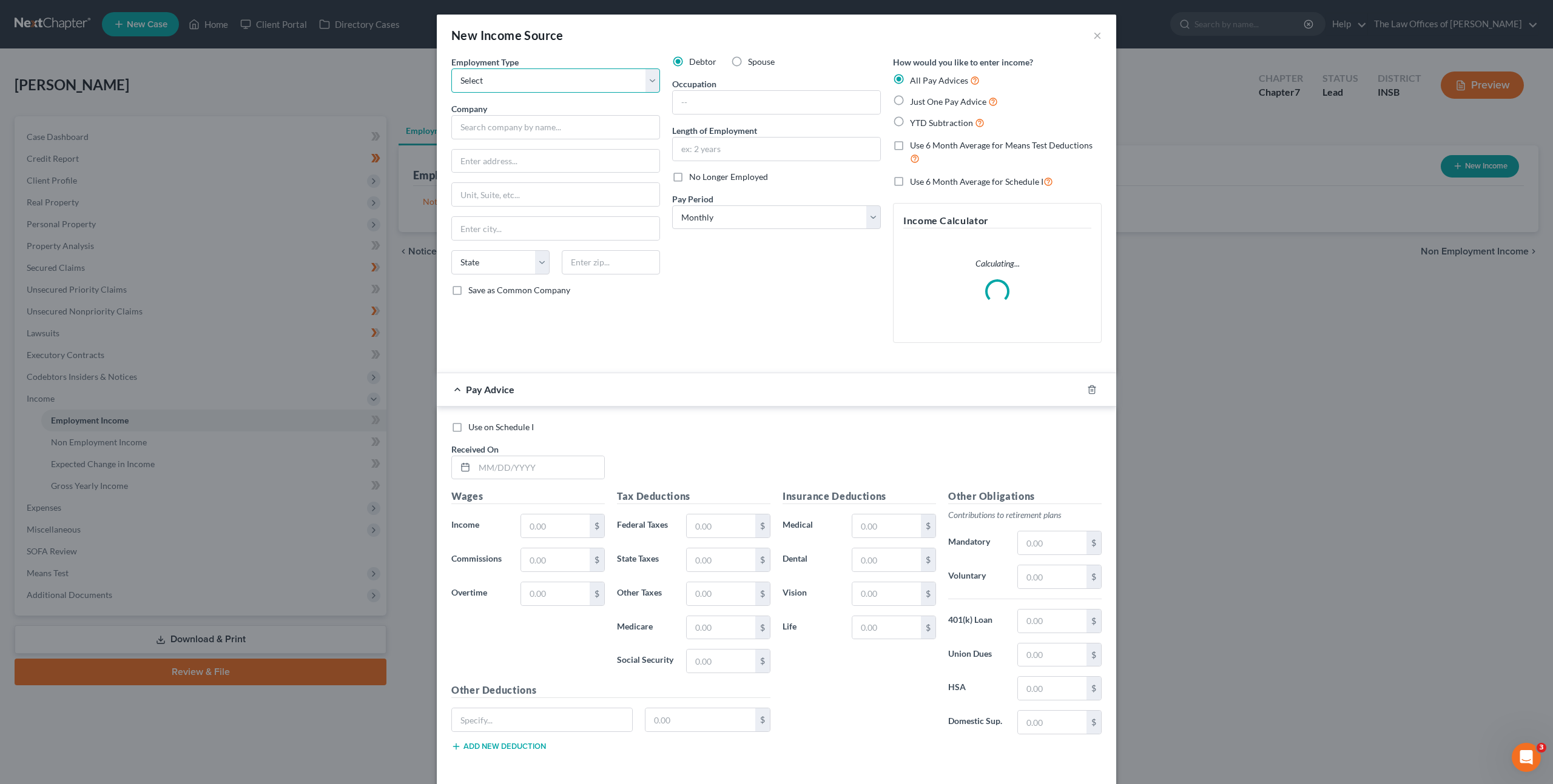
click at [577, 82] on select "Select Full or Part Time Employment Self Employment" at bounding box center [556, 80] width 209 height 24
select select "0"
click at [451, 68] on select "Select Full or Part Time Employment Self Employment" at bounding box center [556, 80] width 209 height 24
click at [550, 123] on input "text" at bounding box center [556, 127] width 209 height 24
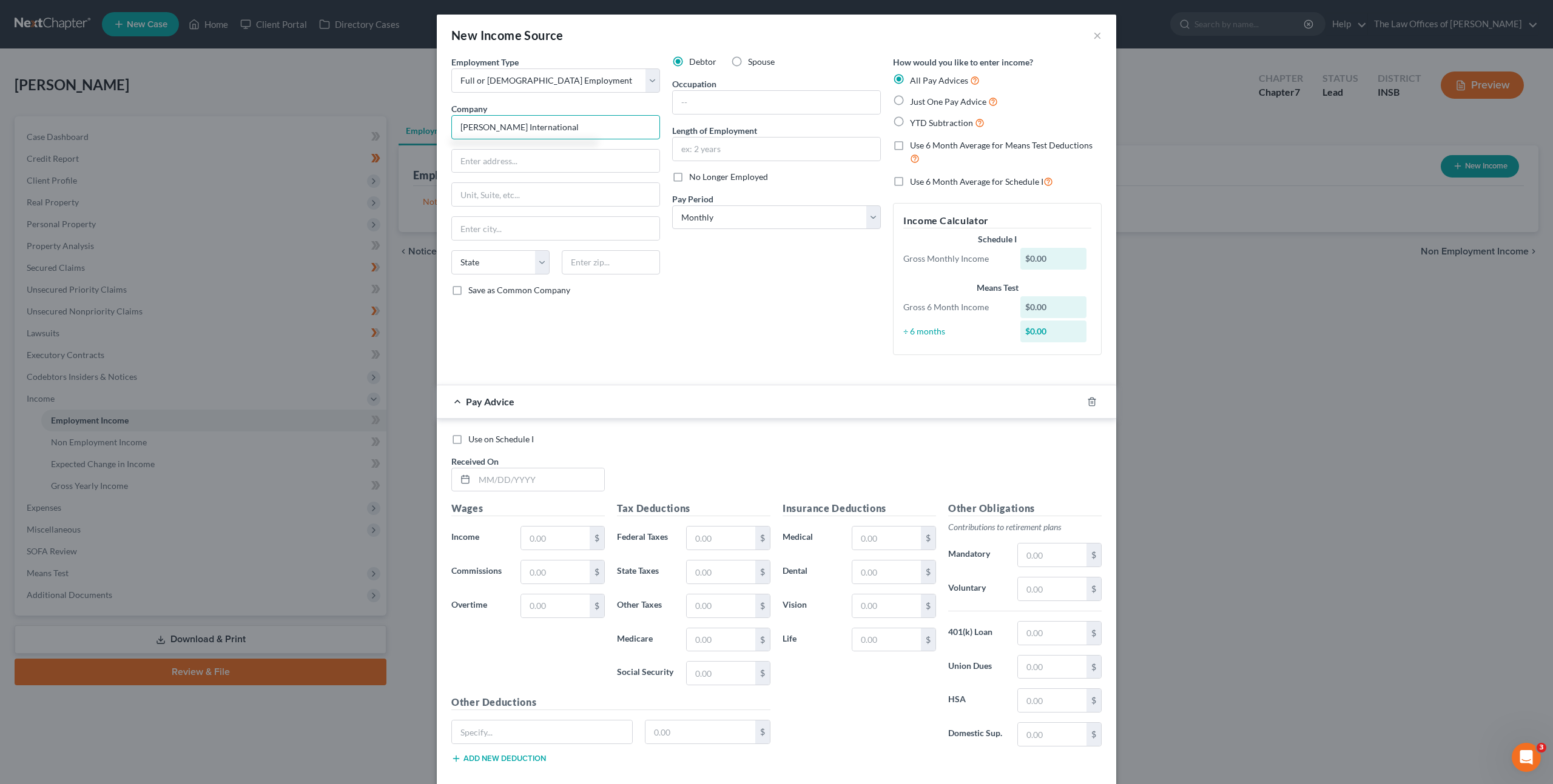
type input "Kimball International"
click at [728, 220] on select "Select Monthly Twice Monthly Every Other Week Weekly" at bounding box center [776, 217] width 209 height 24
select select "3"
click at [672, 205] on select "Select Monthly Twice Monthly Every Other Week Weekly" at bounding box center [776, 217] width 209 height 24
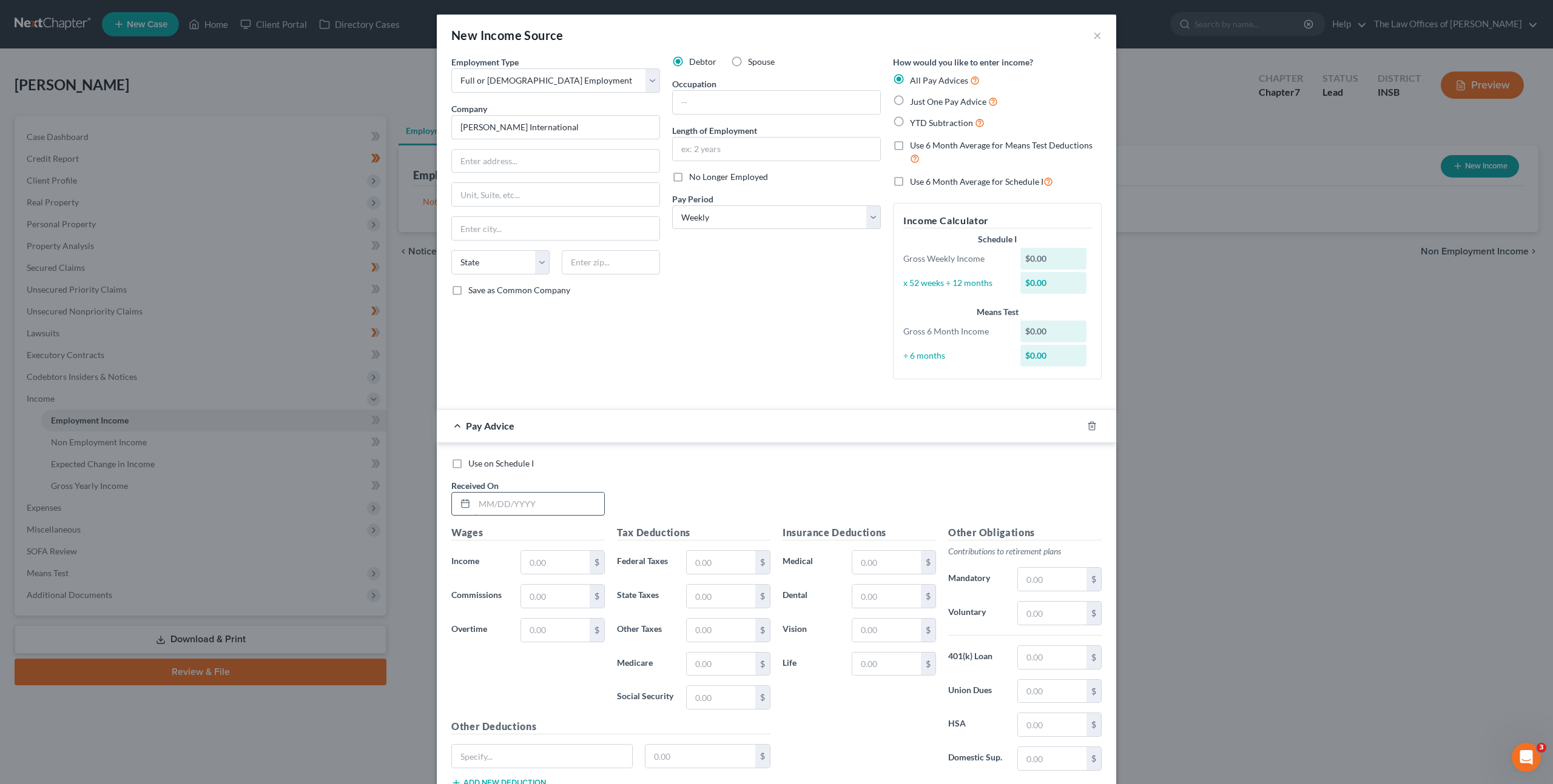
click at [533, 506] on input "text" at bounding box center [539, 504] width 130 height 23
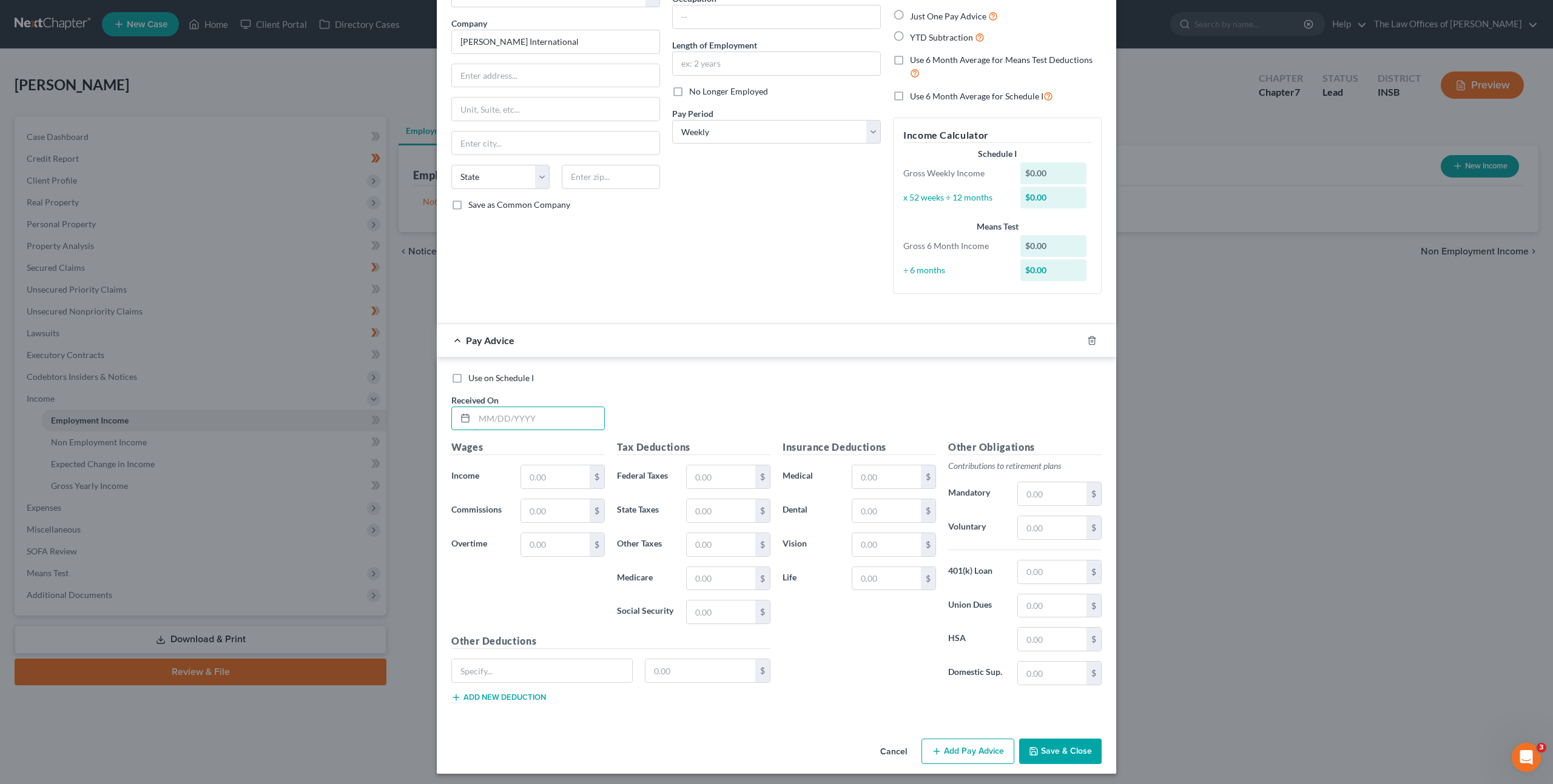
scroll to position [90, 0]
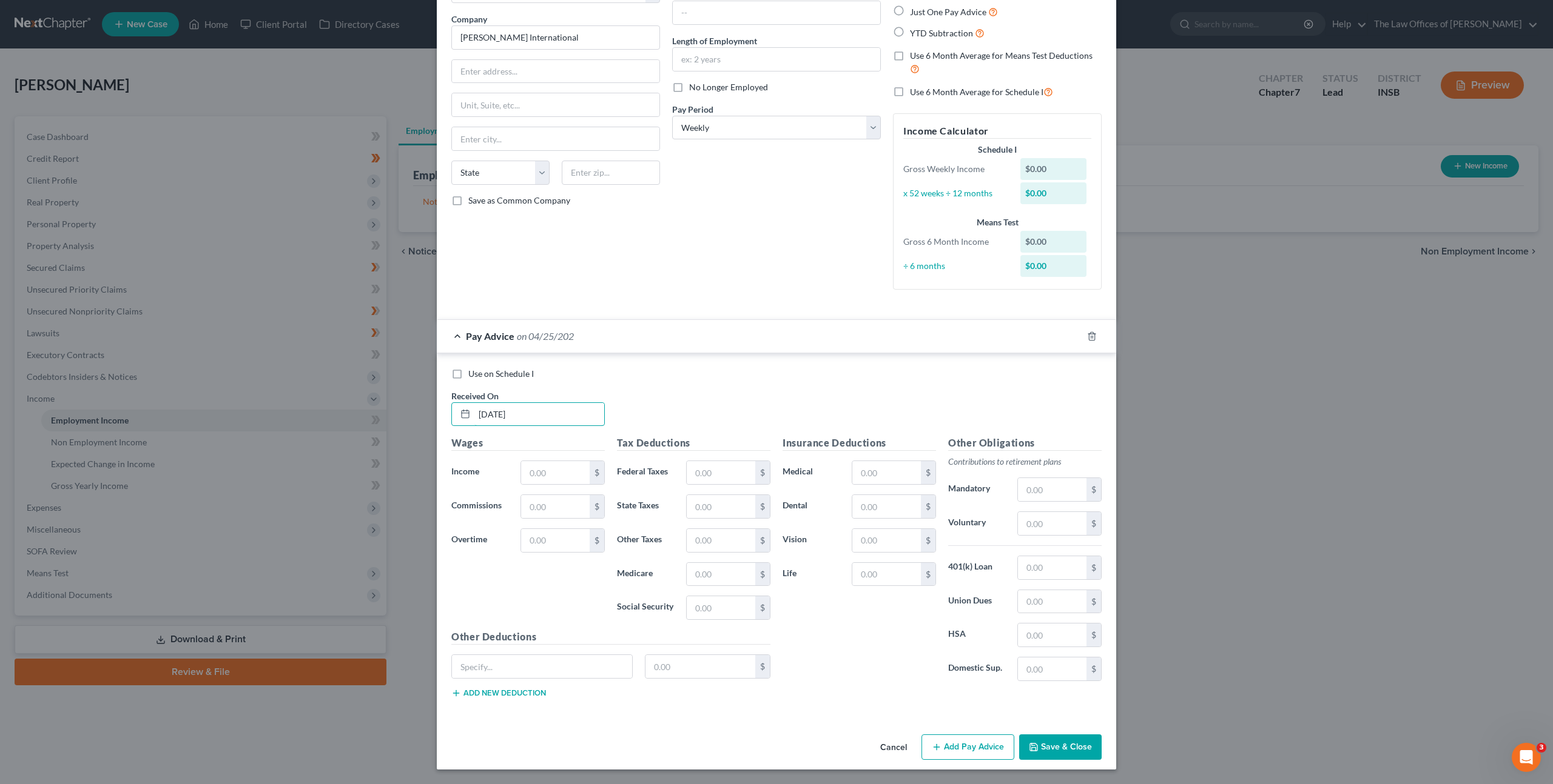
type input "04/25/2025"
type input "554.05"
type input "14.31"
type input "5.73"
type input "8.03"
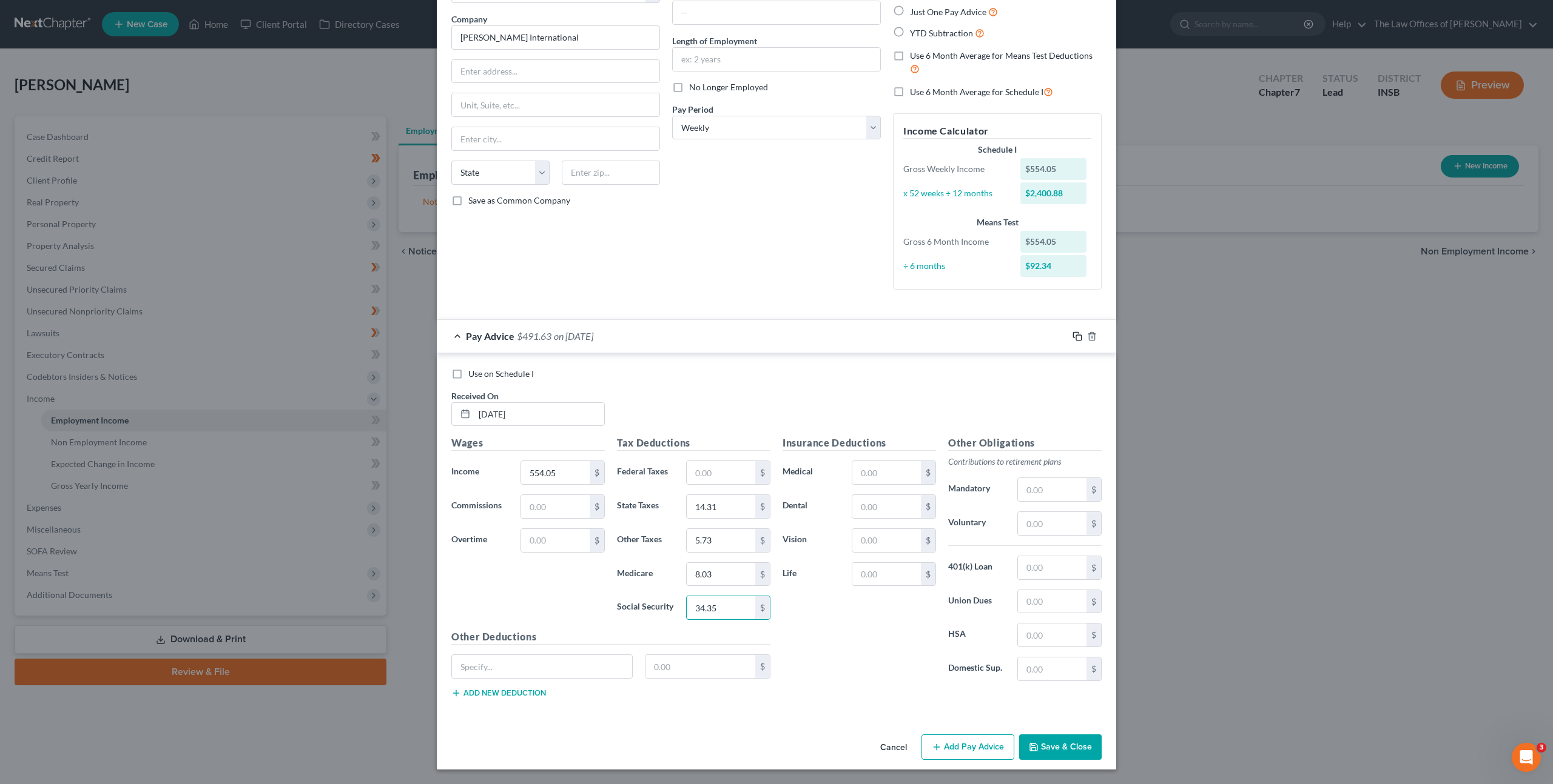
type input "34.35"
click at [1077, 335] on rect "button" at bounding box center [1078, 337] width 5 height 5
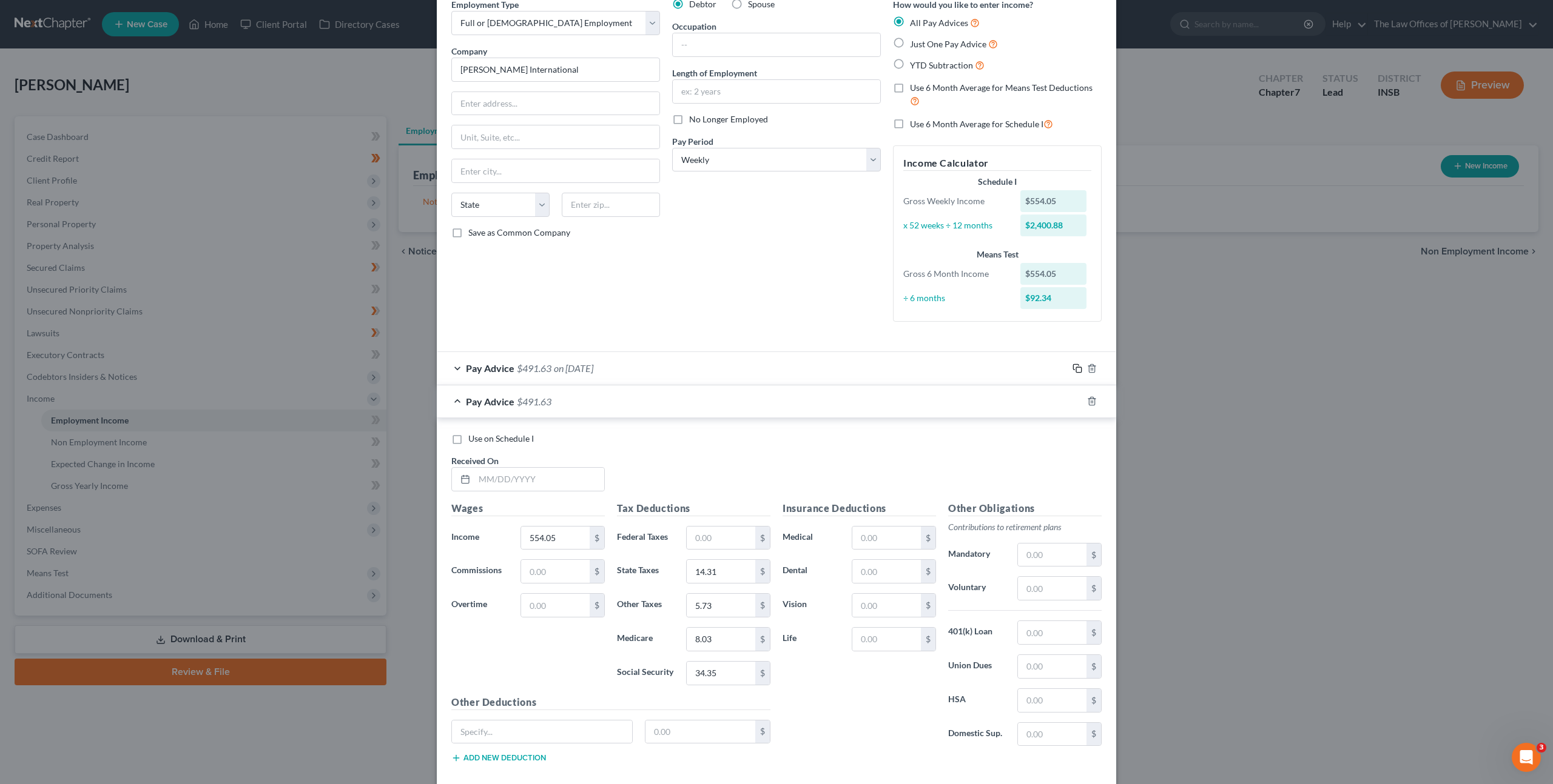
scroll to position [123, 0]
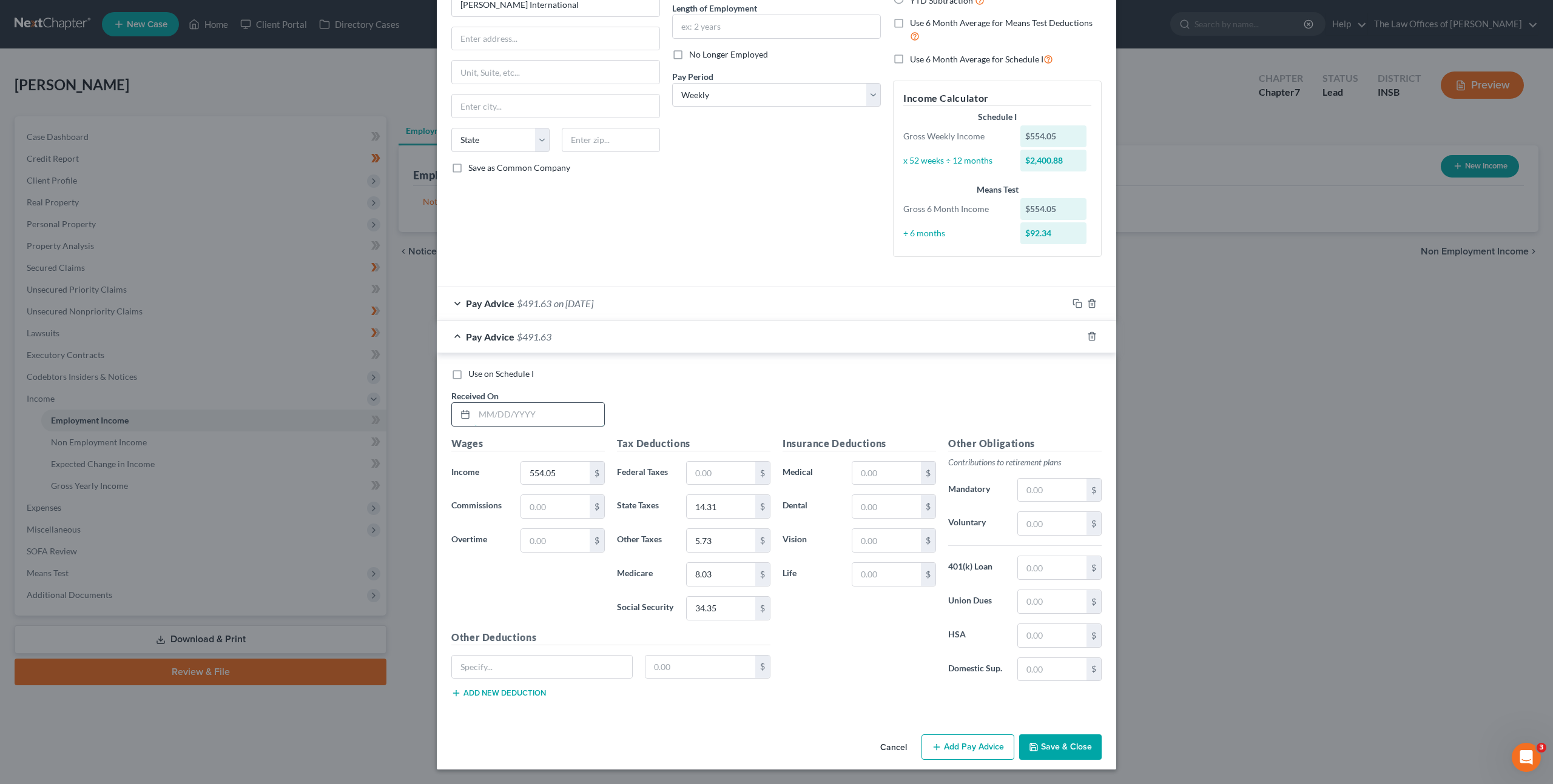
click at [527, 411] on input "text" at bounding box center [539, 414] width 130 height 23
type input "05/02/2025"
type input "1,051.51"
type input "29.24"
type input "11.70"
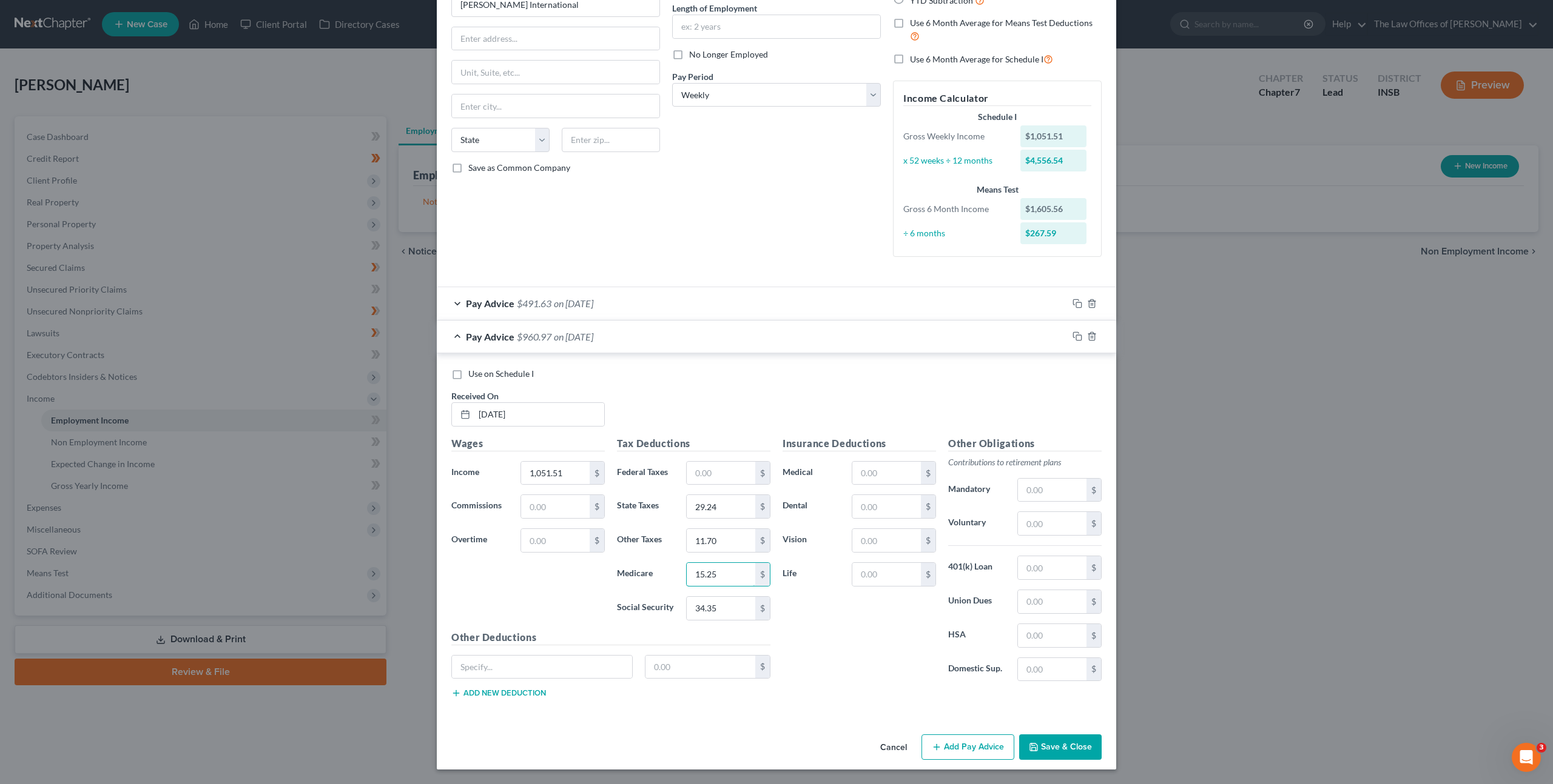
type input "15.25"
type input "65.19"
click at [1075, 337] on icon "button" at bounding box center [1077, 336] width 10 height 10
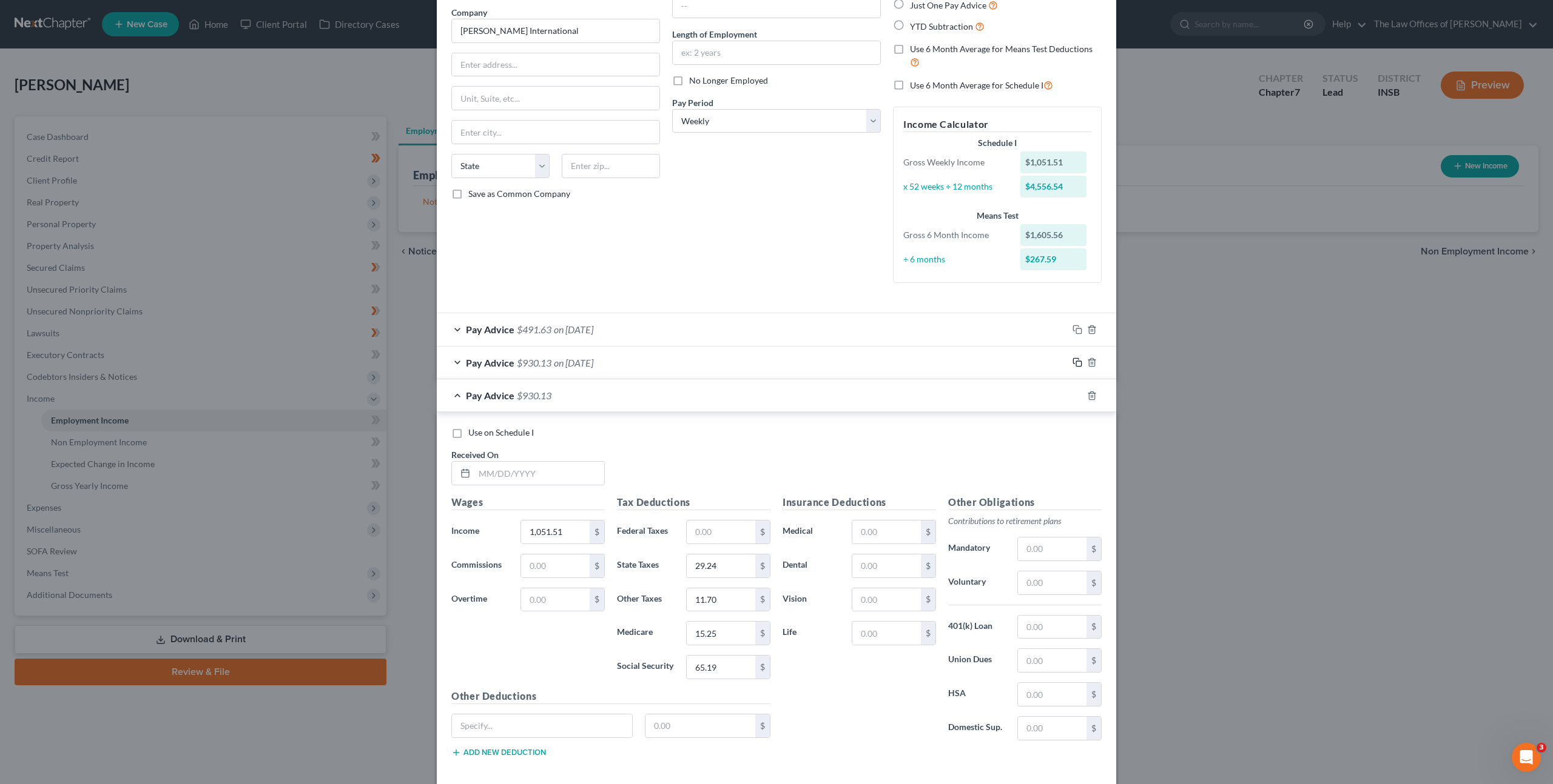
scroll to position [155, 0]
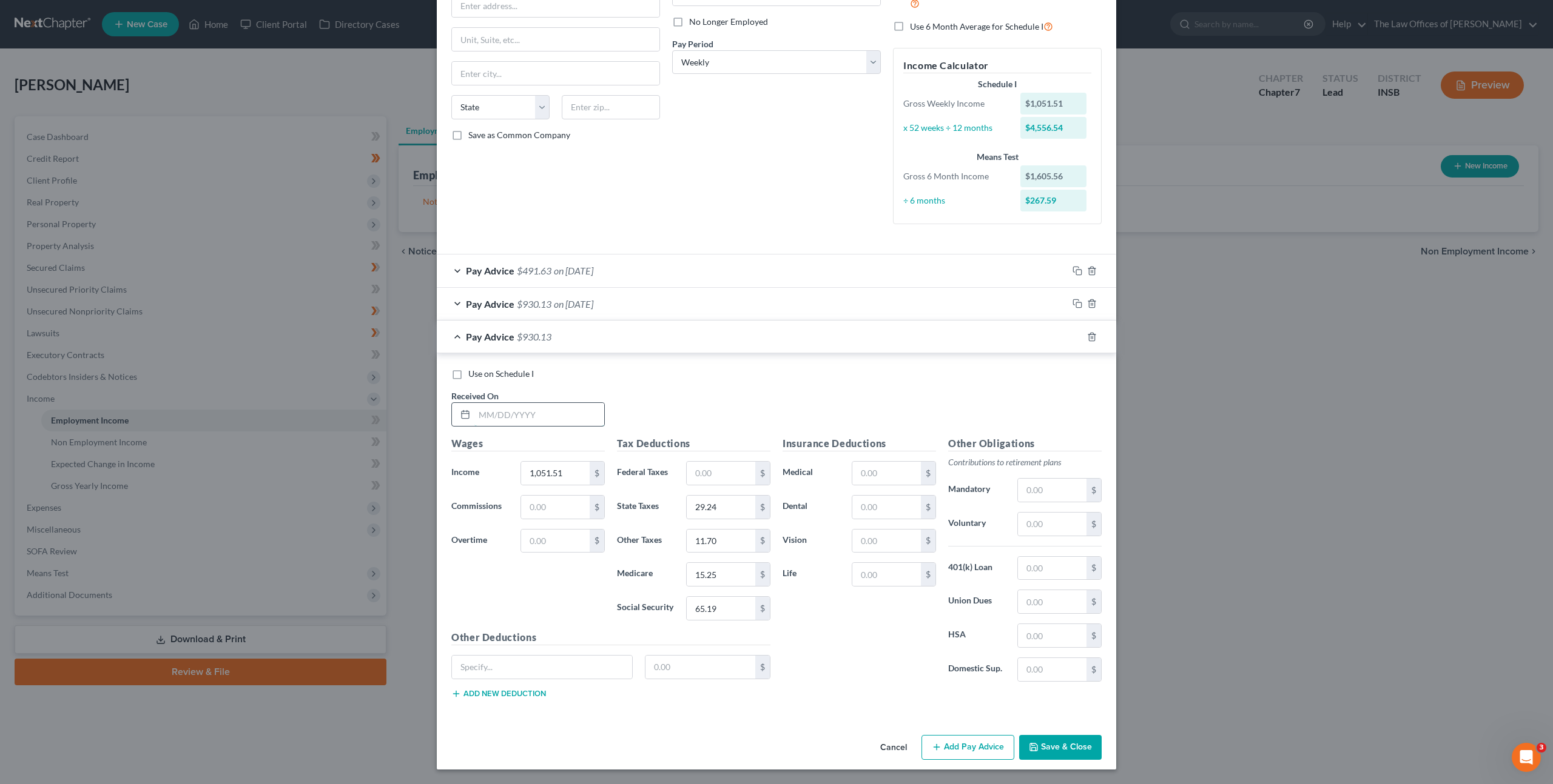
click at [566, 420] on input "text" at bounding box center [539, 414] width 130 height 23
type input "05/09/2025"
type input "969.83"
type input "26.79"
type input "10.71"
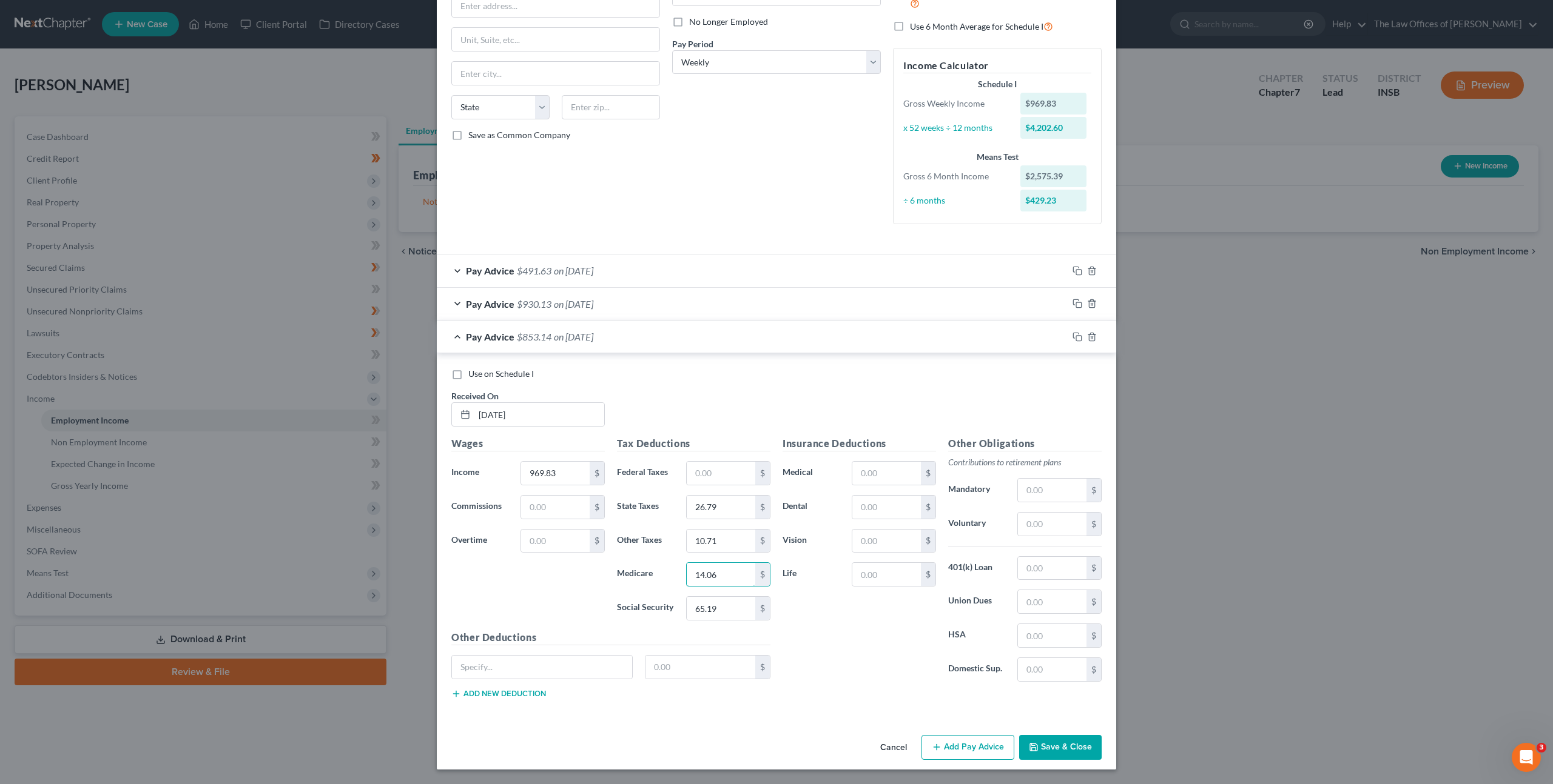
type input "14.06"
type input "60.13"
drag, startPoint x: 1072, startPoint y: 340, endPoint x: 1064, endPoint y: 342, distance: 8.2
click at [1076, 340] on rect "button" at bounding box center [1078, 338] width 5 height 5
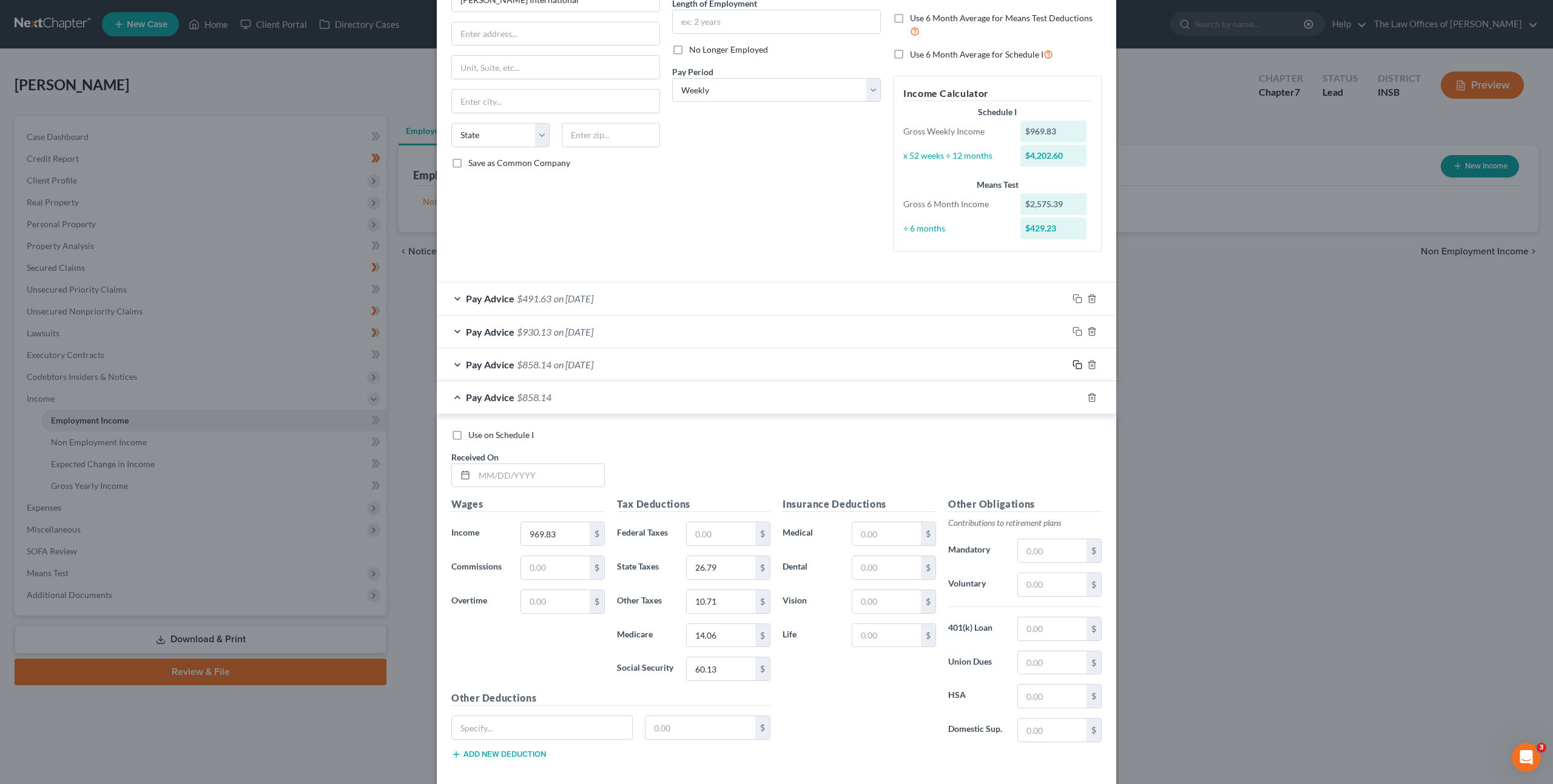
scroll to position [188, 0]
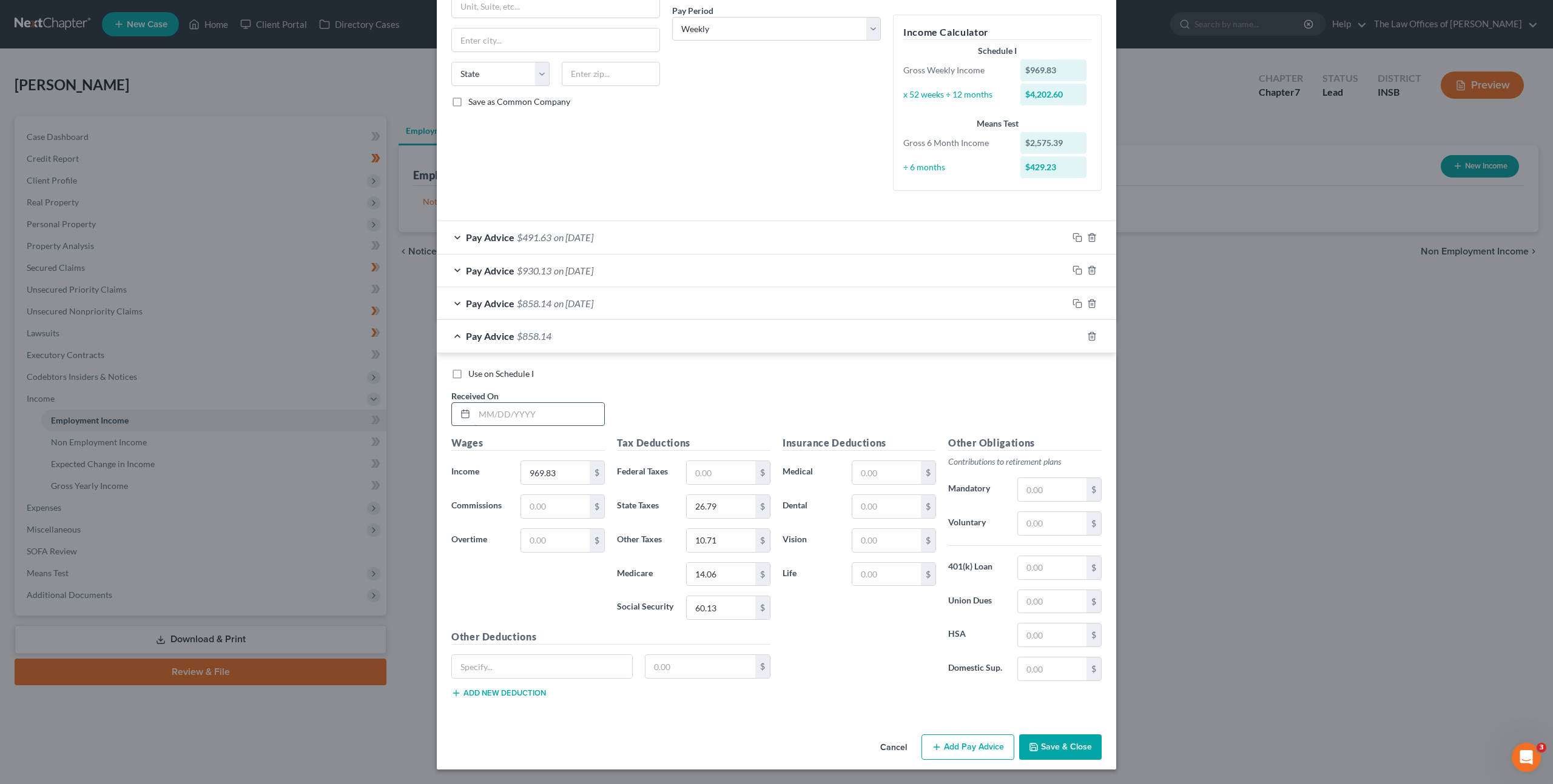
click at [517, 420] on input "text" at bounding box center [539, 414] width 130 height 23
type input "05/16/2025"
type input "910.33"
type input "25"
type input "10"
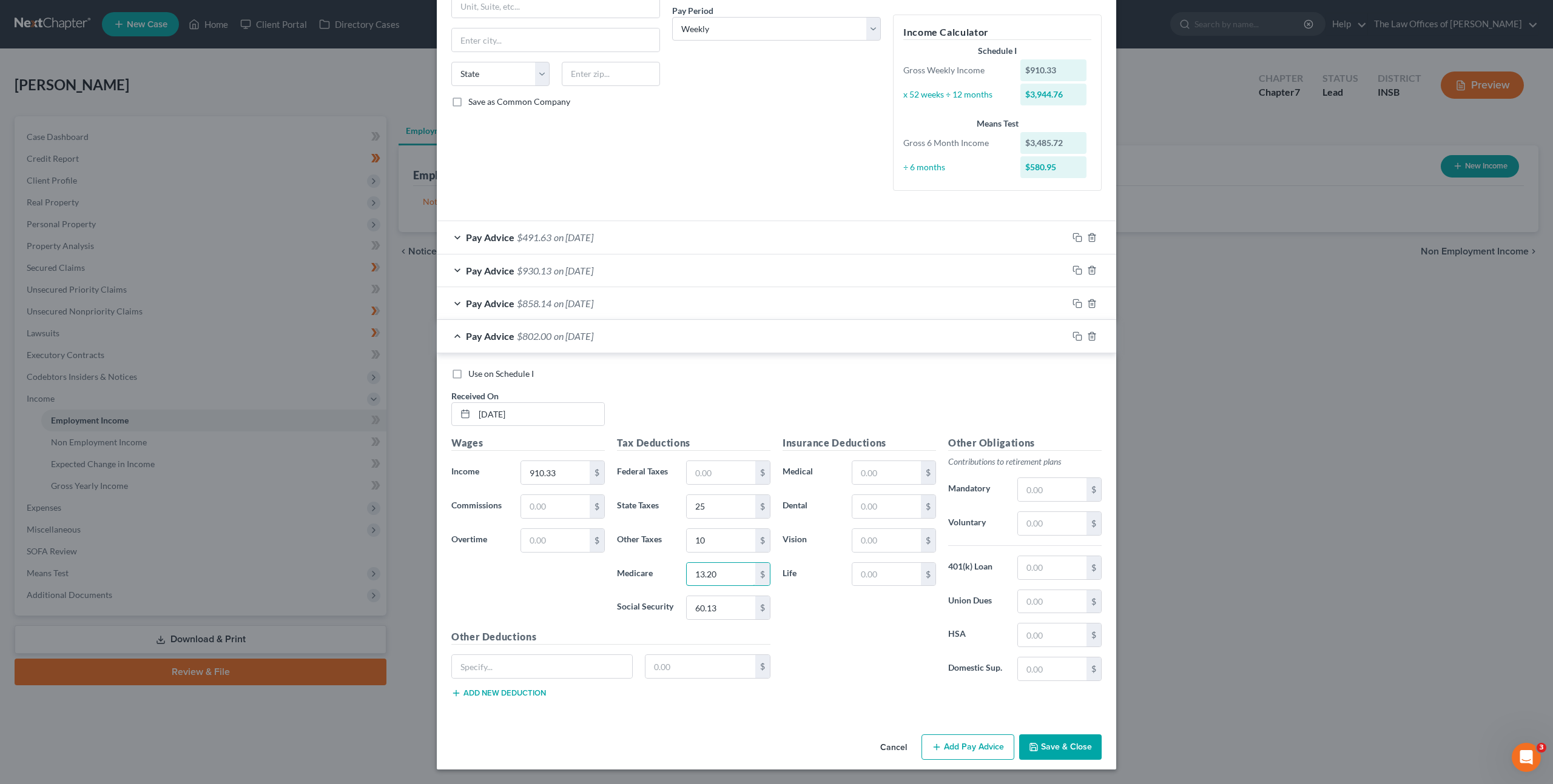
type input "13.20"
type input "56.44"
click at [1072, 339] on icon "button" at bounding box center [1077, 336] width 10 height 10
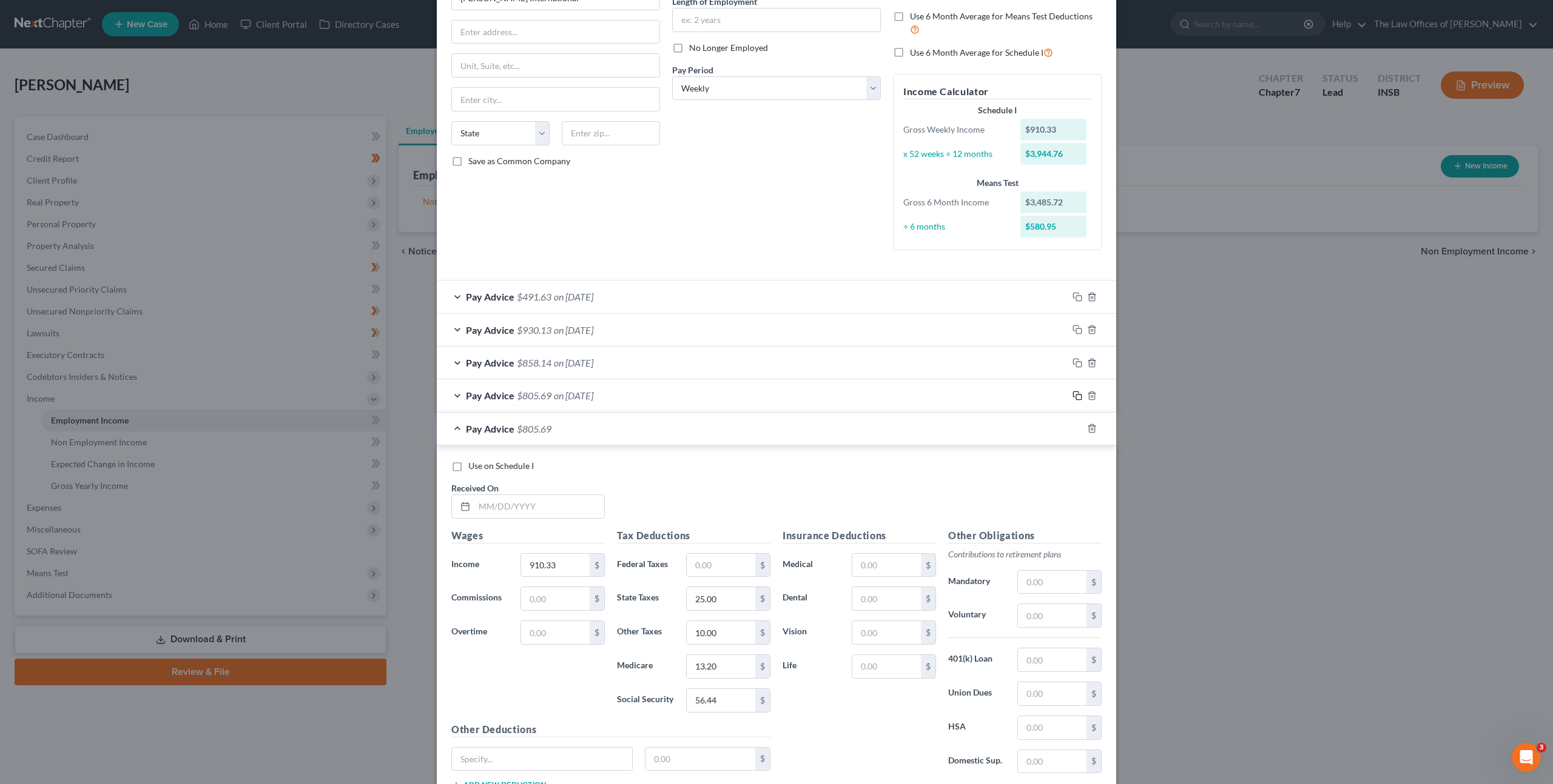
scroll to position [221, 0]
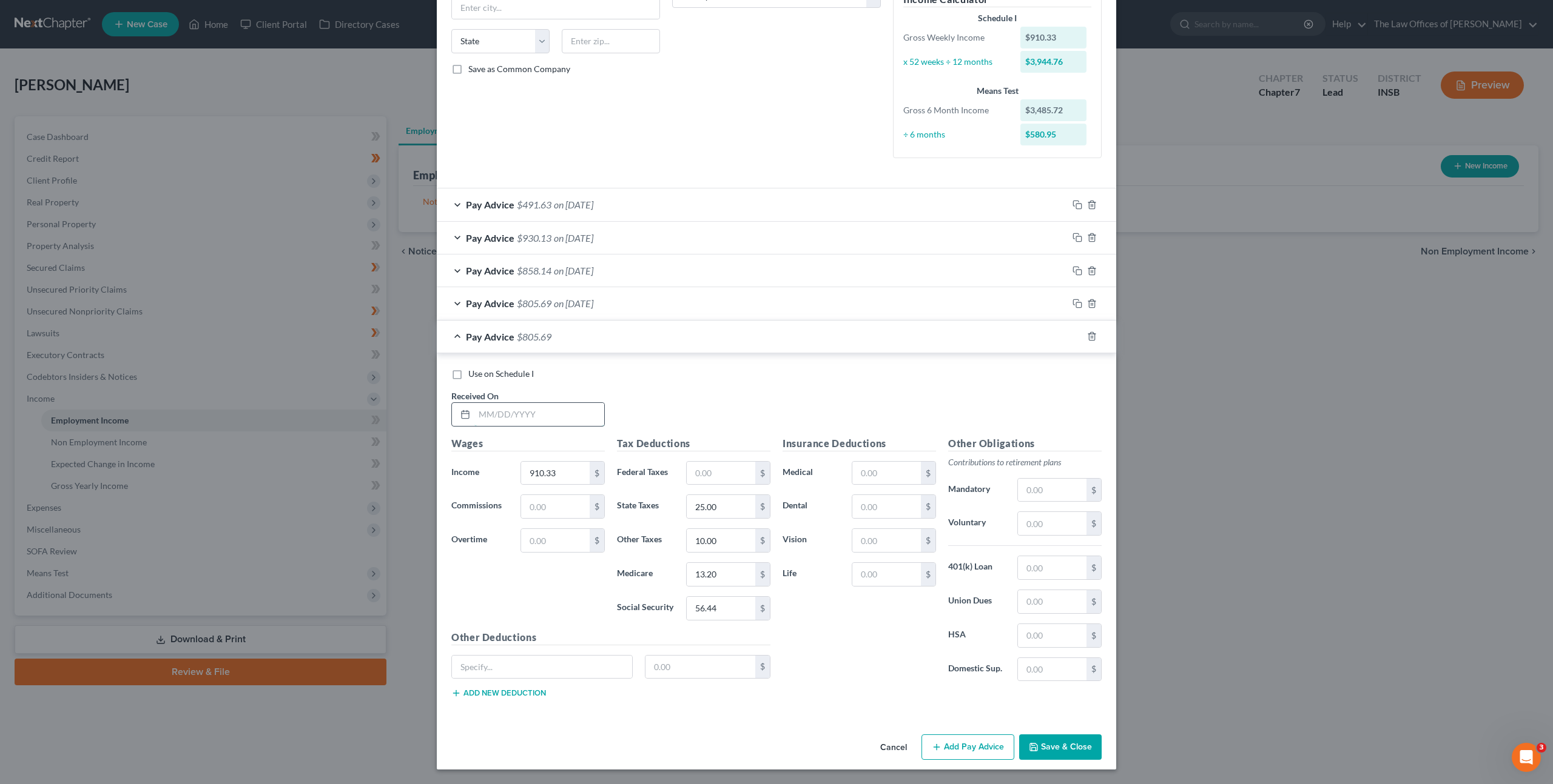
click at [540, 420] on input "text" at bounding box center [539, 414] width 130 height 23
type input "05/23/2025"
type input "716.46"
type input "19.19"
type input "7.67"
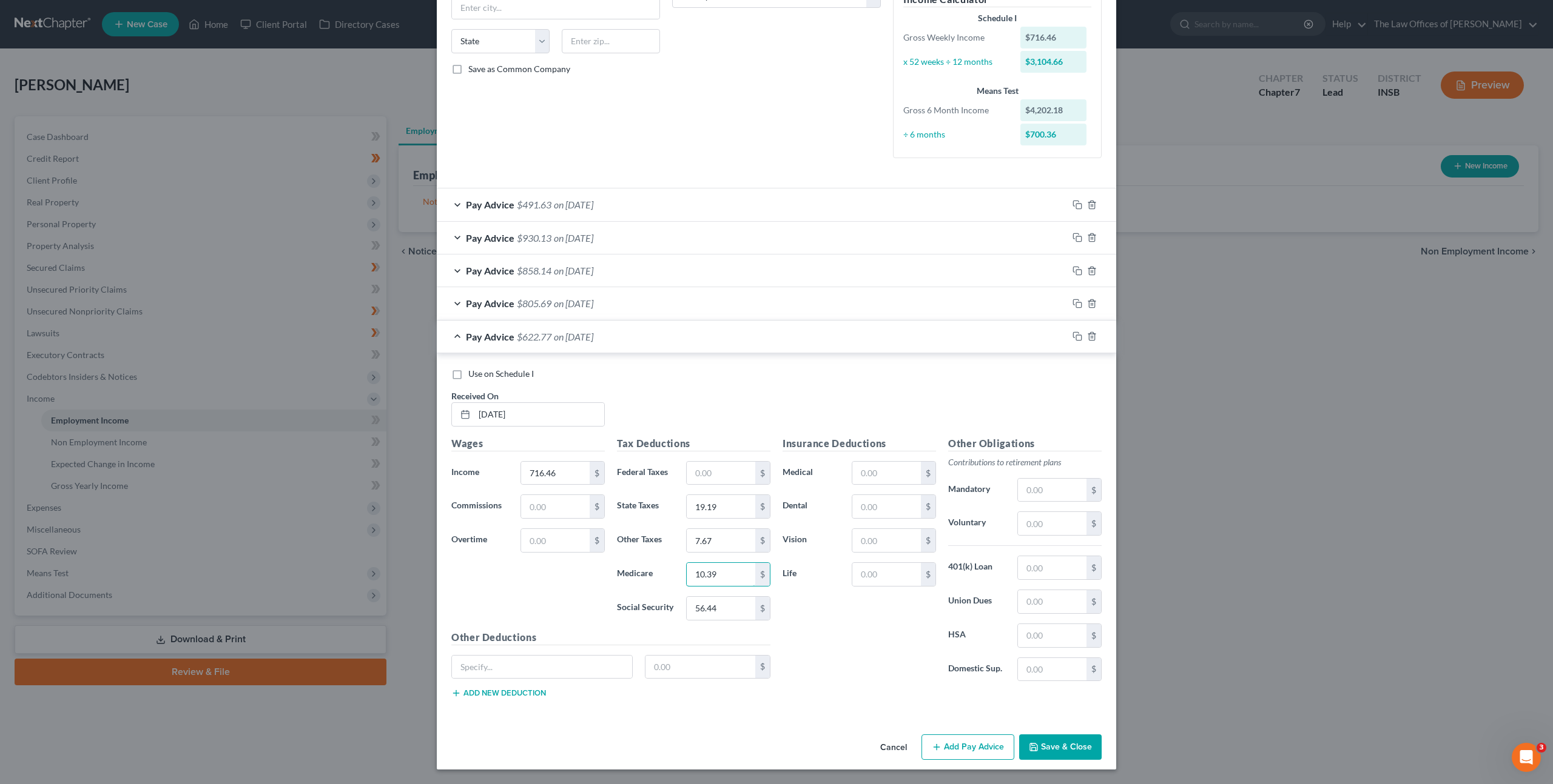
type input "10.39"
type input "44.43"
click at [1076, 337] on rect "button" at bounding box center [1078, 337] width 5 height 5
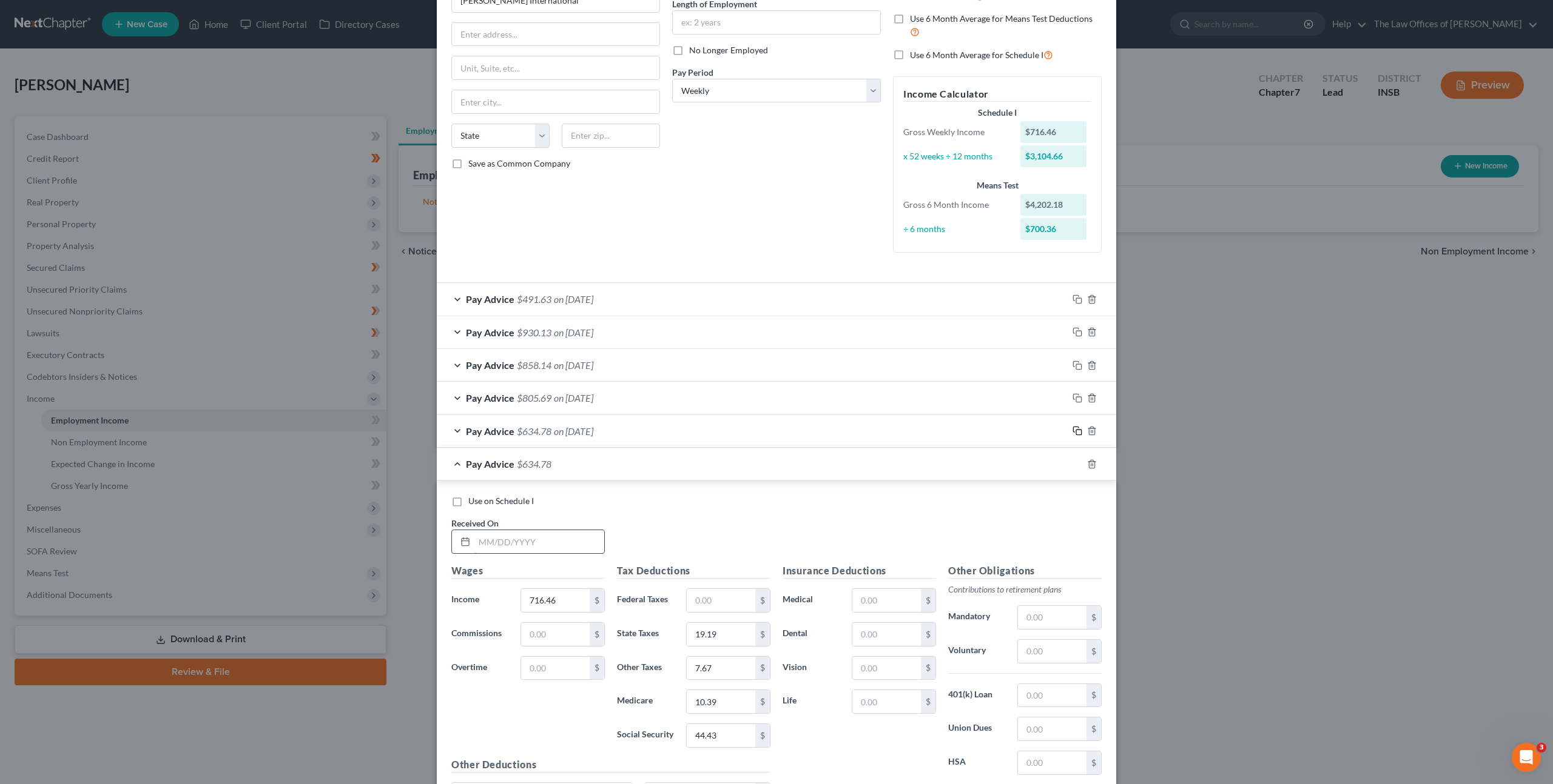
scroll to position [254, 0]
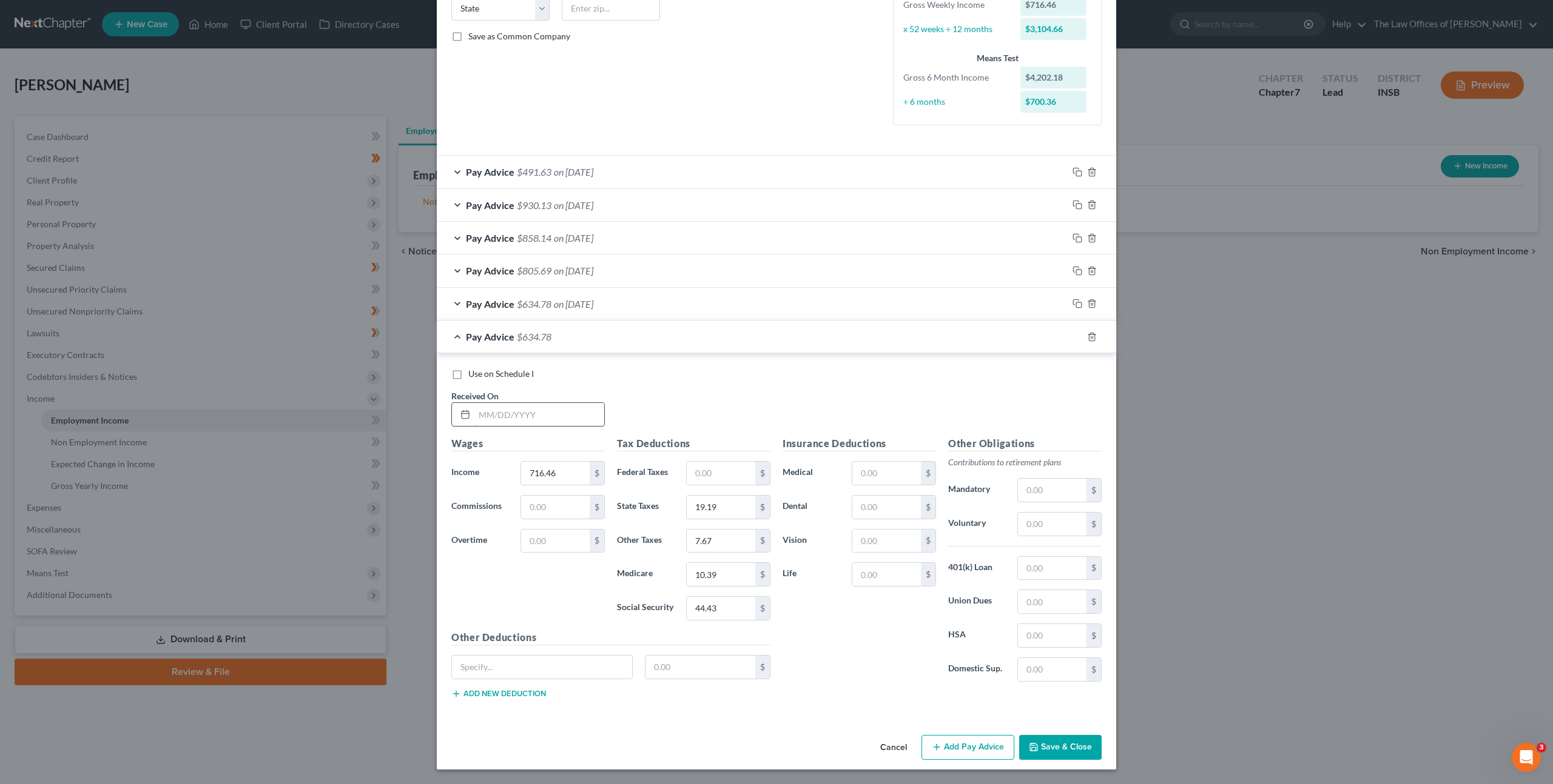
click at [529, 405] on input "text" at bounding box center [539, 414] width 130 height 23
type input "05/30/2025"
type input "914.77"
type input "25.14"
type input "10.05"
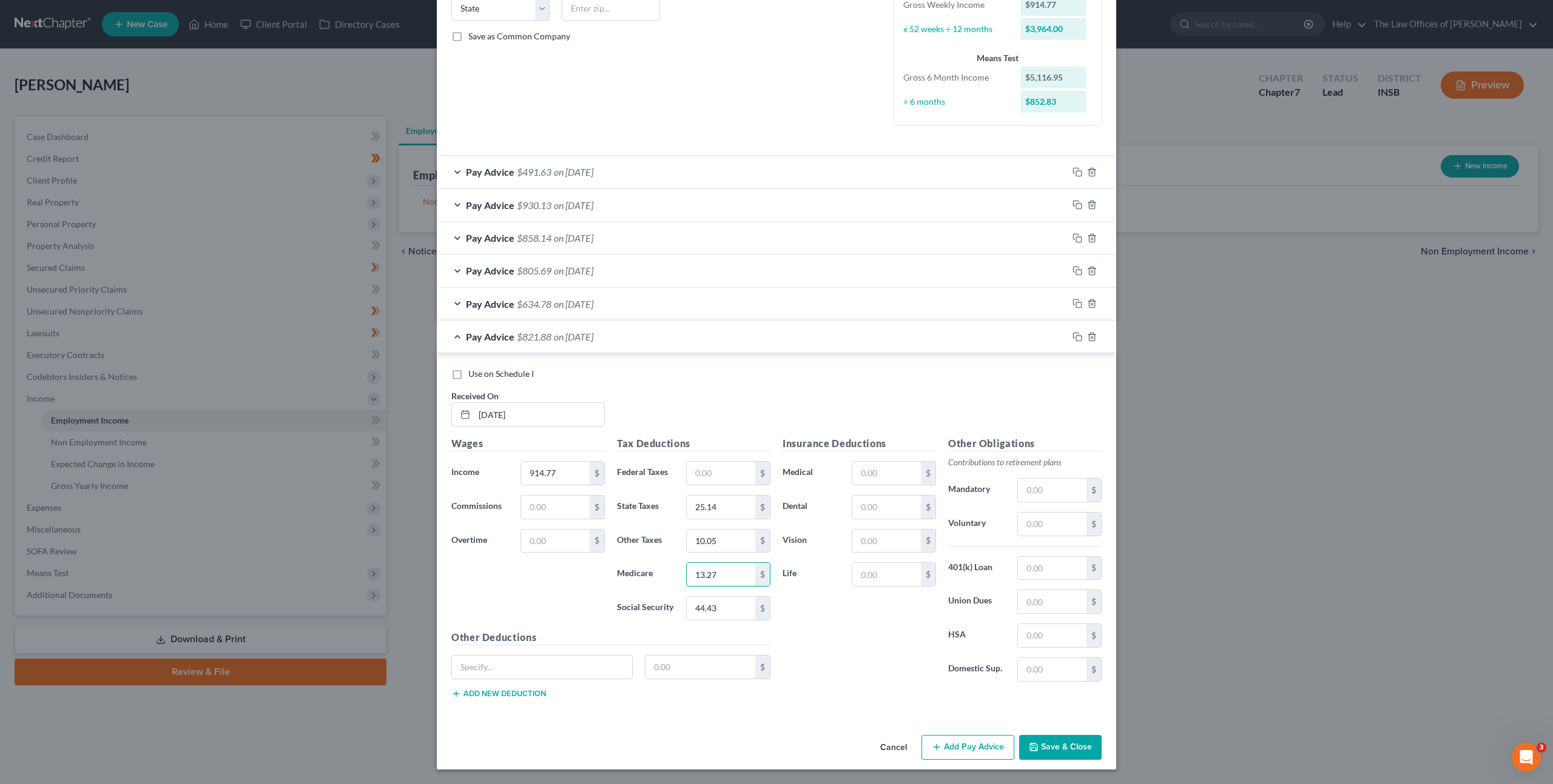
type input "13.27"
type input "56.71"
click at [1072, 333] on icon "button" at bounding box center [1077, 337] width 10 height 10
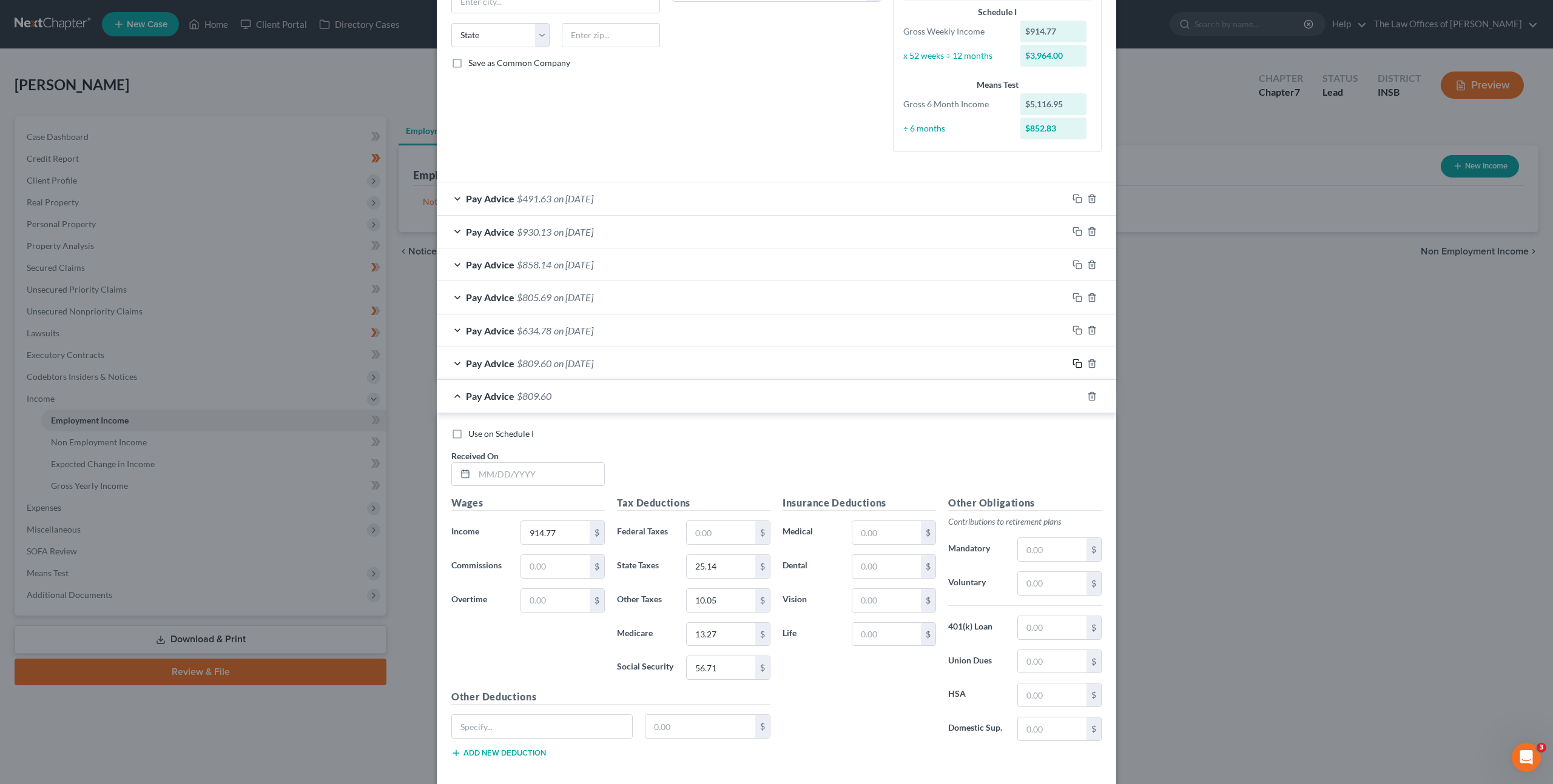
scroll to position [288, 0]
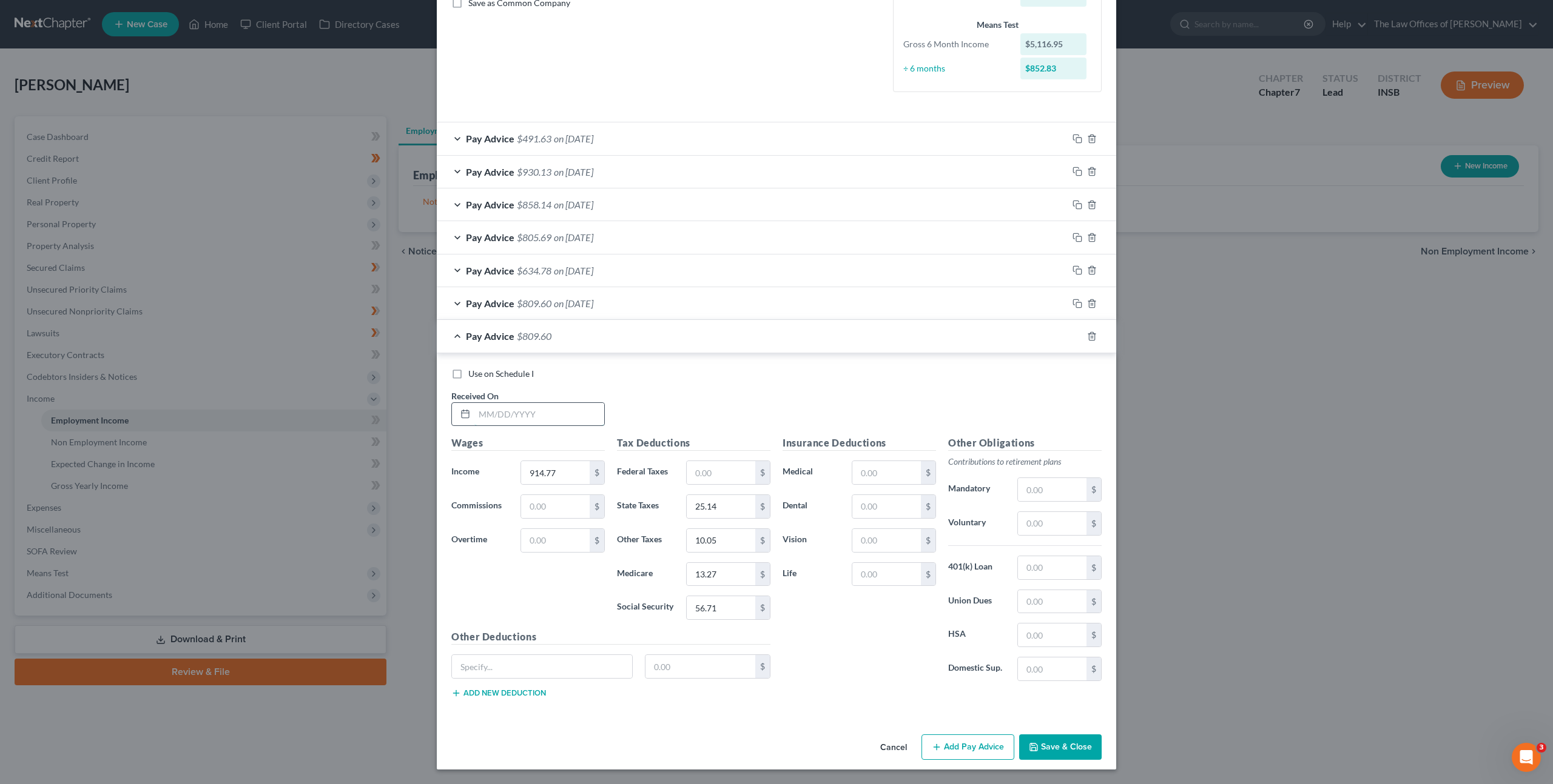
drag, startPoint x: 530, startPoint y: 407, endPoint x: 550, endPoint y: 407, distance: 20.0
click at [530, 407] on input "text" at bounding box center [539, 414] width 130 height 23
type input "06/06/2025"
type input "892.18"
type input "24.46"
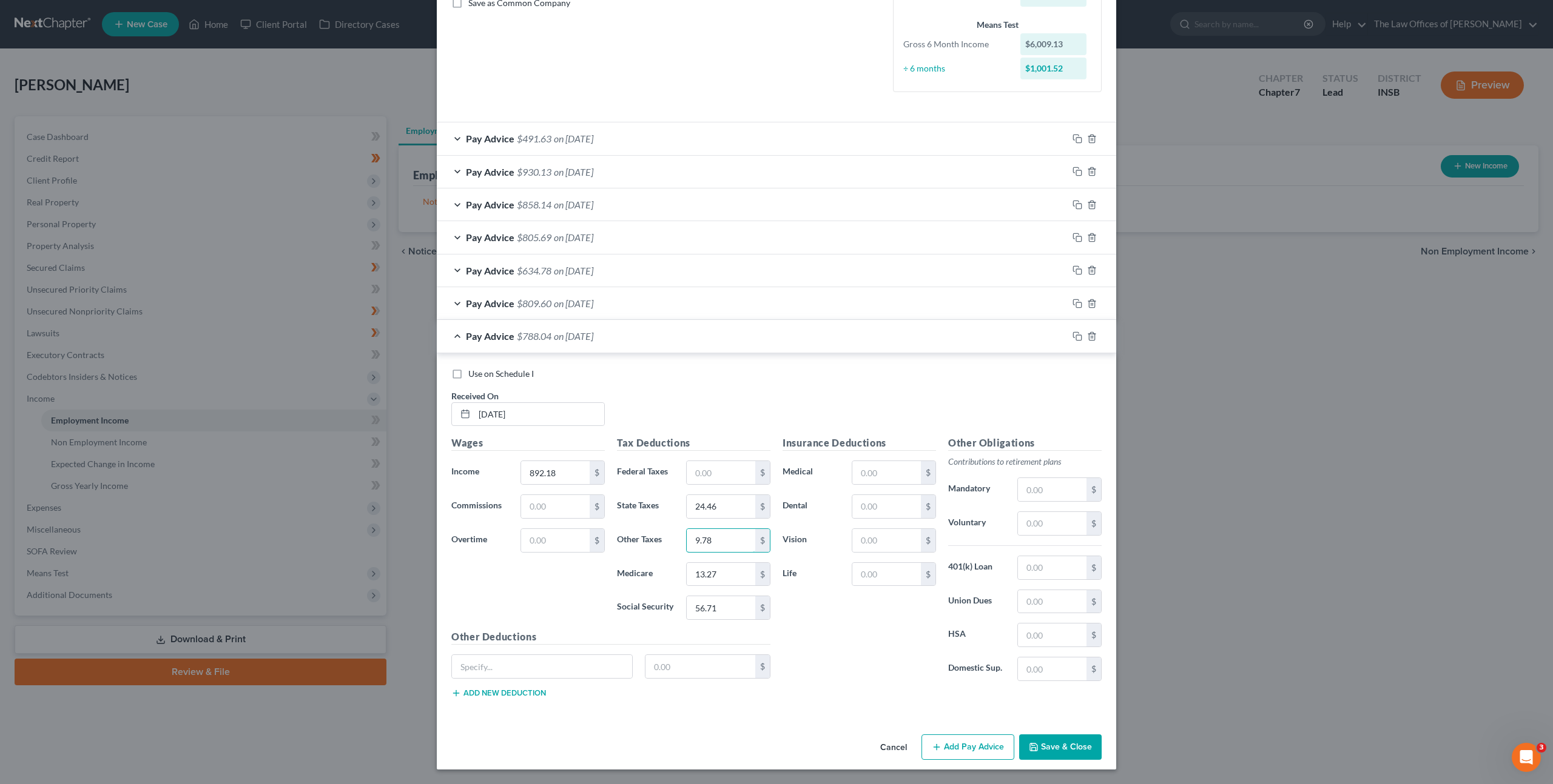
type input "9.78"
type input "12.93"
type input "55.32"
click at [1072, 339] on icon "button" at bounding box center [1077, 336] width 10 height 10
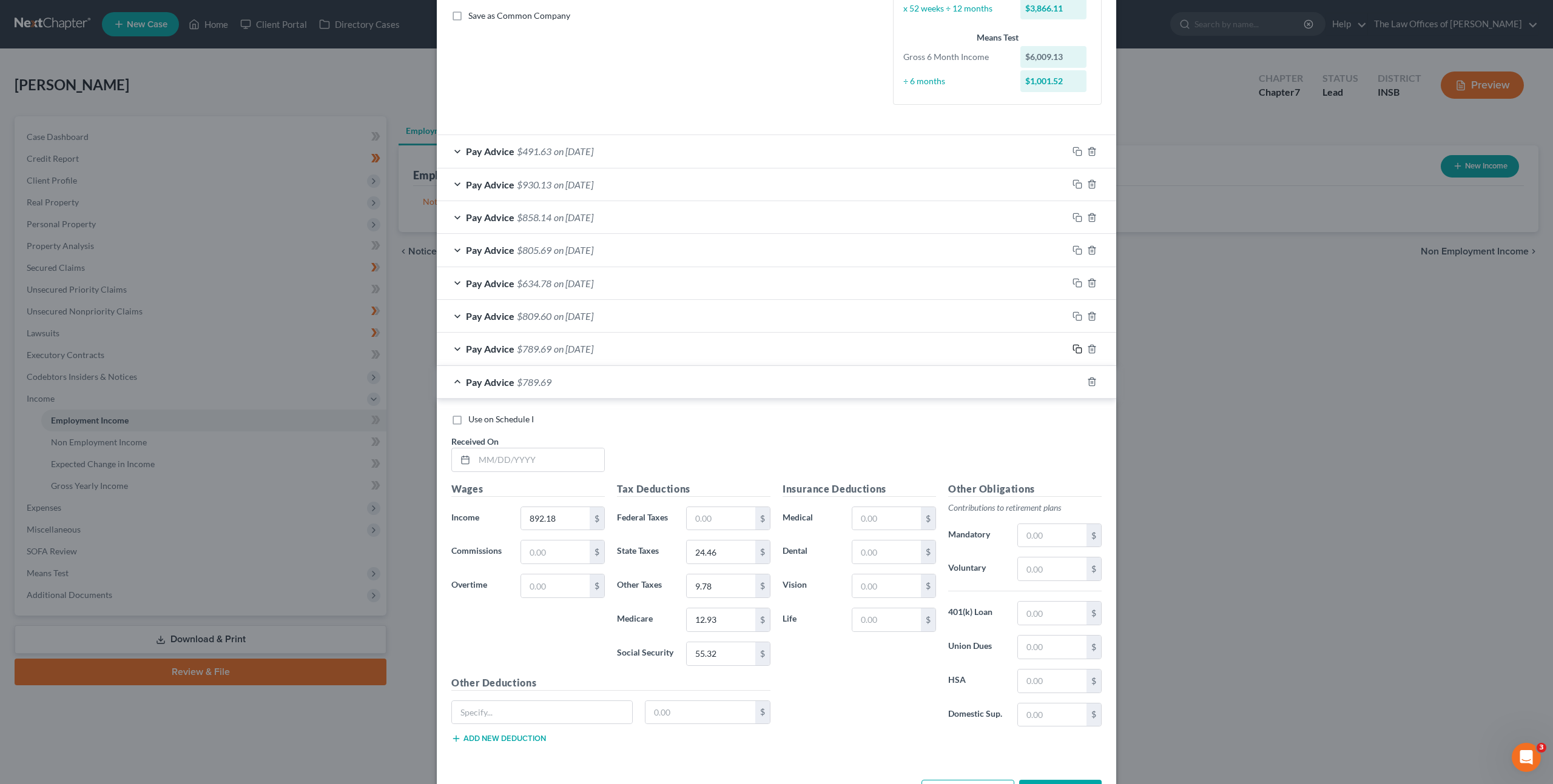
scroll to position [320, 0]
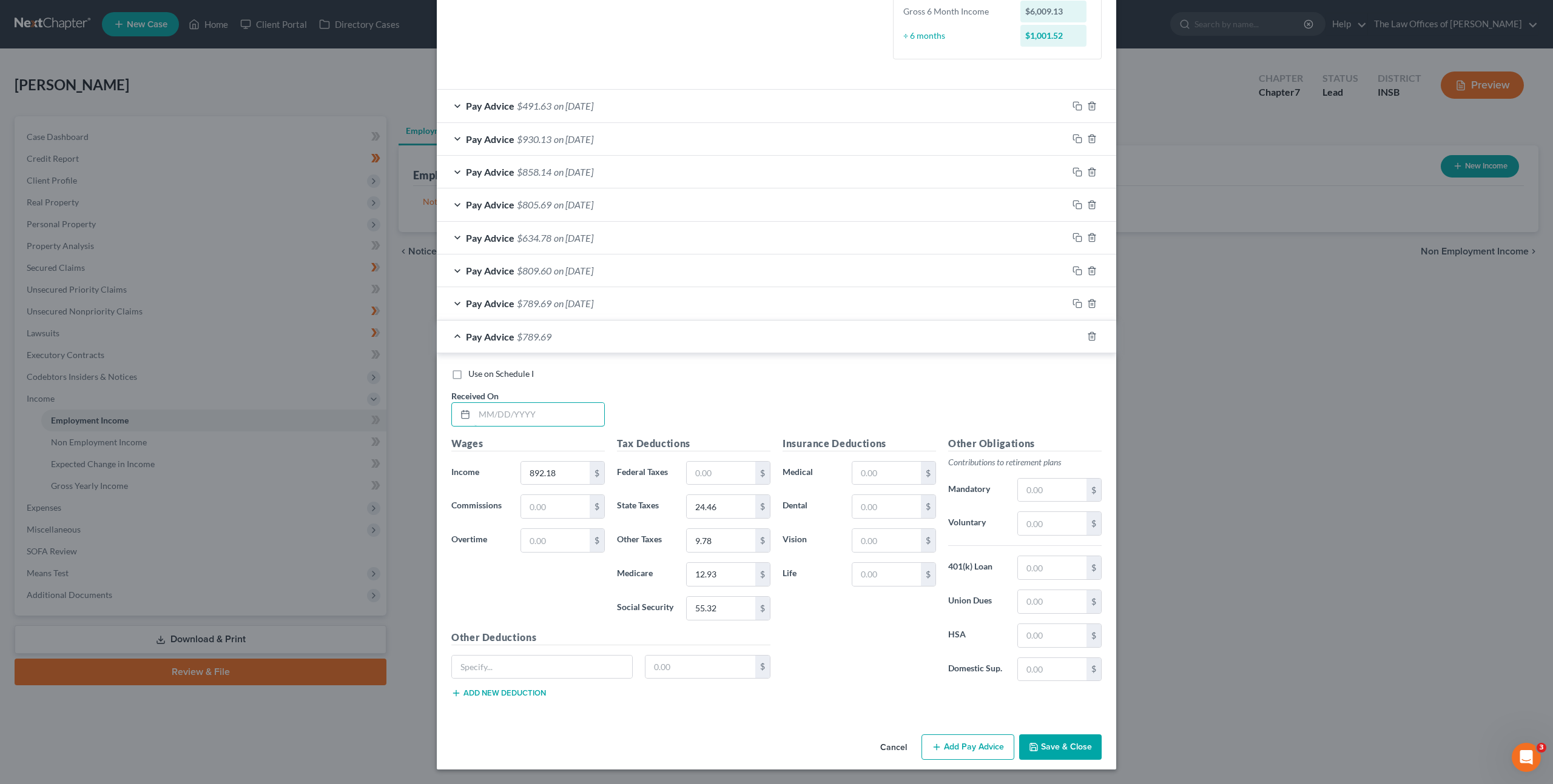
drag, startPoint x: 487, startPoint y: 420, endPoint x: 767, endPoint y: 395, distance: 281.1
click at [487, 420] on input "text" at bounding box center [539, 414] width 130 height 23
type input "06/13/2025"
type input "870.94"
type input "23.04"
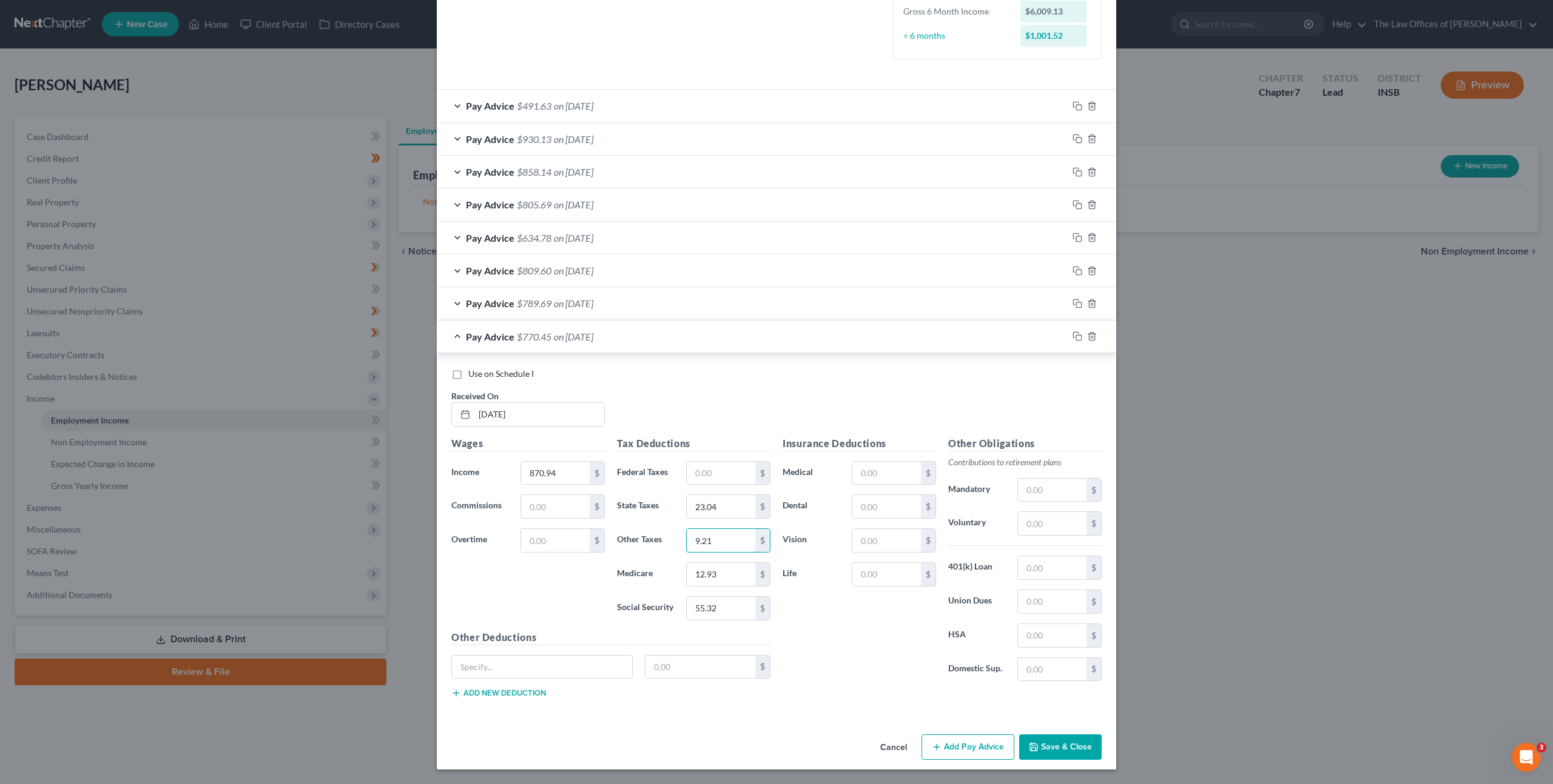
type input "9.21"
type input "12.63"
type input "53.99"
click at [799, 405] on div "Use on Schedule I Received On * 06/13/2025" at bounding box center [776, 401] width 662 height 68
click at [1076, 337] on rect "button" at bounding box center [1078, 337] width 5 height 5
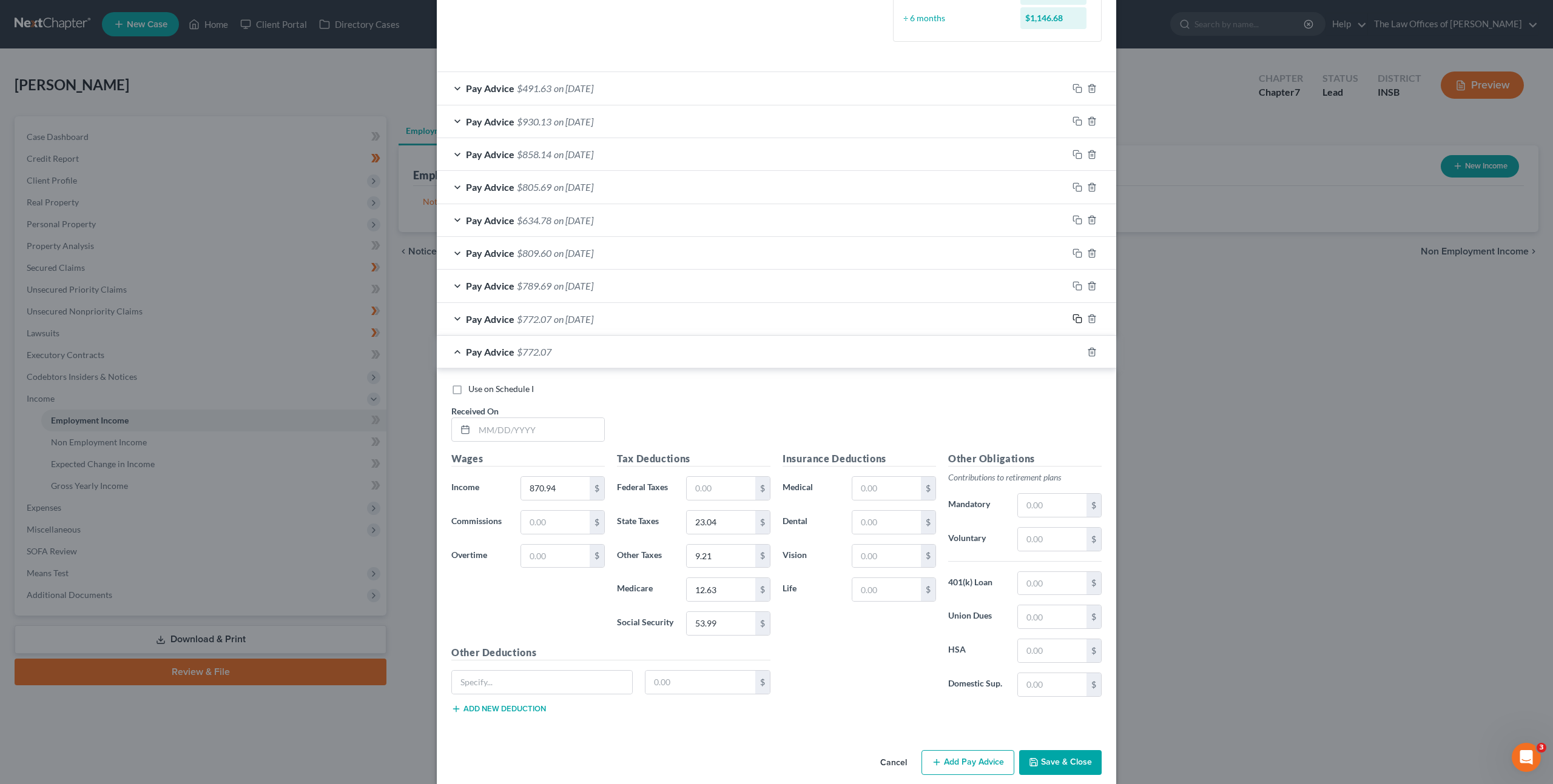
scroll to position [352, 0]
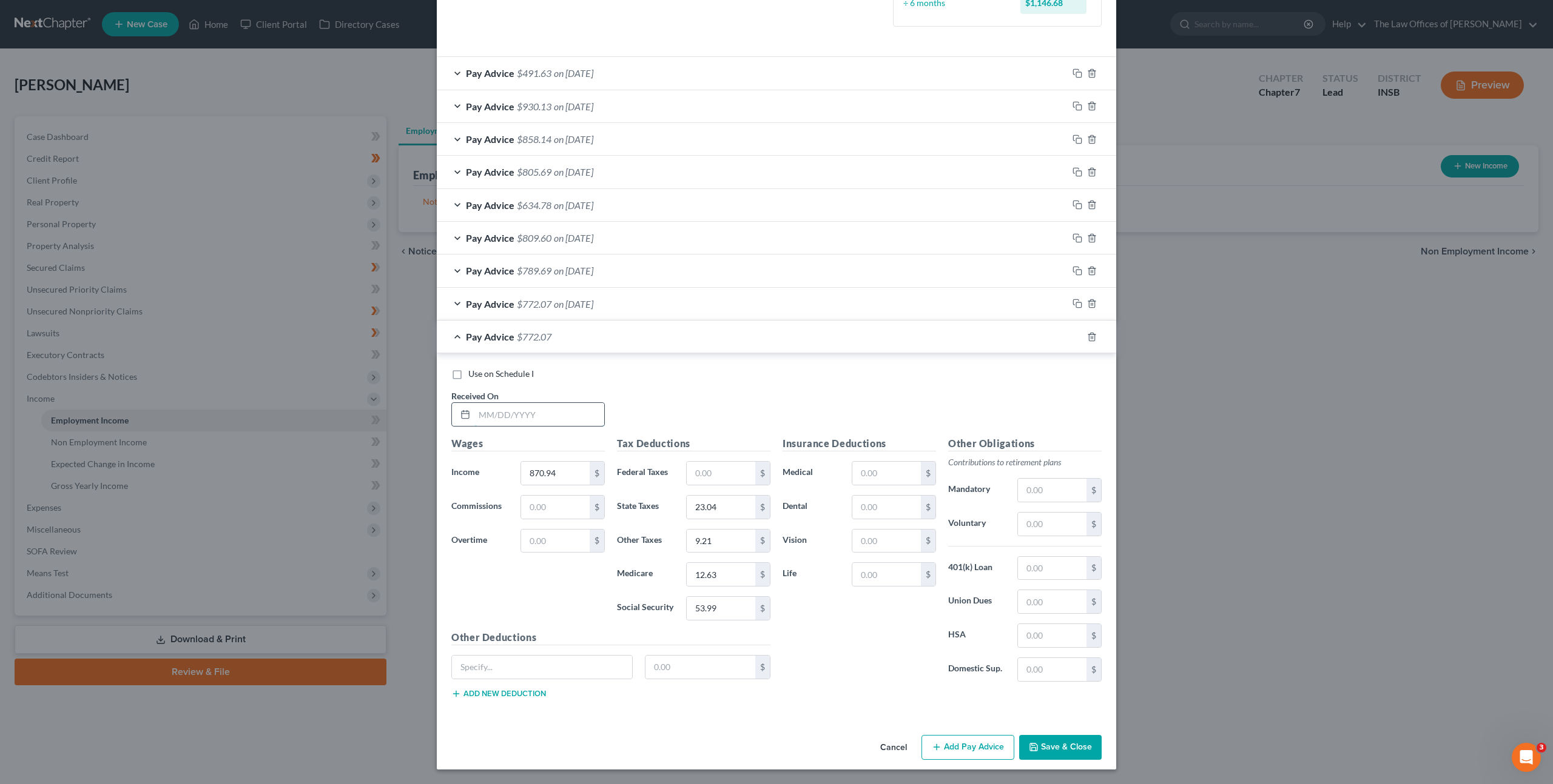
click at [548, 421] on input "text" at bounding box center [539, 414] width 130 height 23
type input "06/20/2025"
type input "827.53"
type input "21.77"
type input "8.71"
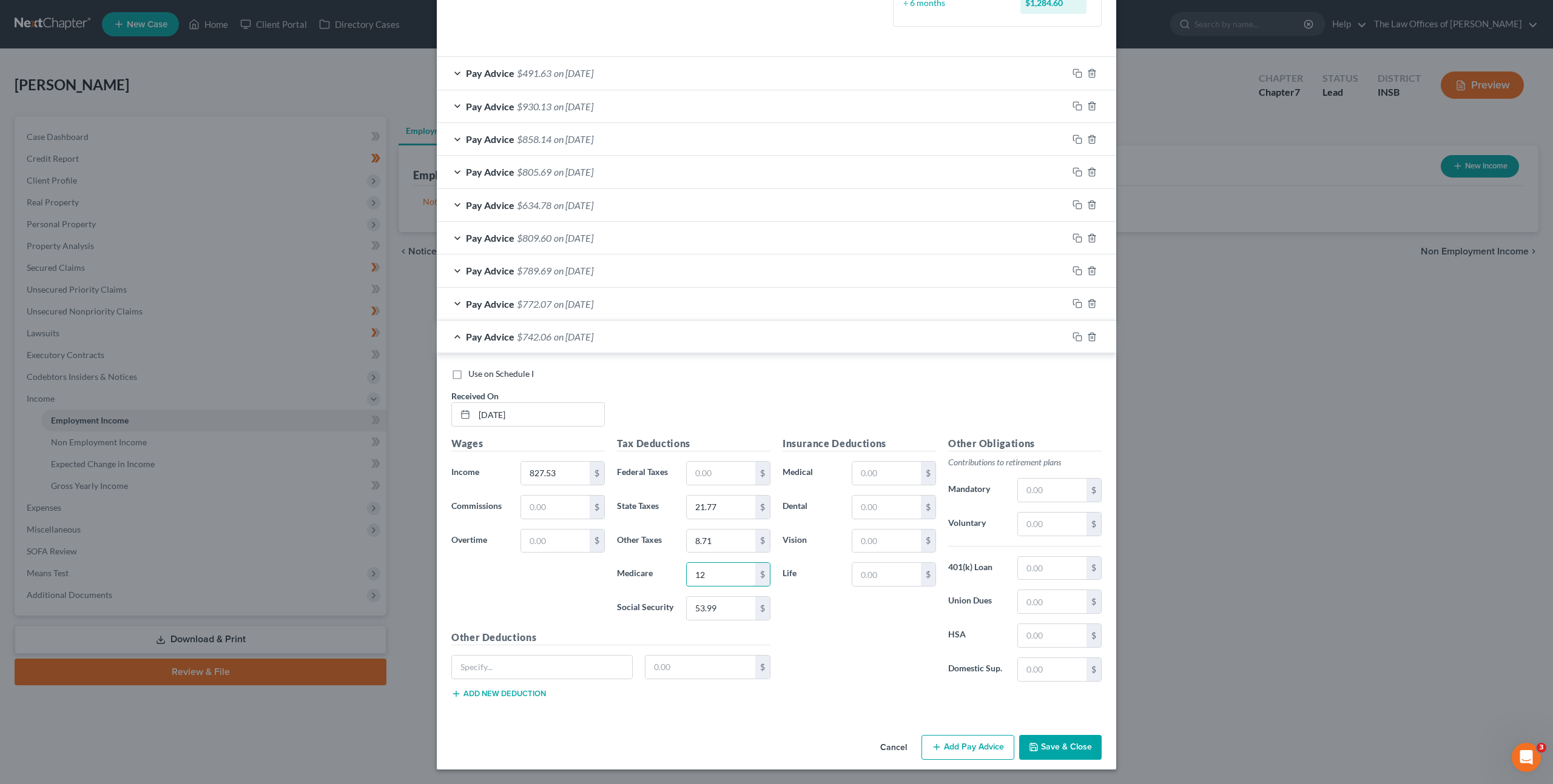
type input "12"
type input "51.31"
click at [687, 301] on div "Pay Advice $772.07 on 06/13/2025" at bounding box center [752, 304] width 630 height 32
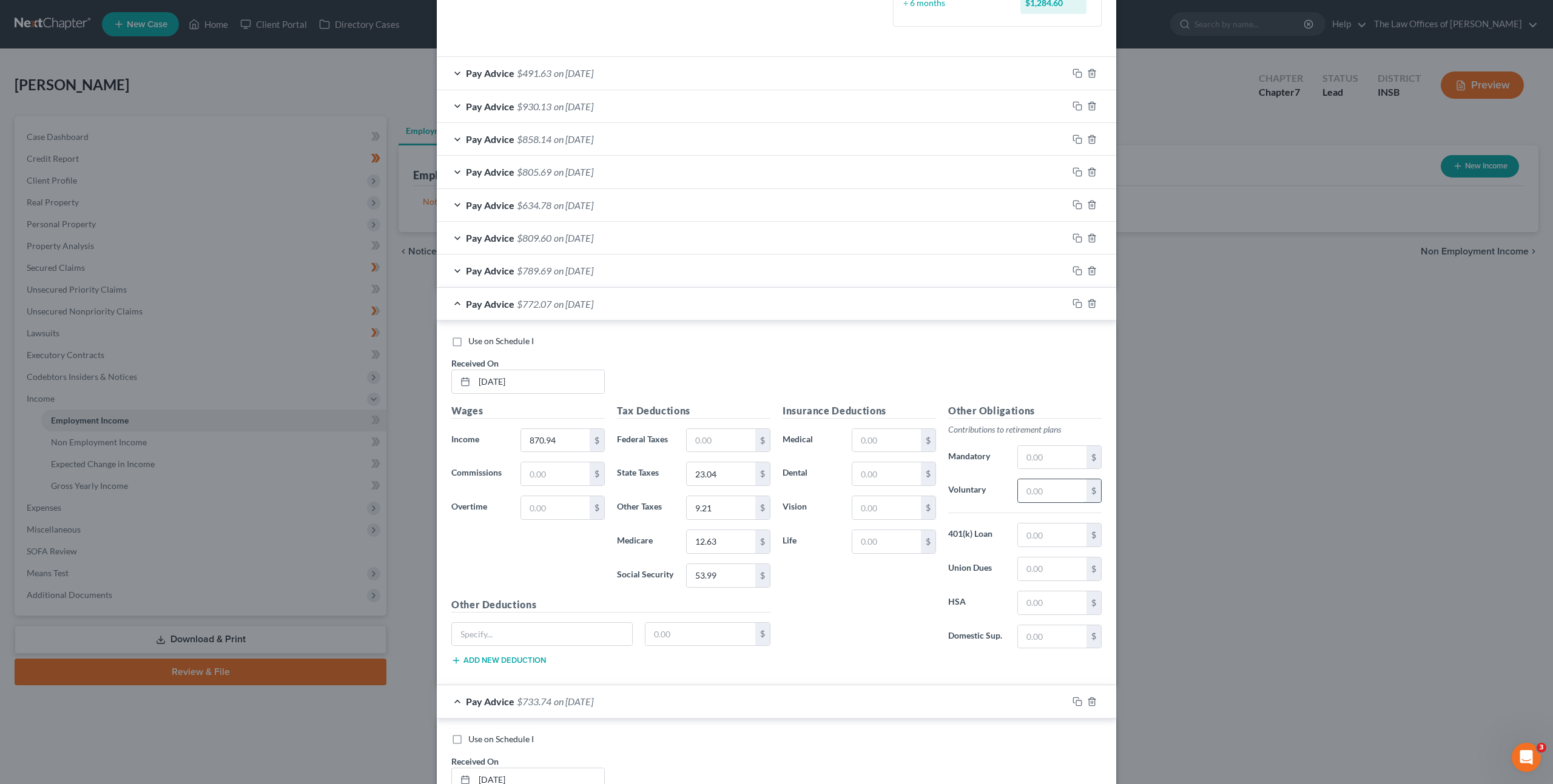
click at [1037, 498] on input "text" at bounding box center [1051, 490] width 68 height 23
click at [1039, 498] on input "text" at bounding box center [1051, 490] width 68 height 23
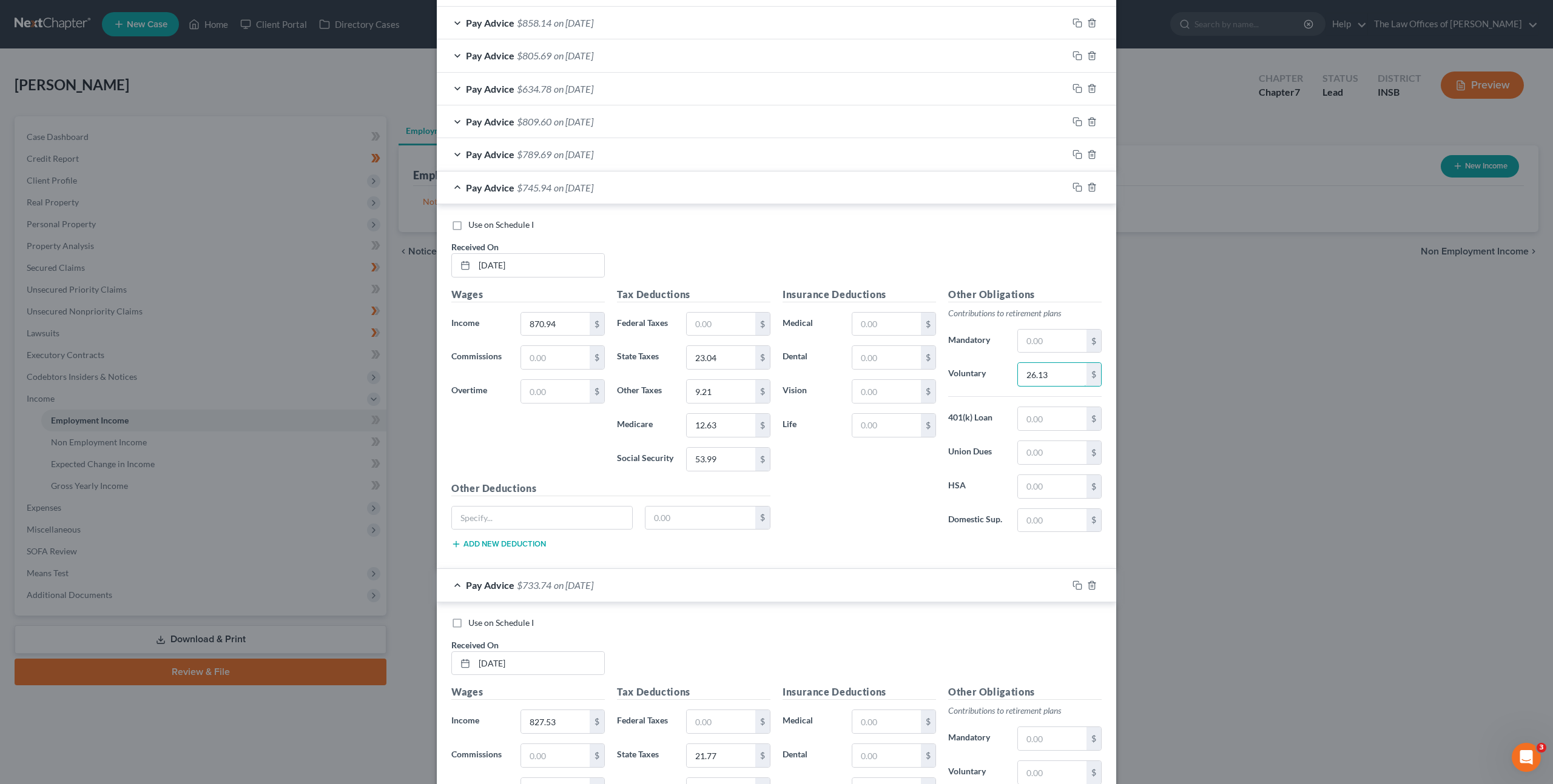
scroll to position [472, 0]
type input "26.13"
click at [829, 527] on div "Insurance Deductions Medical $ Dental $ Vision $ Life $" at bounding box center [859, 412] width 166 height 255
click at [742, 194] on div "Pay Advice $745.94 on 06/13/2025" at bounding box center [752, 185] width 630 height 32
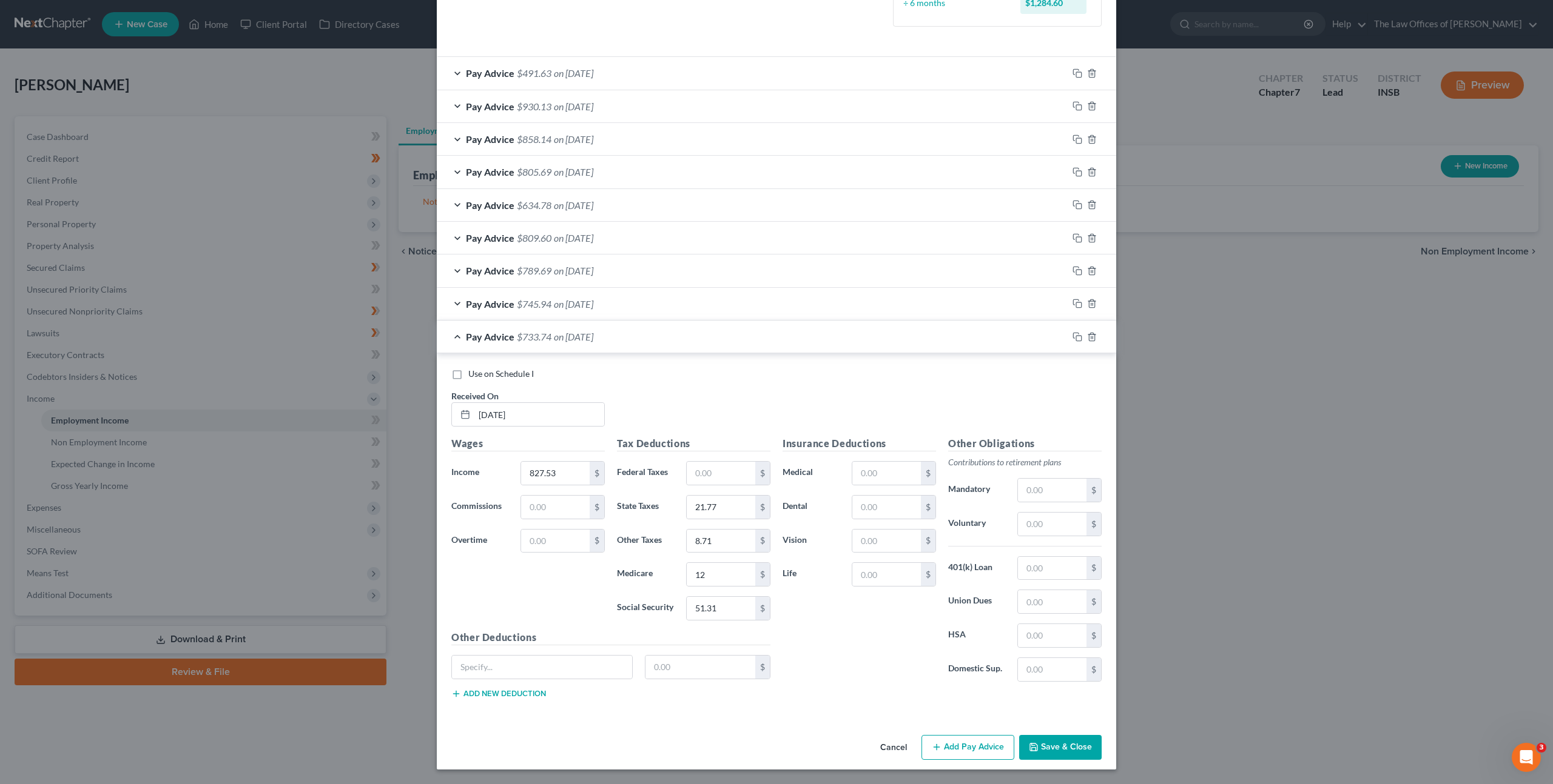
scroll to position [352, 0]
click at [1043, 534] on input "text" at bounding box center [1051, 524] width 68 height 23
type input "24.83"
click at [1072, 338] on icon "button" at bounding box center [1077, 337] width 10 height 10
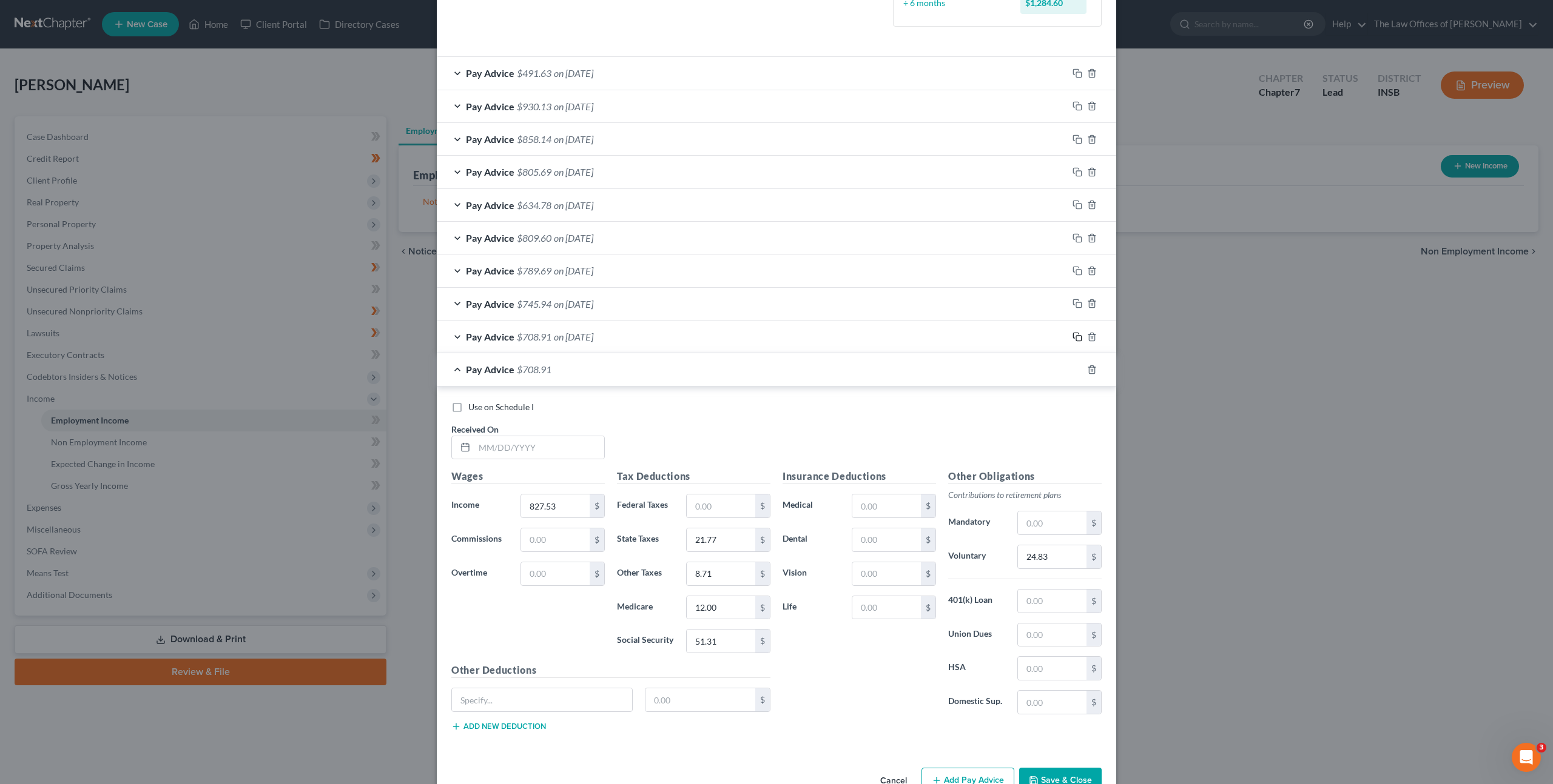
scroll to position [386, 0]
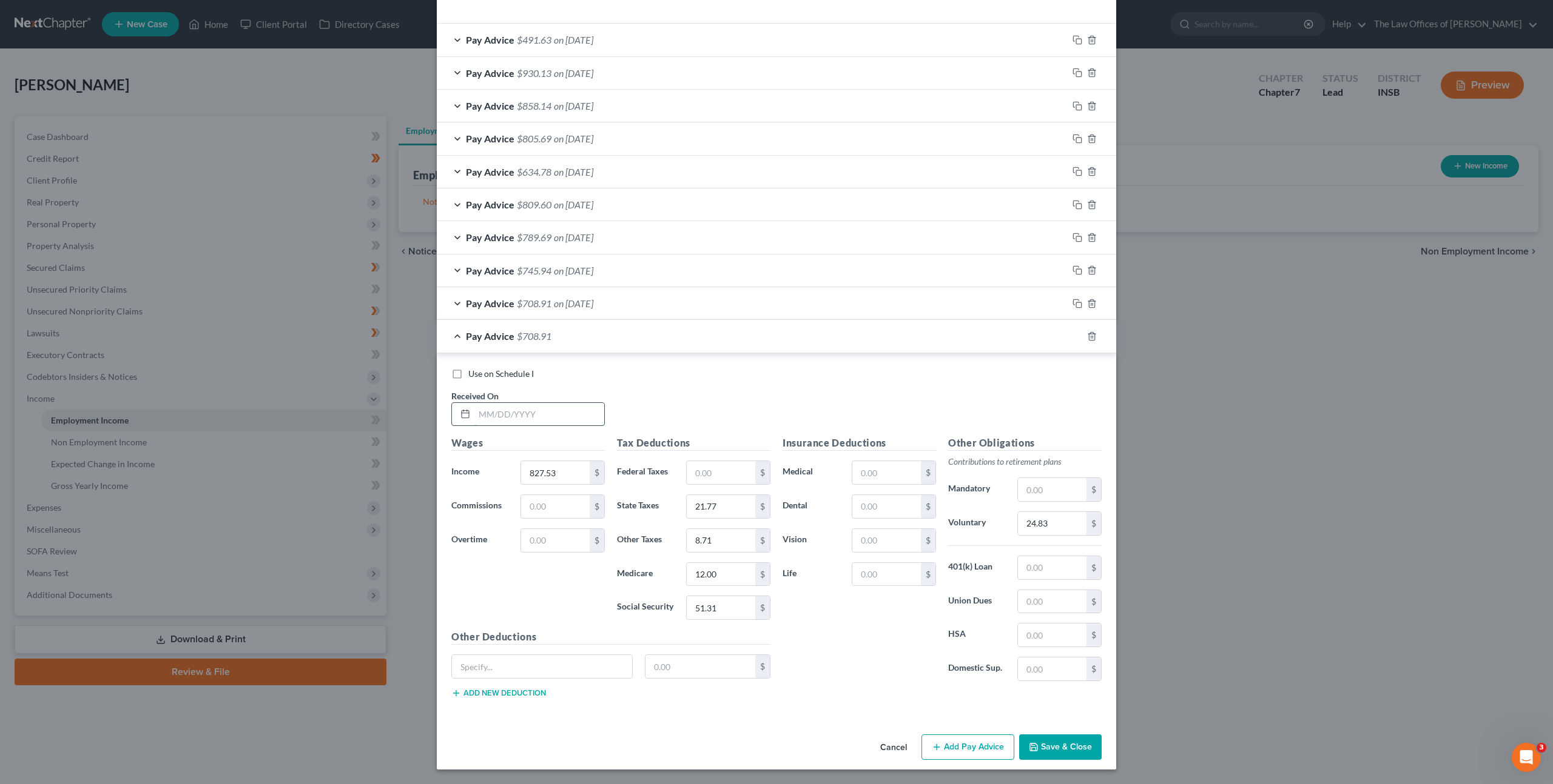
click at [566, 419] on input "text" at bounding box center [539, 414] width 130 height 23
type input "06/27/2025"
type input "876.23"
type input "23.19"
type input "9.28"
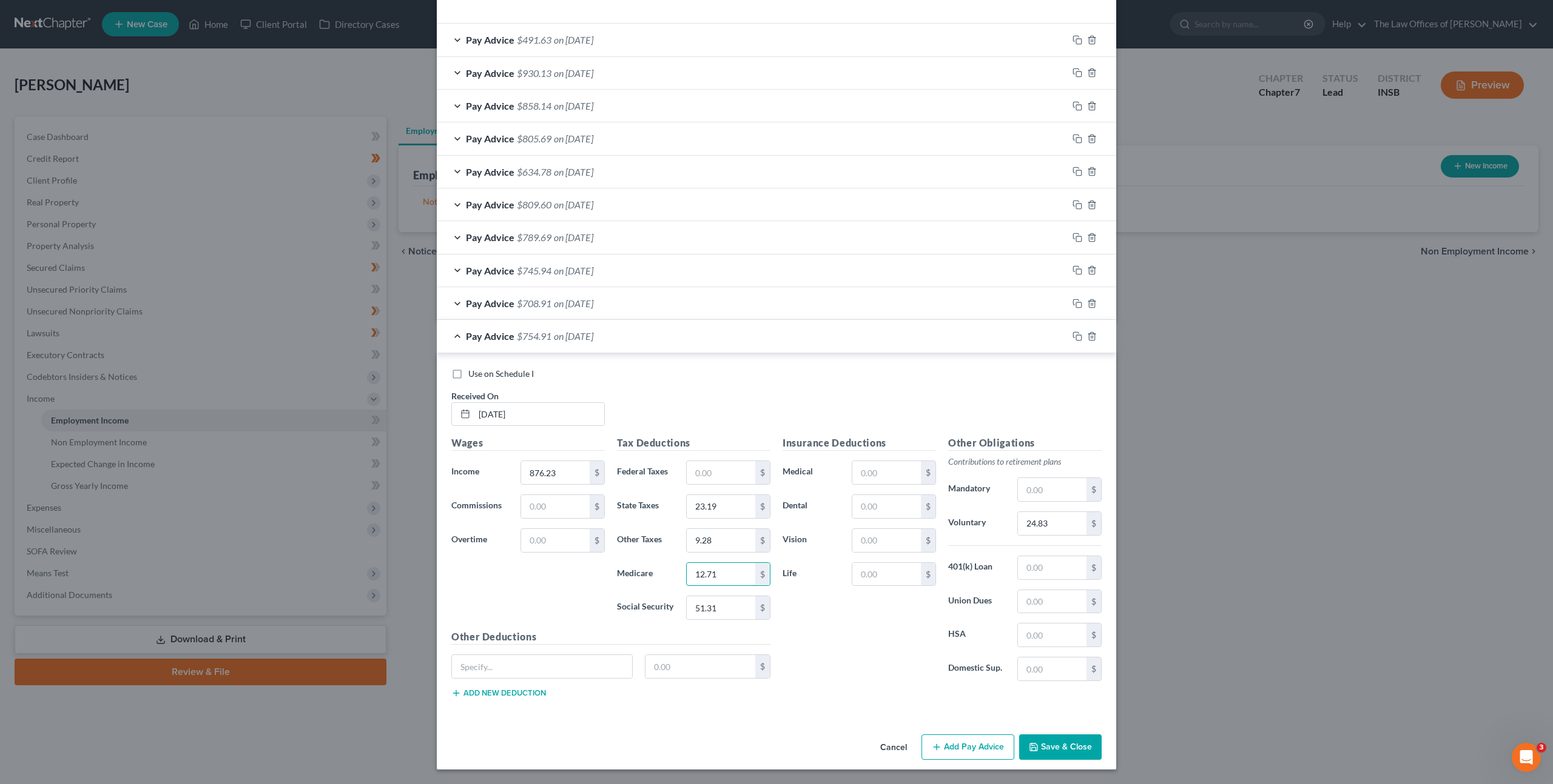
type input "12.71"
type input "54.33"
click at [1054, 525] on input "24.83" at bounding box center [1051, 523] width 68 height 23
type input "26.29"
click at [1072, 337] on icon "button" at bounding box center [1077, 336] width 10 height 10
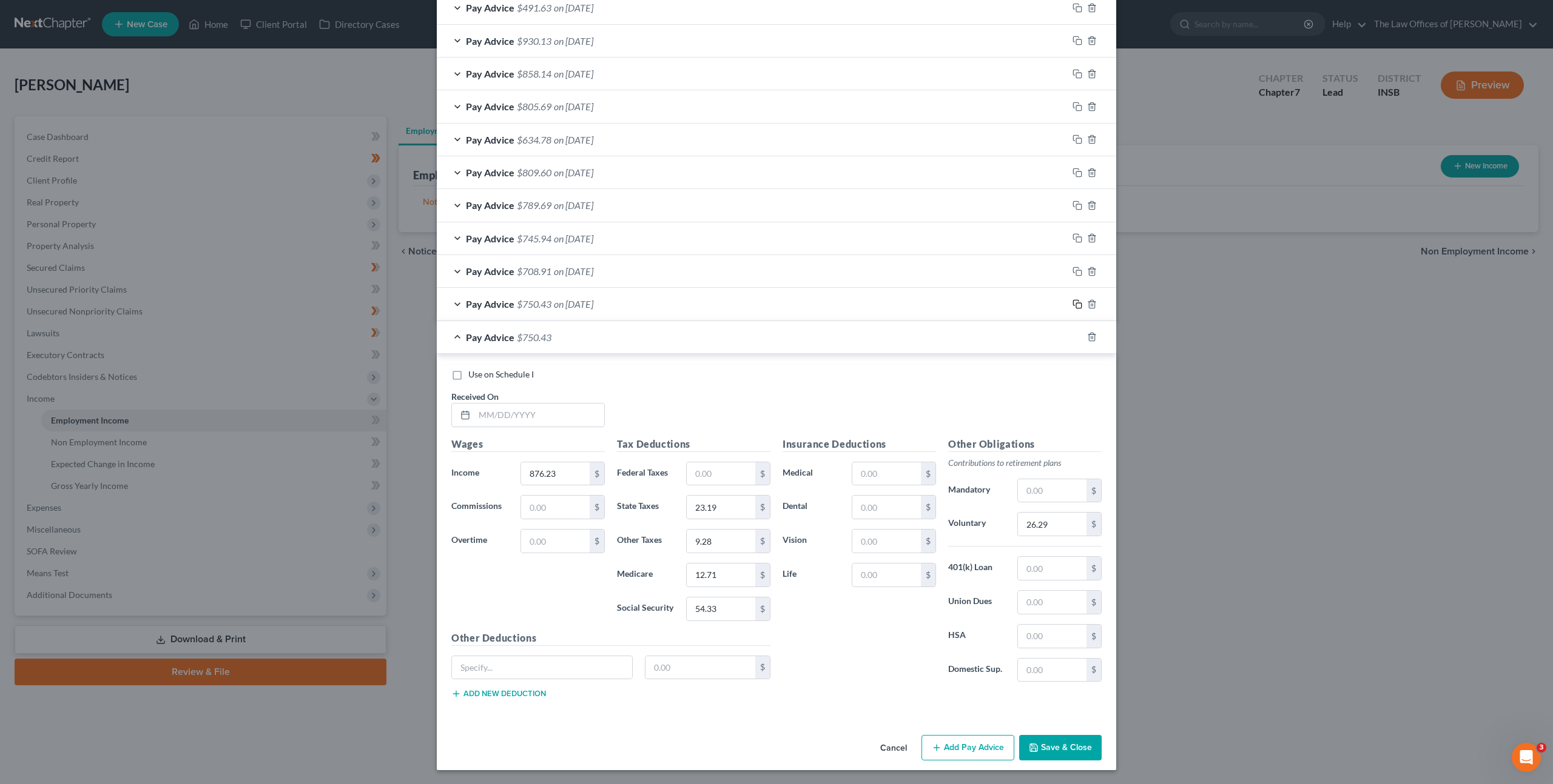
scroll to position [419, 0]
click at [536, 411] on input "text" at bounding box center [539, 414] width 130 height 23
type input "07/03/2025"
type input "874.97"
type input "23.15"
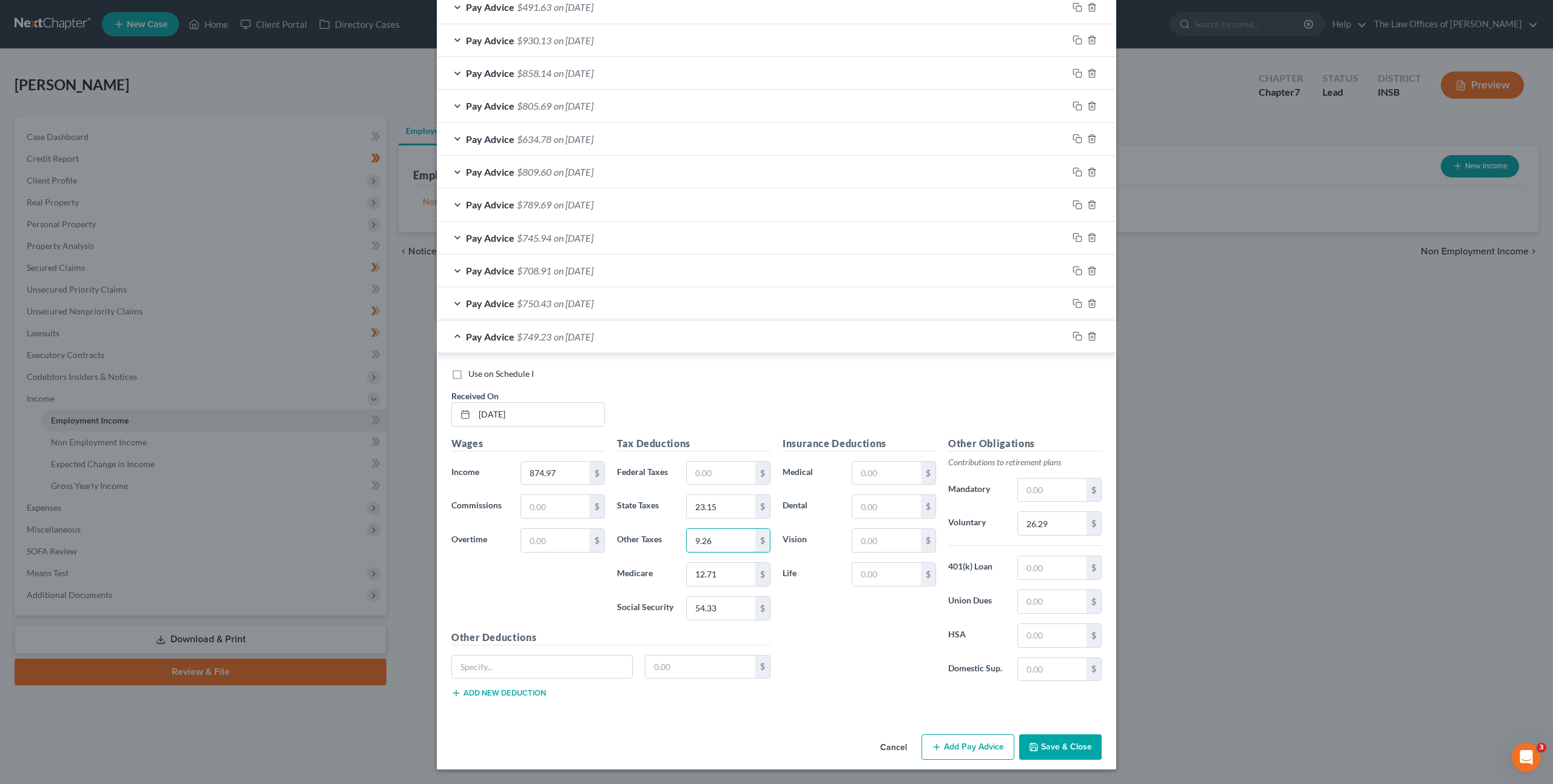
type input "9.26"
type input "12.68"
type input "54.25"
click at [1058, 526] on input "26.29" at bounding box center [1051, 523] width 68 height 23
type input "26.25"
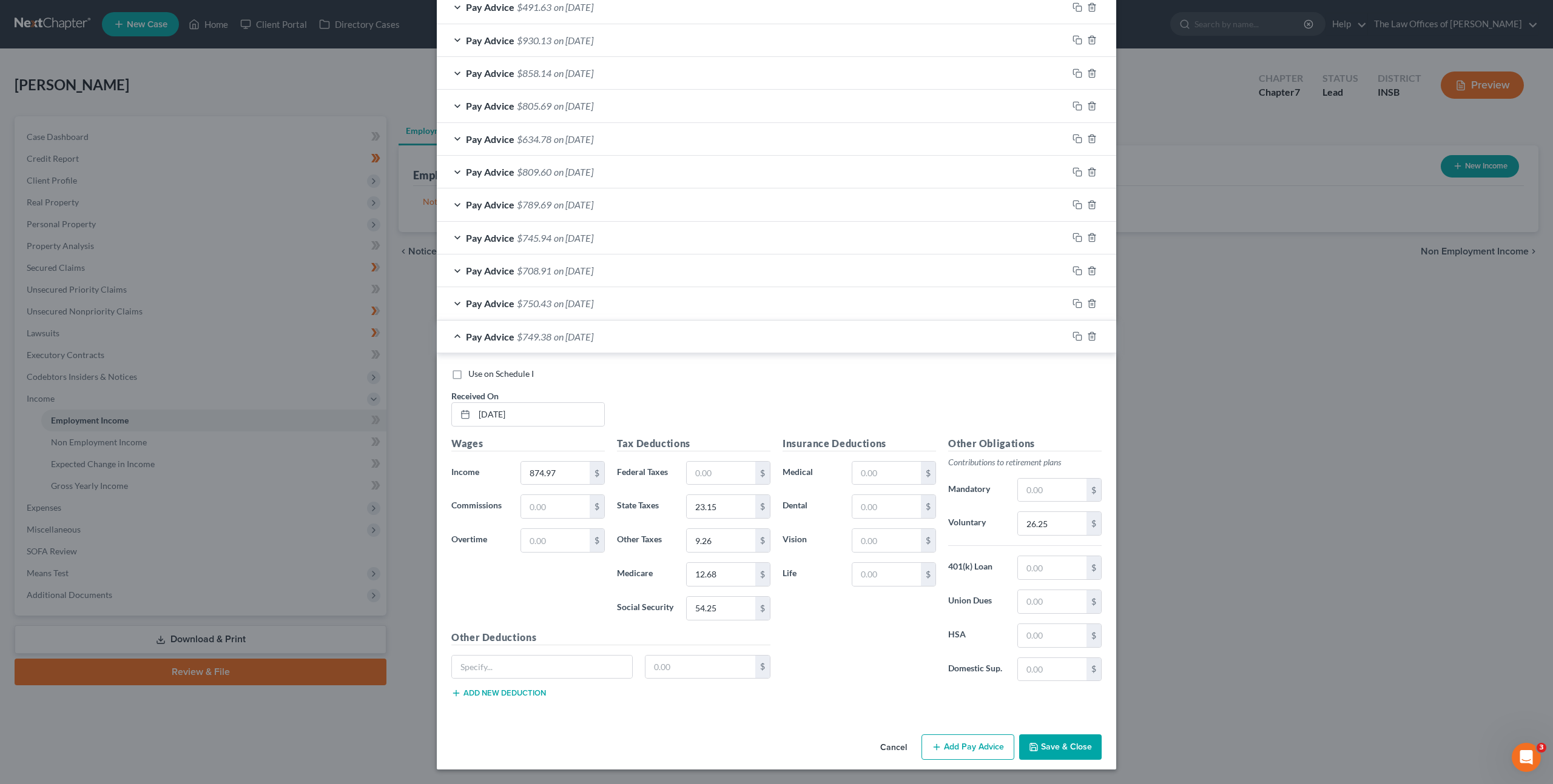
click at [1014, 399] on div "Use on Schedule I Received On * 07/03/2025" at bounding box center [776, 401] width 662 height 68
click at [1076, 339] on rect "button" at bounding box center [1078, 337] width 5 height 5
drag, startPoint x: 534, startPoint y: 413, endPoint x: 611, endPoint y: 411, distance: 77.0
click at [534, 413] on input "text" at bounding box center [539, 414] width 130 height 23
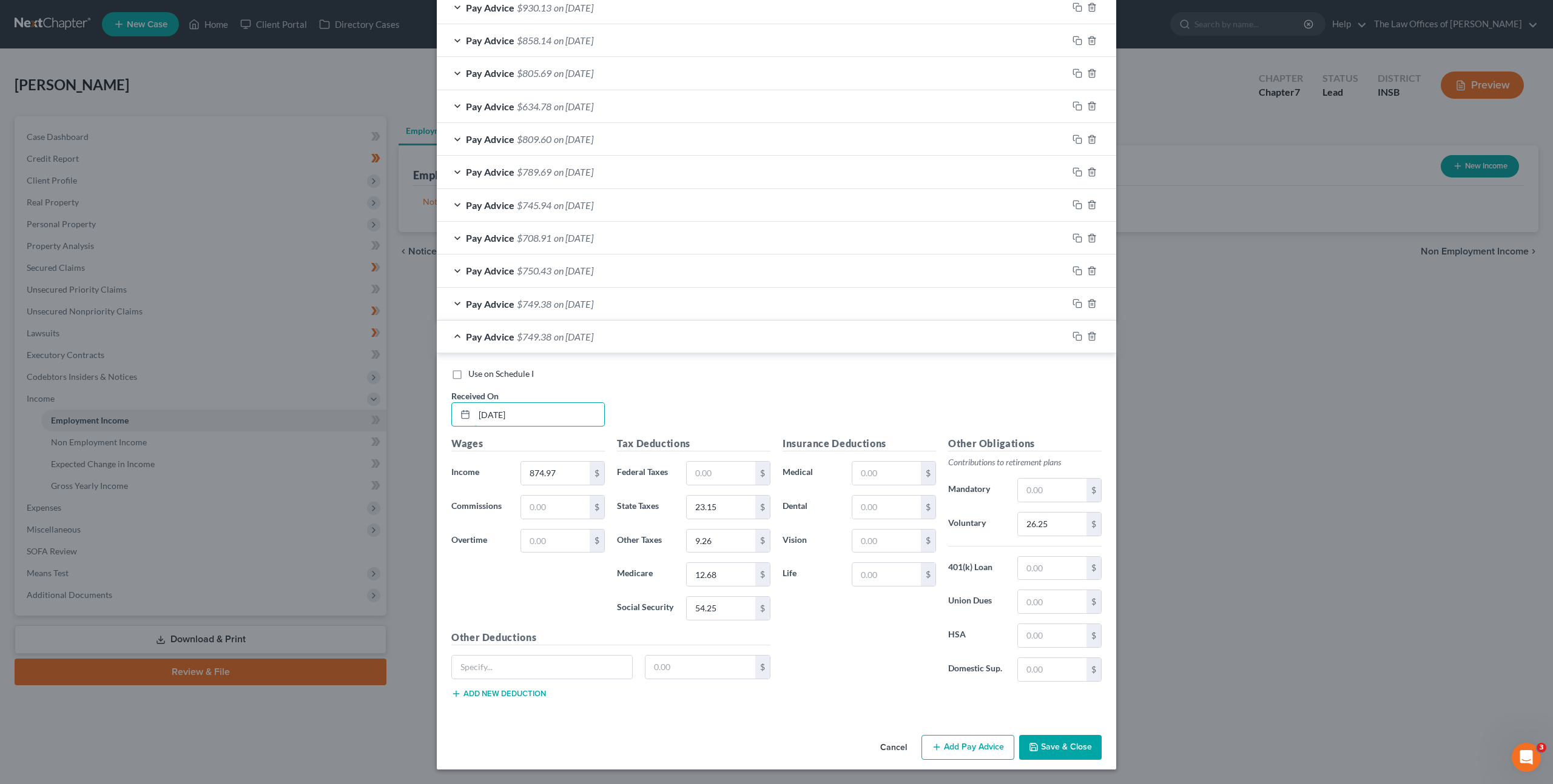
type input "07/11/2025"
click at [1045, 516] on input "26.25" at bounding box center [1051, 524] width 68 height 23
click at [1072, 337] on icon "button" at bounding box center [1077, 336] width 10 height 10
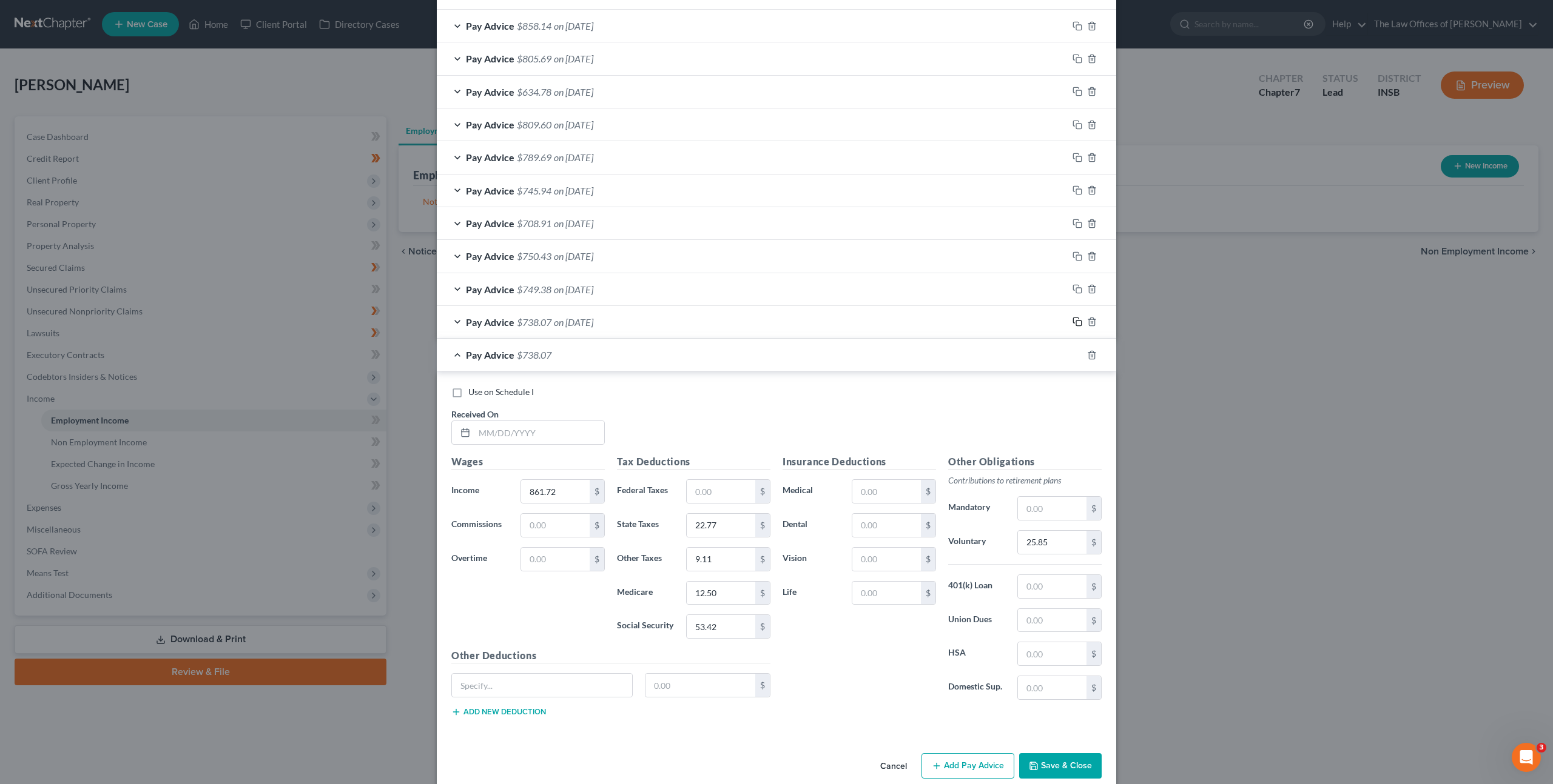
scroll to position [485, 0]
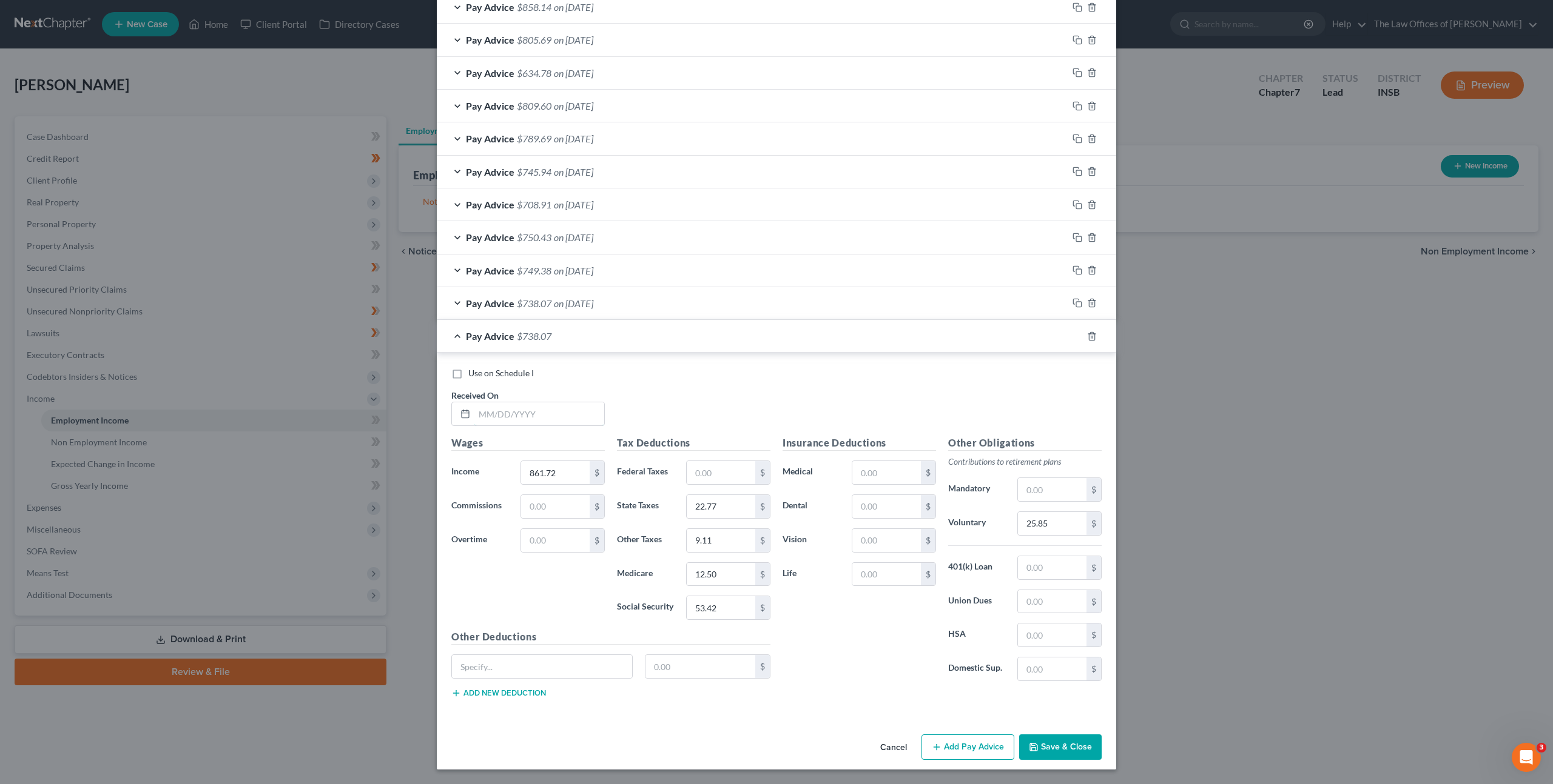
drag, startPoint x: 485, startPoint y: 421, endPoint x: 650, endPoint y: 414, distance: 165.1
click at [485, 421] on input "text" at bounding box center [539, 413] width 130 height 23
drag, startPoint x: 1062, startPoint y: 526, endPoint x: 1051, endPoint y: 517, distance: 14.2
click at [1062, 526] on input "25.85" at bounding box center [1051, 523] width 68 height 23
click at [1073, 332] on icon "button" at bounding box center [1076, 335] width 5 height 5
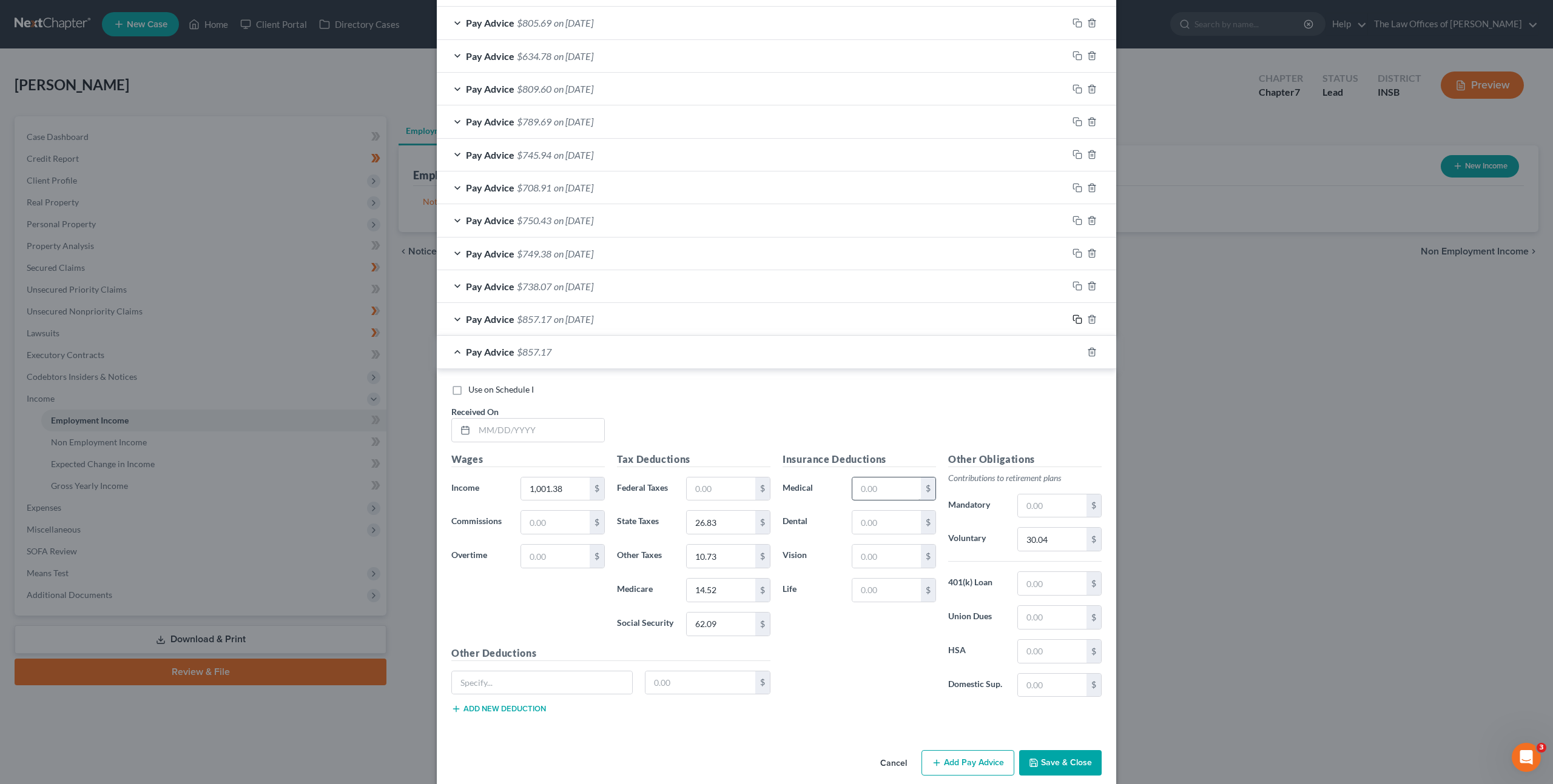
scroll to position [517, 0]
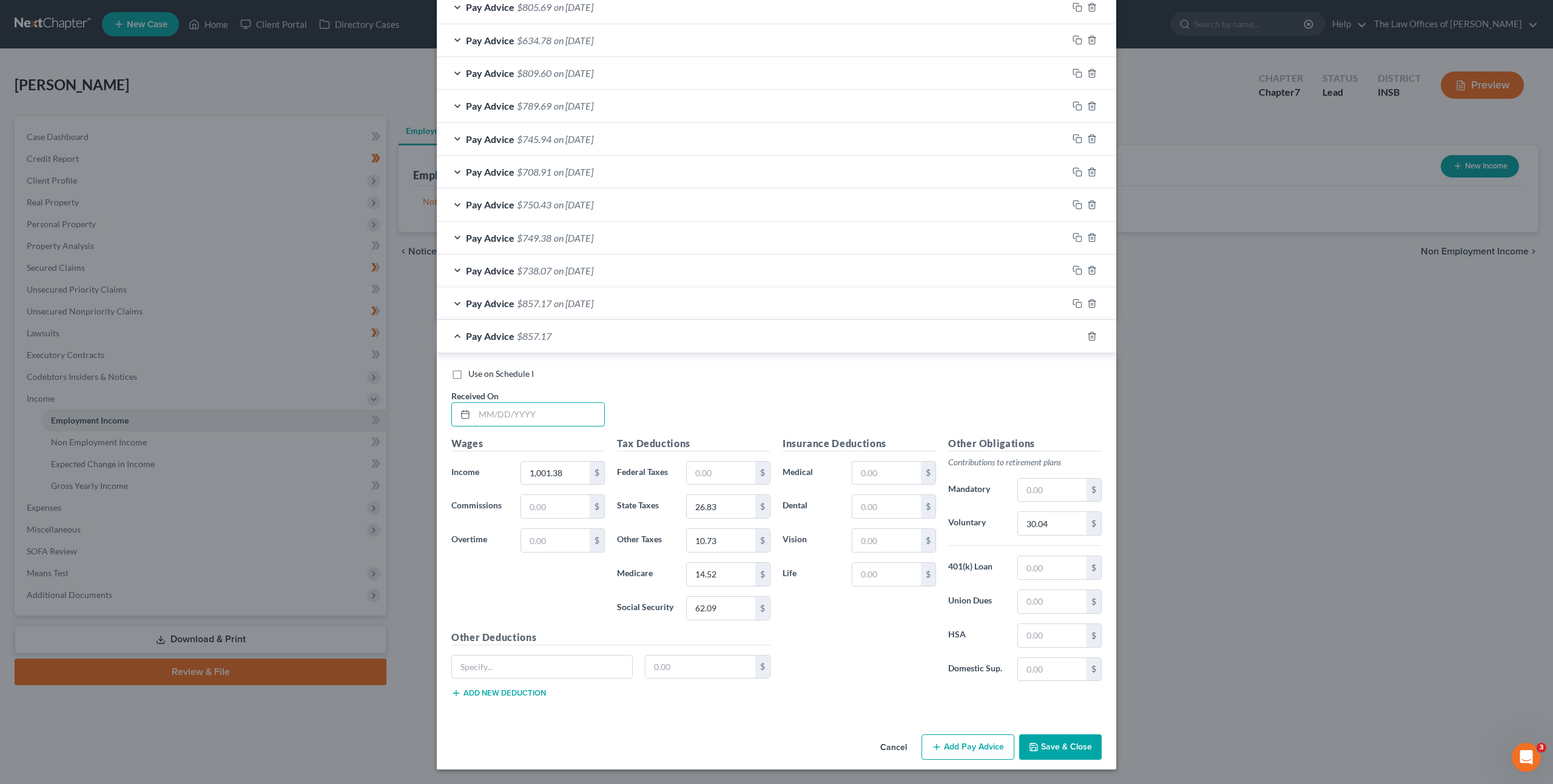
drag, startPoint x: 550, startPoint y: 408, endPoint x: 628, endPoint y: 401, distance: 78.3
click at [550, 409] on input "text" at bounding box center [539, 414] width 130 height 23
click at [1065, 521] on input "30.04" at bounding box center [1051, 523] width 68 height 23
click at [1074, 336] on icon "button" at bounding box center [1077, 336] width 10 height 10
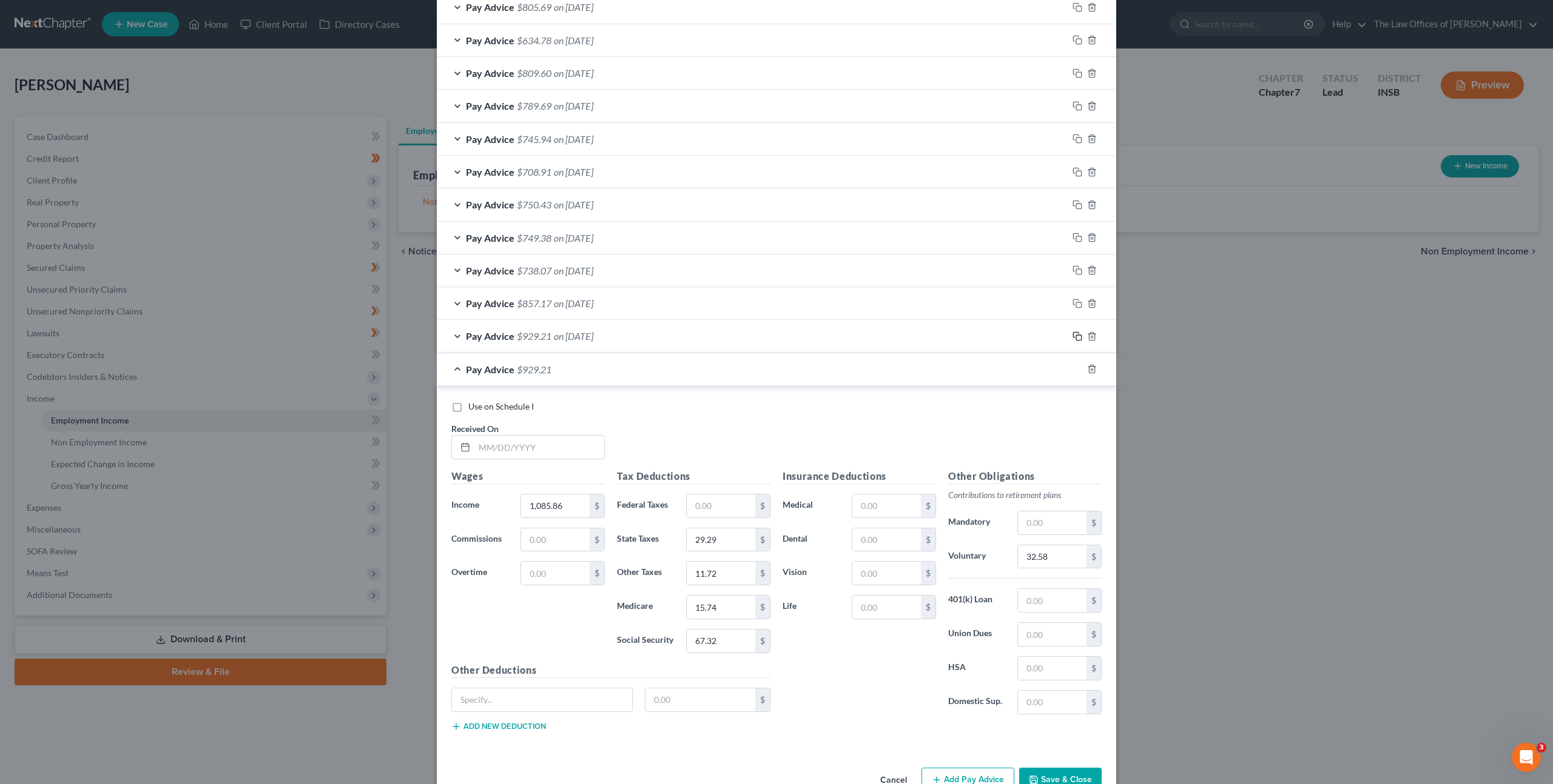
scroll to position [550, 0]
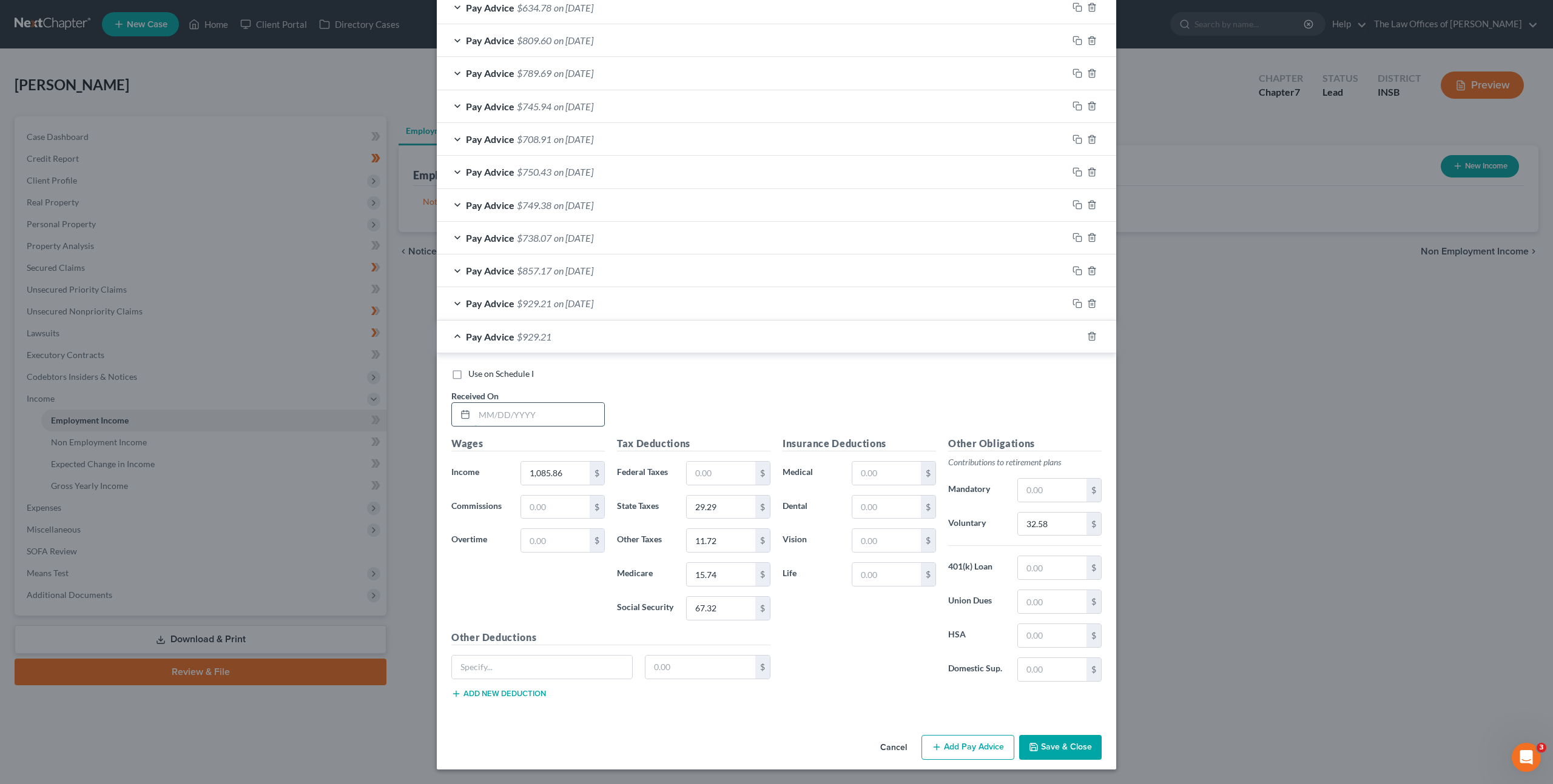
click at [563, 420] on input "text" at bounding box center [539, 414] width 130 height 23
click at [815, 395] on div "Use on Schedule I Received On * 08/01/2025" at bounding box center [776, 401] width 662 height 68
click at [1045, 528] on input "32.58" at bounding box center [1051, 524] width 68 height 23
click at [1072, 333] on icon "button" at bounding box center [1077, 336] width 10 height 10
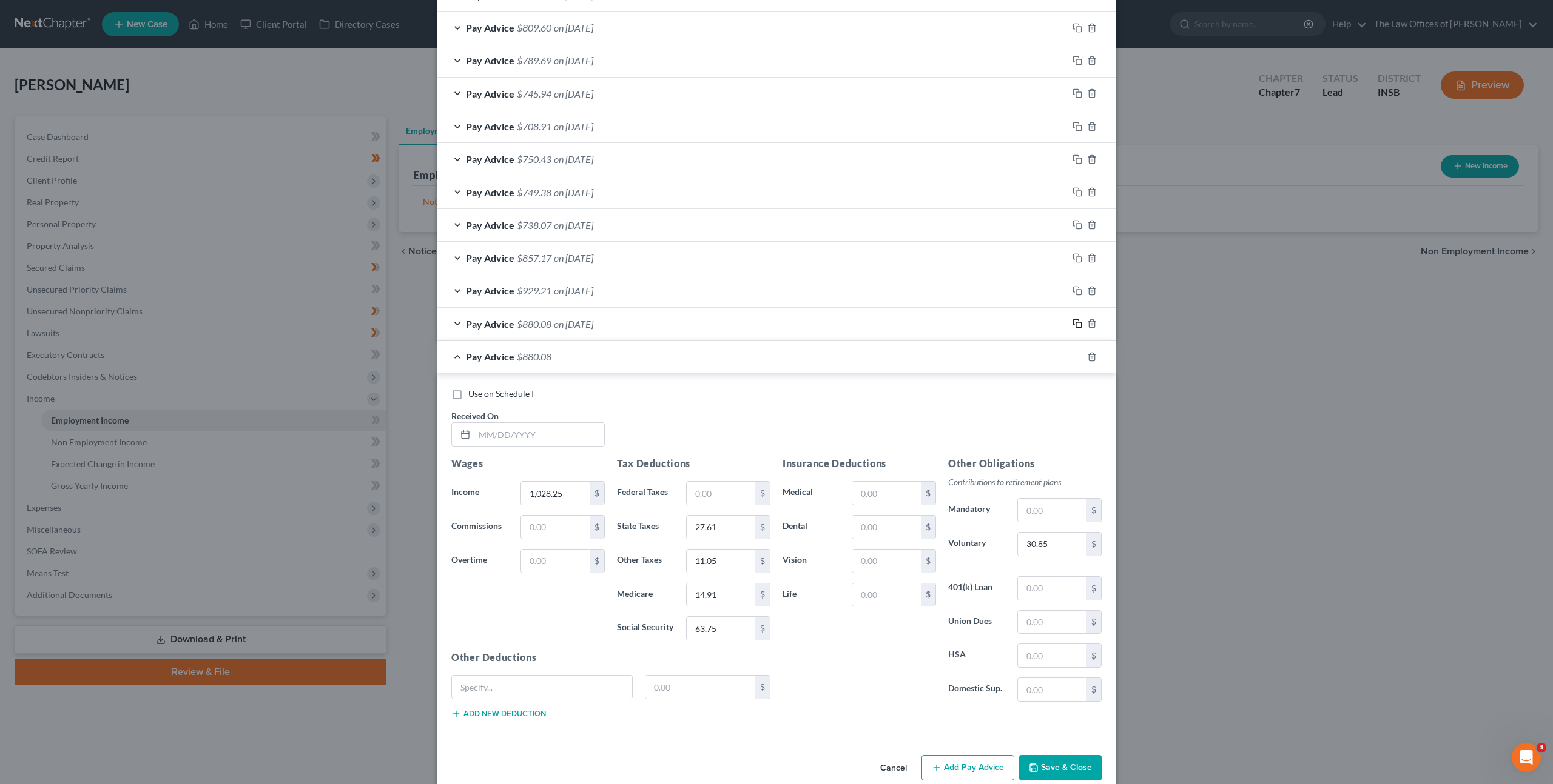
scroll to position [584, 0]
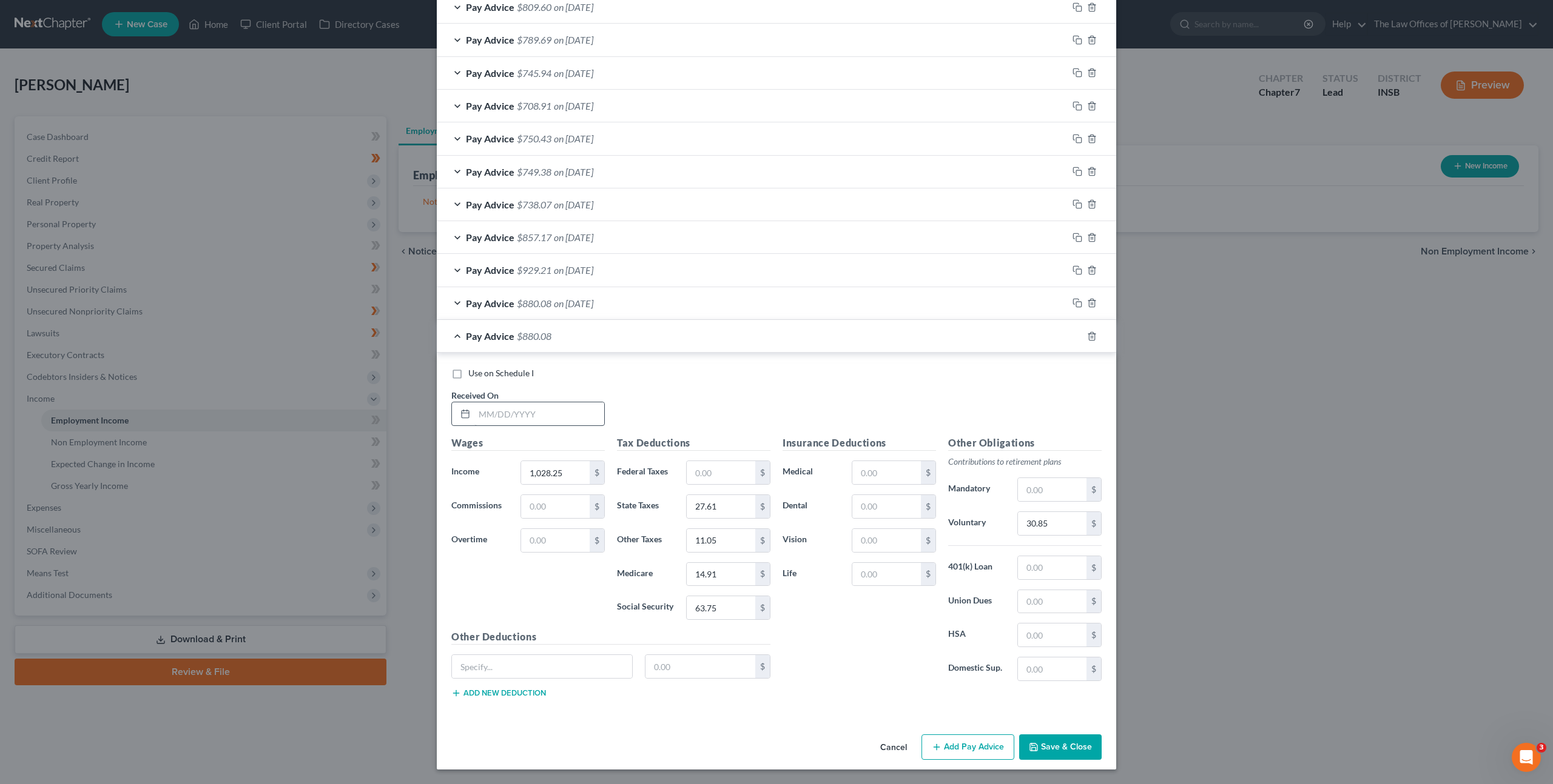
drag, startPoint x: 545, startPoint y: 397, endPoint x: 556, endPoint y: 409, distance: 16.3
click at [544, 399] on div "Received On *" at bounding box center [528, 408] width 166 height 37
click at [556, 410] on input "text" at bounding box center [539, 413] width 130 height 23
click at [1041, 515] on input "30.85" at bounding box center [1051, 523] width 68 height 23
click at [1076, 335] on rect "button" at bounding box center [1078, 337] width 5 height 5
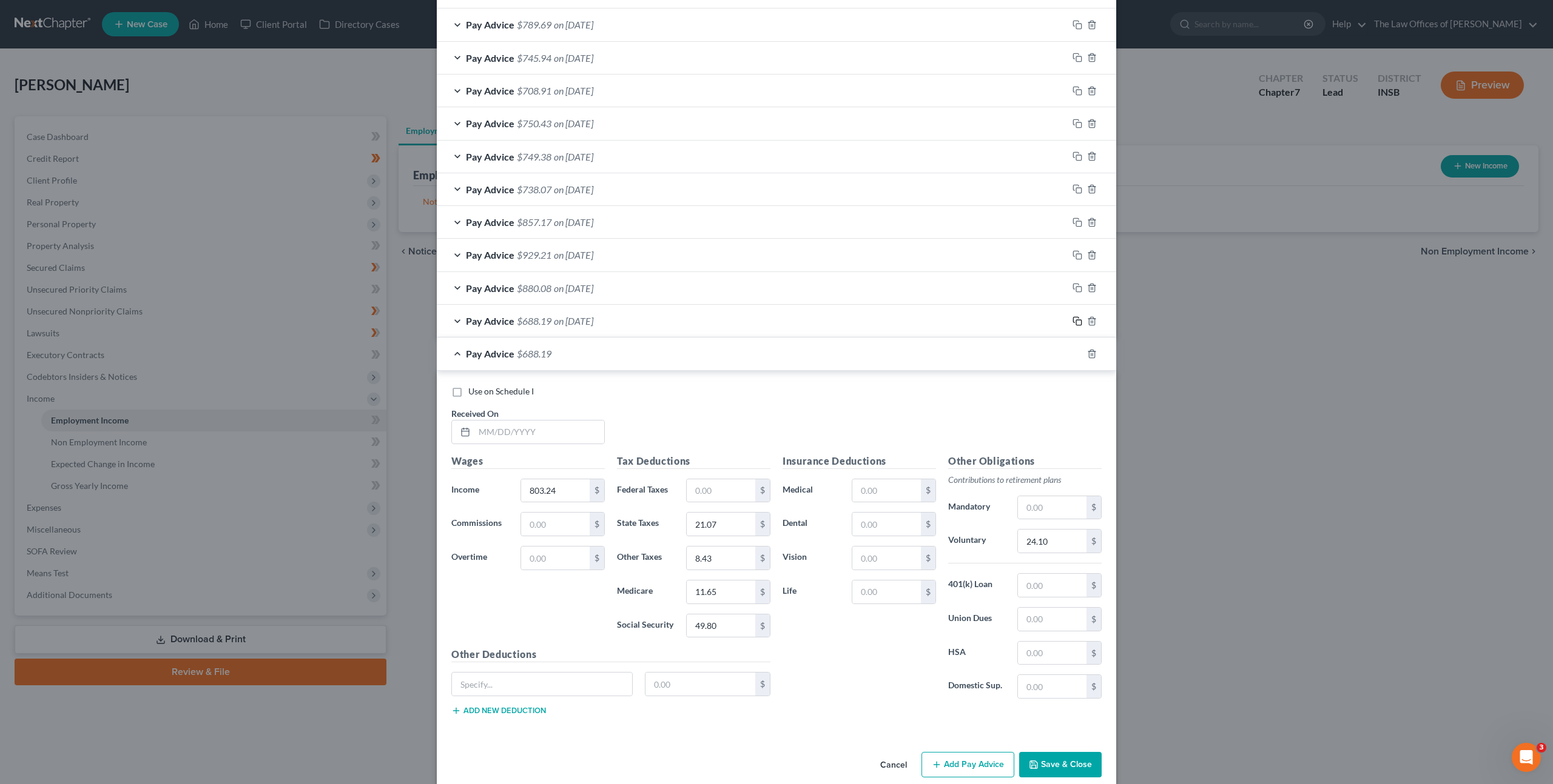
scroll to position [617, 0]
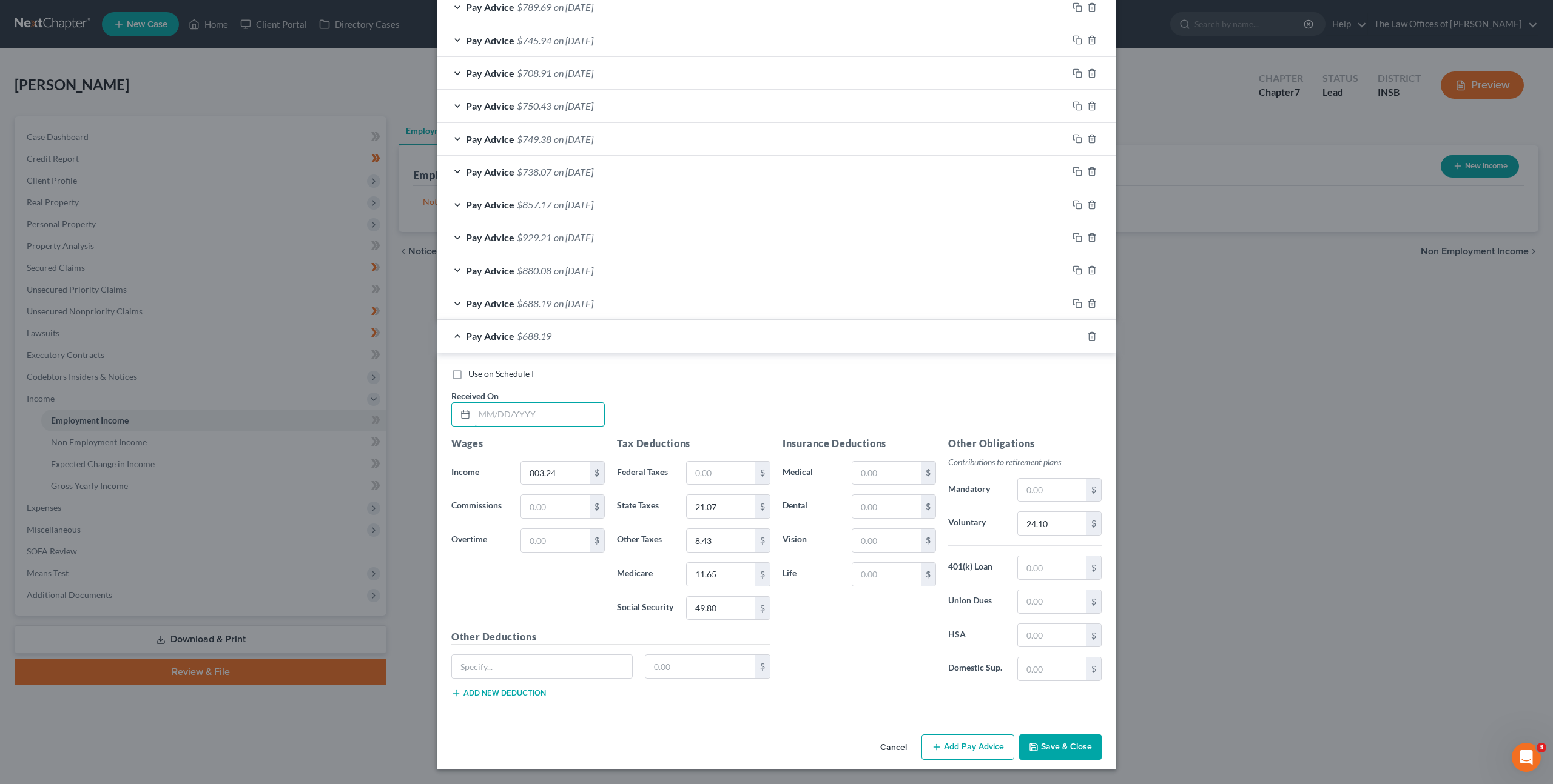
drag, startPoint x: 524, startPoint y: 416, endPoint x: 705, endPoint y: 412, distance: 181.0
click at [530, 413] on input "text" at bounding box center [539, 414] width 130 height 23
drag, startPoint x: 1036, startPoint y: 519, endPoint x: 1070, endPoint y: 469, distance: 60.5
click at [1037, 519] on input "24.10" at bounding box center [1051, 523] width 68 height 23
click at [1076, 340] on rect "button" at bounding box center [1078, 337] width 5 height 5
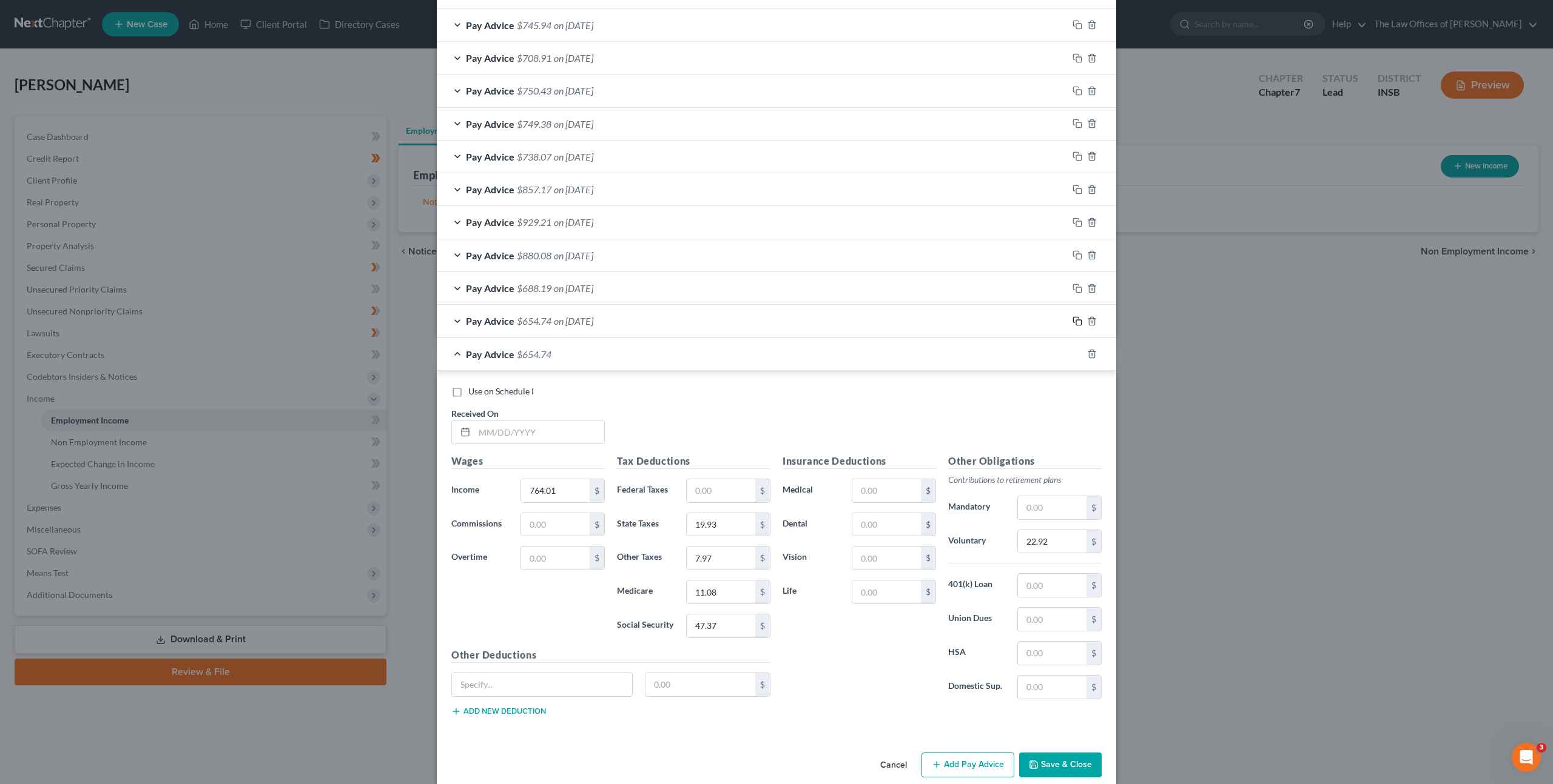
scroll to position [649, 0]
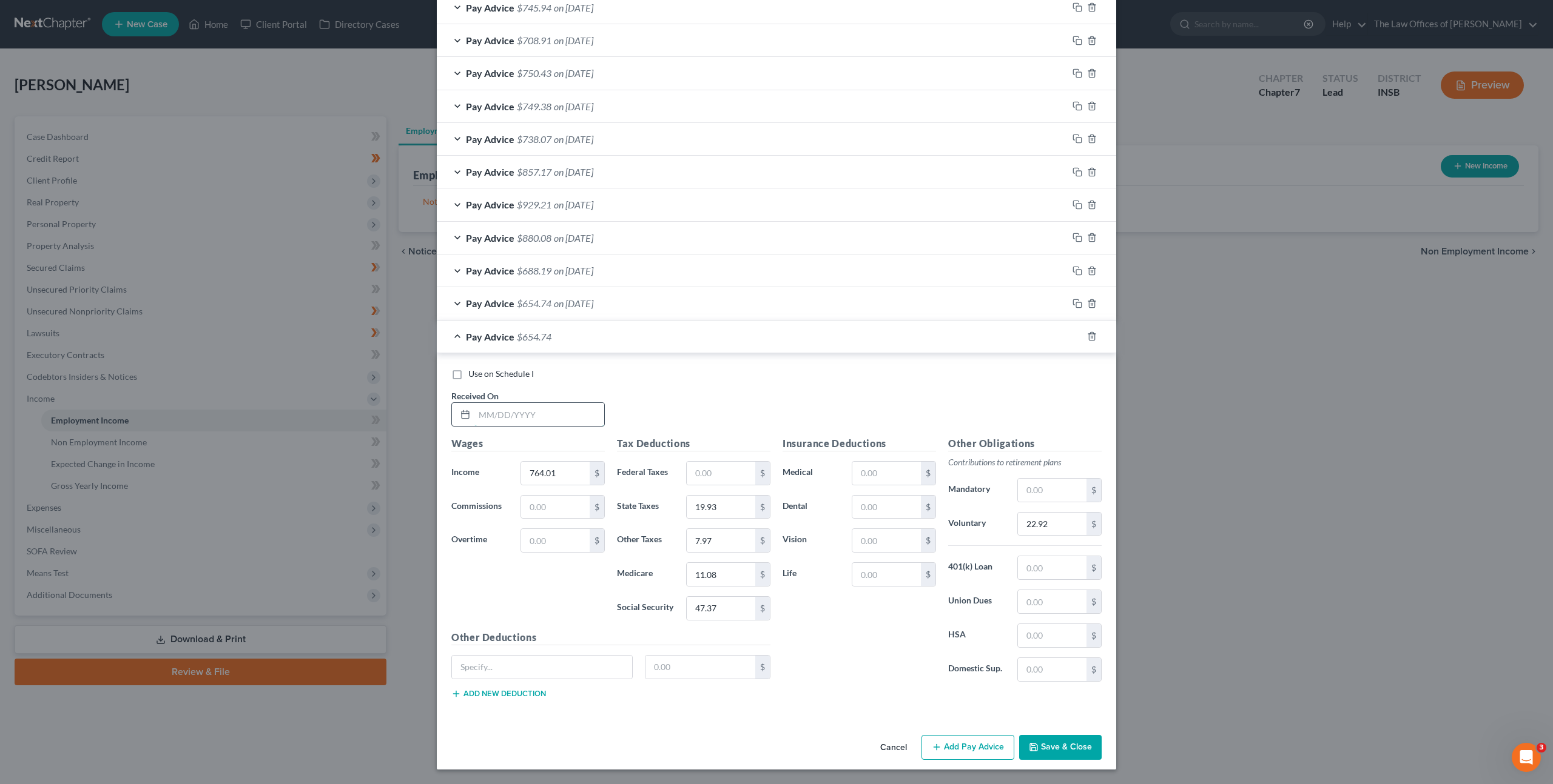
click at [528, 417] on input "text" at bounding box center [539, 414] width 130 height 23
click at [1041, 513] on input "22.92" at bounding box center [1051, 524] width 68 height 23
click at [1076, 335] on rect "button" at bounding box center [1078, 337] width 5 height 5
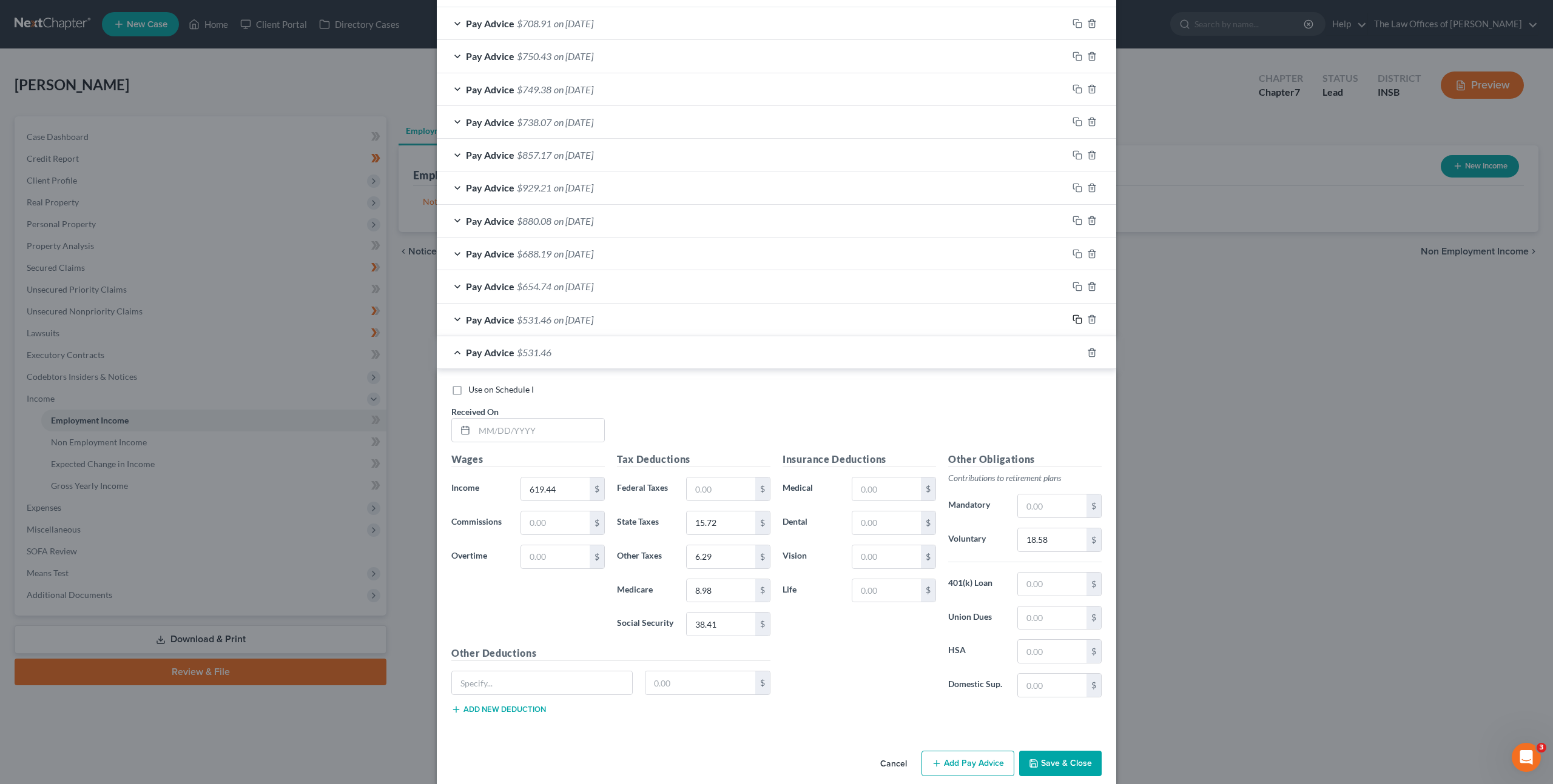
scroll to position [682, 0]
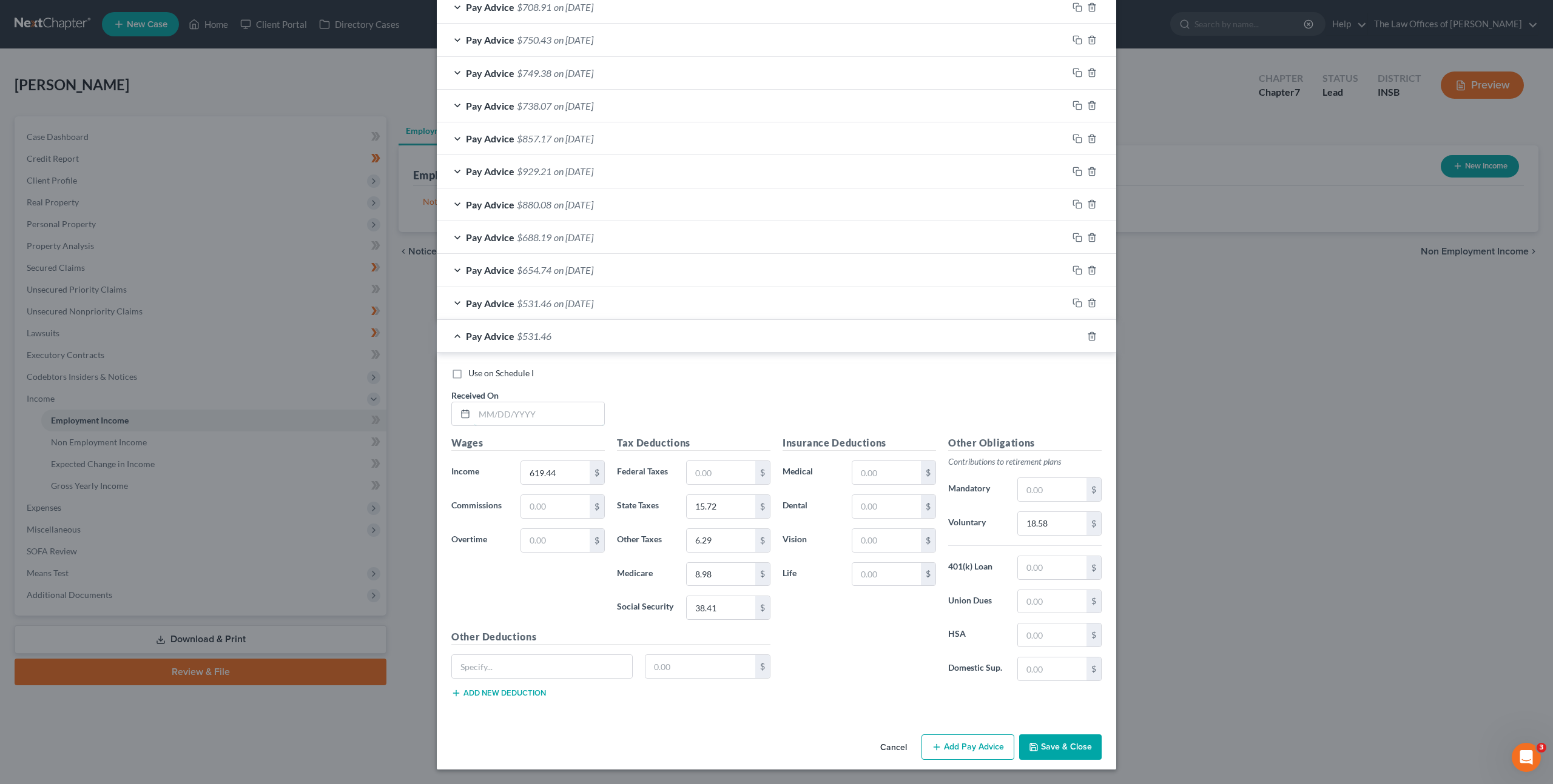
drag, startPoint x: 513, startPoint y: 417, endPoint x: 689, endPoint y: 395, distance: 177.4
click at [514, 416] on input "text" at bounding box center [539, 413] width 130 height 23
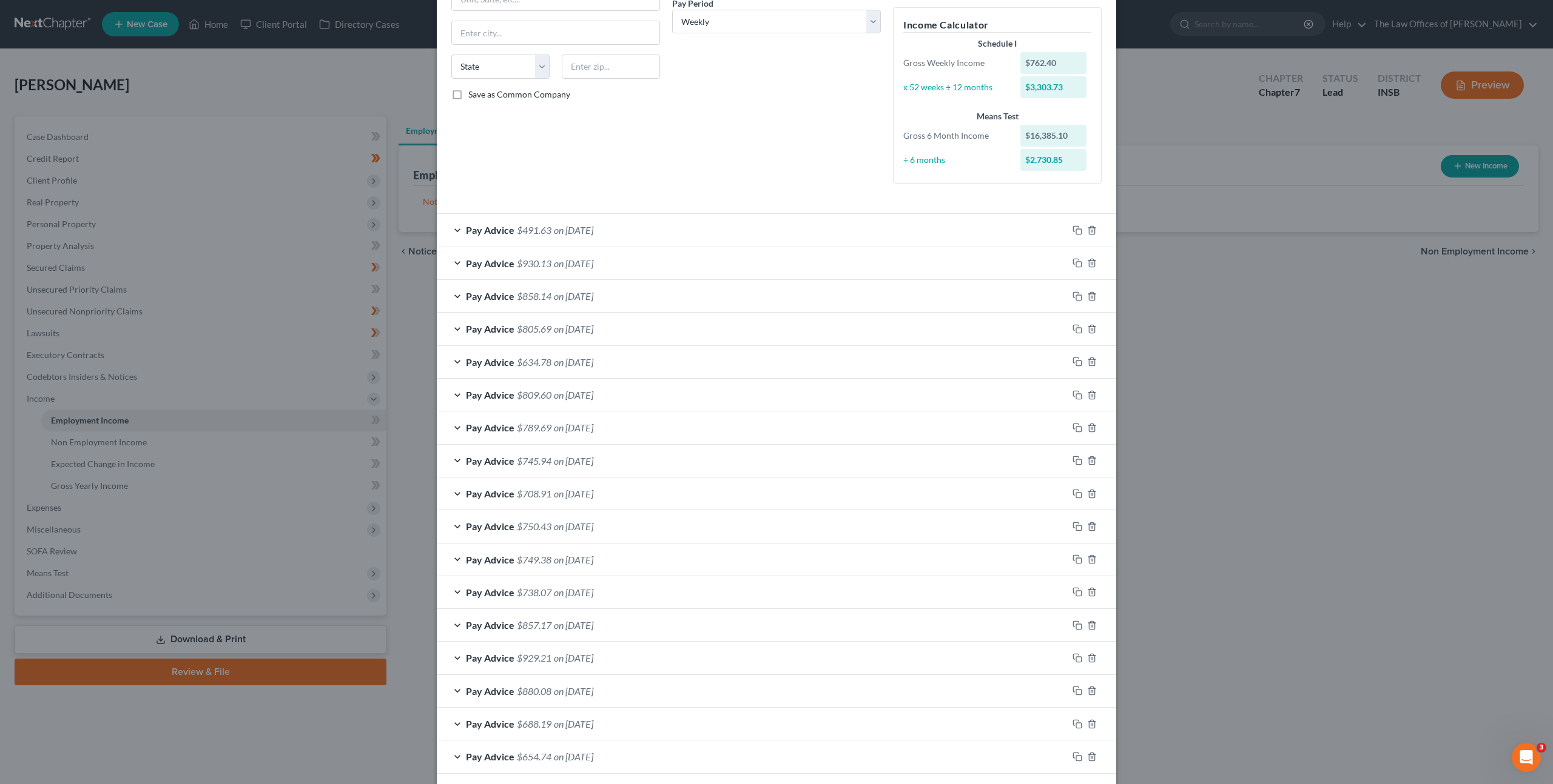
scroll to position [0, 0]
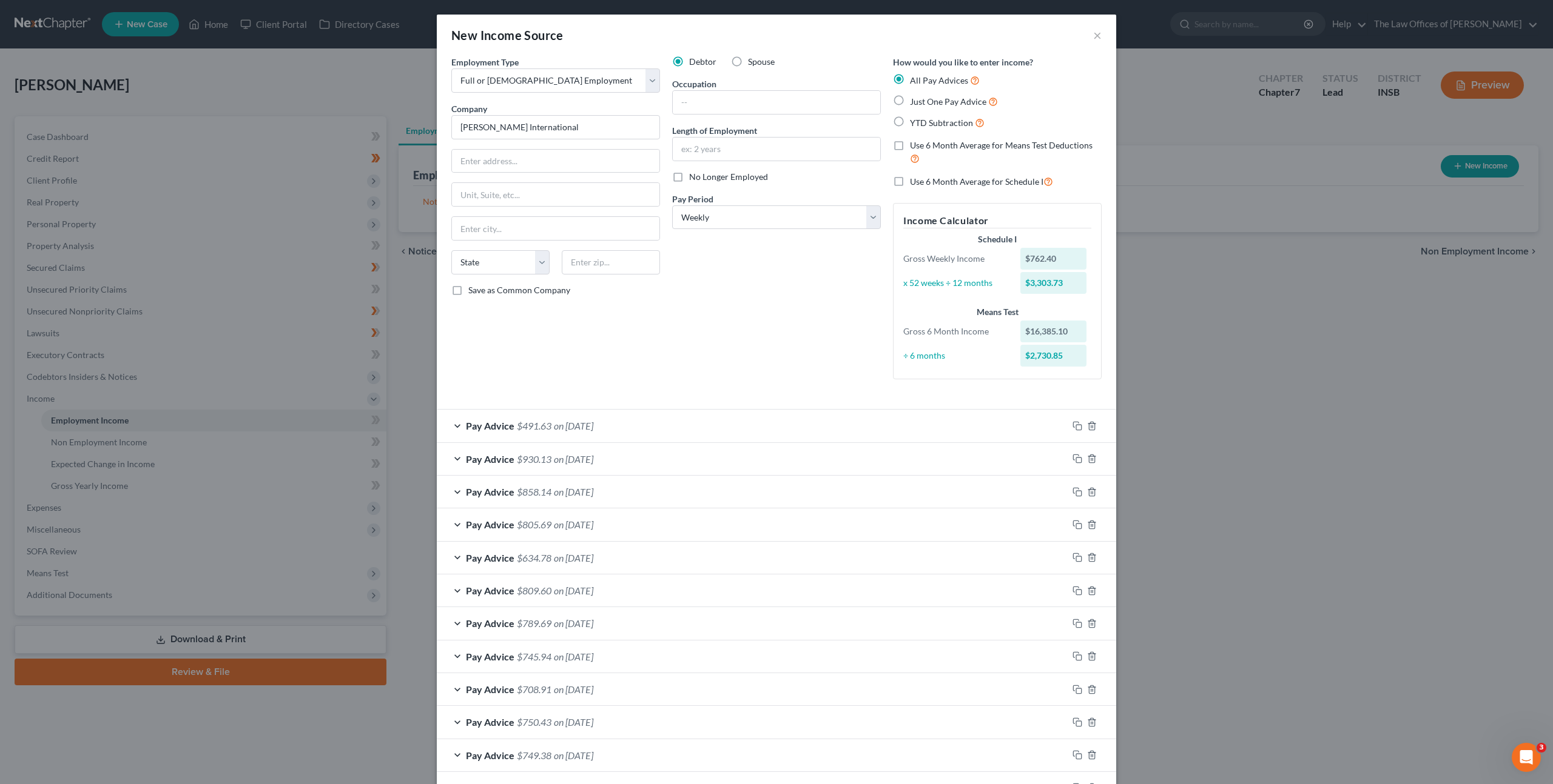
click at [897, 170] on div "How would you like to enter income? All Pay Advices Just One Pay Advice YTD Sub…" at bounding box center [997, 222] width 221 height 333
click at [910, 177] on label "Use 6 Month Average for Schedule I" at bounding box center [981, 182] width 143 height 14
click at [915, 177] on input "Use 6 Month Average for Schedule I" at bounding box center [918, 178] width 8 height 8
click at [775, 352] on div "Debtor Spouse Occupation Length of Employment No Longer Employed Pay Period * S…" at bounding box center [776, 222] width 221 height 333
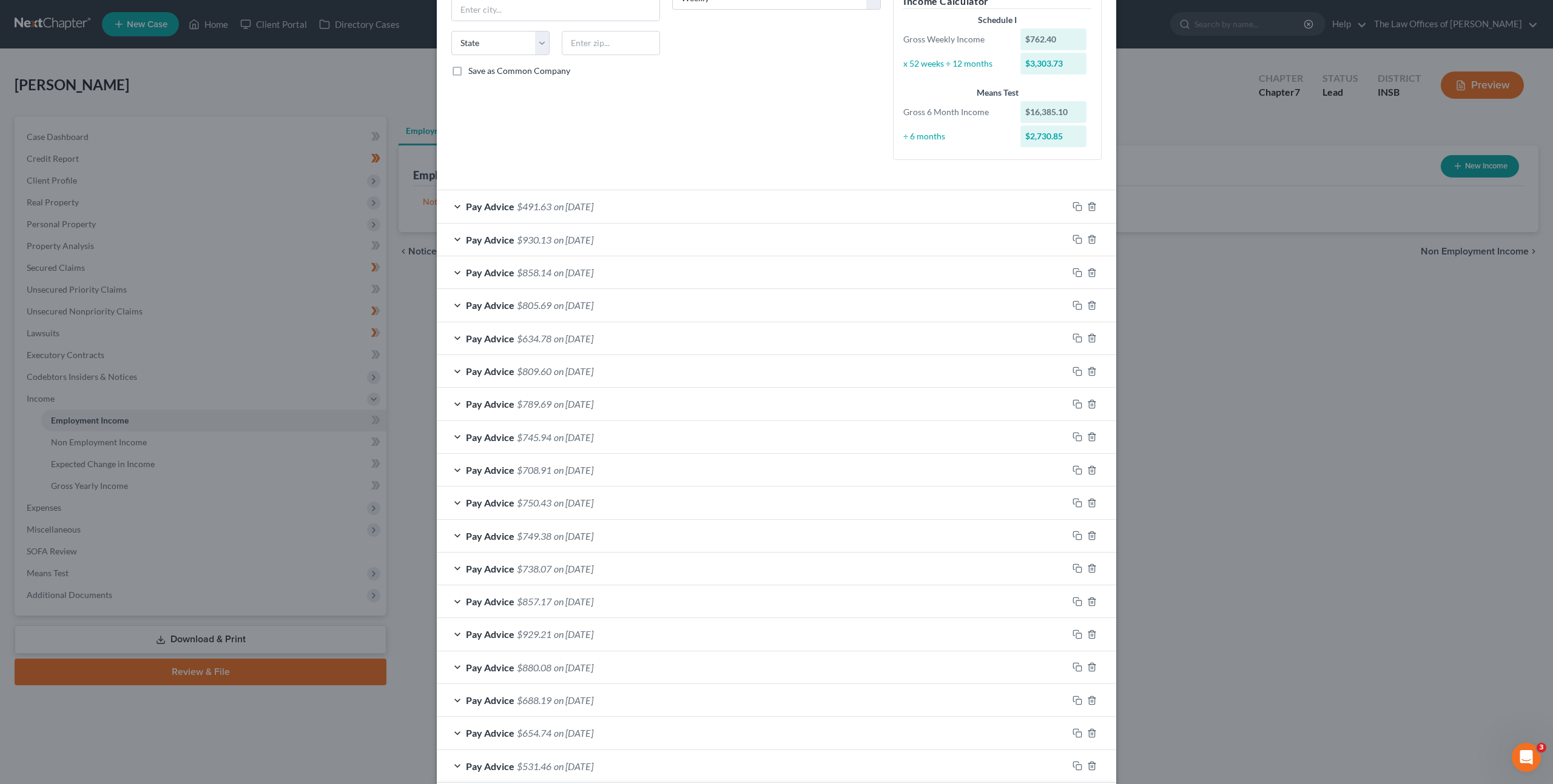
scroll to position [660, 0]
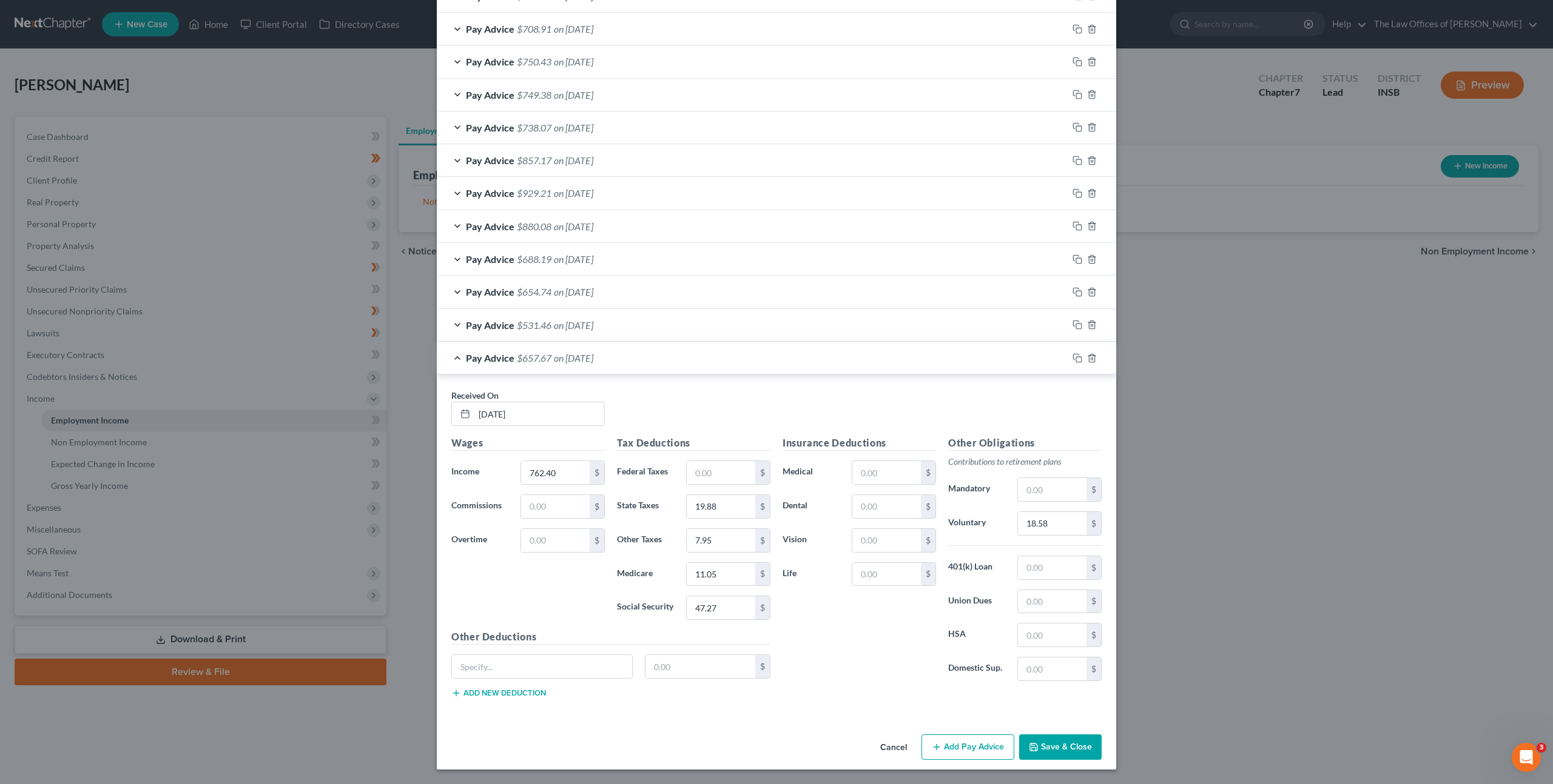
click at [1051, 737] on button "Save & Close" at bounding box center [1060, 747] width 82 height 25
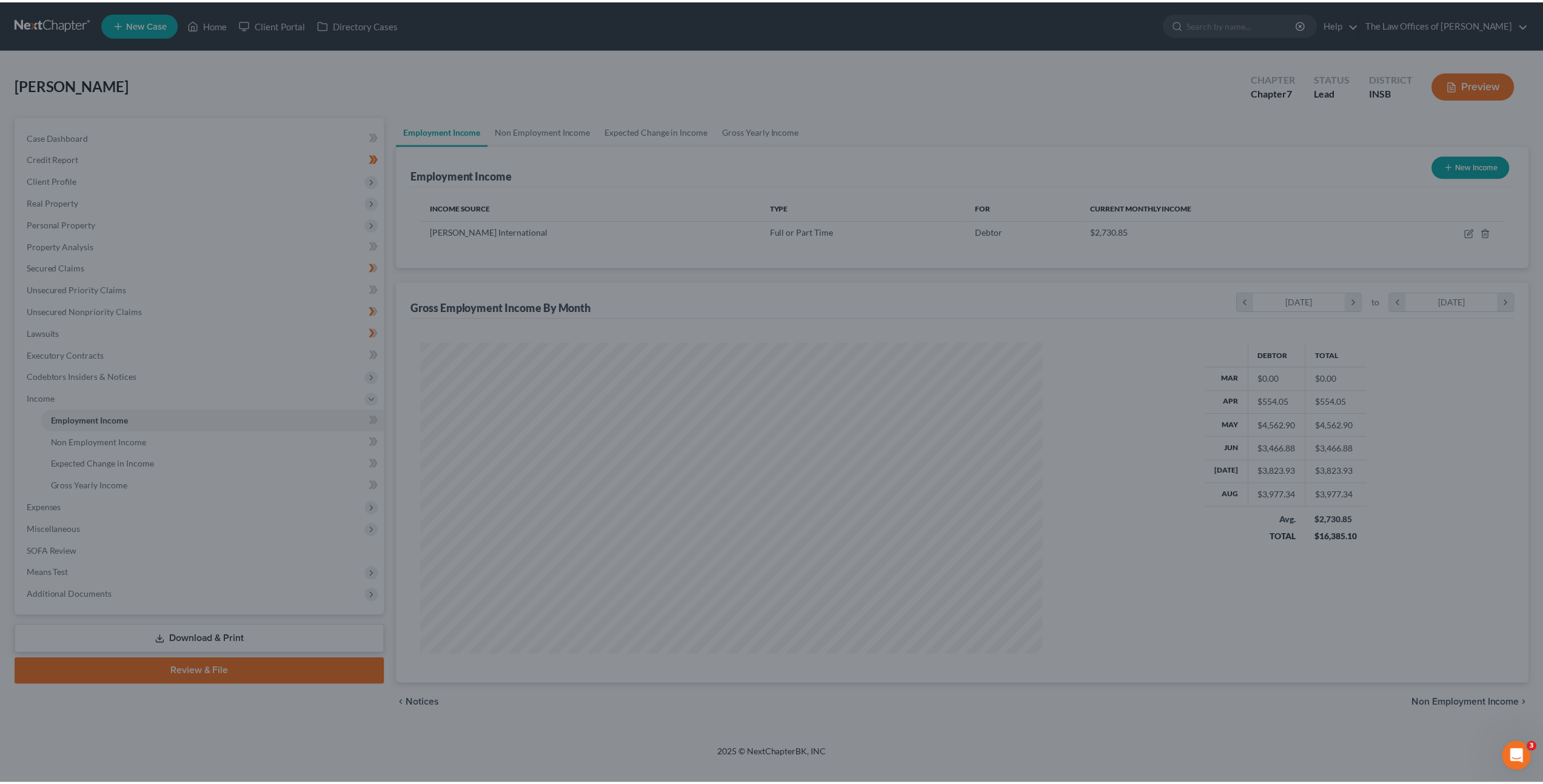
scroll to position [313, 650]
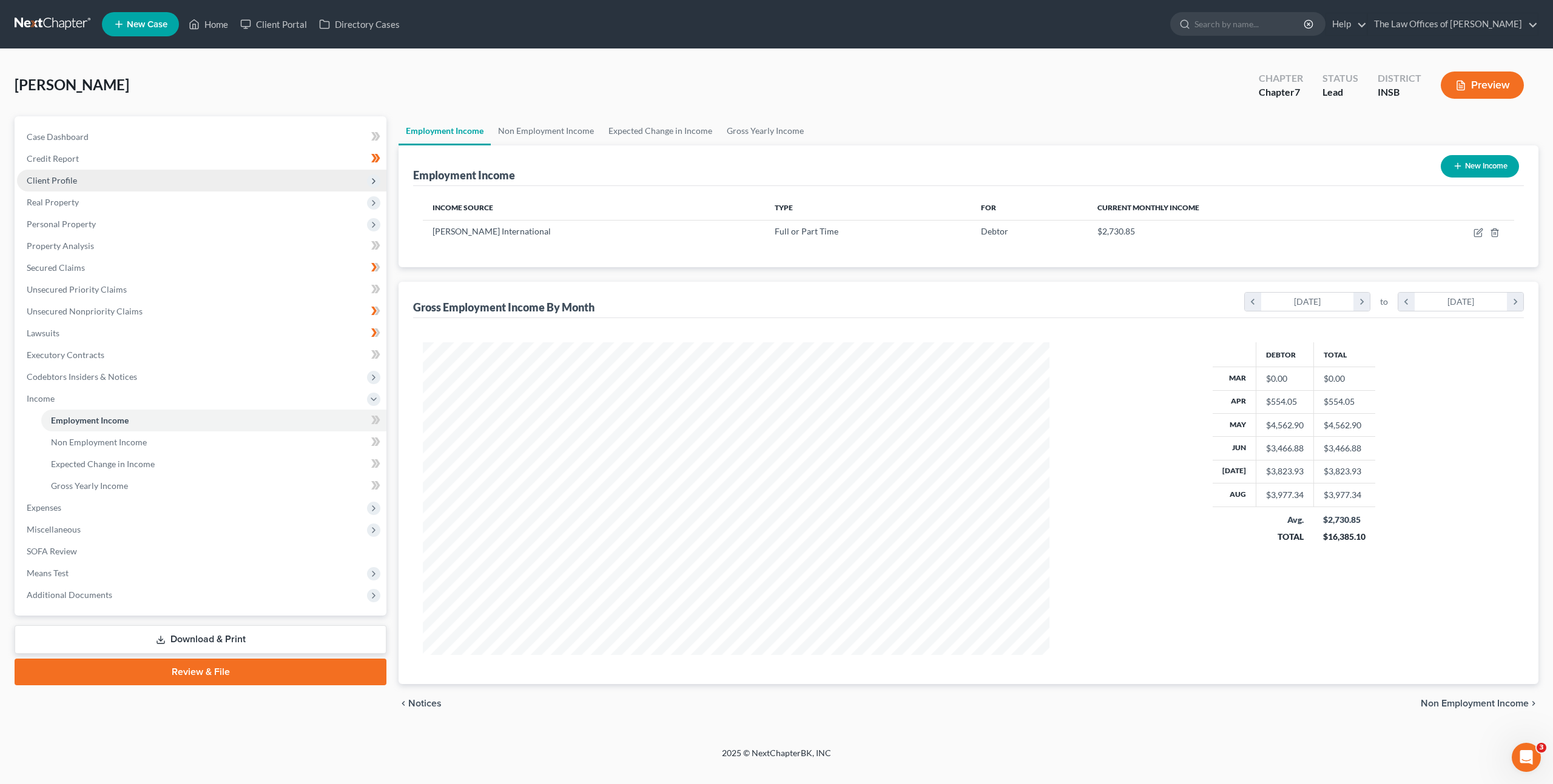
click at [194, 179] on span "Client Profile" at bounding box center [201, 181] width 370 height 22
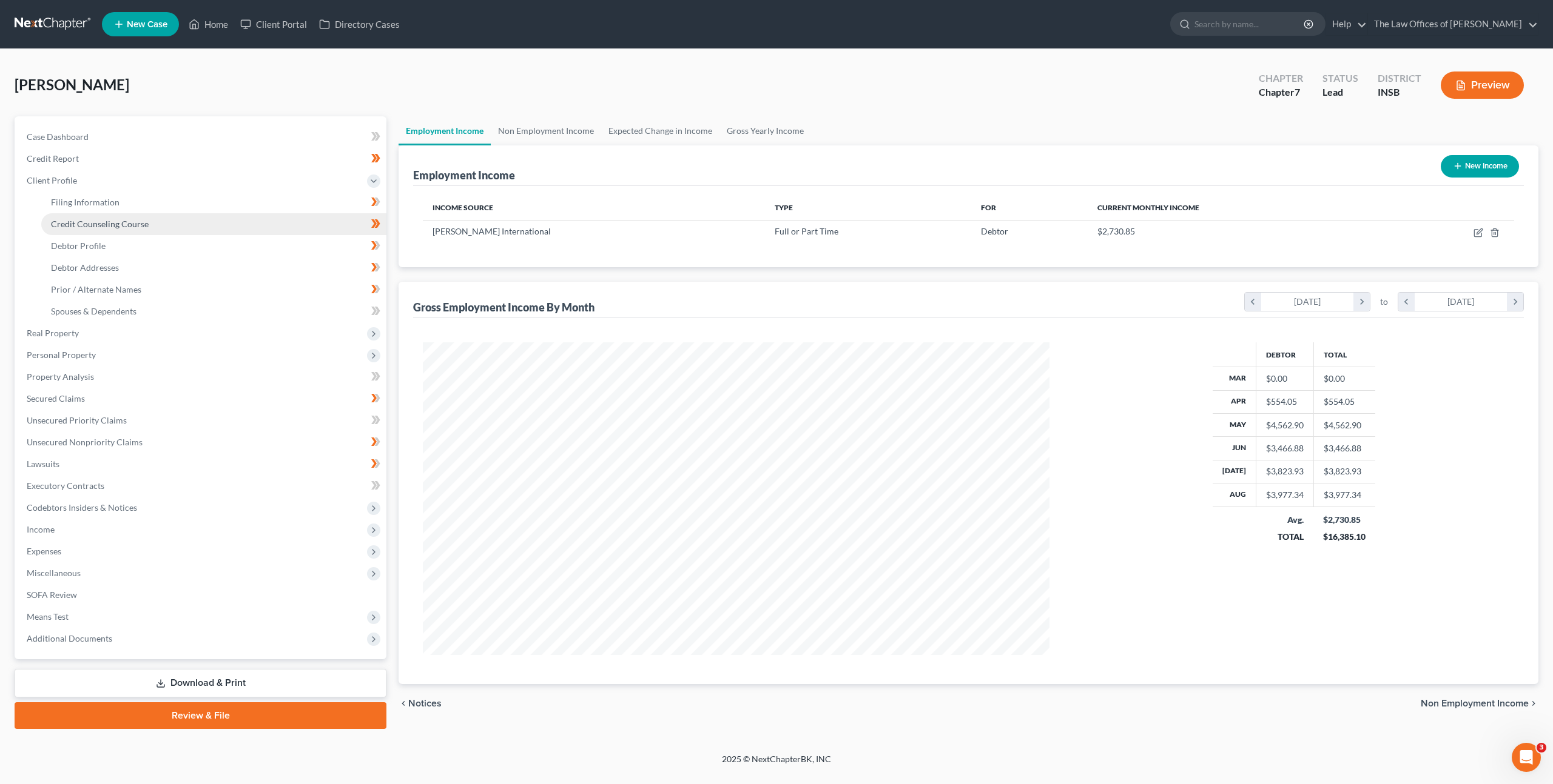
click at [164, 221] on link "Credit Counseling Course" at bounding box center [214, 225] width 345 height 22
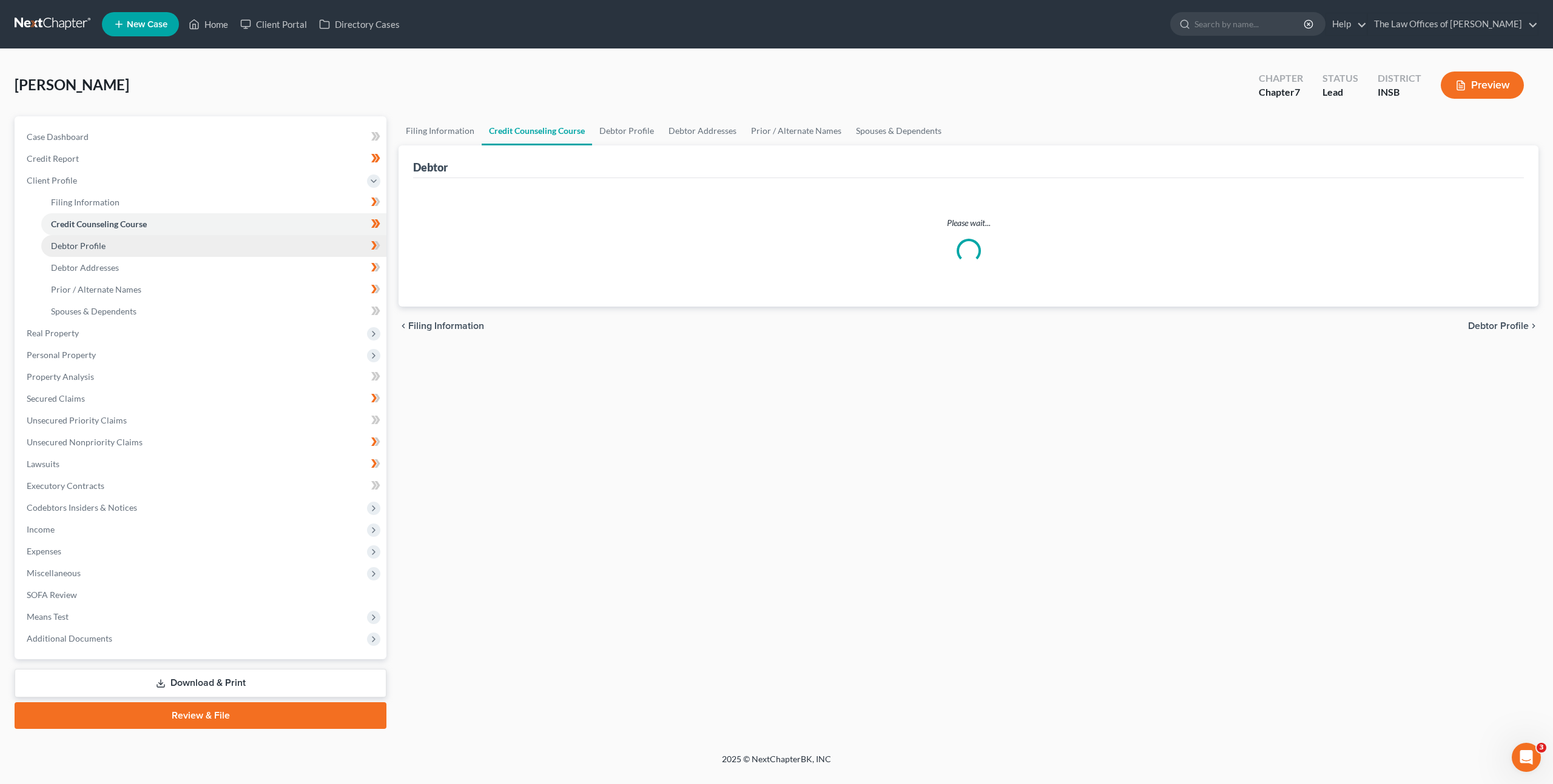
click at [156, 237] on link "Debtor Profile" at bounding box center [214, 246] width 345 height 22
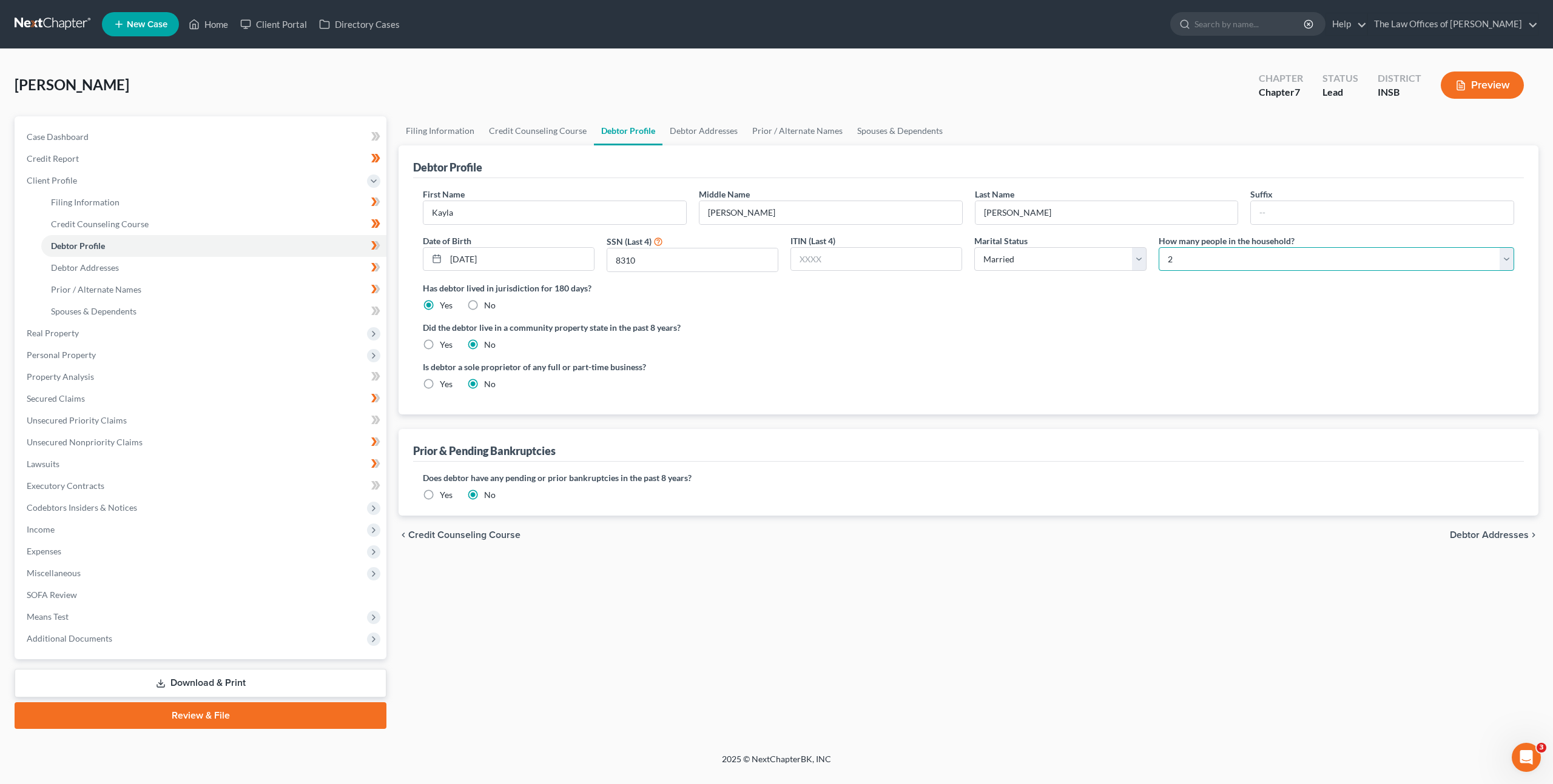
click at [1222, 250] on select "Select 1 2 3 4 5 6 7 8 9 10 11 12 13 14 15 16 17 18 19 20" at bounding box center [1336, 259] width 355 height 24
click at [1158, 247] on select "Select 1 2 3 4 5 6 7 8 9 10 11 12 13 14 15 16 17 18 19 20" at bounding box center [1336, 259] width 355 height 24
drag, startPoint x: 1065, startPoint y: 330, endPoint x: 1039, endPoint y: 322, distance: 27.2
click at [1062, 330] on label "Did the debtor live in a community property state in the past 8 years?" at bounding box center [968, 327] width 1091 height 13
click at [377, 244] on icon at bounding box center [377, 246] width 5 height 8
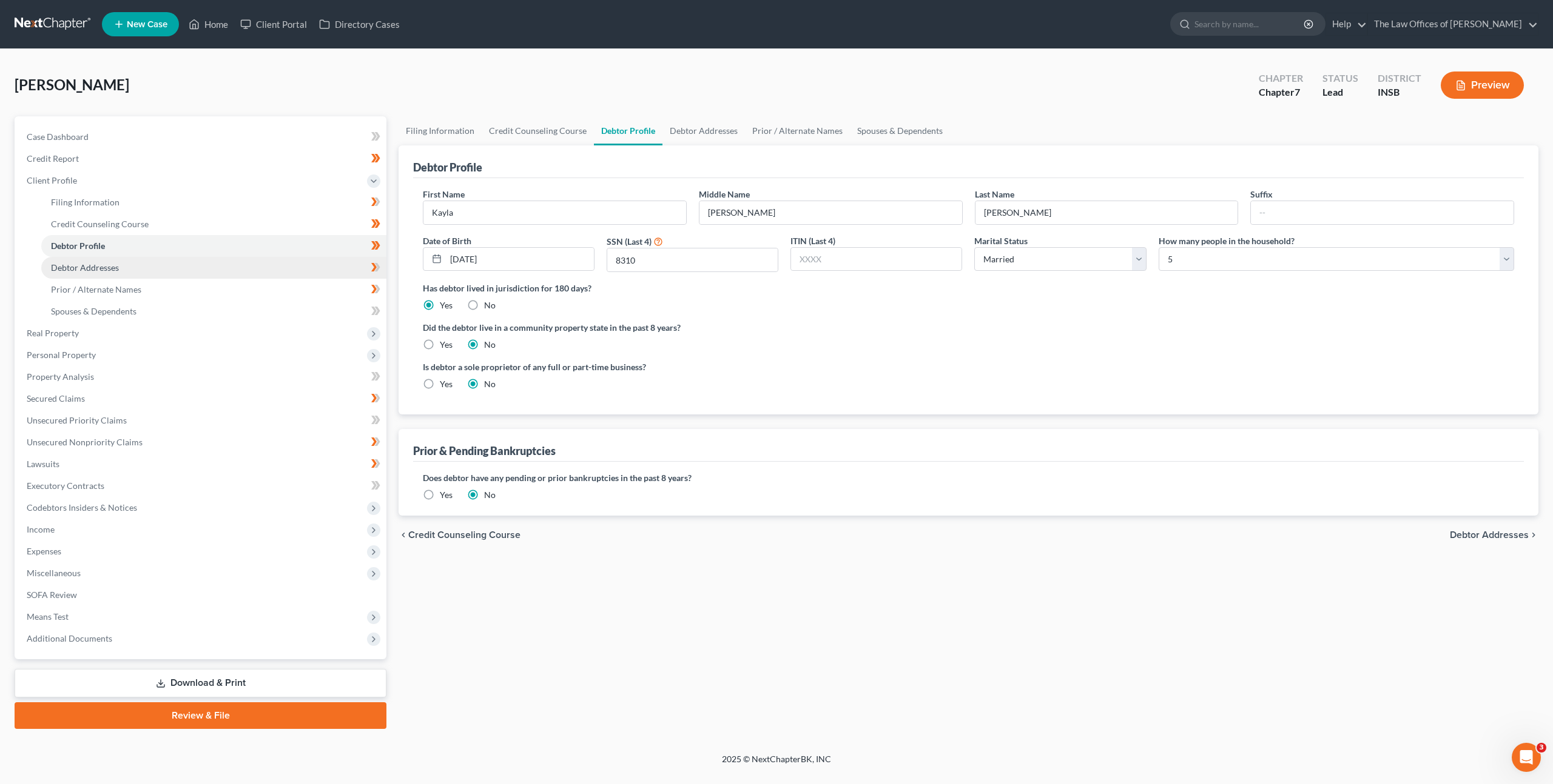
click at [283, 272] on link "Debtor Addresses" at bounding box center [214, 268] width 345 height 22
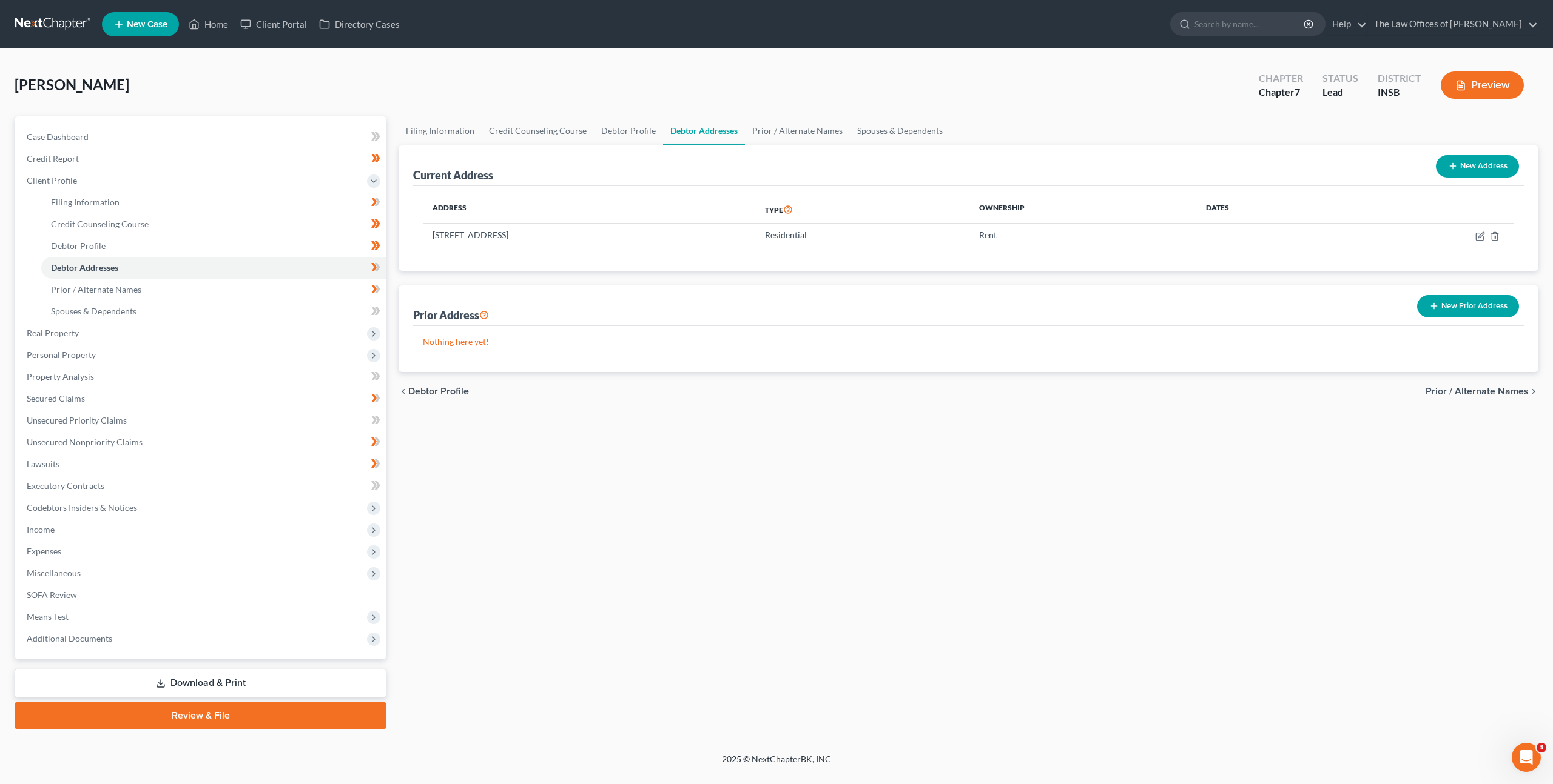
click at [1422, 304] on button "New Prior Address" at bounding box center [1467, 306] width 102 height 23
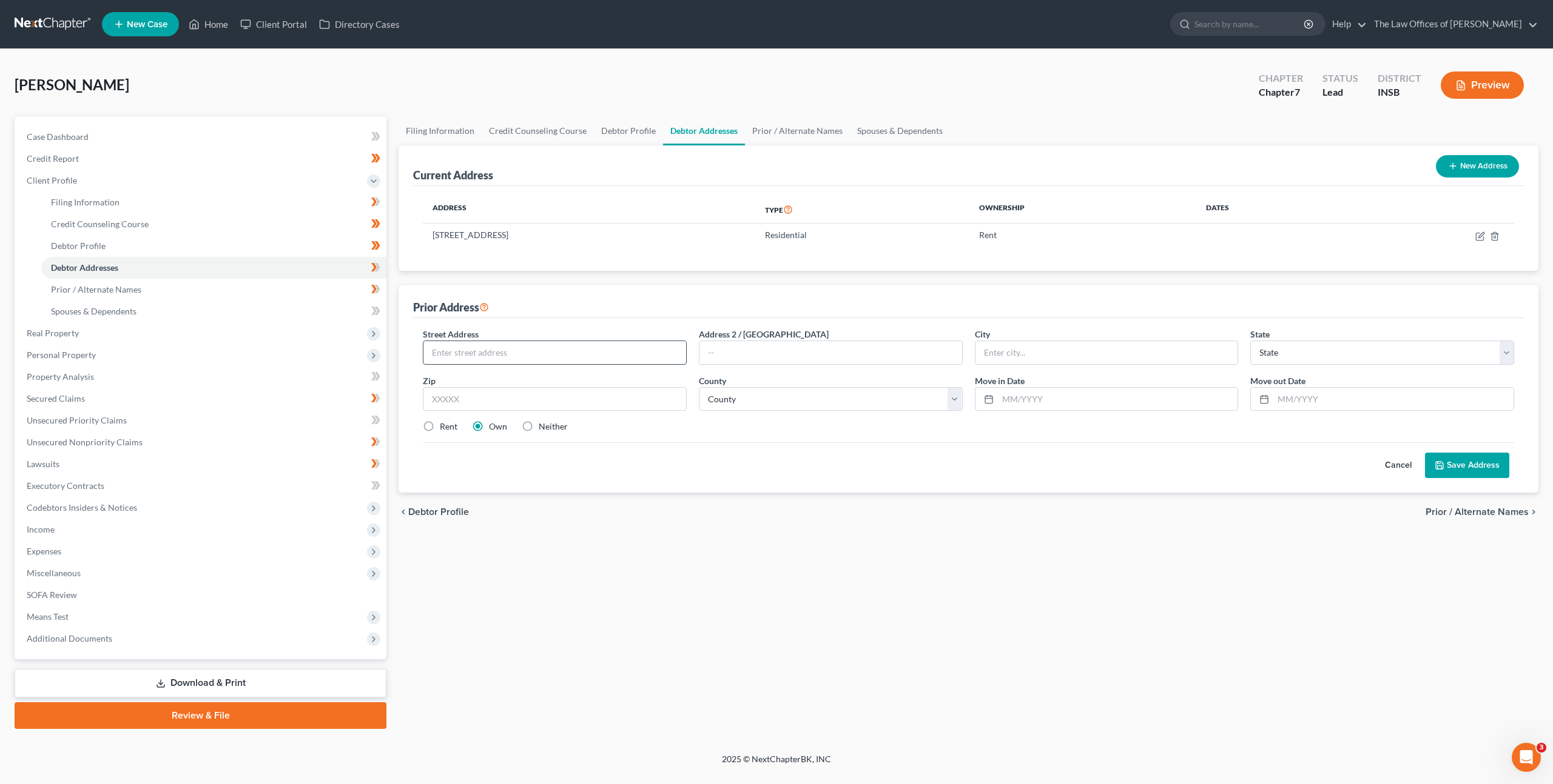
click at [544, 350] on input "text" at bounding box center [555, 352] width 263 height 23
click at [652, 469] on div "Cancel Save Address" at bounding box center [968, 460] width 1091 height 36
click at [439, 426] on label "Rent" at bounding box center [448, 426] width 18 height 12
click at [444, 426] on input "Rent" at bounding box center [448, 424] width 8 height 8
click at [725, 402] on select "County Adams County Allen County Bartholomew County Benton County Blackford Cou…" at bounding box center [830, 399] width 263 height 24
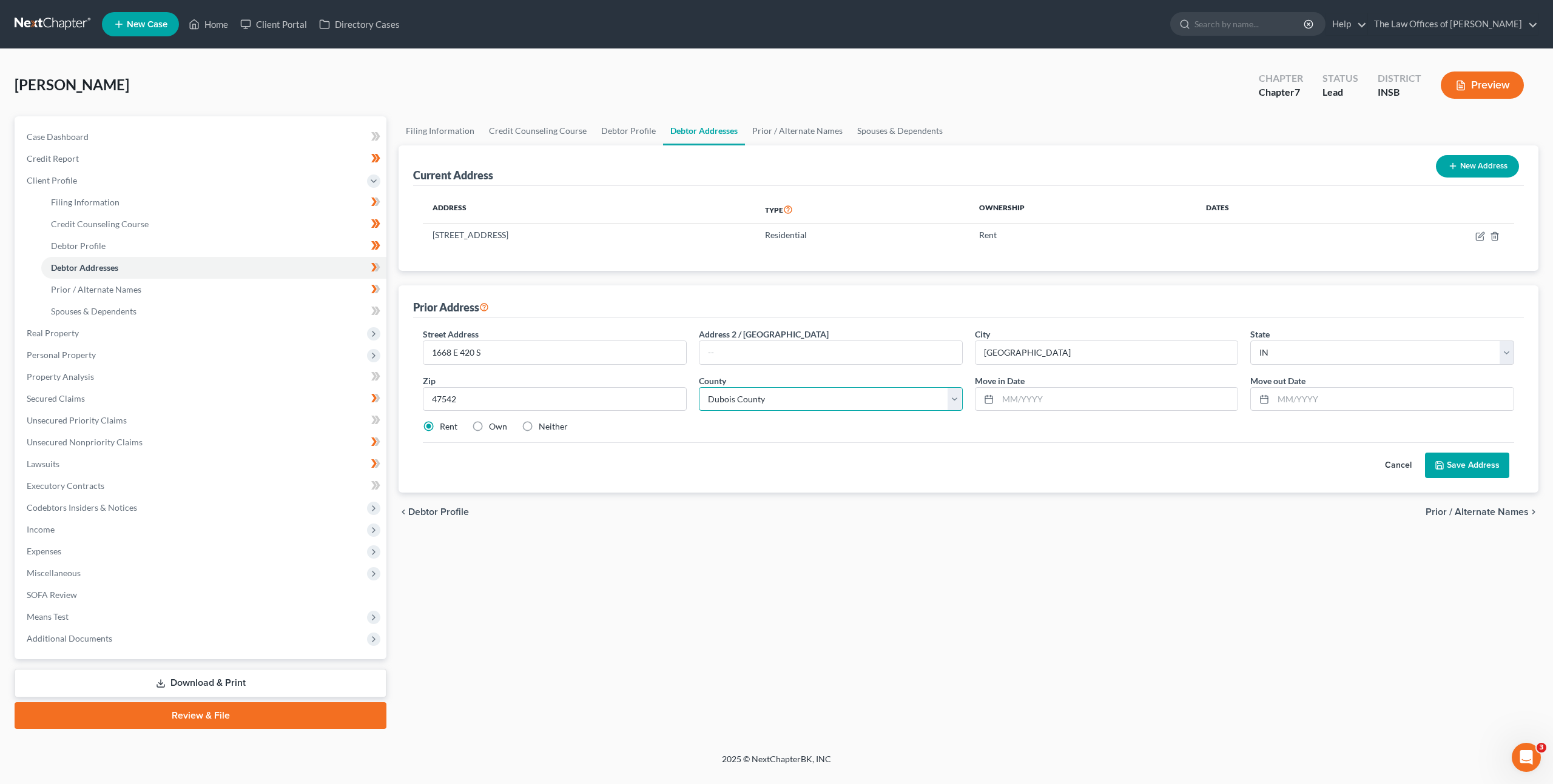
click at [699, 387] on select "County Adams County Allen County Bartholomew County Benton County Blackford Cou…" at bounding box center [830, 399] width 263 height 24
click at [881, 474] on div "Cancel Save Address" at bounding box center [968, 460] width 1091 height 36
click at [1053, 392] on input "text" at bounding box center [1117, 399] width 240 height 23
click at [1019, 405] on input "text" at bounding box center [1117, 399] width 240 height 23
click at [1294, 407] on input "text" at bounding box center [1392, 399] width 240 height 23
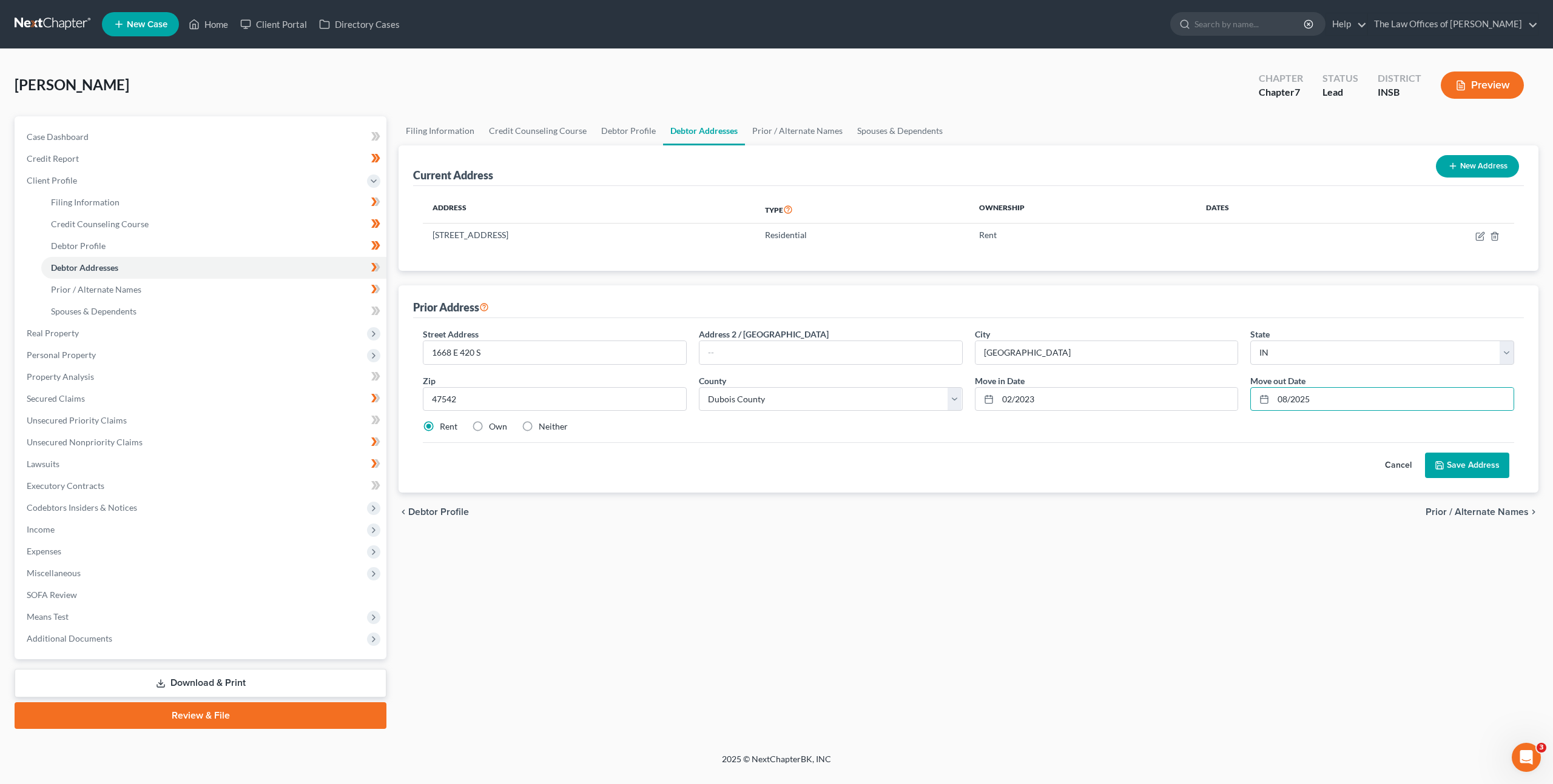
click at [1073, 485] on div "Street Address * 1668 E 420 S Address 2 / PO Box City * Huntingburg State * Sta…" at bounding box center [968, 405] width 1110 height 175
click at [1483, 464] on button "Save Address" at bounding box center [1466, 465] width 84 height 25
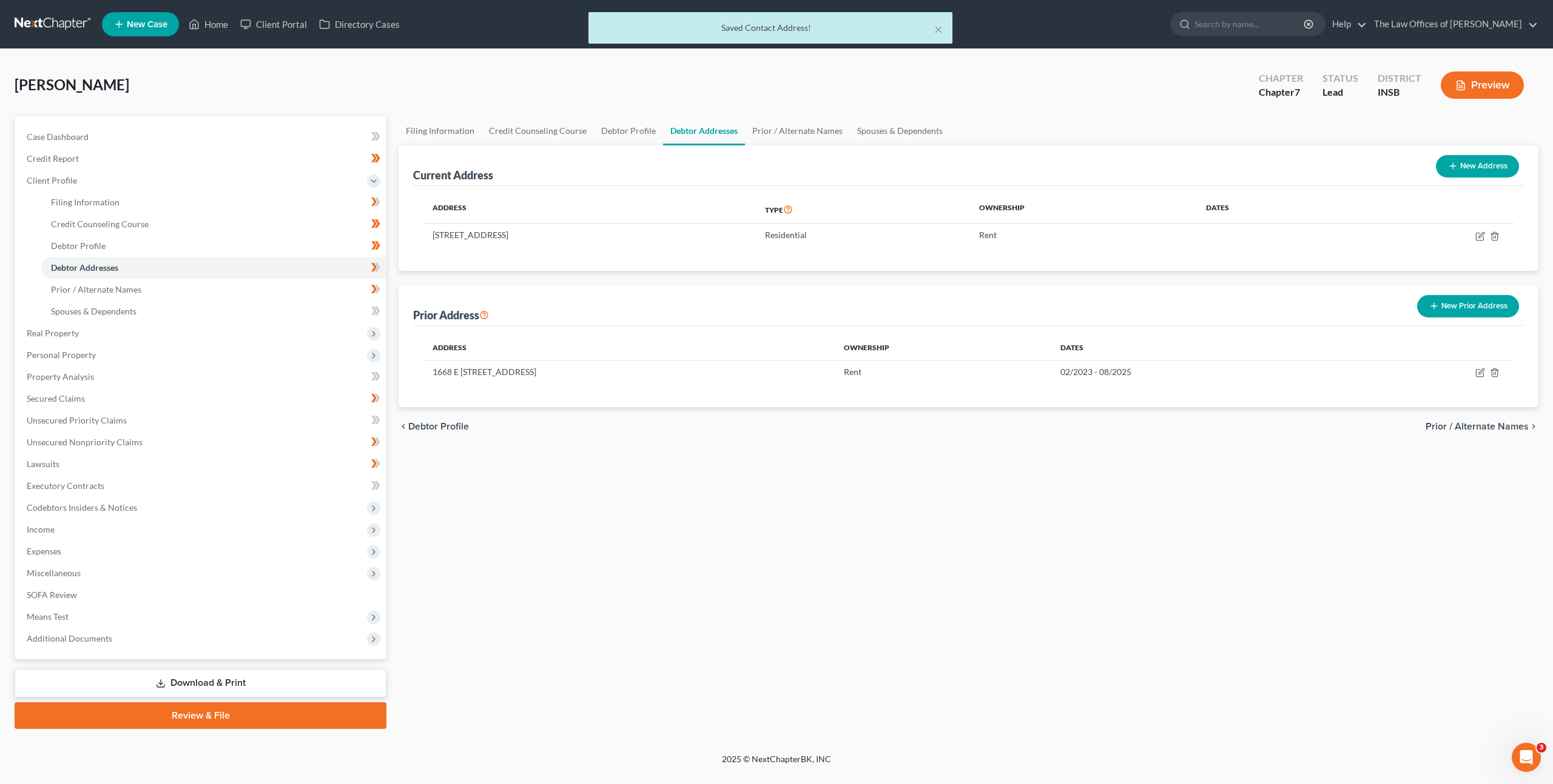
click at [1465, 310] on button "New Prior Address" at bounding box center [1467, 306] width 102 height 23
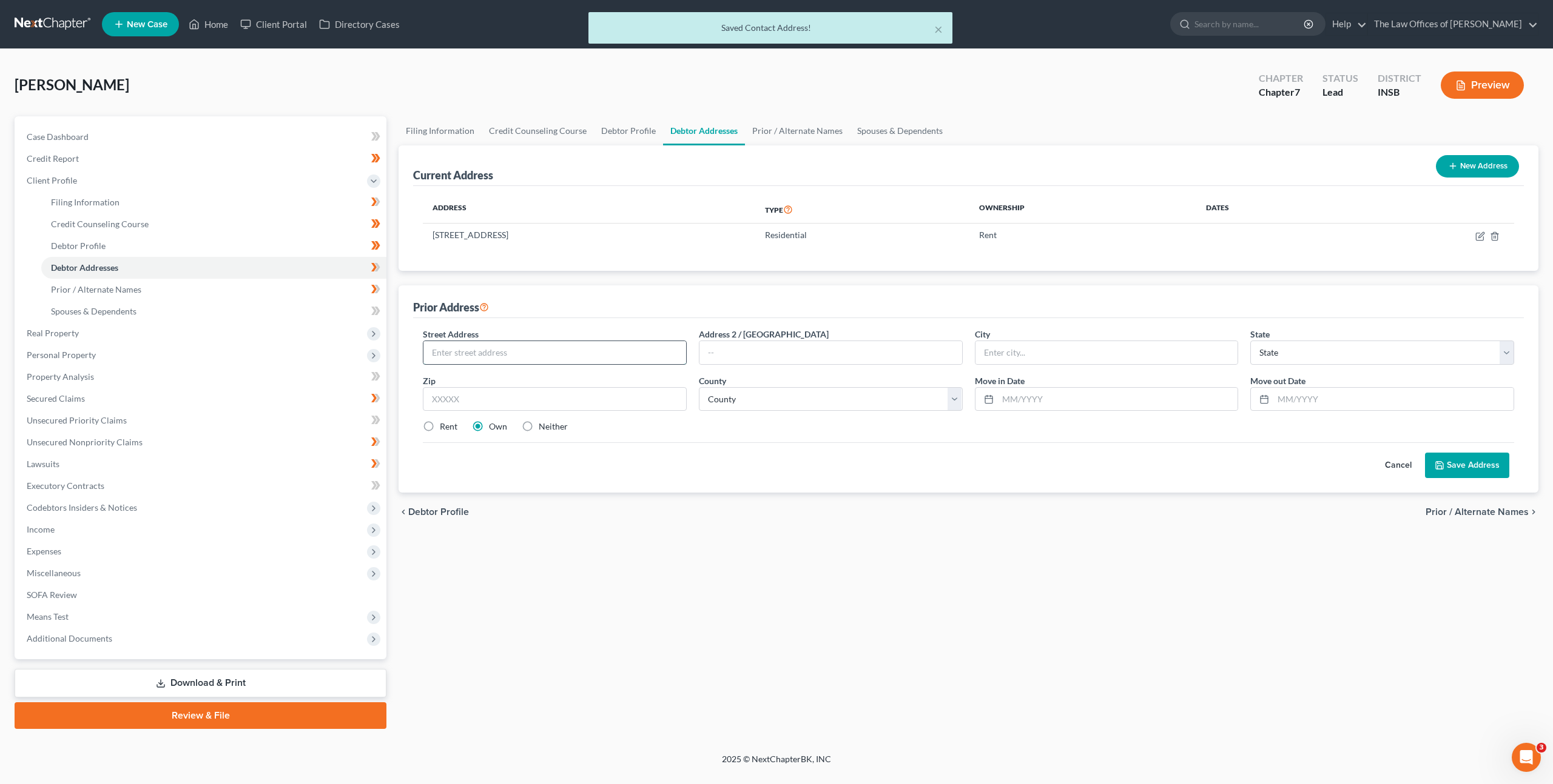
click at [646, 353] on input "text" at bounding box center [555, 352] width 263 height 23
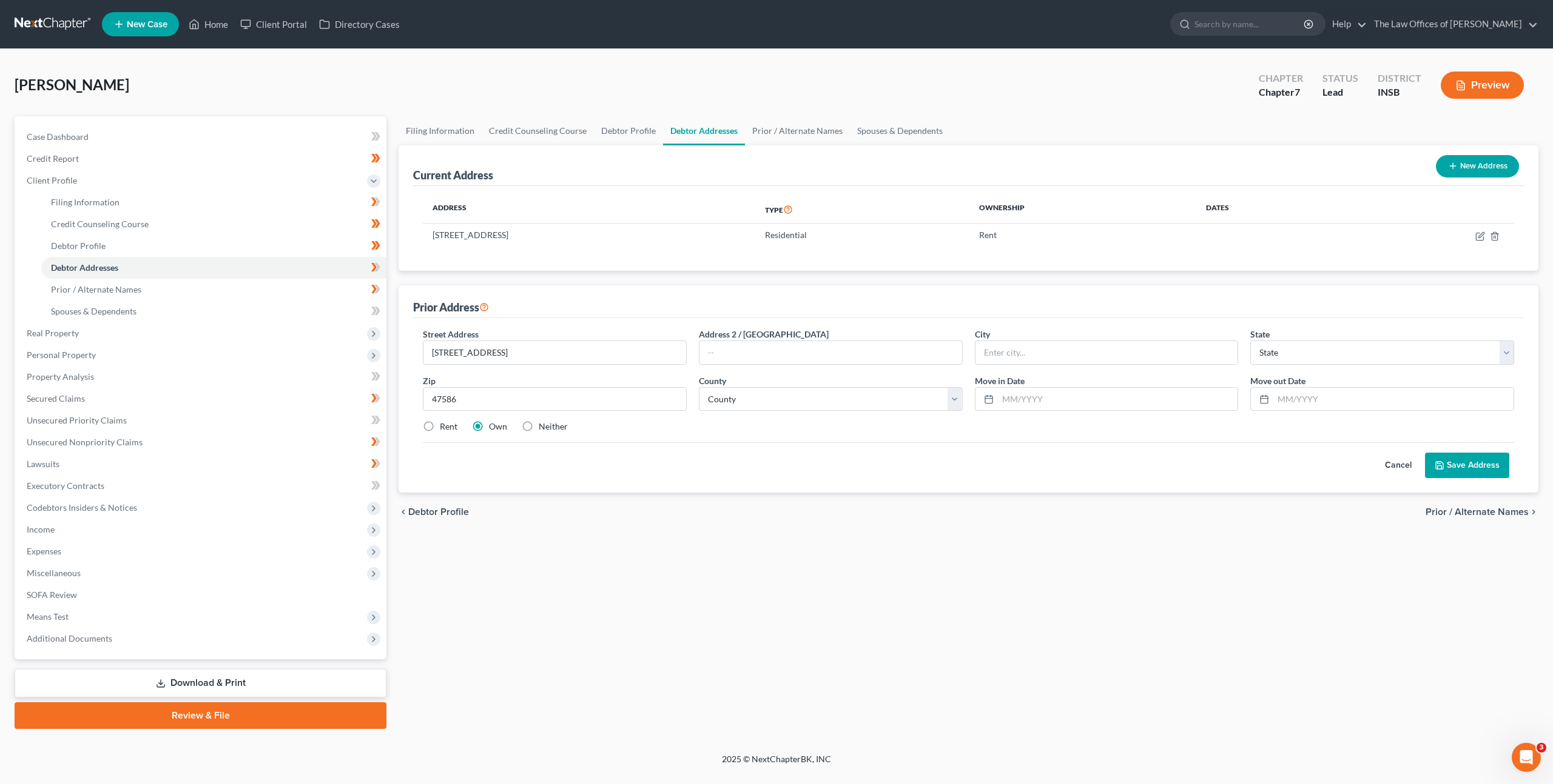
click at [675, 465] on div "Cancel Save Address" at bounding box center [968, 460] width 1091 height 36
click at [769, 398] on select "County Adams County Allen County Bartholomew County Benton County Blackford Cou…" at bounding box center [830, 399] width 263 height 24
click at [539, 431] on label "Neither" at bounding box center [553, 426] width 29 height 12
click at [544, 428] on input "Neither" at bounding box center [547, 424] width 8 height 8
click at [754, 413] on div "Street Address * 1116 12th St Address 2 / PO Box City * Tell City State * State…" at bounding box center [968, 385] width 1104 height 115
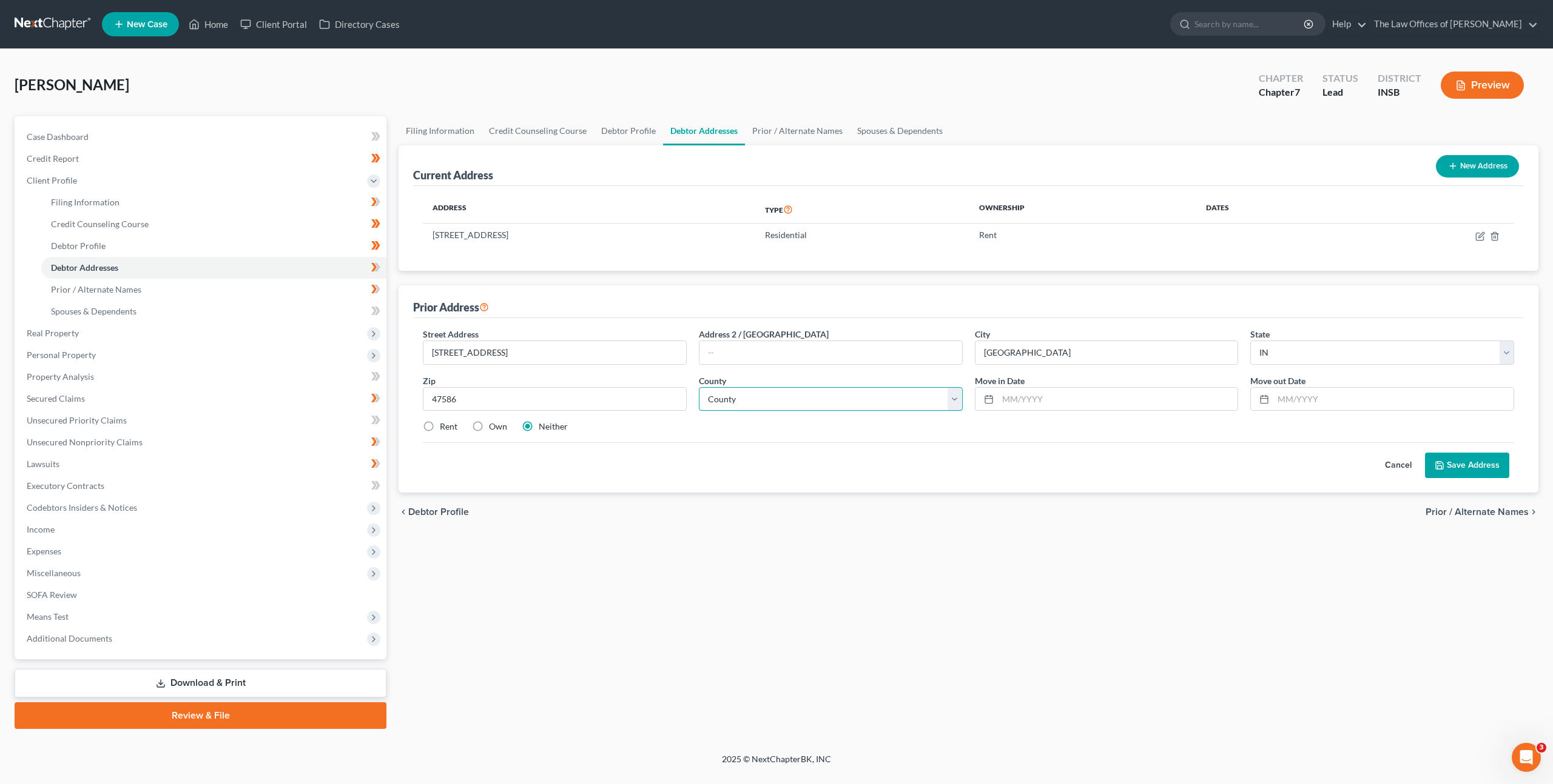
click at [771, 395] on select "County Adams County Allen County Bartholomew County Benton County Blackford Cou…" at bounding box center [830, 399] width 263 height 24
click at [699, 387] on select "County Adams County Allen County Bartholomew County Benton County Blackford Cou…" at bounding box center [830, 399] width 263 height 24
drag, startPoint x: 922, startPoint y: 463, endPoint x: 956, endPoint y: 447, distance: 37.6
click at [923, 461] on div "Cancel Save Address" at bounding box center [968, 460] width 1091 height 36
click at [1045, 400] on input "text" at bounding box center [1117, 399] width 240 height 23
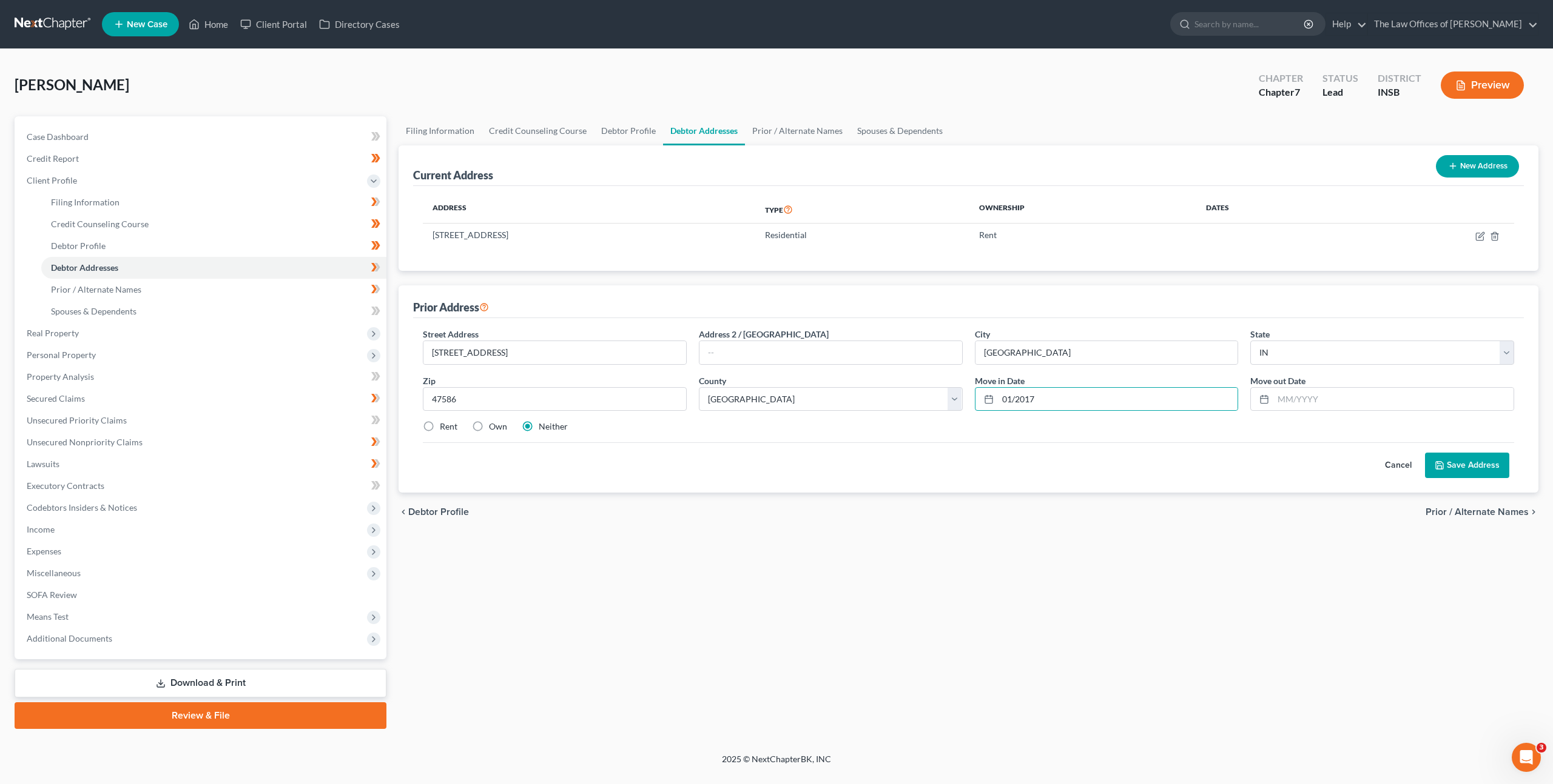
click at [1442, 464] on icon at bounding box center [1439, 466] width 10 height 10
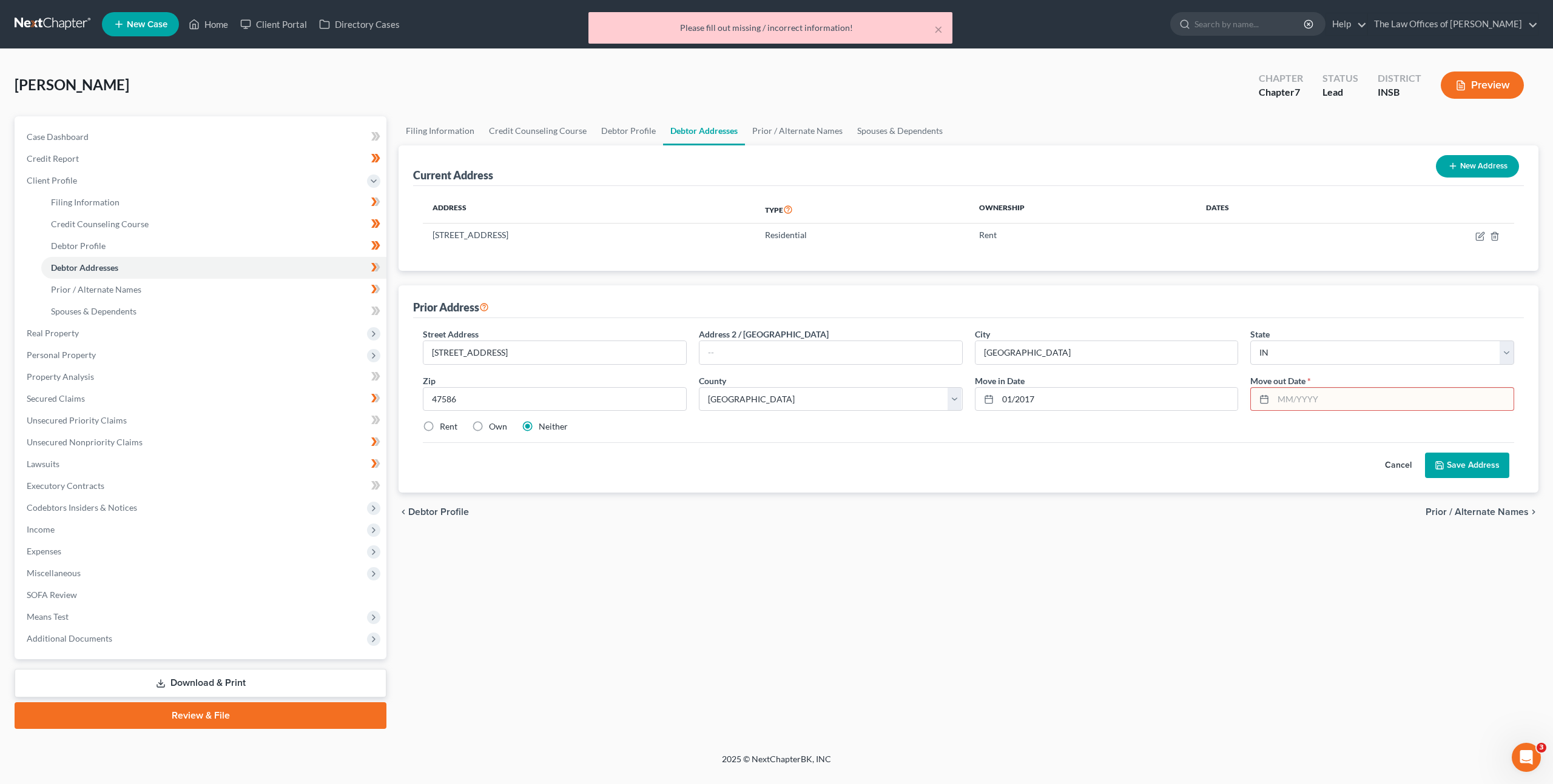
click at [1321, 402] on input "text" at bounding box center [1392, 399] width 240 height 23
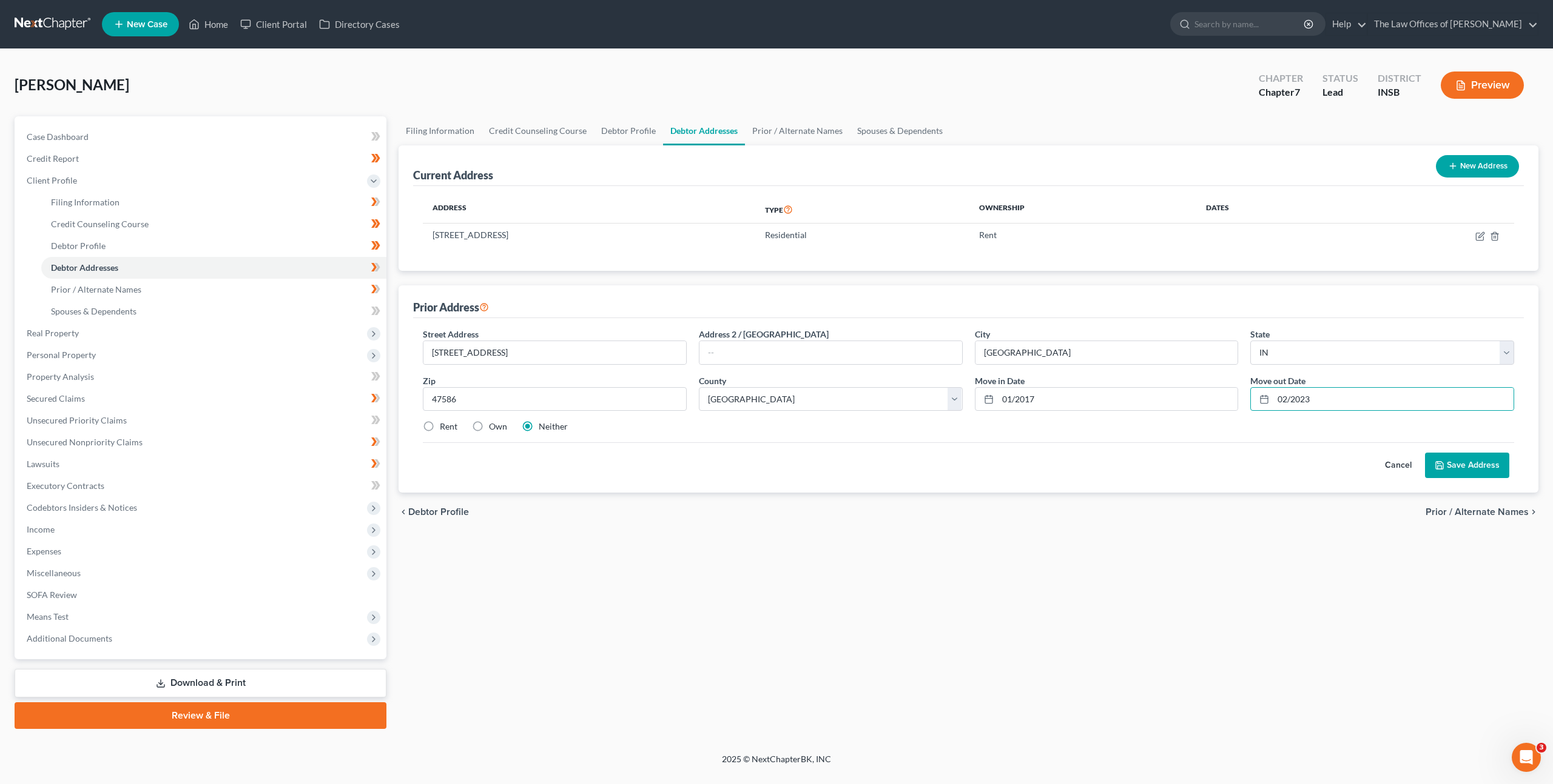
click at [1484, 469] on button "Save Address" at bounding box center [1466, 465] width 84 height 25
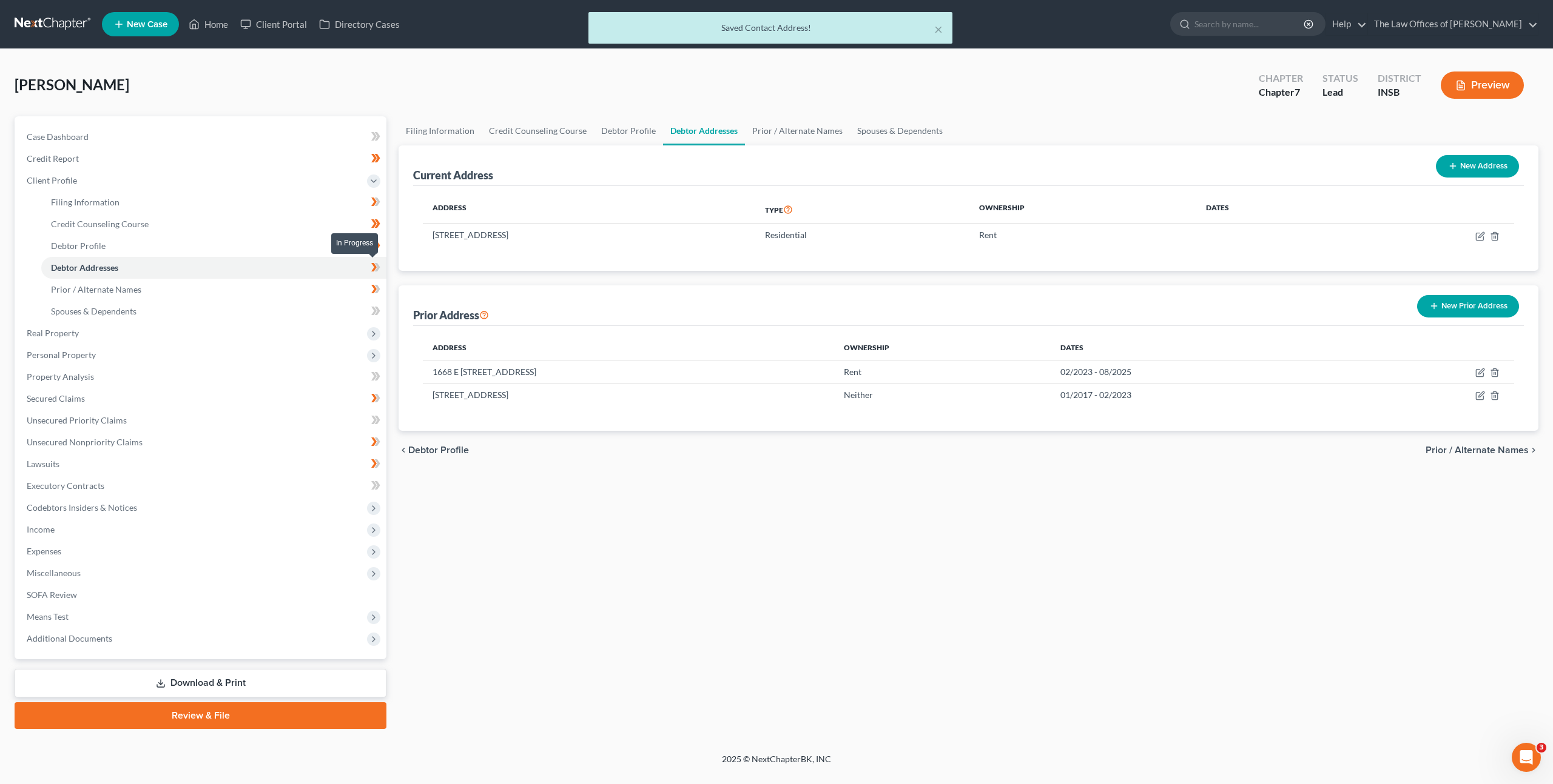
click at [380, 268] on span at bounding box center [375, 269] width 21 height 19
click at [339, 283] on link "Prior / Alternate Names" at bounding box center [214, 289] width 345 height 22
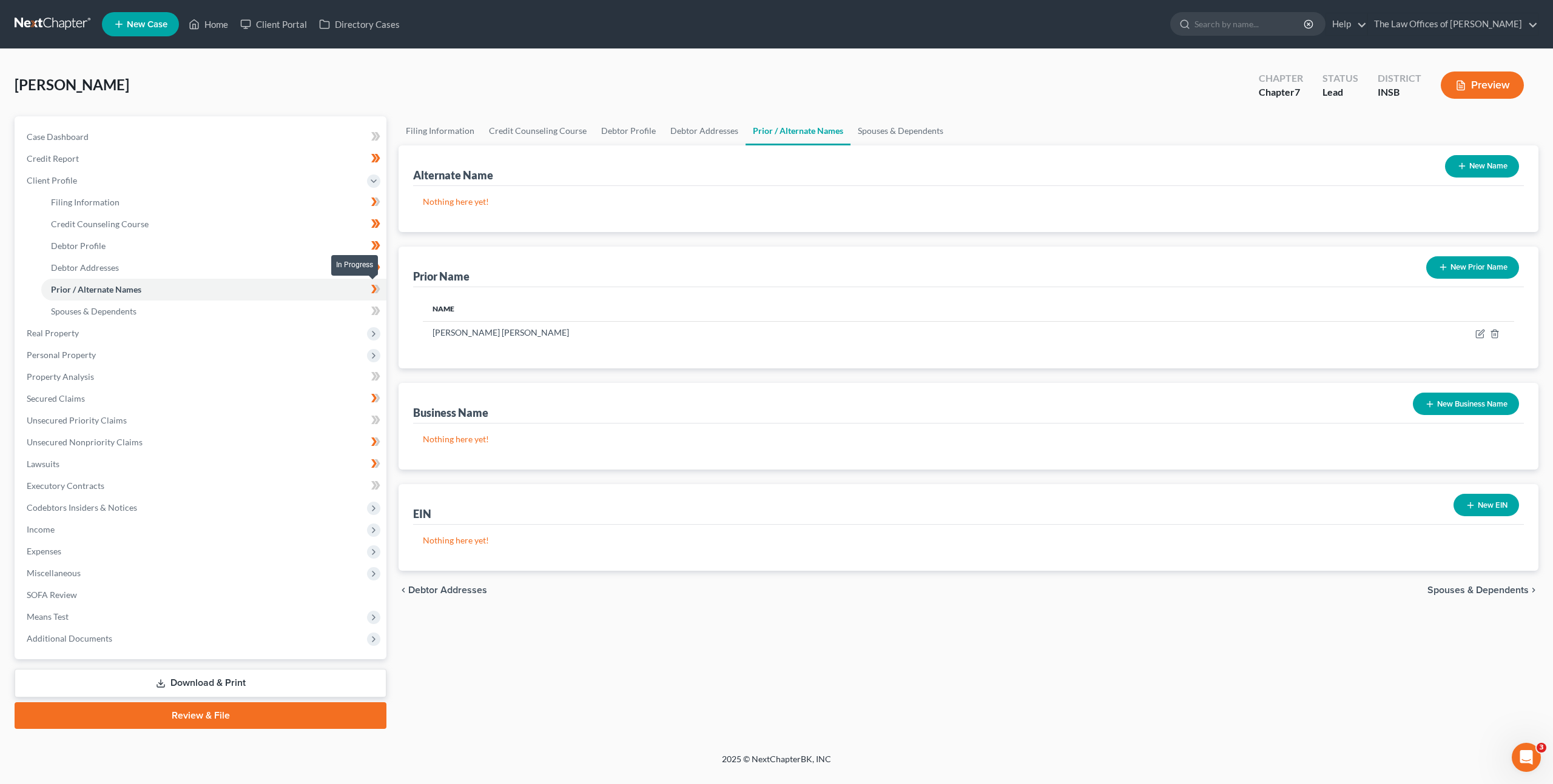
click at [376, 288] on icon at bounding box center [375, 289] width 9 height 15
click at [288, 307] on link "Spouses & Dependents" at bounding box center [214, 311] width 345 height 22
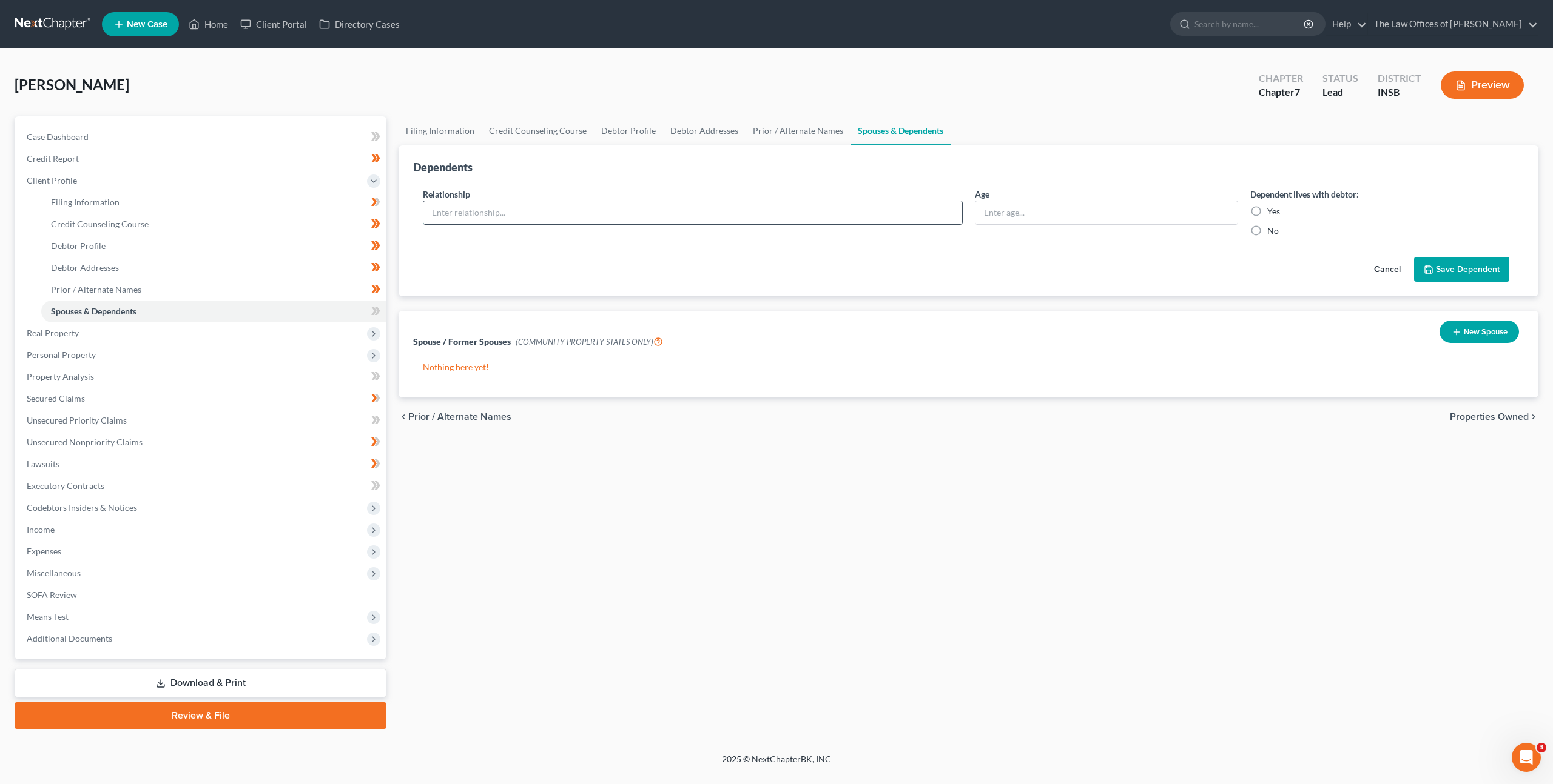
click at [582, 218] on input "text" at bounding box center [693, 212] width 539 height 23
click at [662, 210] on input "text" at bounding box center [693, 212] width 539 height 23
click at [1267, 209] on label "Yes" at bounding box center [1273, 211] width 13 height 12
click at [1272, 209] on input "Yes" at bounding box center [1275, 209] width 8 height 8
click at [1426, 265] on icon "submit" at bounding box center [1428, 270] width 10 height 10
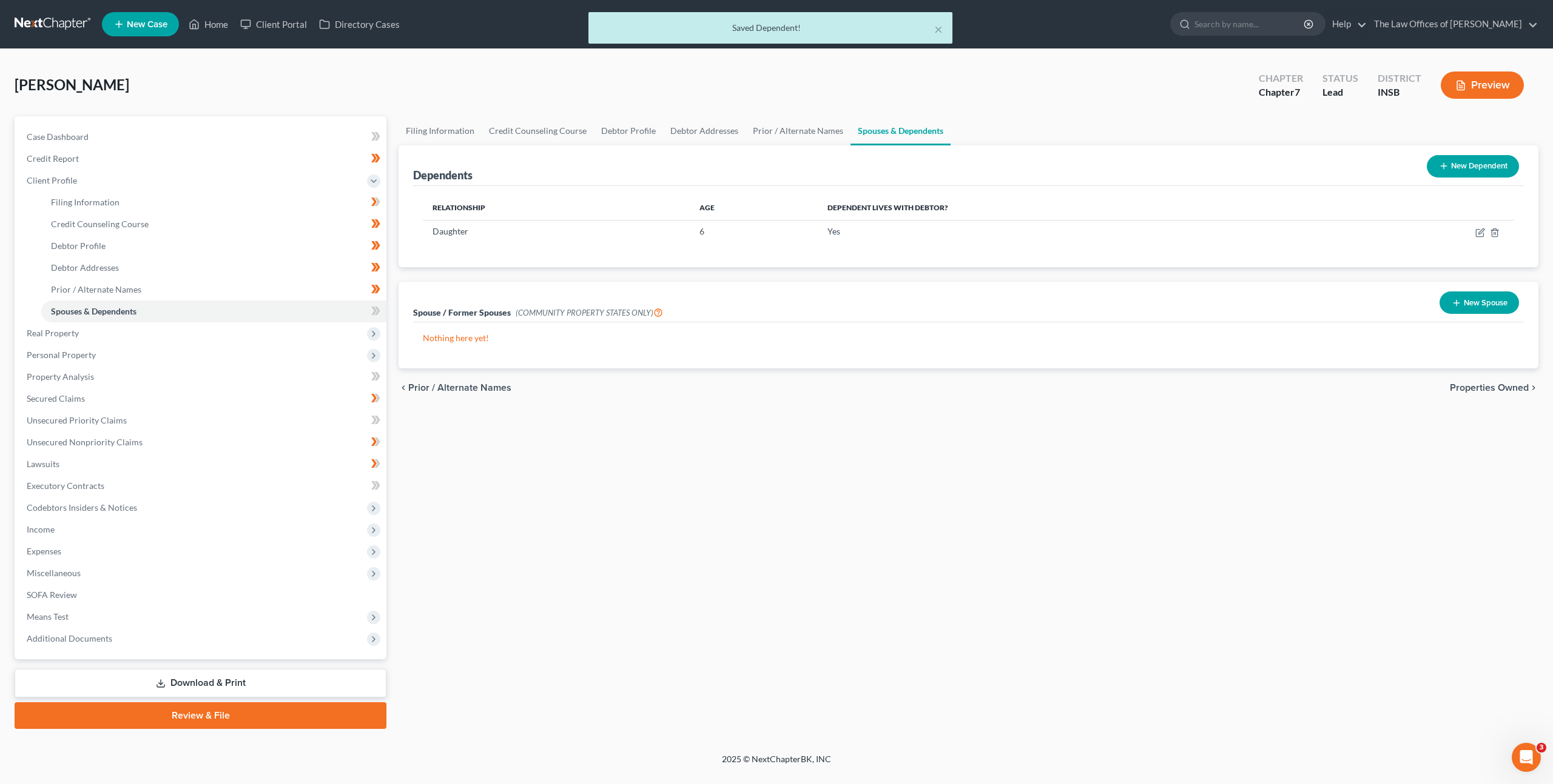
click at [1460, 168] on button "New Dependent" at bounding box center [1473, 166] width 93 height 23
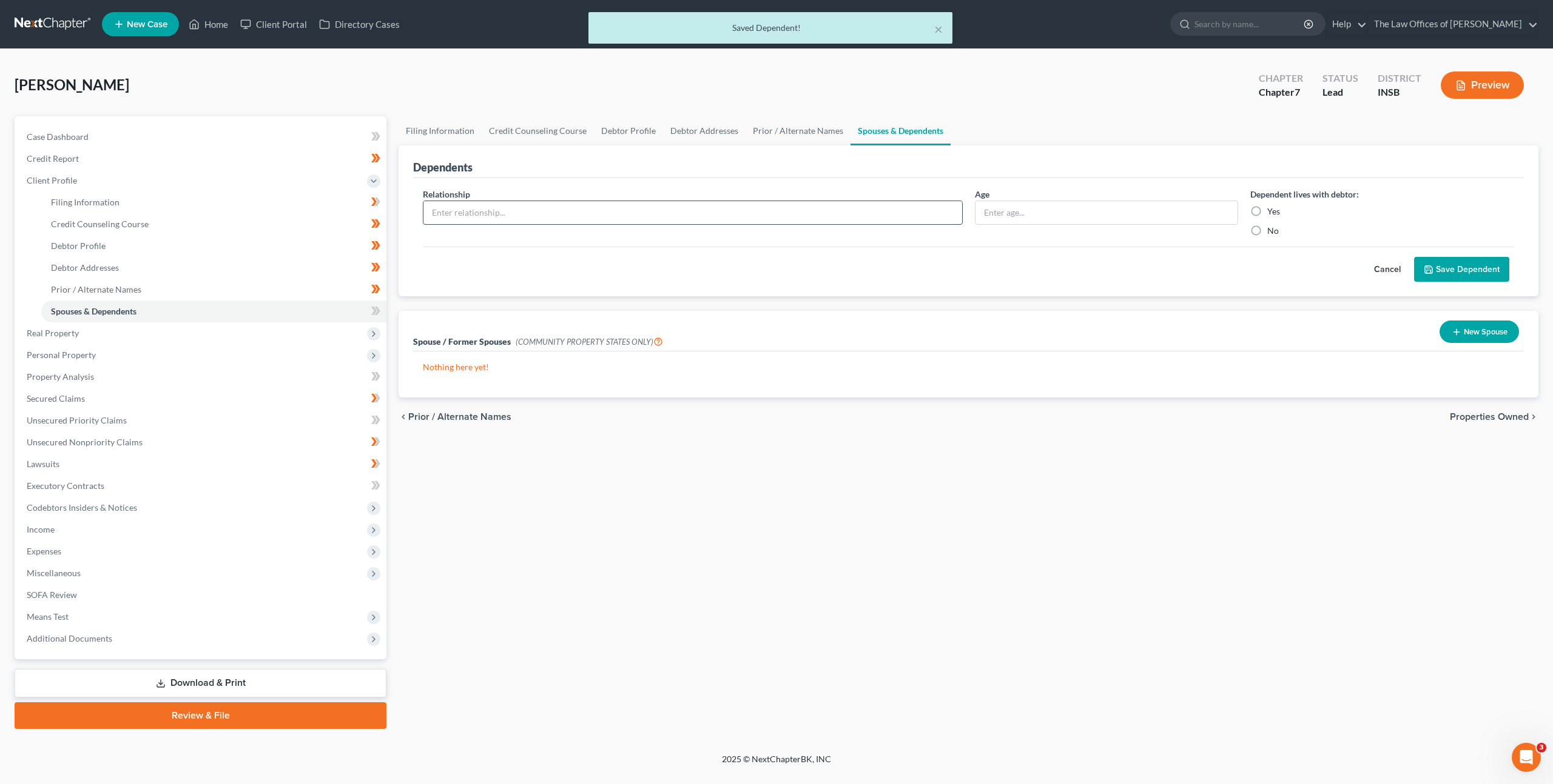
drag, startPoint x: 721, startPoint y: 206, endPoint x: 802, endPoint y: 209, distance: 81.1
click at [721, 206] on input "text" at bounding box center [693, 212] width 539 height 23
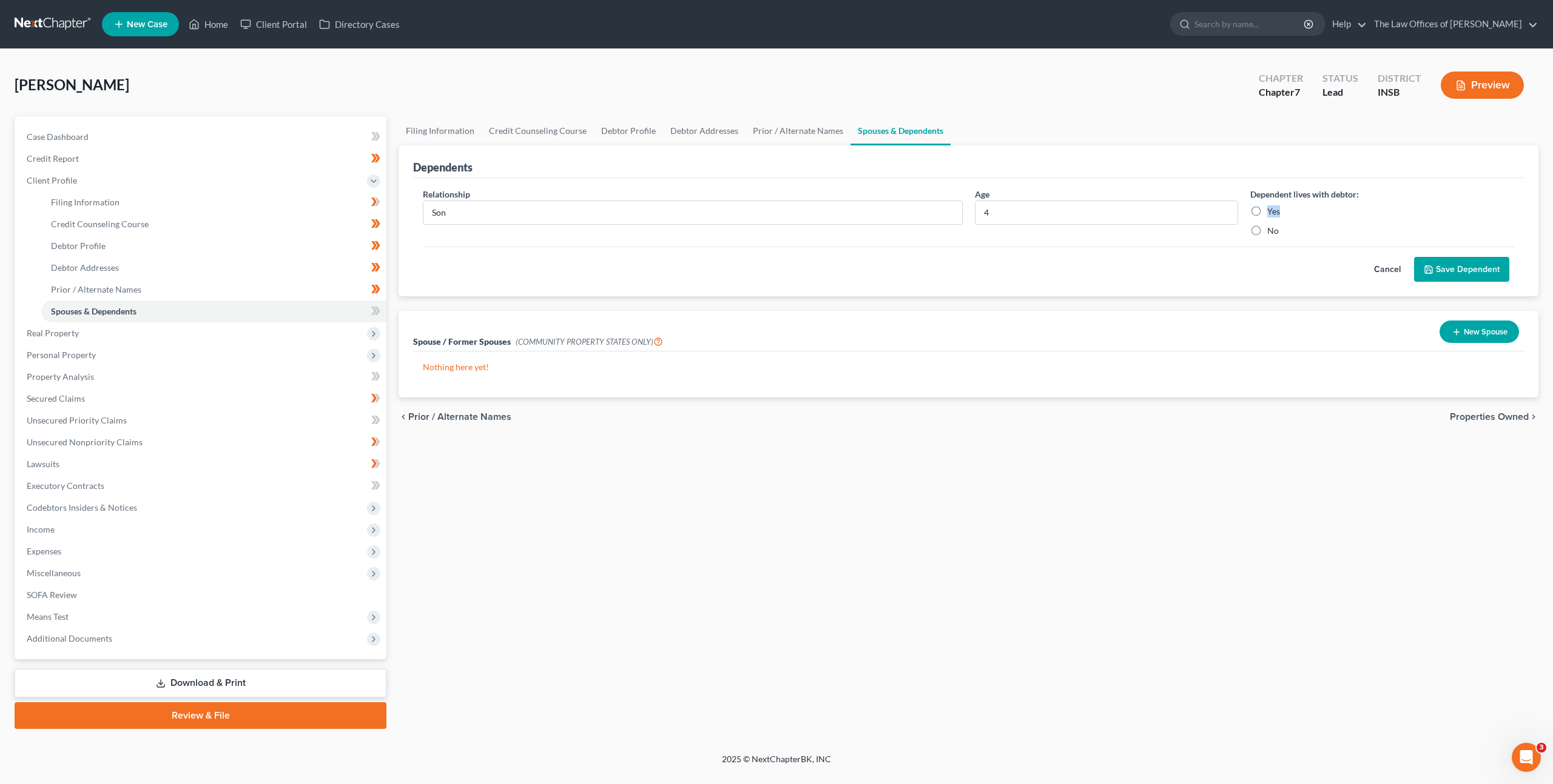
click at [1267, 211] on label "Yes" at bounding box center [1273, 211] width 13 height 12
click at [1267, 215] on label "Yes" at bounding box center [1273, 211] width 13 height 12
click at [1272, 214] on input "Yes" at bounding box center [1275, 209] width 8 height 8
click at [1449, 269] on button "Save Dependent" at bounding box center [1461, 269] width 95 height 25
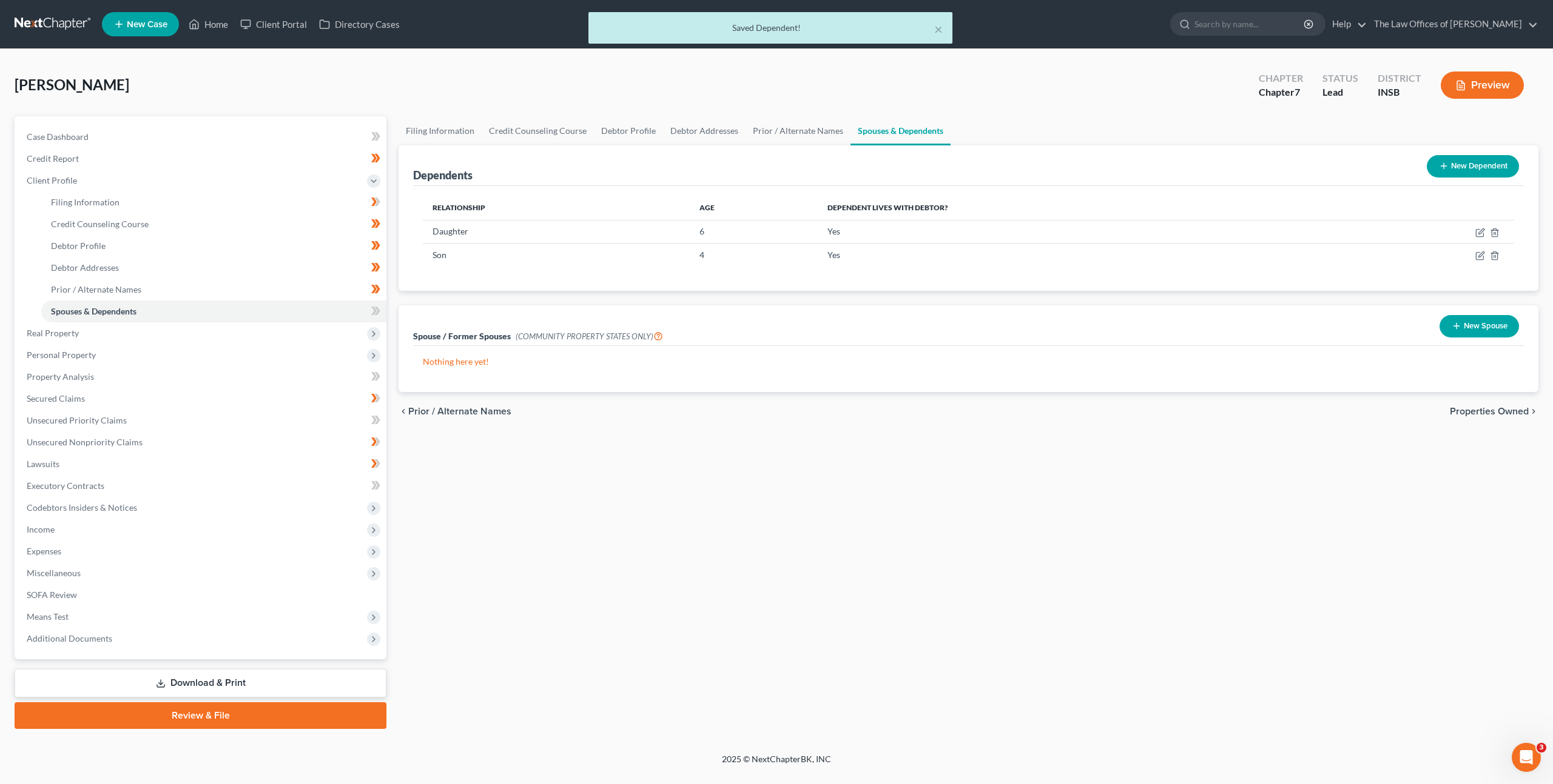
click at [1445, 166] on icon at bounding box center [1444, 167] width 10 height 10
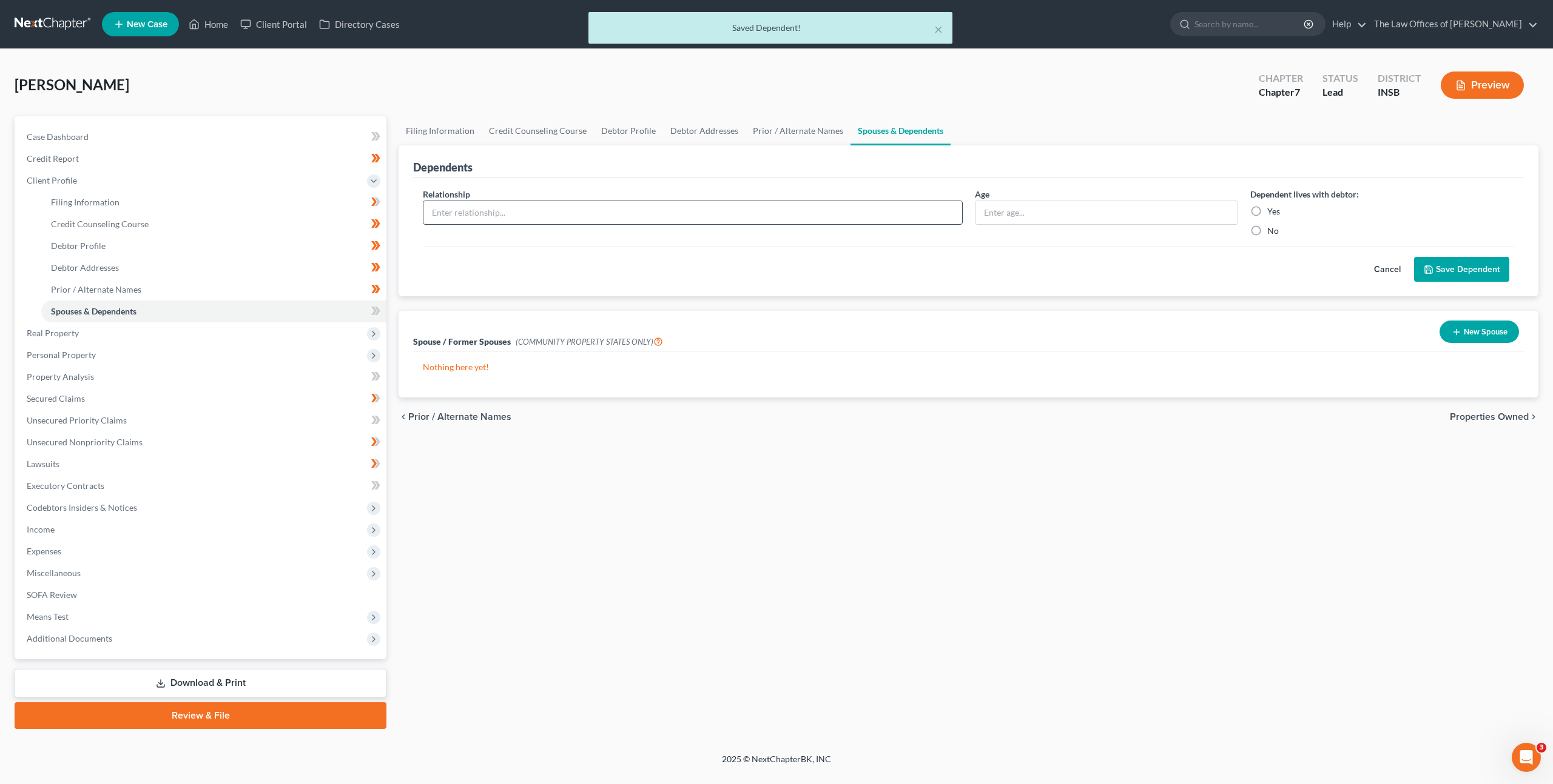
click at [748, 209] on input "text" at bounding box center [693, 212] width 539 height 23
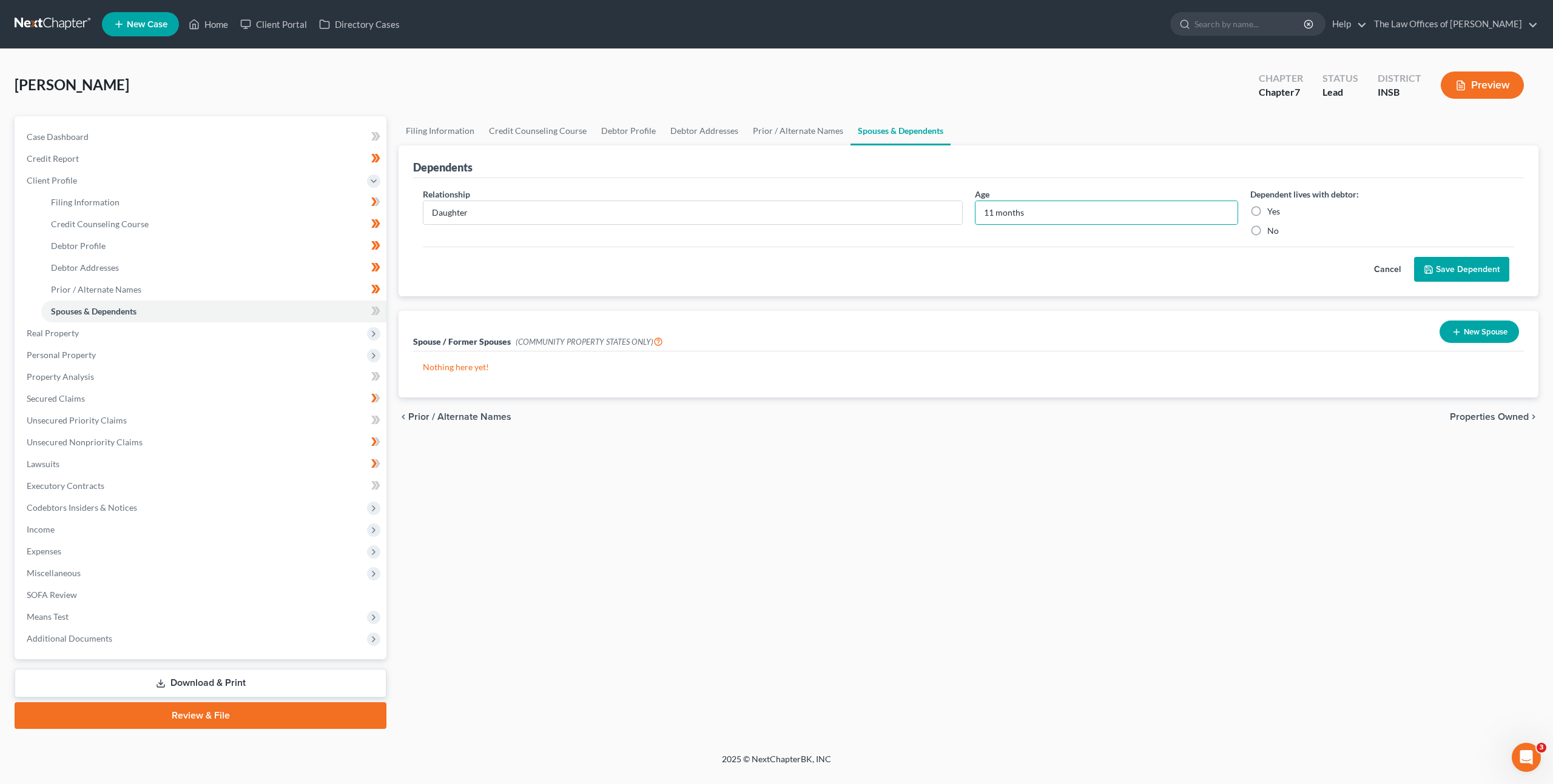
click at [1267, 207] on label "Yes" at bounding box center [1273, 211] width 13 height 12
click at [1272, 207] on input "Yes" at bounding box center [1275, 209] width 8 height 8
click at [1435, 256] on div "Cancel Save Dependent" at bounding box center [968, 264] width 1091 height 36
click at [1447, 269] on button "Save Dependent" at bounding box center [1461, 269] width 95 height 25
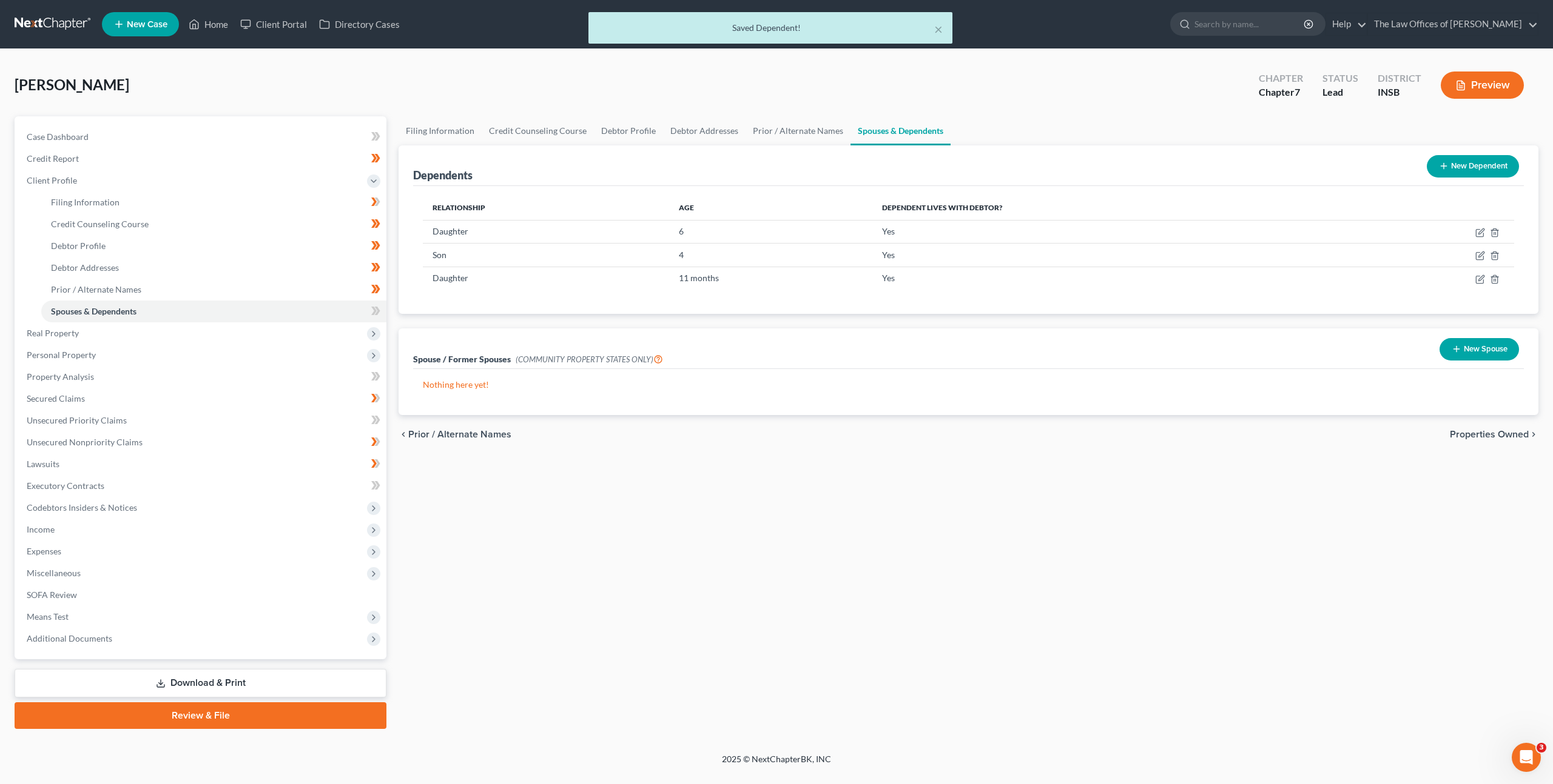
click at [1466, 164] on button "New Dependent" at bounding box center [1473, 166] width 93 height 23
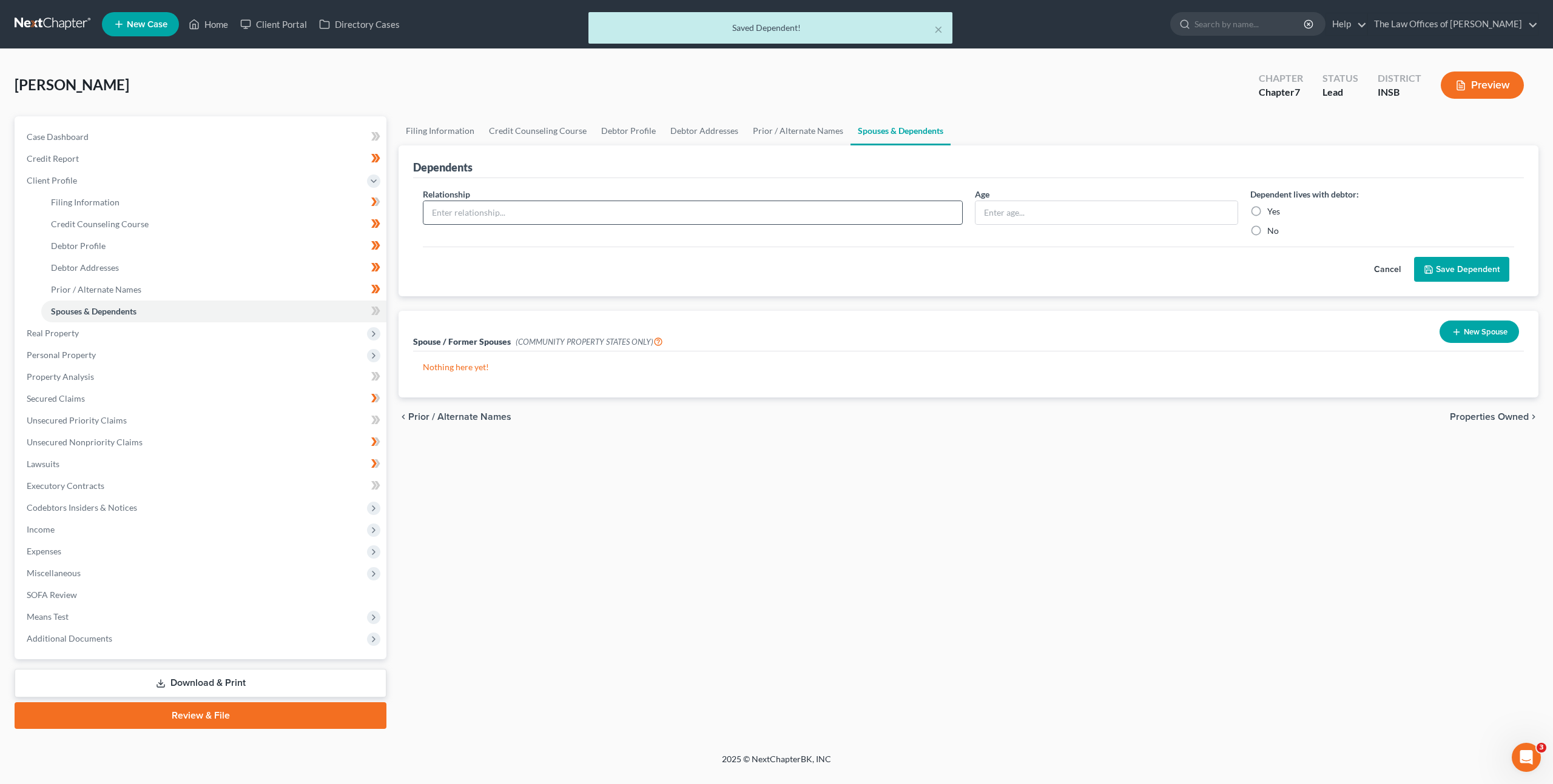
drag, startPoint x: 797, startPoint y: 193, endPoint x: 837, endPoint y: 206, distance: 42.1
click at [797, 192] on div "Relationship *" at bounding box center [693, 212] width 552 height 49
click at [816, 216] on input "text" at bounding box center [693, 212] width 539 height 23
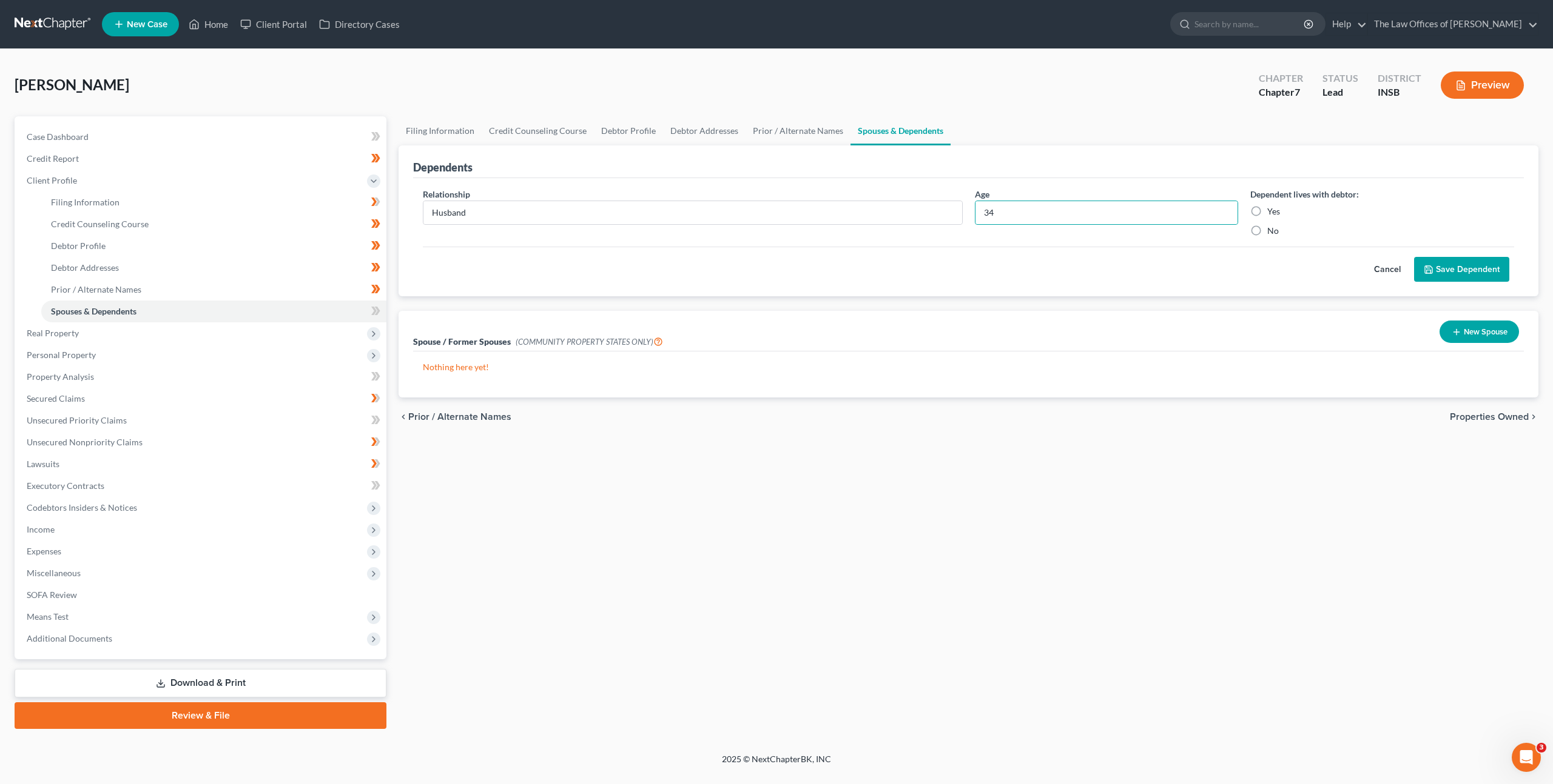
click at [1267, 211] on label "Yes" at bounding box center [1273, 211] width 13 height 12
click at [1272, 211] on input "Yes" at bounding box center [1275, 209] width 8 height 8
click at [1427, 268] on icon "submit" at bounding box center [1428, 270] width 10 height 10
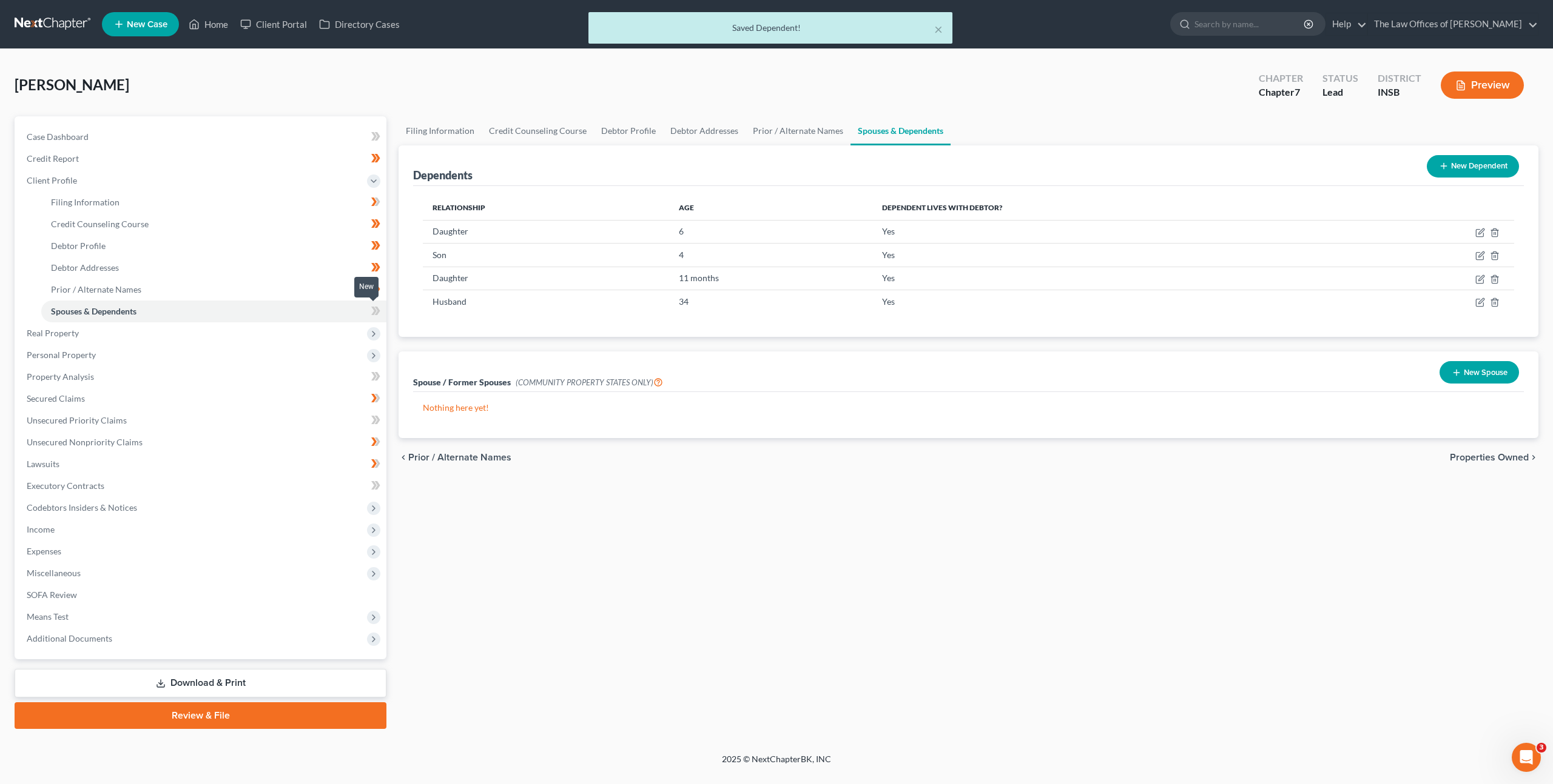
click at [375, 310] on icon at bounding box center [374, 311] width 5 height 8
click at [750, 500] on div "Filing Information Credit Counseling Course Debtor Profile Debtor Addresses Pri…" at bounding box center [968, 422] width 1151 height 612
click at [350, 200] on link "Filing Information" at bounding box center [214, 203] width 345 height 22
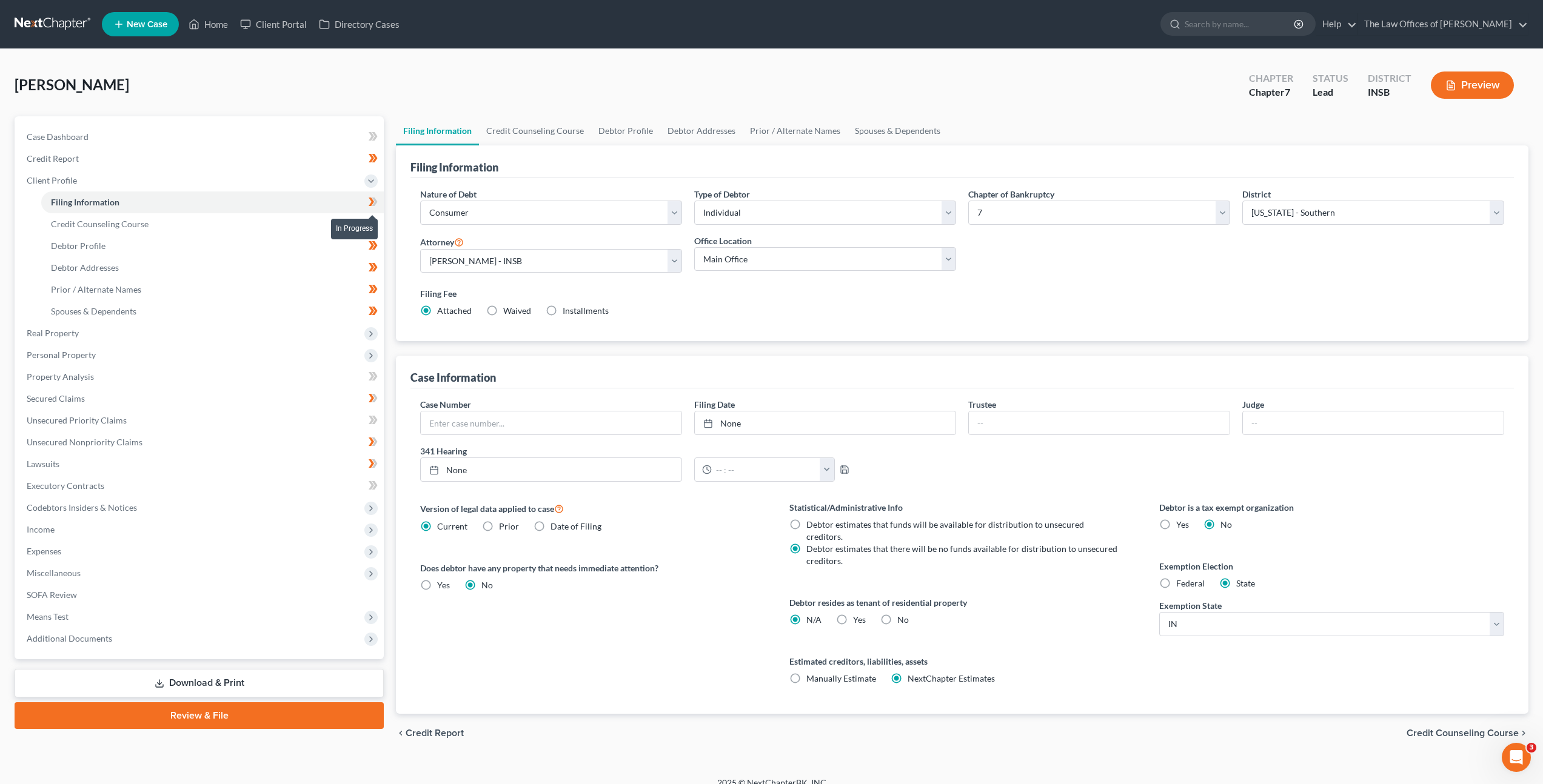
click at [370, 203] on icon at bounding box center [371, 202] width 5 height 8
click at [246, 334] on span "Real Property" at bounding box center [200, 333] width 367 height 22
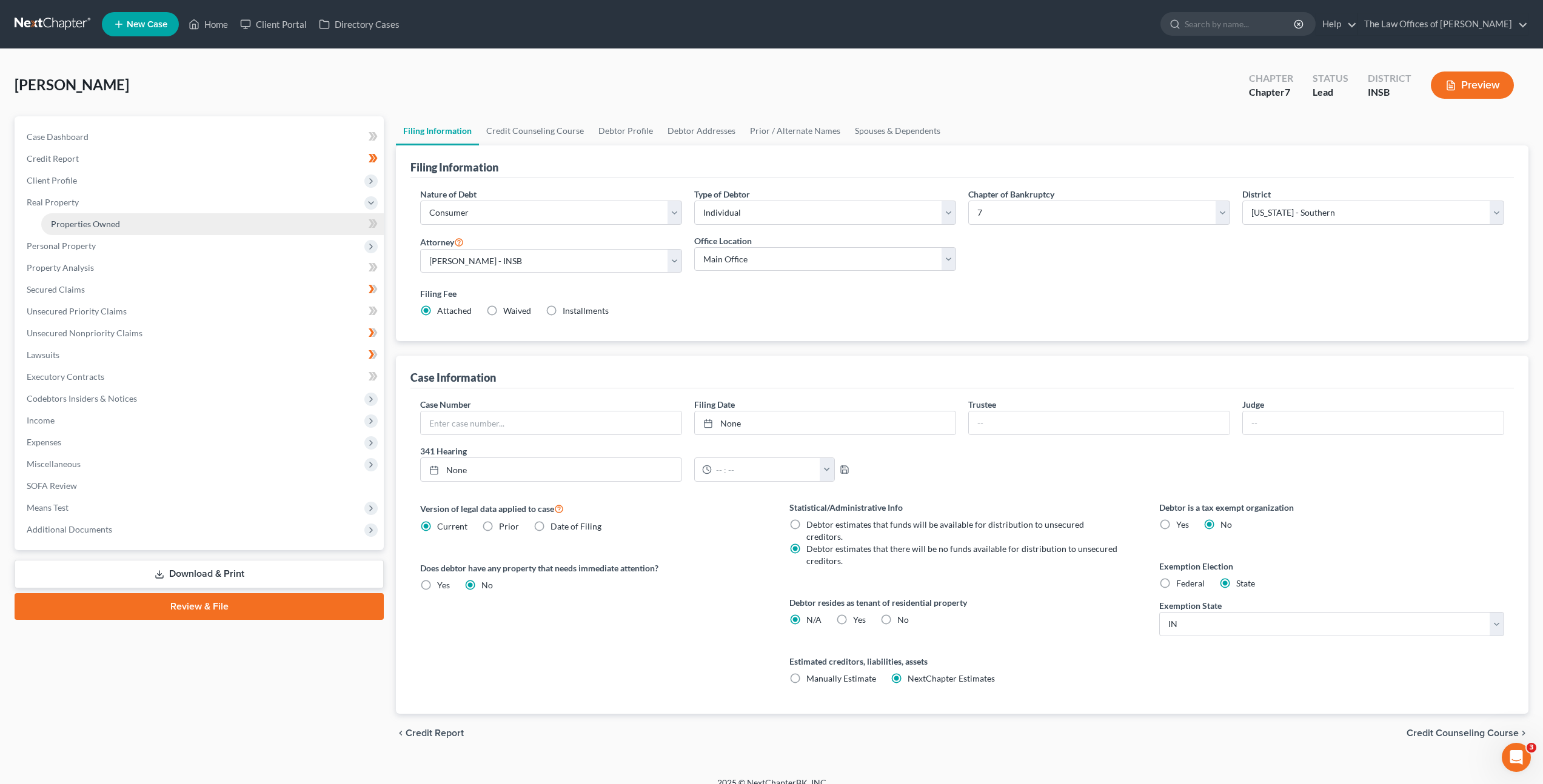
click at [190, 219] on link "Properties Owned" at bounding box center [212, 225] width 342 height 22
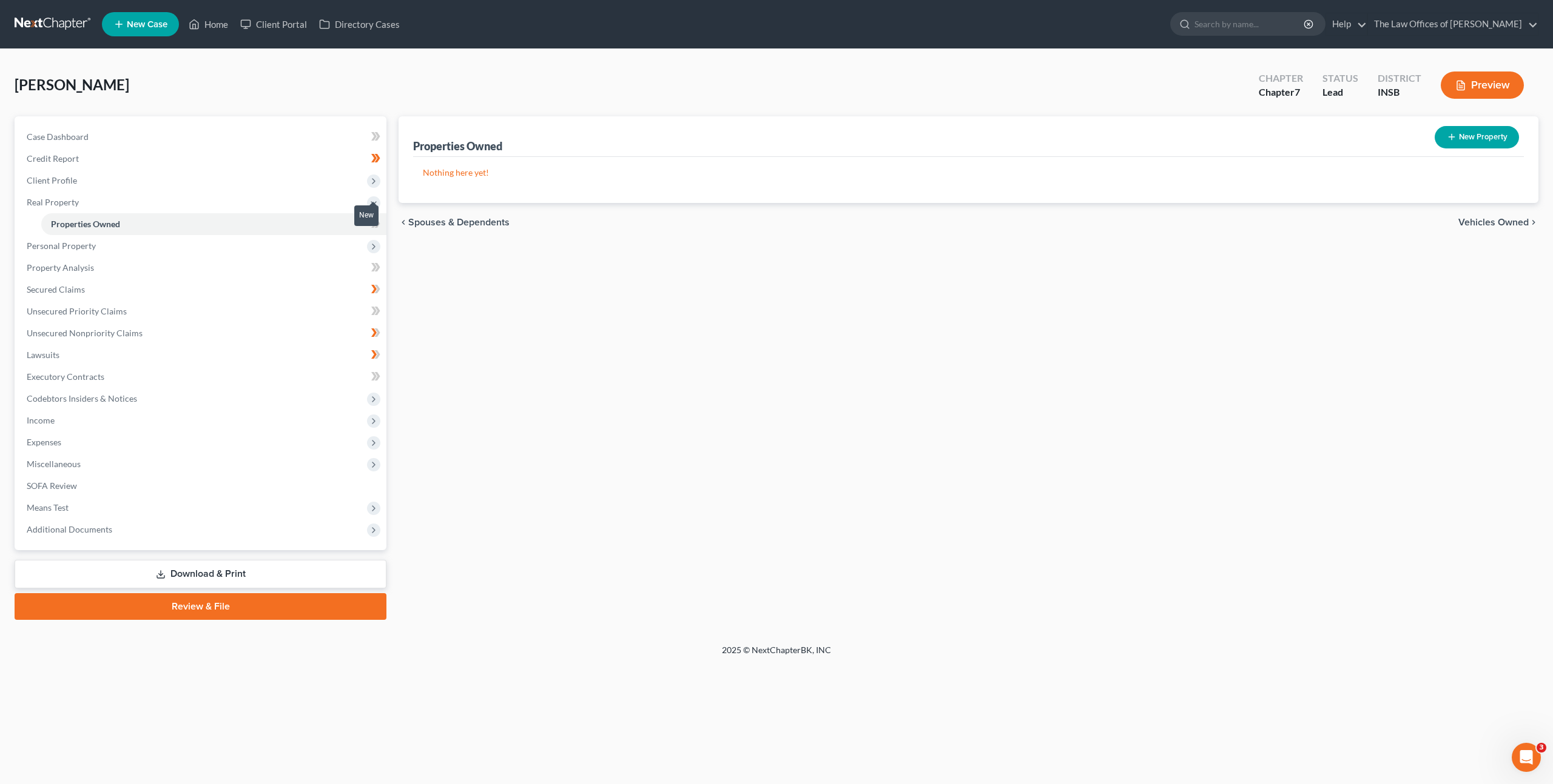
click at [380, 222] on span at bounding box center [375, 225] width 21 height 19
click at [316, 245] on span "Personal Property" at bounding box center [201, 246] width 370 height 22
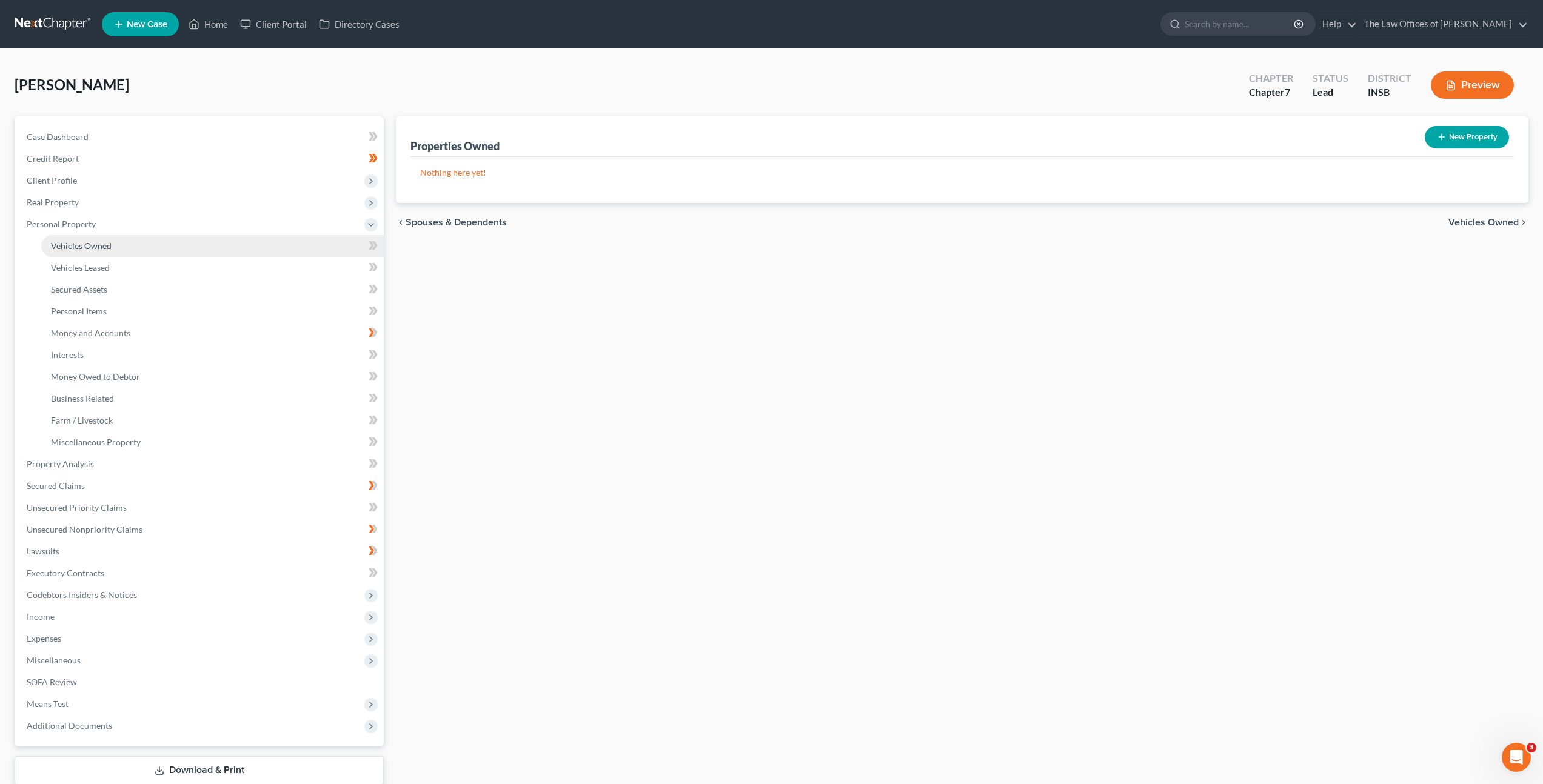
click at [290, 254] on link "Vehicles Owned" at bounding box center [212, 246] width 342 height 22
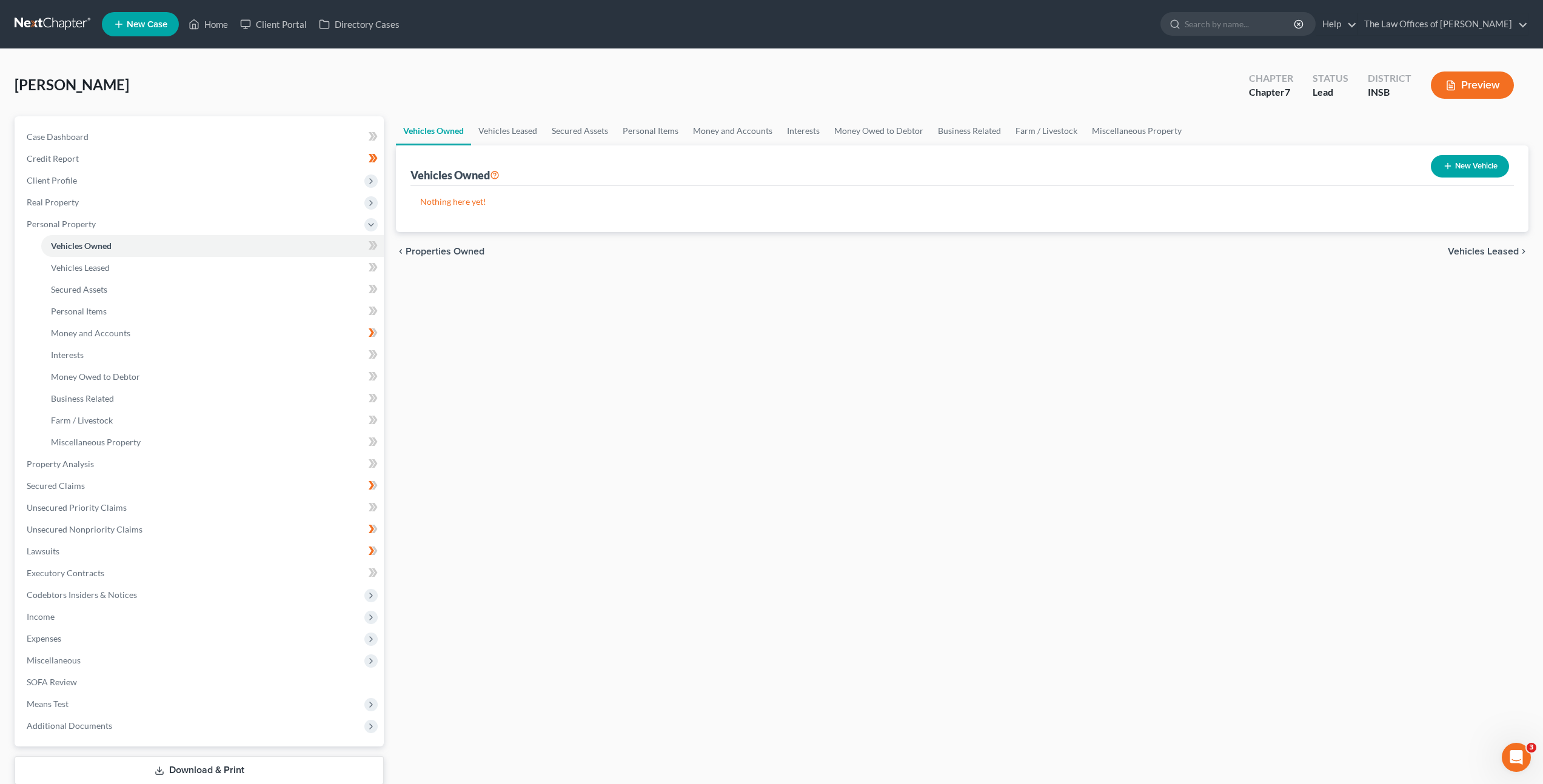
click at [1448, 167] on icon "button" at bounding box center [1448, 167] width 10 height 10
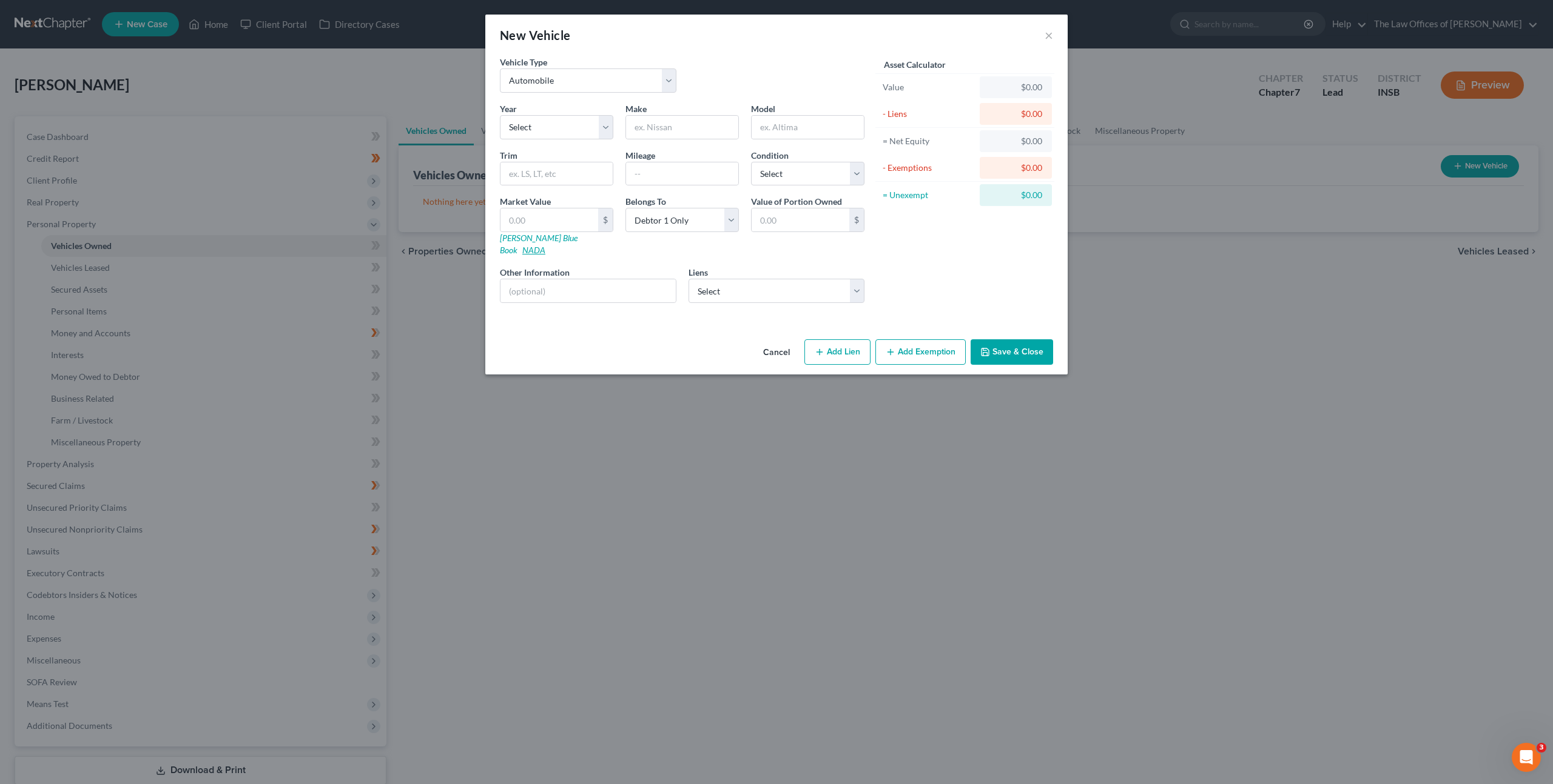
click at [545, 245] on link "NADA" at bounding box center [533, 250] width 23 height 10
click at [772, 342] on button "Cancel" at bounding box center [776, 352] width 46 height 24
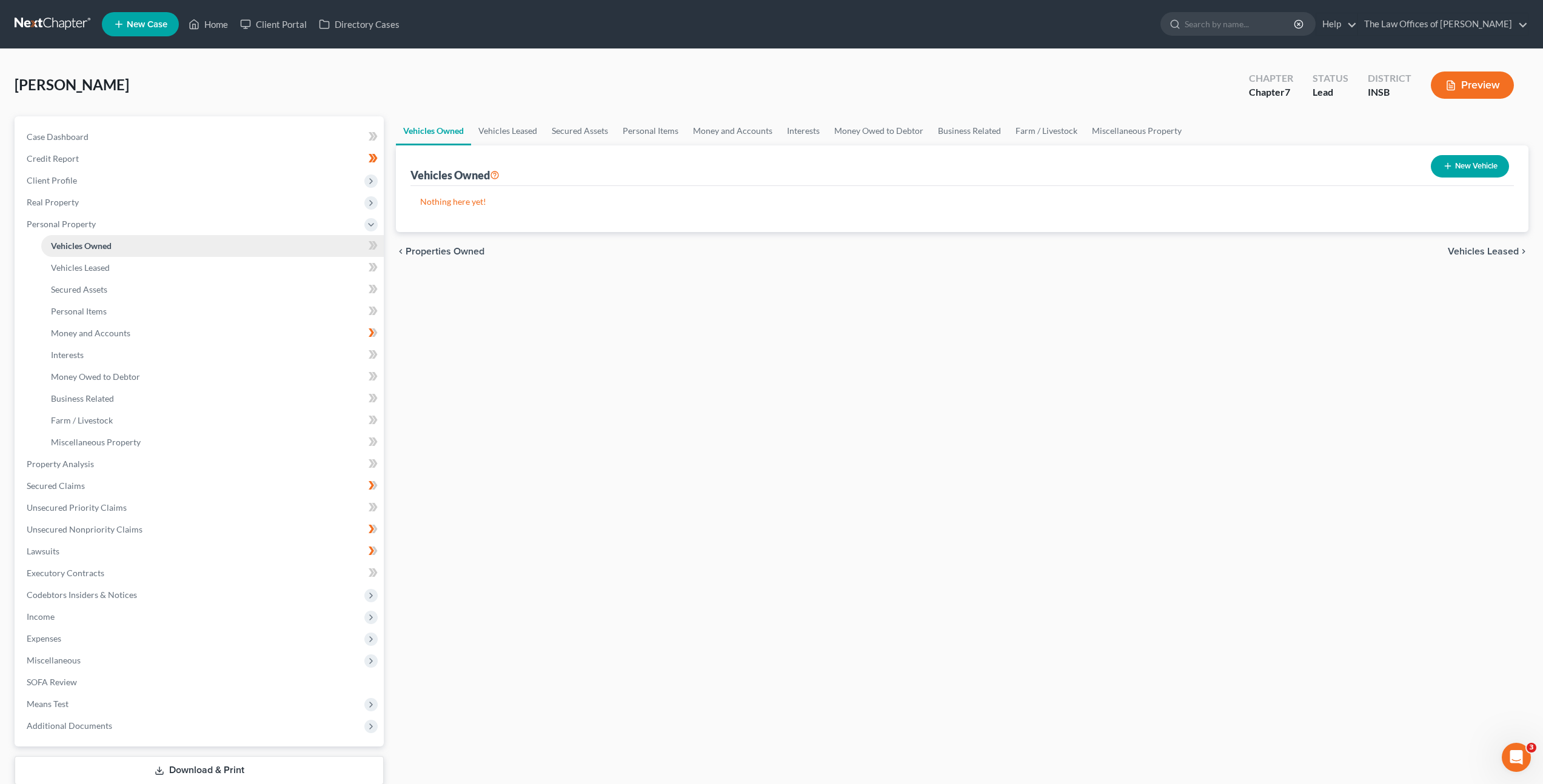
click at [475, 294] on div "Vehicles Owned Vehicles Leased Secured Assets Personal Items Money and Accounts…" at bounding box center [962, 466] width 1144 height 700
click at [373, 248] on icon at bounding box center [373, 246] width 9 height 15
click at [273, 268] on link "Vehicles Leased" at bounding box center [212, 268] width 342 height 22
click at [376, 267] on icon at bounding box center [374, 268] width 5 height 8
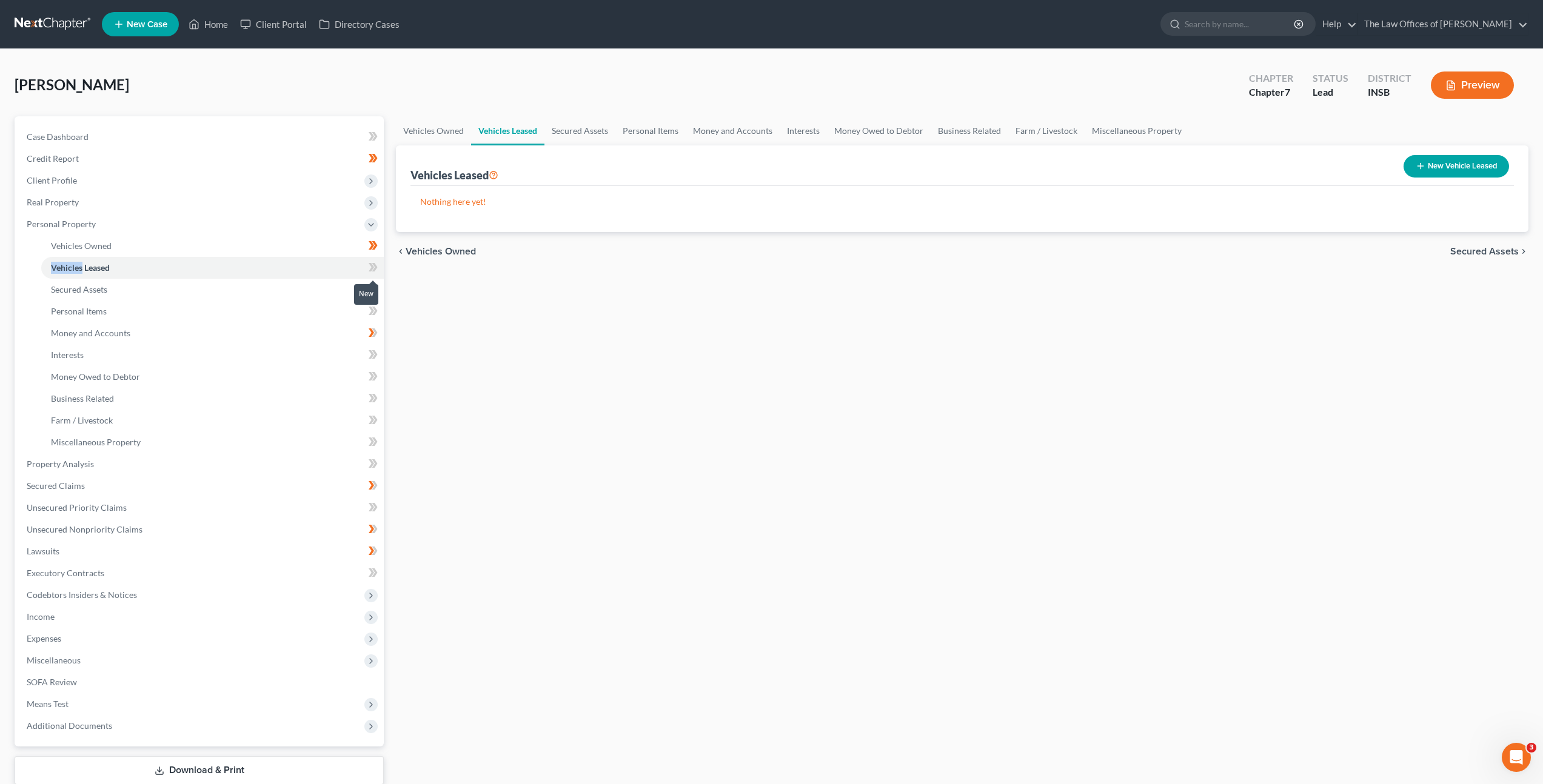
click at [376, 267] on icon at bounding box center [374, 268] width 5 height 8
click at [301, 291] on link "Secured Assets" at bounding box center [212, 289] width 342 height 22
click at [374, 287] on icon at bounding box center [374, 289] width 5 height 8
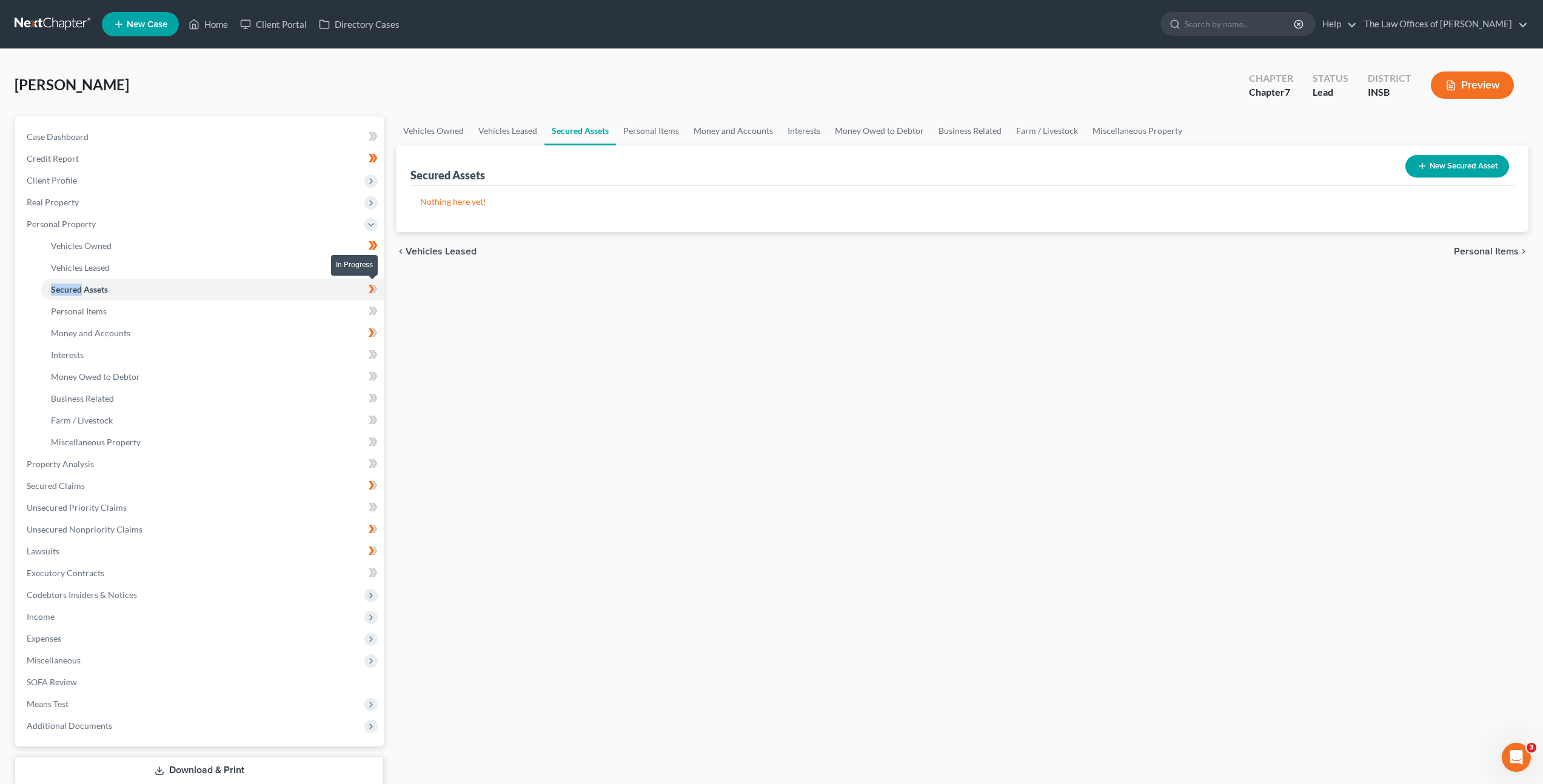
click at [374, 287] on icon at bounding box center [374, 289] width 5 height 8
click at [316, 315] on link "Personal Items" at bounding box center [212, 311] width 342 height 22
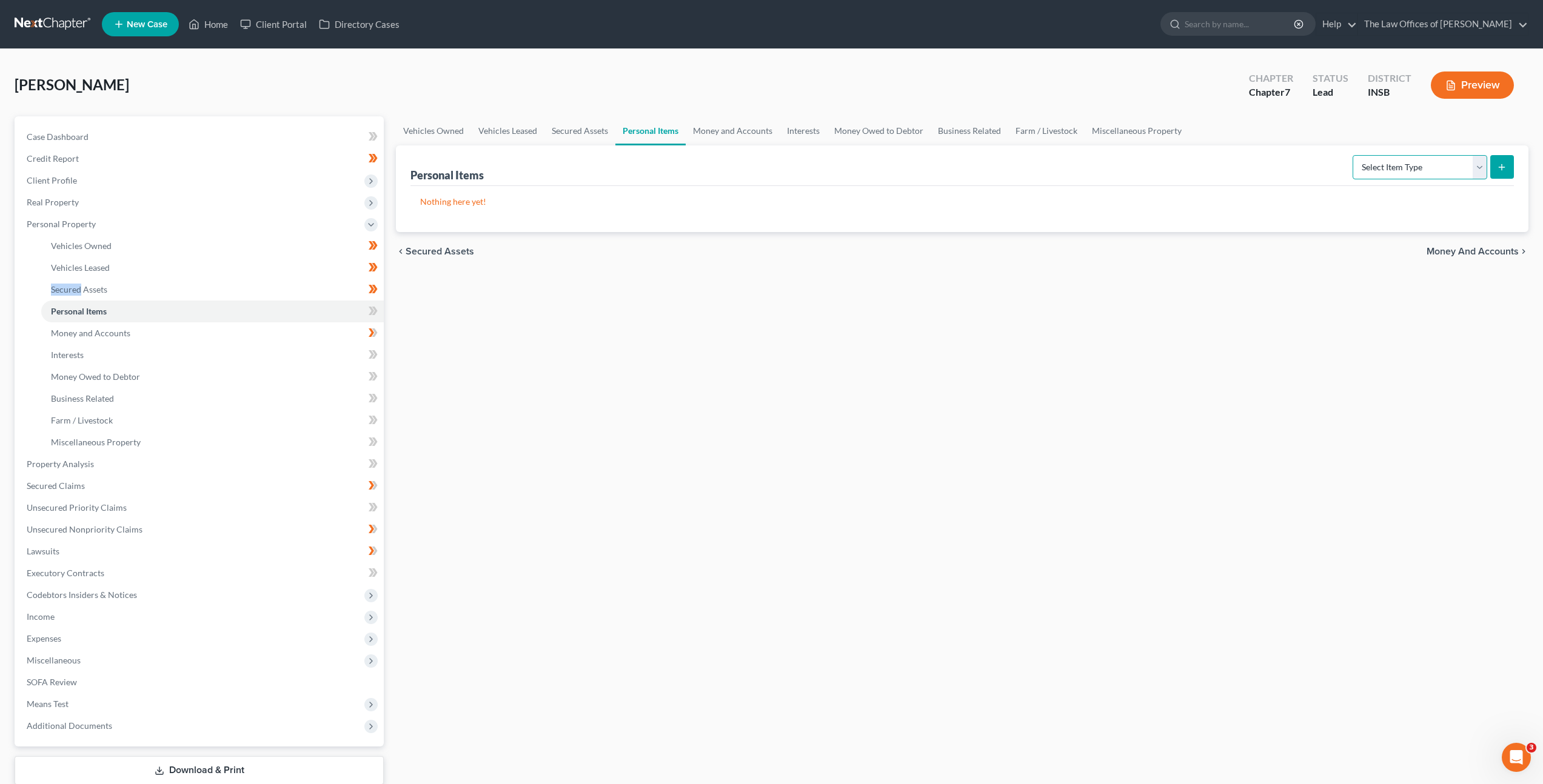
click at [1387, 162] on select "Select Item Type Clothing Collectibles Of Value Electronics Firearms Household …" at bounding box center [1419, 167] width 135 height 24
click at [1354, 155] on select "Select Item Type Clothing Collectibles Of Value Electronics Firearms Household …" at bounding box center [1419, 167] width 135 height 24
click at [1233, 320] on div "Vehicles Owned Vehicles Leased Secured Assets Personal Items Money and Accounts…" at bounding box center [962, 466] width 1144 height 700
click at [1500, 164] on icon "submit" at bounding box center [1502, 167] width 10 height 10
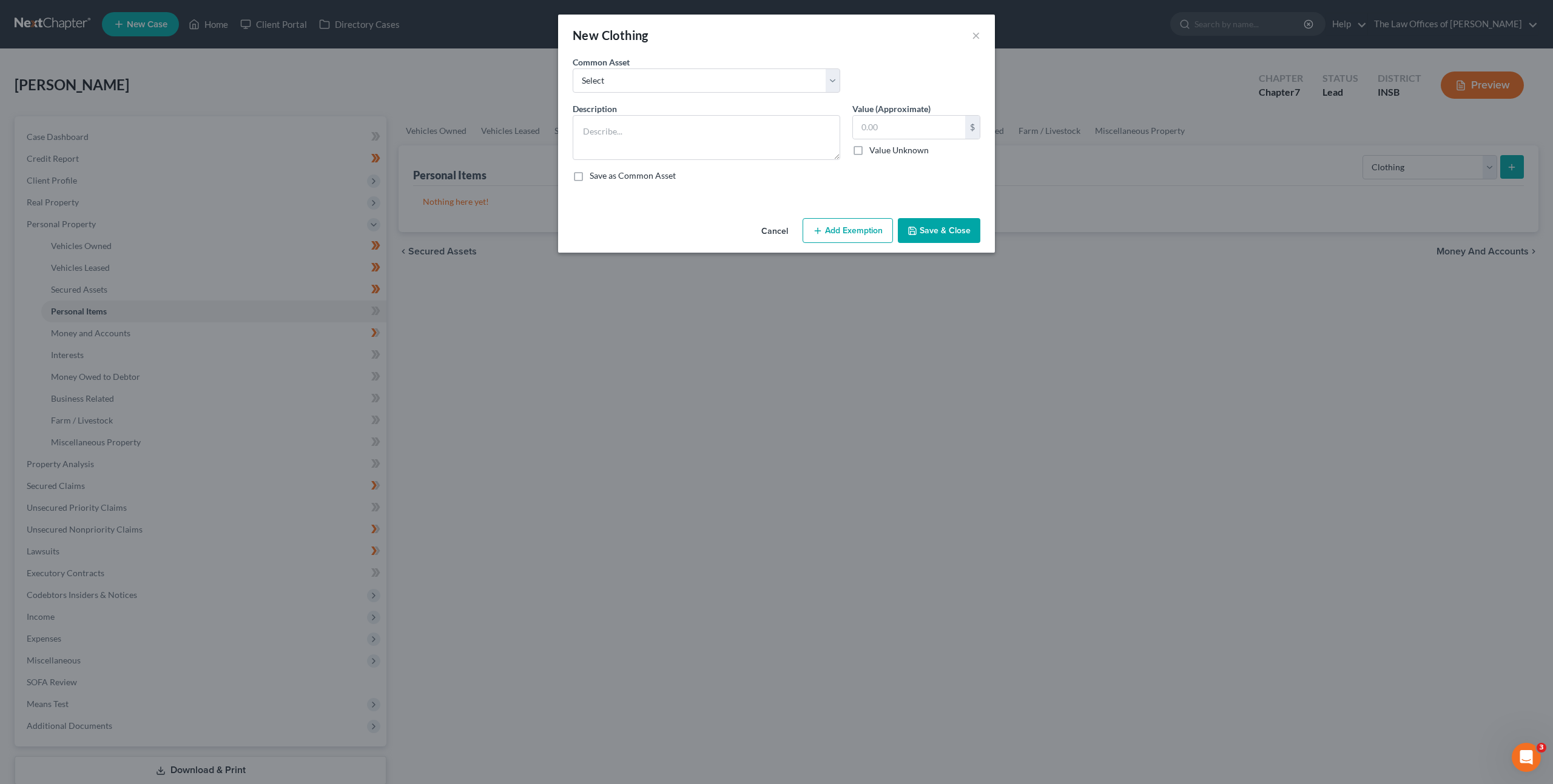
click at [783, 229] on button "Cancel" at bounding box center [774, 231] width 46 height 24
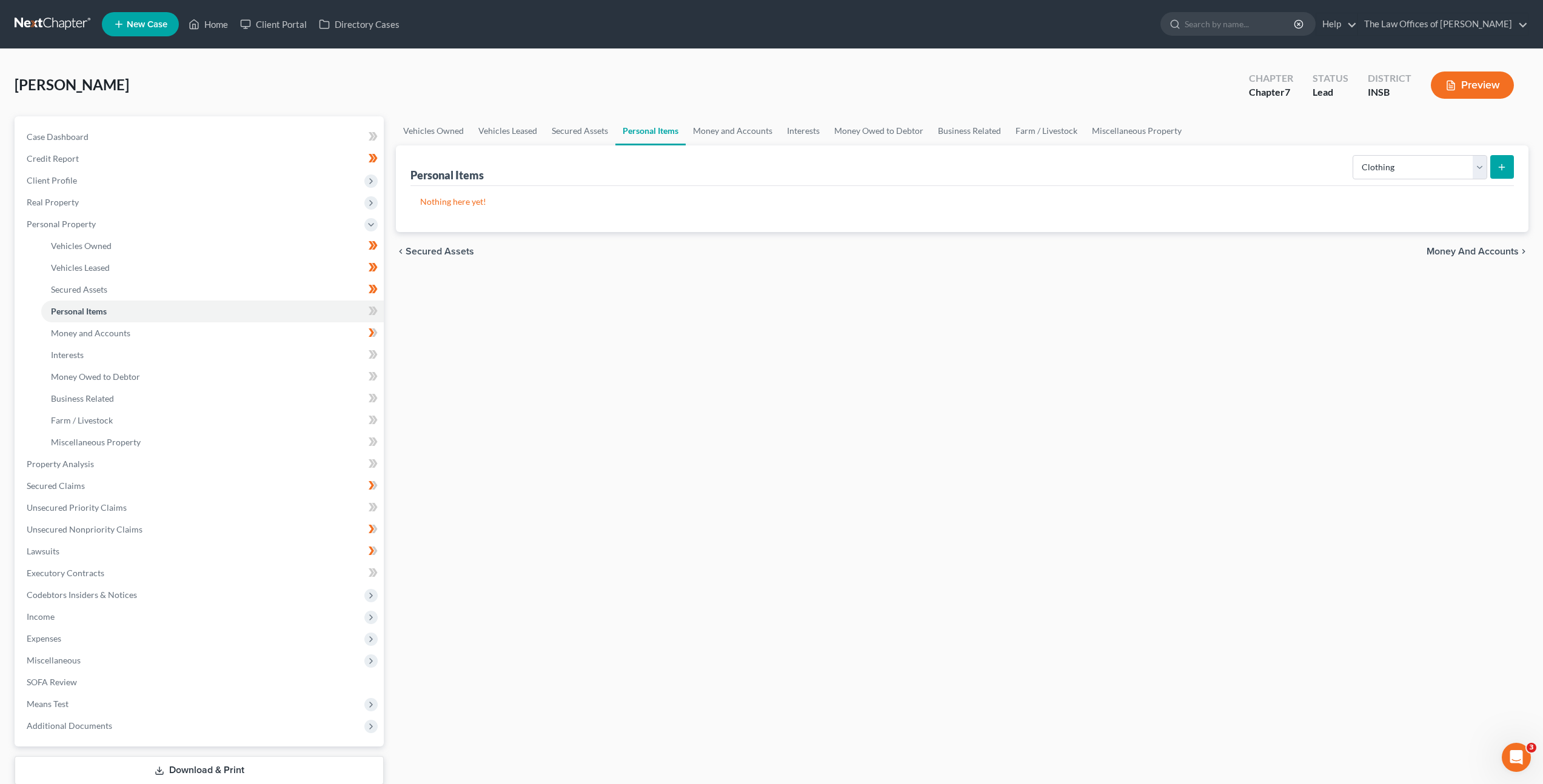
click at [1500, 167] on line "submit" at bounding box center [1502, 167] width 5 height 0
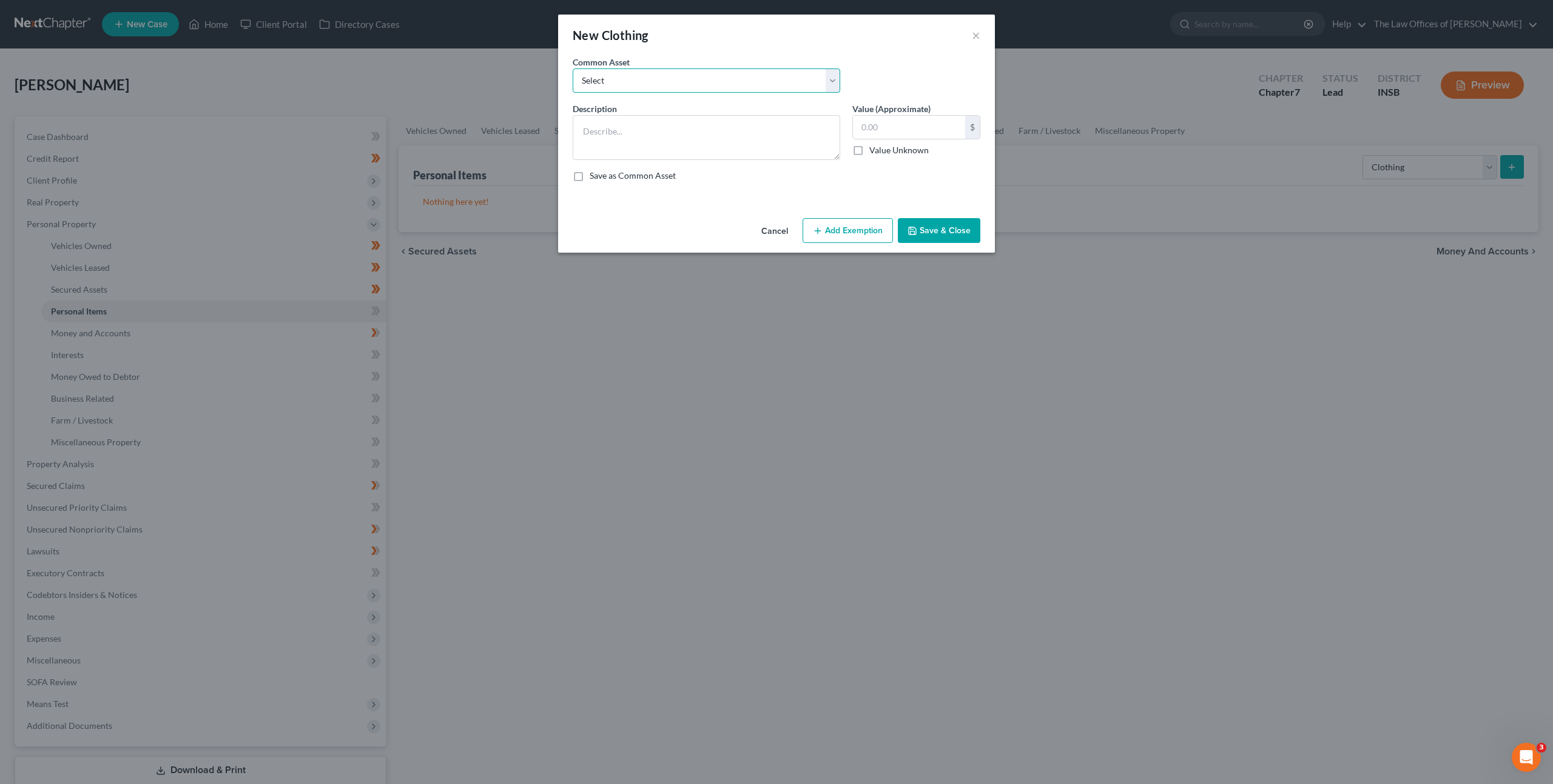
click at [675, 75] on select "Select Debtor's Clothing Joint Debtor's Clothing" at bounding box center [706, 80] width 268 height 24
click at [572, 68] on select "Select Debtor's Clothing Joint Debtor's Clothing" at bounding box center [706, 80] width 268 height 24
click at [822, 226] on icon "button" at bounding box center [817, 231] width 10 height 10
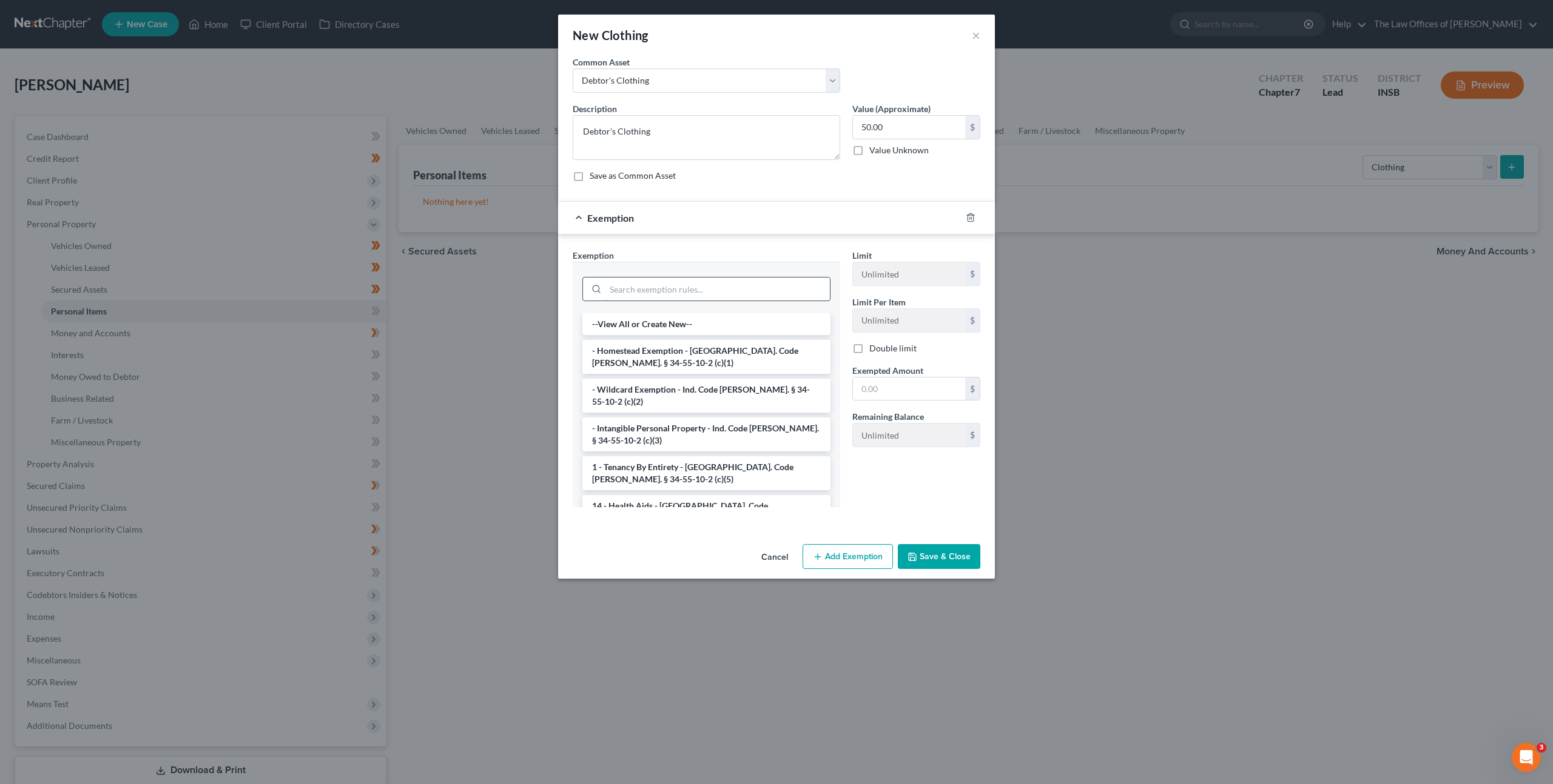
click at [726, 278] on input "search" at bounding box center [717, 289] width 225 height 23
click at [898, 125] on input "50.00" at bounding box center [908, 127] width 112 height 23
click at [752, 296] on input "search" at bounding box center [717, 289] width 225 height 23
drag, startPoint x: 680, startPoint y: 387, endPoint x: 838, endPoint y: 381, distance: 158.1
click at [680, 386] on li "- Wildcard Exemption - Ind. Code Ann. § 34-55-10-2 (c)(2)" at bounding box center [706, 395] width 248 height 34
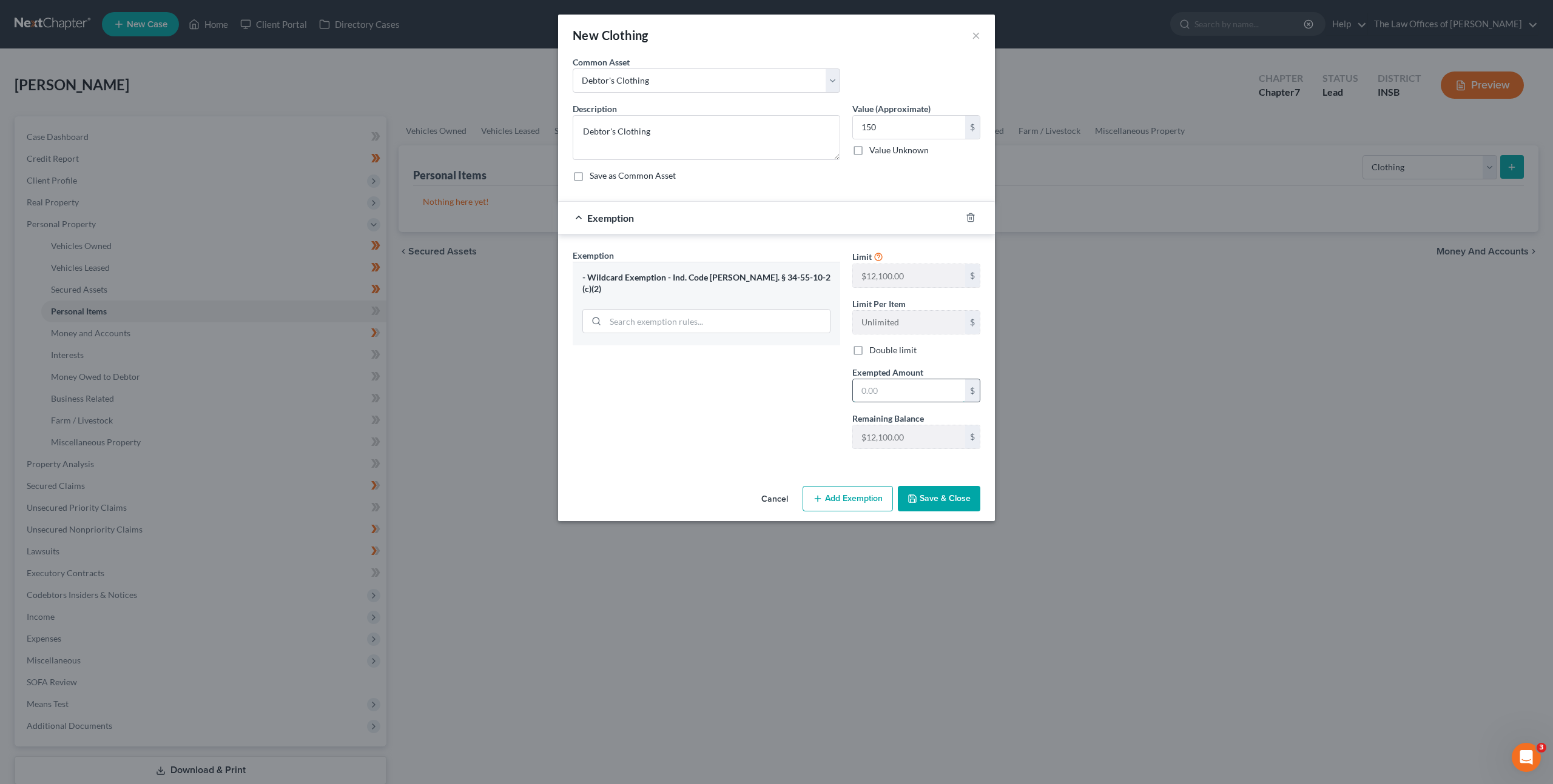
click at [904, 390] on input "text" at bounding box center [908, 390] width 112 height 23
click at [933, 504] on button "Save & Close" at bounding box center [939, 499] width 82 height 25
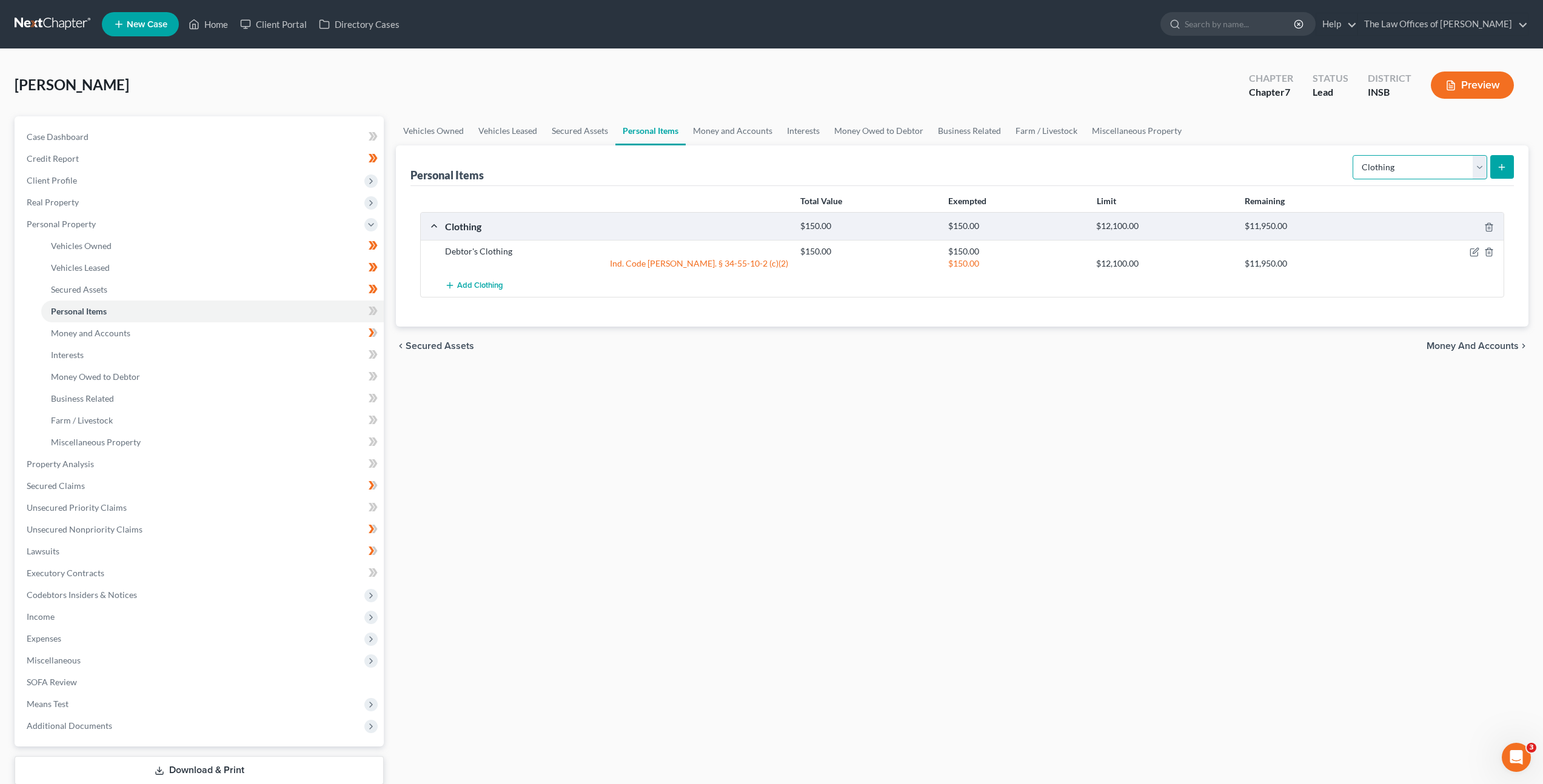
click at [1431, 170] on select "Select Item Type Clothing Collectibles Of Value Electronics Firearms Household …" at bounding box center [1419, 167] width 135 height 24
click at [1354, 155] on select "Select Item Type Clothing Collectibles Of Value Electronics Firearms Household …" at bounding box center [1419, 167] width 135 height 24
click at [1498, 165] on icon "submit" at bounding box center [1502, 167] width 10 height 10
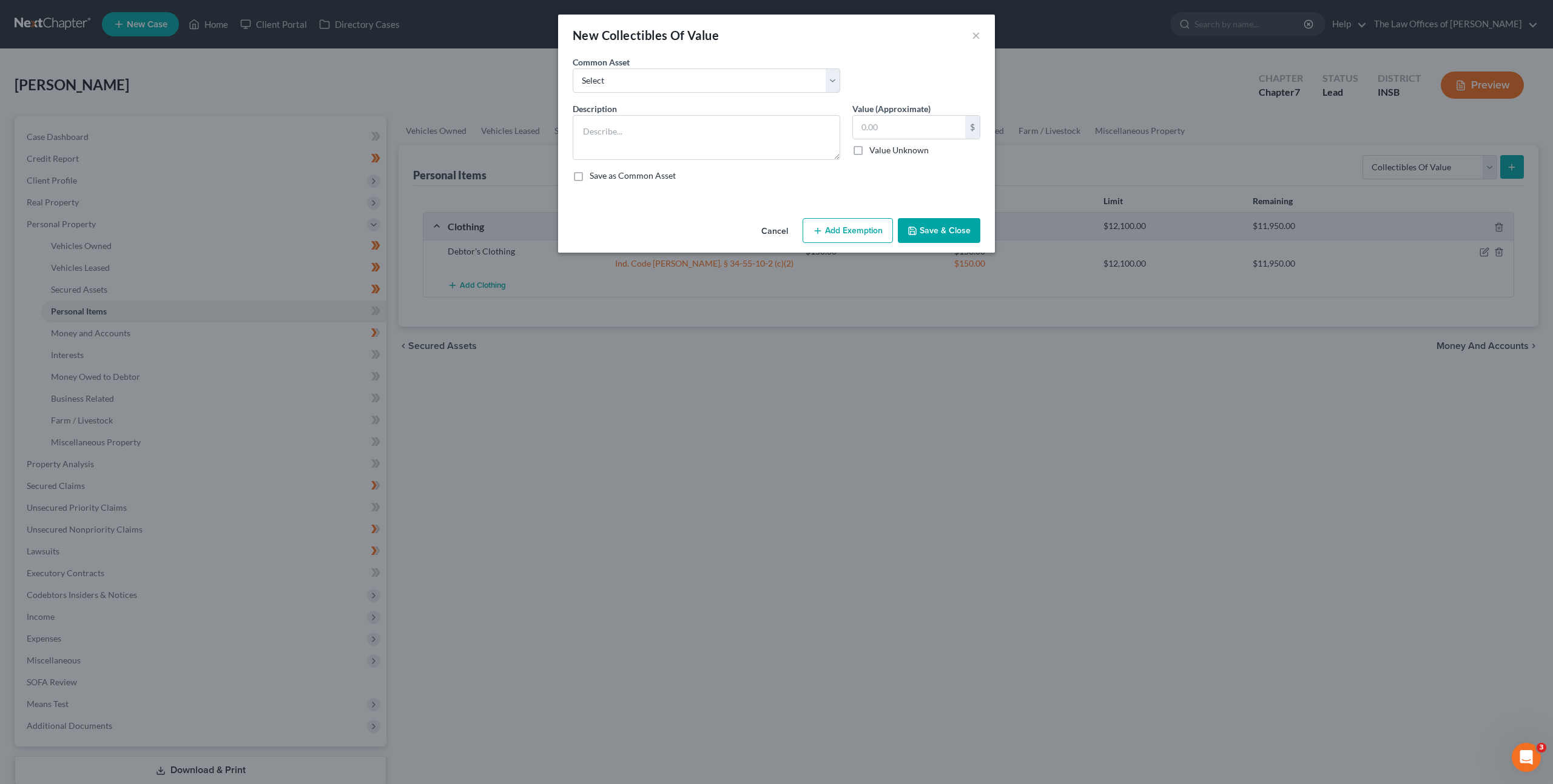
click at [787, 233] on button "Cancel" at bounding box center [774, 231] width 46 height 24
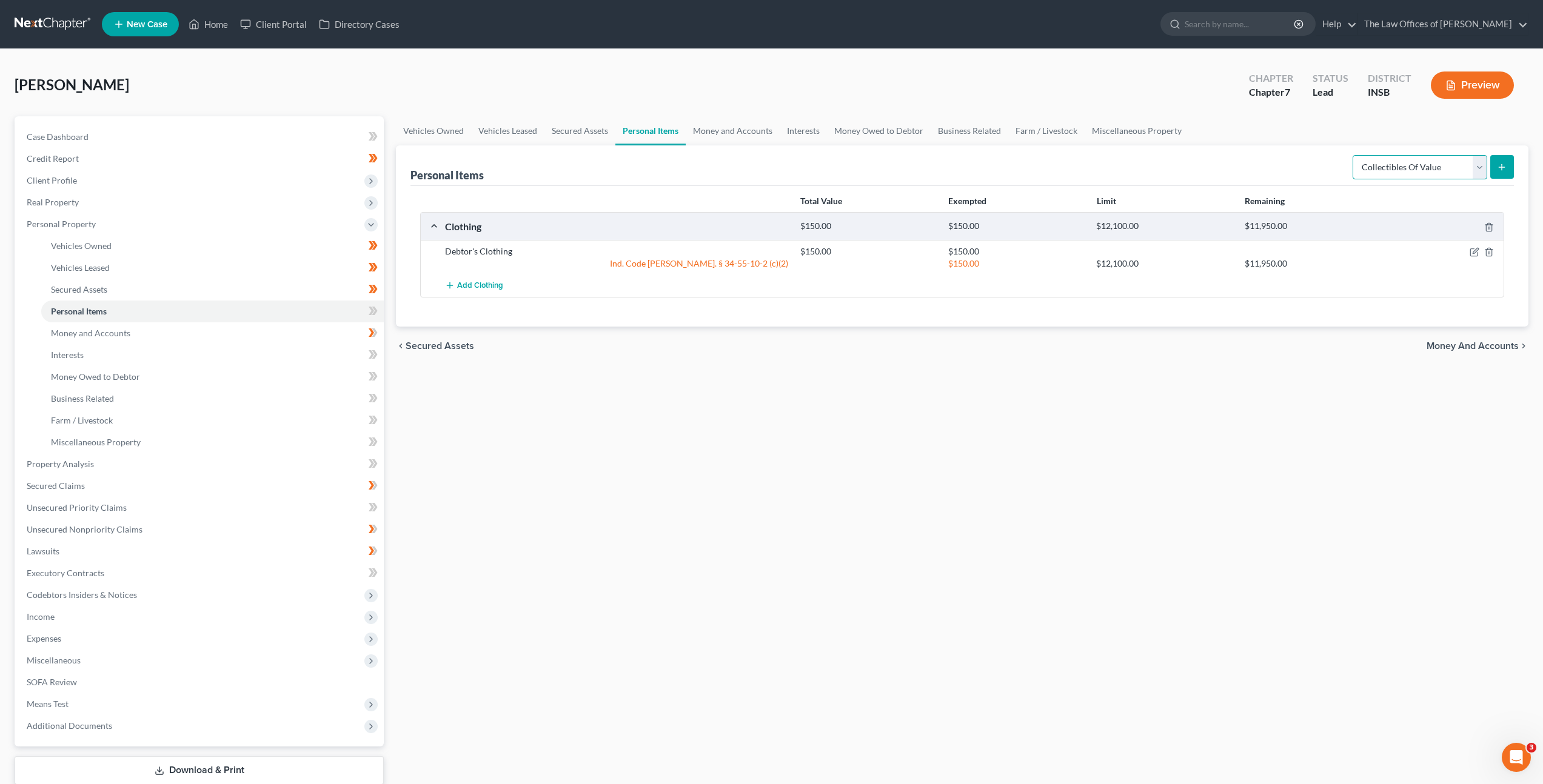
click at [1387, 170] on select "Select Item Type Clothing Collectibles Of Value Electronics Firearms Household …" at bounding box center [1419, 167] width 135 height 24
click at [1354, 155] on select "Select Item Type Clothing Collectibles Of Value Electronics Firearms Household …" at bounding box center [1419, 167] width 135 height 24
click at [1497, 168] on icon "submit" at bounding box center [1502, 167] width 10 height 10
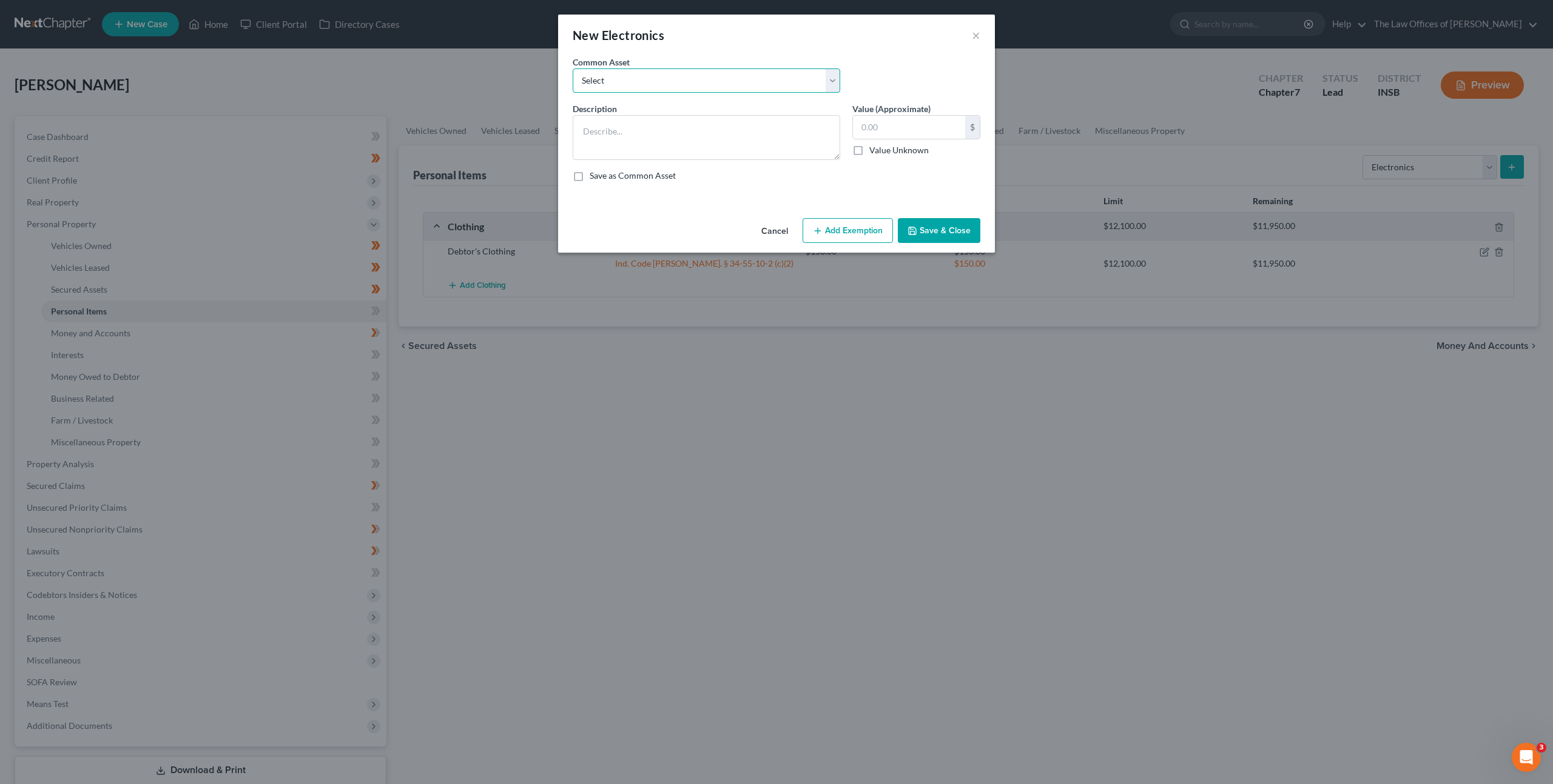
click at [749, 82] on select "Select Cell Phone (1), Television (2), Desktop Computer (1)" at bounding box center [706, 80] width 268 height 24
click at [572, 68] on select "Select Cell Phone (1), Television (2), Desktop Computer (1)" at bounding box center [706, 80] width 268 height 24
drag, startPoint x: 680, startPoint y: 132, endPoint x: 779, endPoint y: 158, distance: 102.4
click at [681, 132] on textarea "Cell Phone (1), Television (2), Desktop Computer (1)" at bounding box center [706, 137] width 268 height 45
drag, startPoint x: 779, startPoint y: 127, endPoint x: 690, endPoint y: 126, distance: 89.0
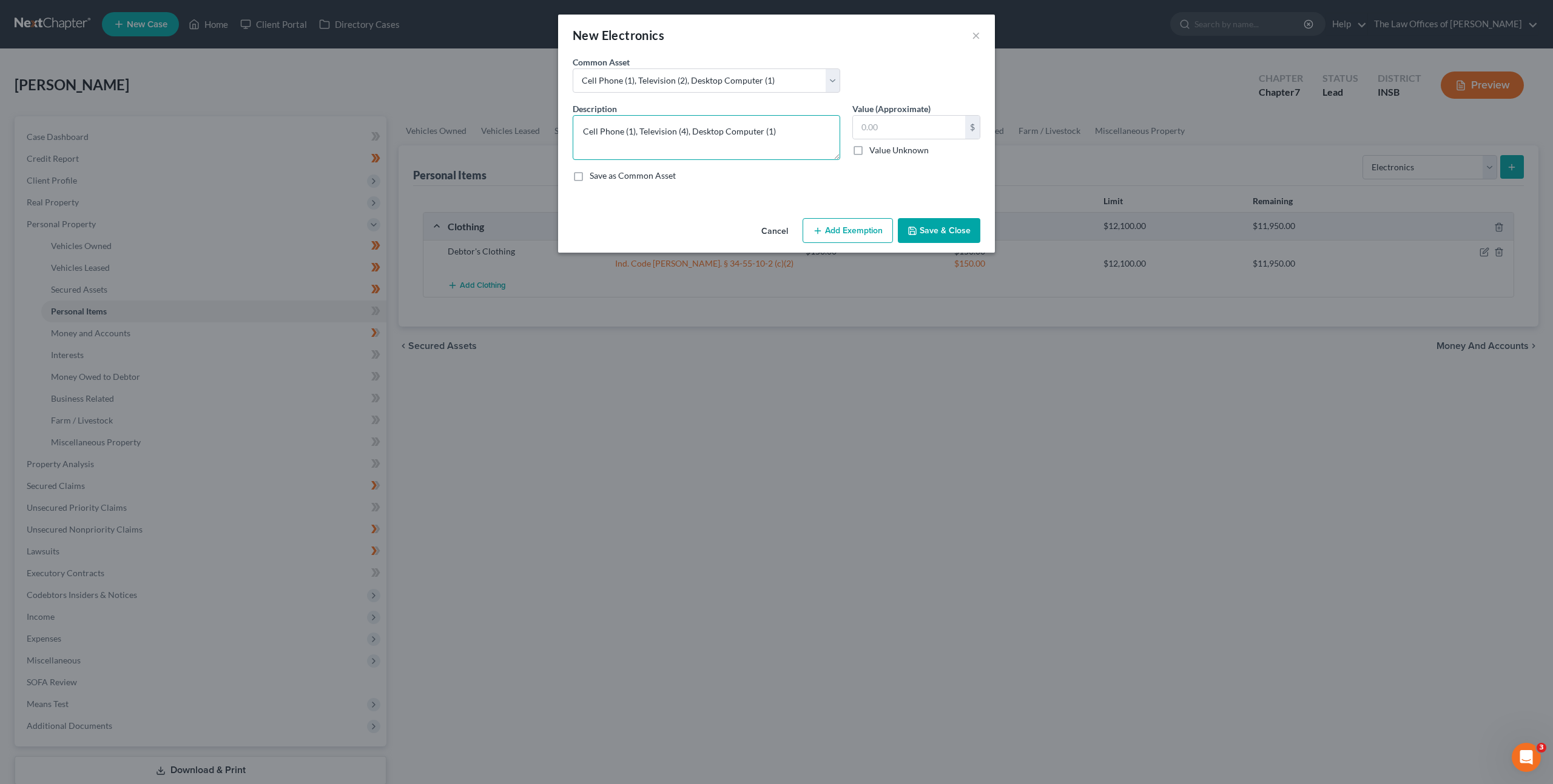
click at [690, 126] on textarea "Cell Phone (1), Television (4), Desktop Computer (1)" at bounding box center [706, 137] width 268 height 45
click at [833, 226] on button "Add Exemption" at bounding box center [847, 230] width 90 height 25
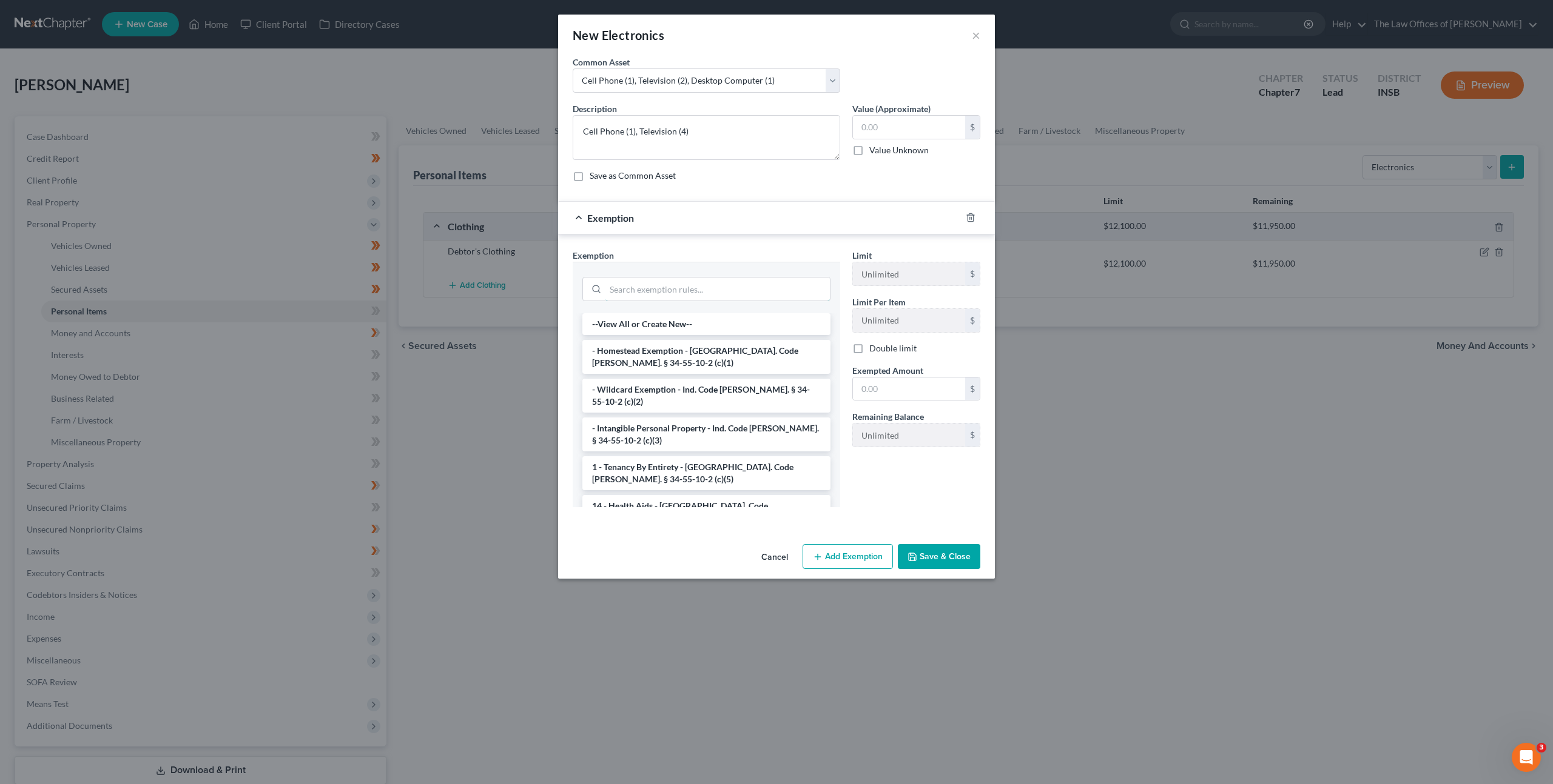
click at [672, 290] on input "search" at bounding box center [717, 289] width 225 height 23
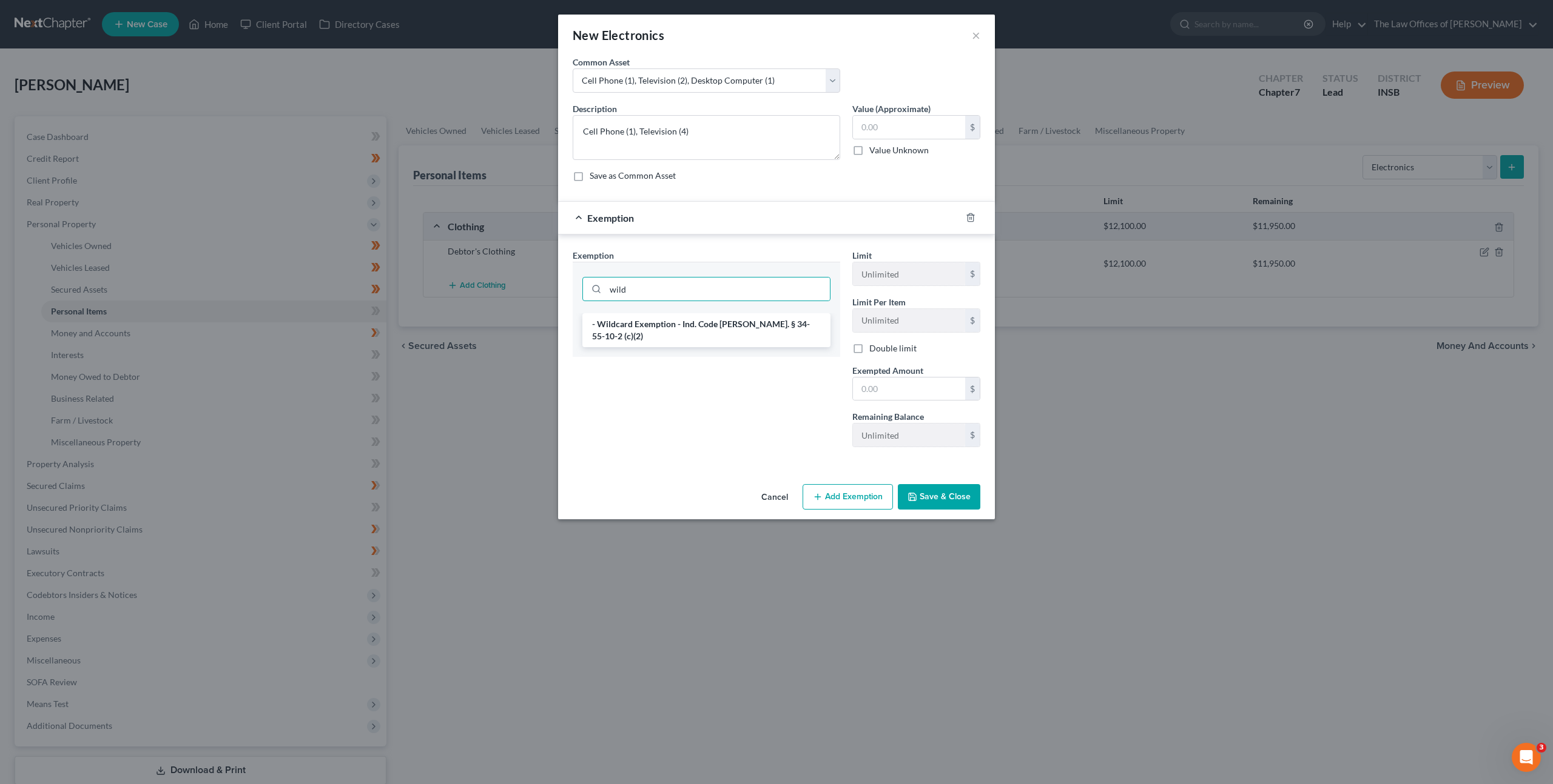
drag, startPoint x: 698, startPoint y: 325, endPoint x: 724, endPoint y: 285, distance: 47.7
click at [698, 325] on li "- Wildcard Exemption - Ind. Code Ann. § 34-55-10-2 (c)(2)" at bounding box center [706, 331] width 248 height 34
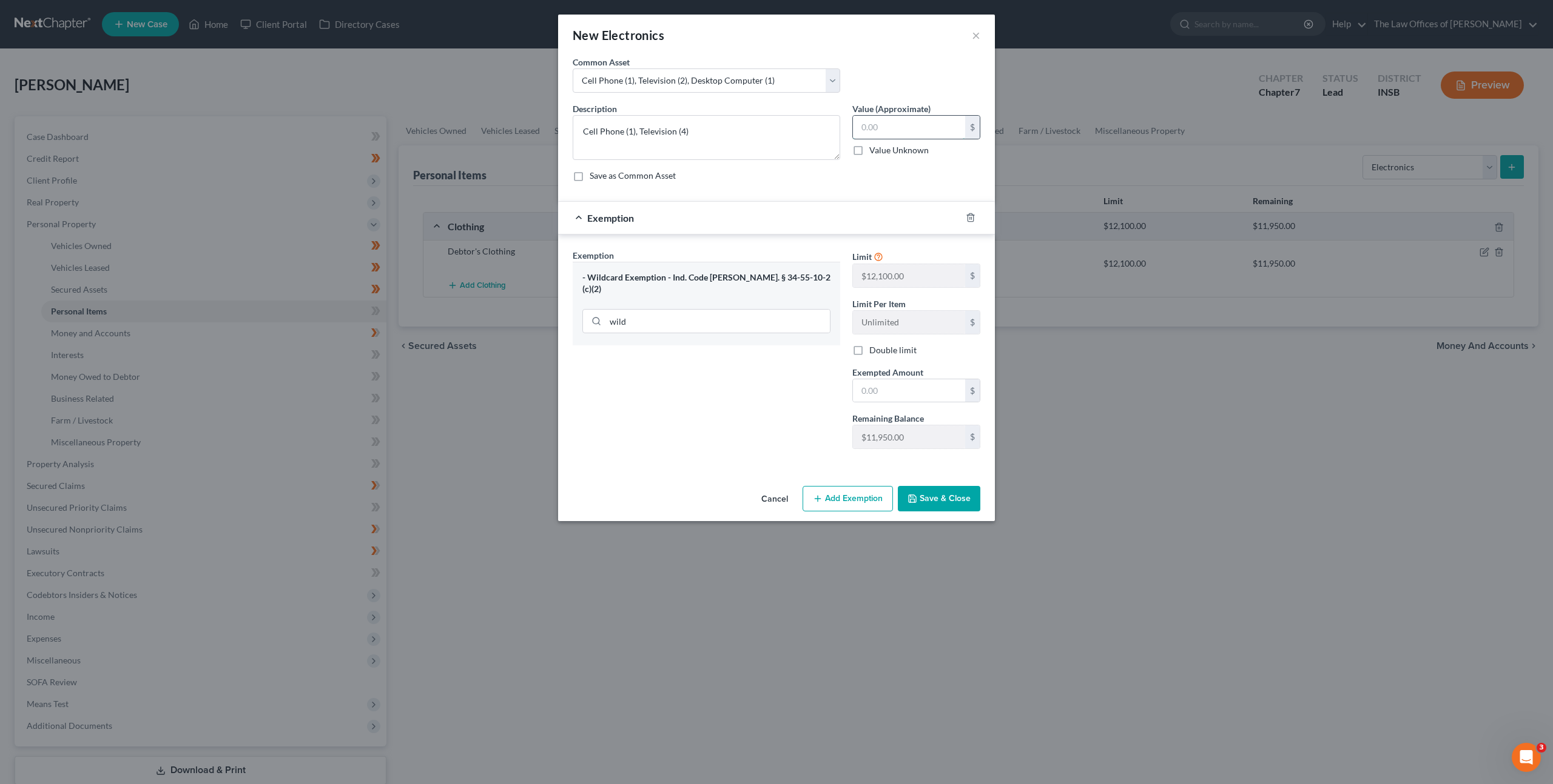
click at [886, 121] on input "text" at bounding box center [908, 127] width 112 height 23
click at [891, 395] on input "text" at bounding box center [908, 390] width 112 height 23
drag, startPoint x: 931, startPoint y: 501, endPoint x: 981, endPoint y: 448, distance: 72.9
click at [931, 501] on button "Save & Close" at bounding box center [939, 499] width 82 height 25
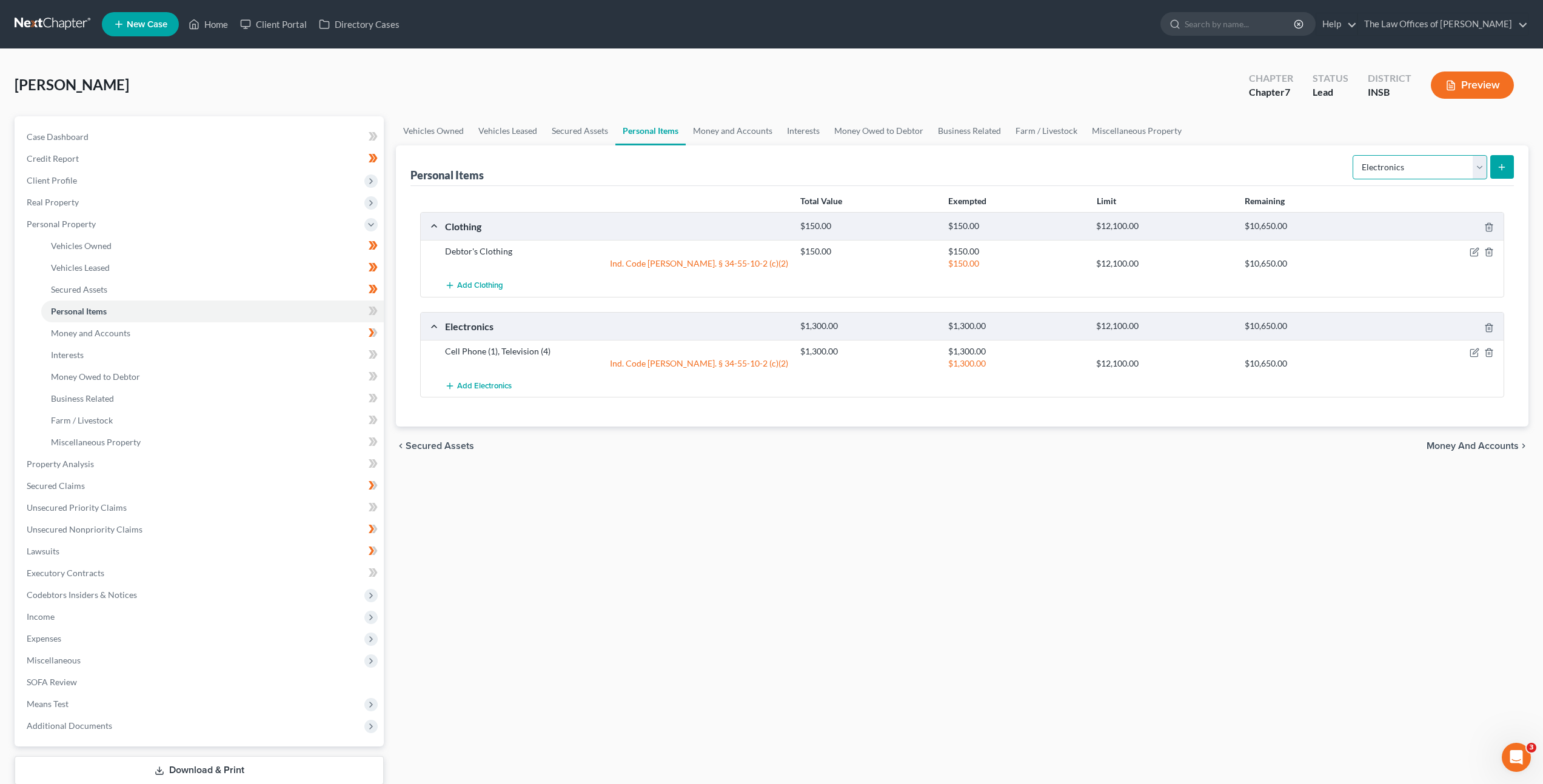
click at [1395, 163] on select "Select Item Type Clothing Collectibles Of Value Electronics Firearms Household …" at bounding box center [1419, 167] width 135 height 24
click at [1354, 155] on select "Select Item Type Clothing Collectibles Of Value Electronics Firearms Household …" at bounding box center [1419, 167] width 135 height 24
click at [1387, 159] on select "Select Item Type Clothing Collectibles Of Value Electronics Firearms Household …" at bounding box center [1419, 167] width 135 height 24
click at [1354, 155] on select "Select Item Type Clothing Collectibles Of Value Electronics Firearms Household …" at bounding box center [1419, 167] width 135 height 24
click at [1500, 162] on icon "submit" at bounding box center [1502, 167] width 10 height 10
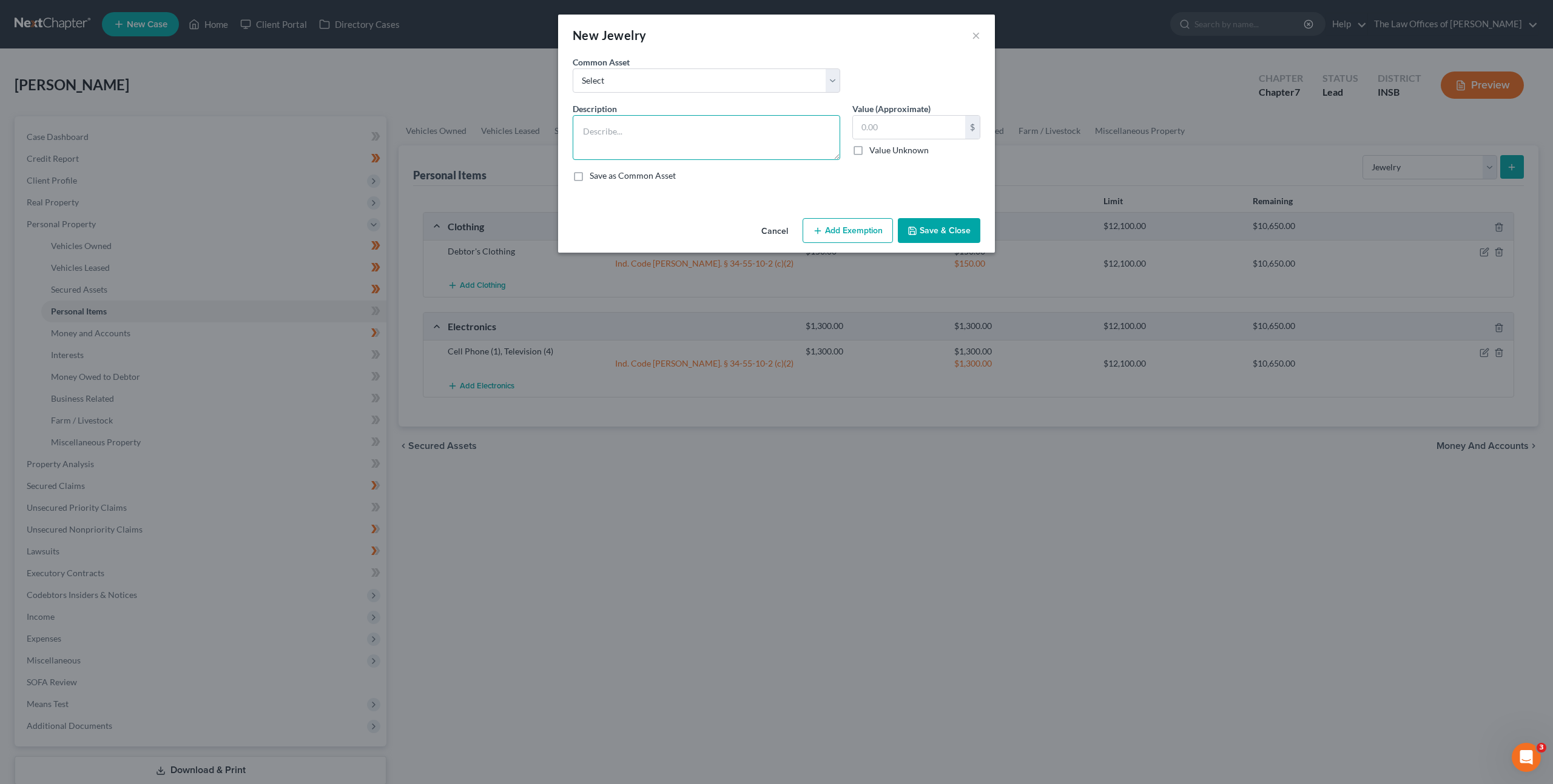
drag, startPoint x: 582, startPoint y: 128, endPoint x: 600, endPoint y: 132, distance: 18.4
click at [583, 129] on textarea at bounding box center [706, 137] width 268 height 45
click at [927, 130] on input "text" at bounding box center [908, 127] width 112 height 23
click at [827, 218] on button "Add Exemption" at bounding box center [847, 230] width 90 height 25
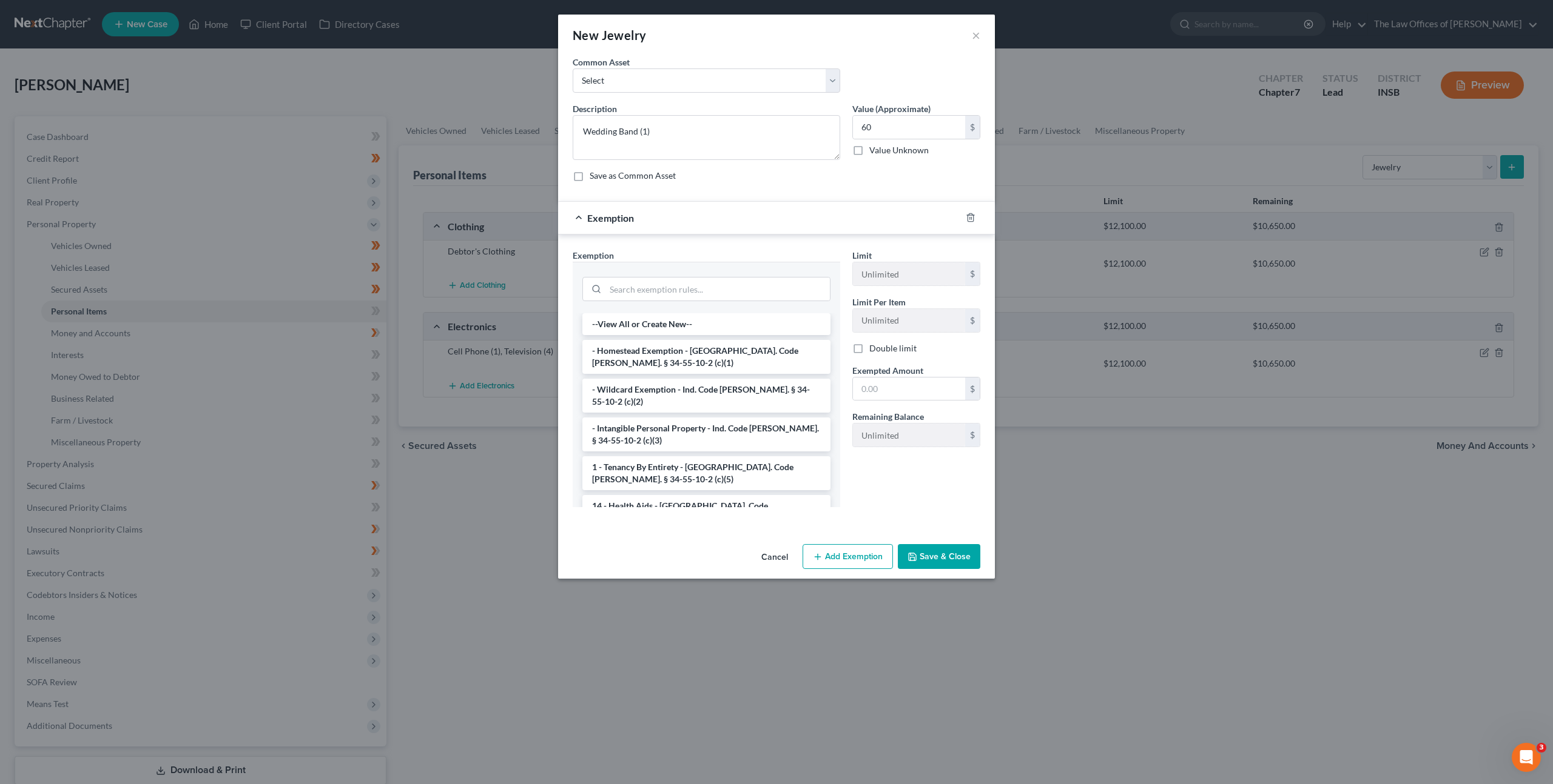
drag, startPoint x: 722, startPoint y: 389, endPoint x: 809, endPoint y: 379, distance: 87.6
click at [722, 389] on li "- Wildcard Exemption - Ind. Code Ann. § 34-55-10-2 (c)(2)" at bounding box center [706, 395] width 248 height 34
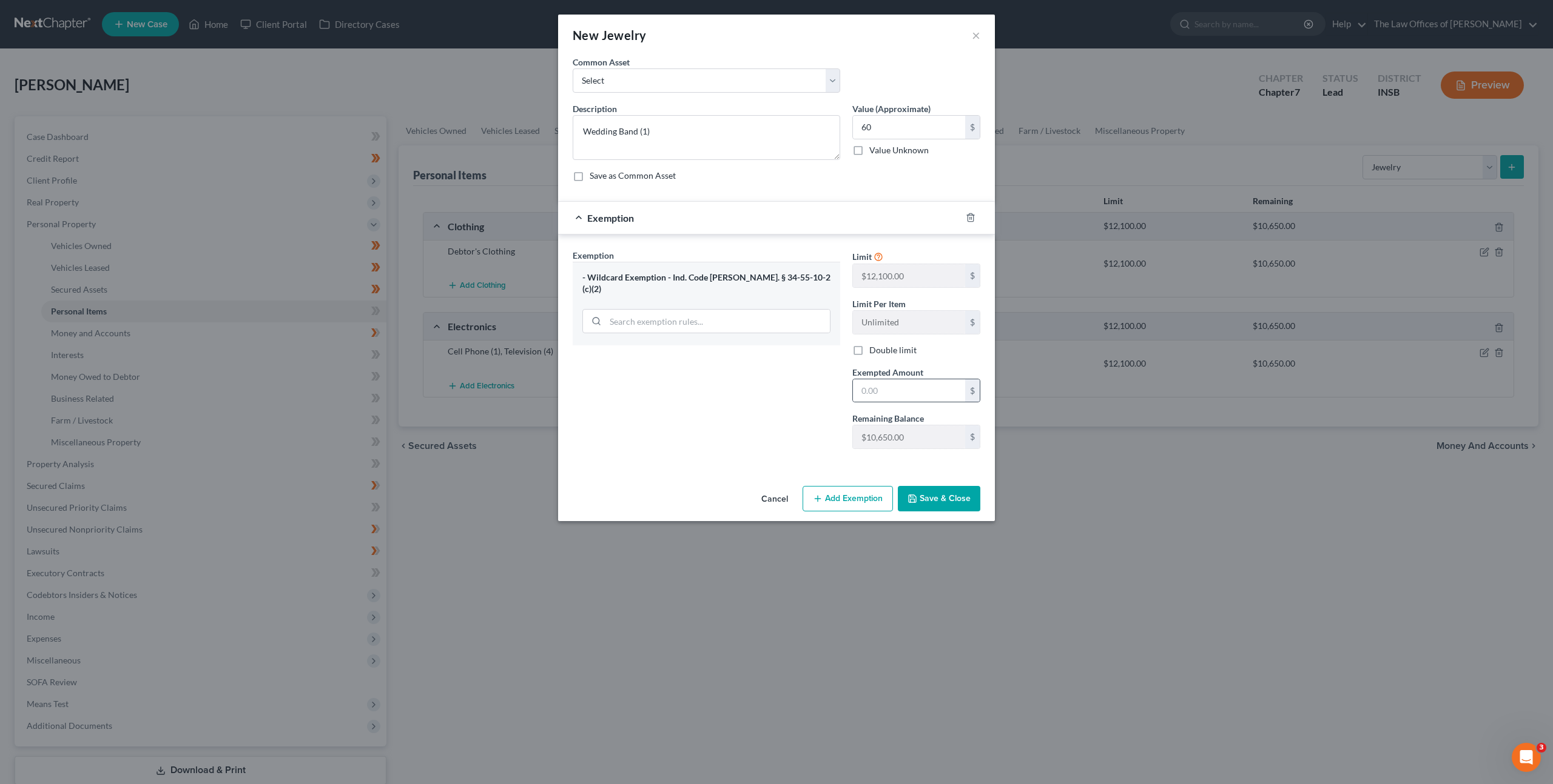
click at [906, 379] on div "$" at bounding box center [916, 390] width 128 height 24
click at [891, 383] on input "text" at bounding box center [908, 390] width 112 height 23
click at [921, 491] on button "Save & Close" at bounding box center [939, 499] width 82 height 25
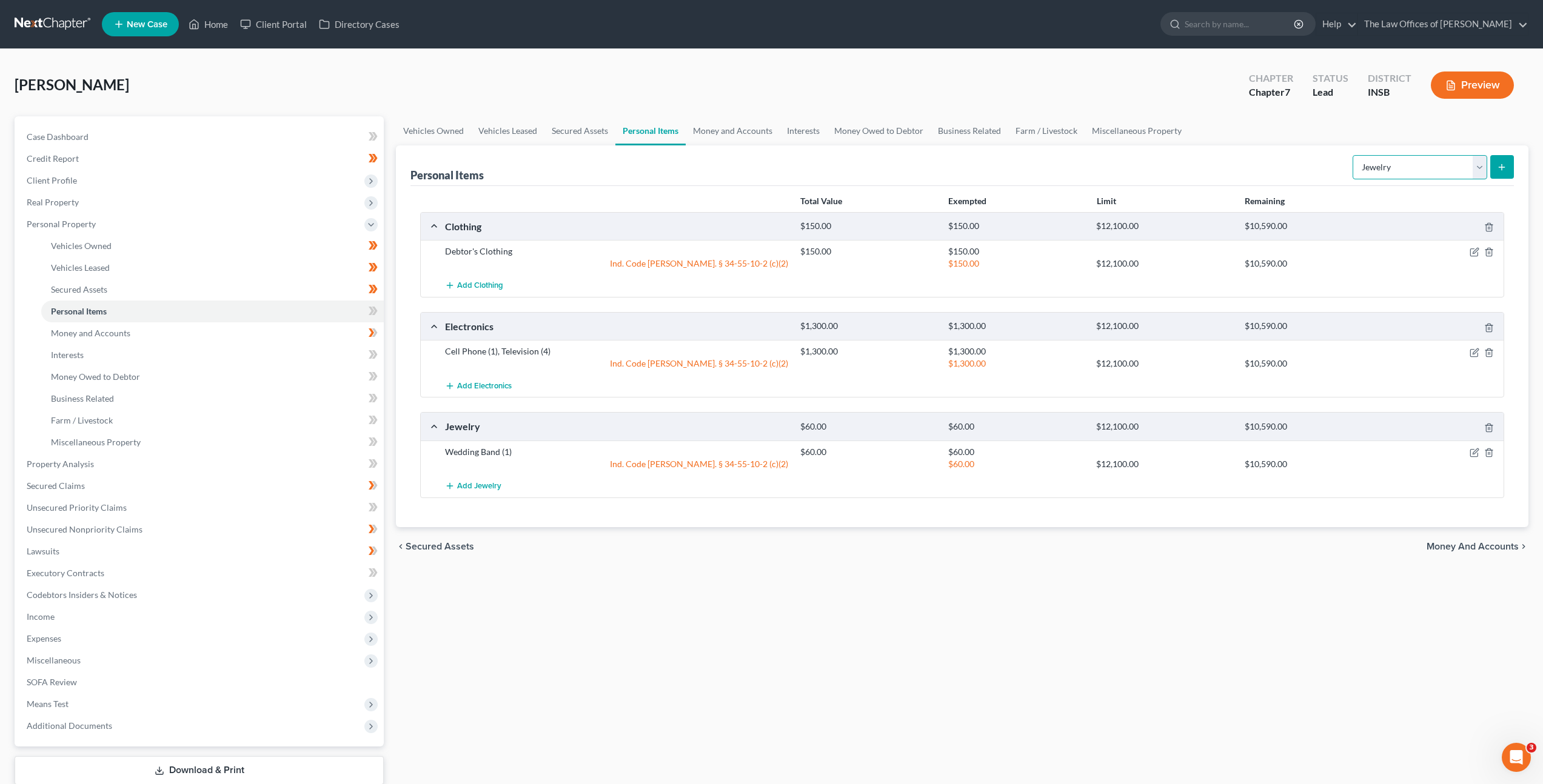
click at [1409, 163] on select "Select Item Type Clothing Collectibles Of Value Electronics Firearms Household …" at bounding box center [1419, 167] width 135 height 24
click at [1354, 155] on select "Select Item Type Clothing Collectibles Of Value Electronics Firearms Household …" at bounding box center [1419, 167] width 135 height 24
click at [1499, 166] on icon "submit" at bounding box center [1502, 167] width 10 height 10
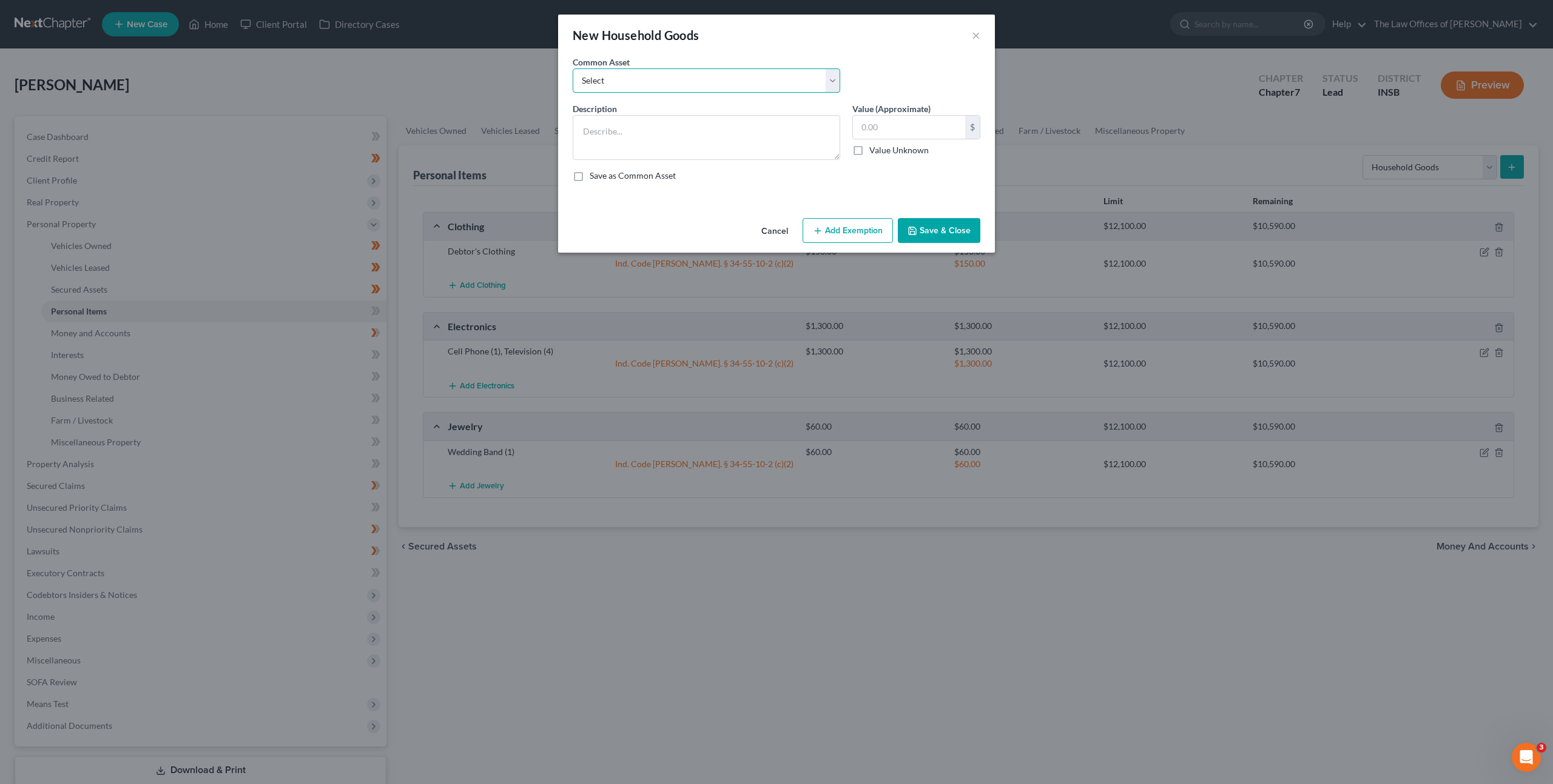
click at [723, 79] on select "Select Living Room Suite, Dining Room Suite, Bedroom Suite, Washer, Dryer, Refr…" at bounding box center [706, 80] width 268 height 24
click at [572, 68] on select "Select Living Room Suite, Dining Room Suite, Bedroom Suite, Washer, Dryer, Refr…" at bounding box center [706, 80] width 268 height 24
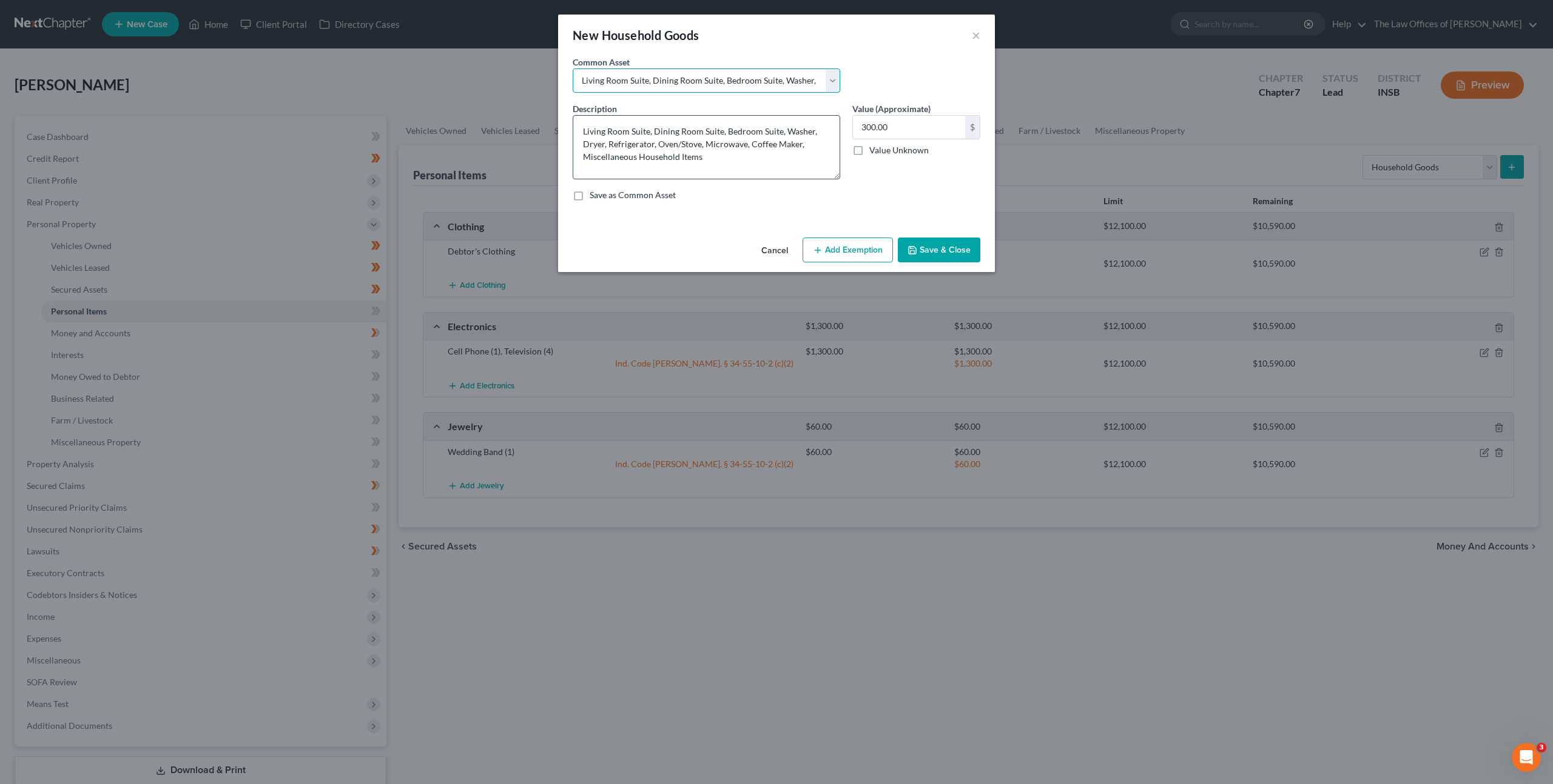
drag, startPoint x: 838, startPoint y: 157, endPoint x: 833, endPoint y: 177, distance: 20.6
click at [833, 177] on textarea "Living Room Suite, Dining Room Suite, Bedroom Suite, Washer, Dryer, Refrigerato…" at bounding box center [706, 147] width 268 height 64
drag, startPoint x: 723, startPoint y: 130, endPoint x: 650, endPoint y: 129, distance: 73.0
click at [650, 129] on textarea "Living Room Suite, Dining Room Suite, Bedroom Suite, Washer, Dryer, Refrigerato…" at bounding box center [706, 147] width 268 height 64
click at [654, 132] on textarea "Living Room Suite, Bedroom Suite, Washer, Dryer, Refrigerator, Oven/Stove, Micr…" at bounding box center [706, 147] width 268 height 64
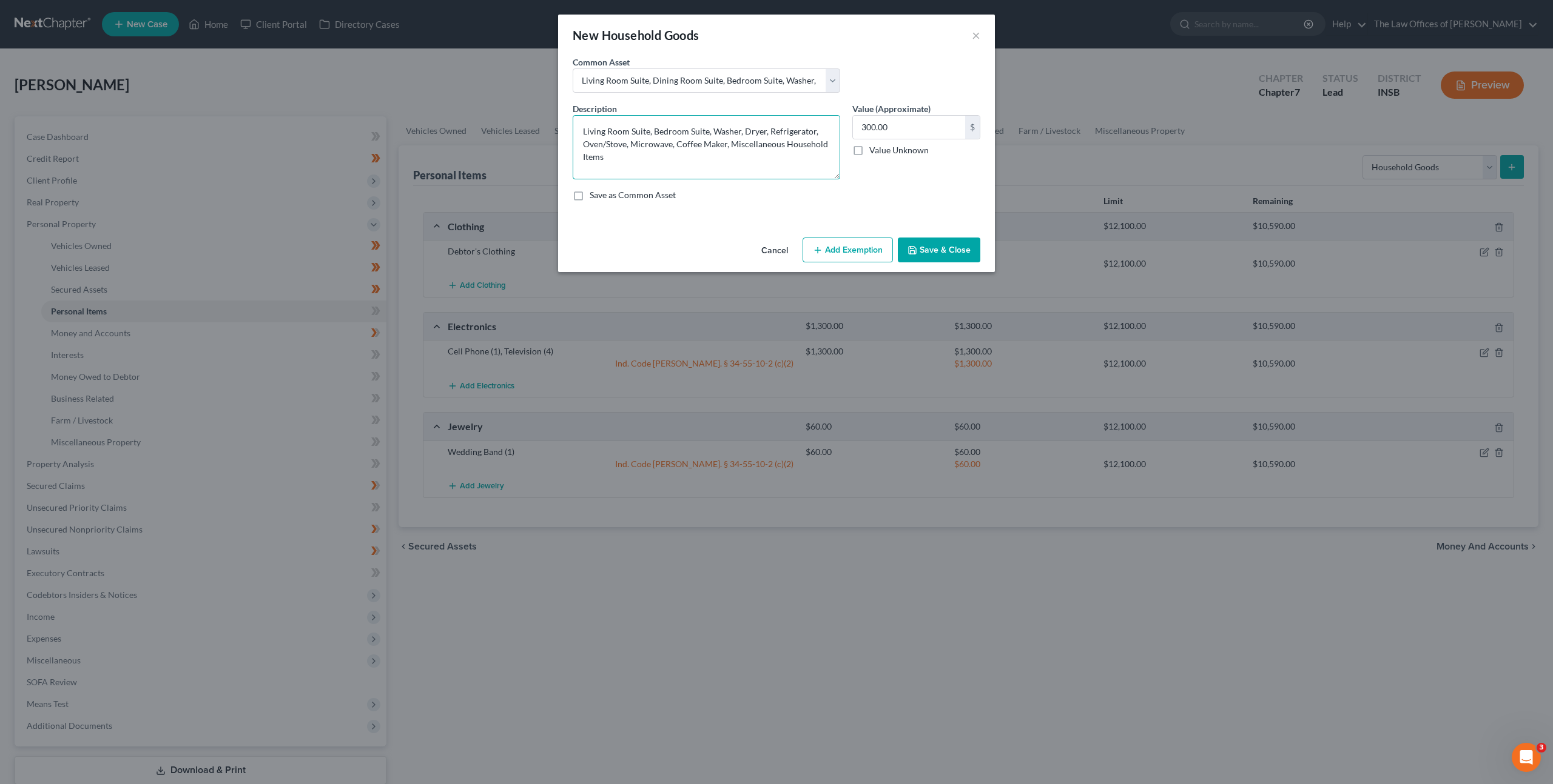
click at [709, 132] on textarea "Living Room Suite, Bedroom Suite, Washer, Dryer, Refrigerator, Oven/Stove, Micr…" at bounding box center [706, 147] width 268 height 64
drag, startPoint x: 630, startPoint y: 146, endPoint x: 726, endPoint y: 131, distance: 97.2
click at [726, 131] on textarea "Living Room Suite, Bedroom Suite (3), Washer, Dryer, Refrigerator, Oven/Stove, …" at bounding box center [706, 147] width 268 height 64
click at [726, 131] on textarea "Living Room Suite, Bedroom Suite (3), Microwave, Coffee Maker, Miscellaneous Ho…" at bounding box center [706, 147] width 268 height 64
click at [822, 130] on textarea "Living Room Suite, Bedroom Suite (3), Microwave, Coffee Maker, Miscellaneous Ho…" at bounding box center [706, 147] width 268 height 64
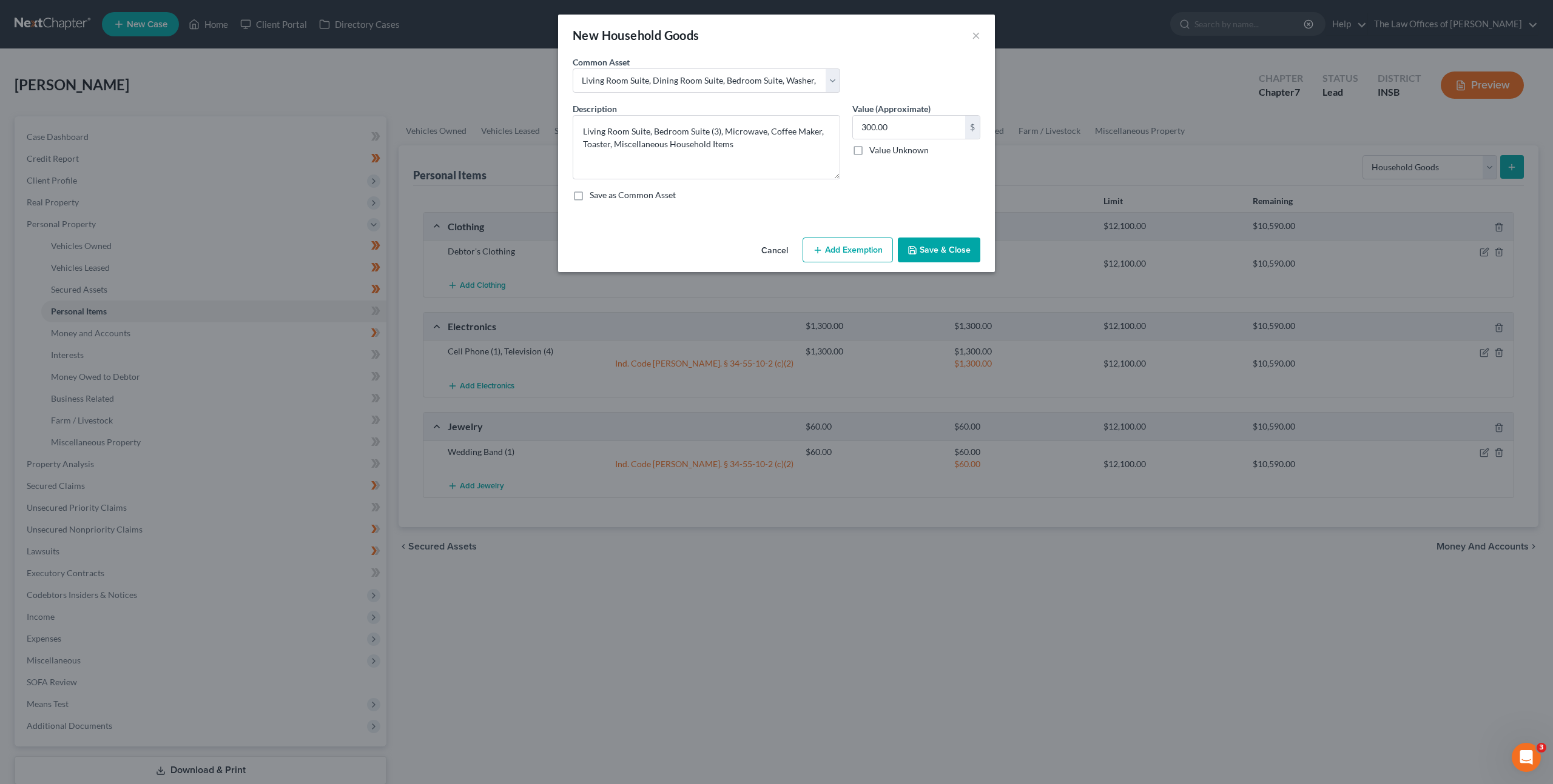
drag, startPoint x: 822, startPoint y: 233, endPoint x: 821, endPoint y: 241, distance: 8.1
click at [822, 234] on div "Cancel Add Exemption Save & Close" at bounding box center [776, 253] width 437 height 40
click at [816, 252] on icon "button" at bounding box center [817, 251] width 10 height 10
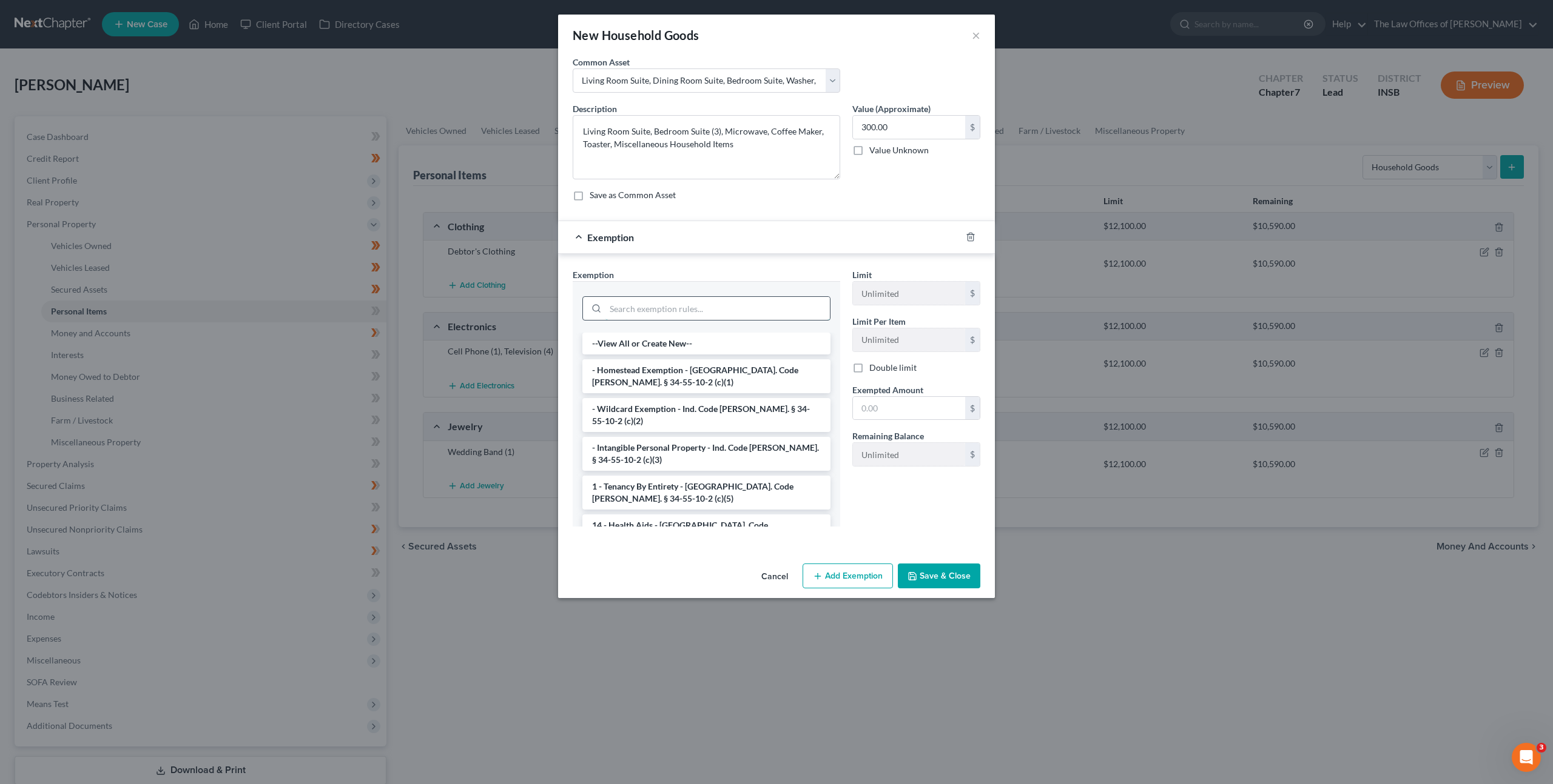
click at [738, 310] on input "search" at bounding box center [717, 308] width 225 height 23
click at [695, 416] on li "- Wildcard Exemption - Ind. Code Ann. § 34-55-10-2 (c)(2)" at bounding box center [706, 415] width 248 height 34
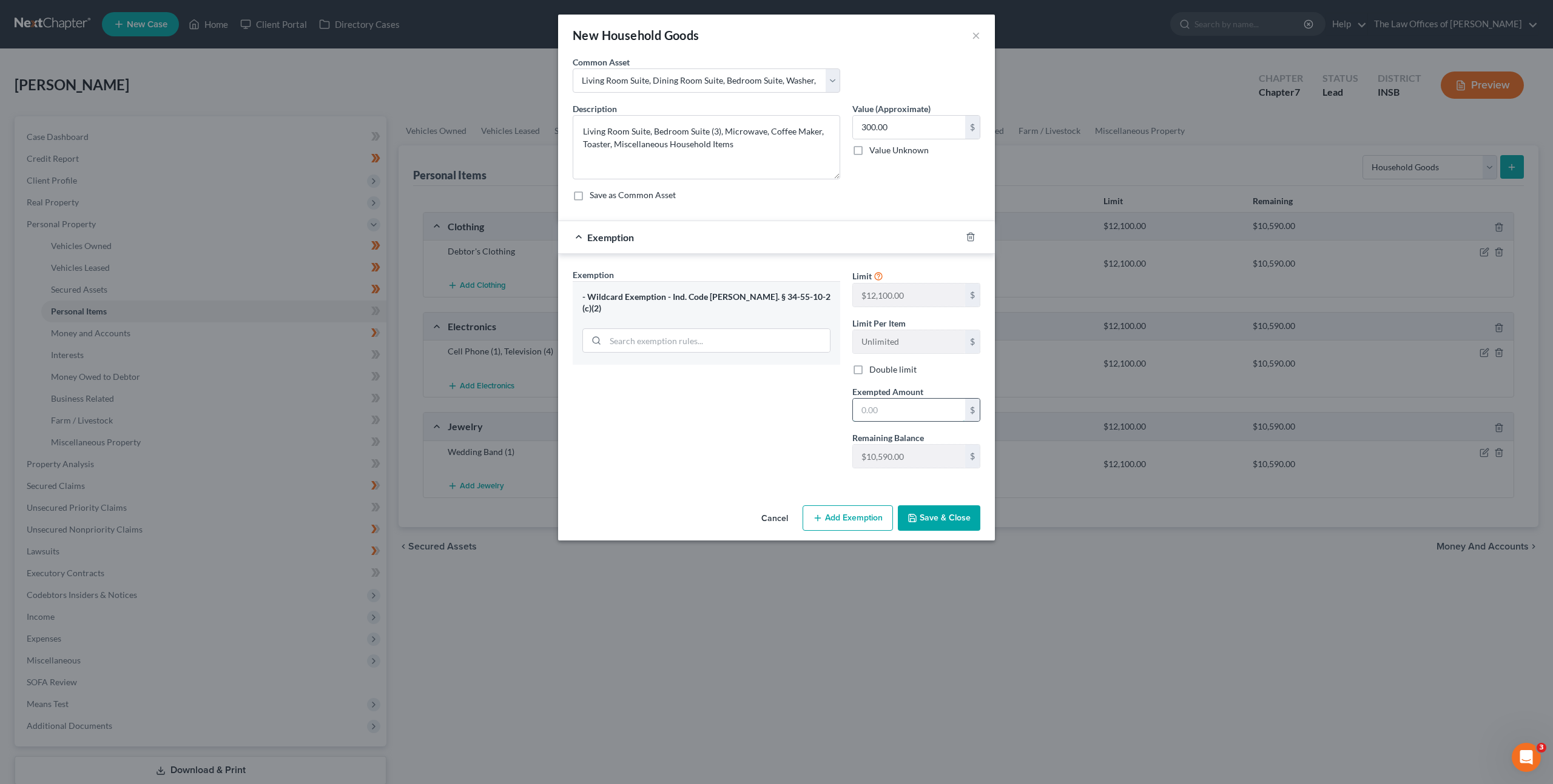
click at [886, 405] on input "text" at bounding box center [908, 410] width 112 height 23
click at [755, 405] on div "Exemption Set must be selected for CA. Exemption * - Wildcard Exemption - Ind. …" at bounding box center [706, 373] width 279 height 209
drag, startPoint x: 946, startPoint y: 515, endPoint x: 974, endPoint y: 489, distance: 38.2
click at [946, 515] on button "Save & Close" at bounding box center [939, 518] width 82 height 25
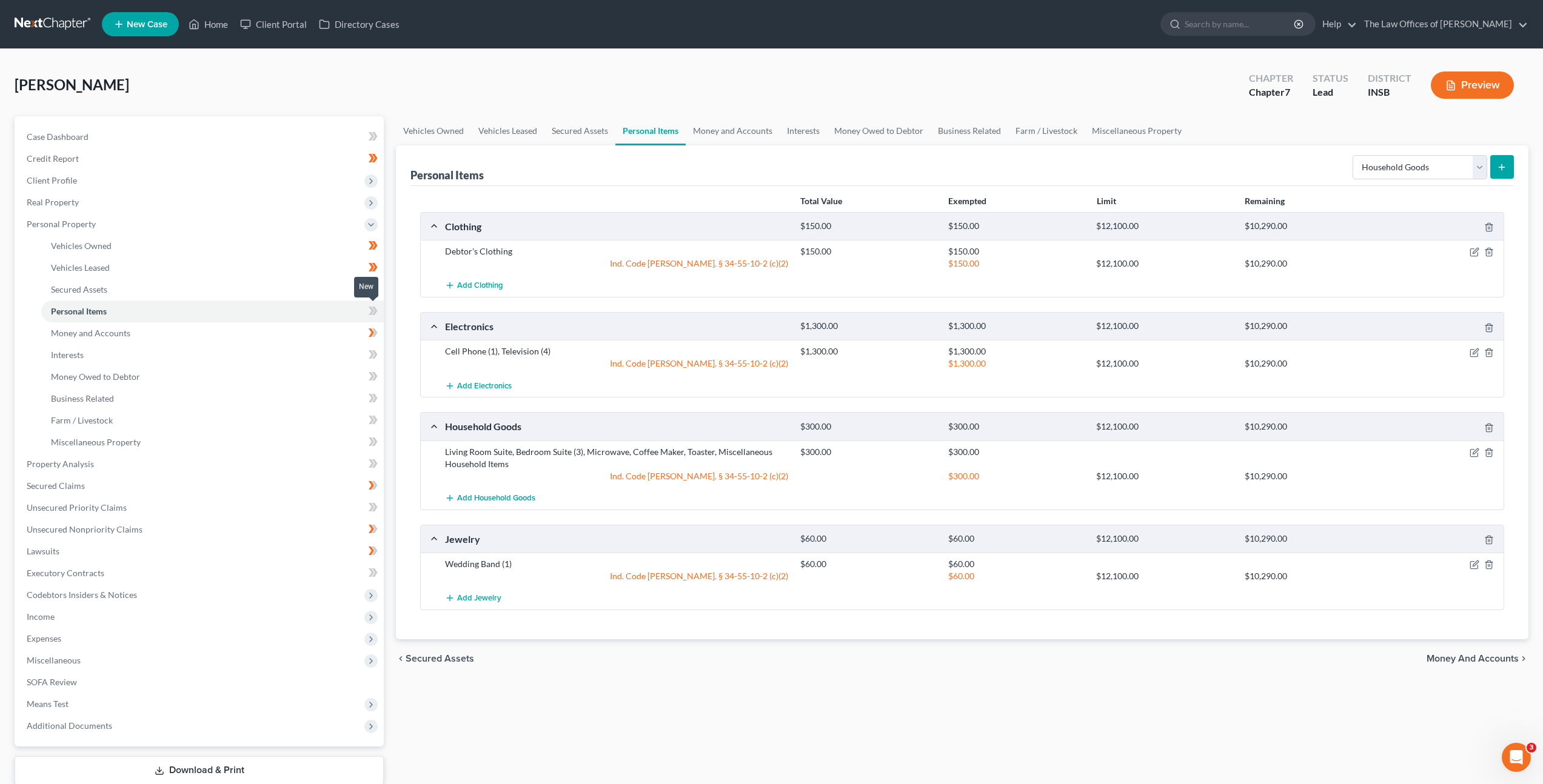
click at [368, 310] on span at bounding box center [373, 313] width 21 height 19
click at [311, 332] on link "Money and Accounts" at bounding box center [212, 333] width 342 height 22
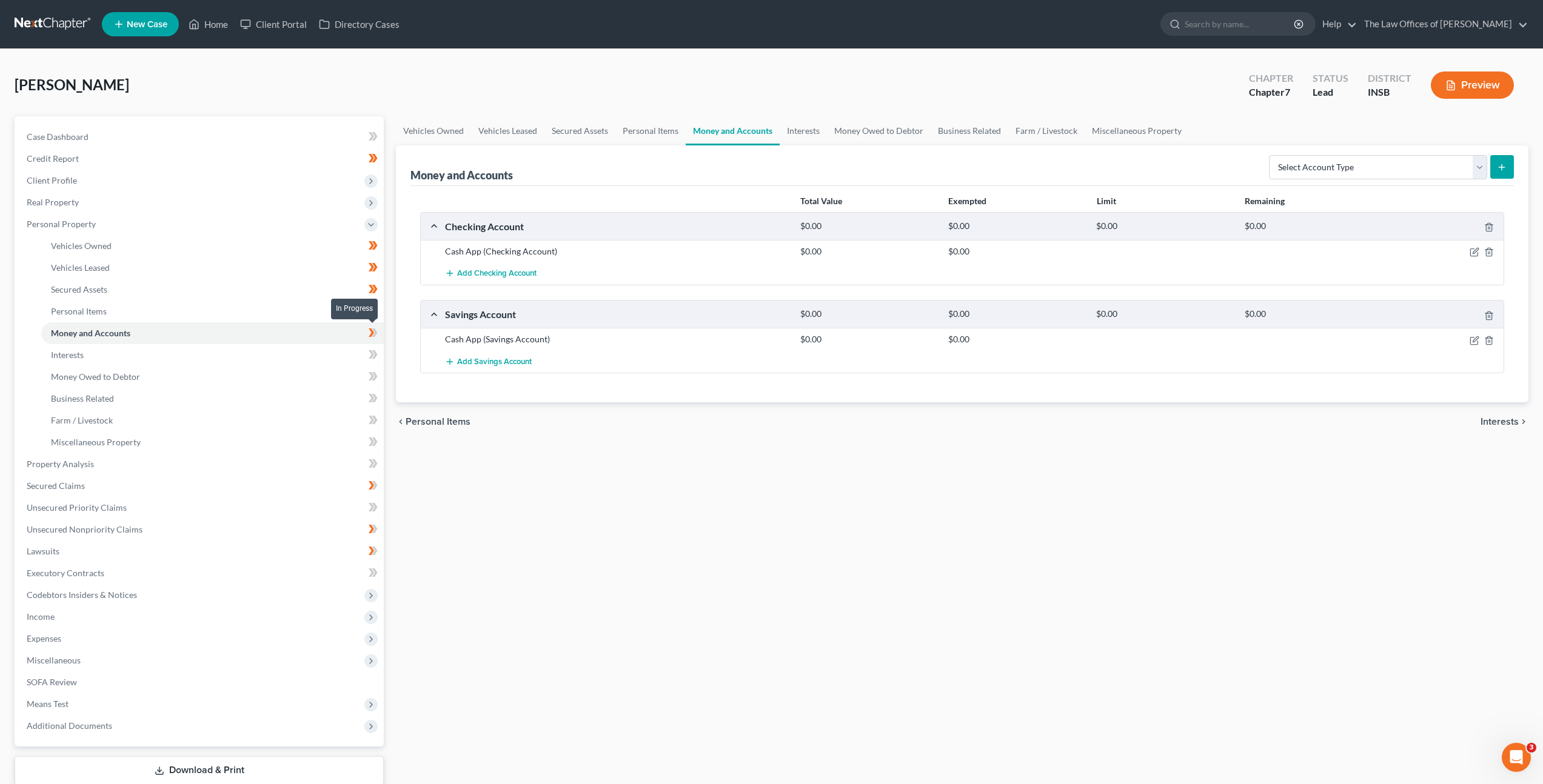
click at [370, 329] on icon at bounding box center [371, 333] width 5 height 8
click at [322, 346] on link "Interests" at bounding box center [212, 355] width 342 height 22
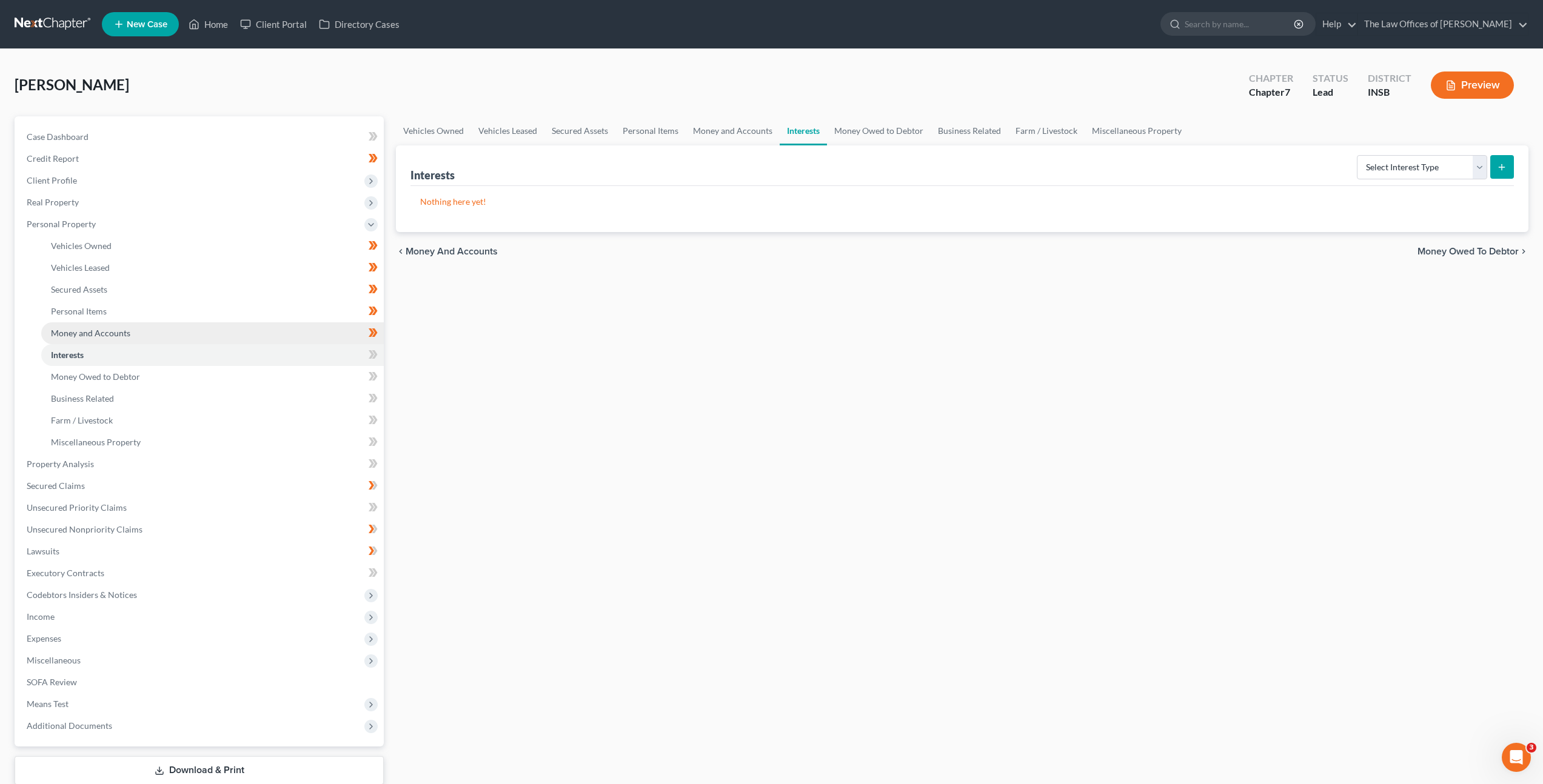
click at [196, 338] on link "Money and Accounts" at bounding box center [212, 333] width 342 height 22
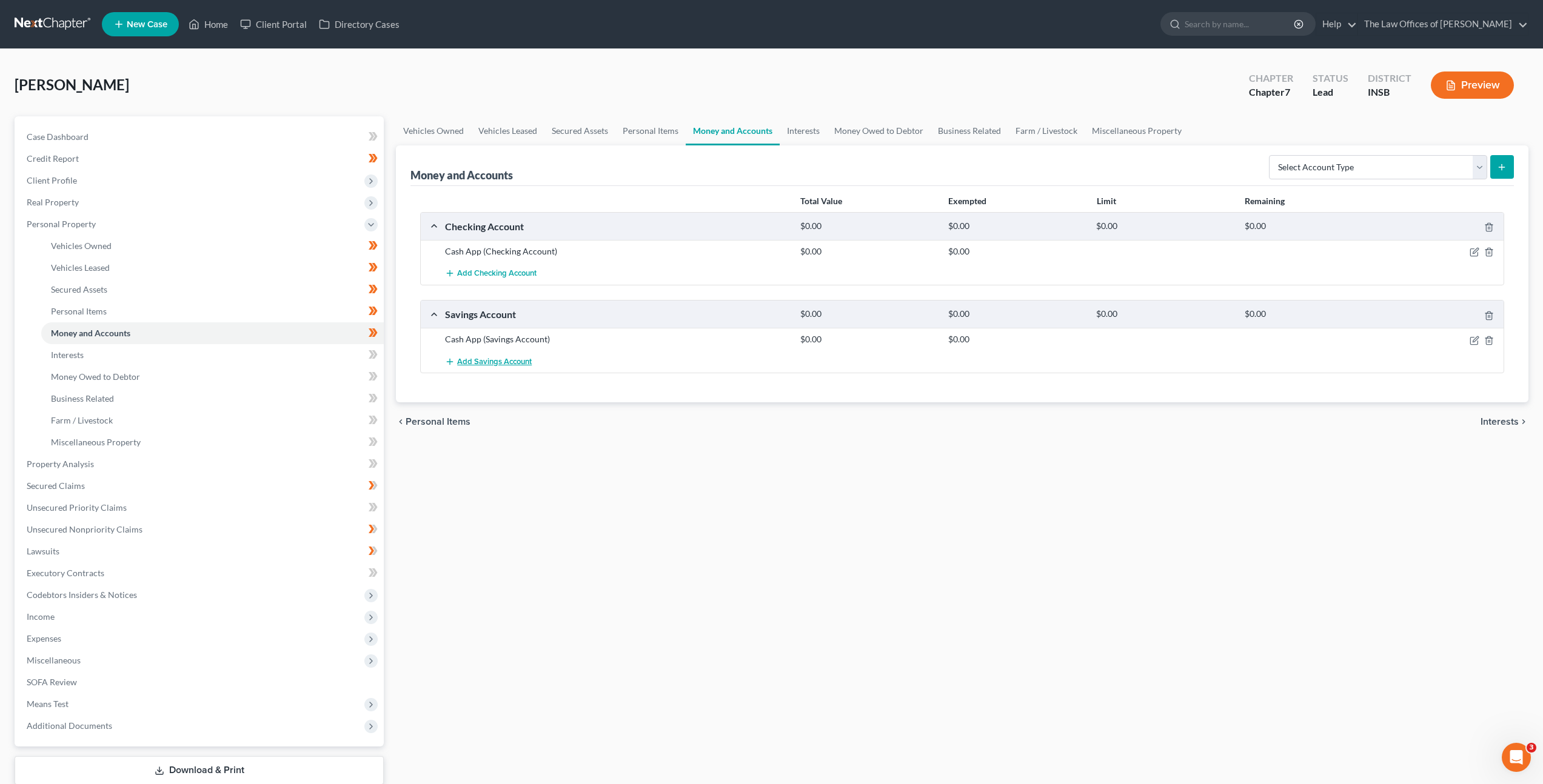
click at [485, 368] on button "Add Savings Account" at bounding box center [488, 361] width 87 height 23
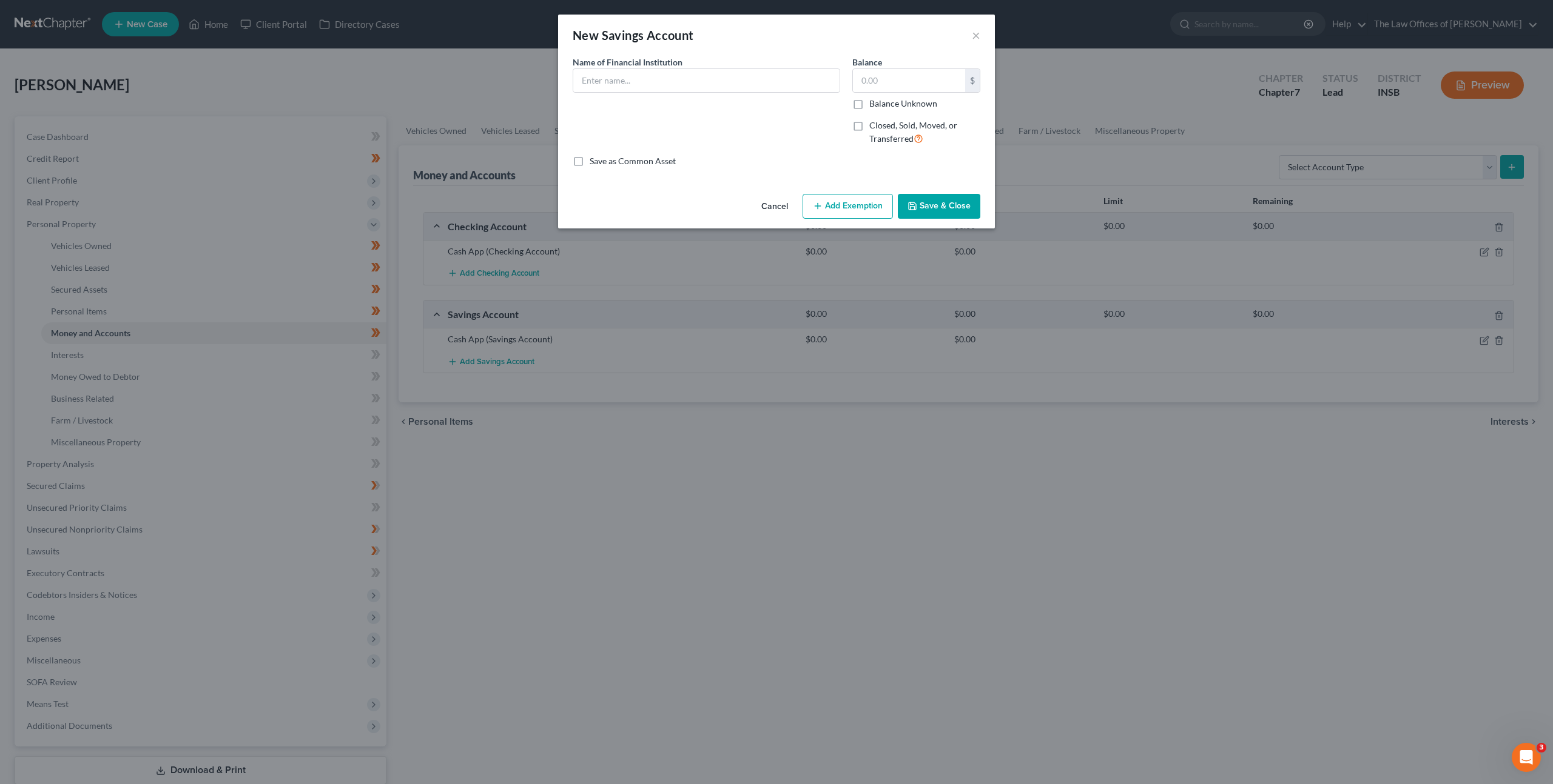
click at [679, 64] on span "Name of Financial Institution" at bounding box center [627, 62] width 109 height 10
click at [736, 63] on div "Name of Financial Institution *" at bounding box center [706, 74] width 268 height 37
drag, startPoint x: 706, startPoint y: 74, endPoint x: 717, endPoint y: 74, distance: 11.0
click at [706, 74] on input "text" at bounding box center [706, 80] width 266 height 23
click at [933, 214] on button "Save & Close" at bounding box center [939, 207] width 82 height 25
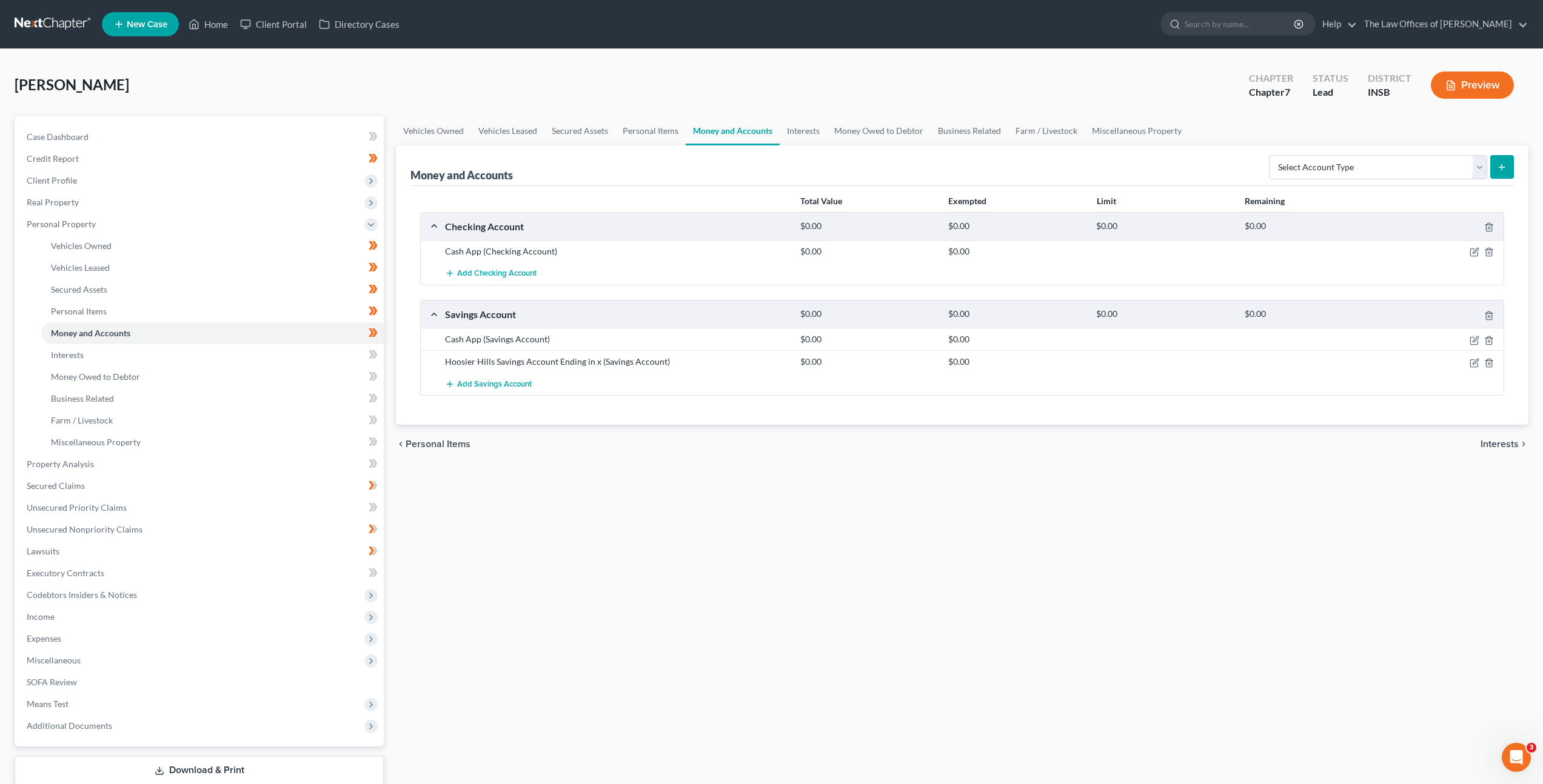
click at [698, 526] on div "Vehicles Owned Vehicles Leased Secured Assets Personal Items Money and Accounts…" at bounding box center [962, 466] width 1144 height 700
click at [316, 355] on link "Interests" at bounding box center [212, 355] width 342 height 22
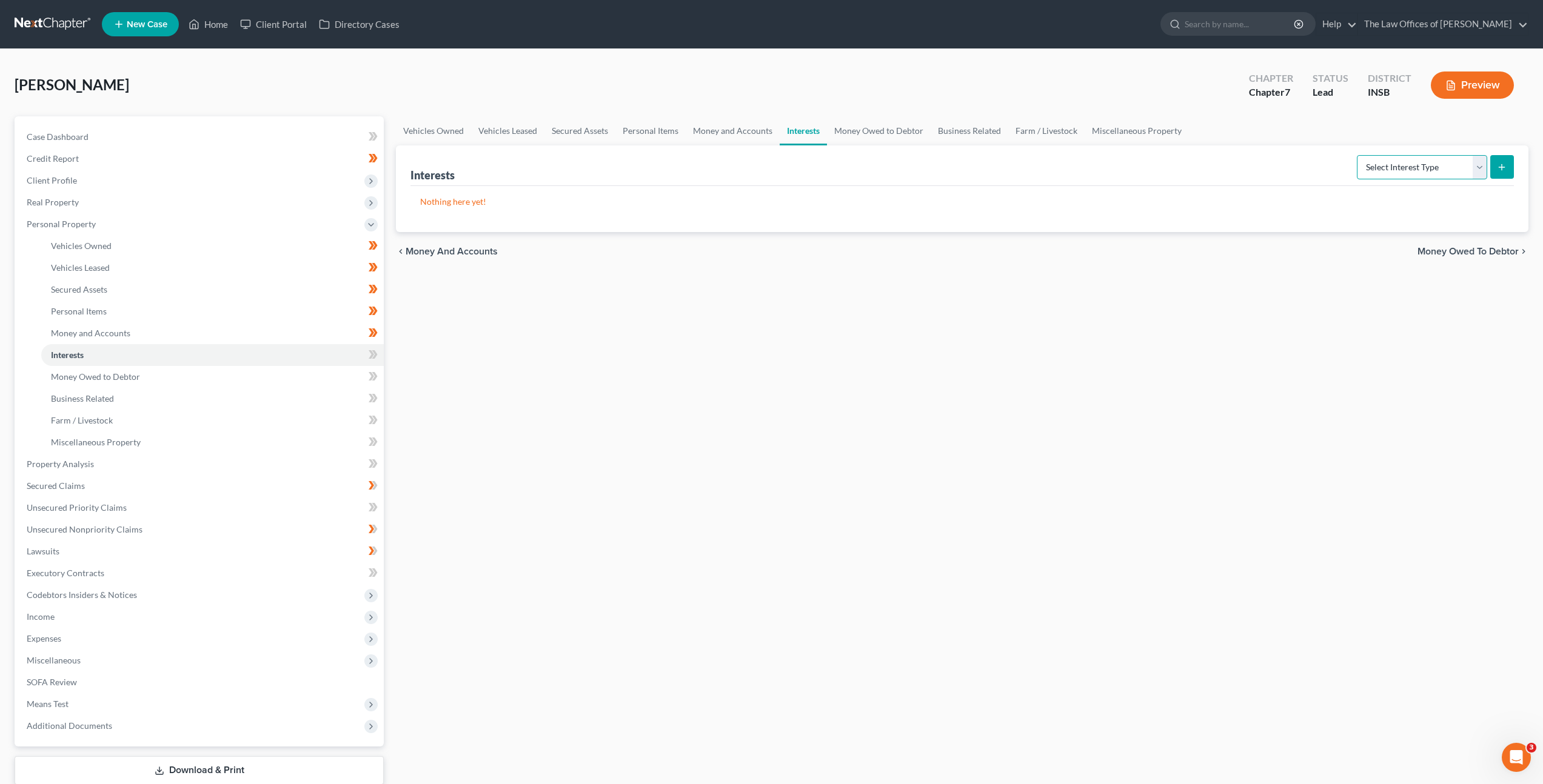
click at [1400, 168] on select "Select Interest Type 401K Annuity Bond Education IRA Government Bond Government…" at bounding box center [1422, 167] width 130 height 24
click at [1358, 155] on select "Select Interest Type 401K Annuity Bond Education IRA Government Bond Government…" at bounding box center [1422, 167] width 130 height 24
click at [1392, 168] on select "Select Interest Type 401K Annuity Bond Education IRA Government Bond Government…" at bounding box center [1422, 167] width 130 height 24
click at [1358, 155] on select "Select Interest Type 401K Annuity Bond Education IRA Government Bond Government…" at bounding box center [1422, 167] width 130 height 24
click at [1498, 172] on button "submit" at bounding box center [1502, 167] width 24 height 24
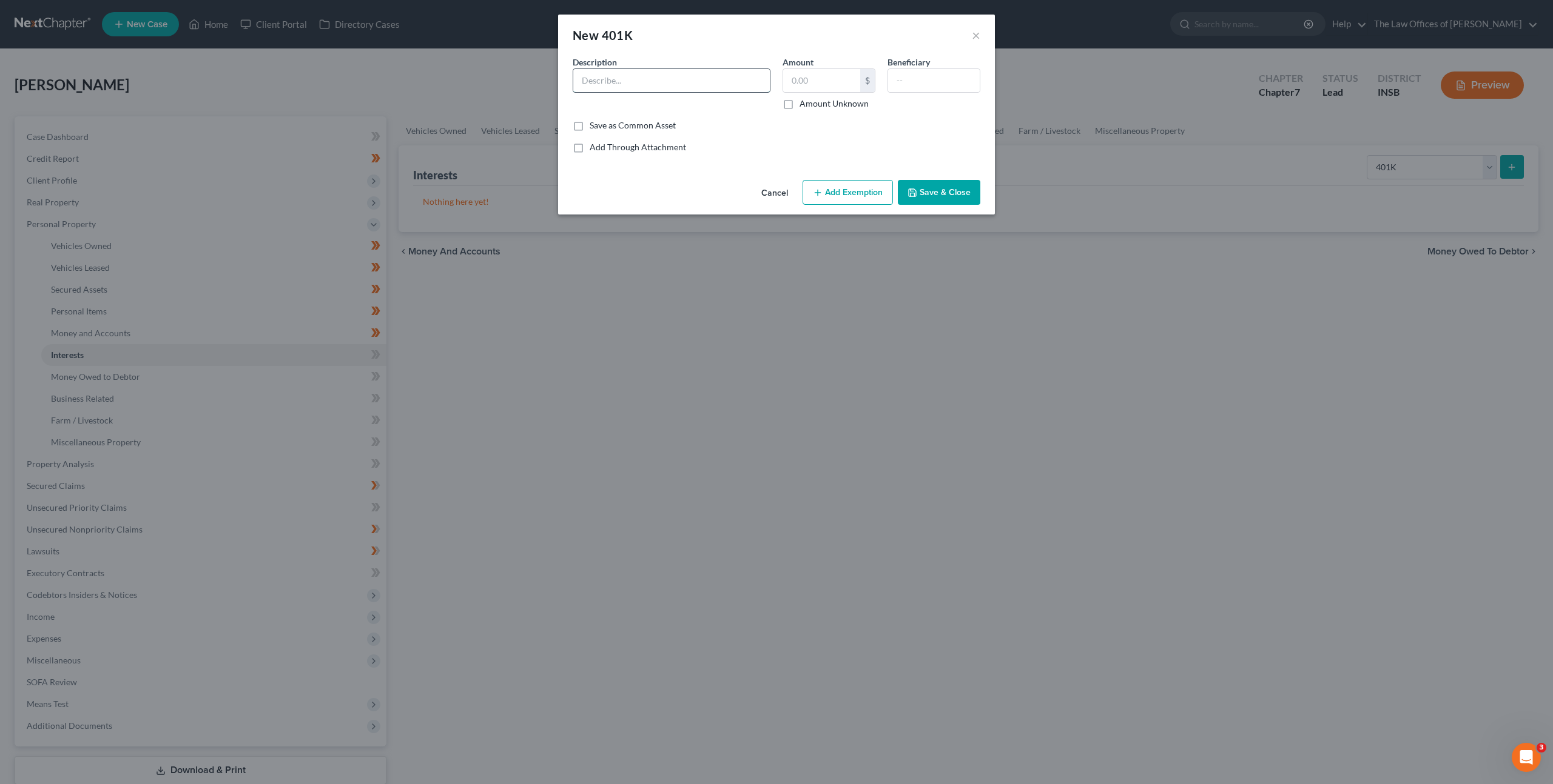
click at [609, 88] on input "text" at bounding box center [671, 80] width 196 height 23
click at [659, 79] on input "401K" at bounding box center [671, 80] width 196 height 23
click at [827, 81] on input "text" at bounding box center [822, 80] width 77 height 23
click at [818, 179] on div "Cancel Add Exemption Save & Close" at bounding box center [776, 195] width 437 height 40
click at [826, 194] on button "Add Exemption" at bounding box center [847, 193] width 90 height 25
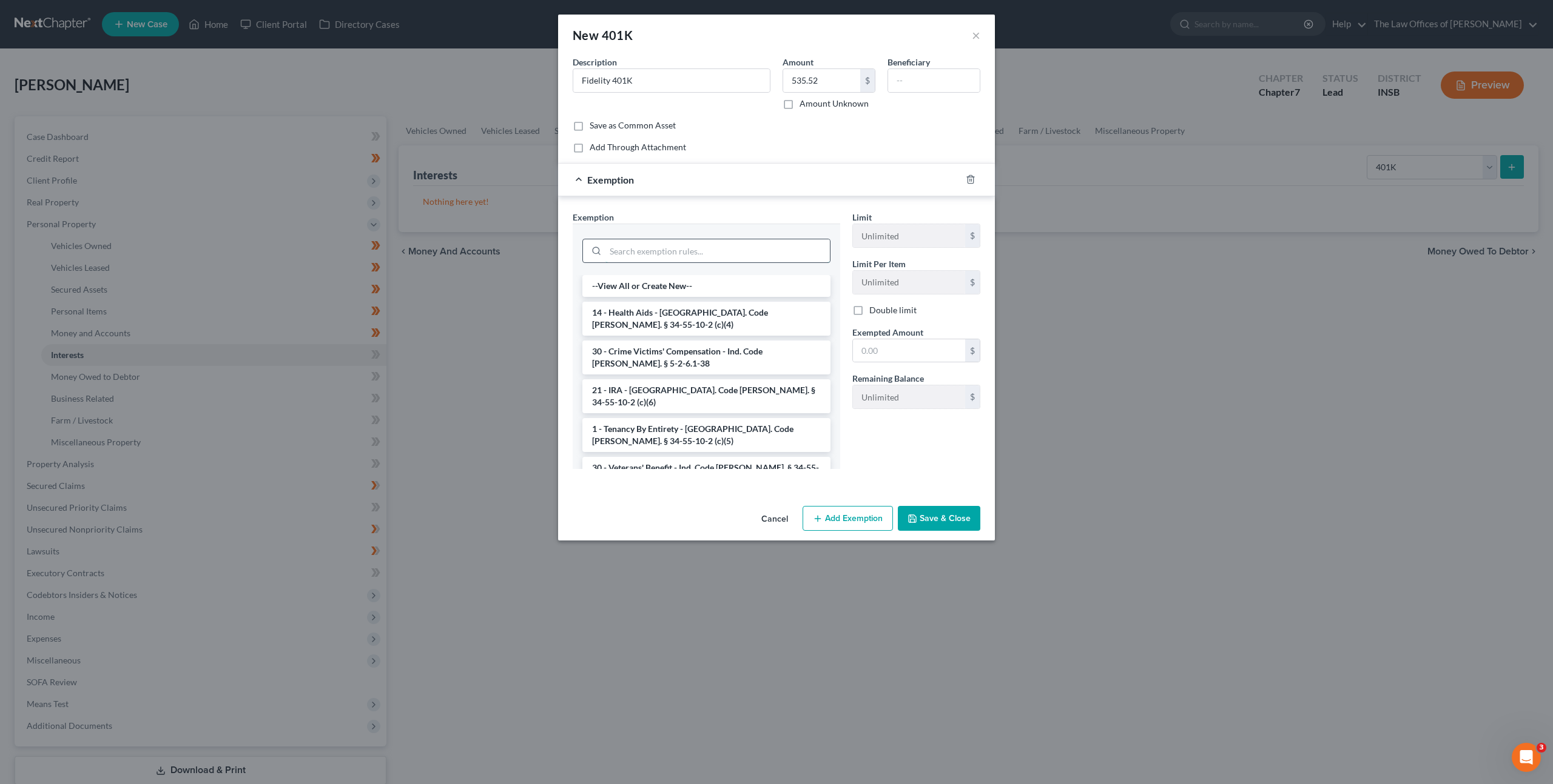
click at [673, 251] on input "search" at bounding box center [717, 251] width 225 height 23
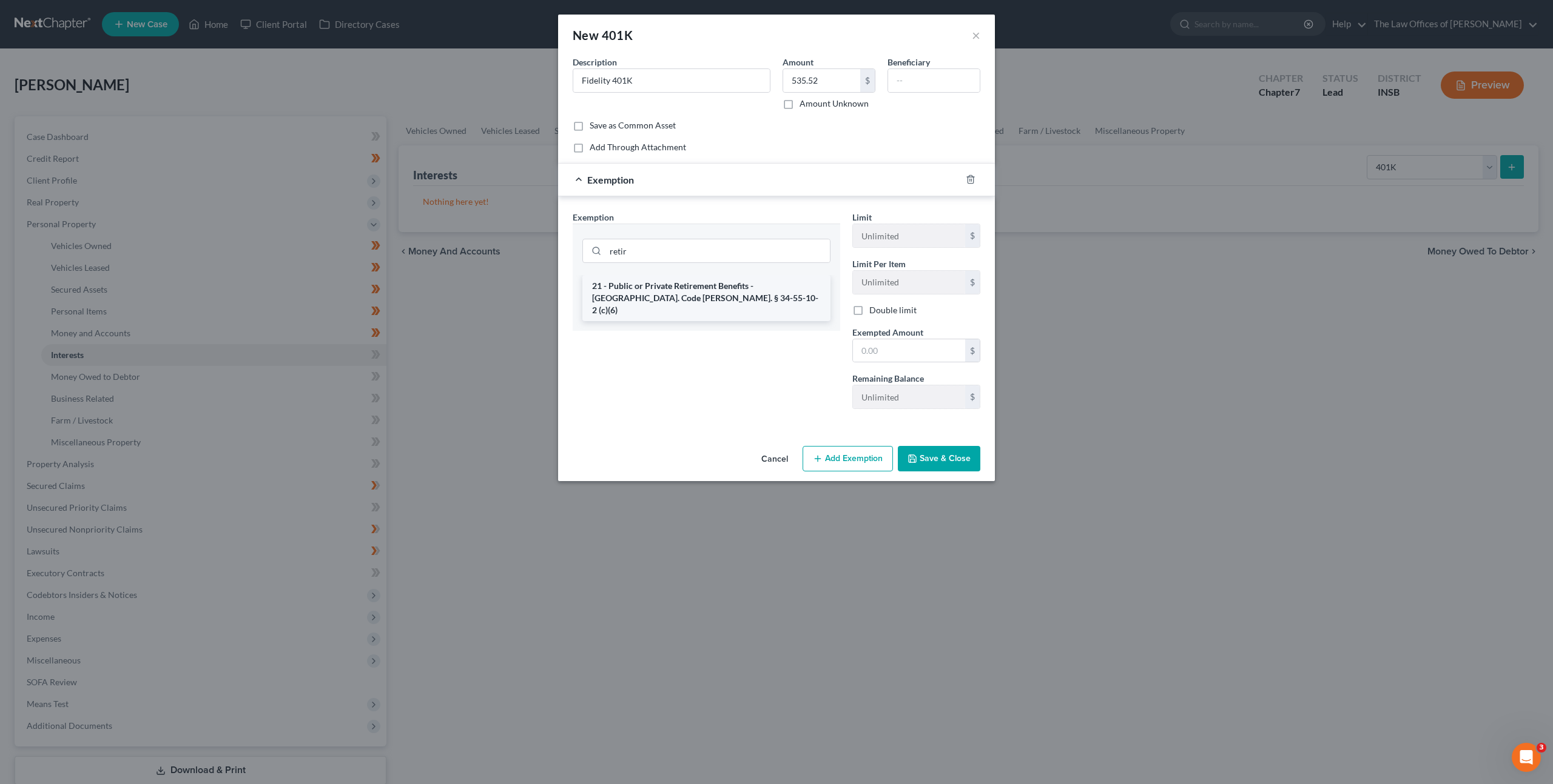
click at [769, 292] on li "21 - Public or Private Retirement Benefits - Ind. Code Ann. § 34-55-10-2 (c)(6)" at bounding box center [706, 298] width 248 height 46
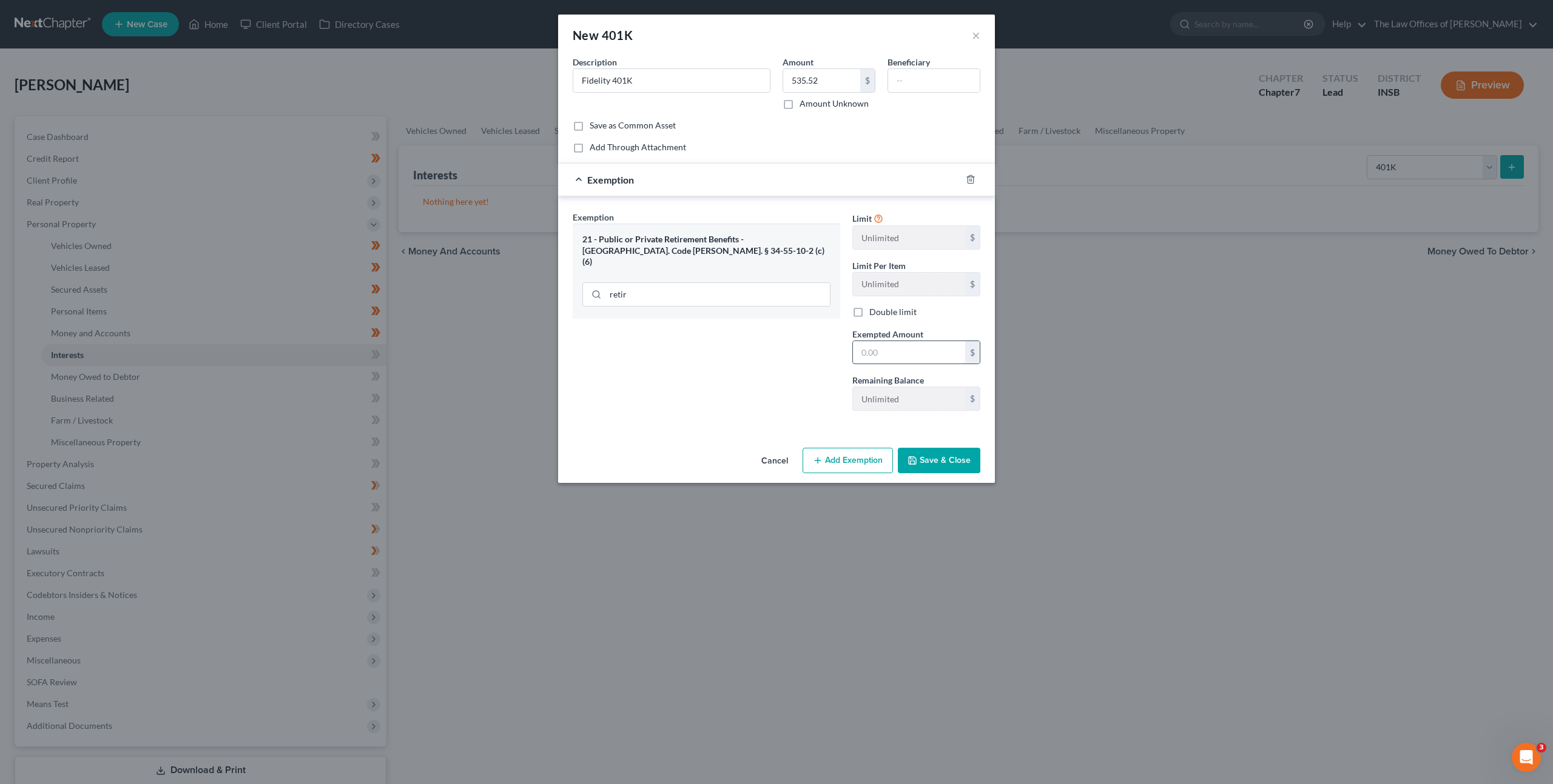
click at [880, 356] on input "text" at bounding box center [908, 352] width 112 height 23
click at [758, 369] on div "Exemption Set must be selected for CA. Exemption * 21 - Public or Private Retir…" at bounding box center [706, 315] width 279 height 209
drag, startPoint x: 928, startPoint y: 457, endPoint x: 960, endPoint y: 409, distance: 57.7
click at [928, 457] on button "Save & Close" at bounding box center [939, 460] width 82 height 25
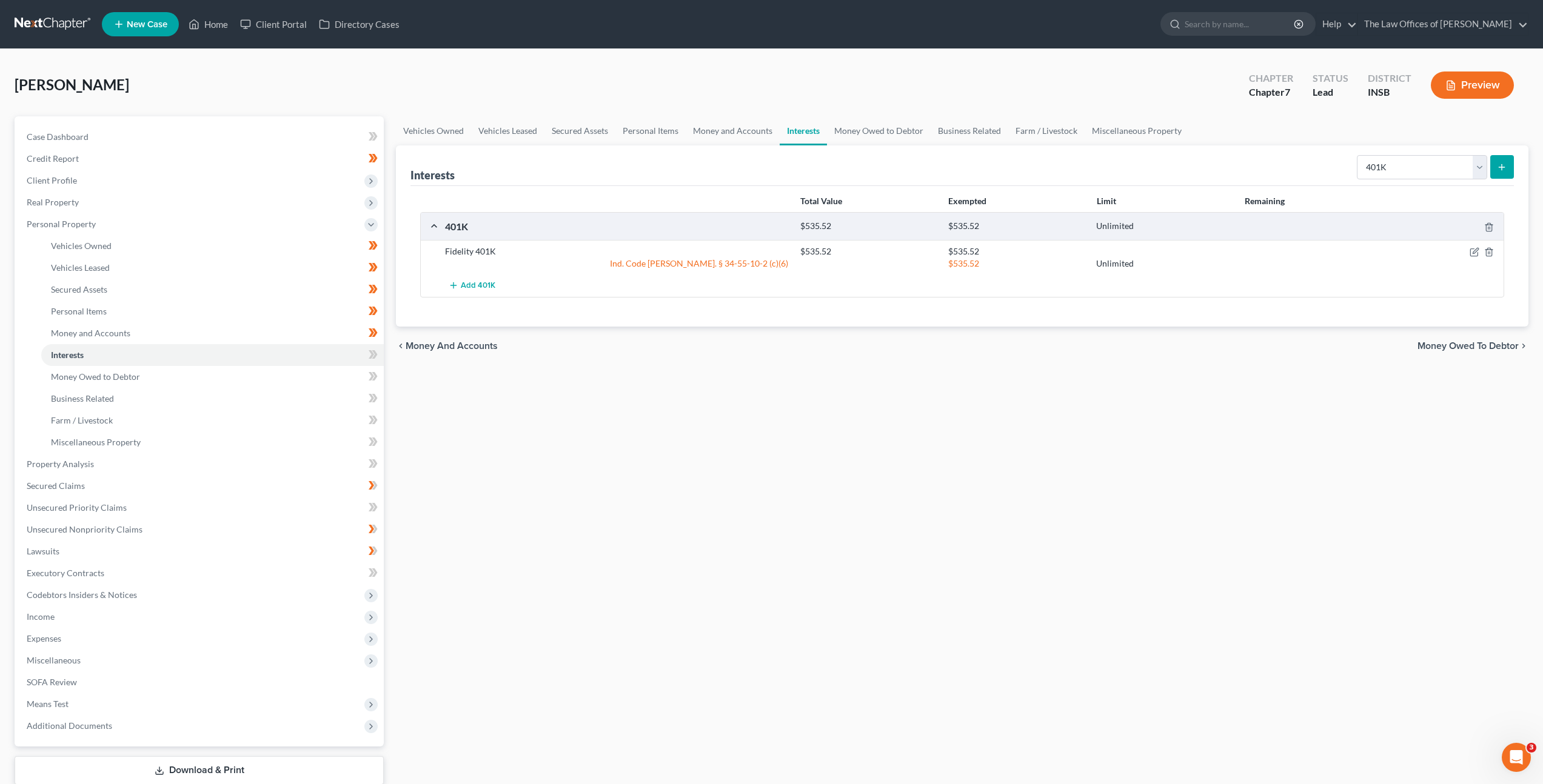
drag, startPoint x: 915, startPoint y: 387, endPoint x: 1021, endPoint y: 353, distance: 111.3
click at [919, 382] on div "Vehicles Owned Vehicles Leased Secured Assets Personal Items Money and Accounts…" at bounding box center [962, 466] width 1144 height 700
click at [1362, 166] on select "Select Interest Type 401K Annuity Bond Education IRA Government Bond Government…" at bounding box center [1422, 167] width 130 height 24
click at [373, 353] on icon at bounding box center [371, 354] width 5 height 8
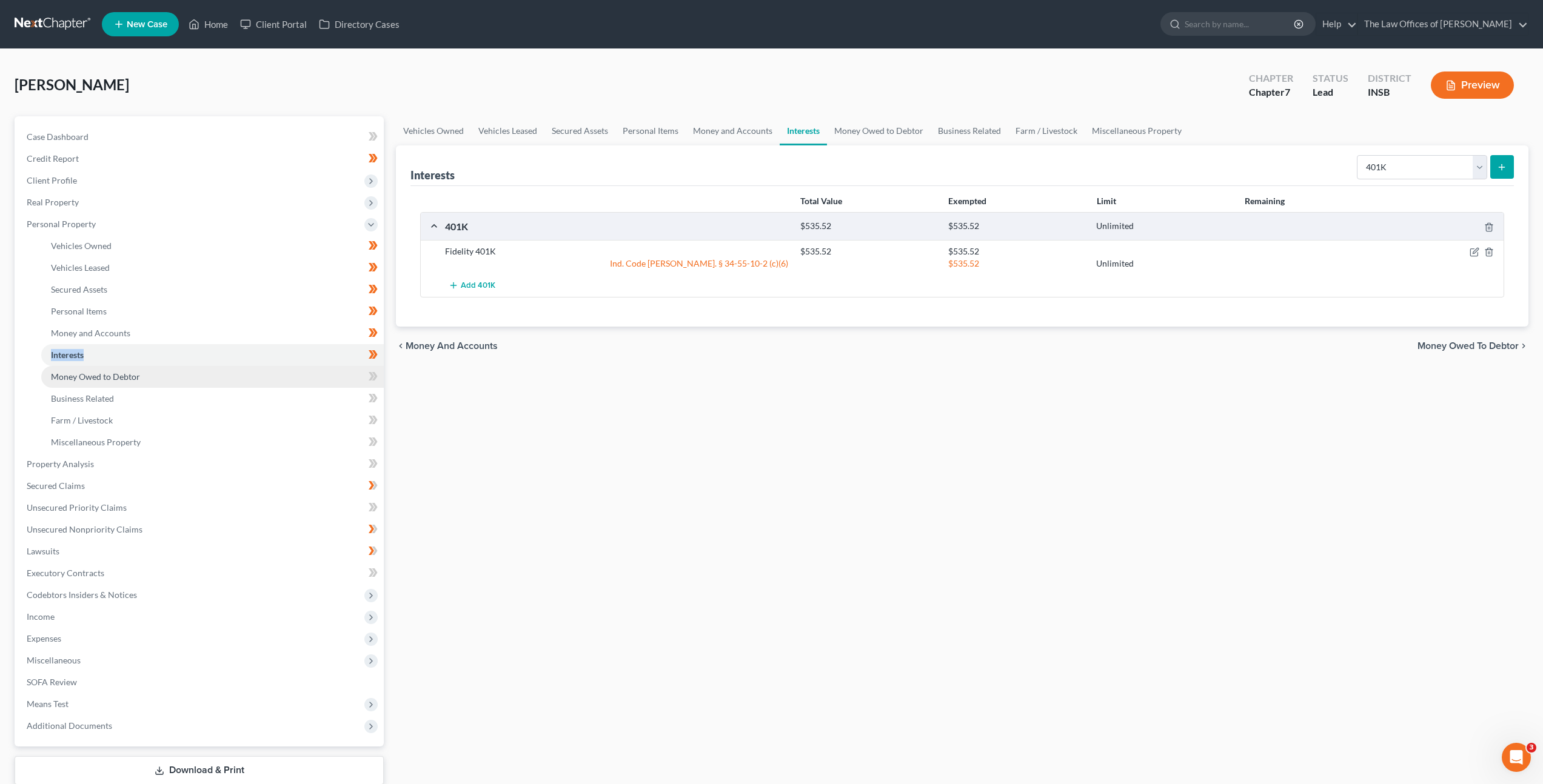
click at [309, 377] on link "Money Owed to Debtor" at bounding box center [212, 377] width 342 height 22
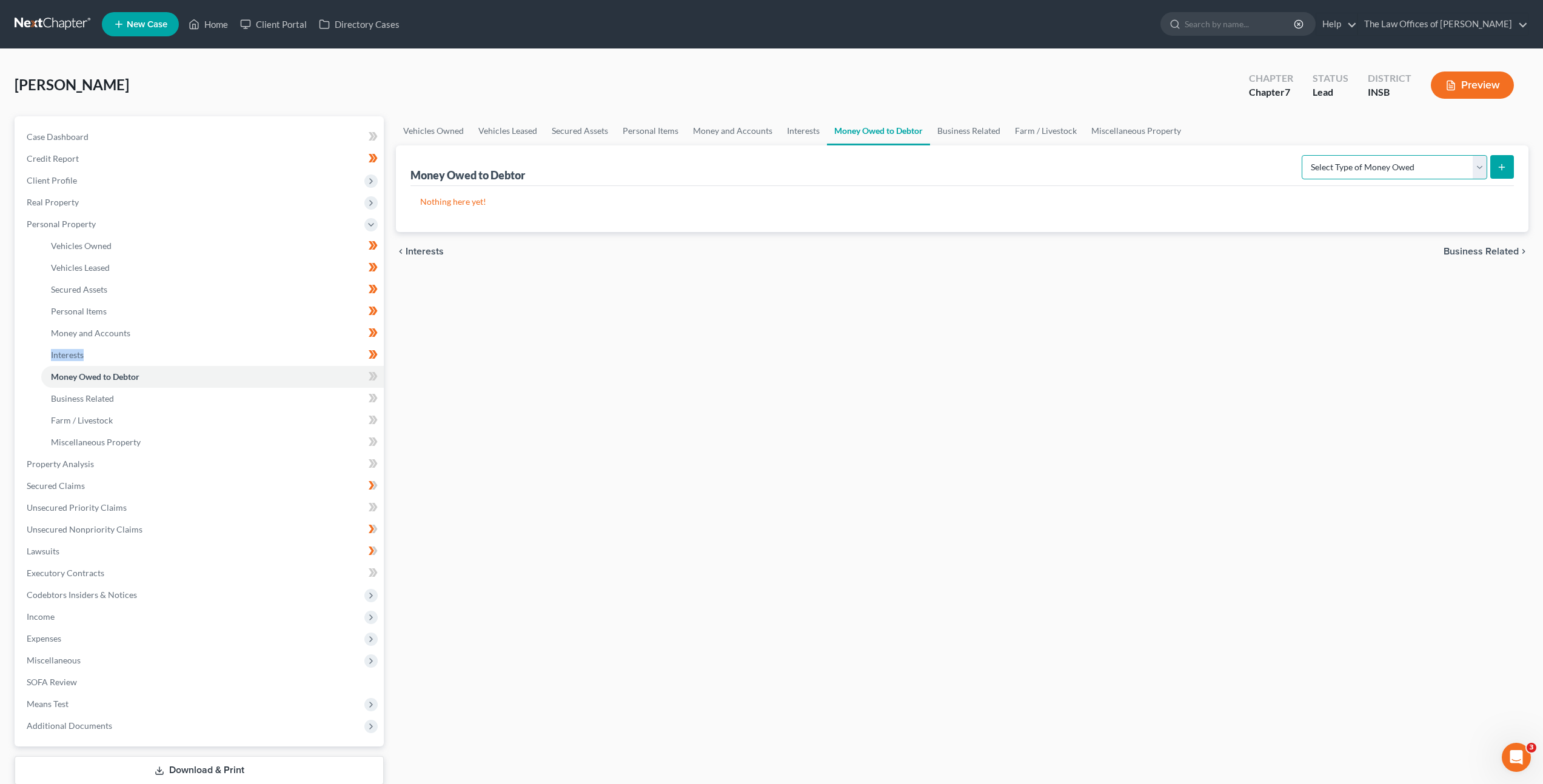
click at [1396, 165] on select "Select Type of Money Owed Accounts Receivable Alimony Child Support Claims Agai…" at bounding box center [1394, 167] width 185 height 24
click at [153, 389] on link "Business Related" at bounding box center [212, 399] width 342 height 22
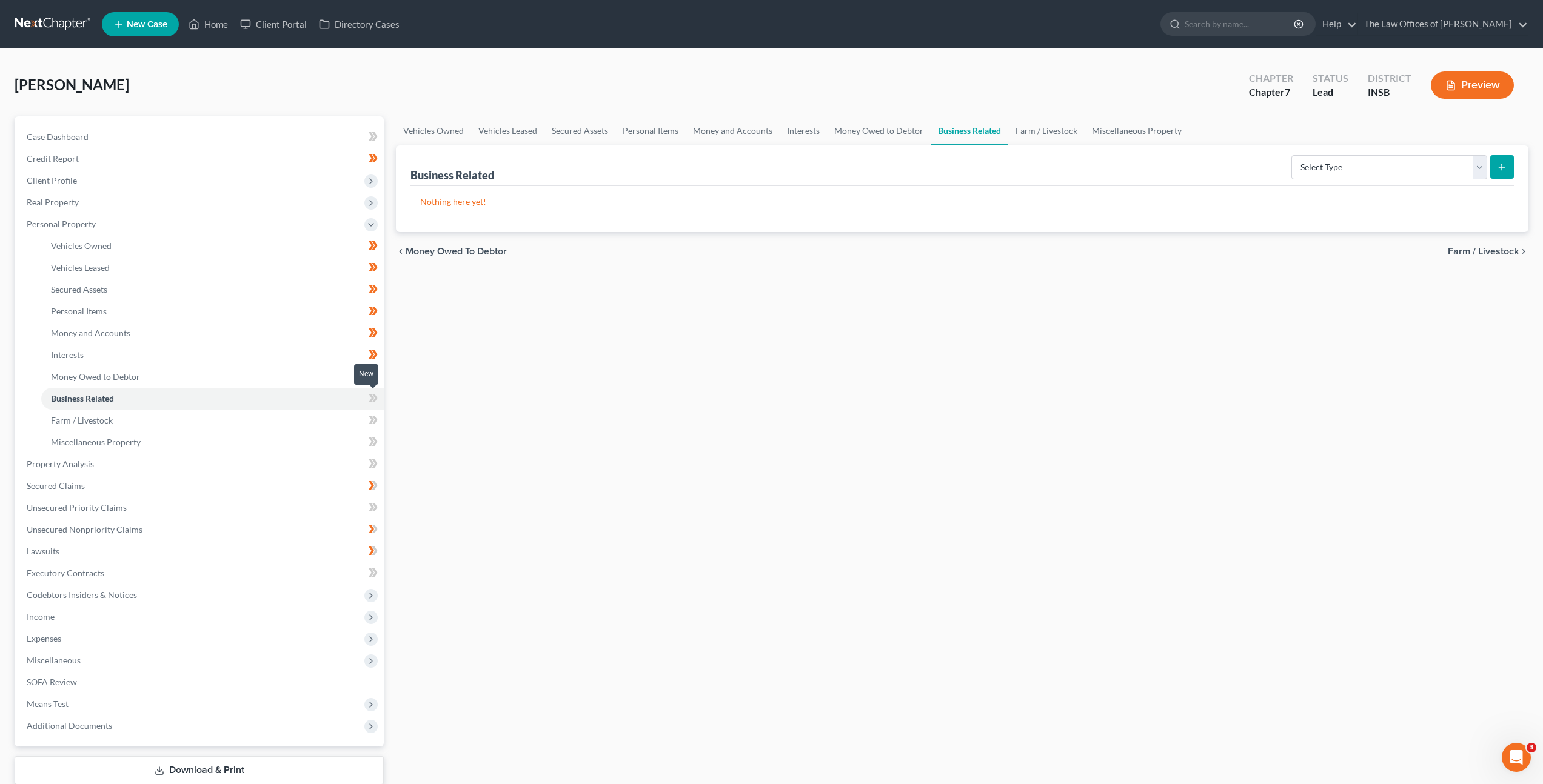
click at [374, 400] on icon at bounding box center [373, 399] width 9 height 15
drag, startPoint x: 331, startPoint y: 415, endPoint x: 337, endPoint y: 408, distance: 9.2
click at [331, 414] on link "Farm / Livestock" at bounding box center [212, 421] width 342 height 22
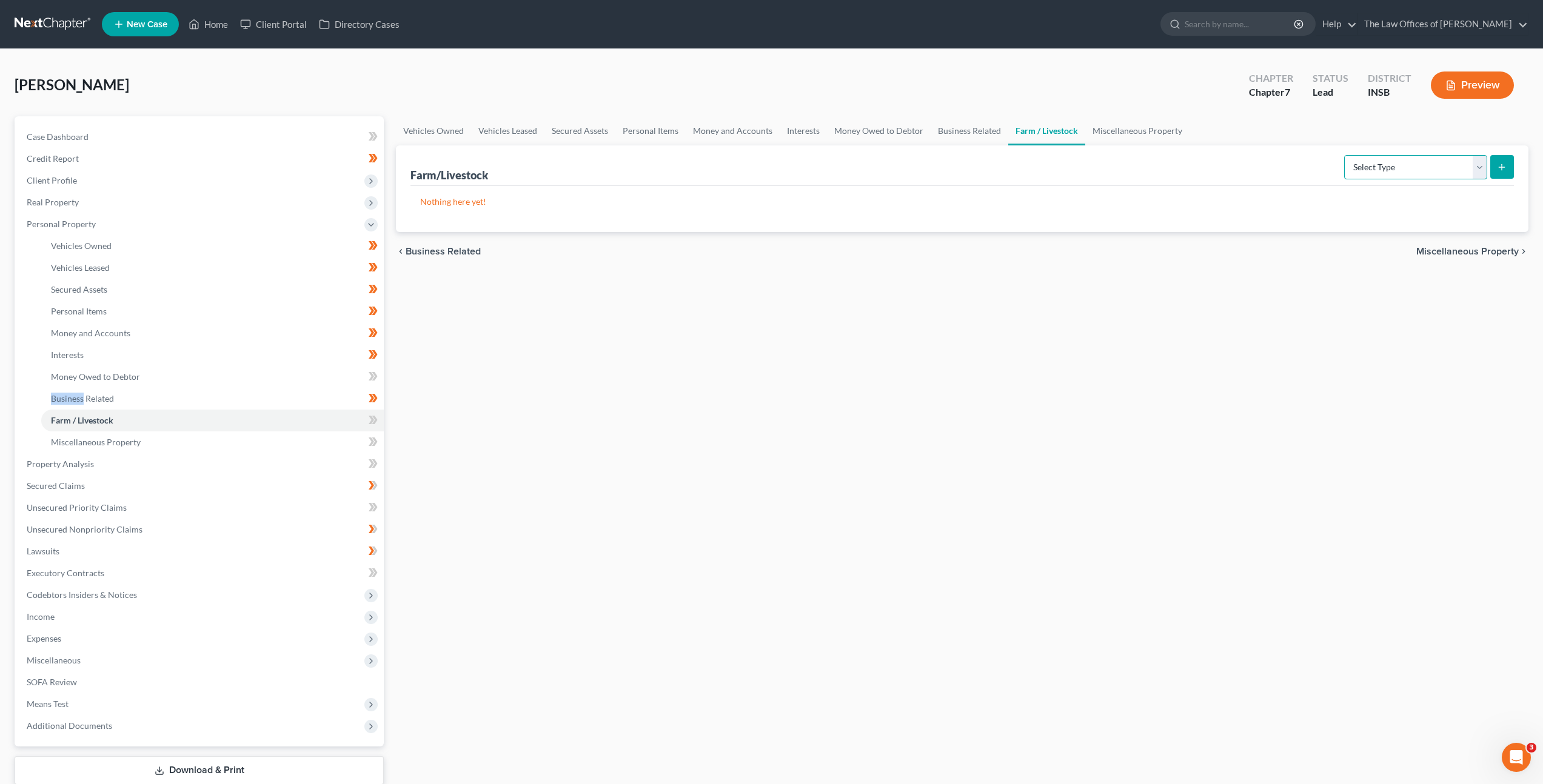
click at [1379, 159] on select "Select Type Animals & Livestock Crops: Growing or Harvested Farming Equipment F…" at bounding box center [1415, 167] width 143 height 24
click at [372, 426] on icon at bounding box center [373, 421] width 9 height 15
click at [372, 426] on icon at bounding box center [373, 421] width 9 height 15
click at [315, 443] on link "Miscellaneous Property" at bounding box center [212, 442] width 342 height 22
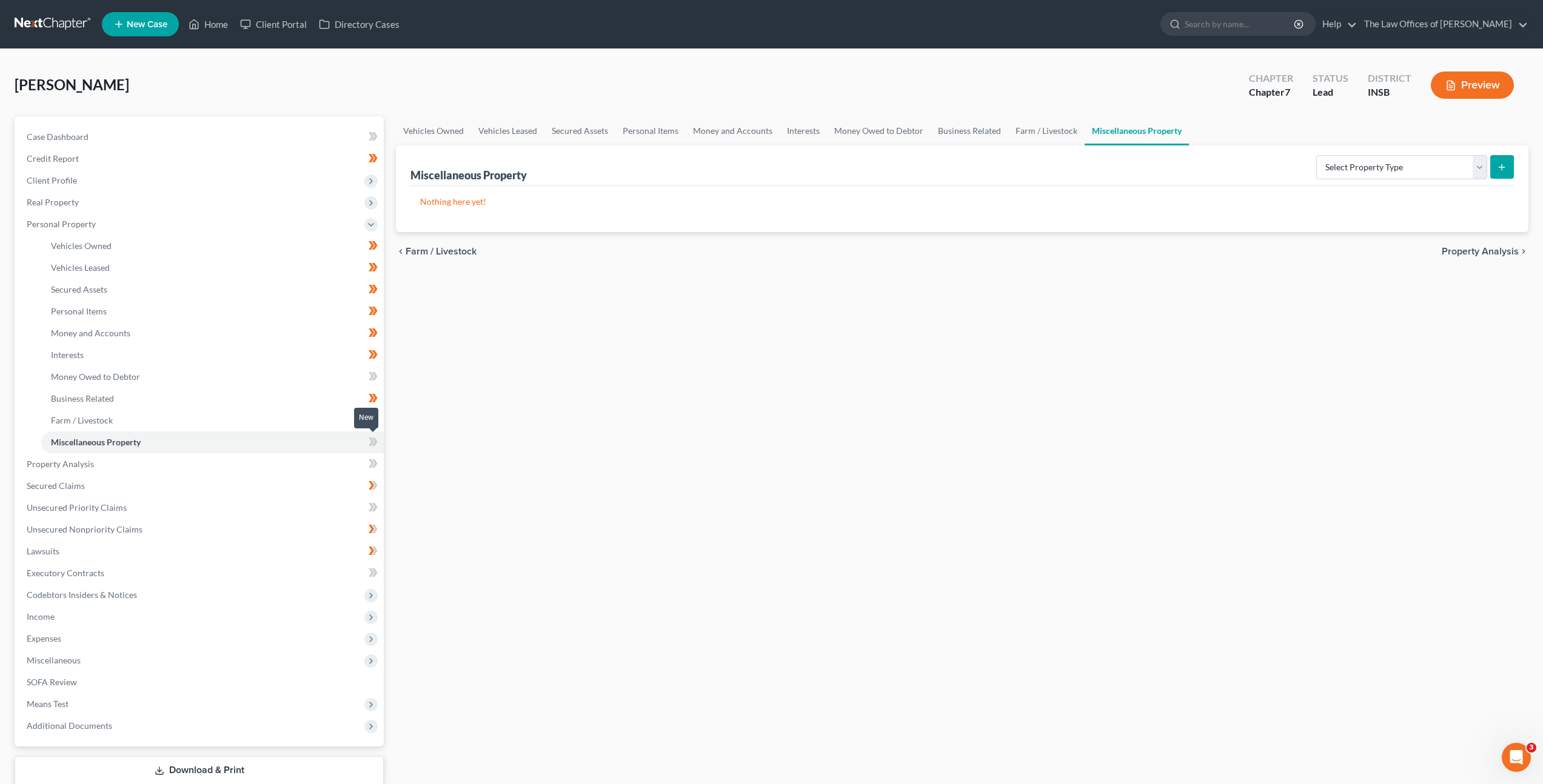
click at [369, 442] on icon at bounding box center [373, 442] width 9 height 15
drag, startPoint x: 369, startPoint y: 442, endPoint x: 391, endPoint y: 435, distance: 23.1
click at [369, 442] on icon at bounding box center [373, 442] width 9 height 15
drag, startPoint x: 489, startPoint y: 413, endPoint x: 380, endPoint y: 437, distance: 111.6
click at [488, 413] on div "Vehicles Owned Vehicles Leased Secured Assets Personal Items Money and Accounts…" at bounding box center [962, 466] width 1144 height 700
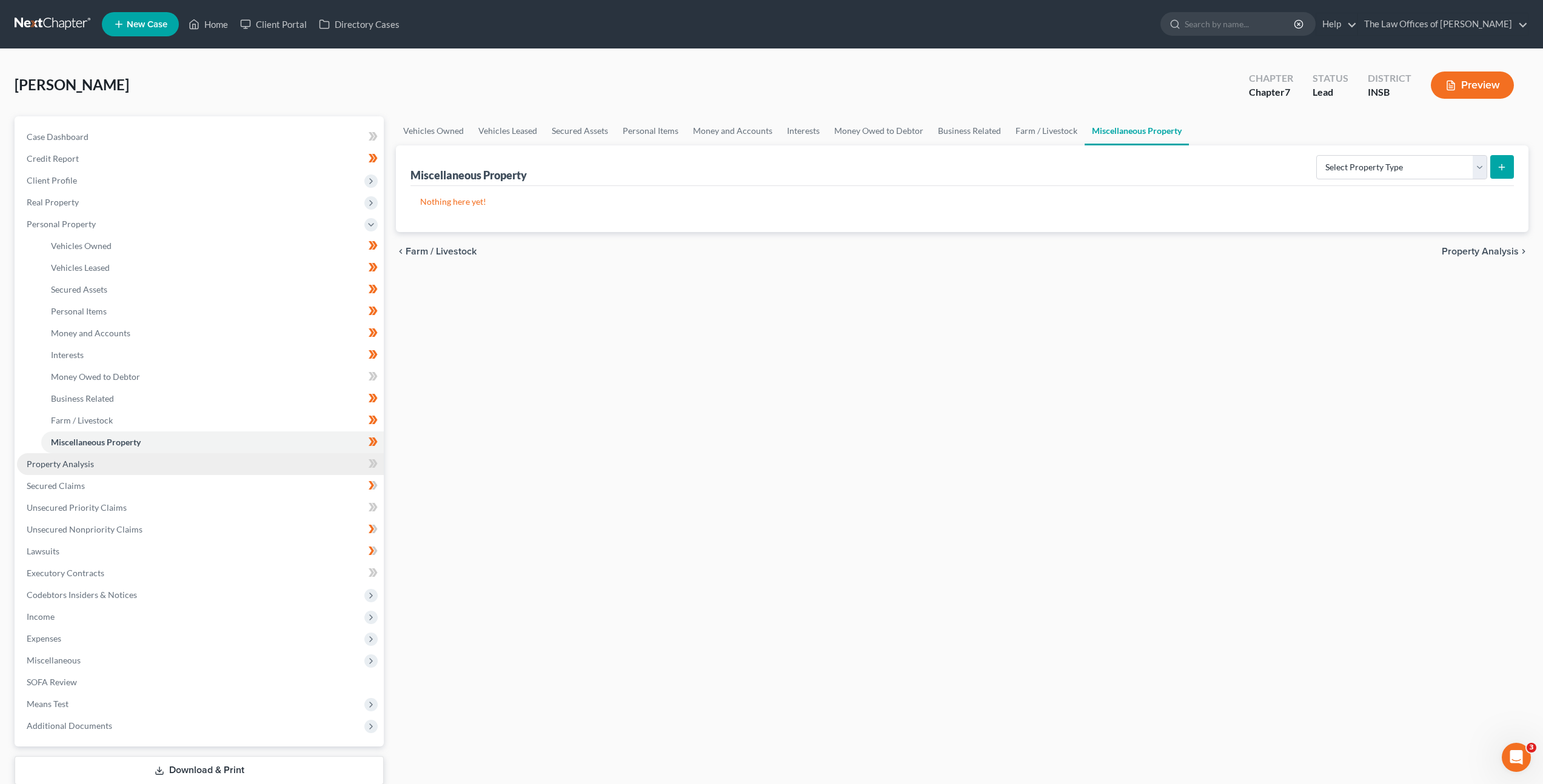
click at [311, 459] on link "Property Analysis" at bounding box center [200, 464] width 367 height 22
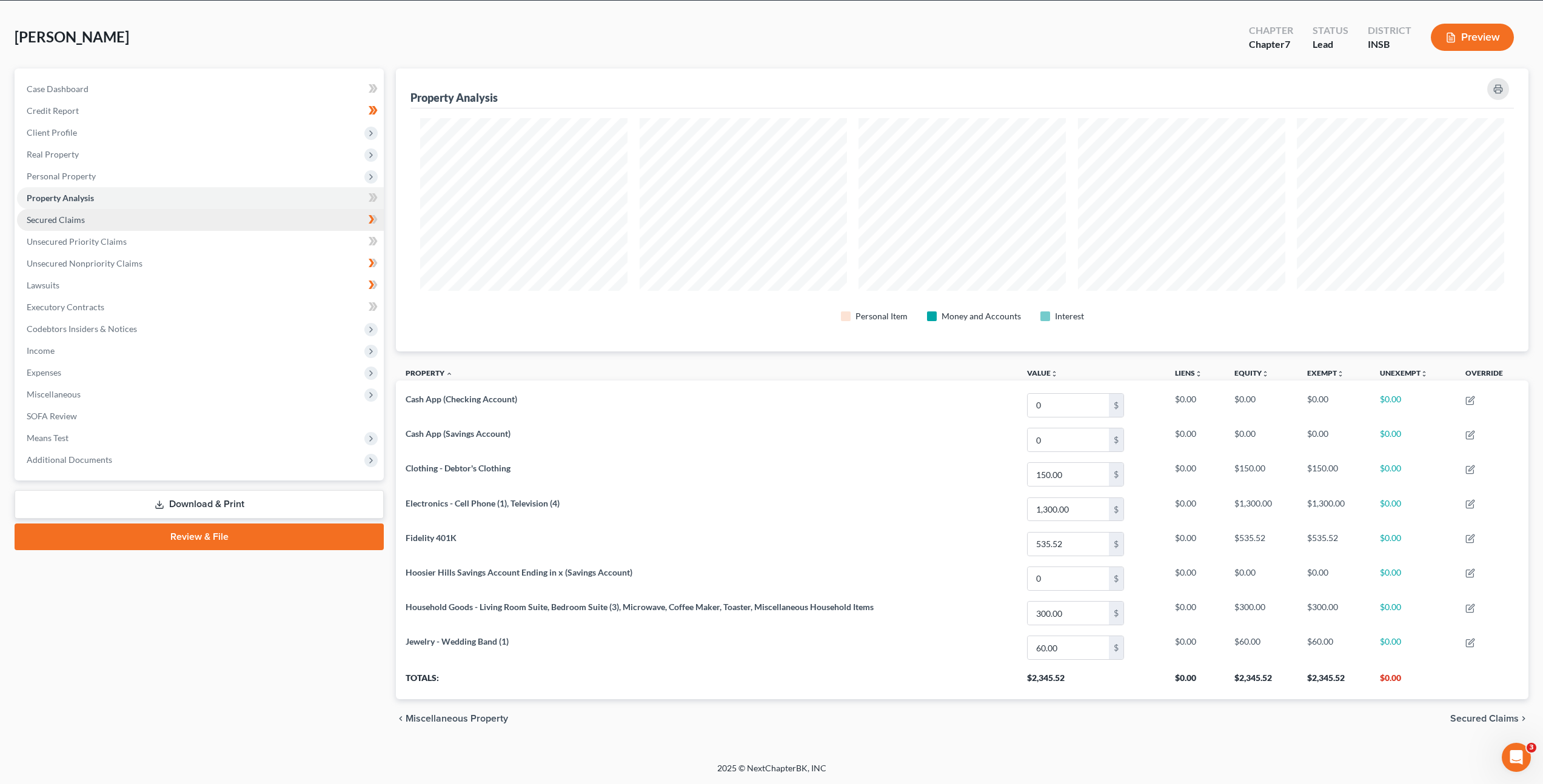
click at [201, 220] on link "Secured Claims" at bounding box center [200, 220] width 367 height 22
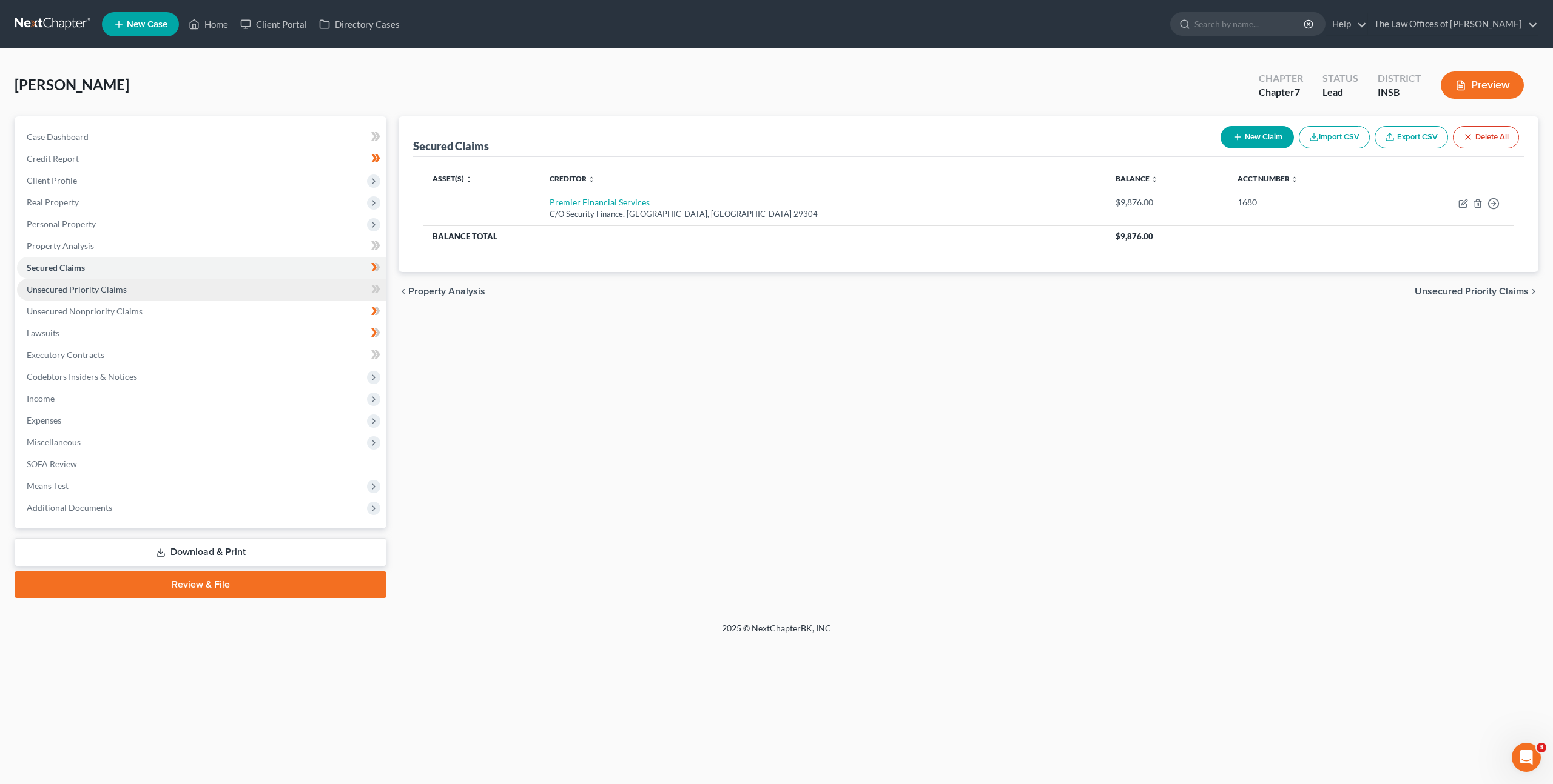
click at [327, 288] on link "Unsecured Priority Claims" at bounding box center [201, 289] width 370 height 22
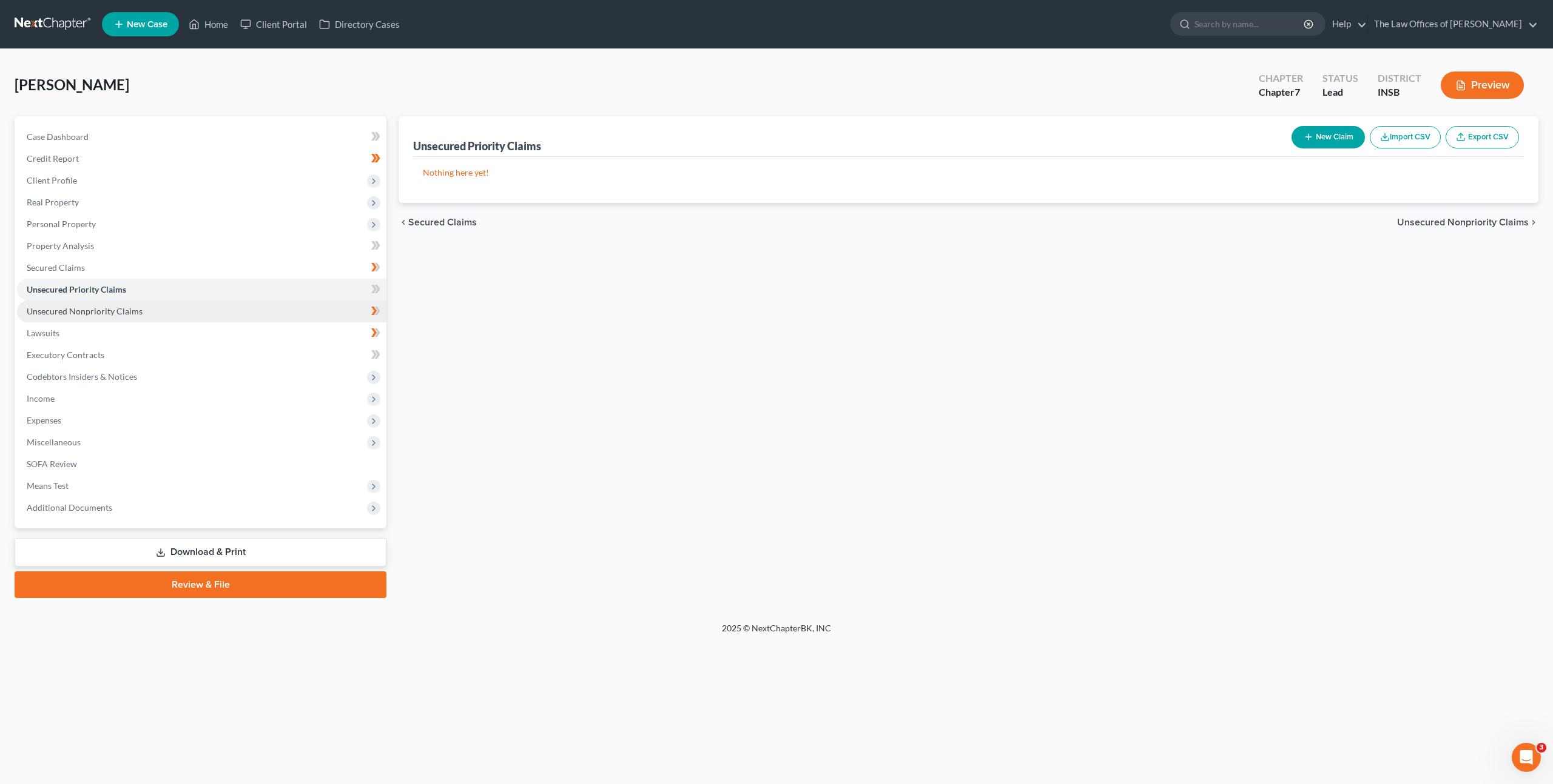
click at [318, 309] on link "Unsecured Nonpriority Claims" at bounding box center [201, 311] width 370 height 22
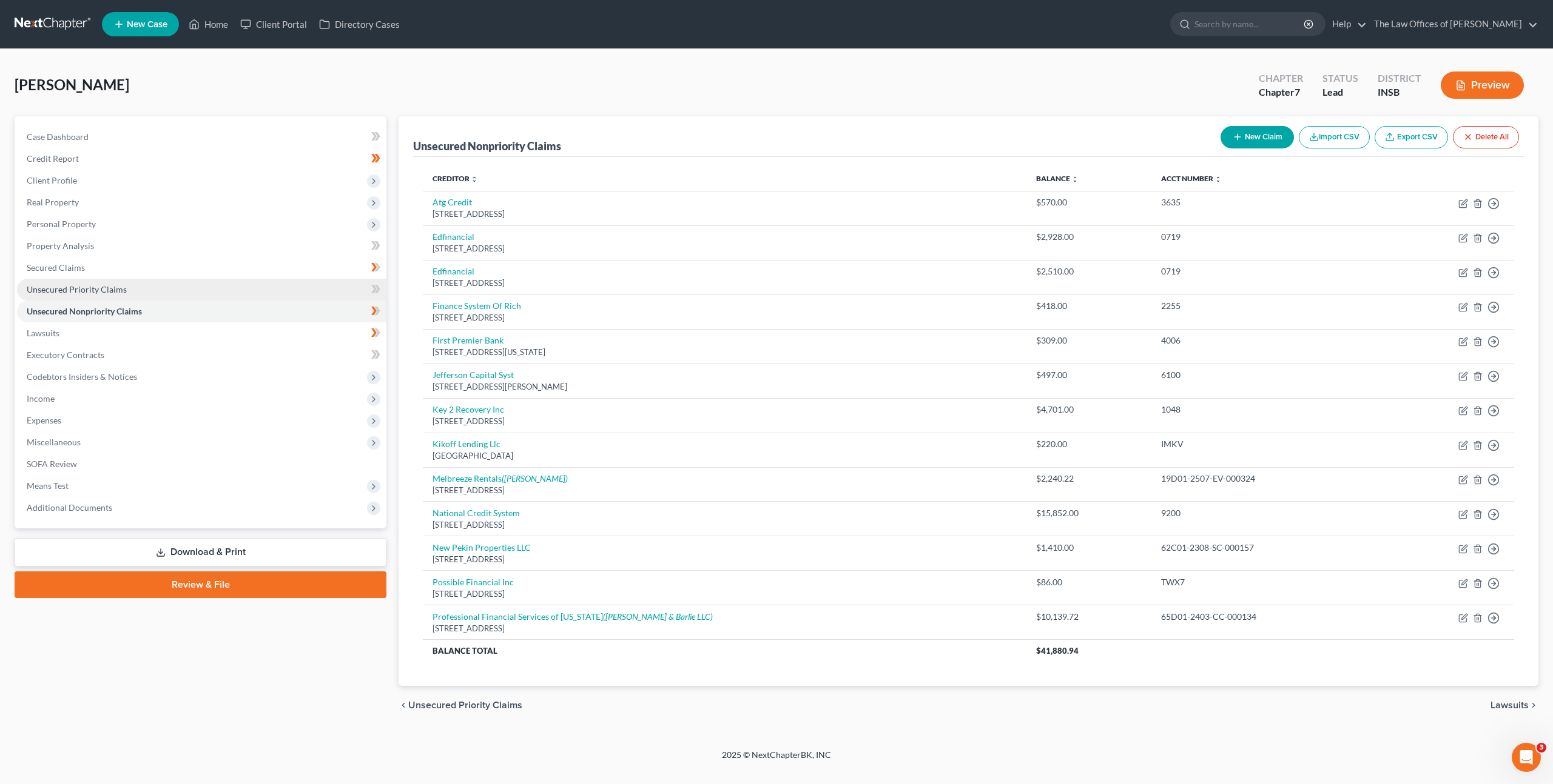
click at [259, 287] on link "Unsecured Priority Claims" at bounding box center [201, 289] width 370 height 22
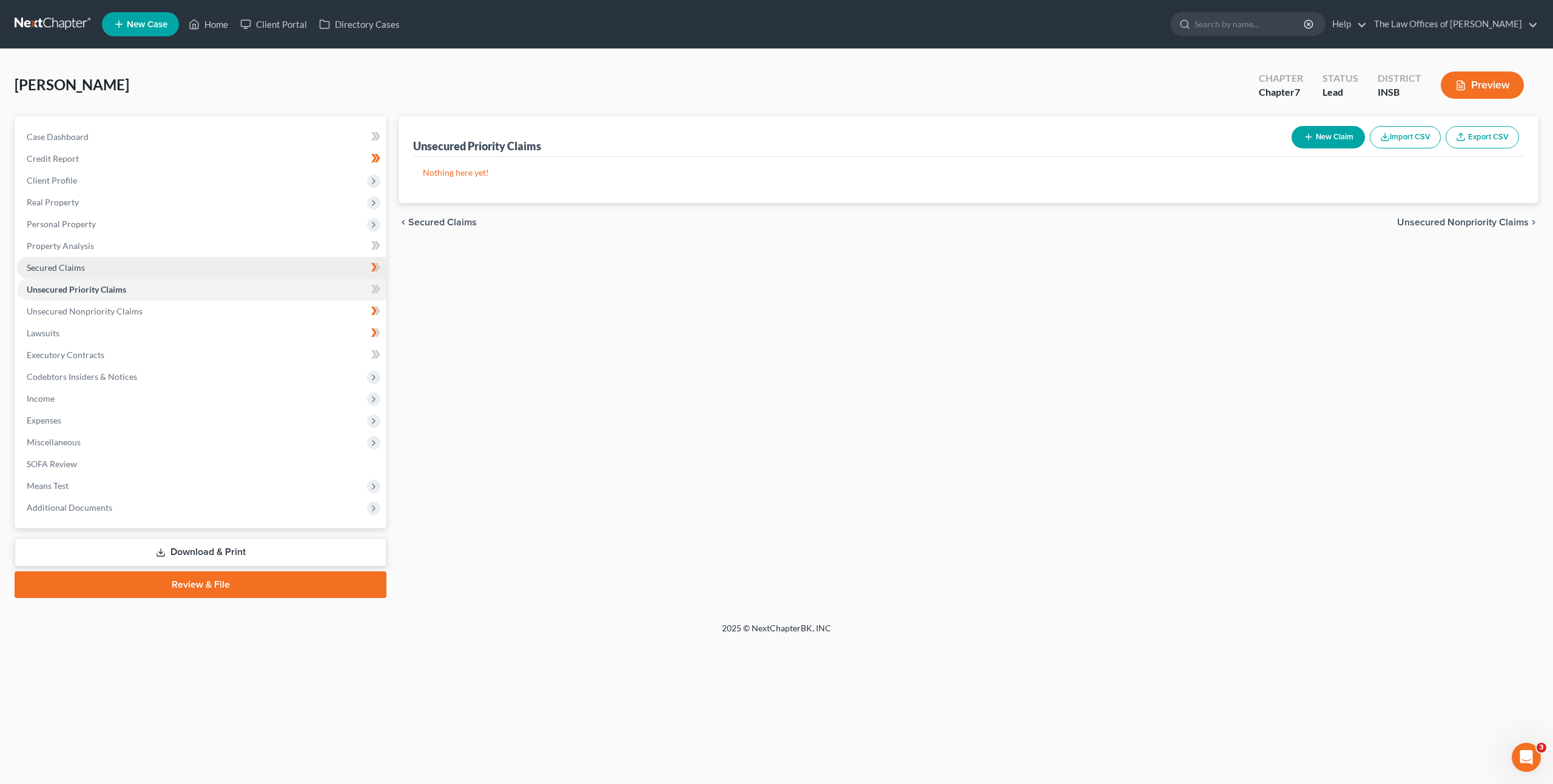
click at [255, 272] on link "Secured Claims" at bounding box center [201, 268] width 370 height 22
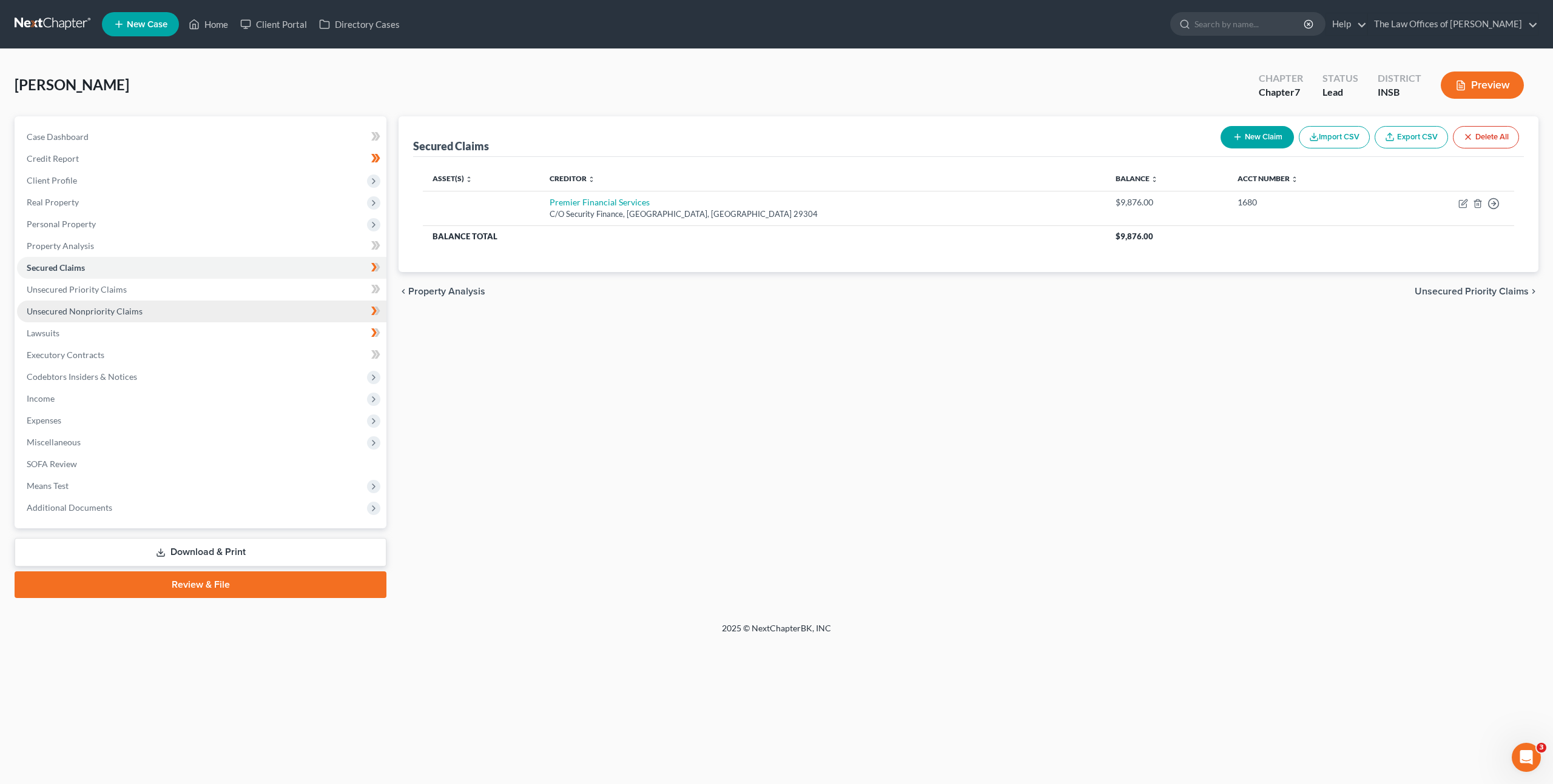
click at [250, 305] on link "Unsecured Nonpriority Claims" at bounding box center [201, 311] width 370 height 22
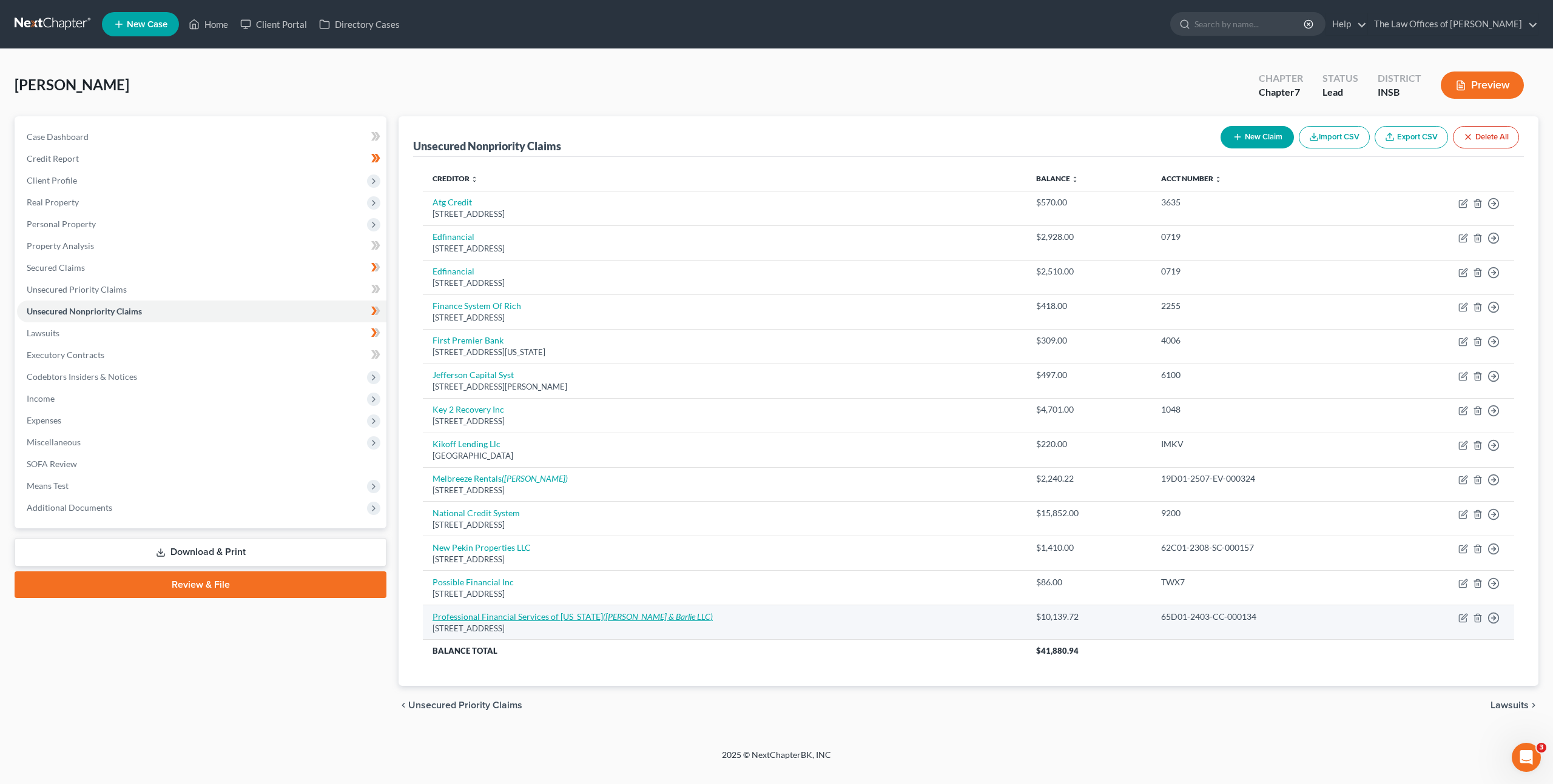
click at [503, 615] on link "Professional Financial Services of Indiana (Sottile & Barlie LLC)" at bounding box center [572, 617] width 280 height 10
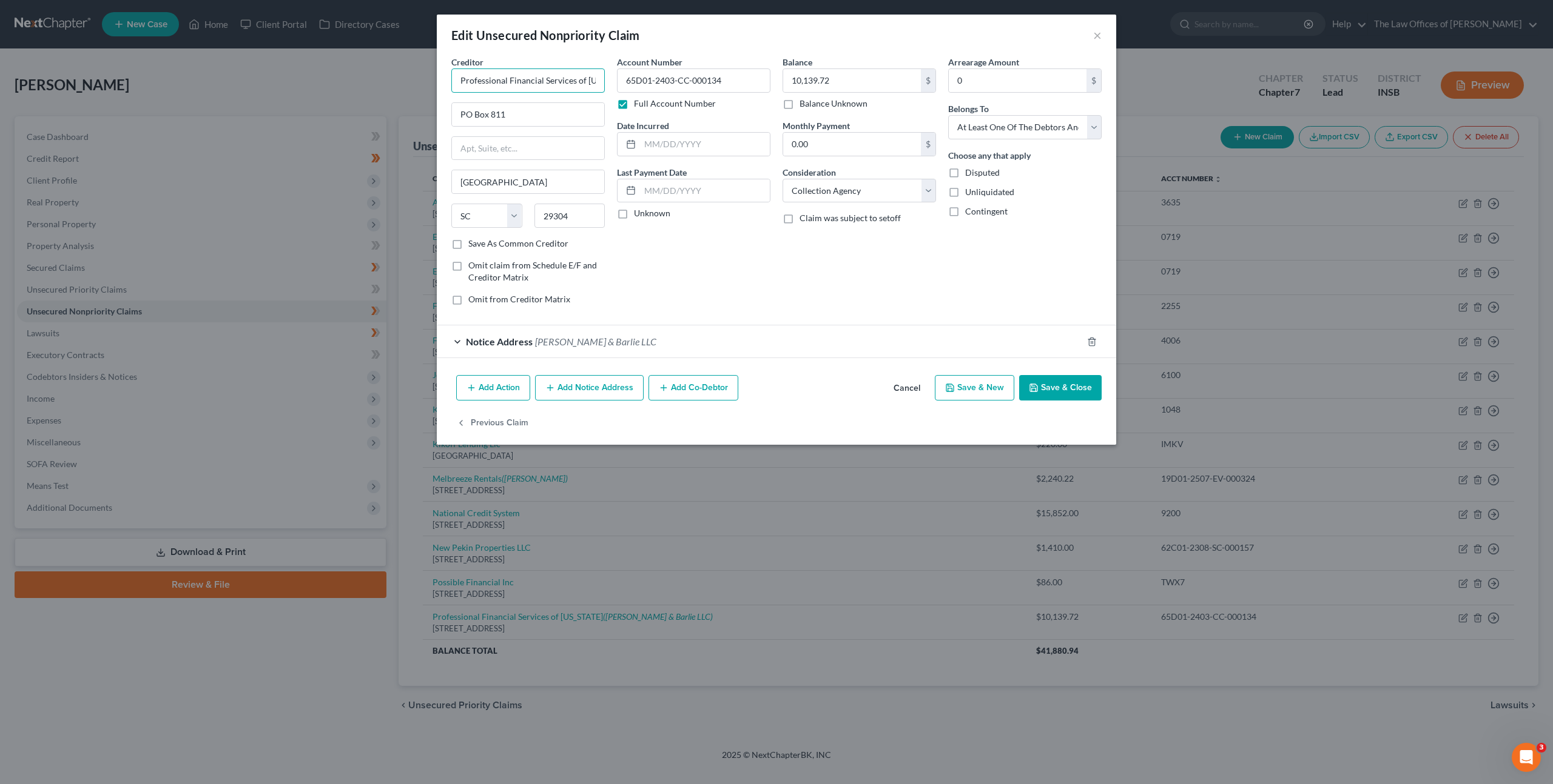
click at [479, 72] on input "Professional Financial Services of Indiana" at bounding box center [528, 80] width 153 height 24
drag, startPoint x: 563, startPoint y: 81, endPoint x: 441, endPoint y: 80, distance: 122.0
click at [431, 75] on div "Edit Unsecured Nonpriority Claim × Creditor * Professional Financial Services o…" at bounding box center [776, 392] width 1553 height 784
click at [667, 260] on div "Account Number 65D01-2403-CC-000134 Full Account Number Date Incurred Last Paym…" at bounding box center [694, 185] width 166 height 259
click at [1060, 393] on button "Save & Close" at bounding box center [1060, 388] width 82 height 25
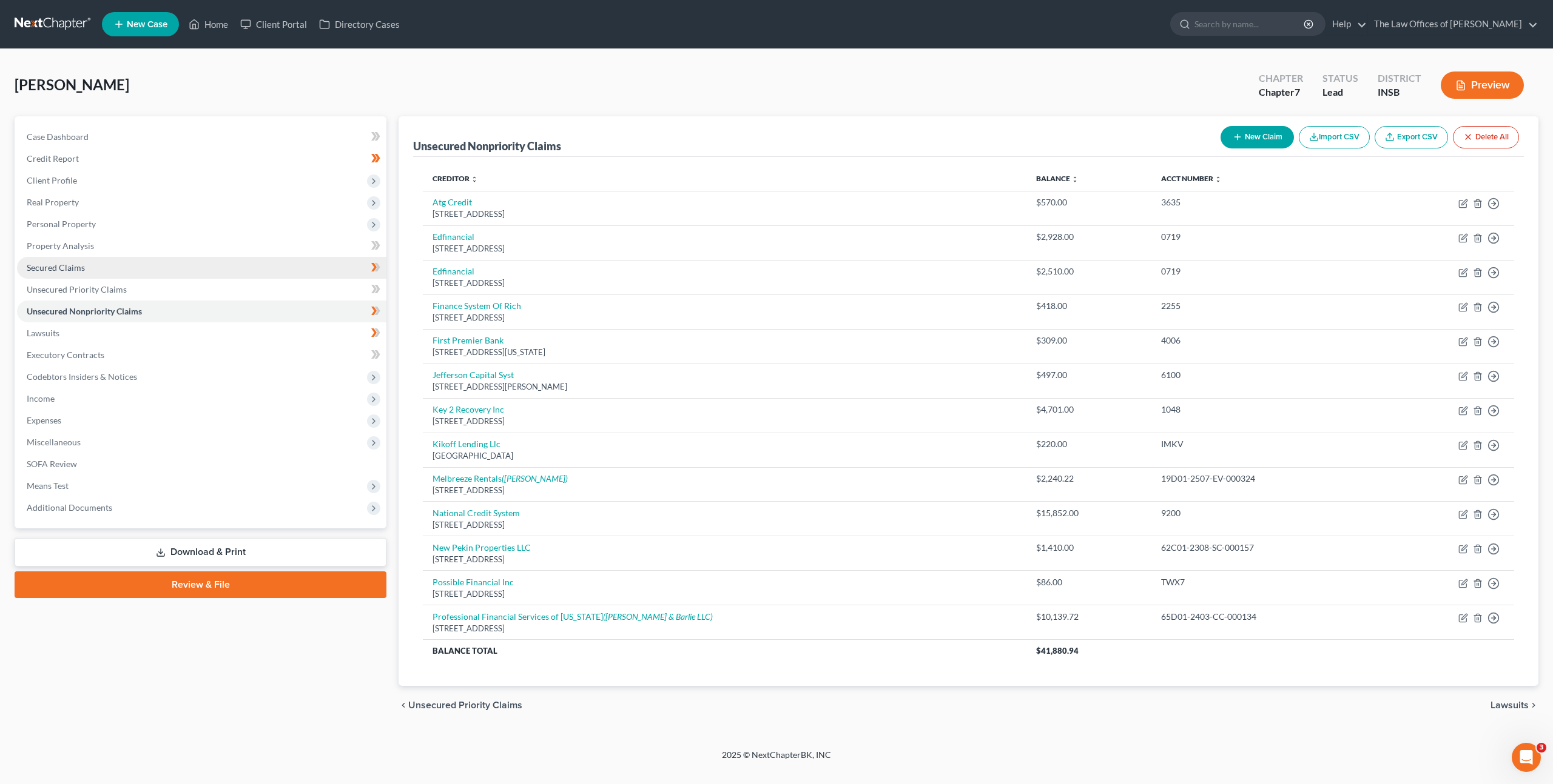
click at [257, 267] on link "Secured Claims" at bounding box center [201, 268] width 370 height 22
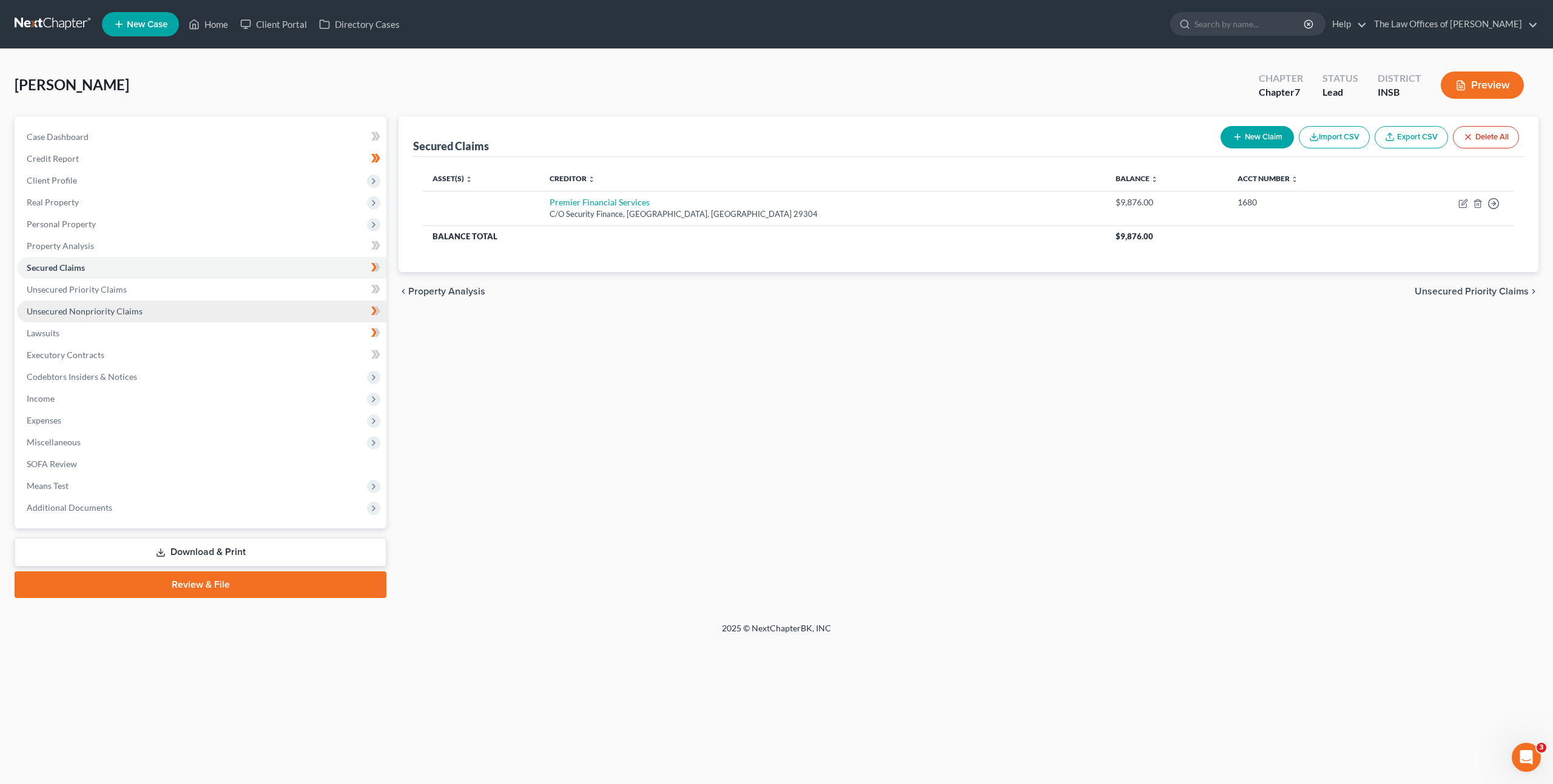
click at [314, 317] on link "Unsecured Nonpriority Claims" at bounding box center [201, 311] width 370 height 22
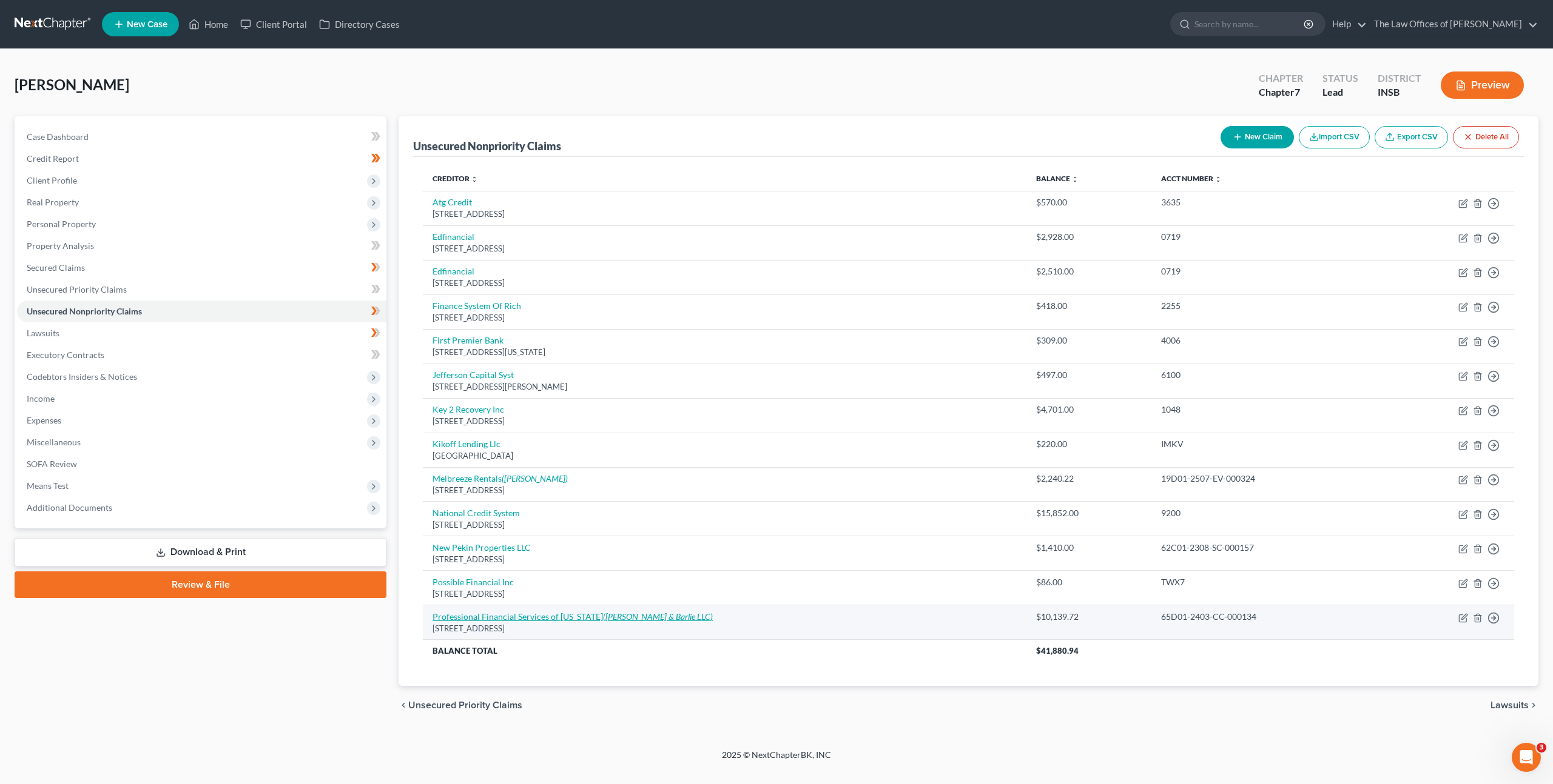
click at [583, 620] on link "Professional Financial Services of Indiana (Sottile & Barlie LLC)" at bounding box center [572, 617] width 280 height 10
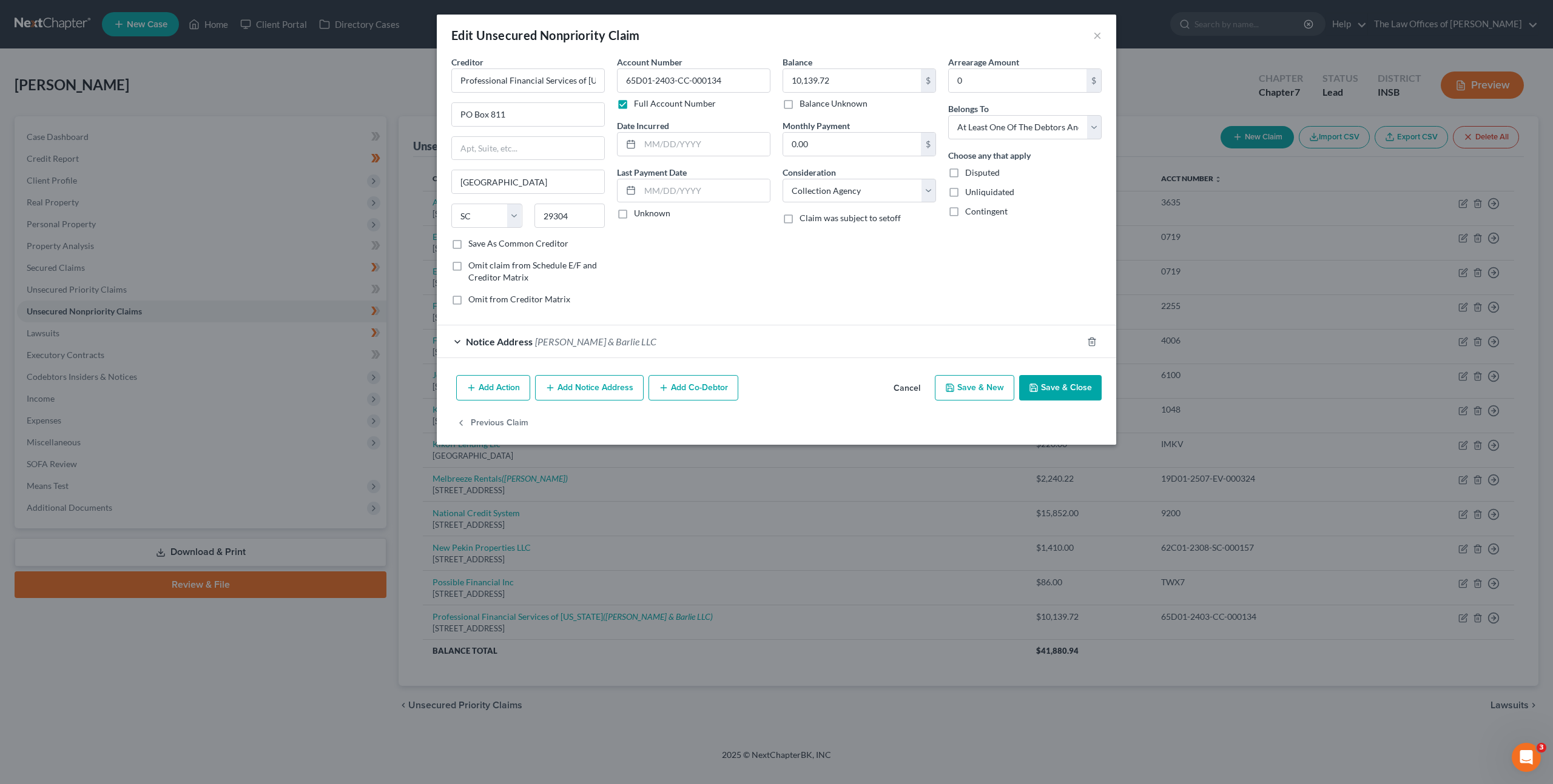
drag, startPoint x: 594, startPoint y: 395, endPoint x: 570, endPoint y: 437, distance: 48.4
click at [594, 395] on button "Add Notice Address" at bounding box center [588, 388] width 109 height 25
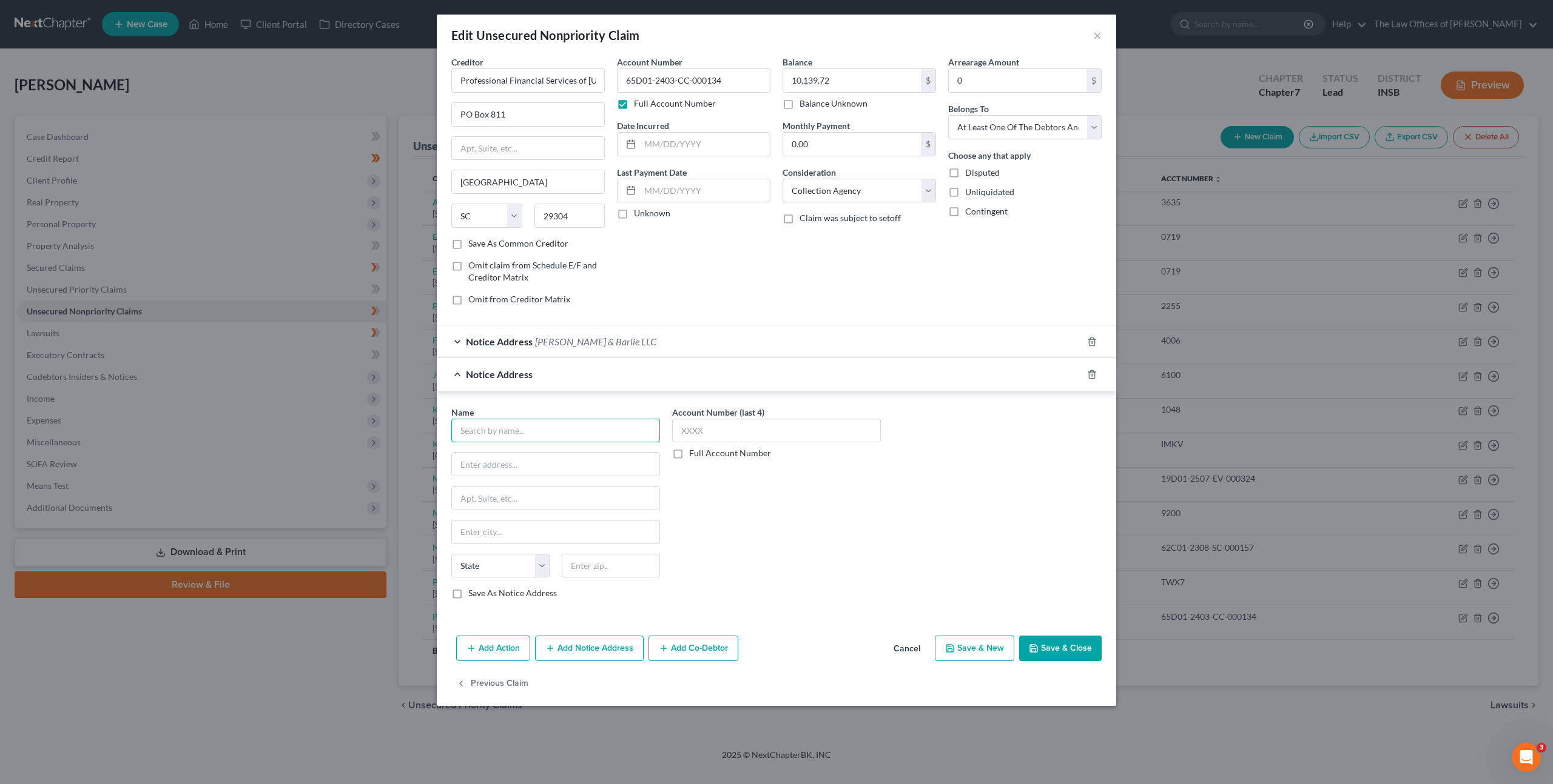
click at [555, 431] on input "text" at bounding box center [556, 431] width 209 height 24
click at [1091, 375] on line "button" at bounding box center [1091, 375] width 0 height 3
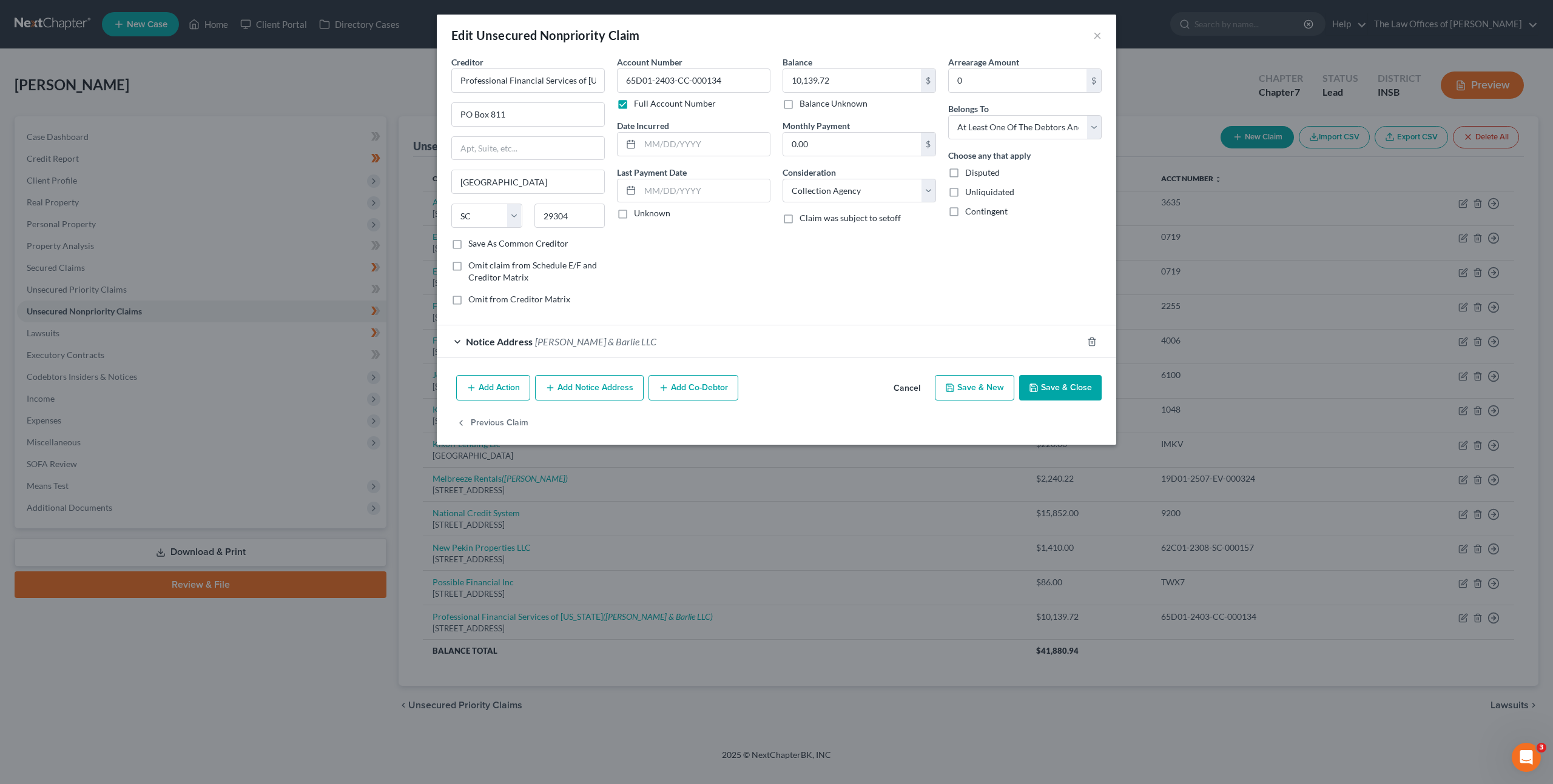
click at [912, 386] on button "Cancel" at bounding box center [907, 388] width 46 height 24
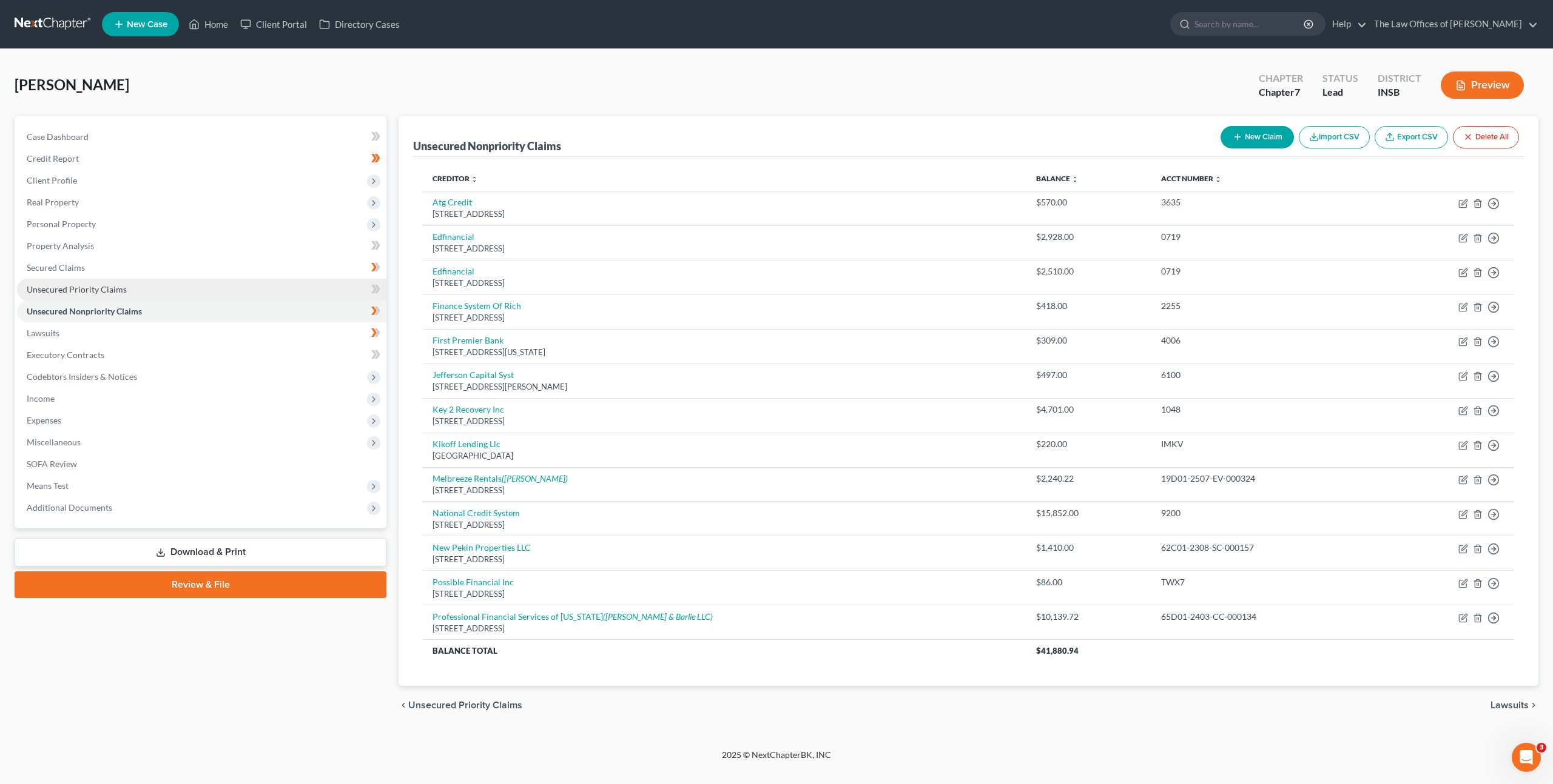
click at [336, 290] on link "Unsecured Priority Claims" at bounding box center [201, 289] width 370 height 22
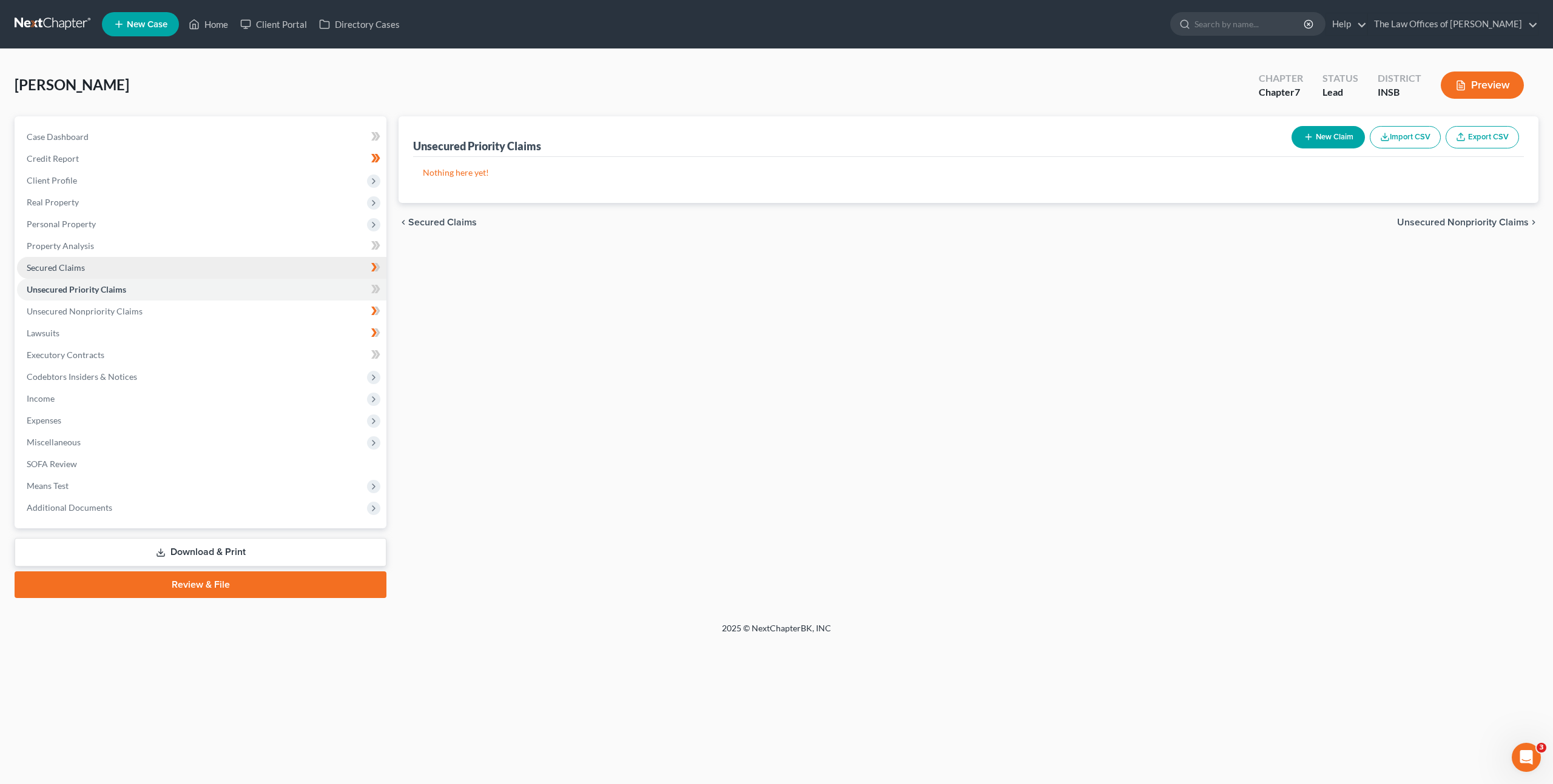
click at [100, 263] on link "Secured Claims" at bounding box center [201, 268] width 370 height 22
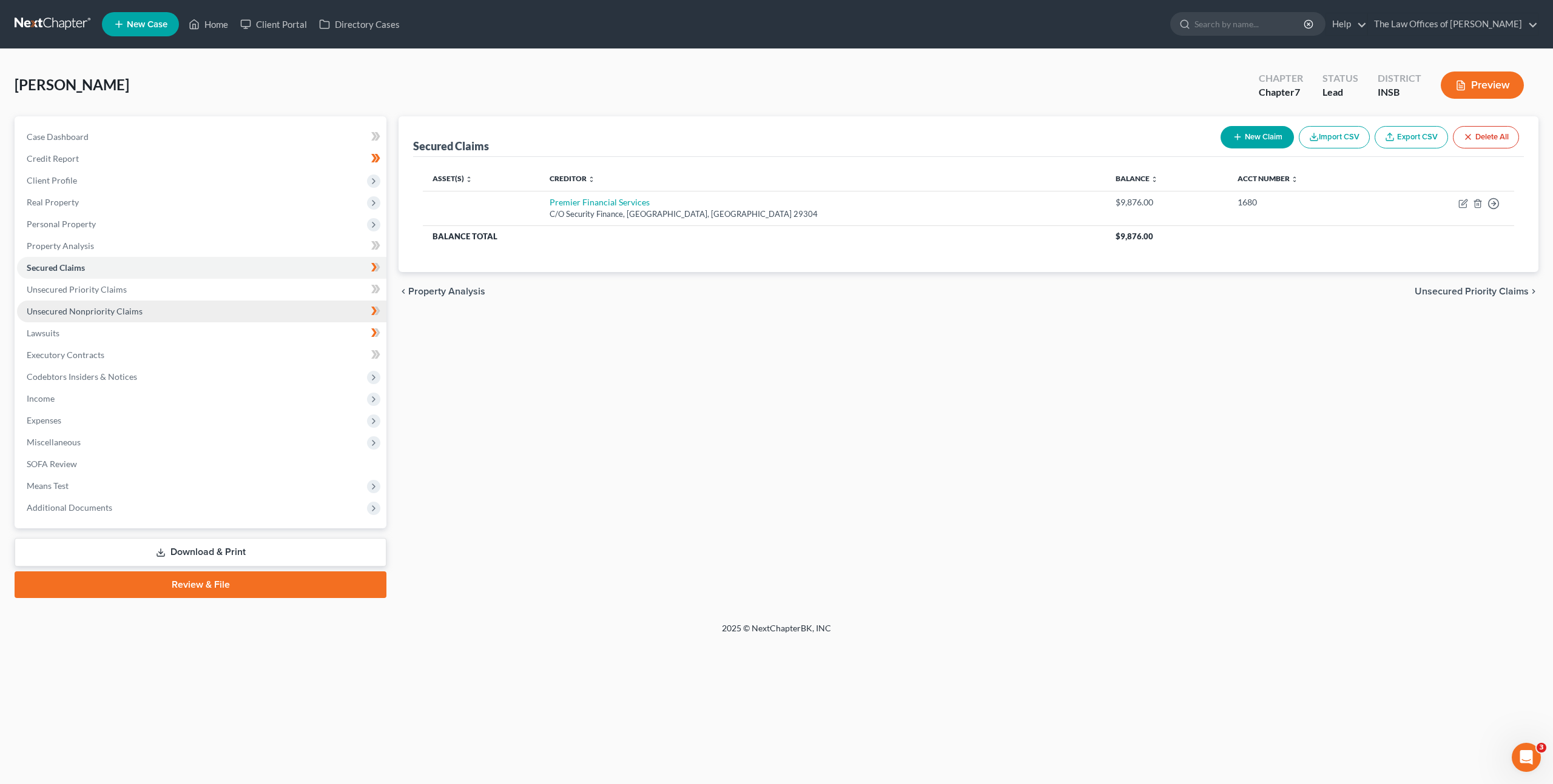
click at [262, 314] on link "Unsecured Nonpriority Claims" at bounding box center [201, 311] width 370 height 22
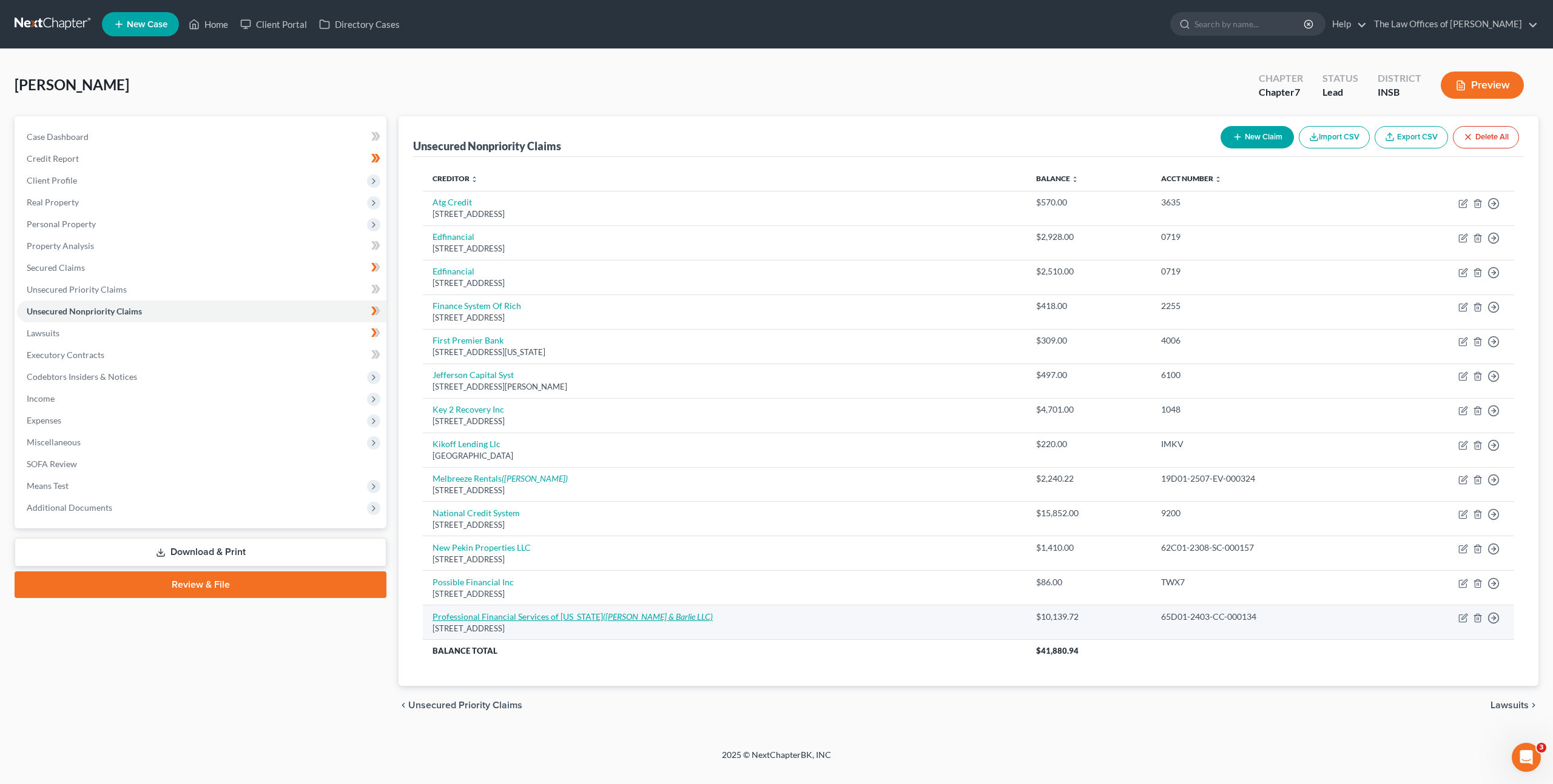
click at [485, 617] on link "Professional Financial Services of Indiana (Sottile & Barlie LLC)" at bounding box center [572, 617] width 280 height 10
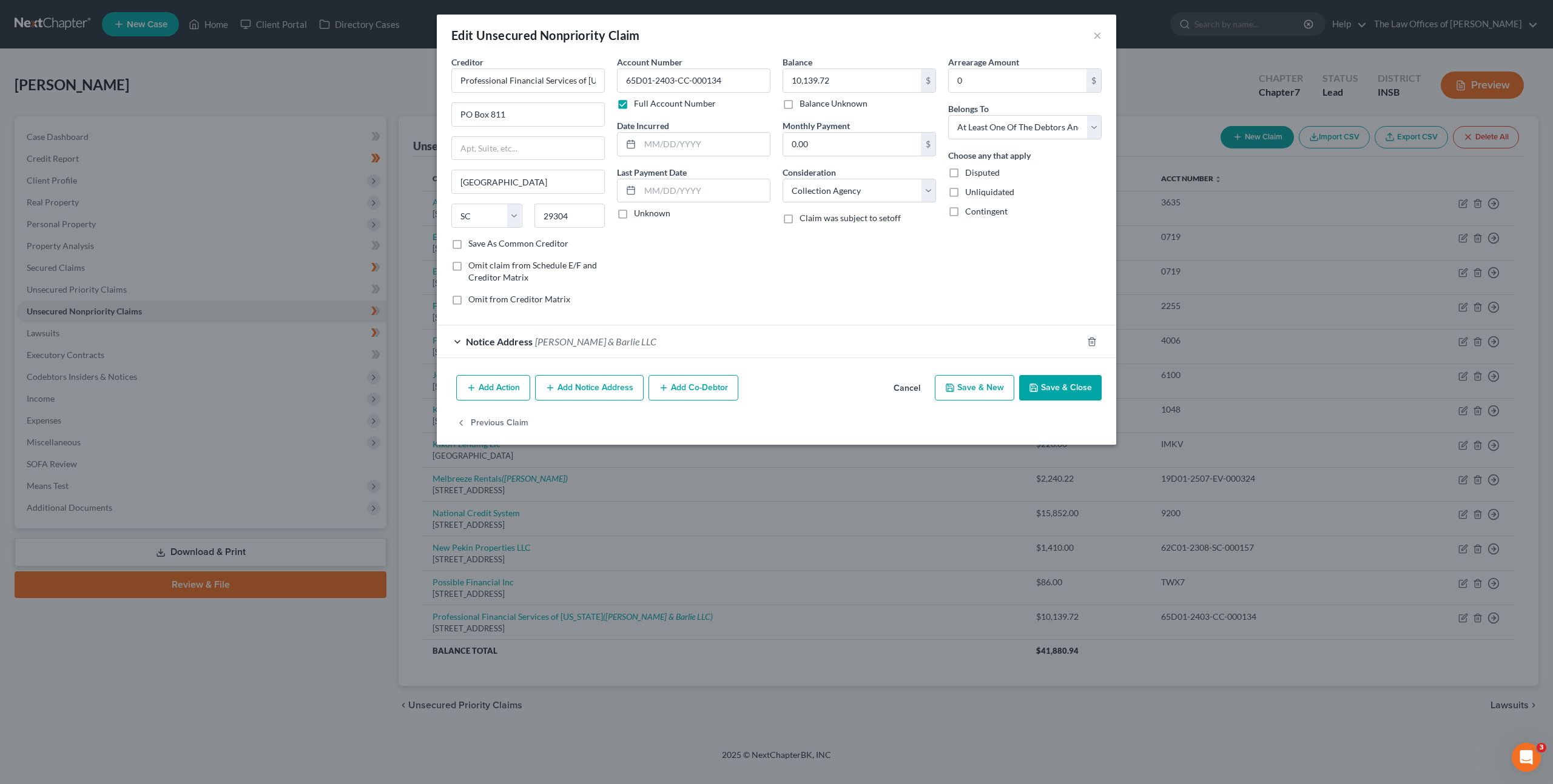
click at [566, 389] on button "Add Notice Address" at bounding box center [588, 388] width 109 height 25
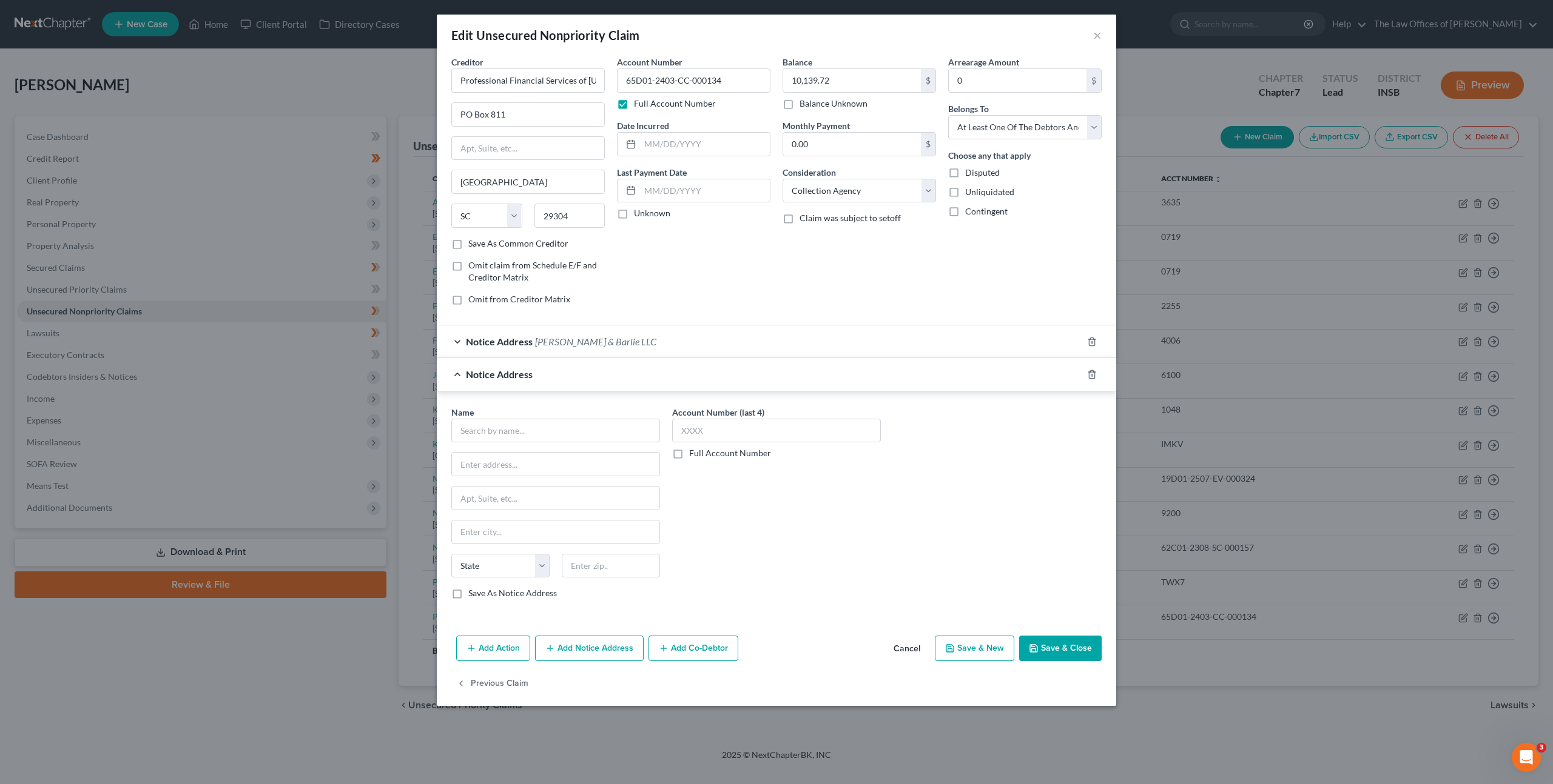
click at [905, 649] on button "Cancel" at bounding box center [907, 649] width 46 height 24
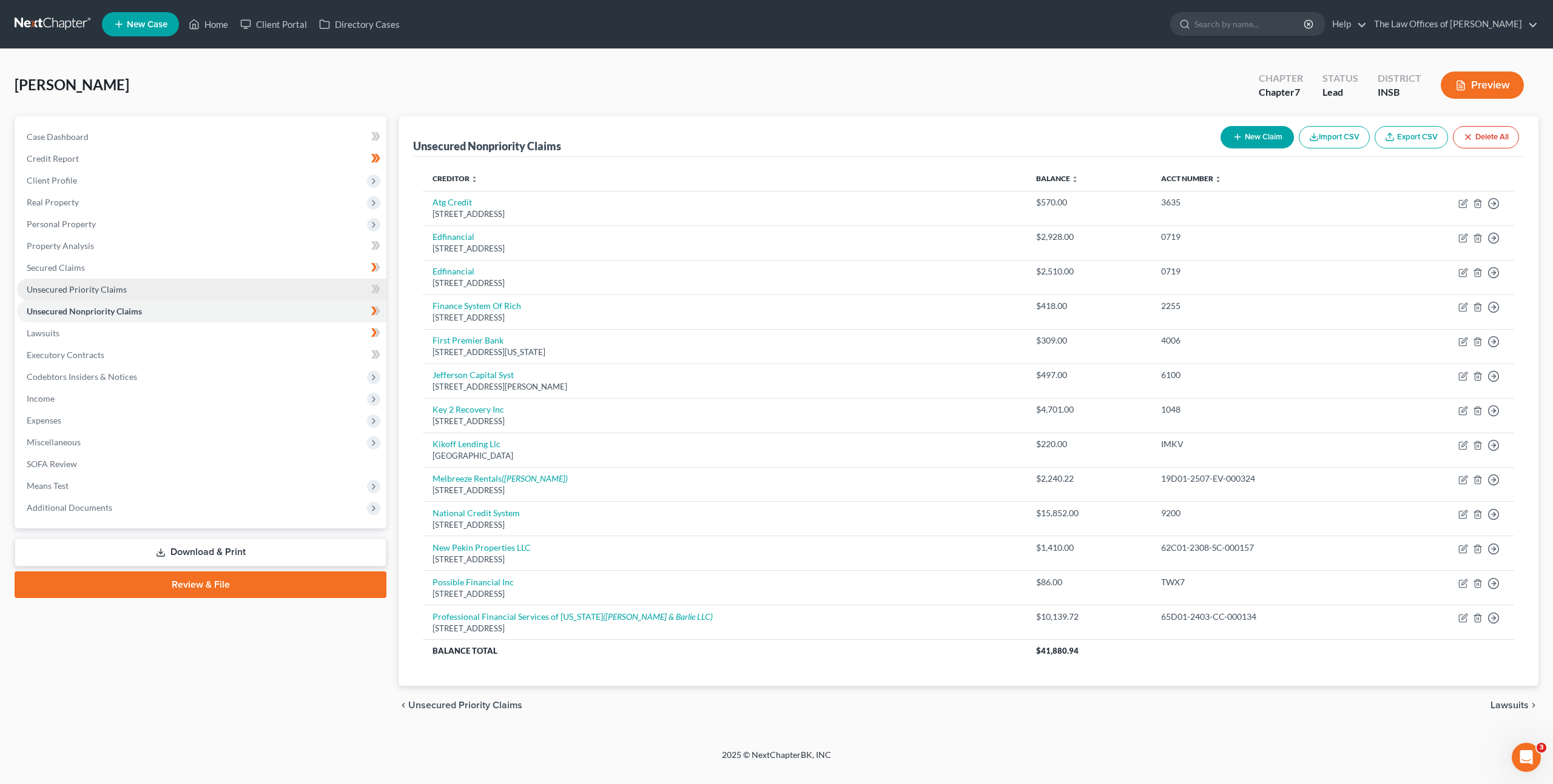
click at [224, 294] on link "Unsecured Priority Claims" at bounding box center [201, 289] width 370 height 22
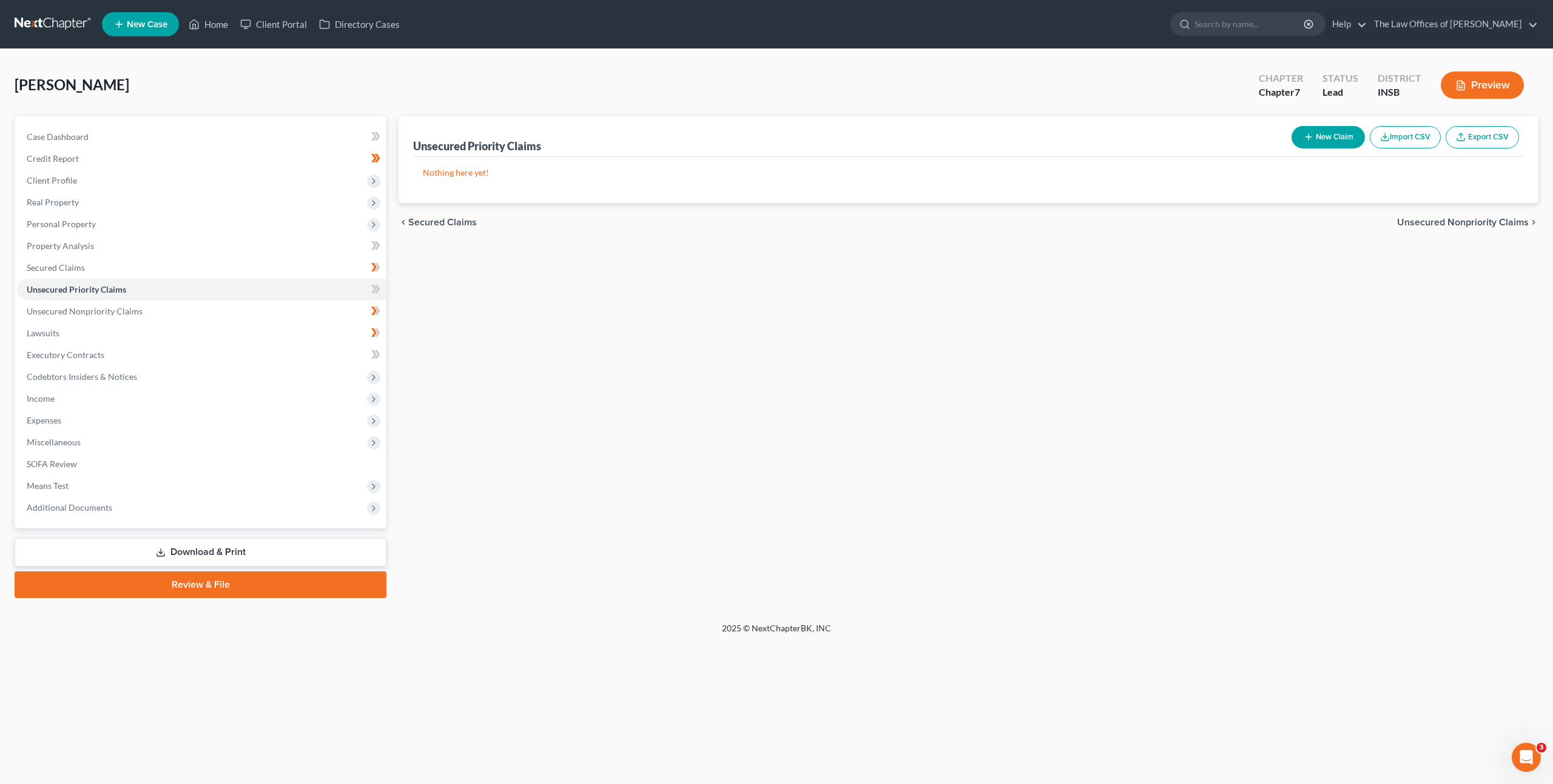
click at [1309, 143] on button "New Claim" at bounding box center [1327, 137] width 73 height 23
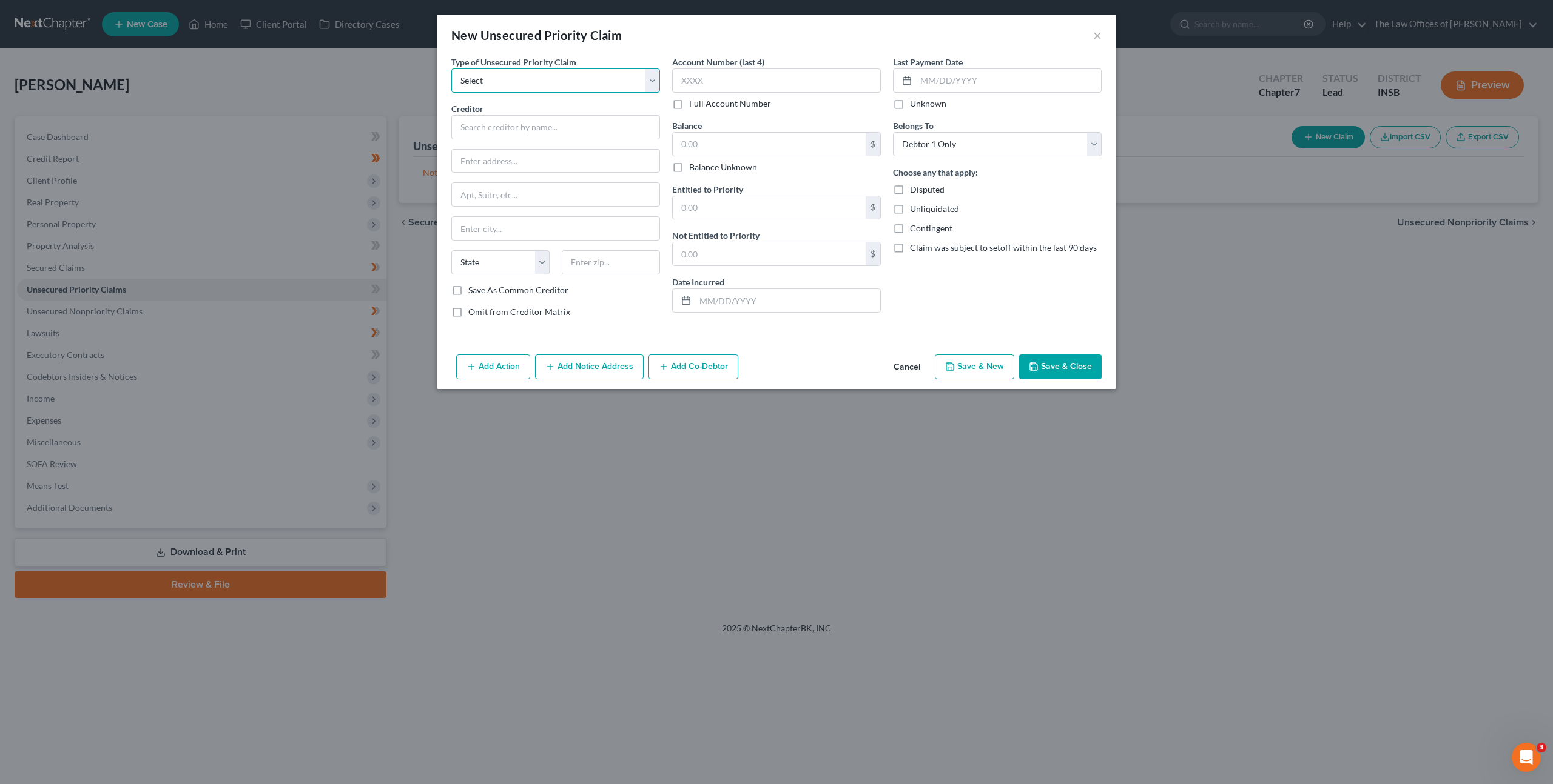
click at [586, 72] on select "Select Taxes & Other Government Units Domestic Support Obligations Extensions o…" at bounding box center [556, 80] width 209 height 24
click at [911, 363] on button "Cancel" at bounding box center [907, 368] width 46 height 24
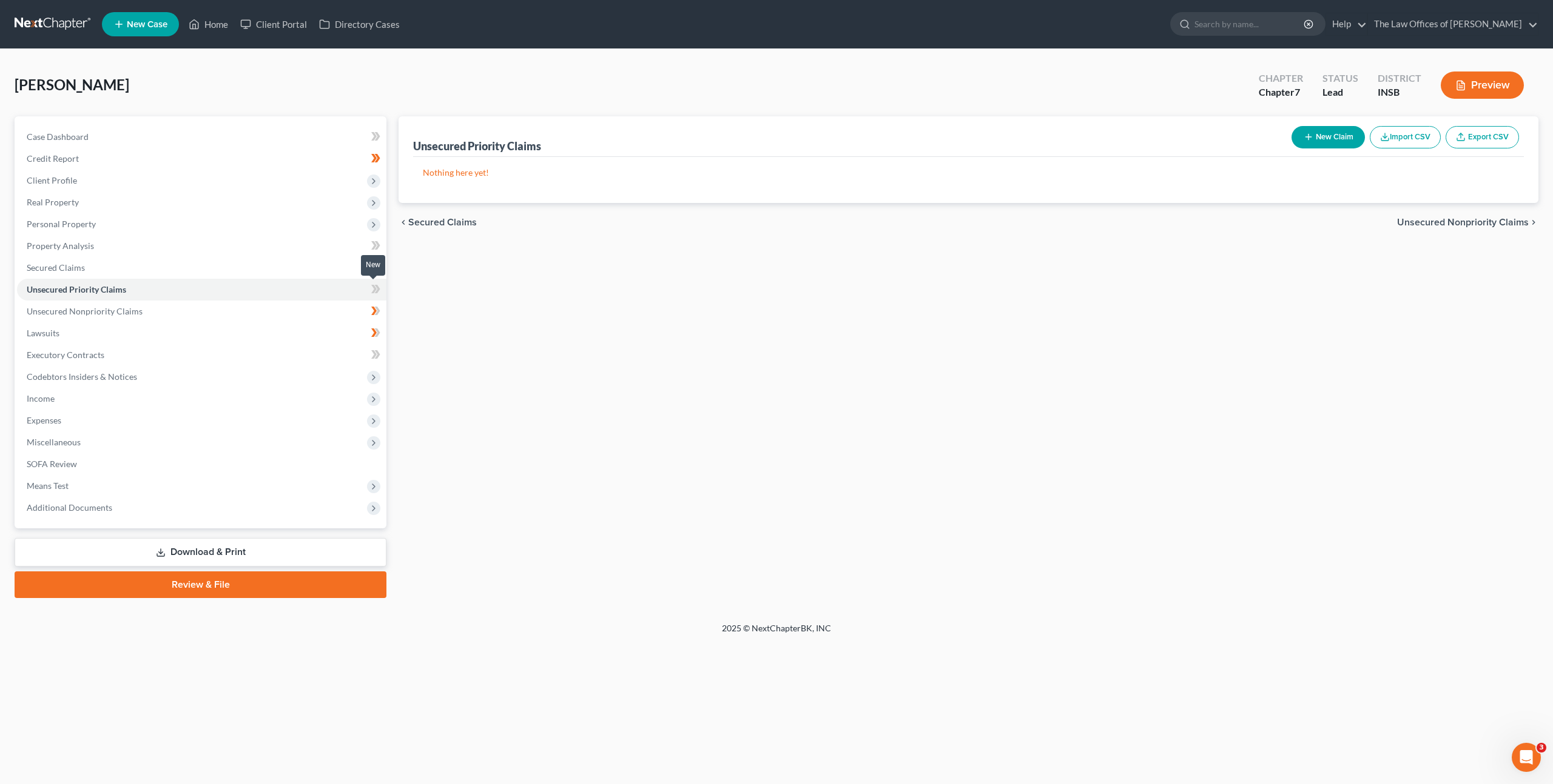
click at [378, 289] on icon at bounding box center [377, 289] width 5 height 8
click at [377, 289] on icon at bounding box center [377, 289] width 5 height 8
click at [326, 307] on link "Unsecured Nonpriority Claims" at bounding box center [201, 311] width 370 height 22
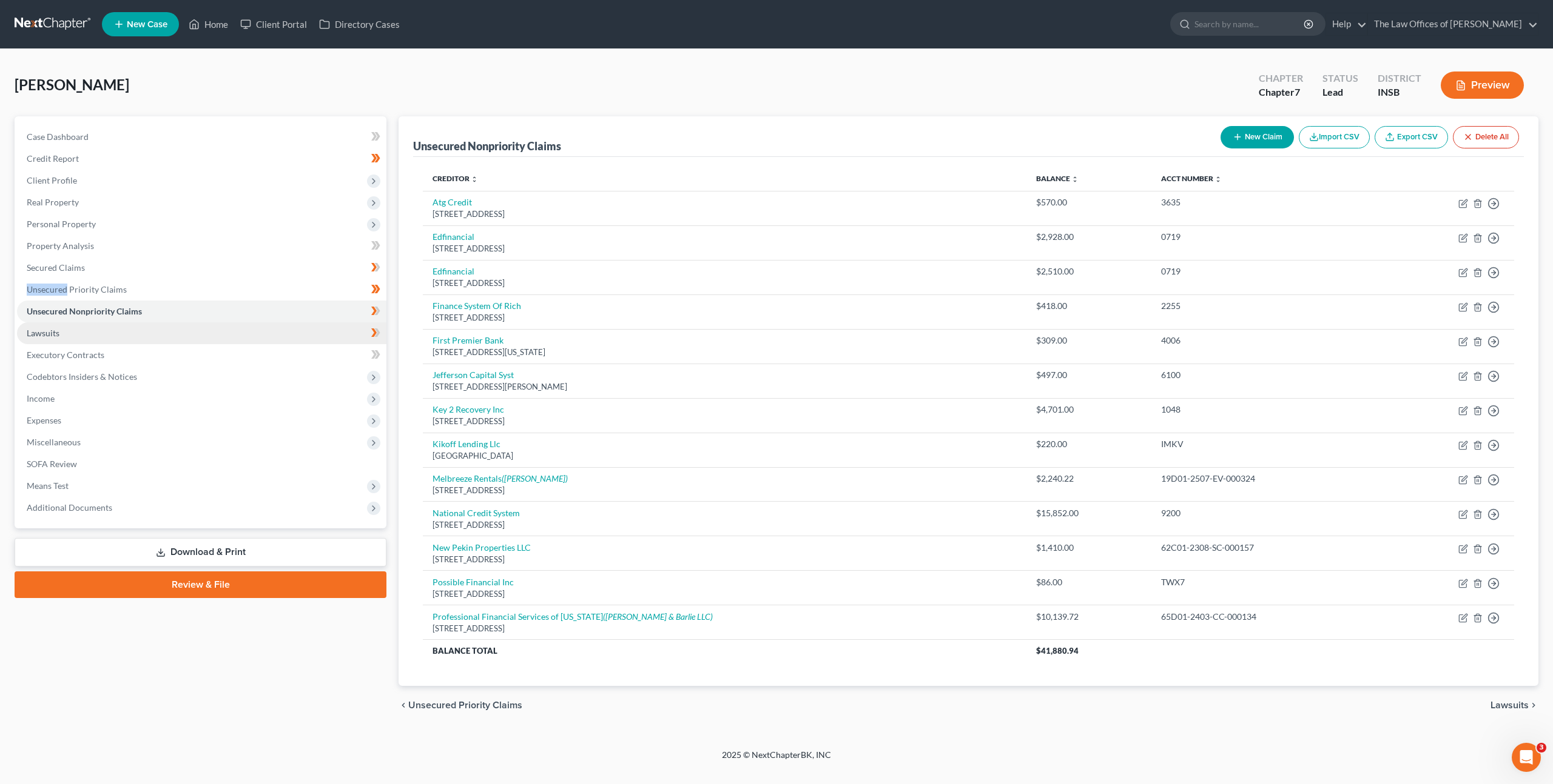
click at [53, 335] on span "Lawsuits" at bounding box center [43, 333] width 33 height 10
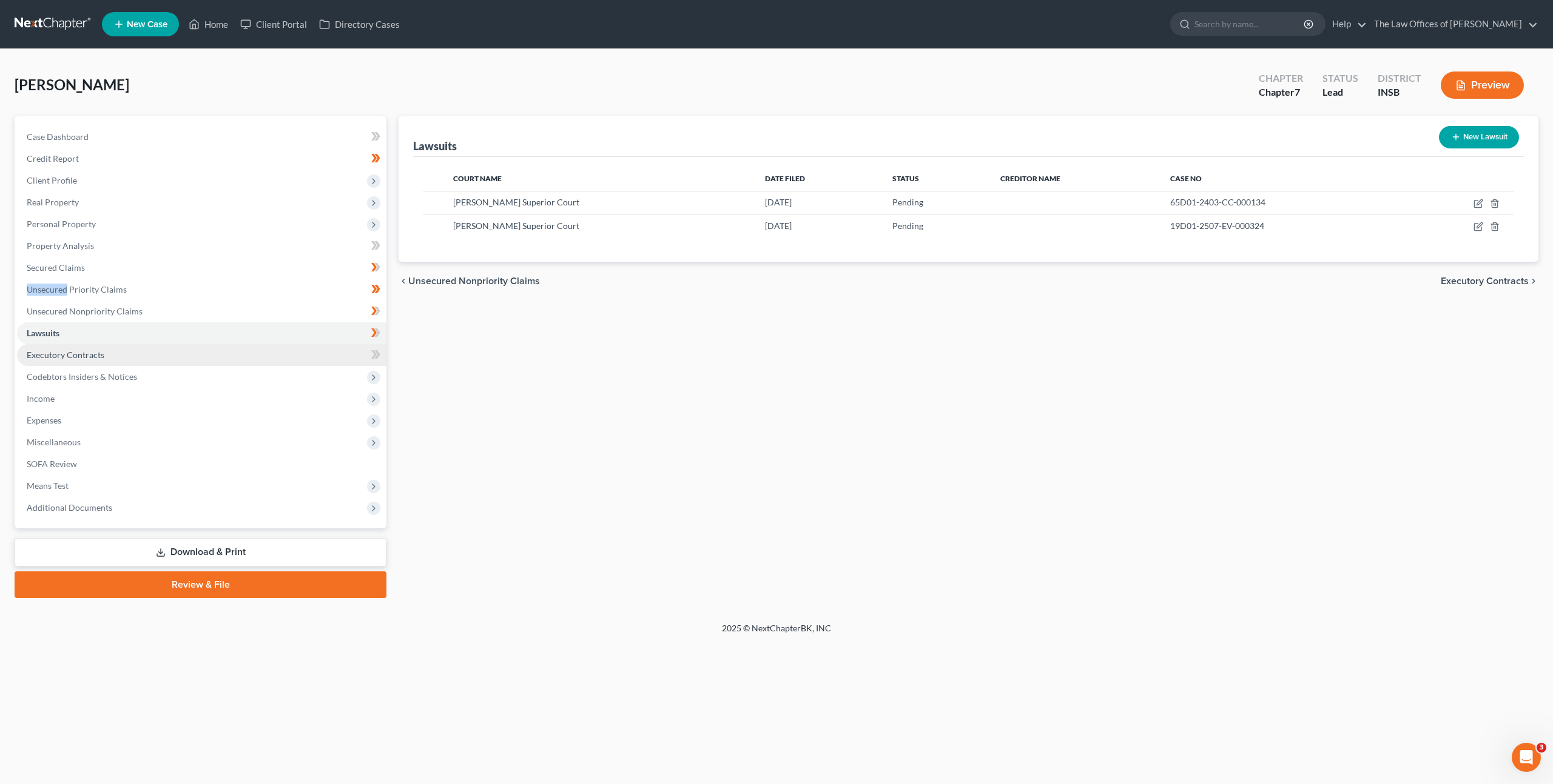
click at [144, 352] on link "Executory Contracts" at bounding box center [201, 355] width 370 height 22
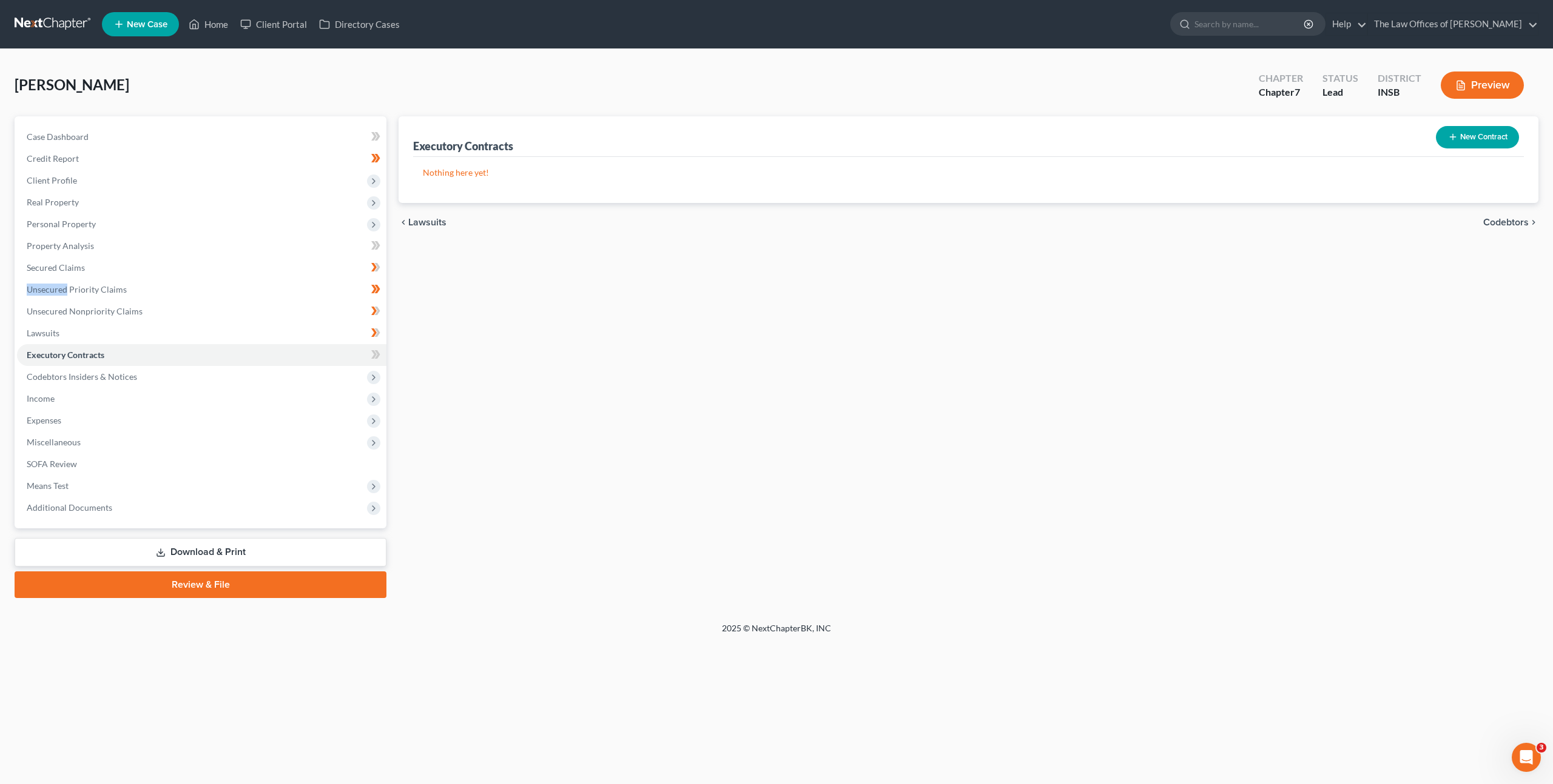
click at [1471, 135] on button "New Contract" at bounding box center [1476, 137] width 83 height 23
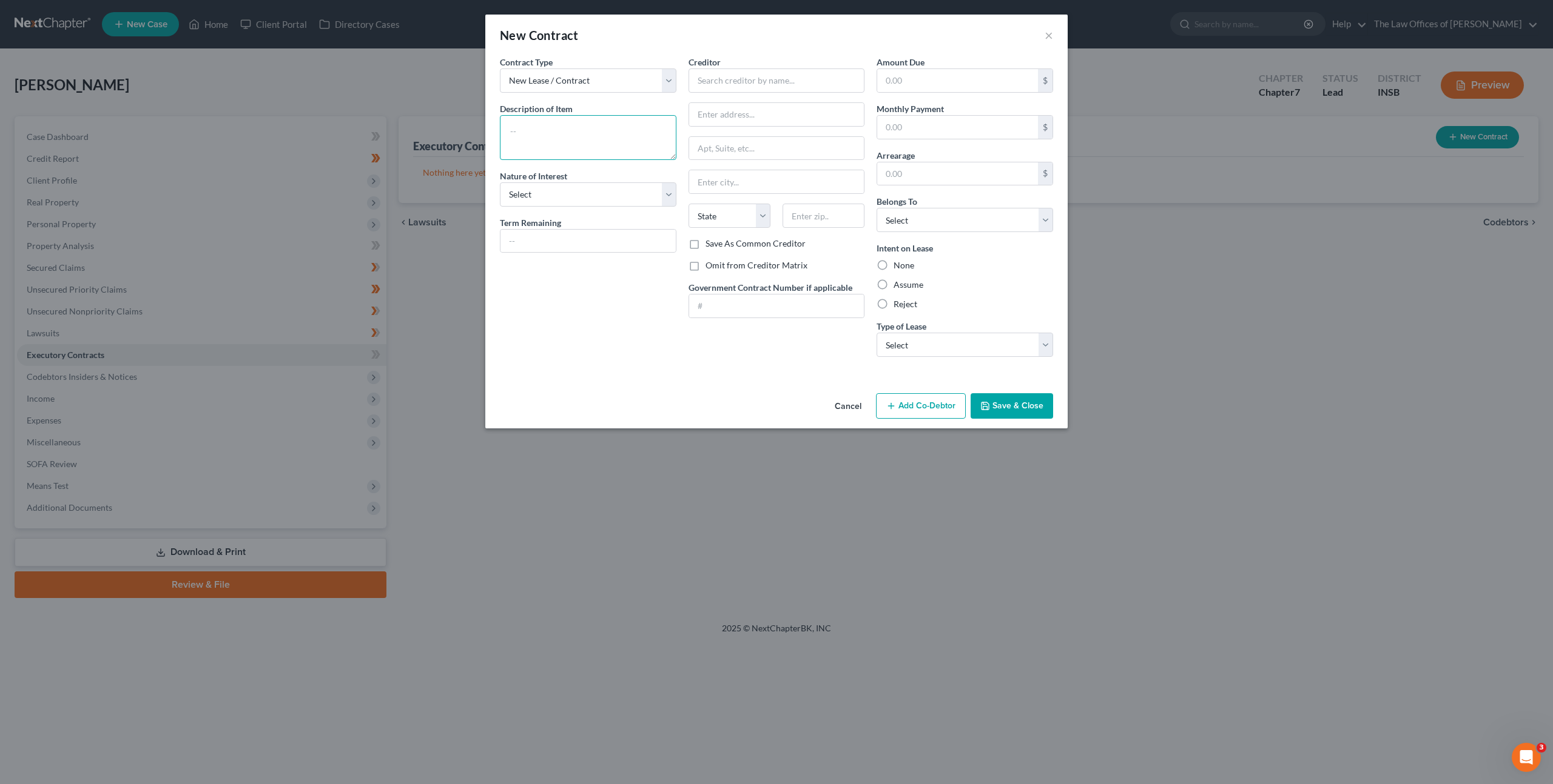
click at [568, 133] on textarea at bounding box center [588, 137] width 177 height 45
click at [886, 129] on input "text" at bounding box center [957, 127] width 161 height 23
click at [570, 206] on select "Select Purchaser Agent Lessor Lessee" at bounding box center [588, 194] width 177 height 24
click at [500, 183] on select "Select Purchaser Agent Lessor Lessee" at bounding box center [588, 194] width 177 height 24
click at [578, 329] on div "Contract Type New Lease / Contract New Timeshare Description of non-residential…" at bounding box center [588, 211] width 189 height 311
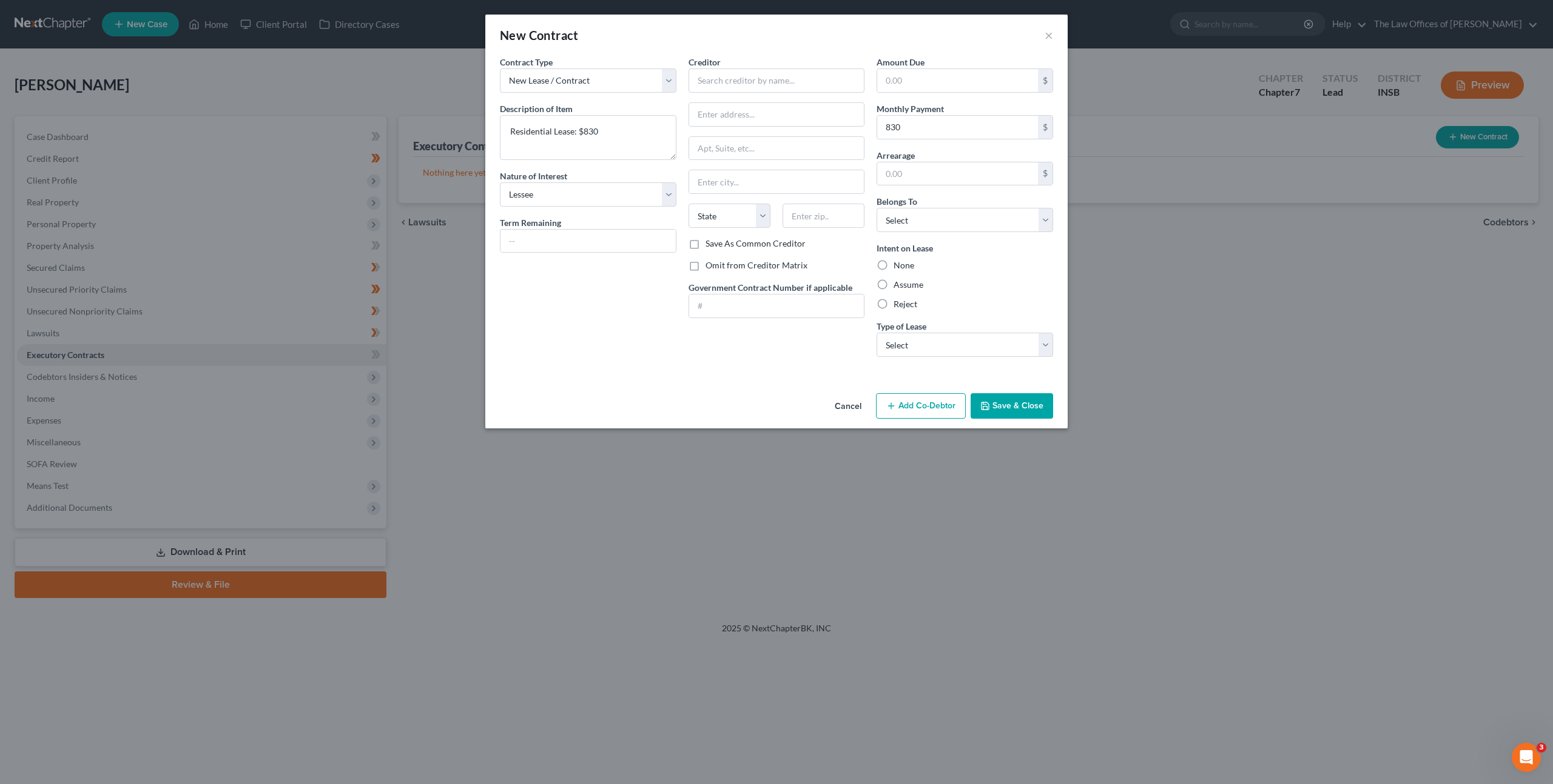
click at [893, 284] on label "Assume" at bounding box center [907, 284] width 29 height 12
click at [898, 284] on input "Assume" at bounding box center [901, 282] width 8 height 8
click at [705, 267] on label "Omit from Creditor Matrix" at bounding box center [756, 265] width 102 height 12
click at [710, 267] on input "Omit from Creditor Matrix" at bounding box center [714, 262] width 8 height 8
click at [619, 305] on div "Contract Type New Lease / Contract New Timeshare Description of non-residential…" at bounding box center [588, 211] width 189 height 311
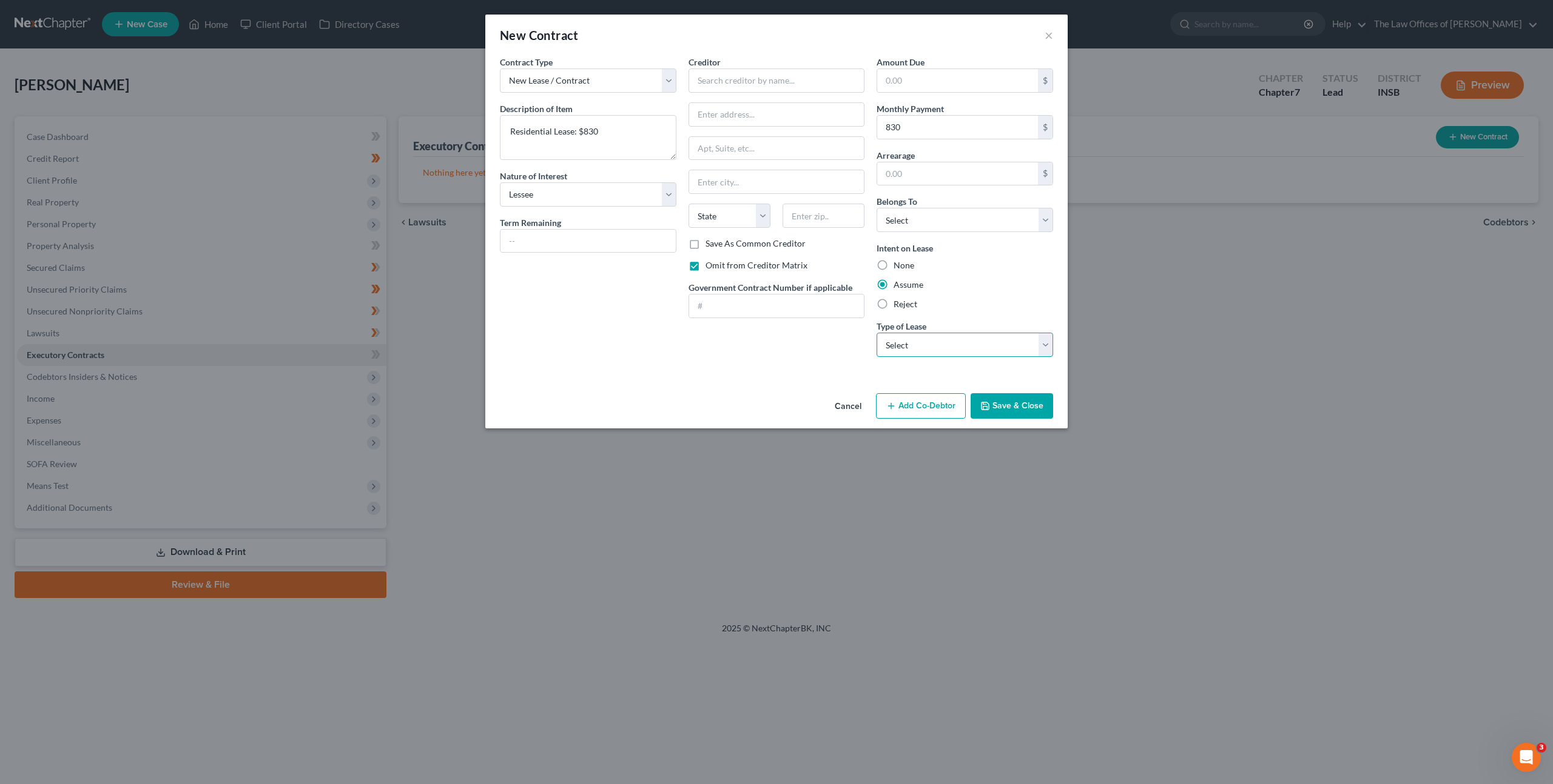
click at [888, 339] on select "Select Real Estate Car Other" at bounding box center [965, 345] width 177 height 24
click at [876, 333] on select "Select Real Estate Car Other" at bounding box center [965, 345] width 177 height 24
click at [767, 355] on div "Creditor * State AL AK AR AZ CA CO CT DE DC FL GA GU HI ID IL IN IA KS KY LA ME…" at bounding box center [777, 211] width 189 height 311
click at [735, 66] on div "Creditor *" at bounding box center [777, 74] width 177 height 37
click at [731, 80] on input "text" at bounding box center [777, 80] width 177 height 24
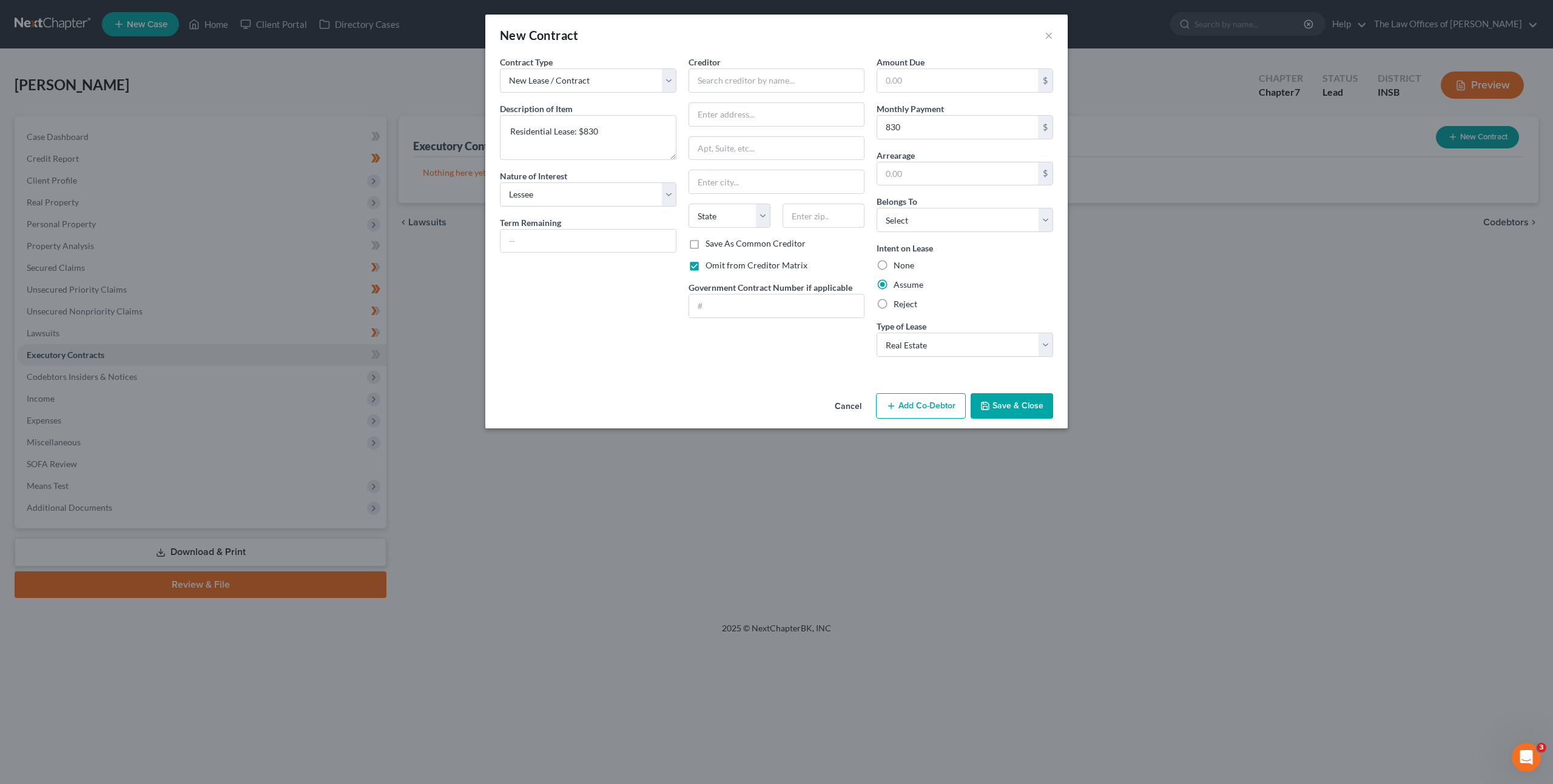
click at [1009, 407] on button "Save & Close" at bounding box center [1012, 406] width 82 height 25
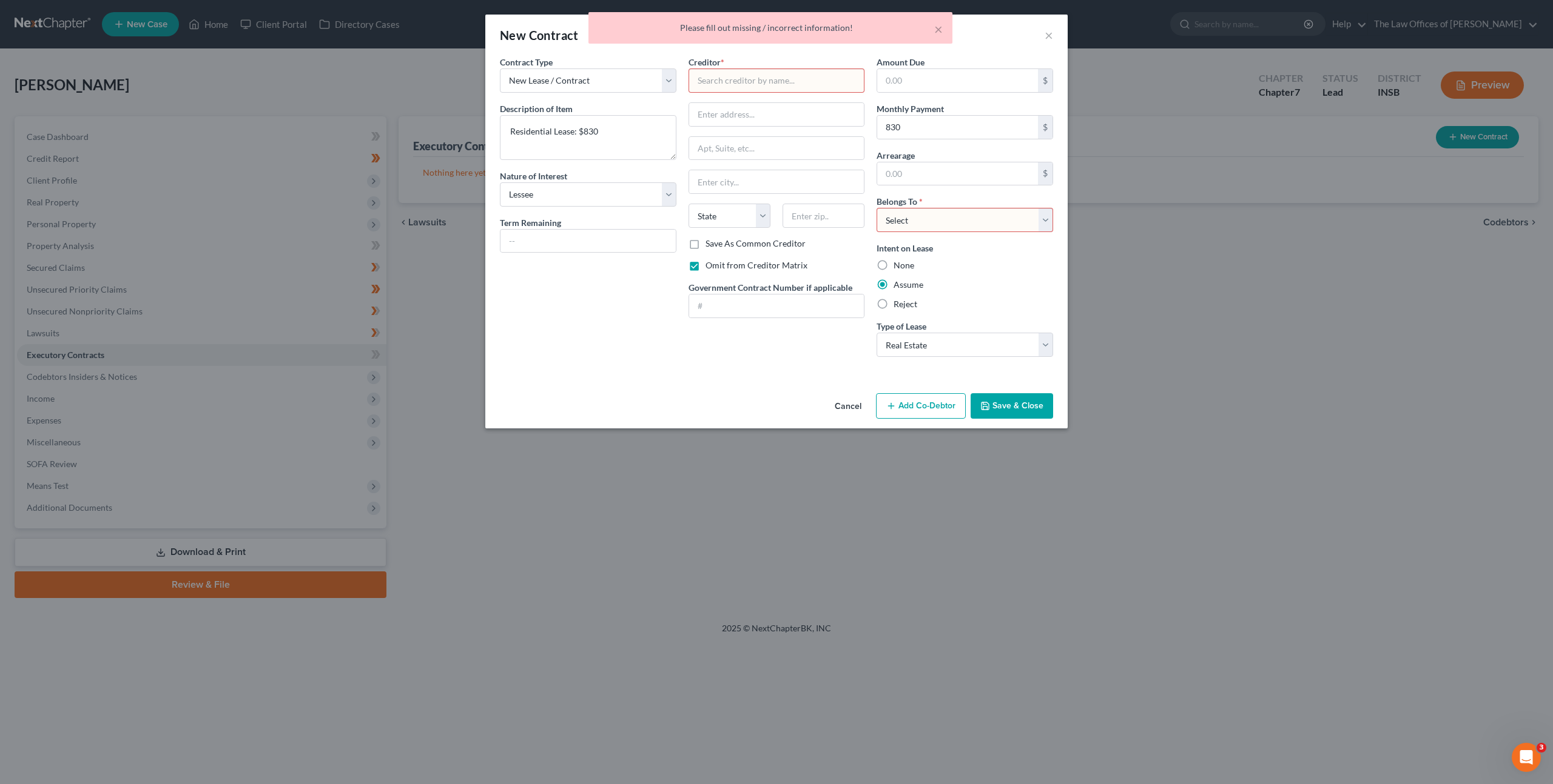
click at [774, 71] on input "text" at bounding box center [777, 80] width 177 height 24
click at [966, 220] on select "Select Debtor 1 Only Debtor 2 Only Debtor 1 And Debtor 2 Only At Least One Of T…" at bounding box center [965, 220] width 177 height 24
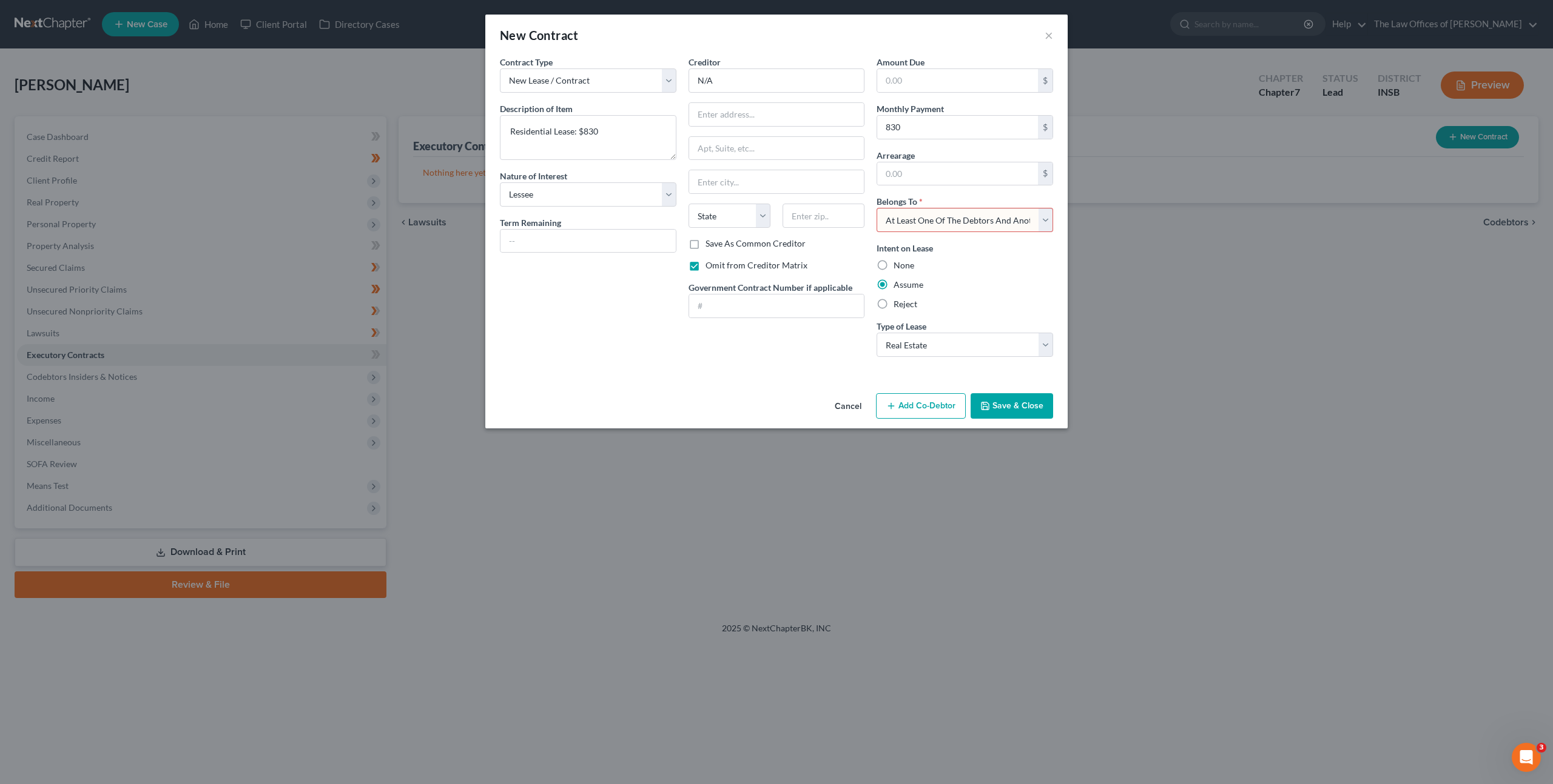
click at [876, 208] on select "Select Debtor 1 Only Debtor 2 Only Debtor 1 And Debtor 2 Only At Least One Of T…" at bounding box center [965, 220] width 177 height 24
click at [765, 371] on div "Contract Type New Lease / Contract New Timeshare Description of non-residential…" at bounding box center [776, 222] width 582 height 333
click at [1008, 389] on div "Cancel Add Co-Debtor Save & Close" at bounding box center [776, 409] width 582 height 40
click at [1006, 395] on button "Save & Close" at bounding box center [1012, 406] width 82 height 25
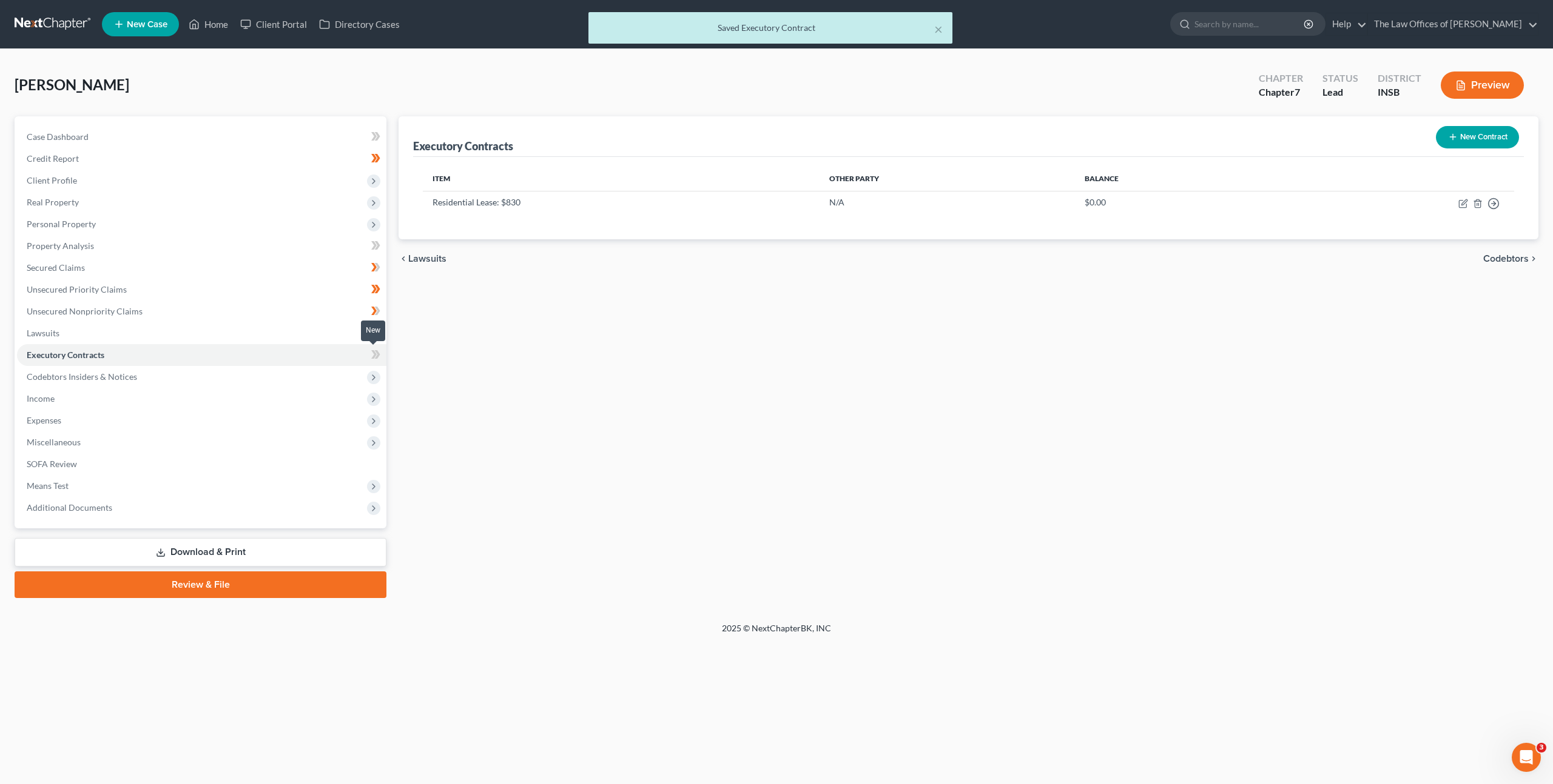
click at [368, 354] on span at bounding box center [375, 357] width 21 height 19
click at [257, 384] on span "Codebtors Insiders & Notices" at bounding box center [201, 377] width 370 height 22
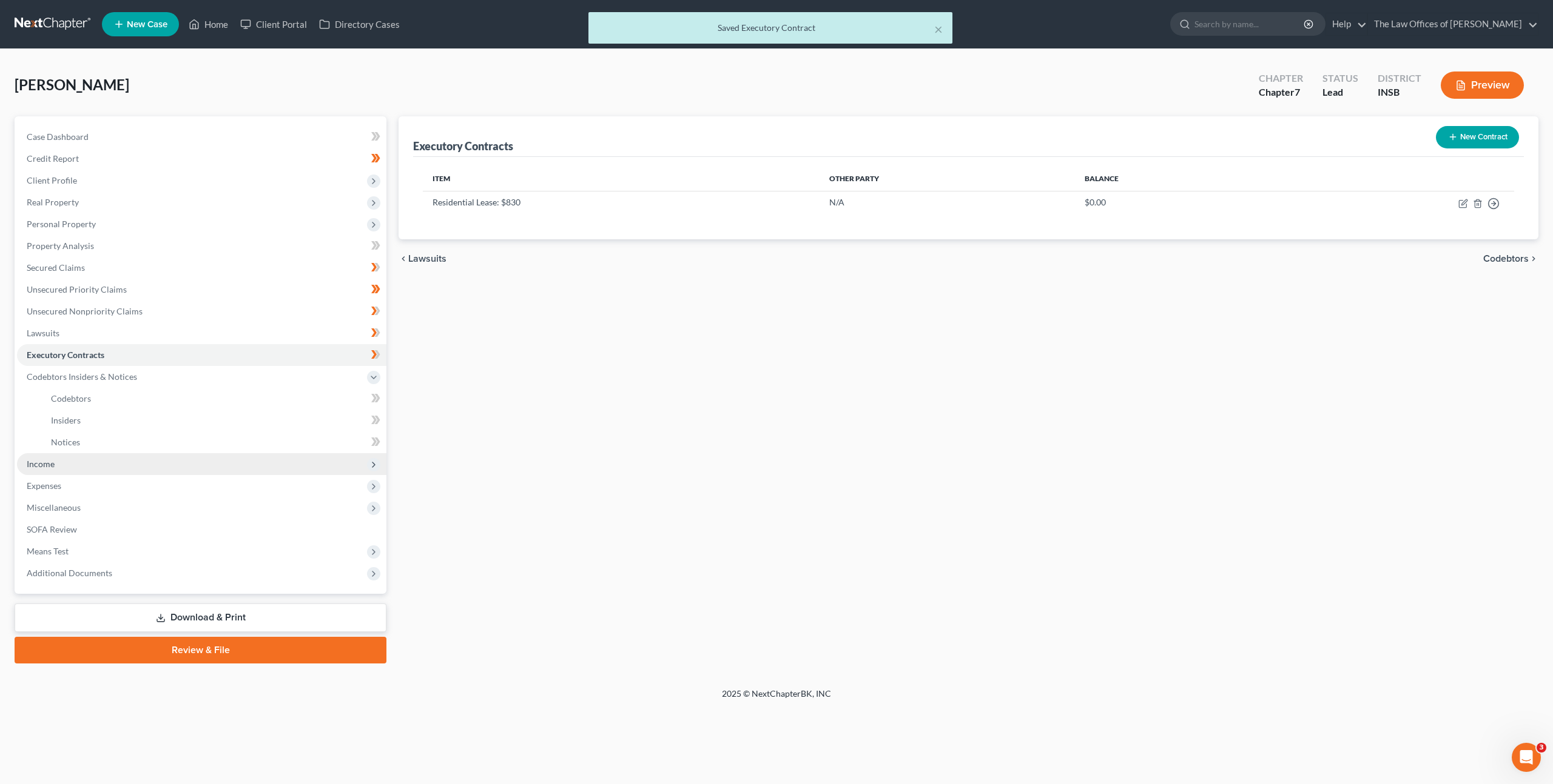
click at [203, 457] on span "Income" at bounding box center [201, 464] width 370 height 22
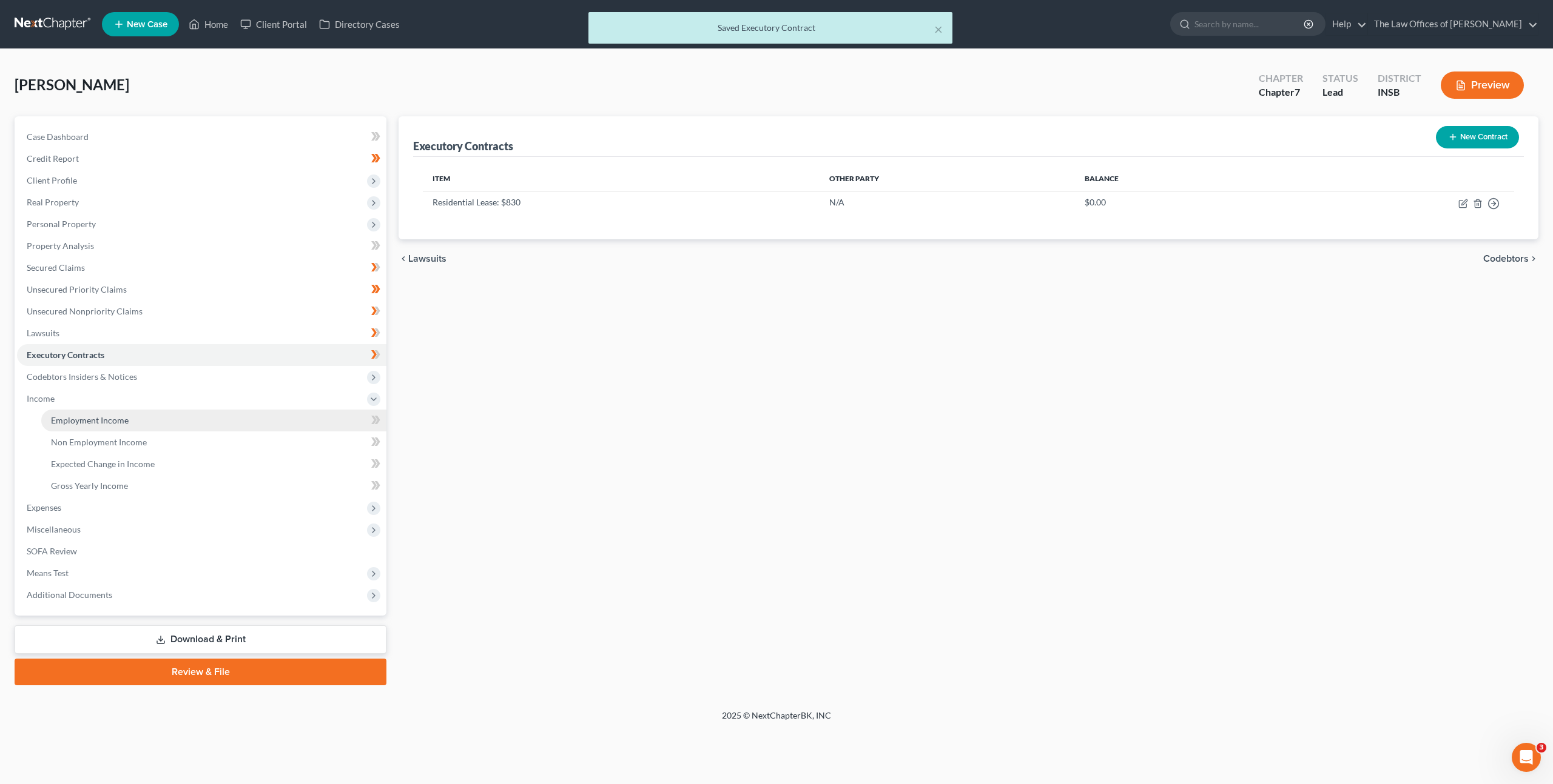
click at [221, 418] on link "Employment Income" at bounding box center [214, 421] width 345 height 22
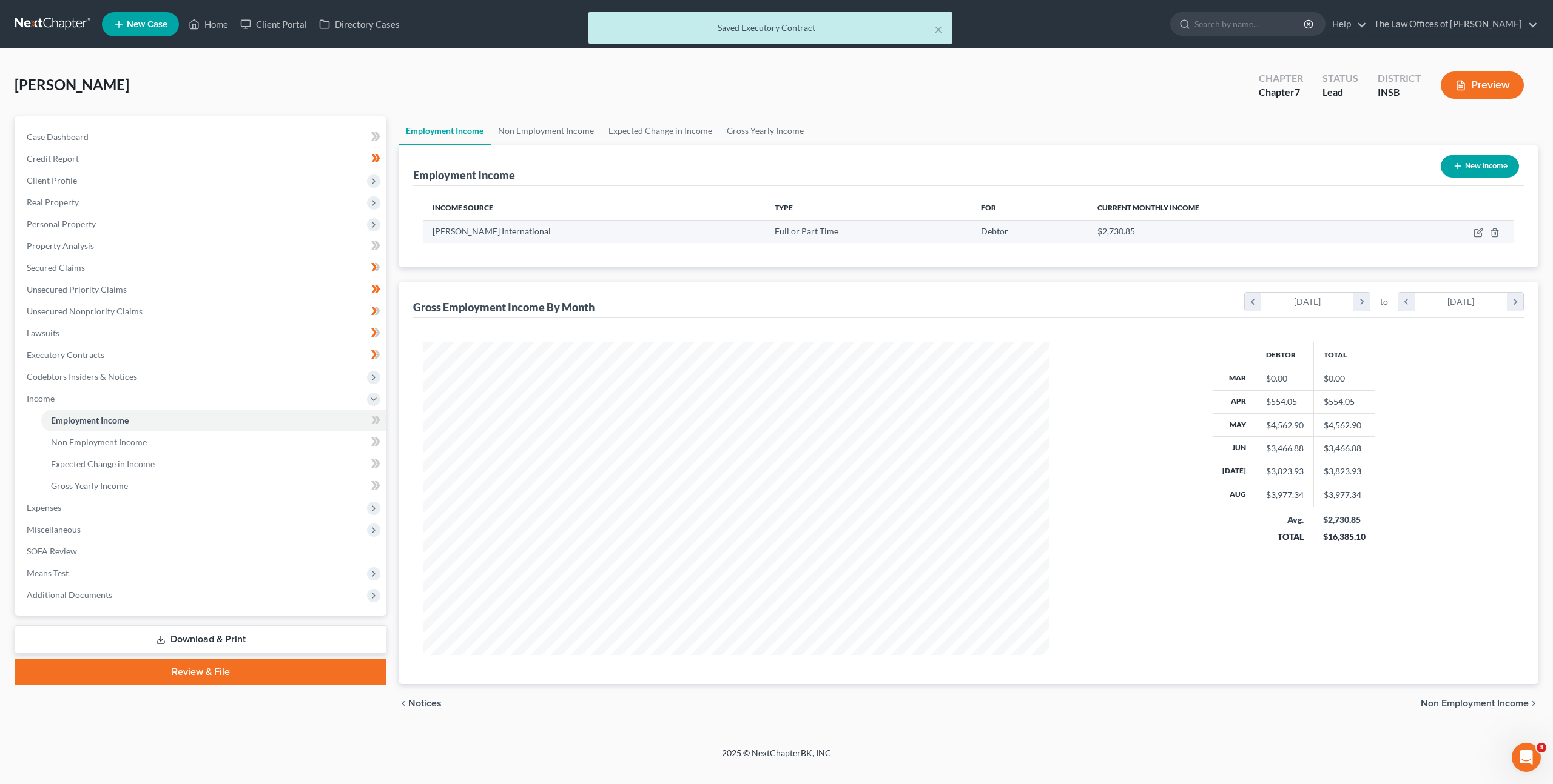
scroll to position [313, 651]
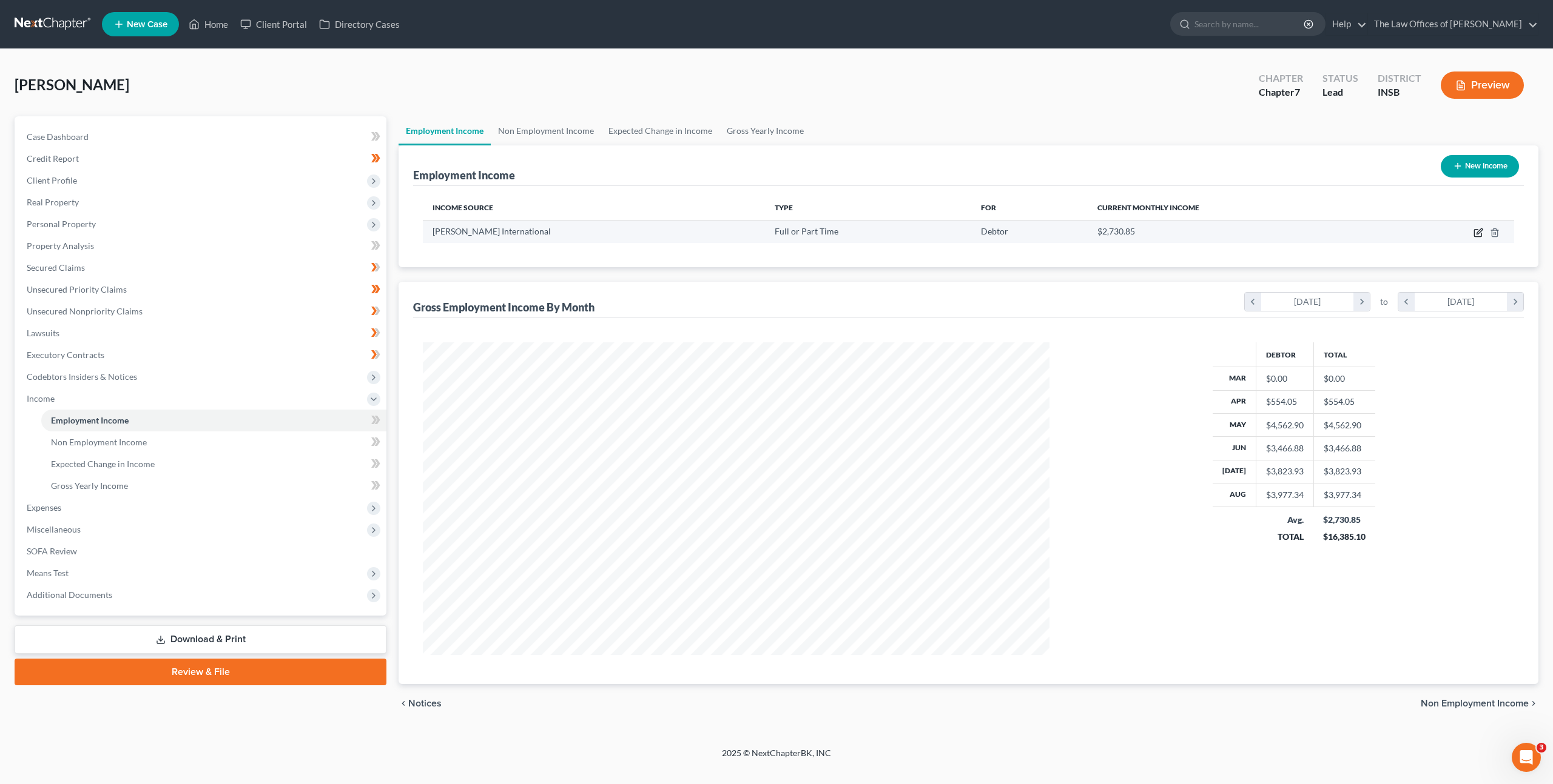
click at [1475, 231] on icon "button" at bounding box center [1477, 233] width 8 height 8
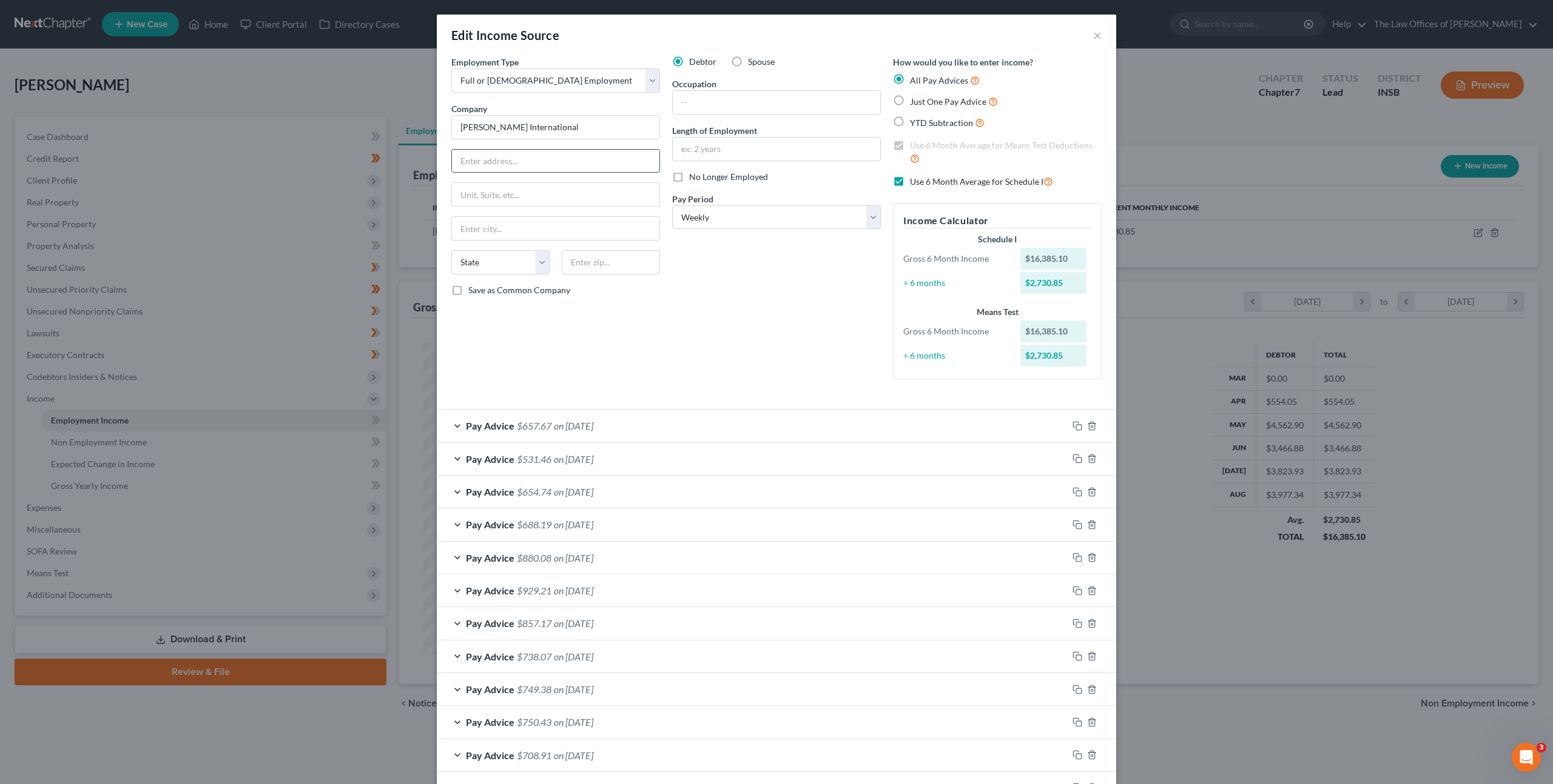
drag, startPoint x: 566, startPoint y: 159, endPoint x: 650, endPoint y: 162, distance: 84.1
click at [566, 159] on input "text" at bounding box center [556, 161] width 207 height 23
drag, startPoint x: 550, startPoint y: 127, endPoint x: 598, endPoint y: 151, distance: 53.7
click at [350, 114] on div "Edit Income Source × Employment Type * Select Full or Part Time Employment Self…" at bounding box center [776, 392] width 1553 height 784
click at [494, 157] on input "text" at bounding box center [556, 161] width 207 height 23
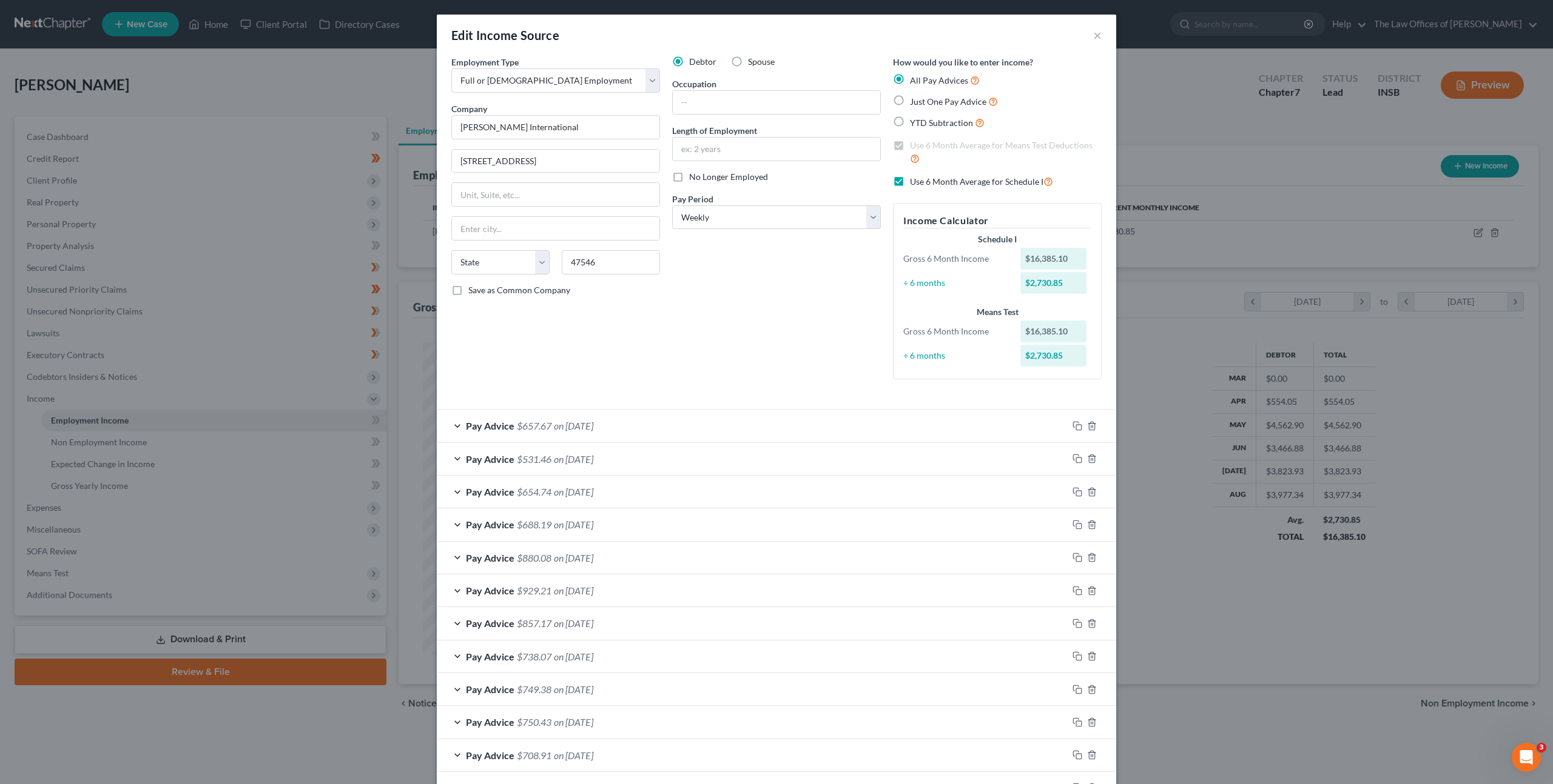
click at [733, 311] on div "Debtor Spouse Occupation Length of Employment No Longer Employed Pay Period * S…" at bounding box center [776, 222] width 221 height 333
click at [754, 98] on input "text" at bounding box center [776, 102] width 207 height 23
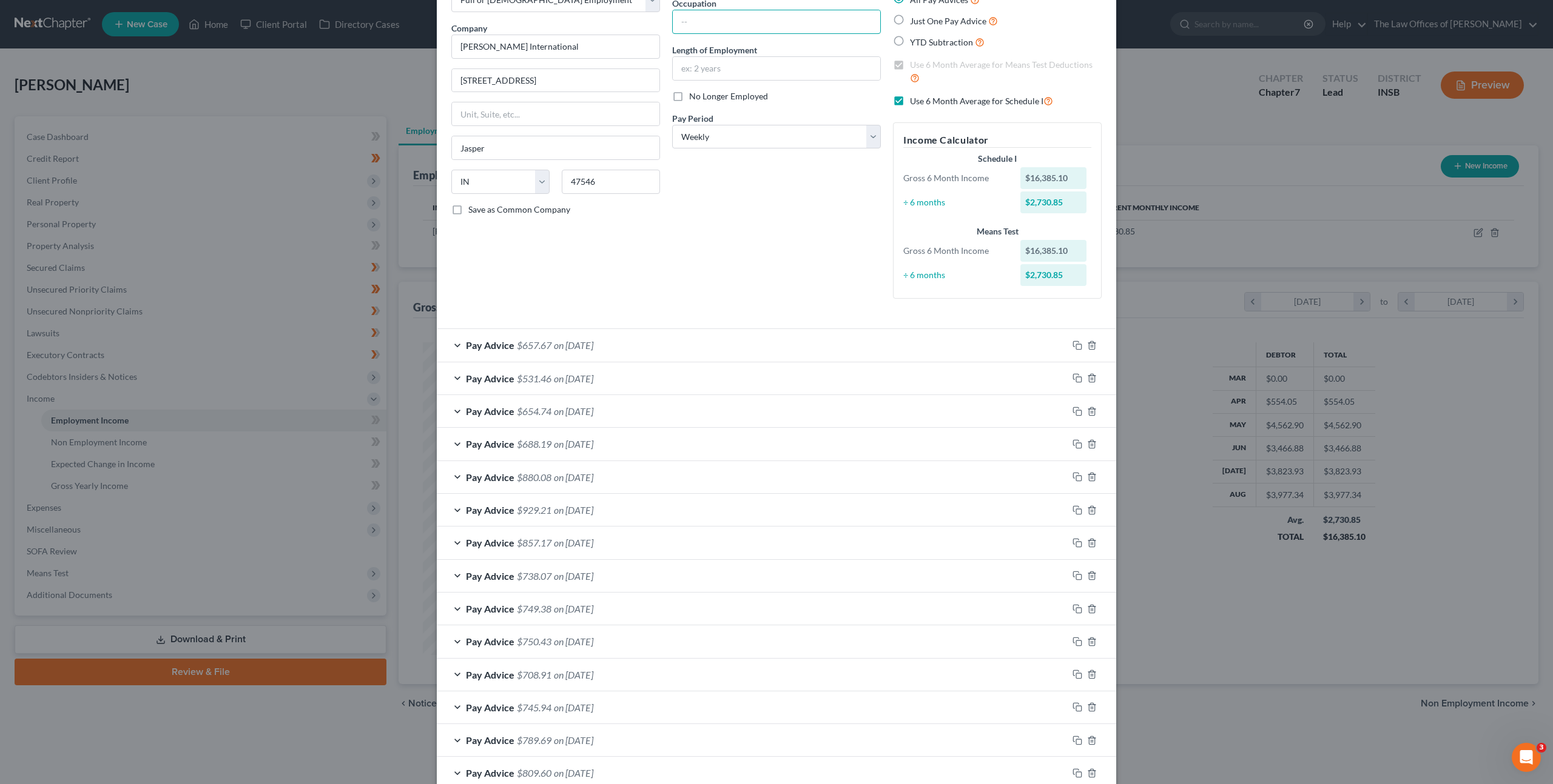
scroll to position [0, 0]
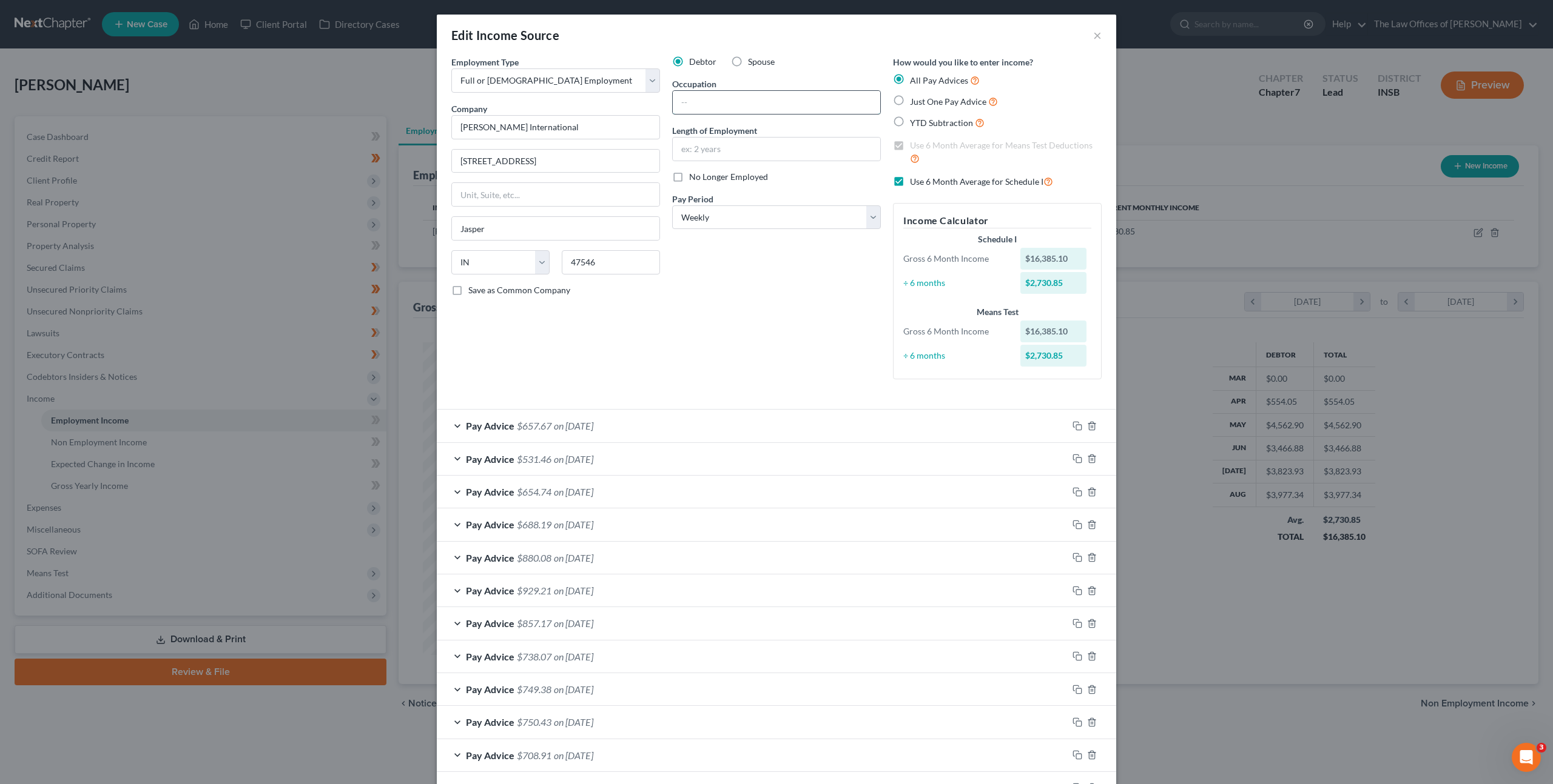
click at [735, 106] on input "text" at bounding box center [776, 102] width 207 height 23
click at [782, 331] on div "Debtor Spouse Occupation Sander Length of Employment 1 year No Longer Employed …" at bounding box center [776, 222] width 221 height 333
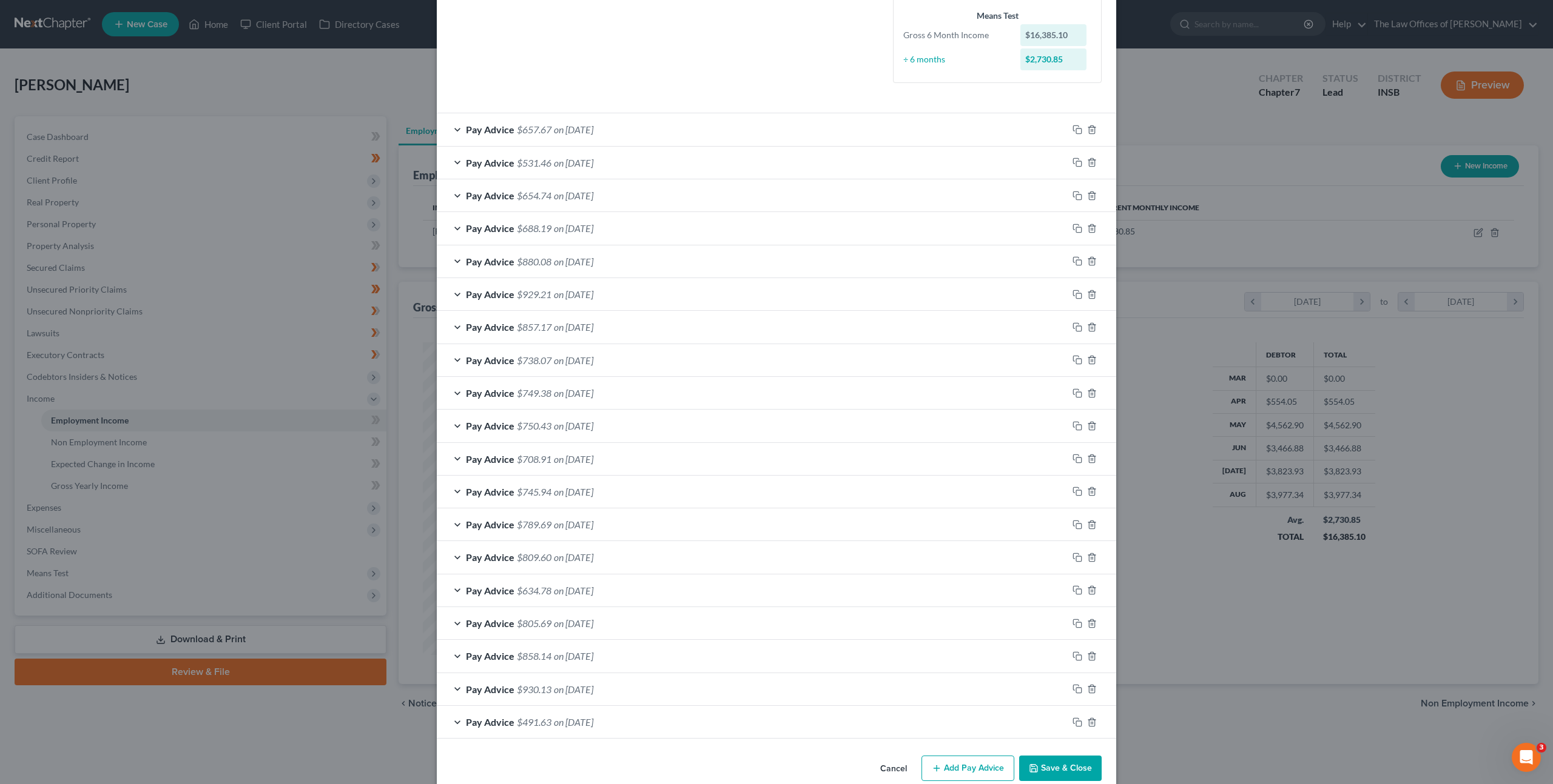
scroll to position [318, 0]
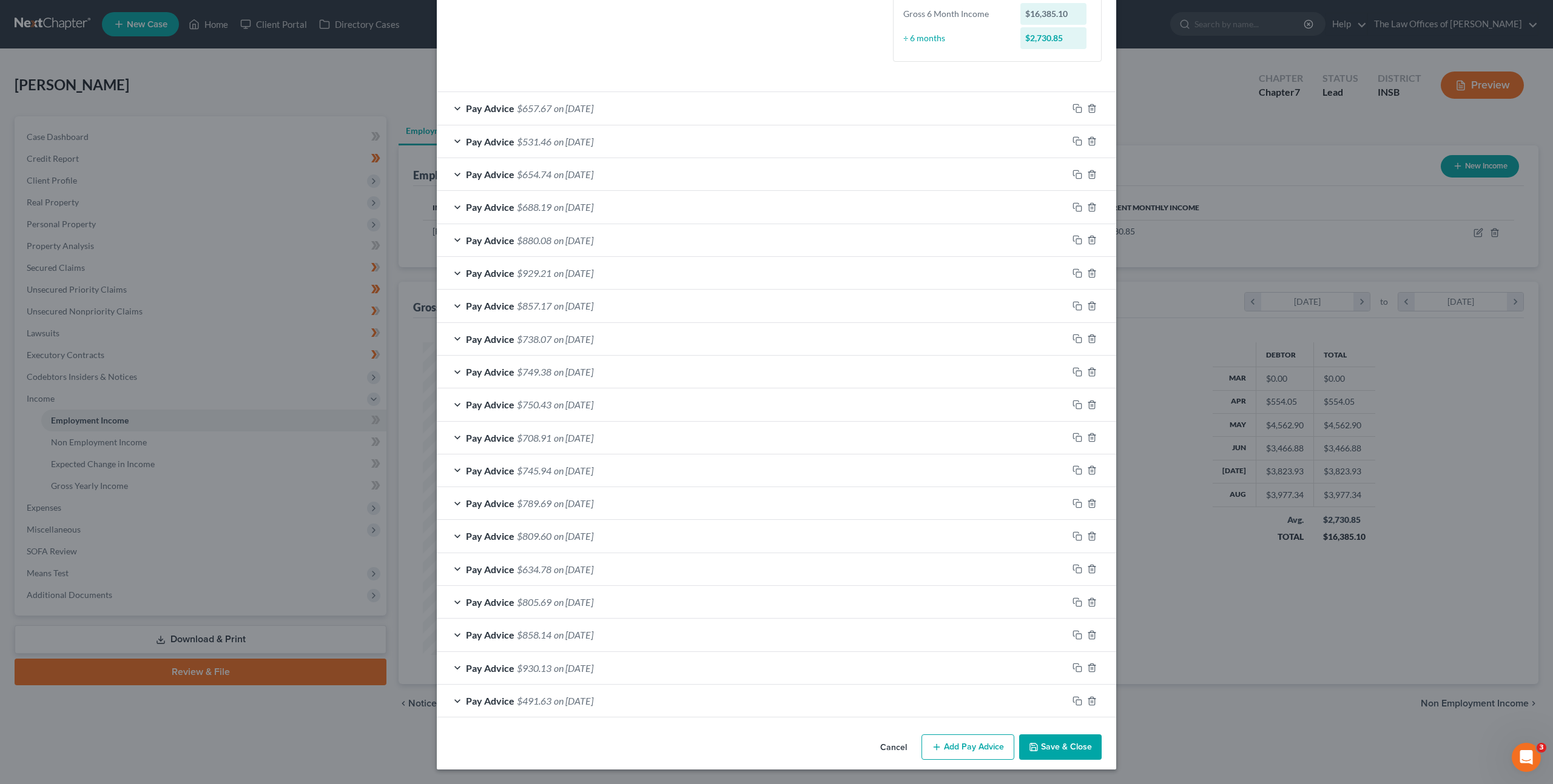
click at [1054, 752] on button "Save & Close" at bounding box center [1060, 747] width 82 height 25
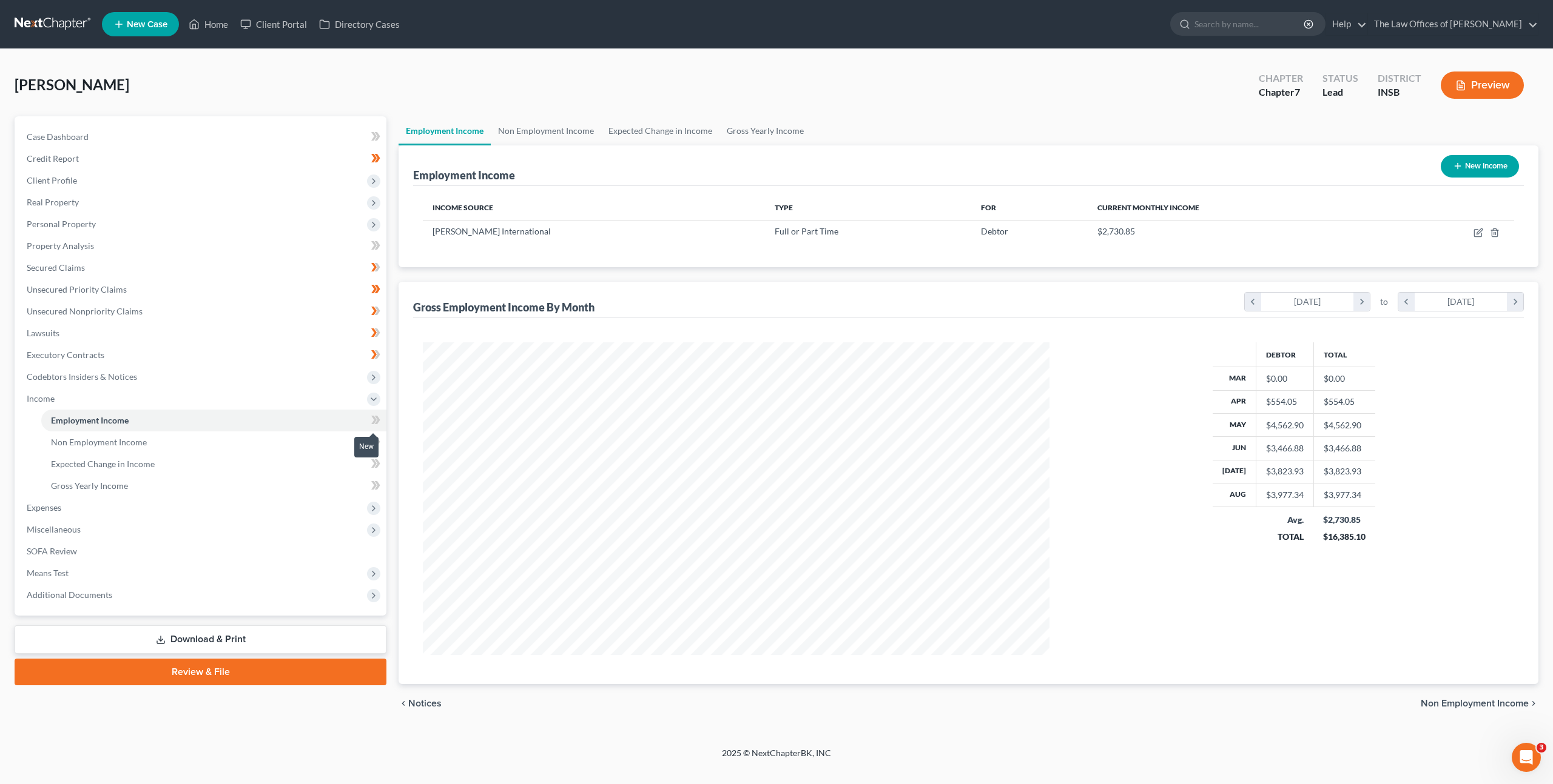
click at [375, 420] on icon at bounding box center [374, 420] width 5 height 8
click at [333, 438] on link "Non Employment Income" at bounding box center [214, 442] width 345 height 22
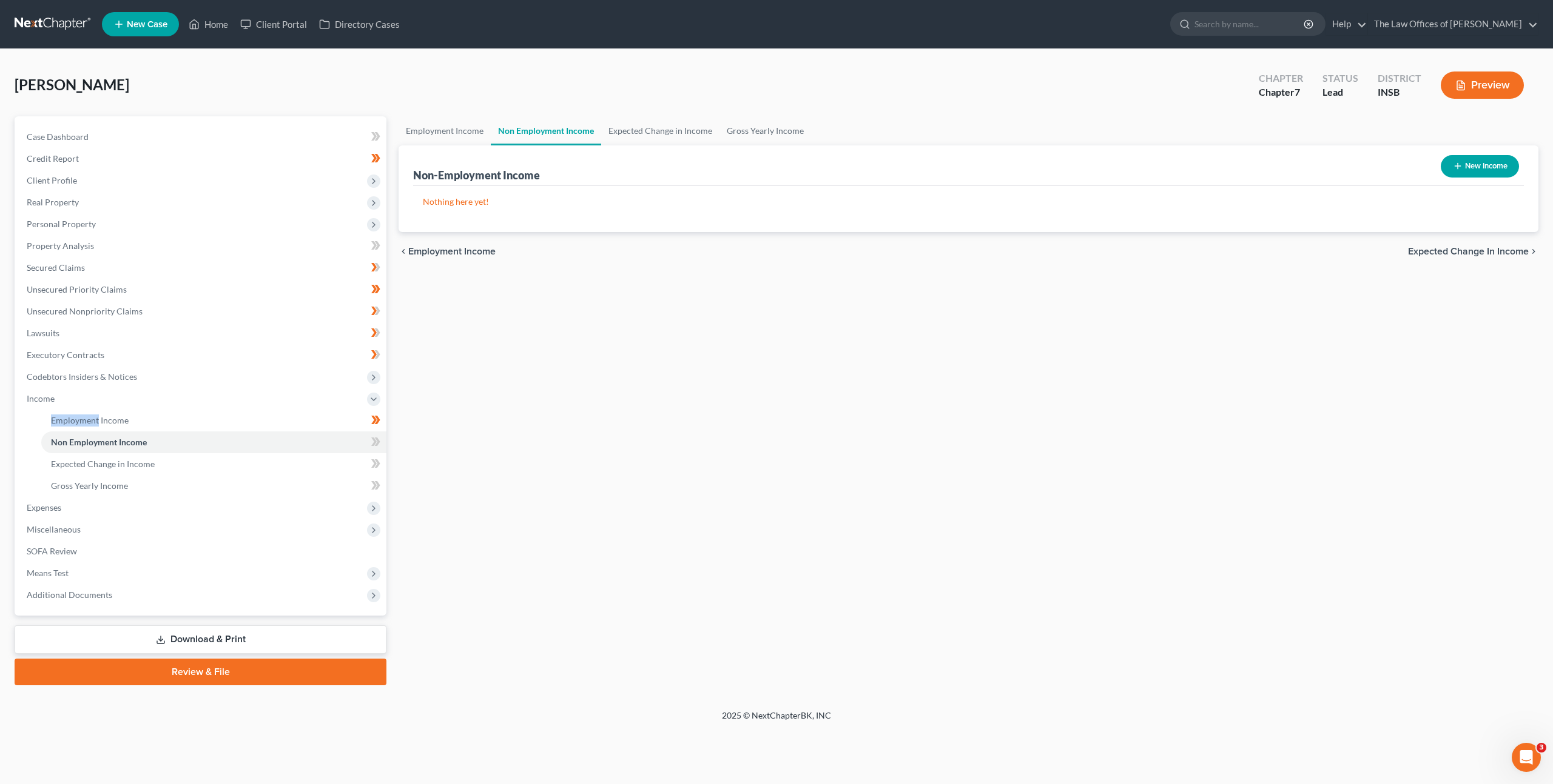
click at [879, 387] on div "Employment Income Non Employment Income Expected Change in Income Gross Yearly …" at bounding box center [968, 400] width 1151 height 569
click at [1482, 175] on button "New Income" at bounding box center [1479, 166] width 78 height 23
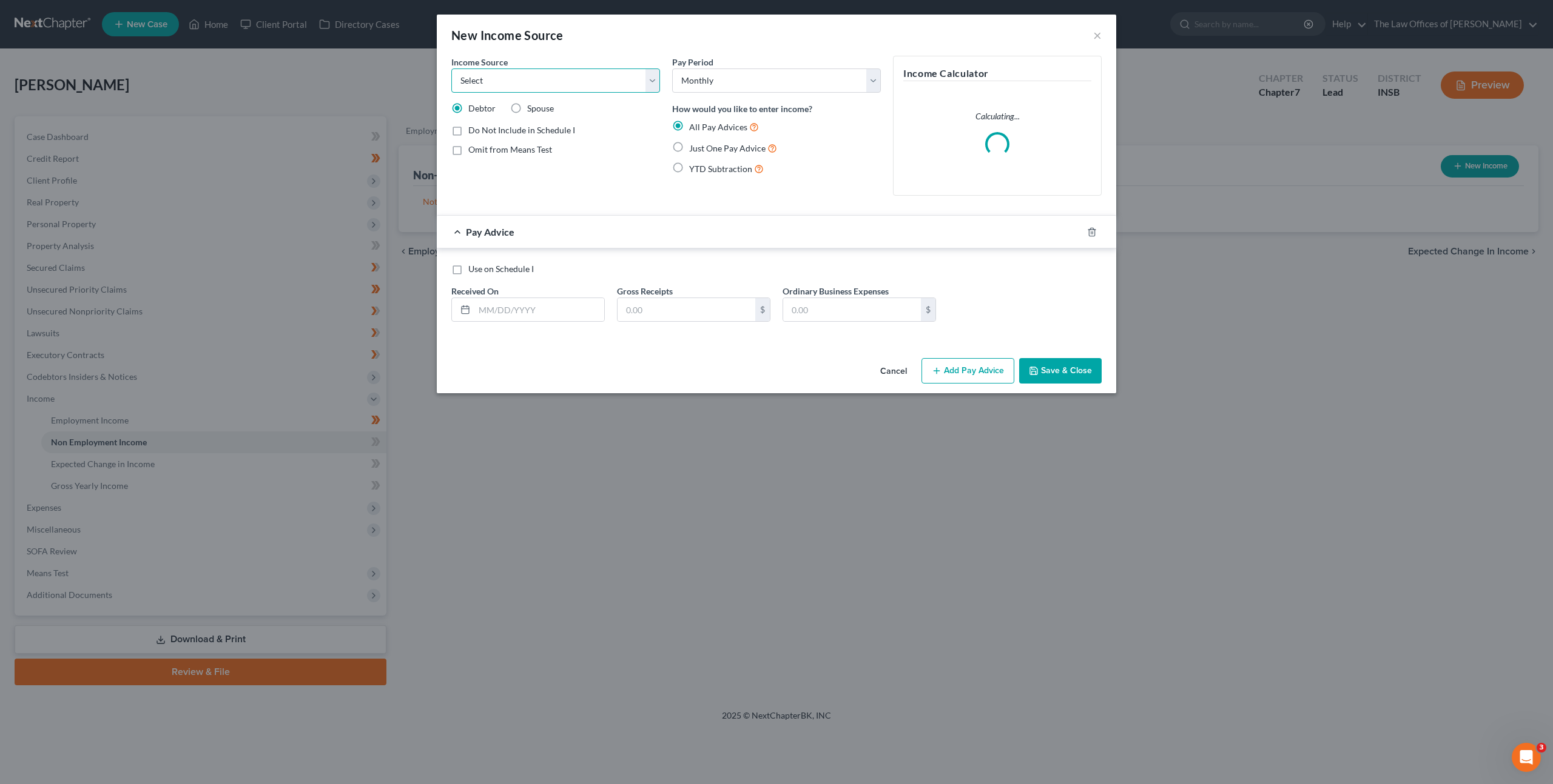
click at [611, 87] on select "Select Unemployment Disability (from employer) Pension Retirement Social Securi…" at bounding box center [556, 80] width 209 height 24
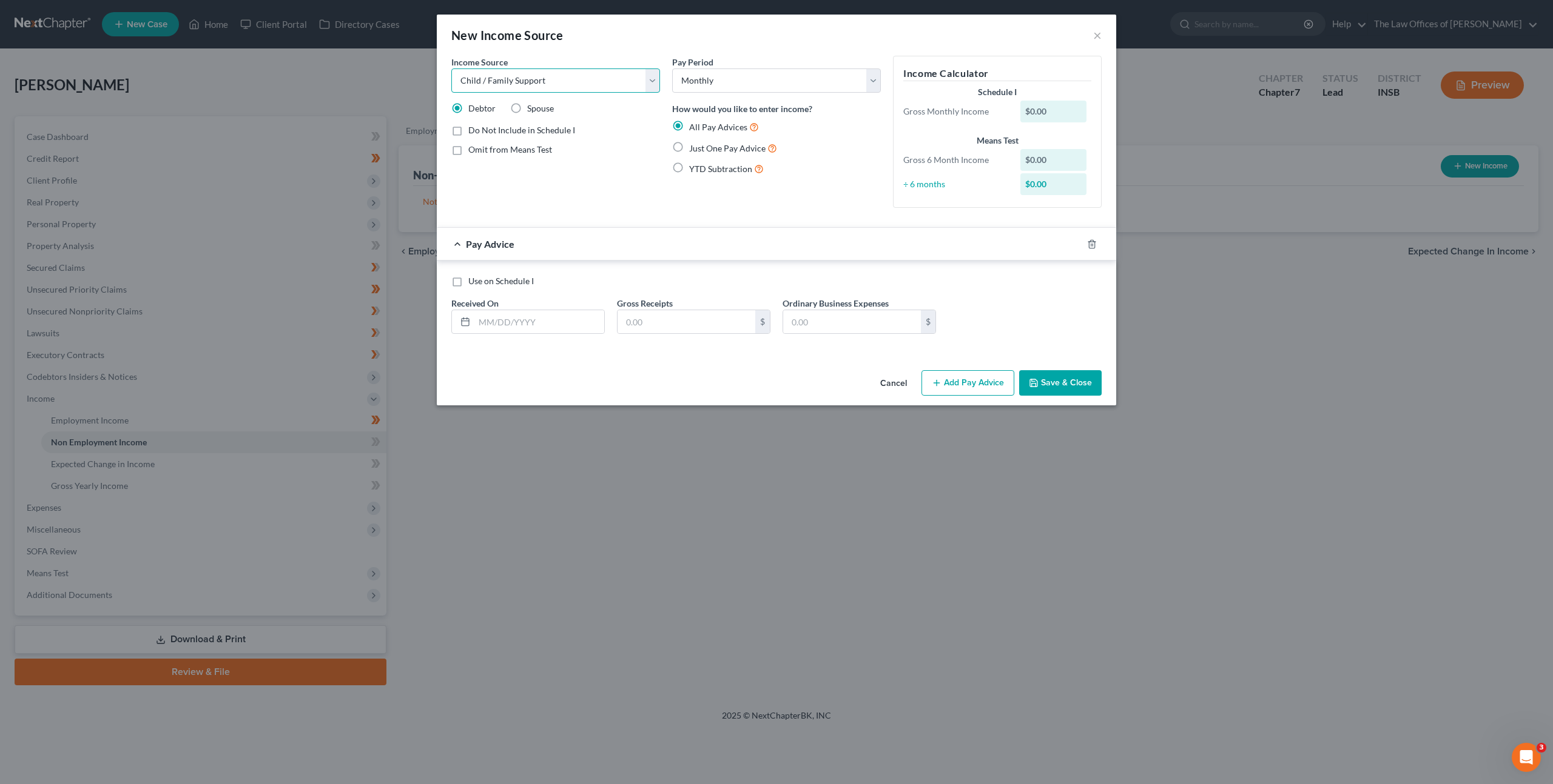
click at [451, 68] on select "Select Unemployment Disability (from employer) Pension Retirement Social Securi…" at bounding box center [556, 80] width 209 height 24
click at [689, 149] on label "Just One Pay Advice" at bounding box center [733, 148] width 88 height 14
click at [694, 149] on input "Just One Pay Advice" at bounding box center [697, 145] width 8 height 8
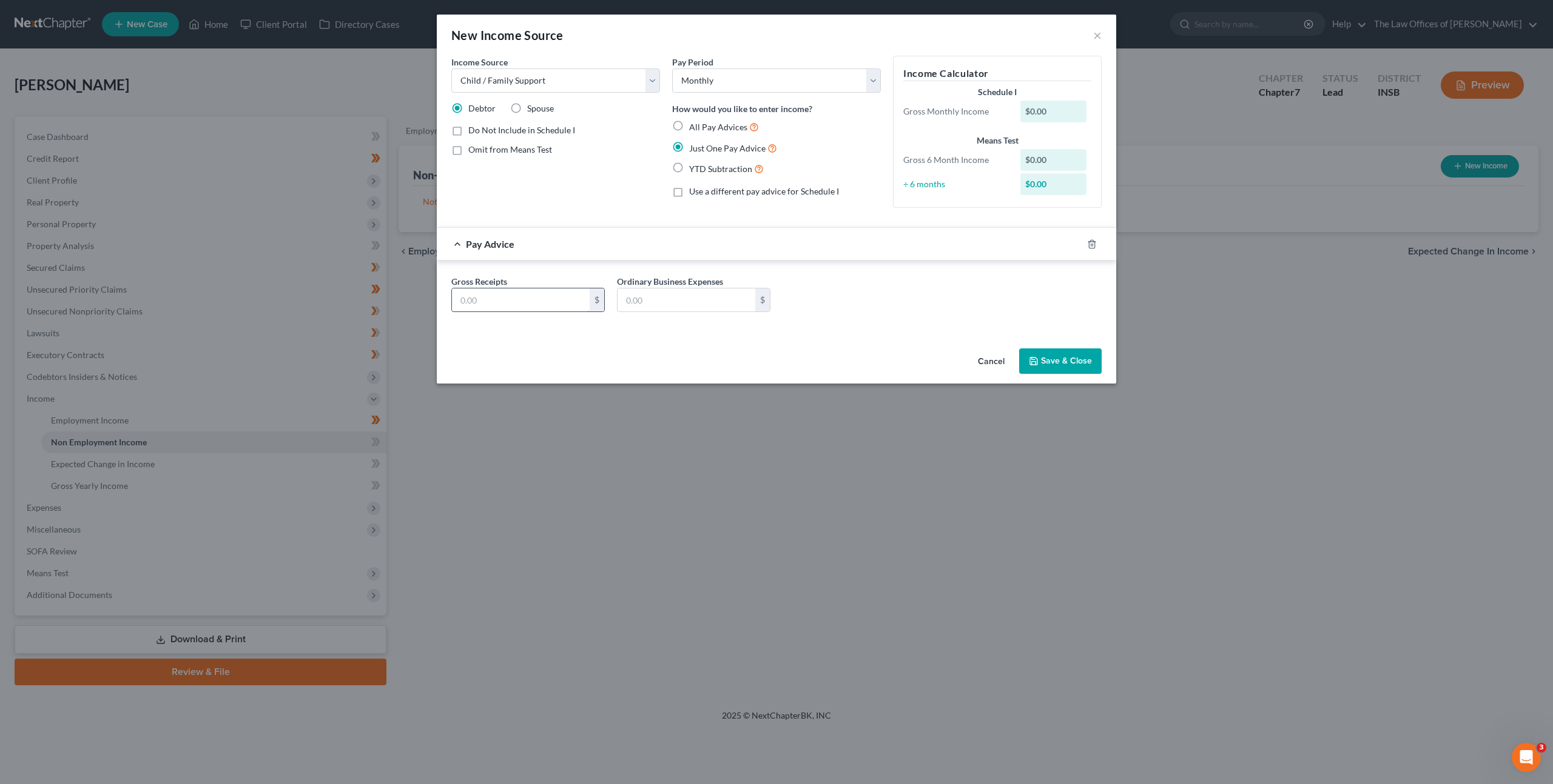
click at [550, 299] on input "text" at bounding box center [521, 299] width 138 height 23
click at [811, 299] on div "Gross Receipts 516 $ Ordinary Business Expenses $" at bounding box center [776, 298] width 662 height 46
click at [620, 87] on select "Select Unemployment Disability (from employer) Pension Retirement Social Securi…" at bounding box center [556, 80] width 209 height 24
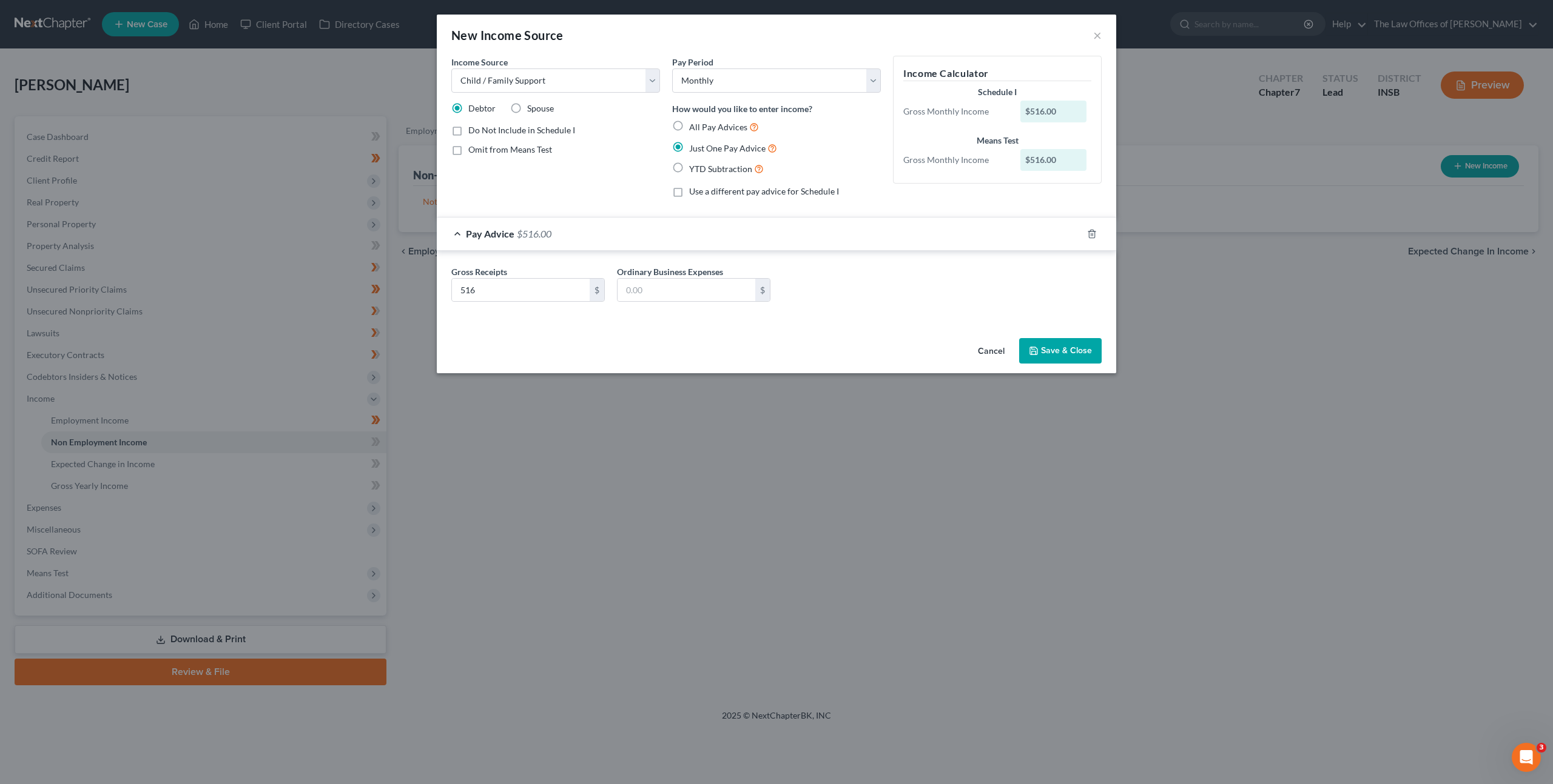
click at [1064, 349] on button "Save & Close" at bounding box center [1060, 351] width 82 height 25
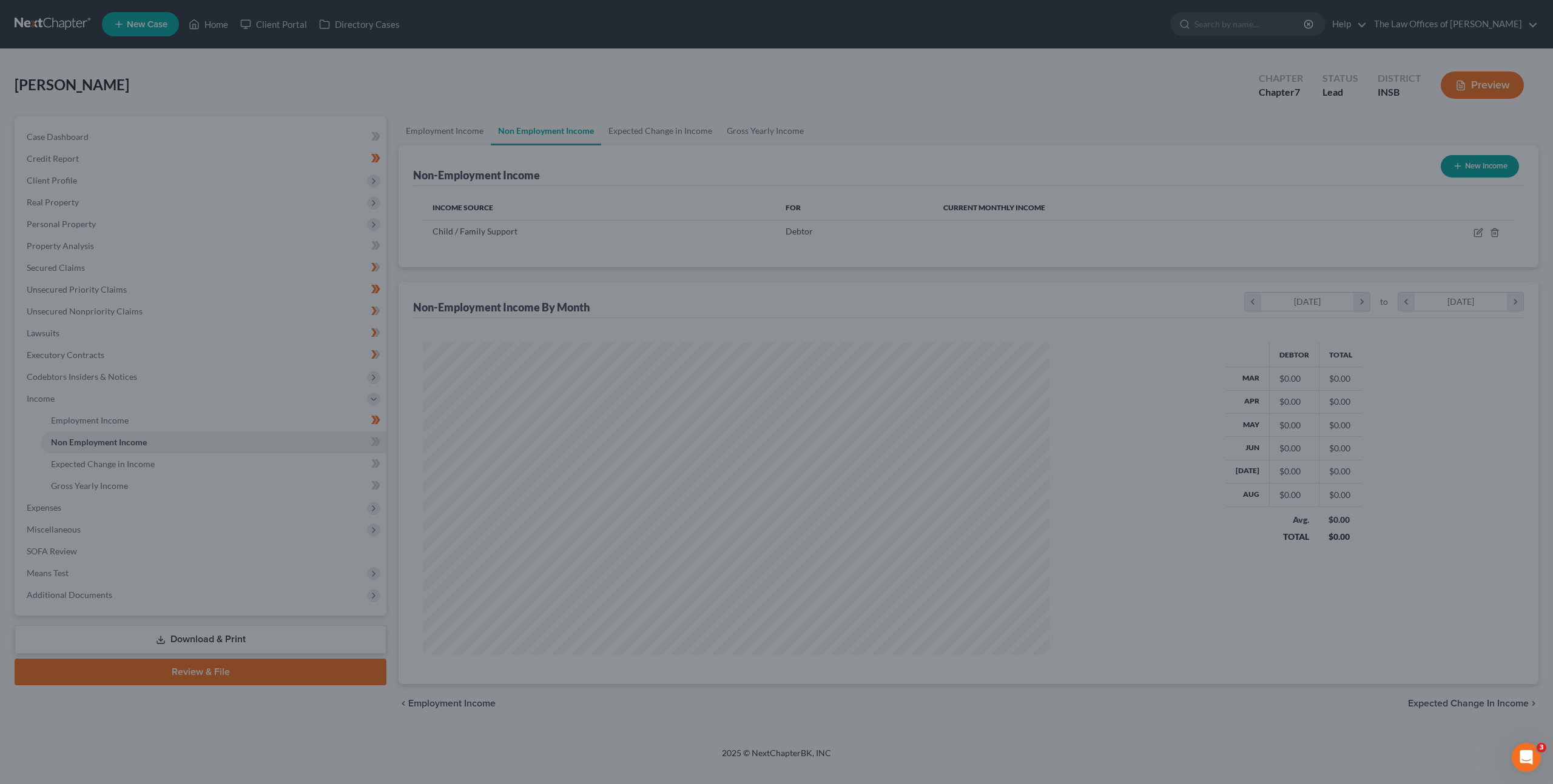
scroll to position [313, 651]
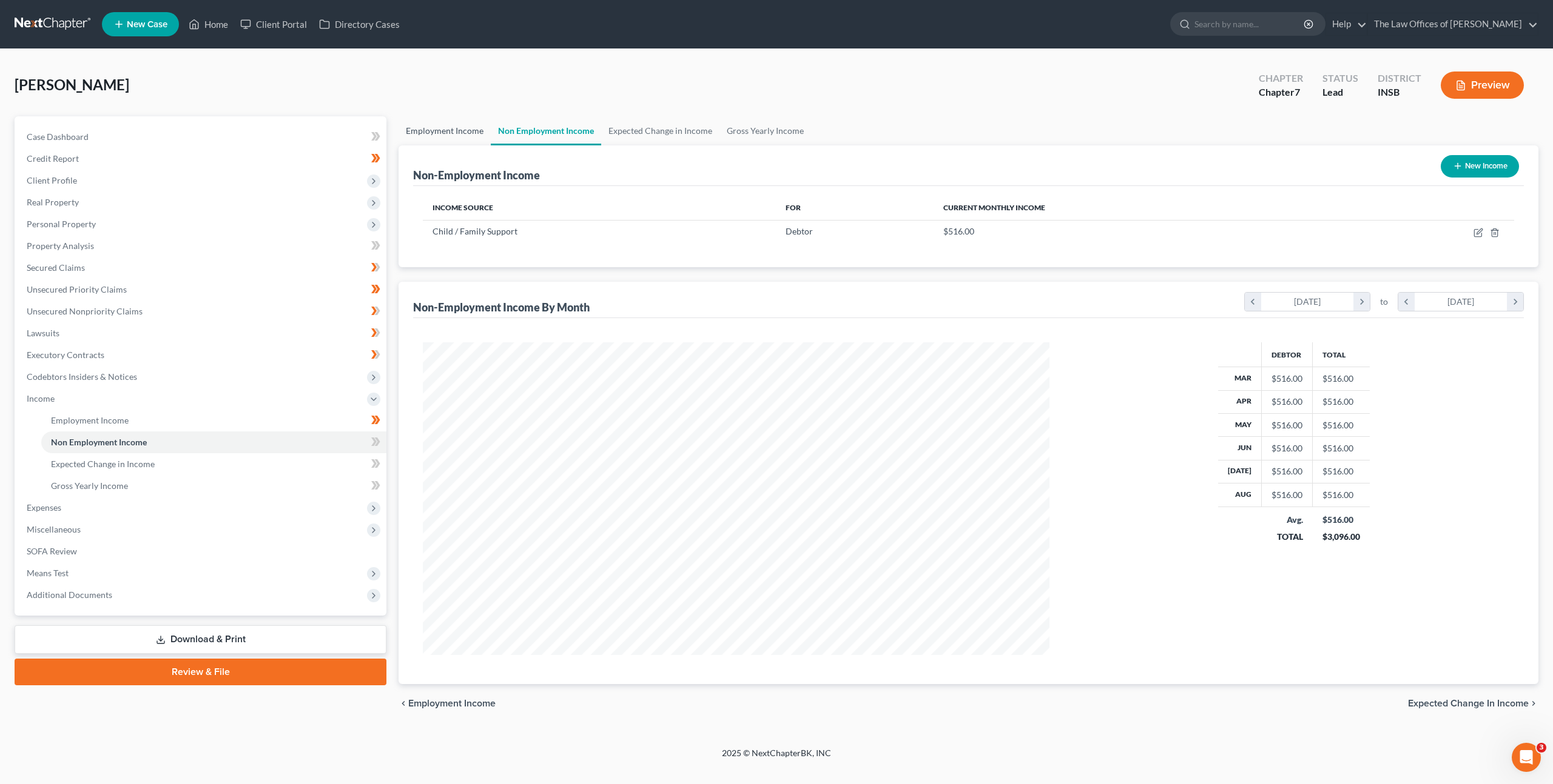
click at [463, 130] on link "Employment Income" at bounding box center [444, 130] width 93 height 29
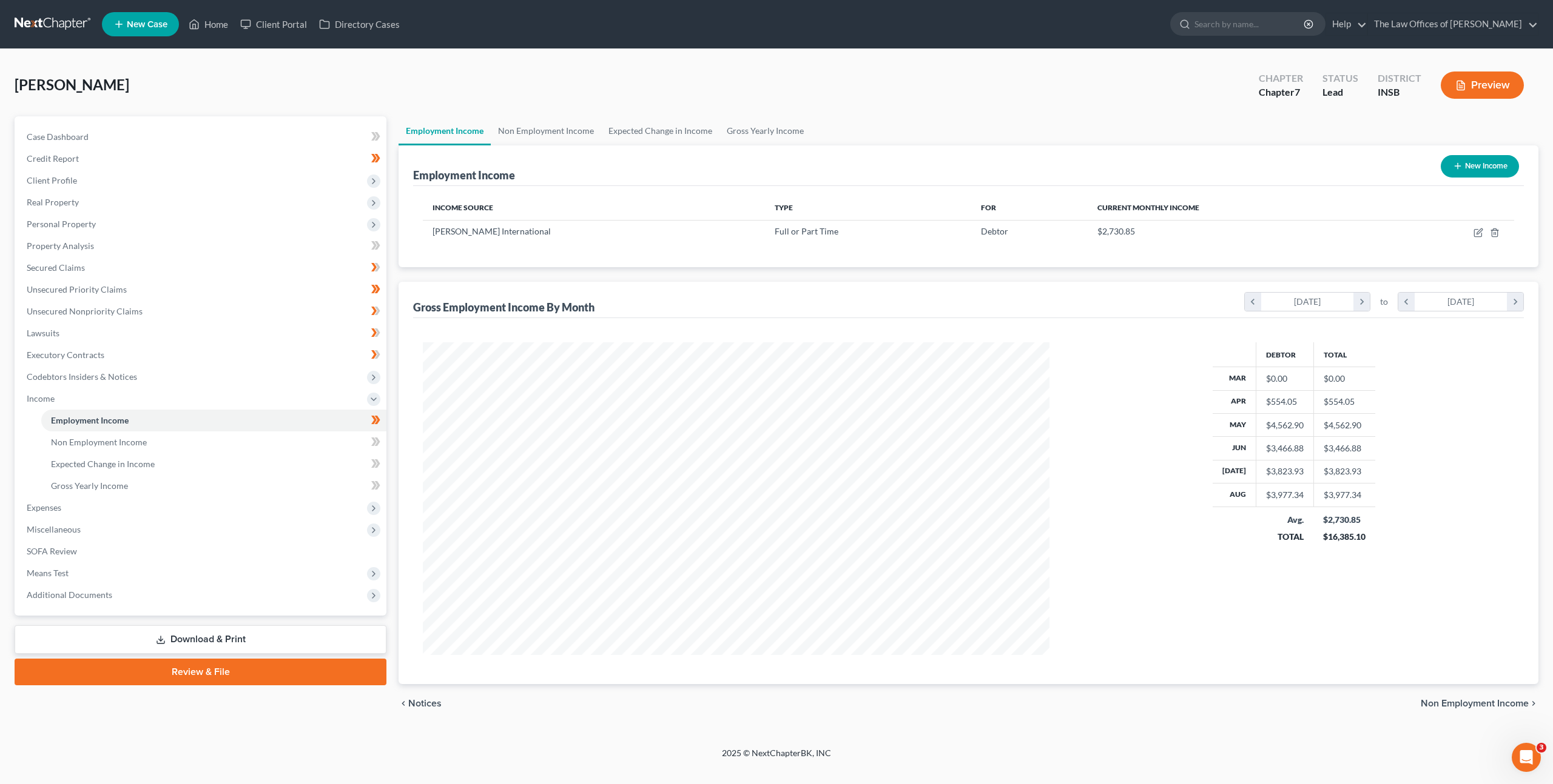
scroll to position [313, 651]
click at [282, 442] on link "Non Employment Income" at bounding box center [214, 442] width 345 height 22
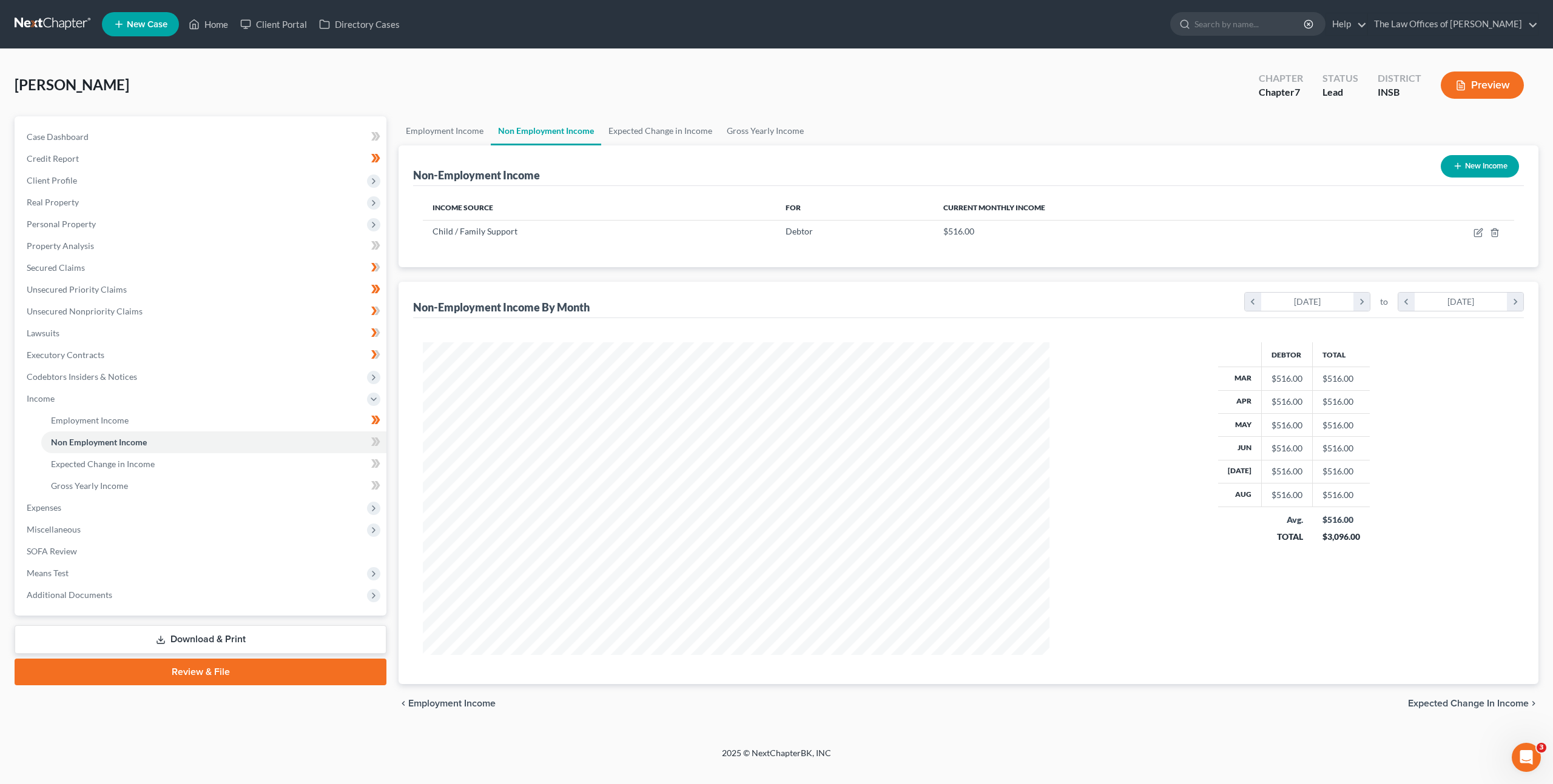
scroll to position [605787, 605832]
click at [380, 442] on icon at bounding box center [375, 442] width 9 height 15
drag, startPoint x: 380, startPoint y: 442, endPoint x: 353, endPoint y: 448, distance: 27.7
click at [380, 442] on icon at bounding box center [375, 442] width 9 height 15
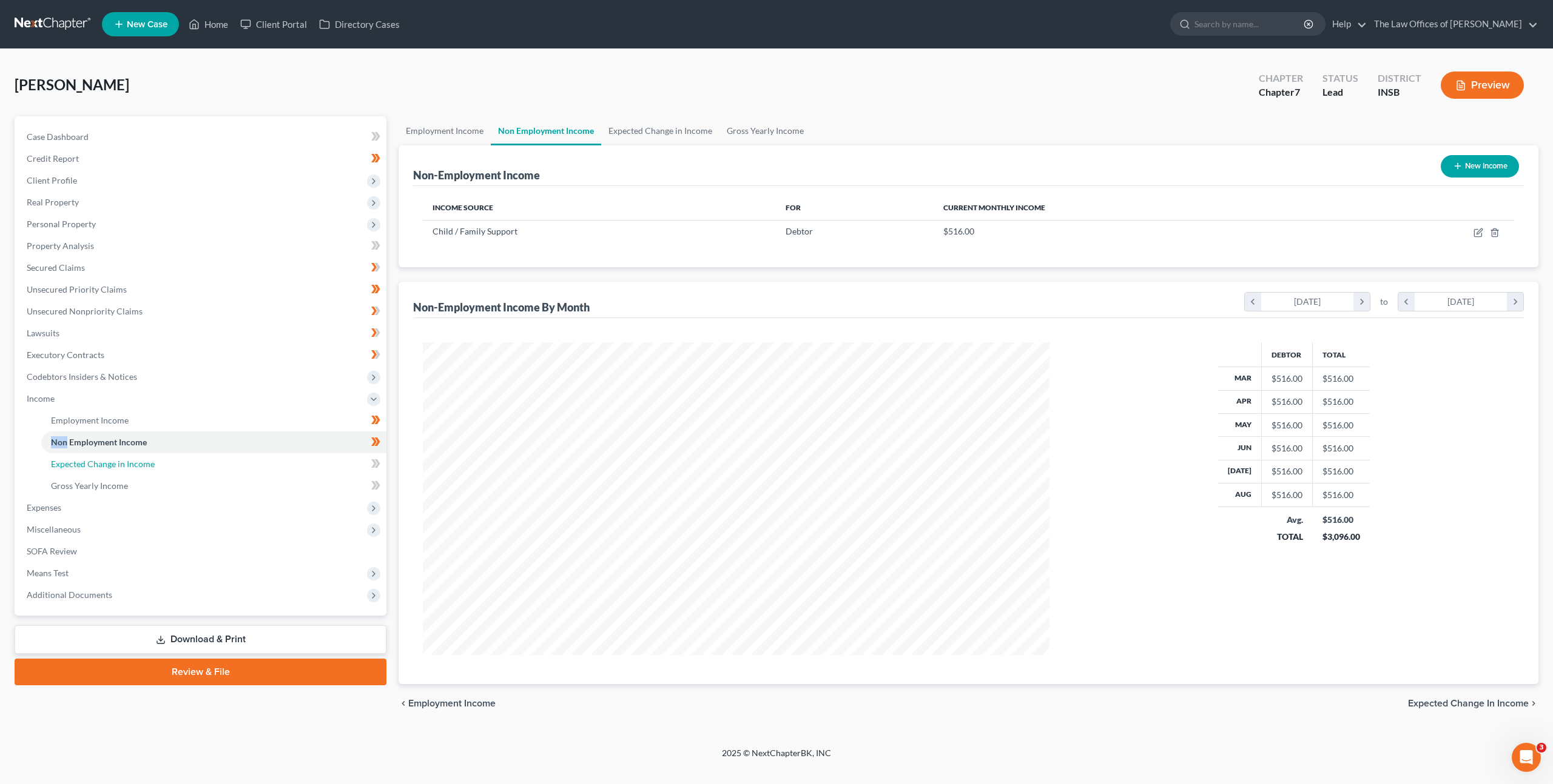
click at [318, 459] on link "Expected Change in Income" at bounding box center [214, 464] width 345 height 22
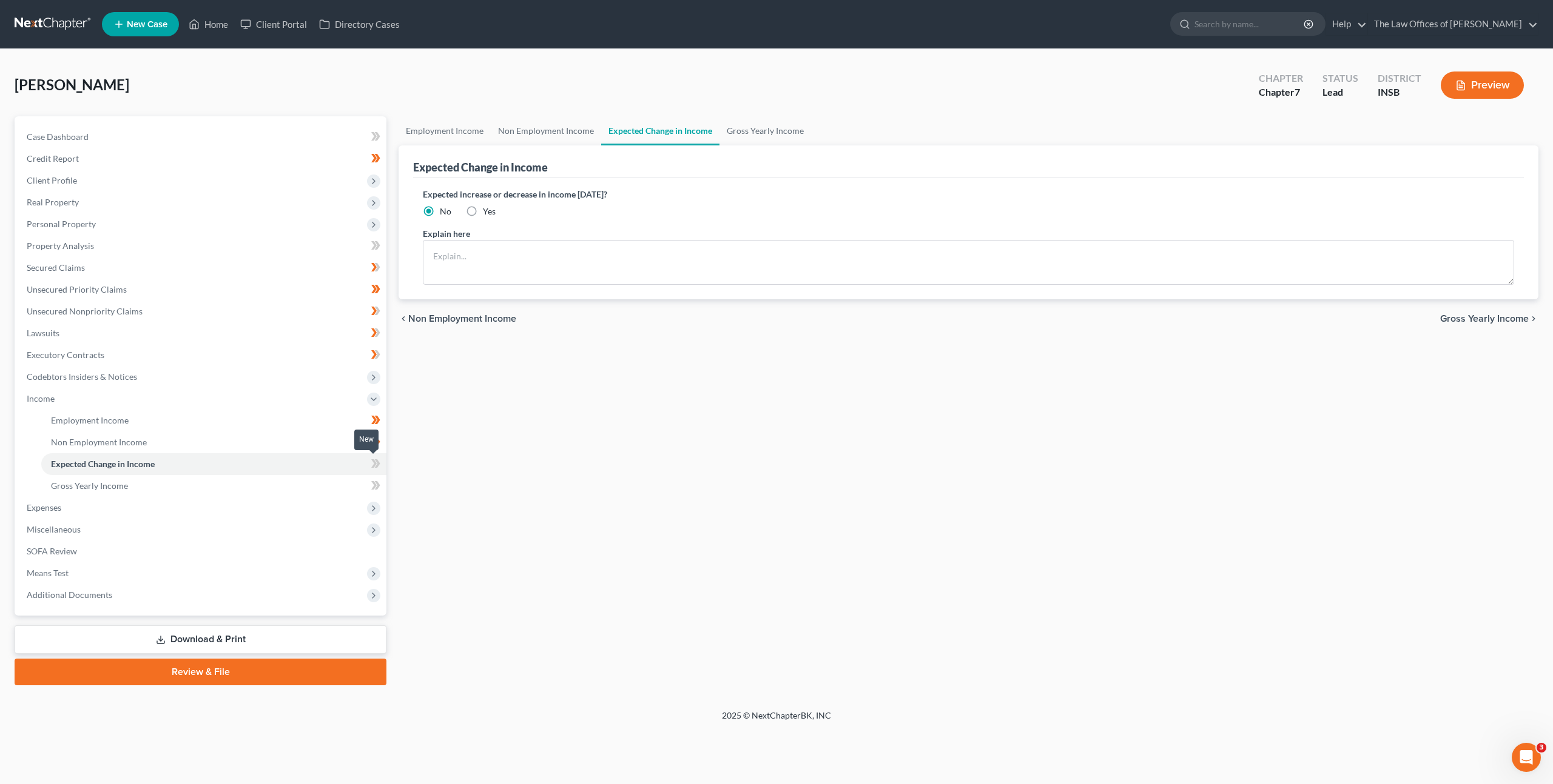
click at [374, 464] on icon at bounding box center [374, 464] width 5 height 8
drag, startPoint x: 339, startPoint y: 480, endPoint x: 372, endPoint y: 464, distance: 36.7
click at [339, 480] on link "Gross Yearly Income" at bounding box center [214, 486] width 345 height 22
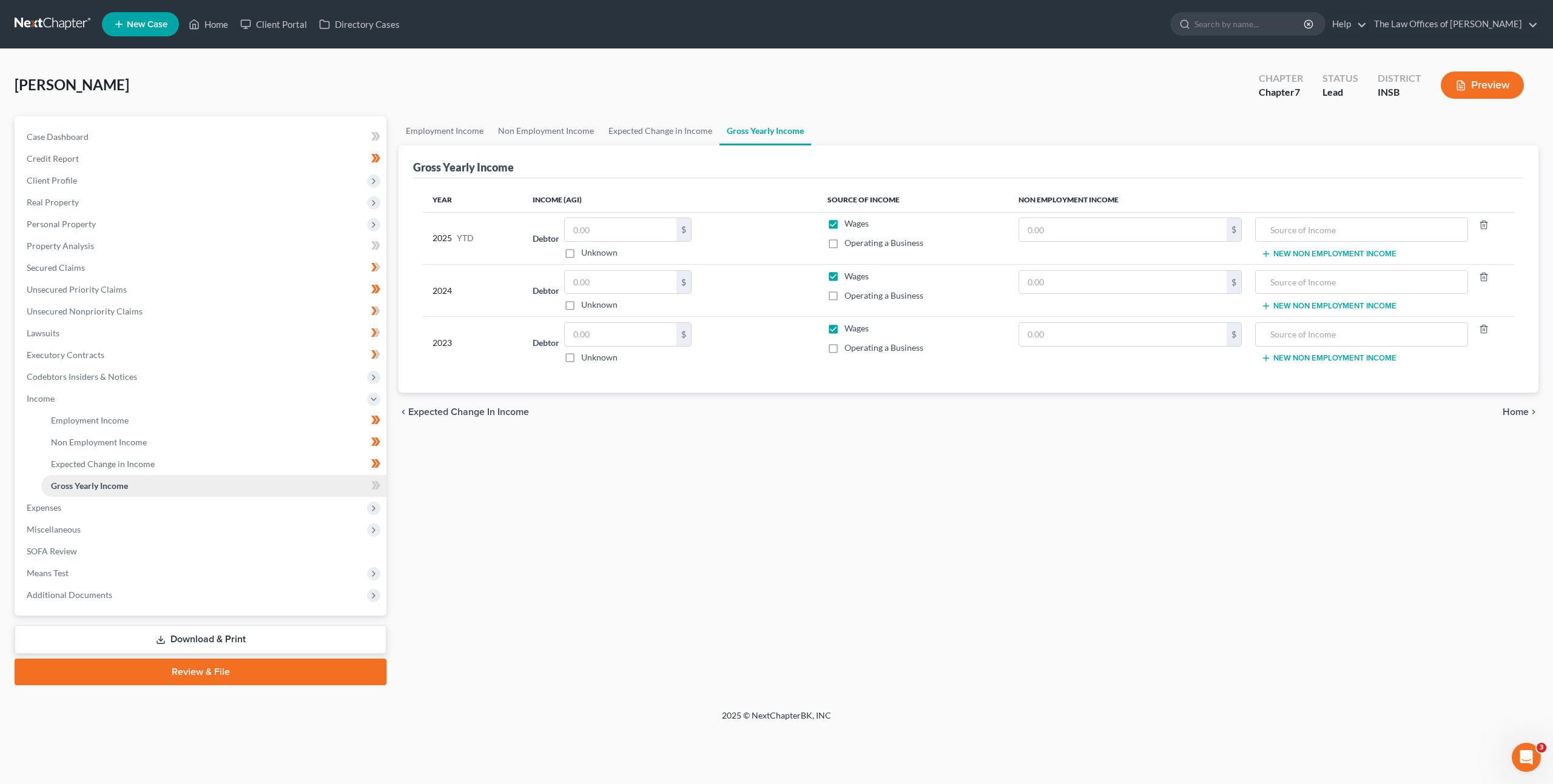
drag, startPoint x: 244, startPoint y: 501, endPoint x: 255, endPoint y: 495, distance: 12.5
click at [244, 501] on span "Expenses" at bounding box center [201, 508] width 370 height 22
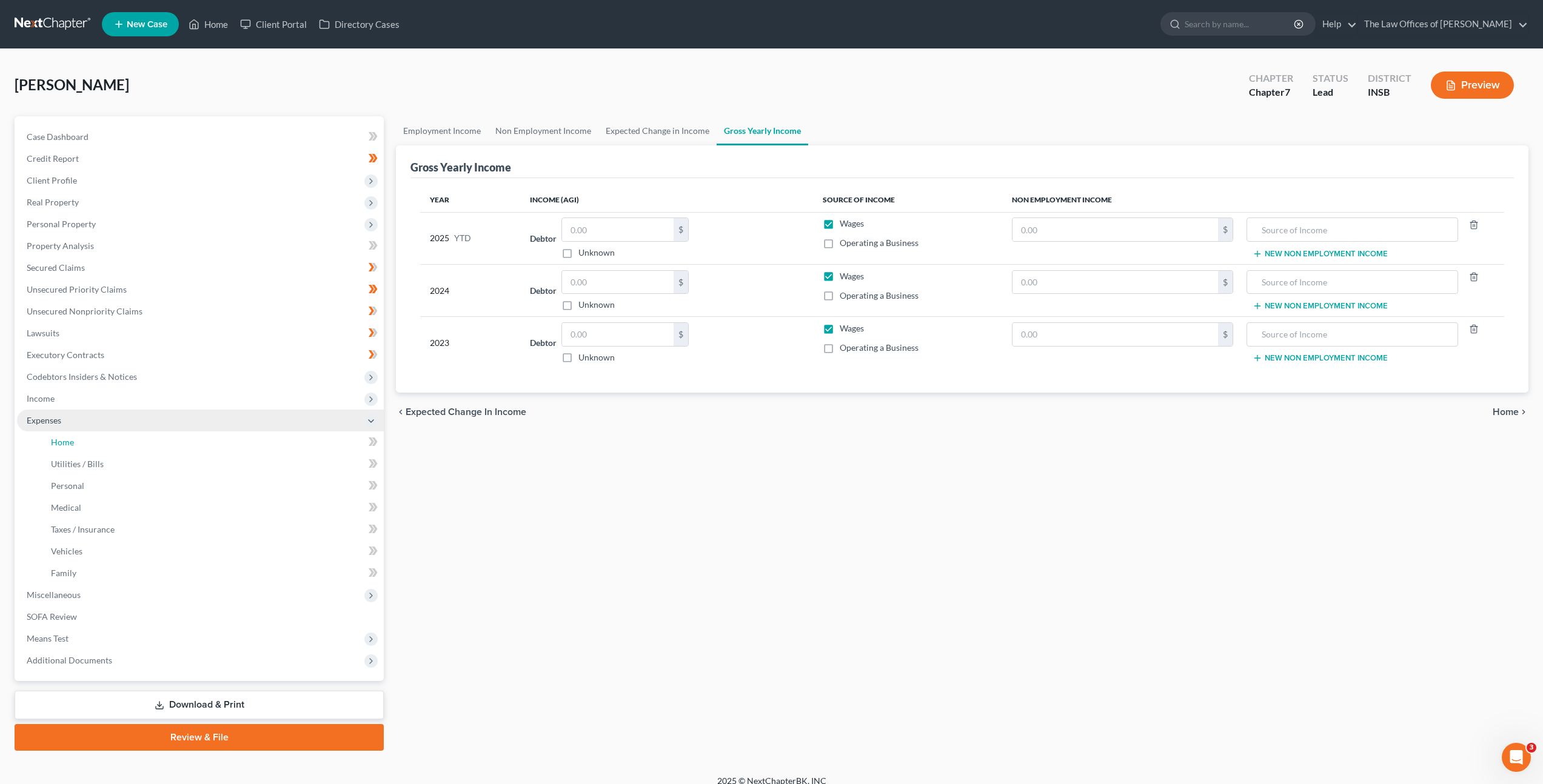
click at [177, 434] on link "Home" at bounding box center [212, 442] width 342 height 22
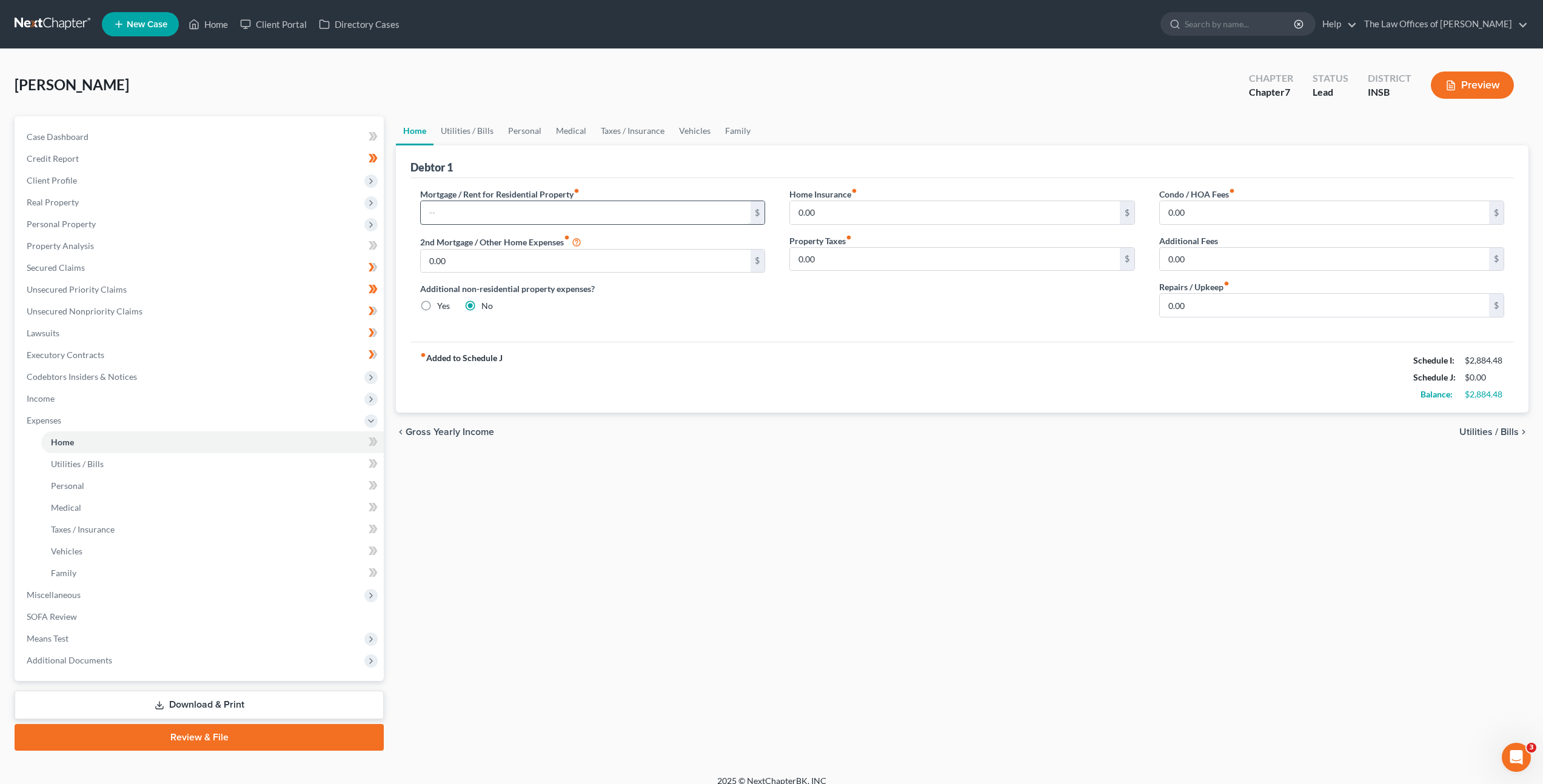
click at [472, 211] on input "text" at bounding box center [585, 212] width 329 height 23
click at [181, 360] on link "Executory Contracts" at bounding box center [200, 355] width 367 height 22
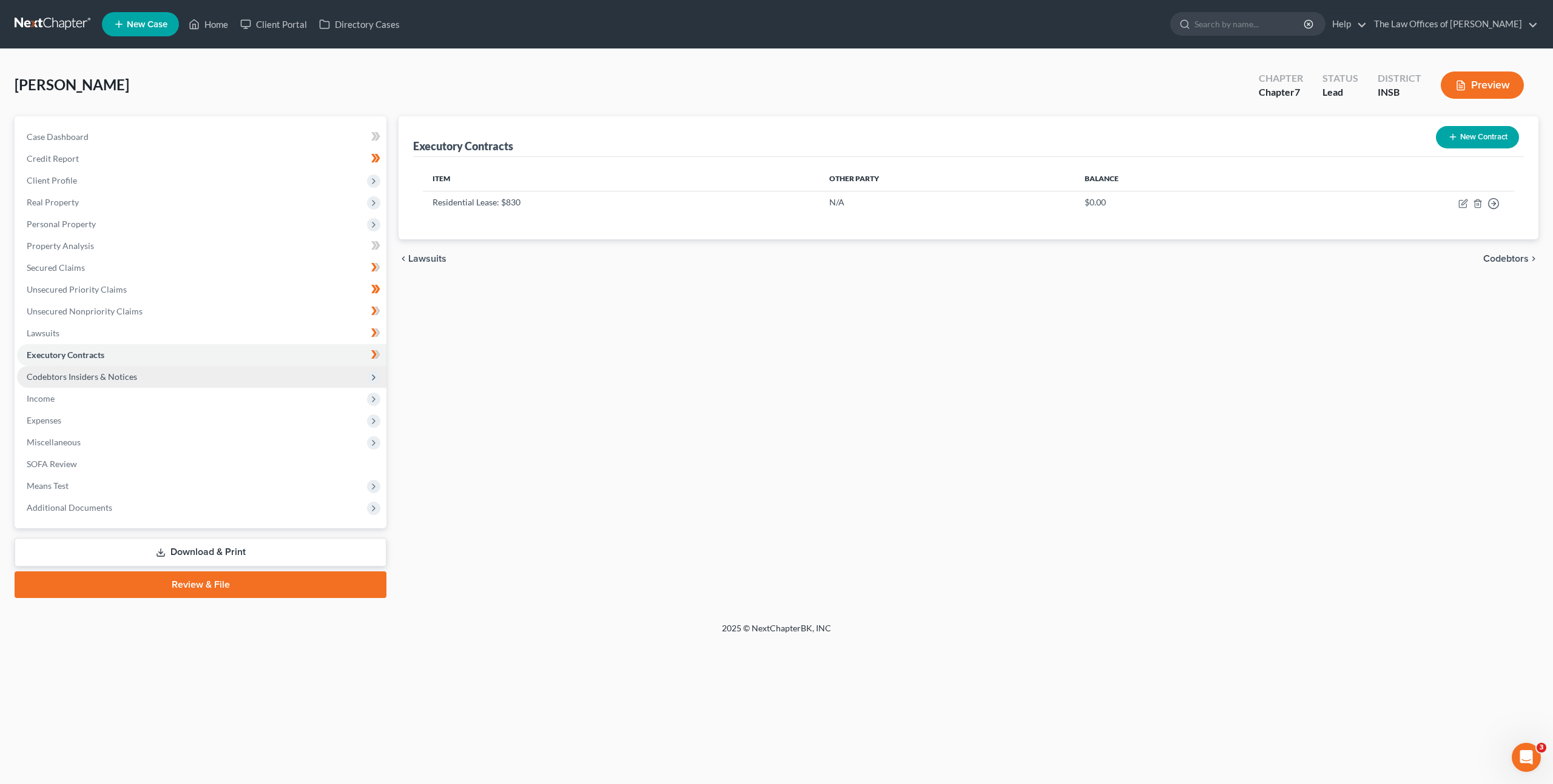
click at [177, 384] on span "Codebtors Insiders & Notices" at bounding box center [201, 377] width 370 height 22
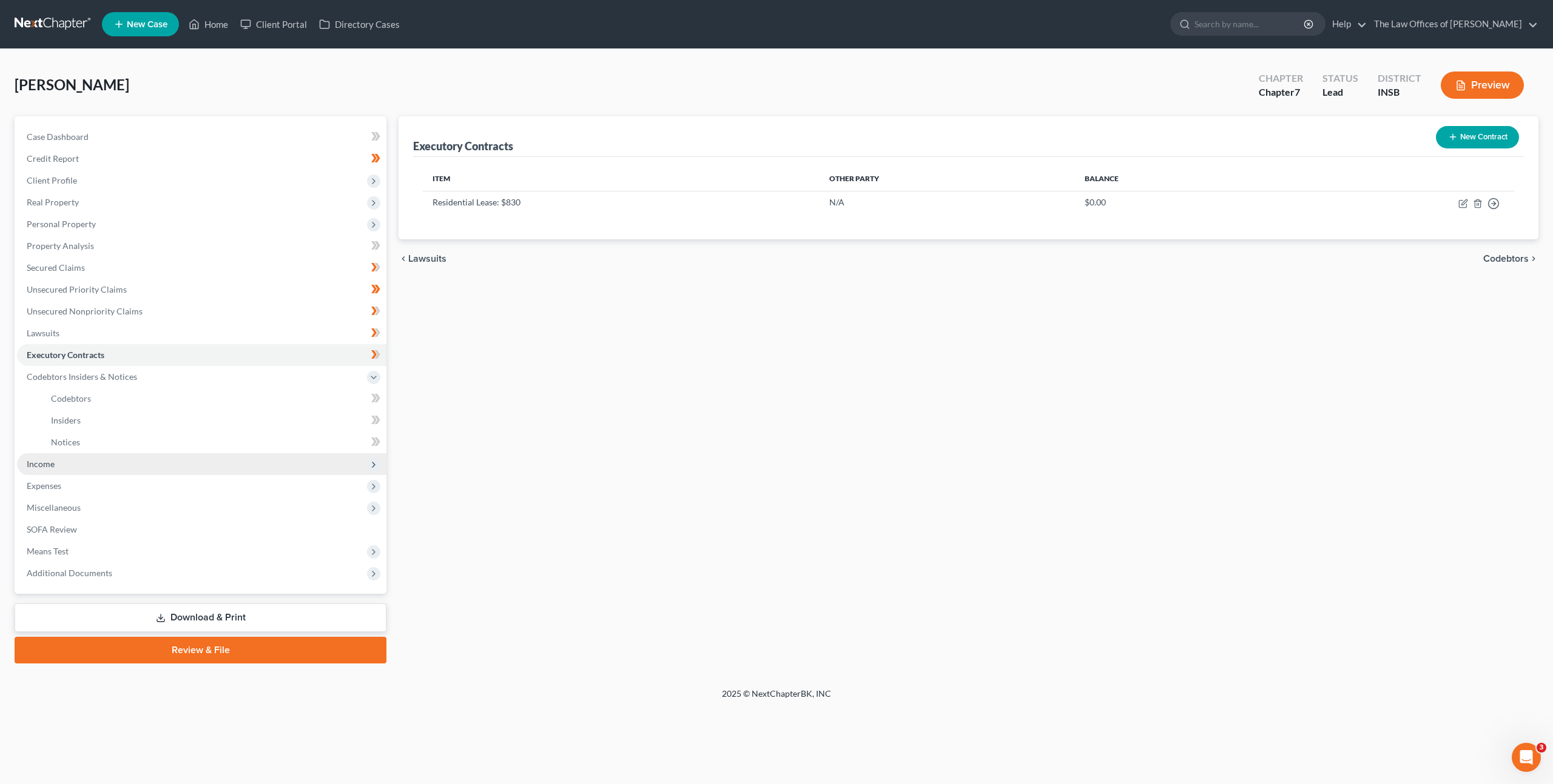
click at [106, 466] on span "Income" at bounding box center [201, 464] width 370 height 22
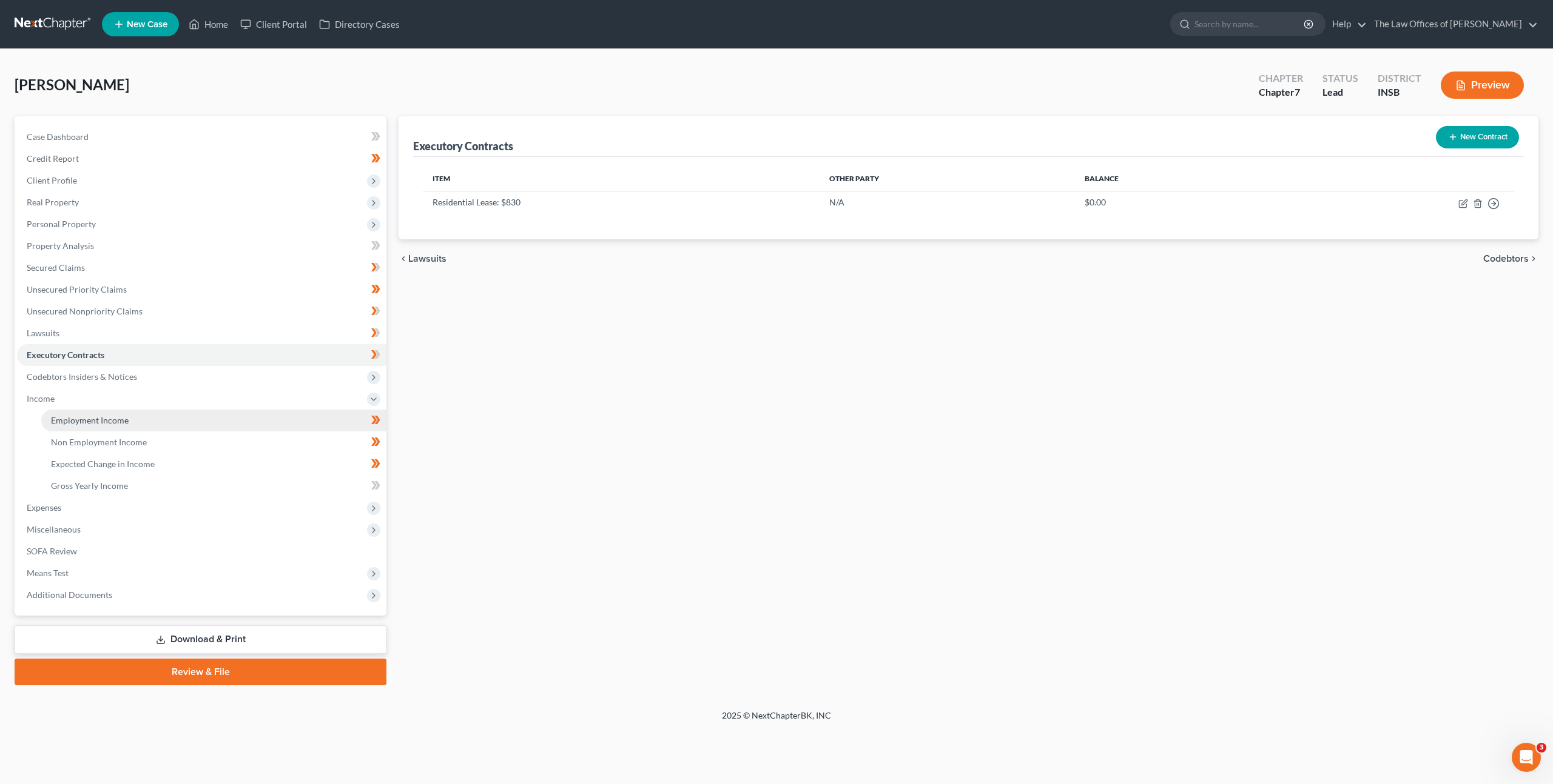
click at [136, 416] on link "Employment Income" at bounding box center [214, 421] width 345 height 22
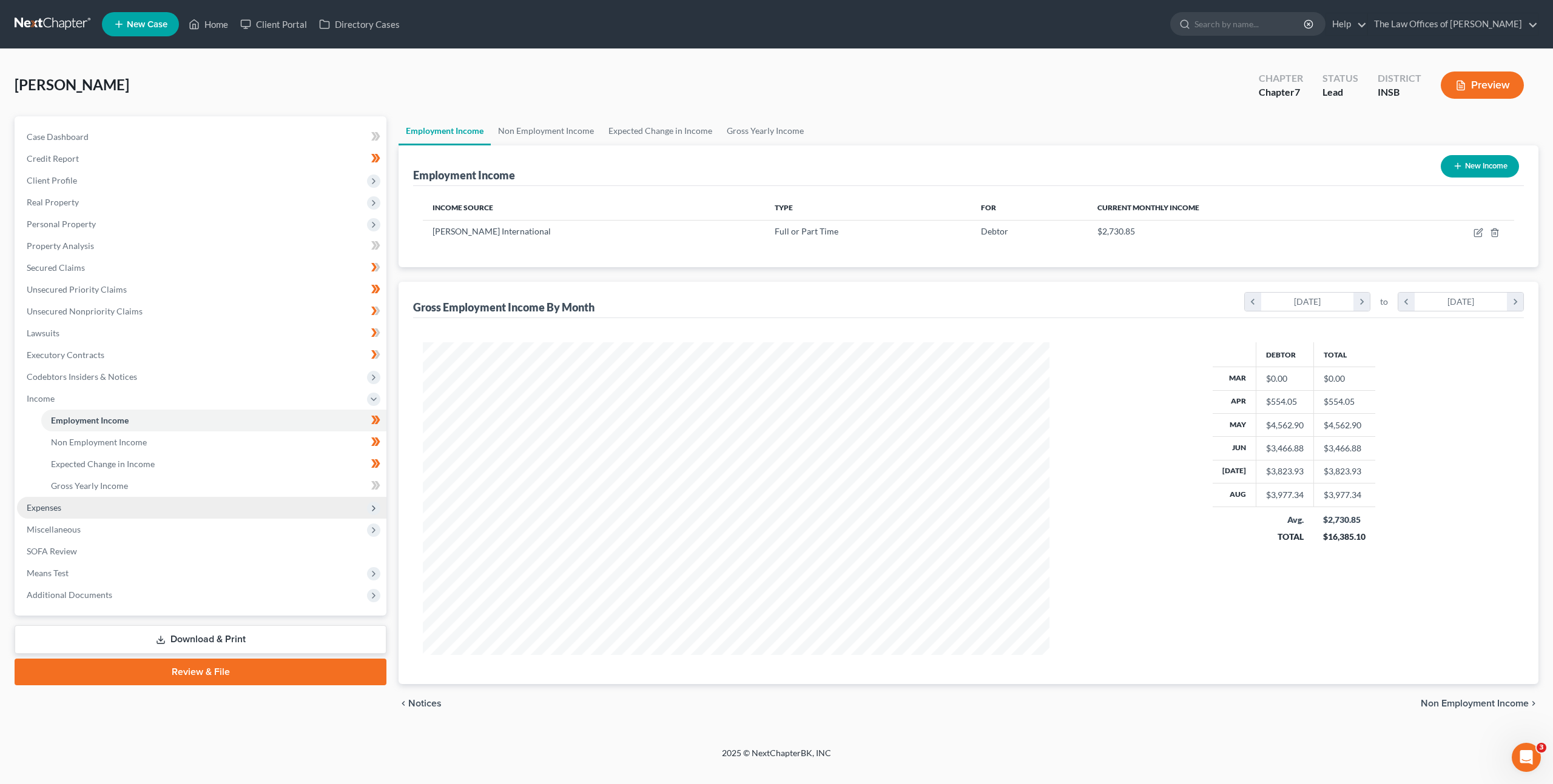
scroll to position [605787, 605832]
drag, startPoint x: 114, startPoint y: 503, endPoint x: 129, endPoint y: 485, distance: 23.4
click at [114, 503] on span "Expenses" at bounding box center [201, 508] width 370 height 22
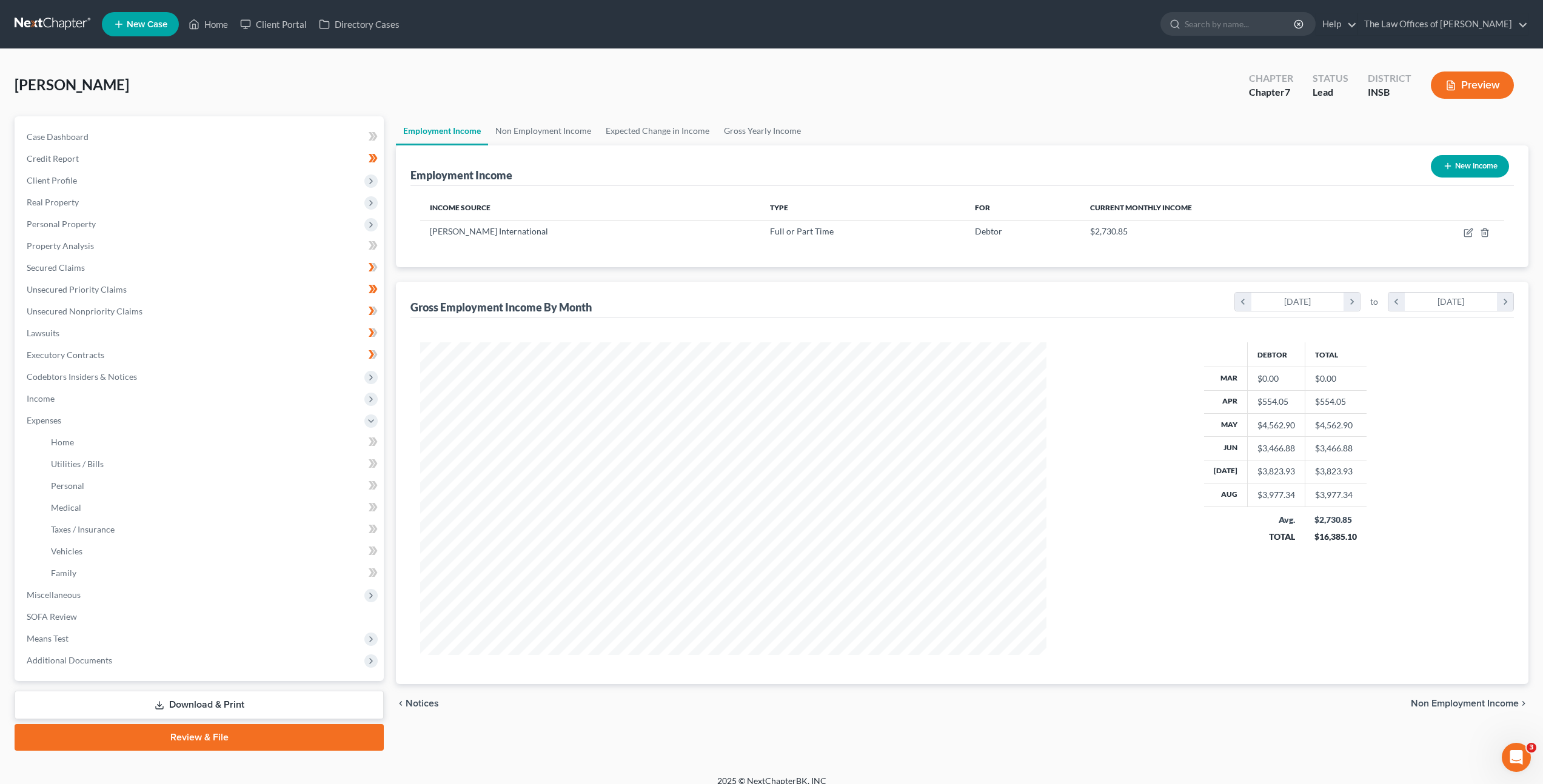
scroll to position [605789, 605546]
click at [151, 435] on link "Home" at bounding box center [212, 442] width 342 height 22
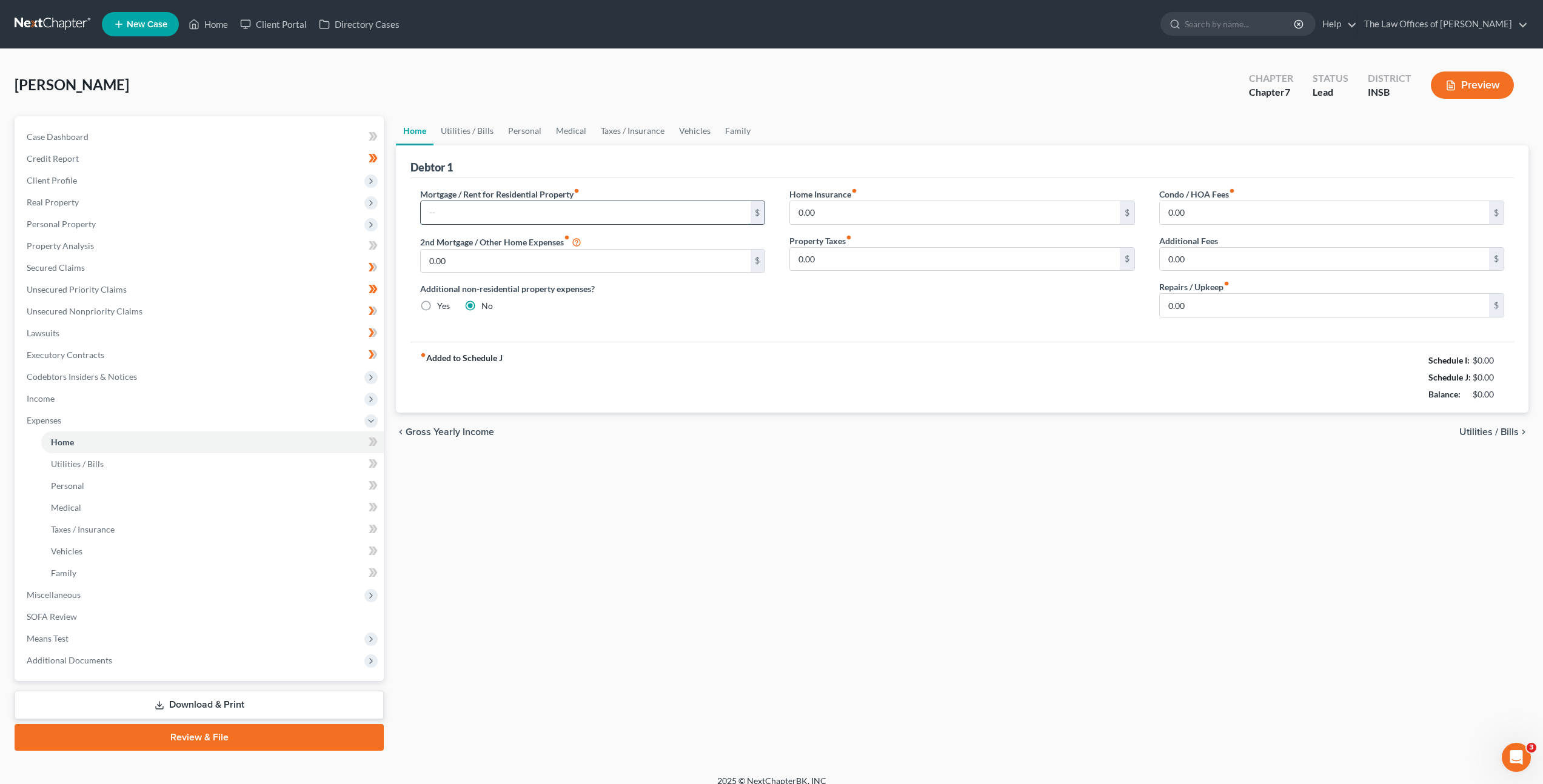
click at [522, 204] on input "text" at bounding box center [585, 212] width 329 height 23
click at [873, 227] on div "Home Insurance fiber_manual_record 0.00 $ Property Taxes fiber_manual_record 0.…" at bounding box center [962, 257] width 369 height 140
click at [884, 221] on input "0.00" at bounding box center [954, 212] width 329 height 23
click at [1206, 316] on input "0.00" at bounding box center [1323, 305] width 329 height 23
click at [1100, 332] on div "Mortgage / Rent for Residential Property fiber_manual_record 830 $ 2nd Mortgage…" at bounding box center [962, 260] width 1103 height 164
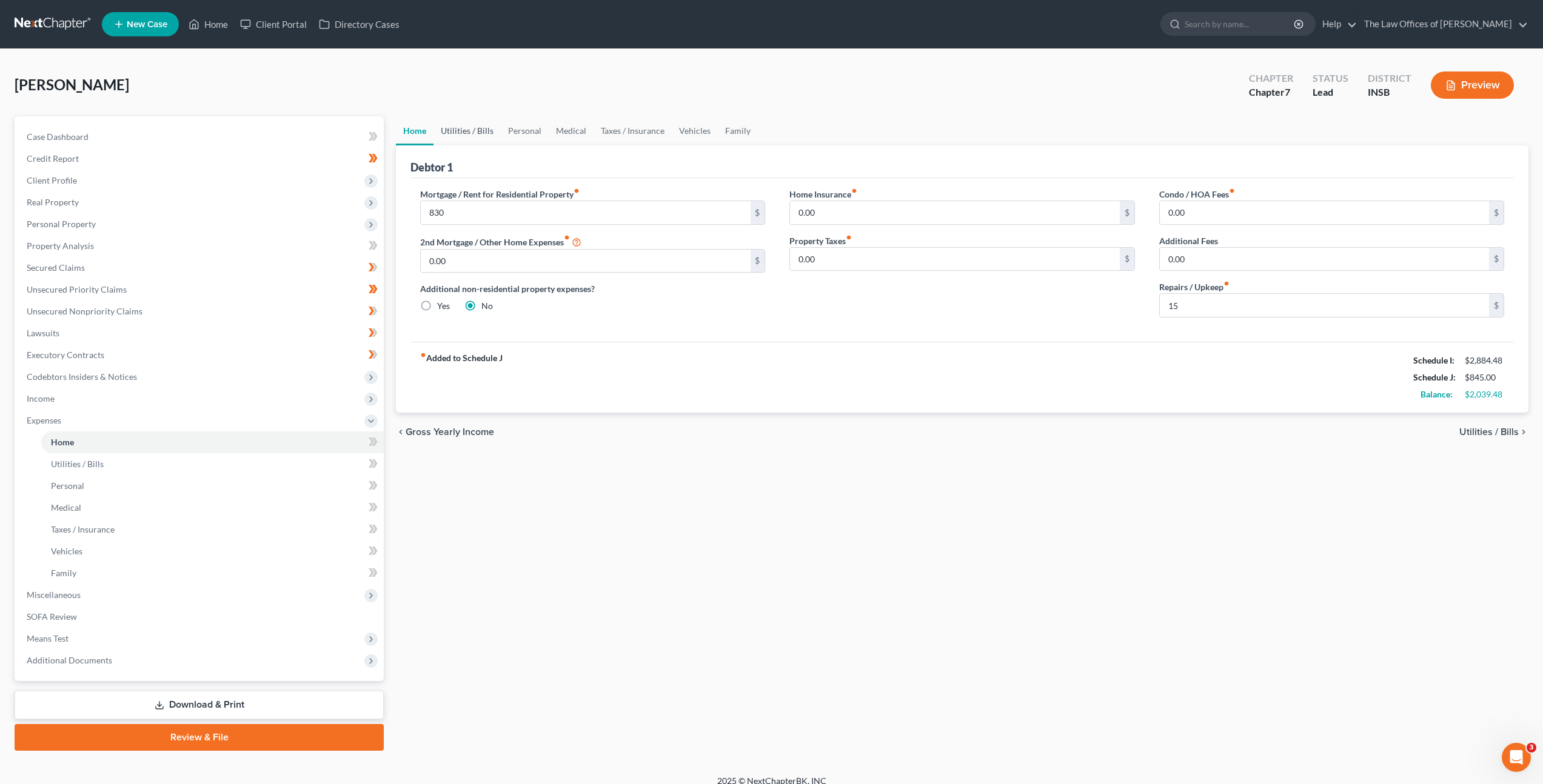
click at [470, 120] on link "Utilities / Bills" at bounding box center [467, 130] width 67 height 29
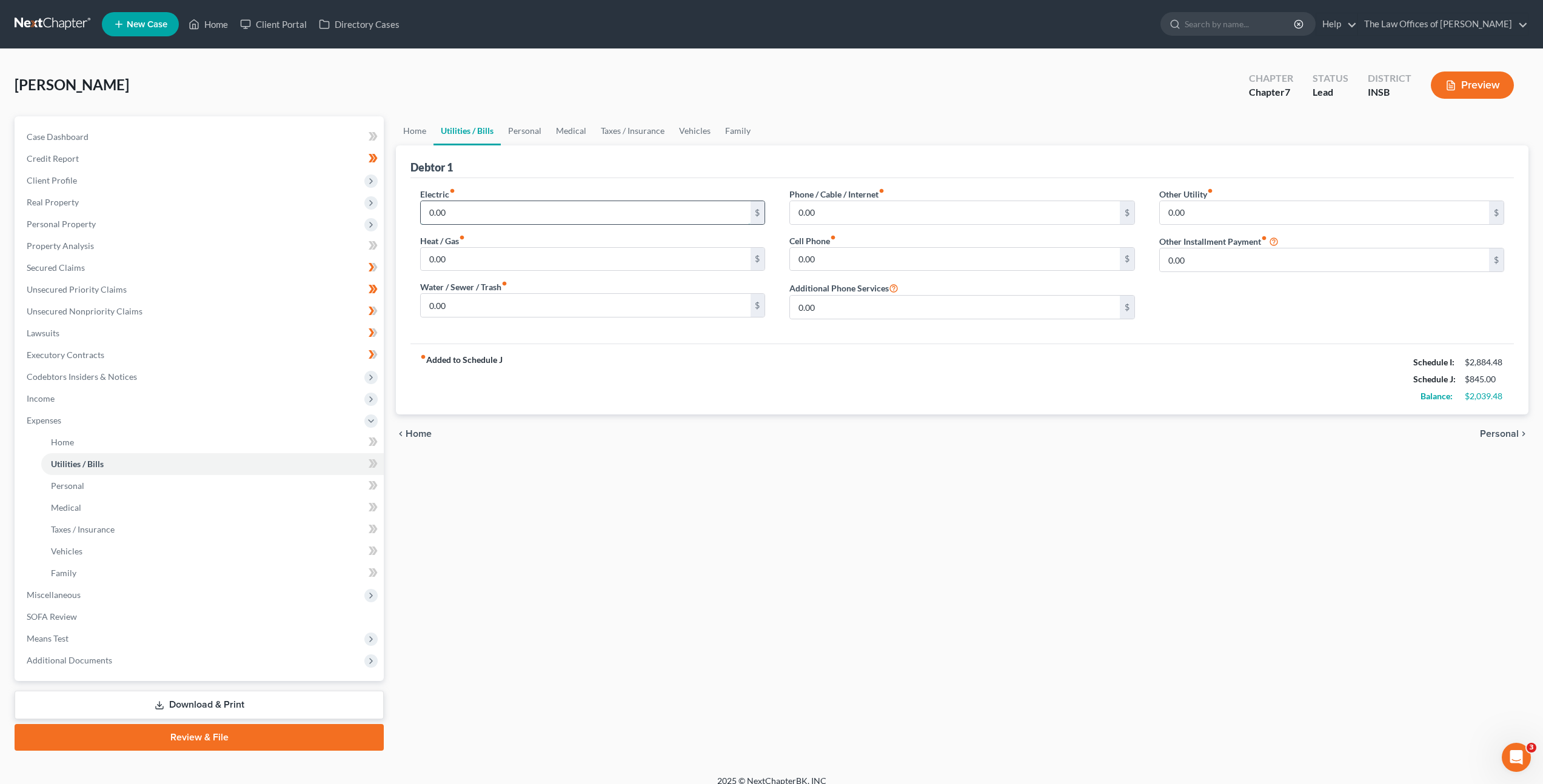
click at [503, 216] on input "0.00" at bounding box center [585, 212] width 329 height 23
click at [486, 266] on input "0.00" at bounding box center [585, 259] width 329 height 23
click at [515, 308] on input "0.00" at bounding box center [585, 305] width 329 height 23
click at [859, 217] on input "0.00" at bounding box center [954, 212] width 329 height 23
click at [827, 270] on input "0.00" at bounding box center [954, 259] width 329 height 23
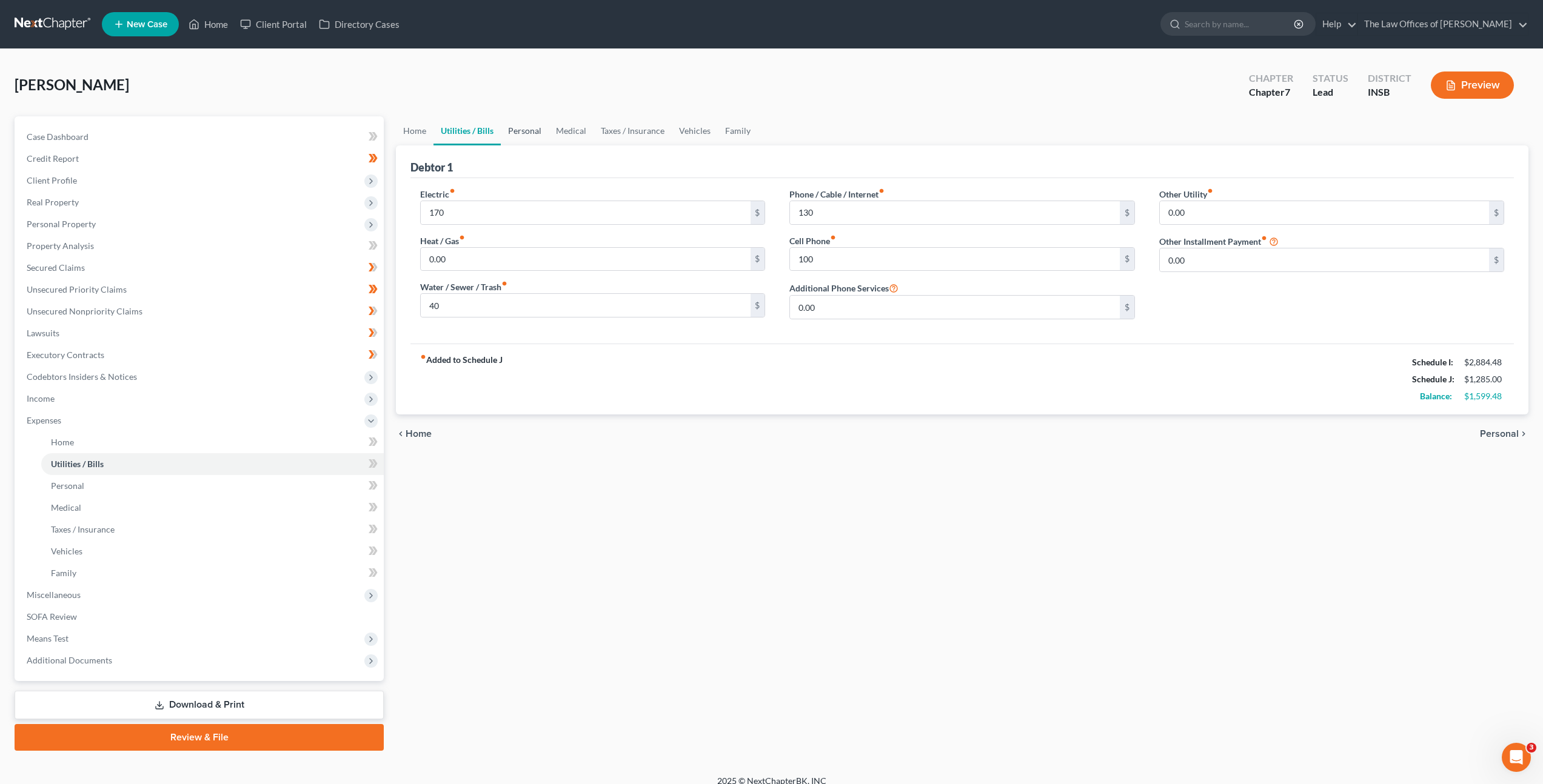
click at [528, 135] on link "Personal" at bounding box center [524, 130] width 48 height 29
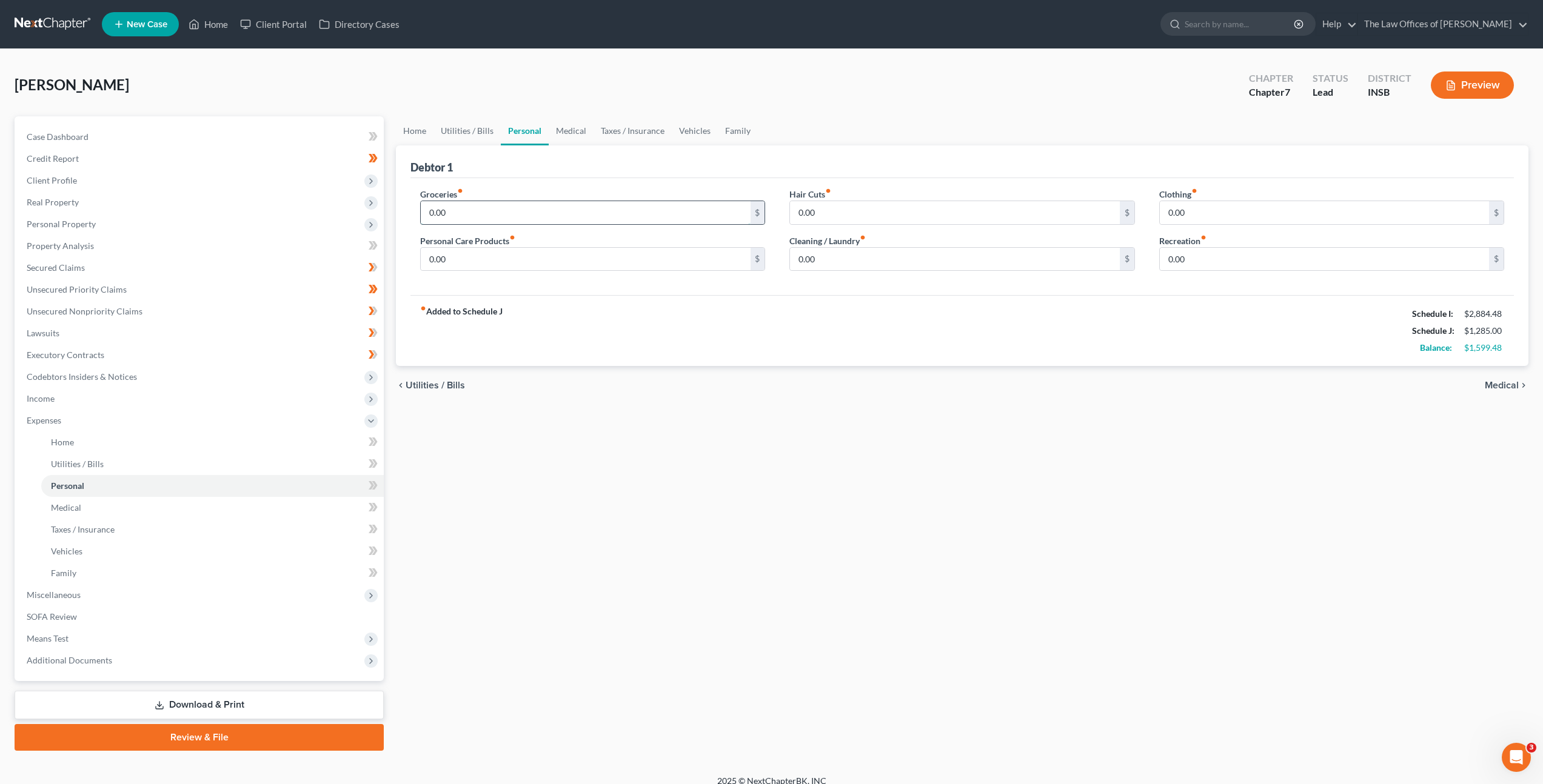
click at [534, 215] on input "0.00" at bounding box center [585, 212] width 329 height 23
click at [556, 263] on input "0.00" at bounding box center [585, 259] width 329 height 23
drag, startPoint x: 819, startPoint y: 209, endPoint x: 942, endPoint y: 216, distance: 123.2
click at [819, 209] on input "0.00" at bounding box center [954, 212] width 329 height 23
click at [930, 251] on input "0.00" at bounding box center [954, 259] width 329 height 23
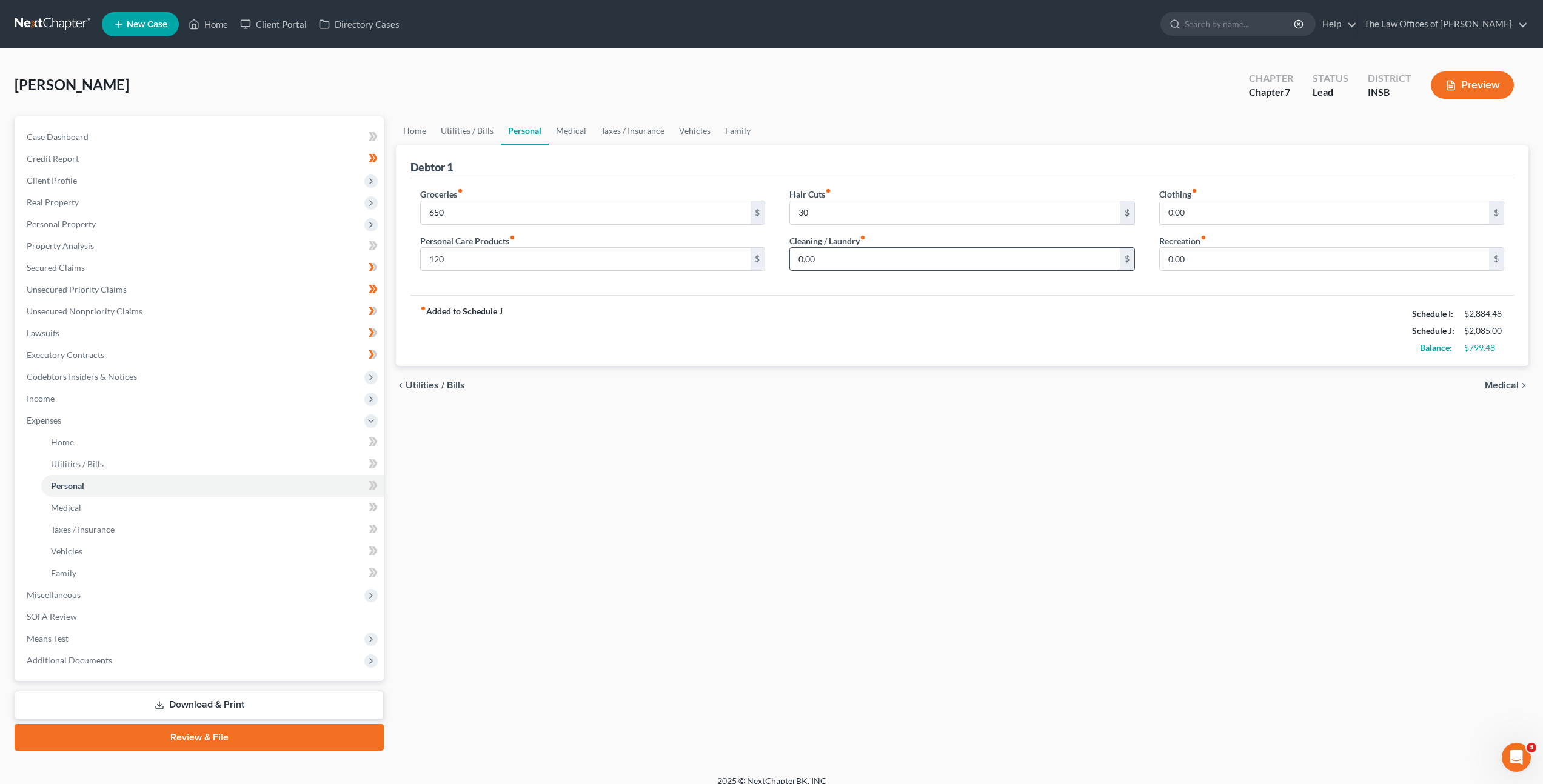
click at [848, 246] on label "Cleaning / Laundry fiber_manual_record" at bounding box center [827, 241] width 77 height 13
drag, startPoint x: 873, startPoint y: 268, endPoint x: 731, endPoint y: 257, distance: 142.4
click at [806, 263] on input "0.00" at bounding box center [954, 259] width 329 height 23
drag, startPoint x: 828, startPoint y: 264, endPoint x: 793, endPoint y: 276, distance: 37.0
click at [756, 250] on div "Groceries fiber_manual_record 650 $ Personal Care Products fiber_manual_record …" at bounding box center [962, 234] width 1108 height 93
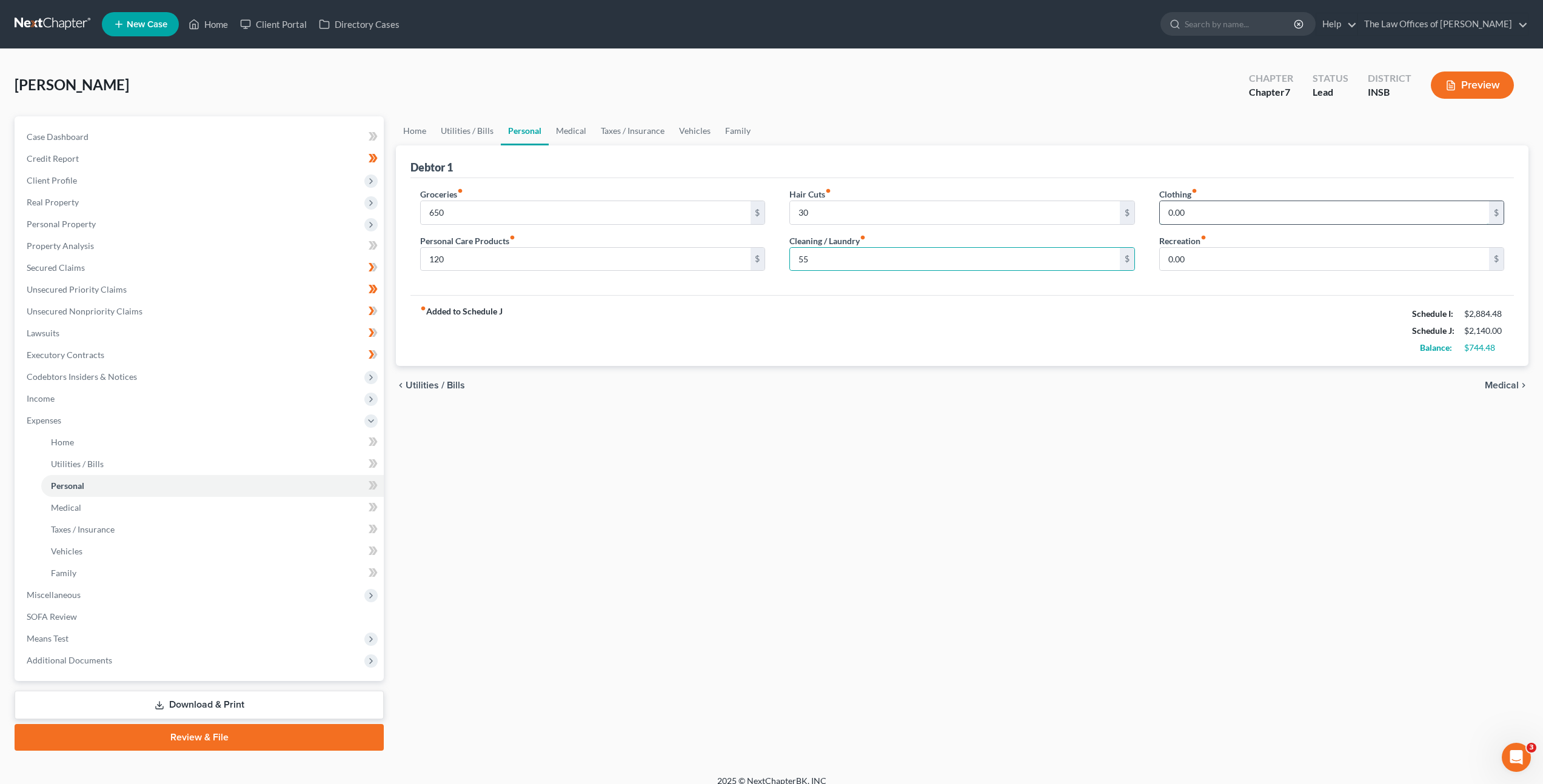
click at [1221, 211] on input "0.00" at bounding box center [1323, 212] width 329 height 23
click at [1235, 268] on input "0.00" at bounding box center [1323, 259] width 329 height 23
click at [554, 134] on link "Medical" at bounding box center [570, 130] width 45 height 29
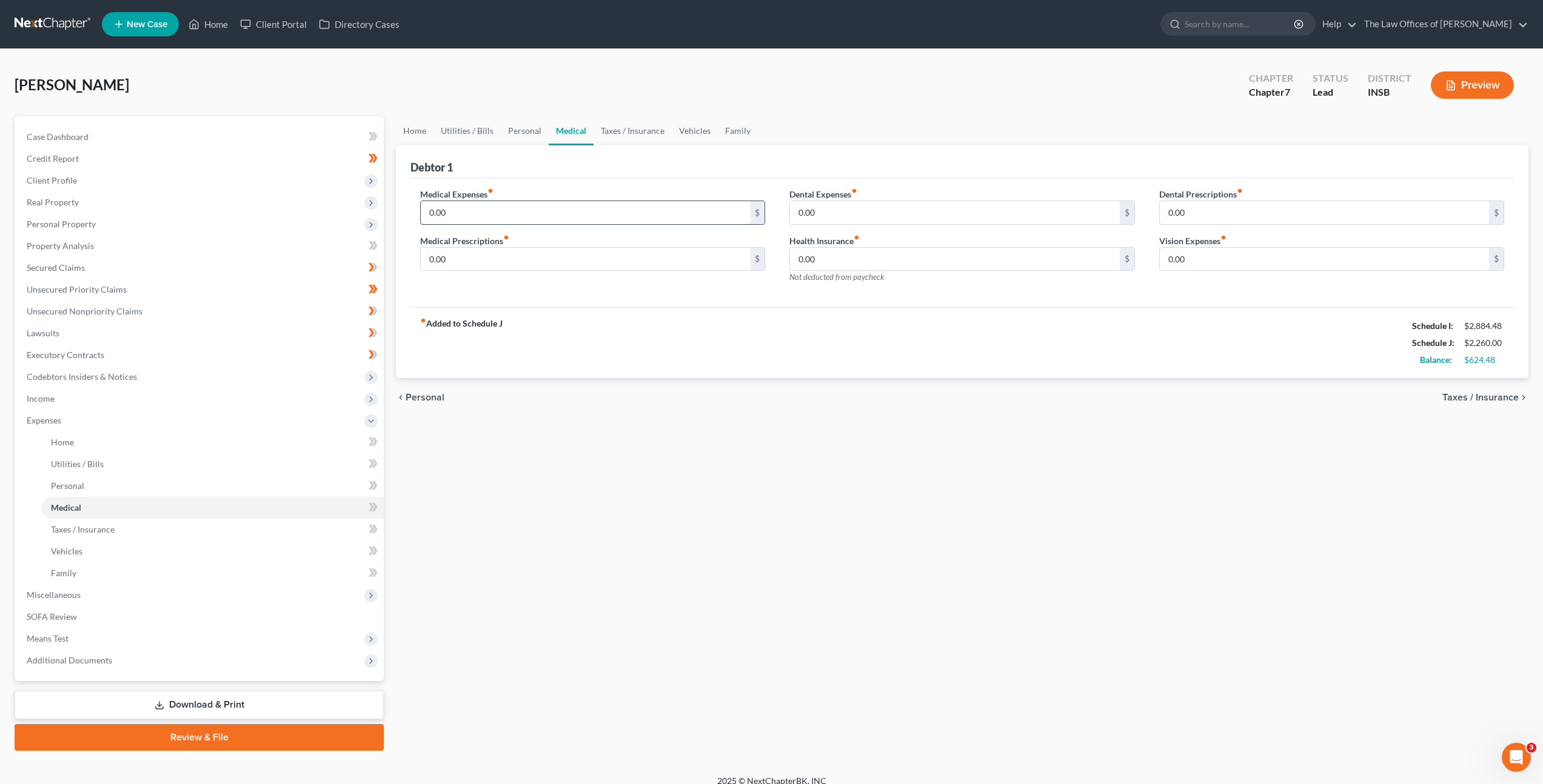
click at [514, 204] on input "0.00" at bounding box center [585, 212] width 329 height 23
click at [920, 199] on div "Dental Expenses fiber_manual_record 0.00 $" at bounding box center [962, 206] width 345 height 37
drag, startPoint x: 907, startPoint y: 216, endPoint x: 1084, endPoint y: 172, distance: 182.4
click at [907, 216] on input "0.00" at bounding box center [954, 212] width 329 height 23
click at [1253, 252] on input "0.00" at bounding box center [1323, 259] width 329 height 23
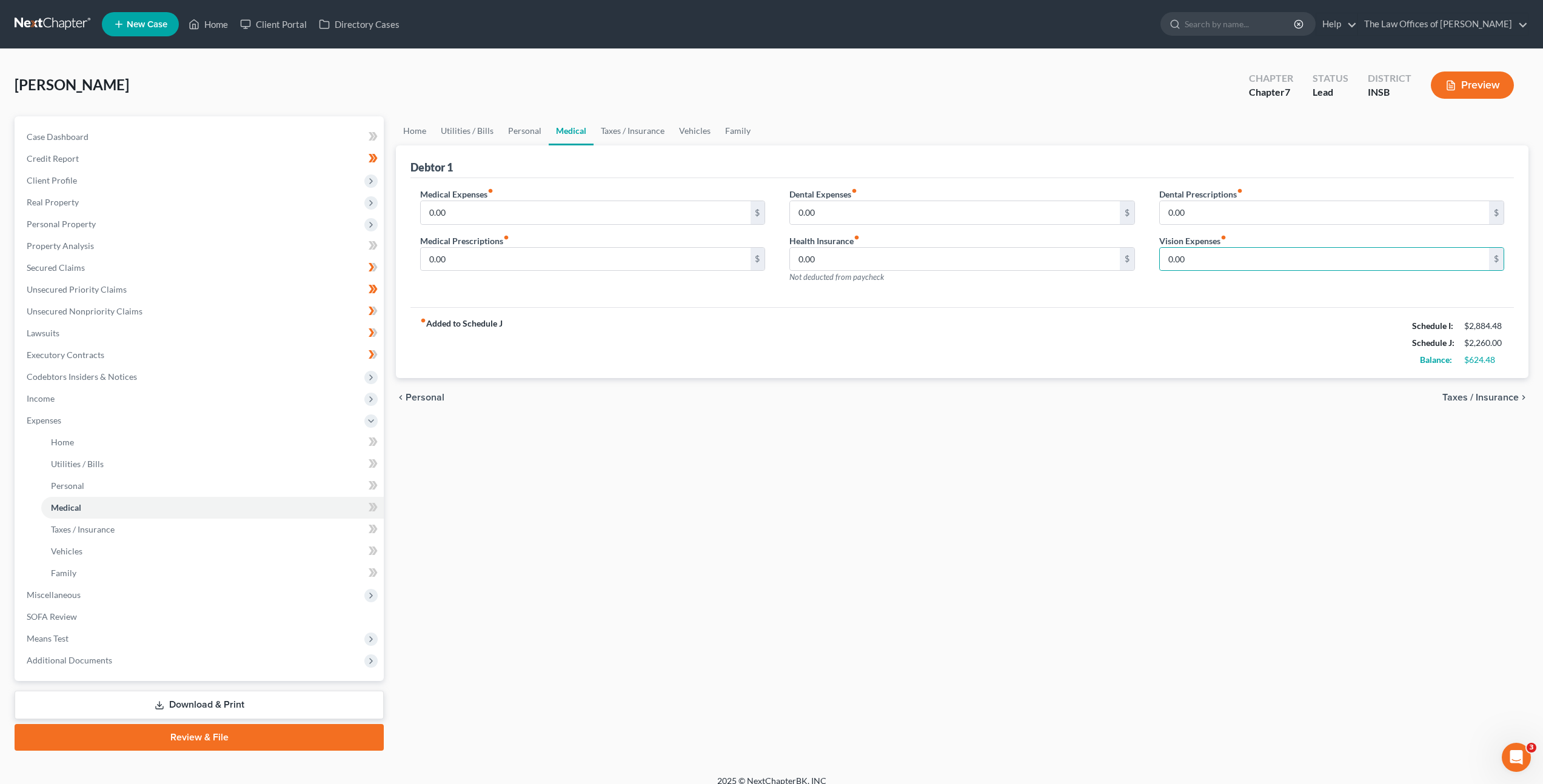
click at [936, 199] on div "Dental Expenses fiber_manual_record 0.00 $" at bounding box center [962, 206] width 345 height 37
click at [930, 204] on input "0.00" at bounding box center [954, 212] width 329 height 23
click at [610, 258] on input "0.00" at bounding box center [585, 259] width 329 height 23
drag, startPoint x: 1290, startPoint y: 273, endPoint x: 1279, endPoint y: 244, distance: 31.0
click at [1290, 273] on div "Dental Prescriptions fiber_manual_record 0.00 $ Vision Expenses fiber_manual_re…" at bounding box center [1331, 240] width 369 height 105
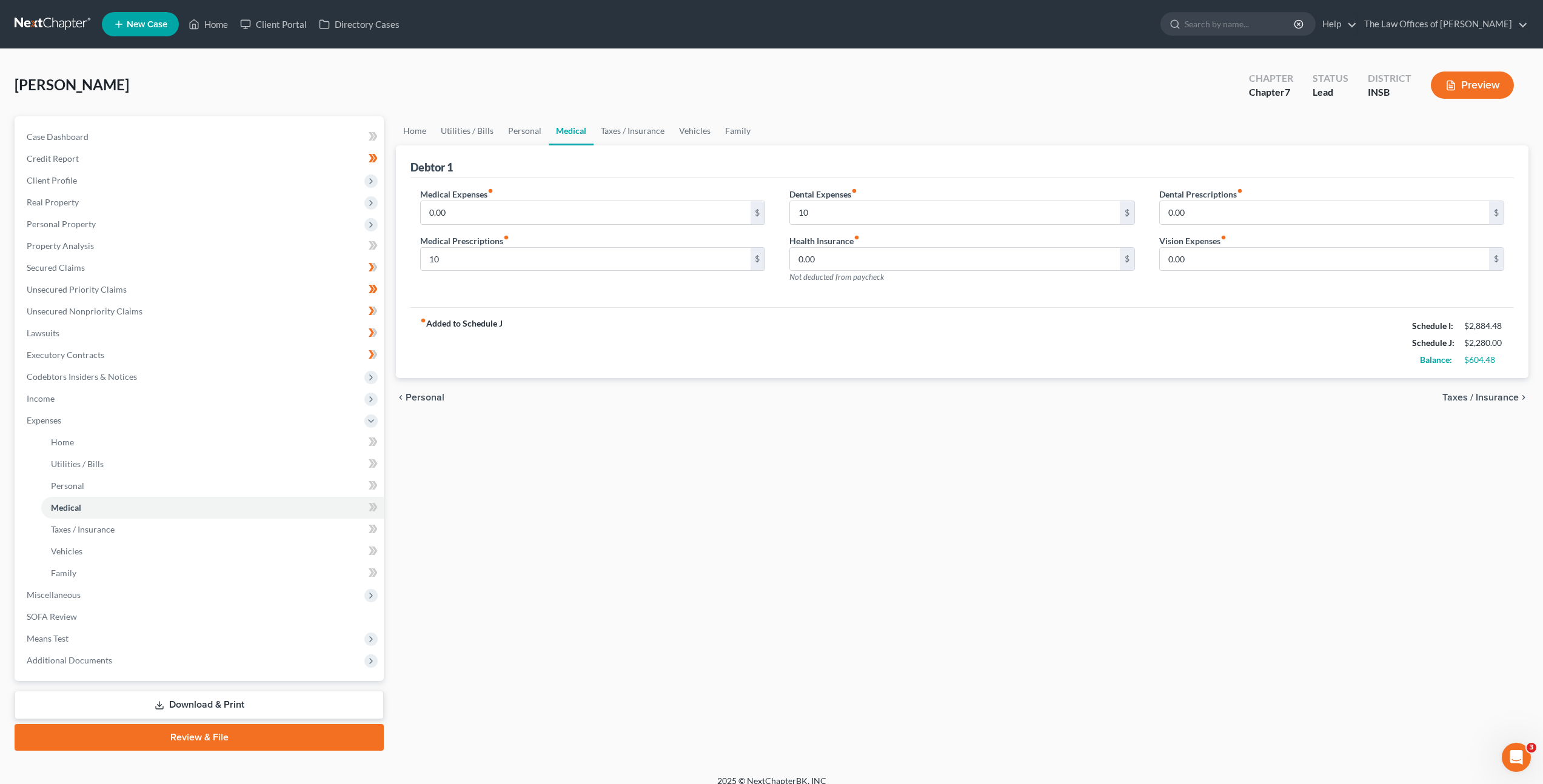
click at [1279, 244] on div "Vision Expenses fiber_manual_record 0.00 $" at bounding box center [1332, 253] width 345 height 37
click at [1267, 253] on input "0.00" at bounding box center [1323, 259] width 329 height 23
click at [1223, 255] on input "15" at bounding box center [1323, 259] width 329 height 23
drag, startPoint x: 1228, startPoint y: 257, endPoint x: 1133, endPoint y: 270, distance: 95.9
click at [1149, 248] on div "Dental Prescriptions fiber_manual_record 0.00 $ Vision Expenses fiber_manual_re…" at bounding box center [1331, 240] width 369 height 105
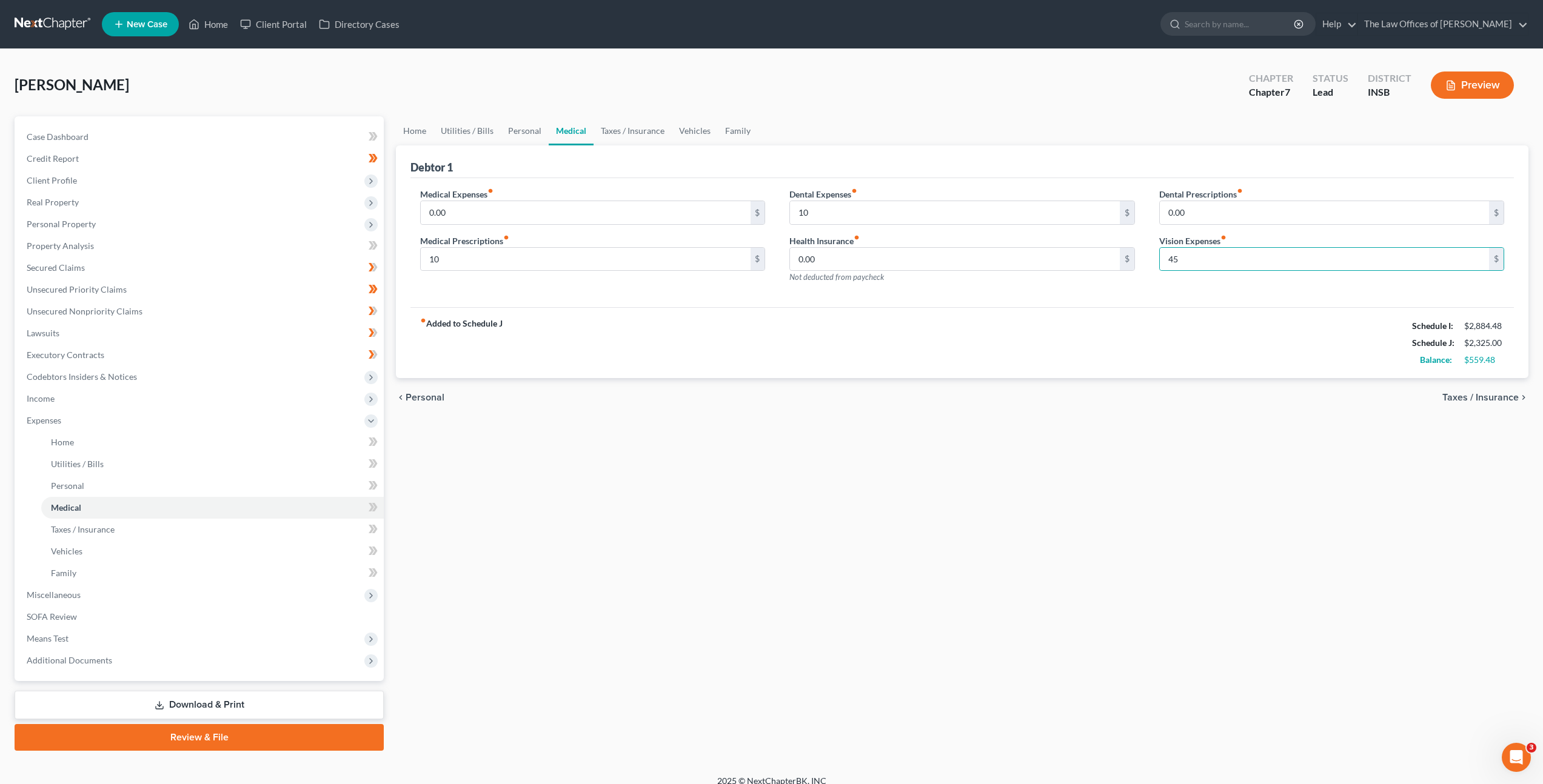
click at [1172, 368] on div "fiber_manual_record Added to Schedule J Schedule I: $2,884.48 Schedule J: $2,32…" at bounding box center [962, 342] width 1103 height 71
click at [512, 211] on input "0.00" at bounding box center [585, 212] width 329 height 23
click at [636, 128] on link "Taxes / Insurance" at bounding box center [632, 130] width 78 height 29
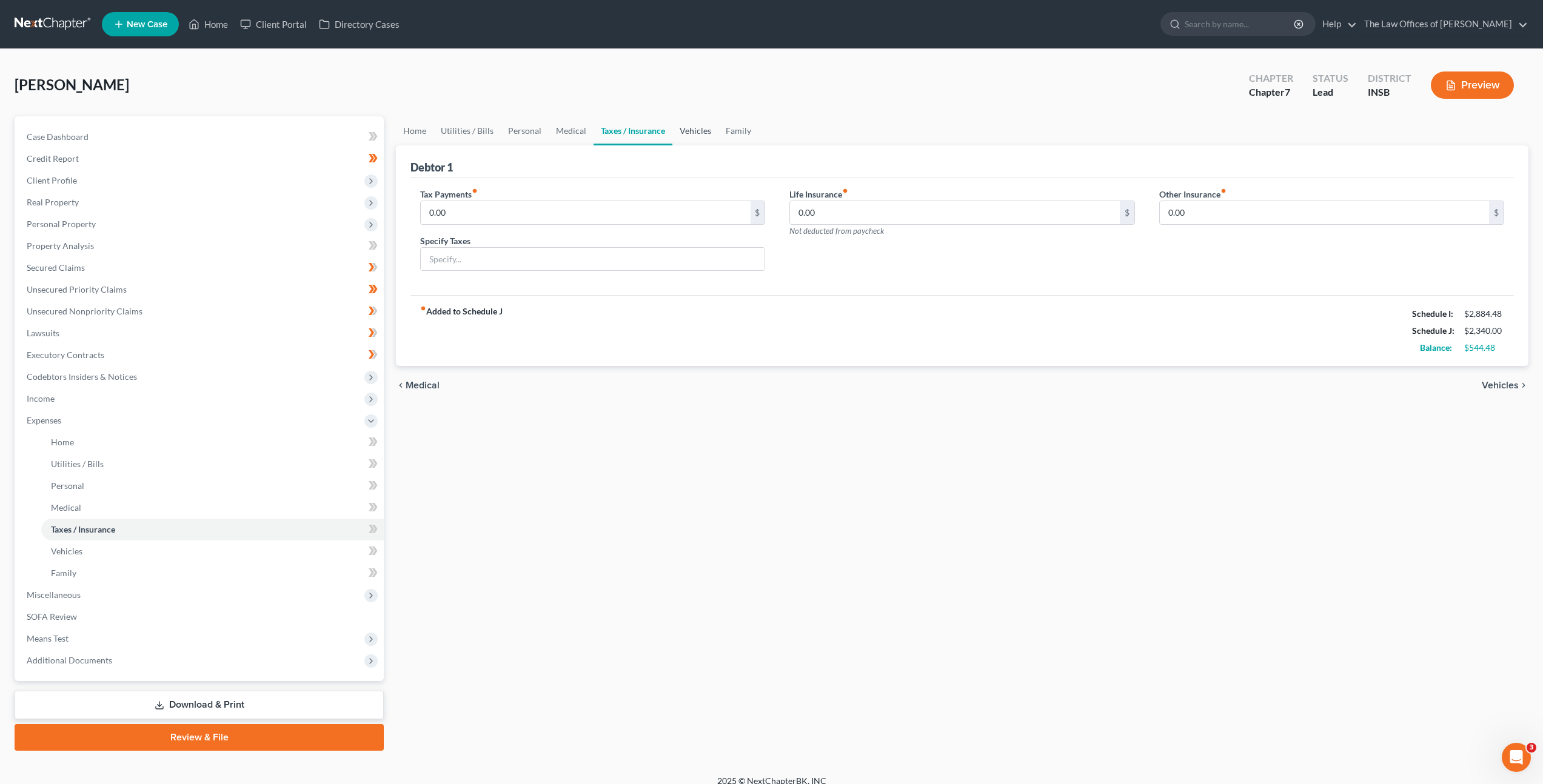
click at [691, 129] on link "Vehicles" at bounding box center [695, 130] width 46 height 29
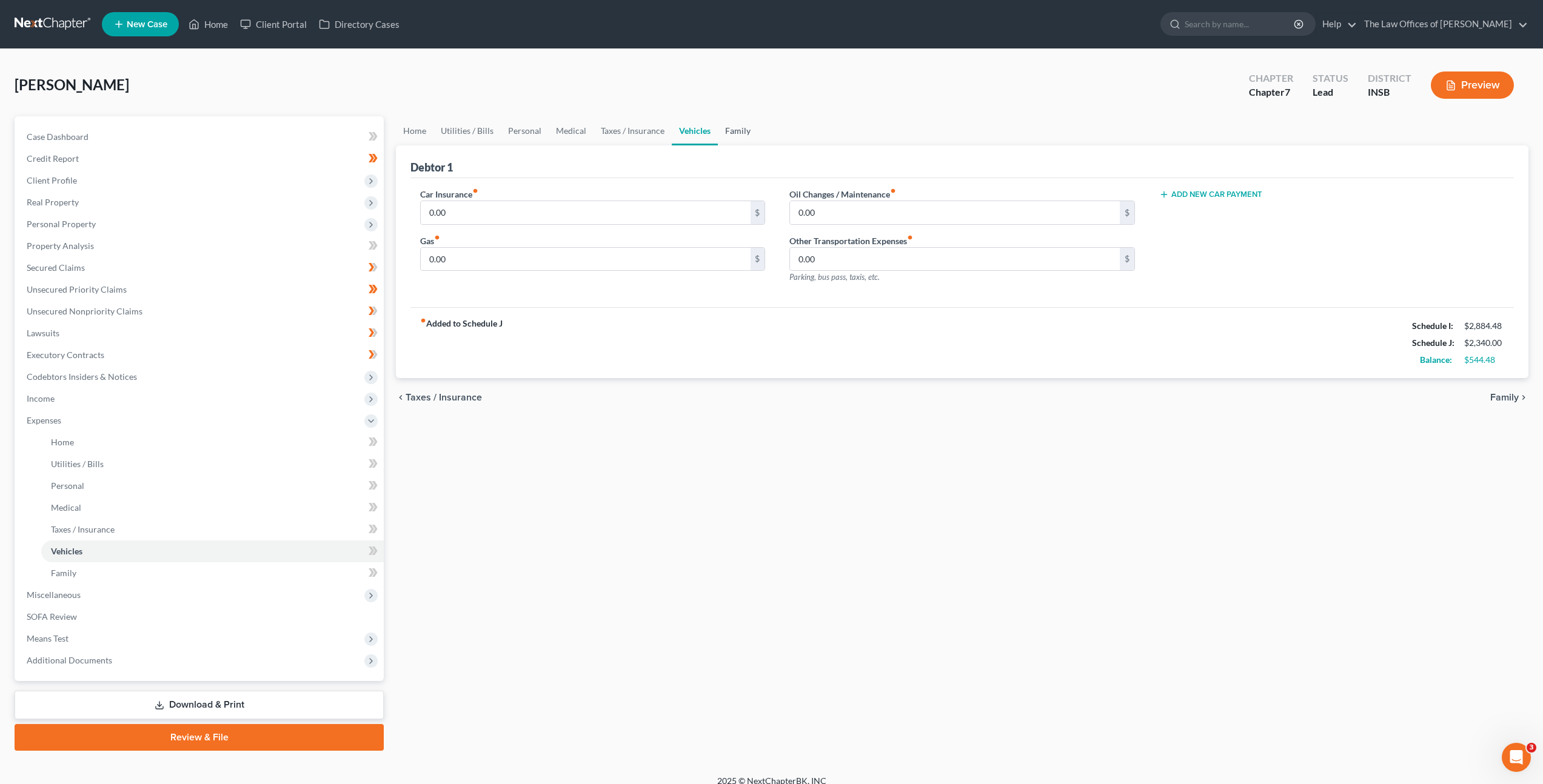
click at [738, 140] on link "Family" at bounding box center [738, 130] width 40 height 29
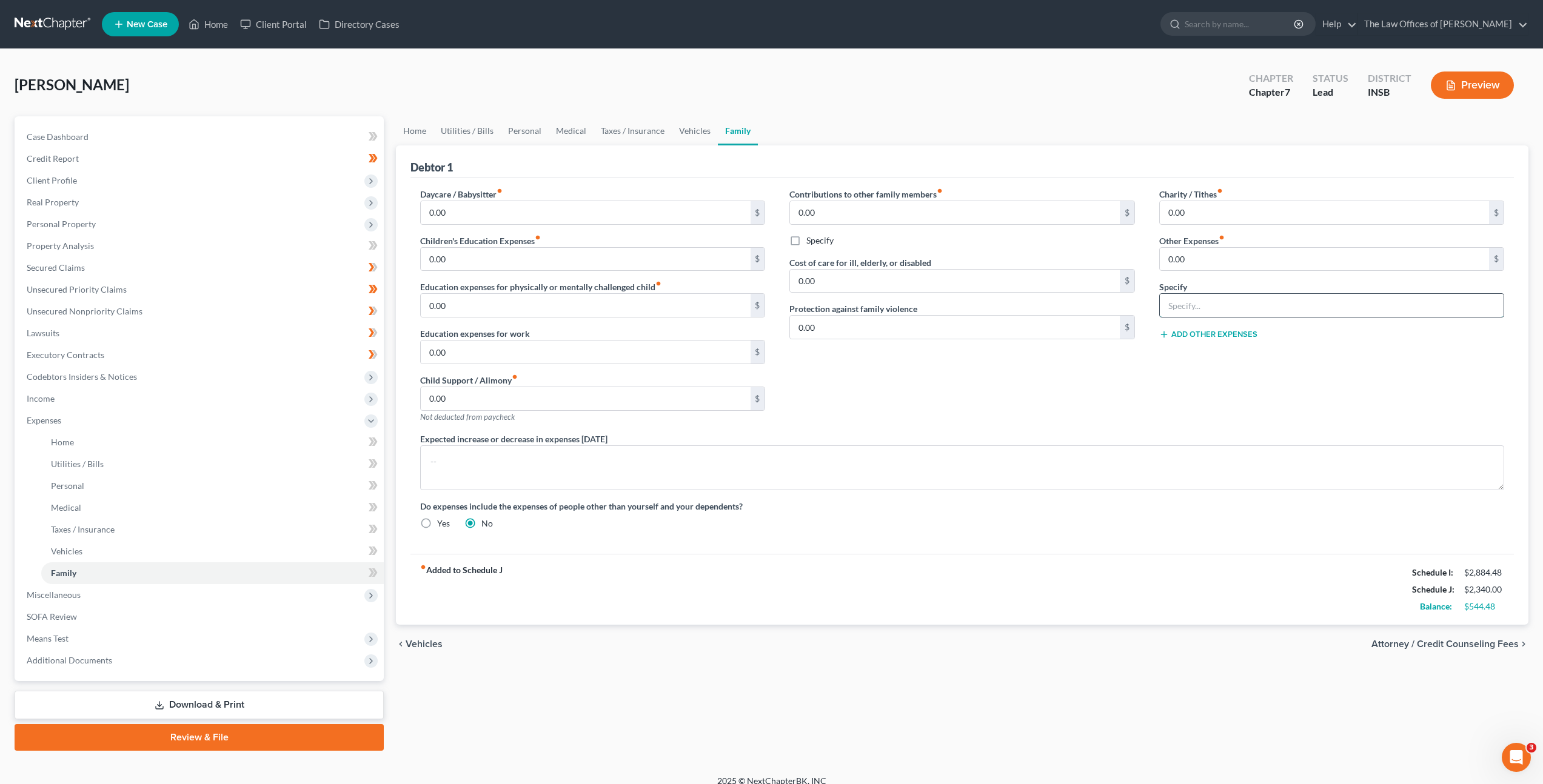
click at [1202, 303] on input "text" at bounding box center [1331, 305] width 344 height 23
click at [1184, 252] on input "0.00" at bounding box center [1323, 259] width 329 height 23
drag, startPoint x: 1196, startPoint y: 288, endPoint x: 1191, endPoint y: 301, distance: 13.9
click at [1193, 297] on div "Specify" at bounding box center [1332, 299] width 345 height 37
click at [1191, 301] on input "text" at bounding box center [1331, 305] width 344 height 23
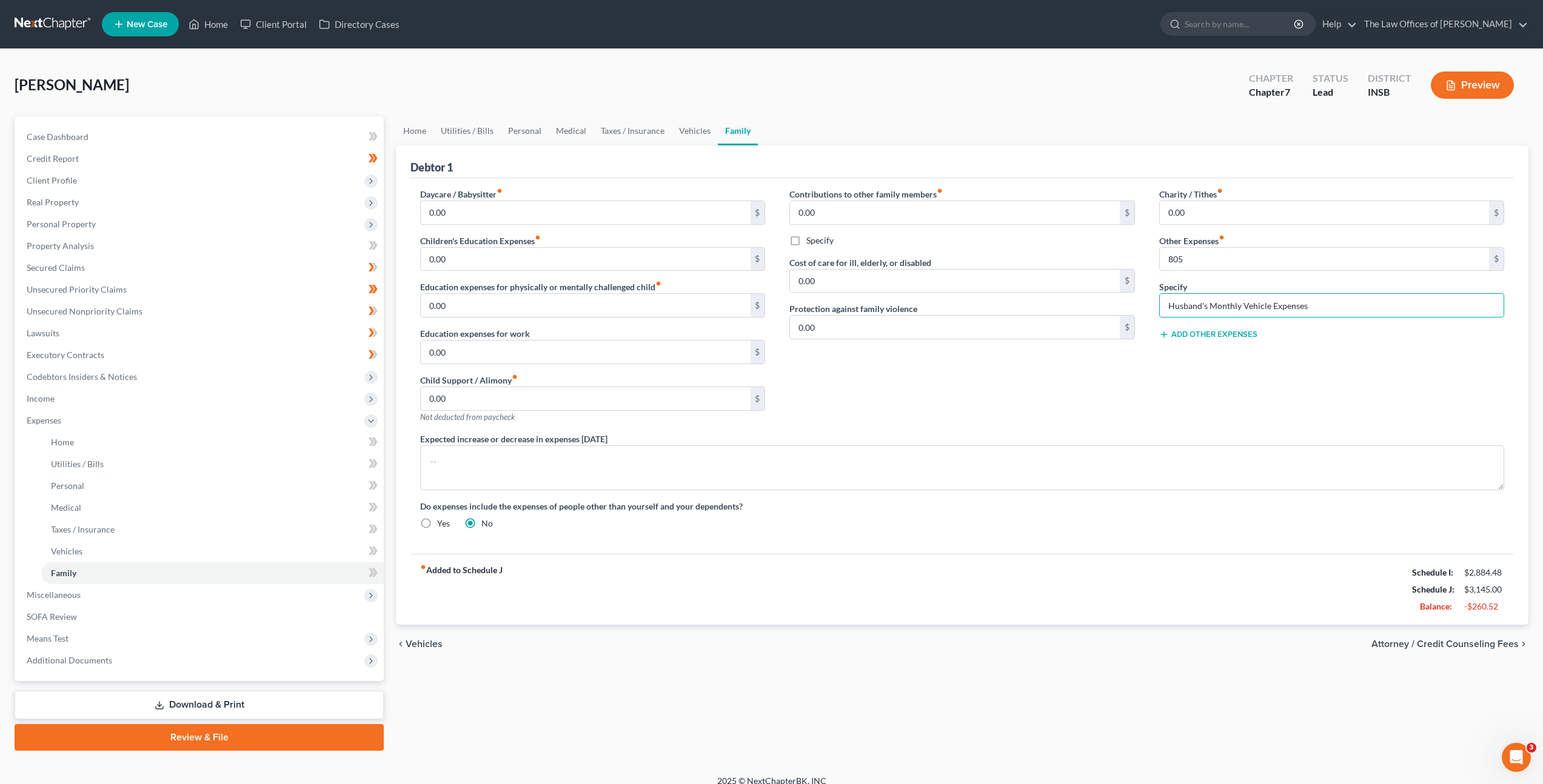
click at [992, 420] on div "Contributions to other family members fiber_manual_record 0.00 $ Specify Cost o…" at bounding box center [962, 310] width 369 height 245
click at [365, 569] on span at bounding box center [373, 575] width 21 height 19
click at [368, 550] on span at bounding box center [373, 553] width 21 height 19
click at [372, 529] on icon at bounding box center [371, 529] width 5 height 8
click at [373, 503] on icon at bounding box center [374, 507] width 5 height 8
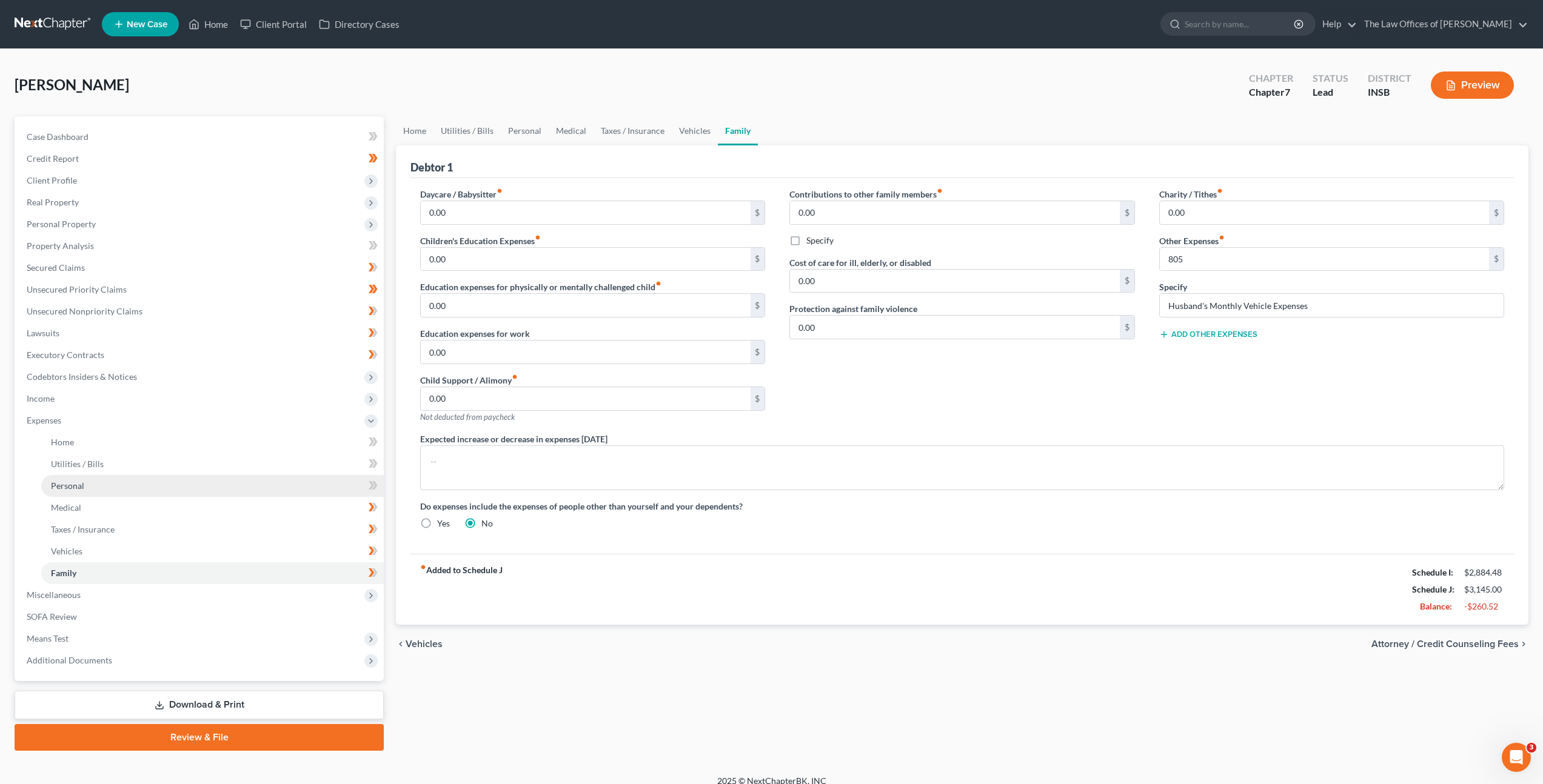
click at [371, 476] on link "Personal" at bounding box center [212, 486] width 342 height 22
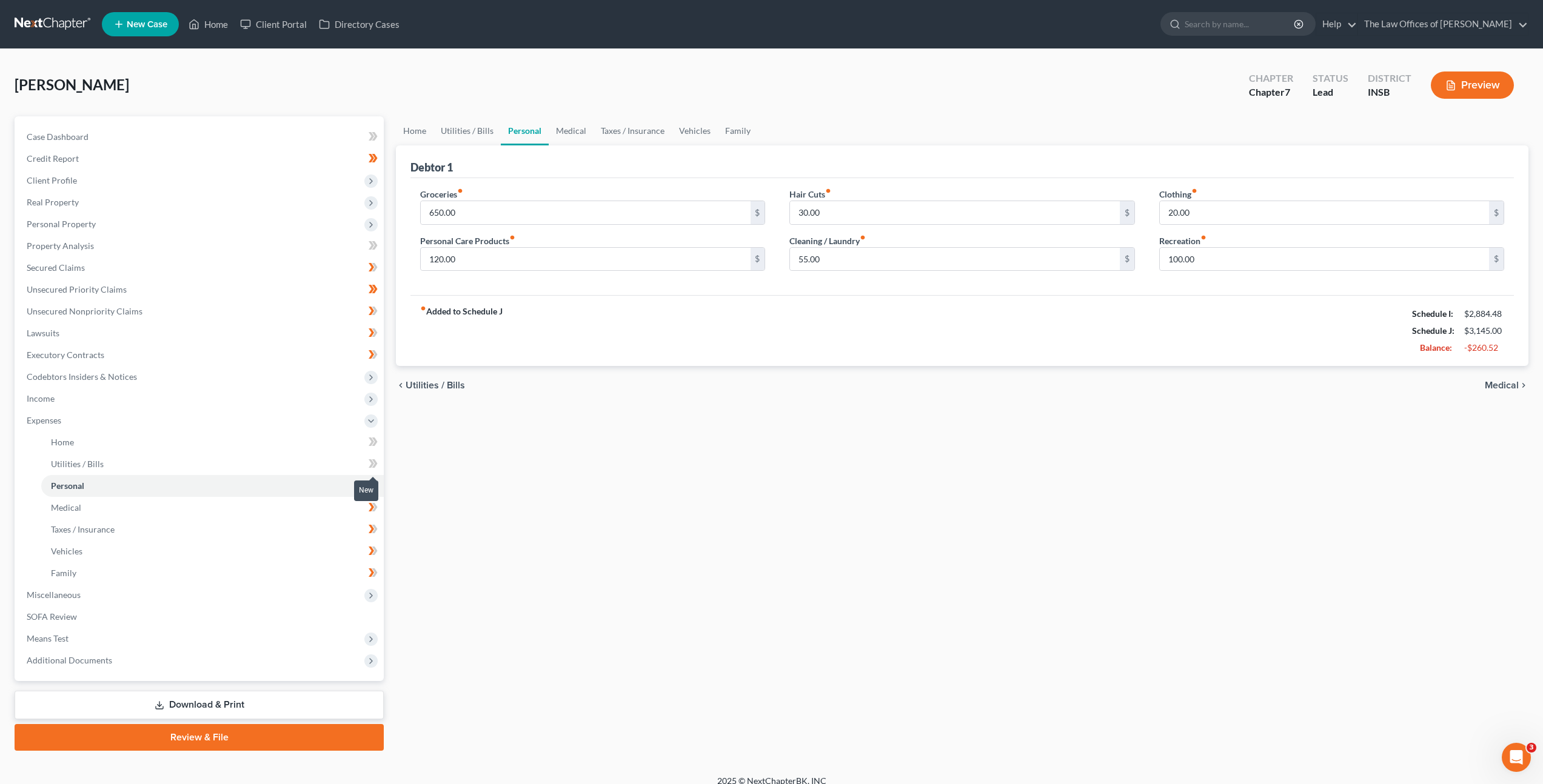
click at [374, 463] on icon at bounding box center [373, 464] width 9 height 15
drag, startPoint x: 370, startPoint y: 437, endPoint x: 382, endPoint y: 459, distance: 25.1
click at [370, 437] on icon at bounding box center [373, 442] width 9 height 15
click at [379, 489] on span at bounding box center [373, 487] width 21 height 19
drag, startPoint x: 464, startPoint y: 527, endPoint x: 417, endPoint y: 545, distance: 50.3
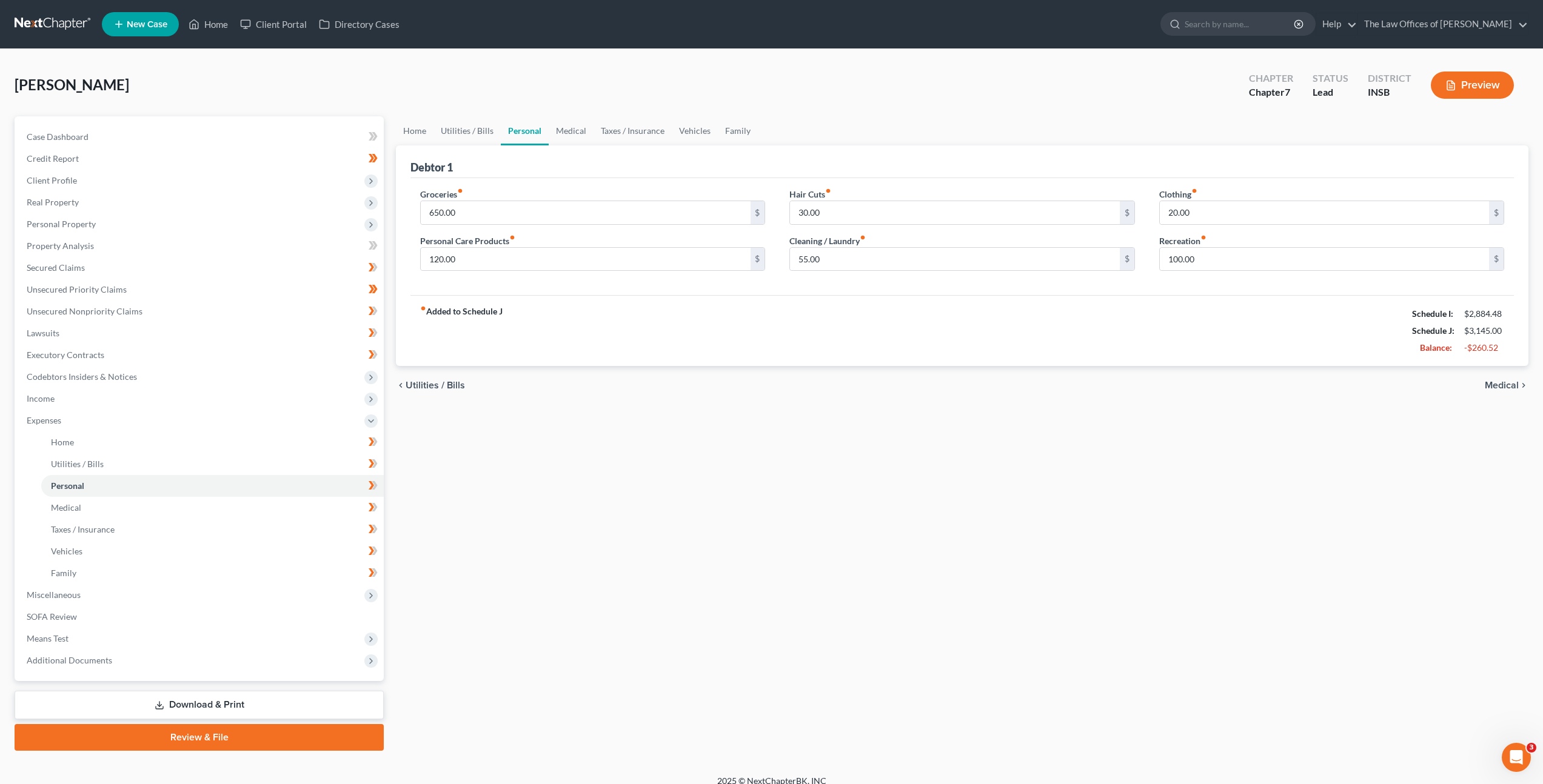
click at [464, 527] on div "Home Utilities / Bills Personal Medical Taxes / Insurance Vehicles Family Debto…" at bounding box center [962, 433] width 1144 height 634
click at [278, 620] on link "SOFA Review" at bounding box center [200, 617] width 367 height 22
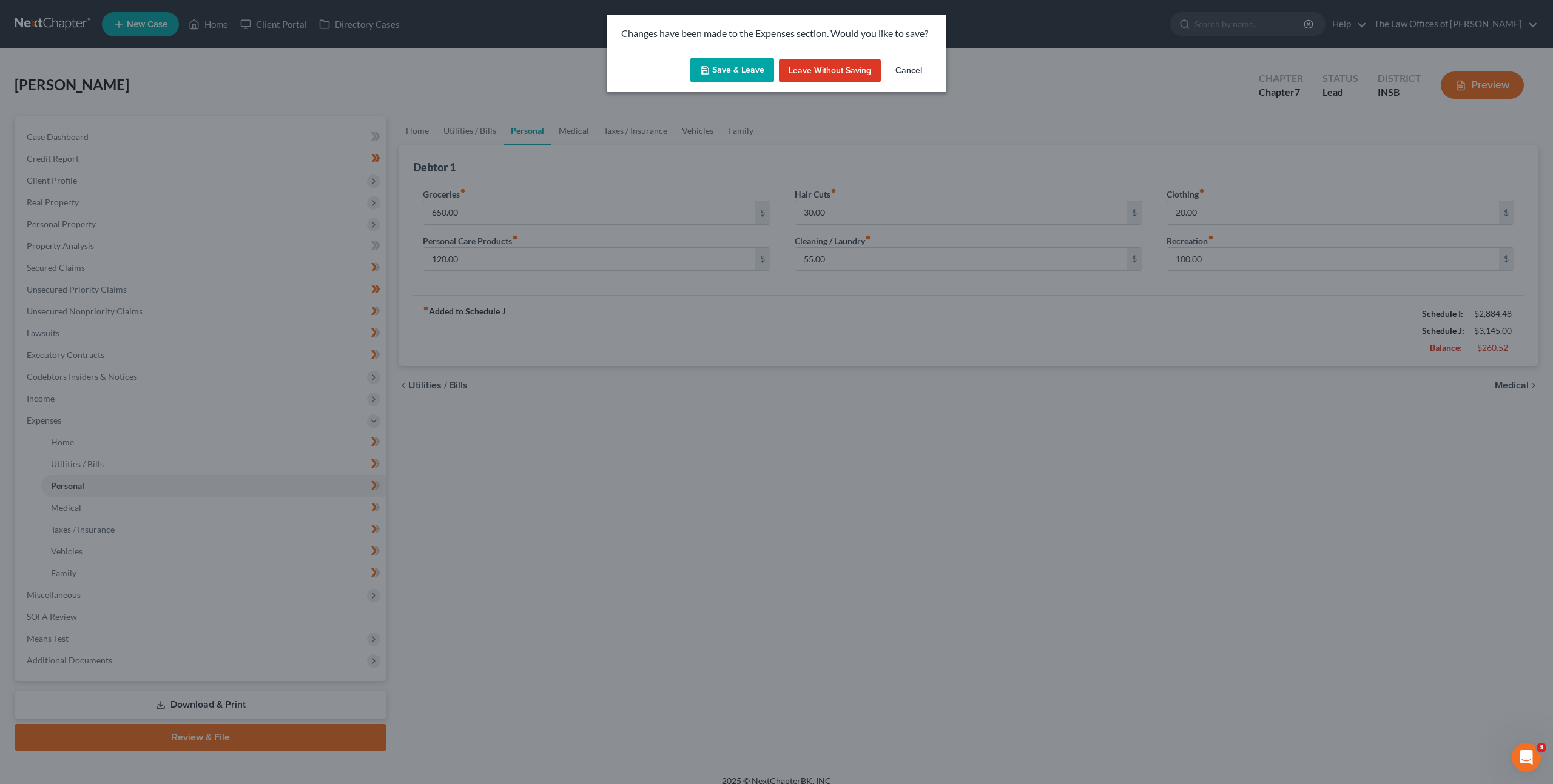
click at [731, 78] on button "Save & Leave" at bounding box center [731, 70] width 83 height 25
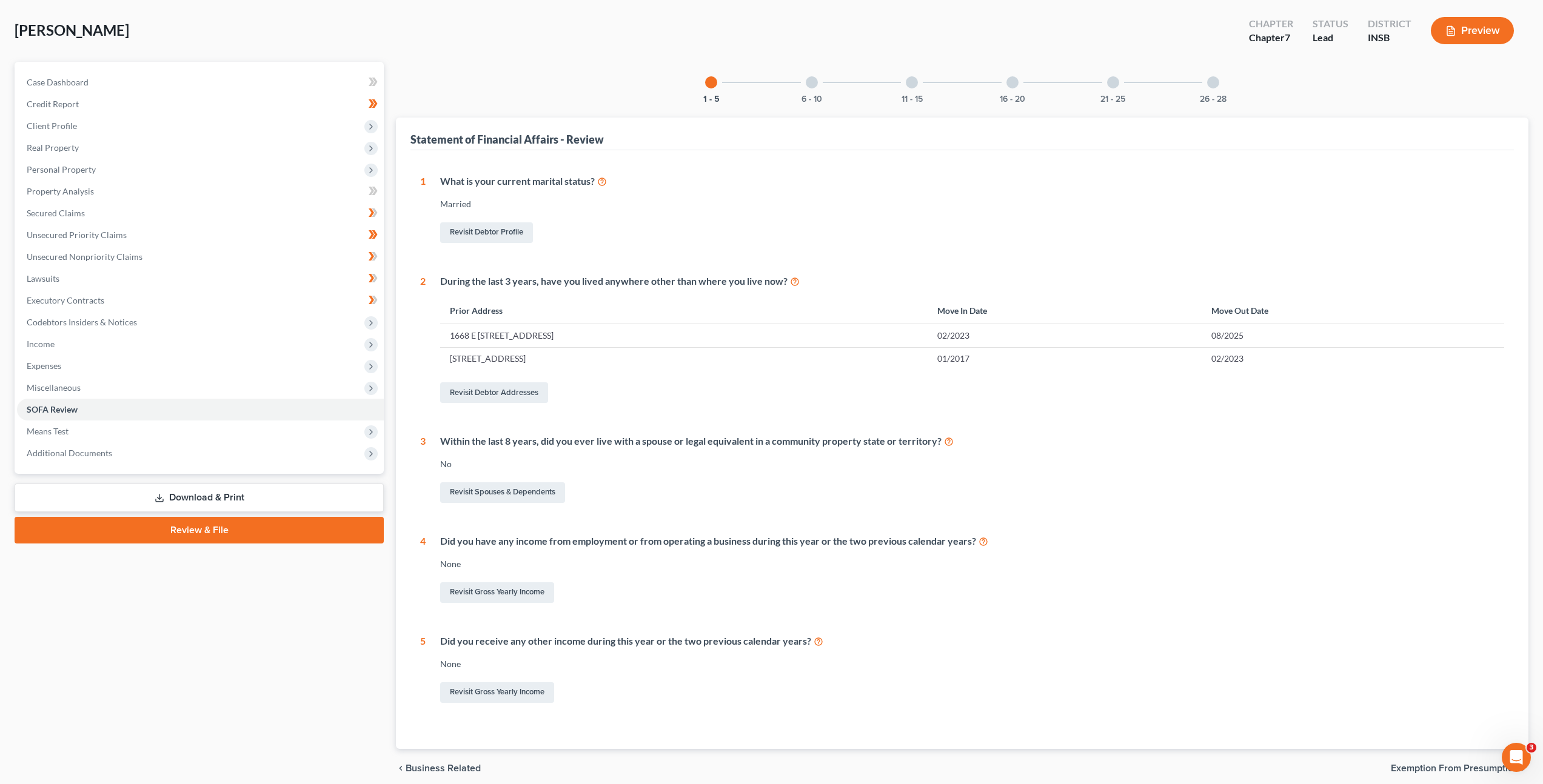
scroll to position [46, 0]
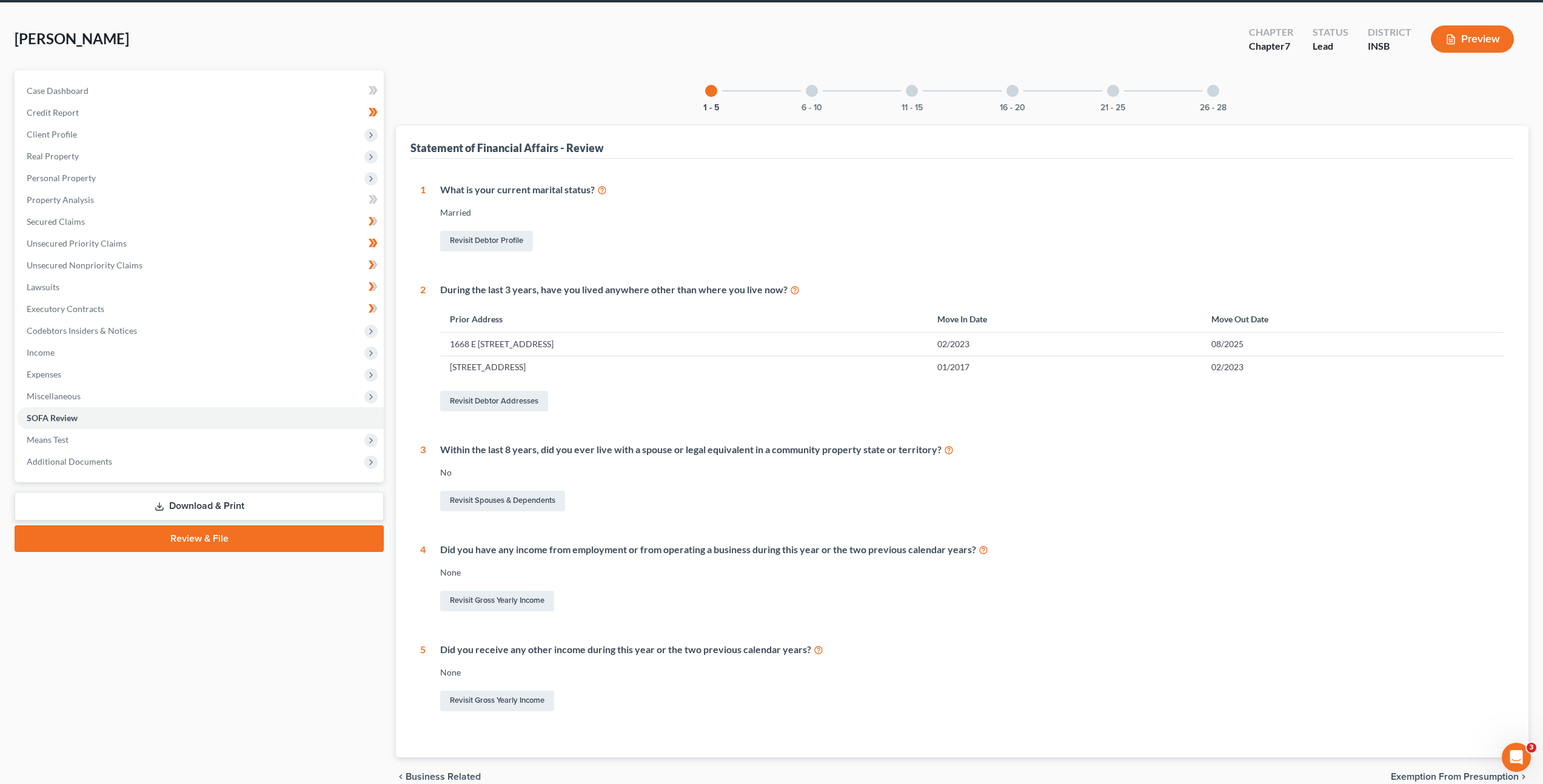
click at [819, 93] on div "6 - 10" at bounding box center [811, 91] width 41 height 41
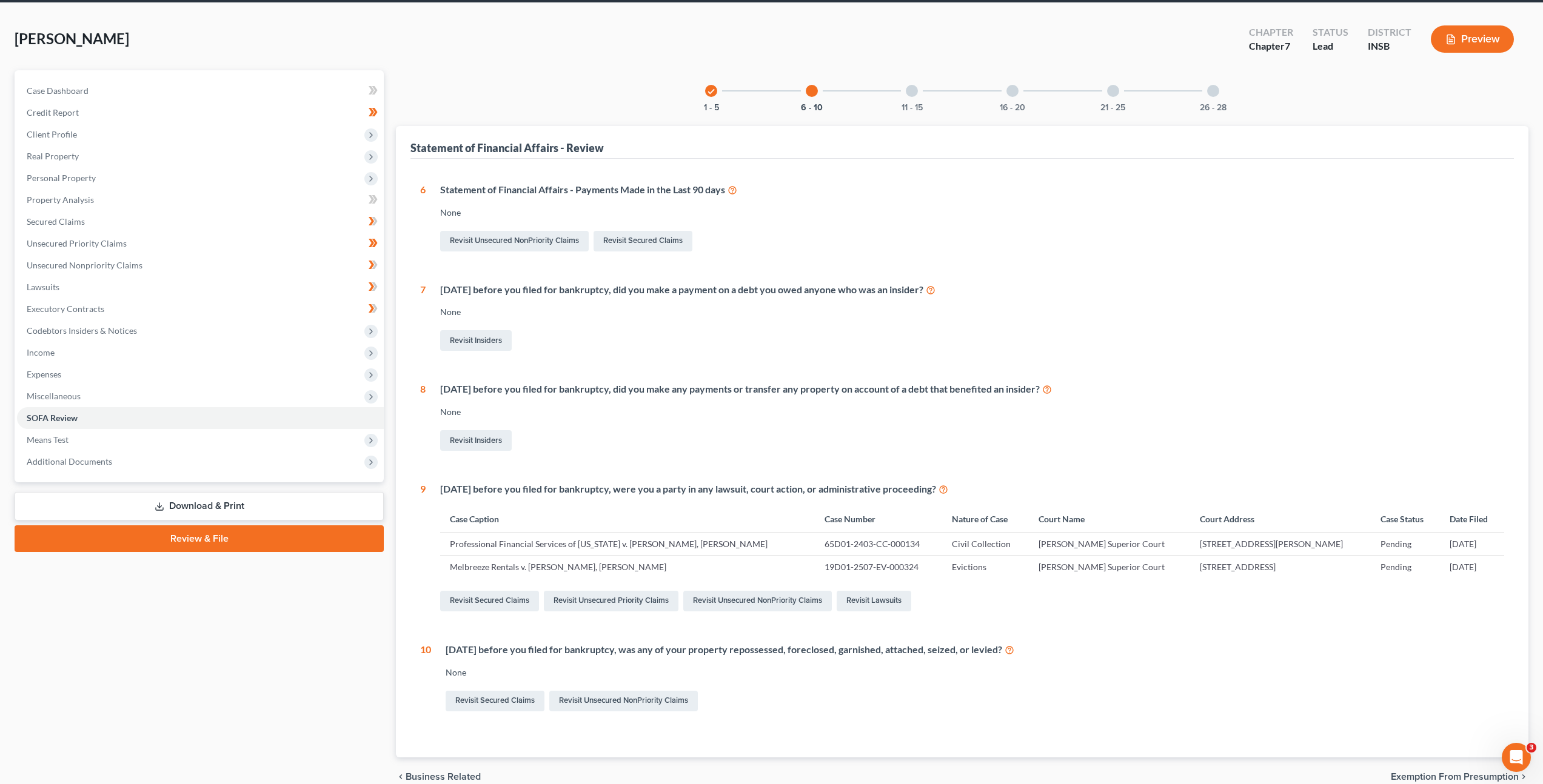
click at [904, 90] on div "11 - 15" at bounding box center [911, 91] width 41 height 41
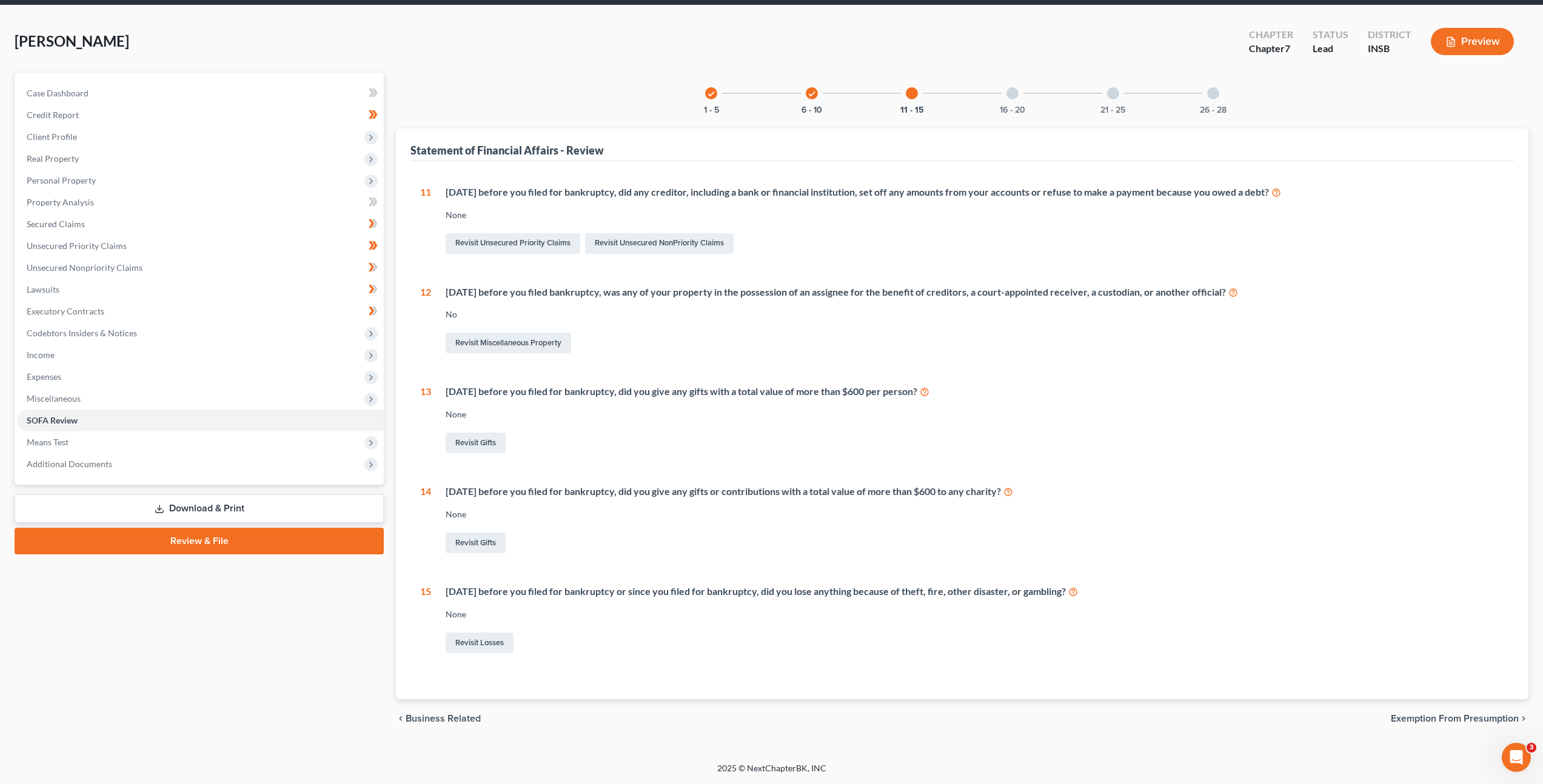
scroll to position [44, 0]
click at [1020, 86] on div "16 - 20" at bounding box center [1012, 93] width 41 height 41
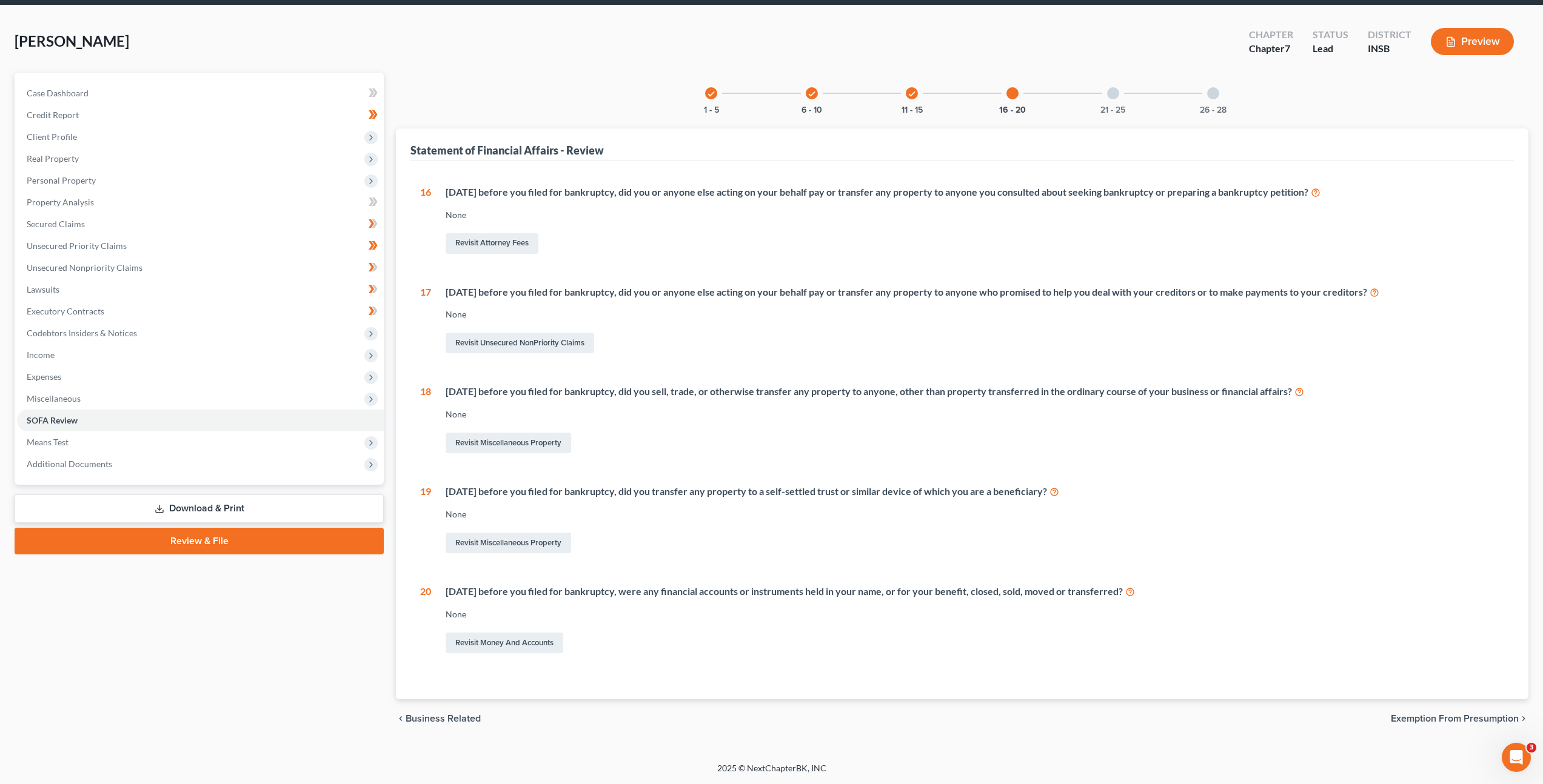
click at [1116, 98] on div at bounding box center [1113, 93] width 12 height 12
